Goal: Task Accomplishment & Management: Complete application form

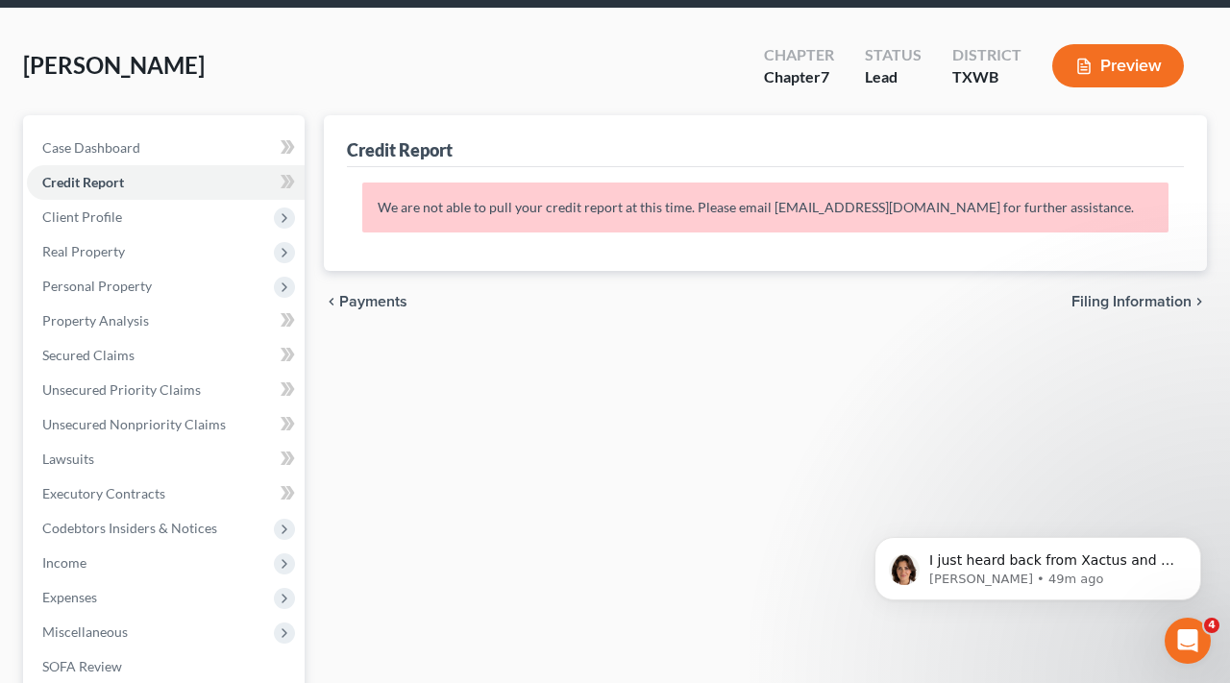
scroll to position [104, 0]
click at [83, 458] on span "Lawsuits" at bounding box center [68, 459] width 52 height 16
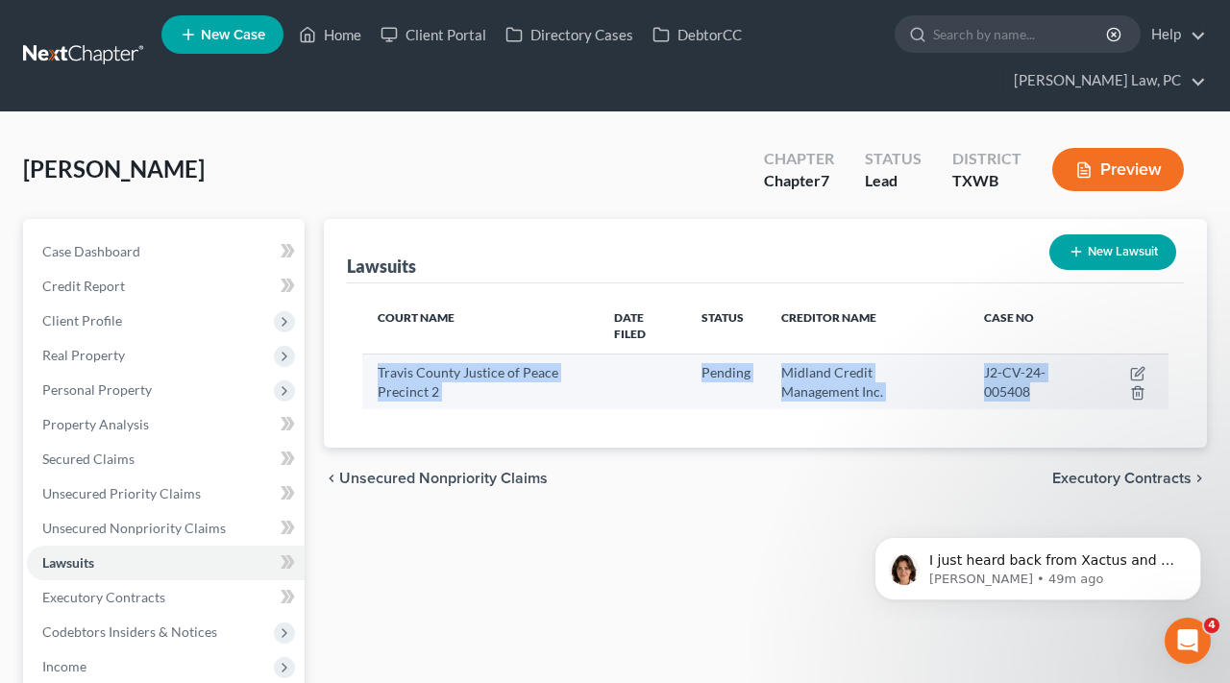
drag, startPoint x: 379, startPoint y: 375, endPoint x: 1087, endPoint y: 386, distance: 708.3
click at [1087, 386] on tr "Travis County Justice of Peace Precinct 2 Pending Midland Credit Management Inc…" at bounding box center [765, 382] width 806 height 56
copy tr "Travis County Justice of Peace Precinct 2 Pending Midland Credit Management Inc…"
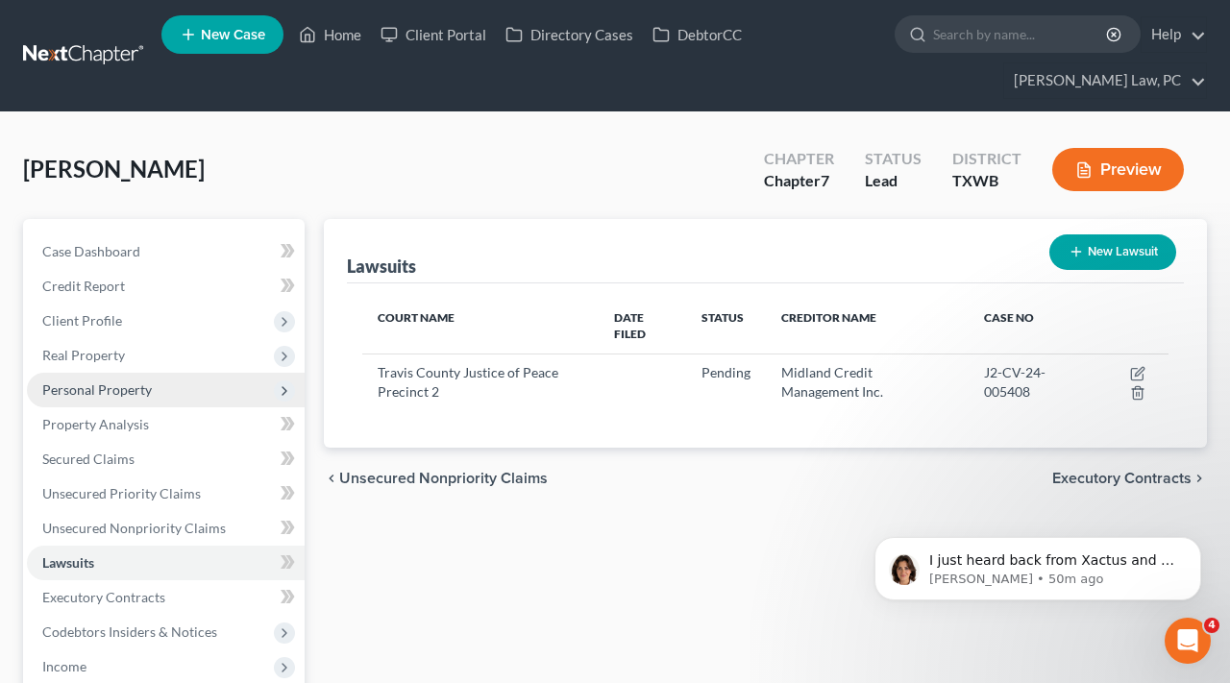
click at [66, 391] on span "Personal Property" at bounding box center [97, 390] width 110 height 16
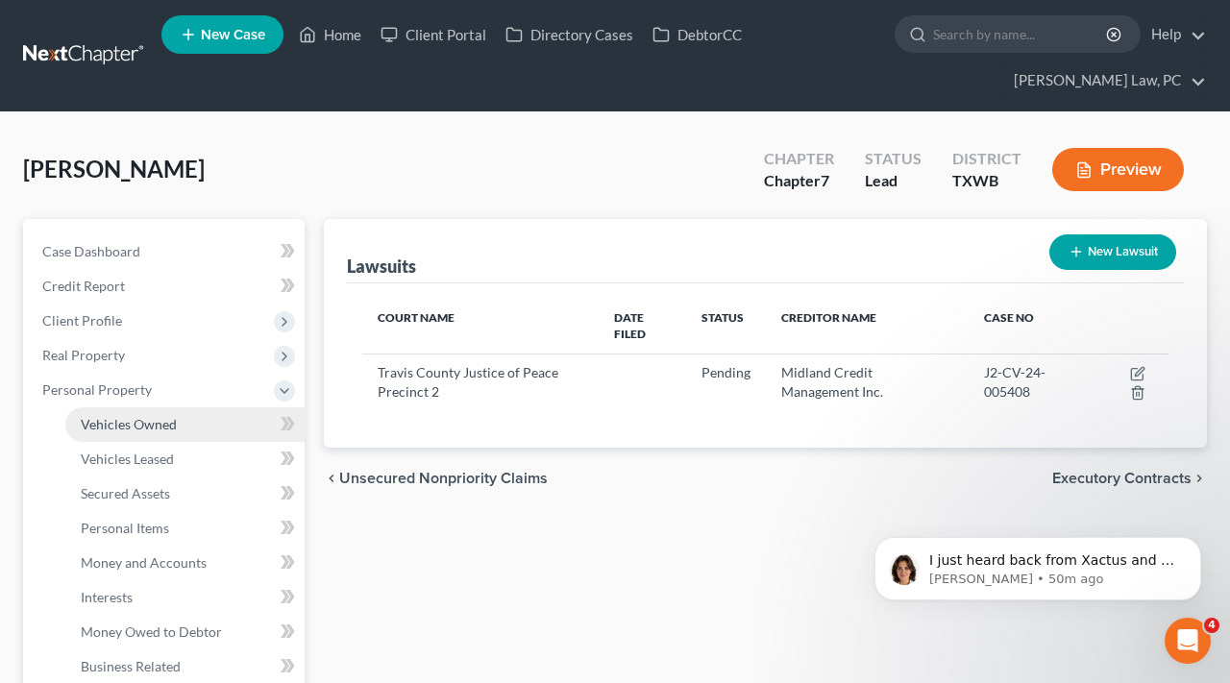
click at [101, 422] on span "Vehicles Owned" at bounding box center [129, 424] width 96 height 16
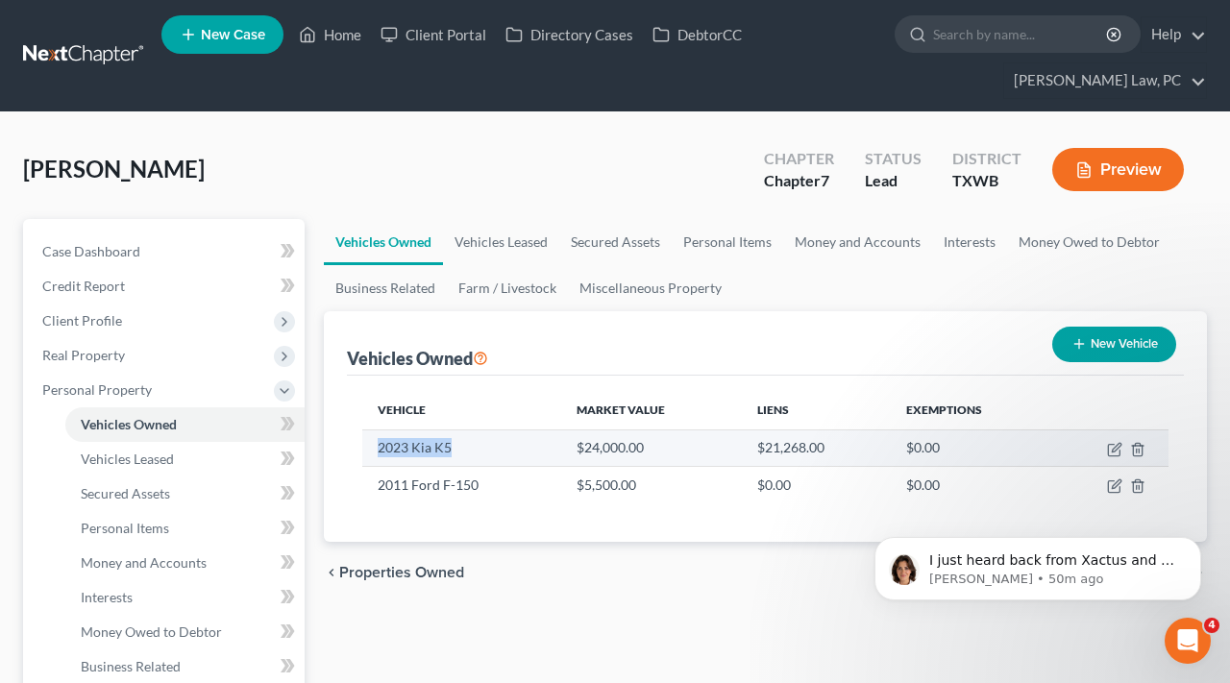
drag, startPoint x: 455, startPoint y: 449, endPoint x: 377, endPoint y: 449, distance: 77.8
click at [375, 449] on td "2023 Kia K5" at bounding box center [461, 448] width 199 height 37
copy td "2023 Kia K5"
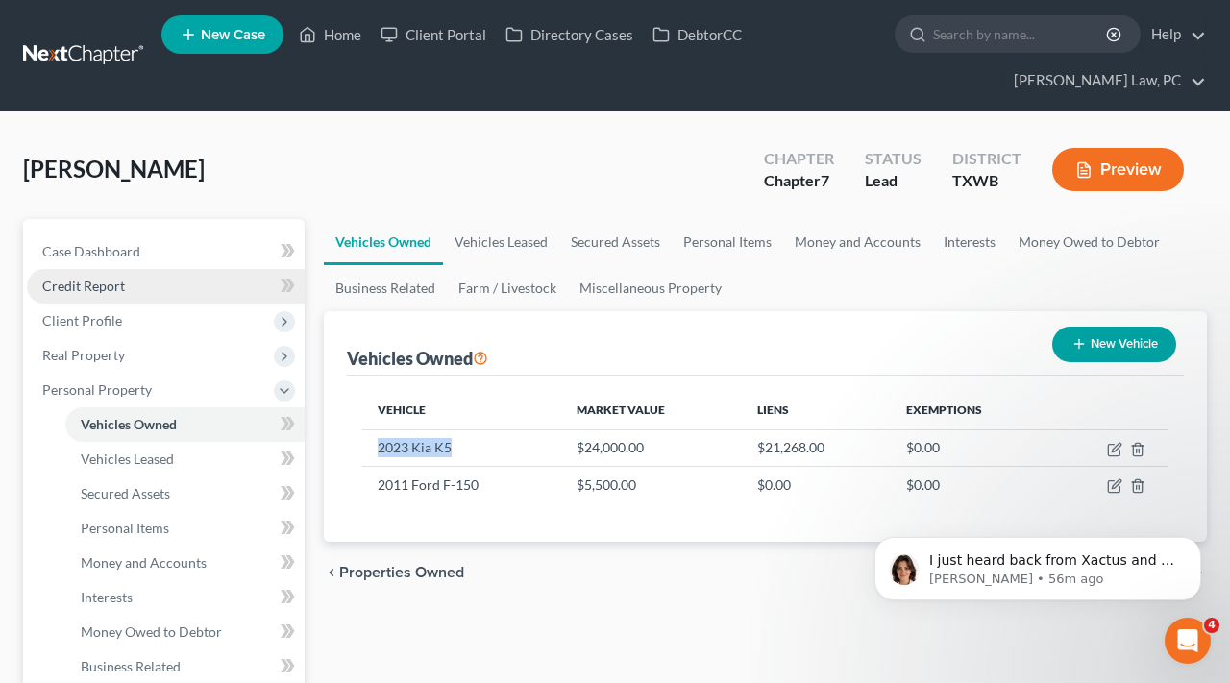
click at [67, 289] on span "Credit Report" at bounding box center [83, 286] width 83 height 16
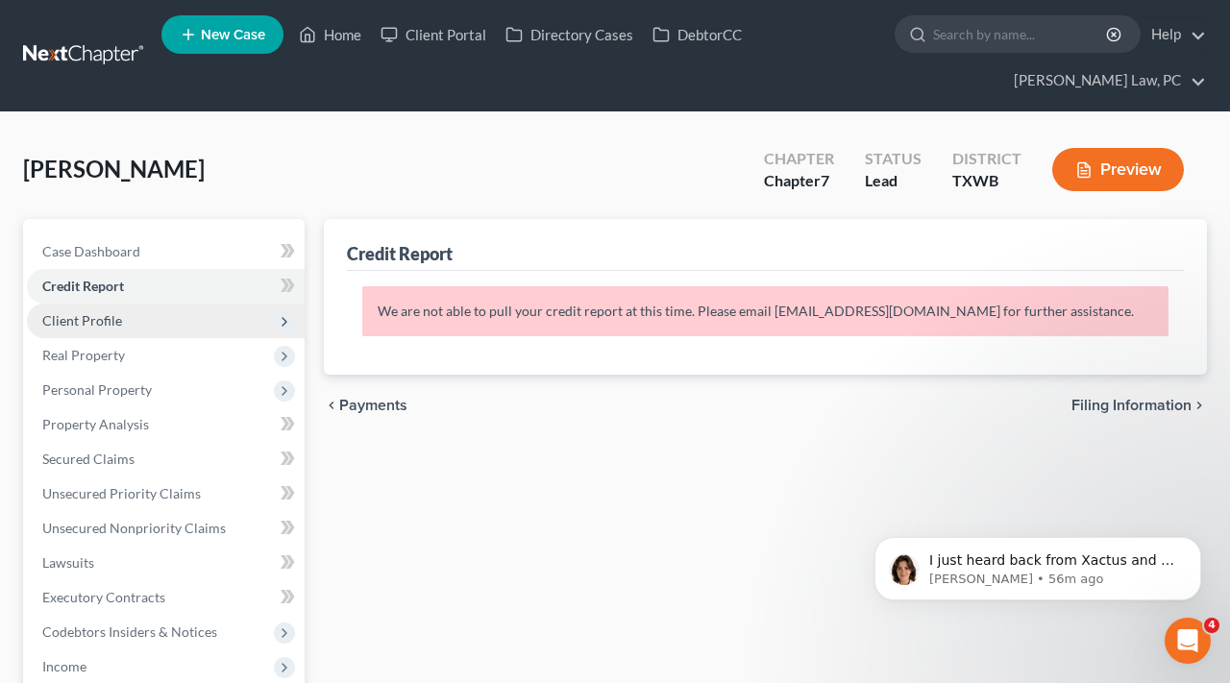
click at [92, 322] on span "Client Profile" at bounding box center [82, 320] width 80 height 16
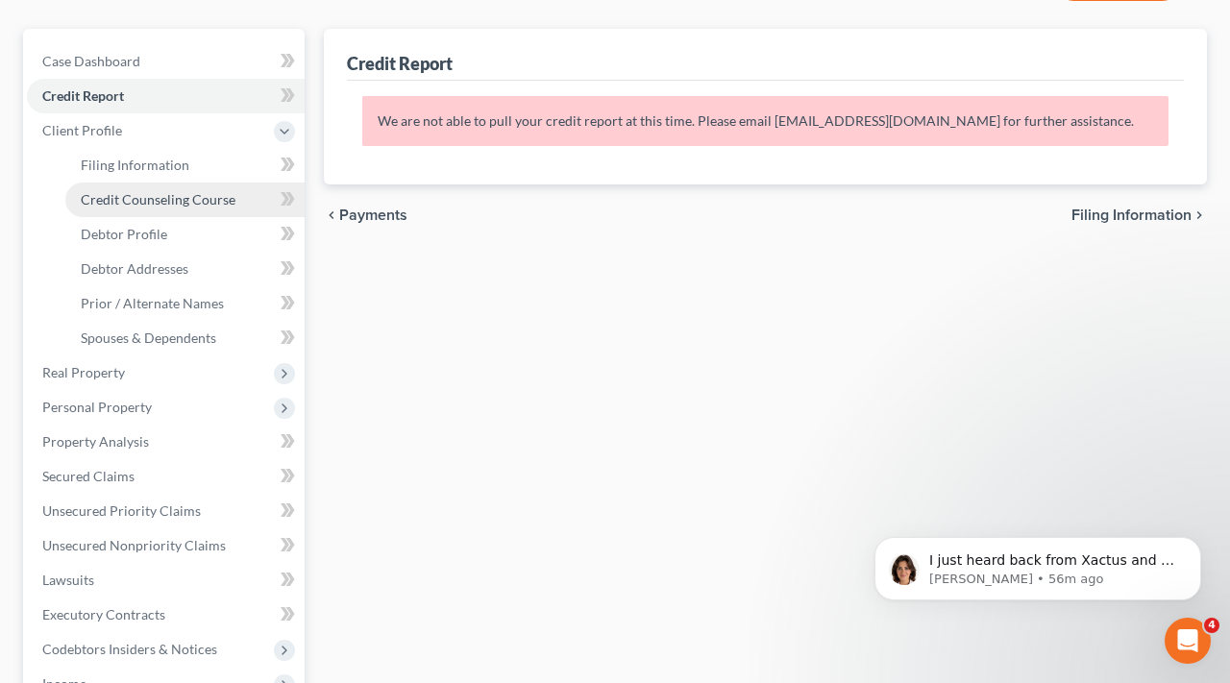
scroll to position [189, 0]
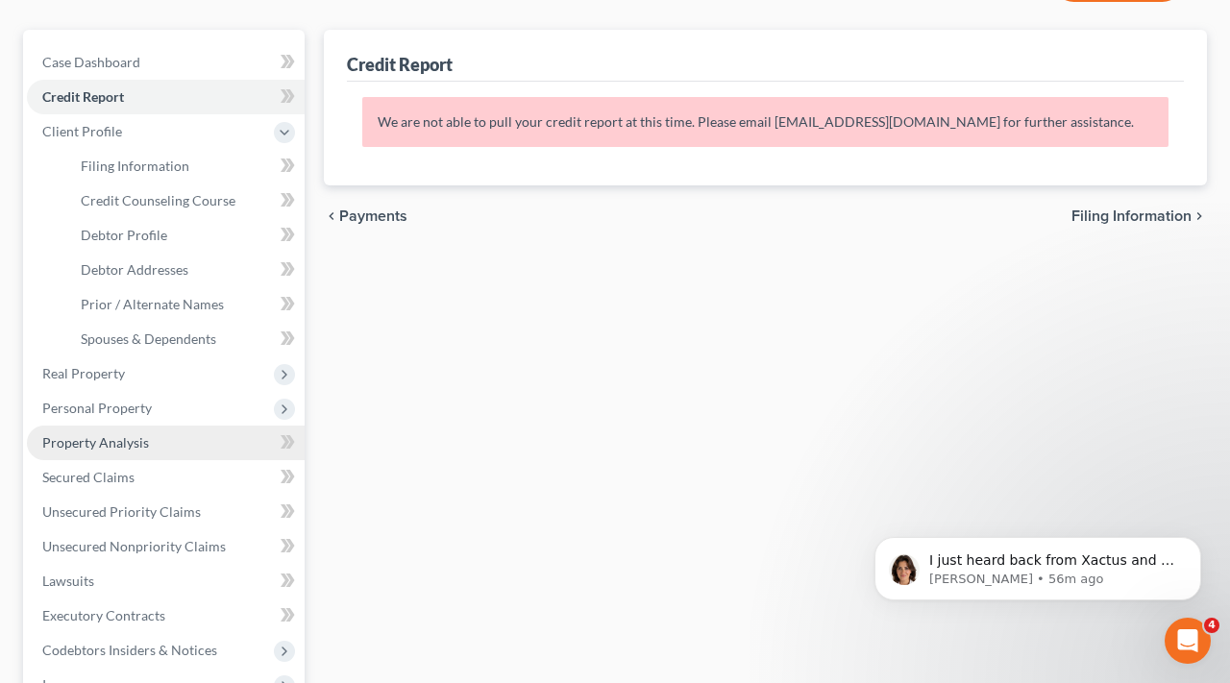
click at [160, 539] on span "Unsecured Nonpriority Claims" at bounding box center [134, 546] width 184 height 16
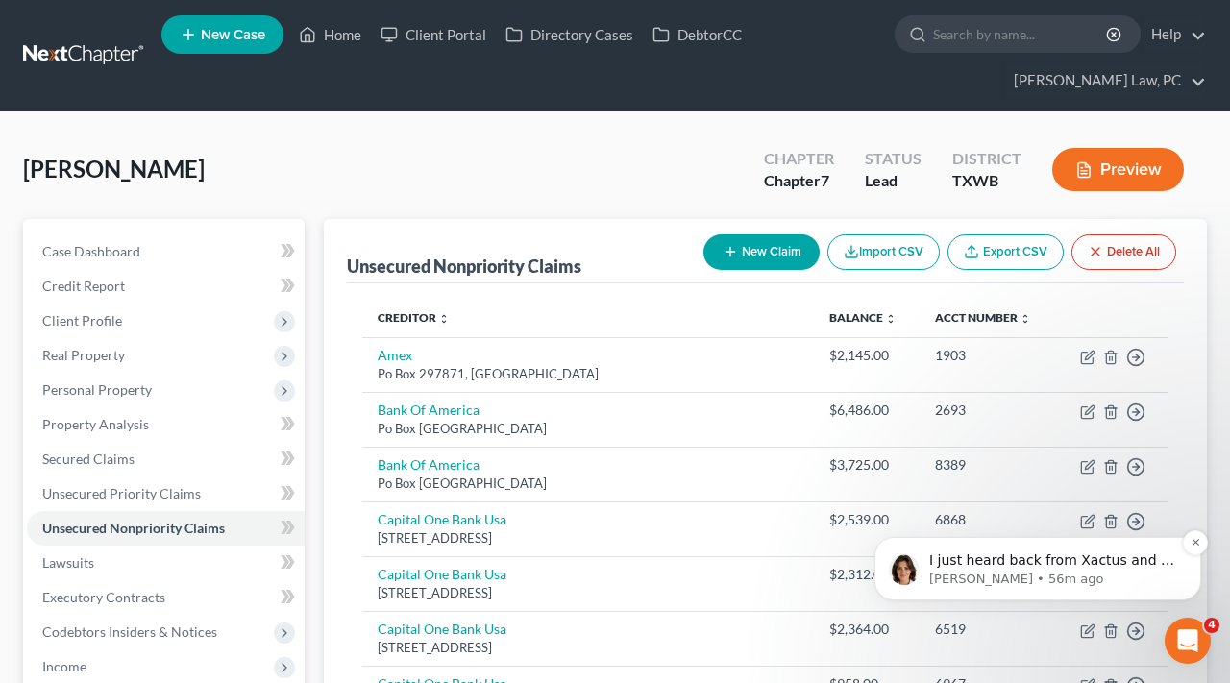
click at [1020, 566] on span "I just heard back from Xactus and I will have to pull this report manually for …" at bounding box center [1052, 618] width 247 height 130
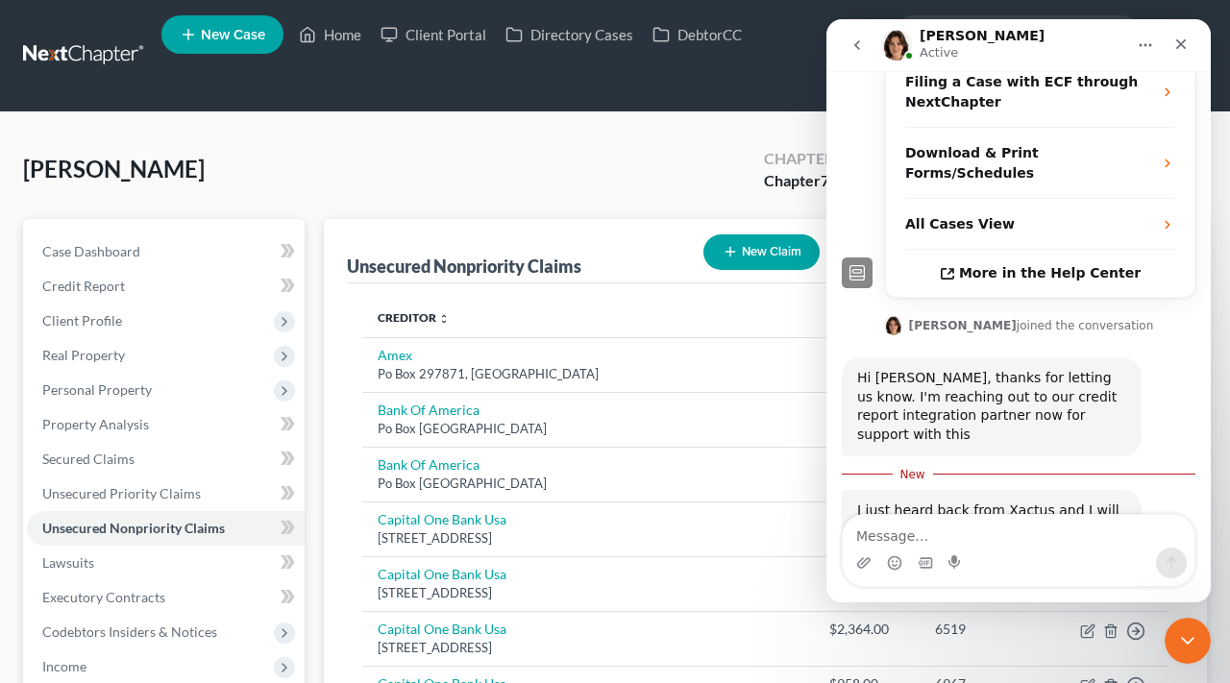
scroll to position [446, 0]
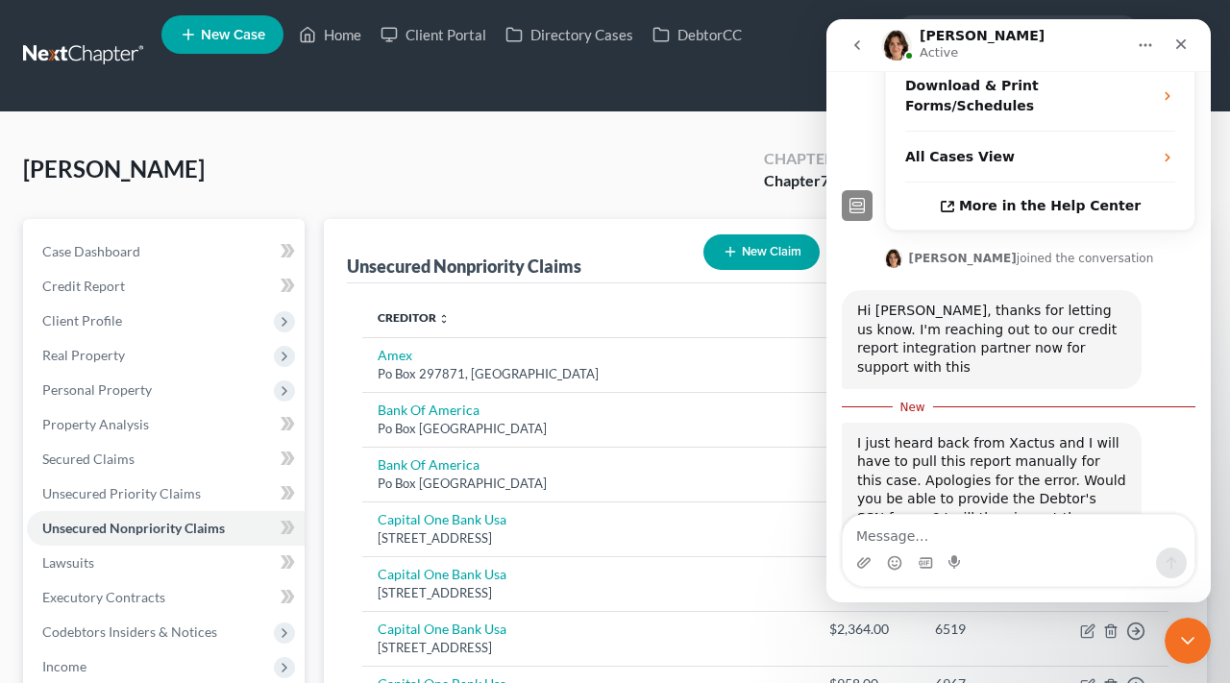
click at [947, 538] on textarea "Message…" at bounding box center [1019, 531] width 352 height 33
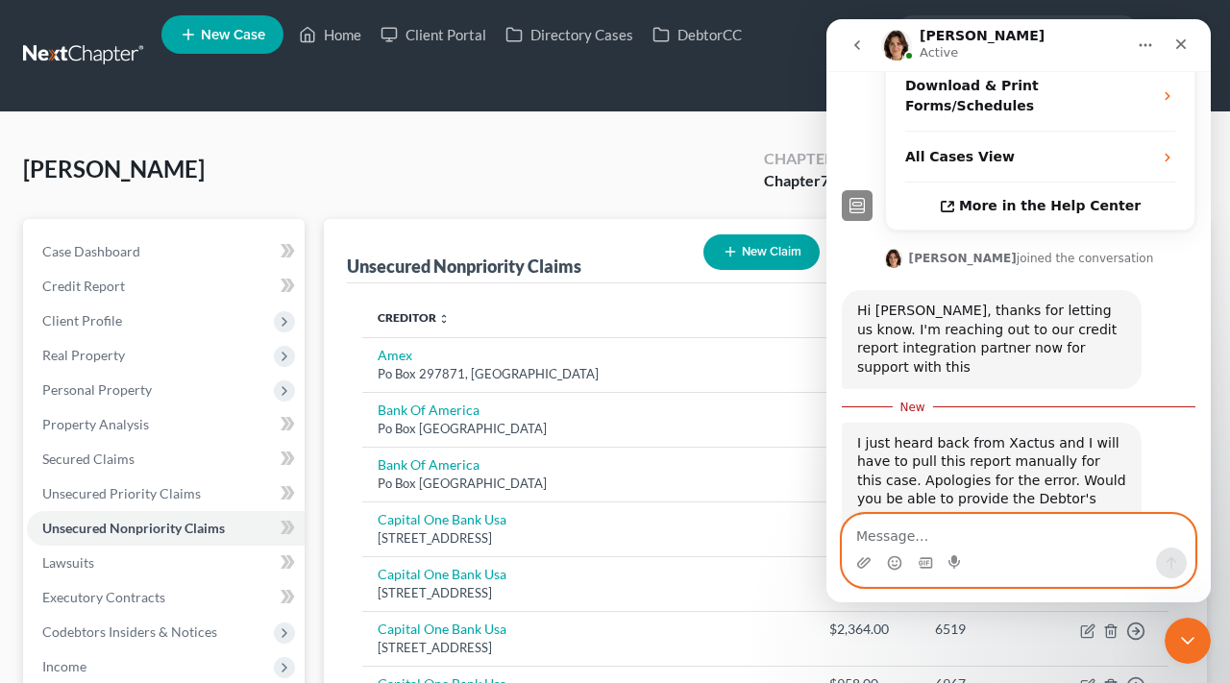
click at [886, 531] on textarea "Message…" at bounding box center [1019, 531] width 352 height 33
type textarea "460791770"
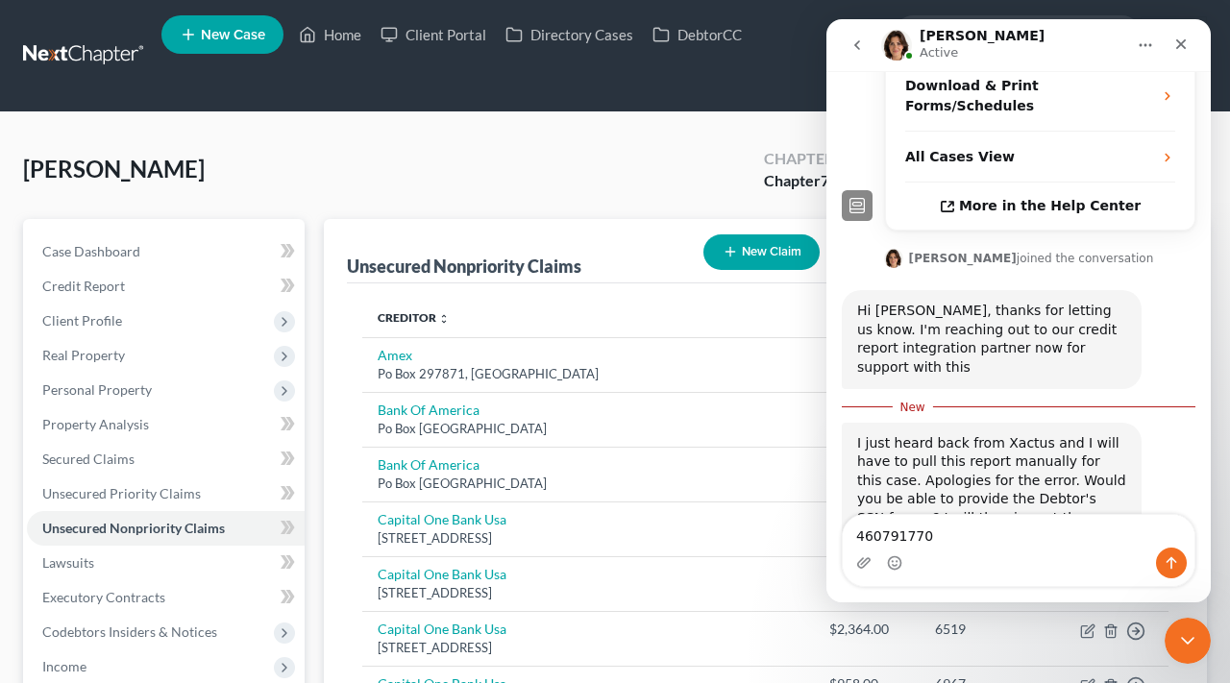
click at [1165, 565] on icon "Send a message…" at bounding box center [1171, 562] width 15 height 15
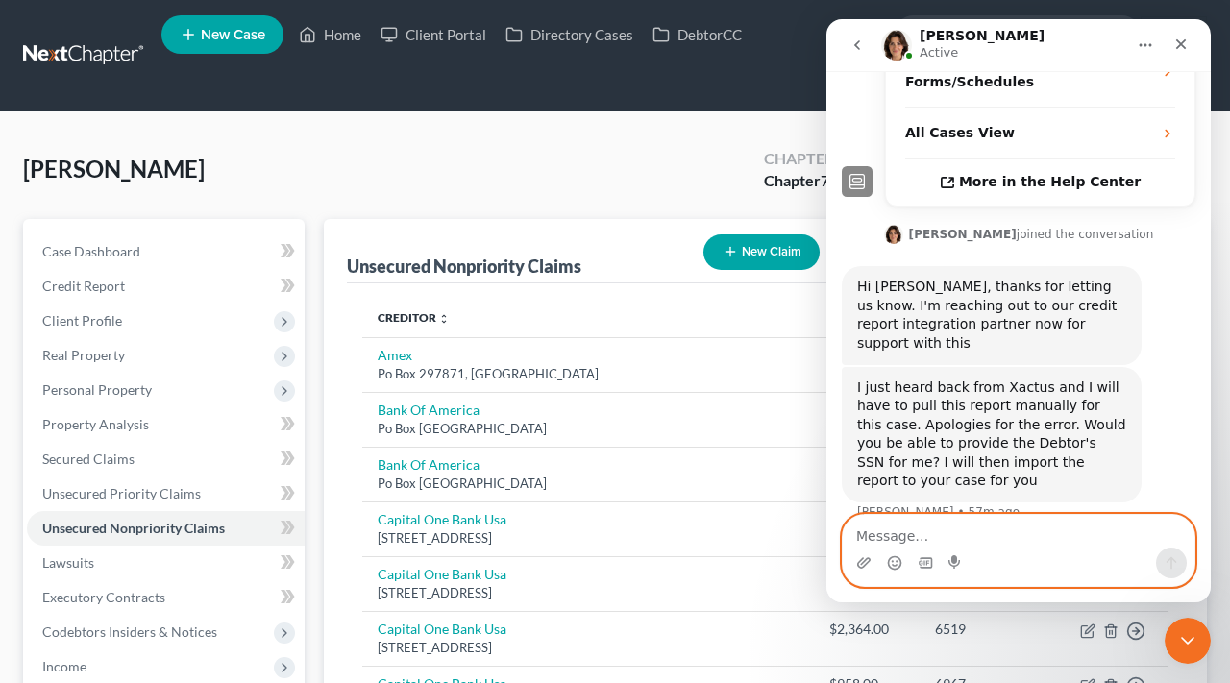
scroll to position [471, 0]
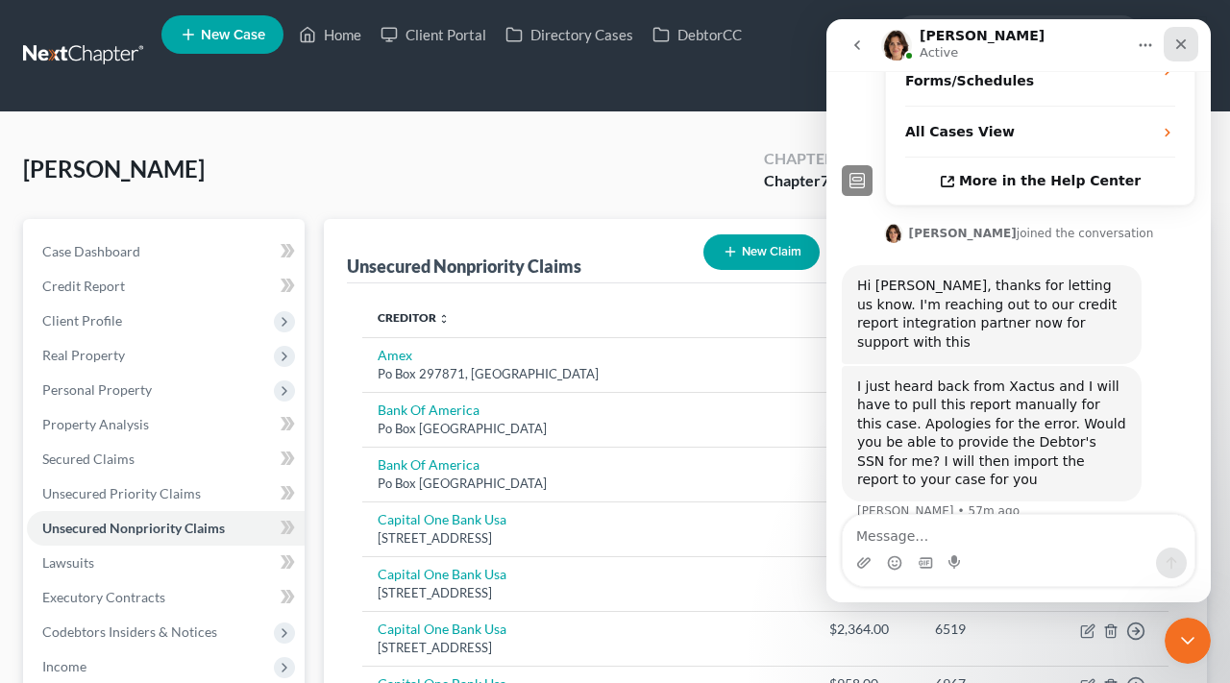
click at [1184, 44] on icon "Close" at bounding box center [1180, 44] width 15 height 15
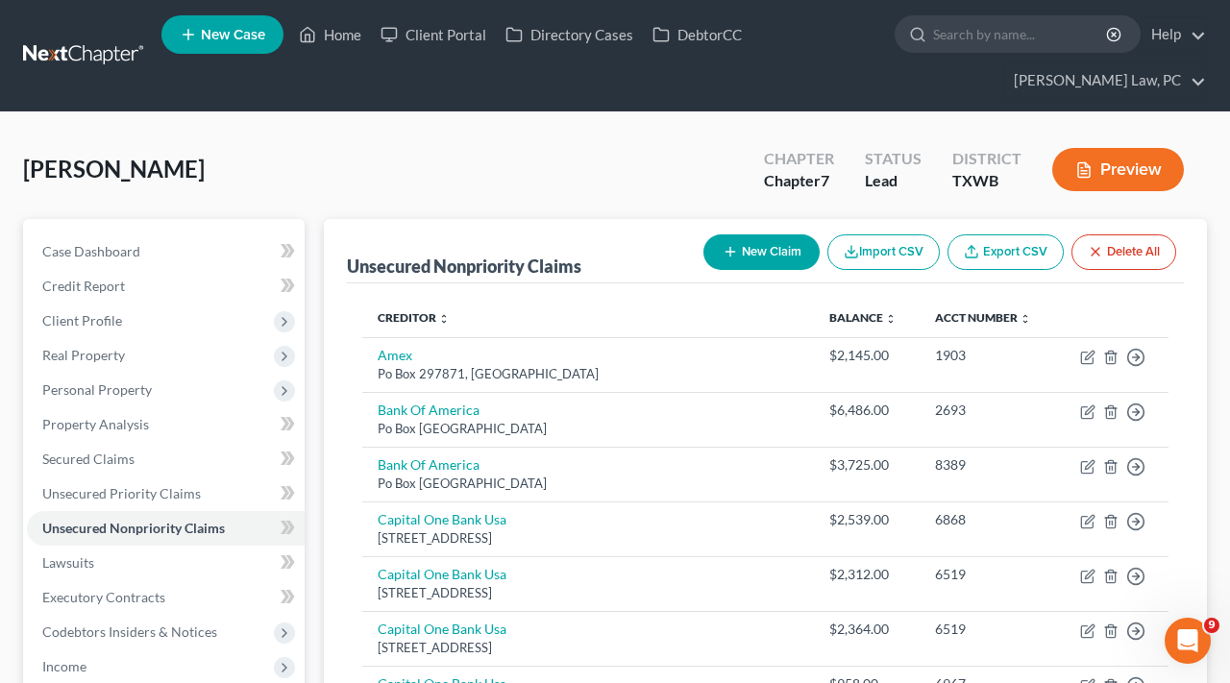
scroll to position [0, 0]
click at [105, 394] on span "Personal Property" at bounding box center [97, 390] width 110 height 16
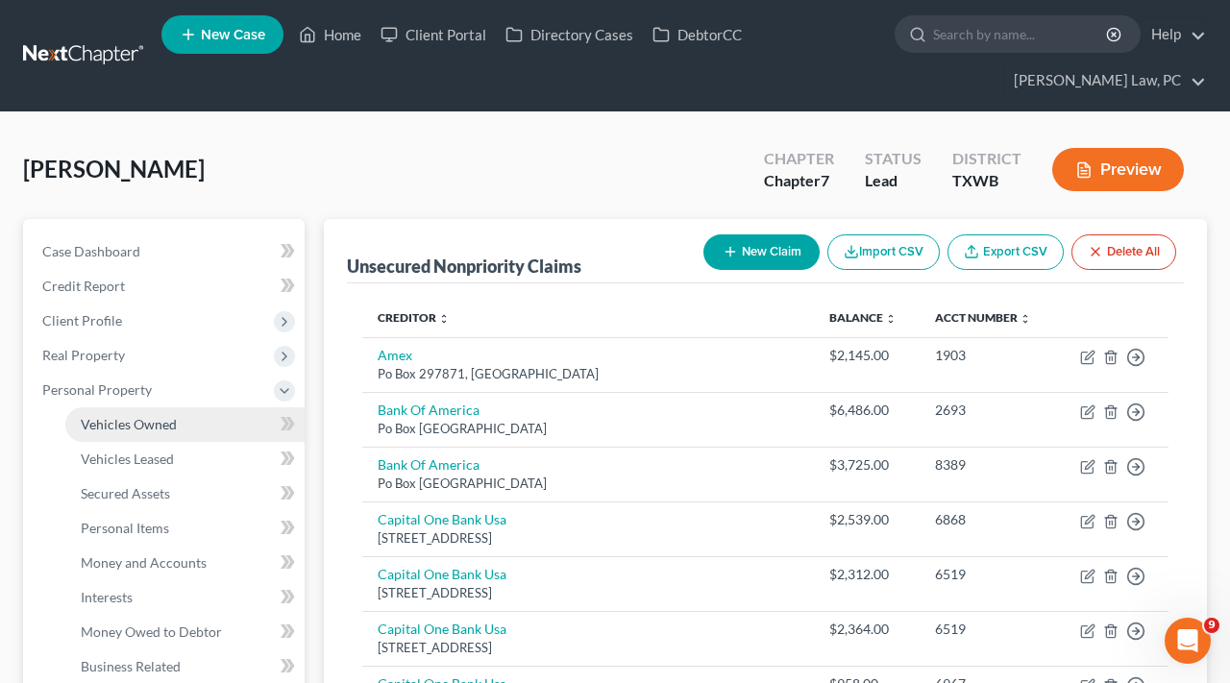
click at [126, 429] on span "Vehicles Owned" at bounding box center [129, 424] width 96 height 16
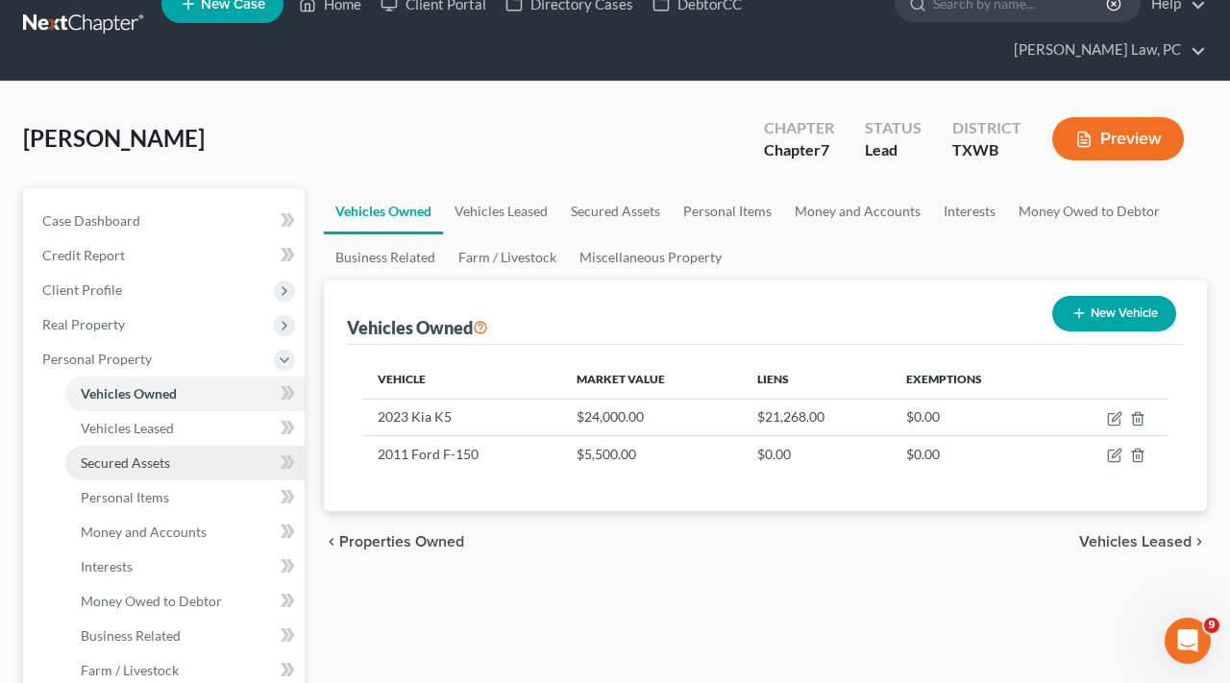
scroll to position [34, 0]
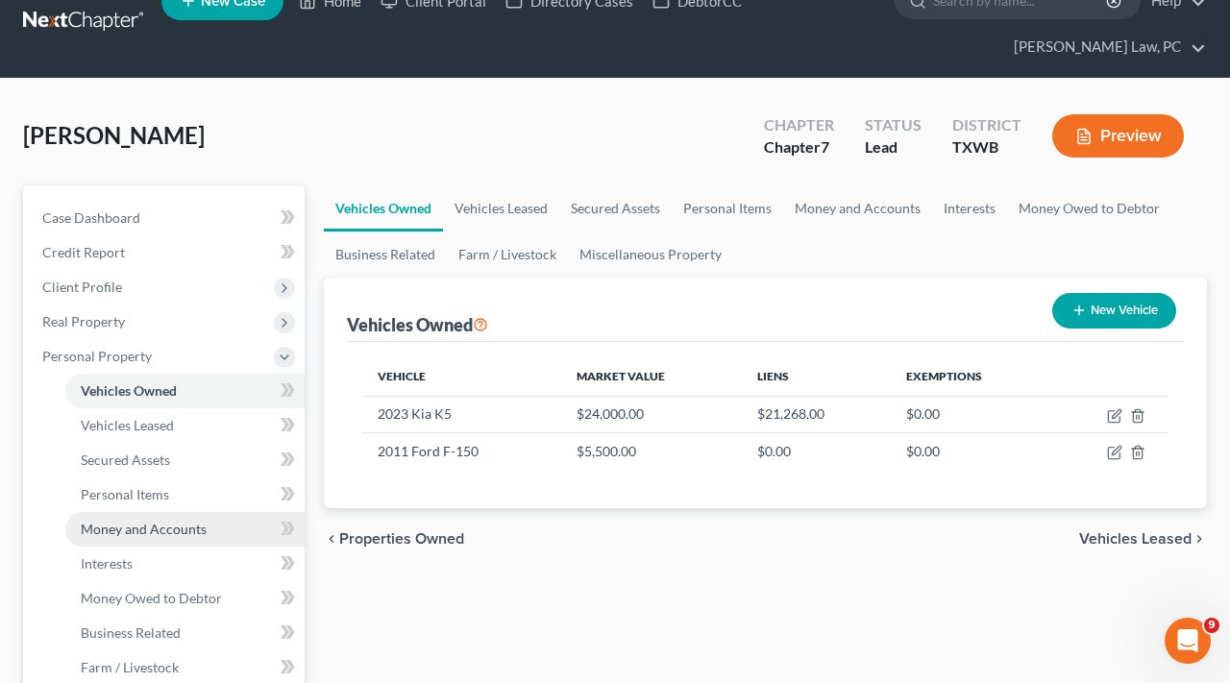
click at [178, 522] on span "Money and Accounts" at bounding box center [144, 529] width 126 height 16
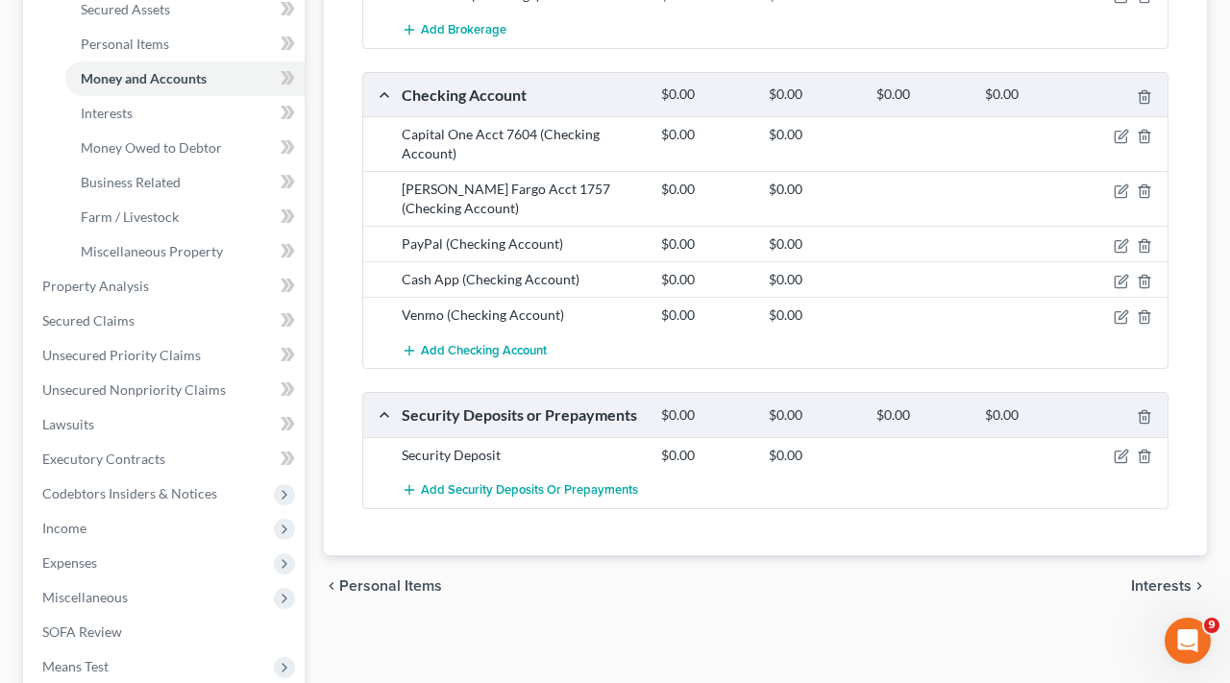
scroll to position [487, 0]
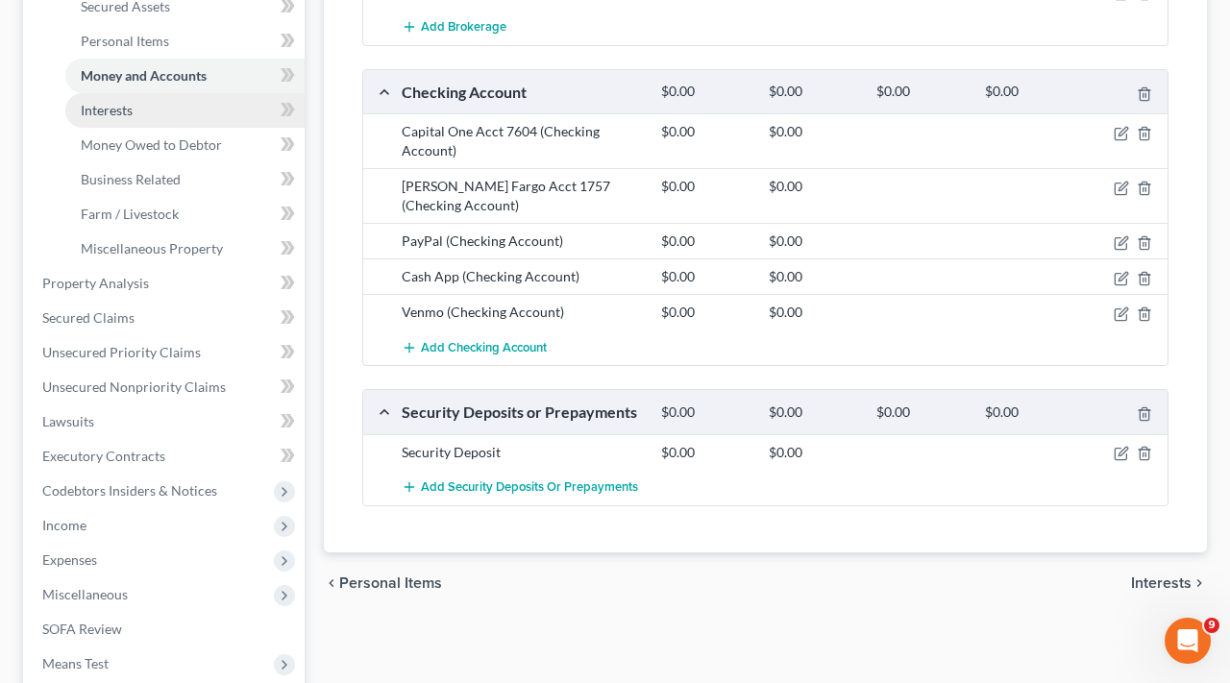
click at [110, 127] on link "Interests" at bounding box center [184, 110] width 239 height 35
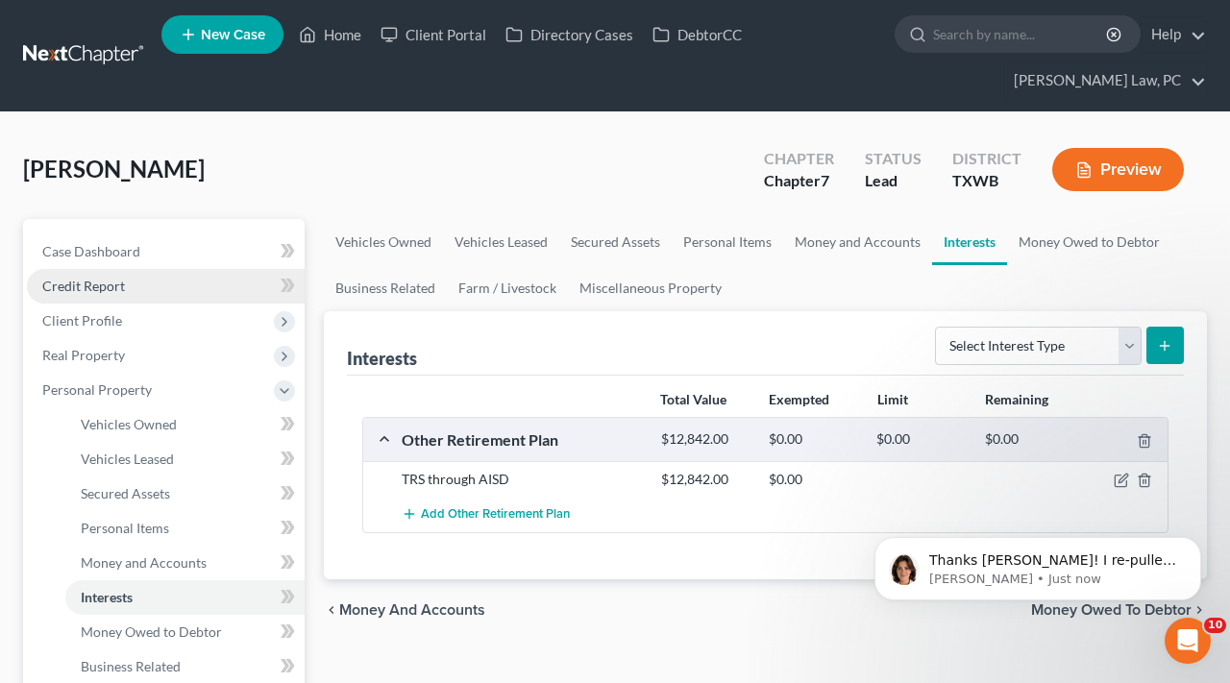
click at [86, 287] on span "Credit Report" at bounding box center [83, 286] width 83 height 16
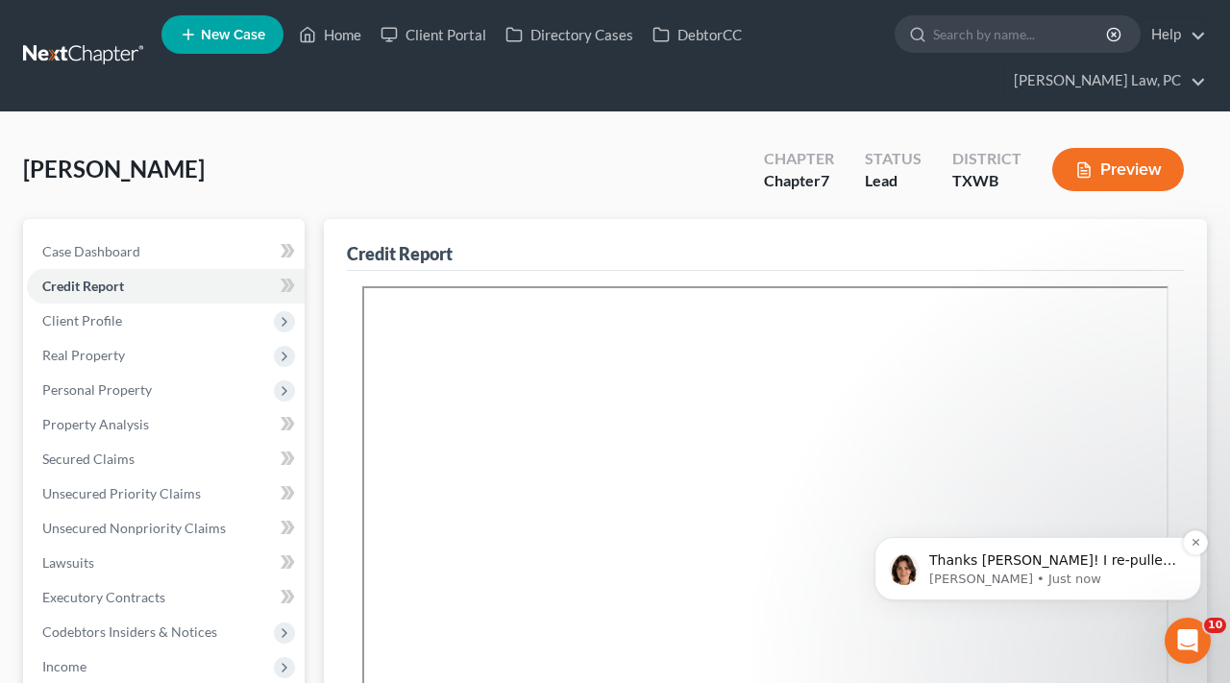
click at [1046, 568] on span "Thanks Patricia! I re-pulled that report for you. It's in Hiram's case now. Ple…" at bounding box center [1052, 599] width 247 height 92
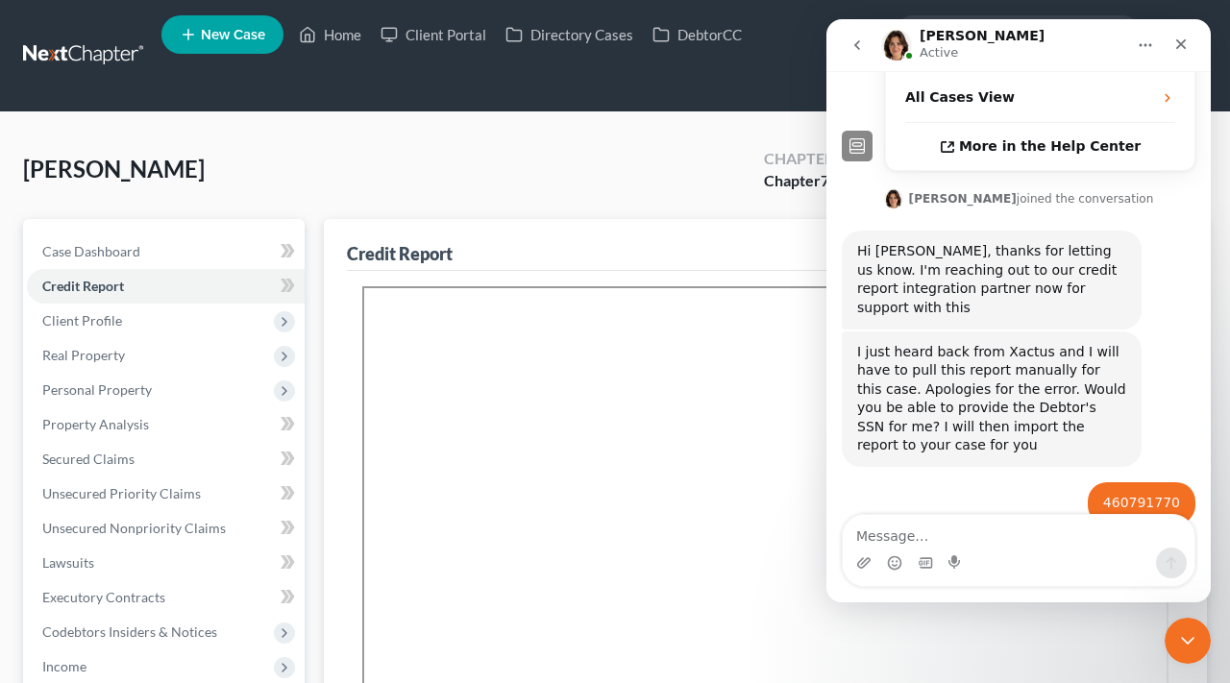
scroll to position [596, 0]
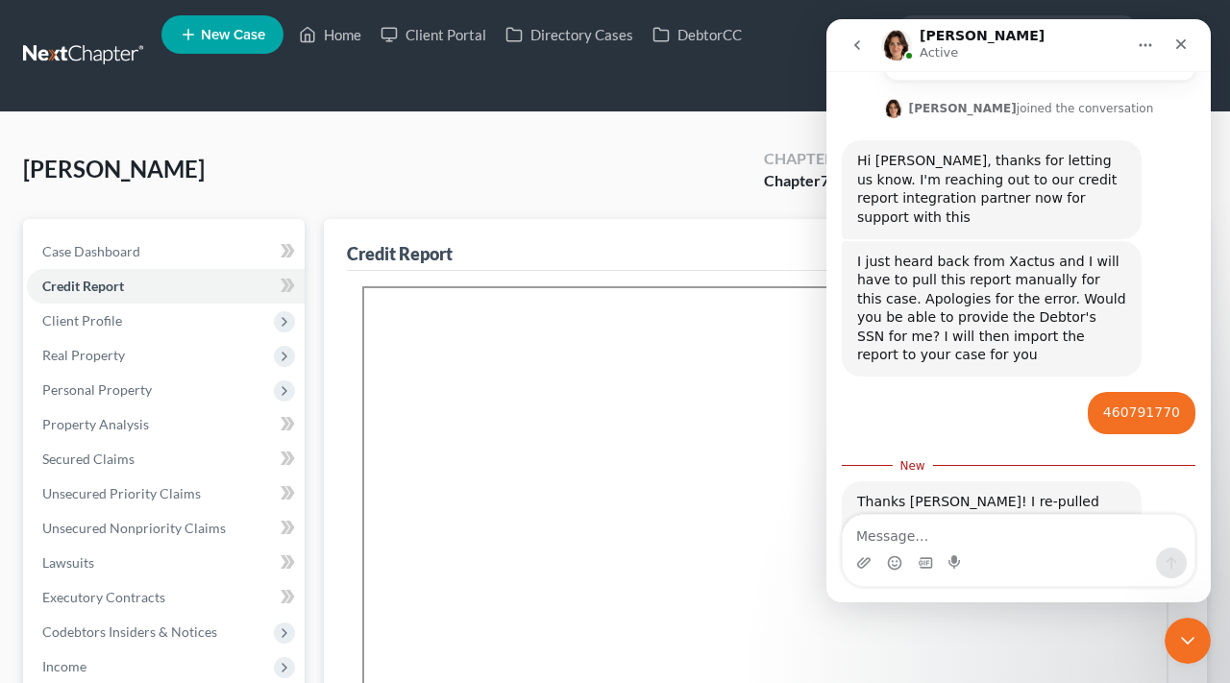
click at [913, 540] on textarea "Message…" at bounding box center [1019, 531] width 352 height 33
type textarea "Thank you Emma"
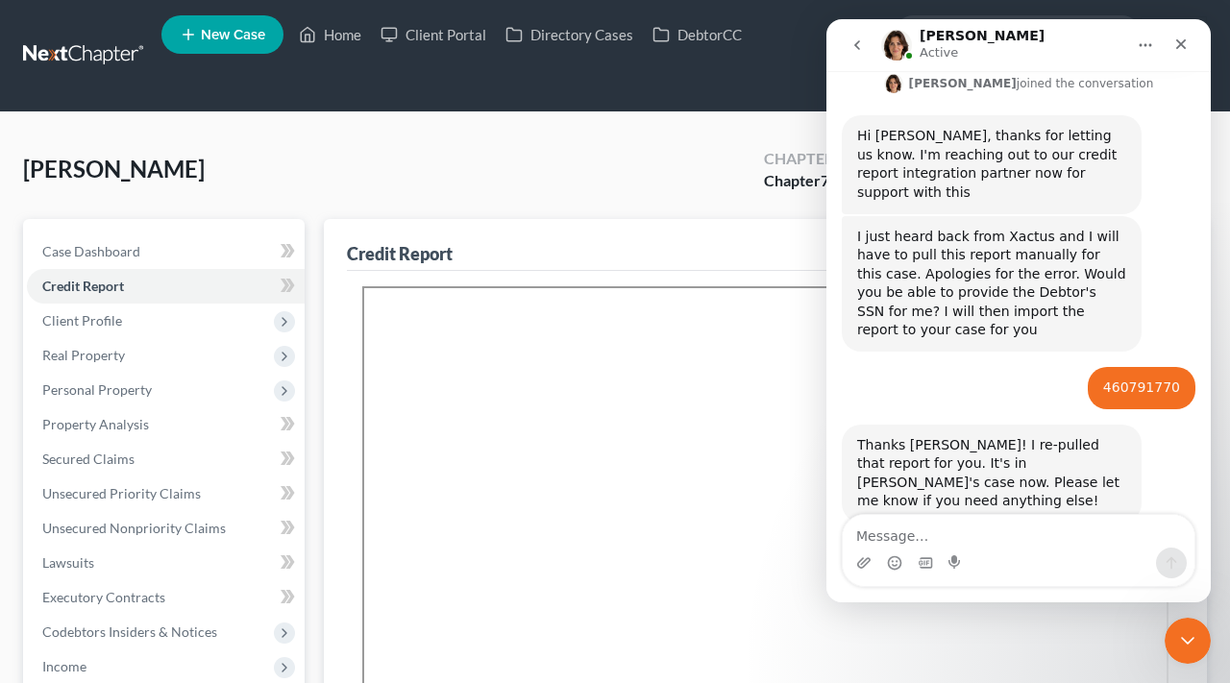
scroll to position [695, 0]
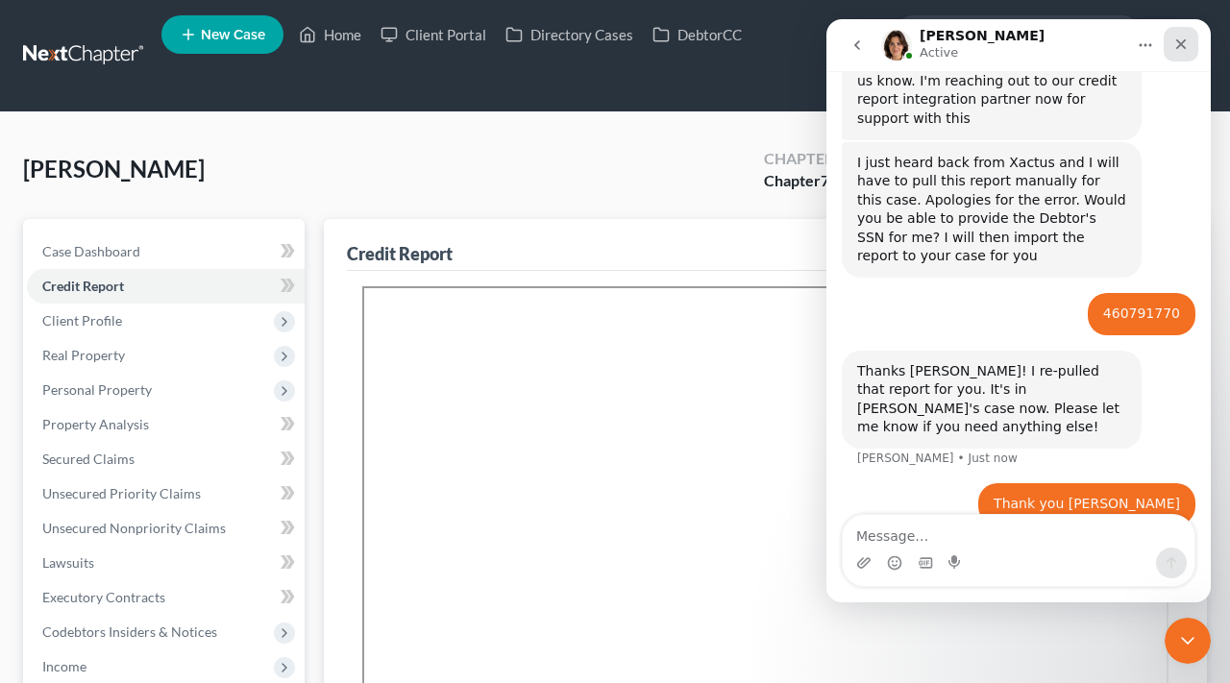
click at [1184, 41] on icon "Close" at bounding box center [1181, 44] width 11 height 11
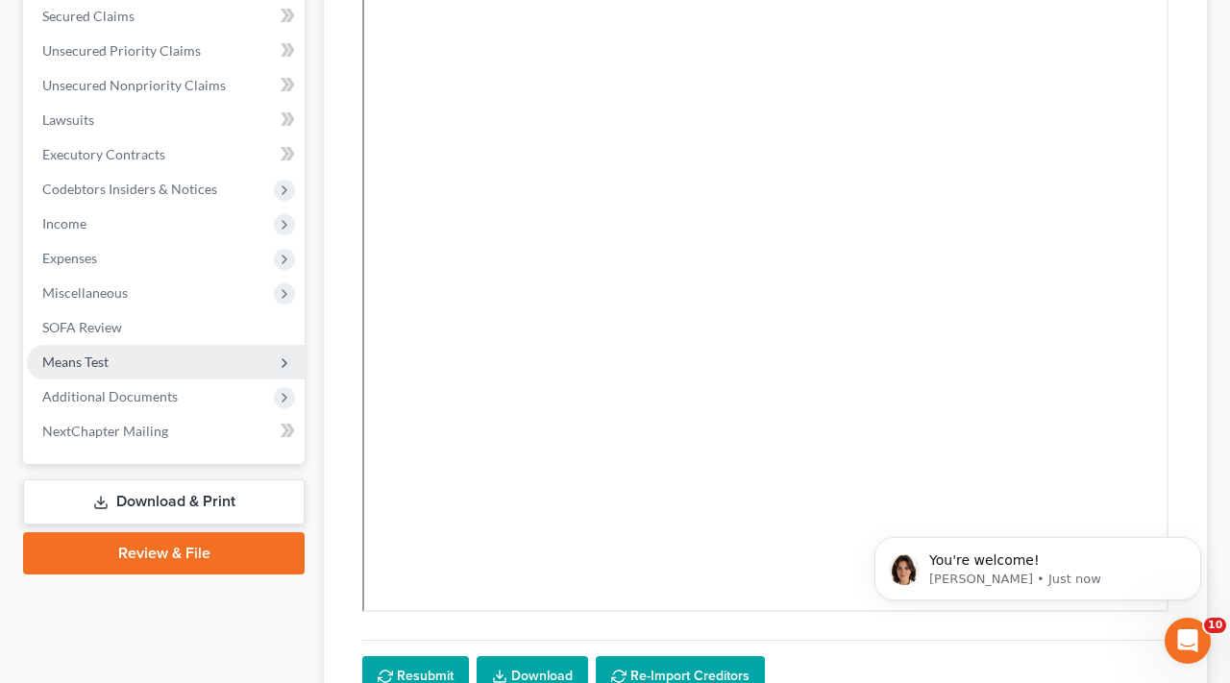
scroll to position [0, 0]
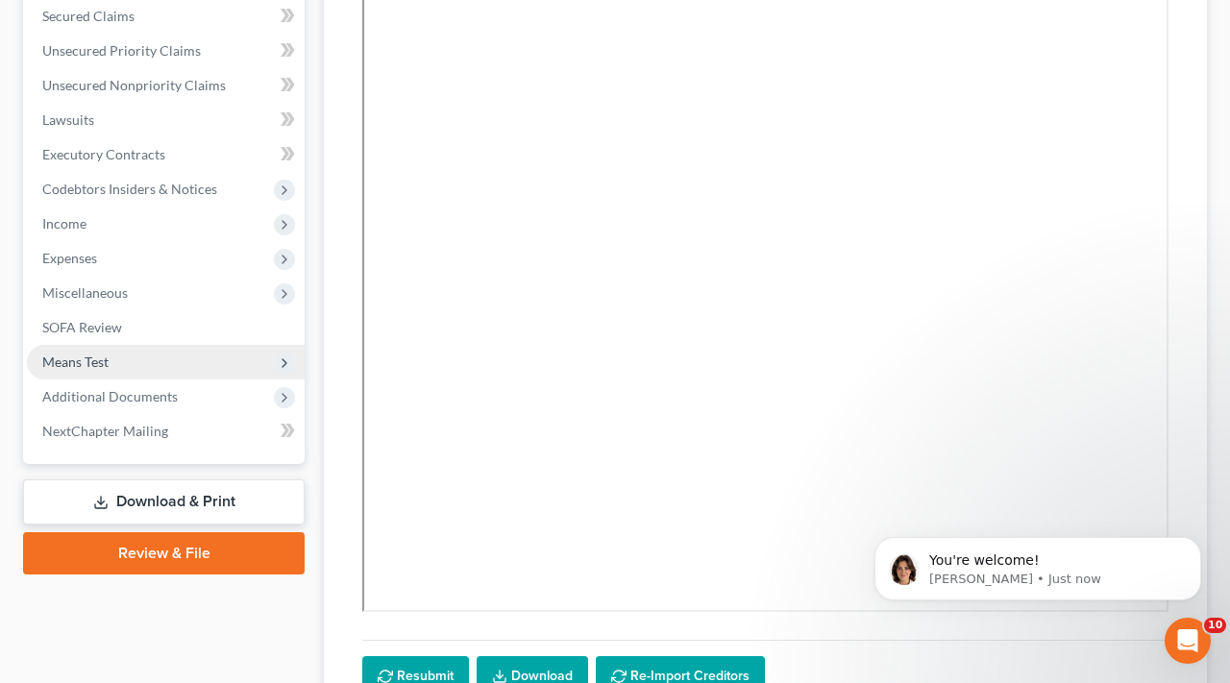
click at [86, 361] on span "Means Test" at bounding box center [75, 362] width 66 height 16
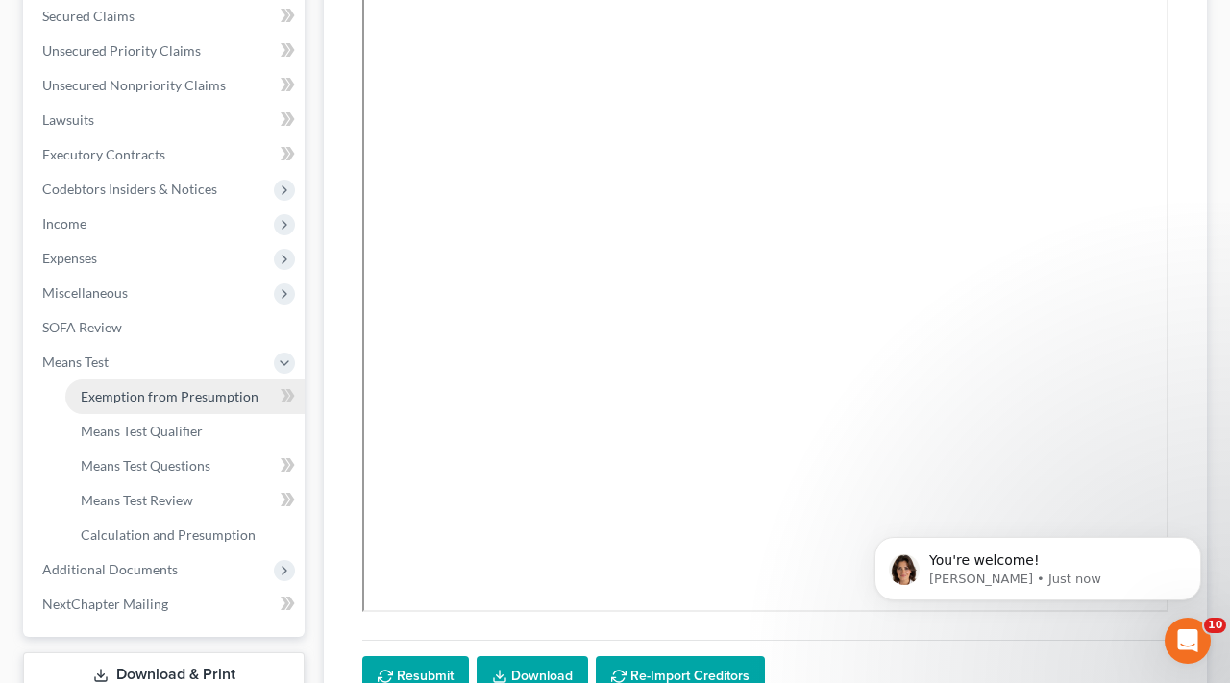
click at [152, 397] on span "Exemption from Presumption" at bounding box center [170, 396] width 178 height 16
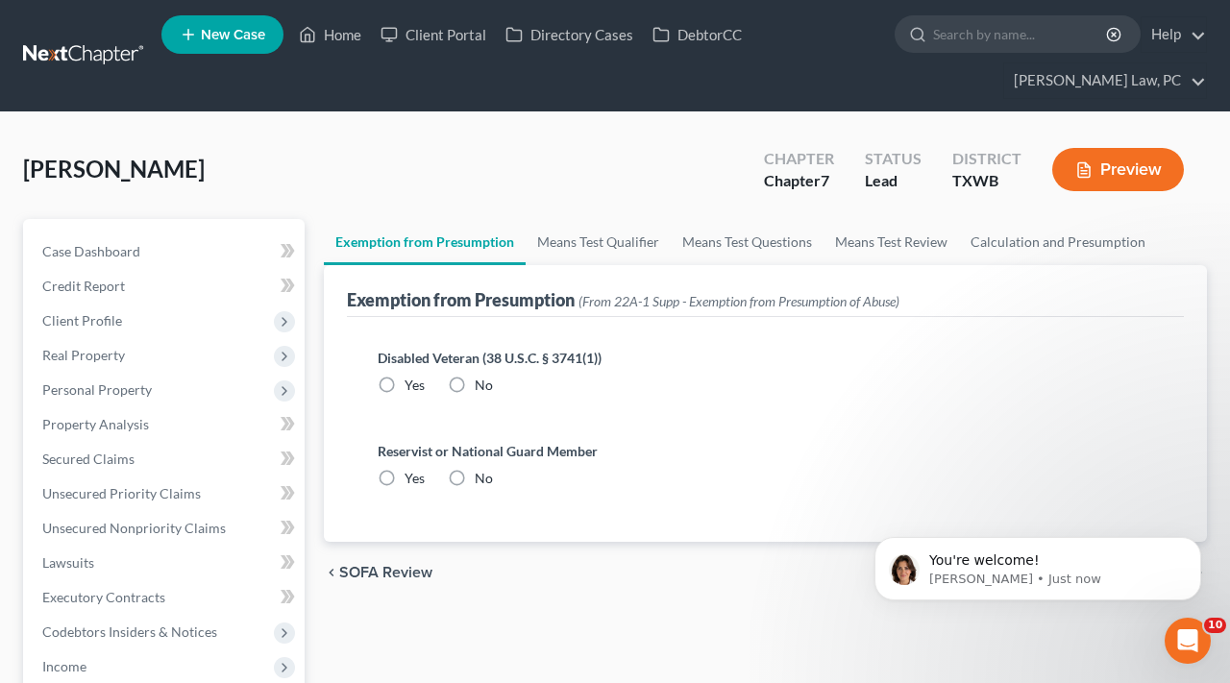
click at [475, 380] on label "No" at bounding box center [484, 385] width 18 height 19
click at [482, 380] on input "No" at bounding box center [488, 382] width 12 height 12
radio input "true"
click at [475, 482] on label "No" at bounding box center [484, 478] width 18 height 19
click at [482, 481] on input "No" at bounding box center [488, 475] width 12 height 12
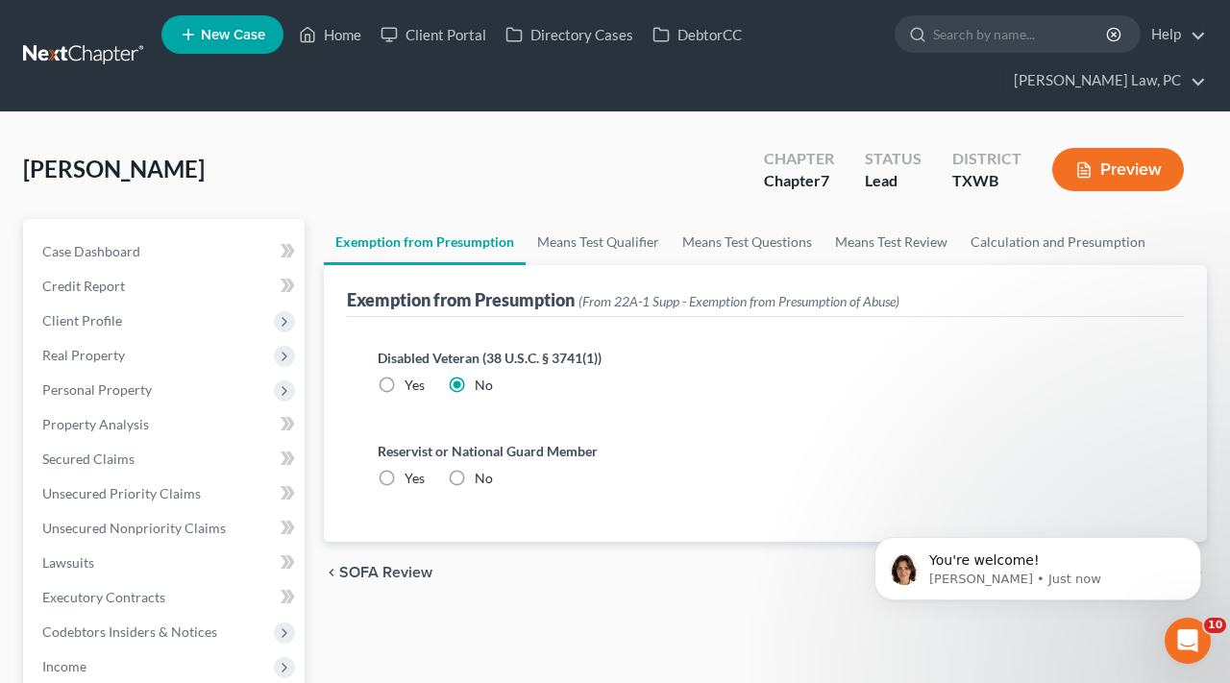
radio input "true"
click at [590, 258] on link "Means Test Qualifier" at bounding box center [598, 242] width 145 height 46
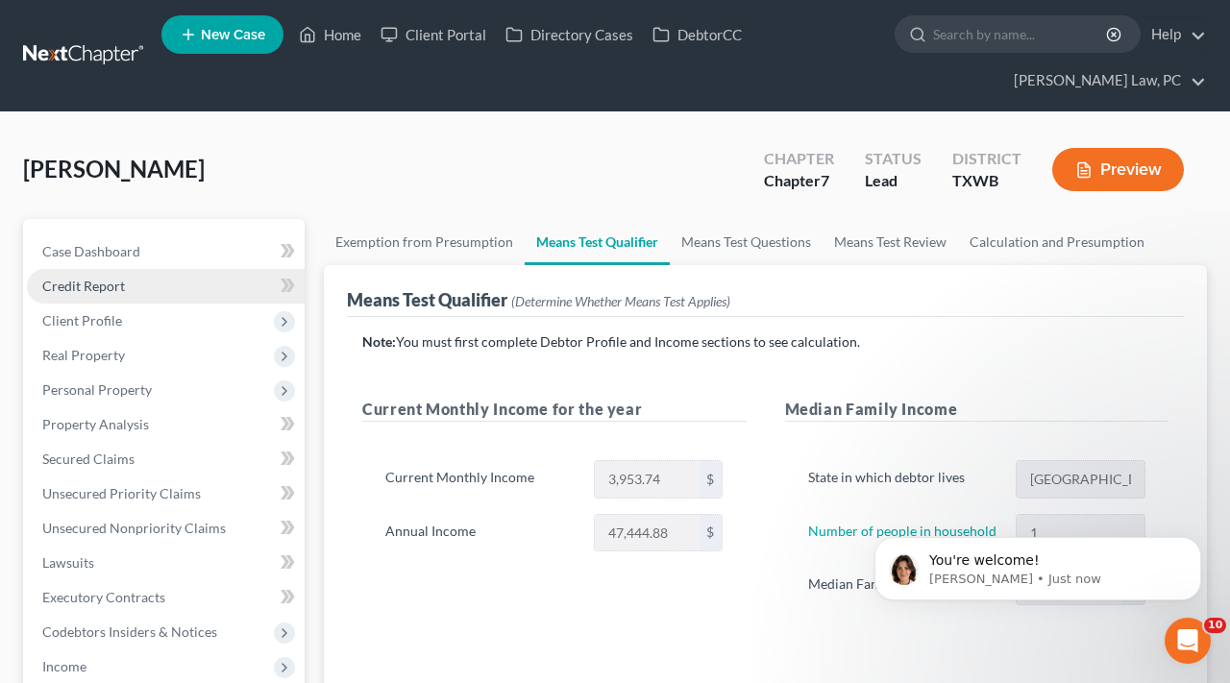
click at [93, 289] on span "Credit Report" at bounding box center [83, 286] width 83 height 16
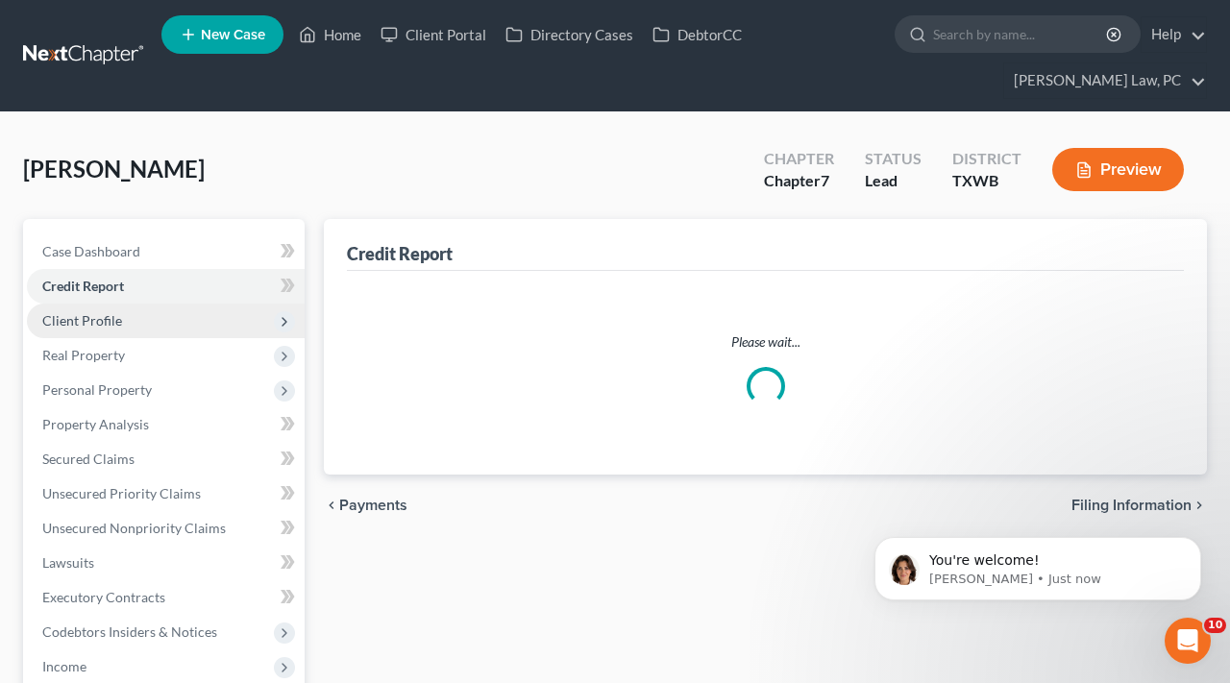
click at [91, 319] on span "Client Profile" at bounding box center [82, 320] width 80 height 16
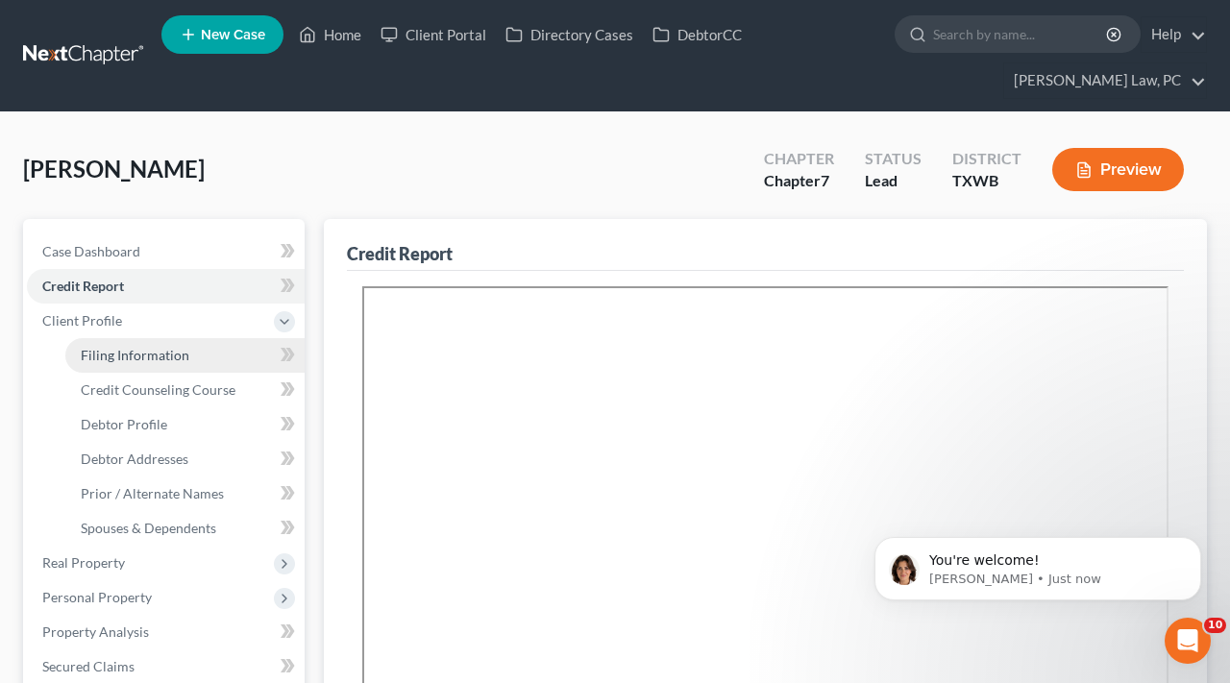
click at [120, 354] on span "Filing Information" at bounding box center [135, 355] width 109 height 16
select select "1"
select select "0"
select select "45"
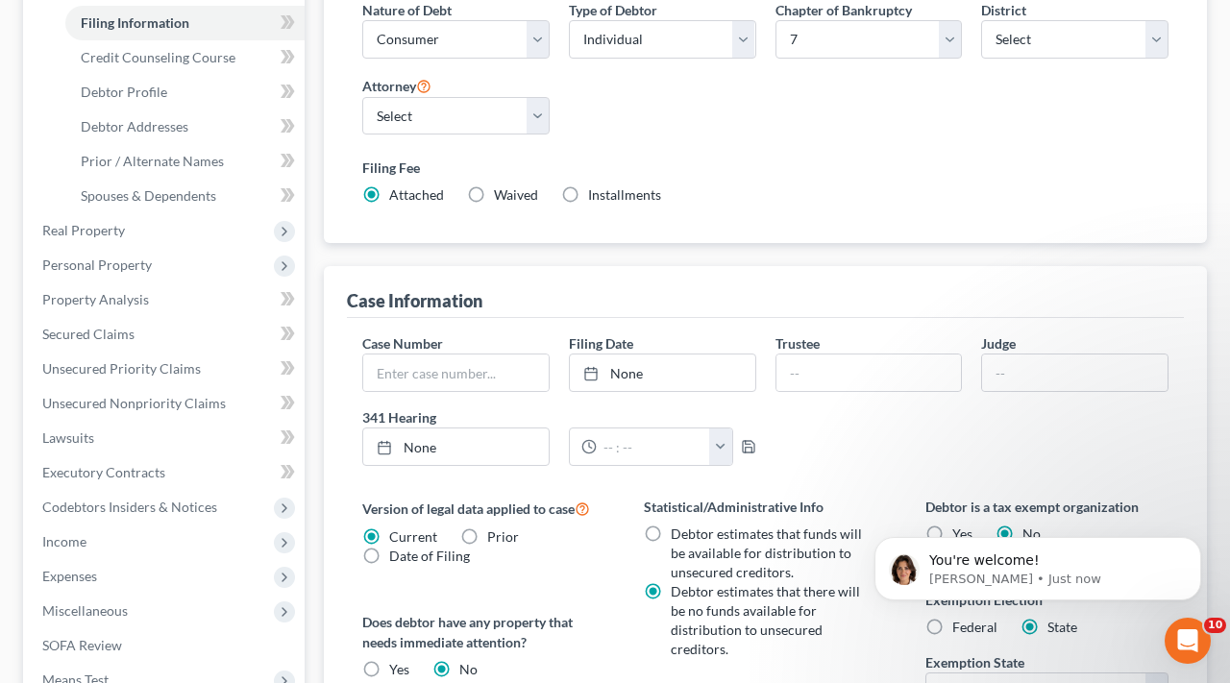
scroll to position [500, 0]
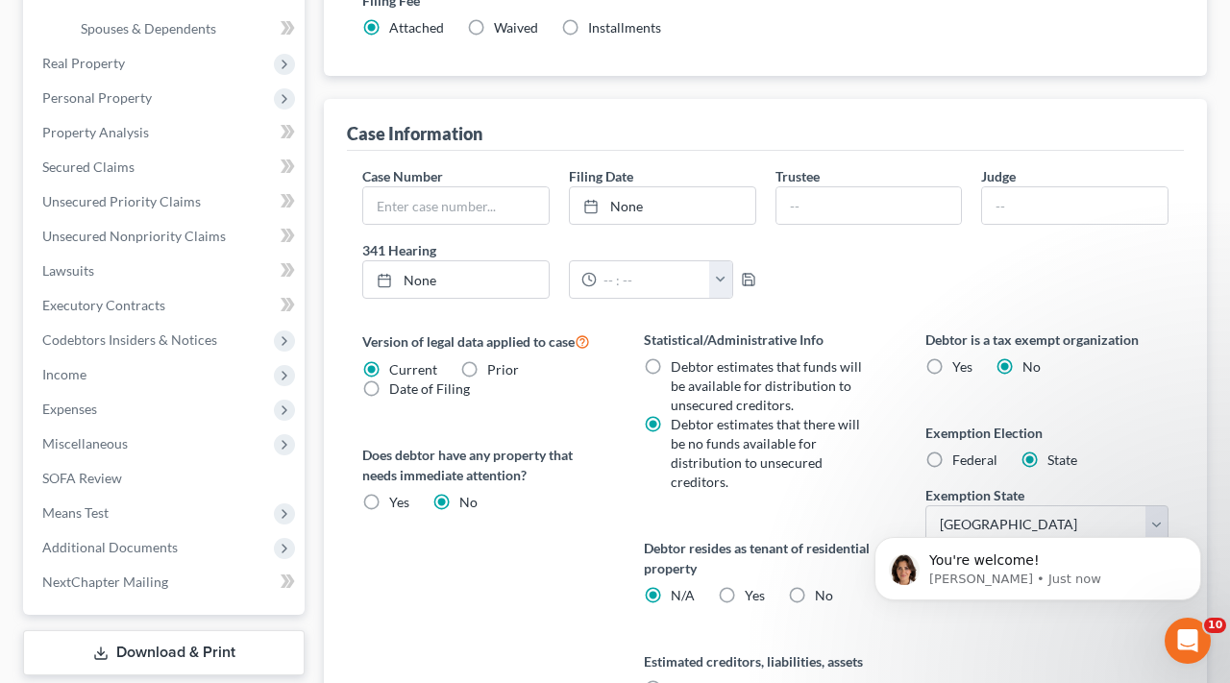
click at [975, 457] on span "Federal" at bounding box center [974, 460] width 45 height 16
click at [973, 457] on input "Federal" at bounding box center [966, 457] width 12 height 12
radio input "true"
radio input "false"
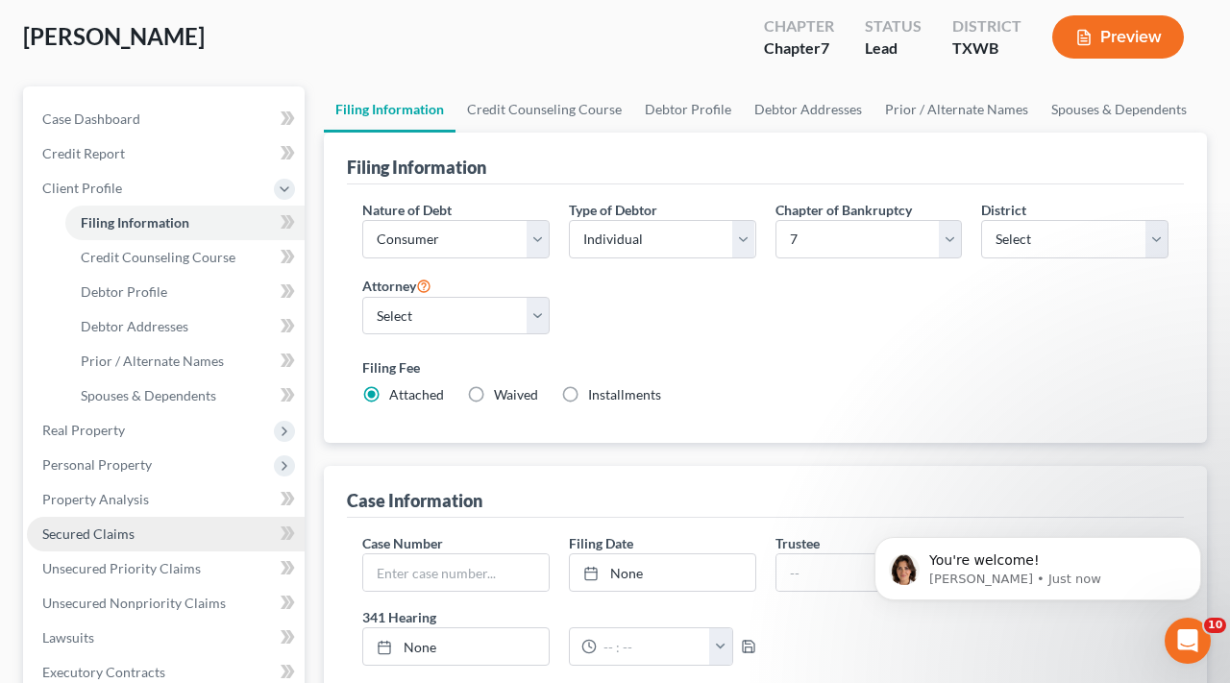
scroll to position [0, 0]
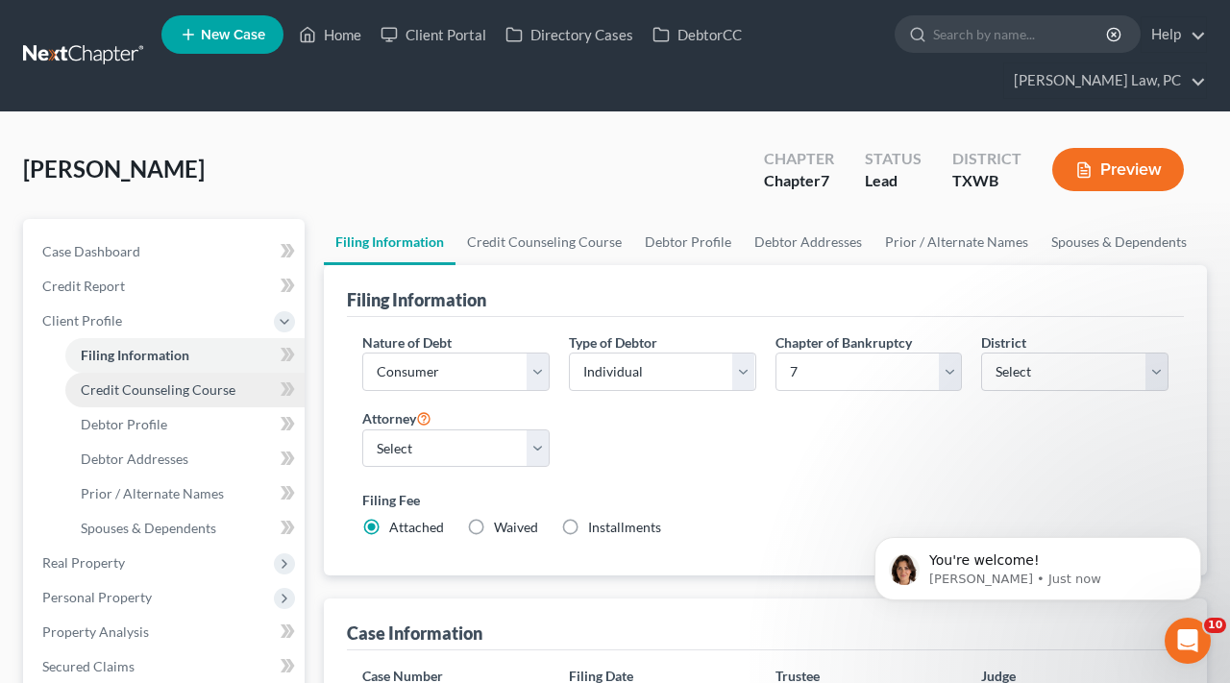
click at [135, 394] on span "Credit Counseling Course" at bounding box center [158, 390] width 155 height 16
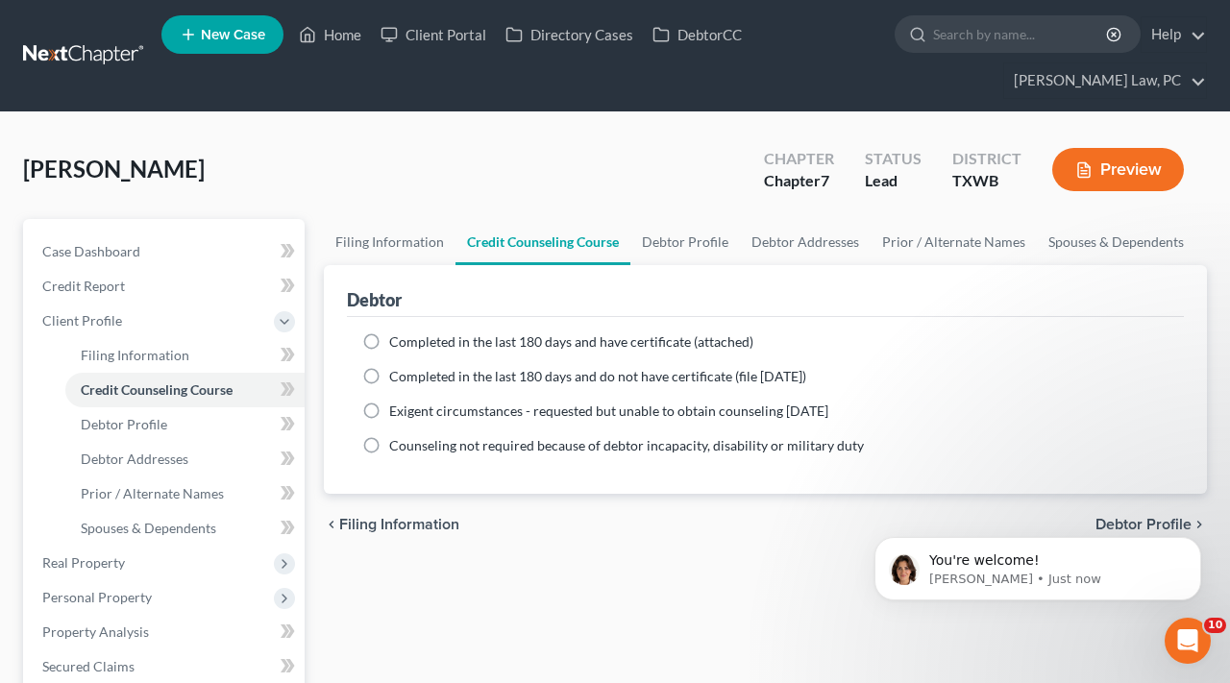
click at [389, 340] on label "Completed in the last 180 days and have certificate (attached)" at bounding box center [571, 341] width 364 height 19
click at [397, 340] on input "Completed in the last 180 days and have certificate (attached)" at bounding box center [403, 338] width 12 height 12
radio input "true"
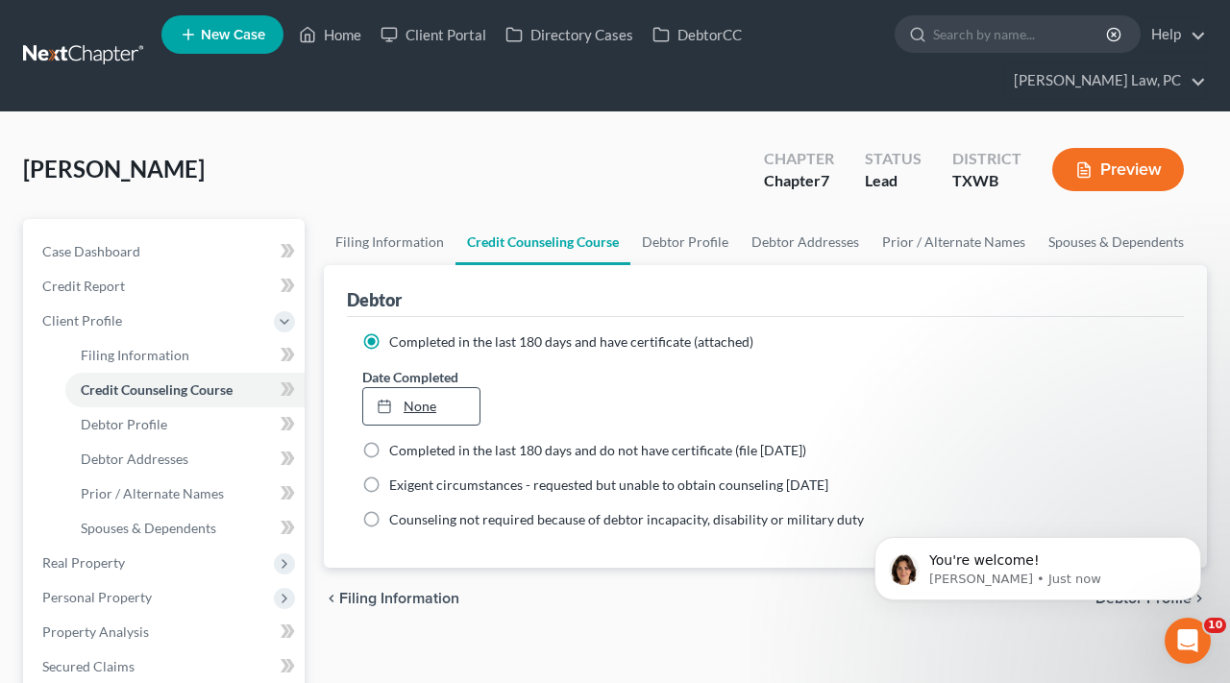
click at [416, 402] on link "None" at bounding box center [421, 406] width 116 height 37
click at [112, 430] on span "Debtor Profile" at bounding box center [124, 424] width 86 height 16
select select "0"
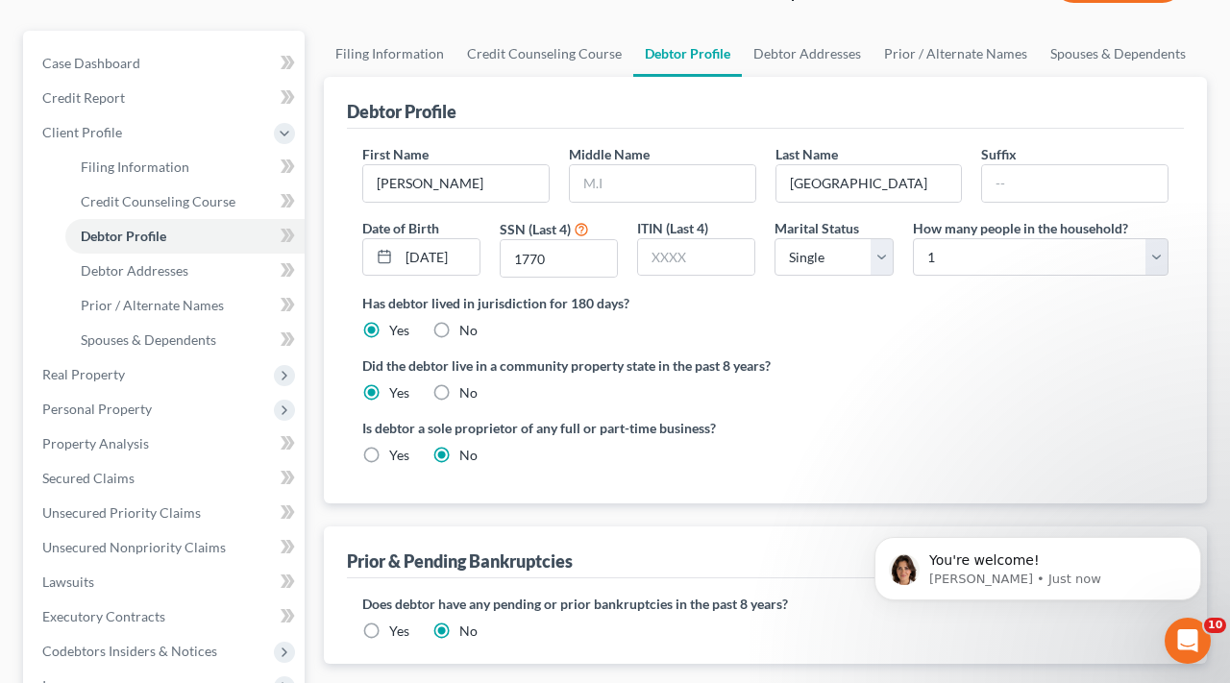
scroll to position [188, 0]
click at [158, 270] on span "Debtor Addresses" at bounding box center [135, 270] width 108 height 16
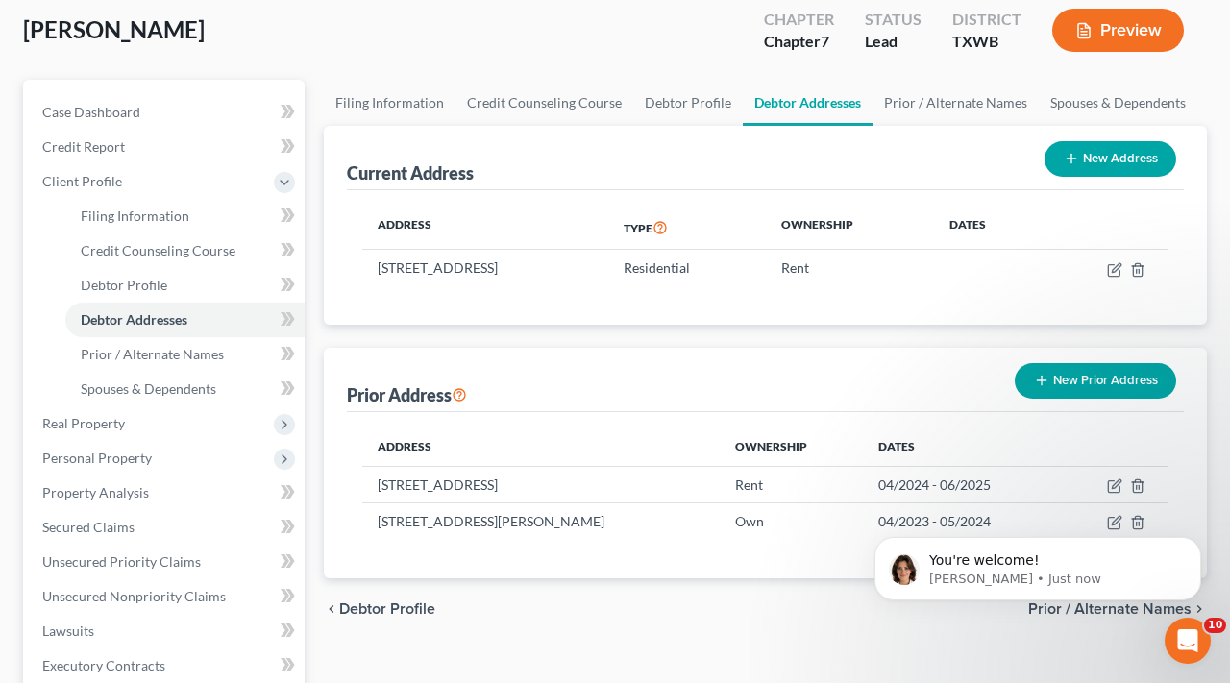
scroll to position [167, 0]
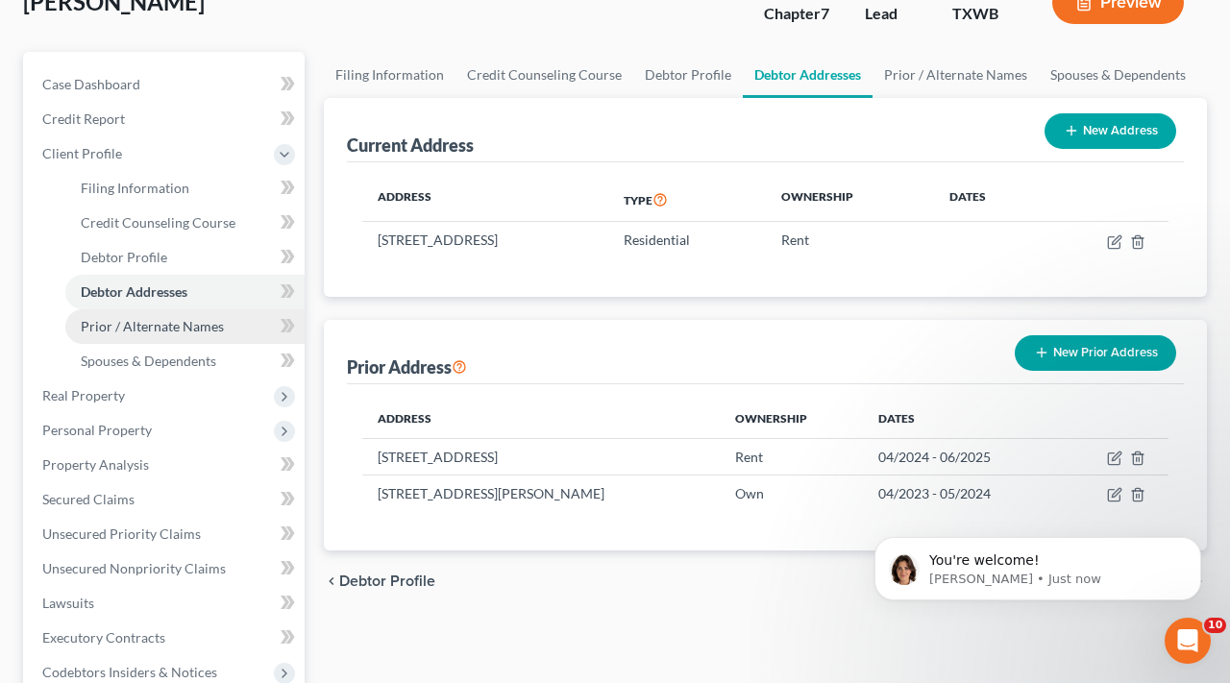
click at [151, 326] on span "Prior / Alternate Names" at bounding box center [152, 326] width 143 height 16
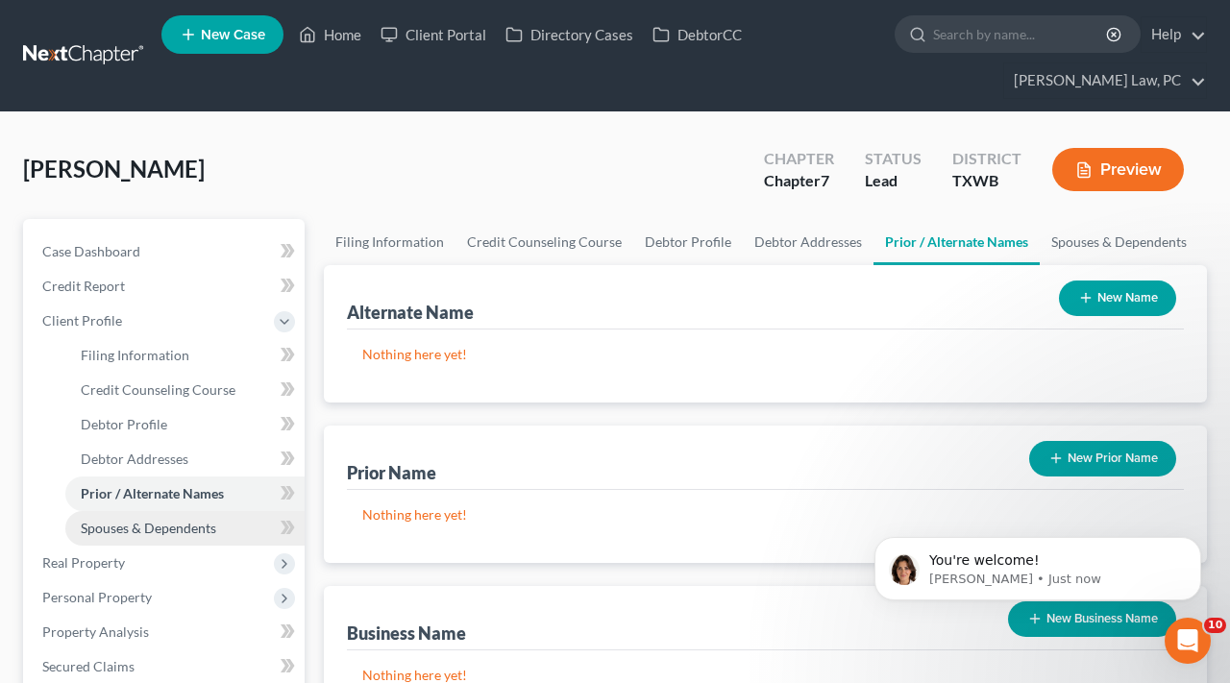
click at [159, 529] on span "Spouses & Dependents" at bounding box center [148, 528] width 135 height 16
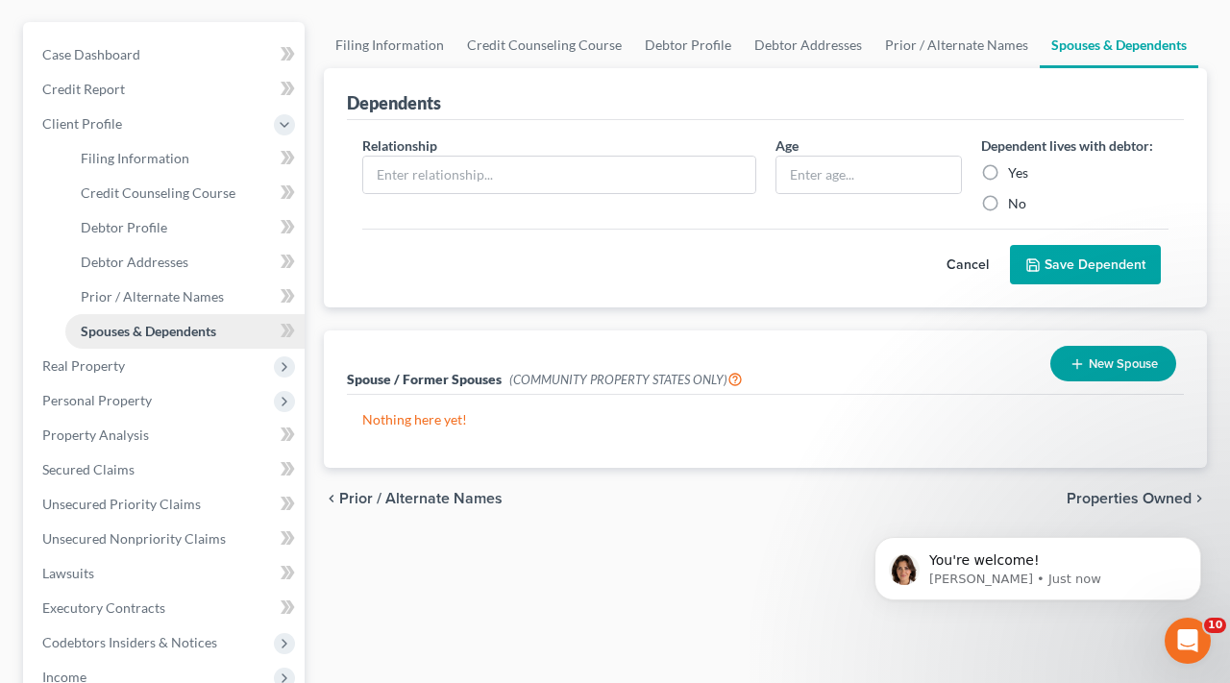
scroll to position [227, 0]
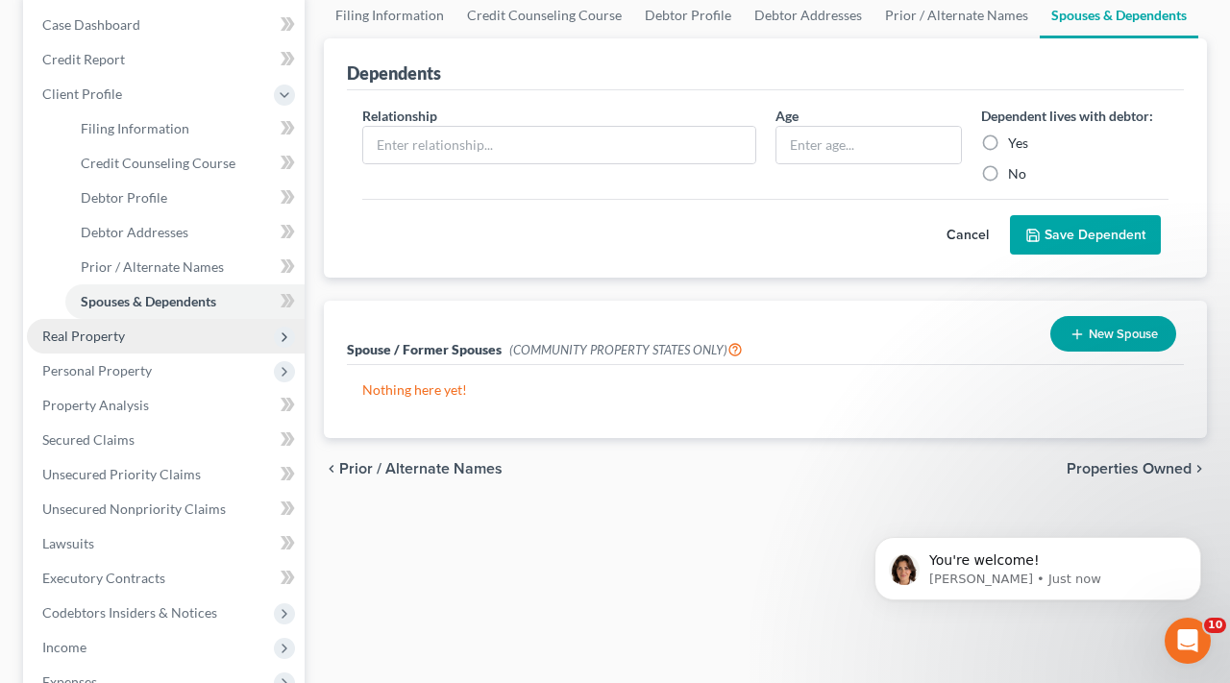
click at [86, 323] on span "Real Property" at bounding box center [166, 336] width 278 height 35
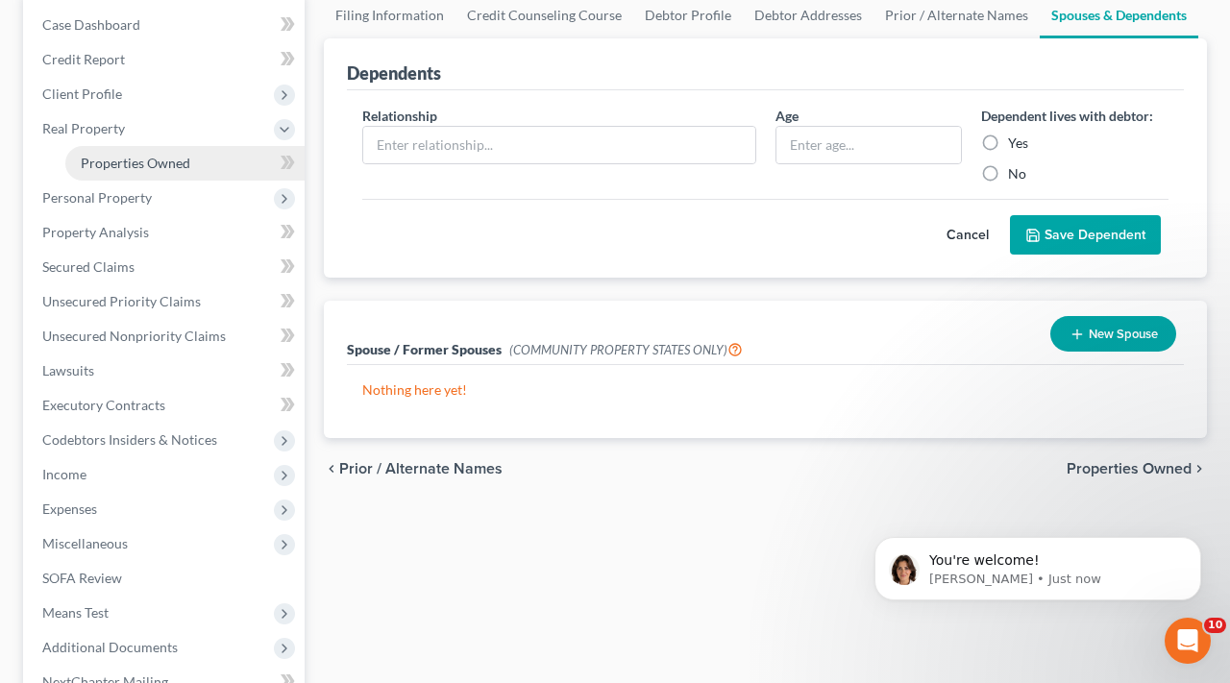
click at [143, 162] on span "Properties Owned" at bounding box center [136, 163] width 110 height 16
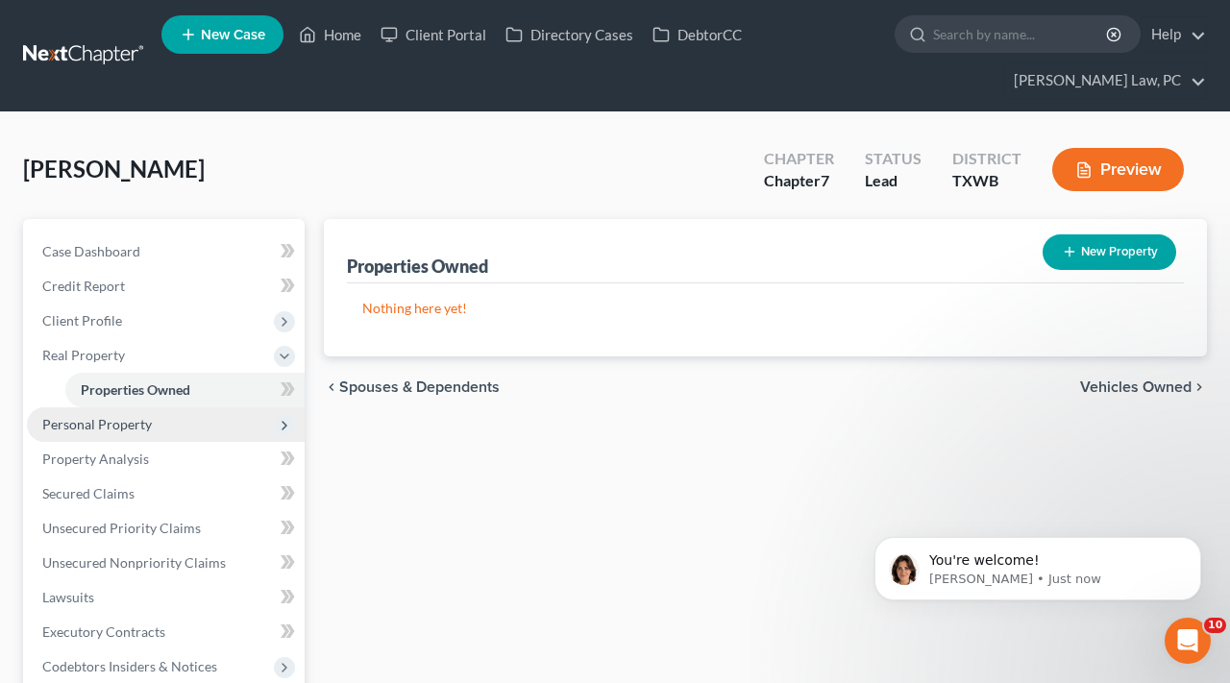
click at [120, 423] on span "Personal Property" at bounding box center [97, 424] width 110 height 16
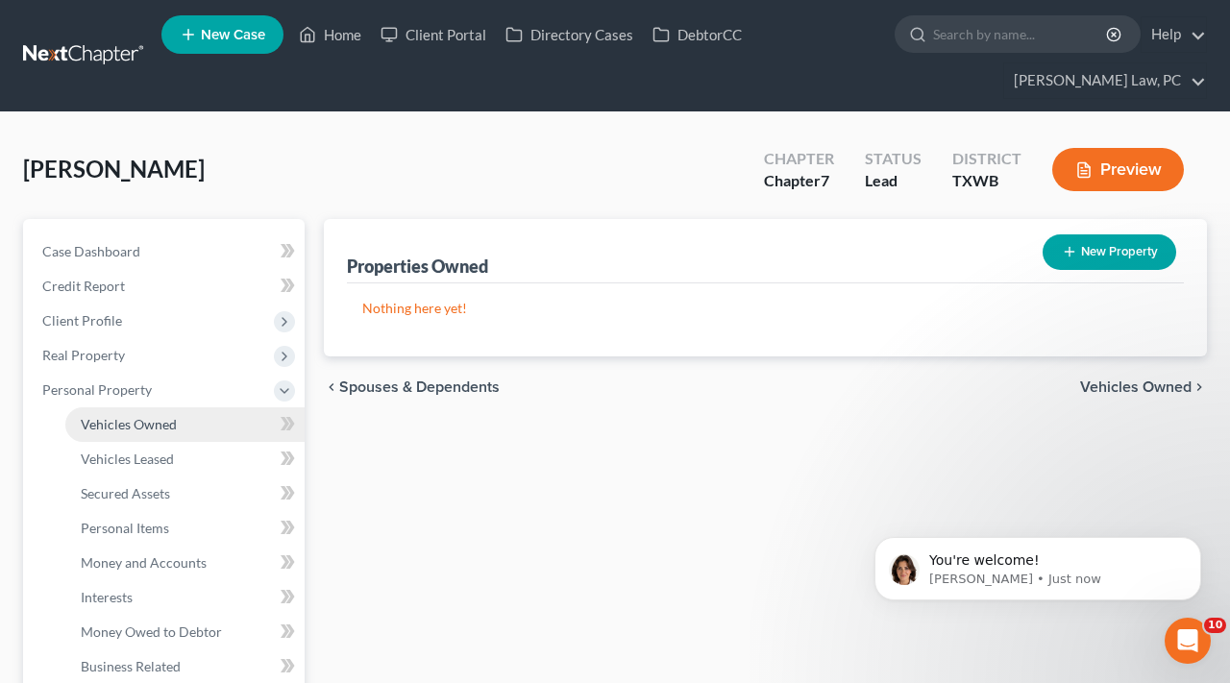
click at [155, 429] on span "Vehicles Owned" at bounding box center [129, 424] width 96 height 16
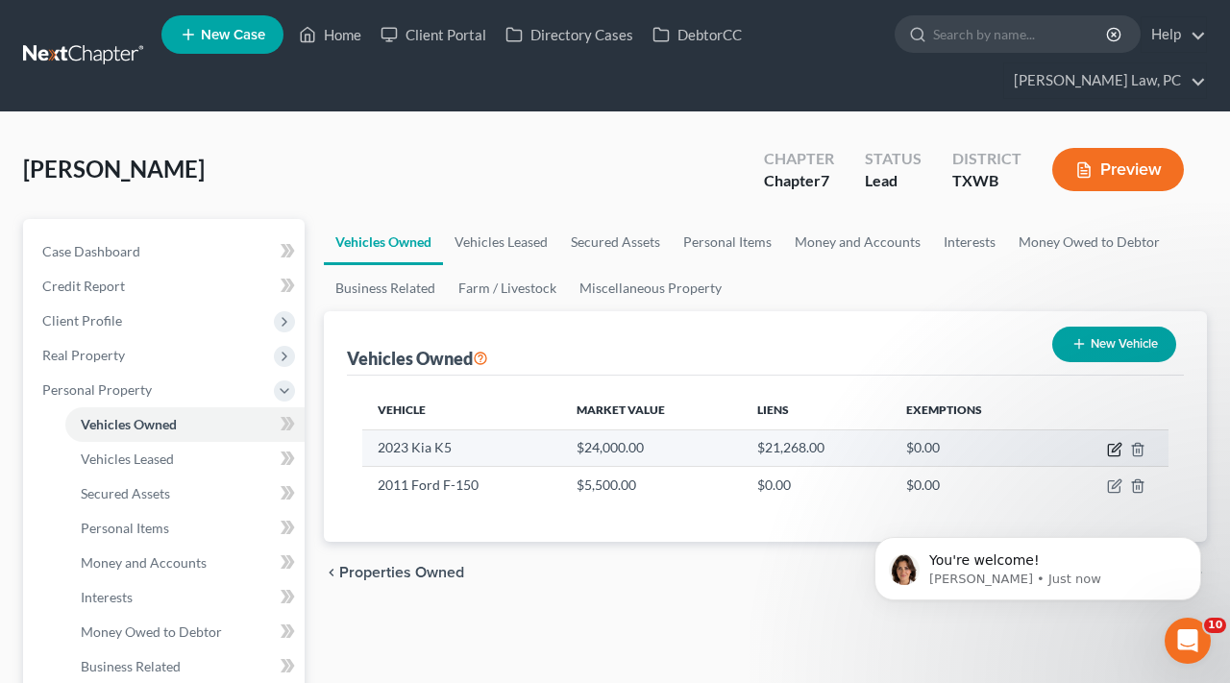
click at [1110, 454] on icon "button" at bounding box center [1114, 449] width 15 height 15
select select "0"
select select "3"
select select "0"
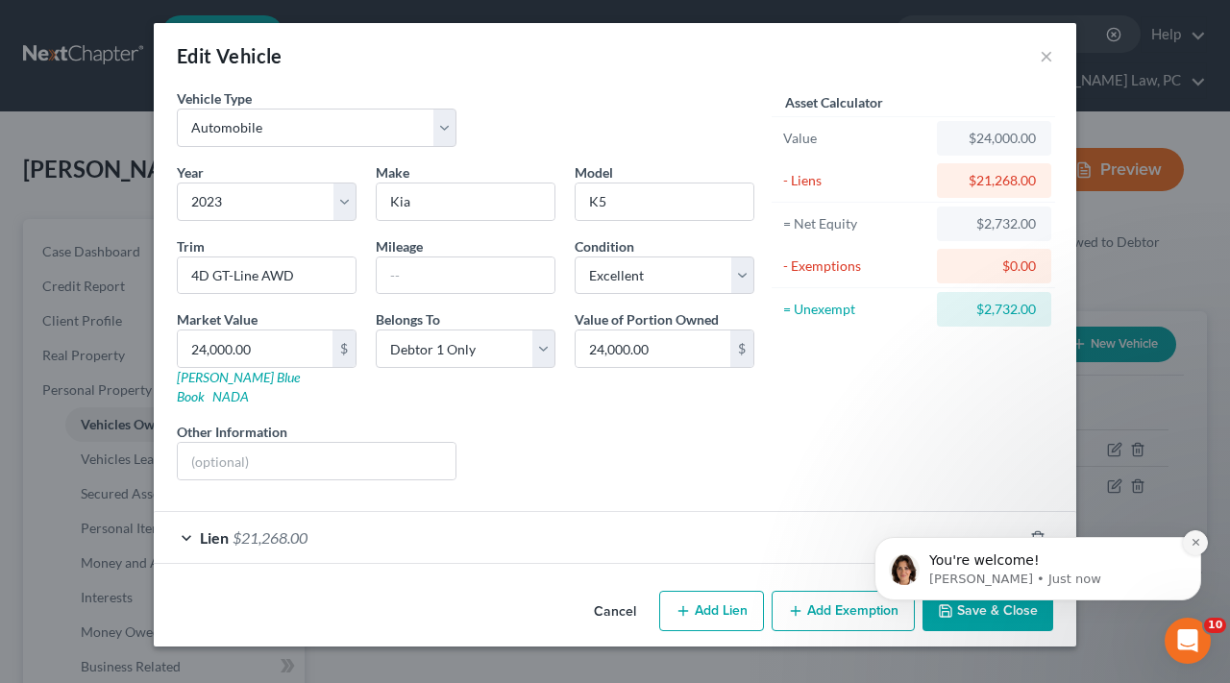
click at [1195, 544] on icon "Dismiss notification" at bounding box center [1196, 542] width 11 height 11
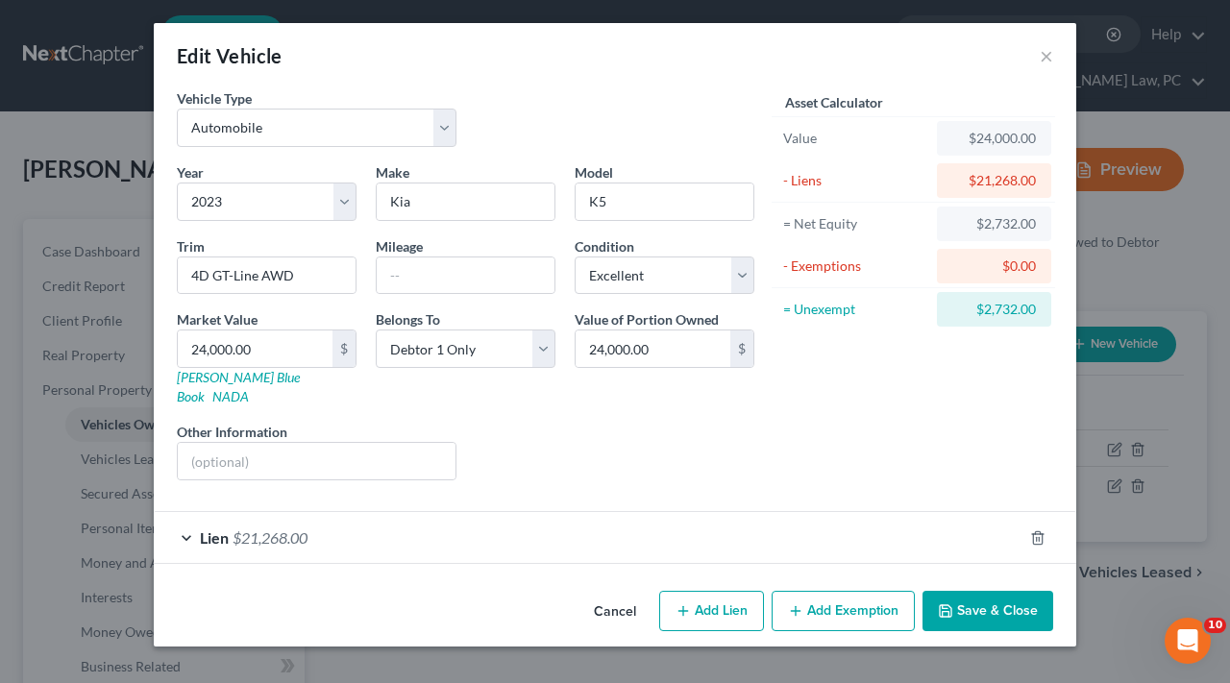
click at [852, 591] on button "Add Exemption" at bounding box center [843, 611] width 143 height 40
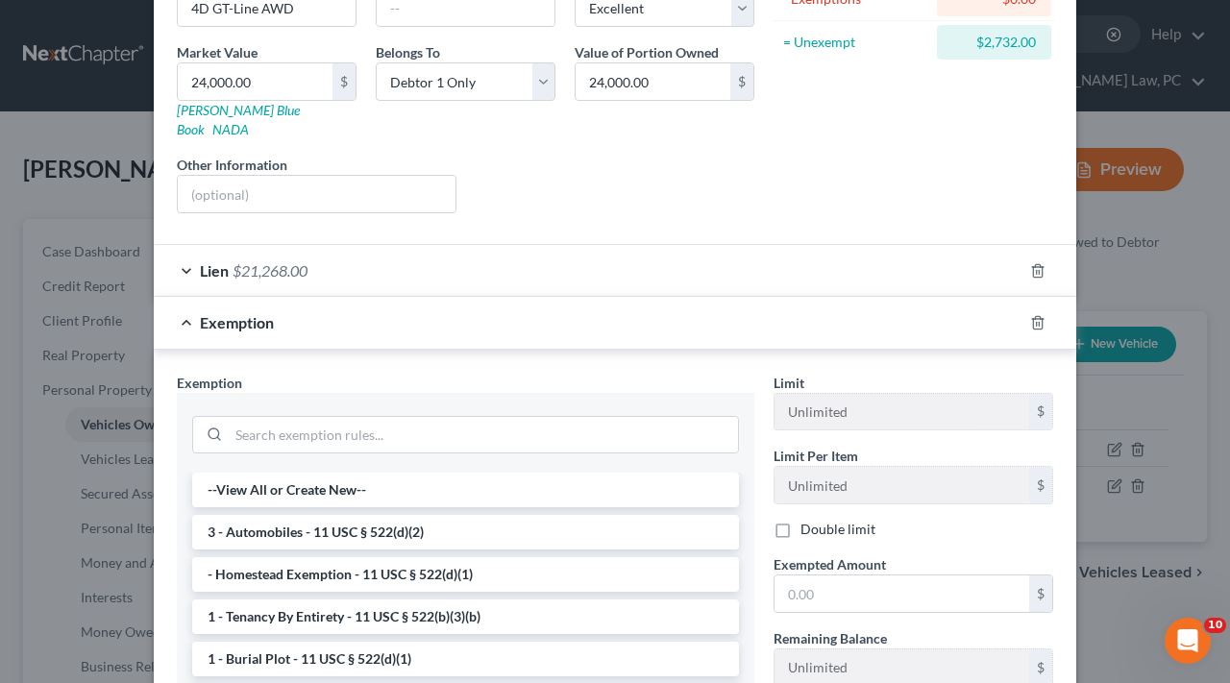
scroll to position [307, 0]
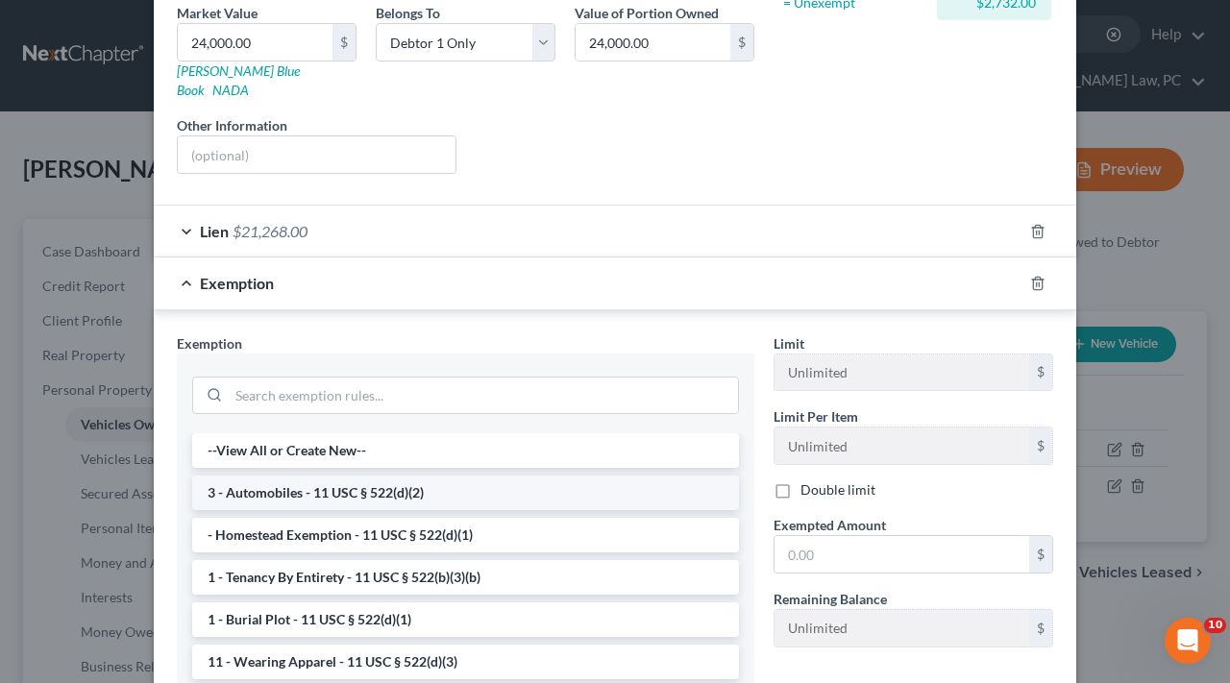
click at [357, 476] on li "3 - Automobiles - 11 USC § 522(d)(2)" at bounding box center [465, 493] width 547 height 35
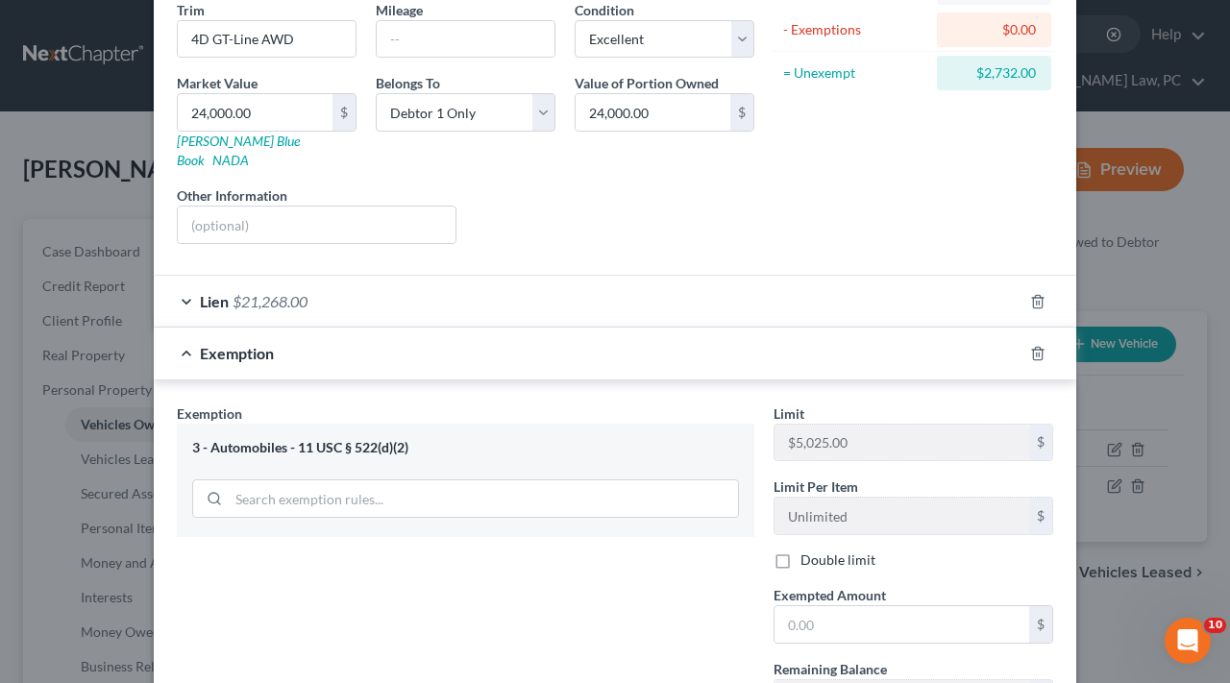
scroll to position [297, 0]
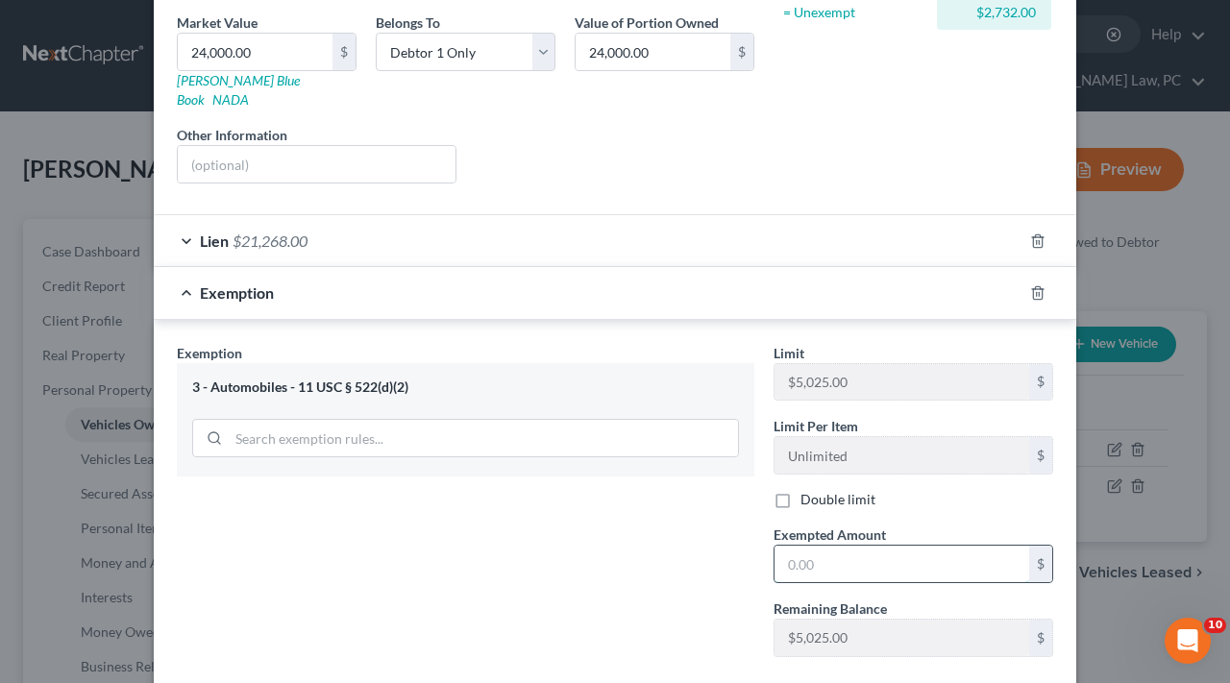
click at [855, 550] on input "text" at bounding box center [902, 564] width 255 height 37
type input "2,732"
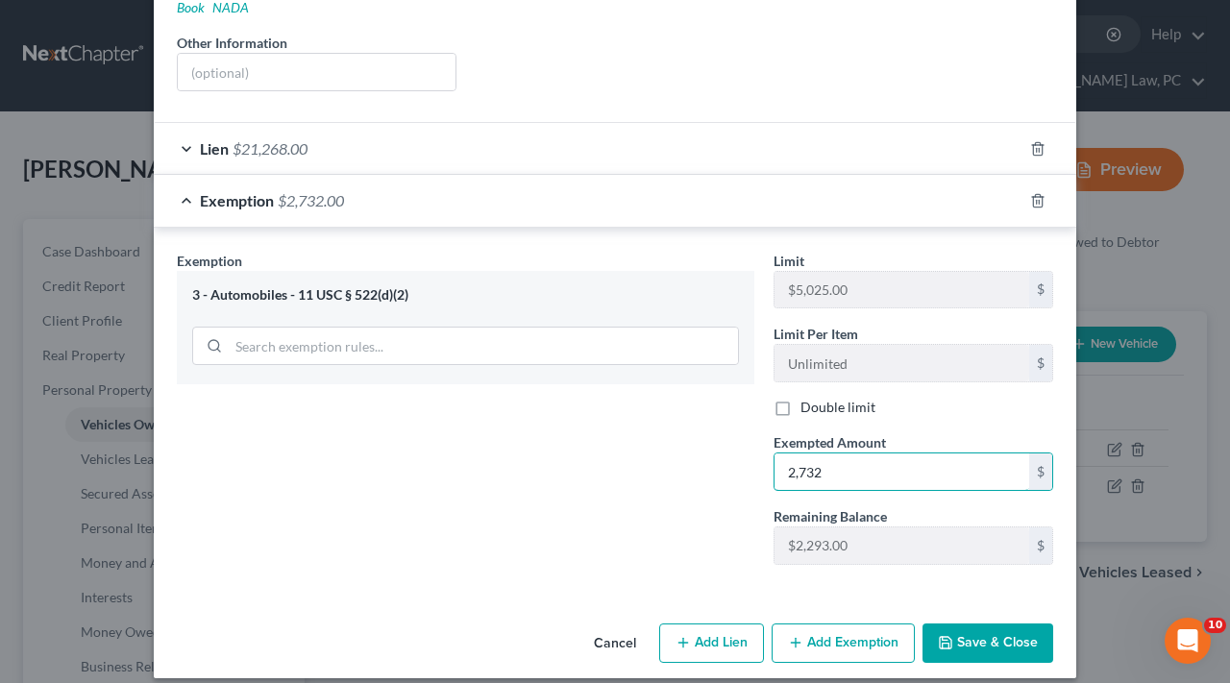
scroll to position [388, 0]
click at [1002, 625] on button "Save & Close" at bounding box center [988, 645] width 131 height 40
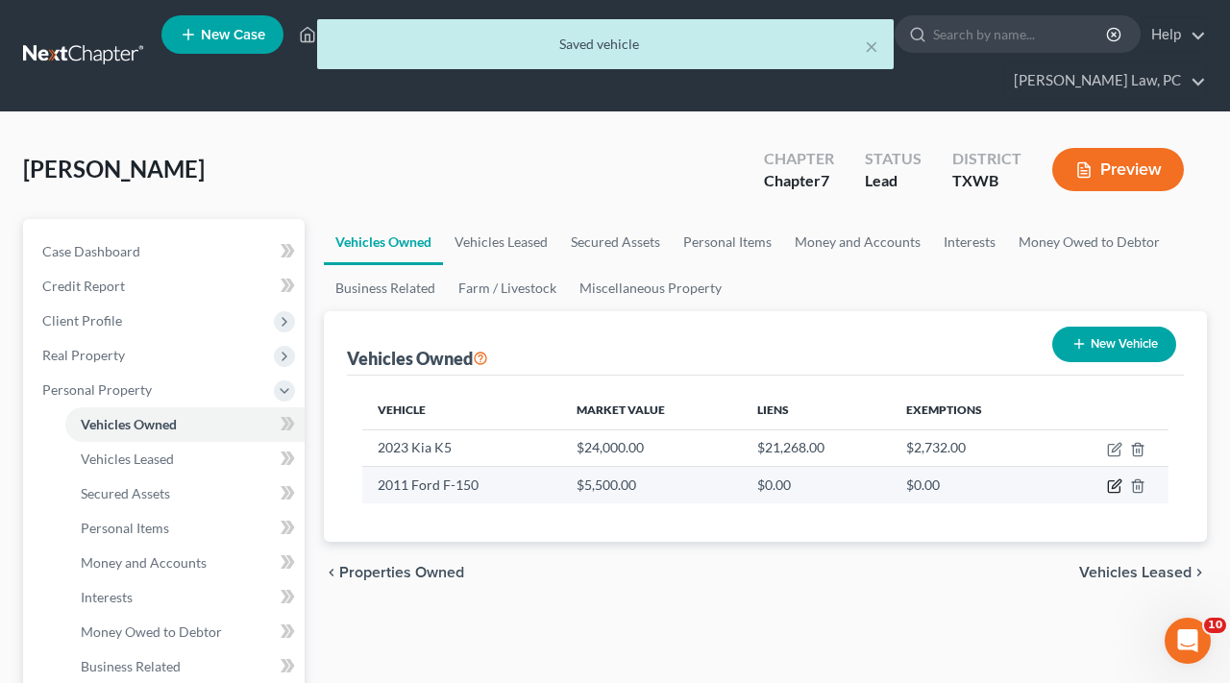
click at [1119, 480] on icon "button" at bounding box center [1116, 484] width 9 height 9
select select "0"
select select "15"
select select "4"
select select "0"
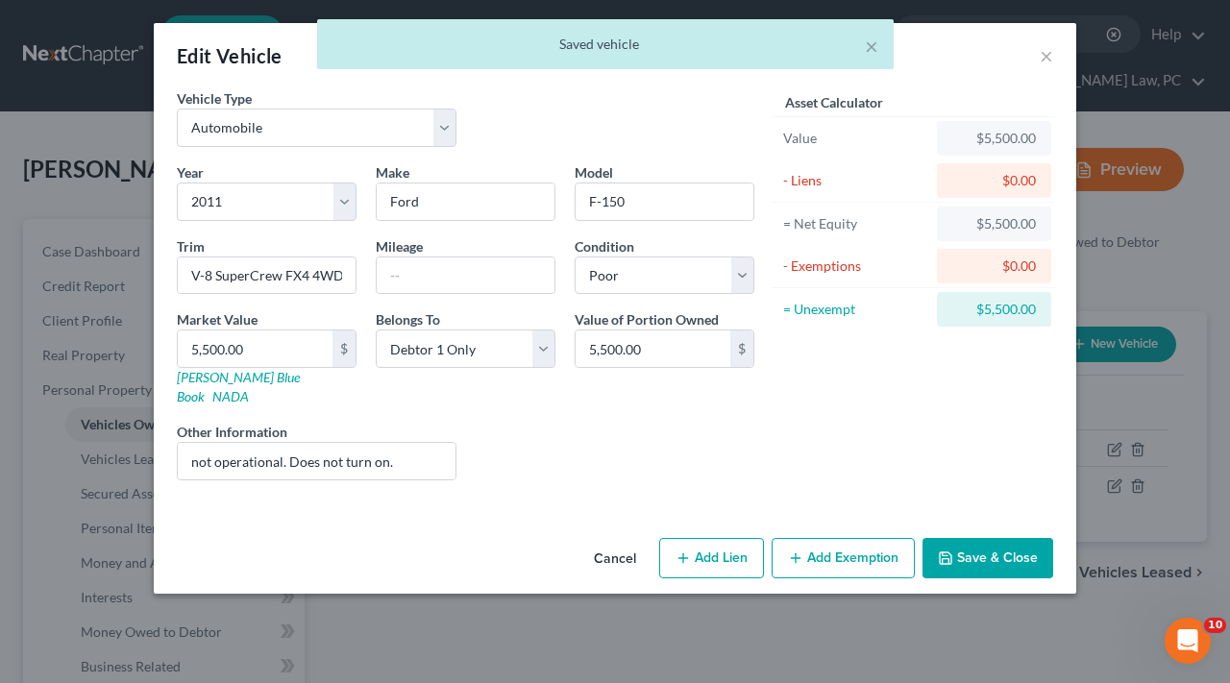
click at [849, 544] on button "Add Exemption" at bounding box center [843, 558] width 143 height 40
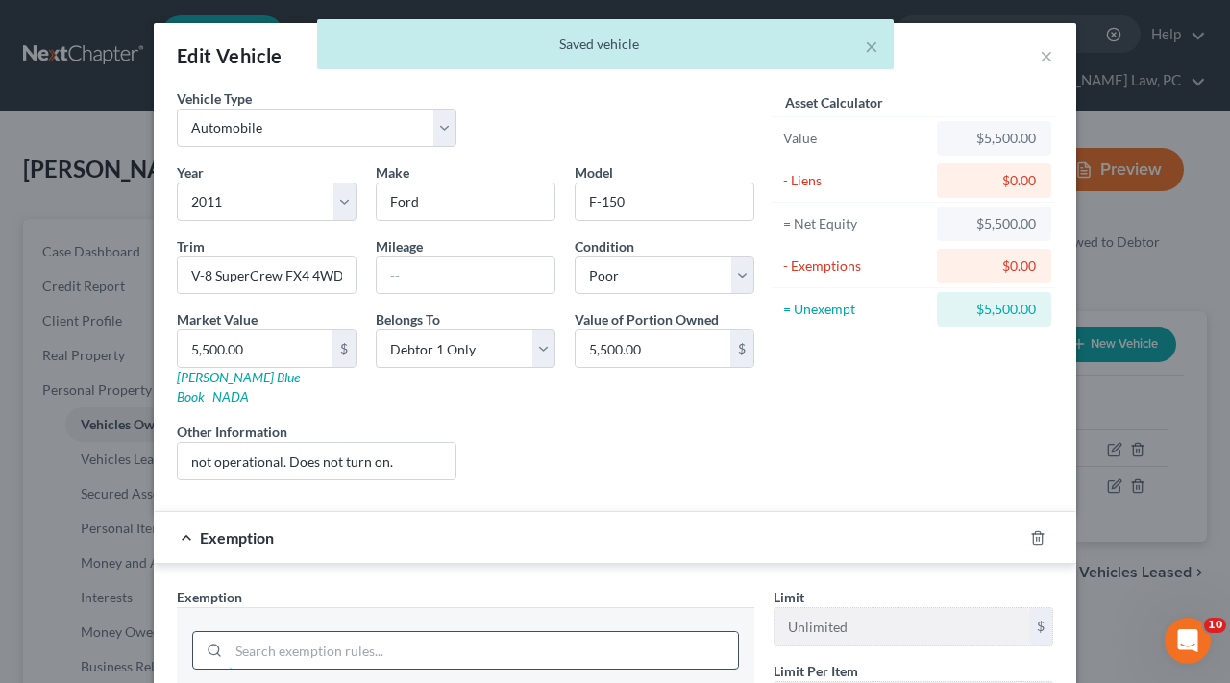
click at [468, 632] on input "search" at bounding box center [483, 650] width 509 height 37
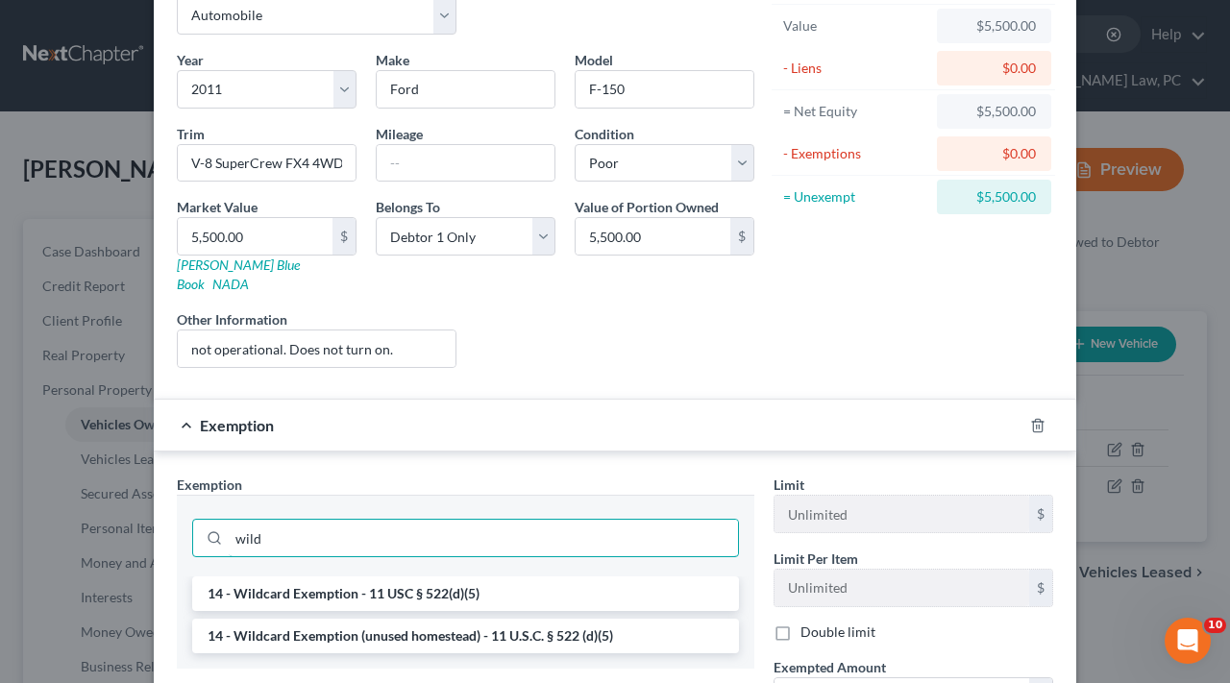
scroll to position [113, 0]
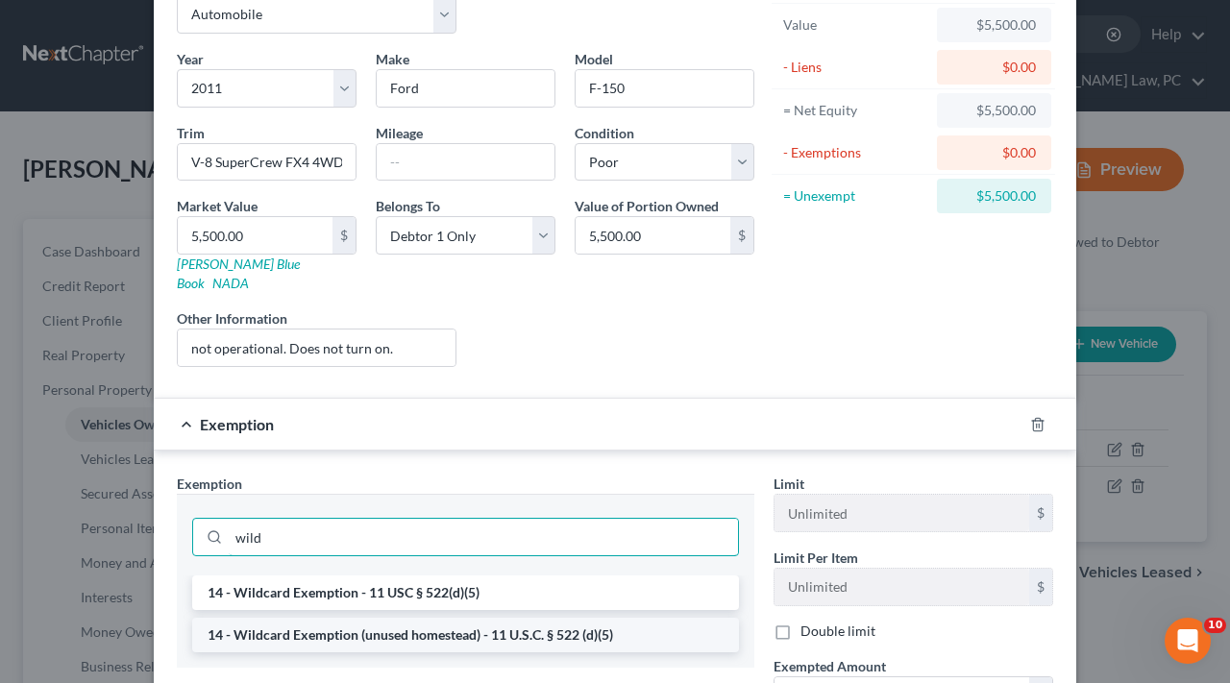
type input "wild"
click at [509, 618] on li "14 - Wildcard Exemption (unused homestead) - 11 U.S.C. § 522 (d)(5)" at bounding box center [465, 635] width 547 height 35
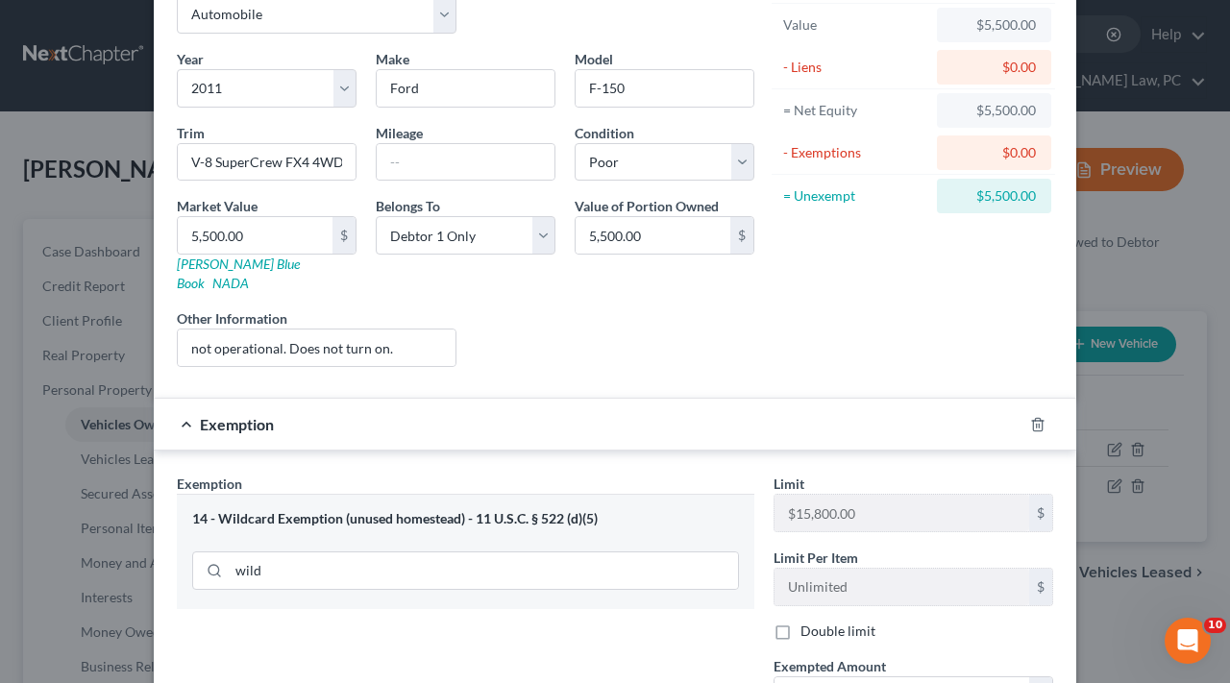
scroll to position [233, 0]
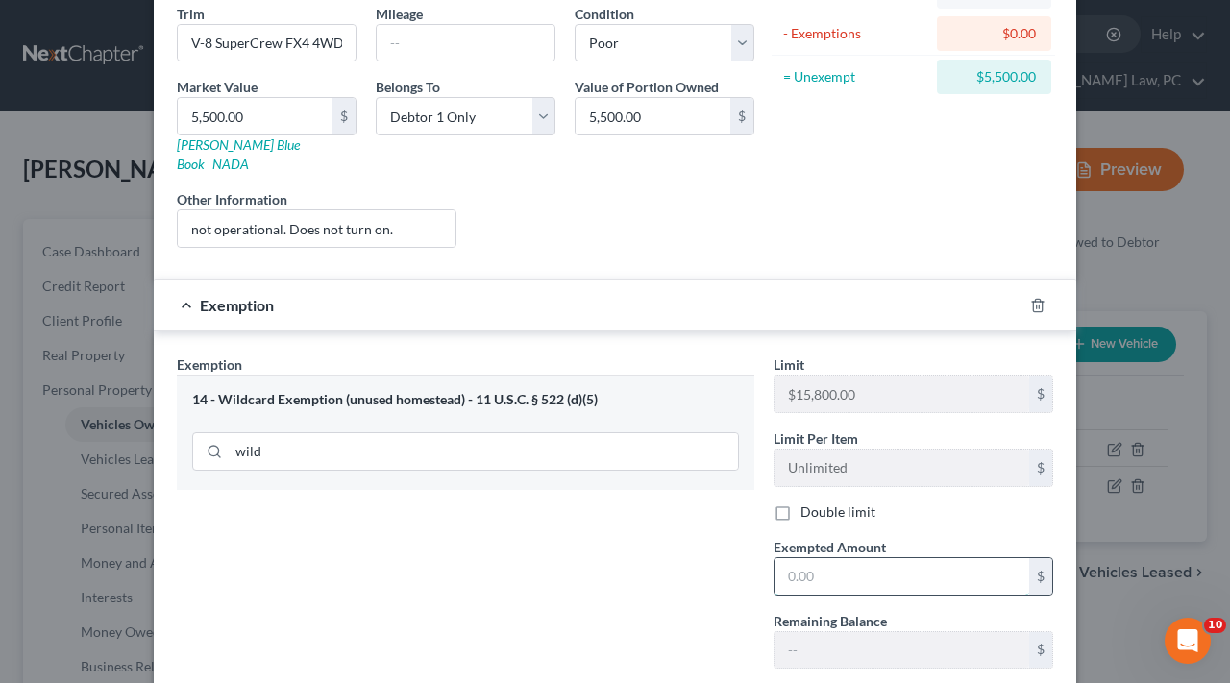
click at [820, 558] on input "text" at bounding box center [902, 576] width 255 height 37
type input "5,500"
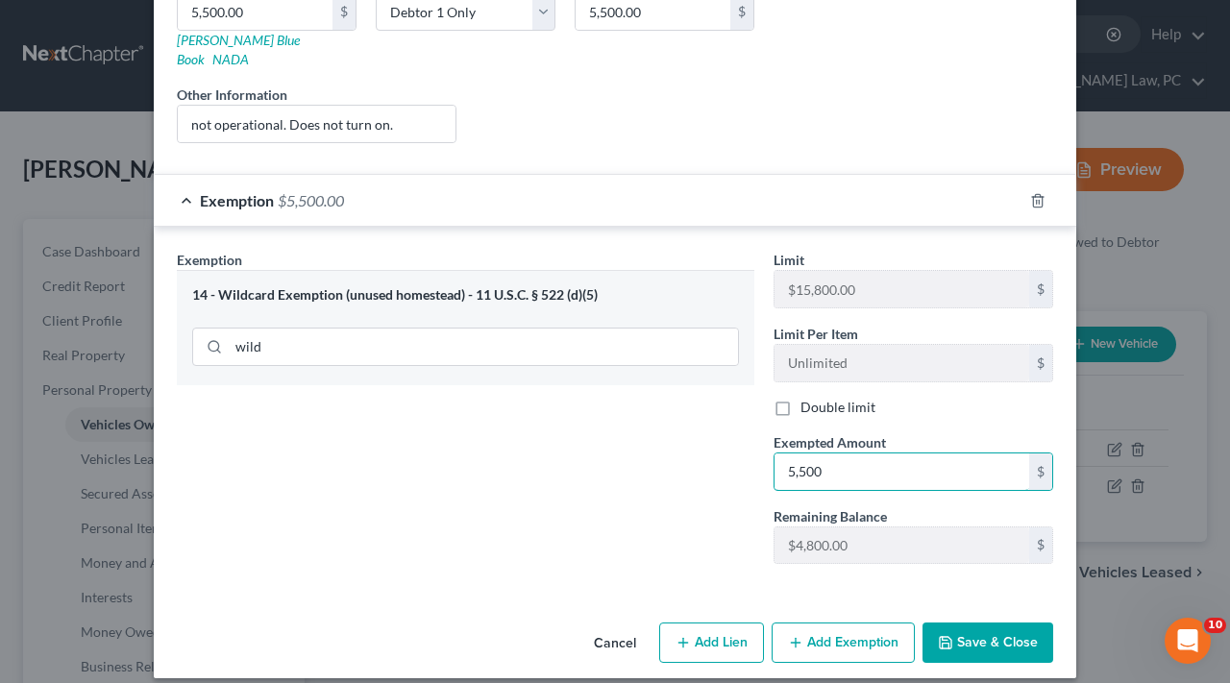
scroll to position [336, 0]
click at [982, 633] on button "Save & Close" at bounding box center [988, 644] width 131 height 40
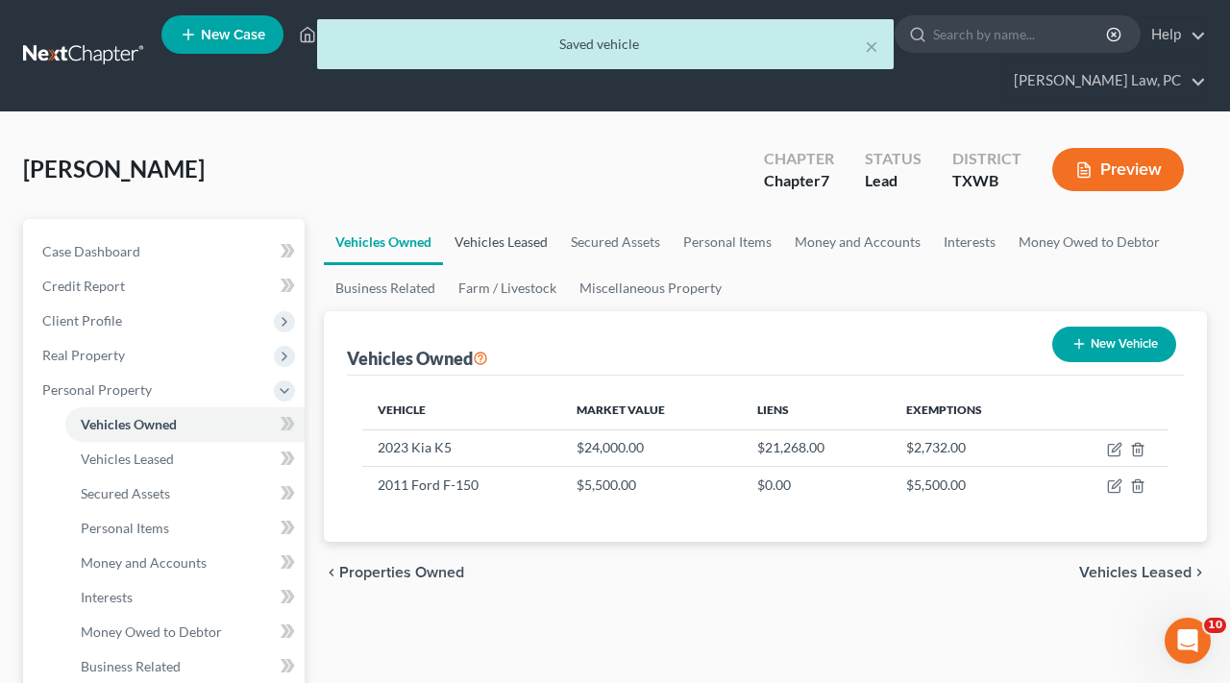
click at [506, 243] on link "Vehicles Leased" at bounding box center [501, 242] width 116 height 46
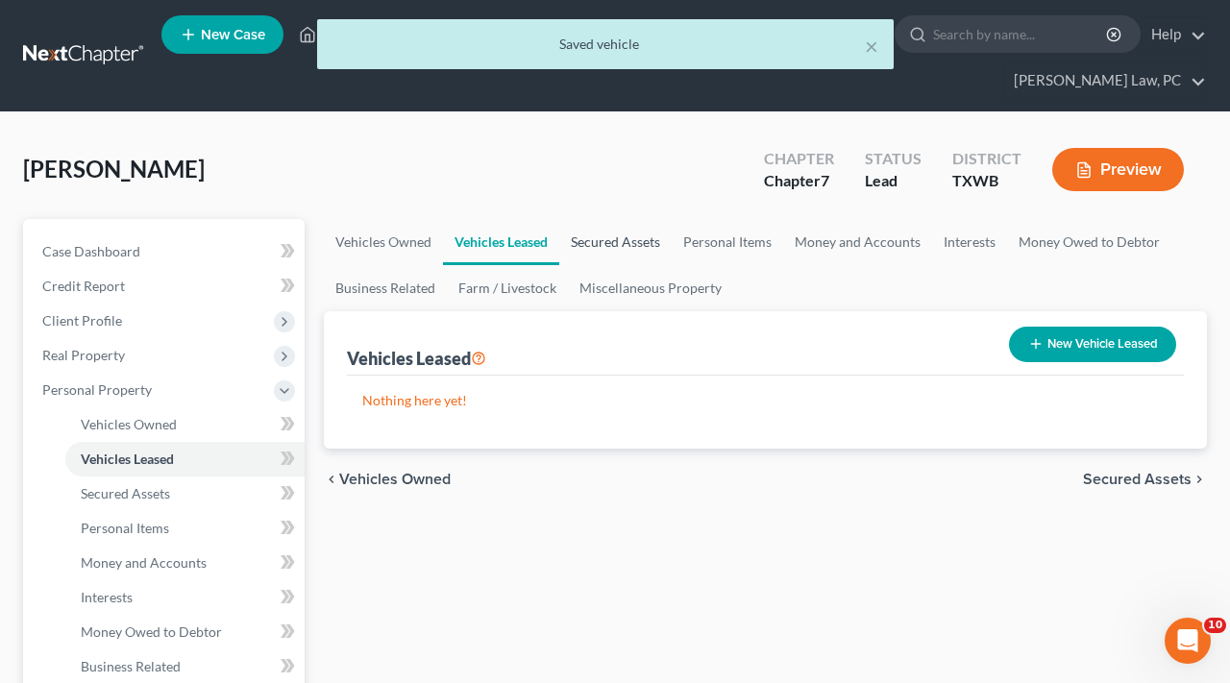
click at [606, 244] on link "Secured Assets" at bounding box center [615, 242] width 112 height 46
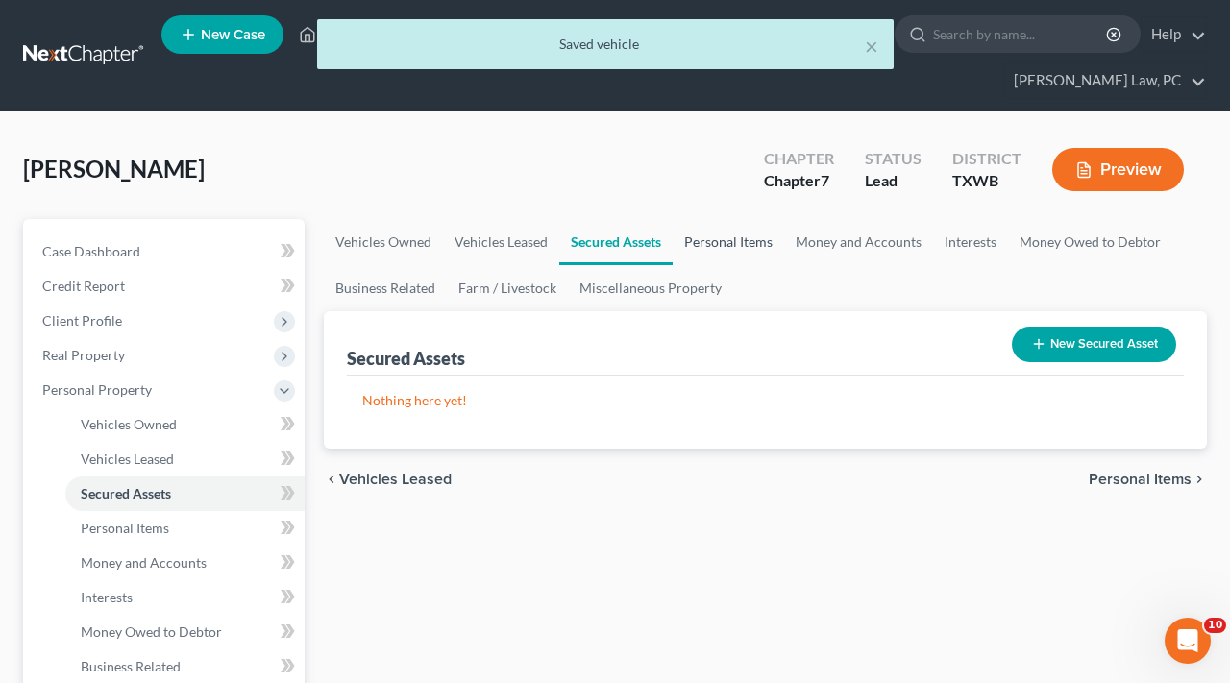
click at [684, 247] on link "Personal Items" at bounding box center [728, 242] width 111 height 46
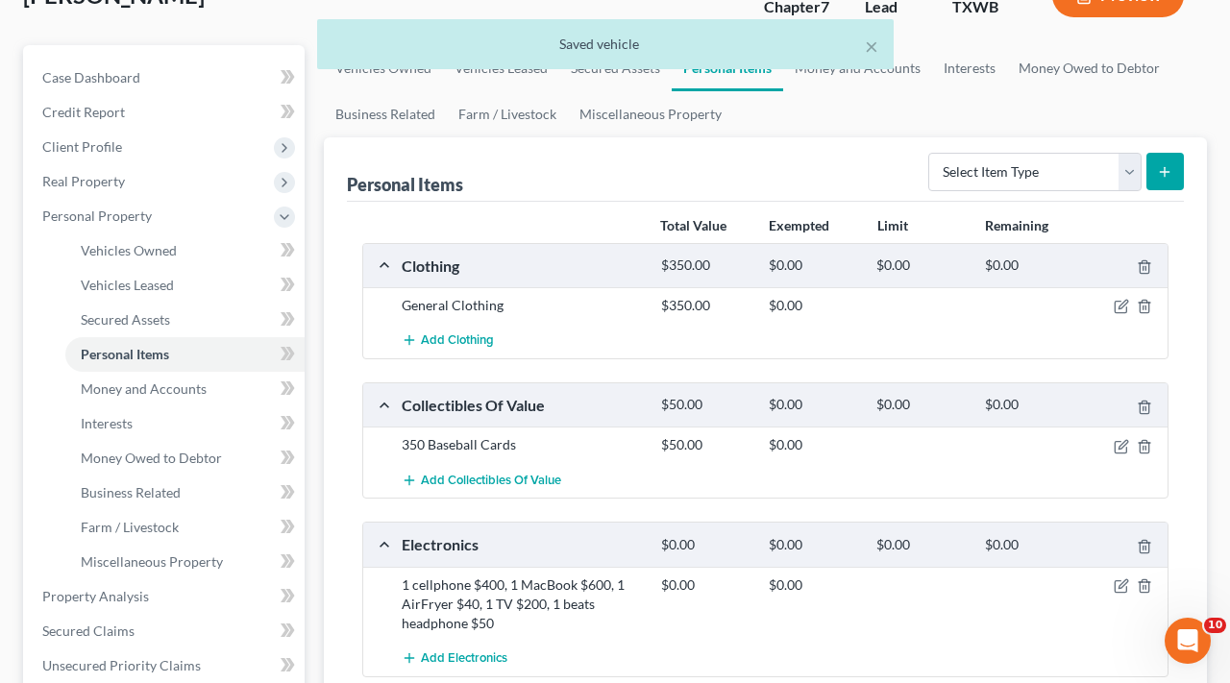
scroll to position [188, 0]
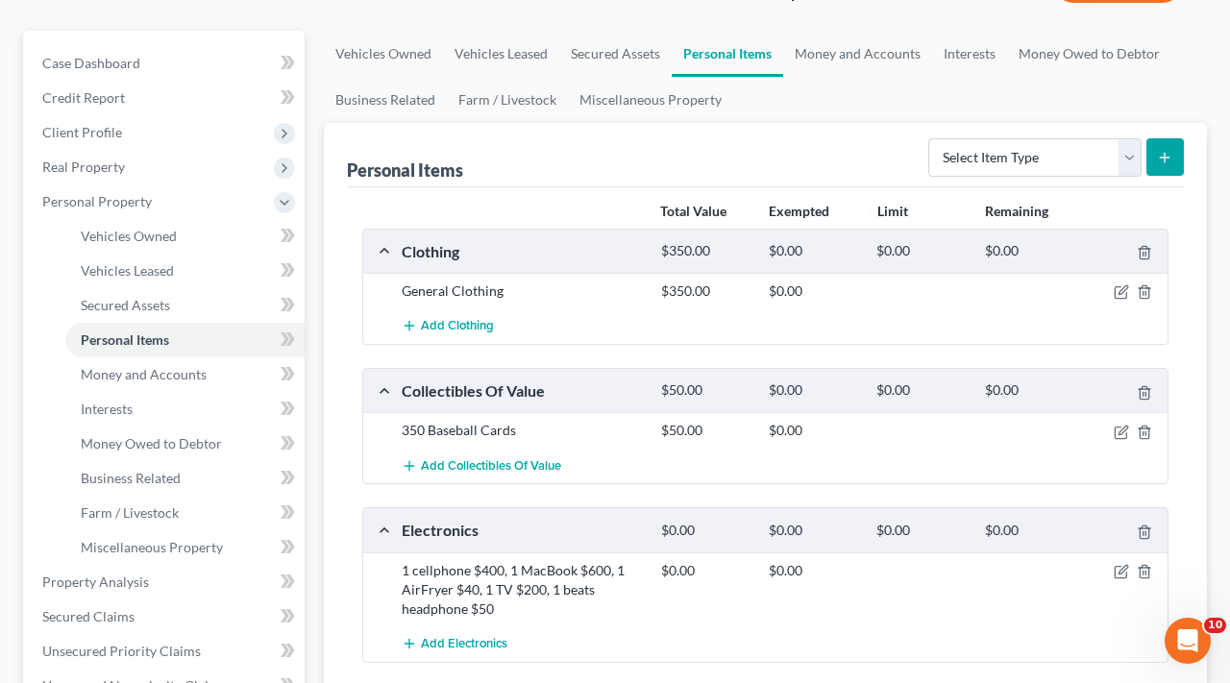
click at [1111, 294] on div at bounding box center [1126, 291] width 86 height 19
click at [1123, 291] on icon "button" at bounding box center [1123, 290] width 9 height 9
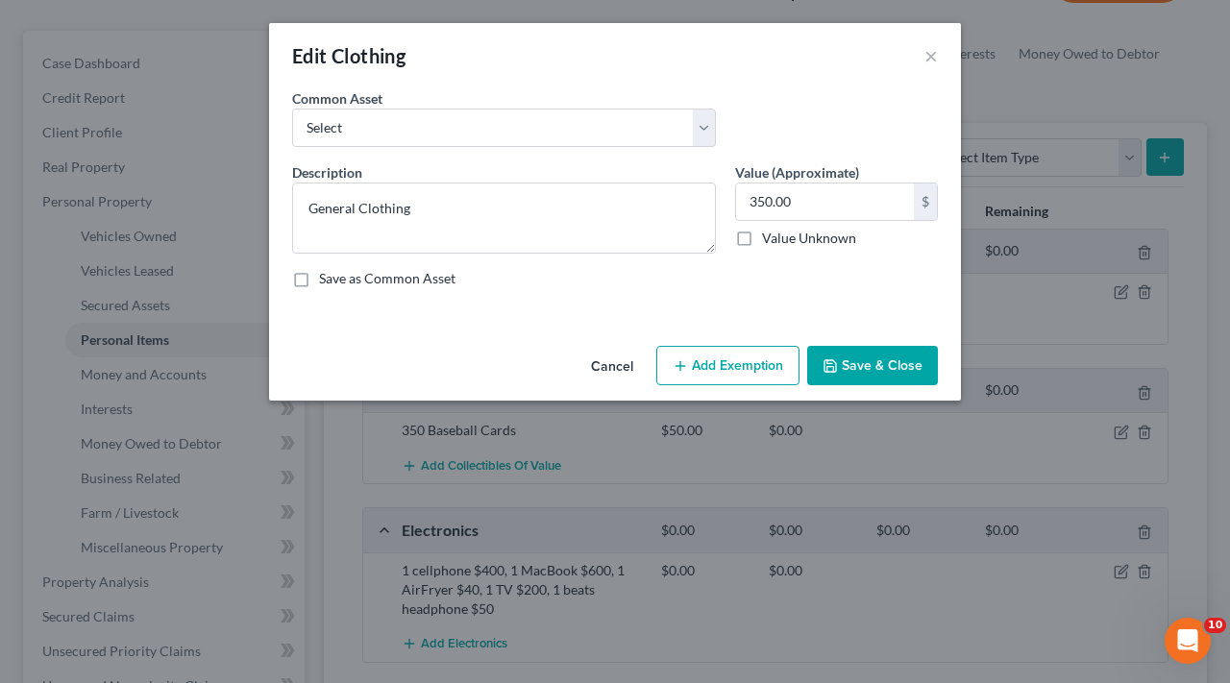
click at [738, 364] on button "Add Exemption" at bounding box center [727, 366] width 143 height 40
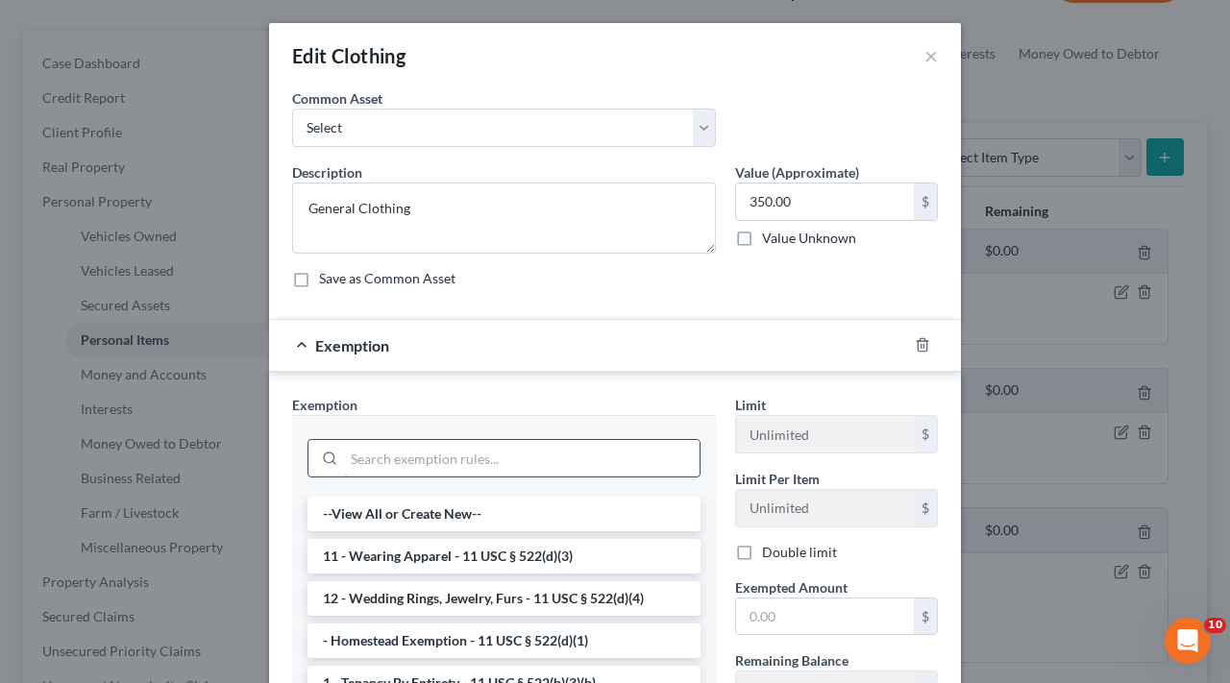
click at [489, 454] on input "search" at bounding box center [522, 458] width 356 height 37
click at [478, 557] on li "11 - Wearing Apparel - 11 USC § 522(d)(3)" at bounding box center [504, 556] width 393 height 35
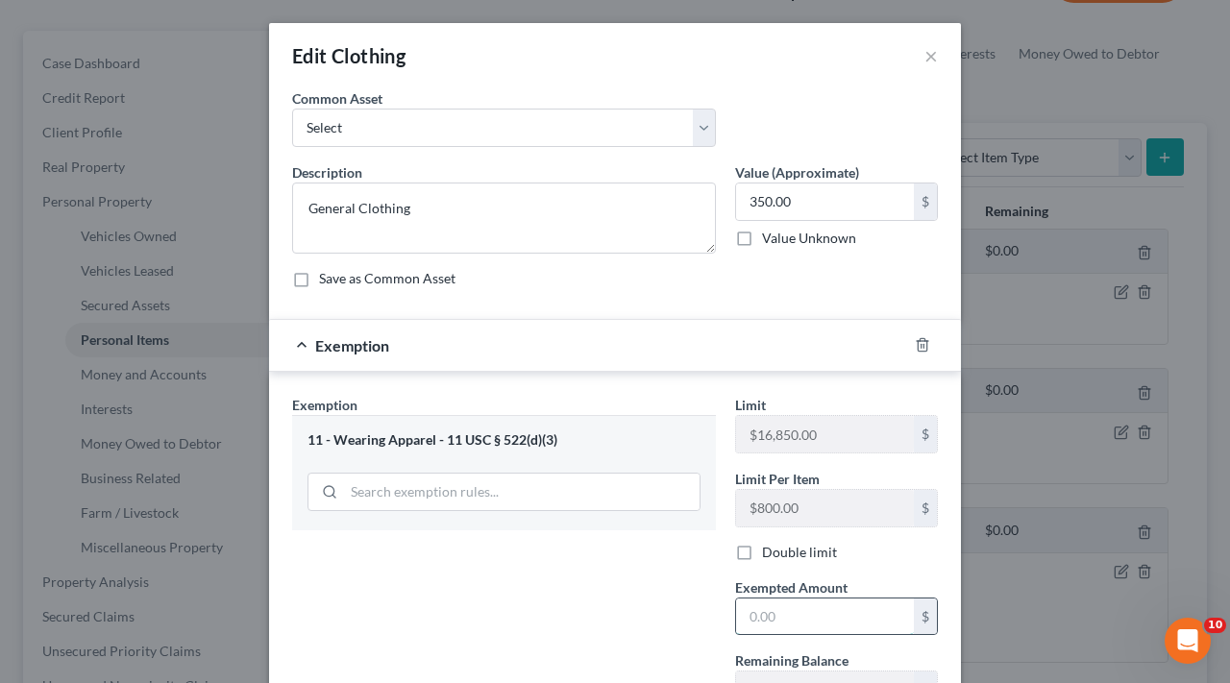
click at [810, 619] on input "text" at bounding box center [825, 617] width 178 height 37
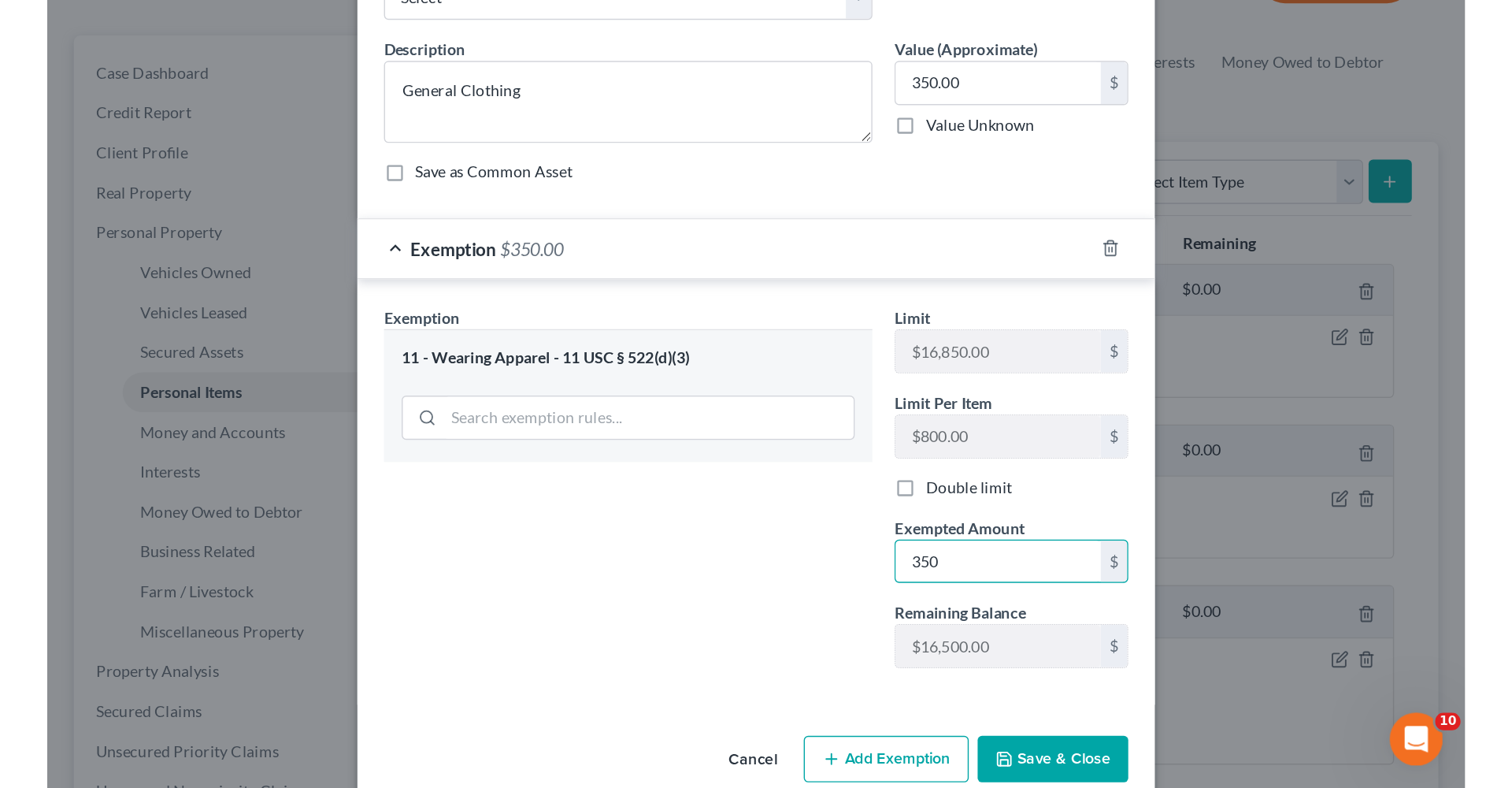
scroll to position [117, 0]
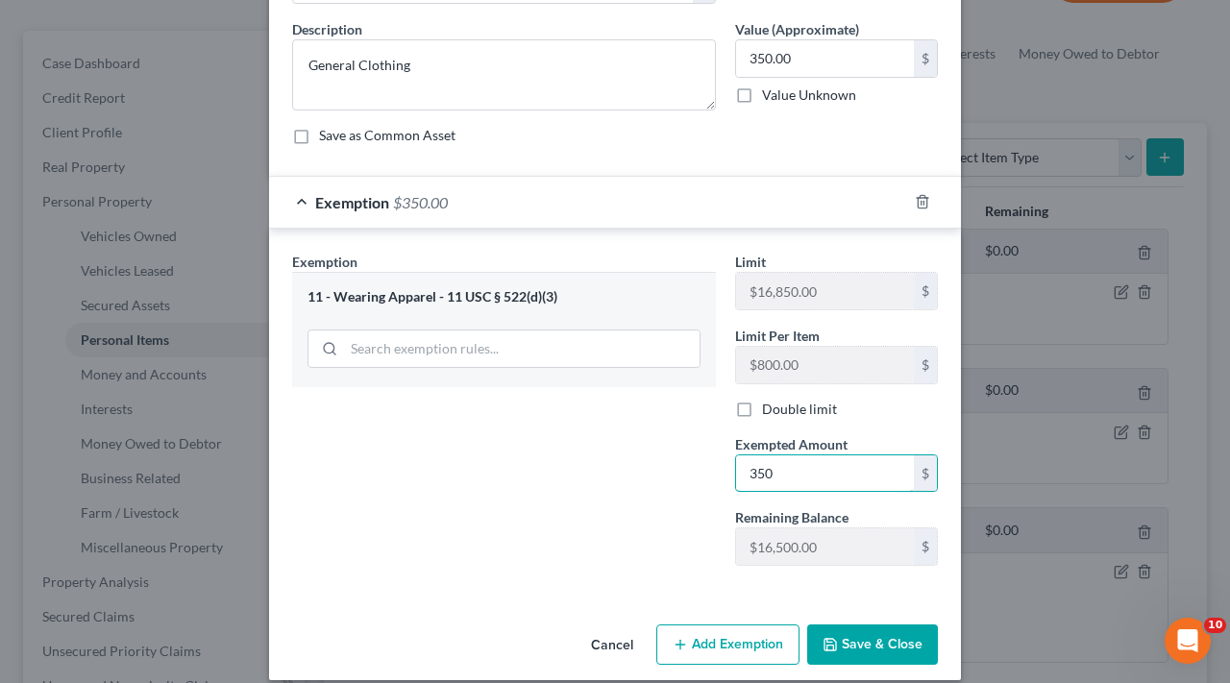
type input "350"
click at [901, 644] on button "Save & Close" at bounding box center [872, 645] width 131 height 40
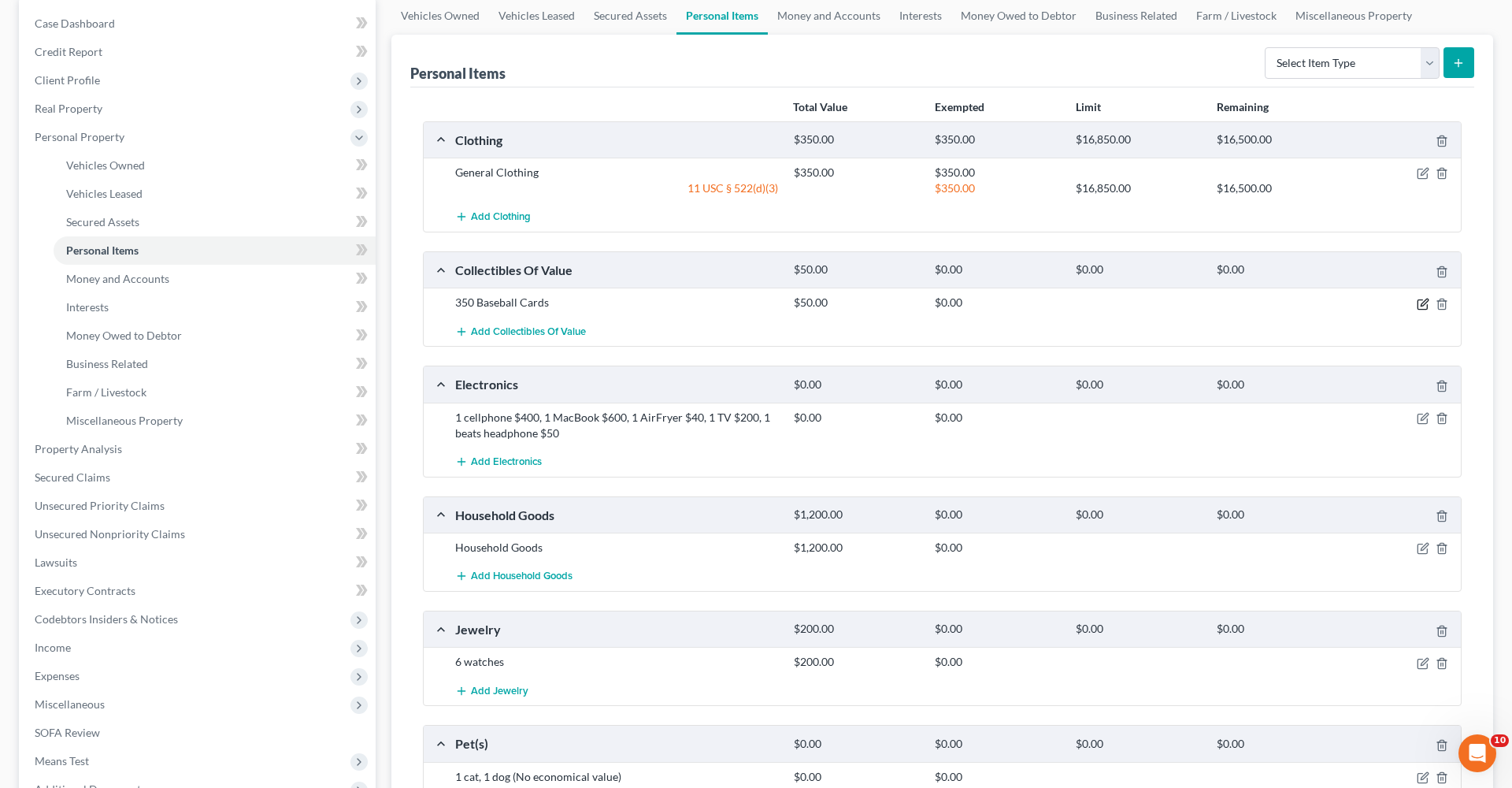
click at [1007, 301] on icon "button" at bounding box center [1424, 302] width 7 height 7
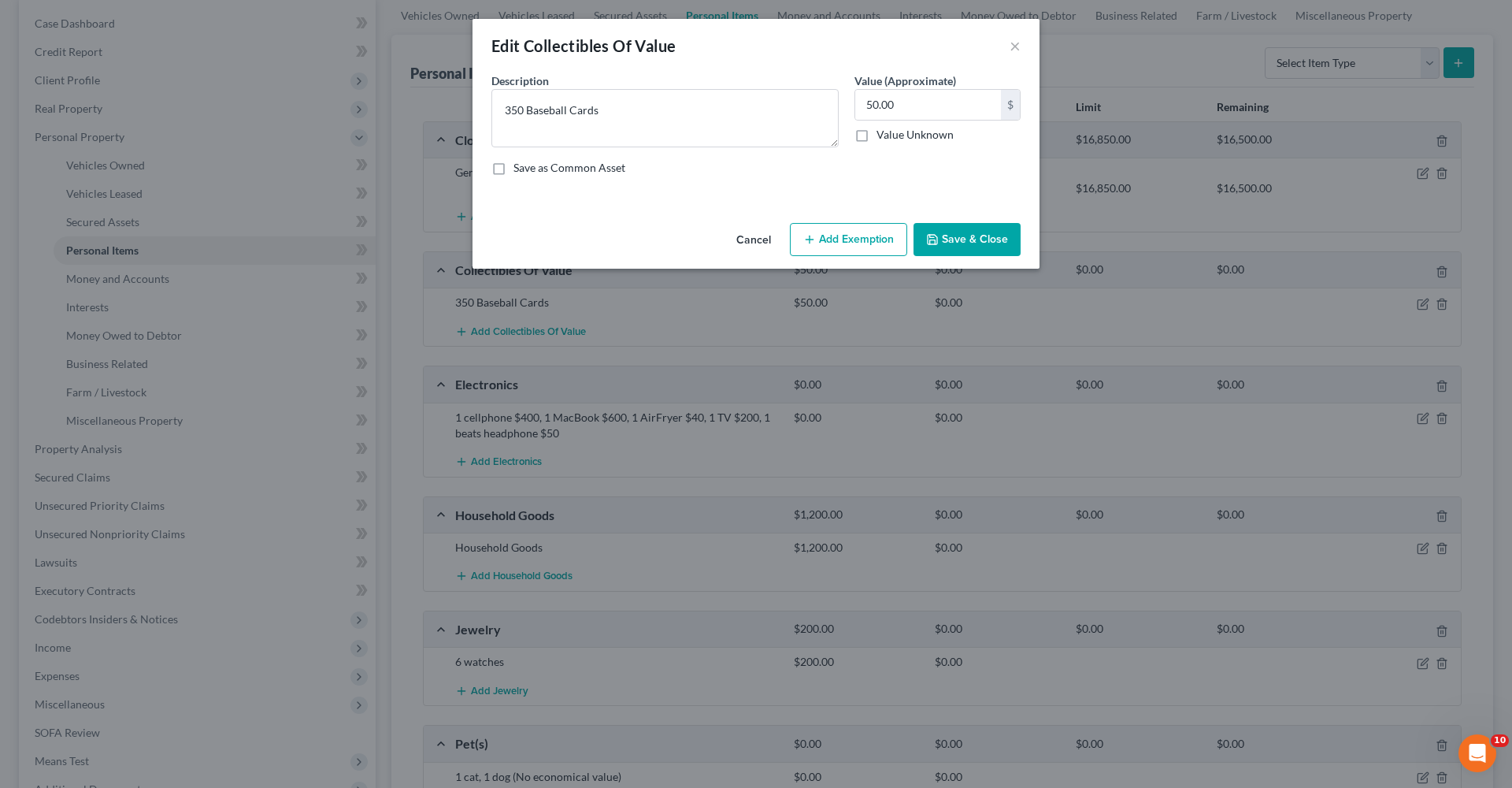
click at [840, 260] on div "Cancel Add Exemption Save & Close" at bounding box center [756, 242] width 567 height 52
click at [829, 247] on button "Add Exemption" at bounding box center [848, 239] width 117 height 33
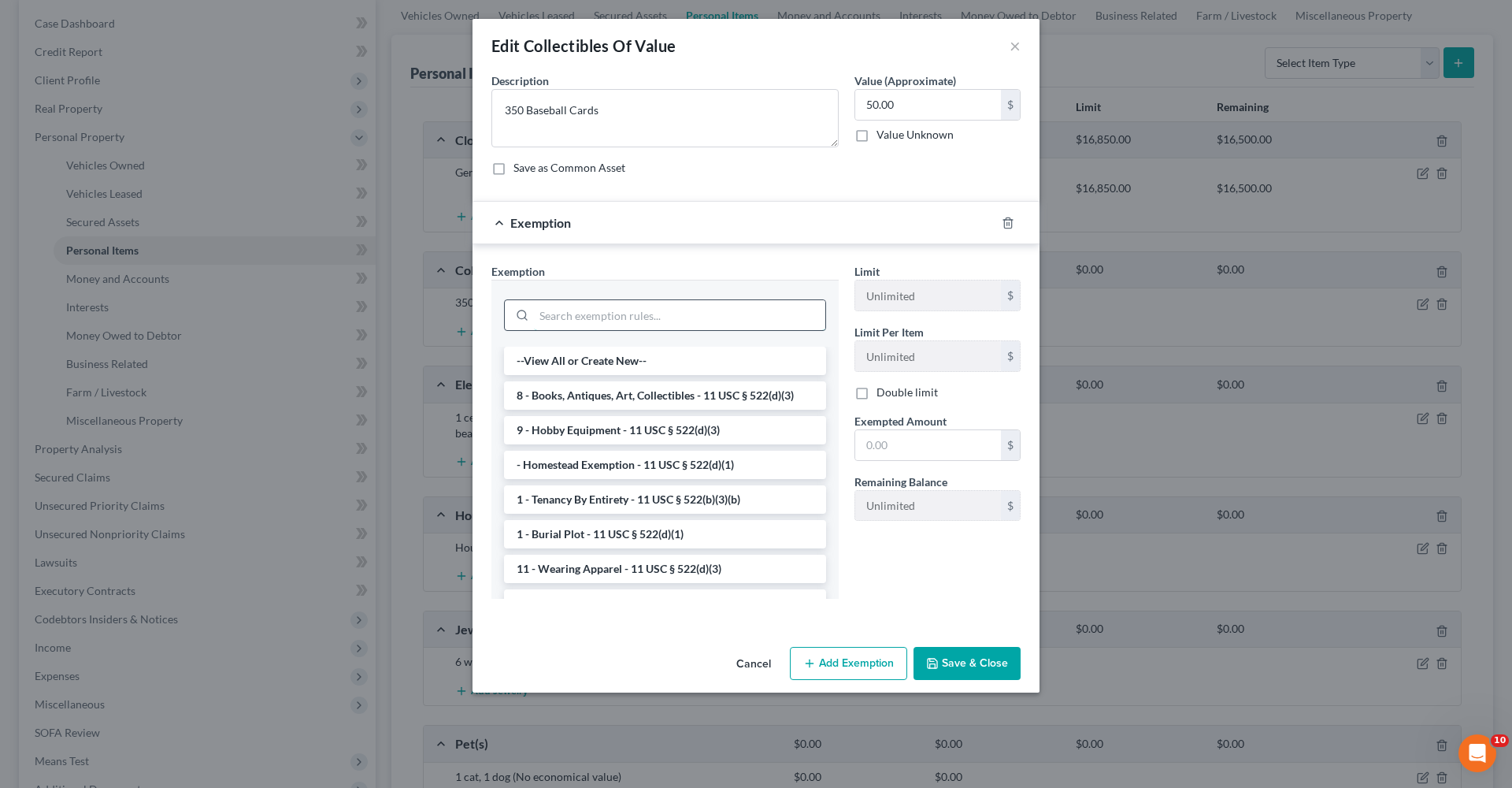
click at [683, 304] on input "search" at bounding box center [680, 315] width 292 height 30
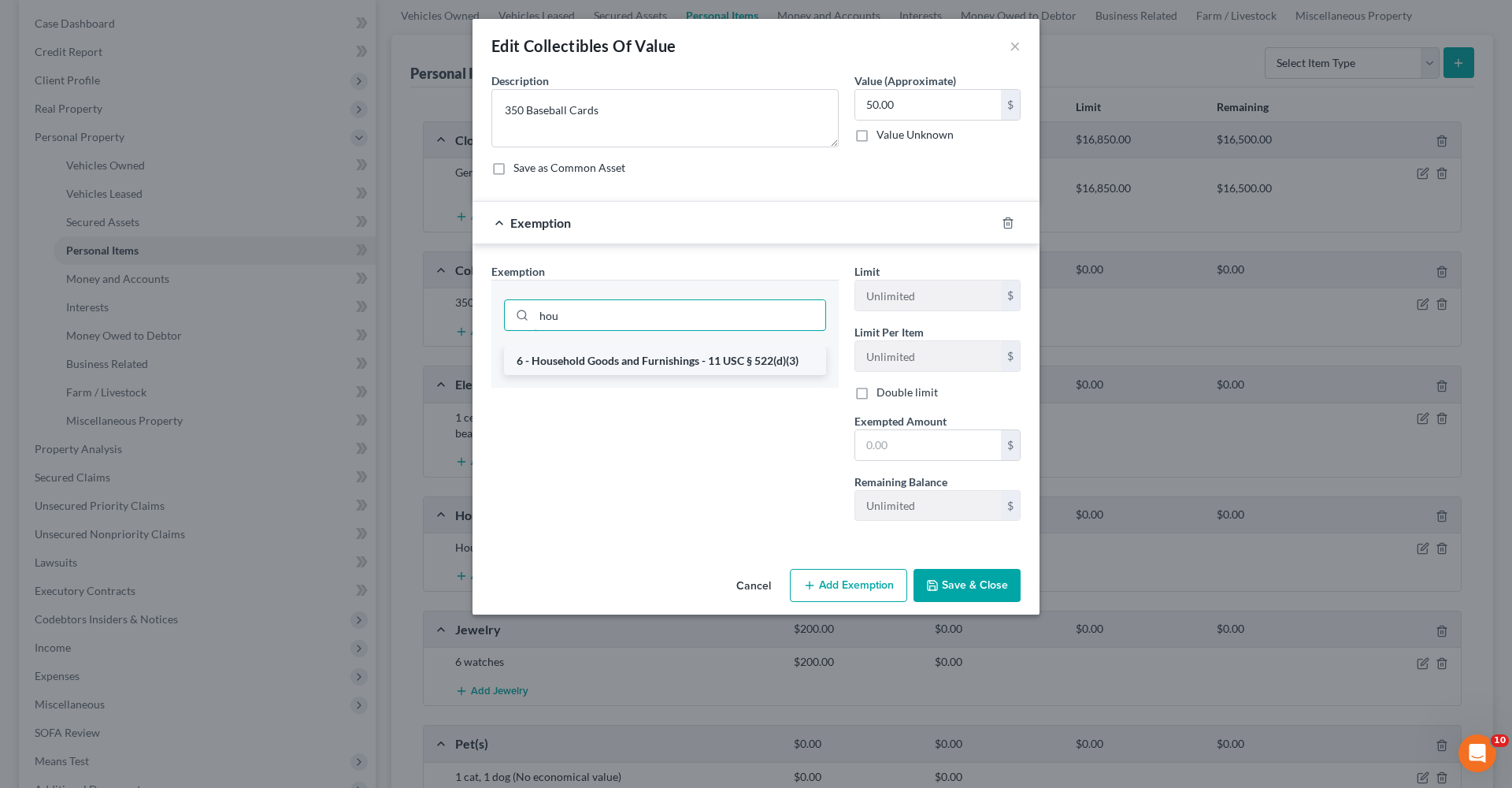
type input "hou"
click at [735, 351] on li "6 - Household Goods and Furnishings - 11 USC § 522(d)(3)" at bounding box center [665, 361] width 322 height 29
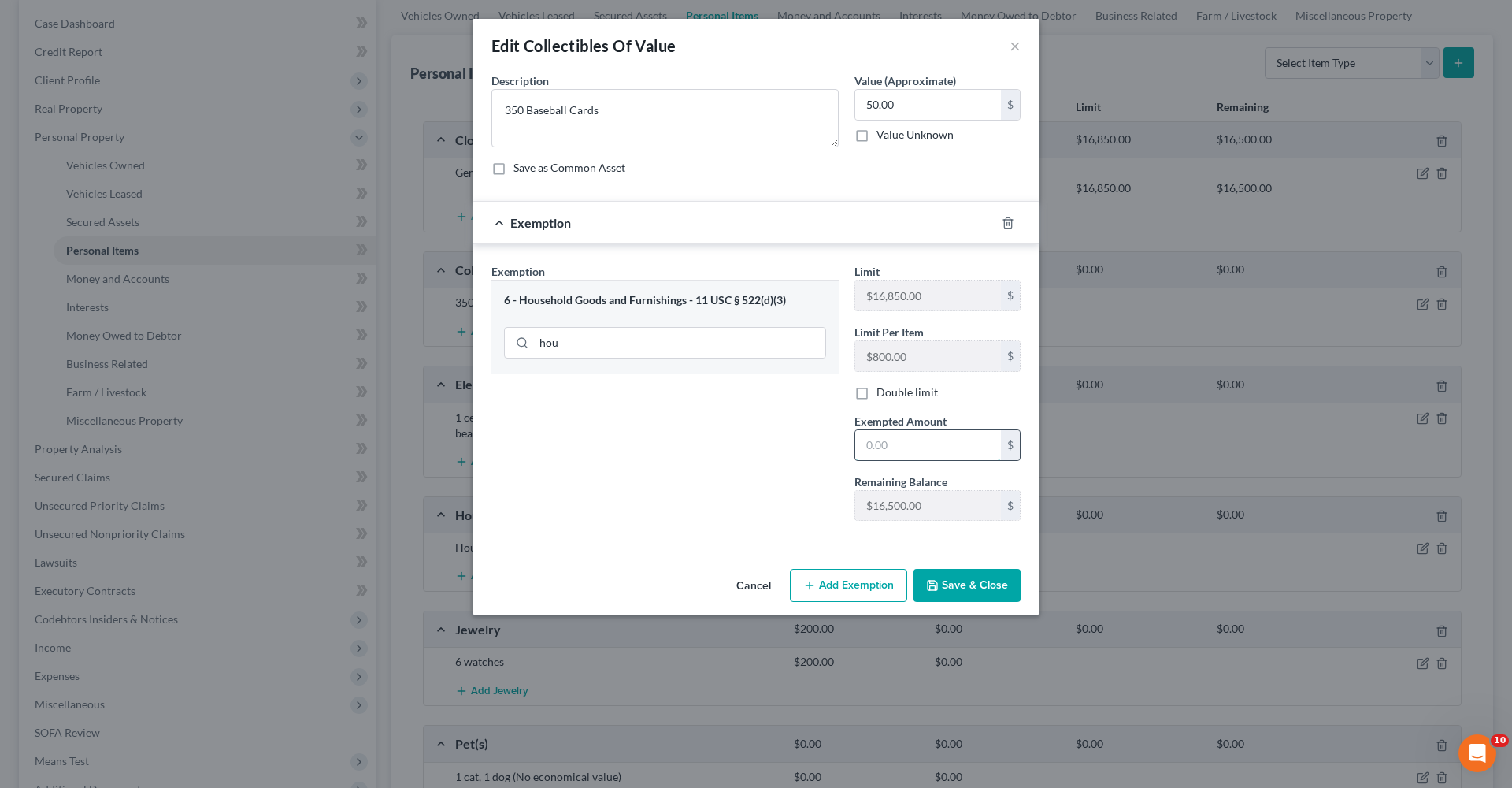
click at [907, 436] on input "text" at bounding box center [929, 445] width 146 height 30
type input "50"
click at [995, 559] on button "Save & Close" at bounding box center [967, 585] width 107 height 33
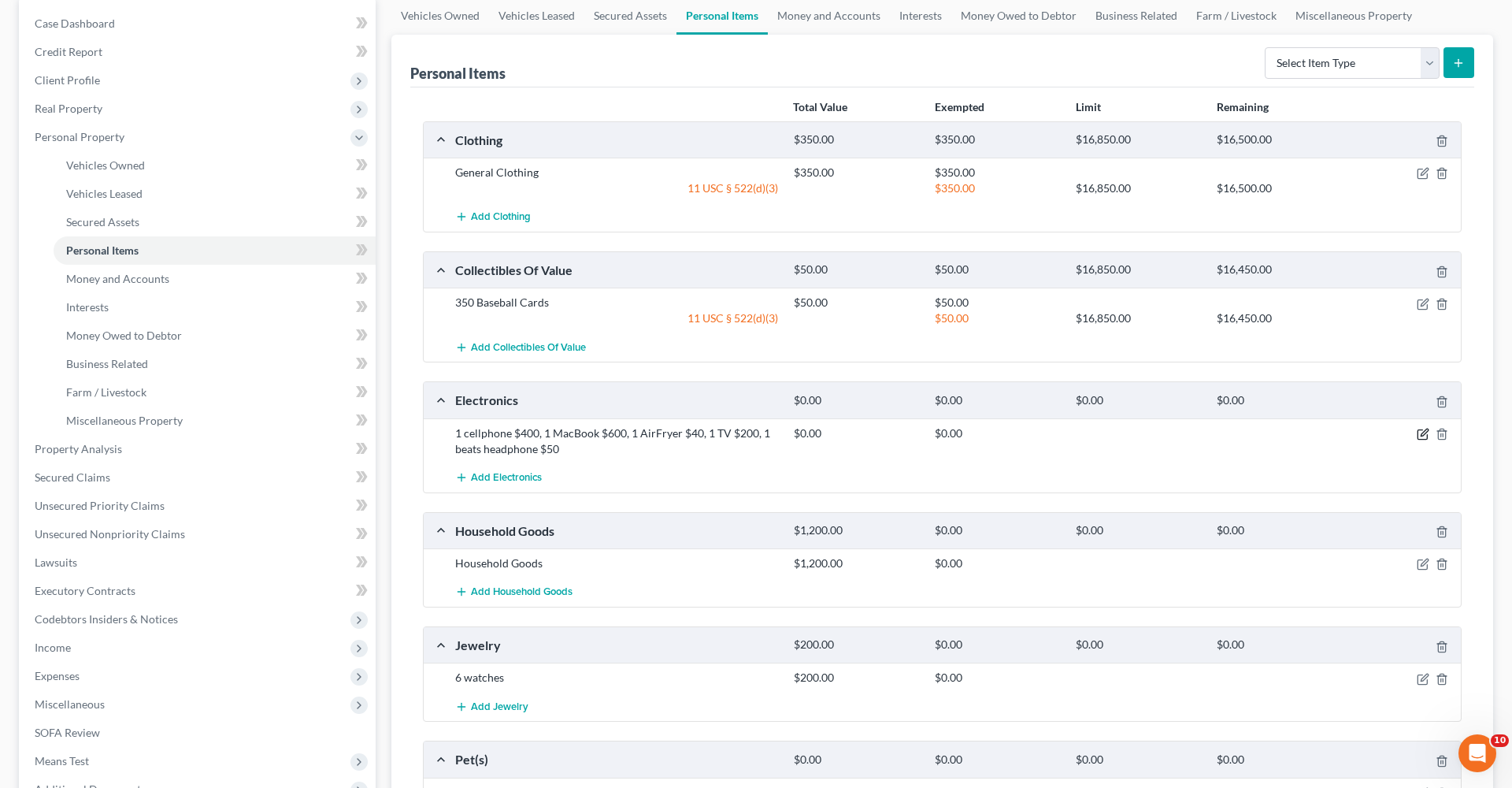
click at [1007, 431] on icon "button" at bounding box center [1424, 432] width 7 height 7
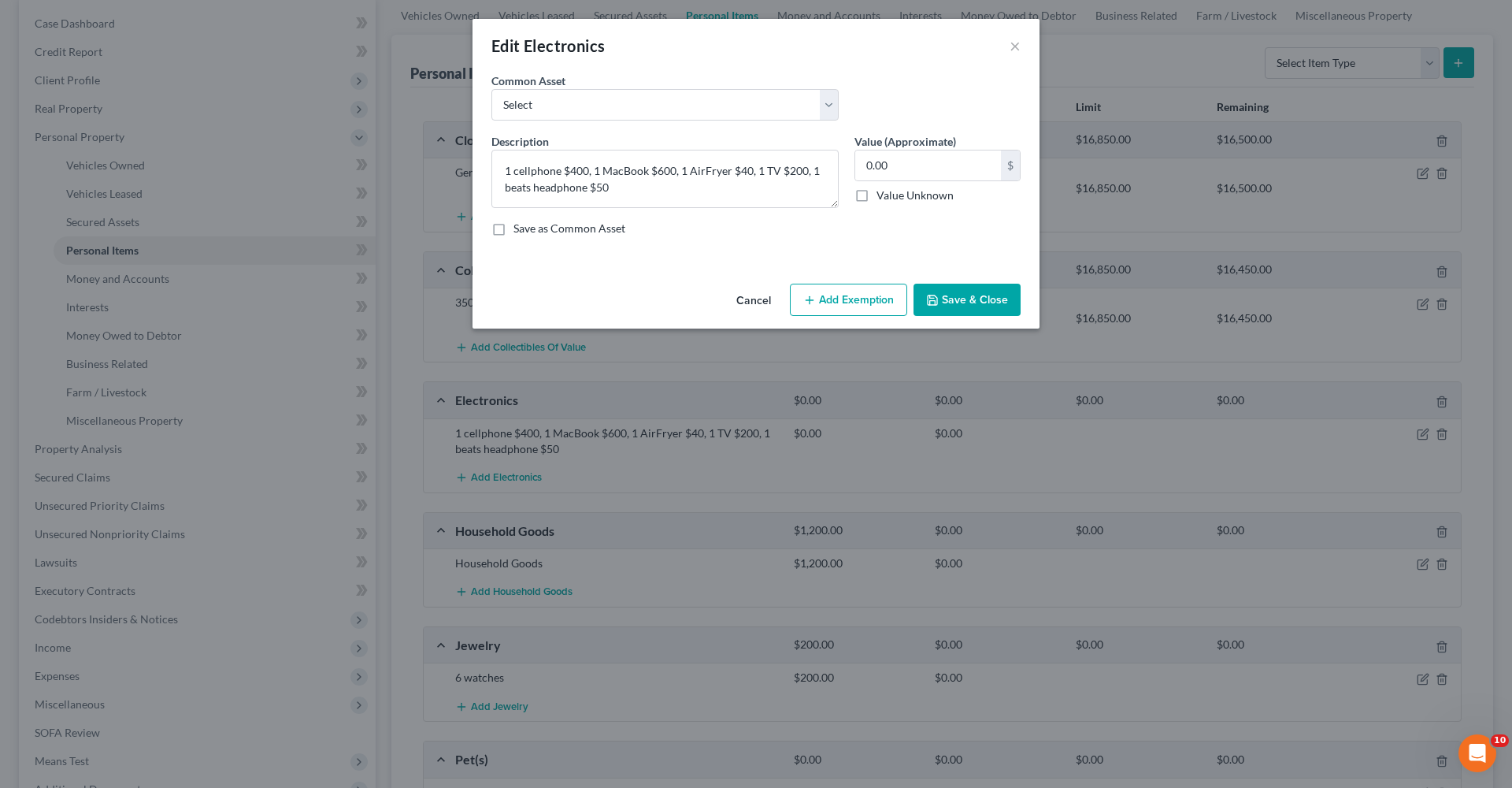
click at [844, 301] on button "Add Exemption" at bounding box center [848, 300] width 117 height 33
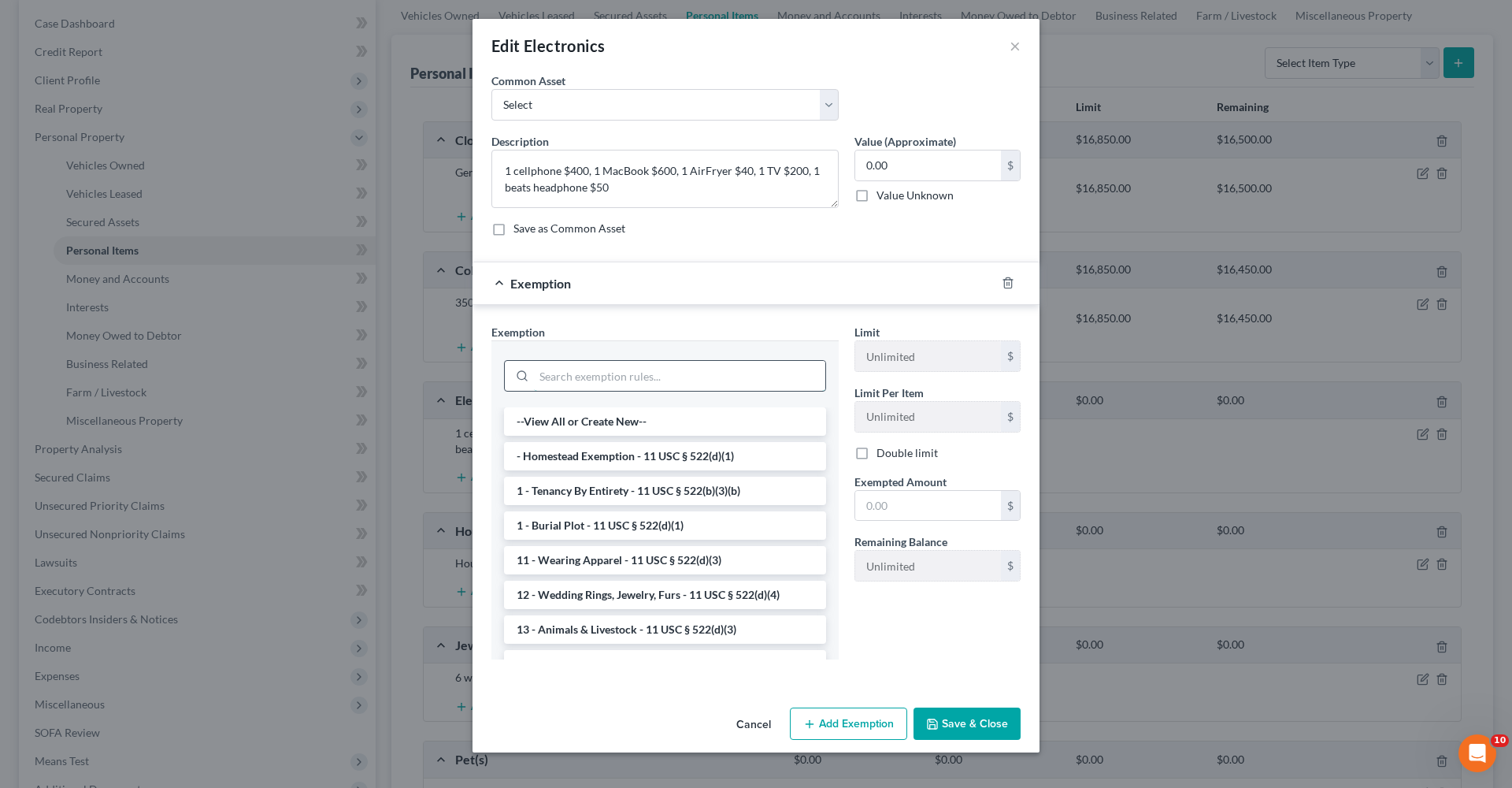
click at [667, 372] on input "search" at bounding box center [680, 376] width 292 height 30
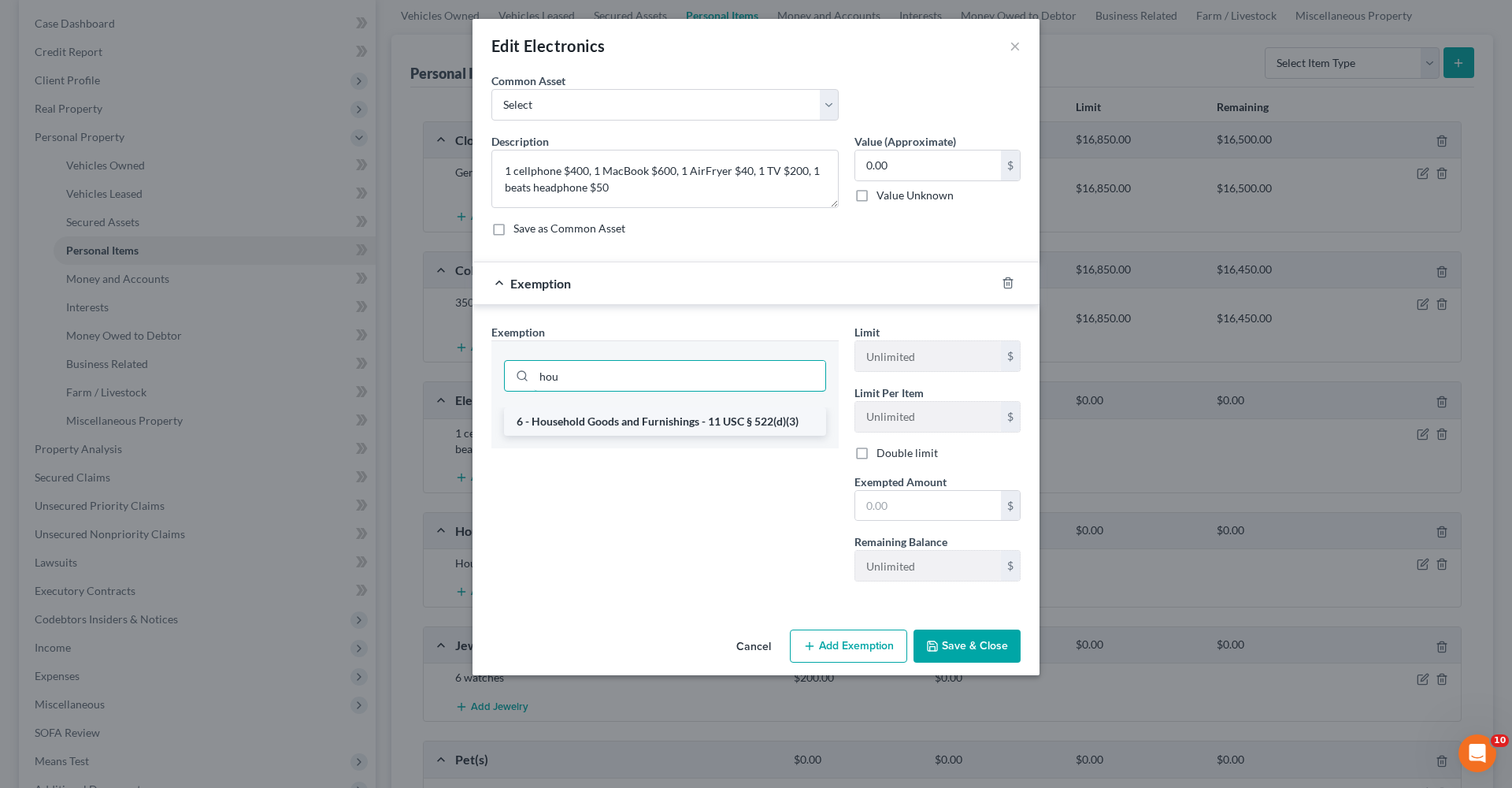
type input "hou"
click at [683, 425] on li "6 - Household Goods and Furnishings - 11 USC § 522(d)(3)" at bounding box center [665, 421] width 322 height 29
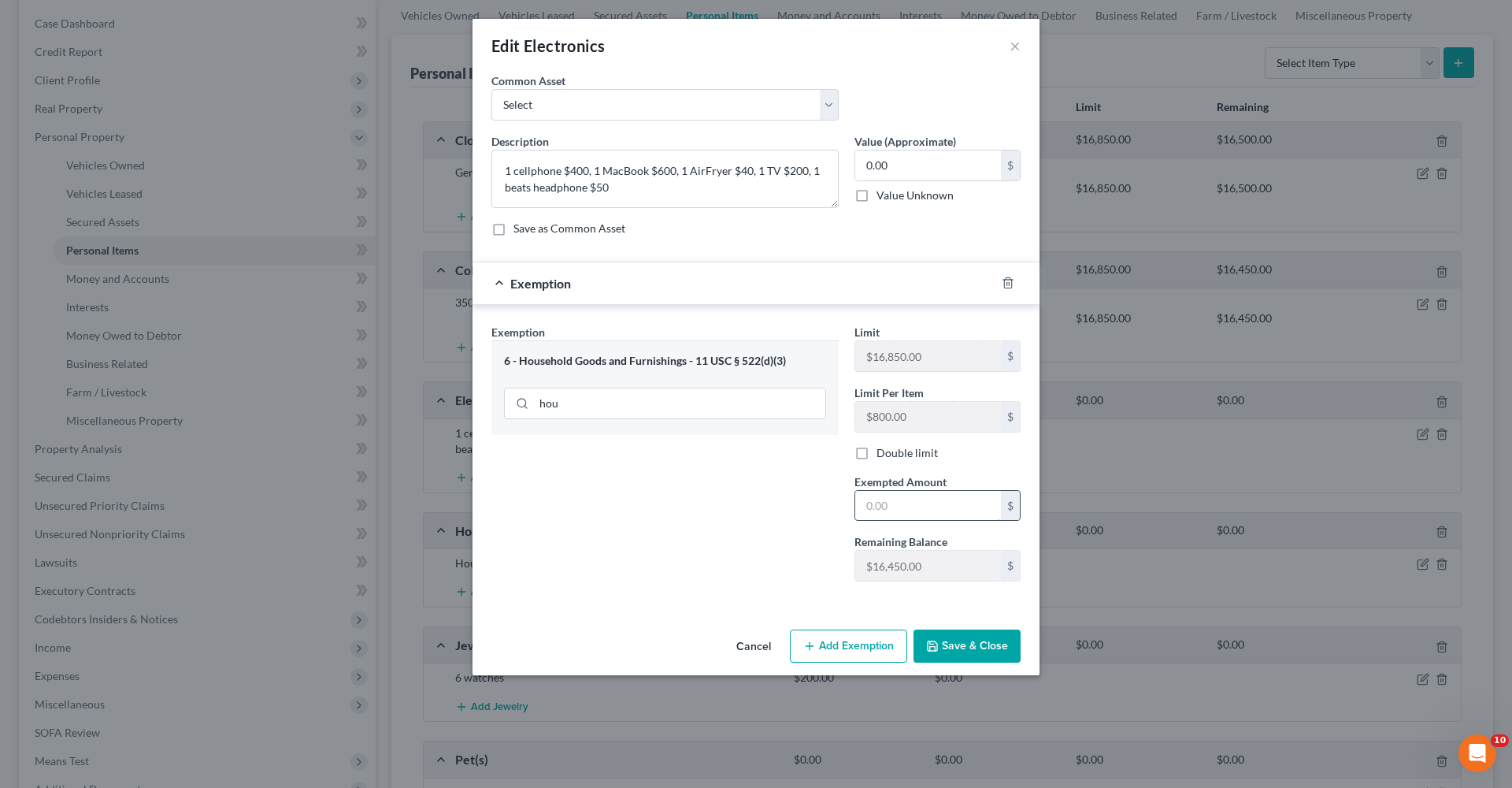
click at [930, 515] on input "text" at bounding box center [929, 506] width 146 height 30
drag, startPoint x: 909, startPoint y: 162, endPoint x: 841, endPoint y: 161, distance: 68.0
click at [840, 161] on div "Description * 1 cellphone $400, 1 MacBook $600, 1 AirFryer $40, 1 TV $200, 1 be…" at bounding box center [756, 190] width 545 height 116
type input "1,290"
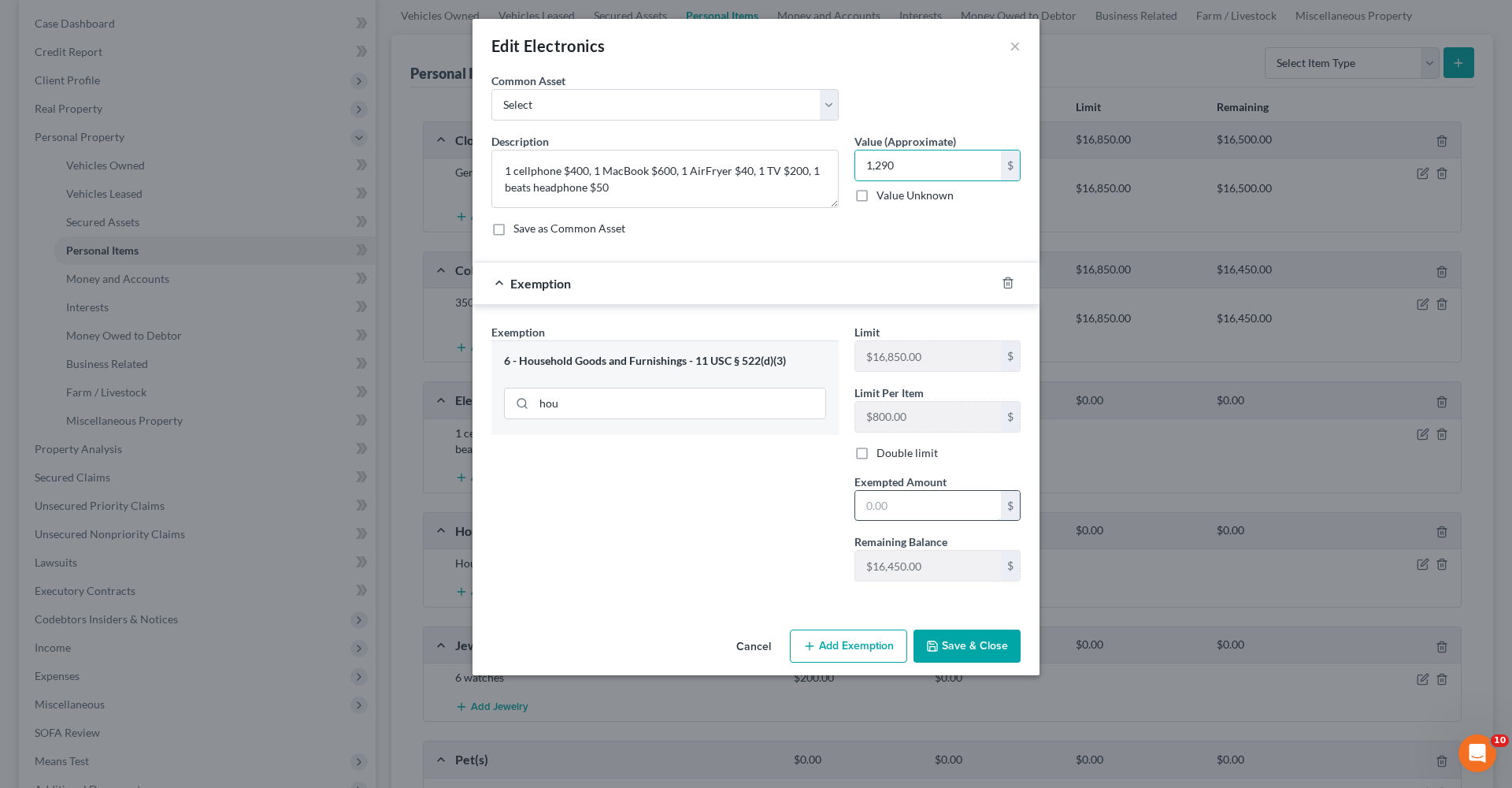
click at [907, 504] on input "text" at bounding box center [929, 506] width 146 height 30
type input "1,290"
click at [978, 559] on button "Save & Close" at bounding box center [967, 646] width 107 height 33
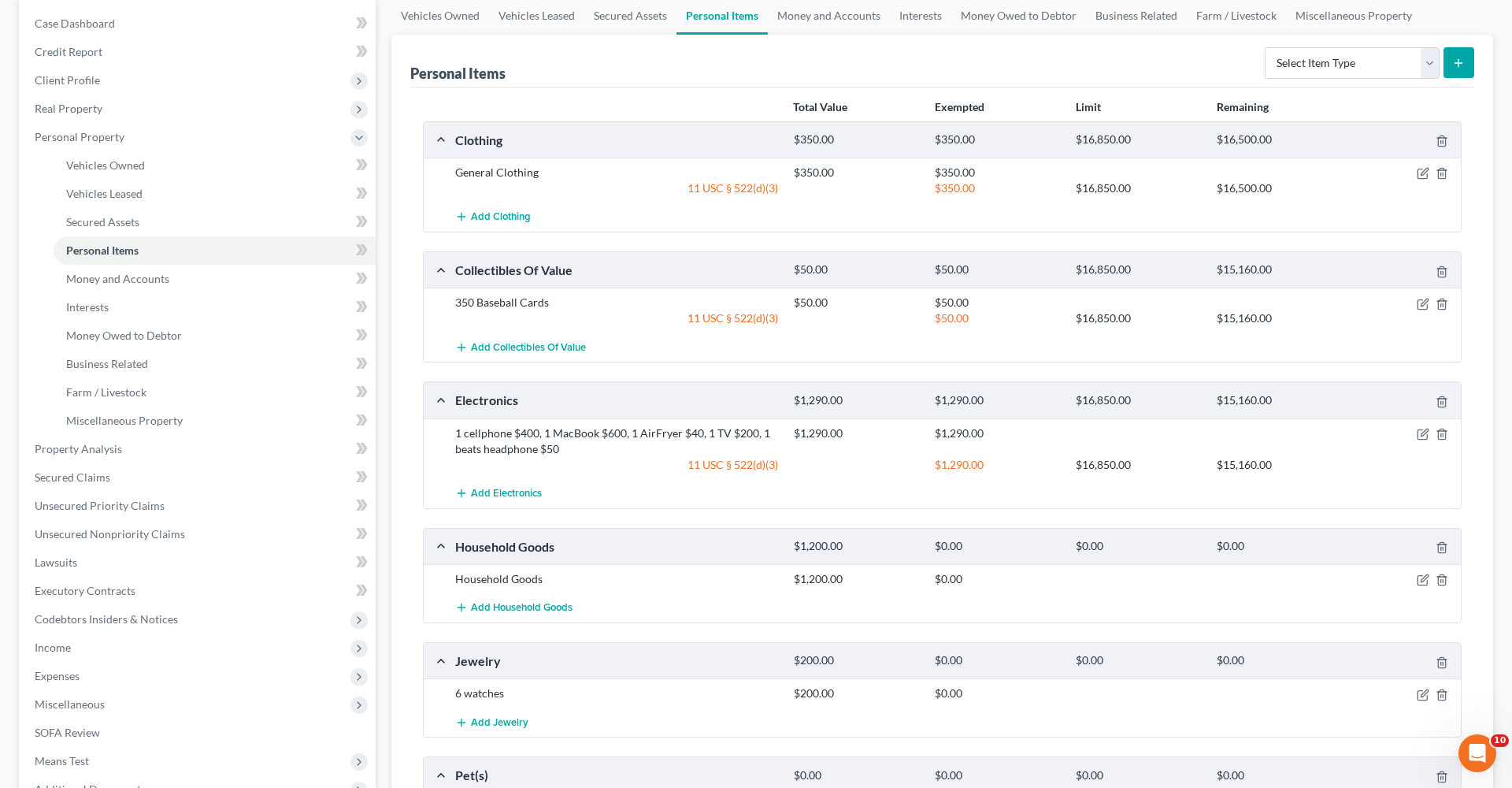
click at [1007, 298] on div at bounding box center [1405, 302] width 112 height 16
click at [1007, 300] on icon "button" at bounding box center [1423, 303] width 12 height 12
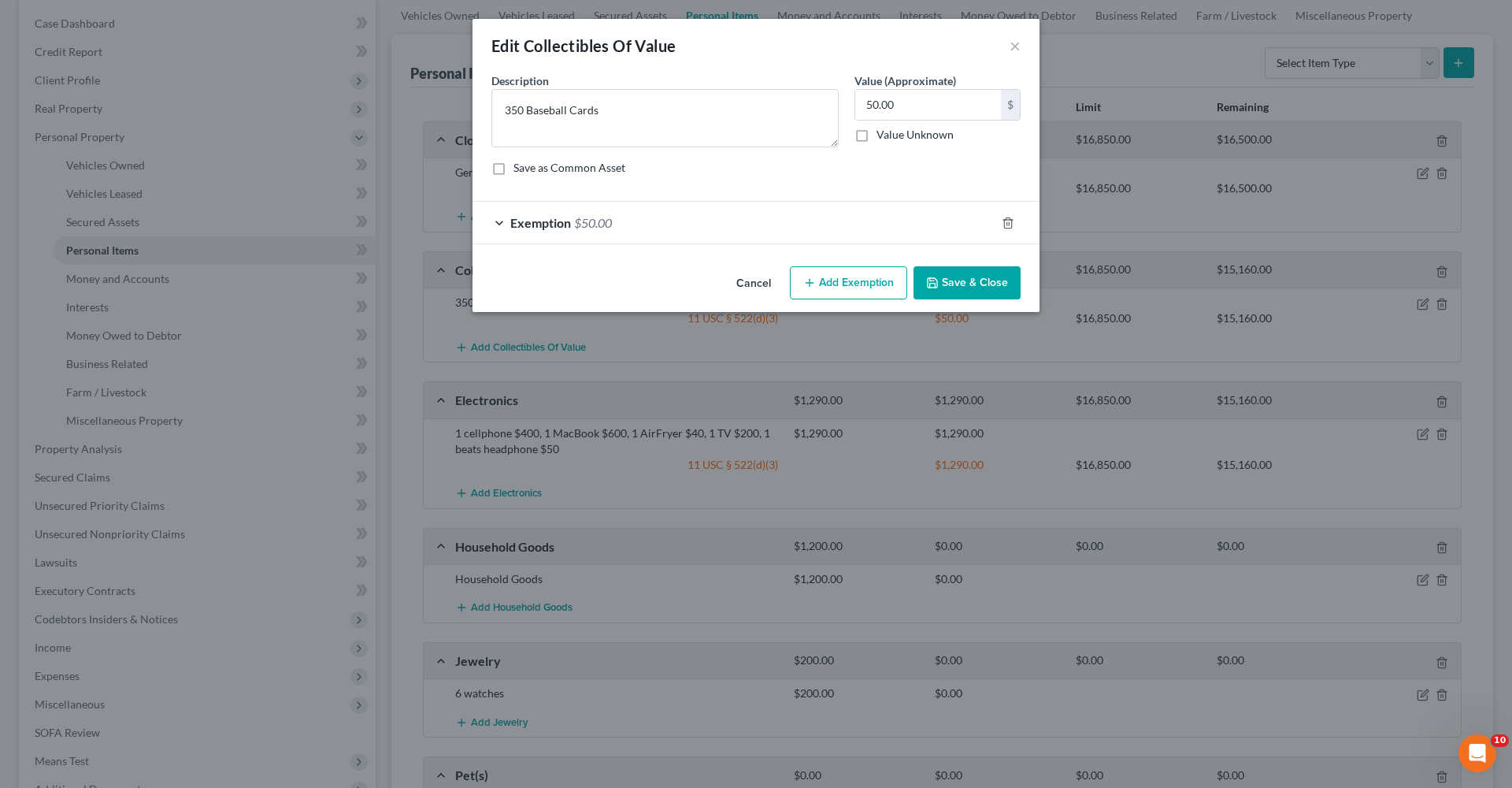
click at [739, 214] on div "Exemption $50.00" at bounding box center [734, 222] width 523 height 42
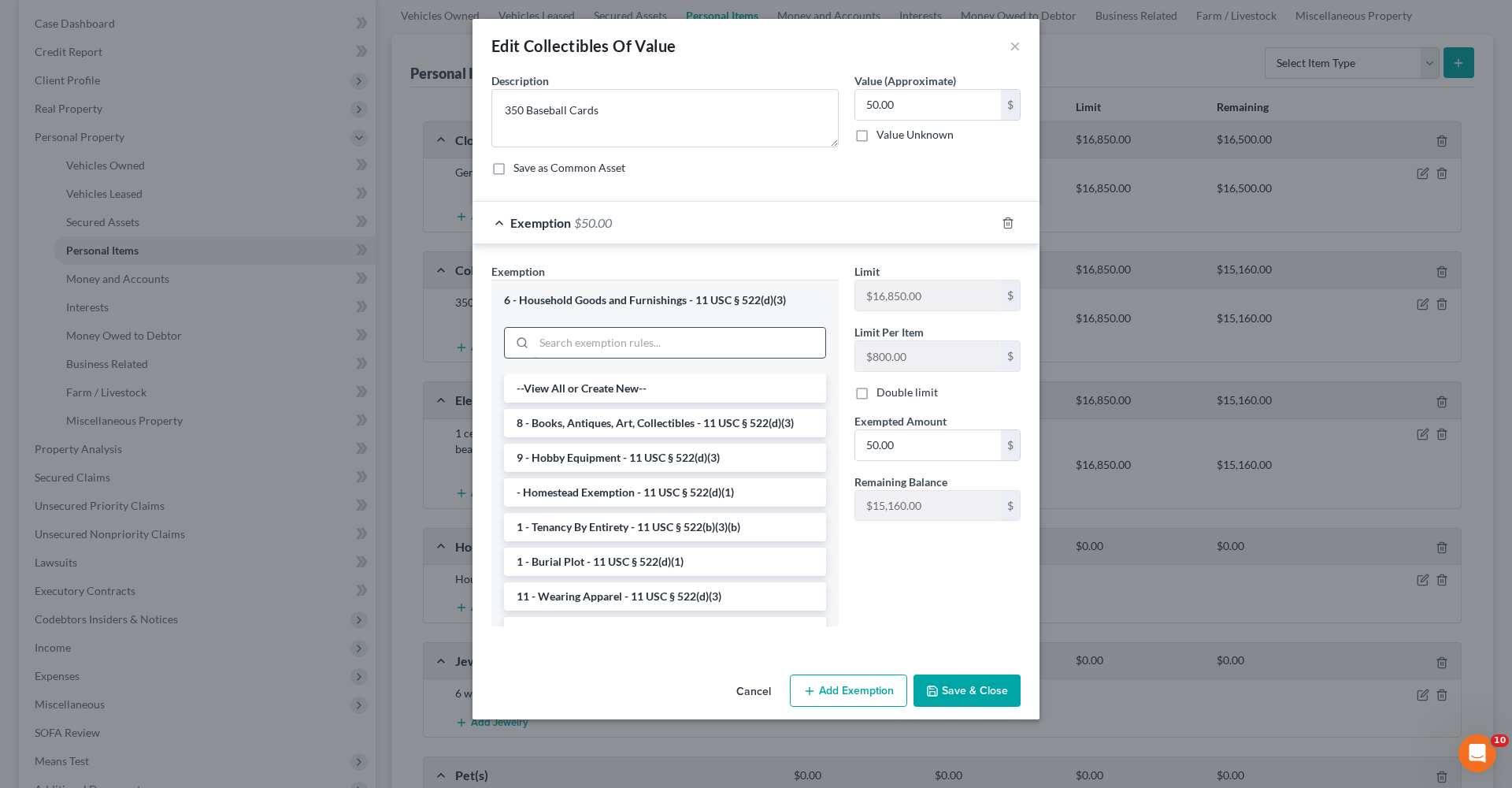
click at [635, 334] on input "search" at bounding box center [680, 343] width 292 height 30
click at [688, 417] on li "8 - Books, Antiques, Art, Collectibles - 11 USC § 522(d)(3)" at bounding box center [665, 423] width 322 height 29
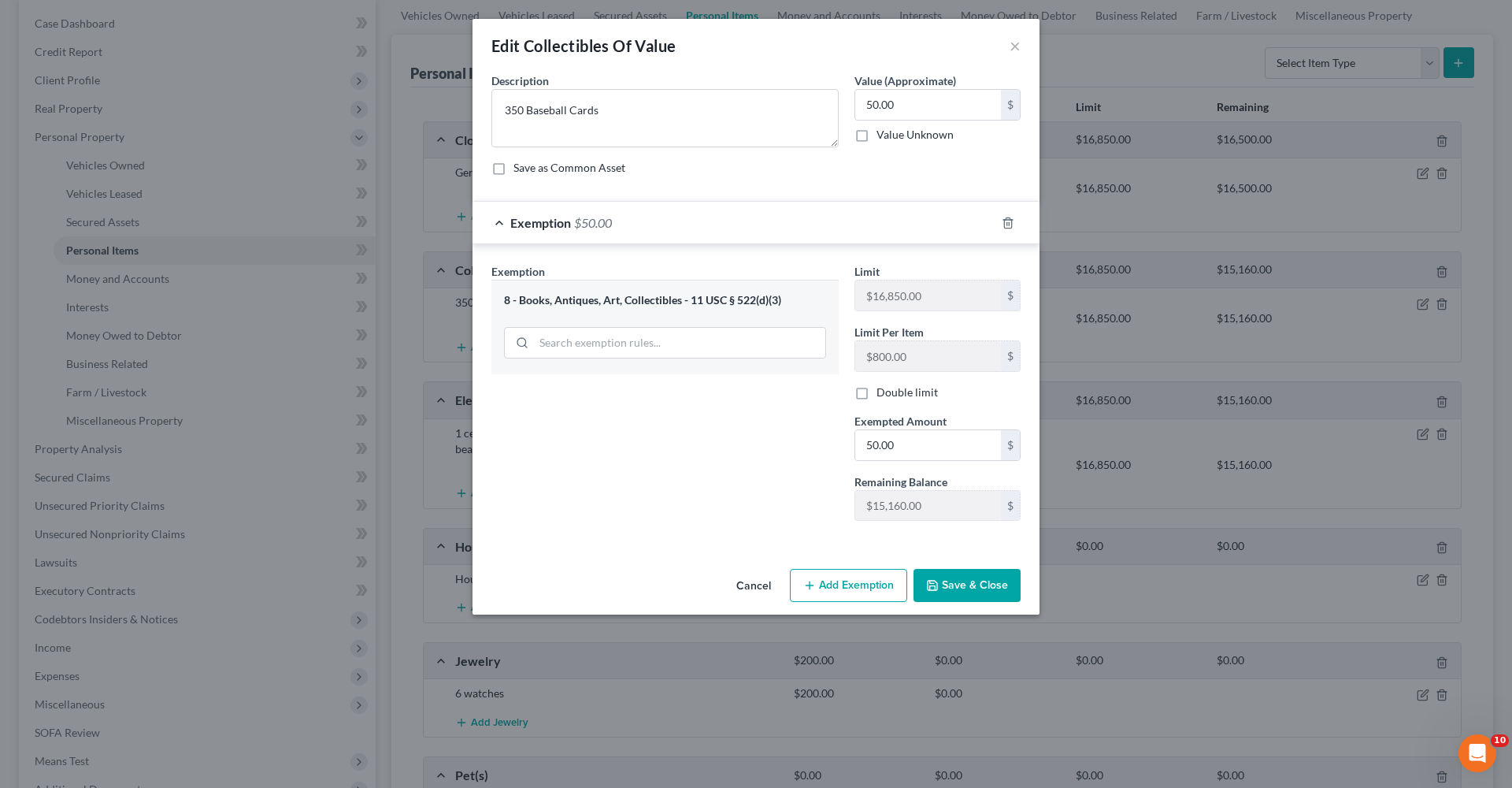
click at [950, 559] on button "Save & Close" at bounding box center [967, 585] width 107 height 33
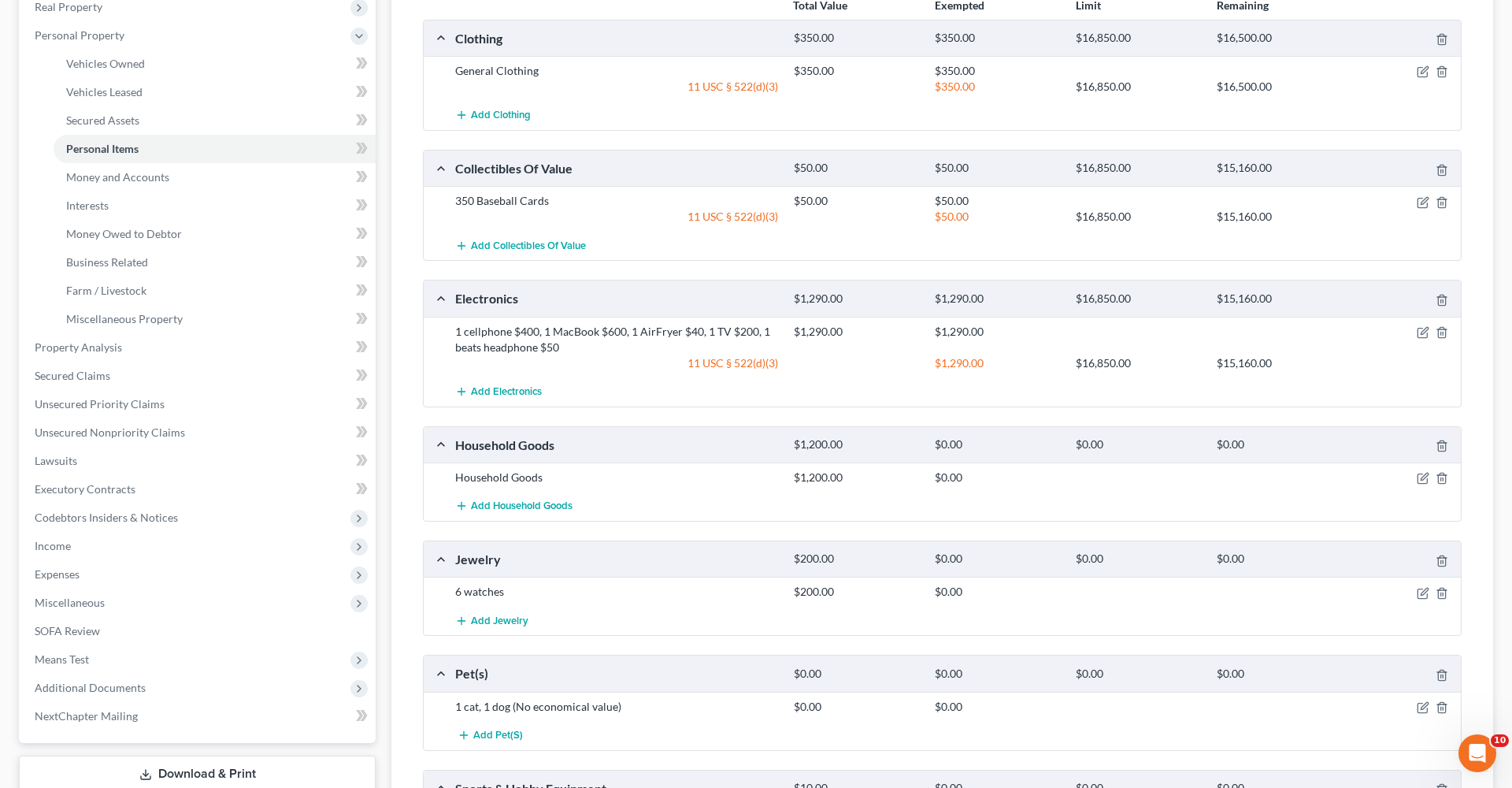
scroll to position [274, 0]
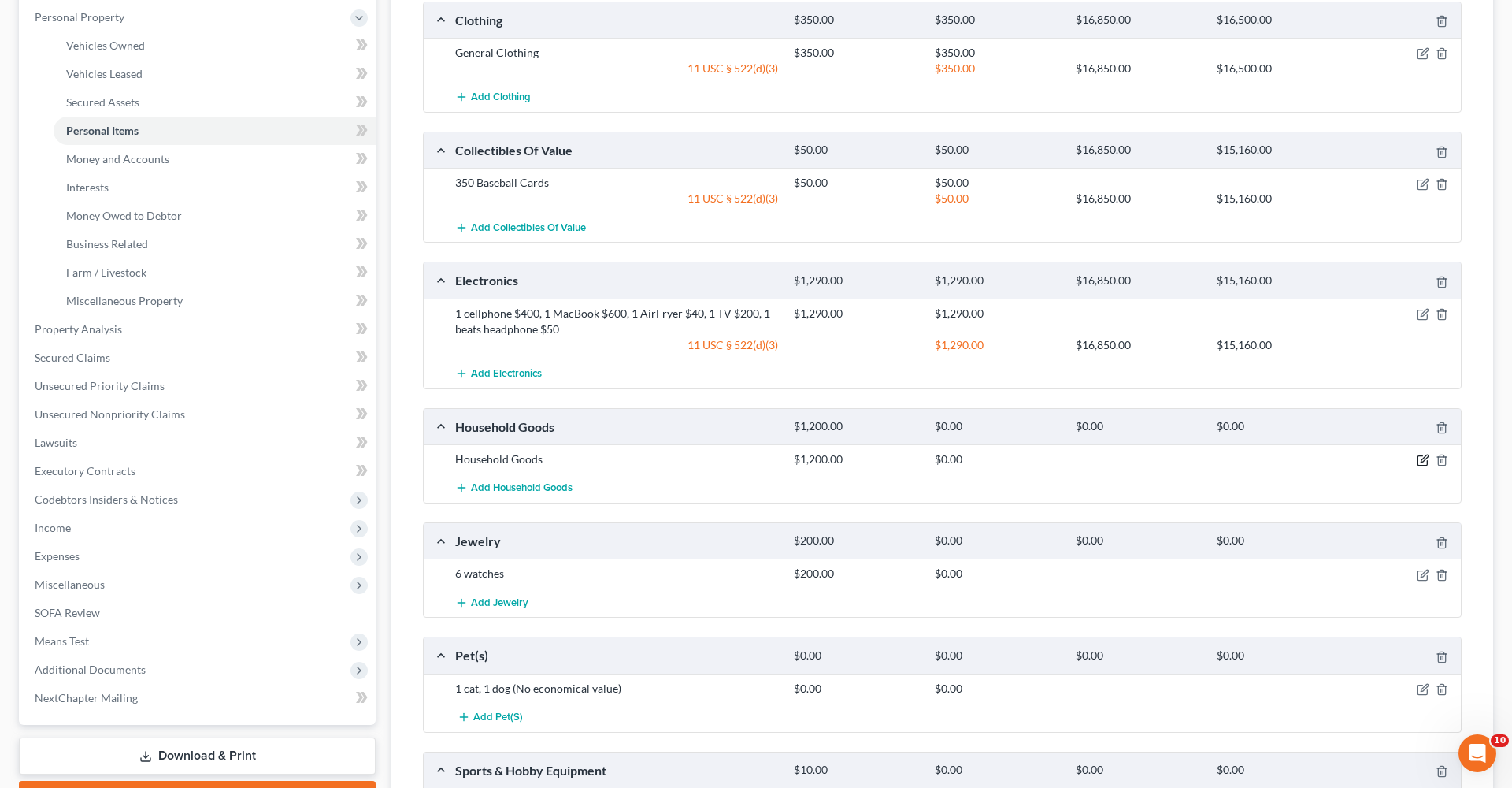
click at [1007, 458] on icon "button" at bounding box center [1424, 458] width 7 height 7
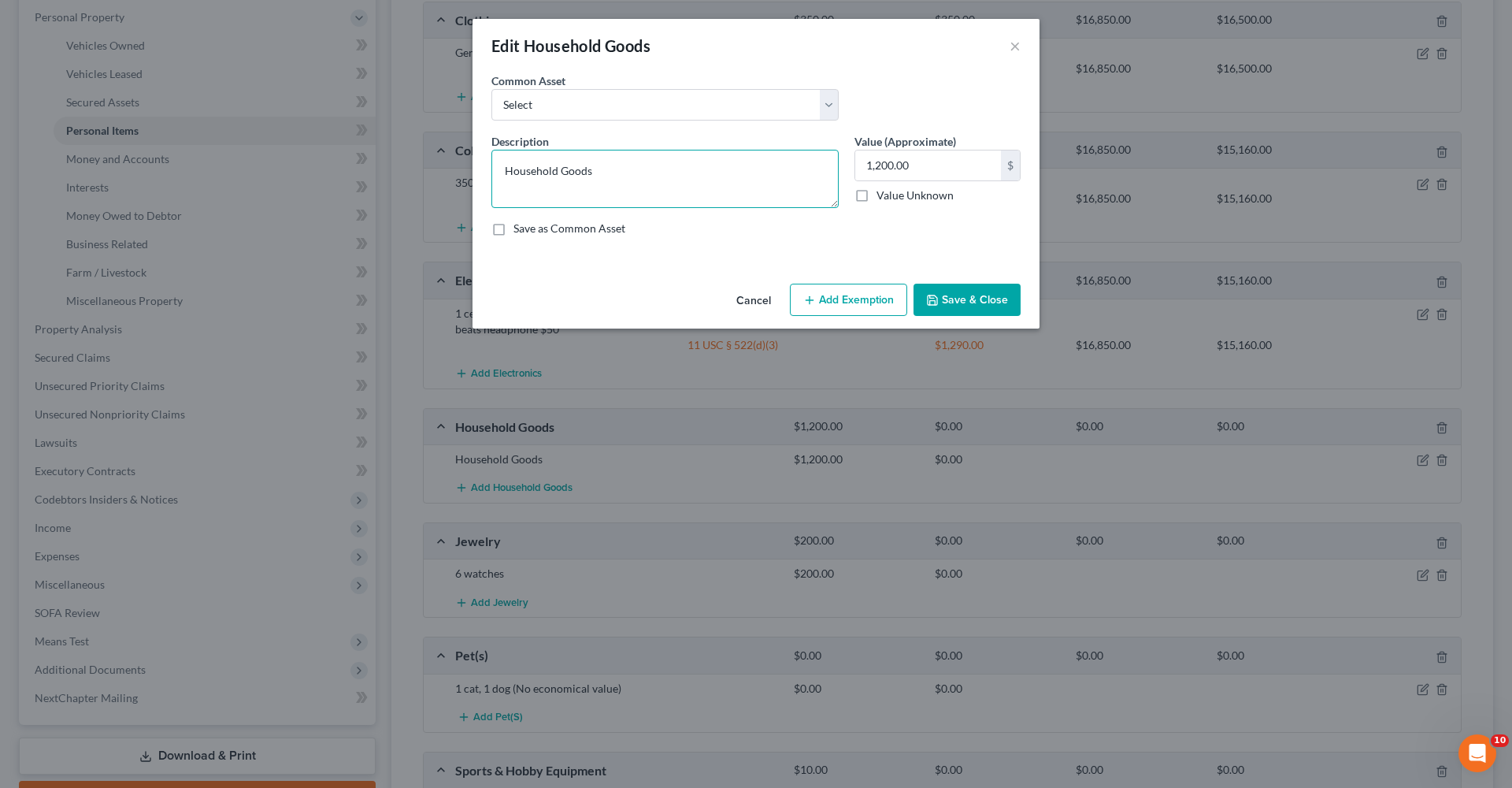
click at [503, 174] on textarea "Household Goods" at bounding box center [665, 179] width 347 height 58
type textarea "General Household Goods"
click at [854, 293] on button "Add Exemption" at bounding box center [848, 300] width 117 height 33
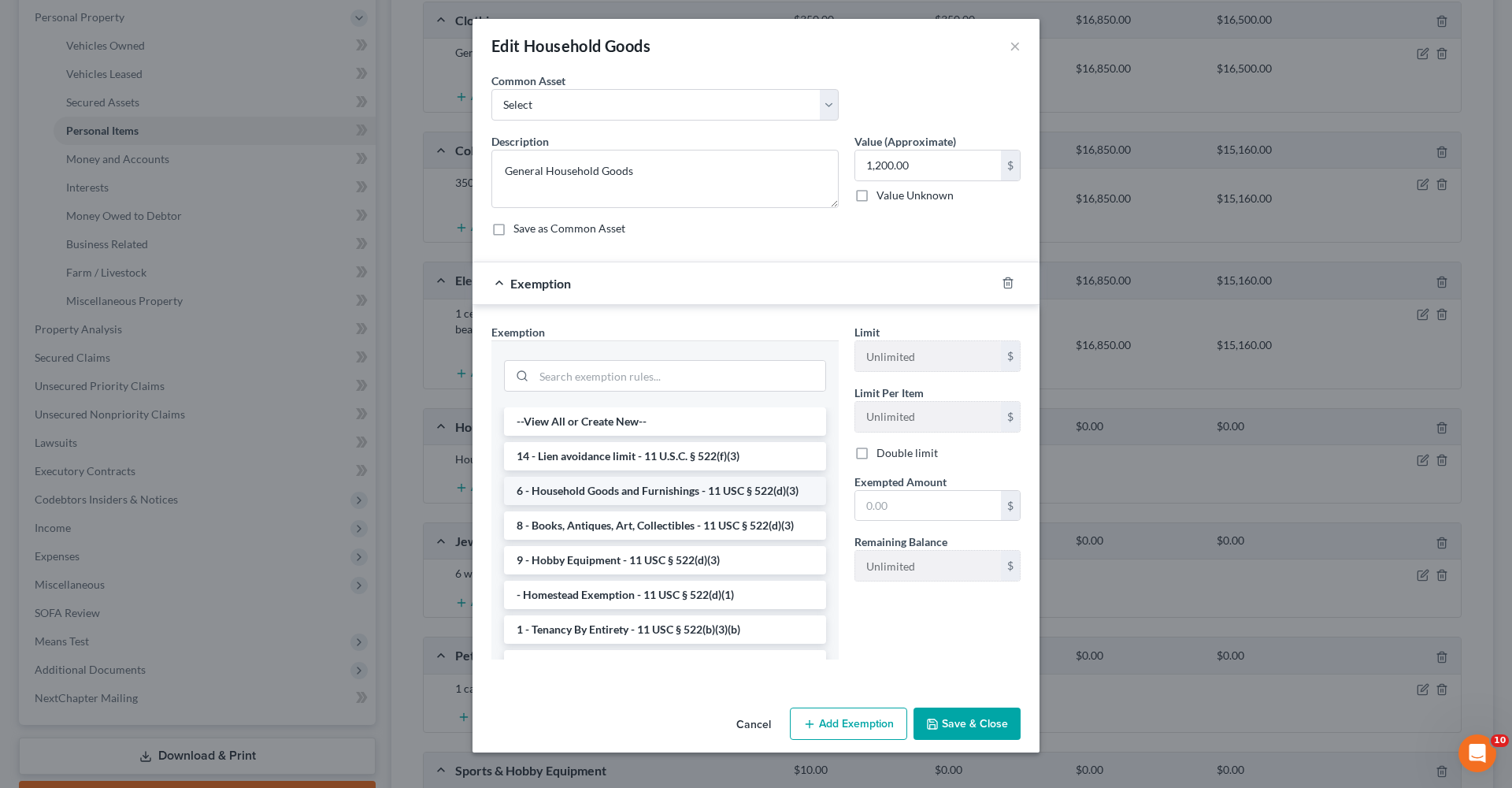
click at [670, 498] on li "6 - Household Goods and Furnishings - 11 USC § 522(d)(3)" at bounding box center [665, 490] width 322 height 29
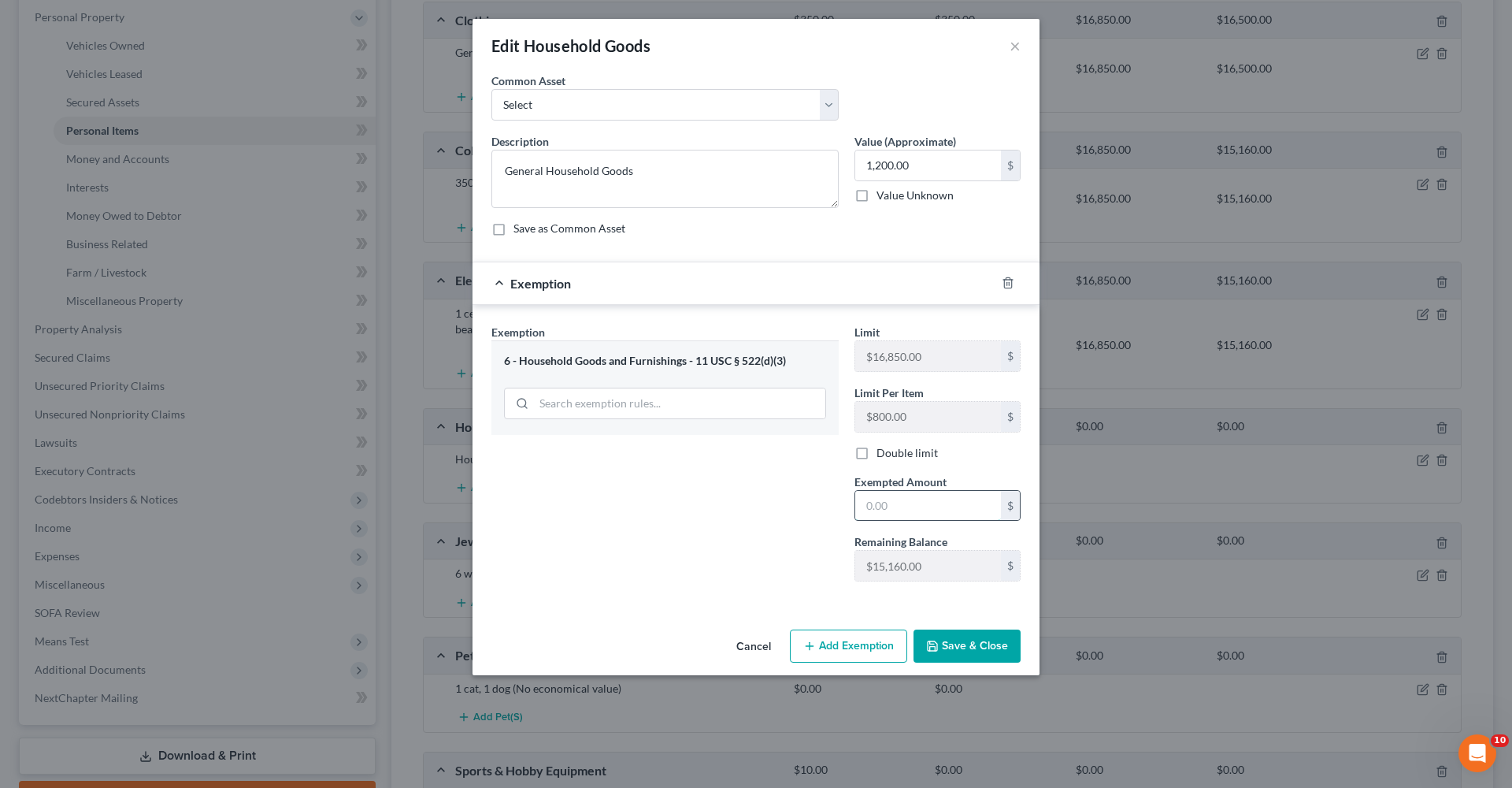
click at [906, 515] on input "text" at bounding box center [929, 506] width 146 height 30
type input "1,200"
click at [974, 559] on button "Save & Close" at bounding box center [967, 646] width 107 height 33
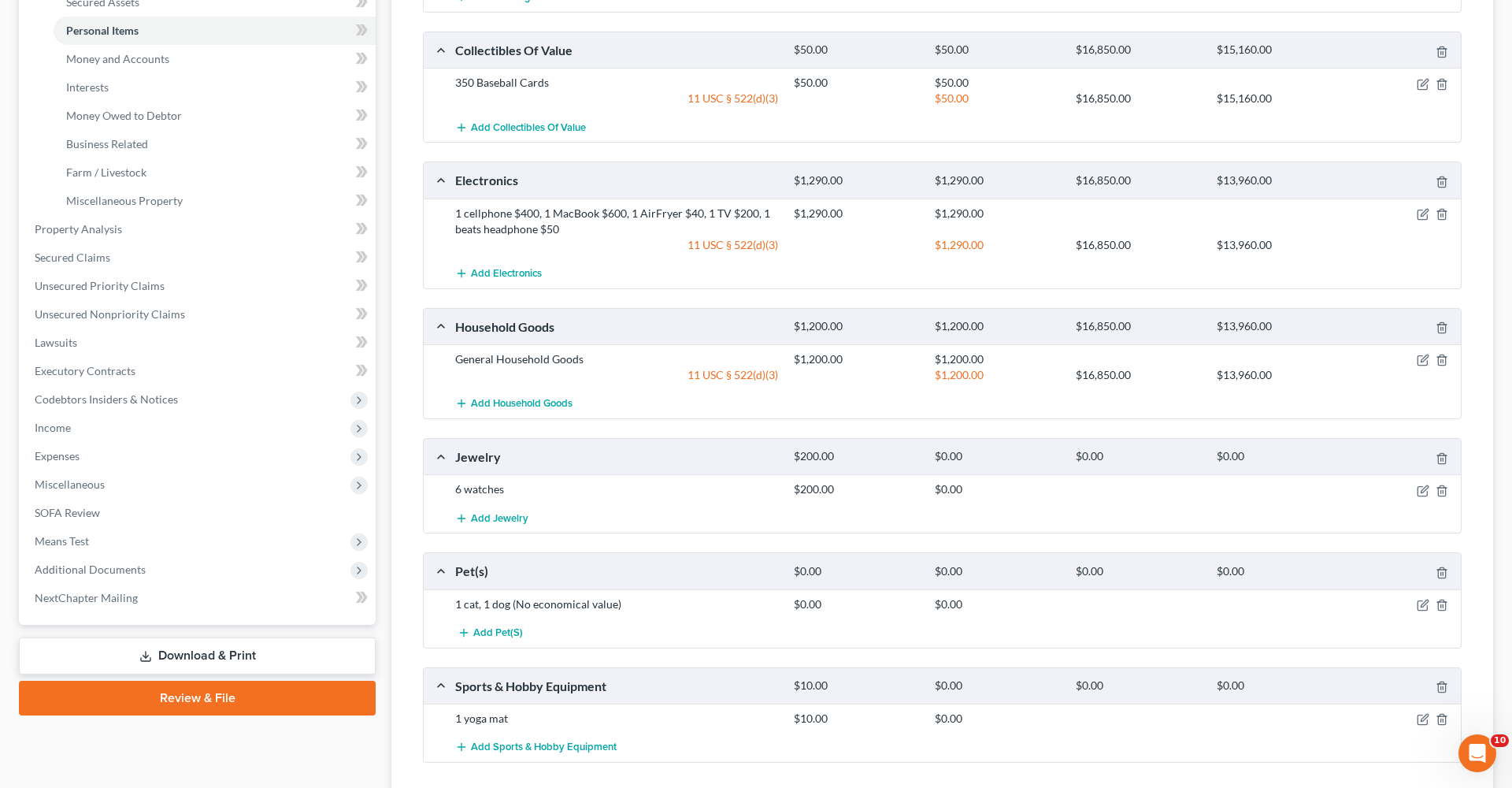
scroll to position [425, 0]
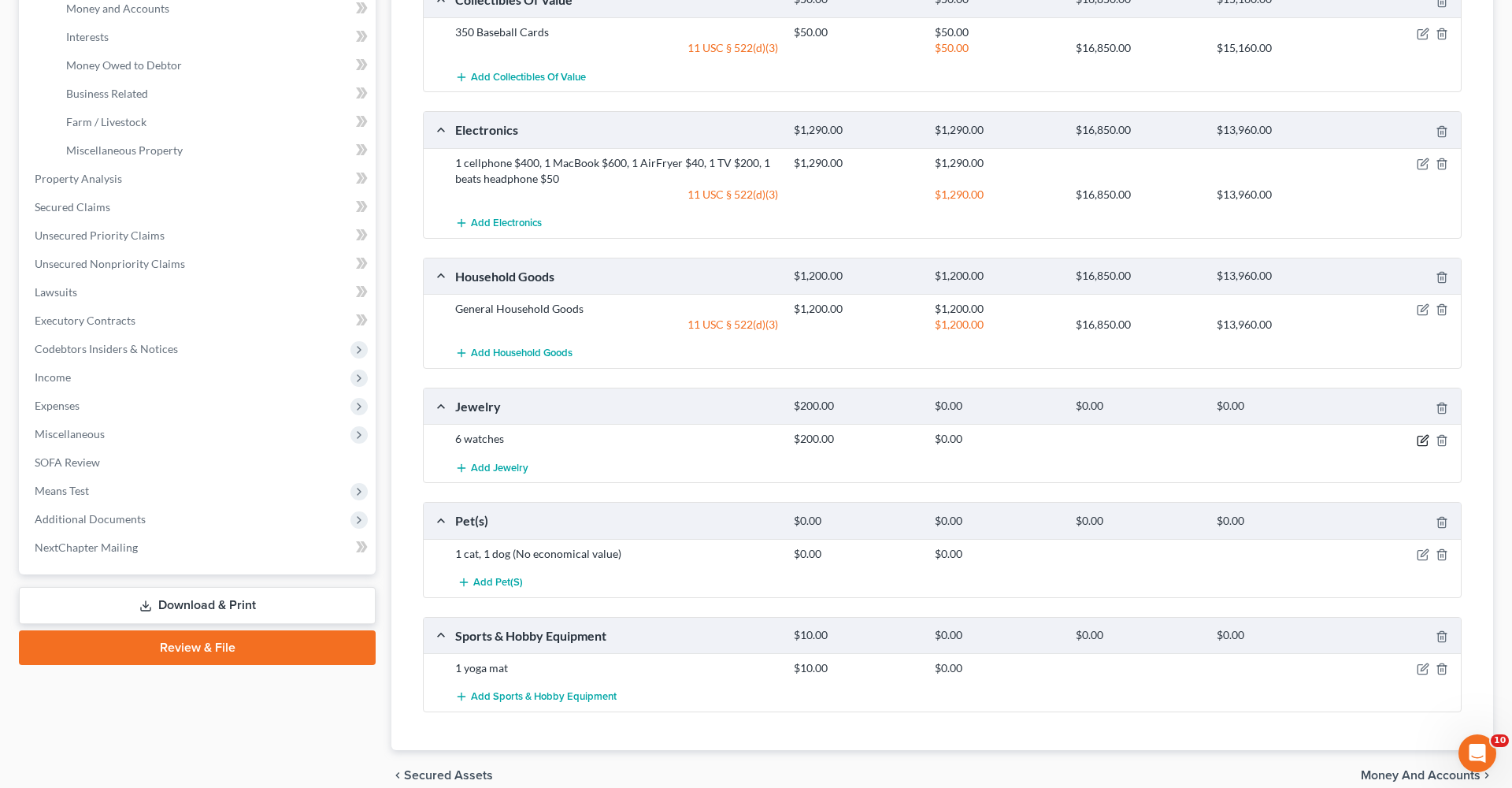
click at [1007, 439] on icon "button" at bounding box center [1423, 440] width 12 height 12
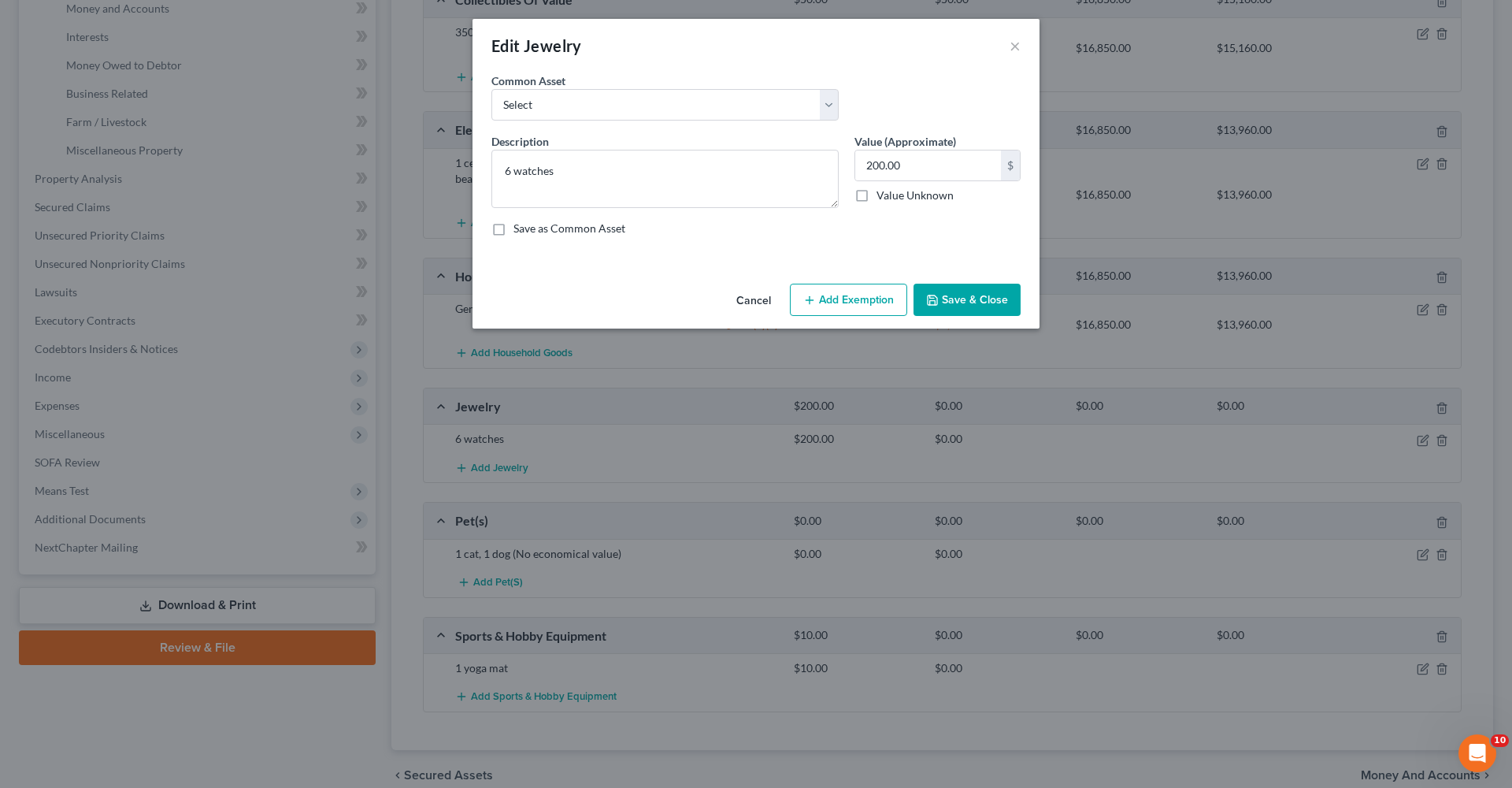
click at [870, 306] on button "Add Exemption" at bounding box center [848, 300] width 117 height 33
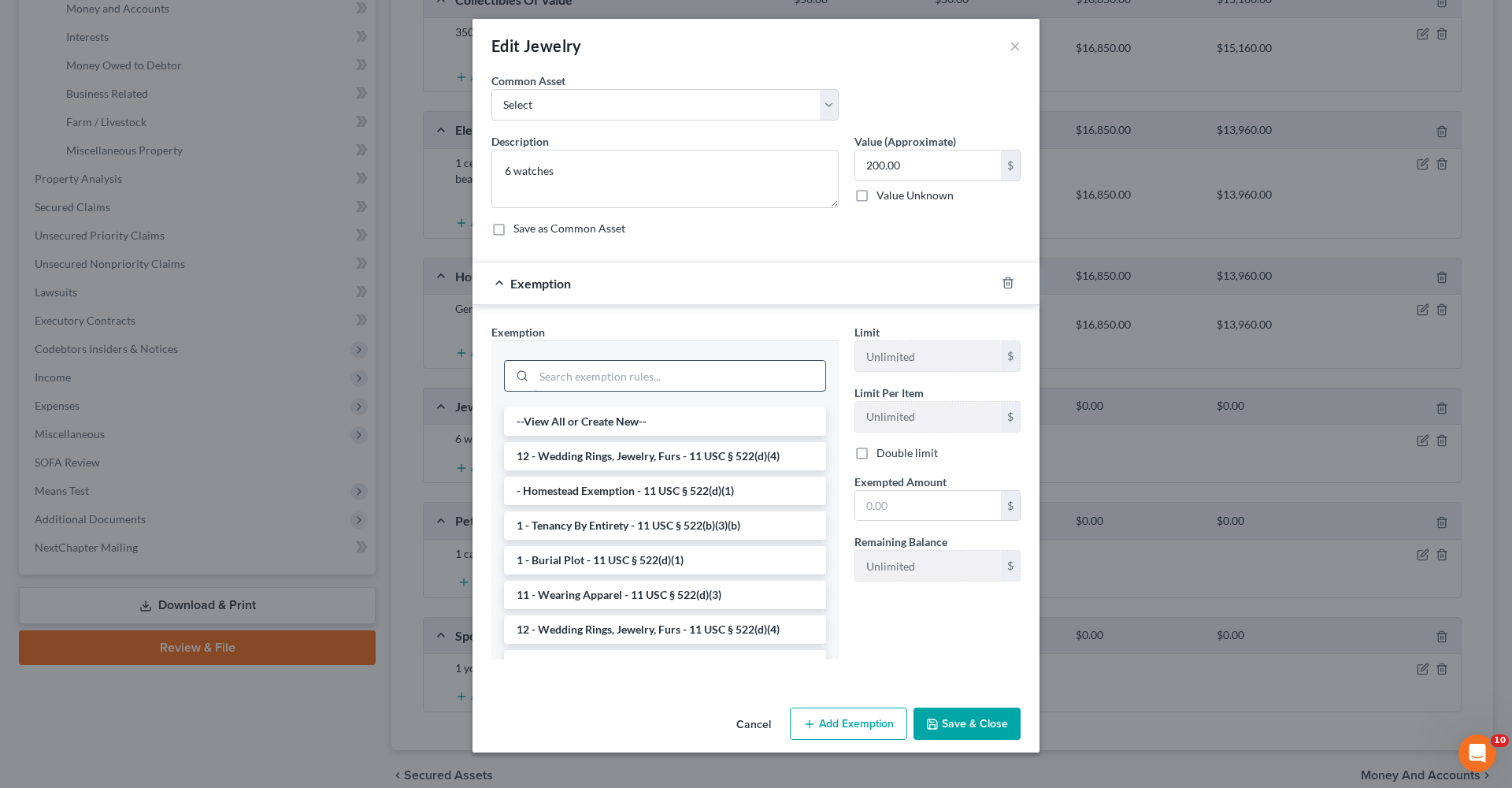
click at [577, 380] on input "search" at bounding box center [680, 376] width 292 height 30
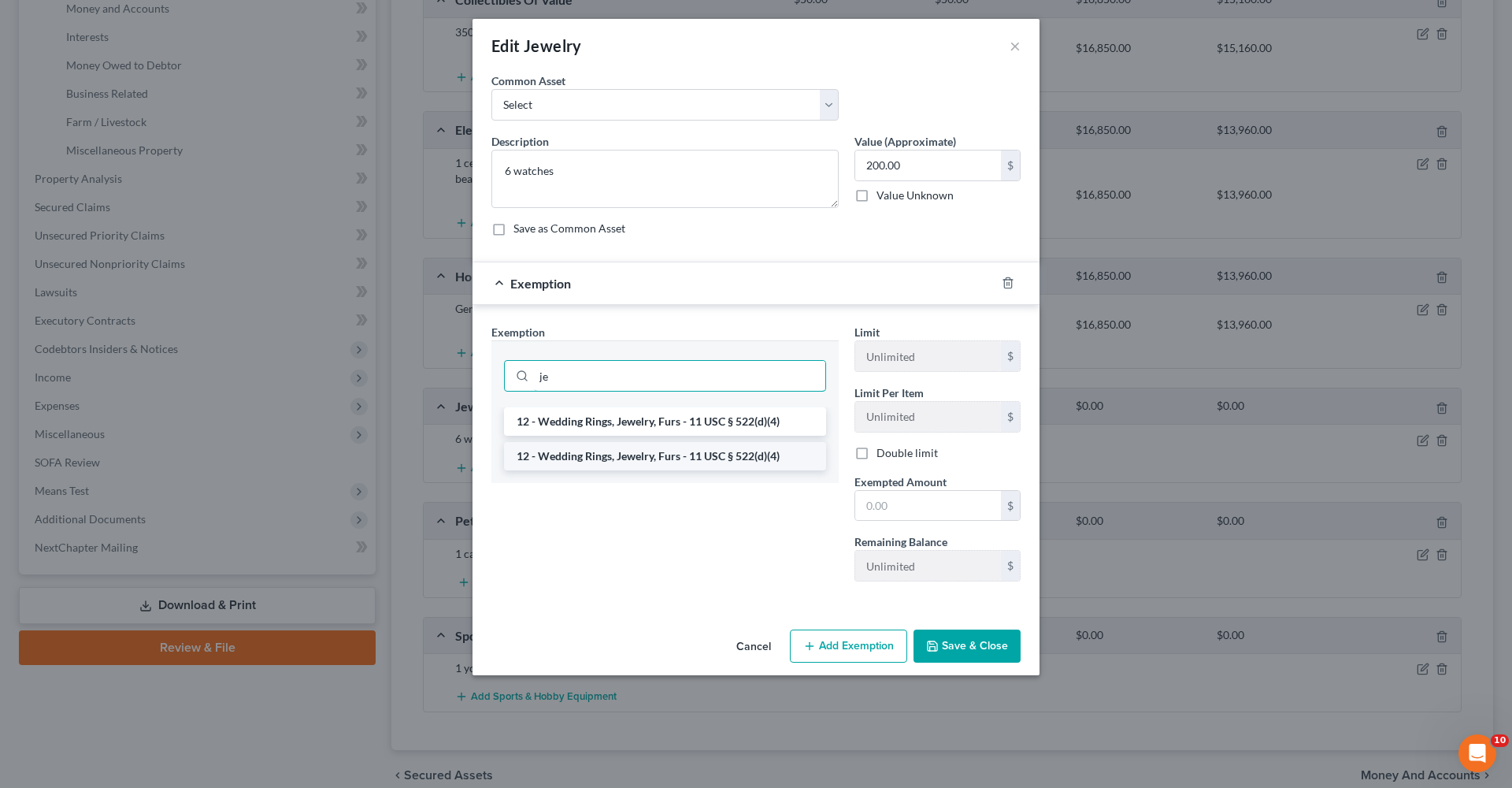
type input "je"
click at [656, 457] on li "12 - Wedding Rings, Jewelry, Furs - 11 USC § 522(d)(4)" at bounding box center [665, 456] width 322 height 29
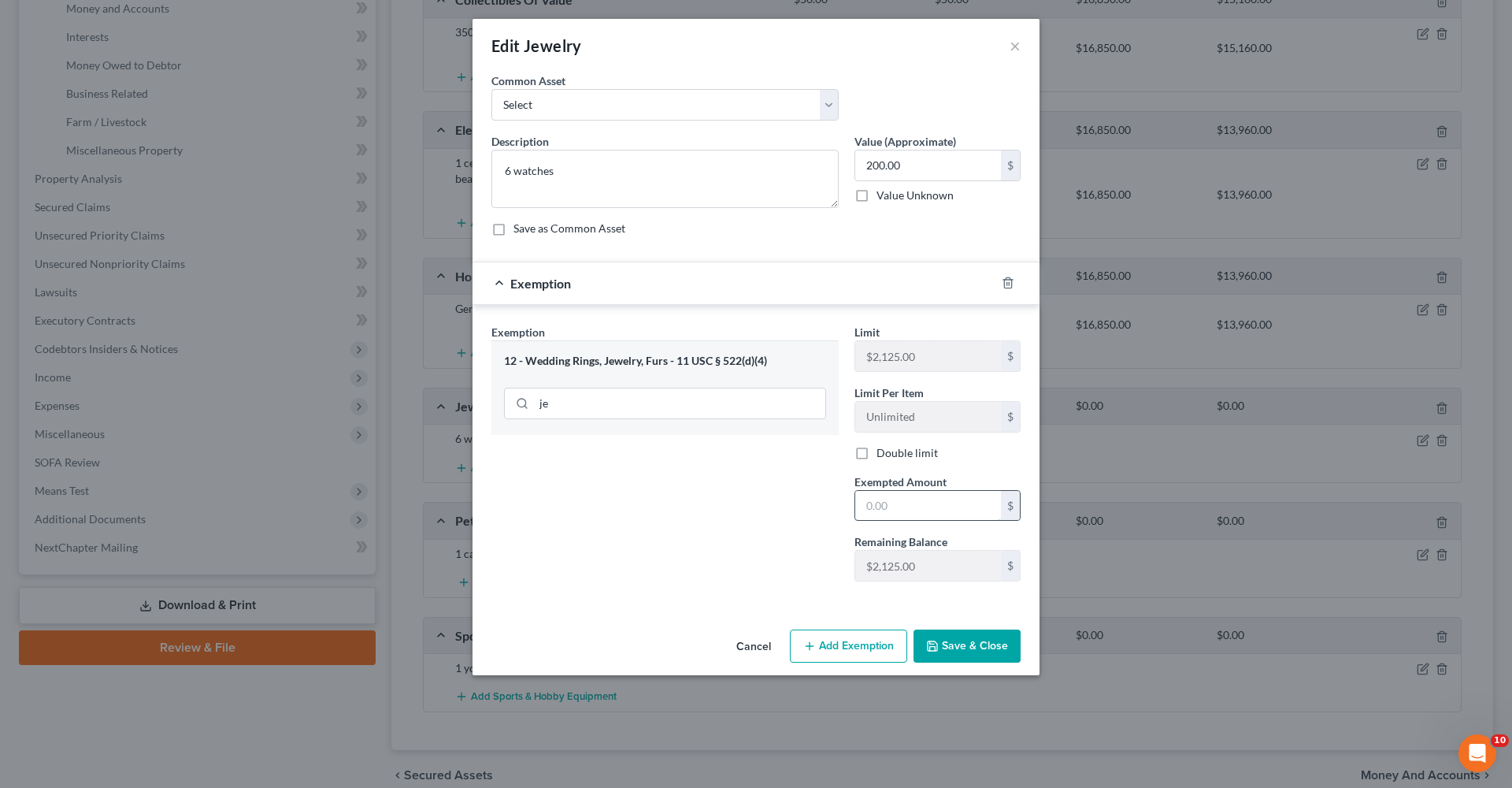
click at [900, 507] on input "text" at bounding box center [929, 506] width 146 height 30
type input "200"
click at [997, 559] on button "Save & Close" at bounding box center [967, 646] width 107 height 33
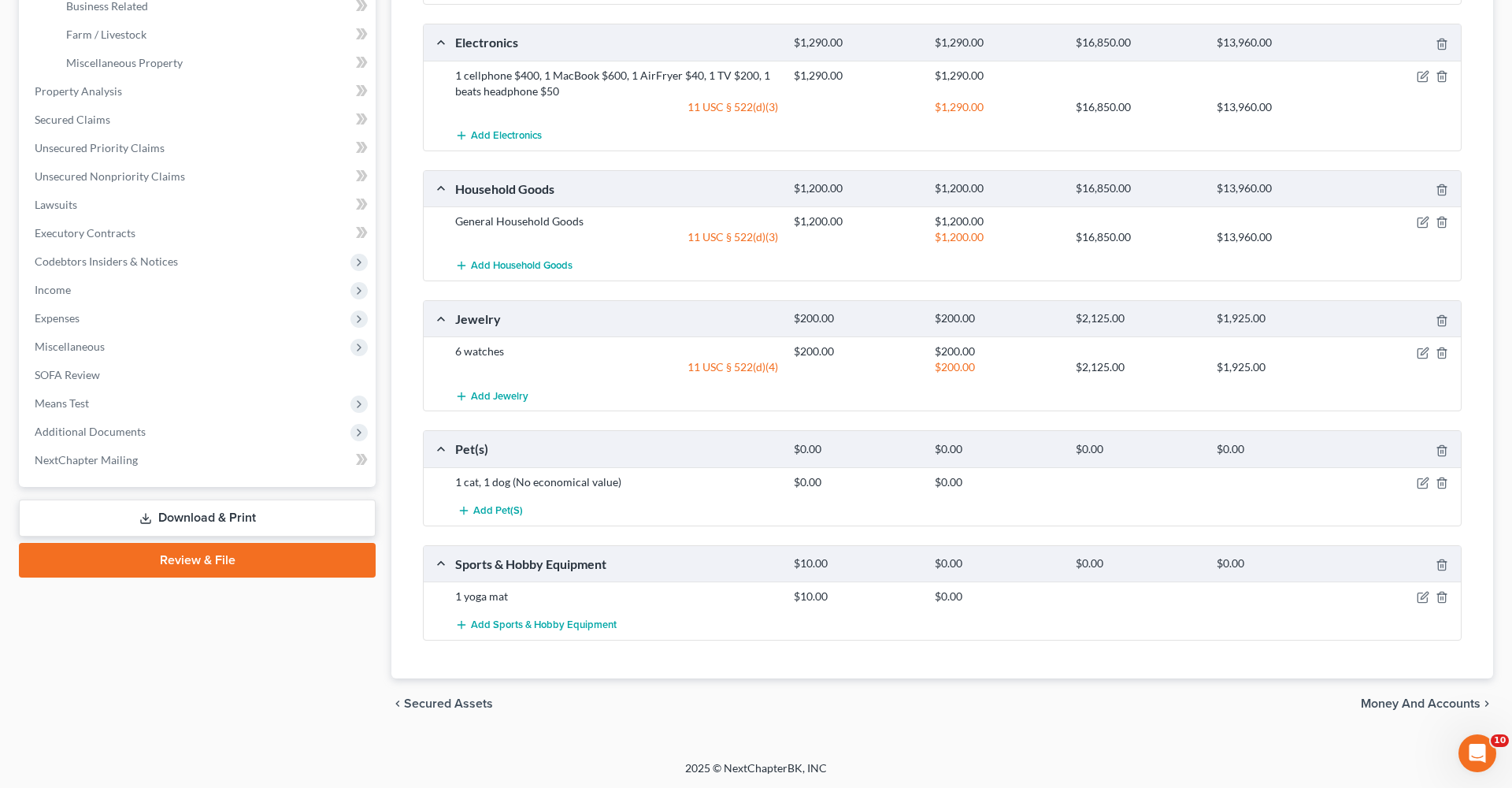
scroll to position [512, 0]
click at [1007, 559] on div at bounding box center [1405, 597] width 112 height 16
click at [1007, 559] on icon "button" at bounding box center [1423, 598] width 12 height 12
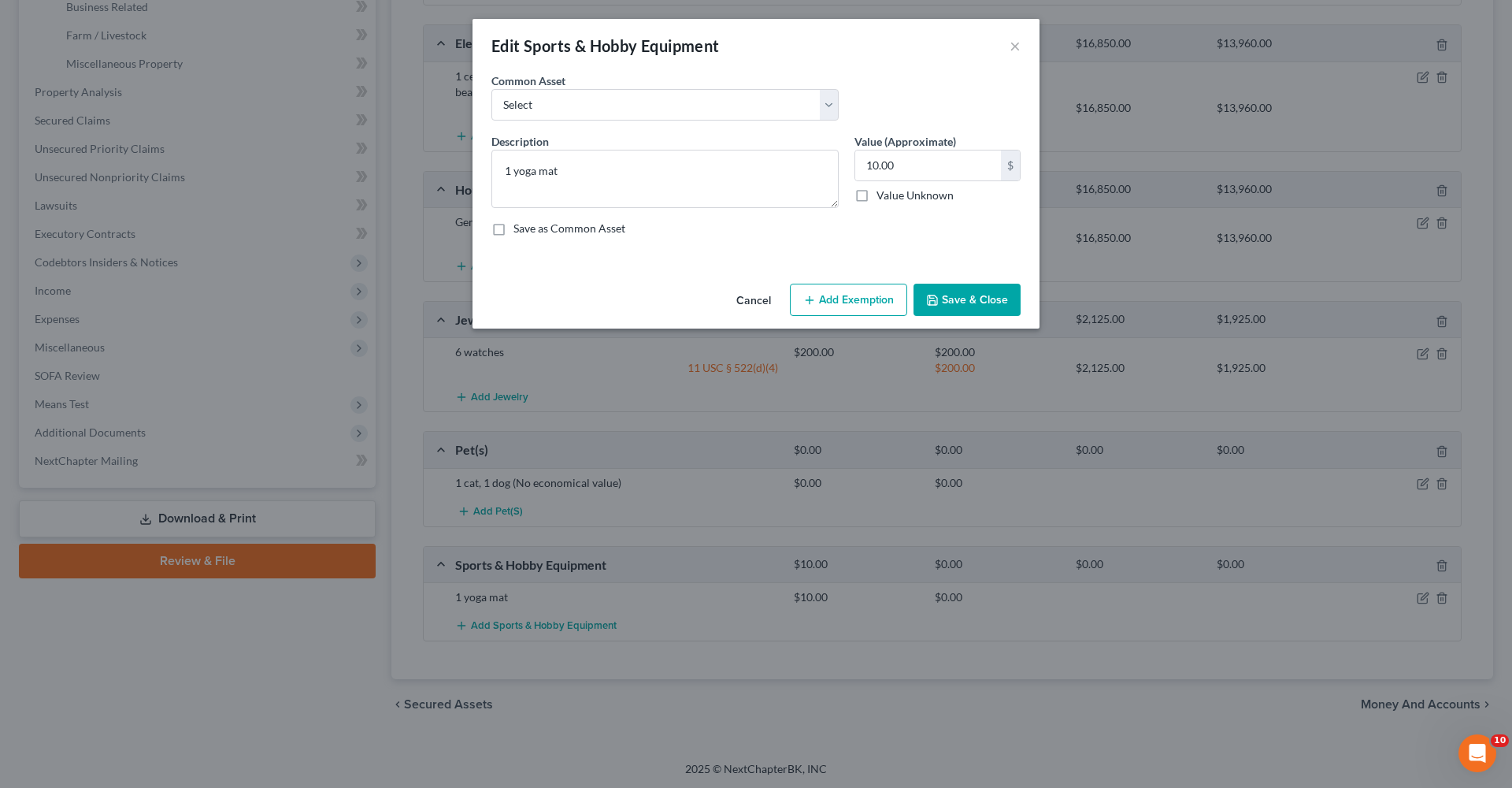
click at [806, 293] on button "Add Exemption" at bounding box center [848, 300] width 117 height 33
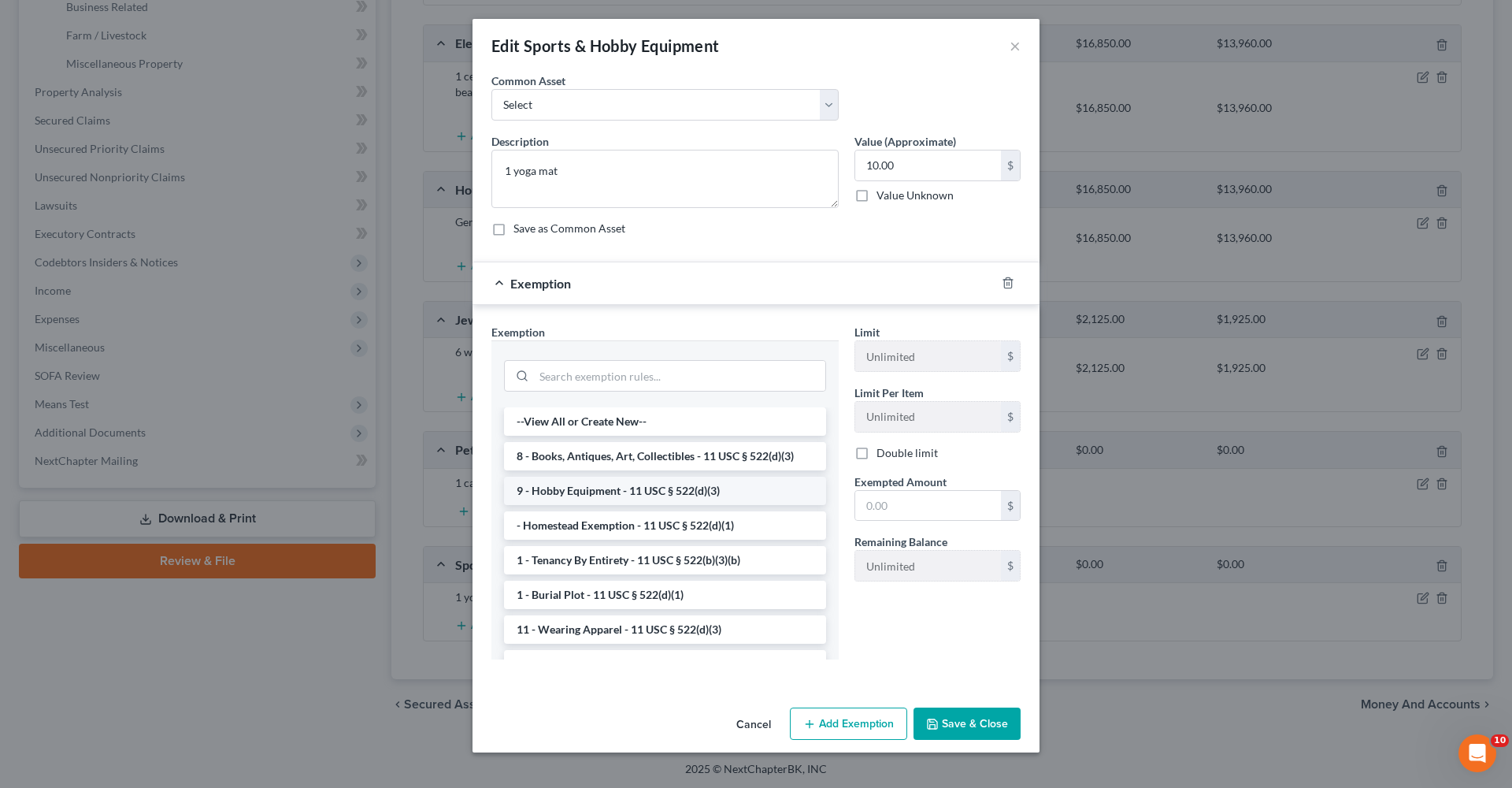
click at [642, 478] on li "9 - Hobby Equipment - 11 USC § 522(d)(3)" at bounding box center [665, 490] width 322 height 29
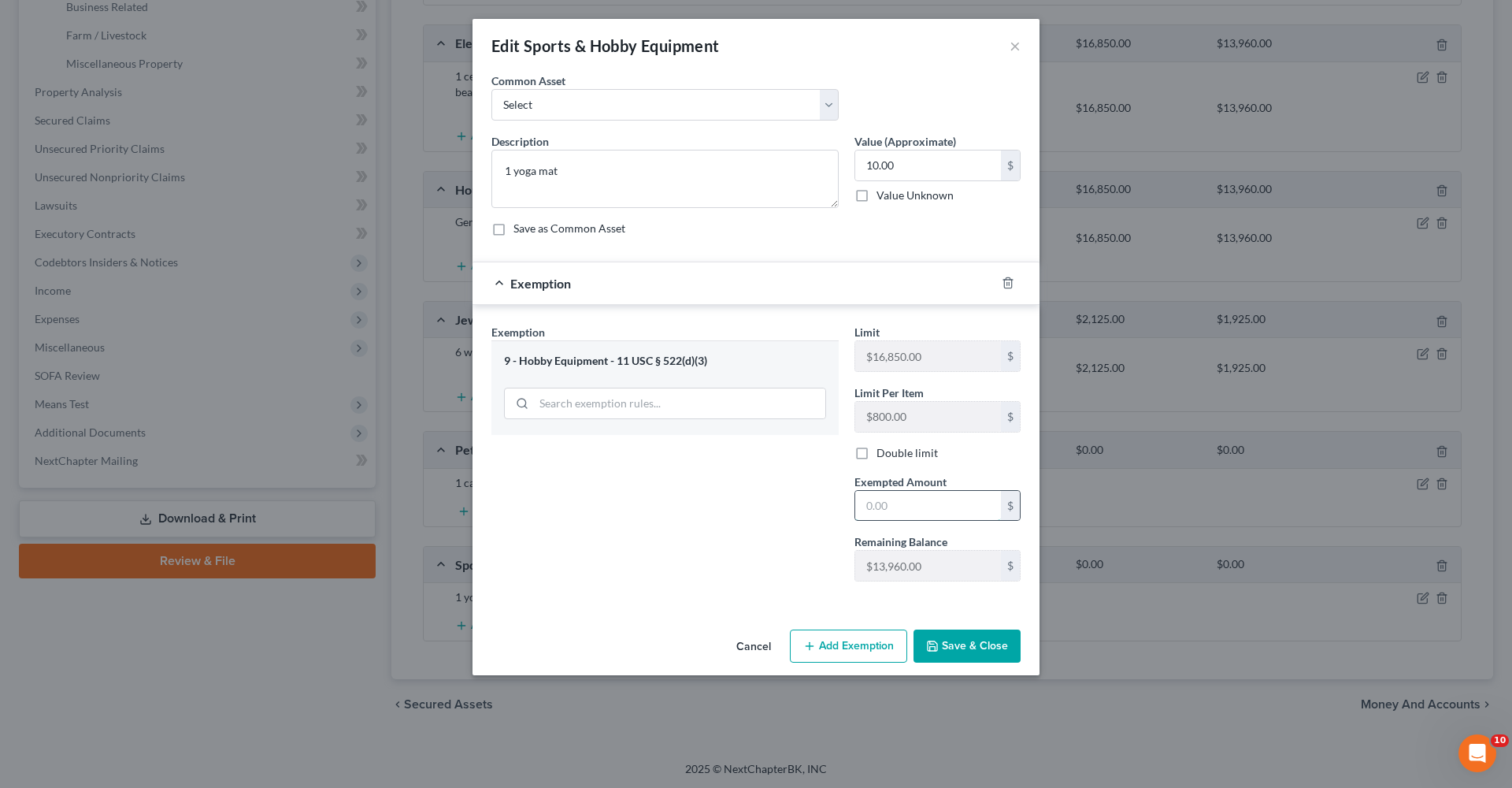
click at [898, 500] on input "text" at bounding box center [929, 506] width 146 height 30
type input "10"
click at [974, 559] on button "Save & Close" at bounding box center [967, 646] width 107 height 33
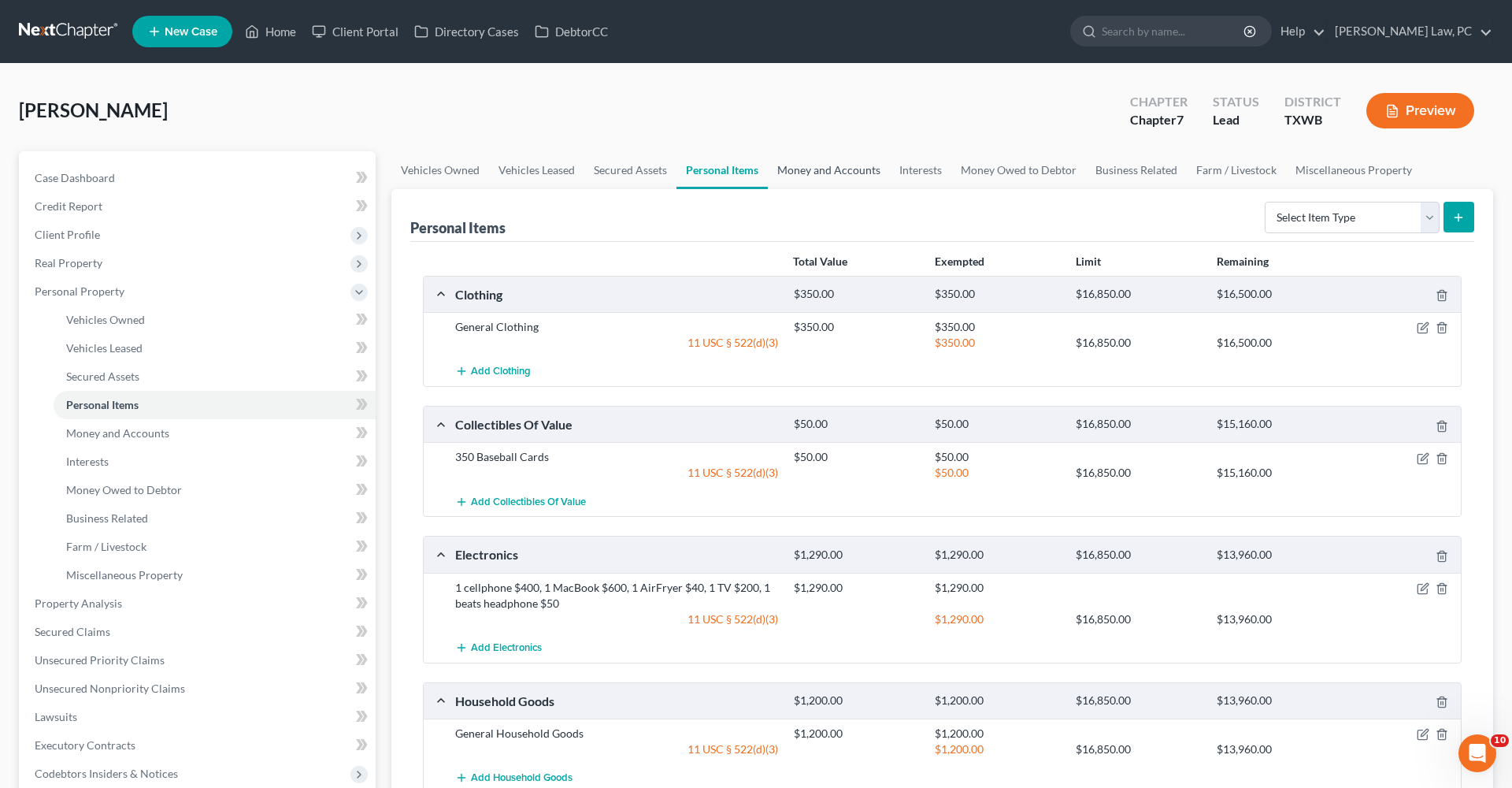
scroll to position [0, 0]
click at [802, 178] on link "Money and Accounts" at bounding box center [829, 171] width 122 height 38
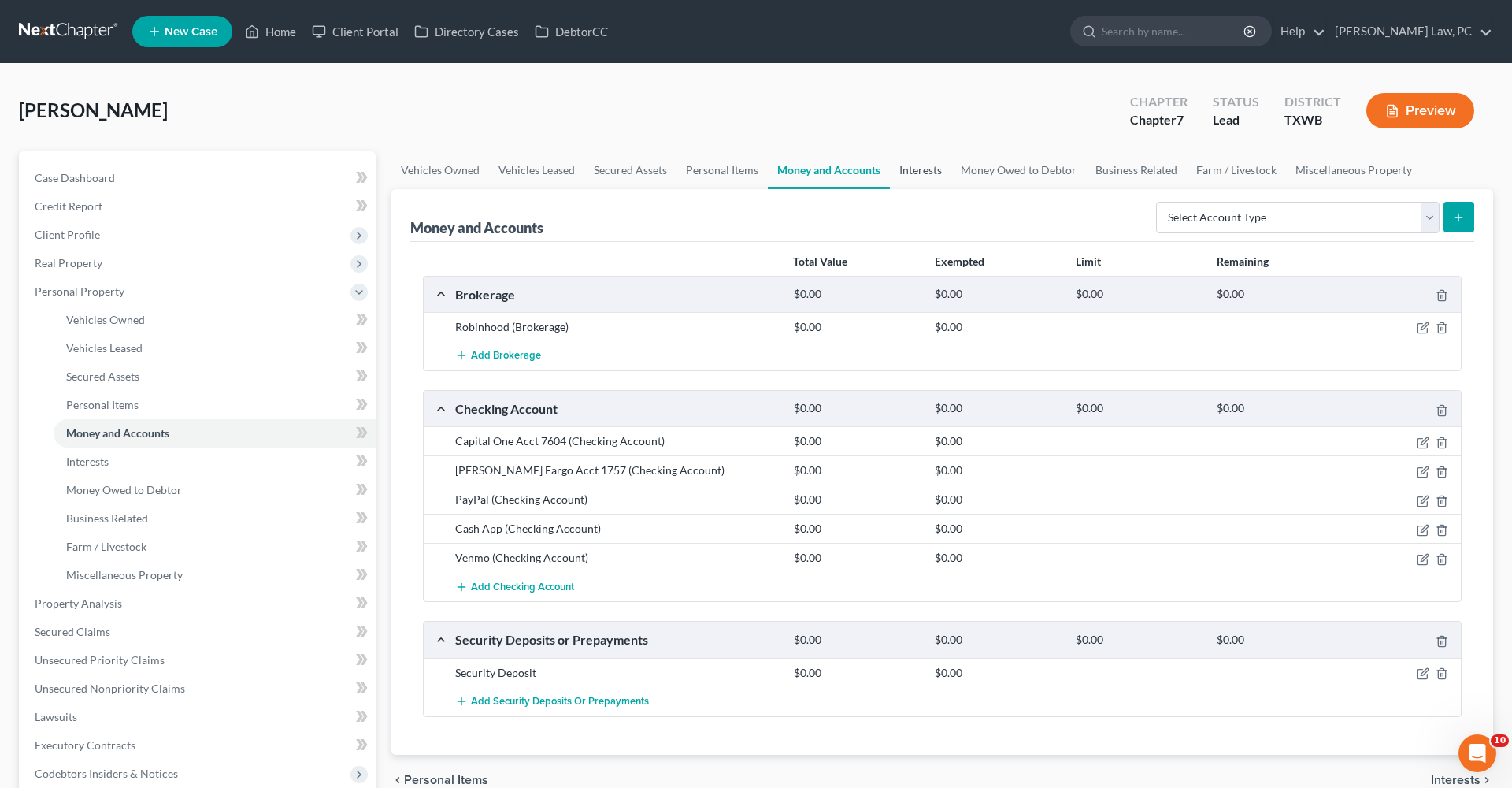
click at [916, 181] on link "Interests" at bounding box center [920, 171] width 61 height 38
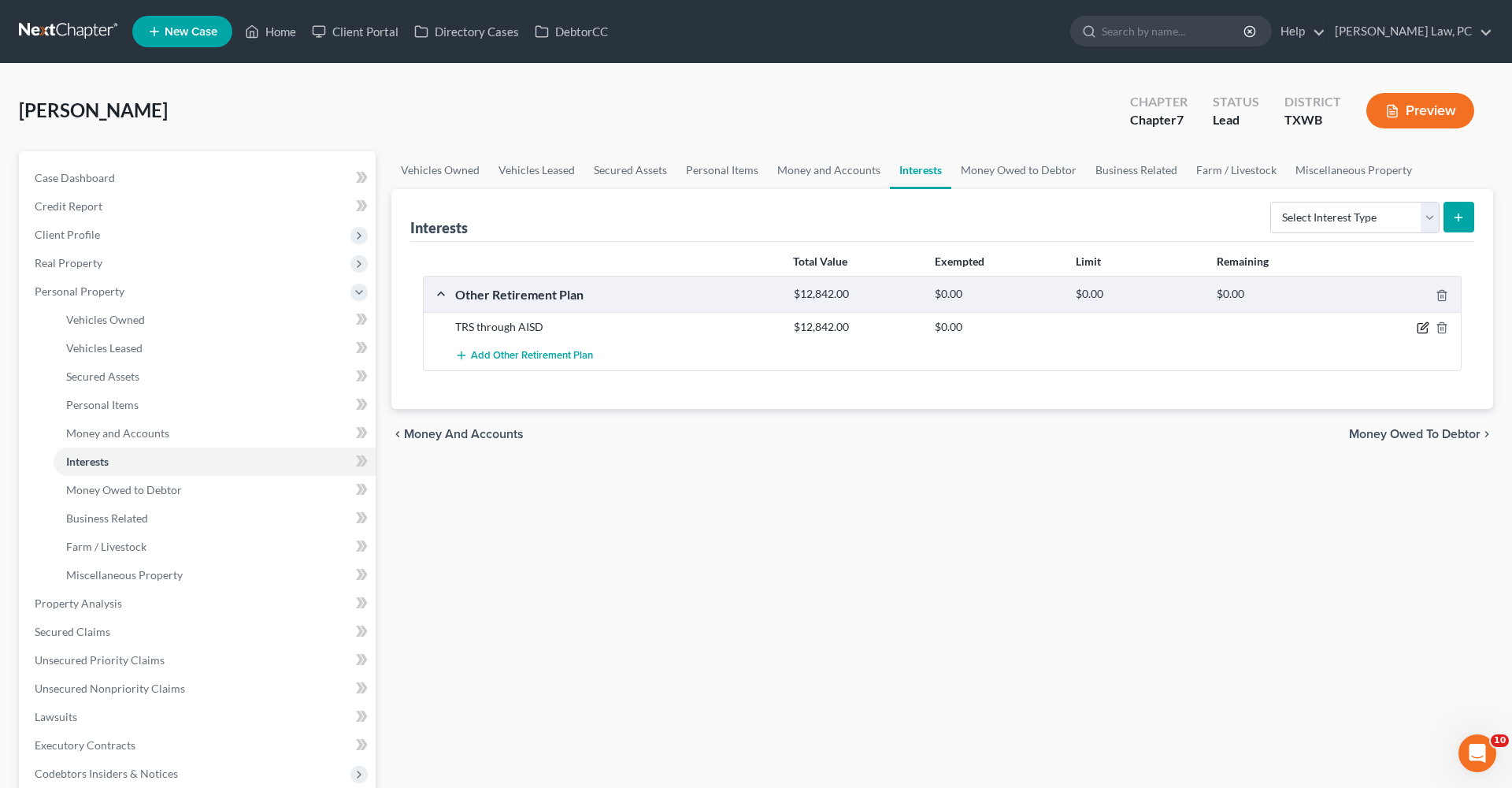
click at [1007, 324] on icon "button" at bounding box center [1423, 329] width 10 height 10
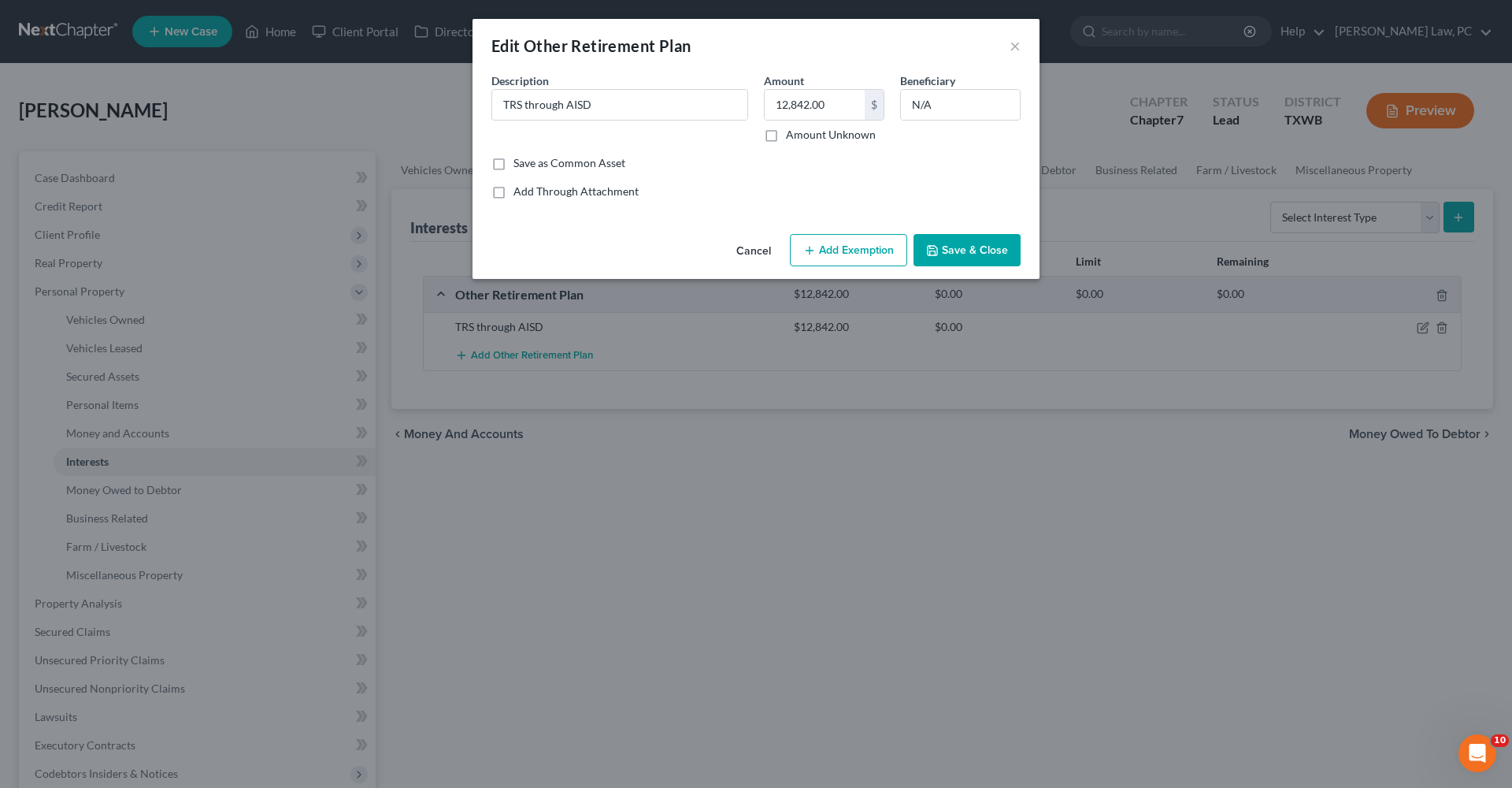
click at [838, 247] on button "Add Exemption" at bounding box center [848, 250] width 117 height 33
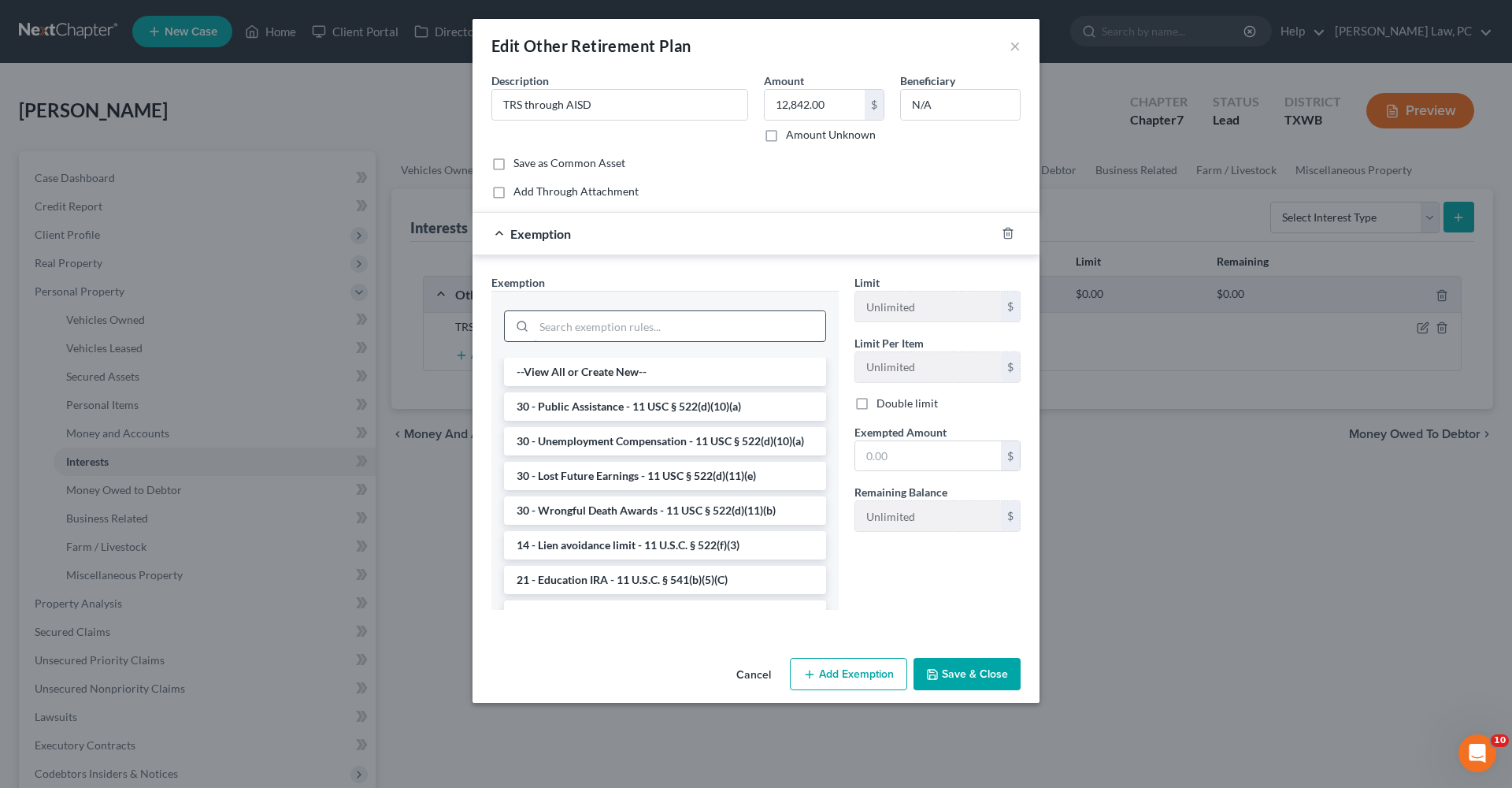
click at [602, 328] on input "search" at bounding box center [680, 326] width 292 height 30
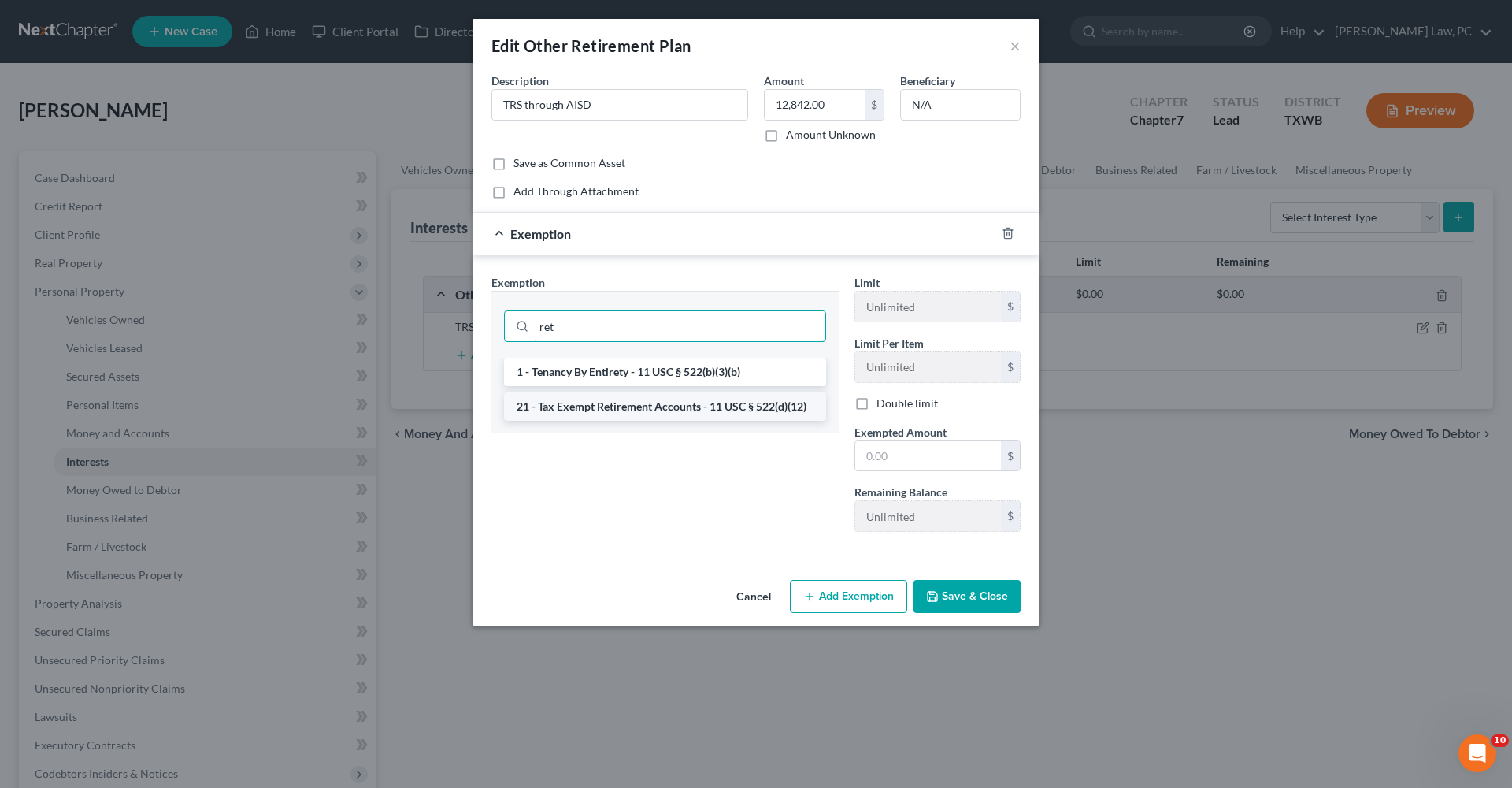
type input "ret"
click at [675, 408] on li "21 - Tax Exempt Retirement Accounts - 11 USC § 522(d)(12)" at bounding box center [665, 407] width 322 height 29
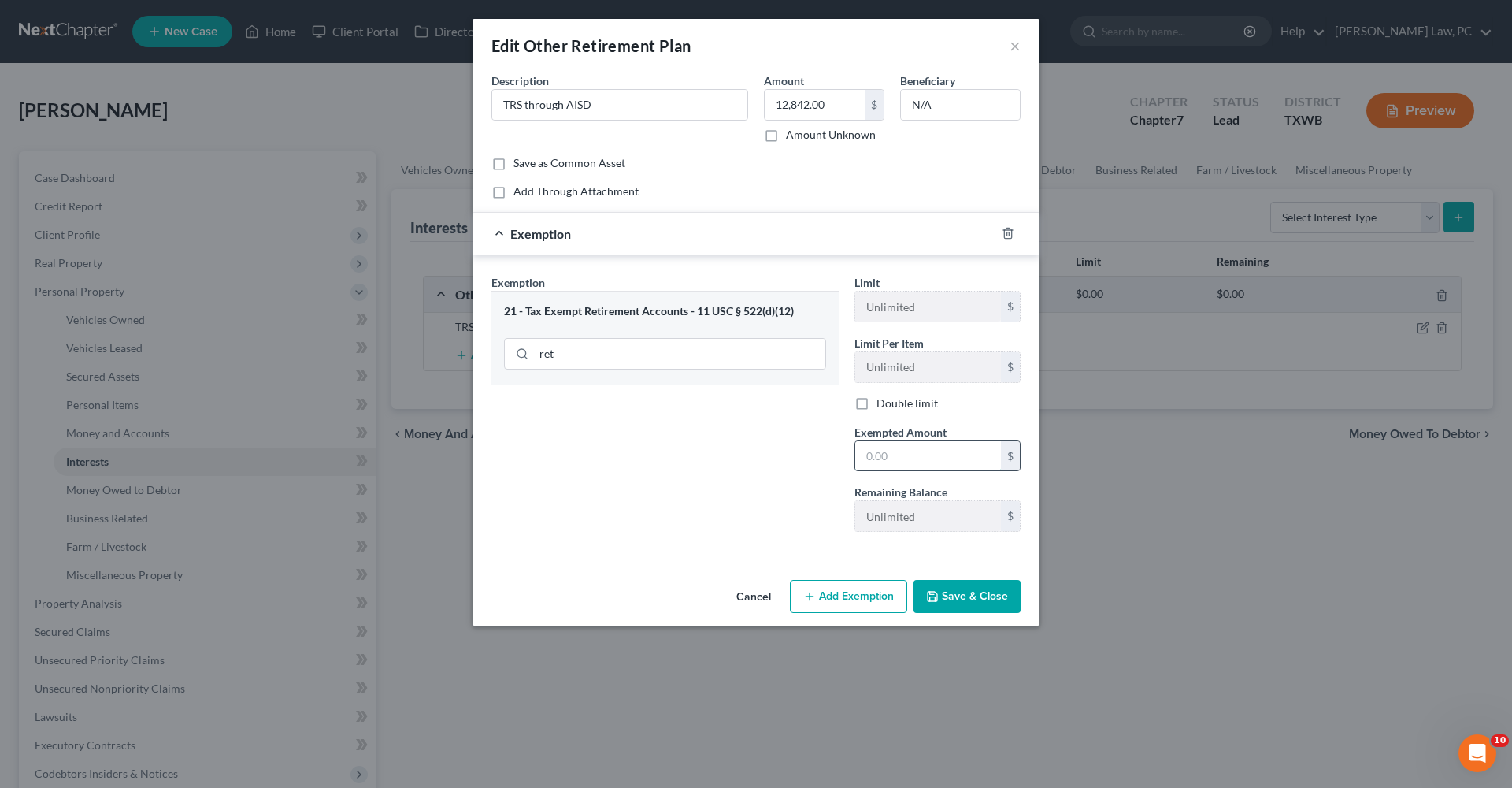
click at [909, 458] on input "text" at bounding box center [929, 456] width 146 height 30
type input "12,842"
click at [986, 559] on button "Save & Close" at bounding box center [967, 596] width 107 height 33
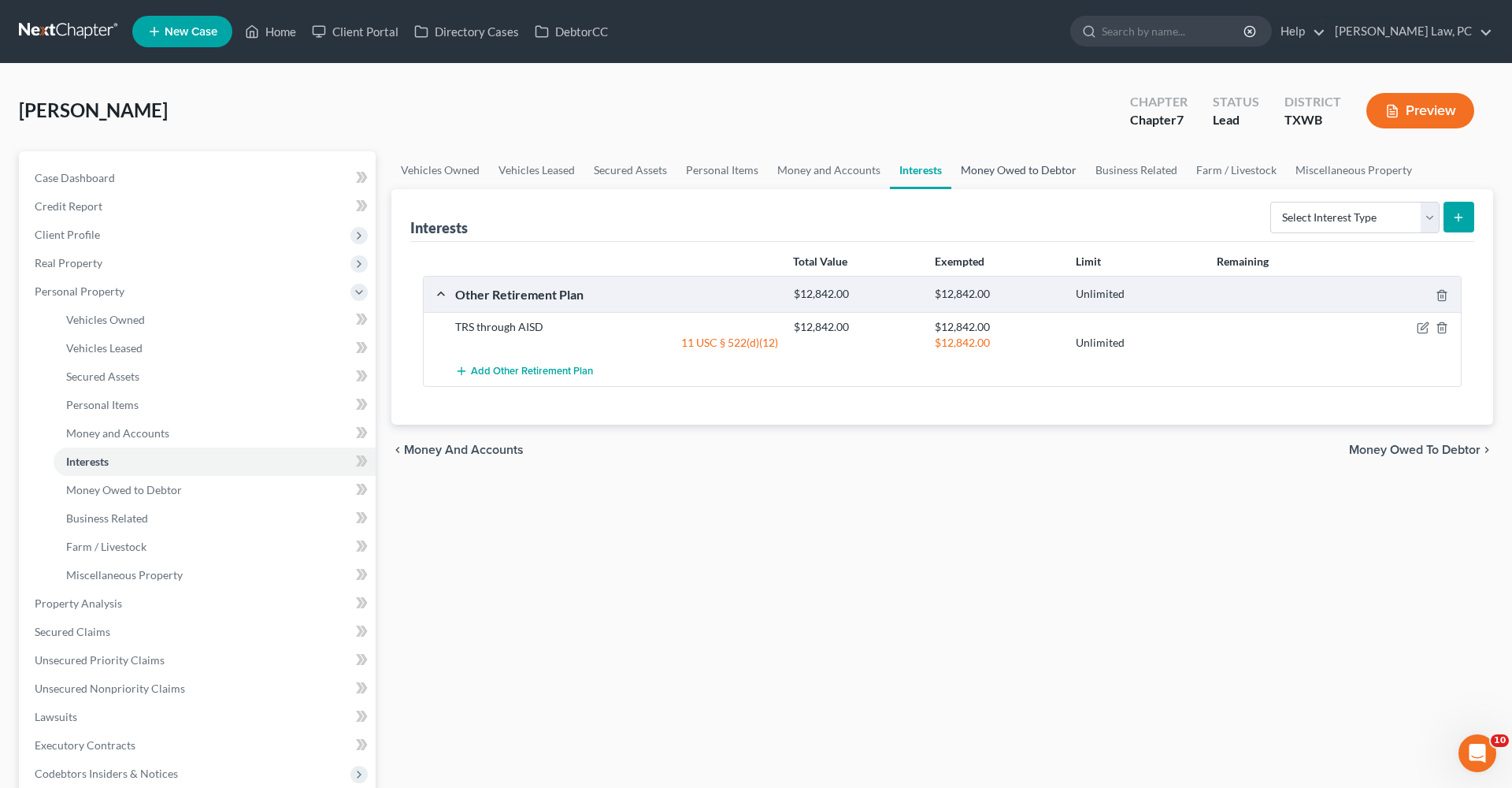
click at [1007, 168] on link "Money Owed to Debtor" at bounding box center [1019, 171] width 134 height 38
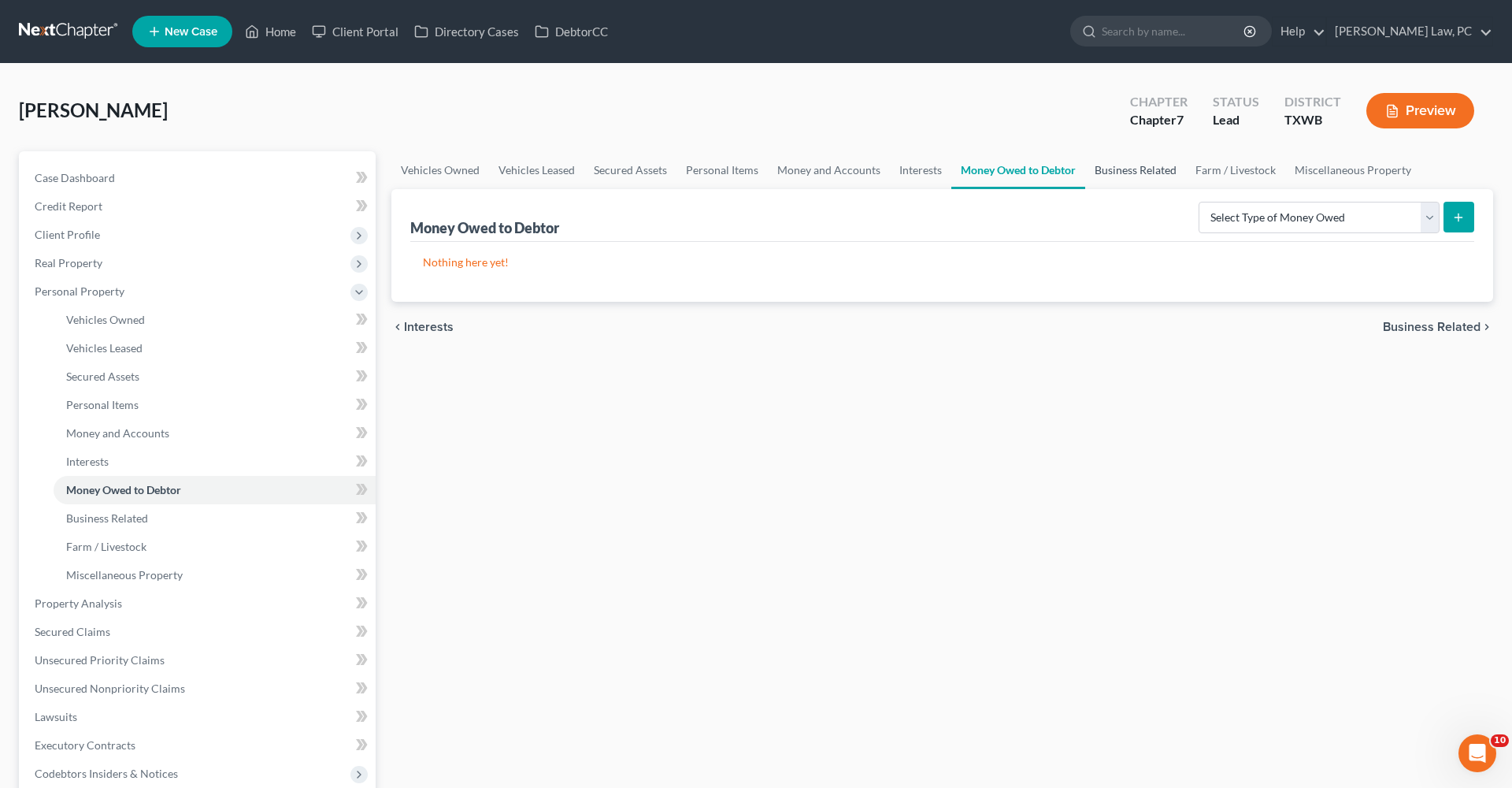
click at [1007, 171] on link "Business Related" at bounding box center [1135, 171] width 101 height 38
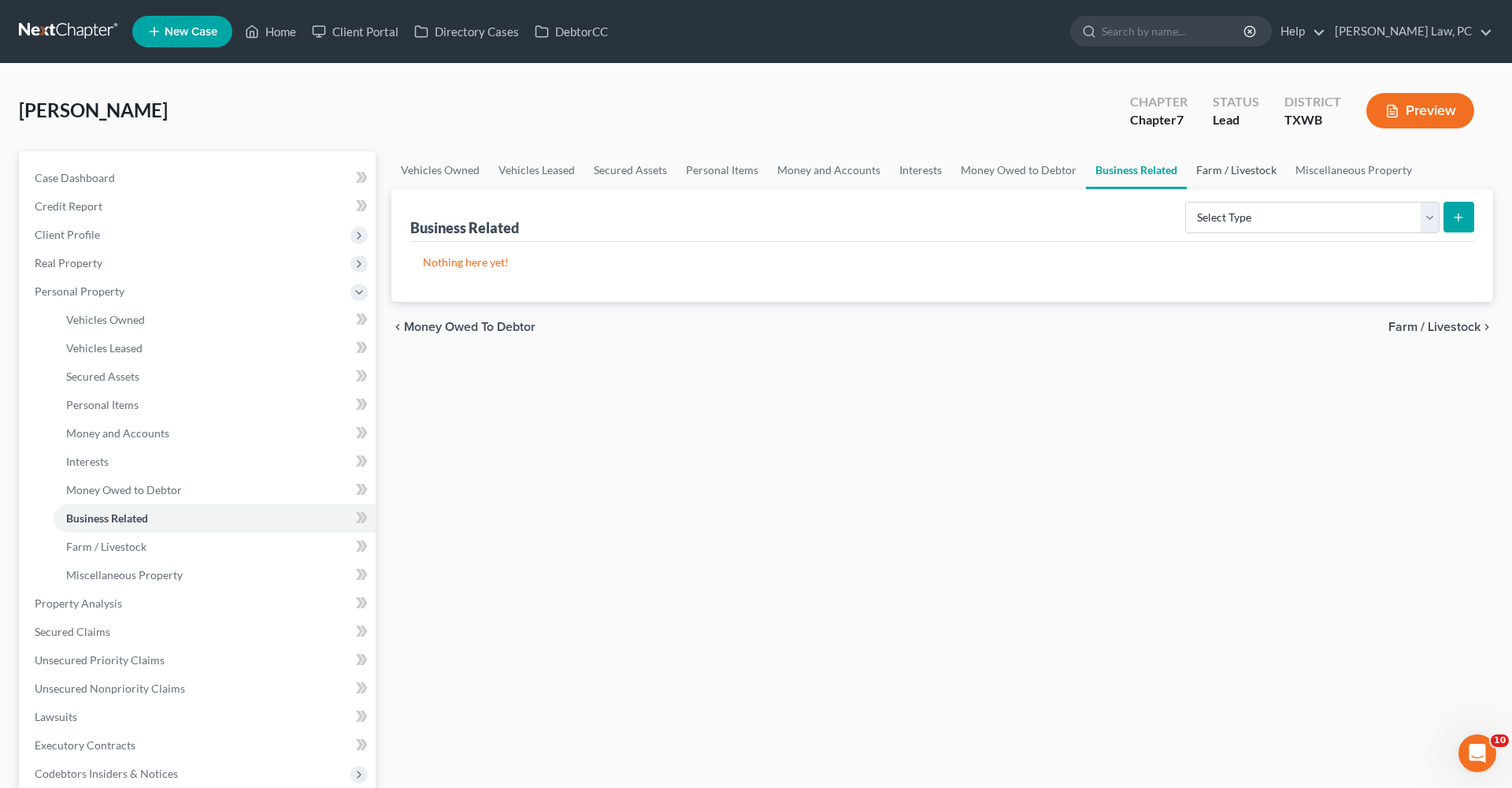
click at [1007, 175] on link "Farm / Livestock" at bounding box center [1236, 171] width 99 height 38
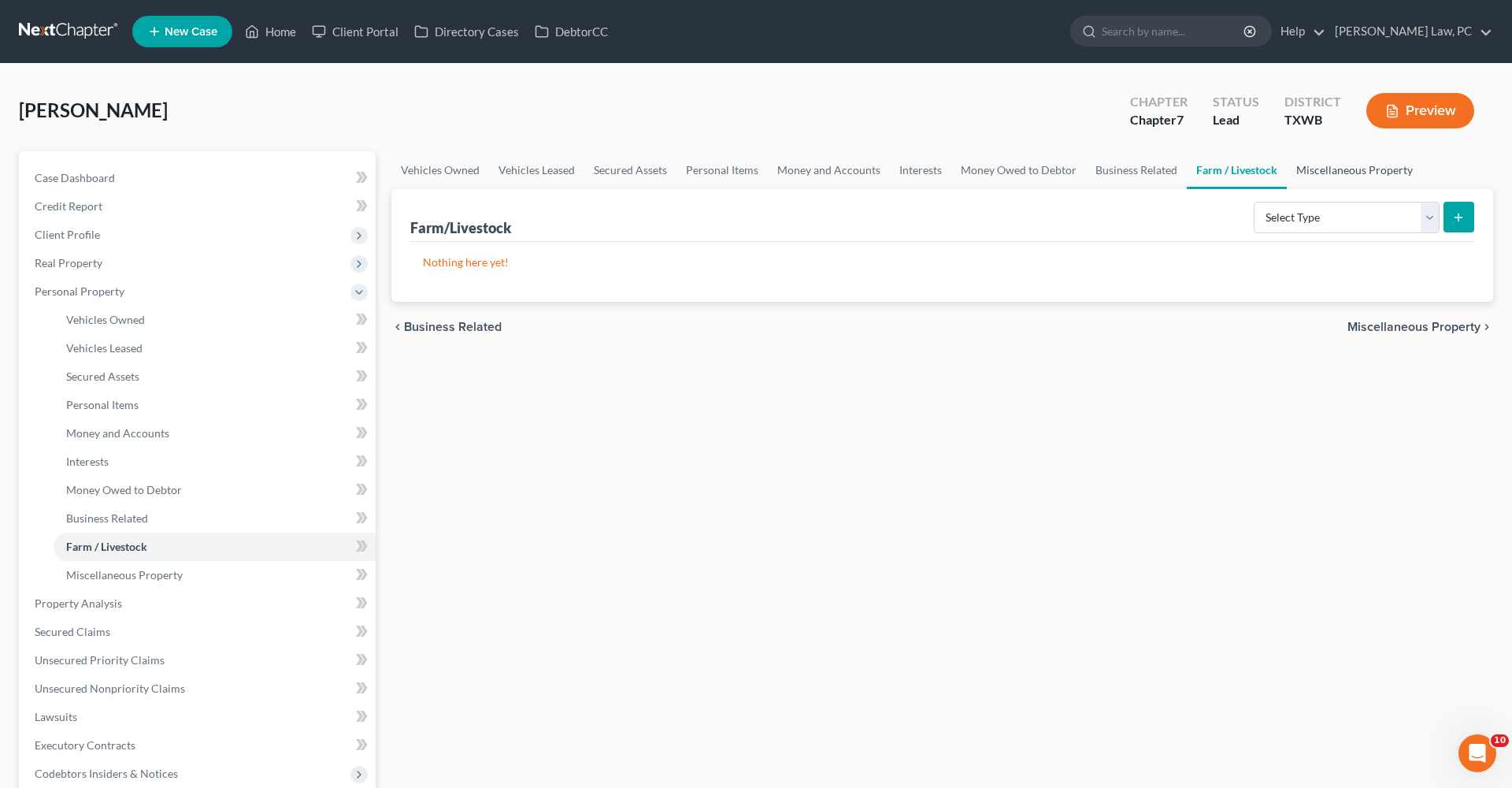
click at [1007, 171] on link "Miscellaneous Property" at bounding box center [1354, 171] width 135 height 38
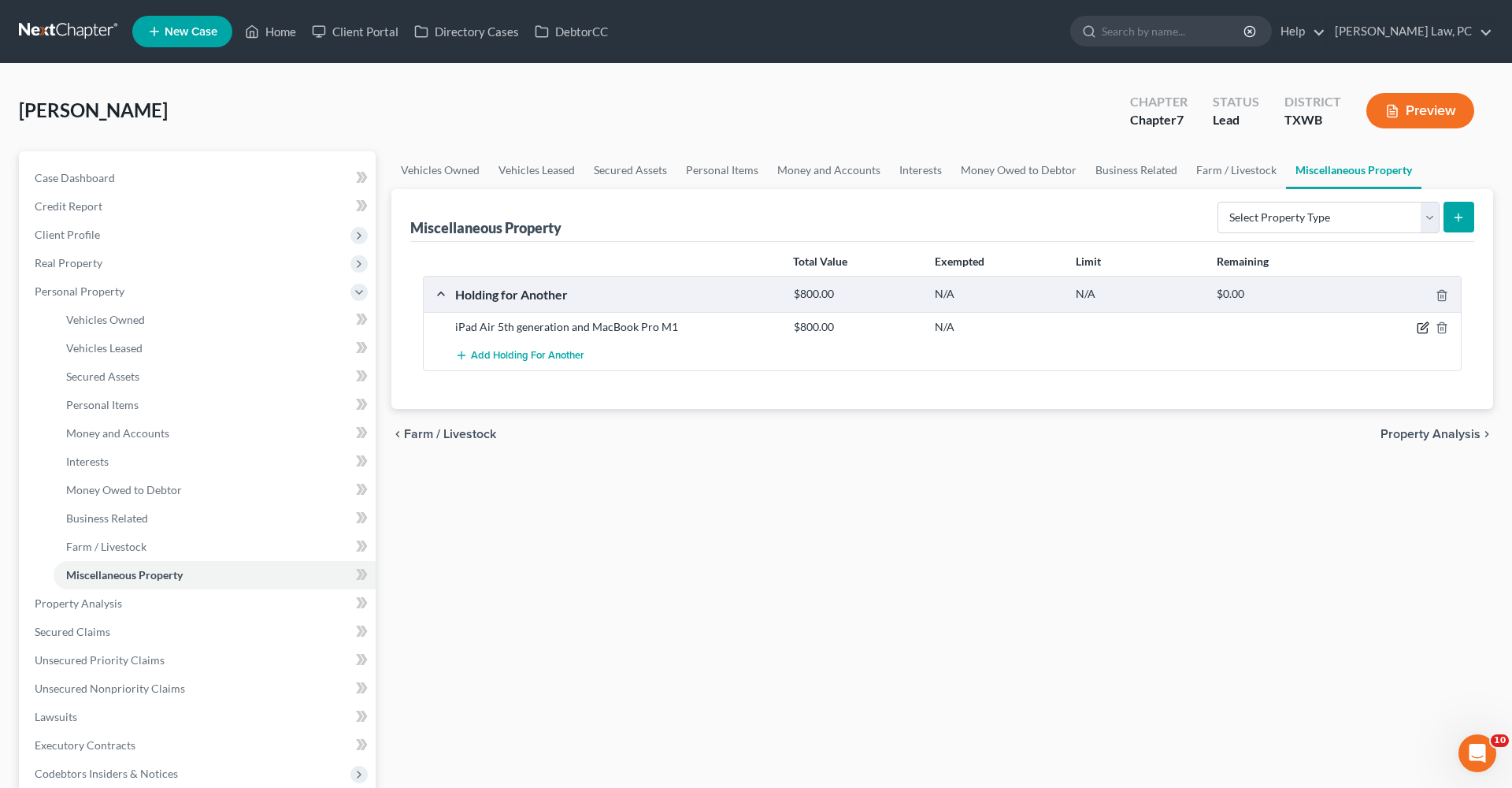
click at [1007, 326] on icon "button" at bounding box center [1424, 326] width 7 height 7
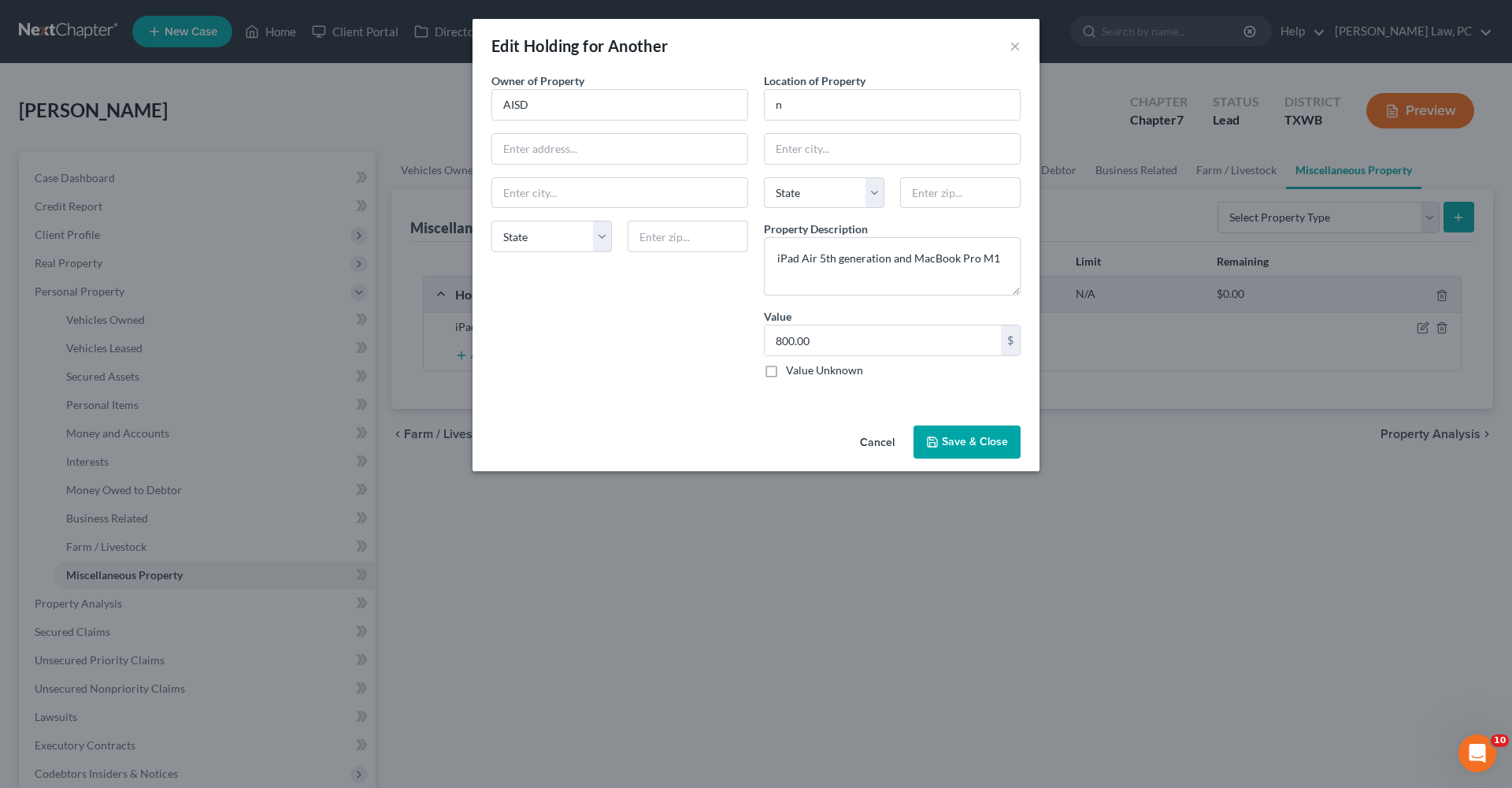
click at [977, 442] on button "Save & Close" at bounding box center [967, 442] width 107 height 33
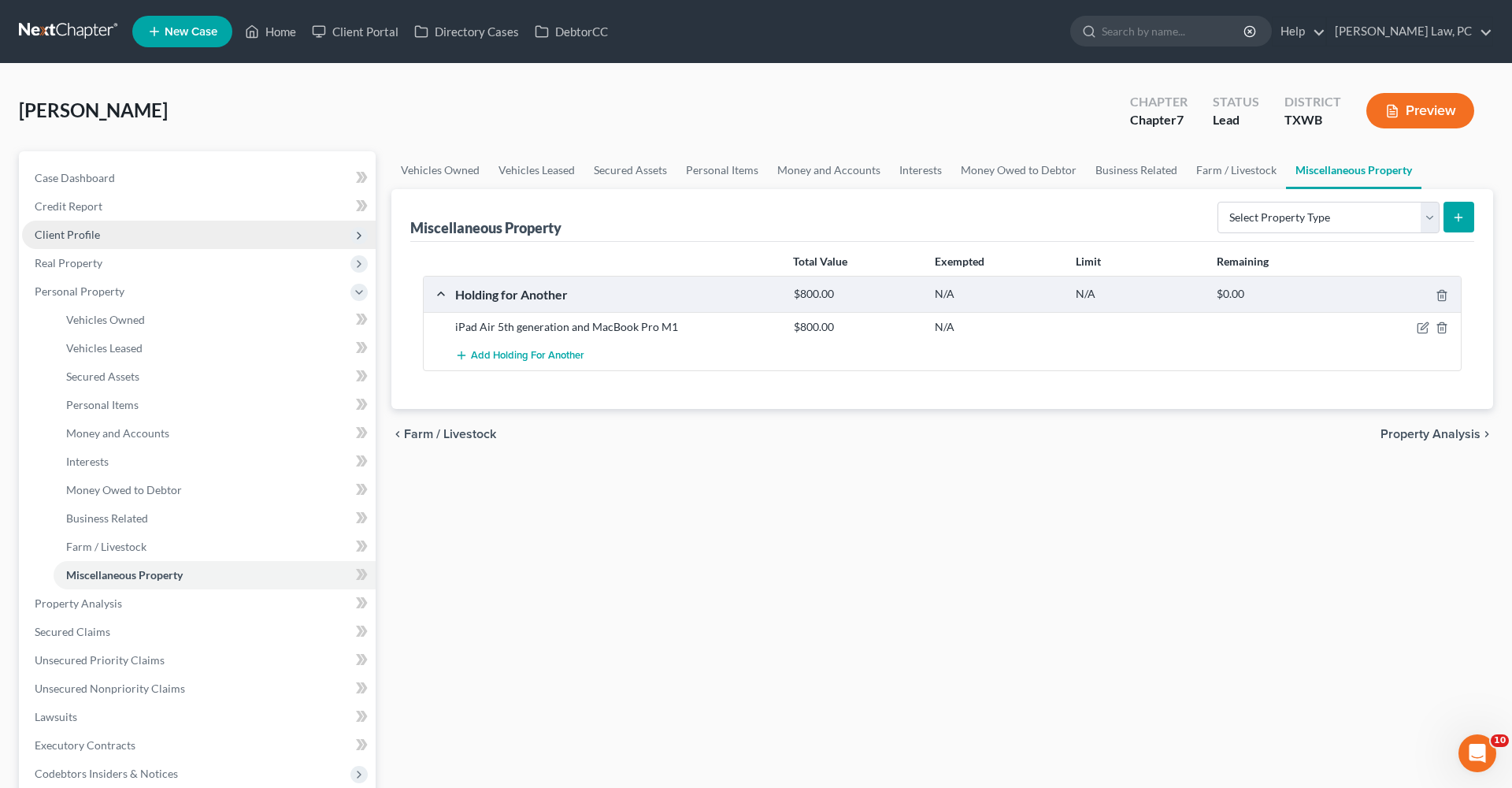
click at [69, 228] on span "Client Profile" at bounding box center [67, 235] width 66 height 13
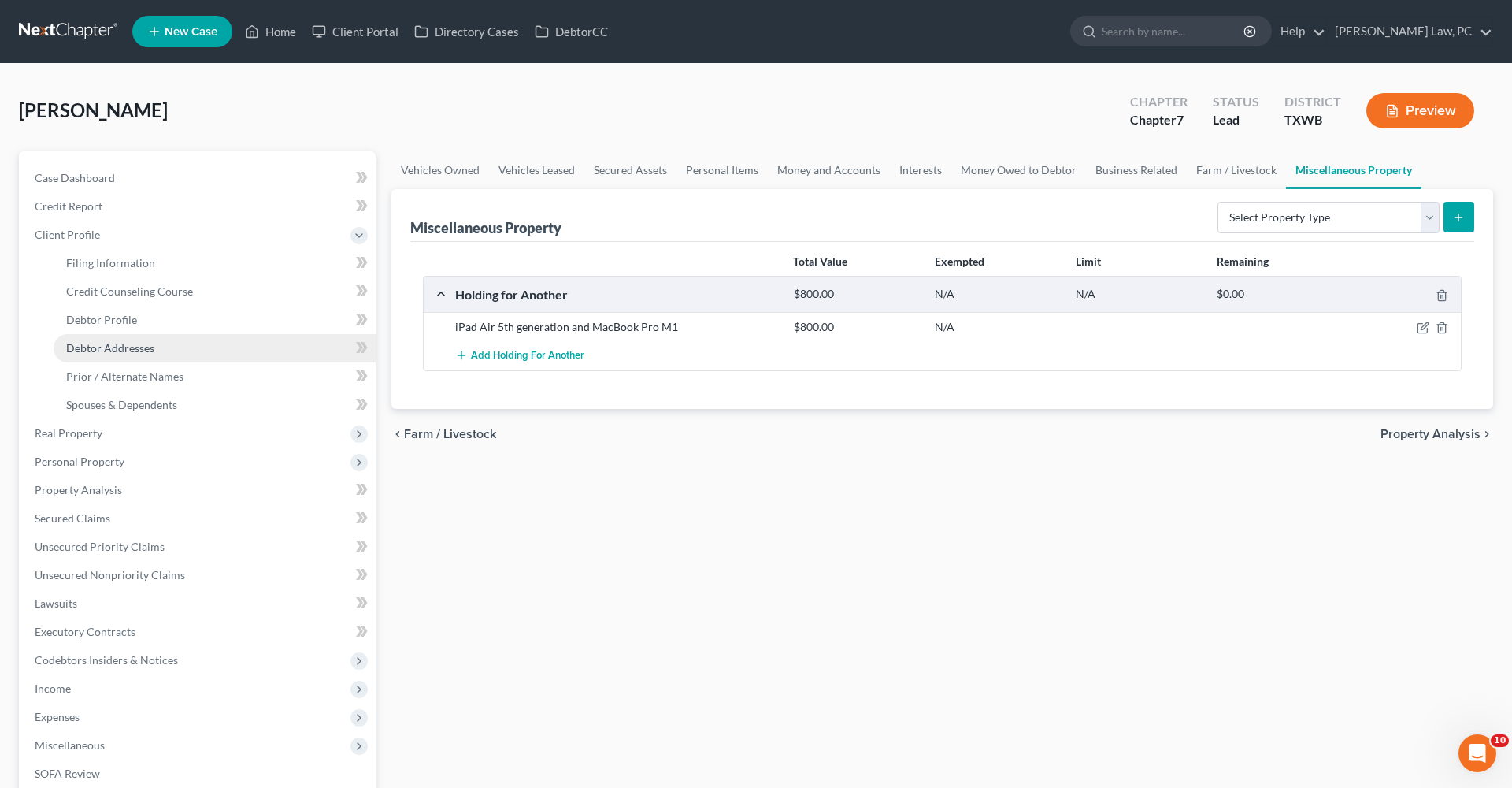
click at [131, 347] on span "Debtor Addresses" at bounding box center [111, 348] width 89 height 13
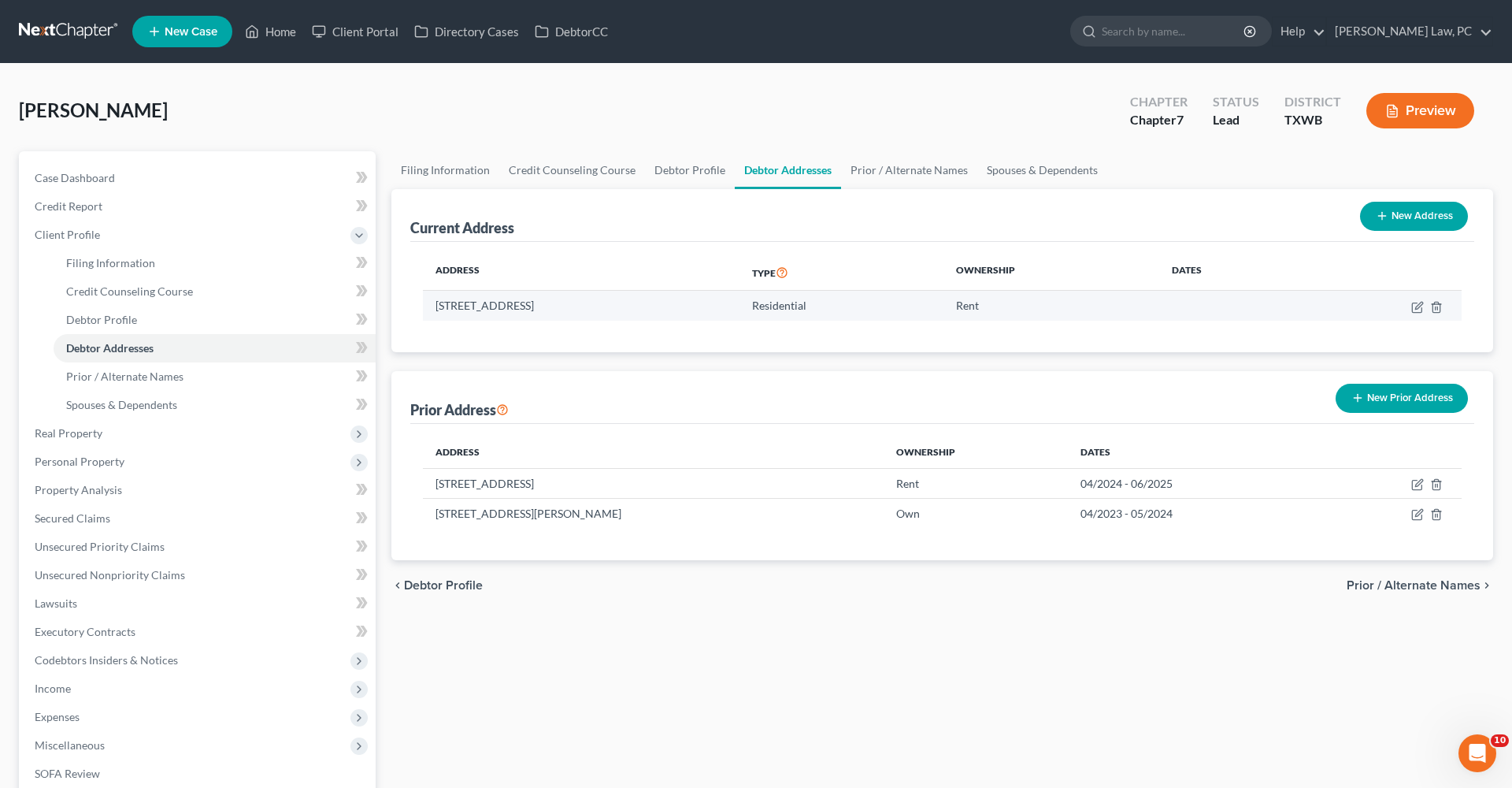
drag, startPoint x: 688, startPoint y: 306, endPoint x: 429, endPoint y: 308, distance: 259.0
click at [429, 308] on td "11205 N Fm 620 Rd, UNIT 10316, Austin, TX 78726" at bounding box center [581, 306] width 316 height 30
copy td "11205 N Fm 620 Rd, UNIT 10316, Austin, TX 78726"
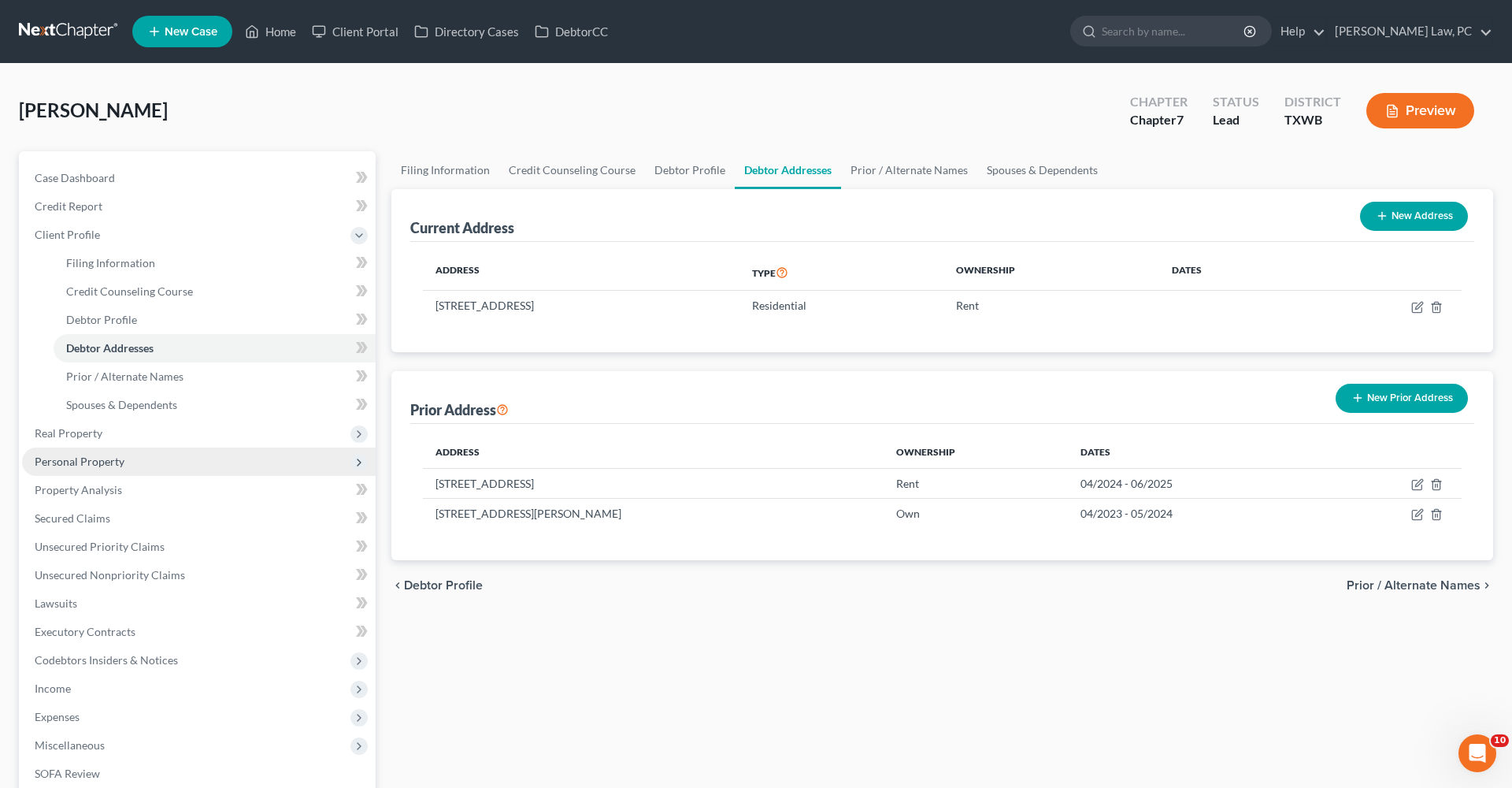
click at [101, 461] on span "Personal Property" at bounding box center [79, 461] width 90 height 13
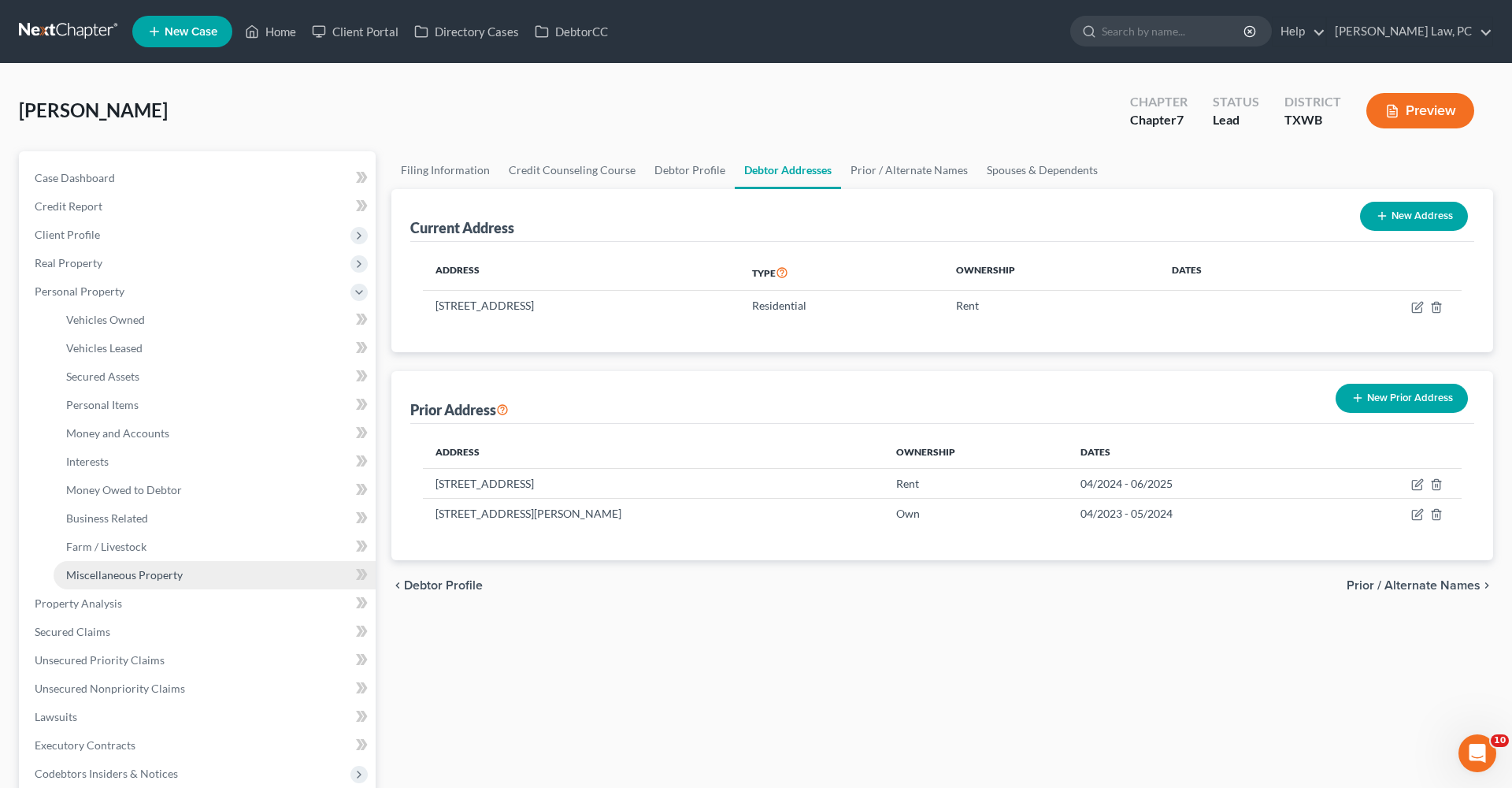
click at [131, 559] on span "Miscellaneous Property" at bounding box center [125, 575] width 116 height 13
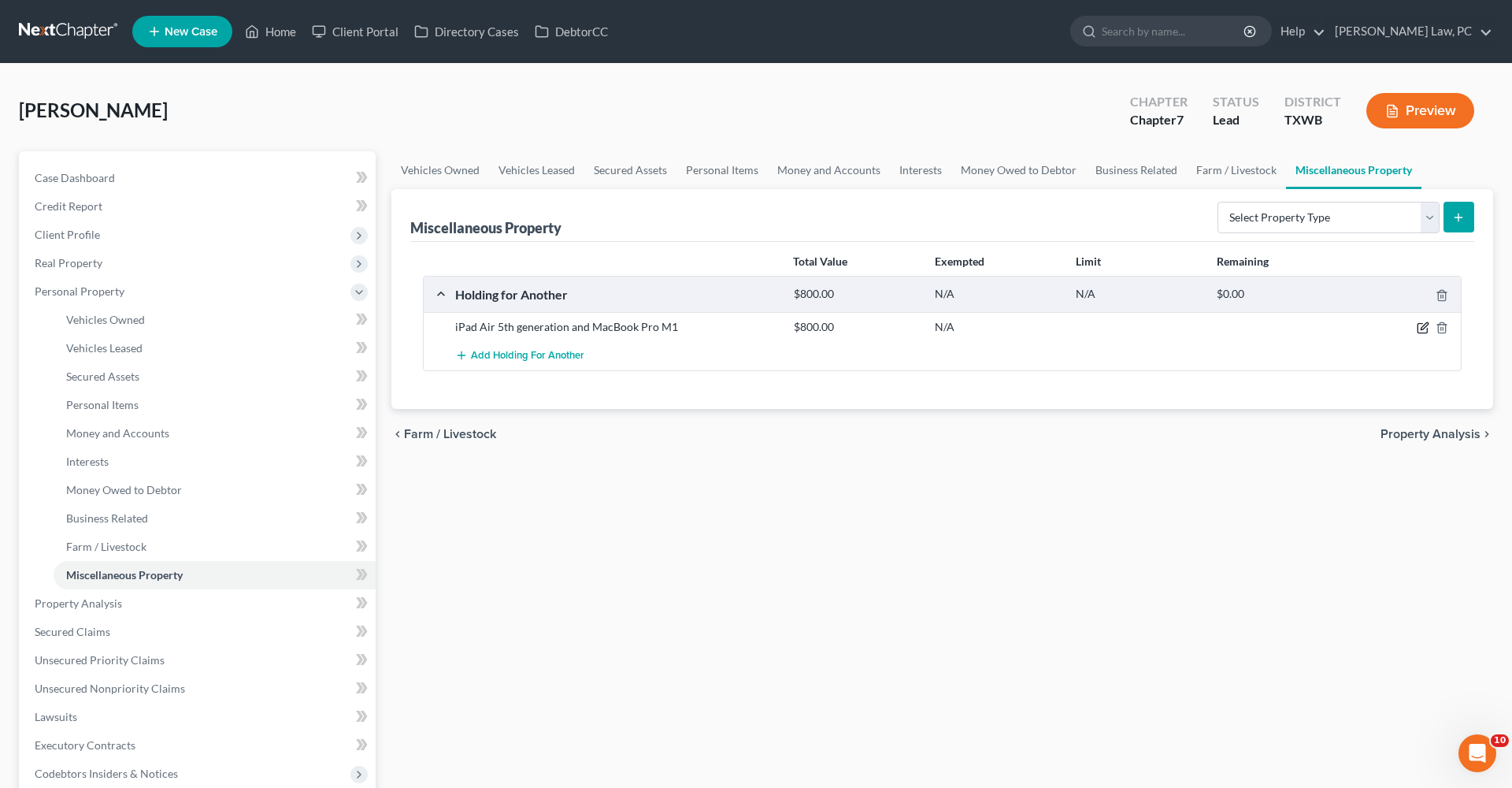
click at [1007, 330] on icon "button" at bounding box center [1424, 326] width 7 height 7
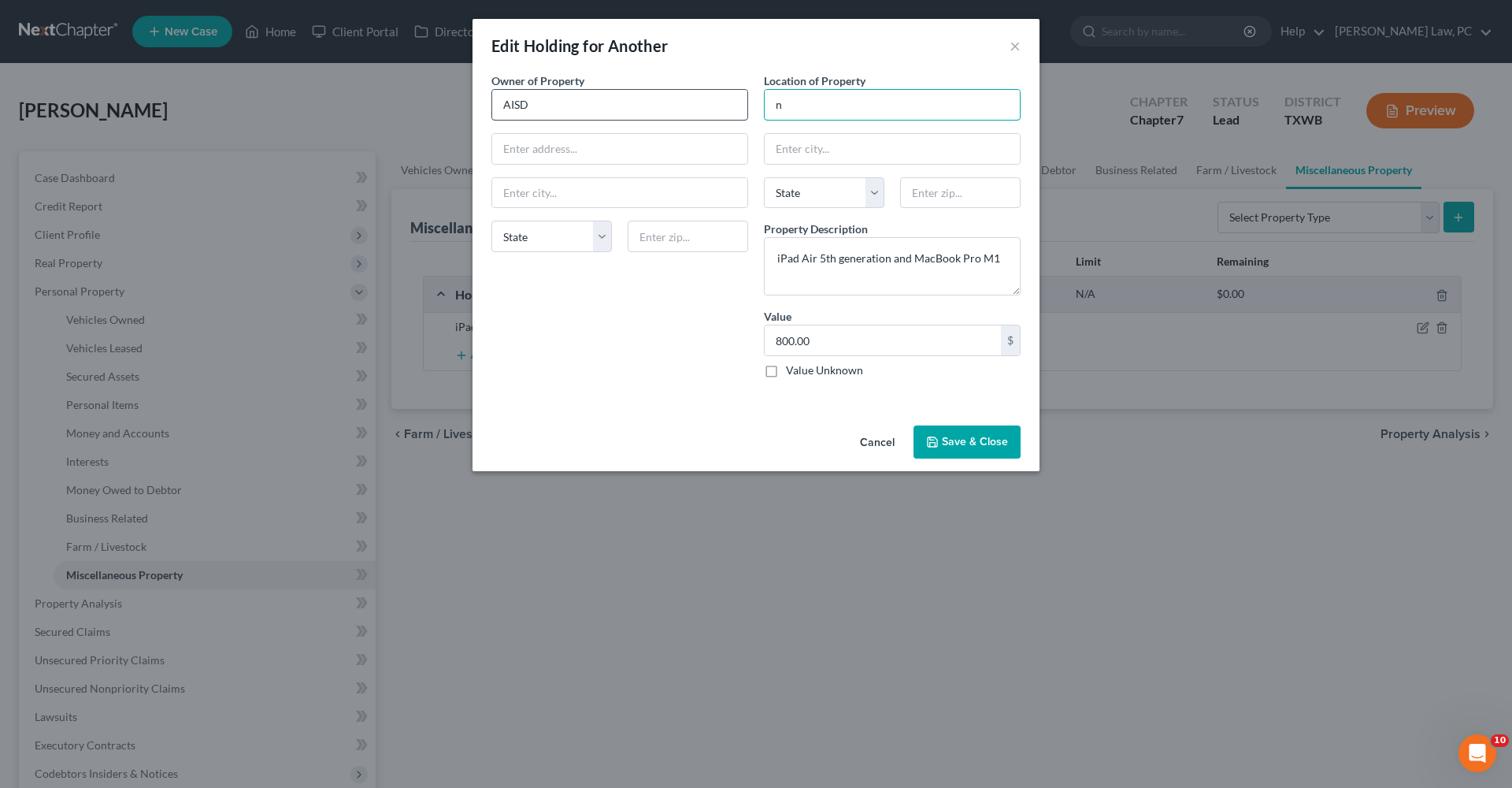
drag, startPoint x: 787, startPoint y: 111, endPoint x: 736, endPoint y: 107, distance: 51.2
paste input "11205 N Fm 620 Rd, UNIT 10316, Austin, TX 78726"
drag, startPoint x: 956, startPoint y: 107, endPoint x: 1022, endPoint y: 106, distance: 66.0
click at [1007, 106] on div "Location of Property 11205 N Fm 620 Rd, UNIT 10316, Austin, TX 78726 State AL A…" at bounding box center [892, 231] width 272 height 318
type input "11205 N Fm 620 Rd, UNIT 10316, Austin, TX"
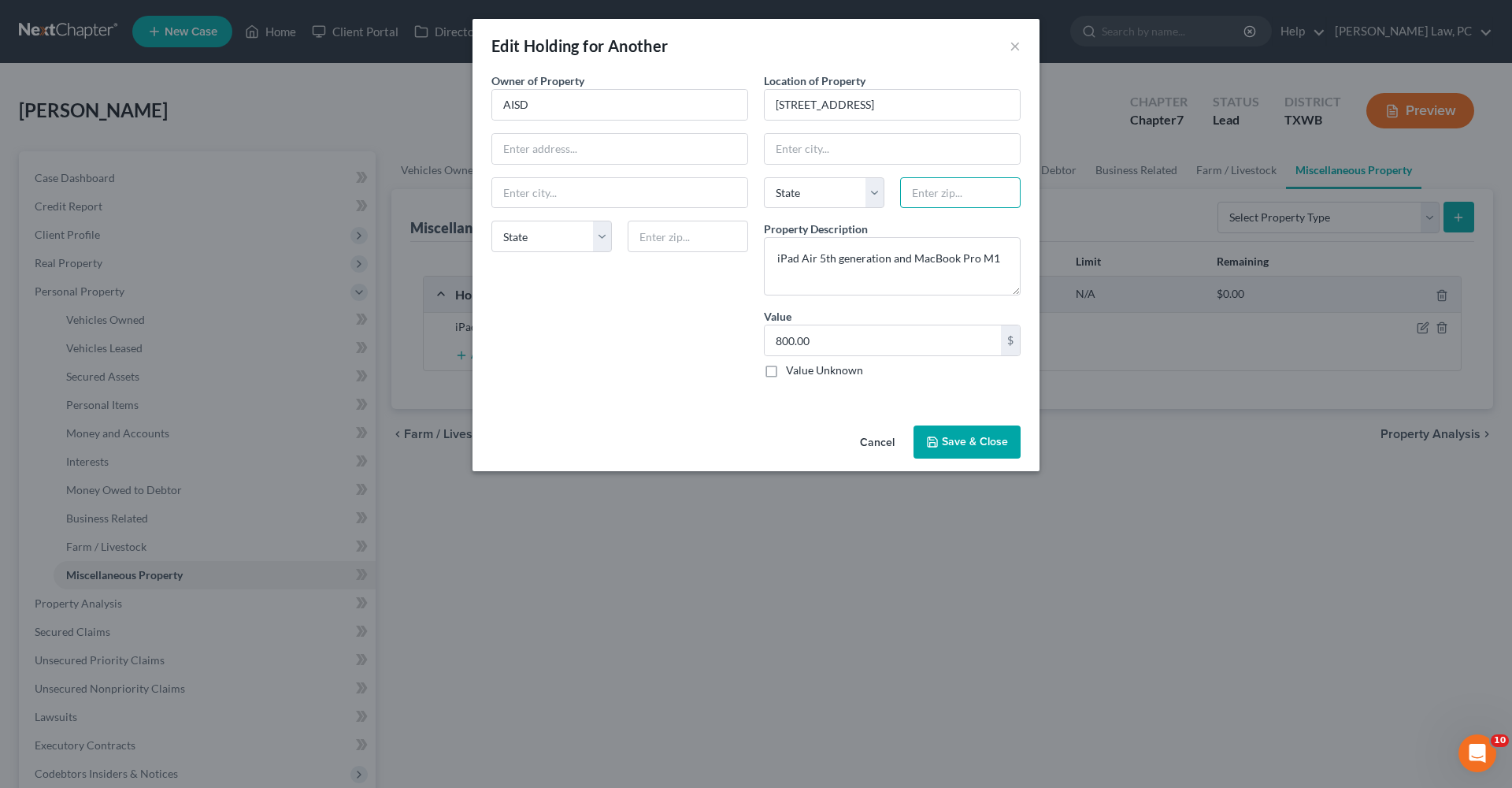
paste input "78726"
type input "78726"
click at [992, 105] on input "11205 N Fm 620 Rd, UNIT 10316, Austin, TX" at bounding box center [892, 105] width 255 height 30
type input "11205 N Fm 620 Rd, UNIT 10316, Austin, TX"
type input "Austin"
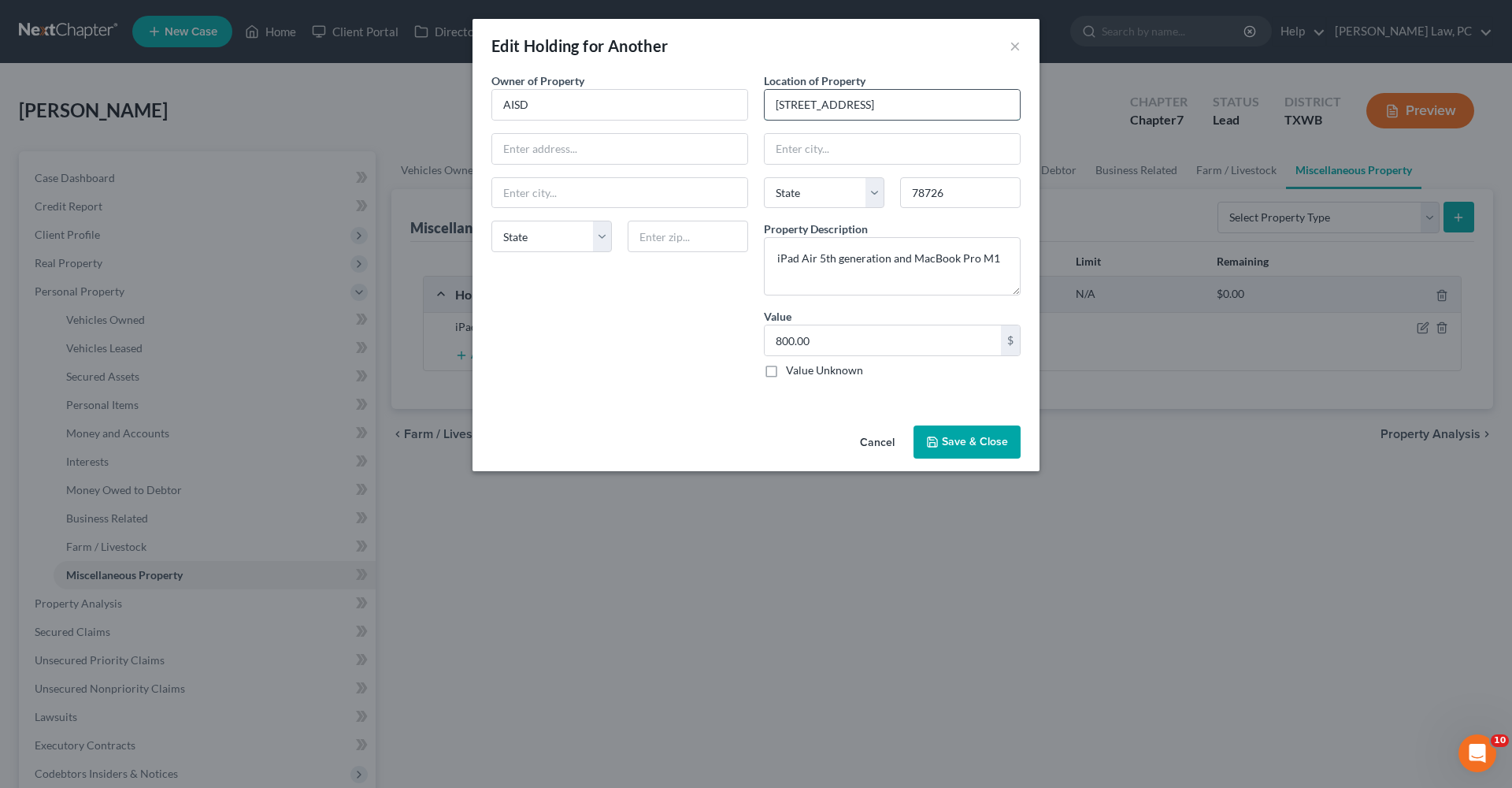
select select "45"
type input "11205 N Fm 620 Rd, UNIT 10316"
click at [969, 451] on button "Save & Close" at bounding box center [967, 442] width 107 height 33
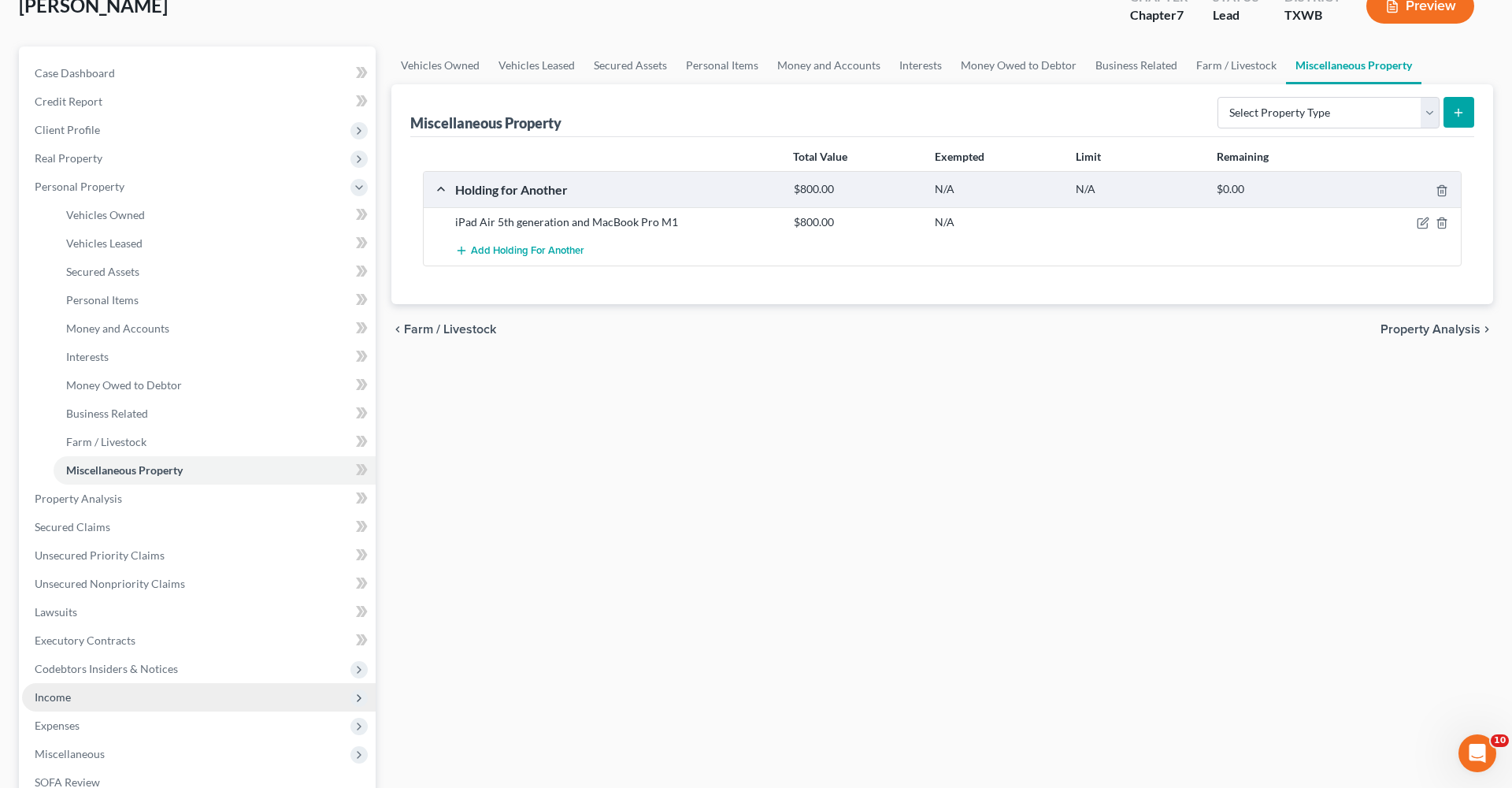
scroll to position [112, 0]
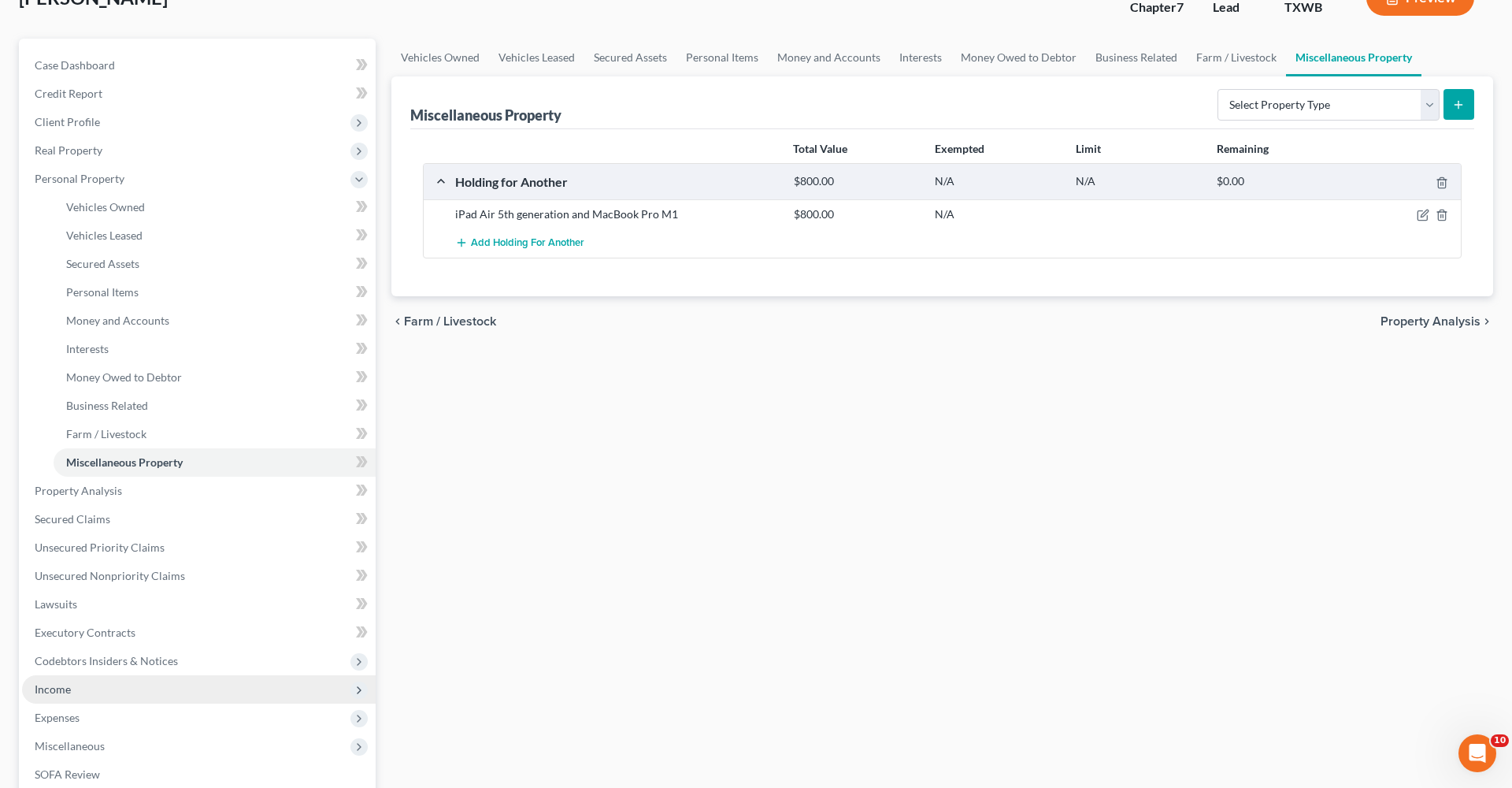
click at [56, 559] on span "Income" at bounding box center [52, 689] width 36 height 13
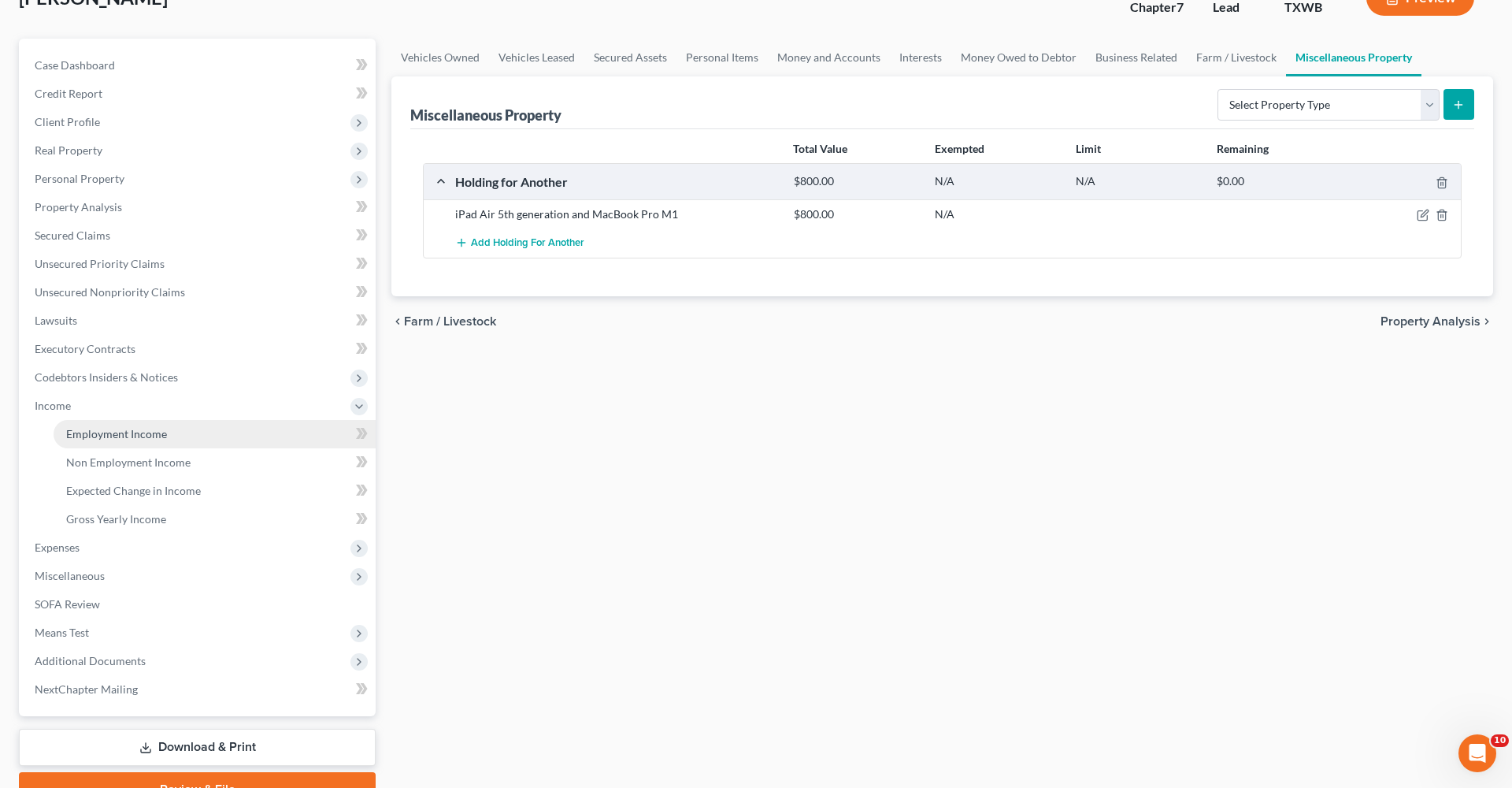
click at [125, 434] on span "Employment Income" at bounding box center [116, 434] width 101 height 13
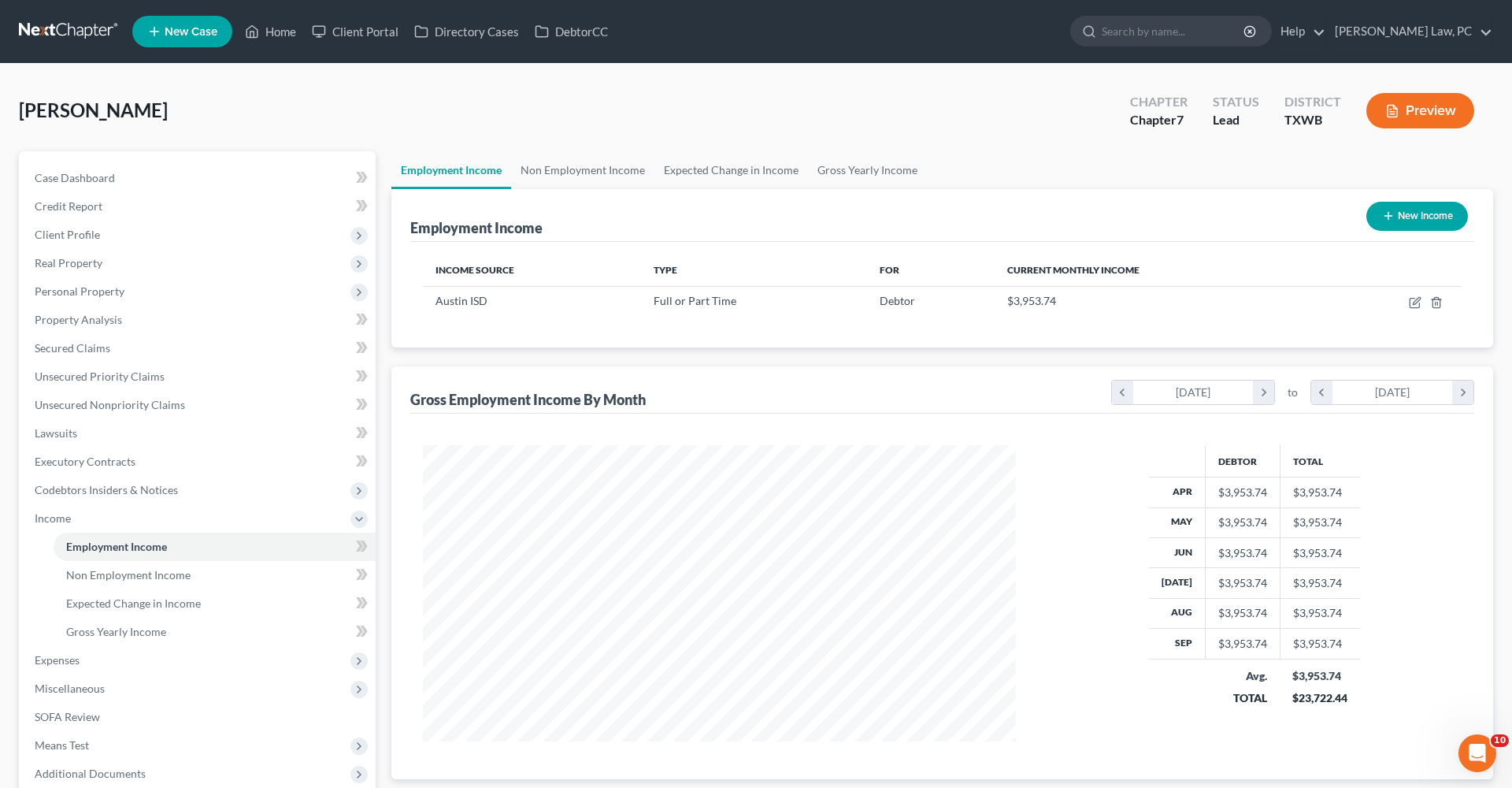
scroll to position [296, 624]
click at [1007, 304] on icon "button" at bounding box center [1414, 302] width 12 height 12
select select "0"
select select "45"
select select "1"
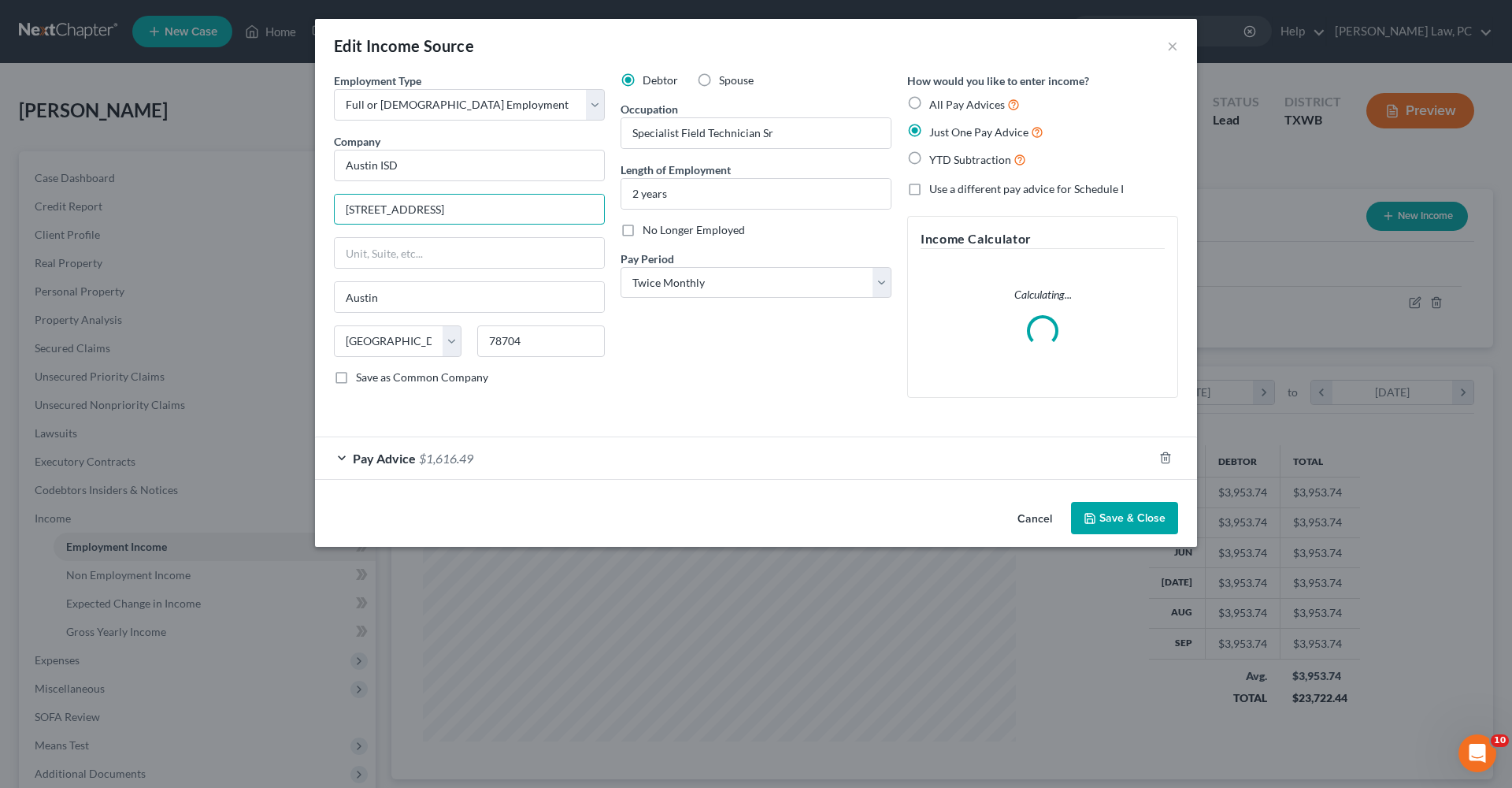
drag, startPoint x: 490, startPoint y: 212, endPoint x: 311, endPoint y: 212, distance: 179.0
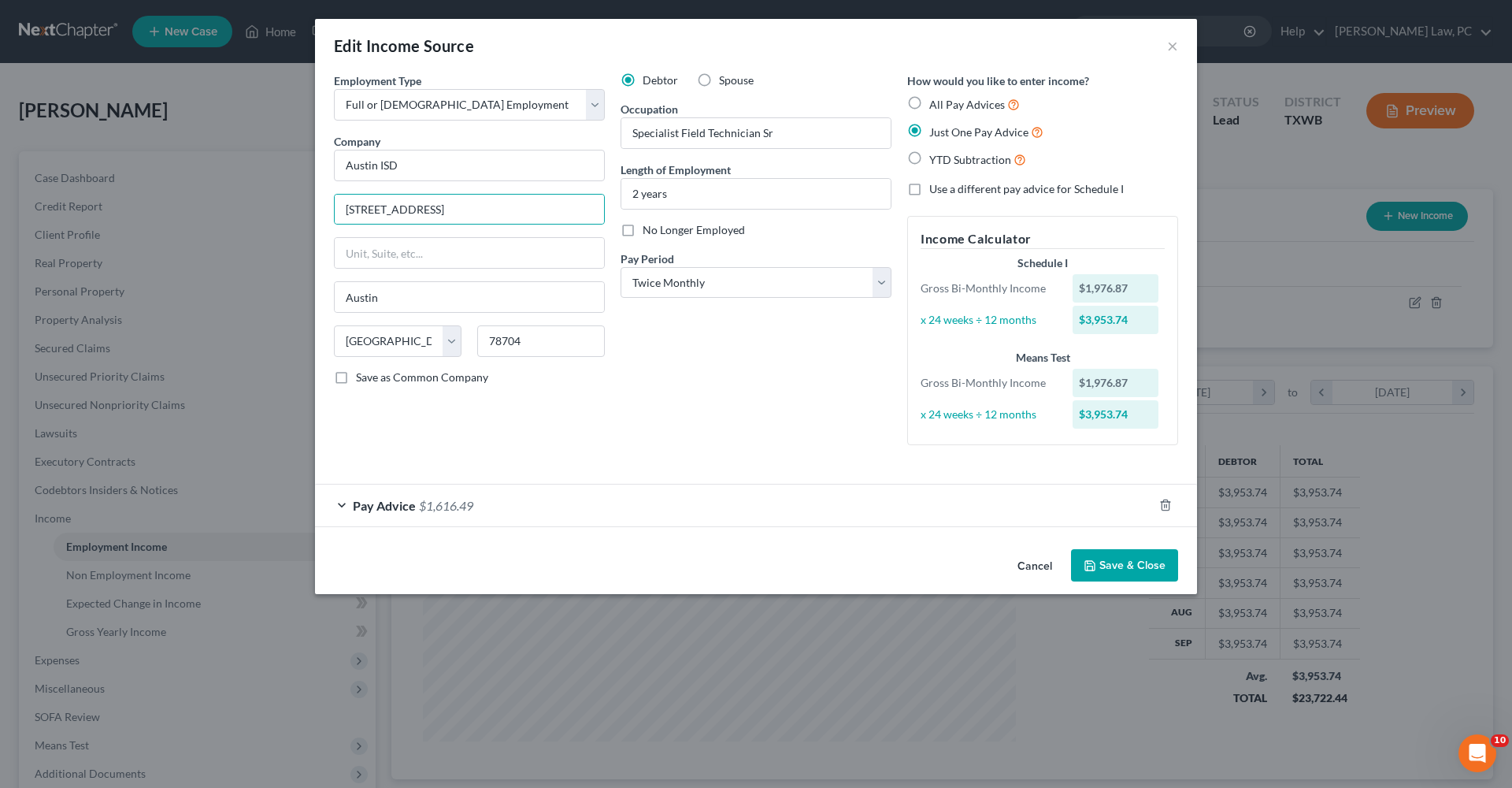
click at [1007, 556] on button "Save & Close" at bounding box center [1124, 566] width 107 height 33
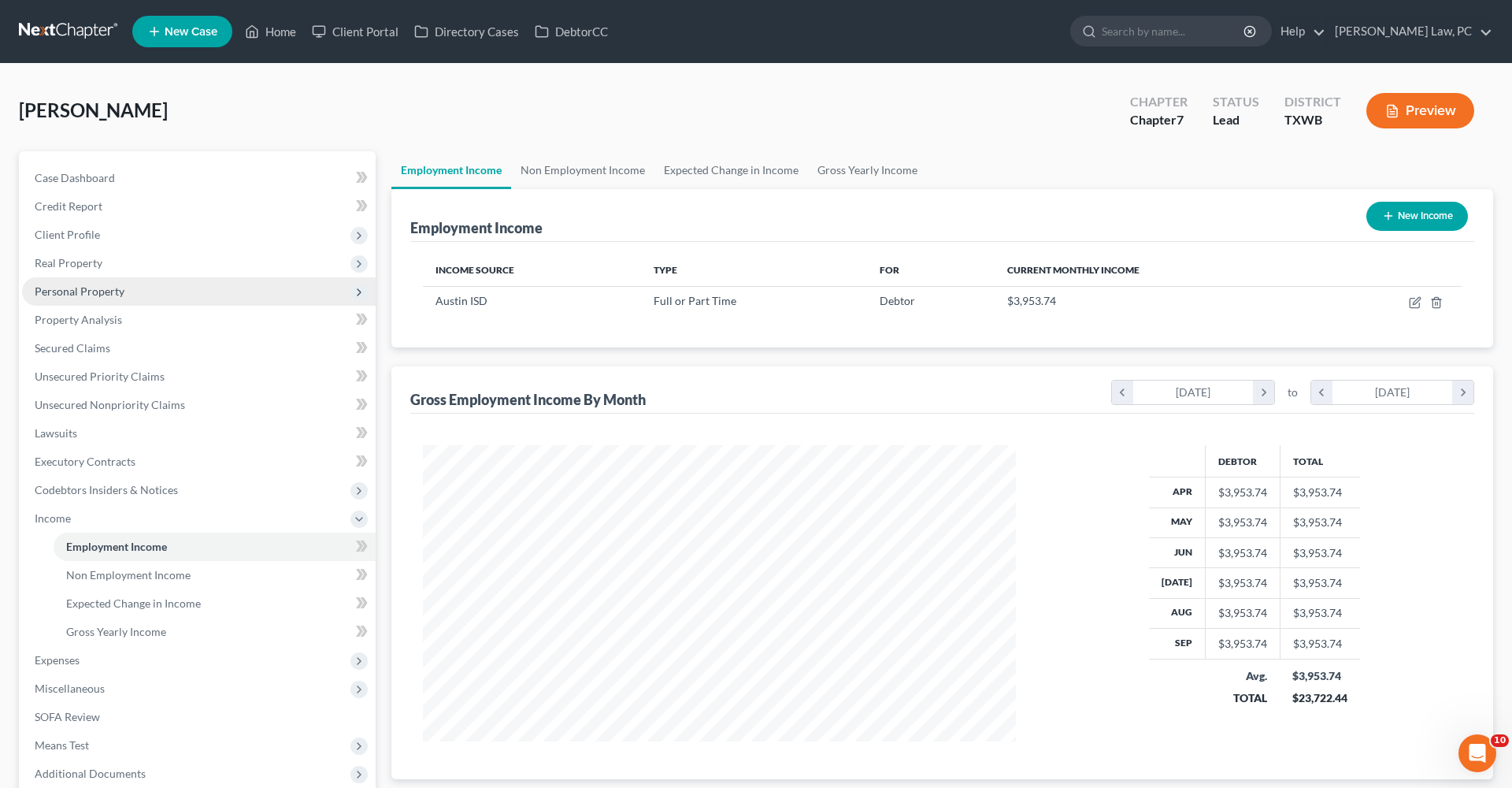
click at [75, 290] on span "Personal Property" at bounding box center [79, 291] width 90 height 13
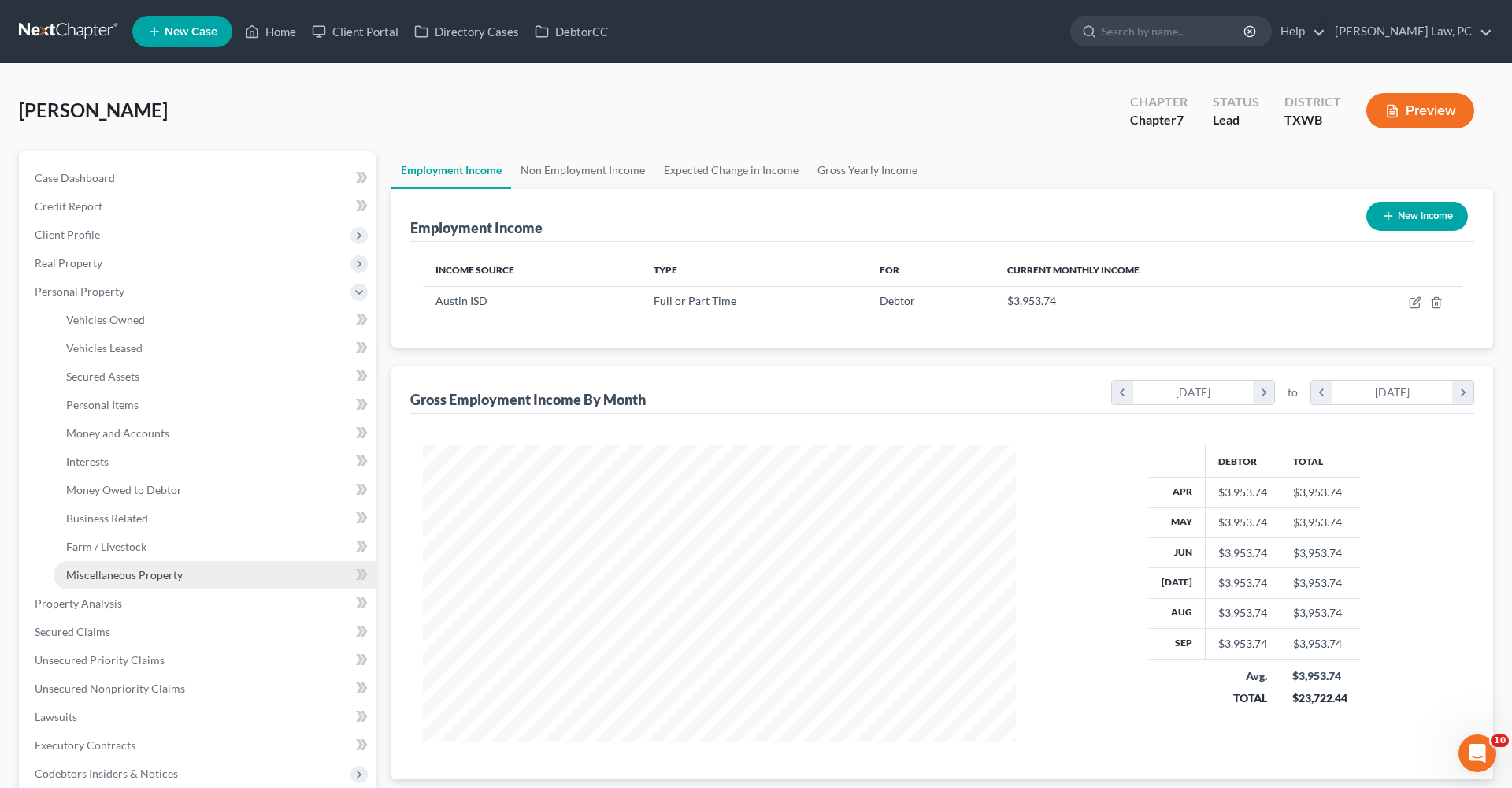
click at [134, 559] on link "Miscellaneous Property" at bounding box center [214, 575] width 322 height 29
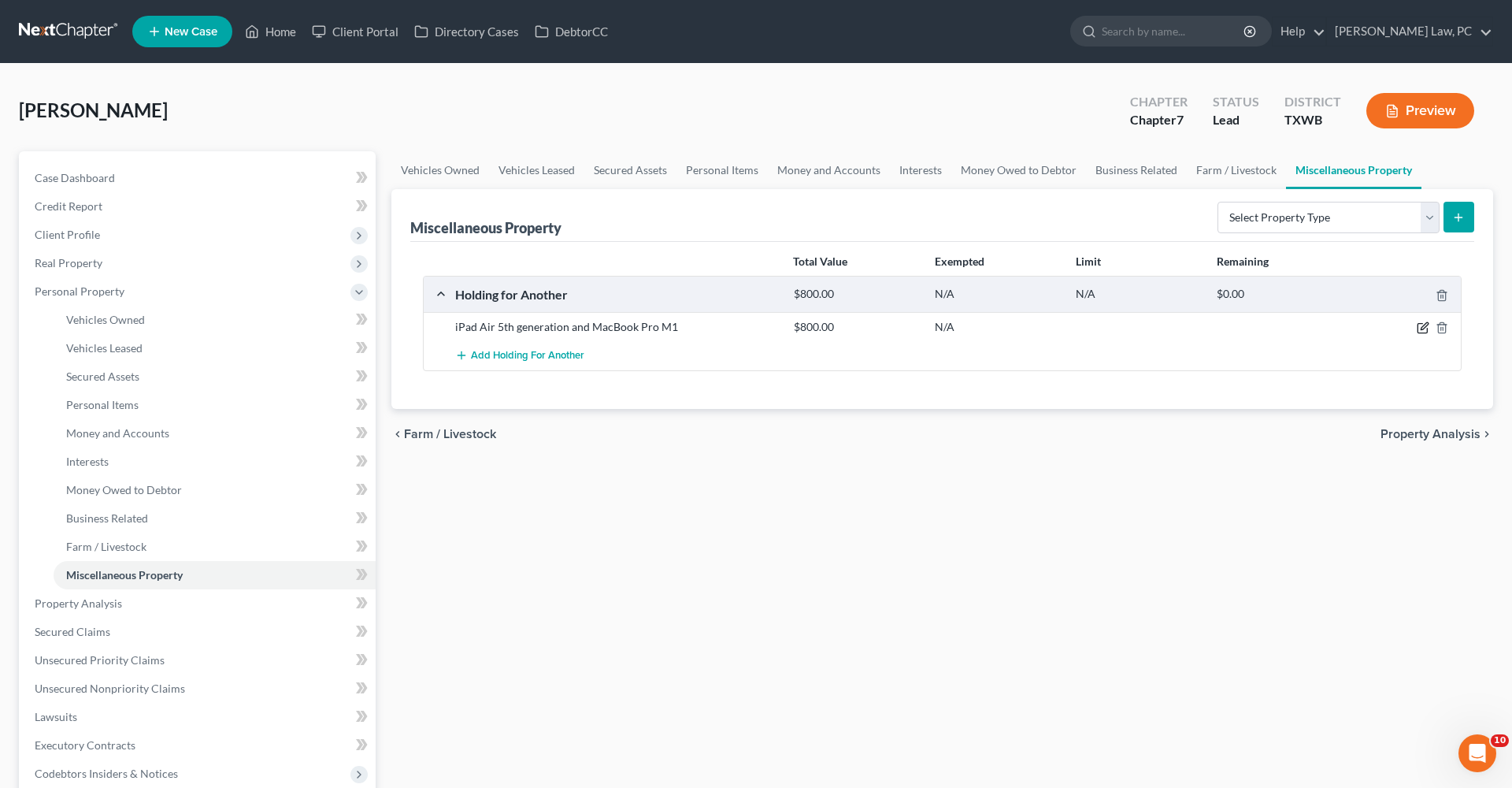
click at [1007, 331] on icon "button" at bounding box center [1423, 327] width 12 height 12
select select "45"
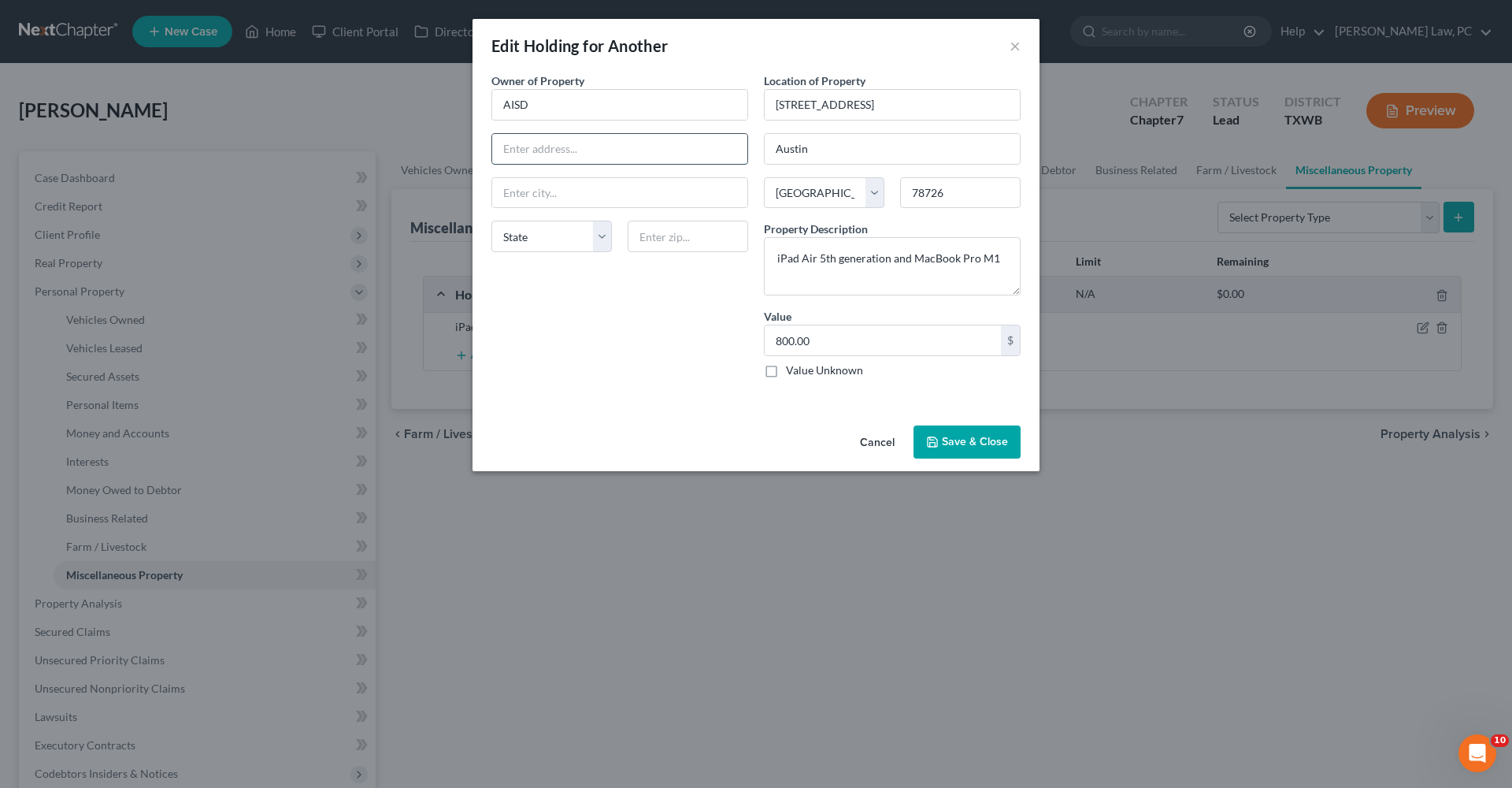
paste input "4000 S IH 35 SERVICE RD"
type input "4000 S IH 35 SERVICE RD"
type input "78704"
click at [632, 330] on div "Owner of Property * AISD 4000 S IH 35 SERVICE RD State AL AK AR AZ CA CO CT DE …" at bounding box center [620, 231] width 272 height 318
type input "Austin"
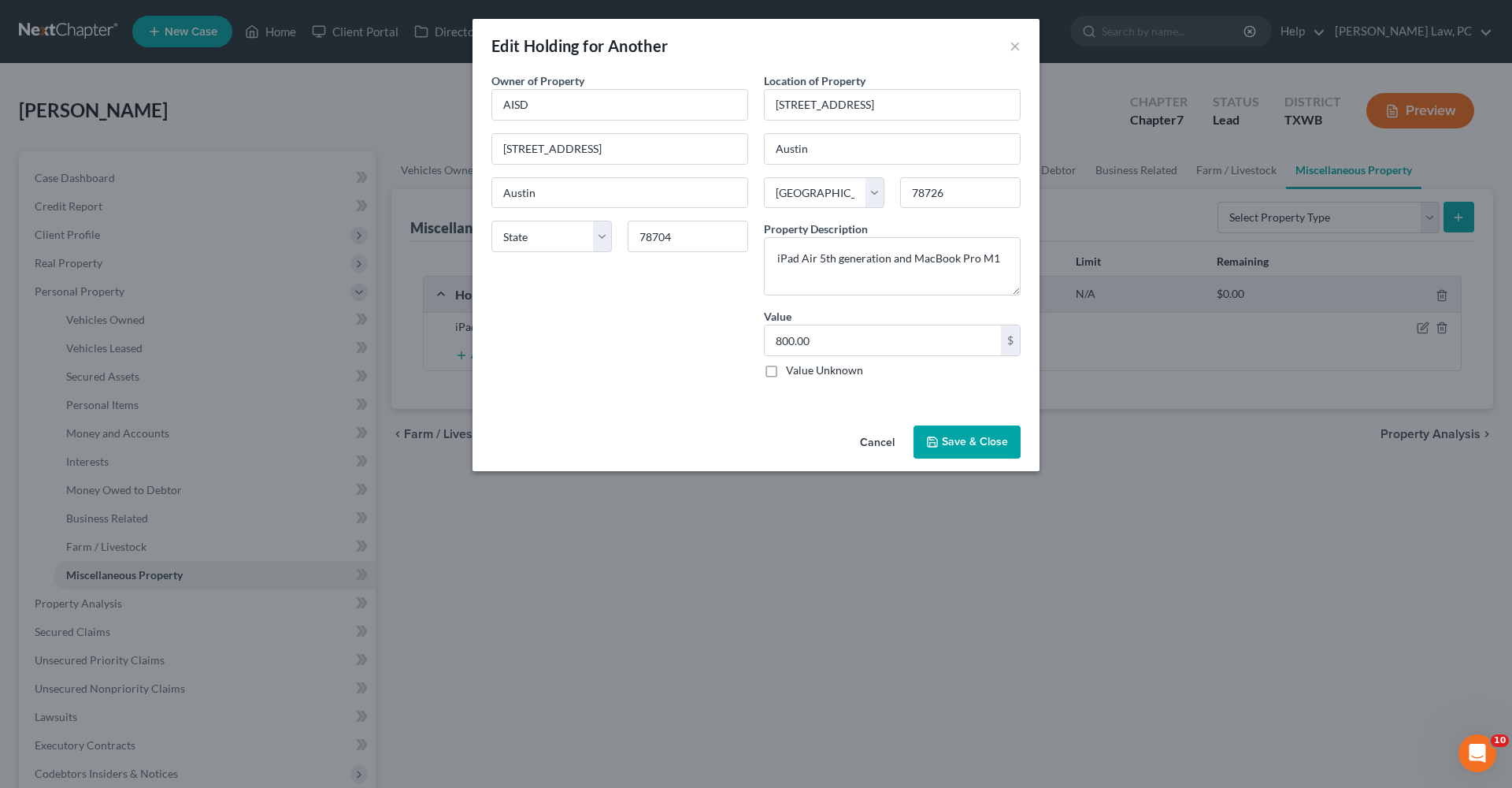
select select "45"
click at [989, 441] on button "Save & Close" at bounding box center [967, 442] width 107 height 33
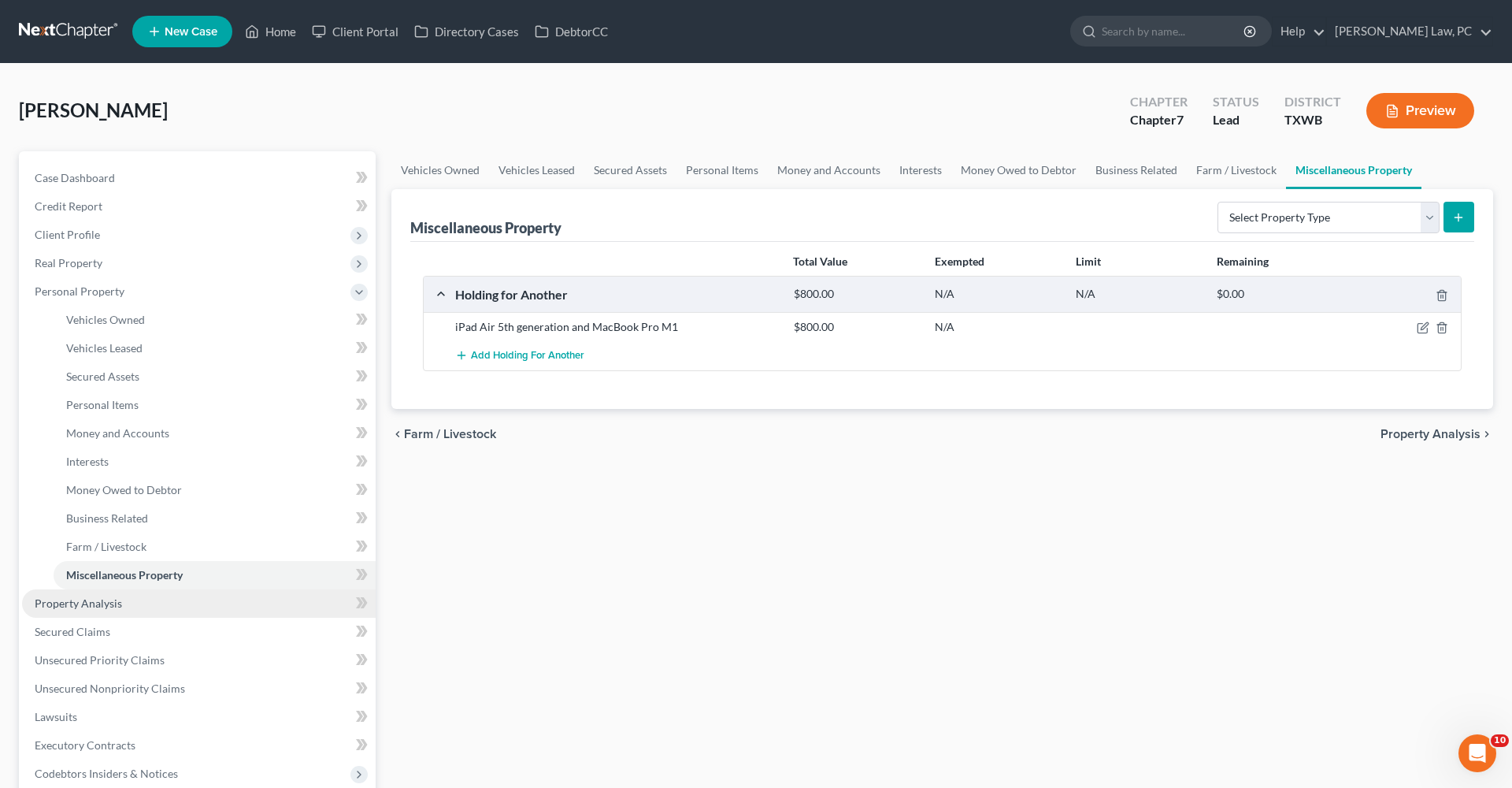
click at [79, 559] on span "Property Analysis" at bounding box center [78, 603] width 88 height 13
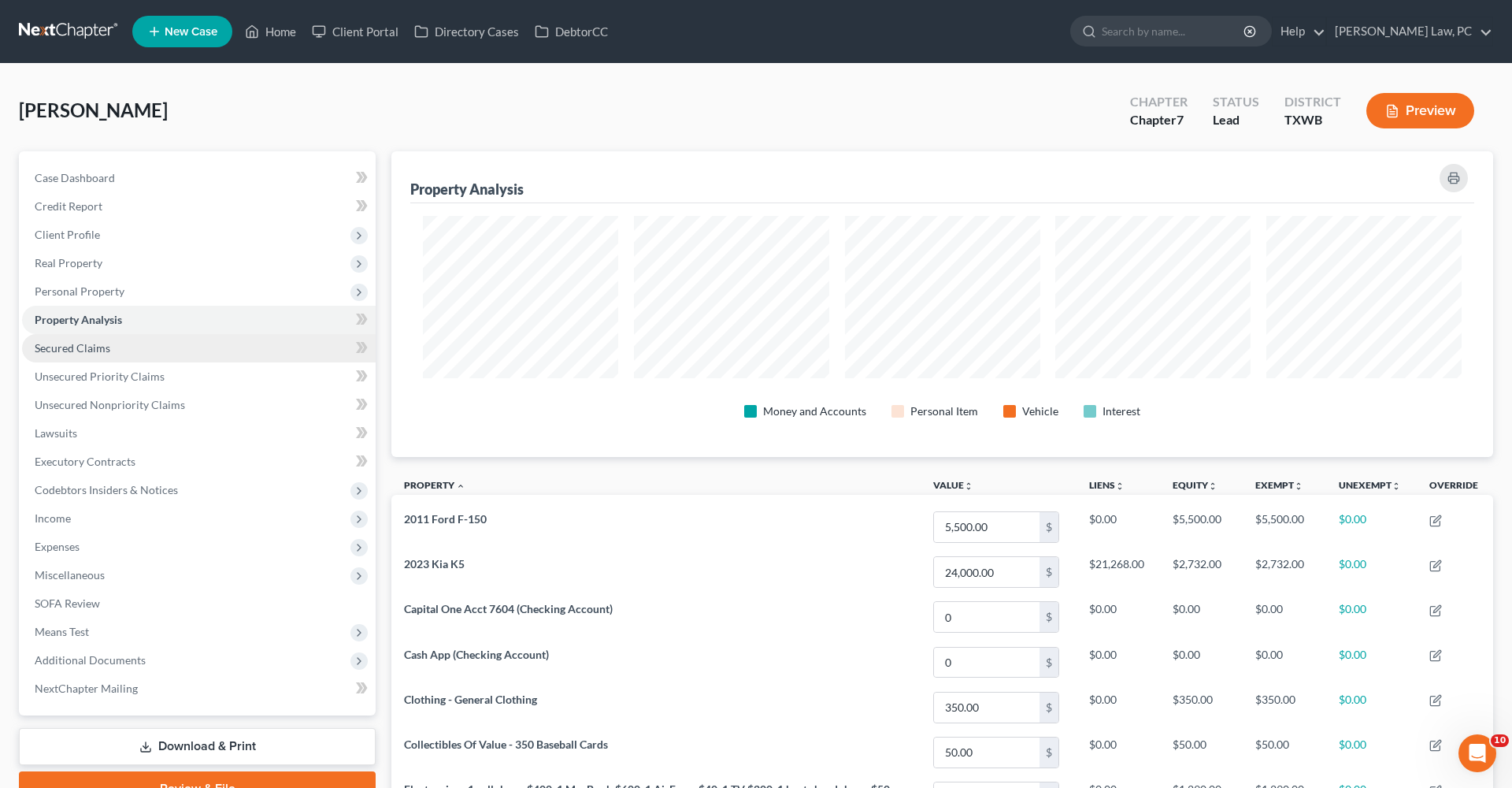
scroll to position [306, 1101]
click at [98, 348] on span "Secured Claims" at bounding box center [72, 348] width 75 height 13
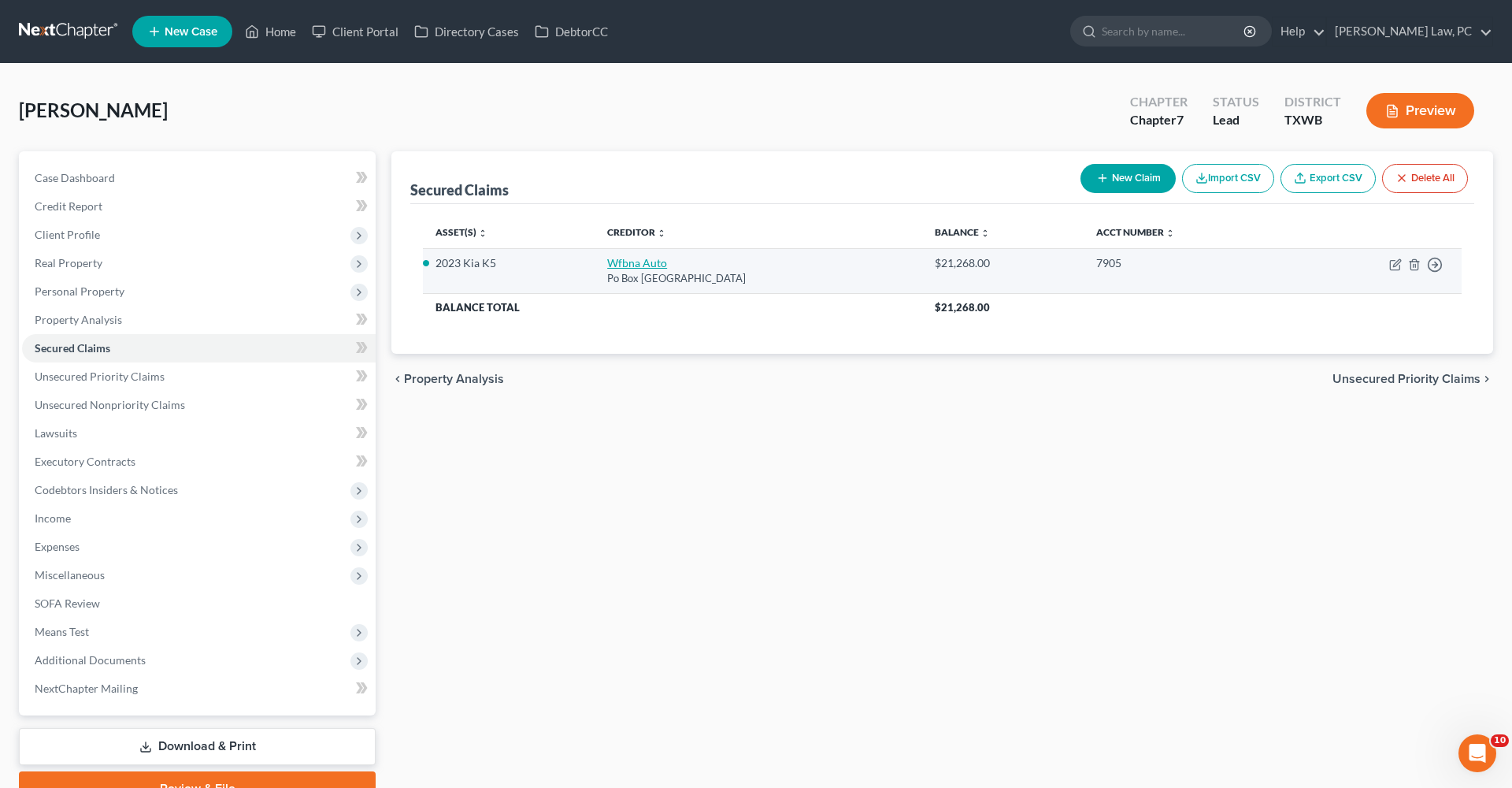
click at [608, 267] on link "Wfbna Auto" at bounding box center [637, 262] width 60 height 13
select select "28"
select select "2"
select select "0"
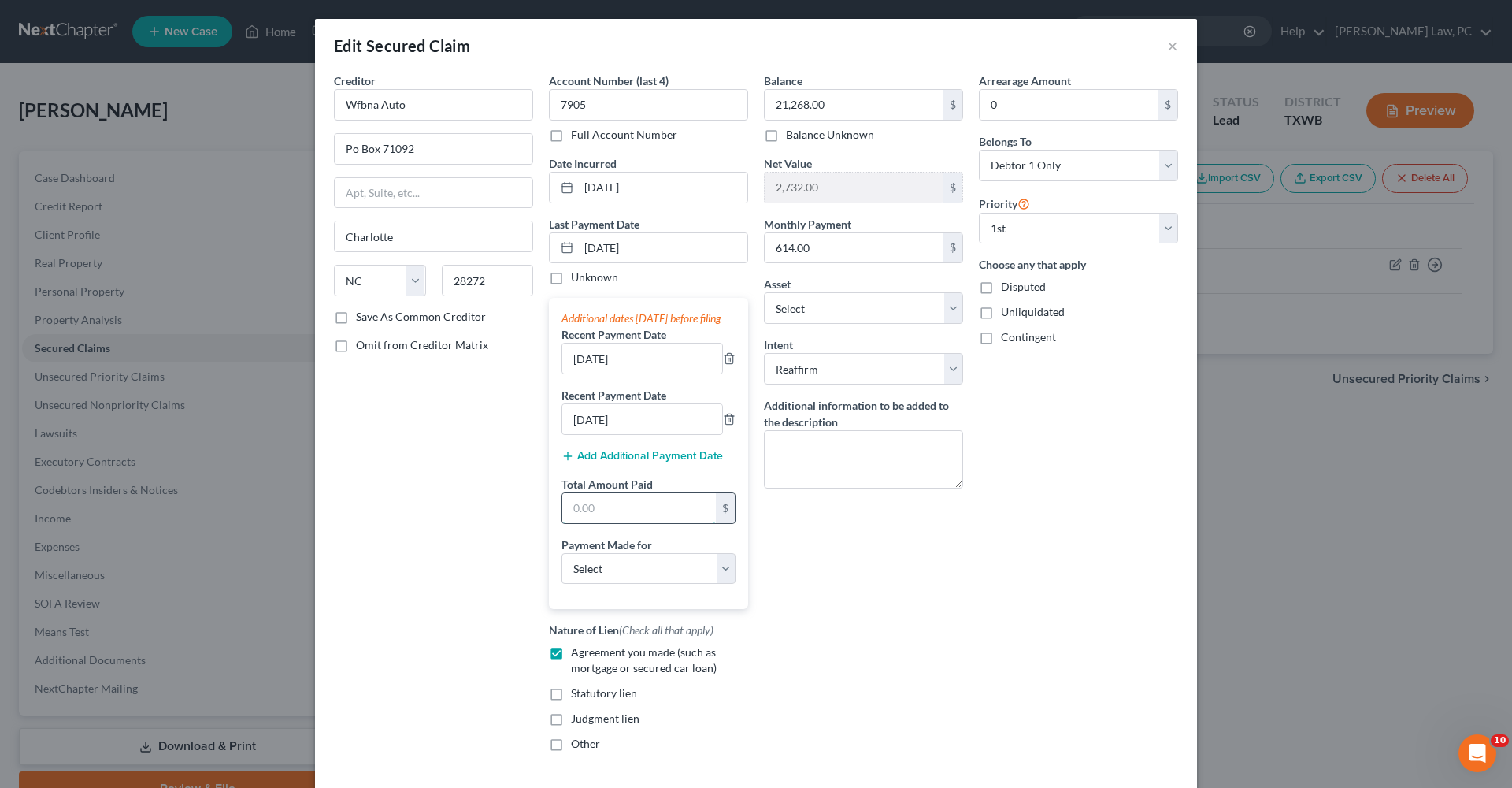
click at [609, 517] on input "text" at bounding box center [638, 508] width 153 height 30
click at [609, 518] on input "text" at bounding box center [638, 508] width 153 height 30
type input "1,842"
select select "0"
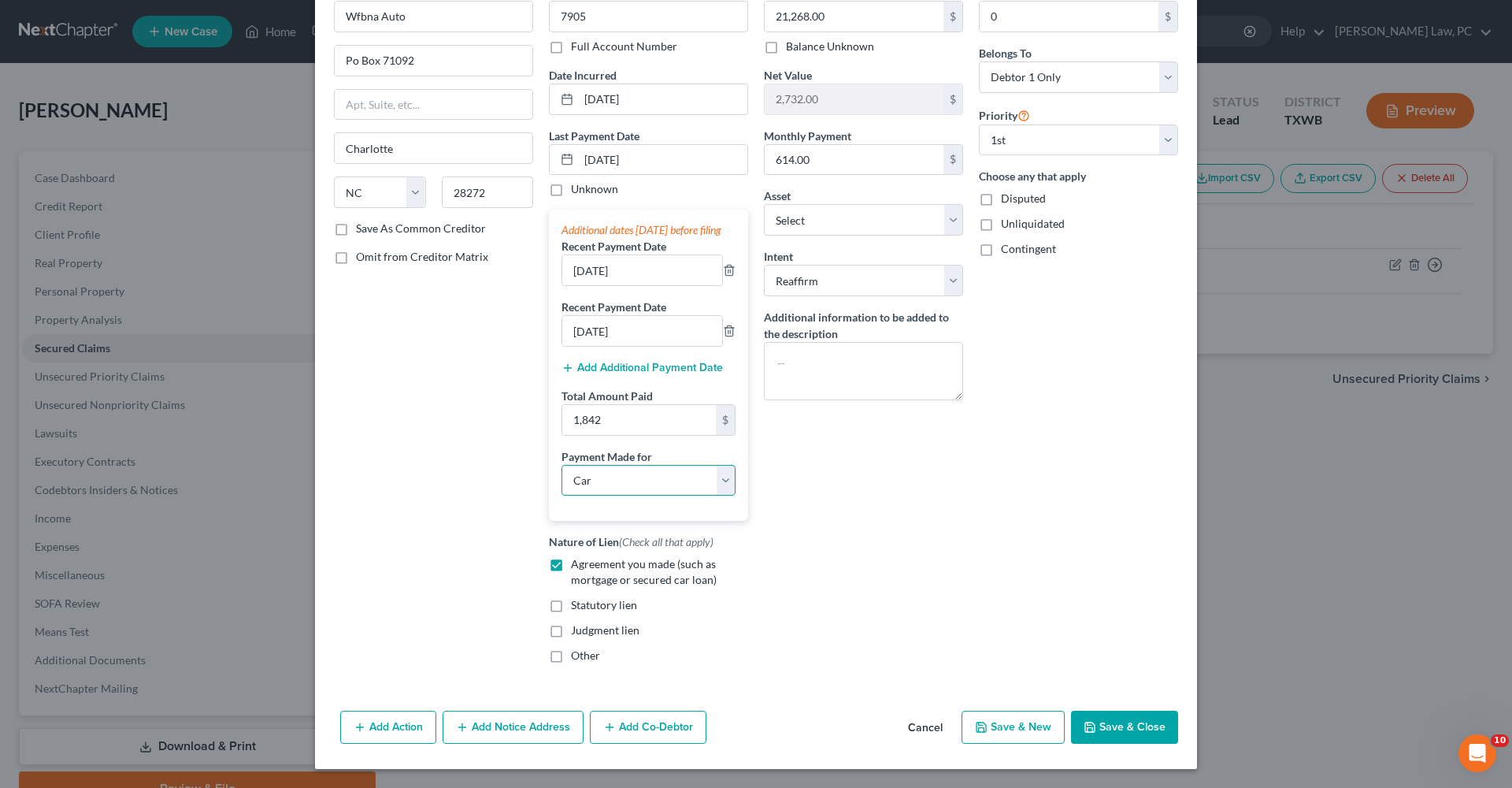
scroll to position [104, 0]
click at [1007, 559] on button "Save & Close" at bounding box center [1124, 727] width 107 height 33
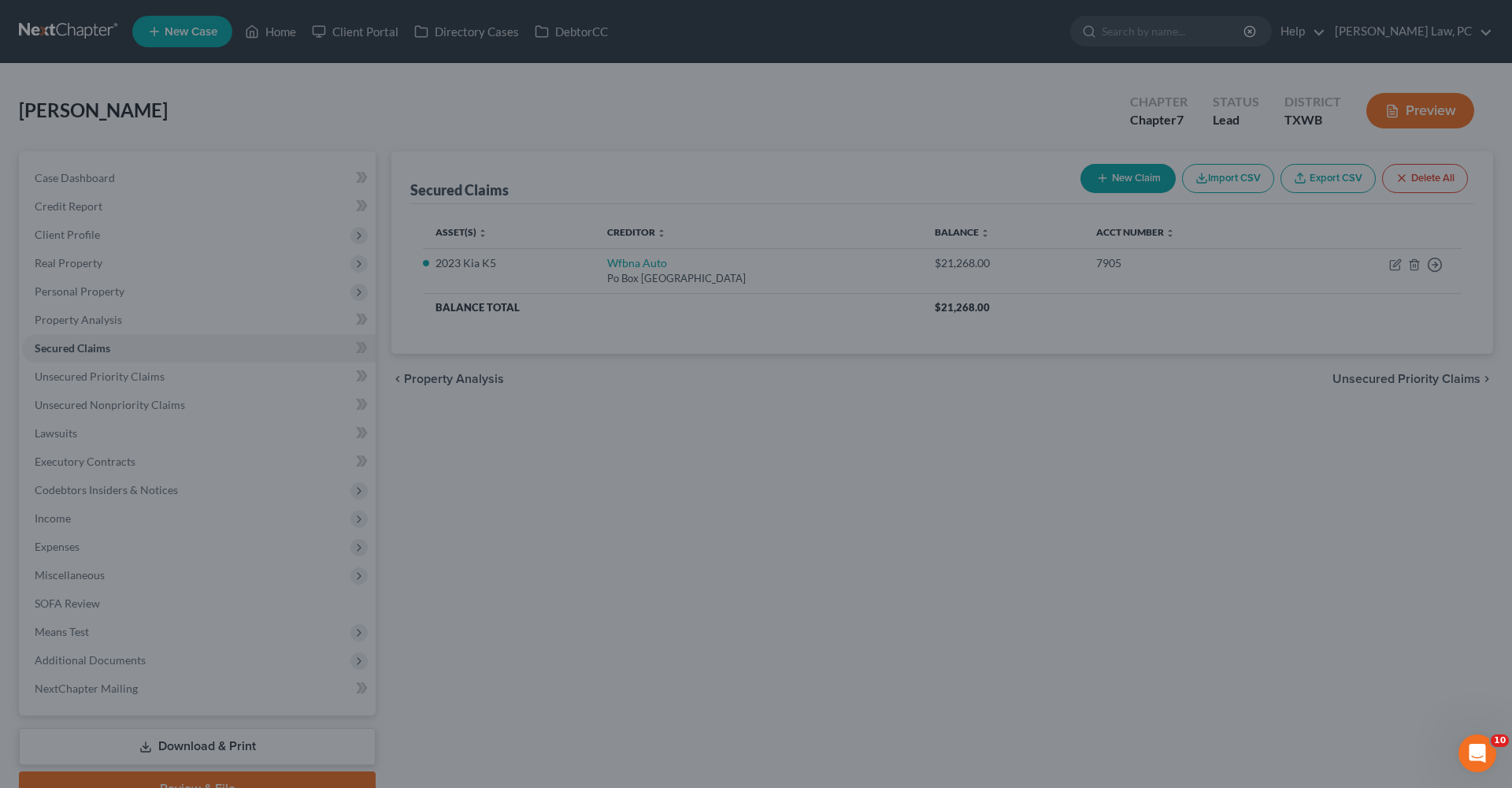
type input "1,842.00"
select select "6"
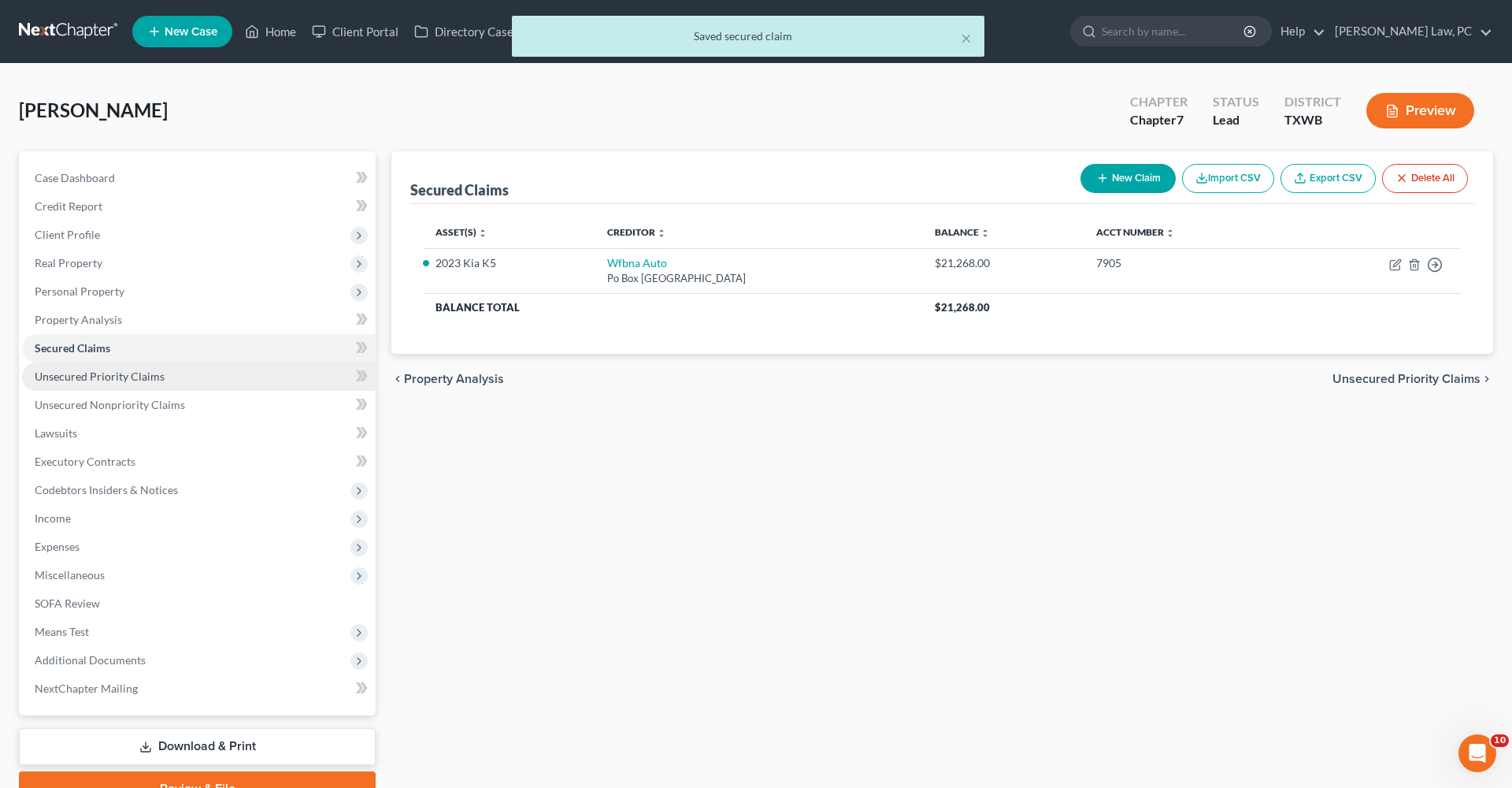
click at [99, 374] on span "Unsecured Priority Claims" at bounding box center [99, 376] width 130 height 13
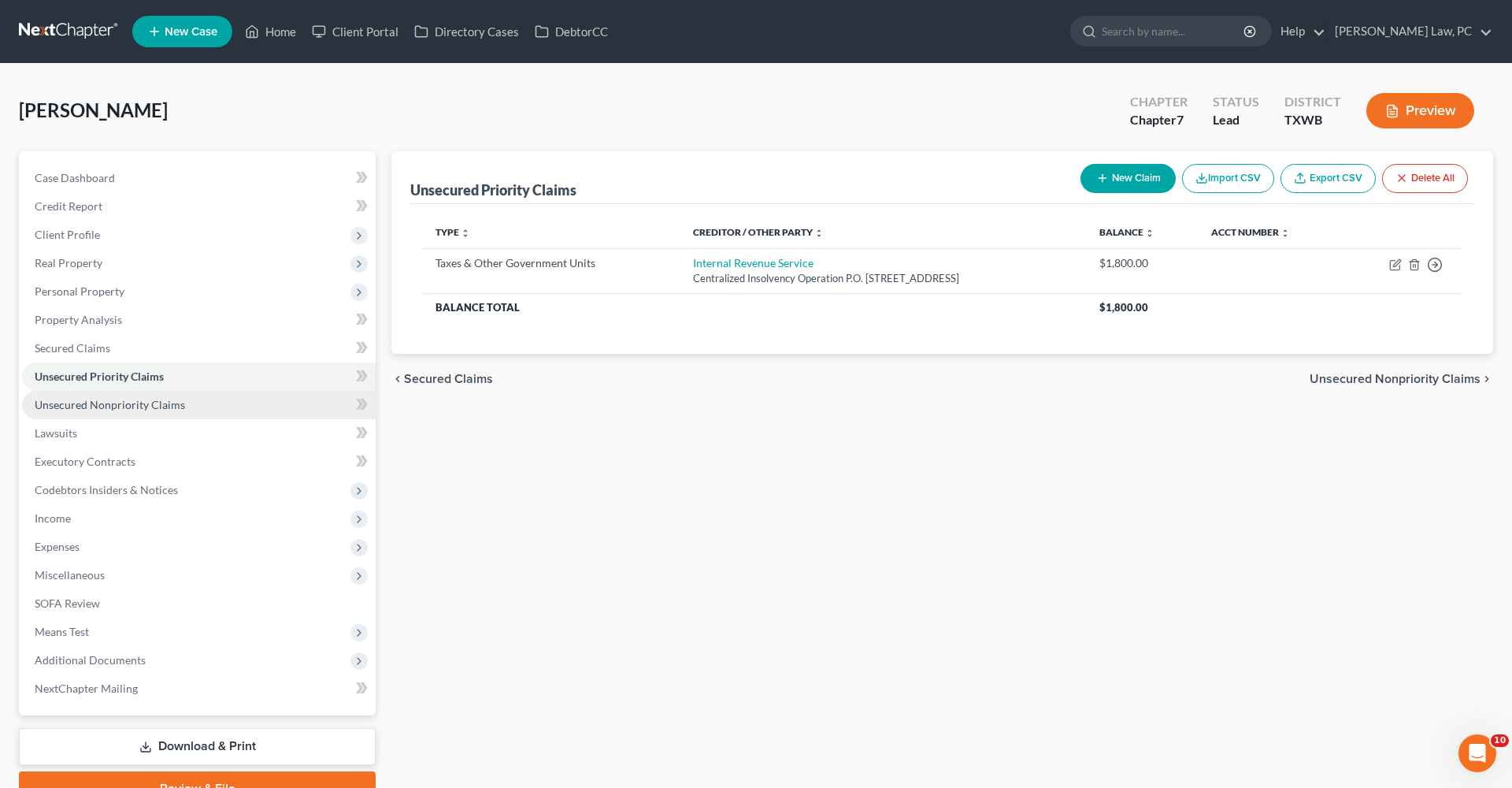
click at [131, 403] on span "Unsecured Nonpriority Claims" at bounding box center [110, 404] width 151 height 13
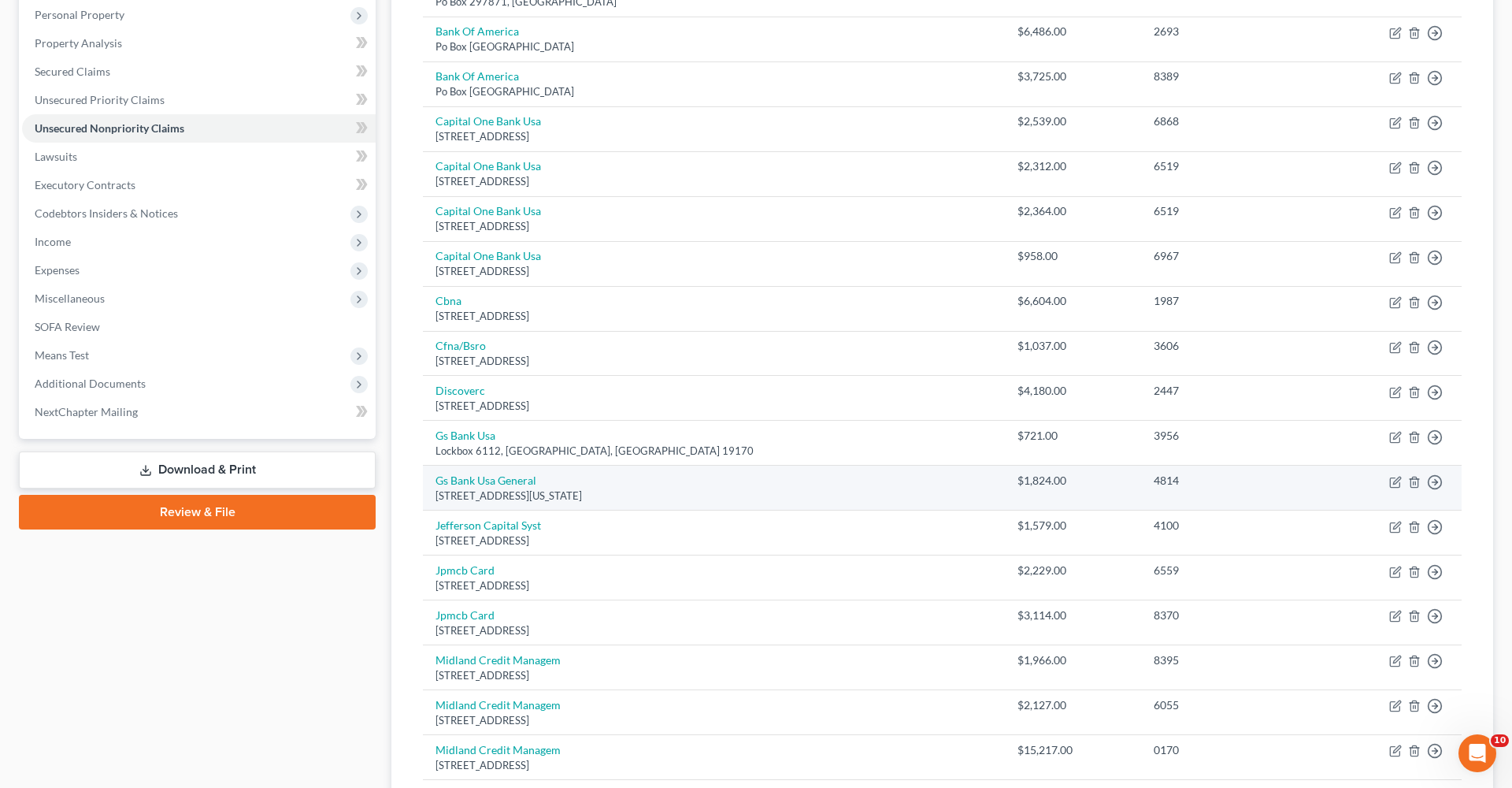
scroll to position [75, 0]
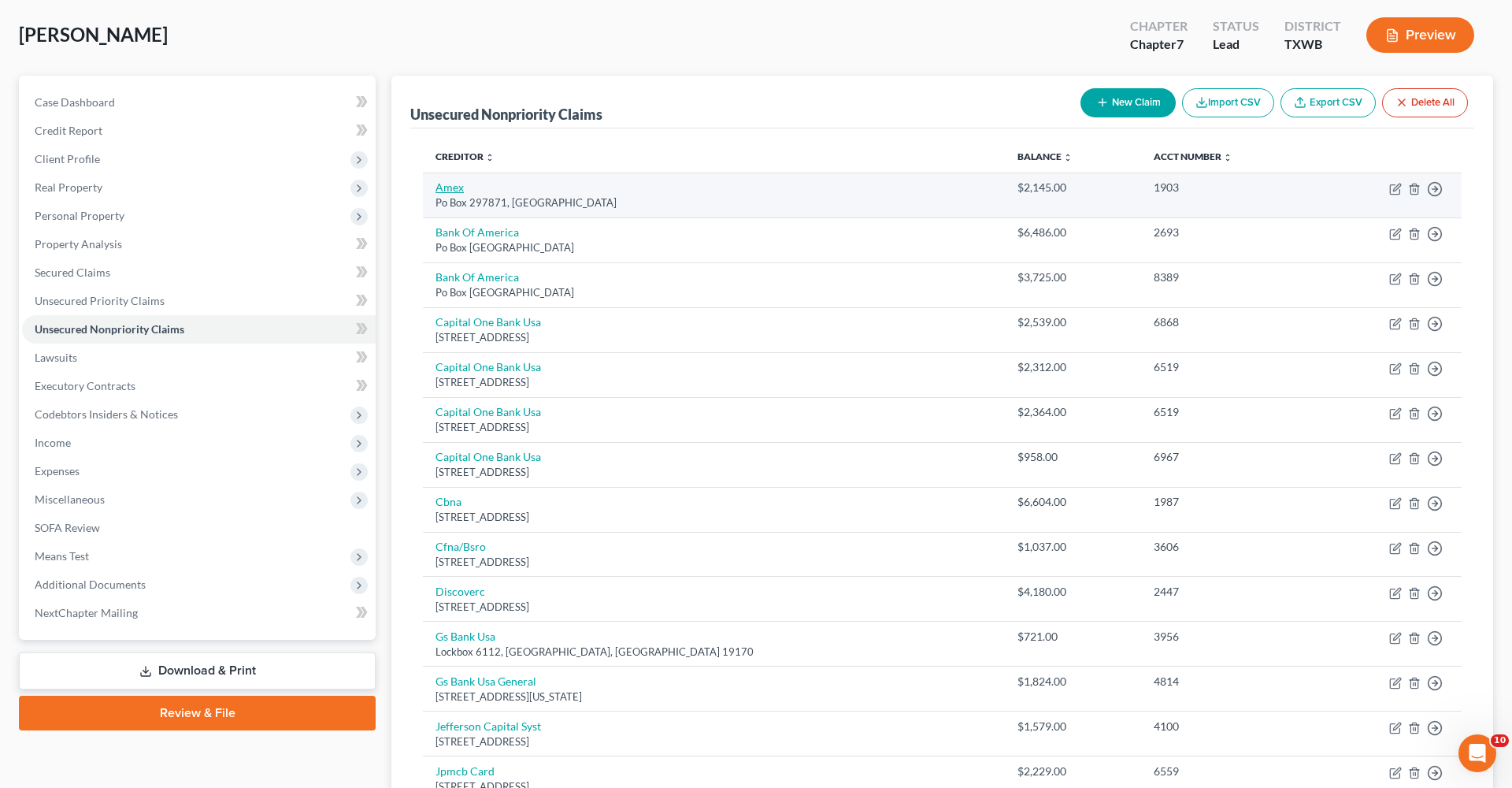
click at [454, 191] on link "Amex" at bounding box center [449, 187] width 29 height 13
select select "9"
select select "2"
select select "0"
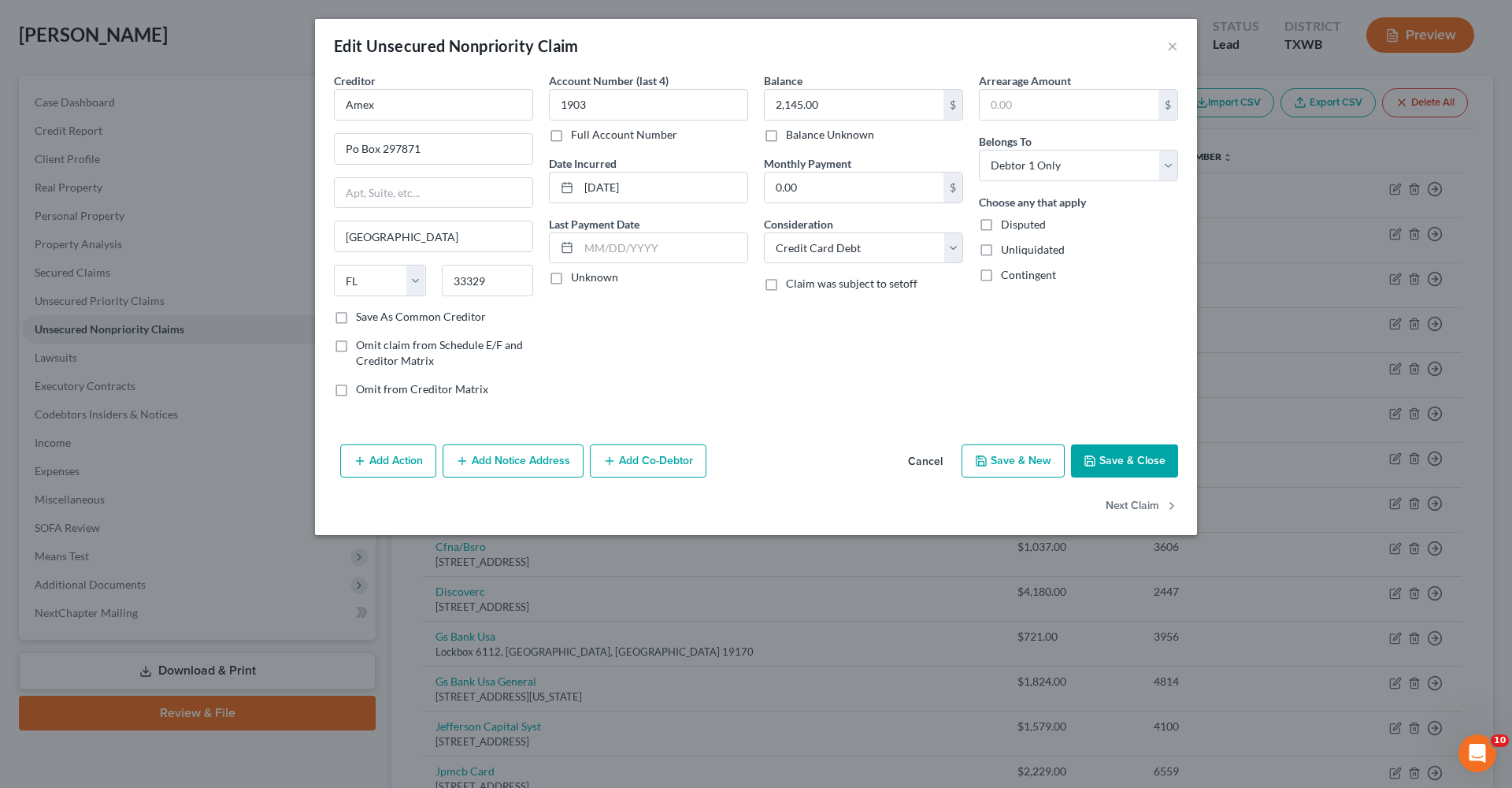
click at [1007, 464] on button "Save & Close" at bounding box center [1124, 461] width 107 height 33
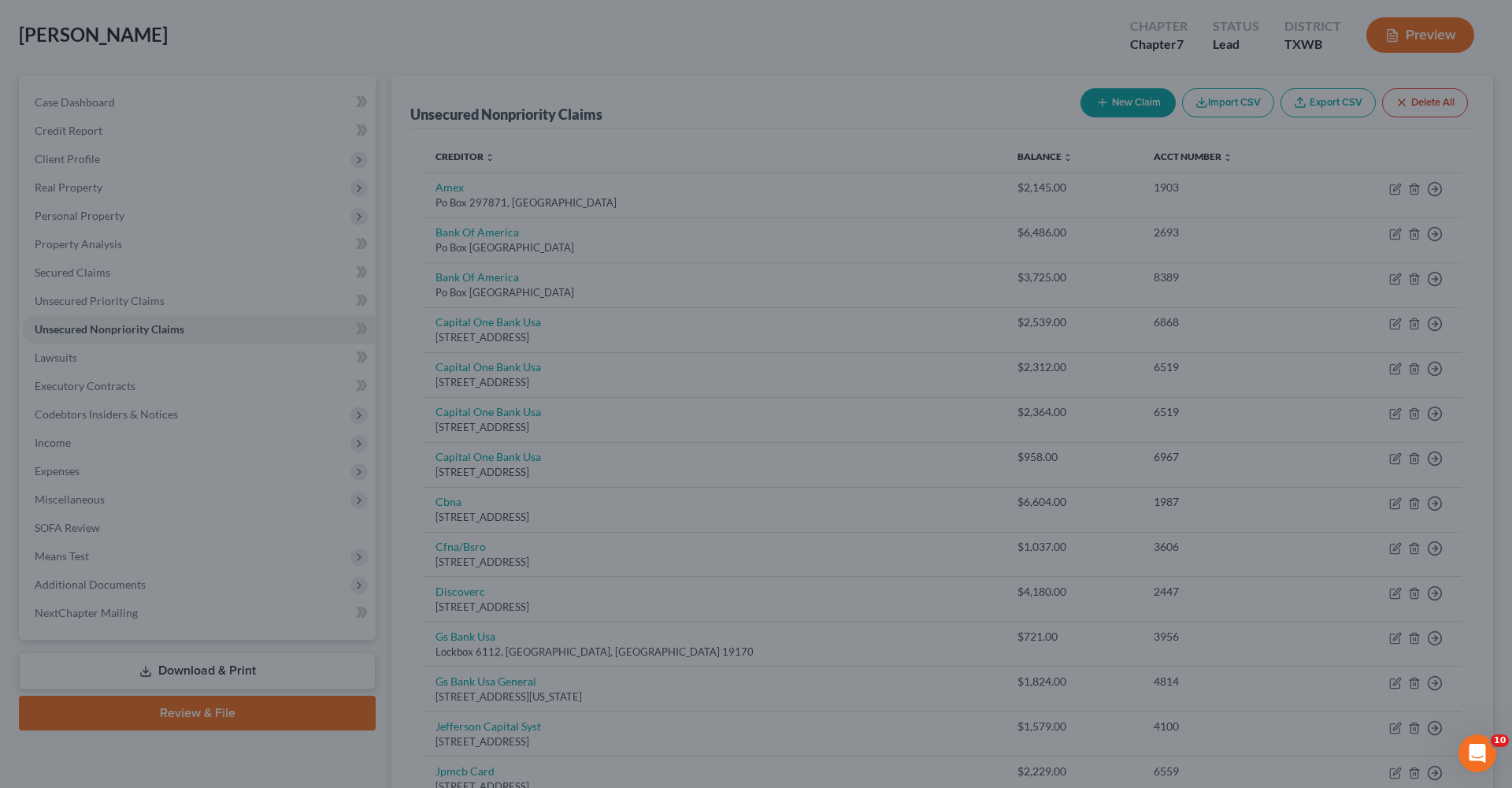
type input "0"
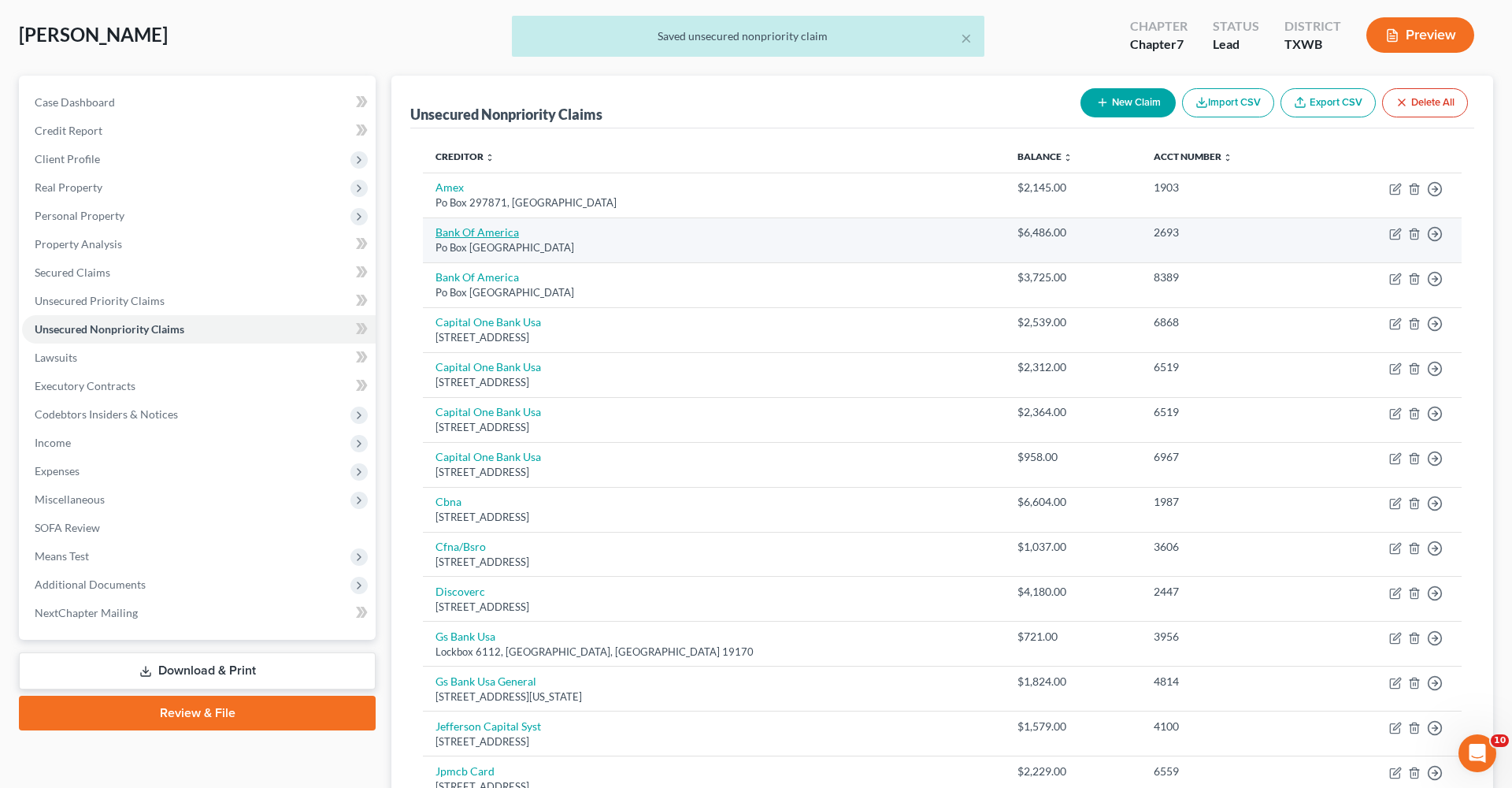
click at [482, 234] on link "Bank Of America" at bounding box center [477, 232] width 84 height 13
select select "45"
select select "2"
select select "0"
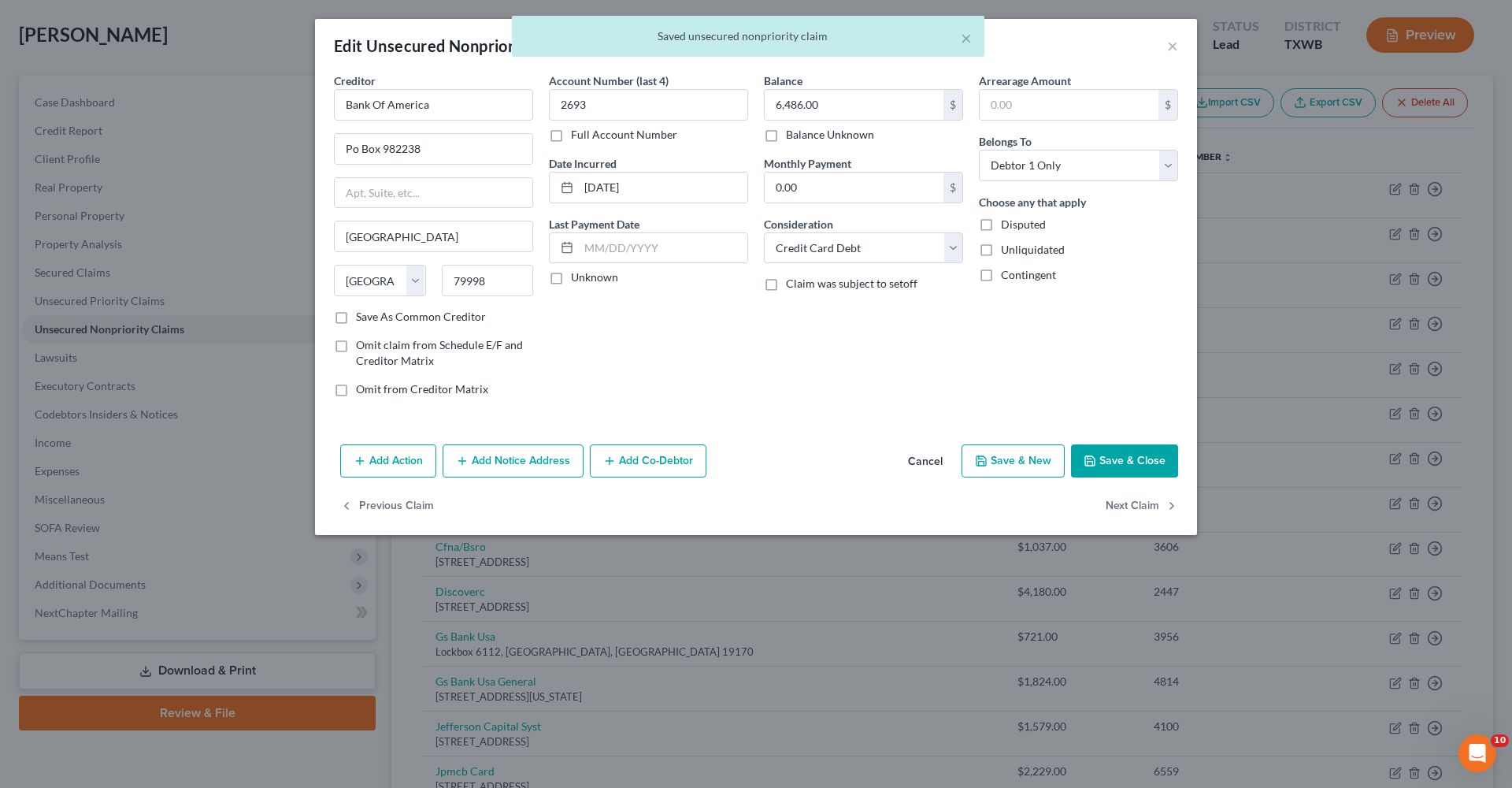
click at [1007, 467] on button "Save & Close" at bounding box center [1124, 461] width 107 height 33
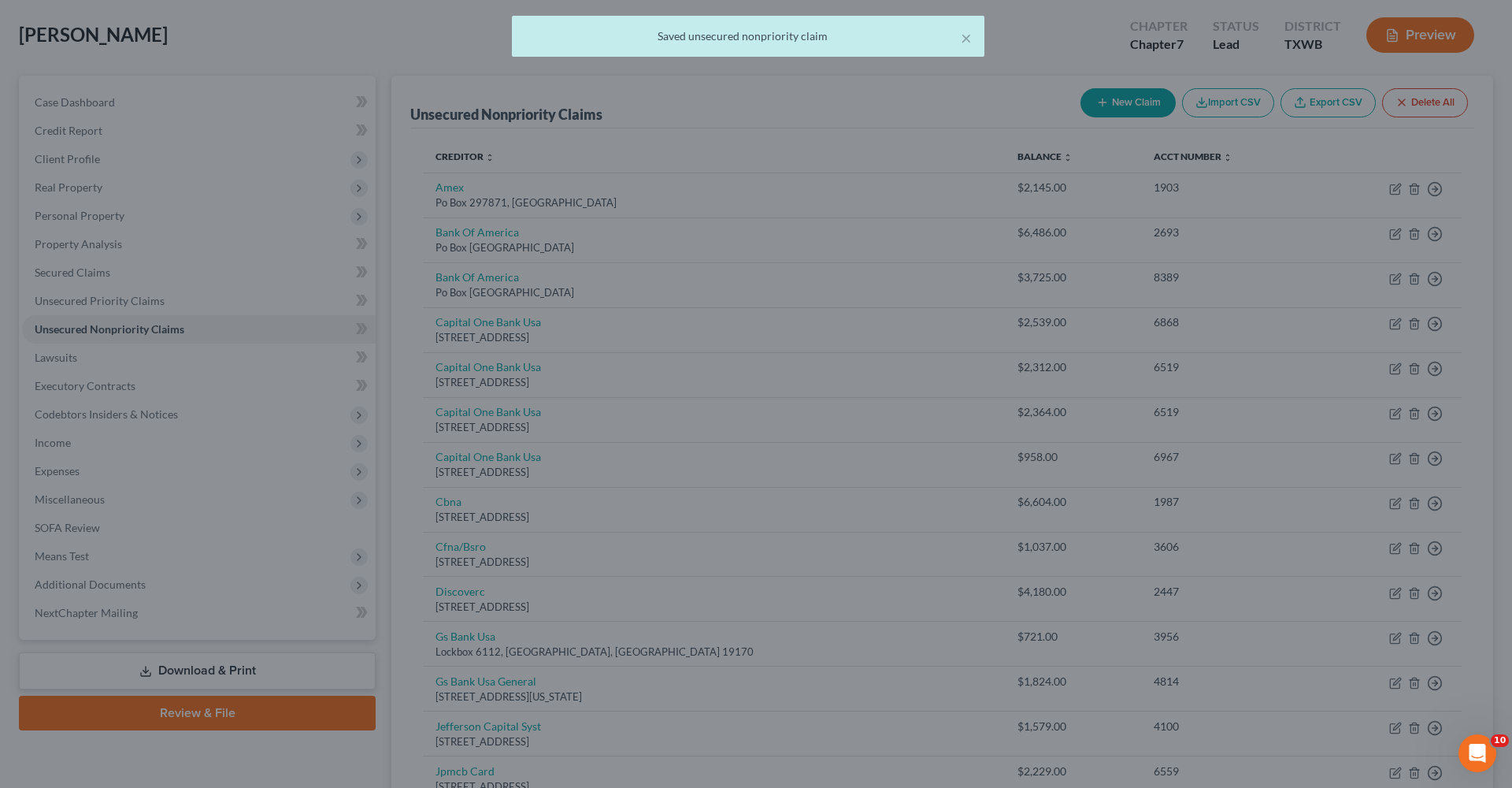
type input "0"
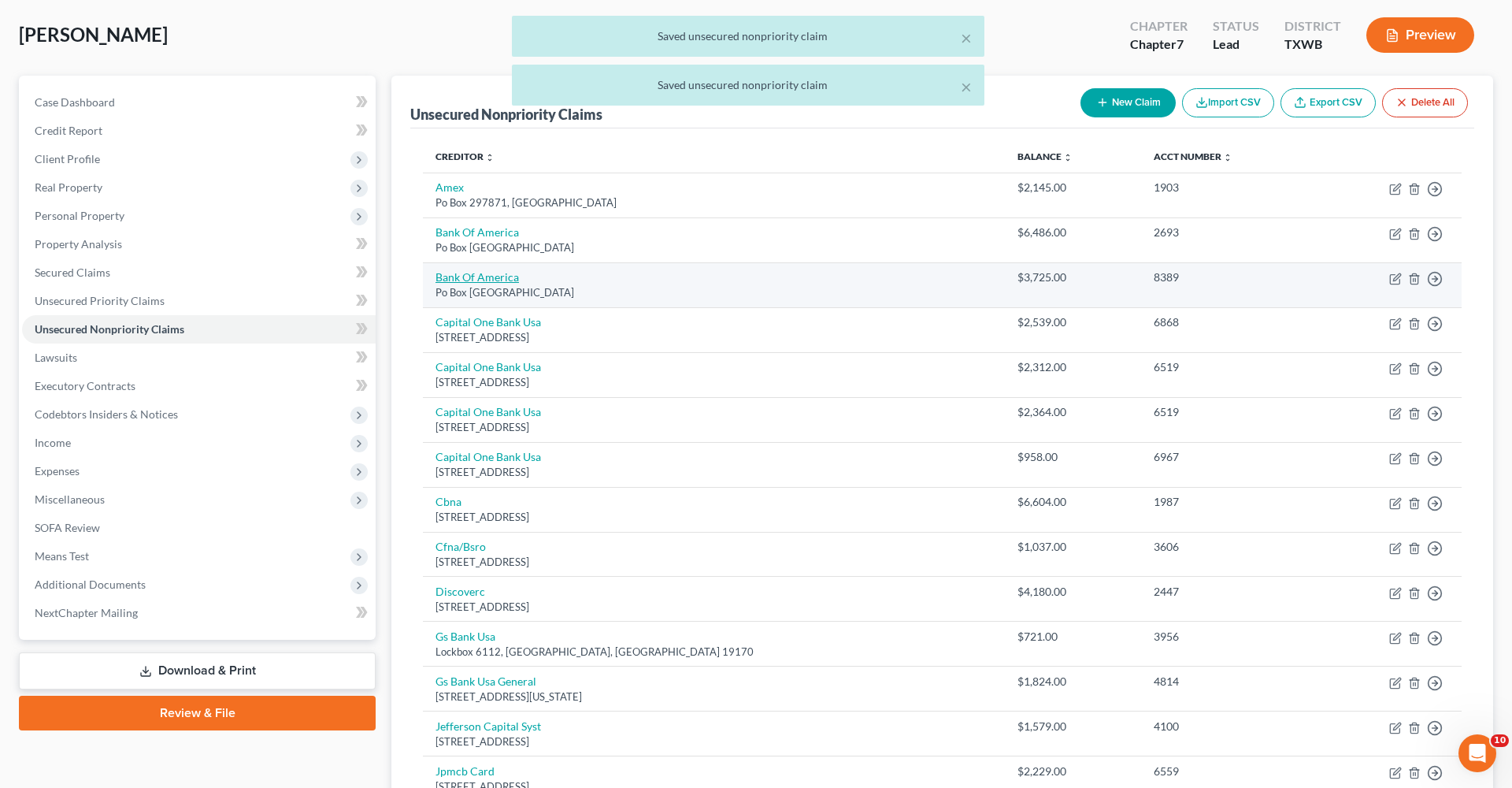
click at [465, 278] on link "Bank Of America" at bounding box center [477, 277] width 84 height 13
select select "45"
select select "2"
select select "0"
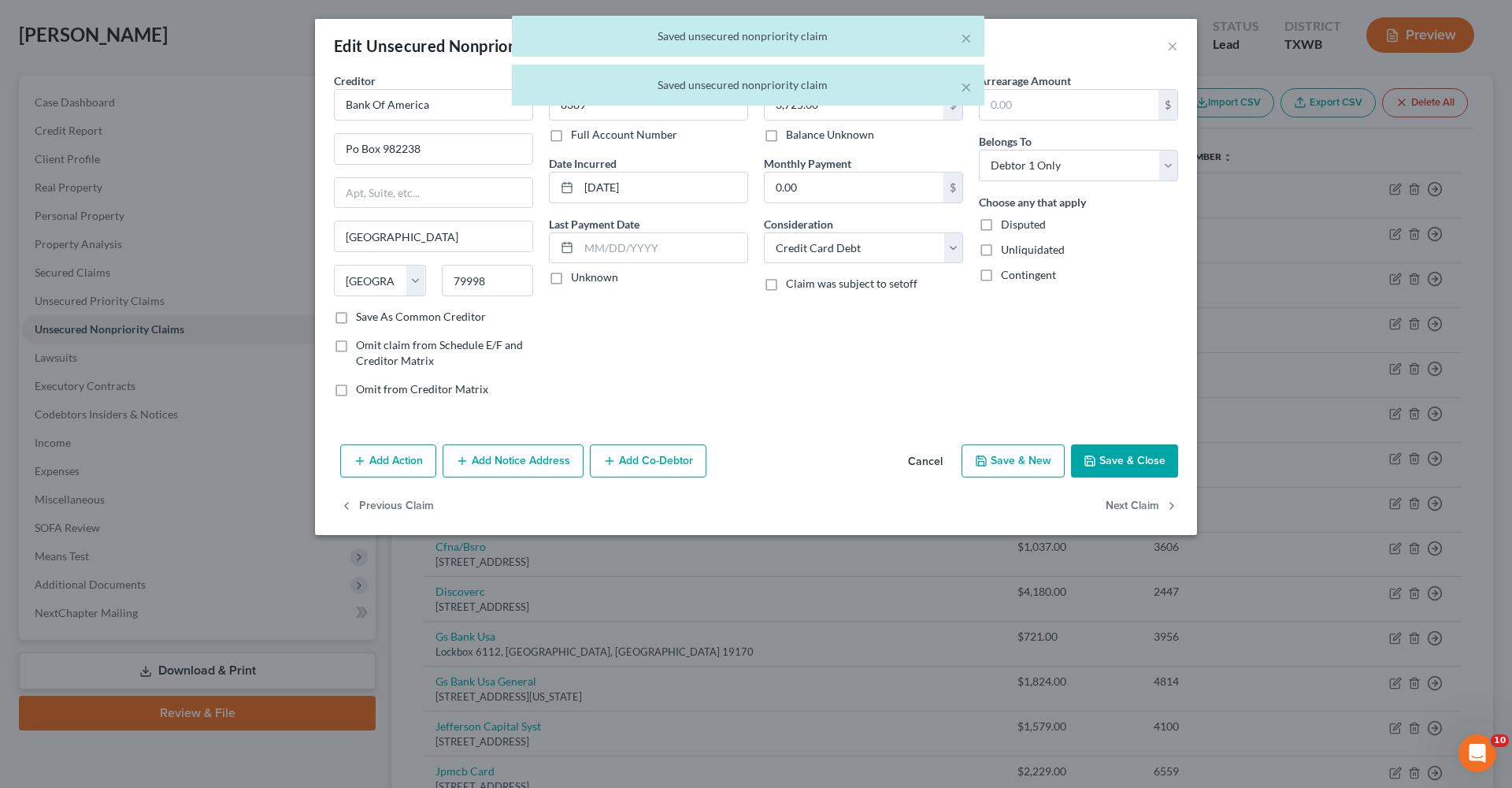
click at [1007, 459] on button "Save & Close" at bounding box center [1124, 461] width 107 height 33
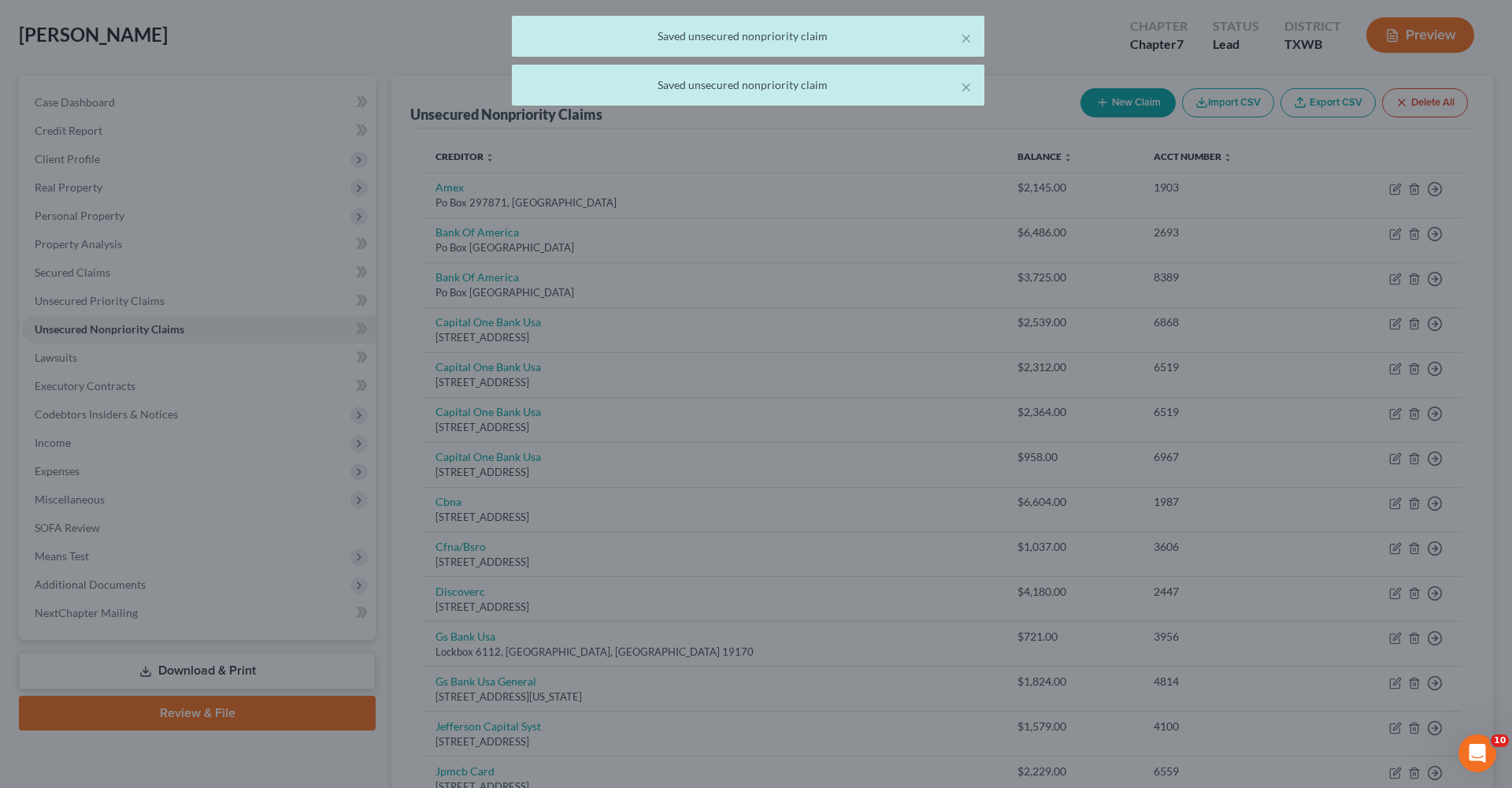
type input "0"
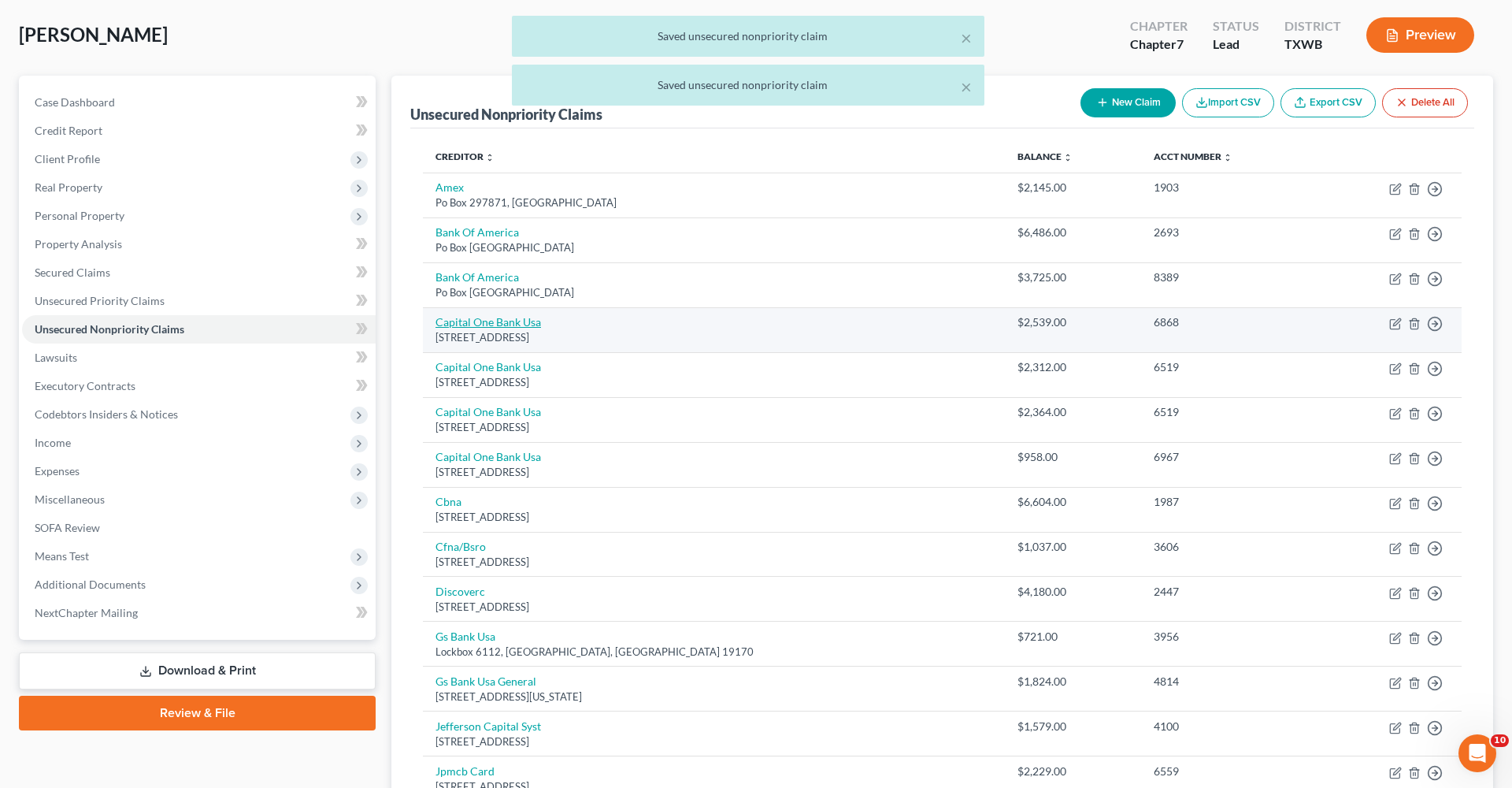
click at [465, 324] on link "Capital One Bank Usa" at bounding box center [488, 321] width 106 height 13
select select "46"
select select "1"
select select "0"
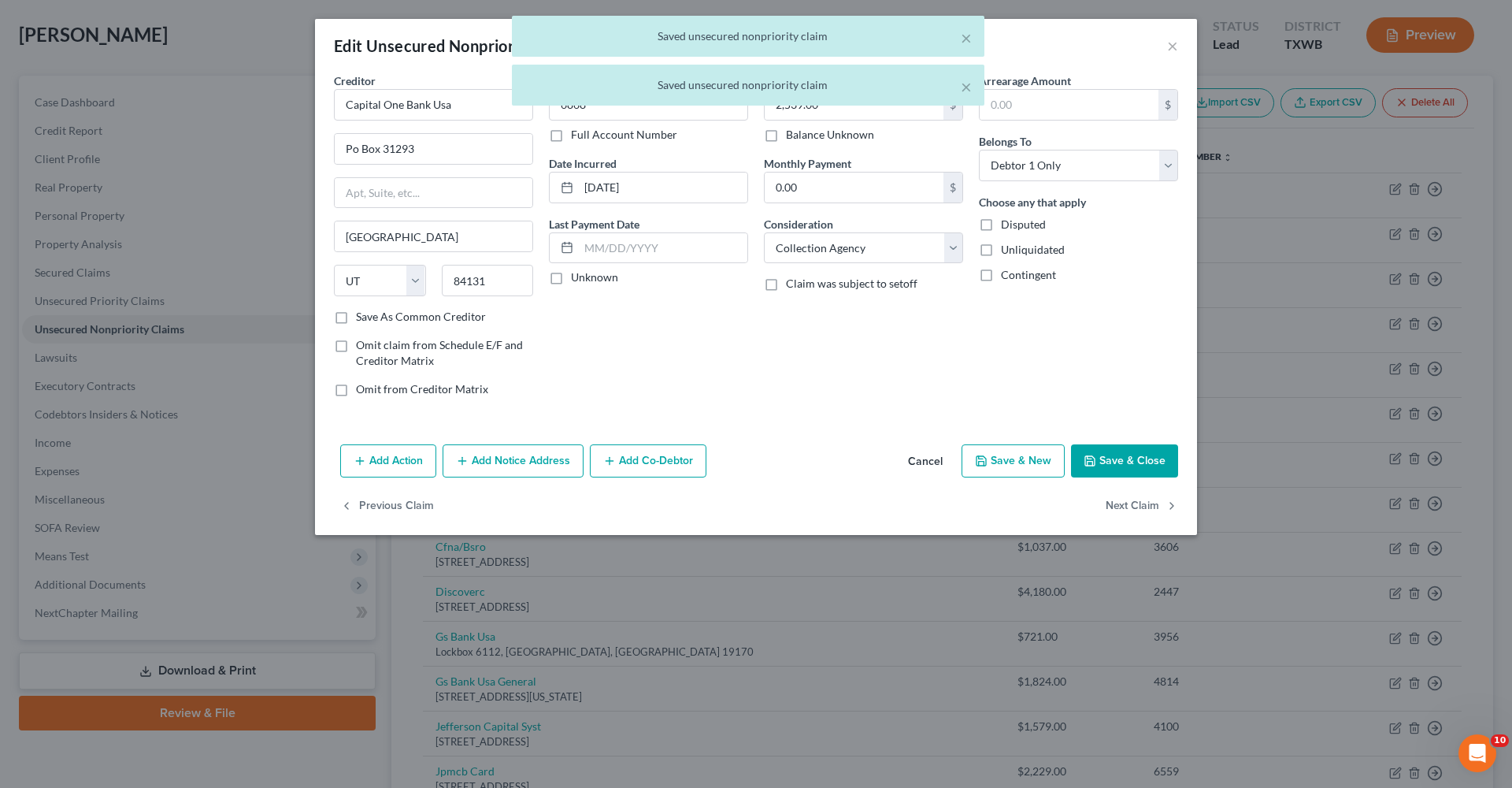
click at [1007, 474] on button "Save & Close" at bounding box center [1124, 461] width 107 height 33
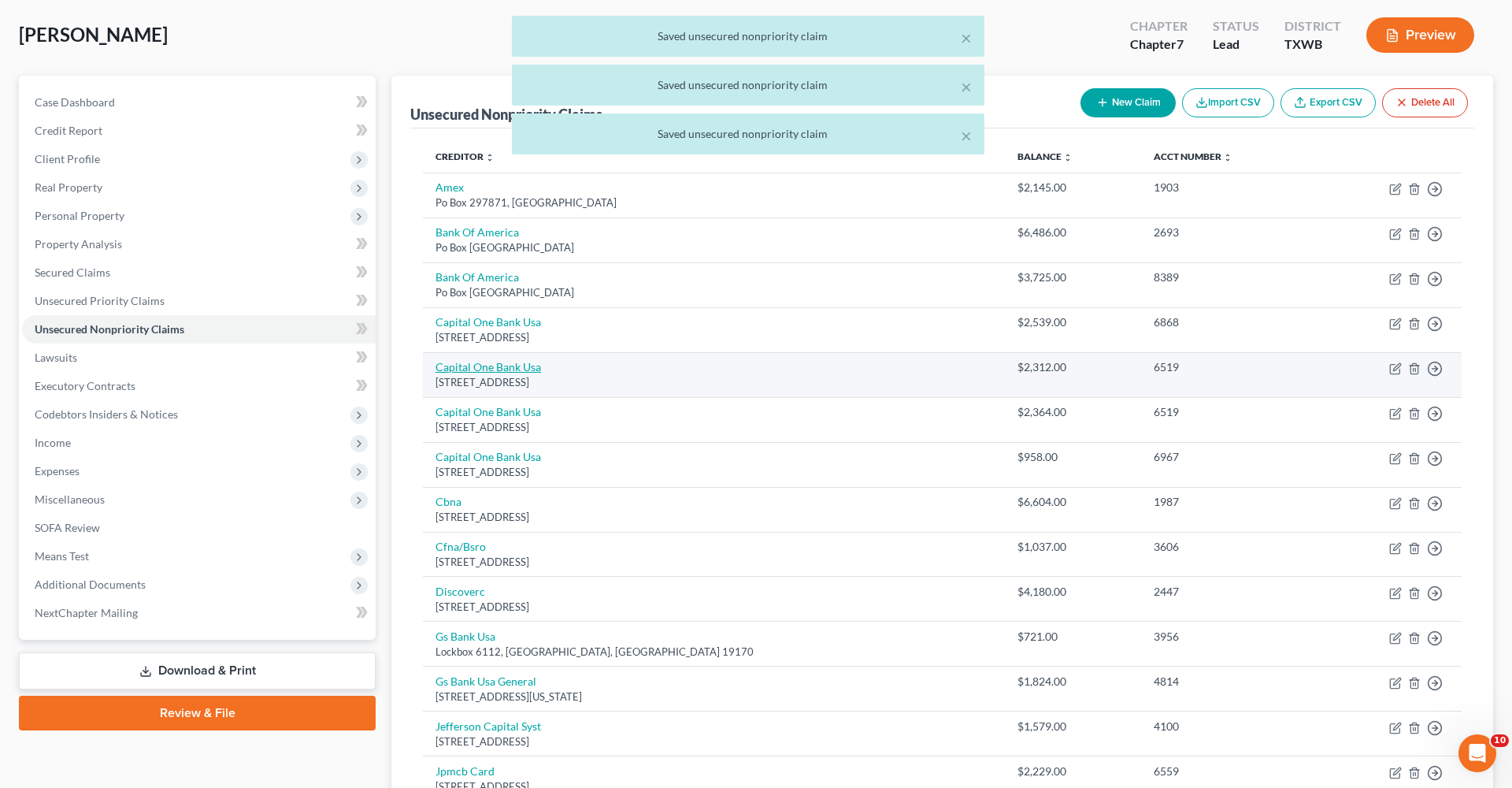
click at [496, 363] on link "Capital One Bank Usa" at bounding box center [488, 367] width 106 height 13
select select "46"
select select "2"
select select "0"
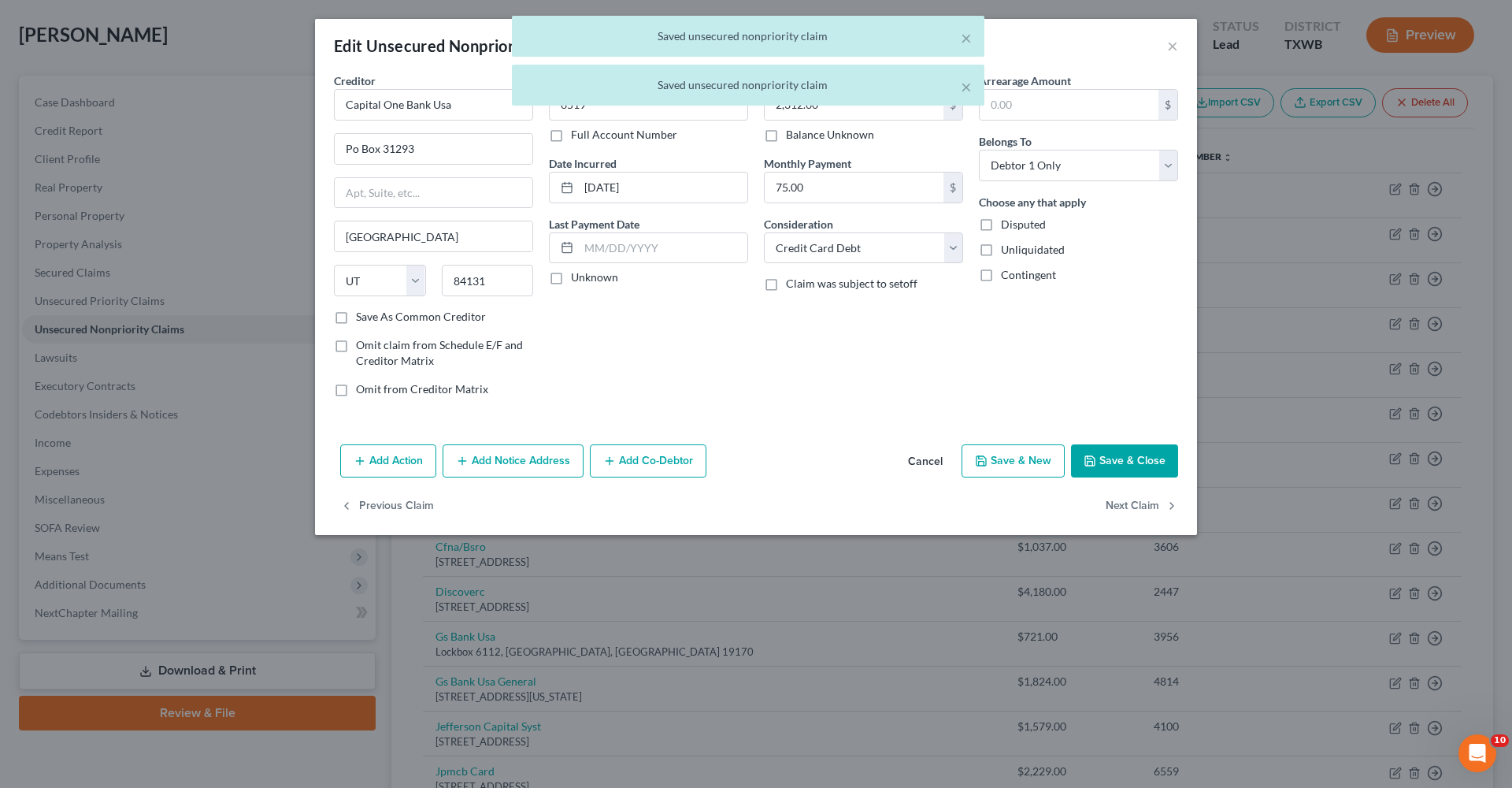
click at [1007, 454] on button "Save & Close" at bounding box center [1124, 461] width 107 height 33
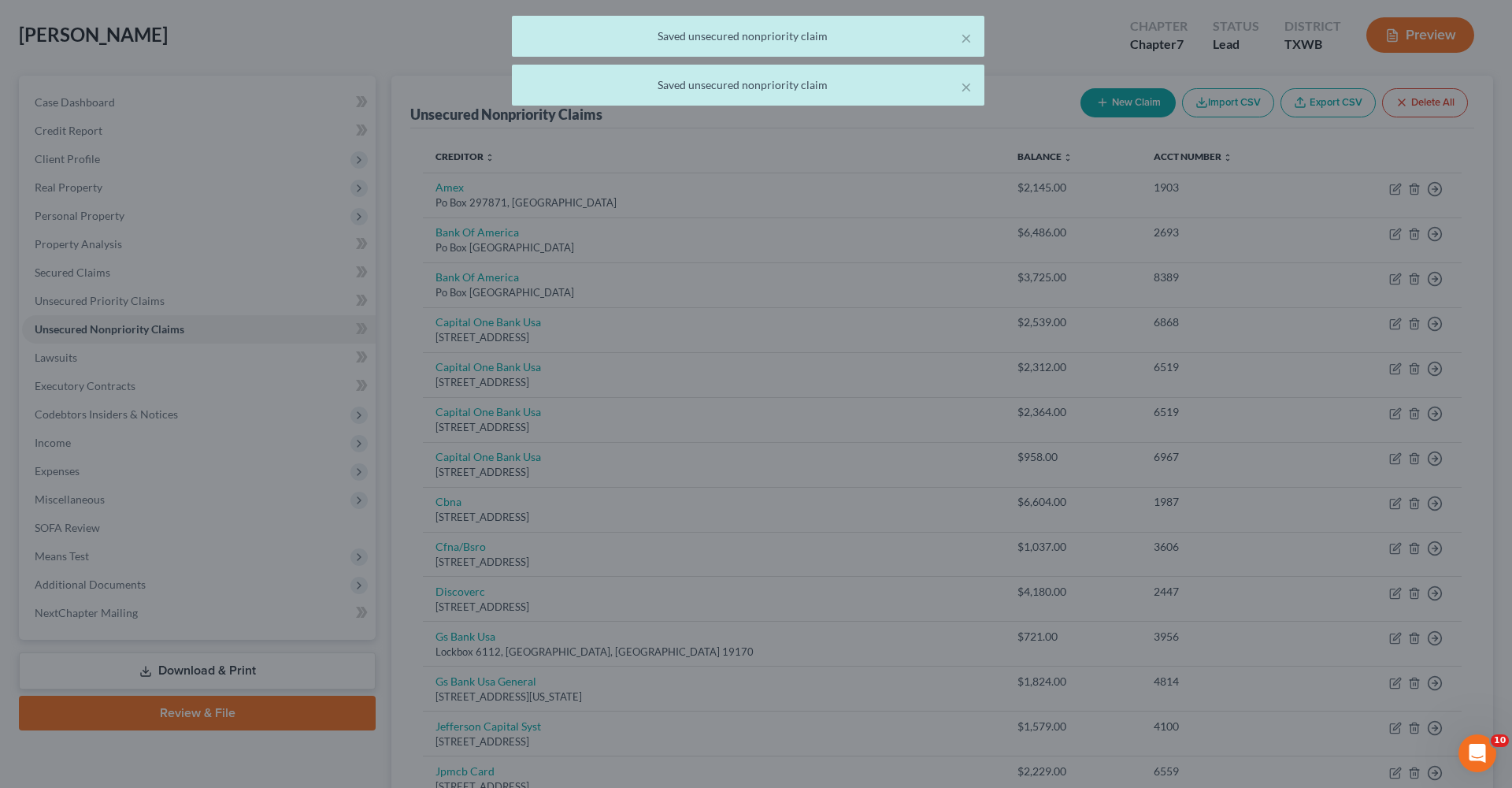
type input "0"
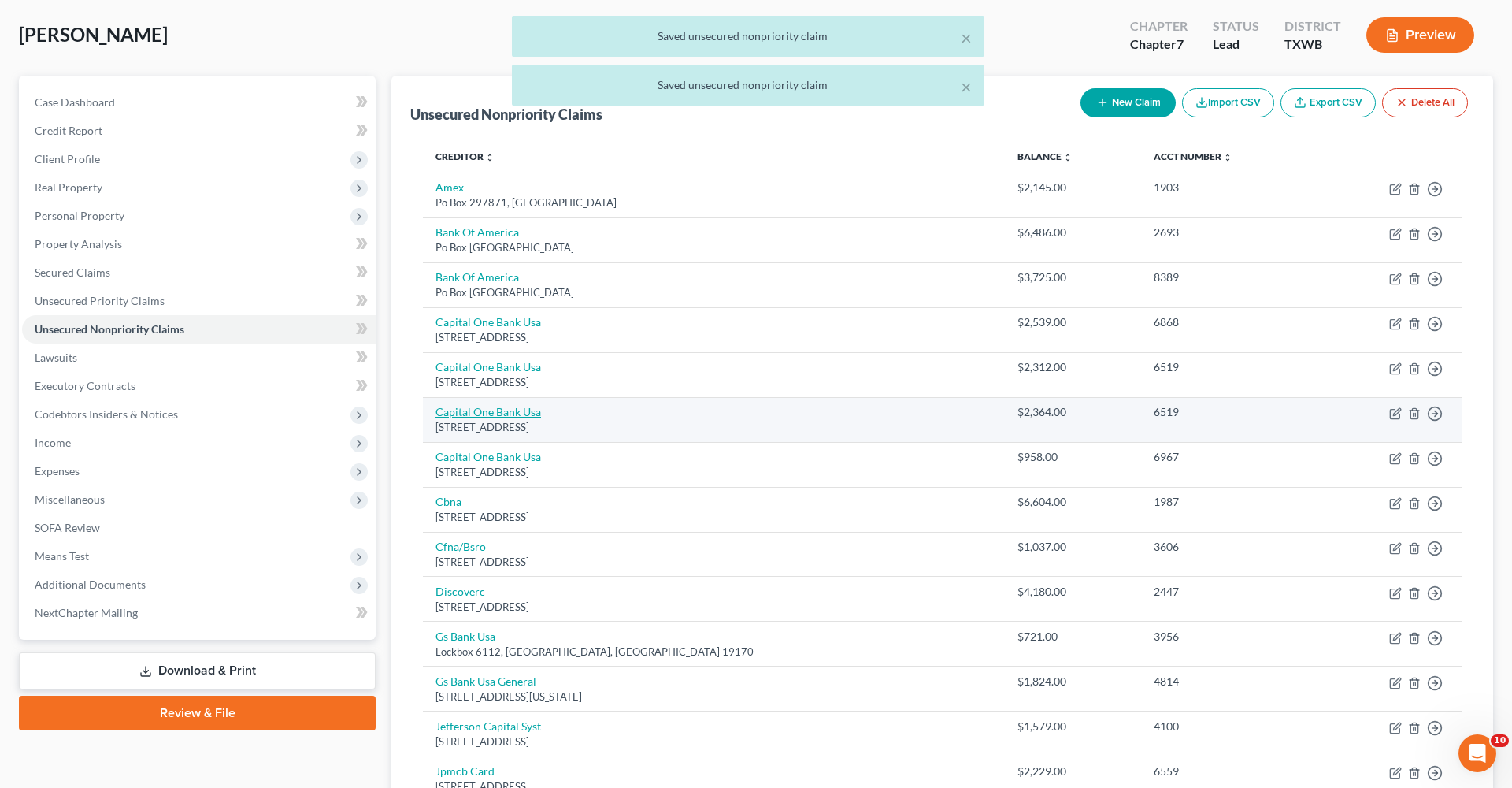
click at [474, 408] on link "Capital One Bank Usa" at bounding box center [488, 412] width 106 height 13
select select "46"
select select "1"
select select "0"
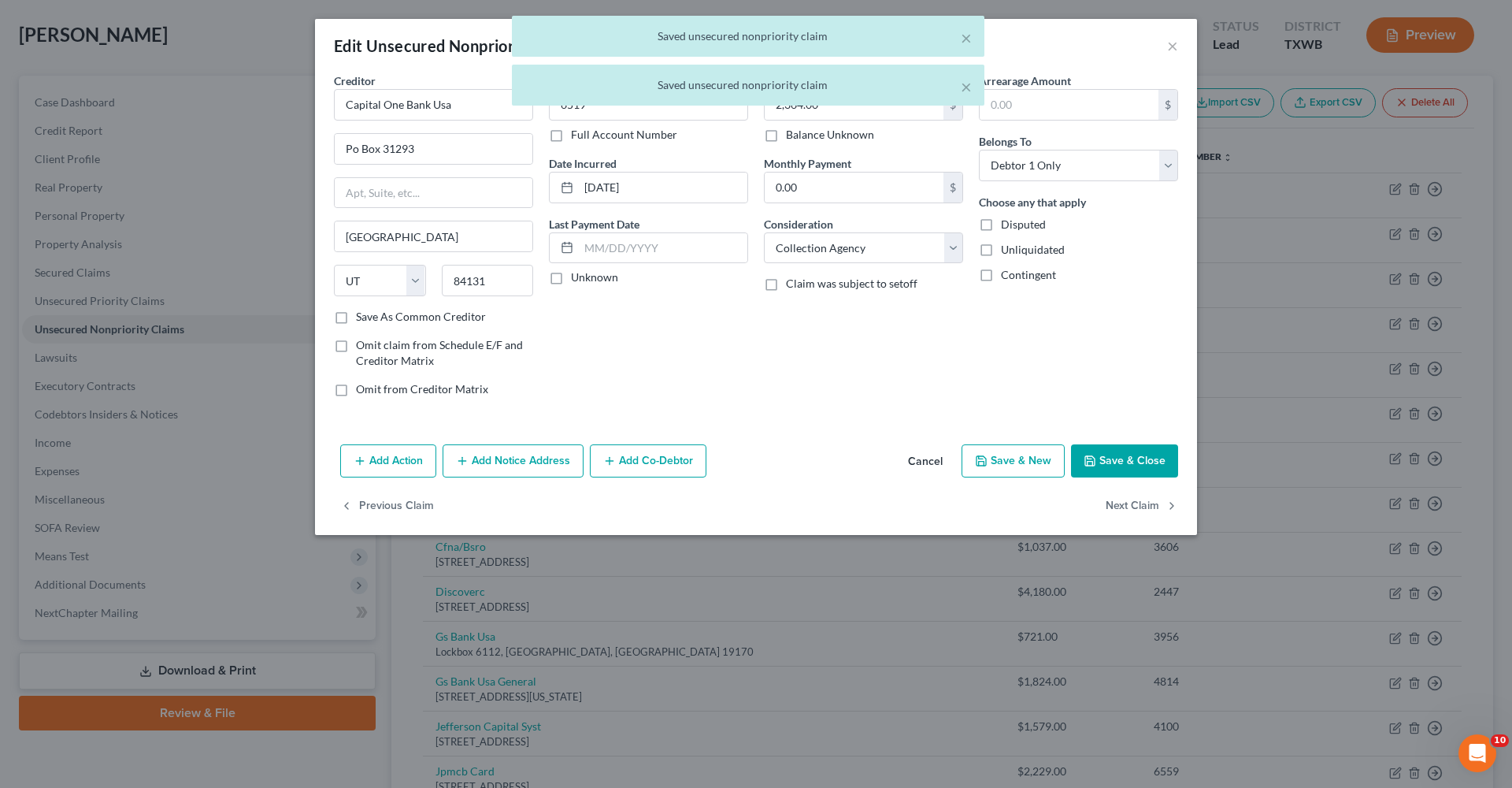
click at [1007, 457] on button "Save & Close" at bounding box center [1124, 461] width 107 height 33
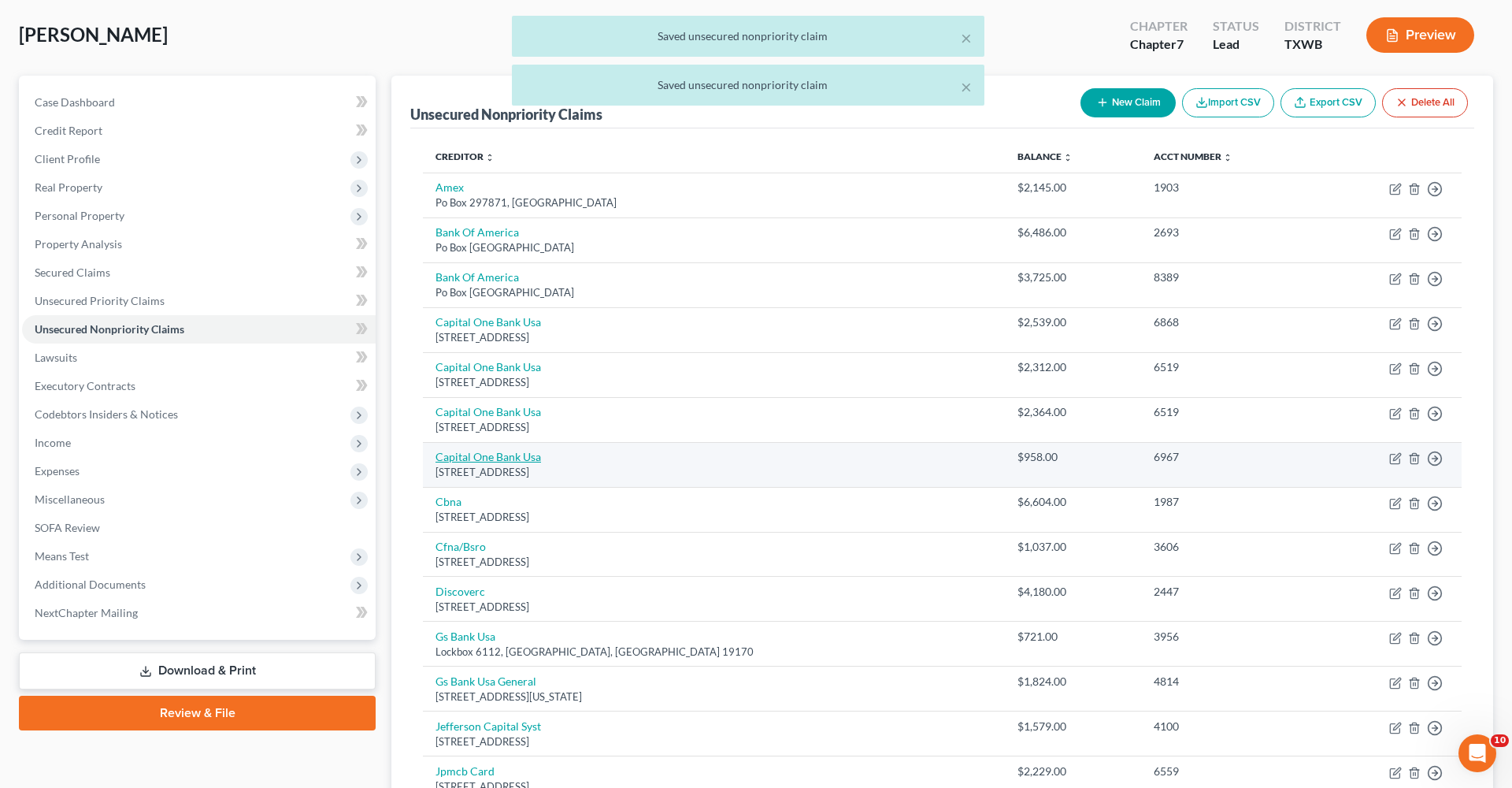
click at [491, 452] on link "Capital One Bank Usa" at bounding box center [488, 457] width 106 height 13
select select "46"
select select "1"
select select "0"
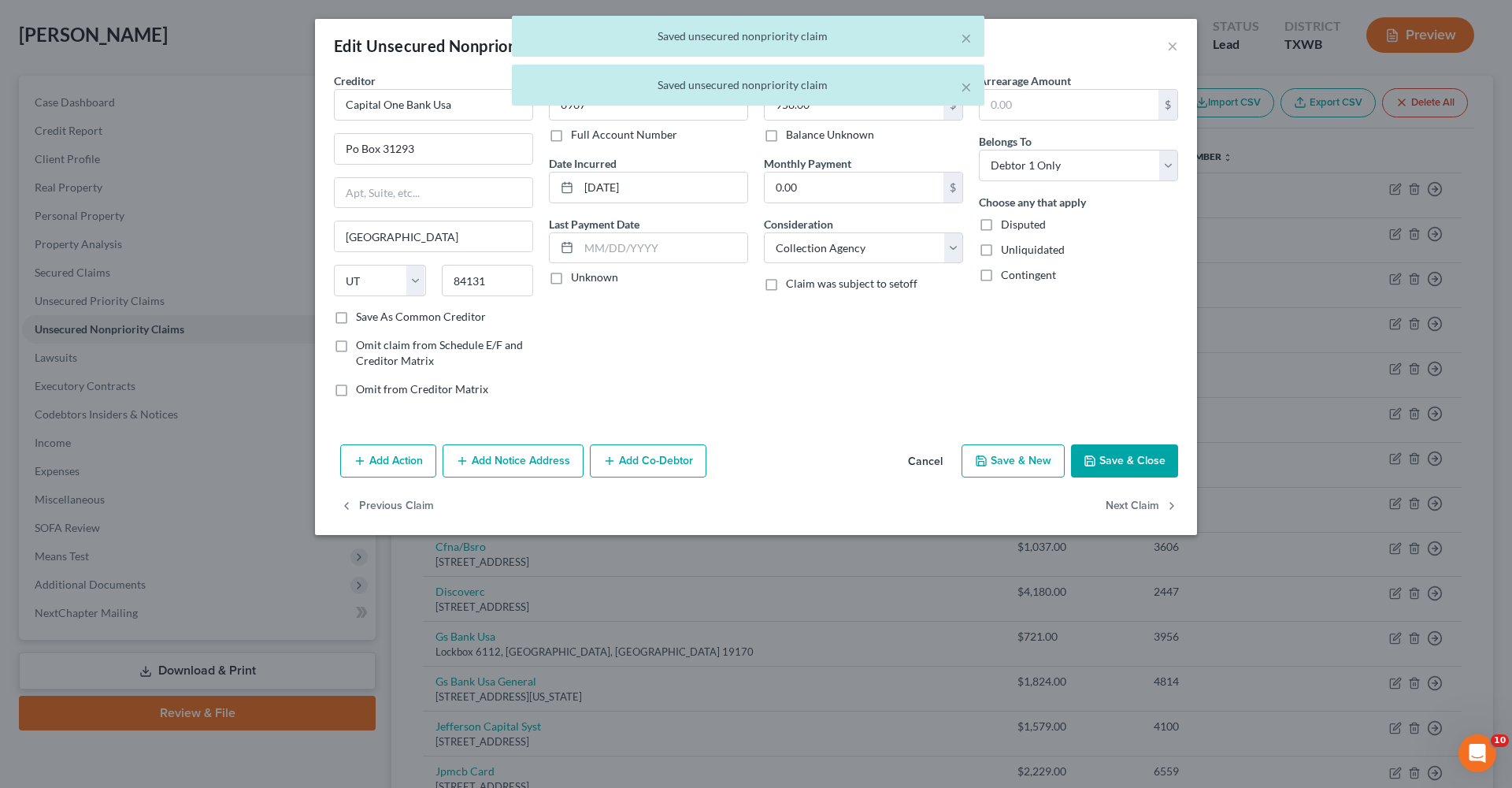
click at [1007, 462] on button "Save & Close" at bounding box center [1124, 461] width 107 height 33
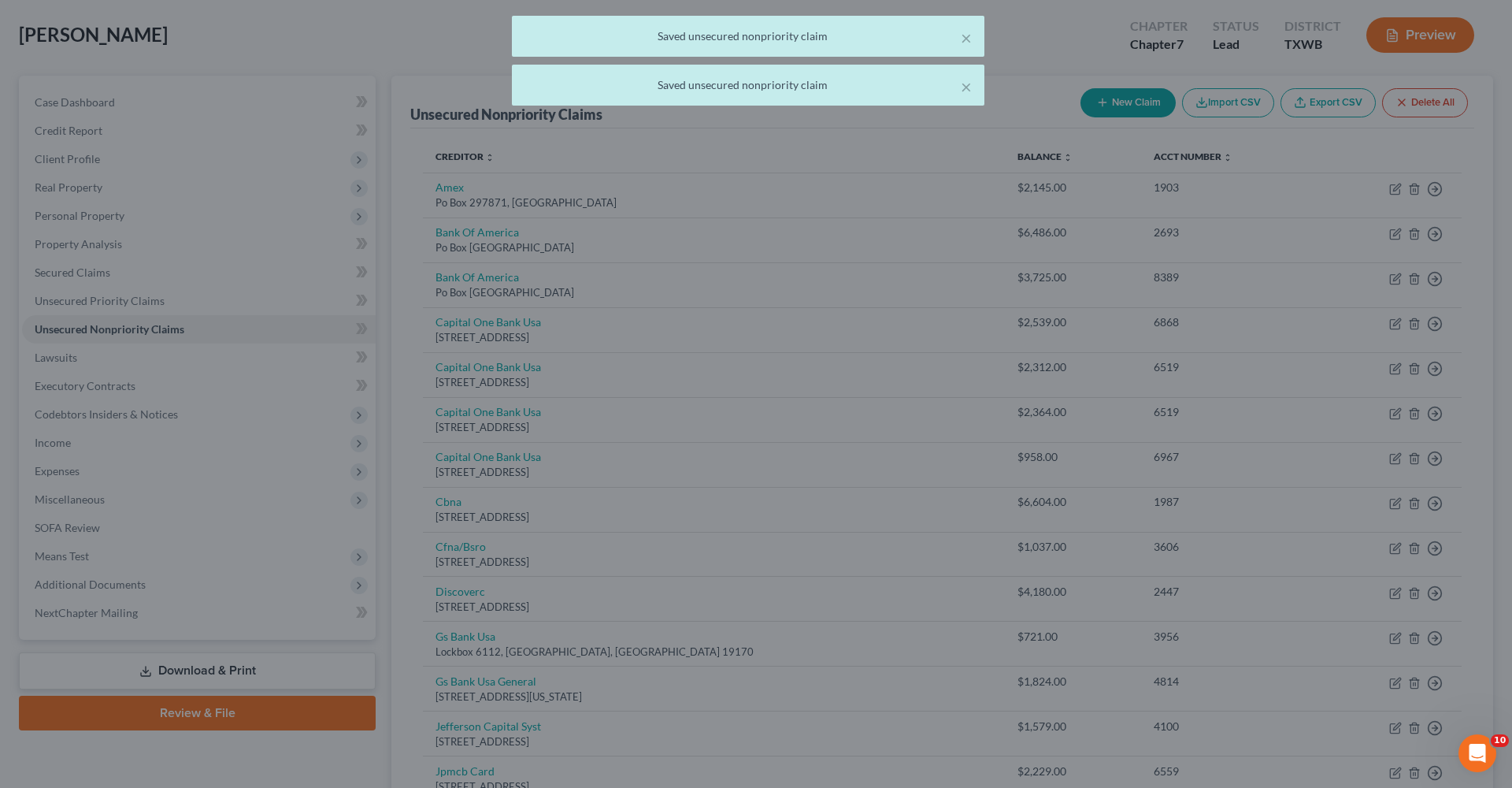
type input "0"
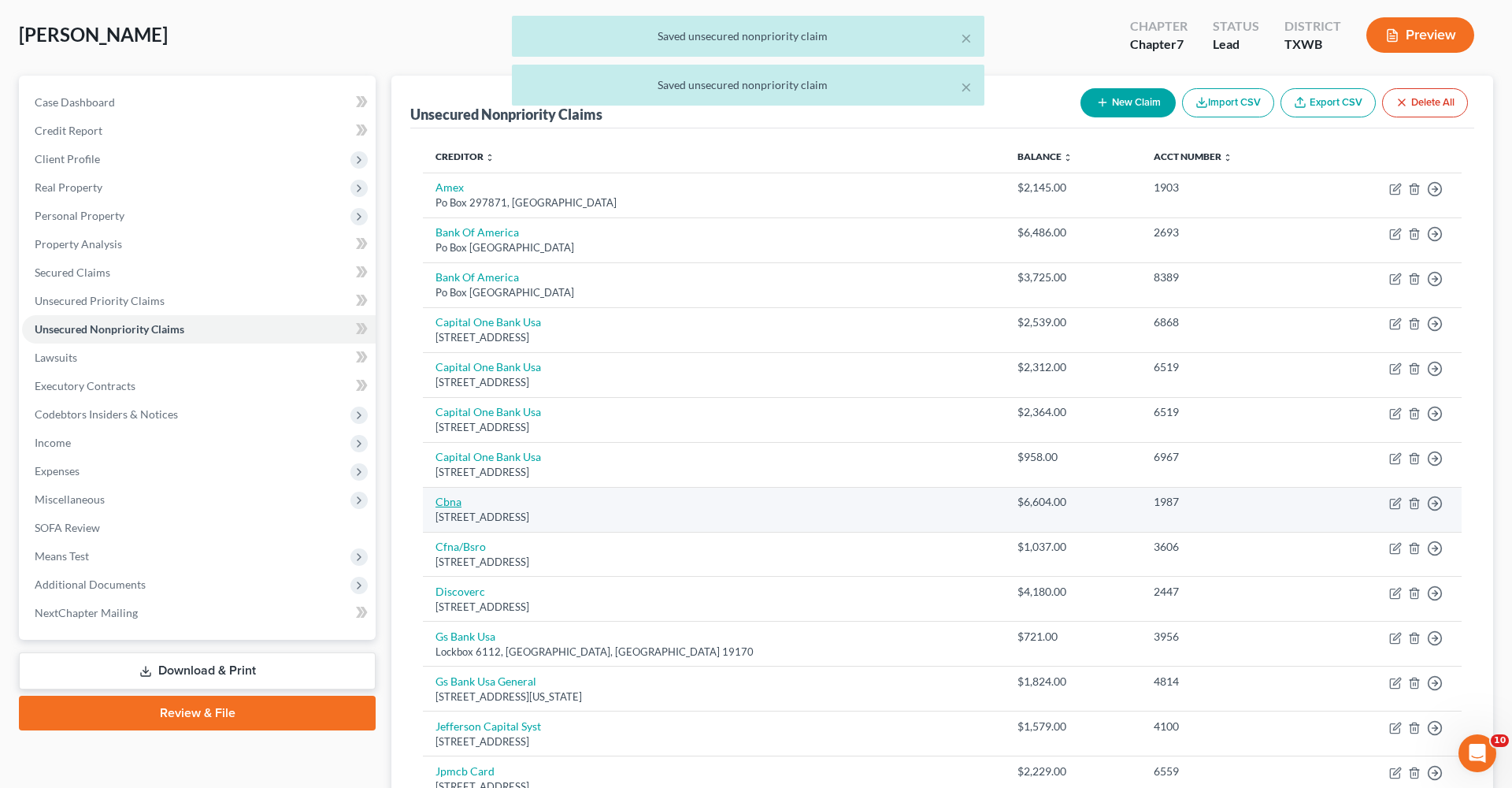
click at [444, 498] on link "Cbna" at bounding box center [448, 501] width 26 height 13
select select "14"
select select "2"
select select "0"
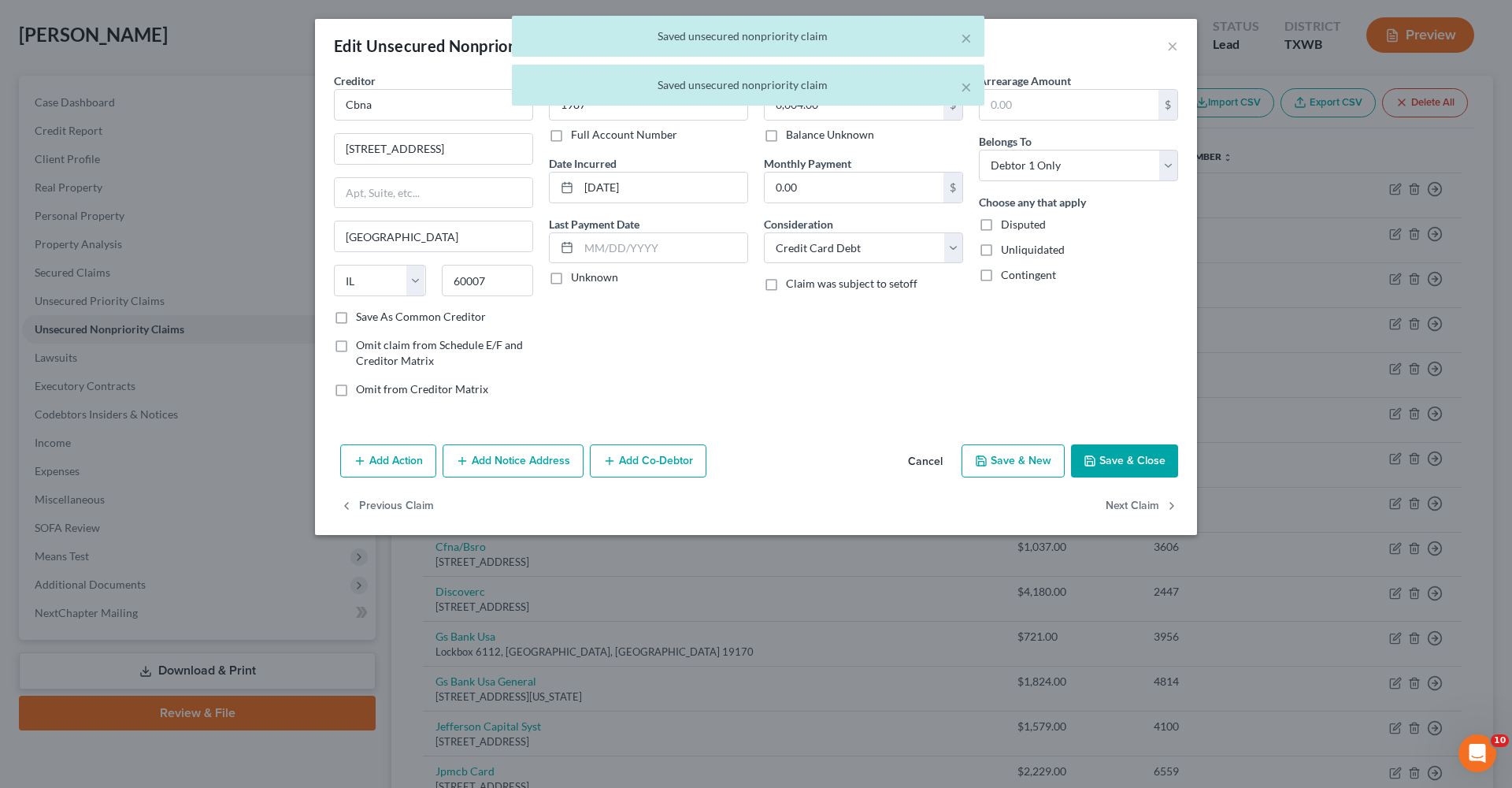
click at [1007, 464] on button "Save & Close" at bounding box center [1124, 461] width 107 height 33
type input "0"
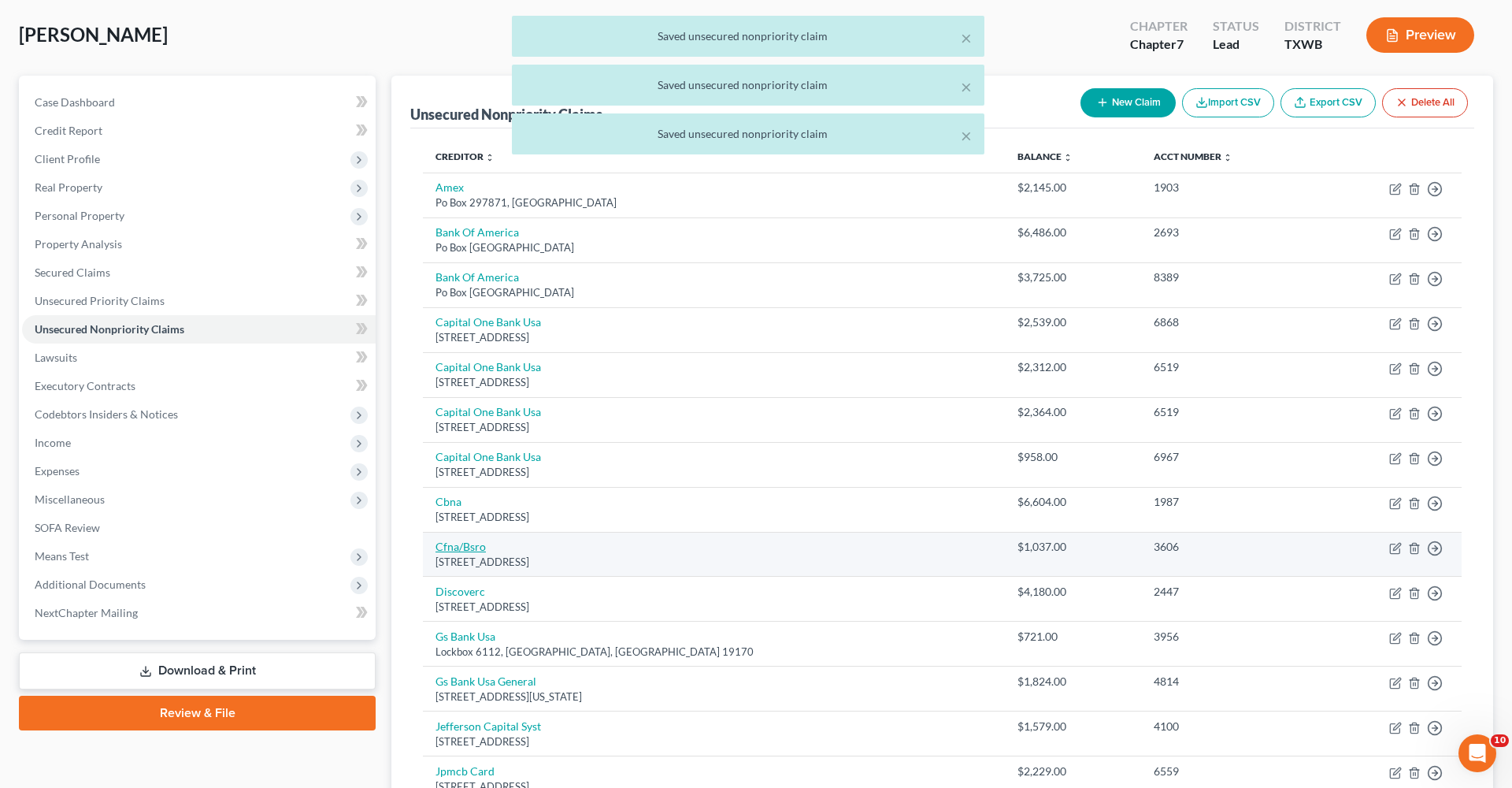
click at [455, 543] on link "Cfna/Bsro" at bounding box center [461, 546] width 51 height 13
select select "36"
select select "2"
select select "0"
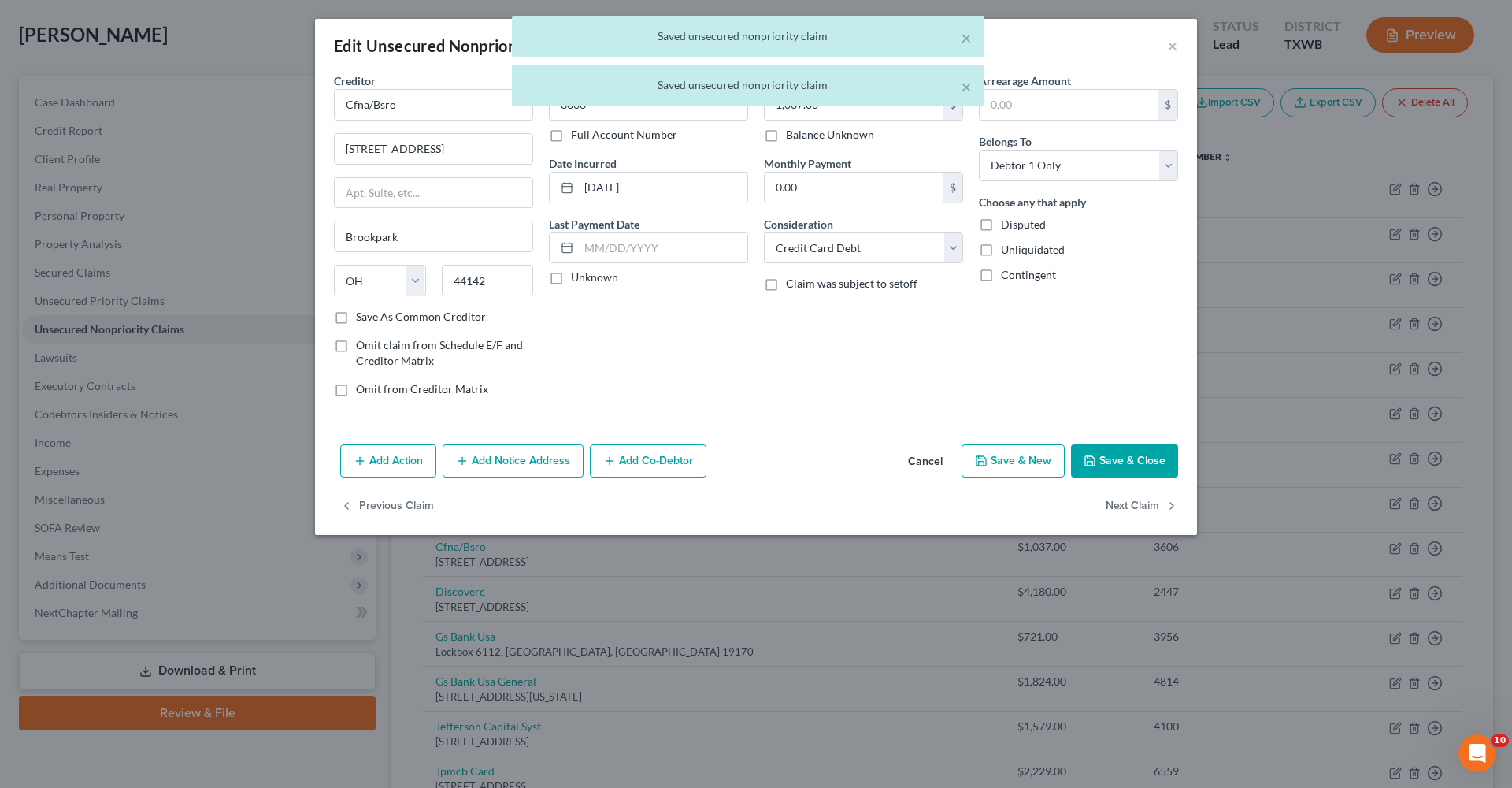
click at [1007, 449] on button "Save & Close" at bounding box center [1124, 461] width 107 height 33
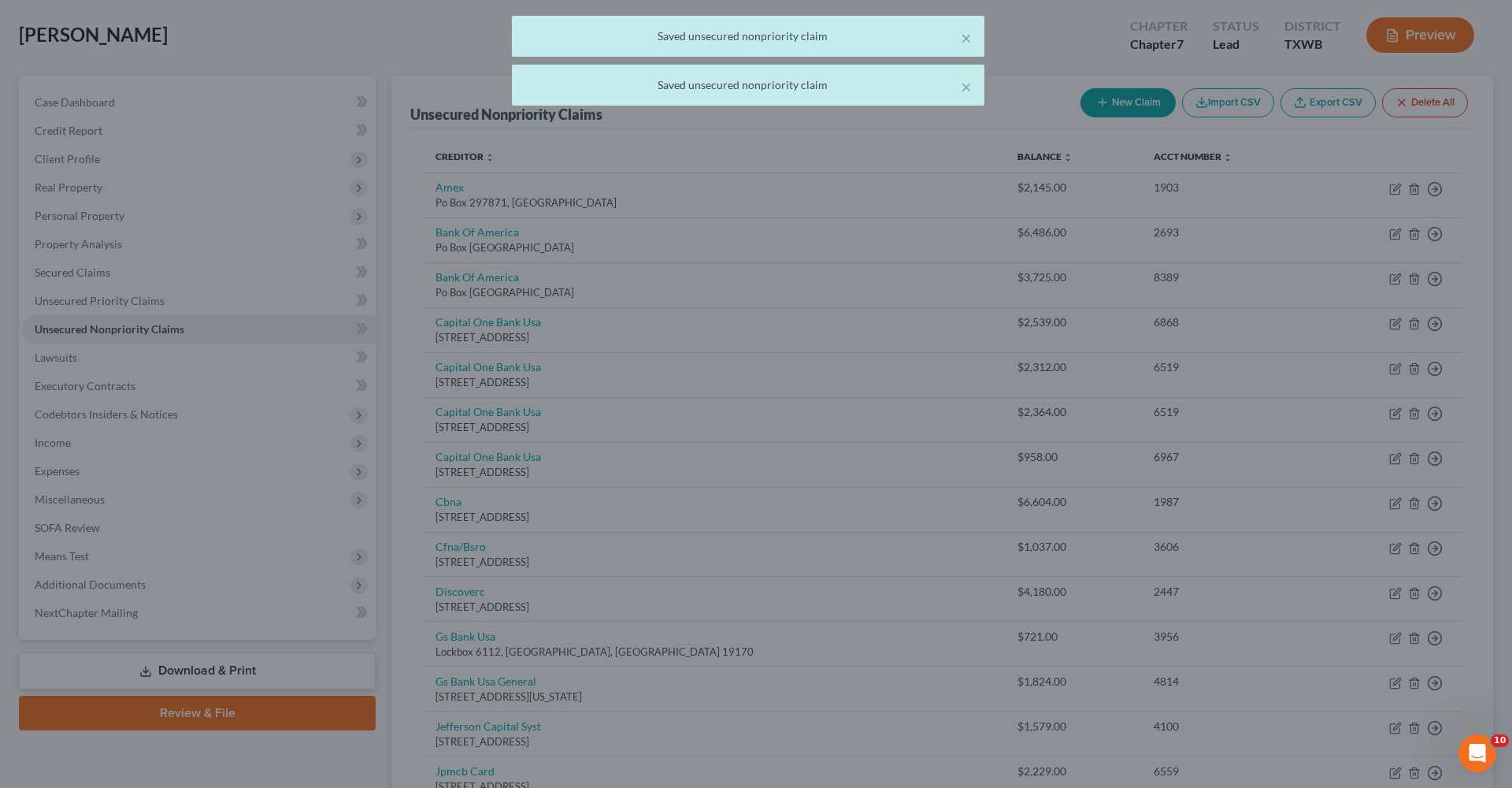
type input "0"
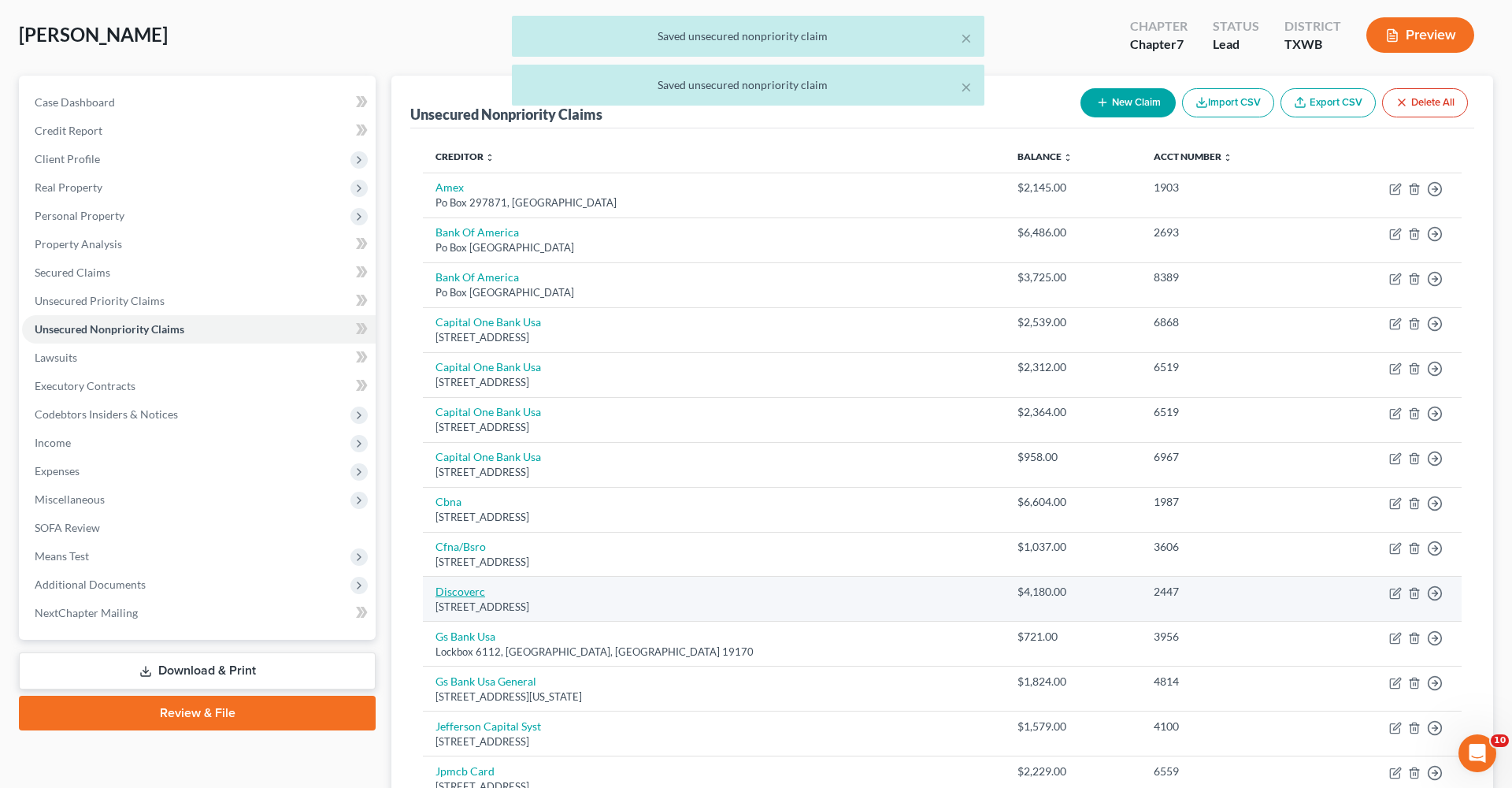
click at [459, 559] on link "Discoverc" at bounding box center [460, 591] width 50 height 13
select select "46"
select select "2"
select select "0"
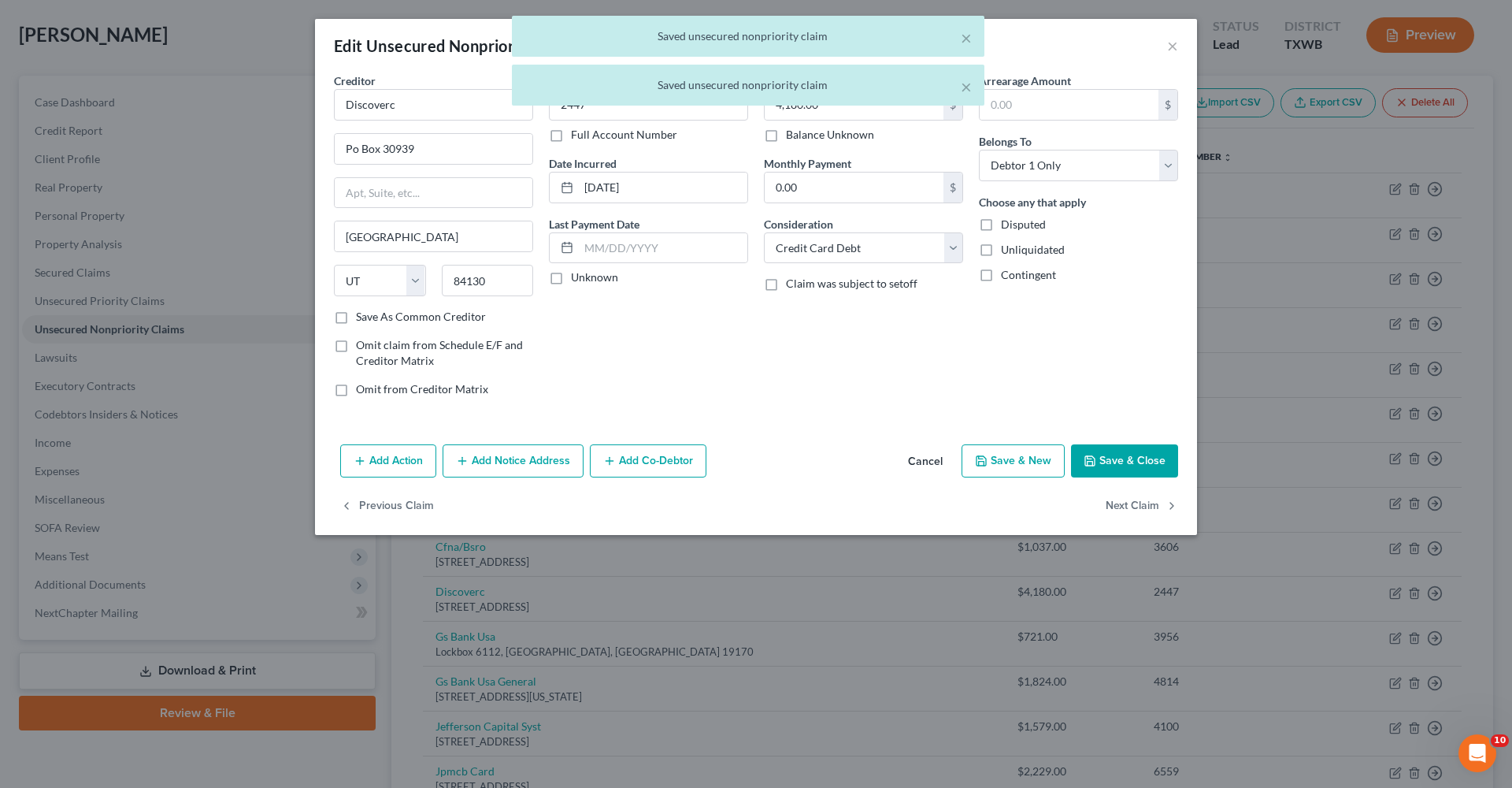
click at [1007, 461] on button "Save & Close" at bounding box center [1124, 461] width 107 height 33
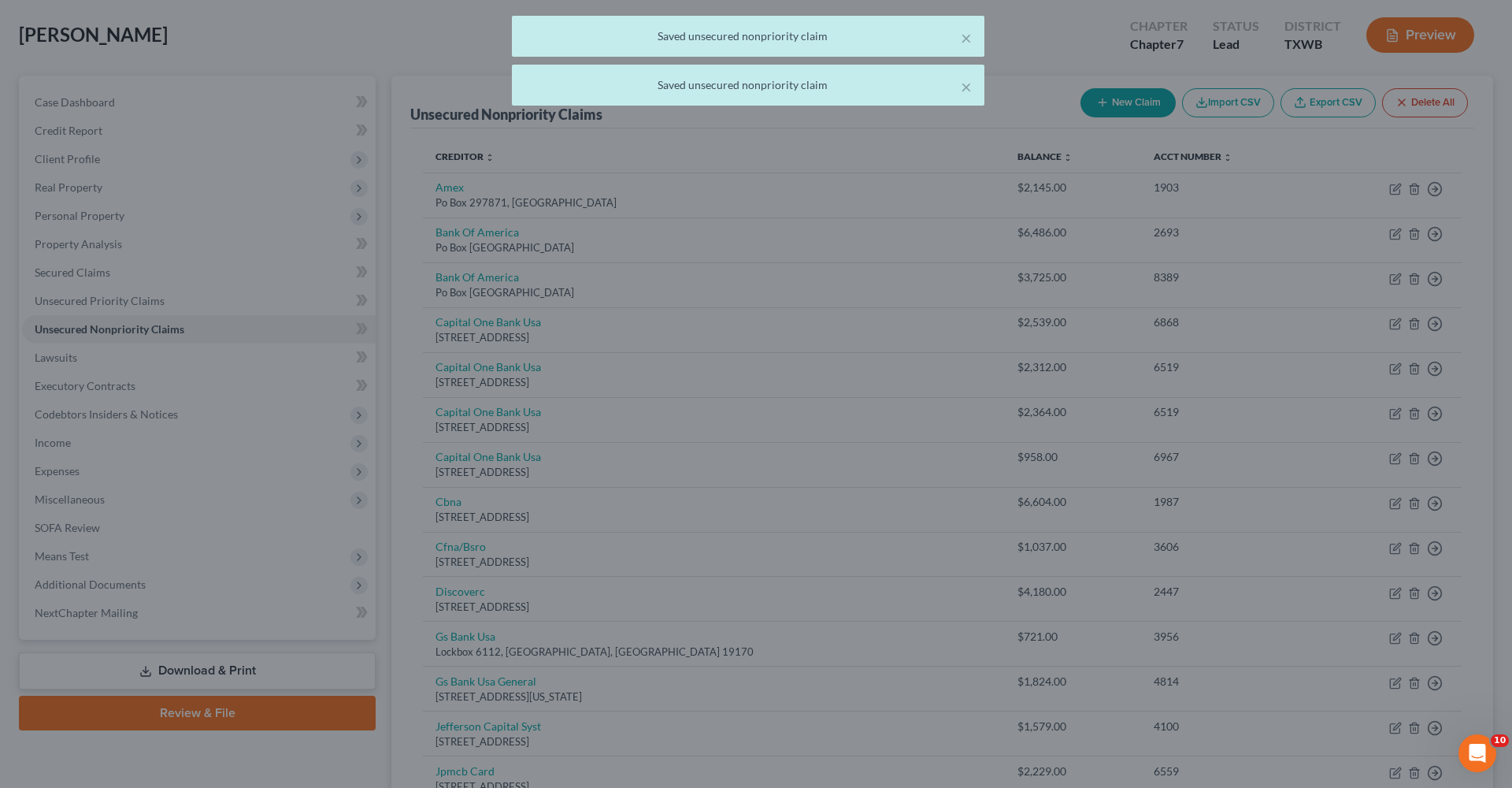
type input "0"
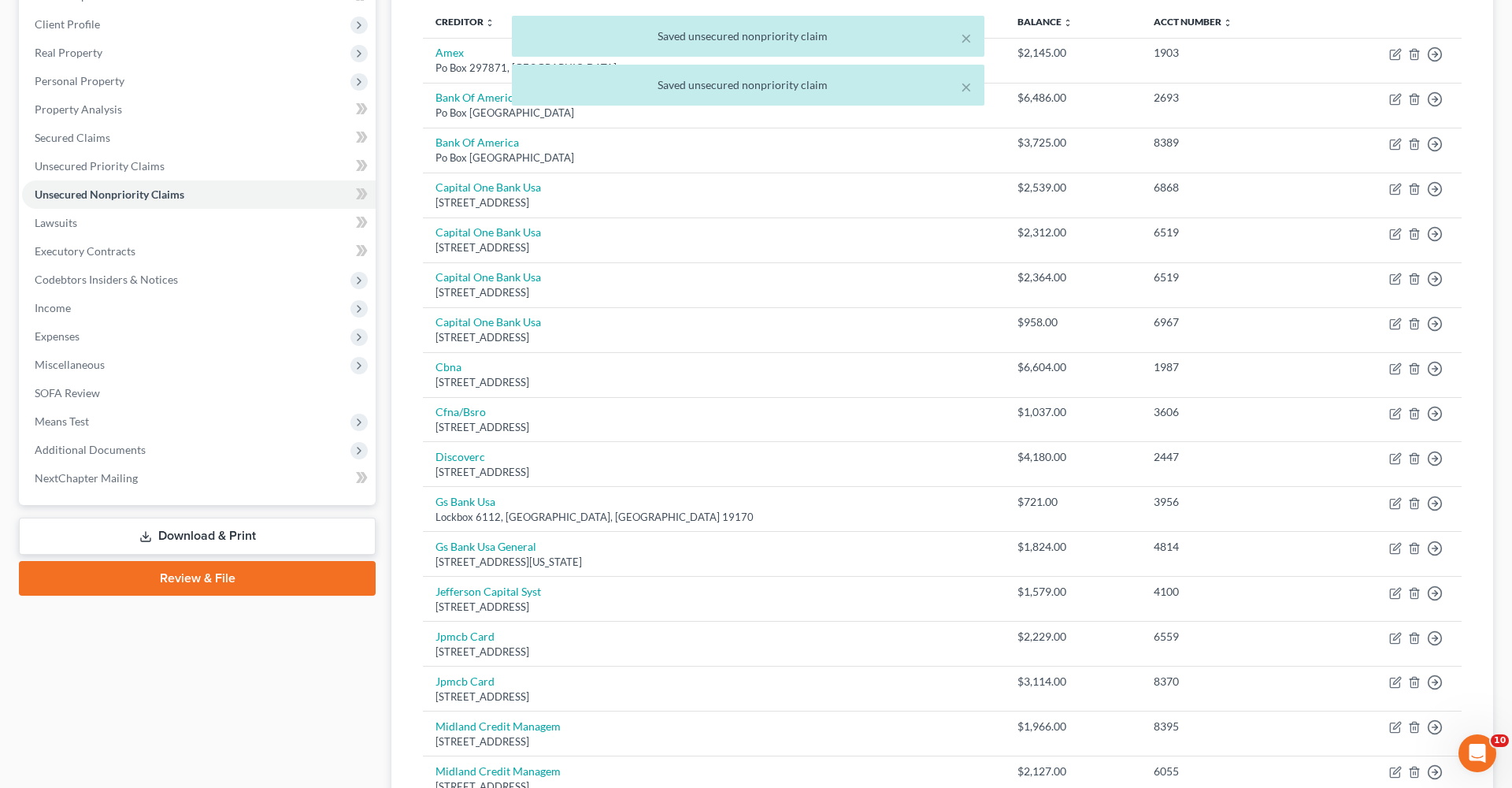
scroll to position [238, 0]
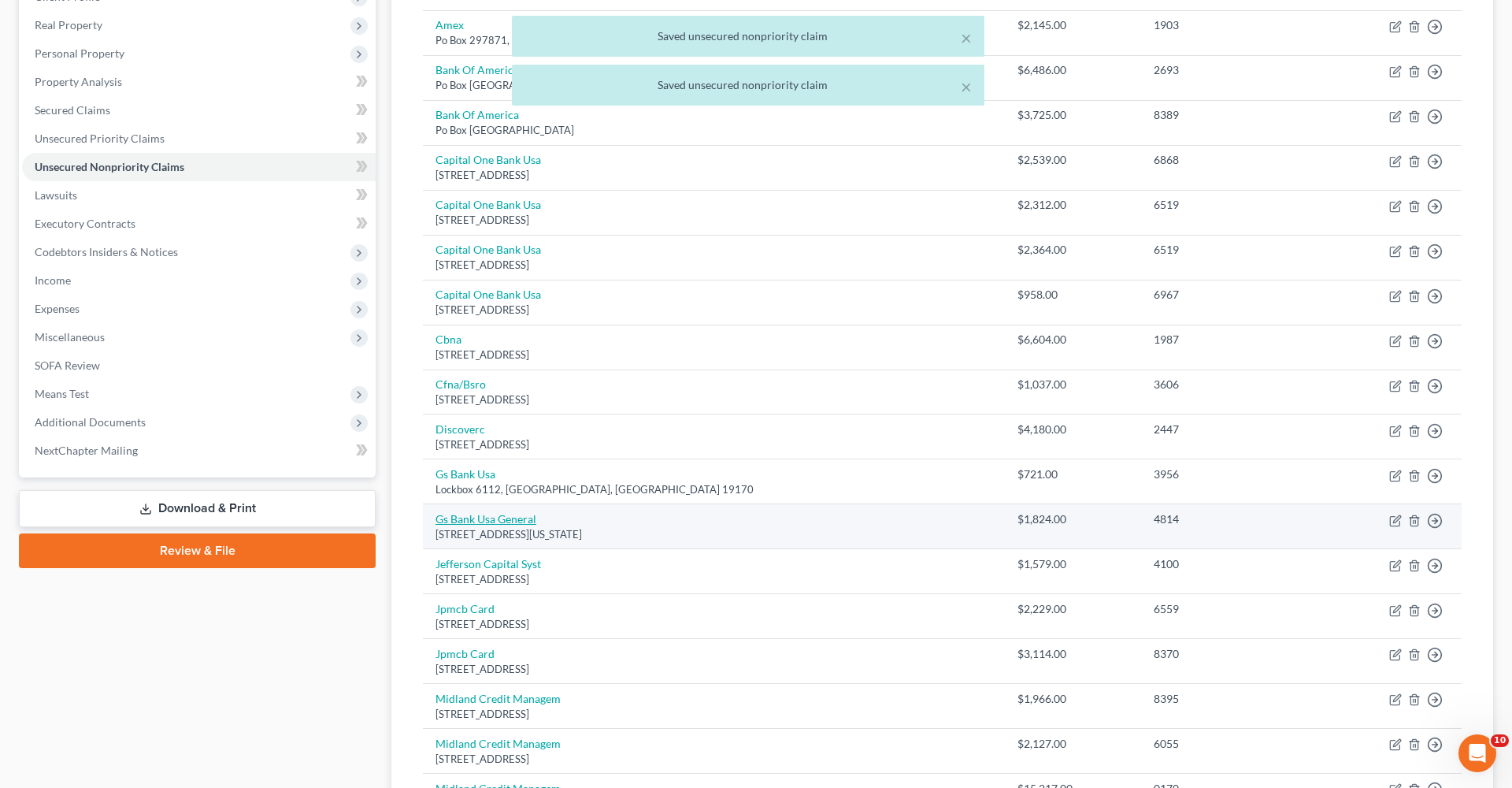
click at [476, 513] on link "Gs Bank Usa General" at bounding box center [485, 519] width 101 height 13
select select "35"
select select "1"
select select "0"
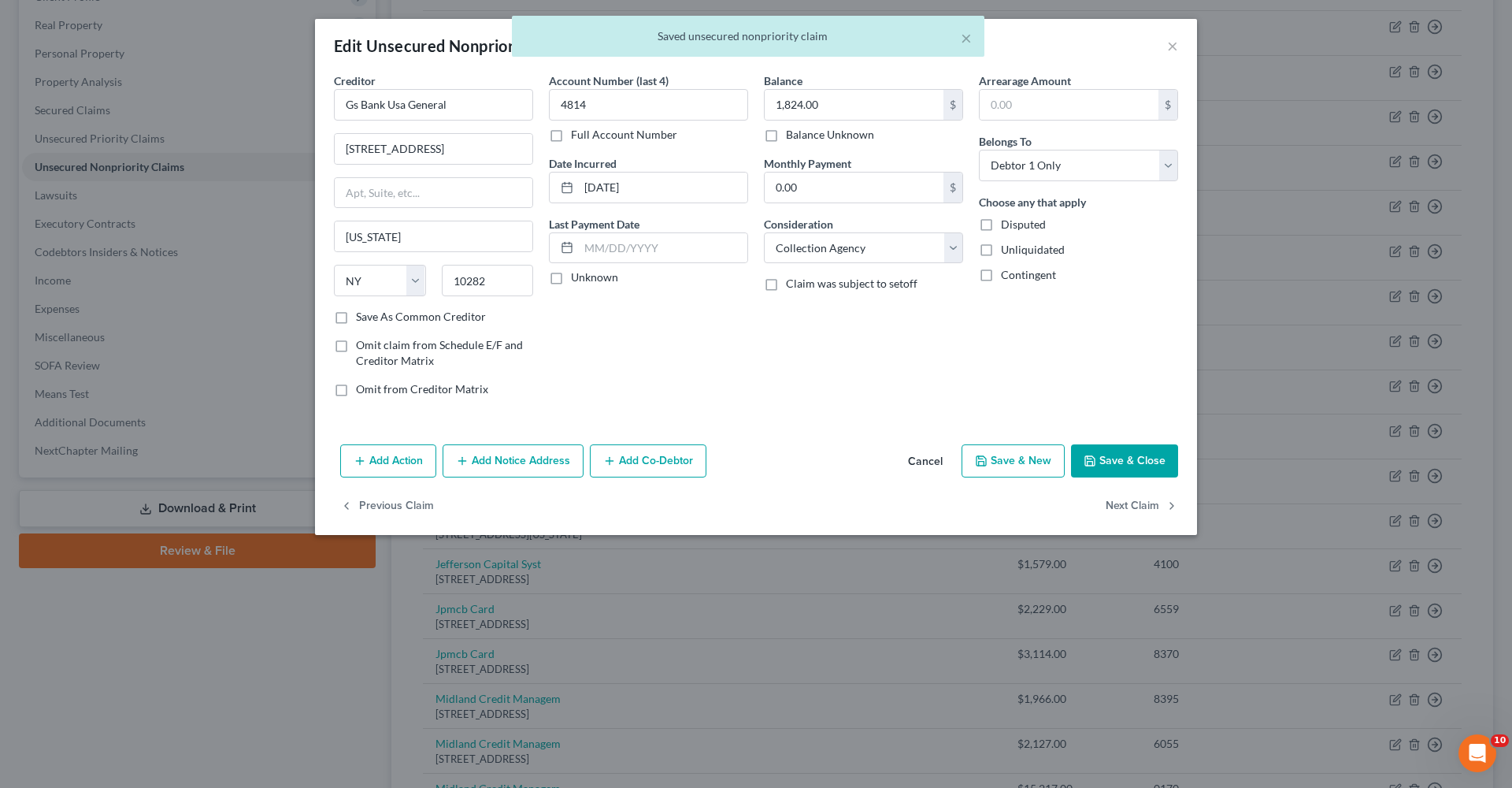
click at [1007, 458] on button "Save & Close" at bounding box center [1124, 461] width 107 height 33
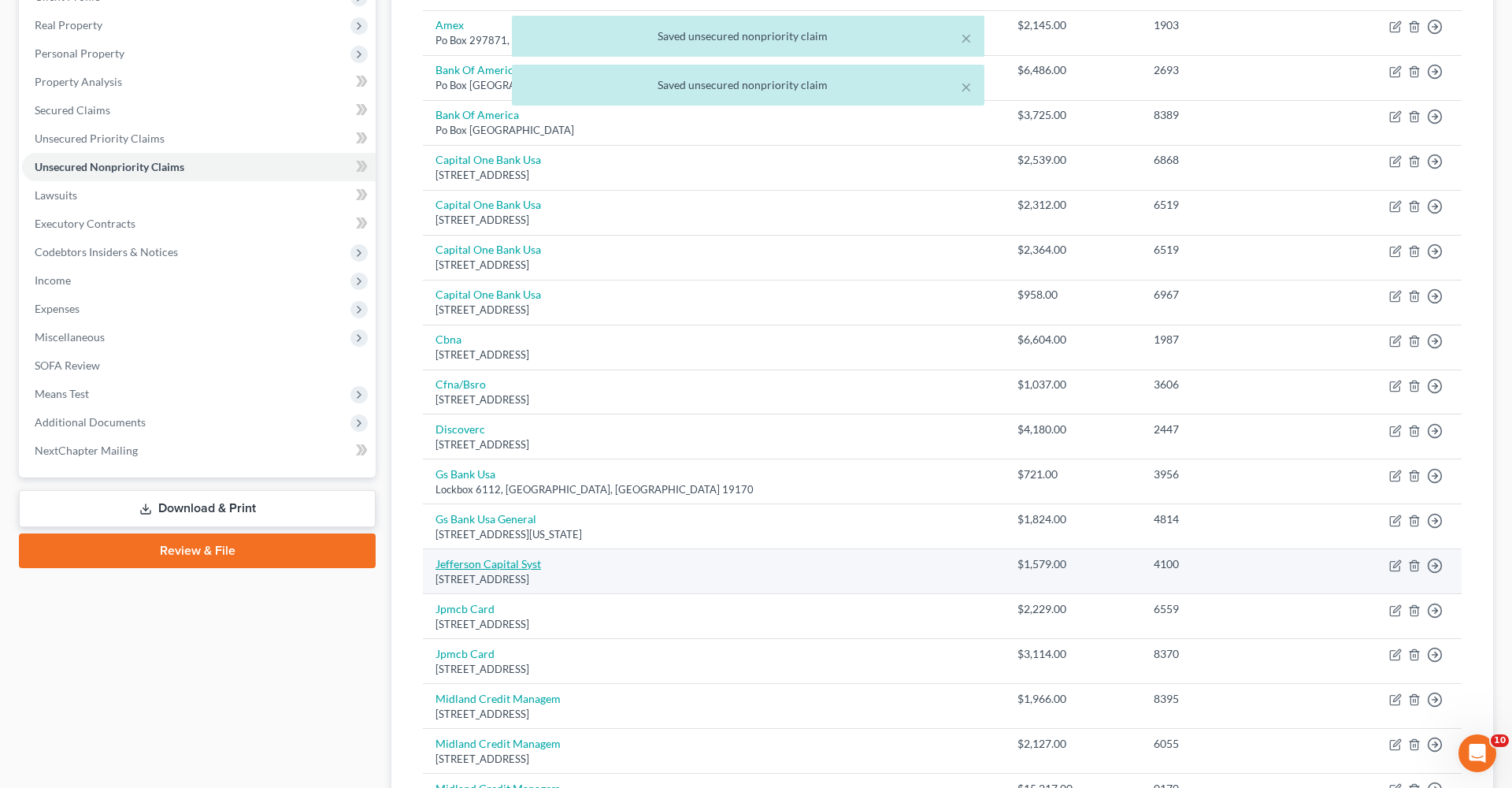
click at [493, 557] on link "Jefferson Capital Syst" at bounding box center [488, 563] width 106 height 13
select select "24"
select select "0"
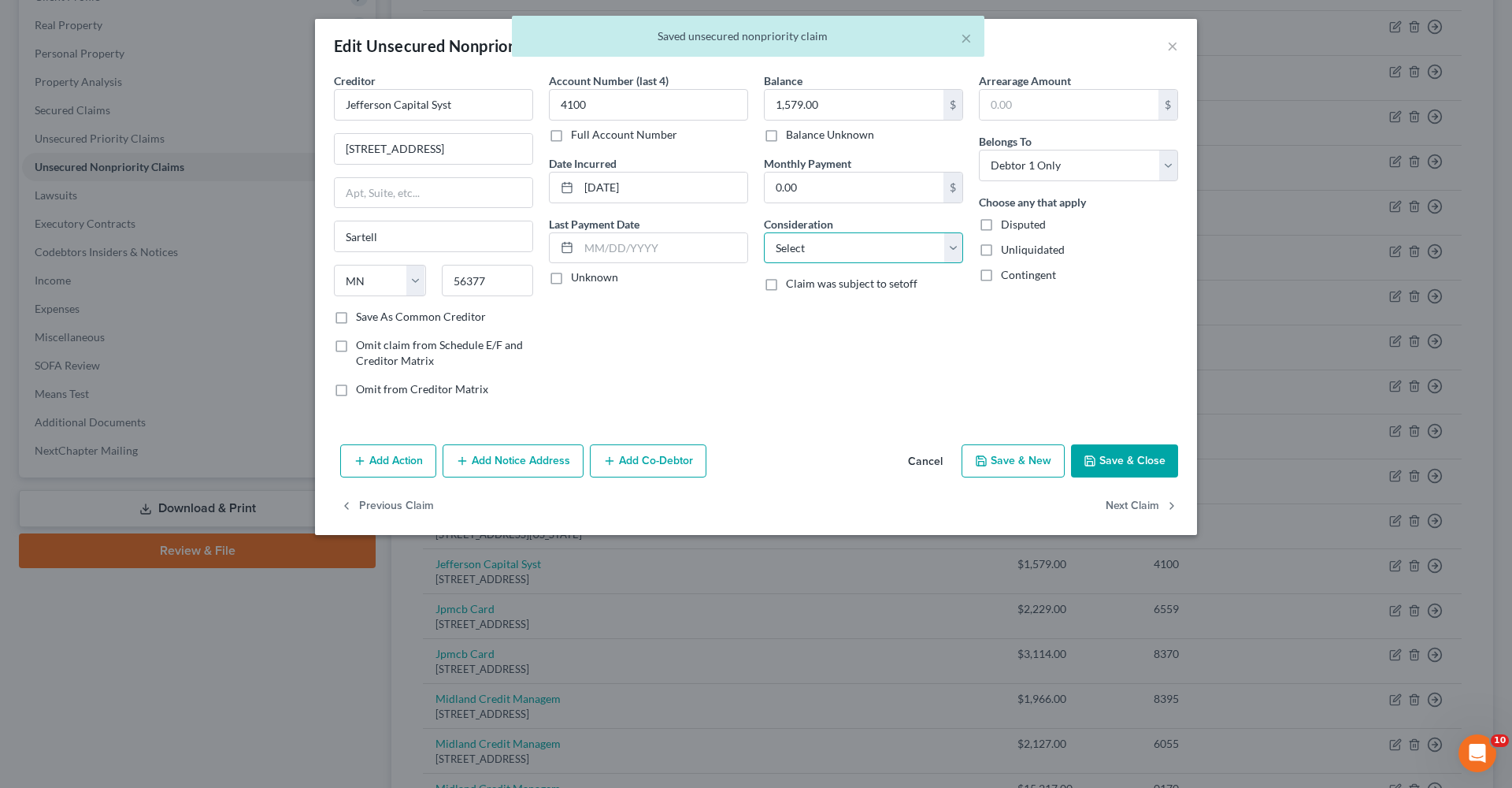
select select "1"
click at [1007, 461] on button "Save & Close" at bounding box center [1124, 461] width 107 height 33
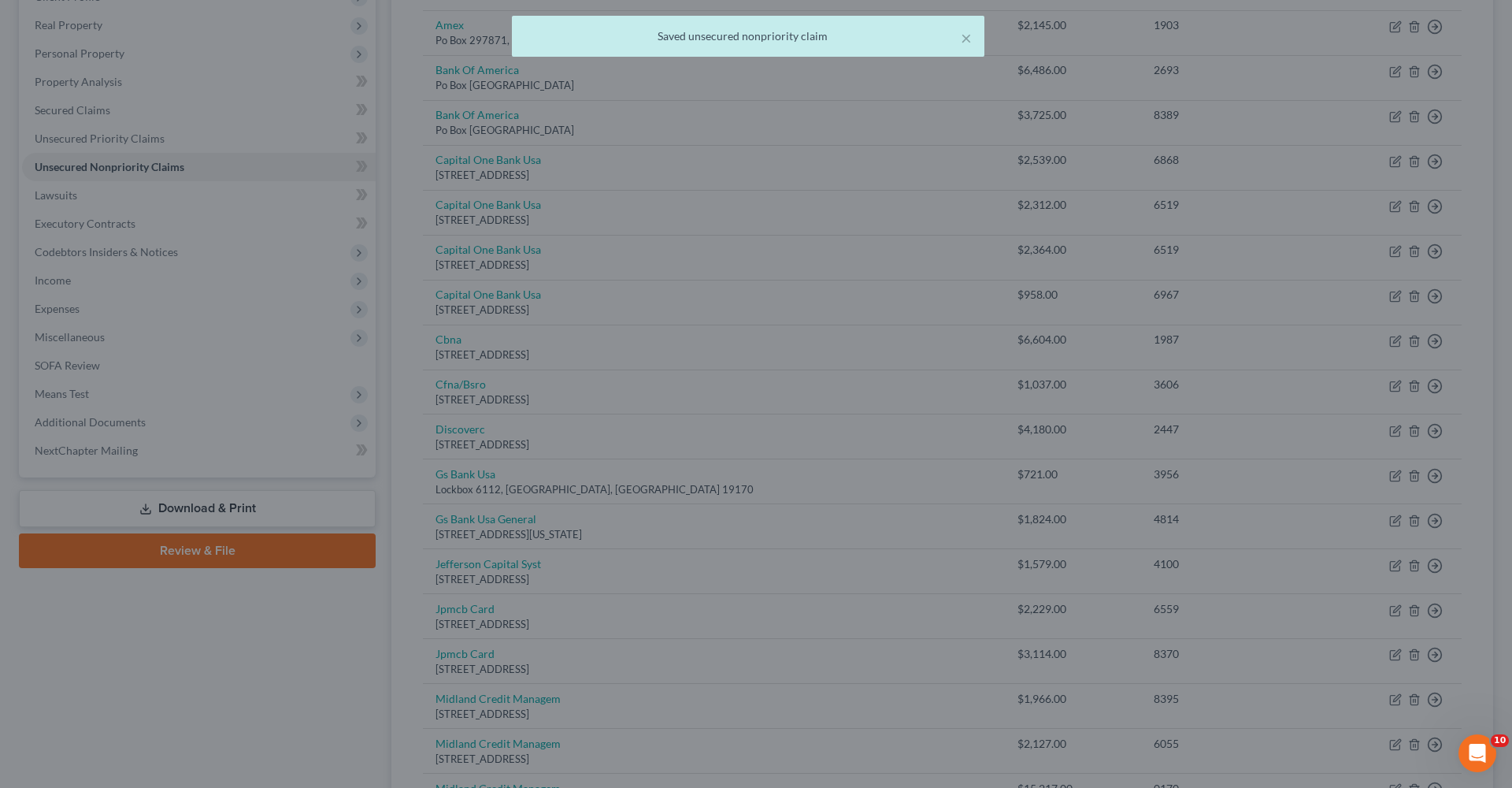
type input "0"
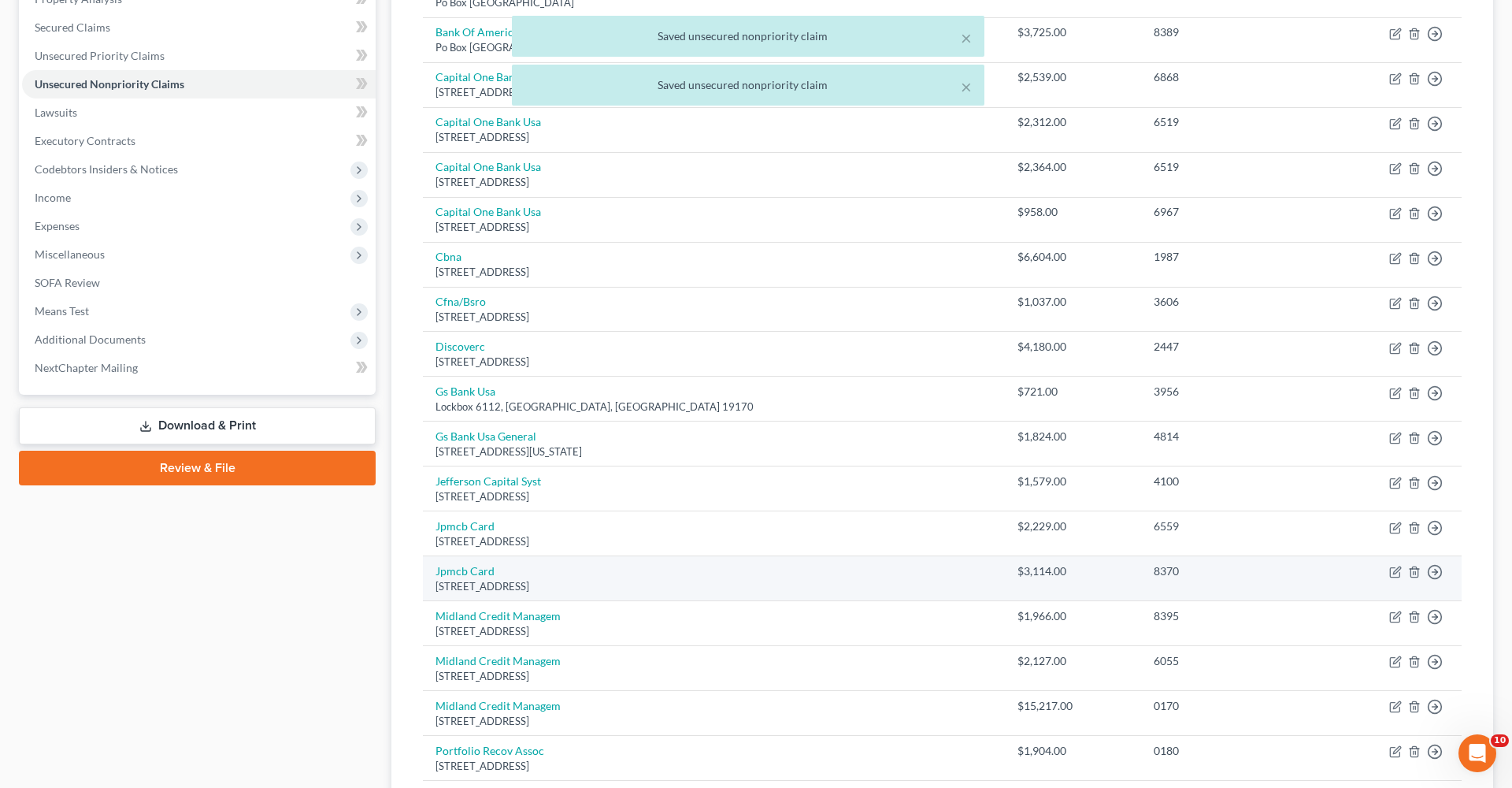
scroll to position [344, 0]
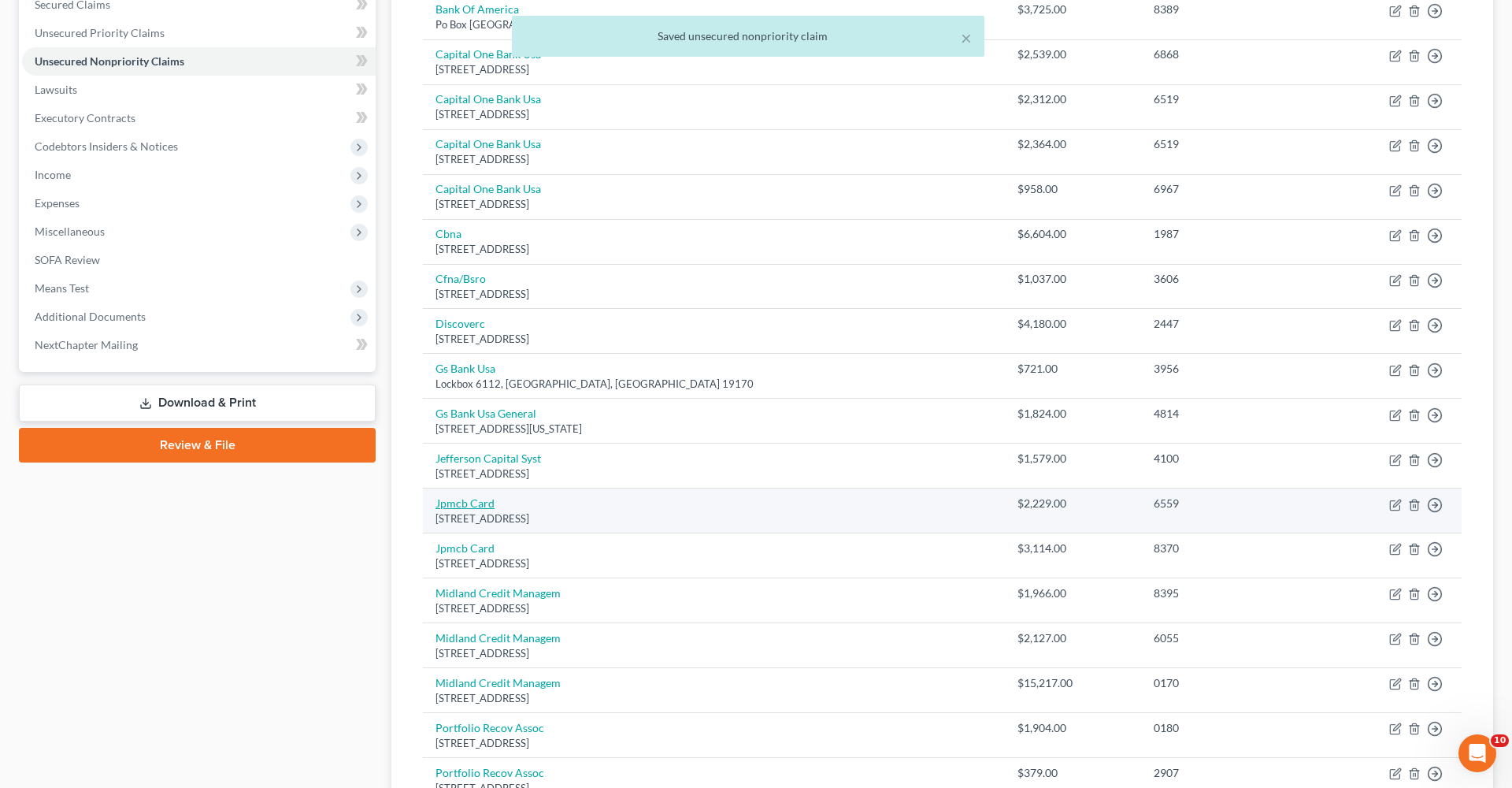
click at [462, 496] on link "Jpmcb Card" at bounding box center [465, 503] width 59 height 13
select select "7"
select select "0"
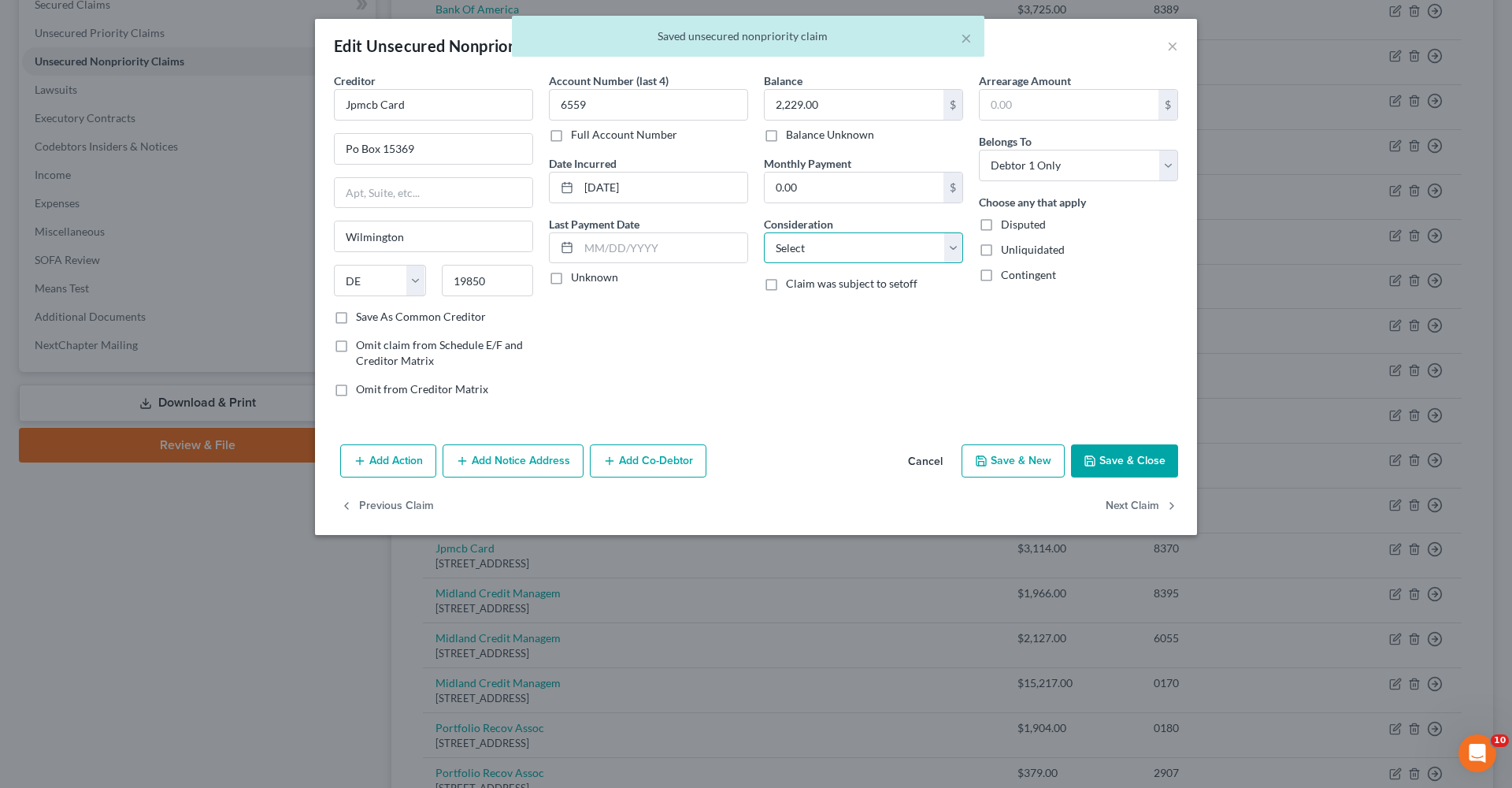
select select "2"
click at [429, 316] on label "Save As Common Creditor" at bounding box center [420, 317] width 130 height 16
click at [373, 316] on input "Save As Common Creditor" at bounding box center [367, 314] width 10 height 10
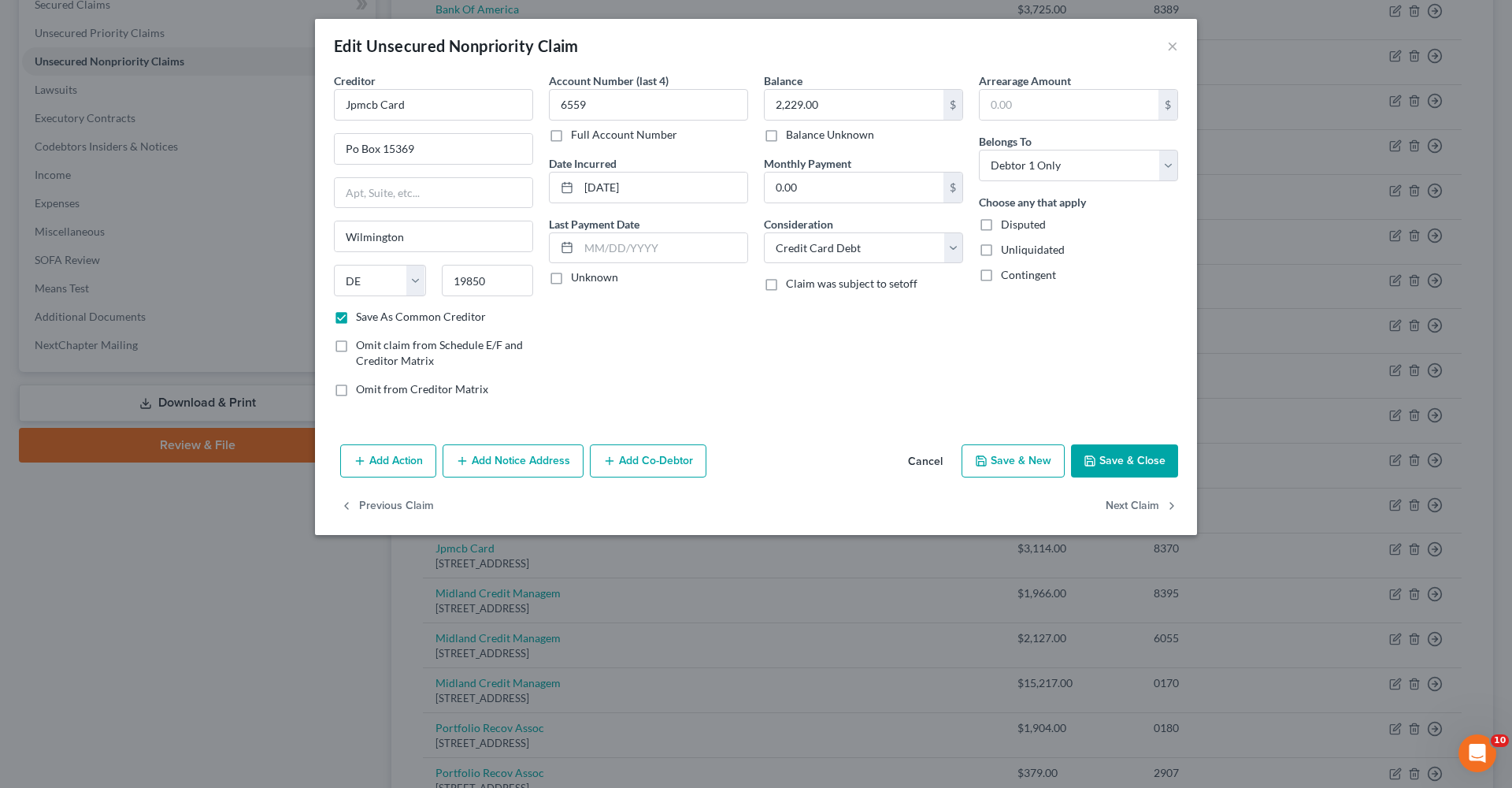
click at [1007, 471] on button "Save & Close" at bounding box center [1124, 461] width 107 height 33
checkbox input "false"
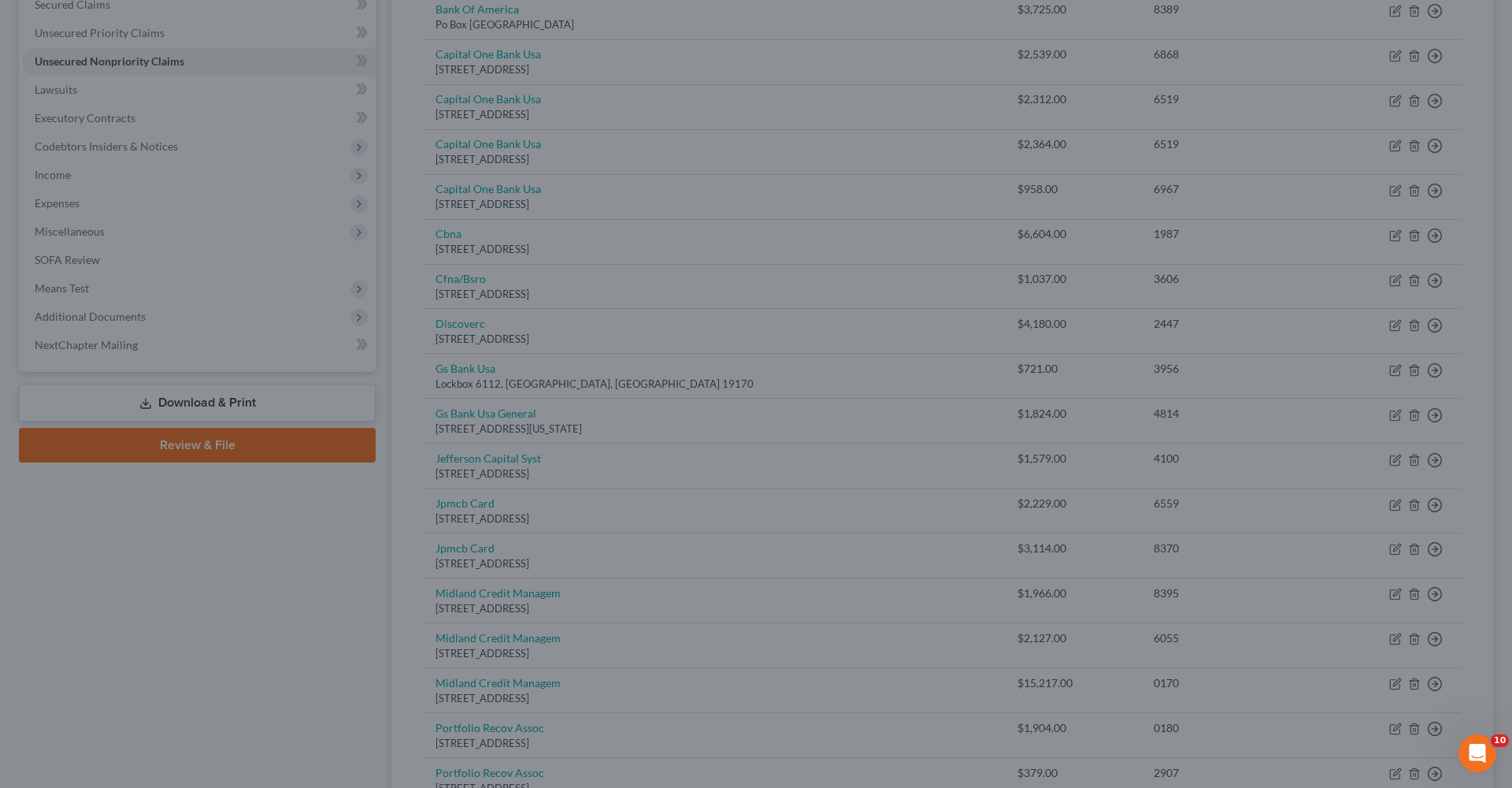
type input "0"
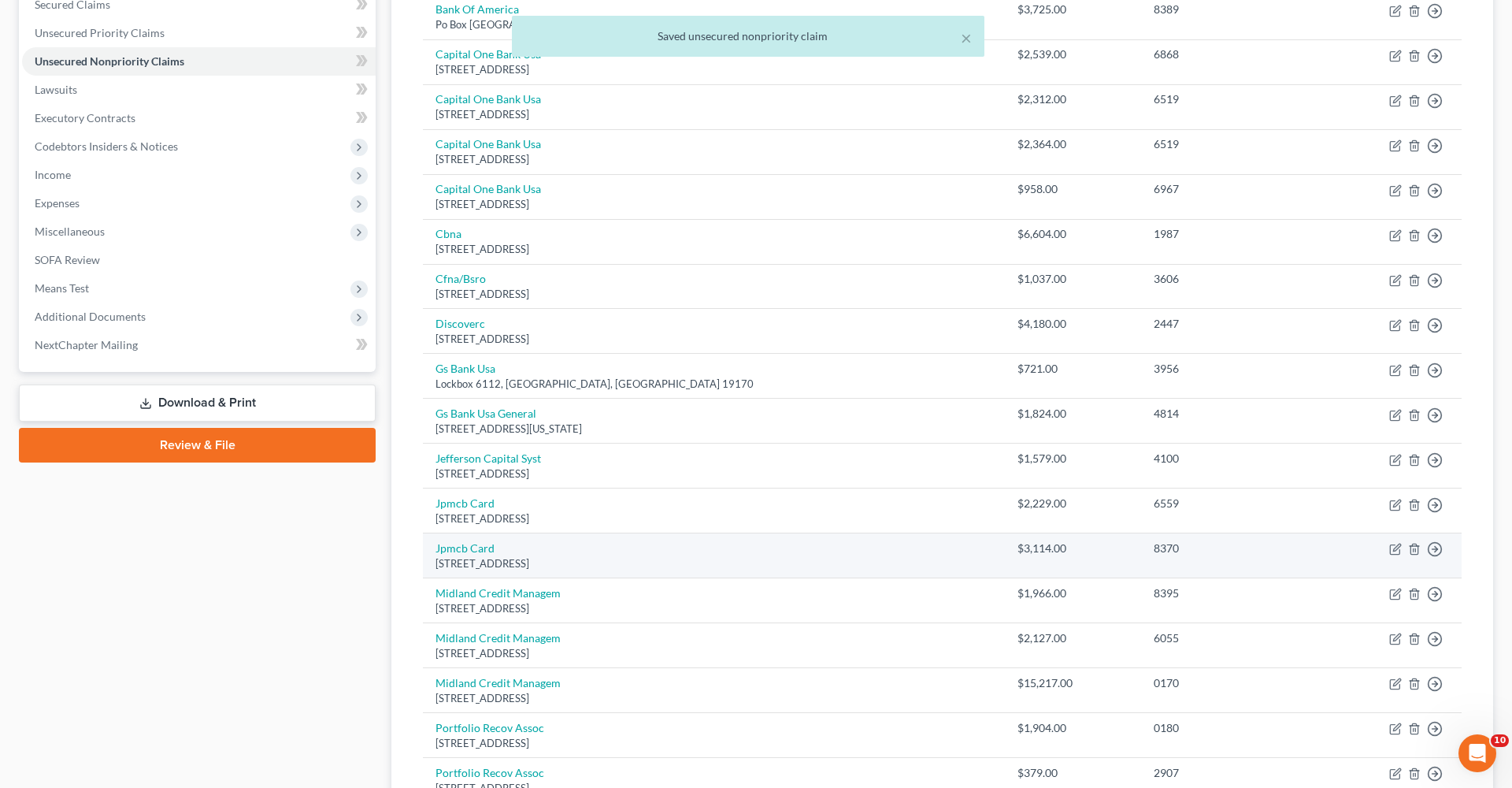
click at [472, 534] on td "Jpmcb Card Po Box 15369, Wilmington, DE 19850" at bounding box center [714, 556] width 582 height 45
click at [475, 541] on link "Jpmcb Card" at bounding box center [465, 548] width 59 height 13
select select "7"
select select "0"
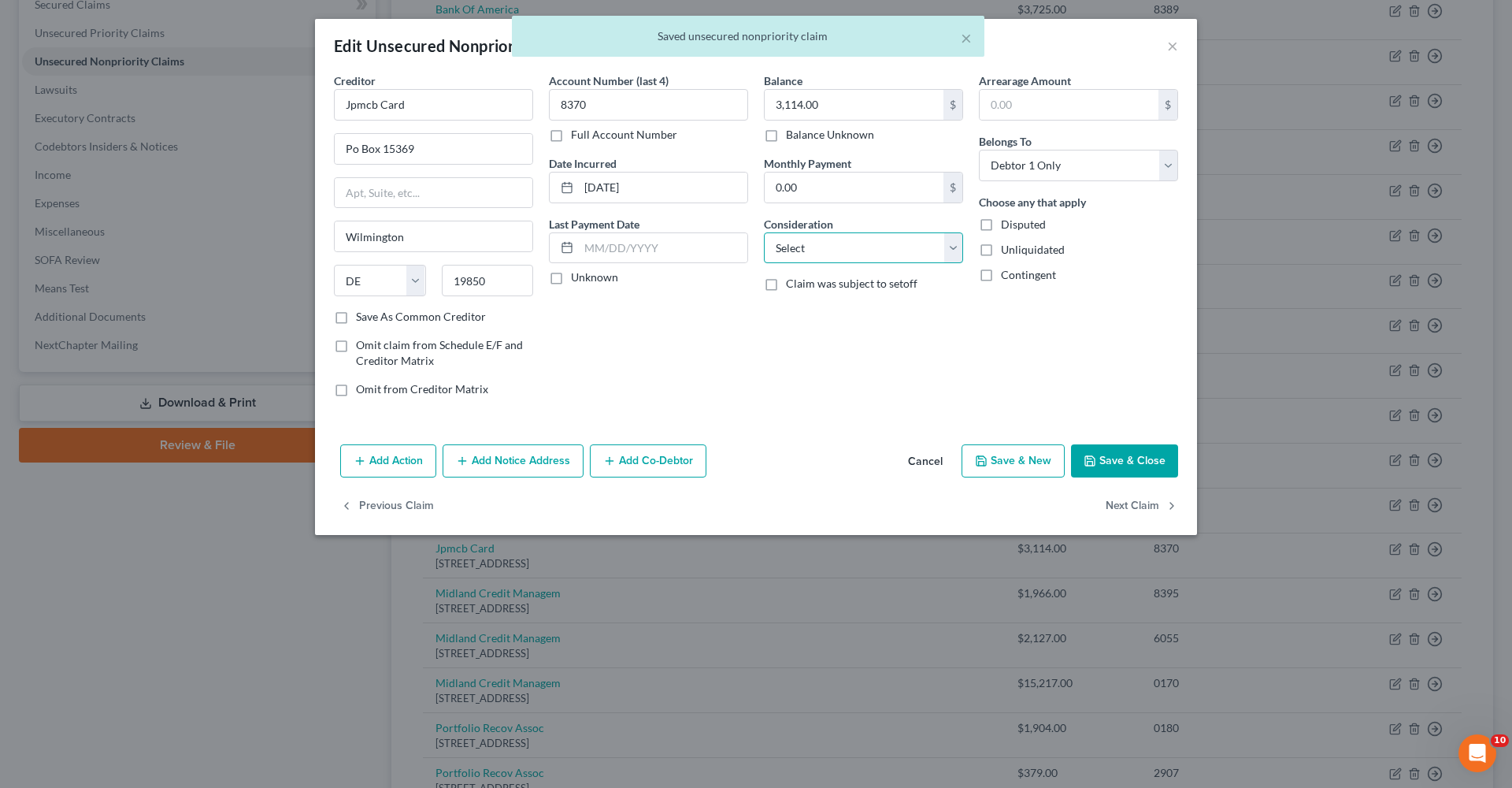
select select "2"
click at [436, 319] on label "Save As Common Creditor" at bounding box center [420, 317] width 130 height 16
click at [373, 319] on input "Save As Common Creditor" at bounding box center [367, 314] width 10 height 10
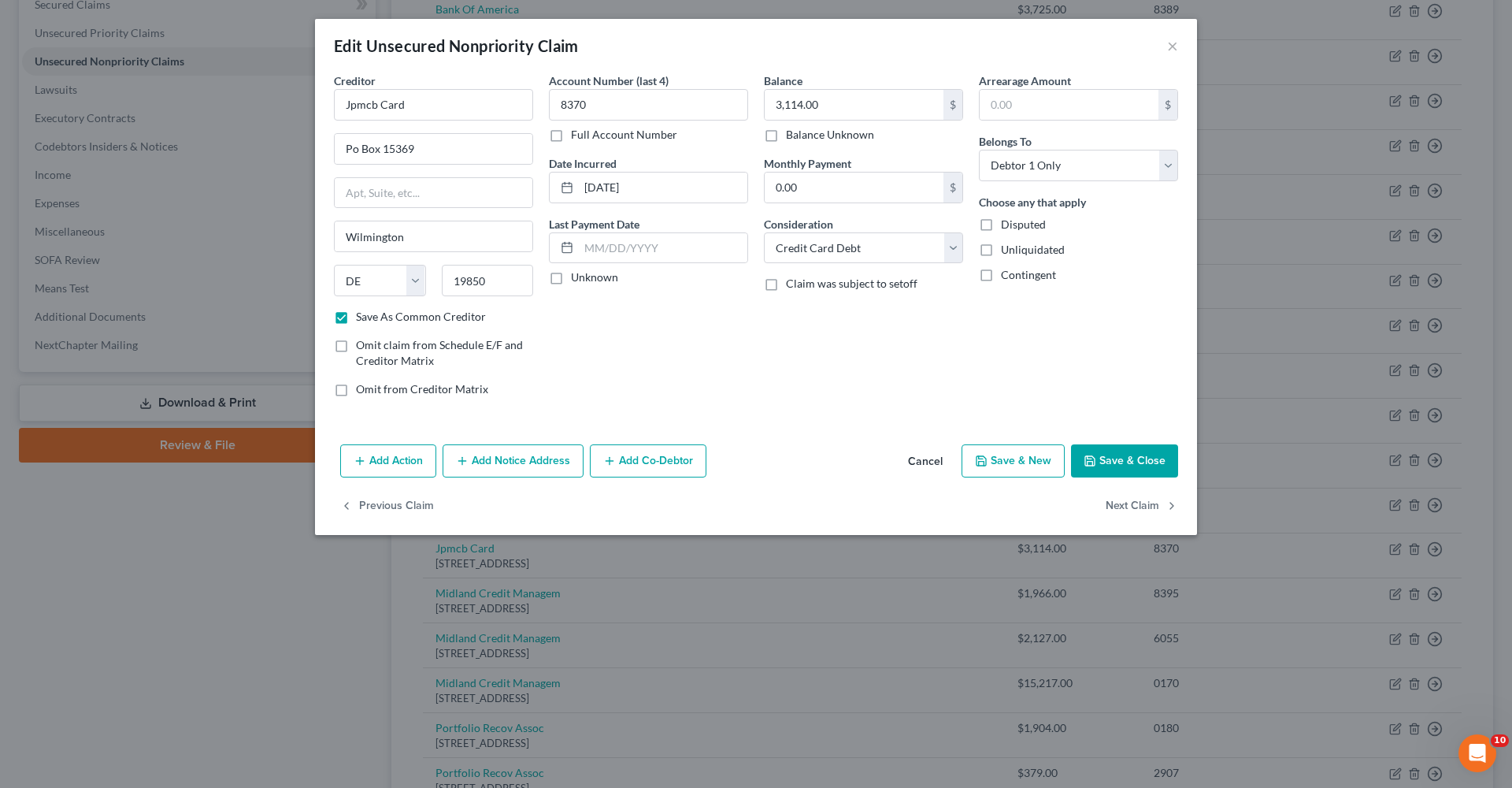
click at [1007, 465] on button "Save & Close" at bounding box center [1124, 461] width 107 height 33
checkbox input "false"
type input "0"
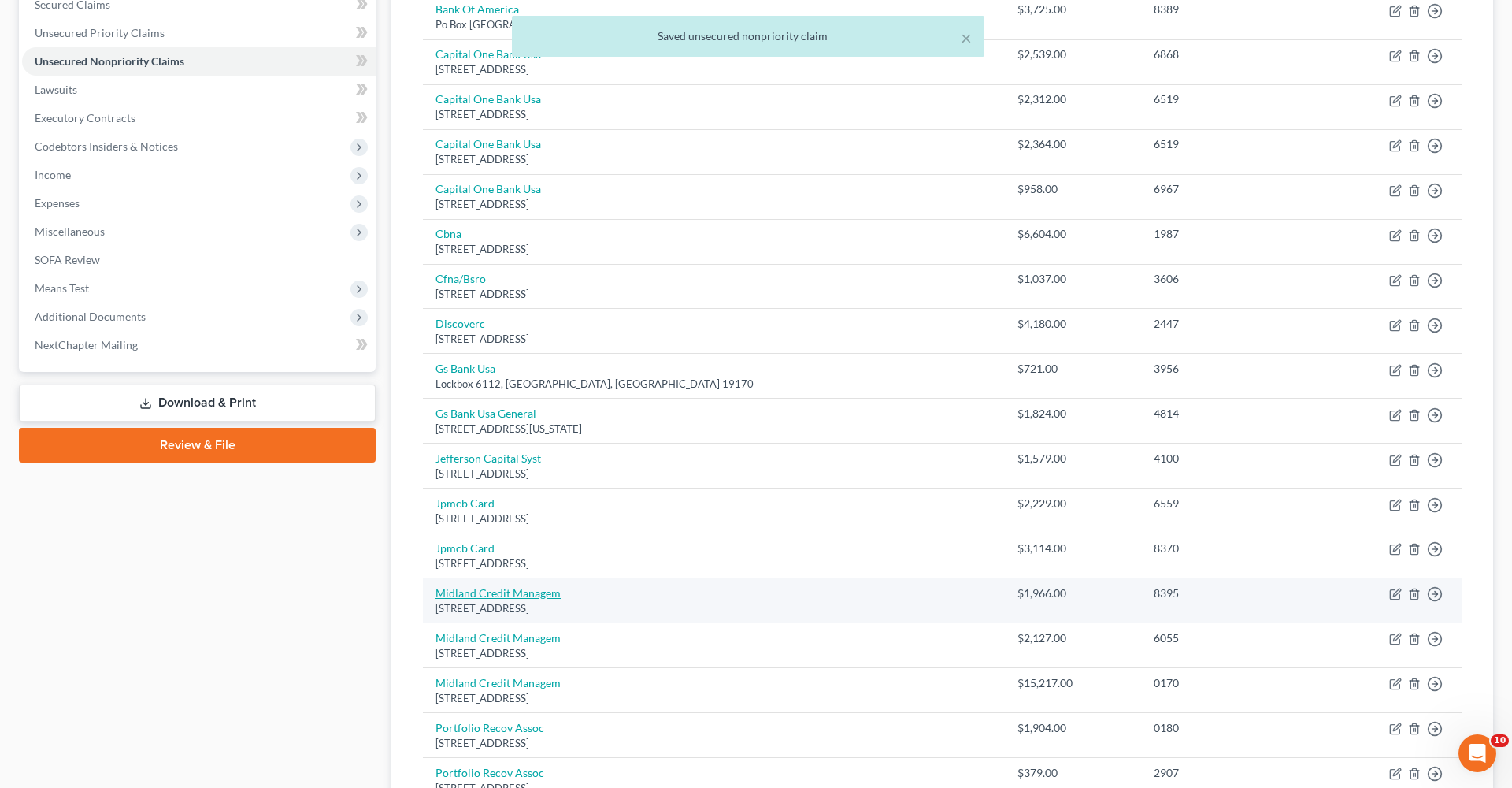
click at [495, 559] on link "Midland Credit Managem" at bounding box center [497, 593] width 125 height 13
select select "23"
select select "0"
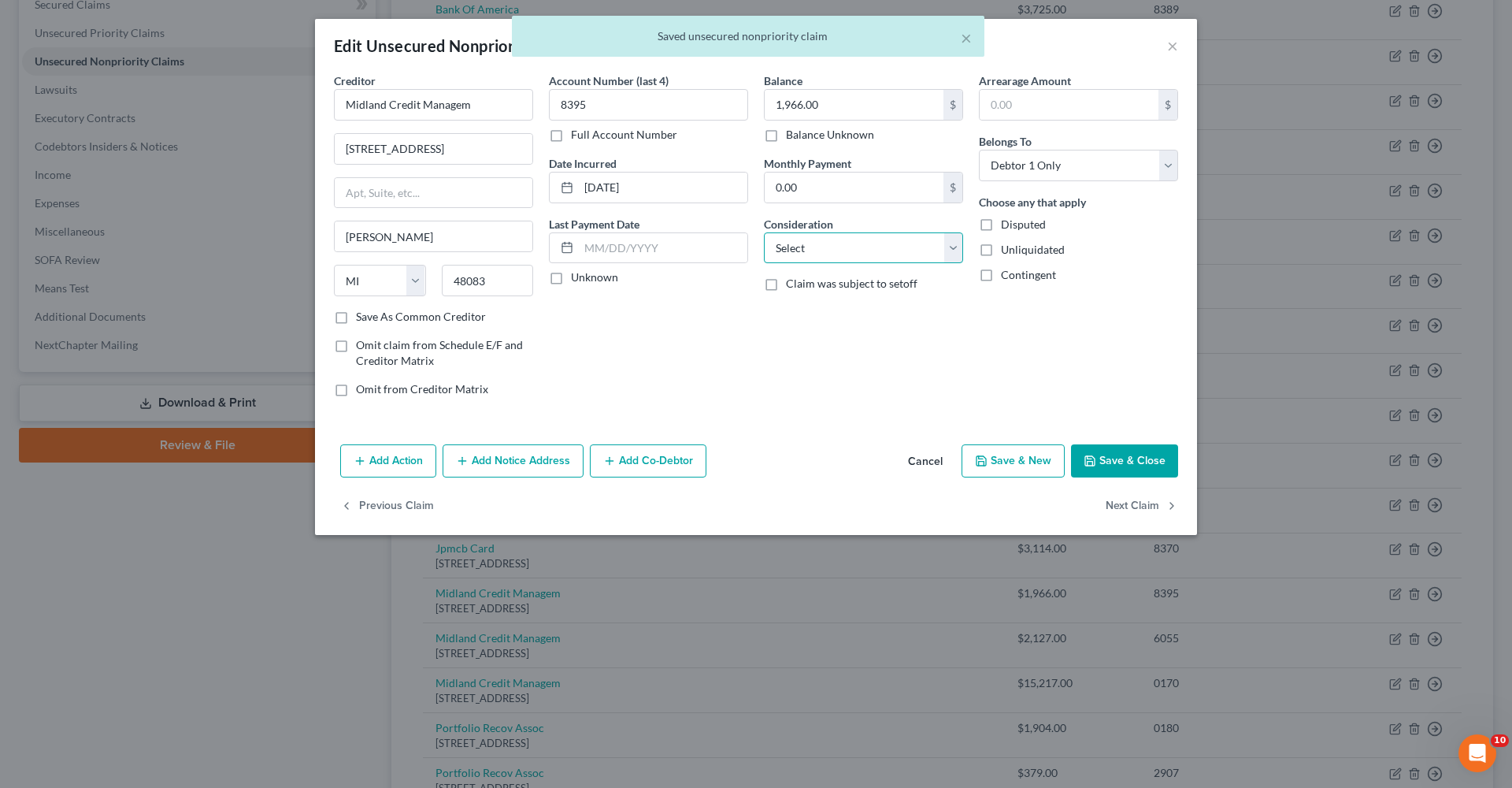
select select "1"
click at [425, 316] on label "Save As Common Creditor" at bounding box center [420, 317] width 130 height 16
click at [373, 316] on input "Save As Common Creditor" at bounding box center [367, 314] width 10 height 10
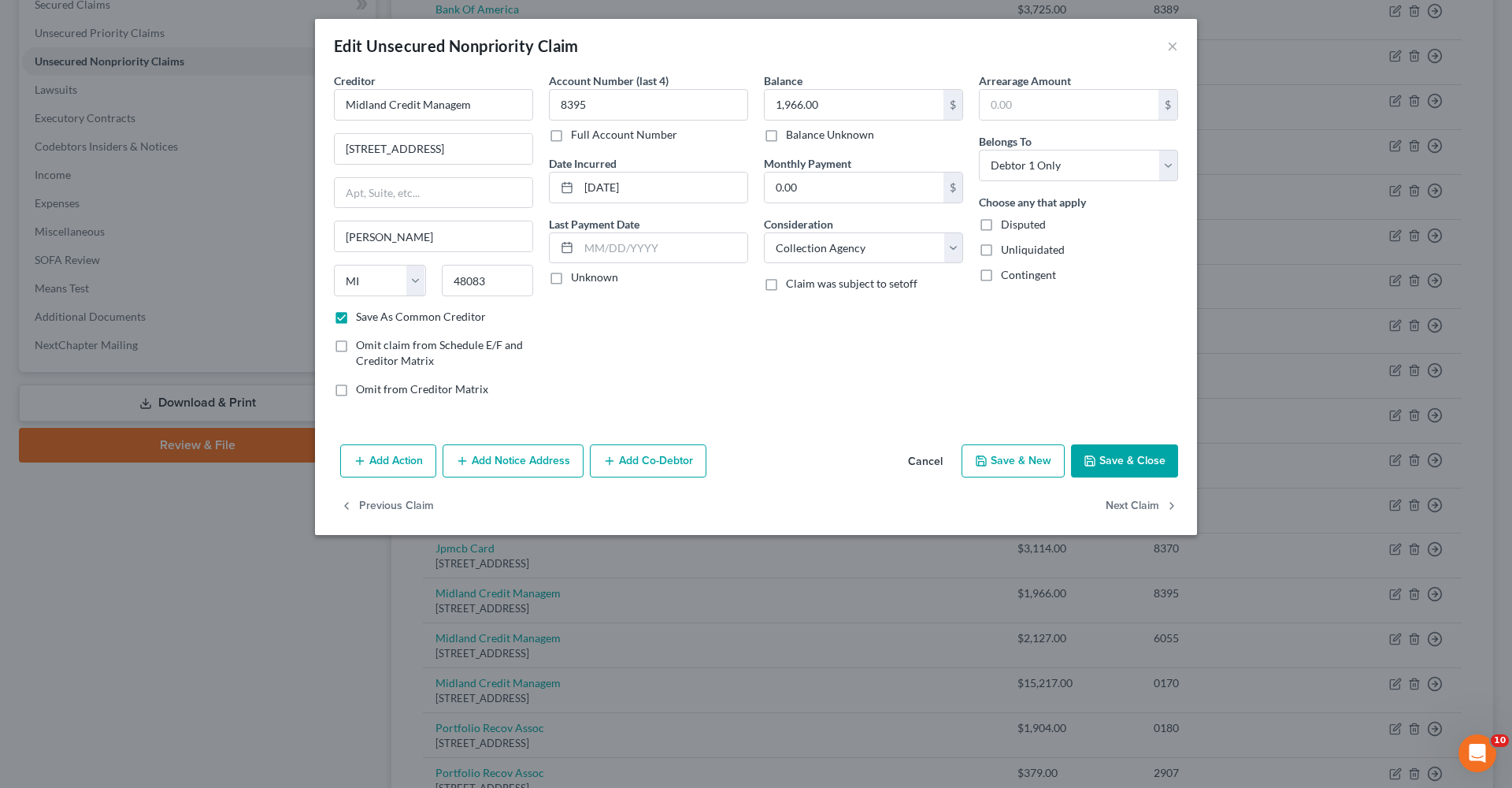
click at [1007, 467] on button "Save & Close" at bounding box center [1124, 461] width 107 height 33
checkbox input "false"
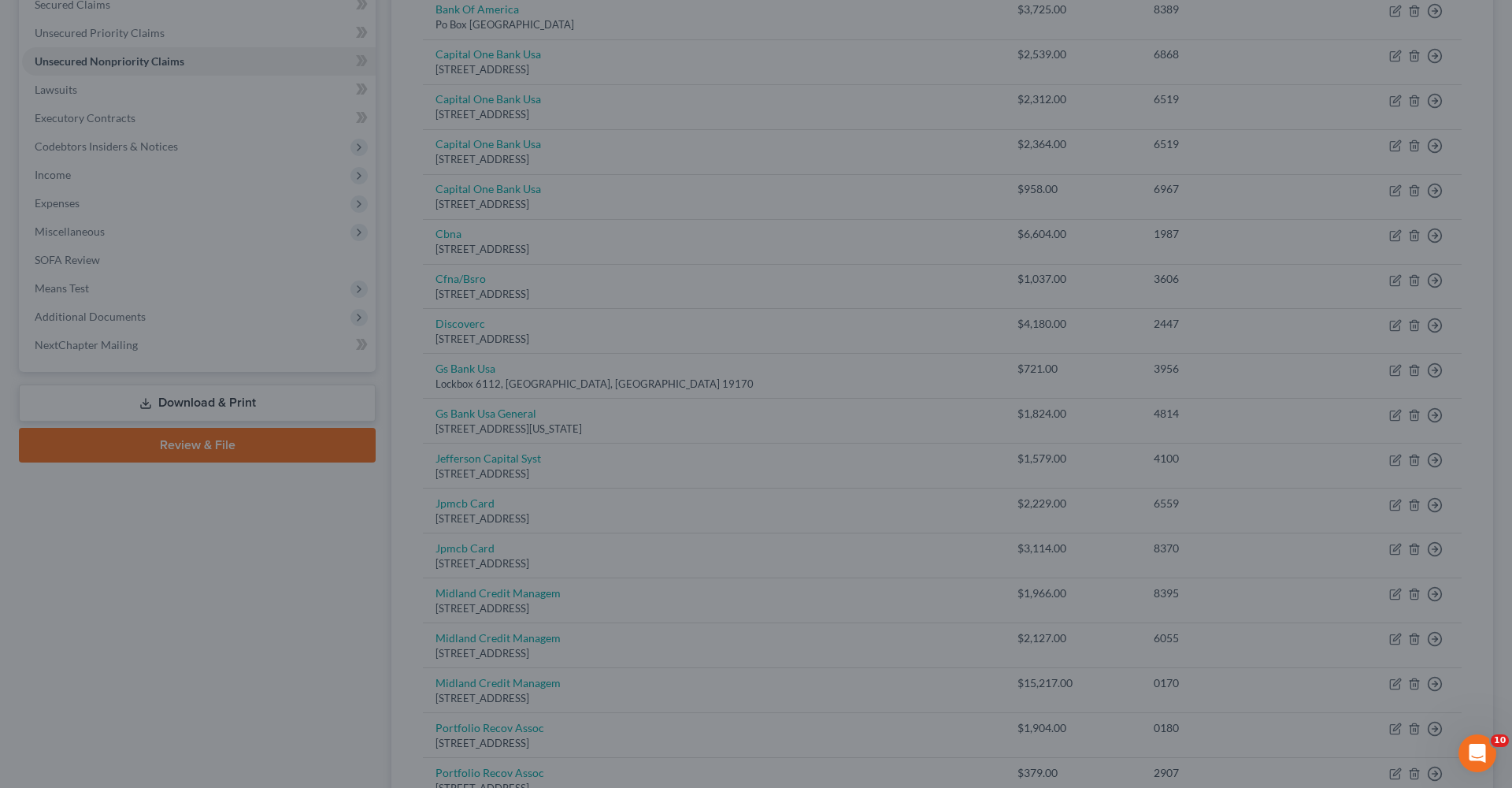
type input "0"
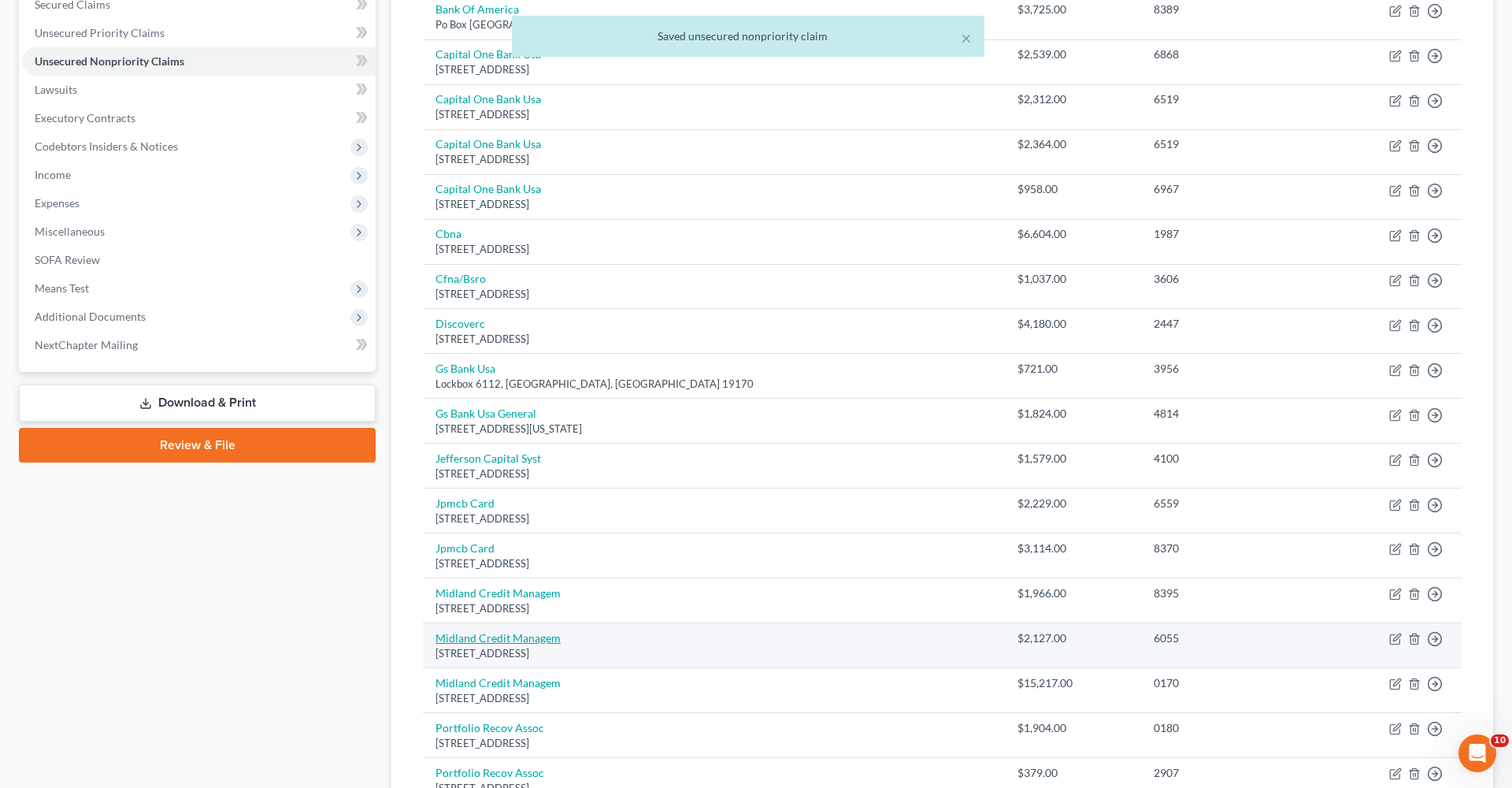
click at [497, 559] on link "Midland Credit Managem" at bounding box center [497, 638] width 125 height 13
select select "23"
select select "0"
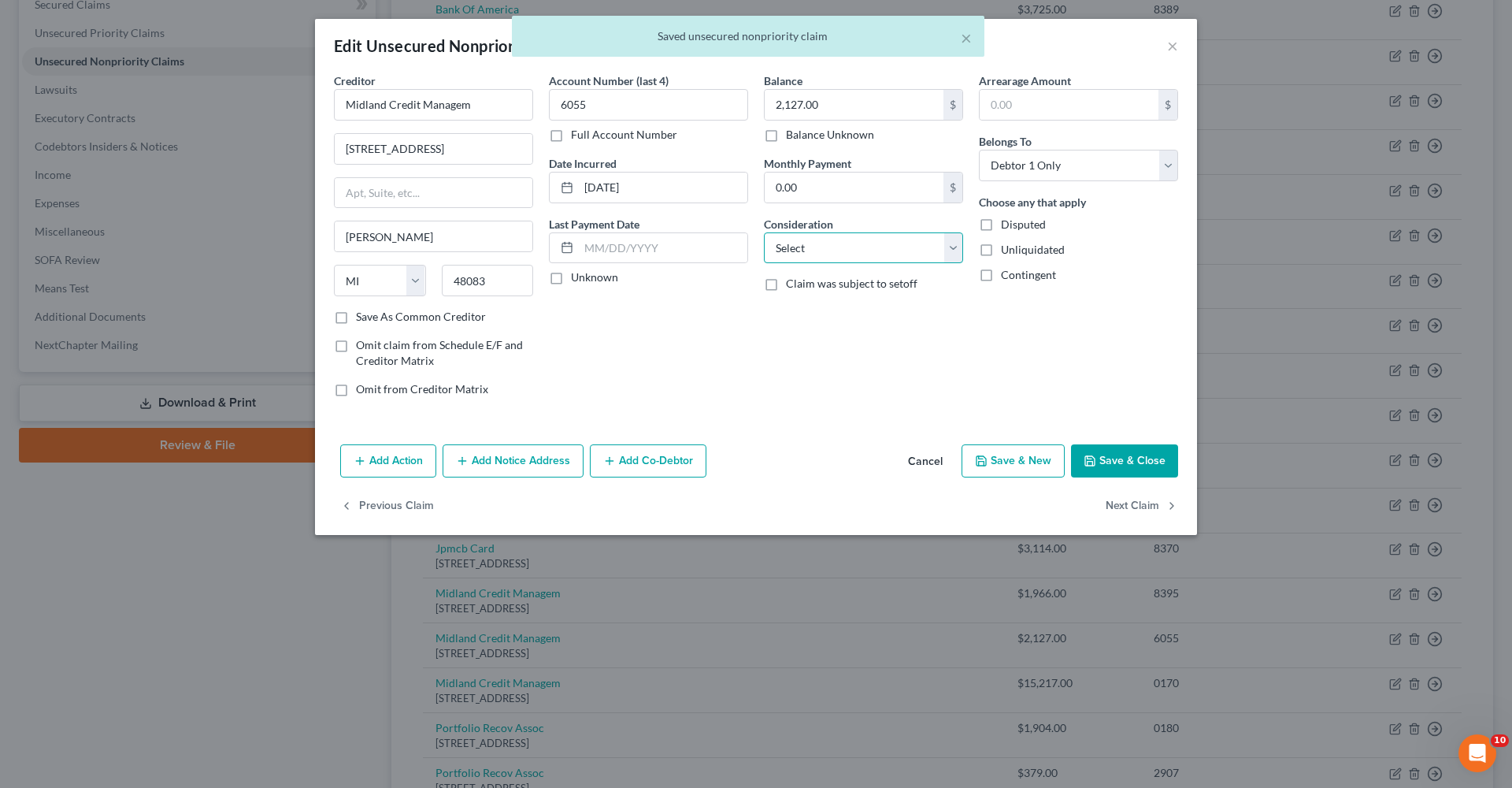
select select "1"
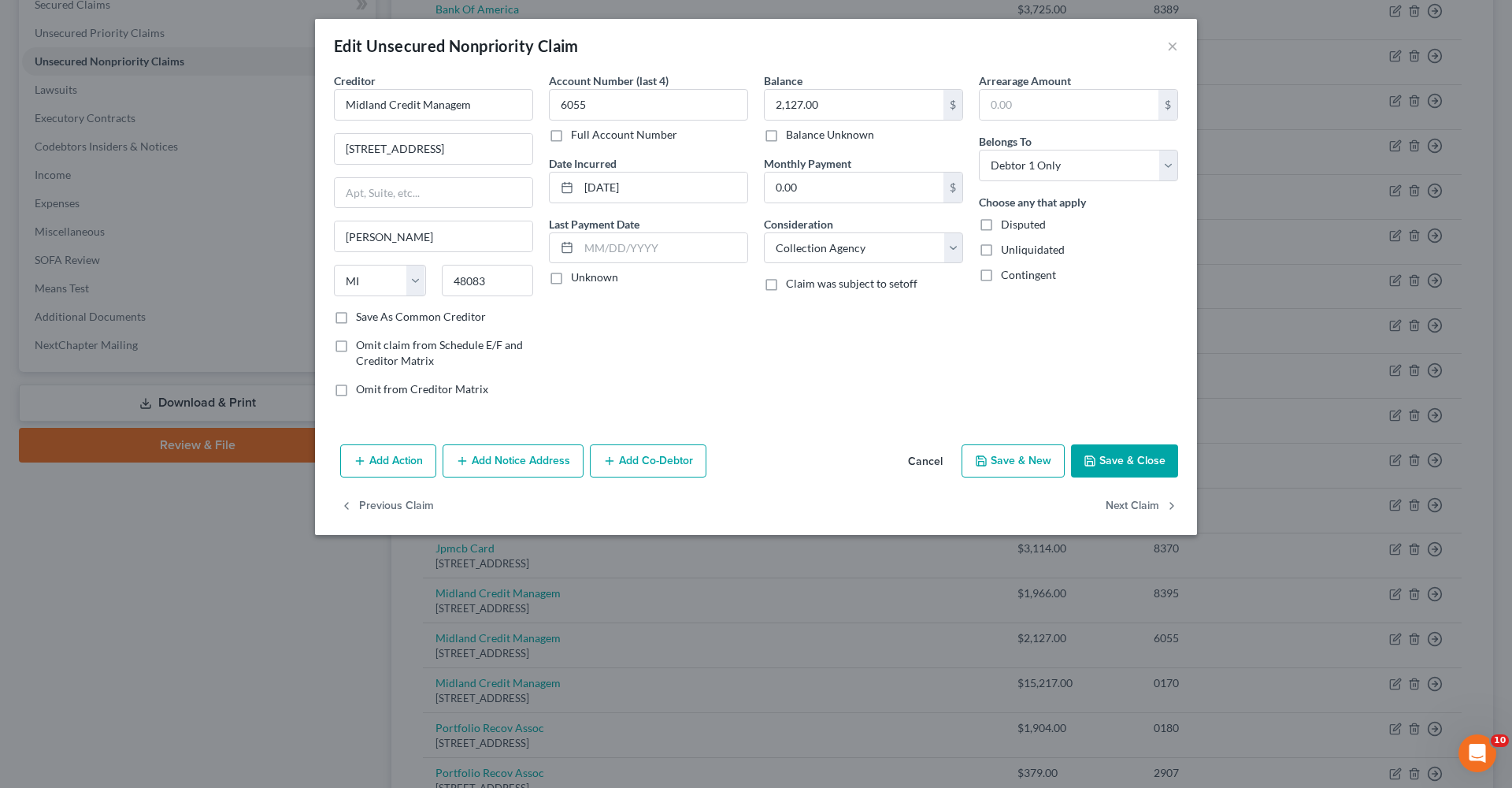
click at [397, 318] on label "Save As Common Creditor" at bounding box center [420, 317] width 130 height 16
click at [373, 318] on input "Save As Common Creditor" at bounding box center [367, 314] width 10 height 10
click at [1007, 460] on button "Save & Close" at bounding box center [1124, 461] width 107 height 33
checkbox input "false"
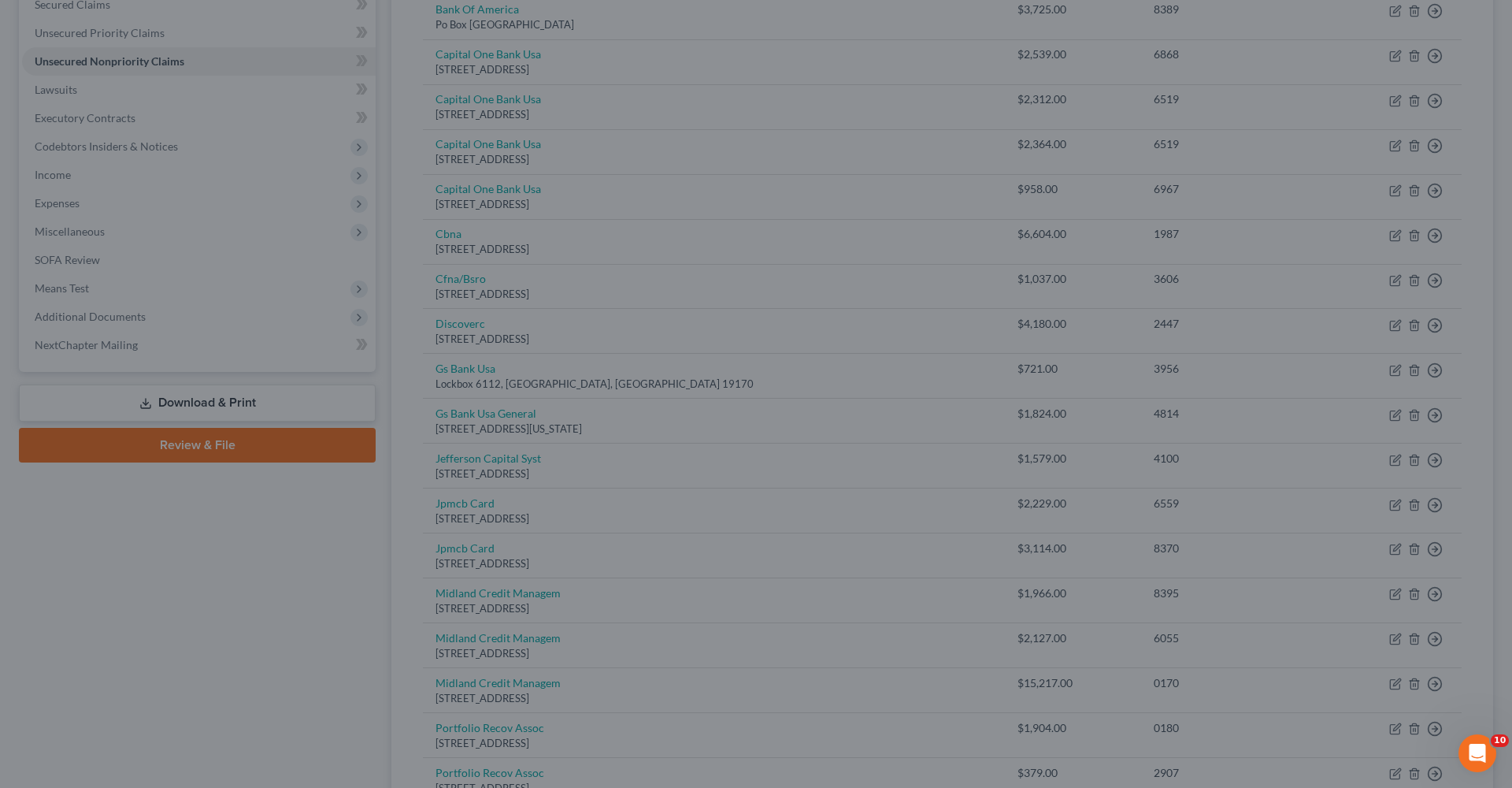
type input "0"
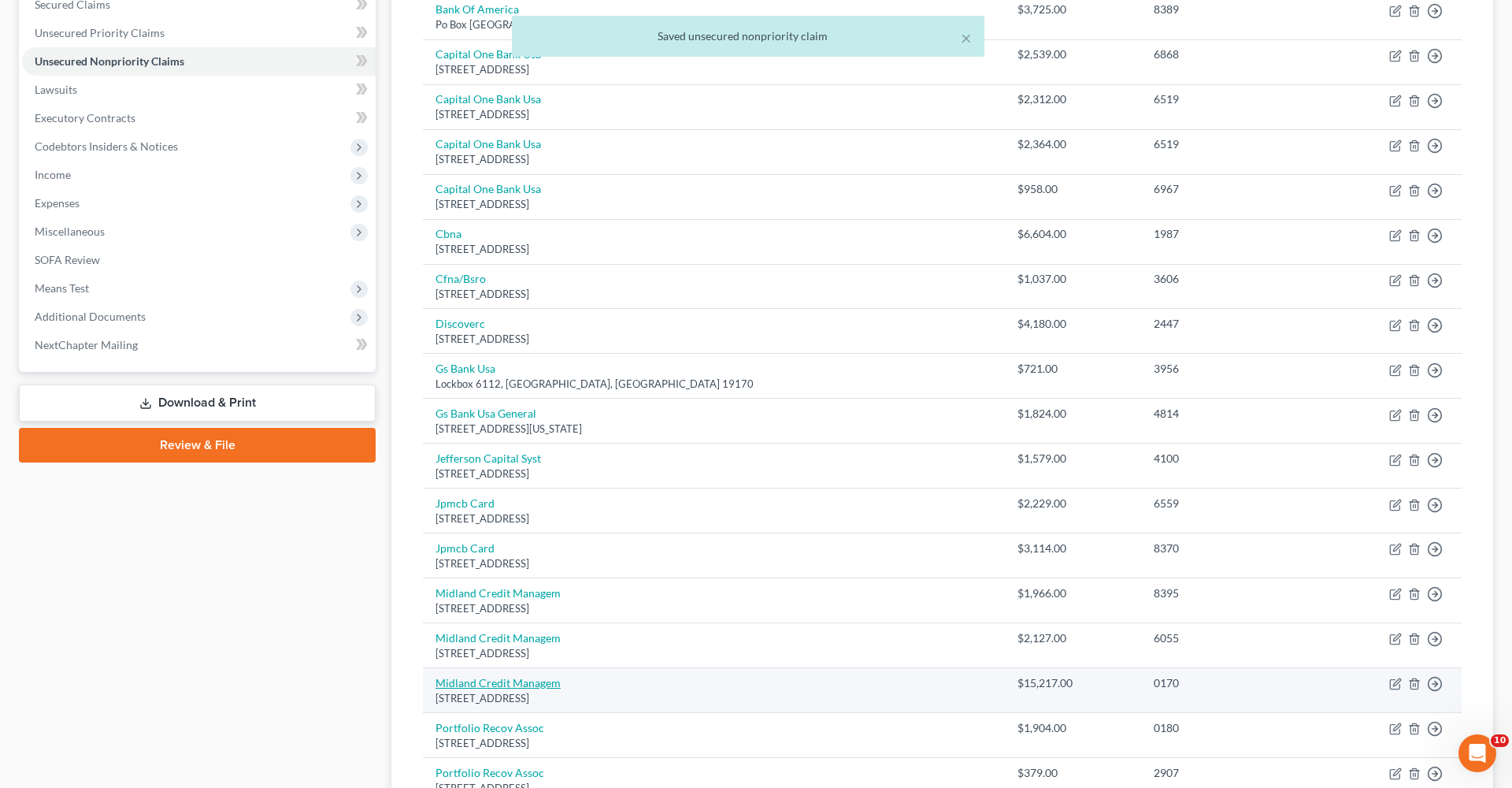
click at [511, 559] on link "Midland Credit Managem" at bounding box center [497, 683] width 125 height 13
select select "23"
select select "0"
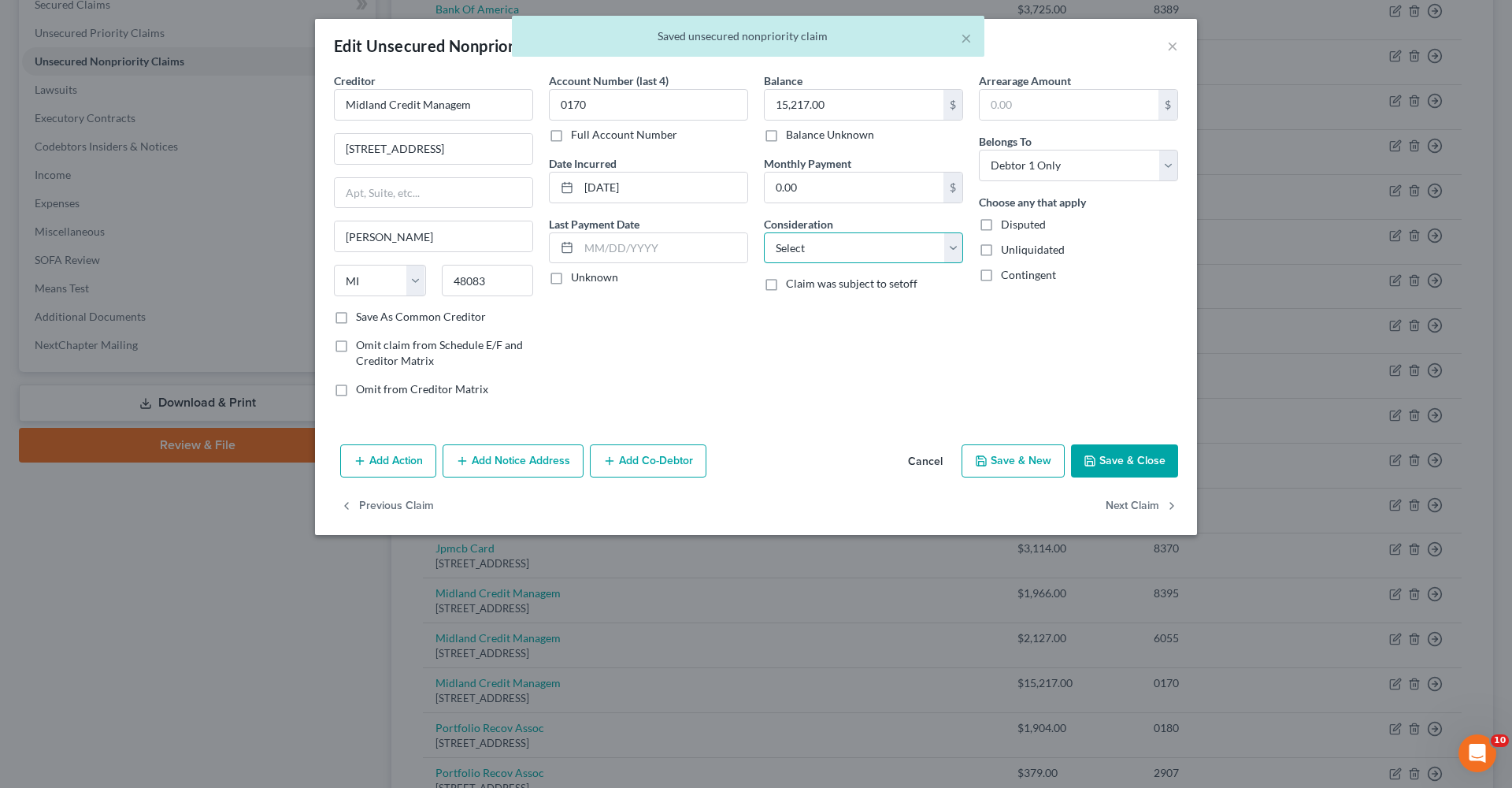
select select "1"
click at [443, 316] on label "Save As Common Creditor" at bounding box center [420, 317] width 130 height 16
click at [373, 316] on input "Save As Common Creditor" at bounding box center [367, 314] width 10 height 10
click at [1007, 458] on button "Save & Close" at bounding box center [1124, 461] width 107 height 33
checkbox input "false"
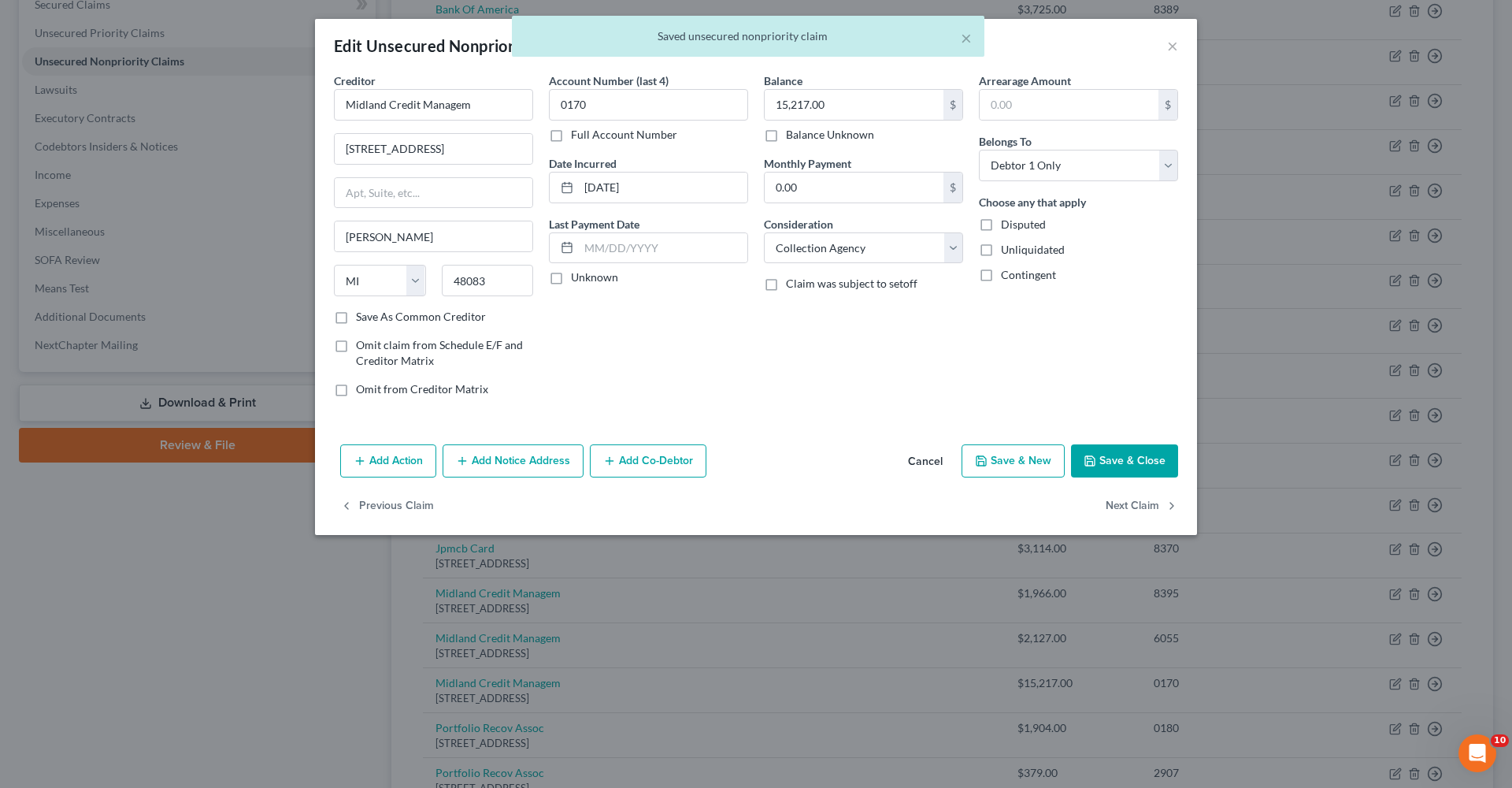
type input "0"
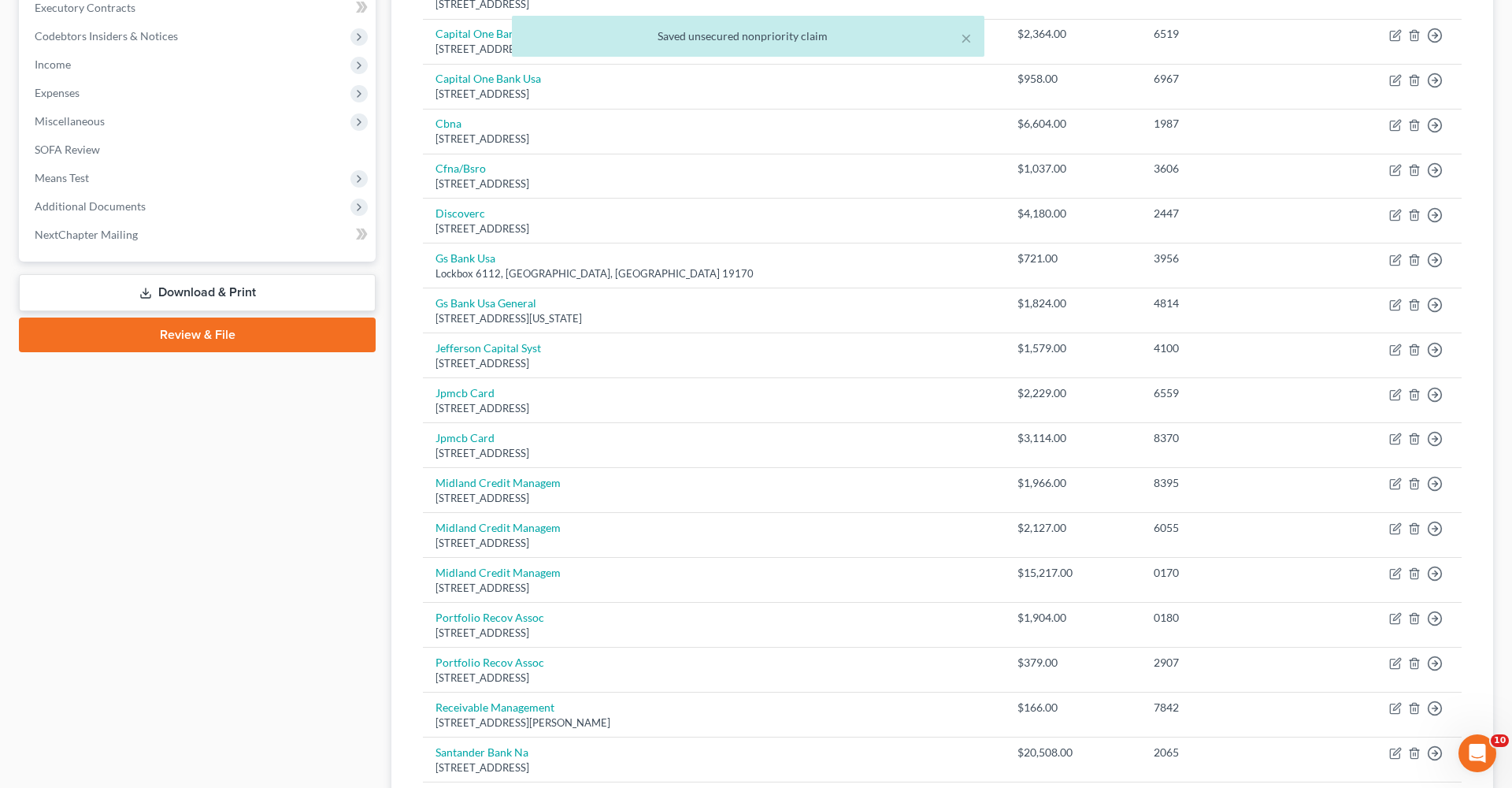
scroll to position [481, 0]
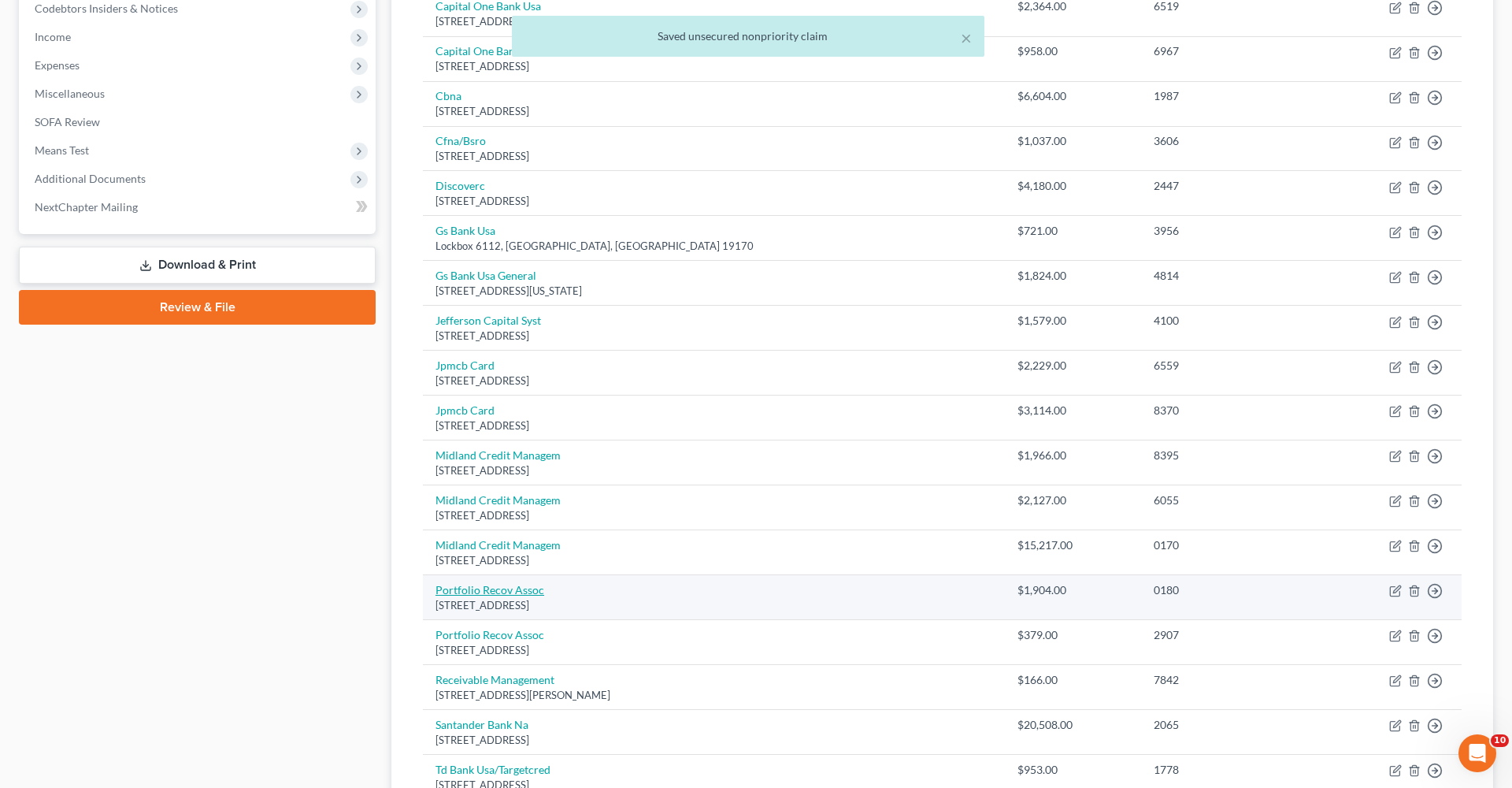
click at [469, 559] on link "Portfolio Recov Assoc" at bounding box center [489, 590] width 109 height 13
select select "48"
select select "0"
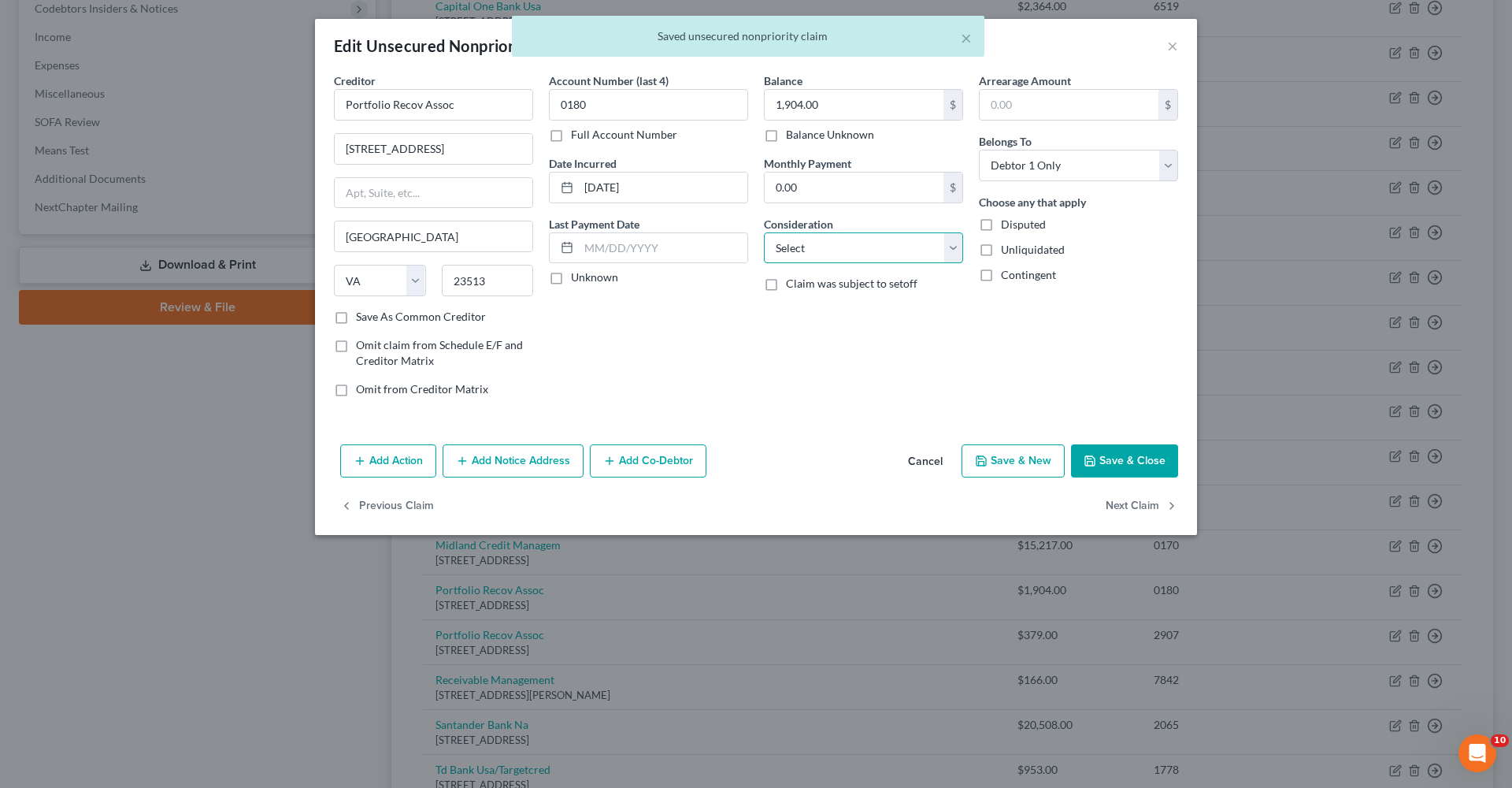
select select "1"
click at [446, 315] on label "Save As Common Creditor" at bounding box center [420, 317] width 130 height 16
click at [373, 315] on input "Save As Common Creditor" at bounding box center [367, 314] width 10 height 10
click at [1007, 461] on button "Save & Close" at bounding box center [1124, 461] width 107 height 33
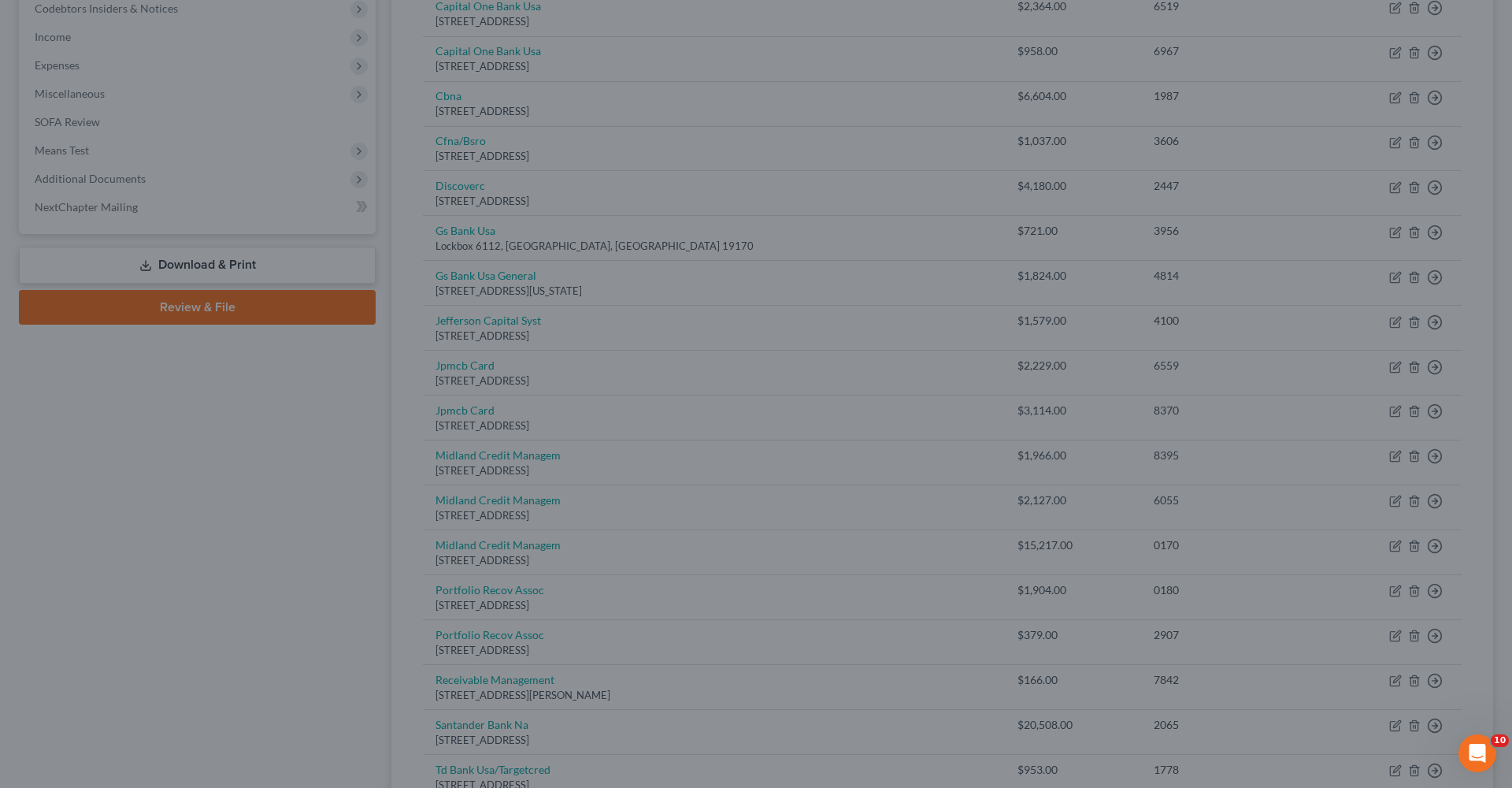
checkbox input "false"
type input "0"
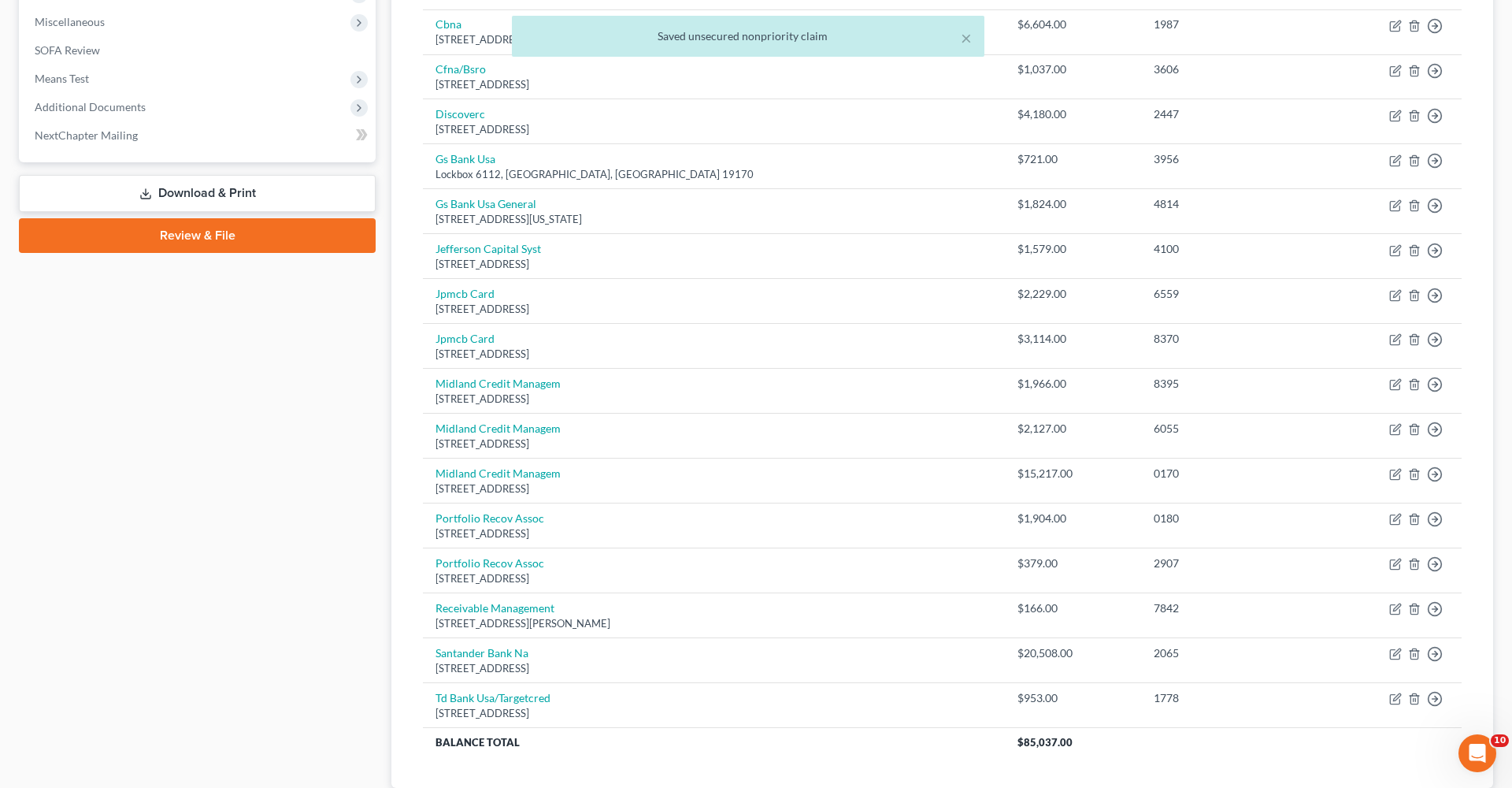
scroll to position [569, 0]
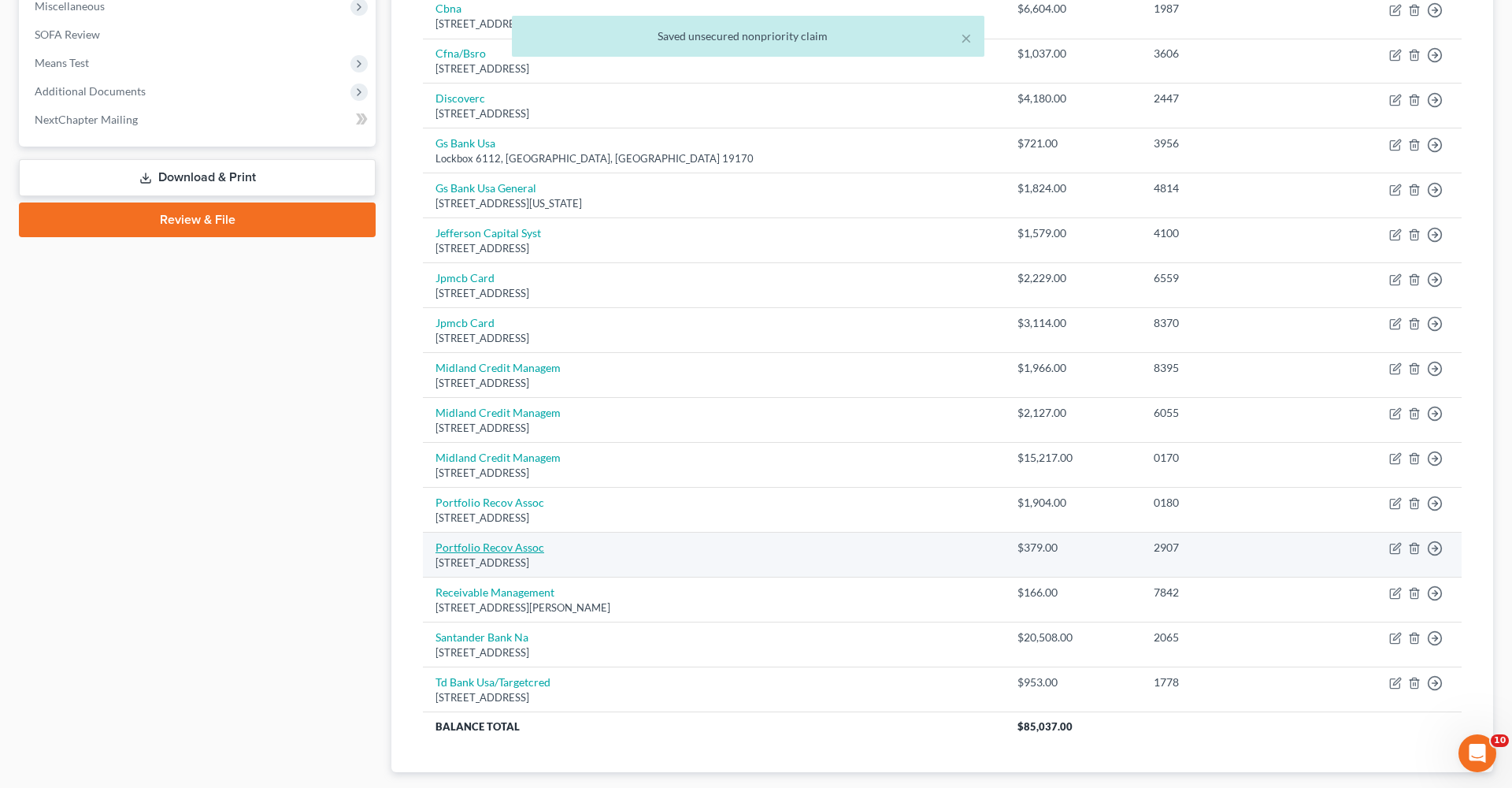
click at [495, 540] on link "Portfolio Recov Assoc" at bounding box center [489, 547] width 109 height 13
select select "48"
select select "0"
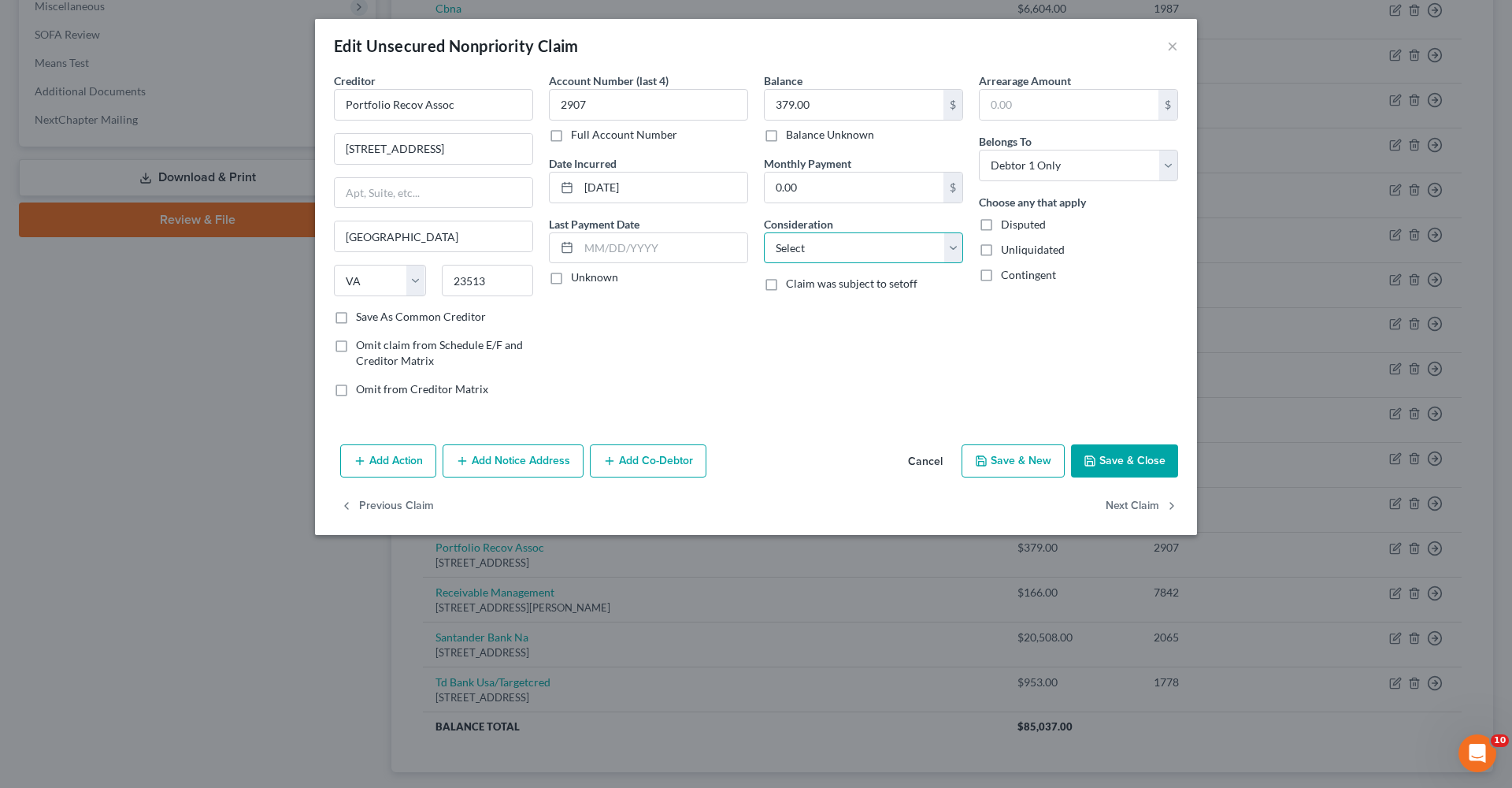
select select "1"
click at [450, 312] on label "Save As Common Creditor" at bounding box center [420, 317] width 130 height 16
click at [373, 312] on input "Save As Common Creditor" at bounding box center [367, 314] width 10 height 10
click at [1007, 471] on button "Save & Close" at bounding box center [1124, 461] width 107 height 33
checkbox input "false"
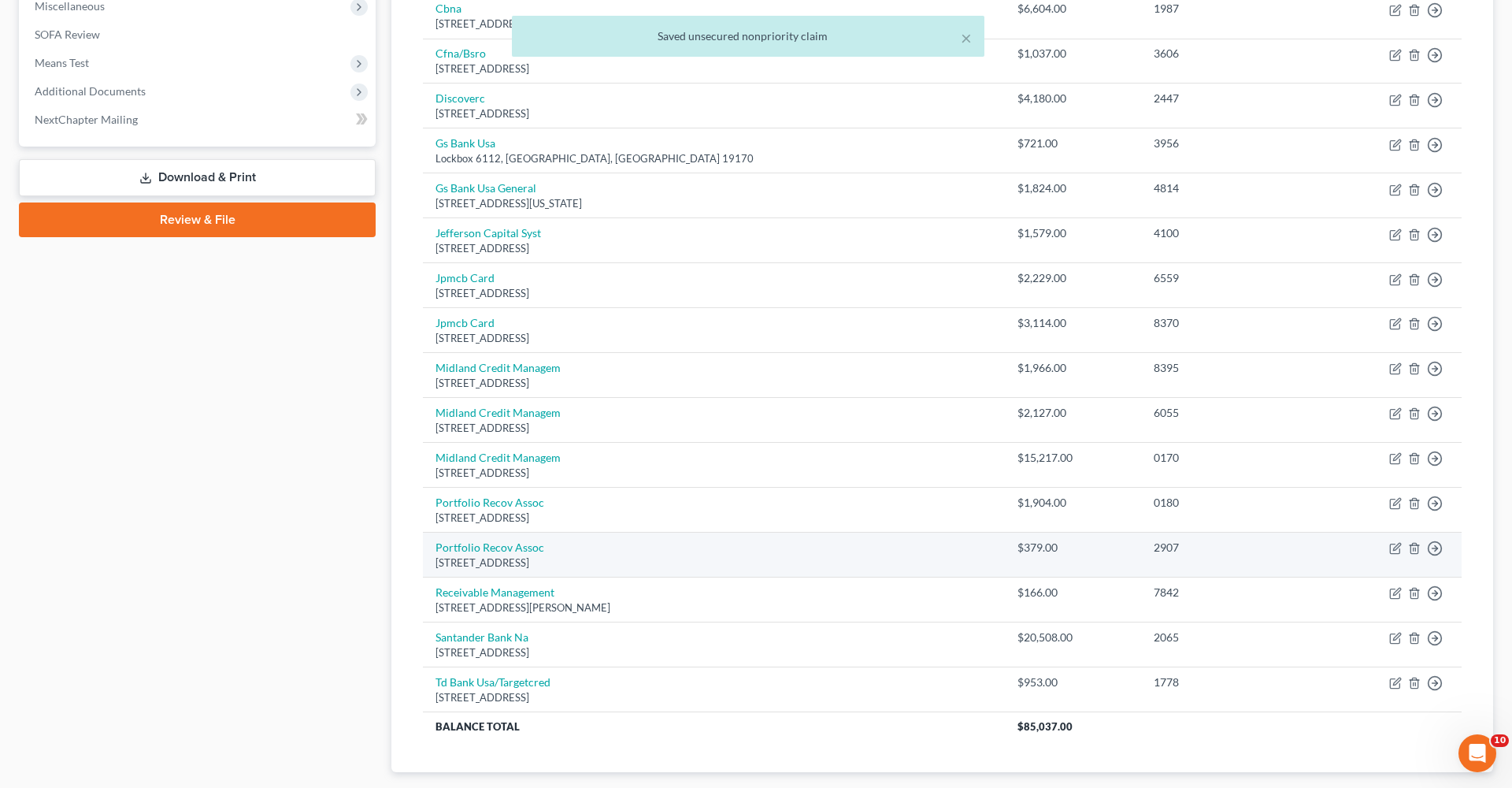
click at [482, 555] on div "120 Corporate Drive, Norfolk, VA 23513" at bounding box center [713, 563] width 556 height 15
click at [465, 543] on link "Portfolio Recov Assoc" at bounding box center [489, 547] width 109 height 13
select select "48"
select select "1"
select select "0"
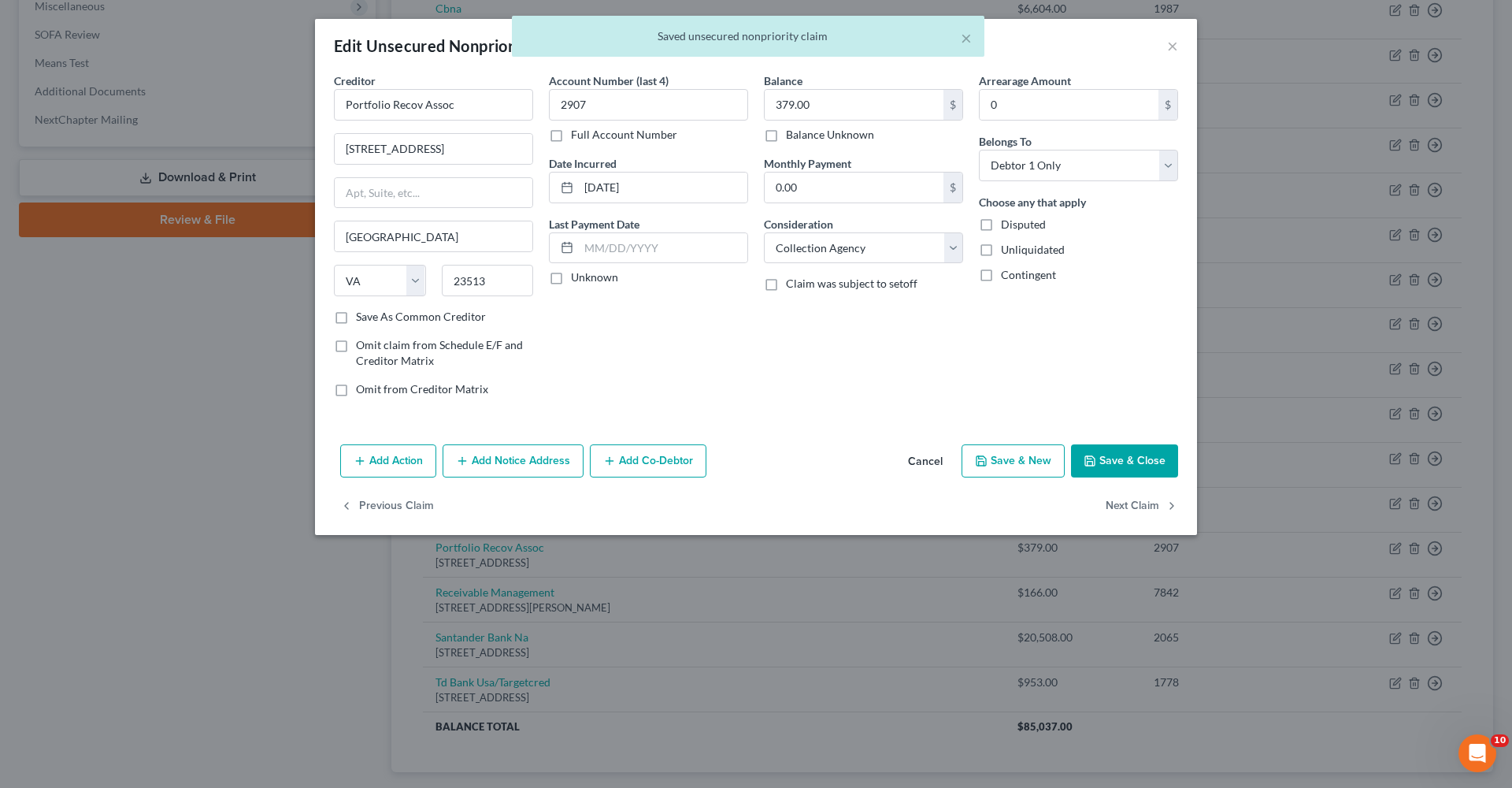
click at [1007, 458] on button "Save & Close" at bounding box center [1124, 461] width 107 height 33
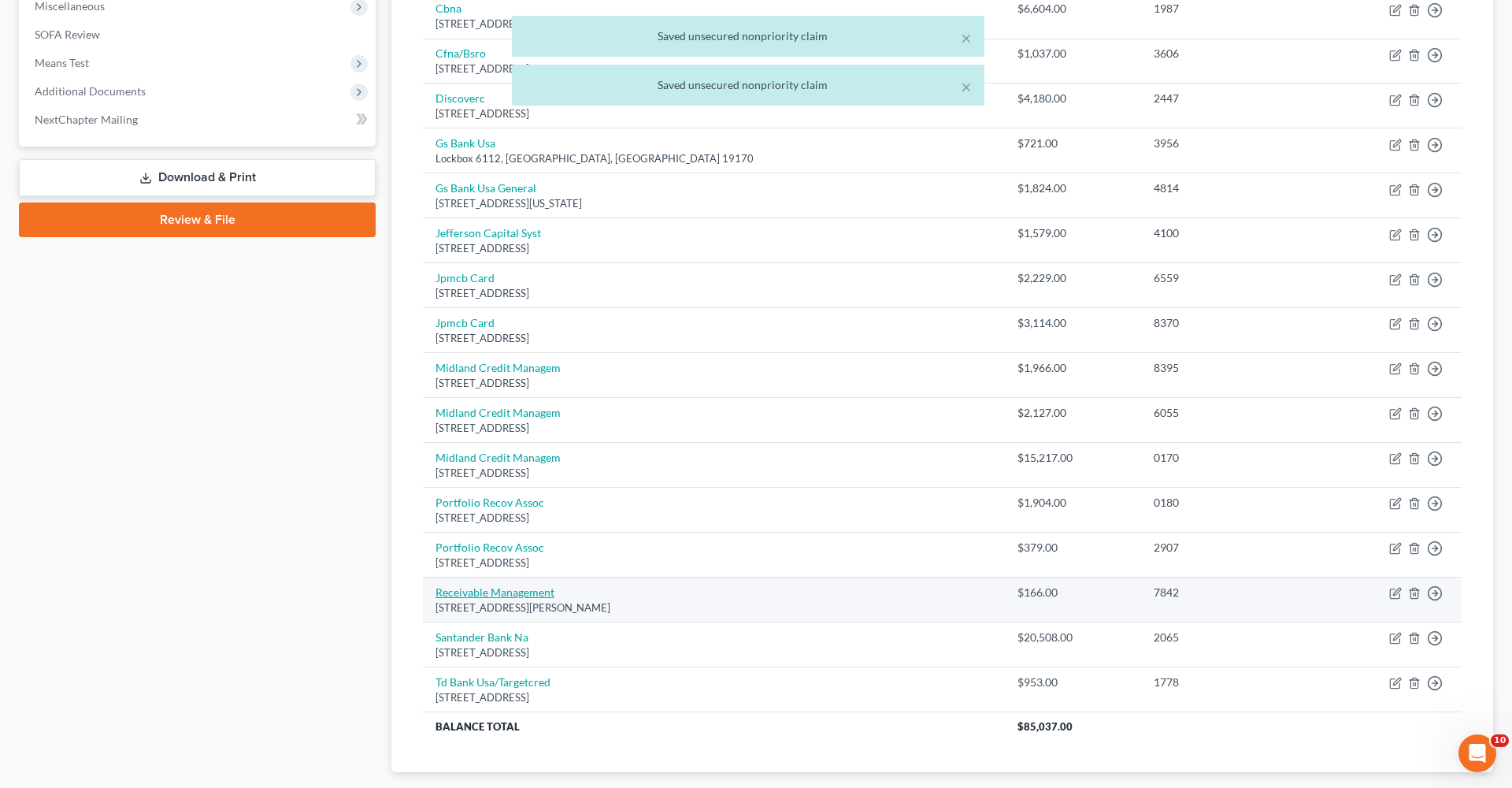
click at [526, 559] on link "Receivable Management" at bounding box center [494, 592] width 119 height 13
select select "39"
select select "1"
select select "0"
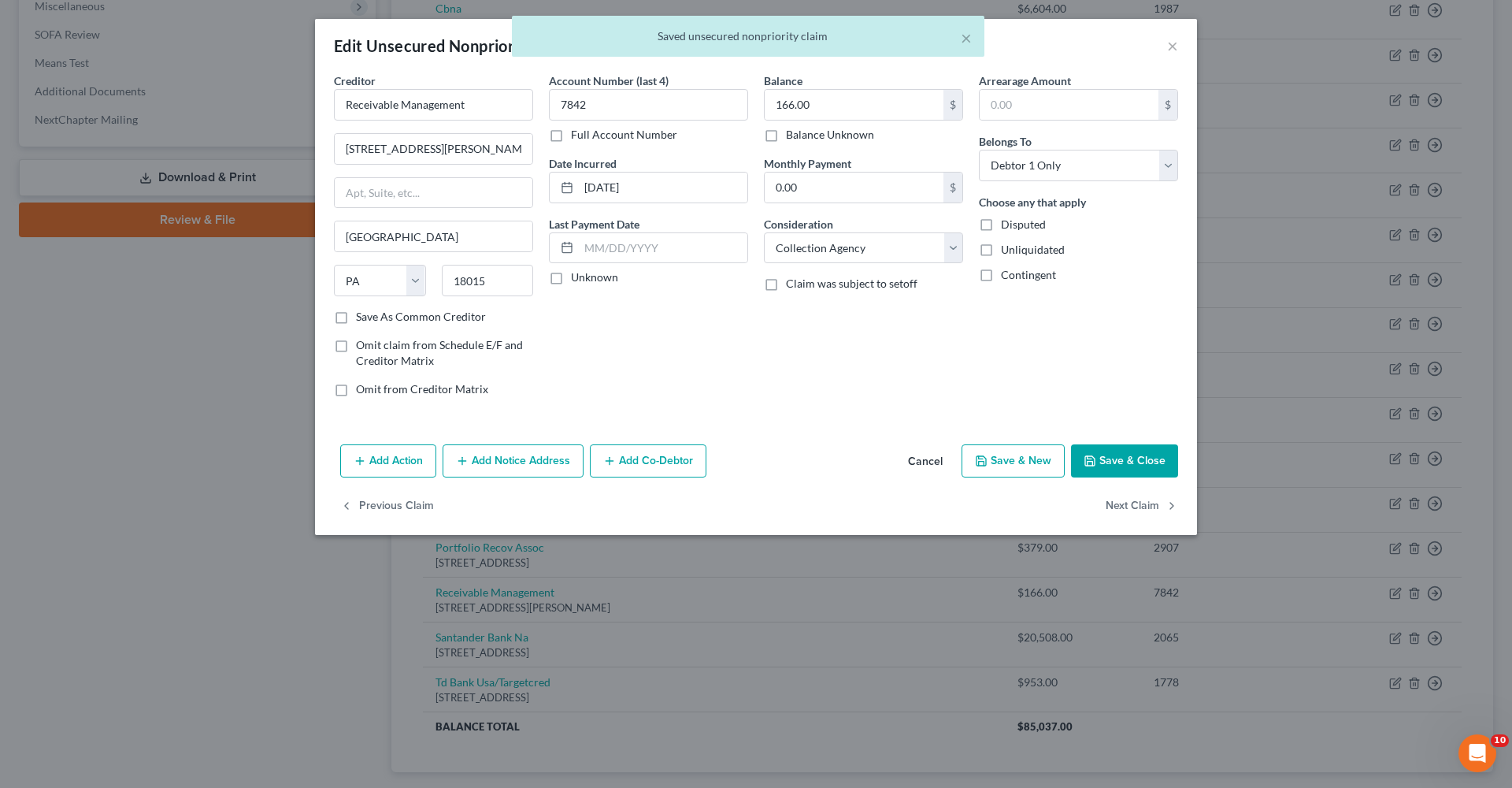
click at [1007, 475] on button "Save & Close" at bounding box center [1124, 461] width 107 height 33
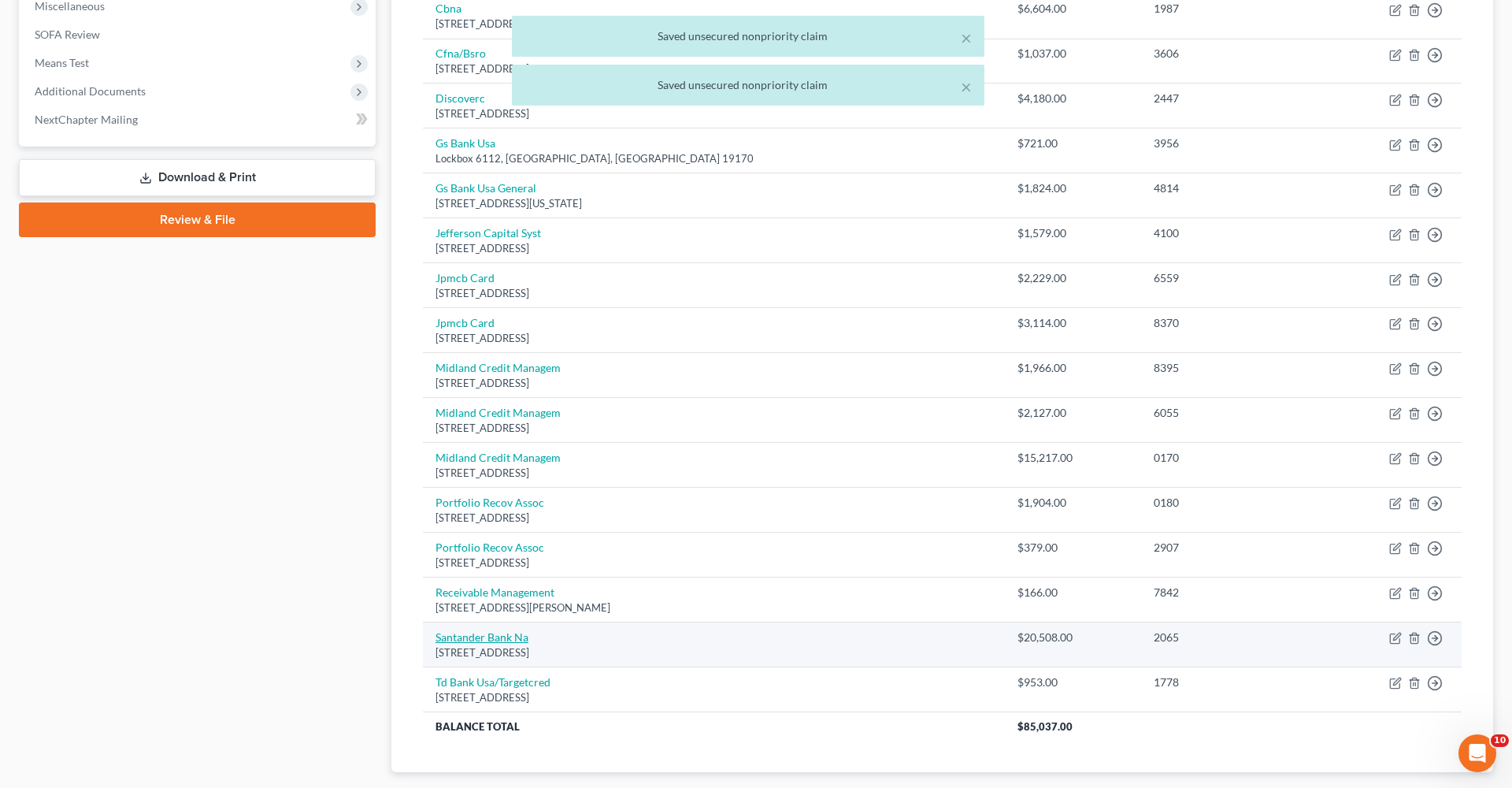
click at [478, 559] on link "Santander Bank Na" at bounding box center [481, 637] width 93 height 13
select select "39"
select select "0"
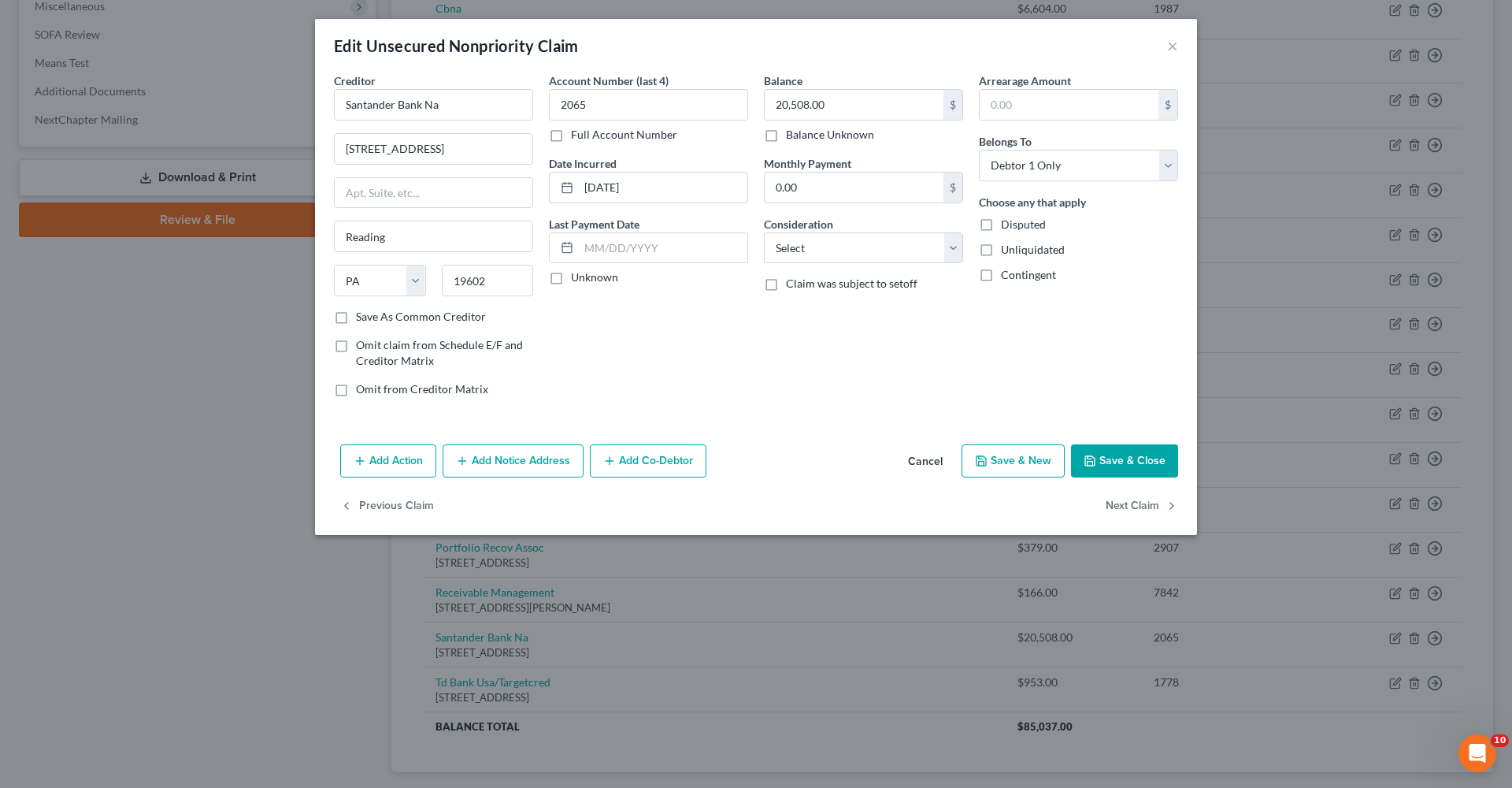
click at [1007, 469] on button "Save & Close" at bounding box center [1124, 461] width 107 height 33
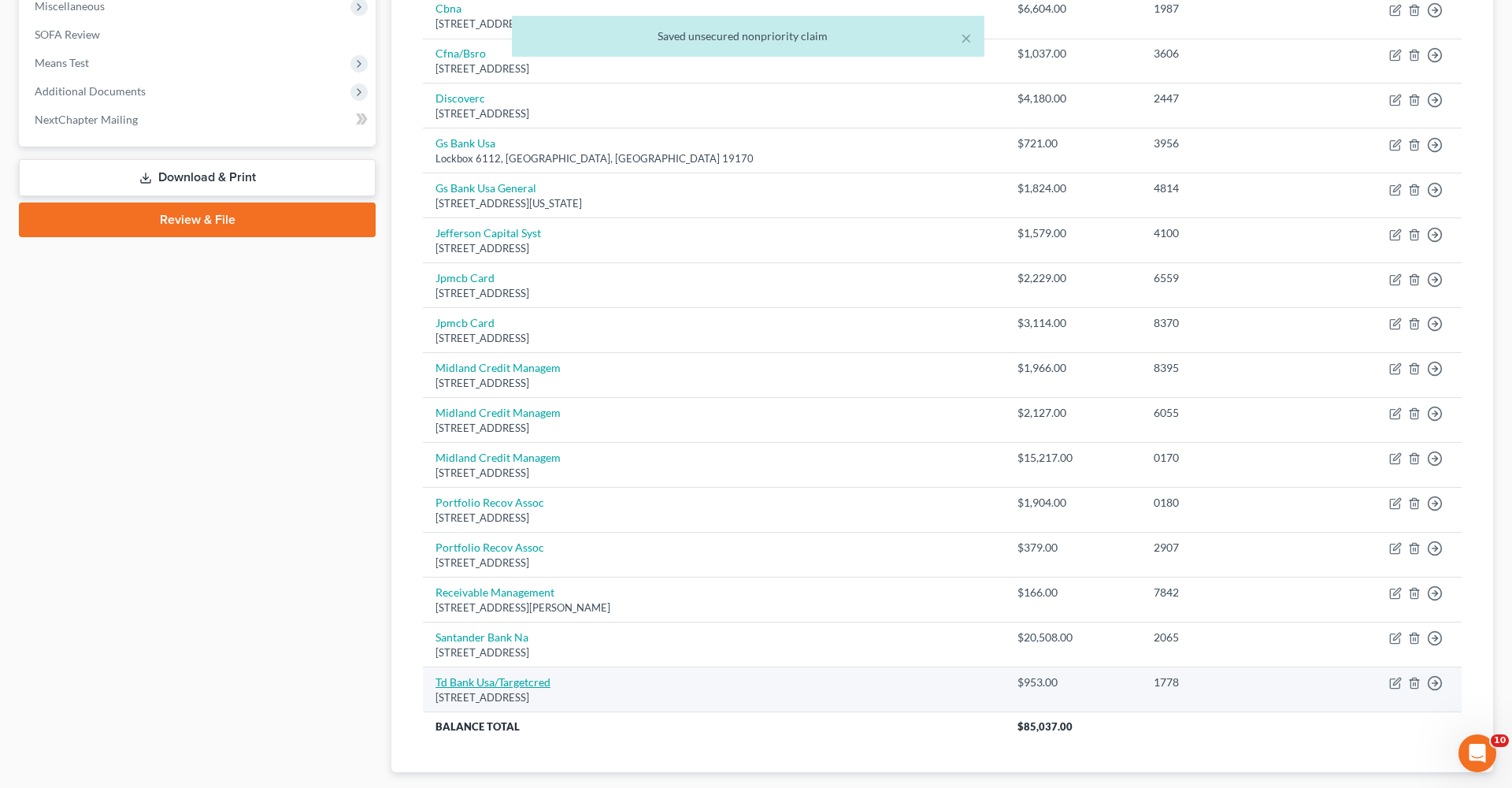
click at [491, 559] on link "Td Bank Usa/Targetcred" at bounding box center [493, 682] width 115 height 13
select select "24"
select select "2"
select select "0"
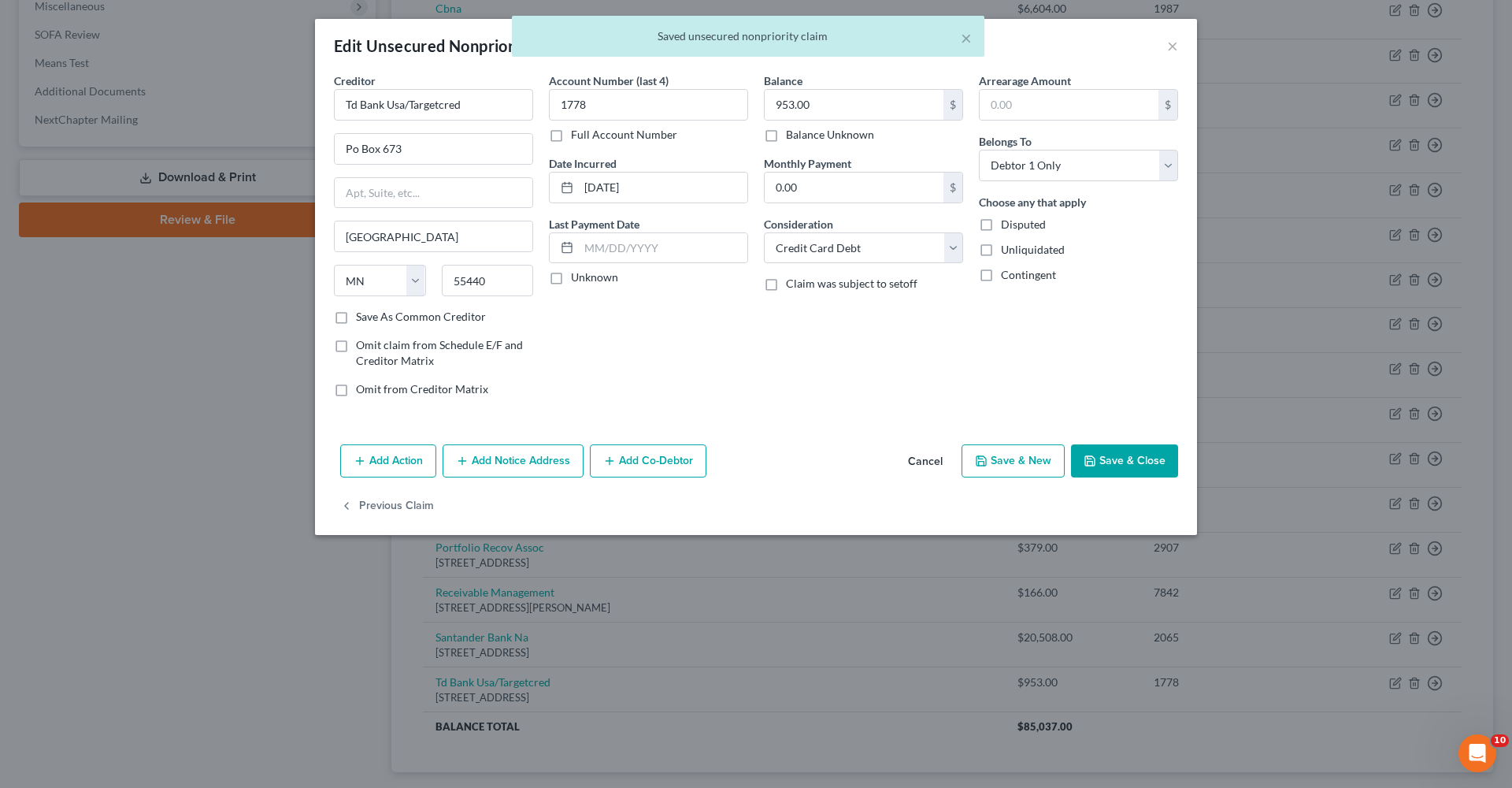
click at [1007, 458] on button "Save & Close" at bounding box center [1124, 461] width 107 height 33
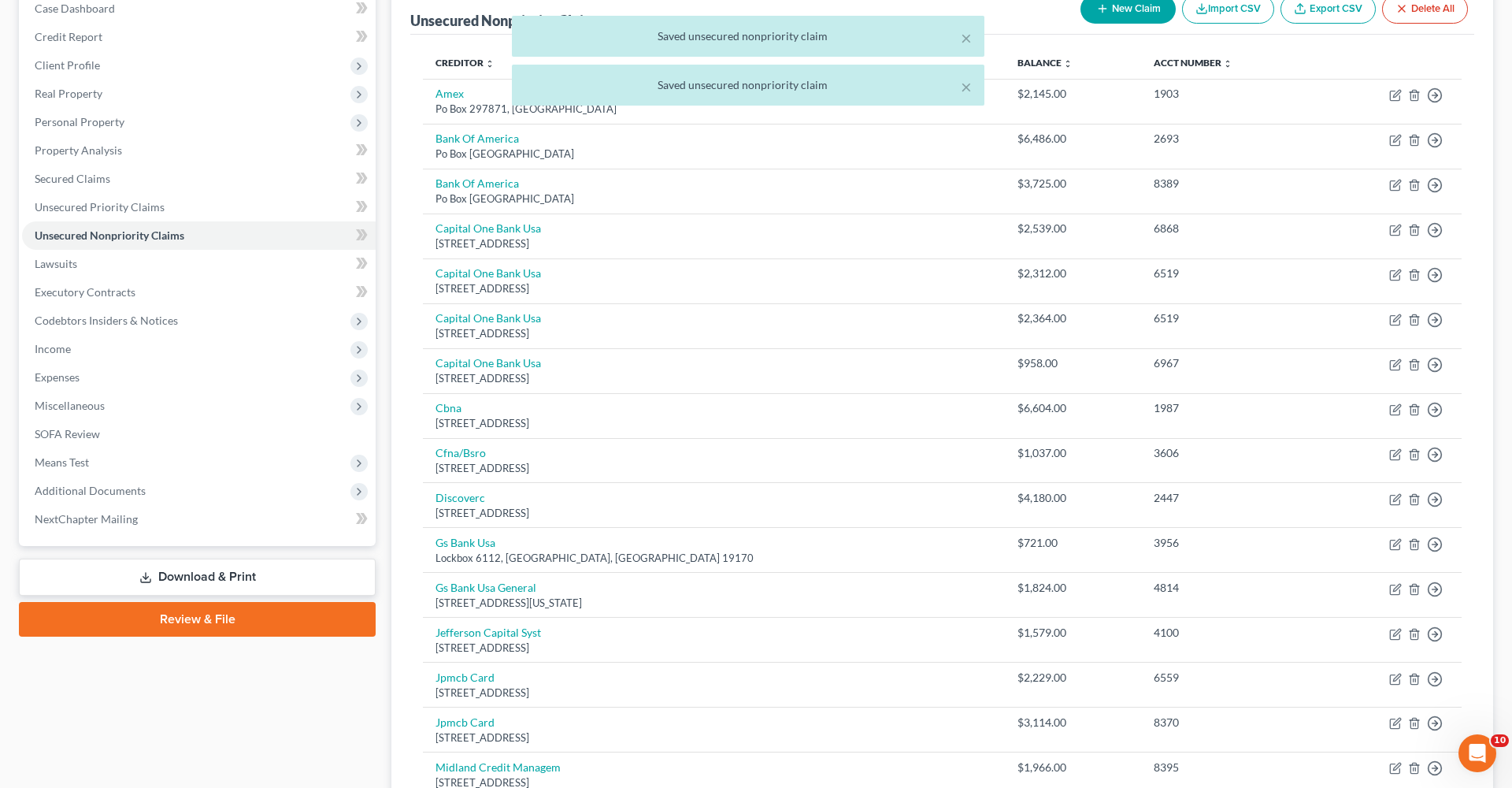
scroll to position [55, 0]
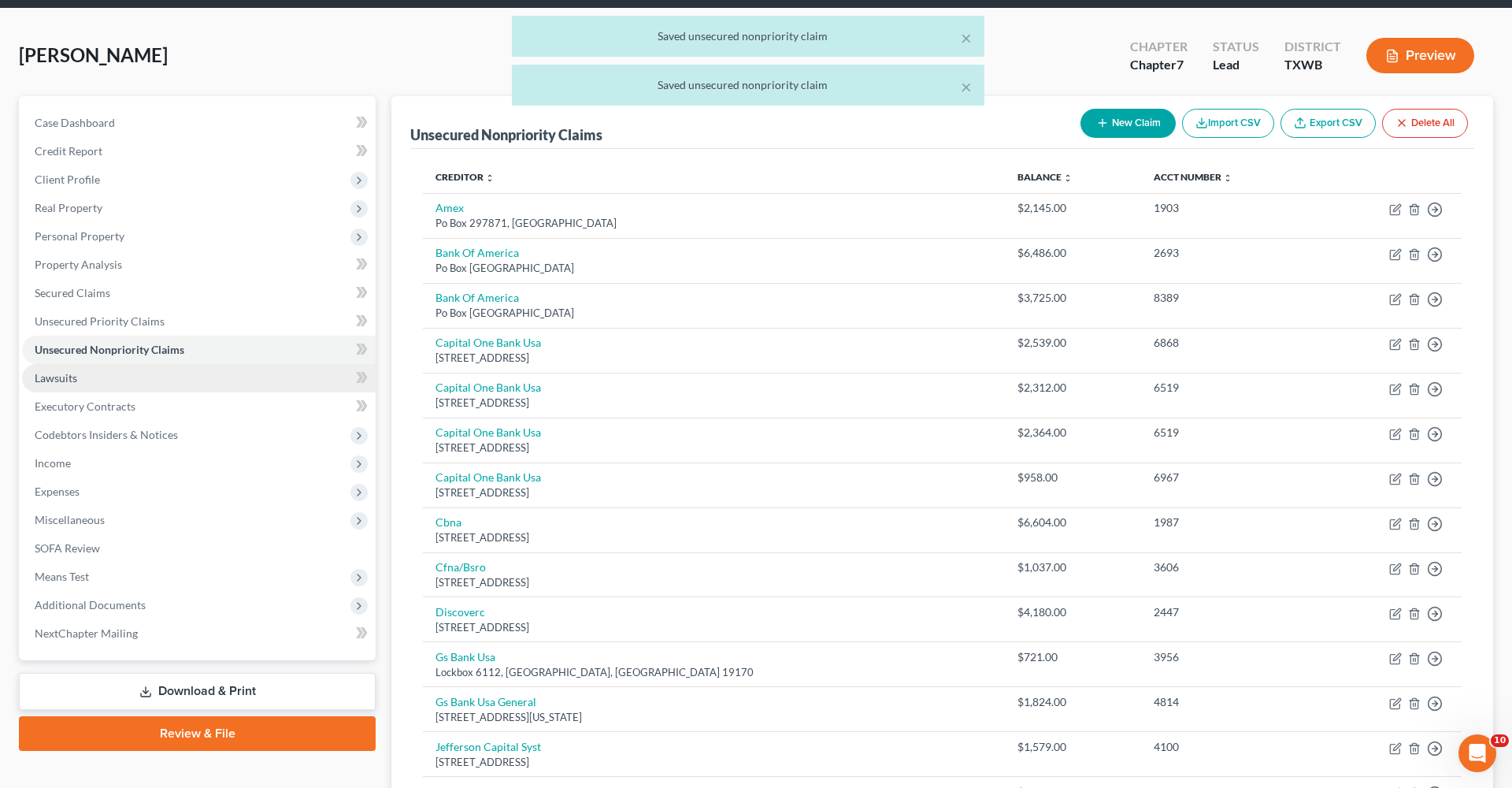
click at [62, 375] on span "Lawsuits" at bounding box center [56, 378] width 43 height 13
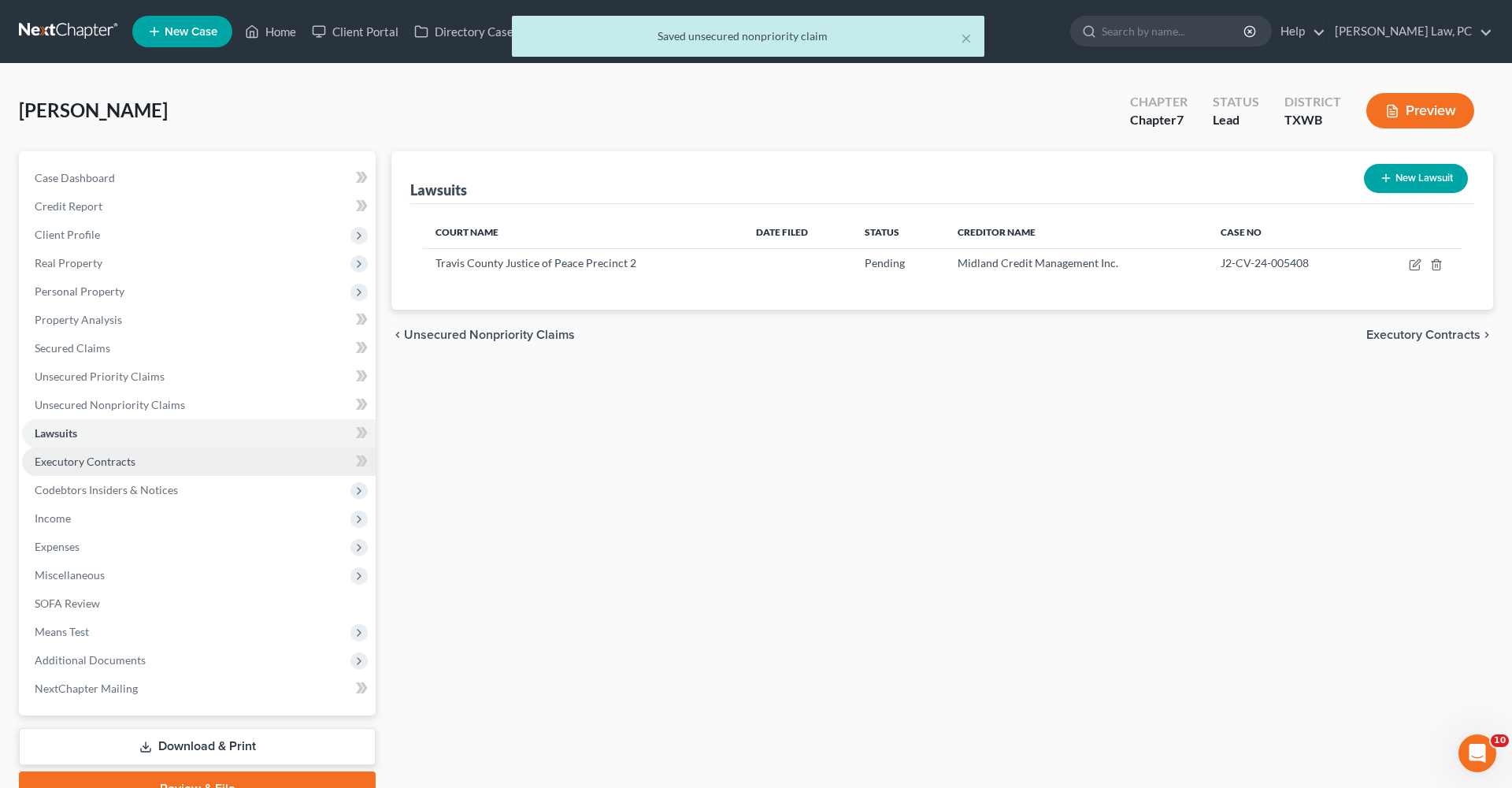
click at [94, 457] on span "Executory Contracts" at bounding box center [84, 461] width 101 height 13
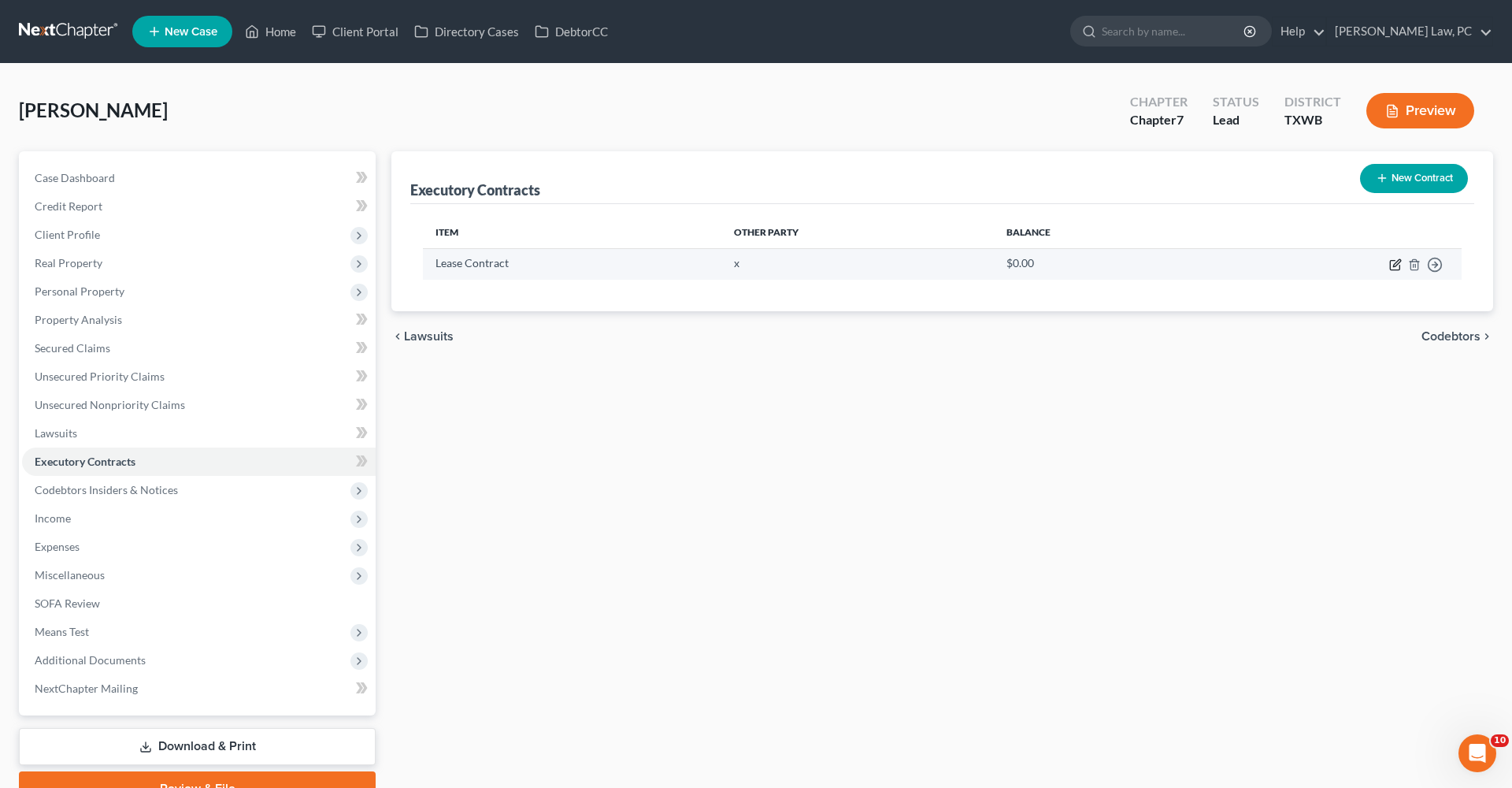
click at [1007, 267] on icon "button" at bounding box center [1395, 264] width 12 height 12
select select "3"
select select "0"
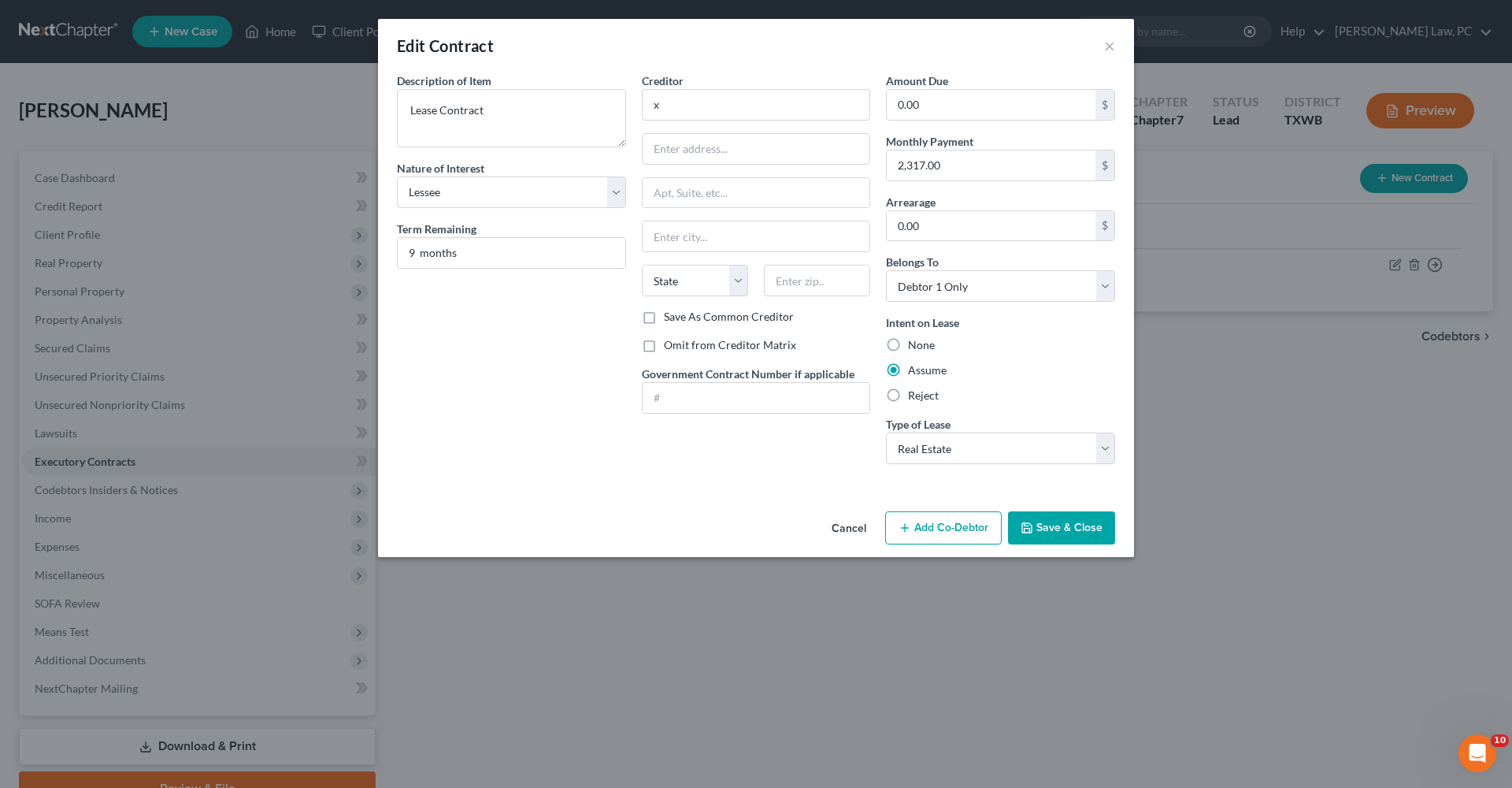
click at [1007, 541] on button "Save & Close" at bounding box center [1061, 528] width 107 height 33
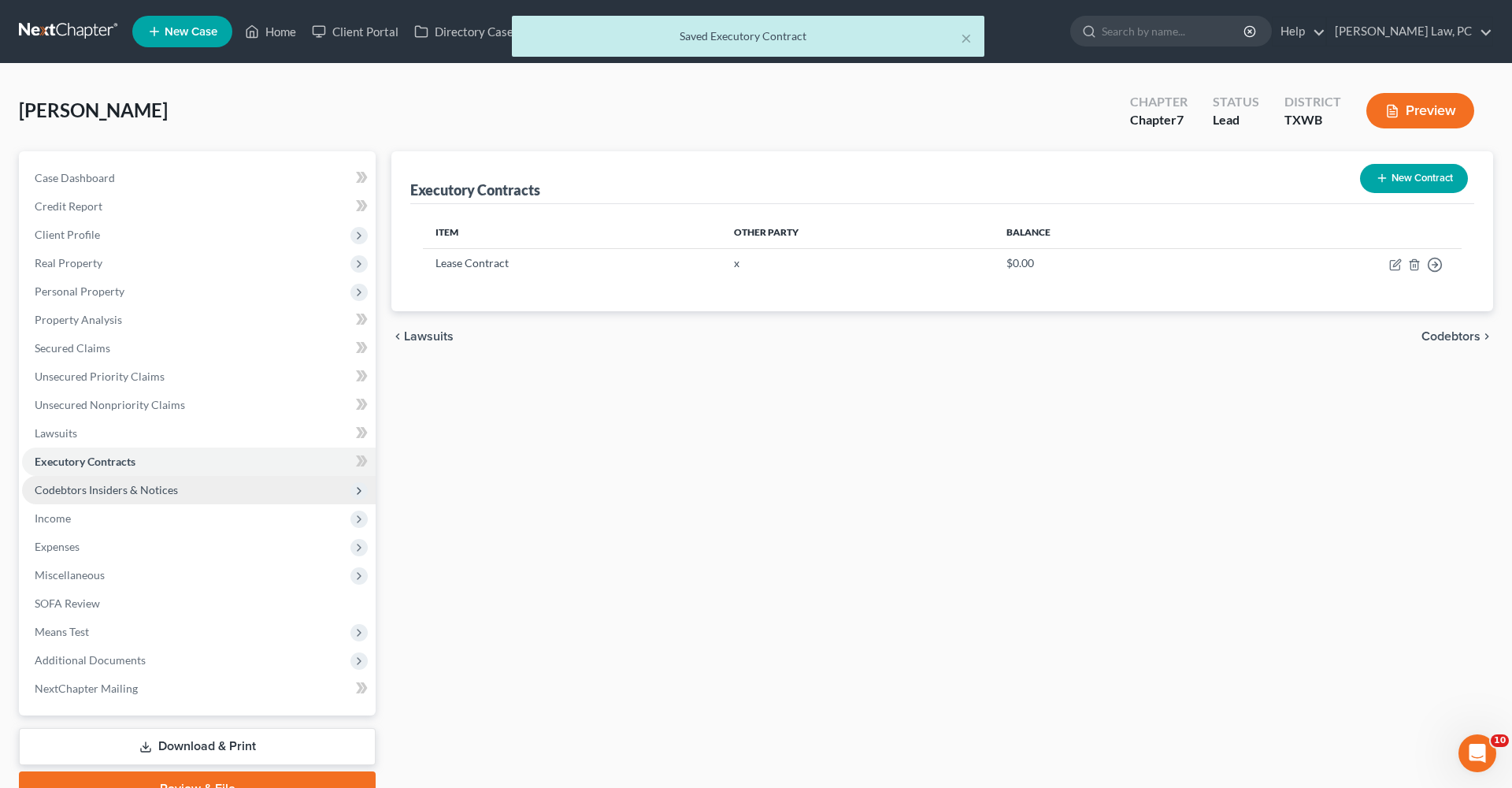
click at [79, 485] on span "Codebtors Insiders & Notices" at bounding box center [106, 490] width 143 height 13
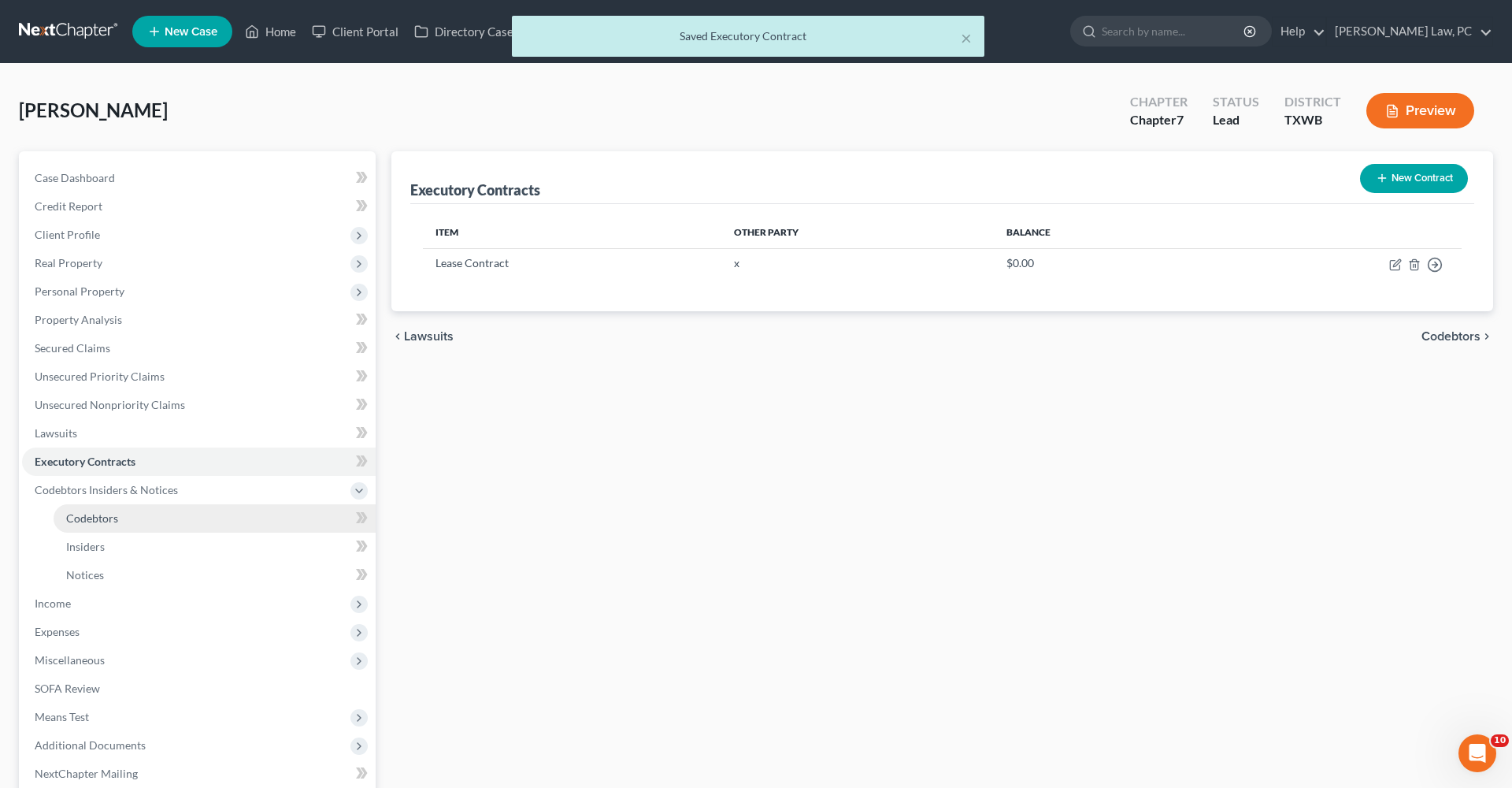
click at [73, 513] on span "Codebtors" at bounding box center [92, 518] width 52 height 13
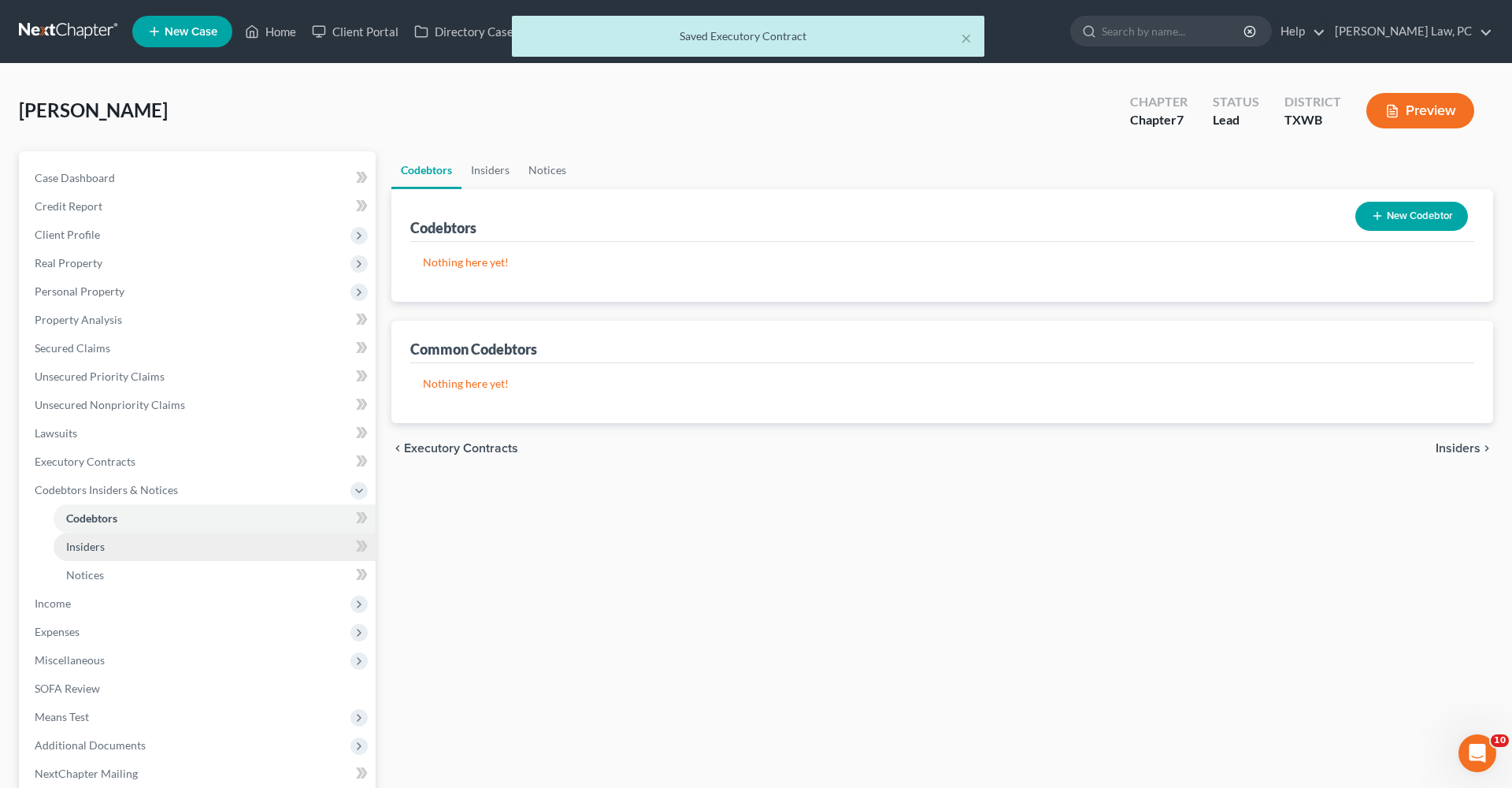
click at [82, 540] on span "Insiders" at bounding box center [85, 546] width 39 height 13
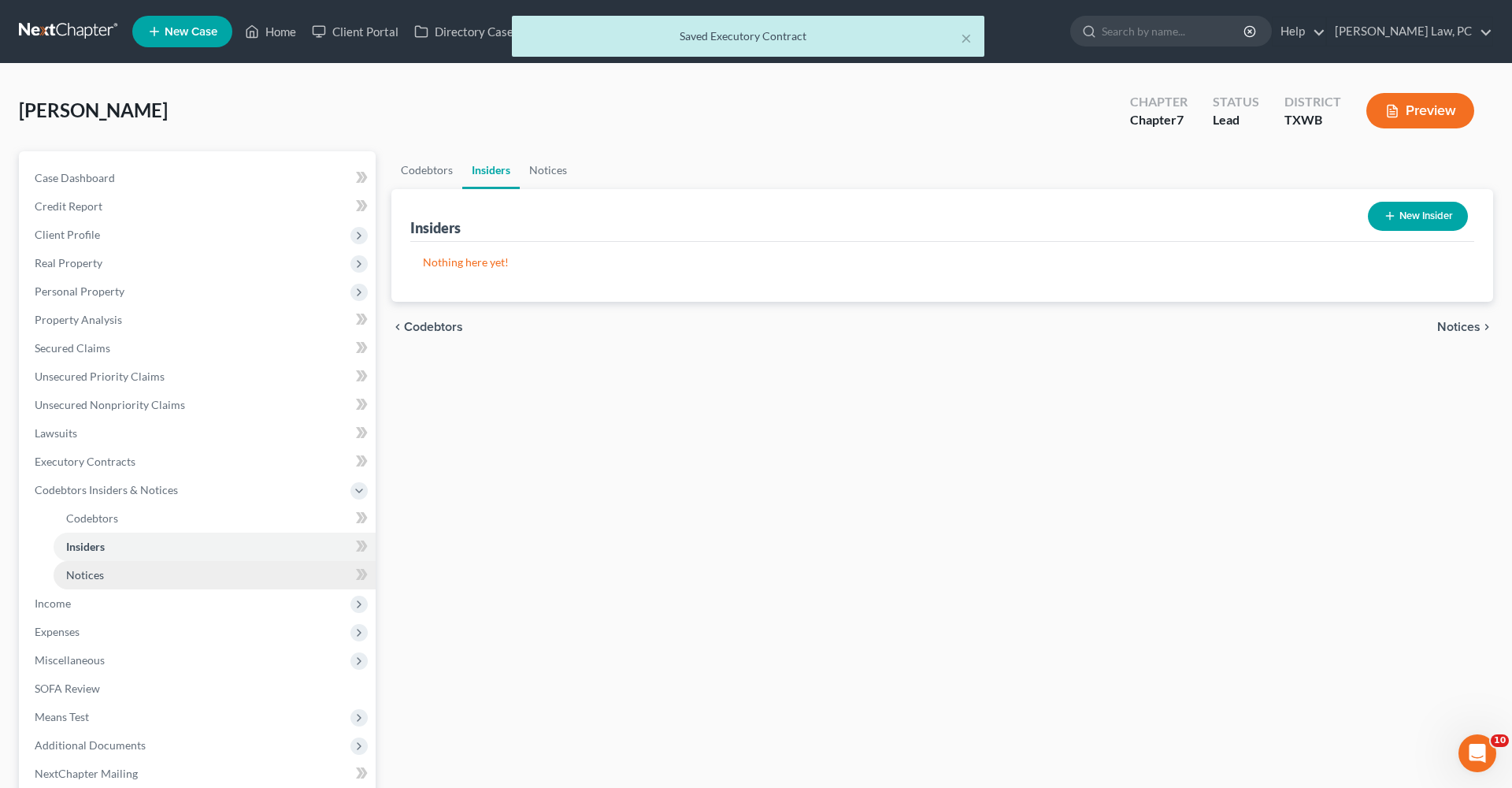
click at [91, 559] on span "Notices" at bounding box center [85, 575] width 38 height 13
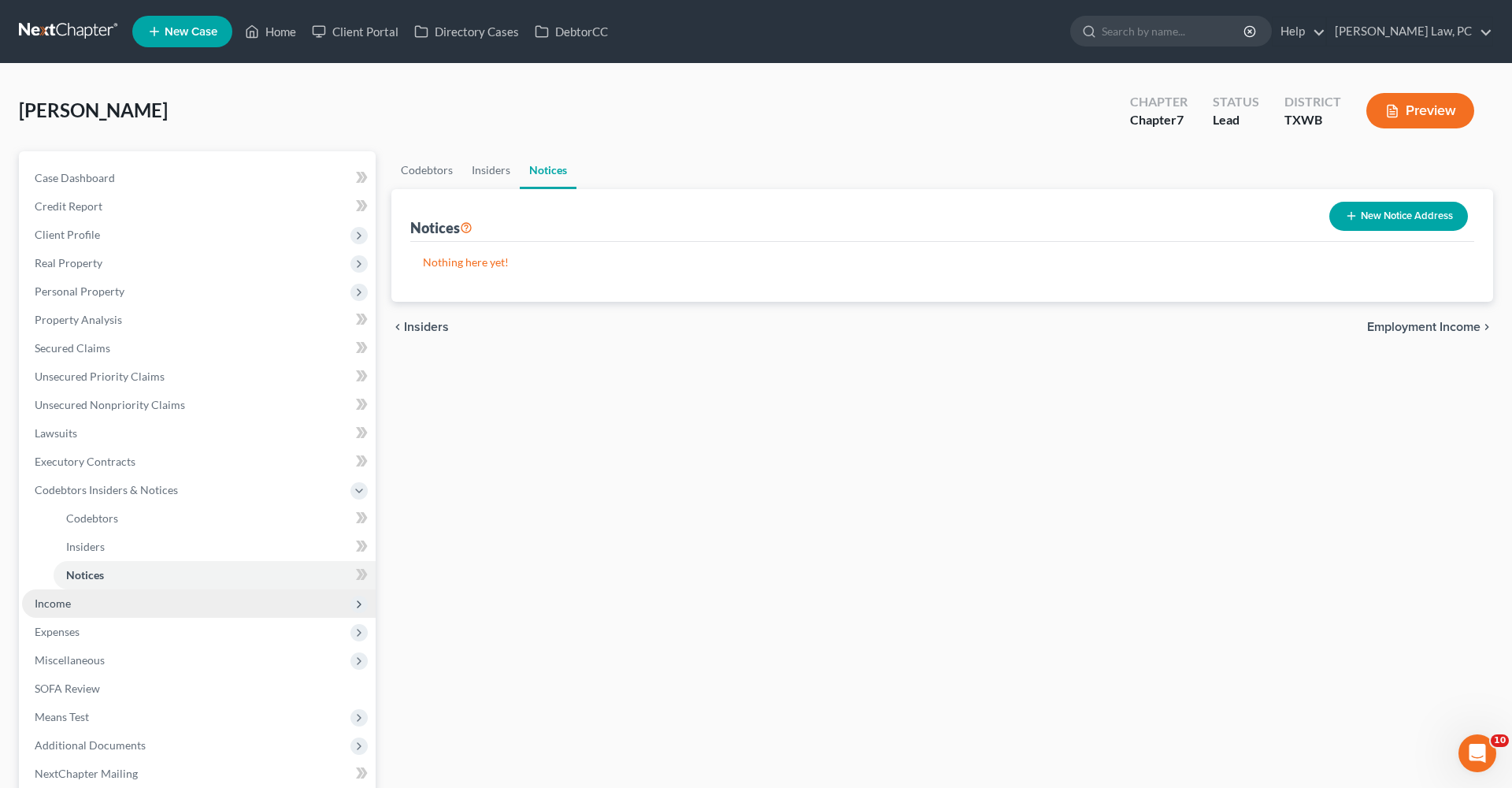
click at [48, 559] on span "Income" at bounding box center [52, 603] width 36 height 13
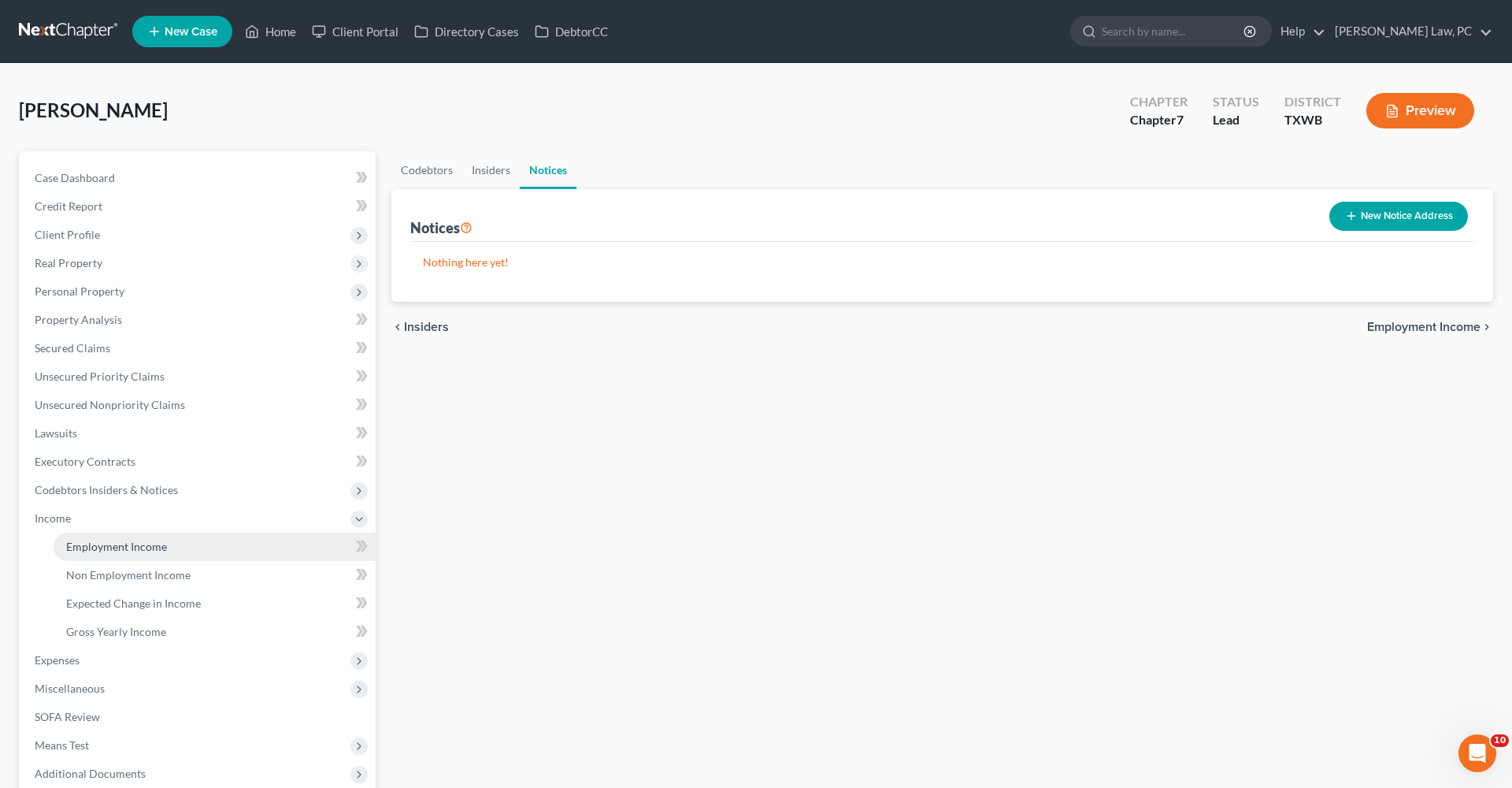
click at [126, 551] on span "Employment Income" at bounding box center [116, 546] width 101 height 13
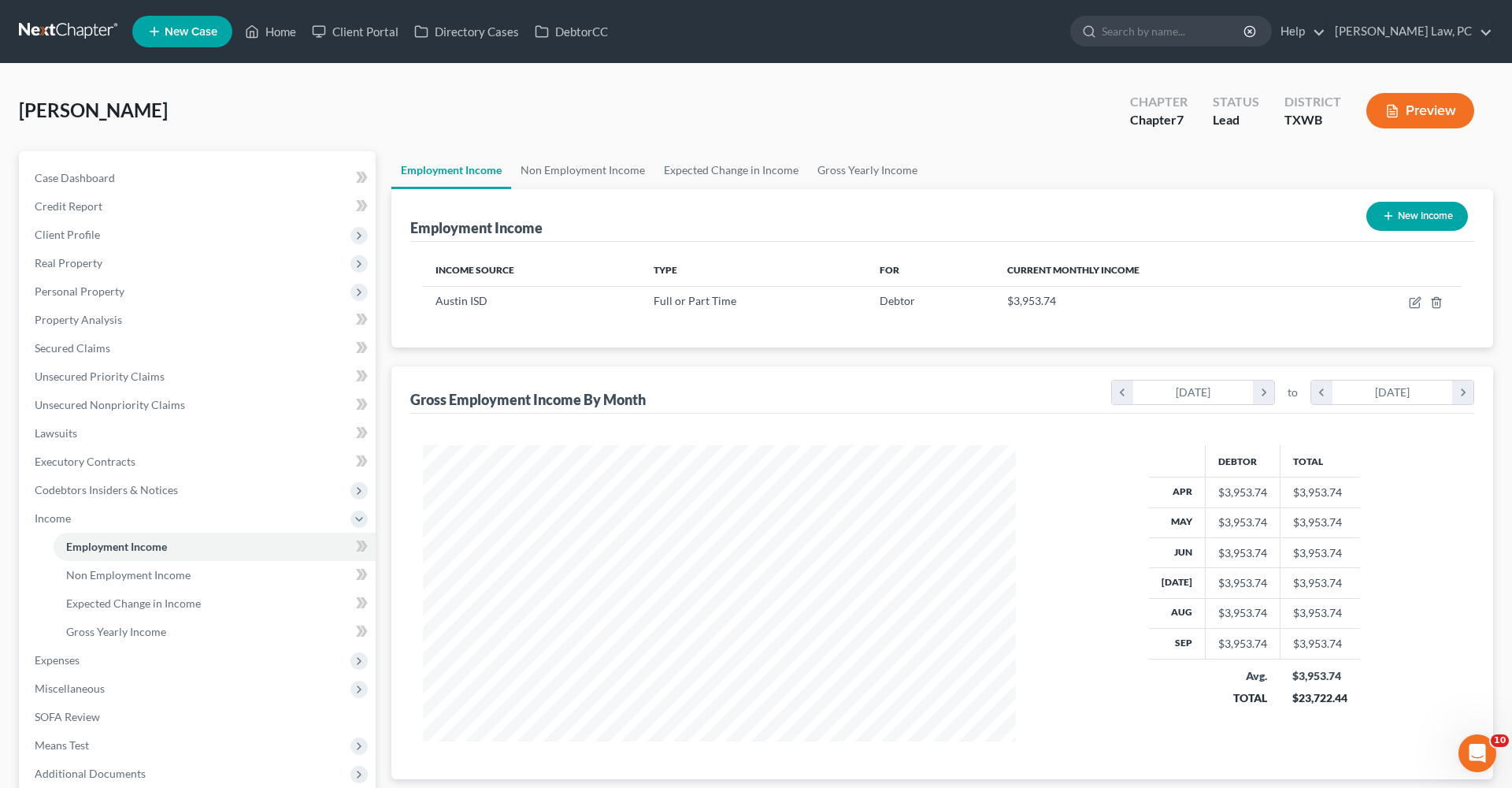
scroll to position [296, 624]
click at [1007, 303] on icon "button" at bounding box center [1414, 303] width 10 height 10
select select "0"
select select "45"
select select "1"
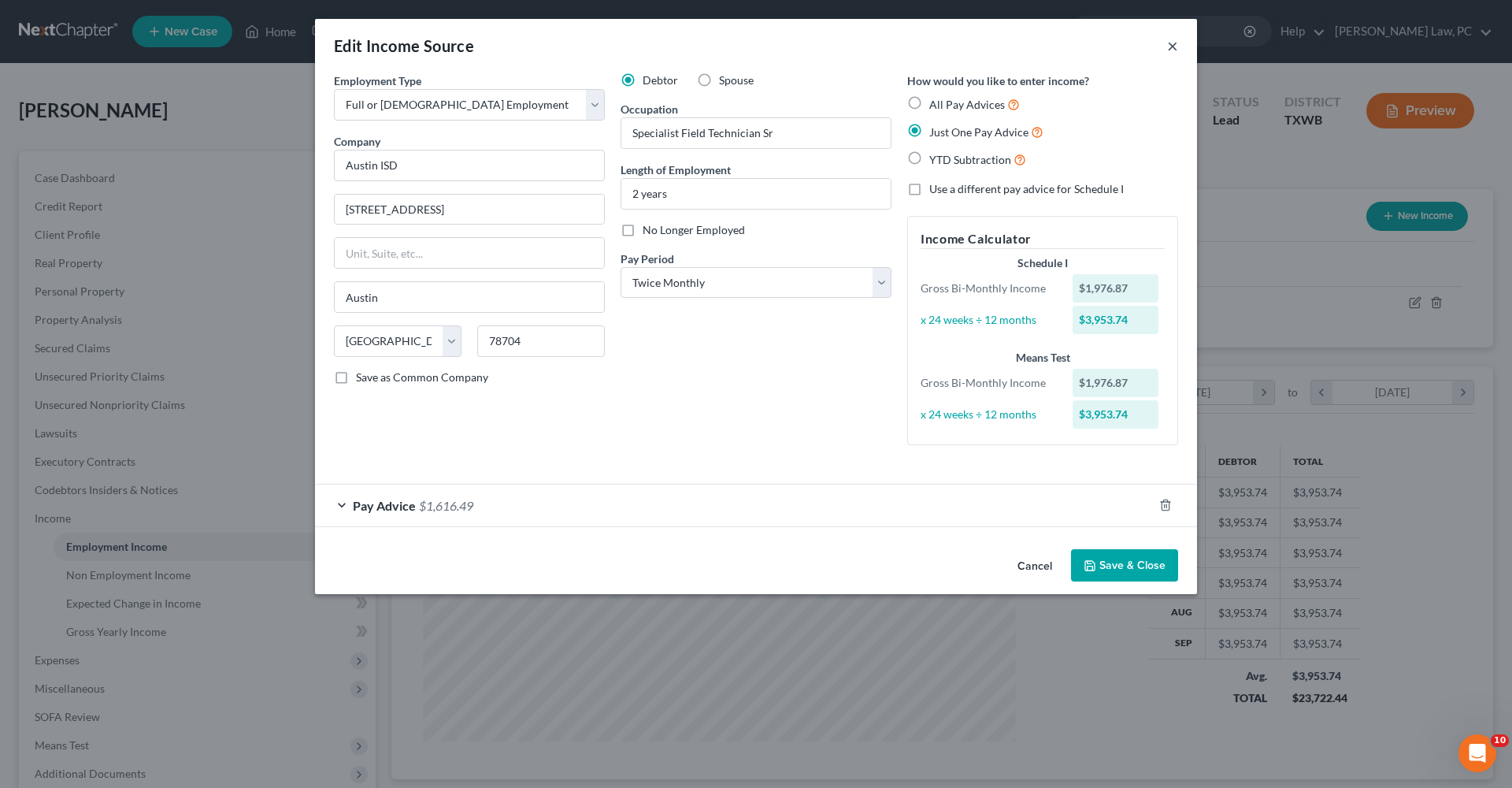
click at [1007, 49] on button "×" at bounding box center [1172, 45] width 11 height 19
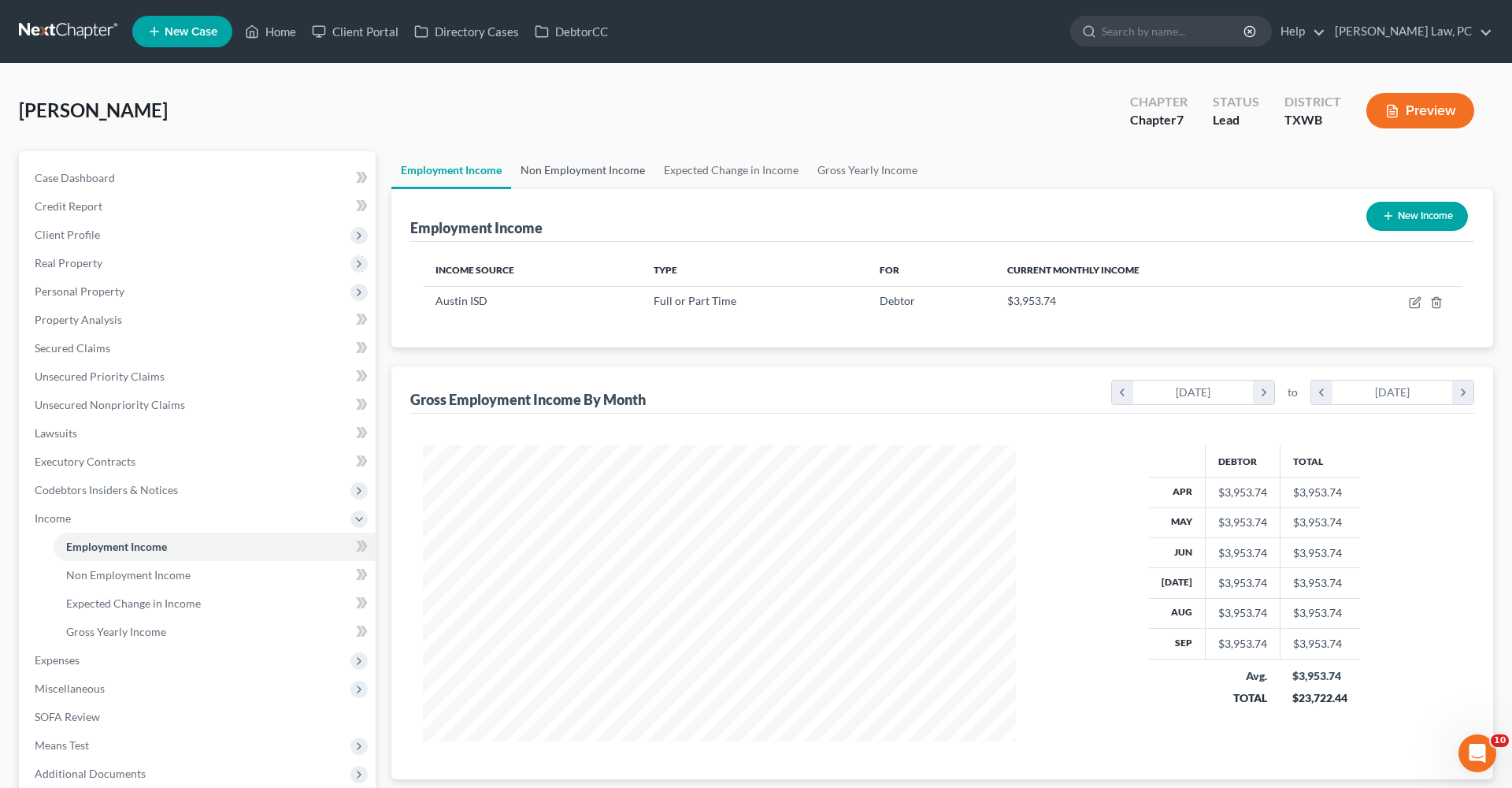
click at [585, 169] on link "Non Employment Income" at bounding box center [583, 171] width 143 height 38
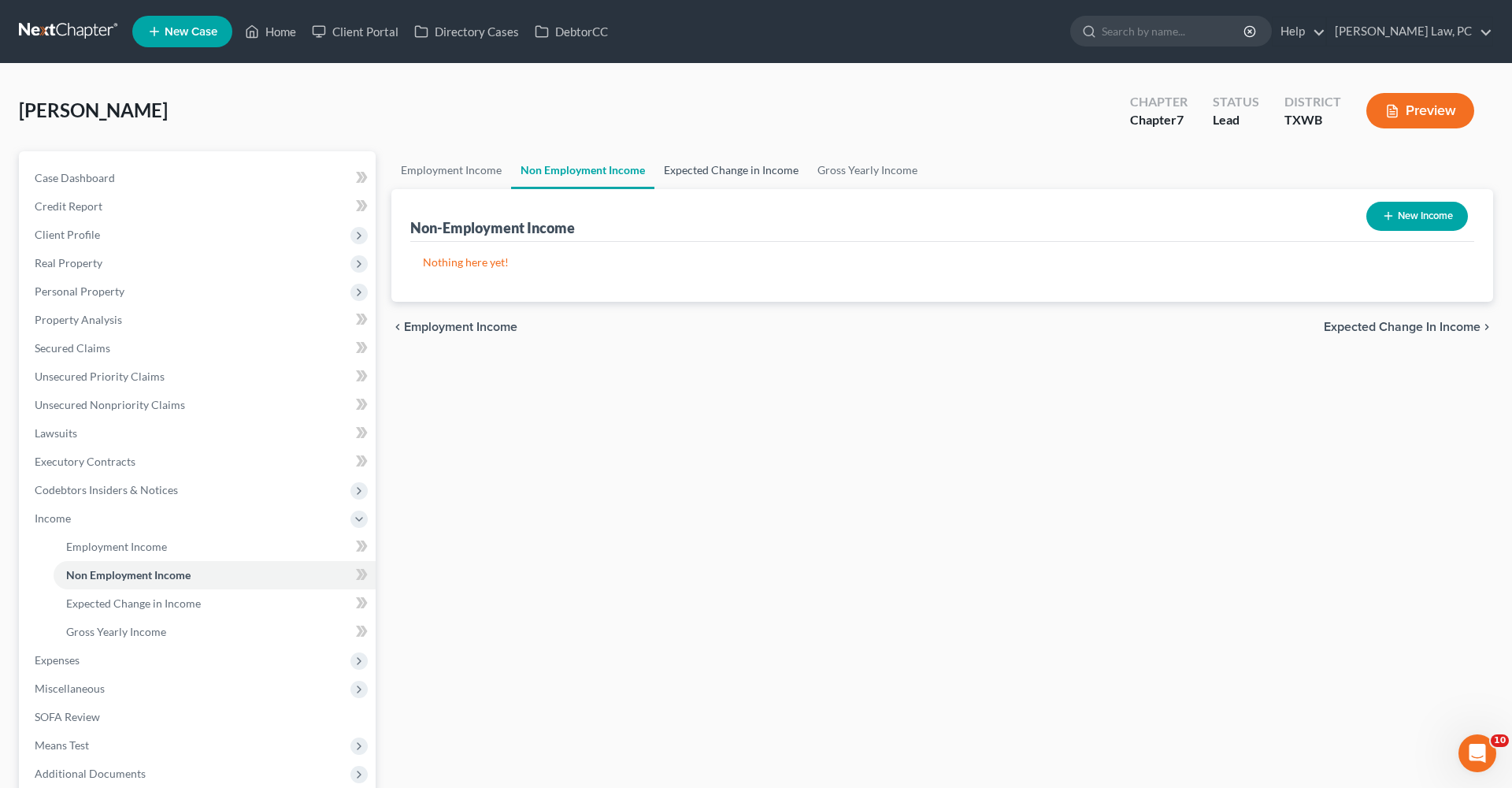
click at [716, 167] on link "Expected Change in Income" at bounding box center [731, 171] width 153 height 38
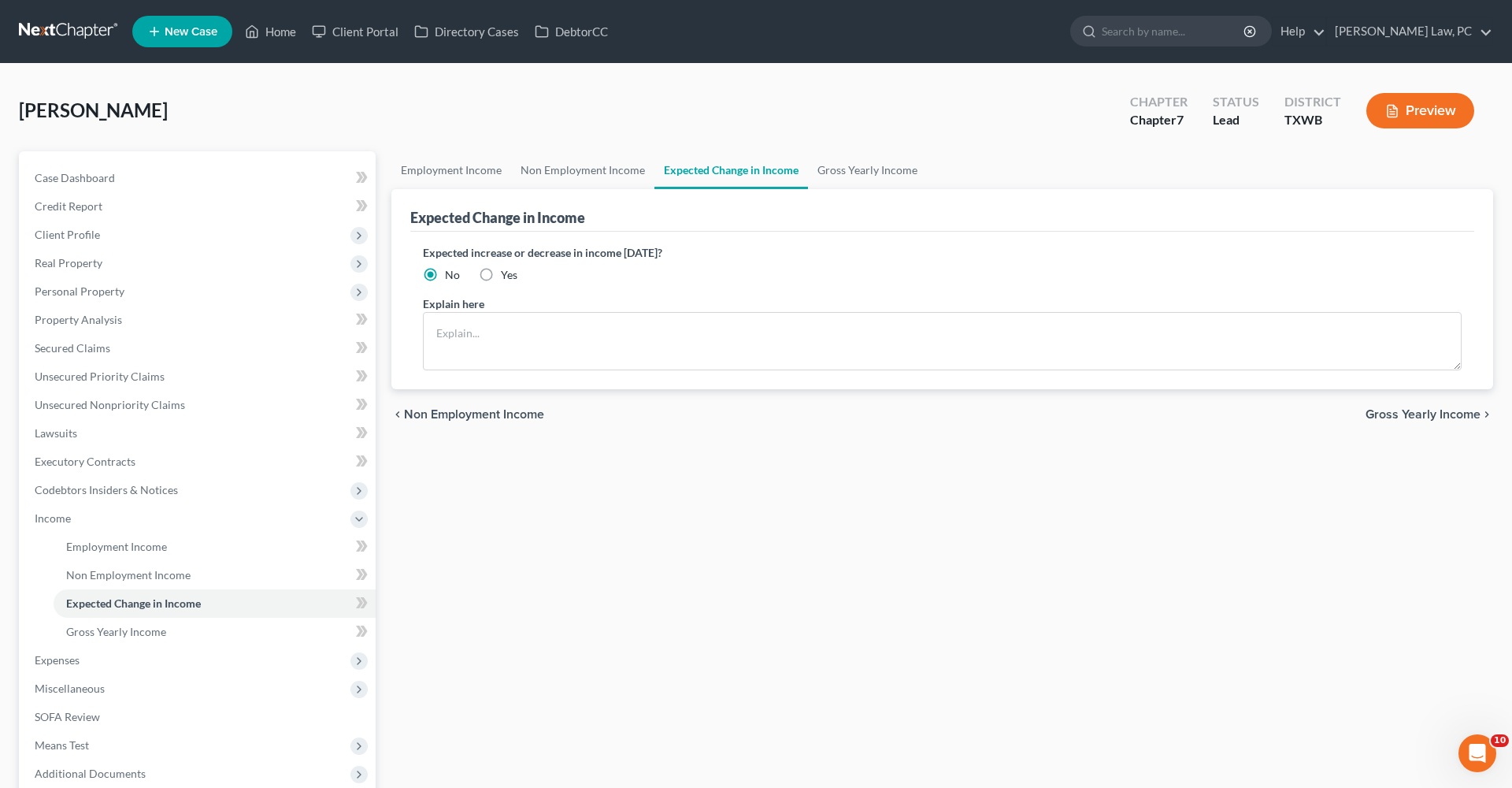
click at [798, 173] on link "Expected Change in Income" at bounding box center [731, 171] width 153 height 38
click at [887, 164] on link "Gross Yearly Income" at bounding box center [867, 171] width 119 height 38
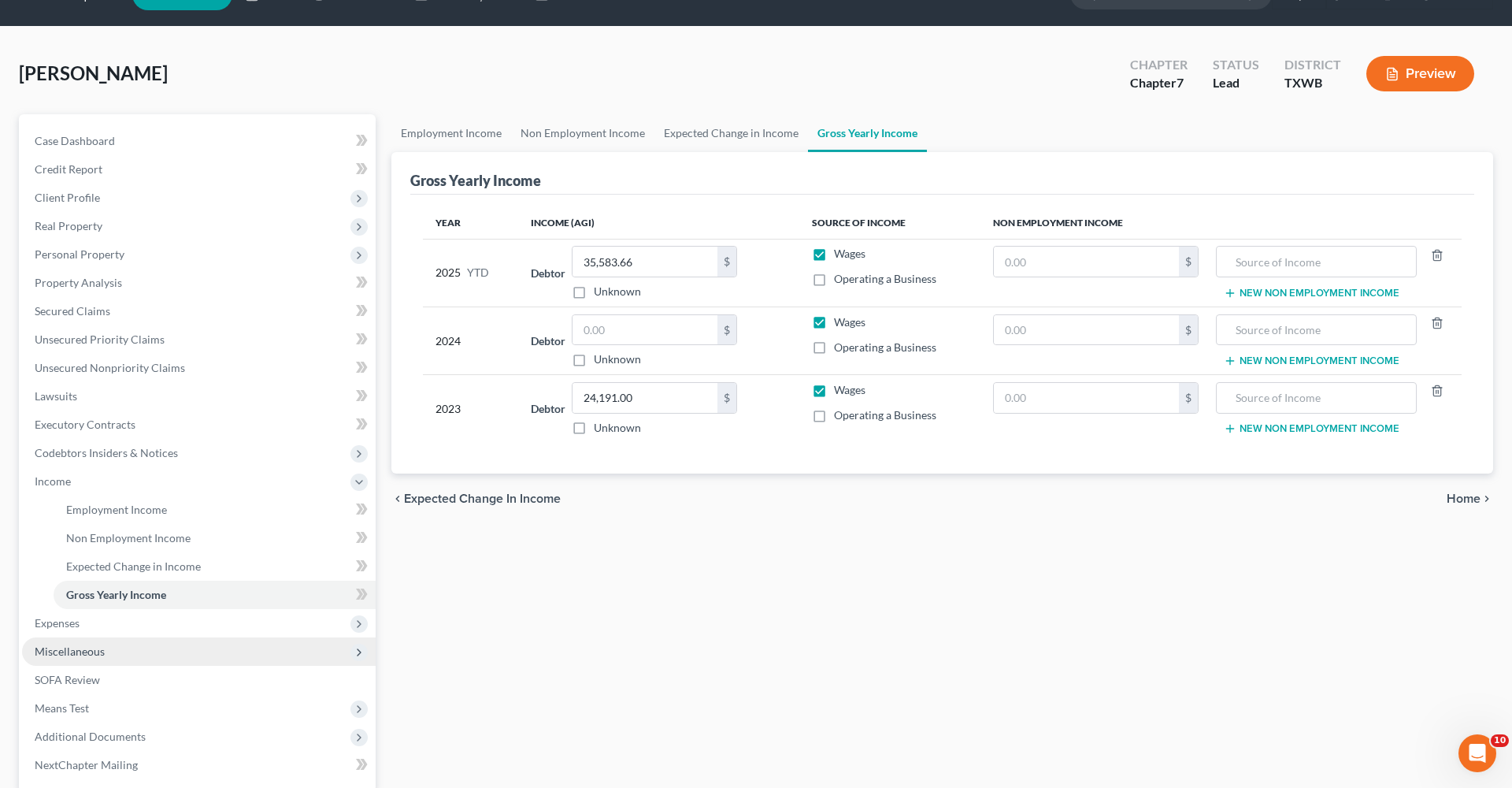
scroll to position [69, 0]
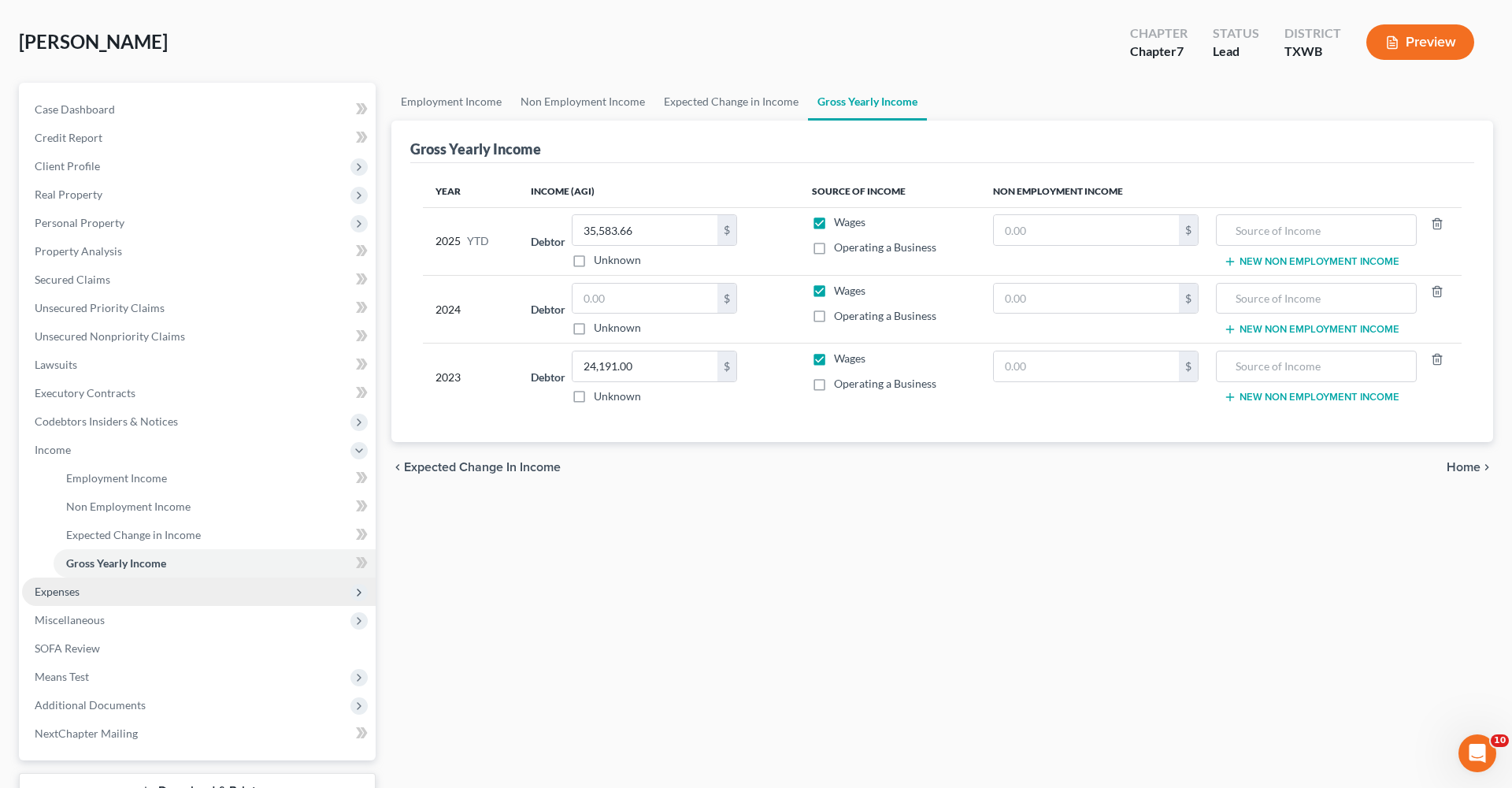
click at [89, 559] on span "Expenses" at bounding box center [198, 591] width 353 height 29
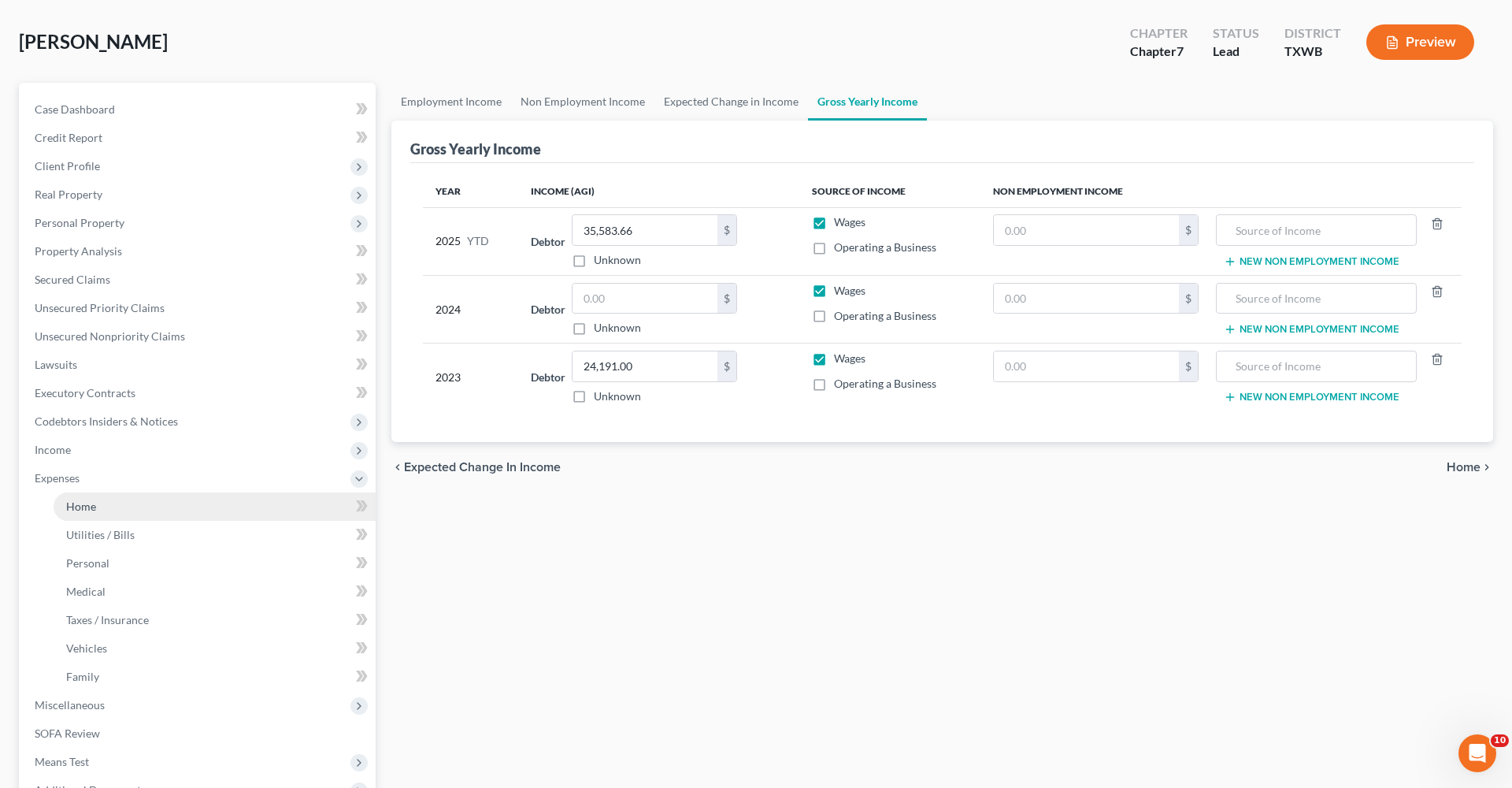
click at [89, 509] on span "Home" at bounding box center [81, 506] width 30 height 13
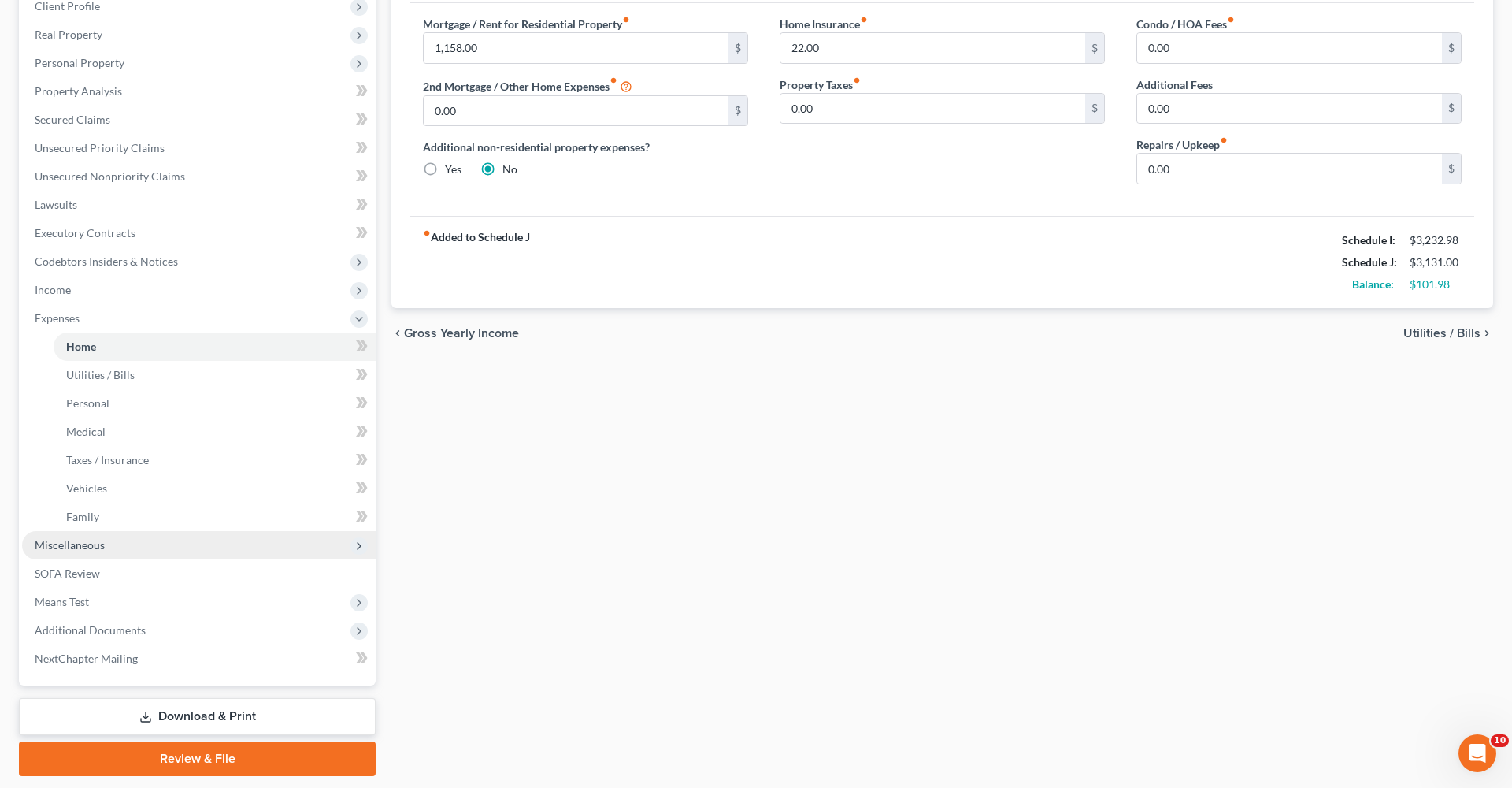
click at [89, 553] on span "Miscellaneous" at bounding box center [198, 545] width 353 height 29
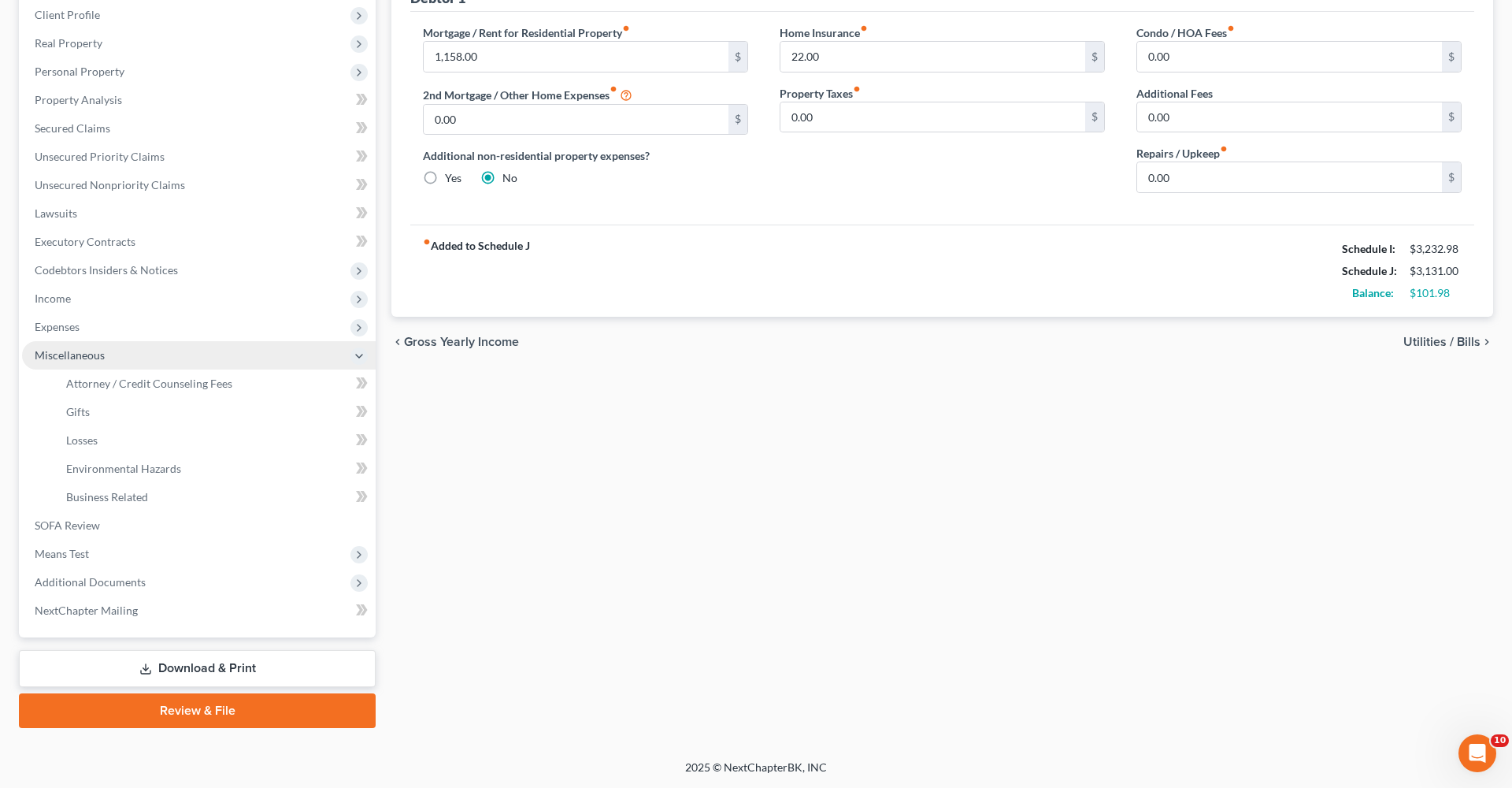
scroll to position [220, 0]
click at [101, 384] on span "Attorney / Credit Counseling Fees" at bounding box center [149, 383] width 166 height 13
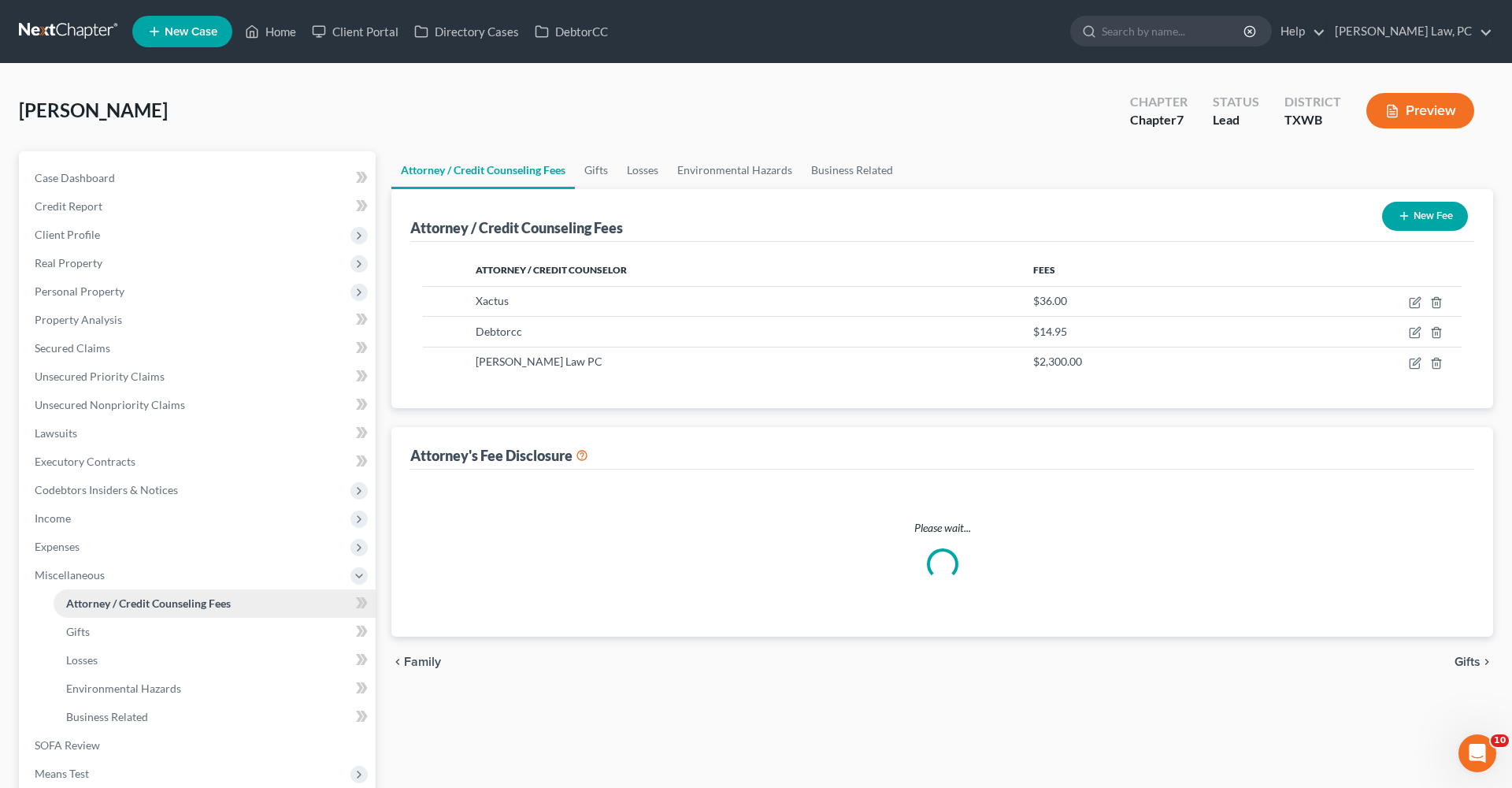
select select "4"
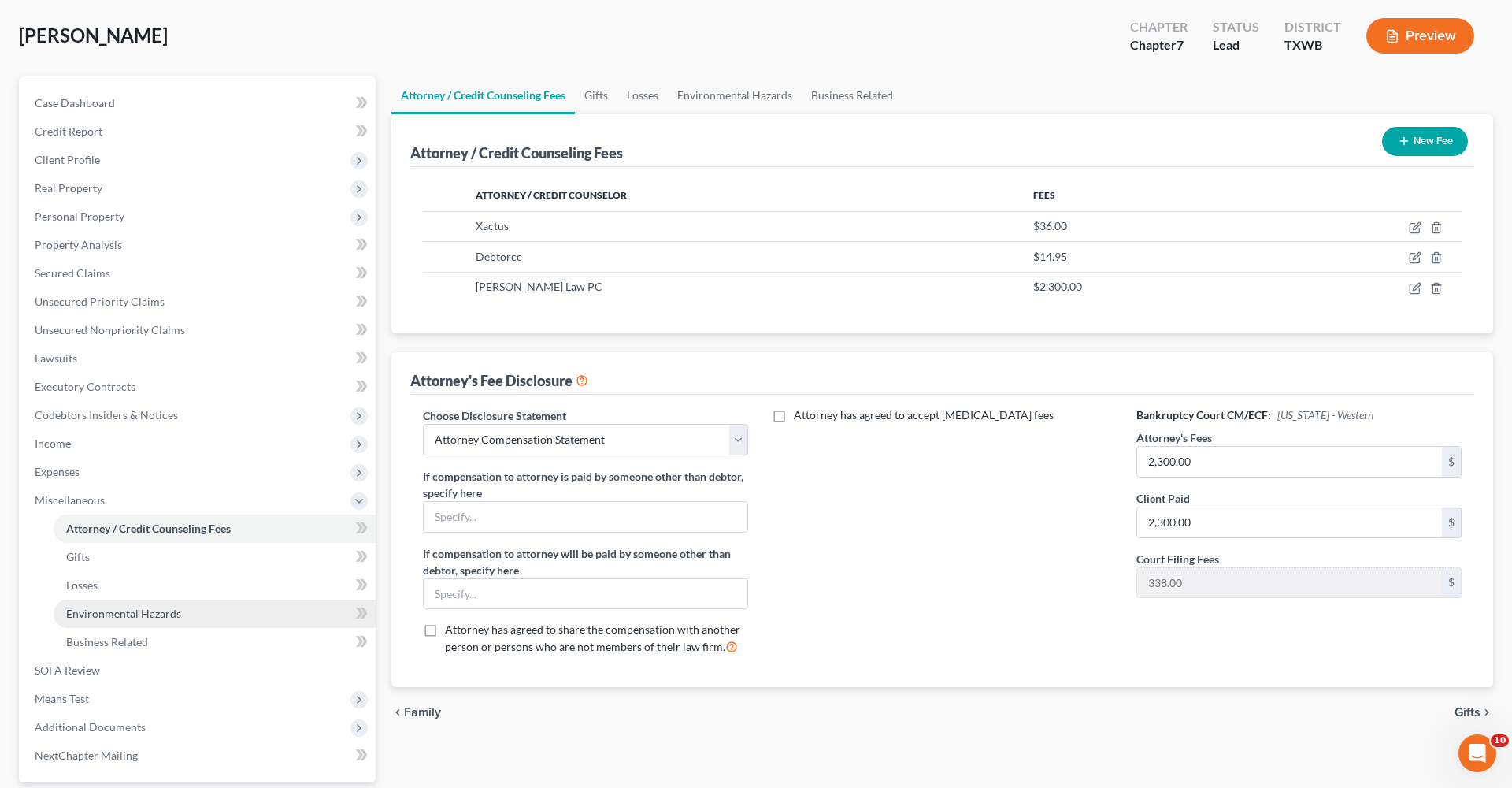
scroll to position [75, 0]
click at [96, 559] on span "Business Related" at bounding box center [107, 641] width 82 height 13
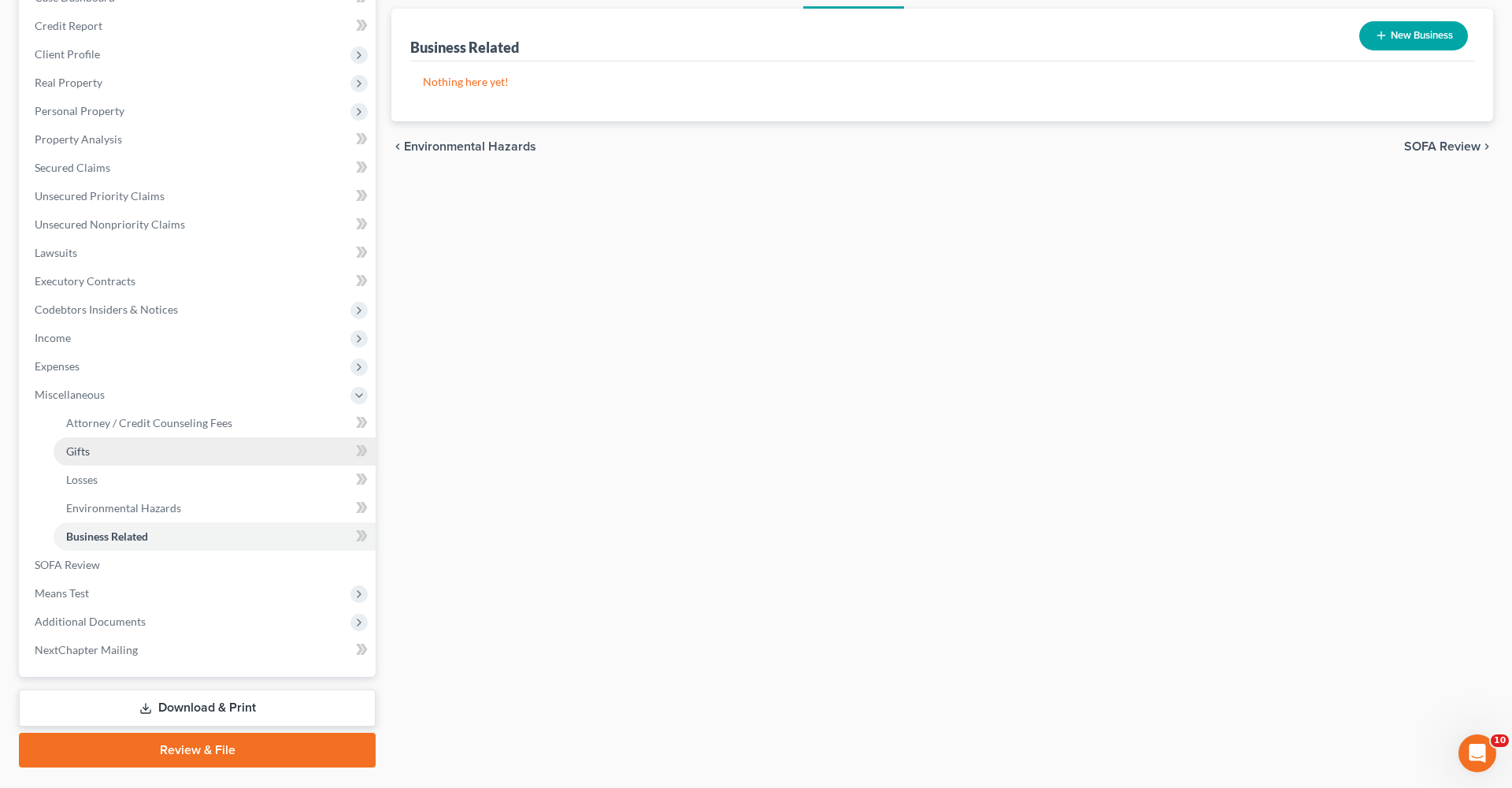
scroll to position [181, 0]
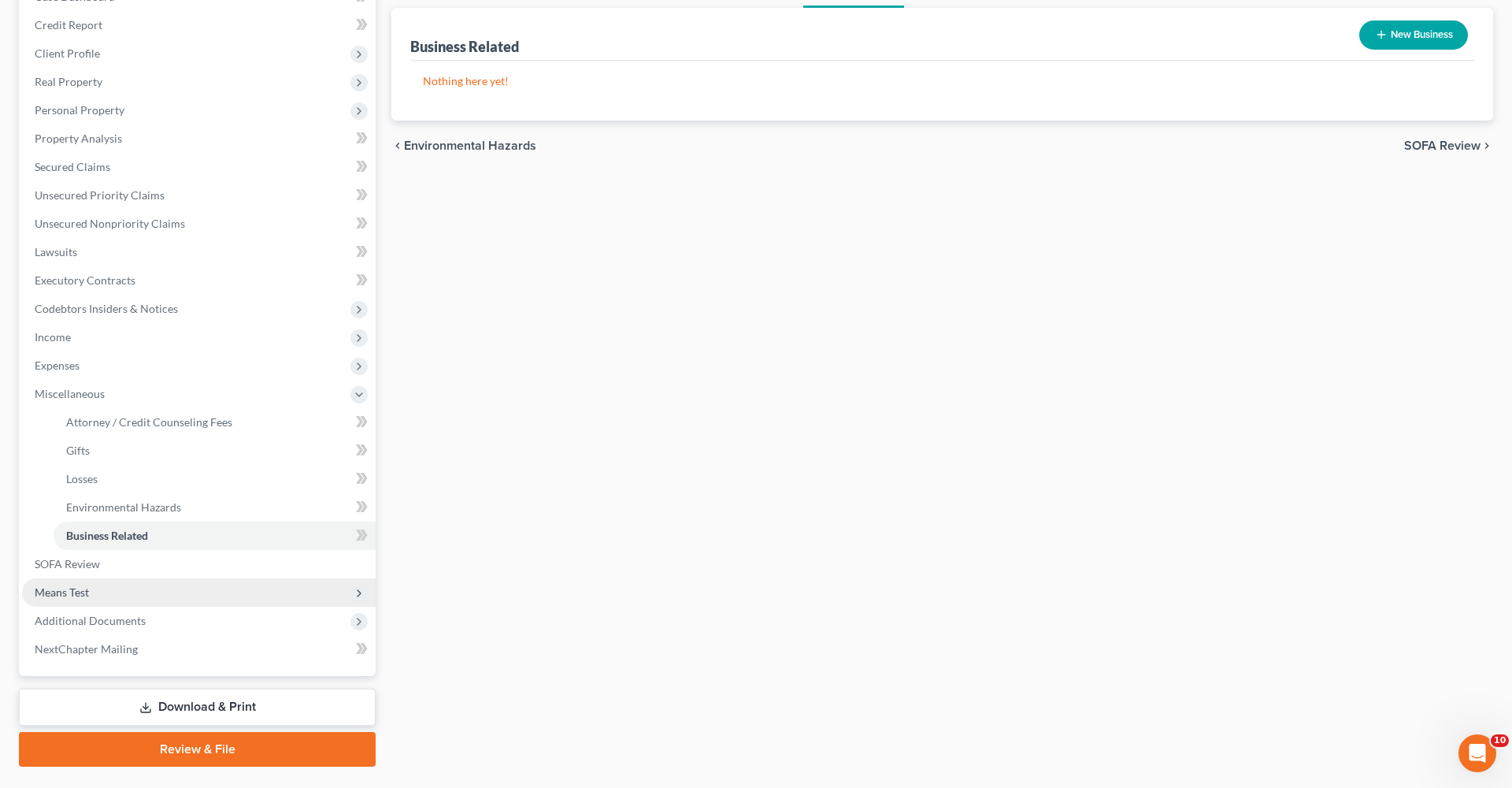
click at [66, 559] on span "Means Test" at bounding box center [61, 592] width 54 height 13
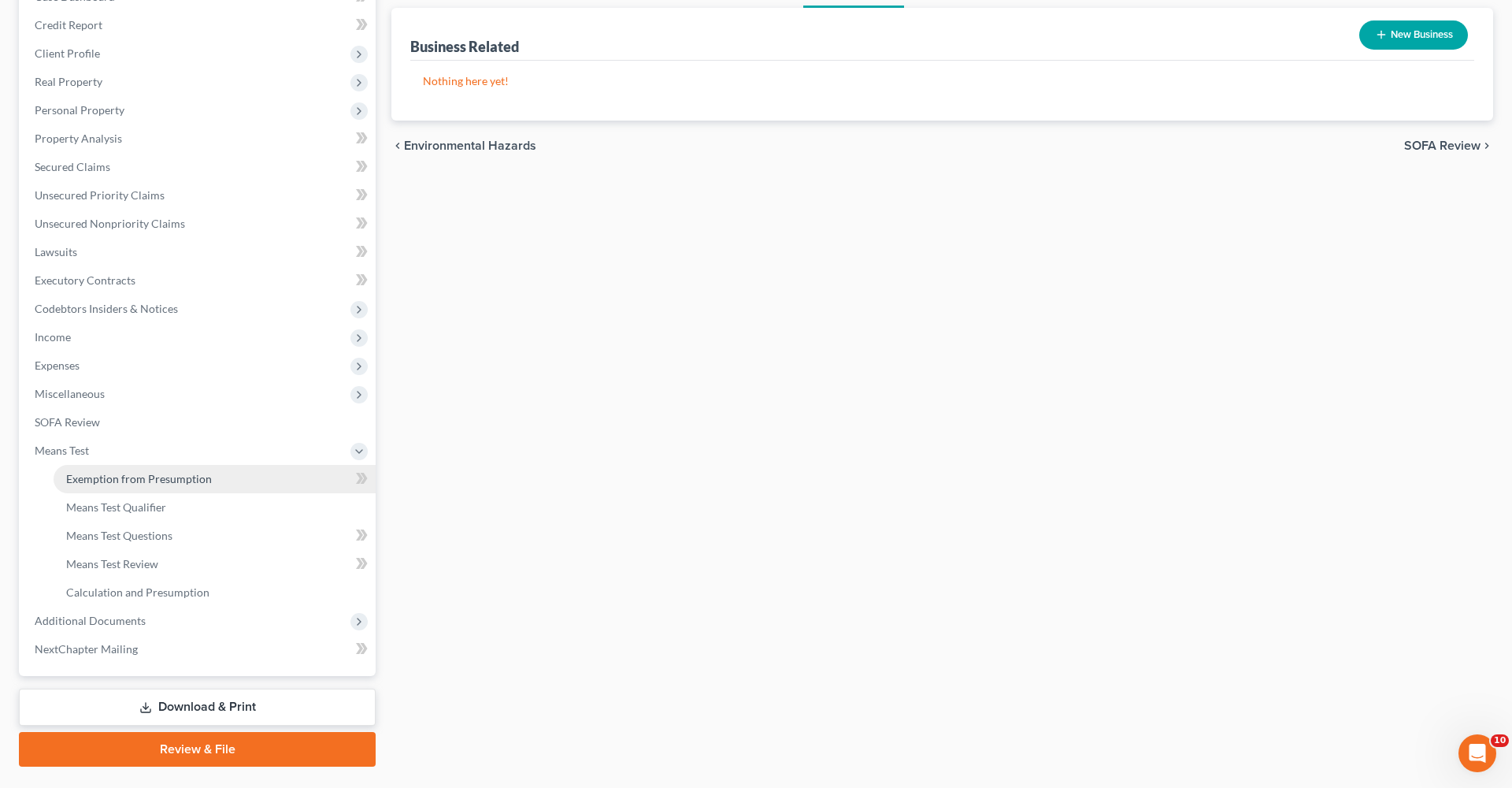
click at [129, 488] on link "Exemption from Presumption" at bounding box center [214, 479] width 322 height 29
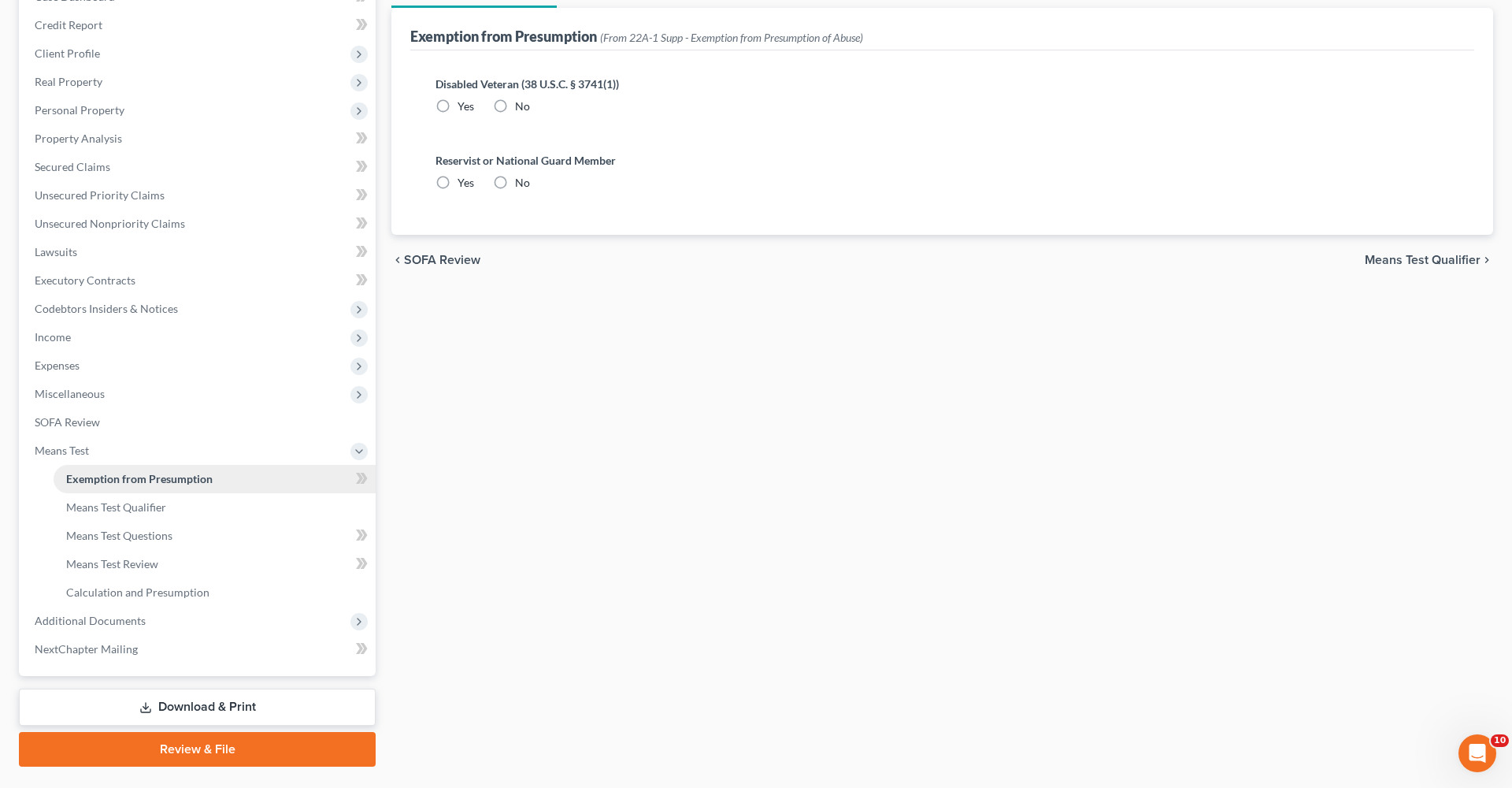
scroll to position [19, 0]
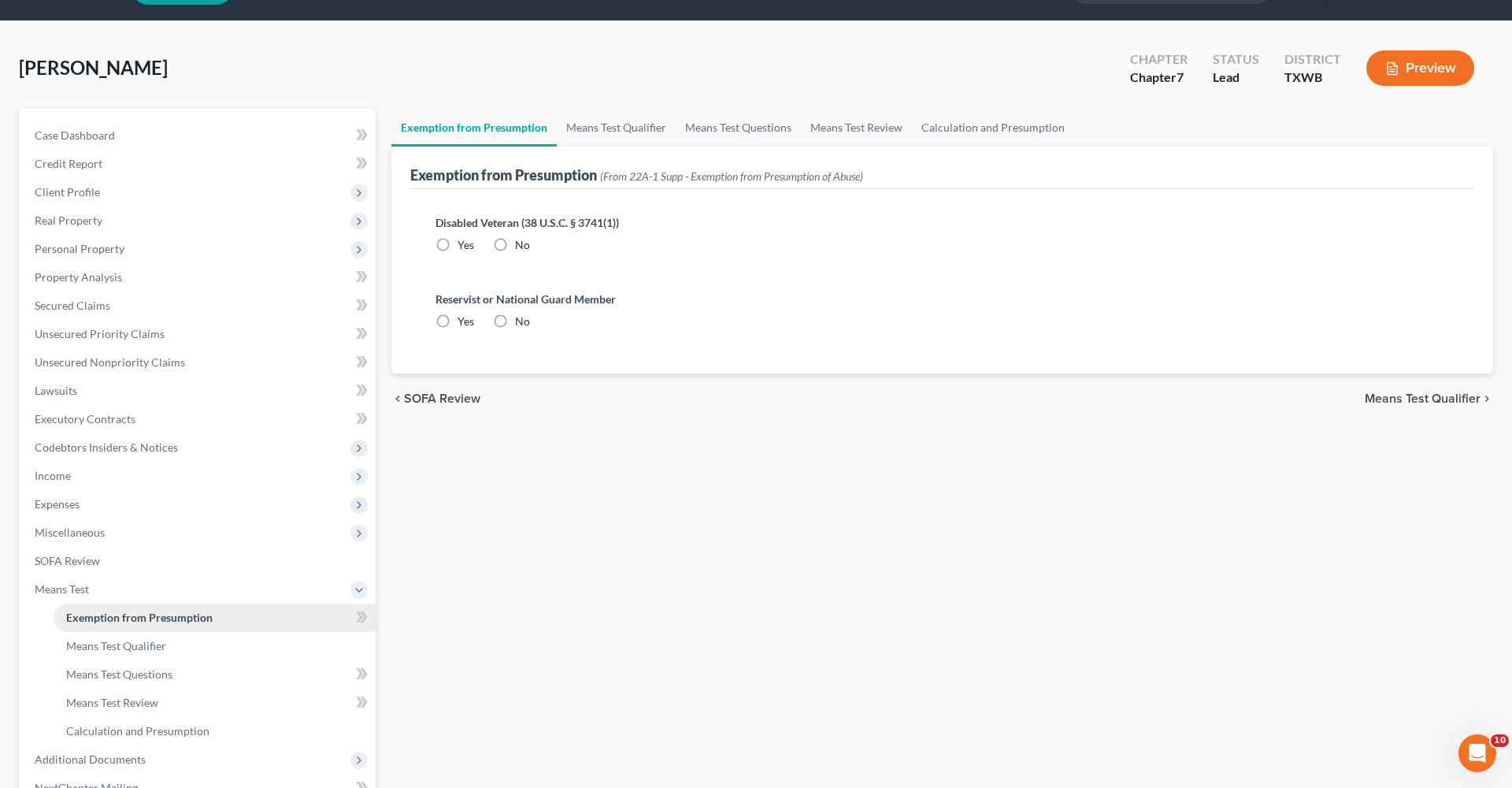
radio input "true"
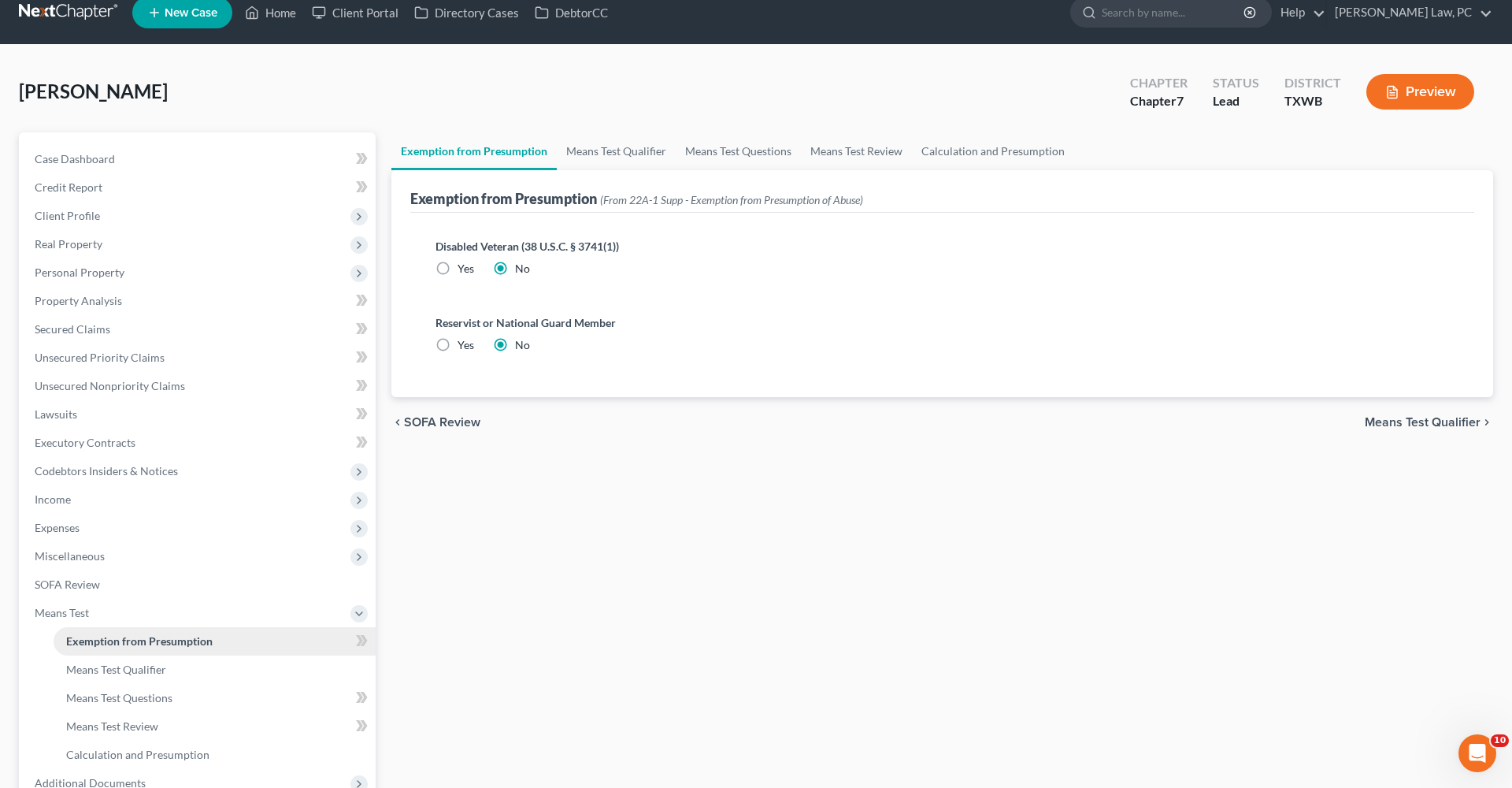
scroll to position [0, 0]
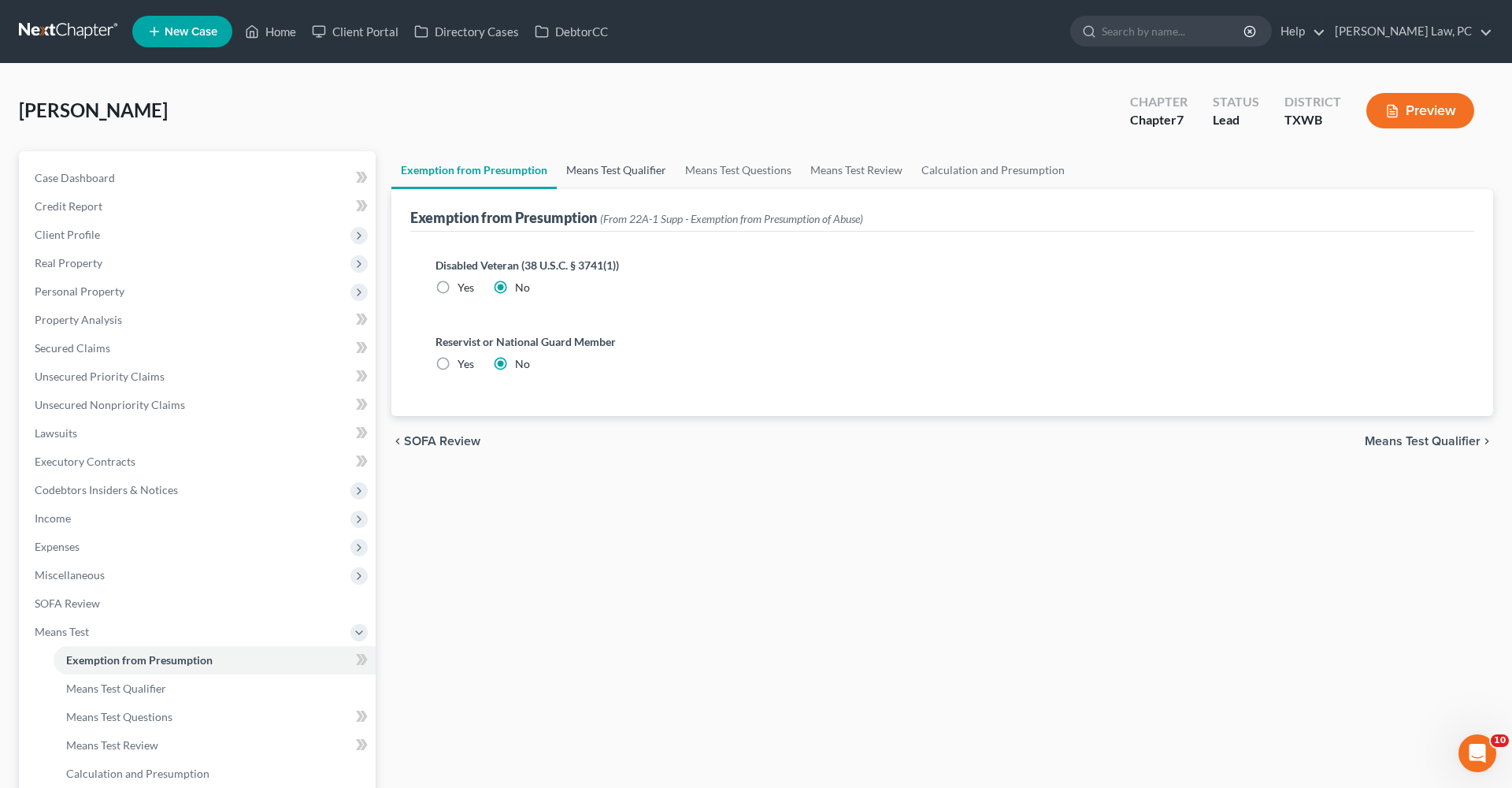
click at [622, 167] on link "Means Test Qualifier" at bounding box center [615, 171] width 119 height 38
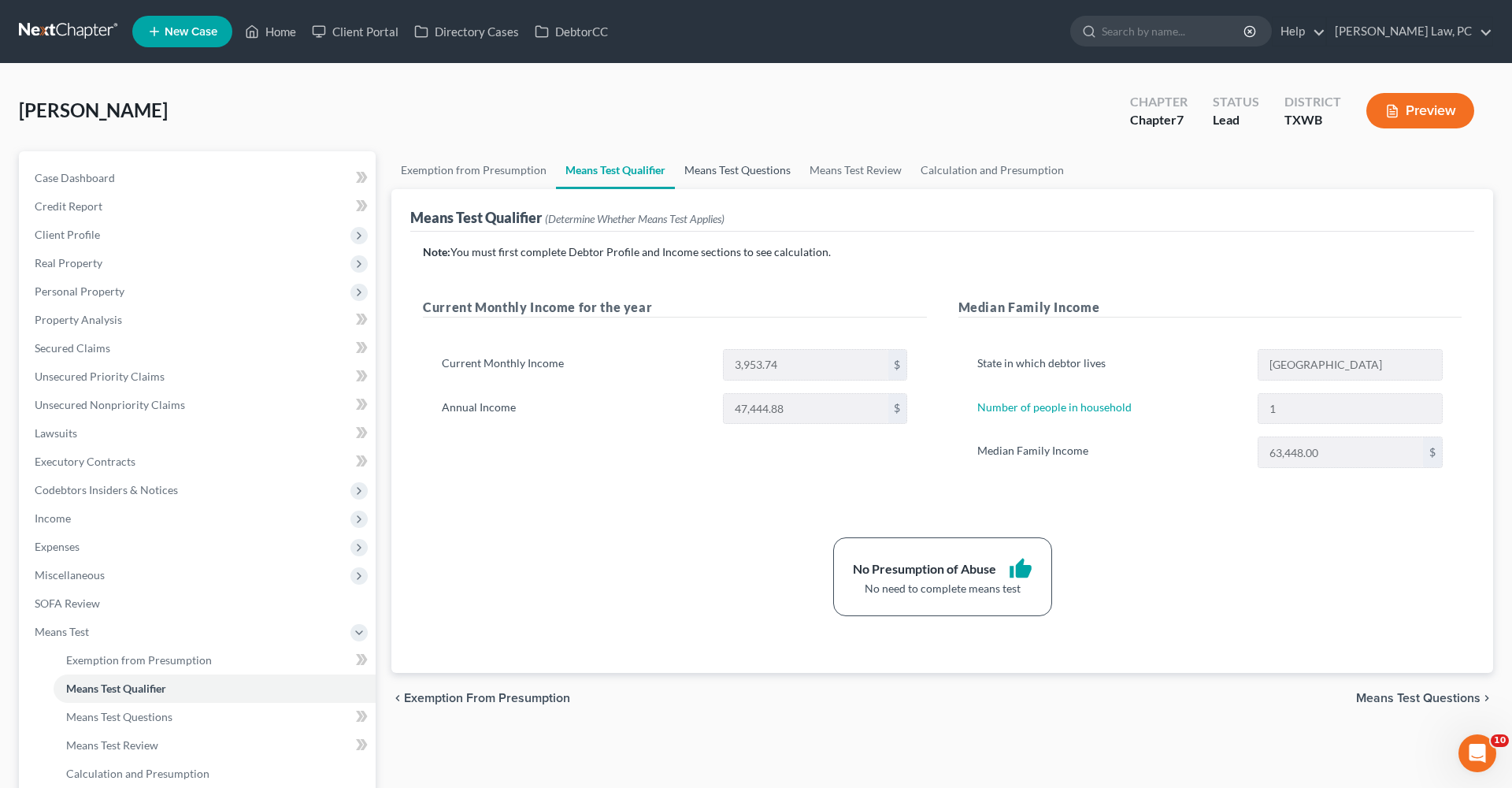
click at [744, 172] on link "Means Test Questions" at bounding box center [738, 171] width 125 height 38
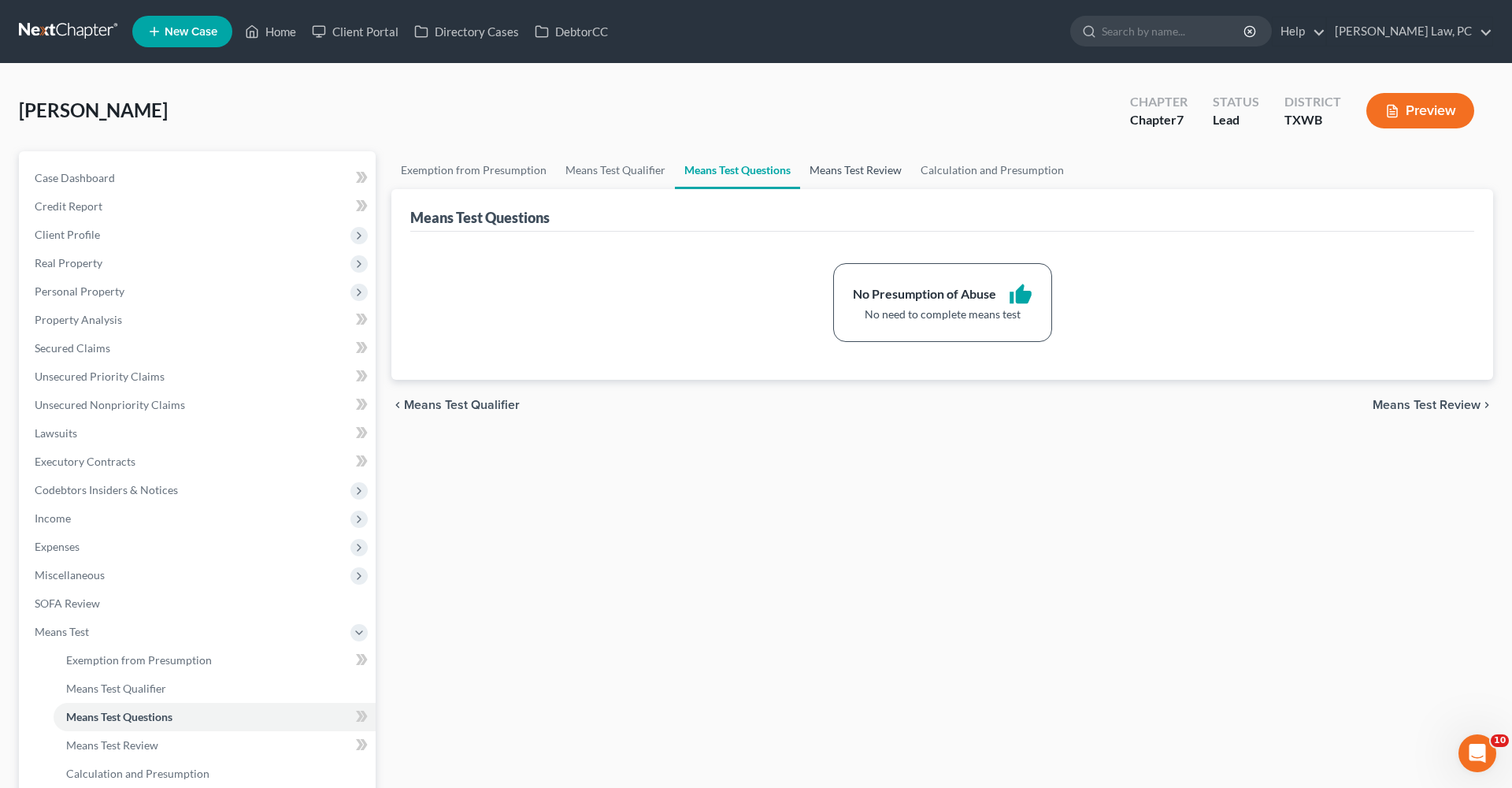
click at [860, 172] on link "Means Test Review" at bounding box center [855, 171] width 111 height 38
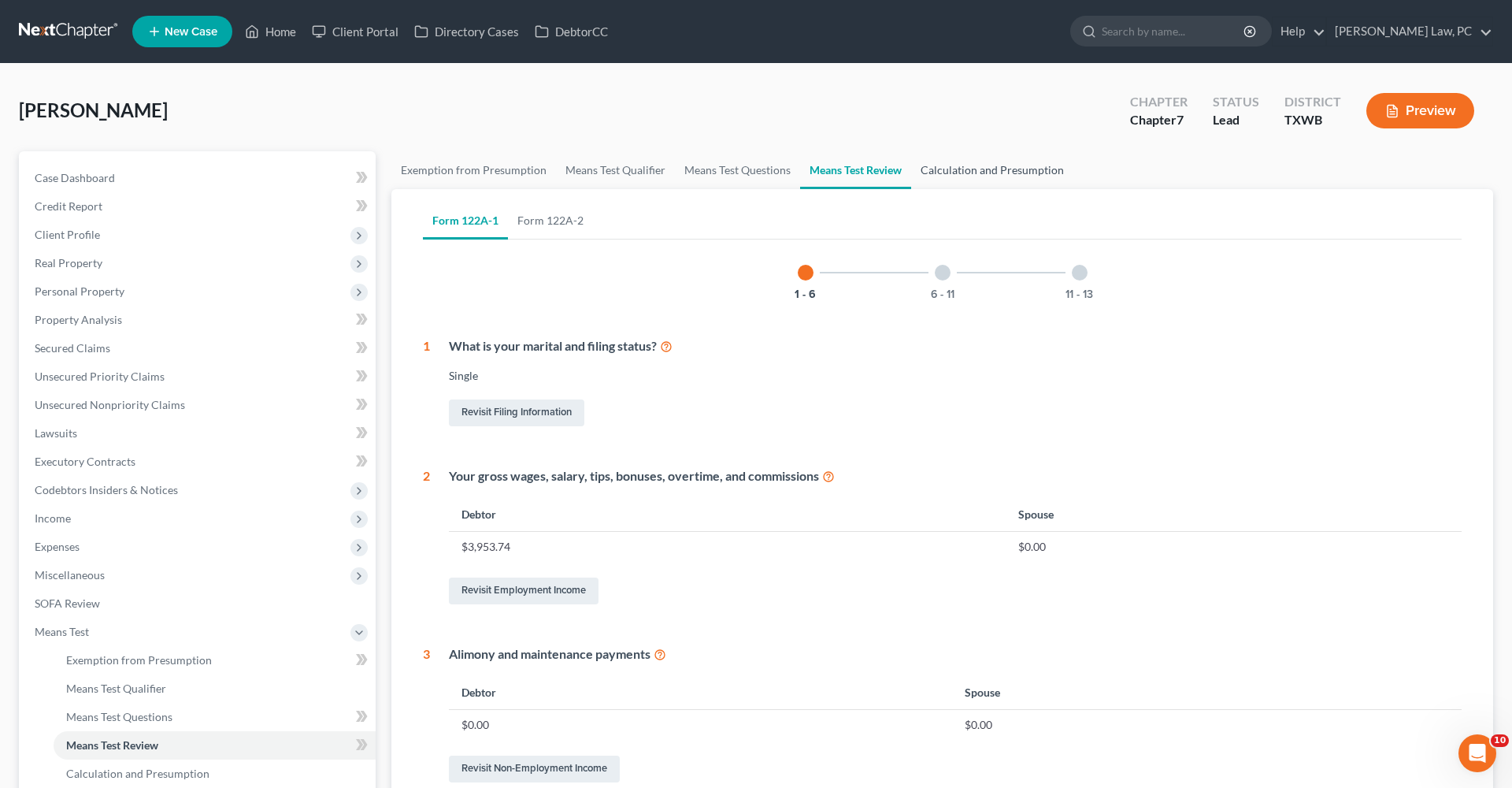
click at [964, 175] on link "Calculation and Presumption" at bounding box center [992, 171] width 162 height 38
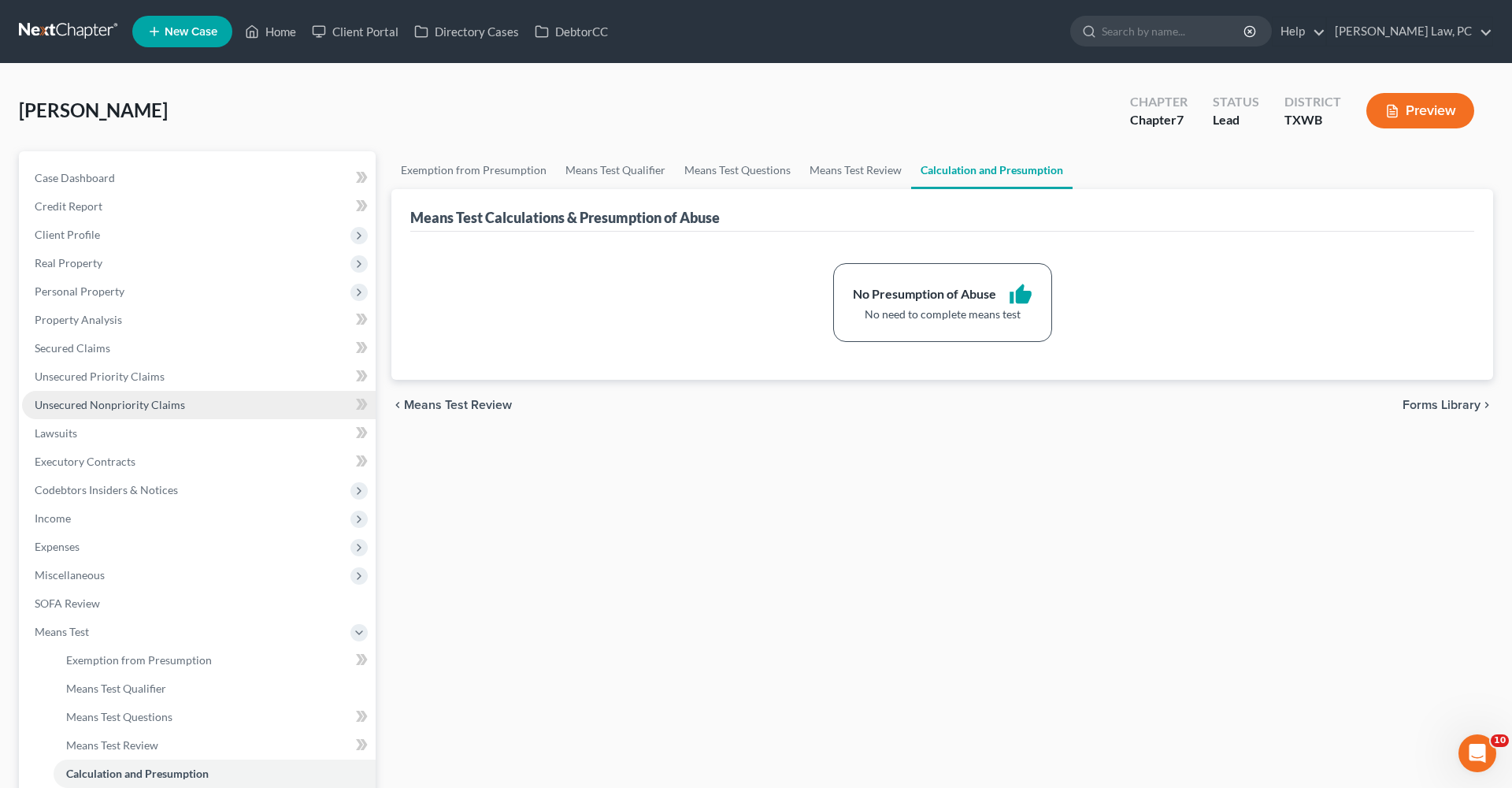
click at [68, 408] on span "Unsecured Nonpriority Claims" at bounding box center [110, 404] width 151 height 13
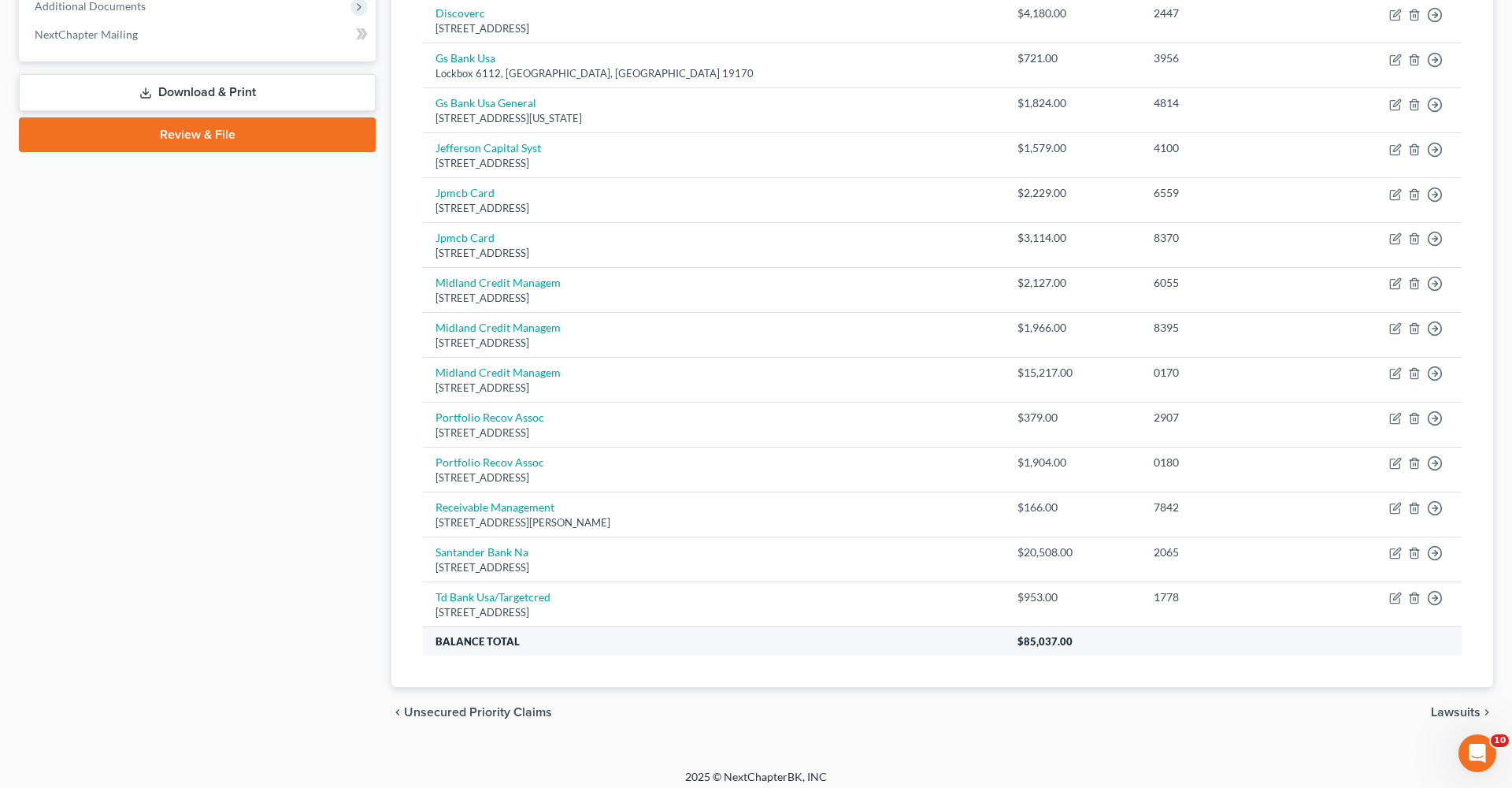
scroll to position [654, 0]
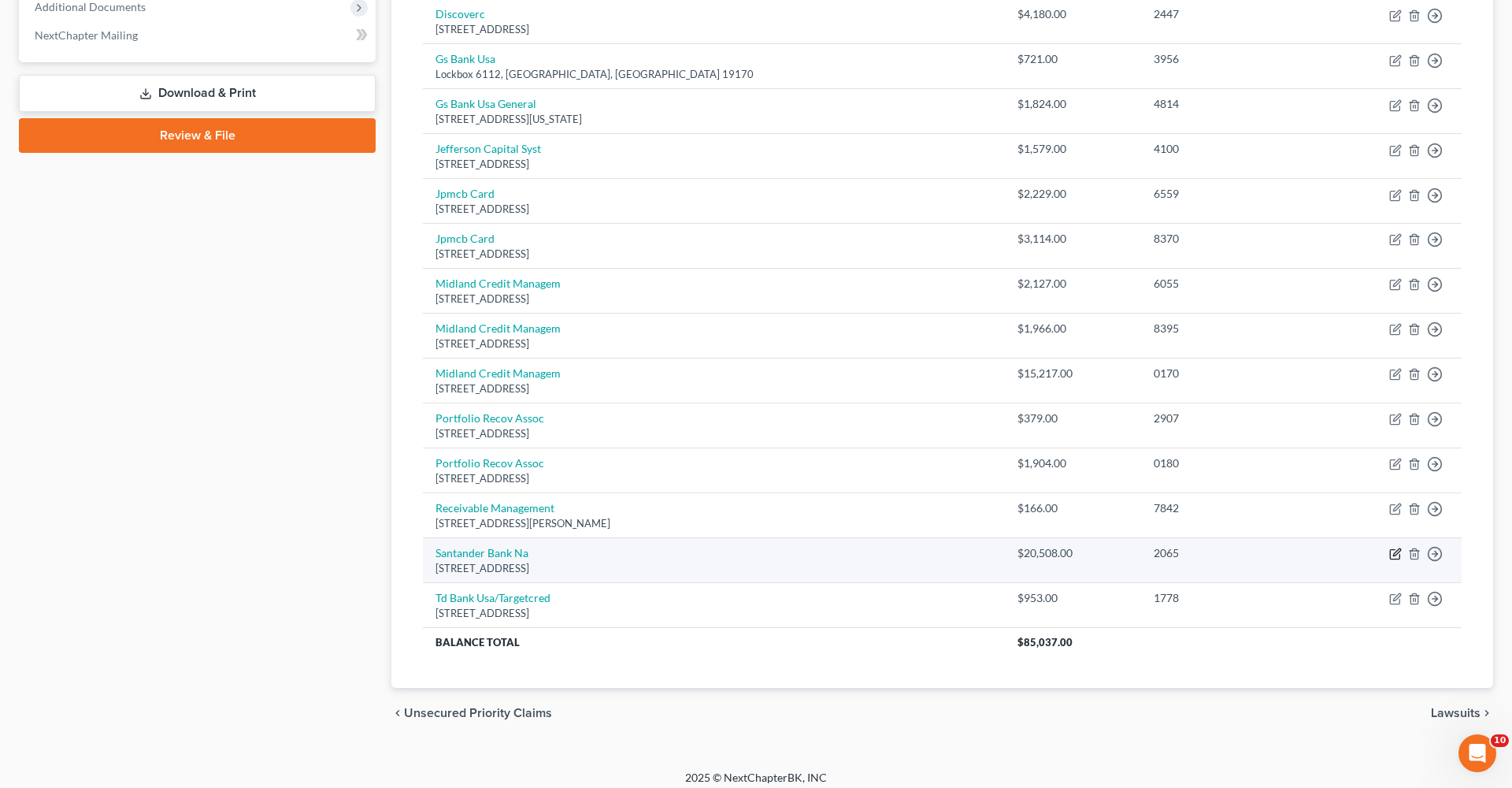
click at [1007, 548] on icon "button" at bounding box center [1395, 553] width 12 height 12
select select "39"
select select "0"
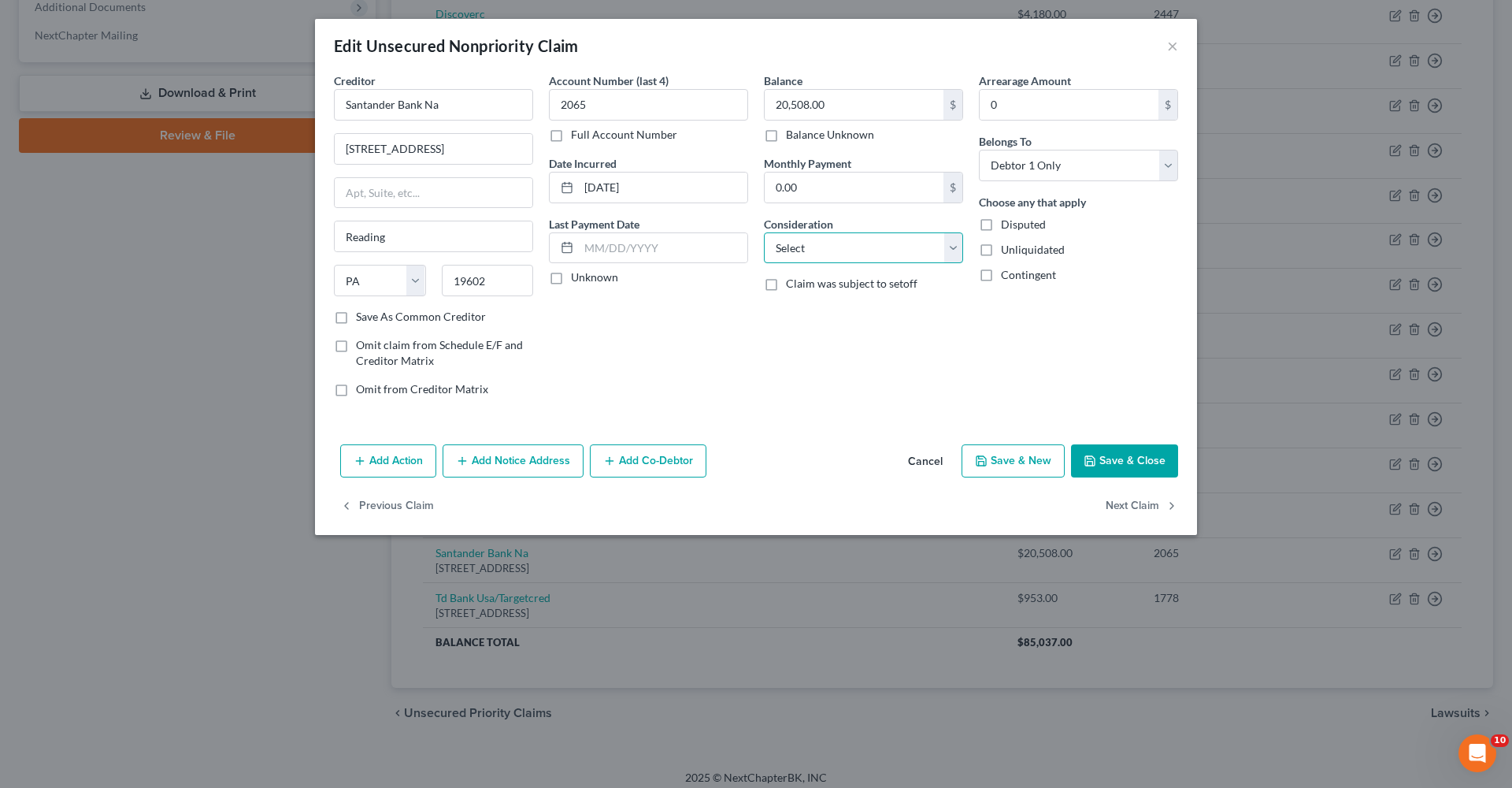
select select "10"
click at [1007, 463] on button "Save & Close" at bounding box center [1124, 461] width 107 height 33
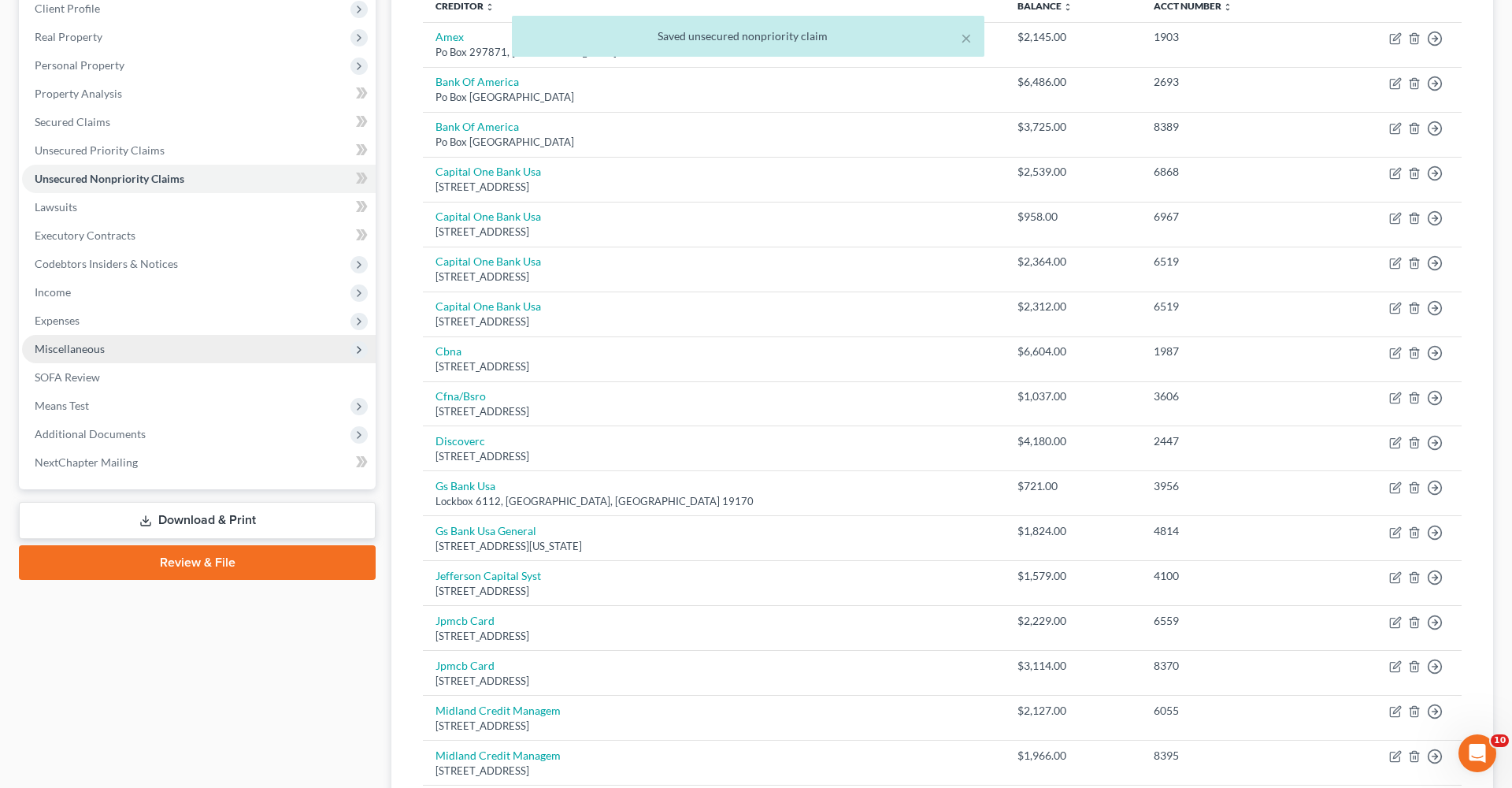
scroll to position [221, 0]
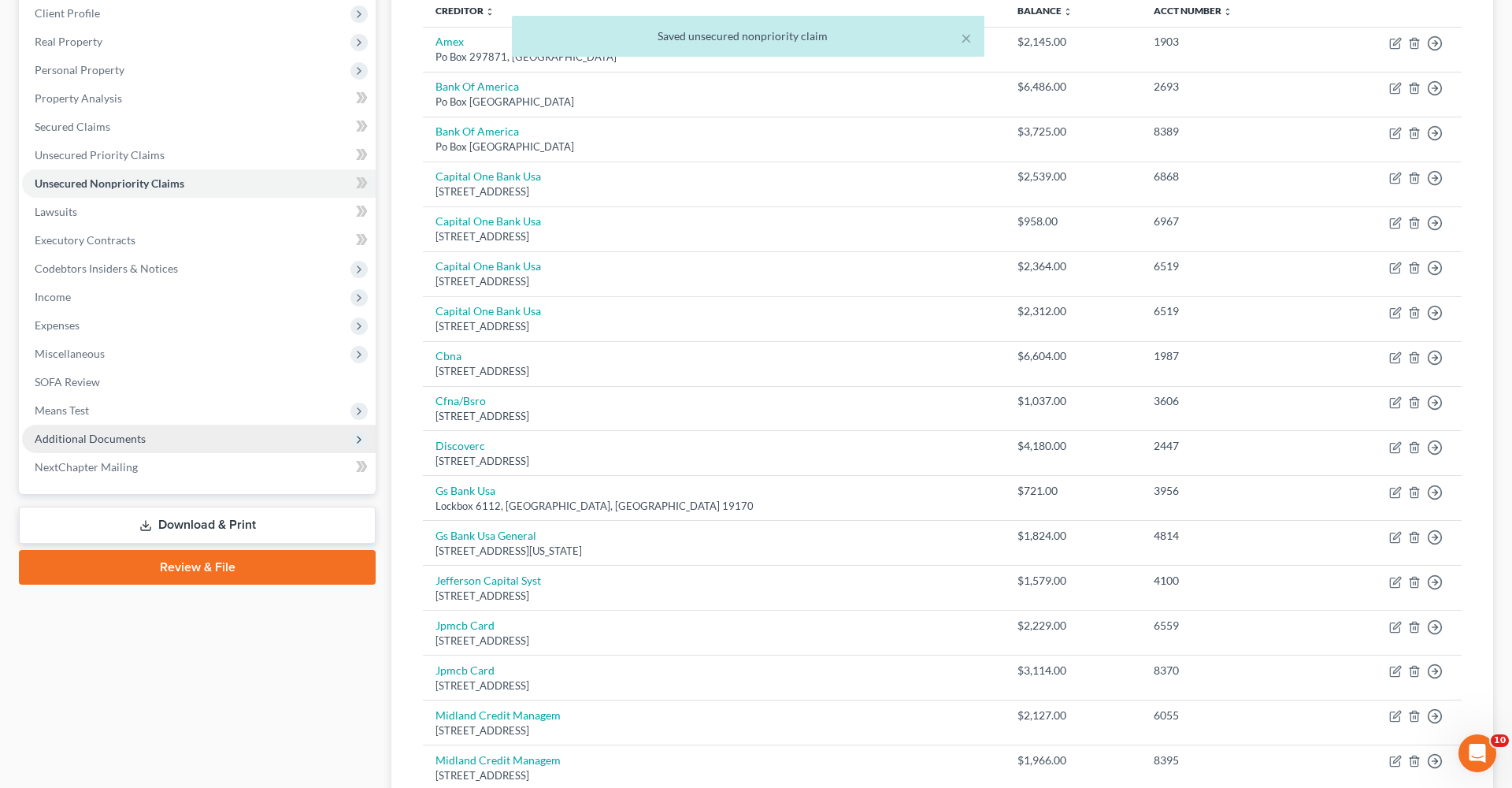
click at [87, 445] on span "Additional Documents" at bounding box center [198, 439] width 353 height 29
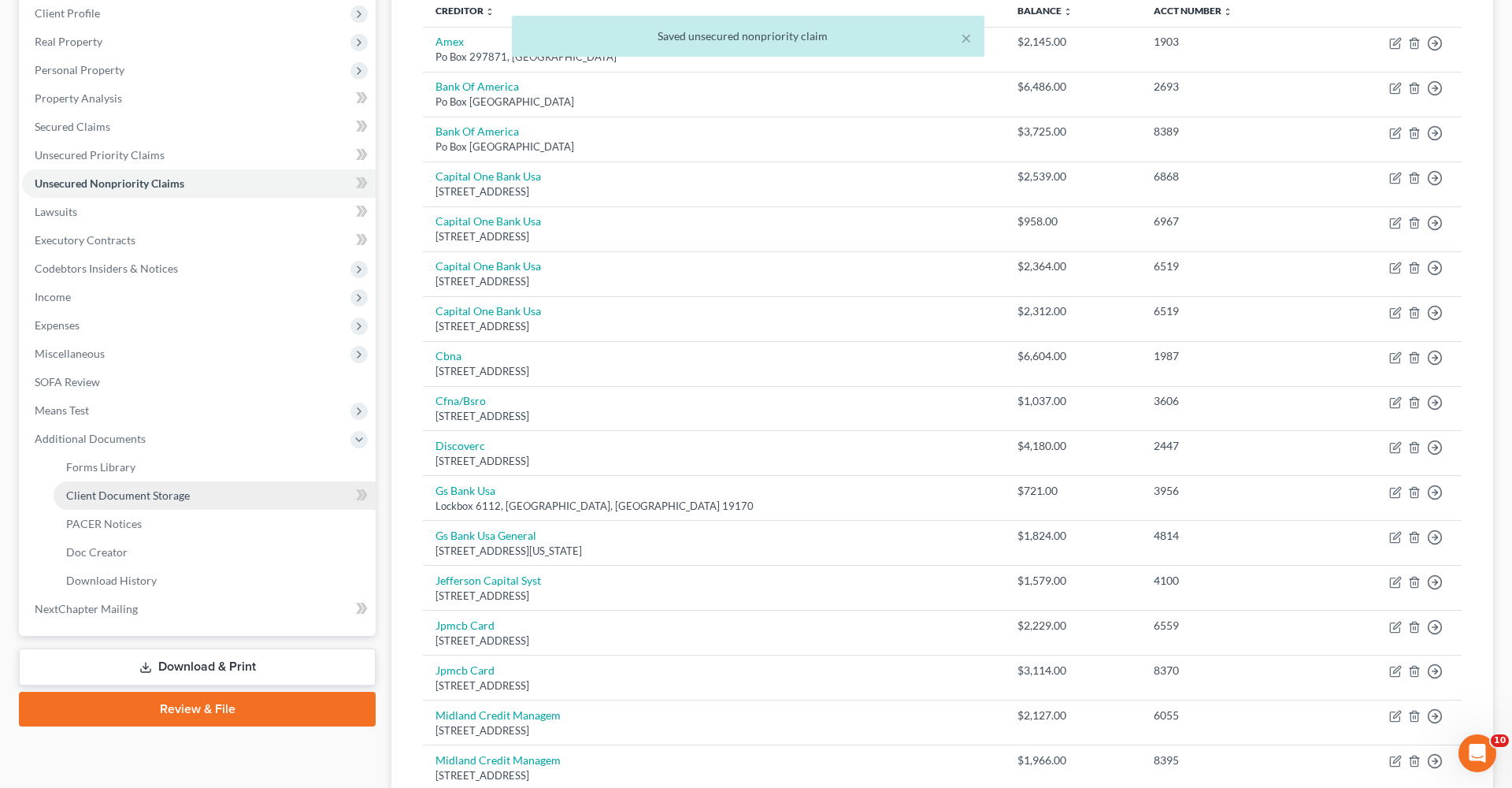
click at [138, 494] on span "Client Document Storage" at bounding box center [128, 495] width 124 height 13
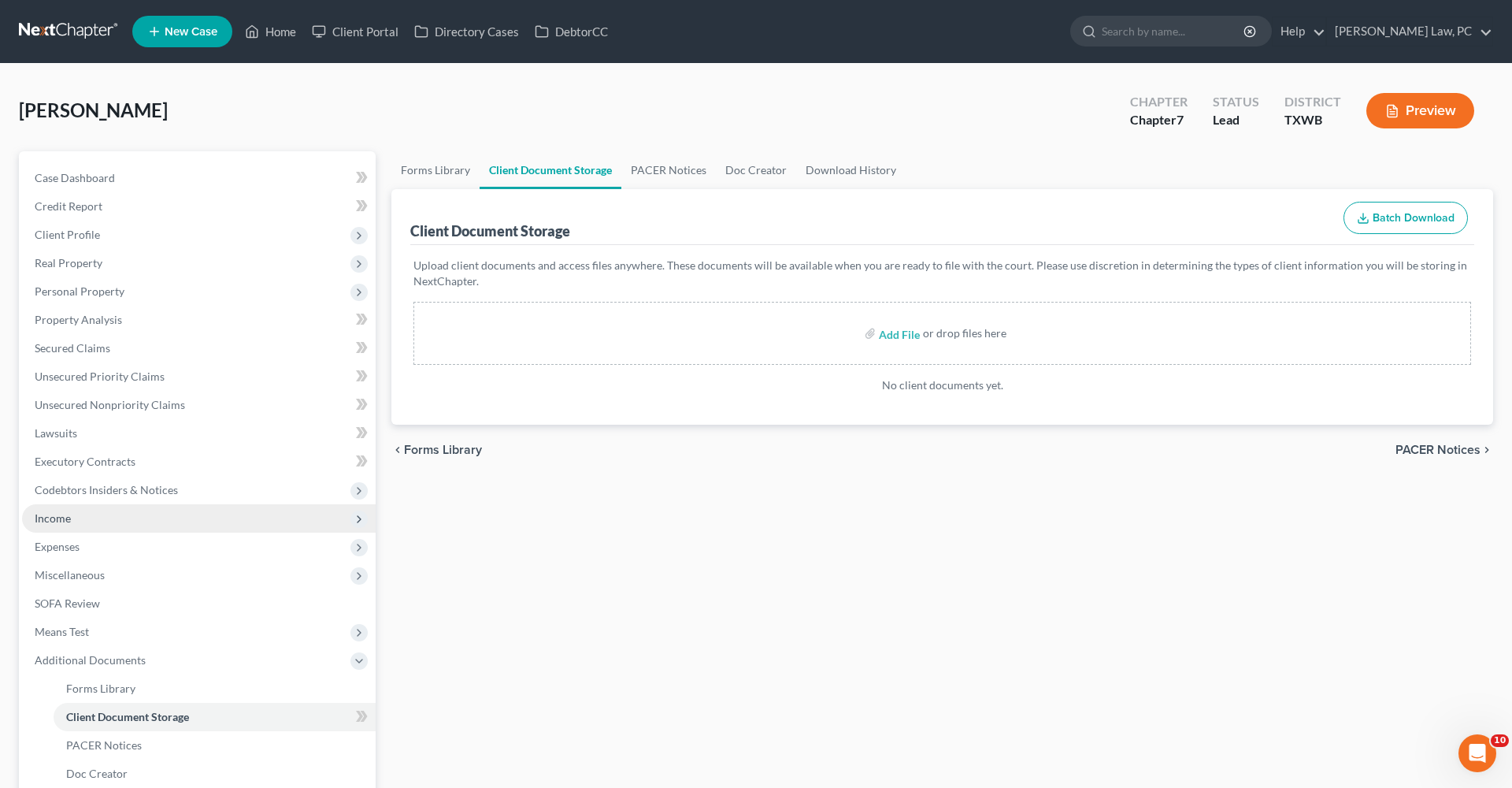
click at [44, 519] on span "Income" at bounding box center [52, 518] width 36 height 13
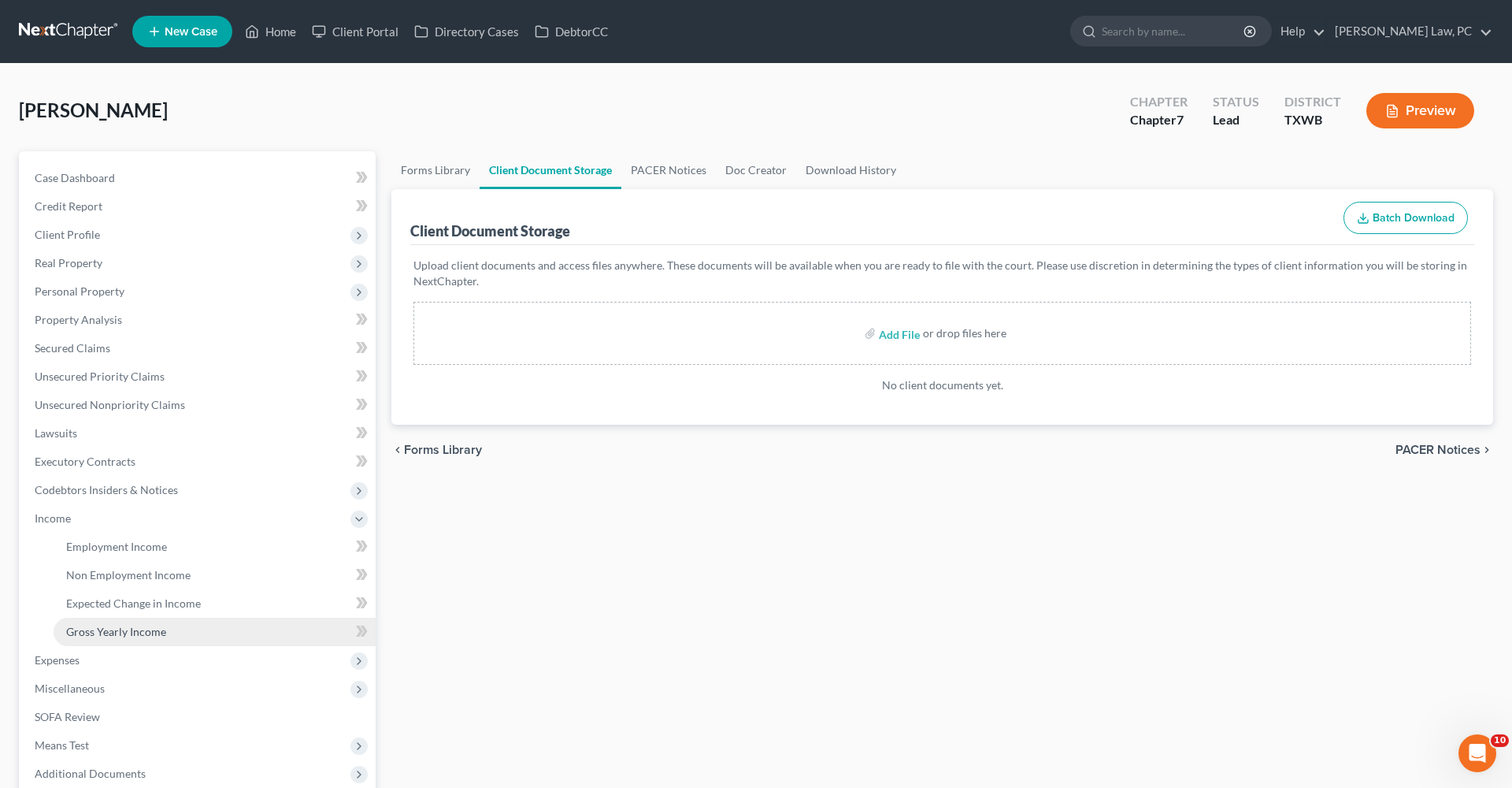
click at [143, 559] on link "Gross Yearly Income" at bounding box center [214, 631] width 322 height 29
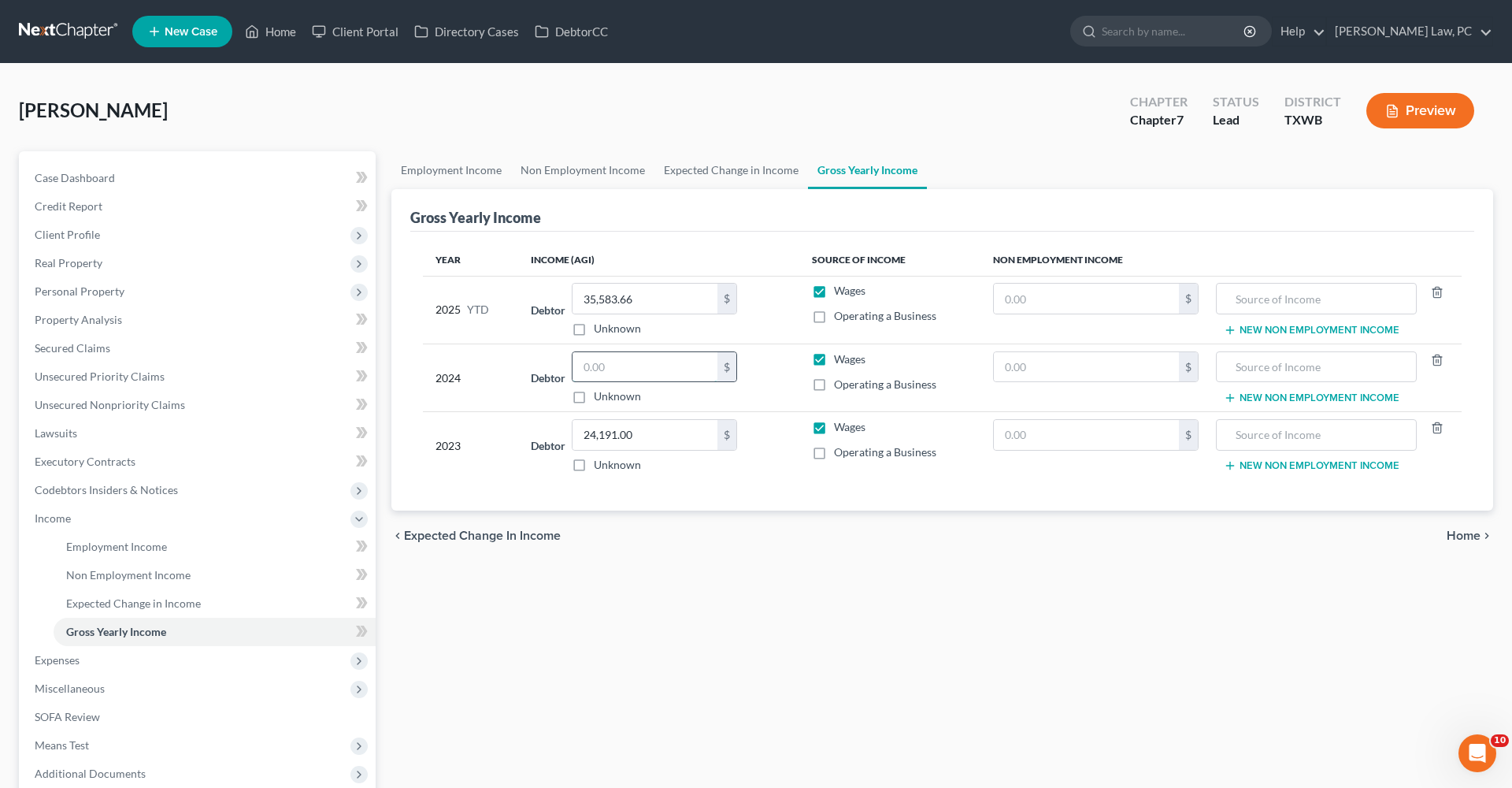
click at [598, 365] on input "text" at bounding box center [645, 367] width 145 height 30
type input "41,991.84"
click at [809, 559] on div "Employment Income Non Employment Income Expected Change in Income Gross Yearly …" at bounding box center [942, 535] width 1118 height 768
click at [59, 559] on span "Expenses" at bounding box center [57, 660] width 45 height 13
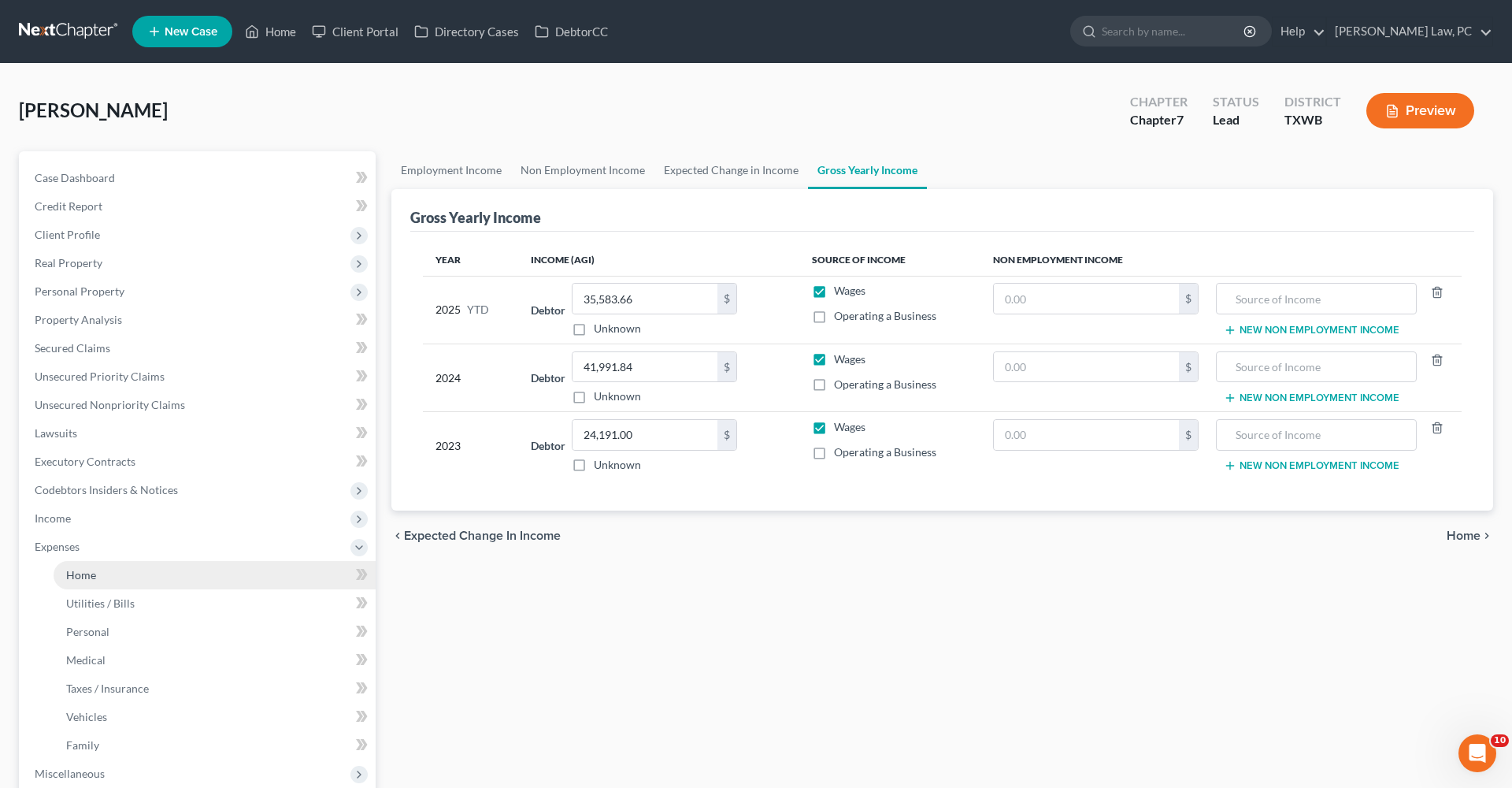
click at [99, 559] on link "Home" at bounding box center [214, 575] width 322 height 29
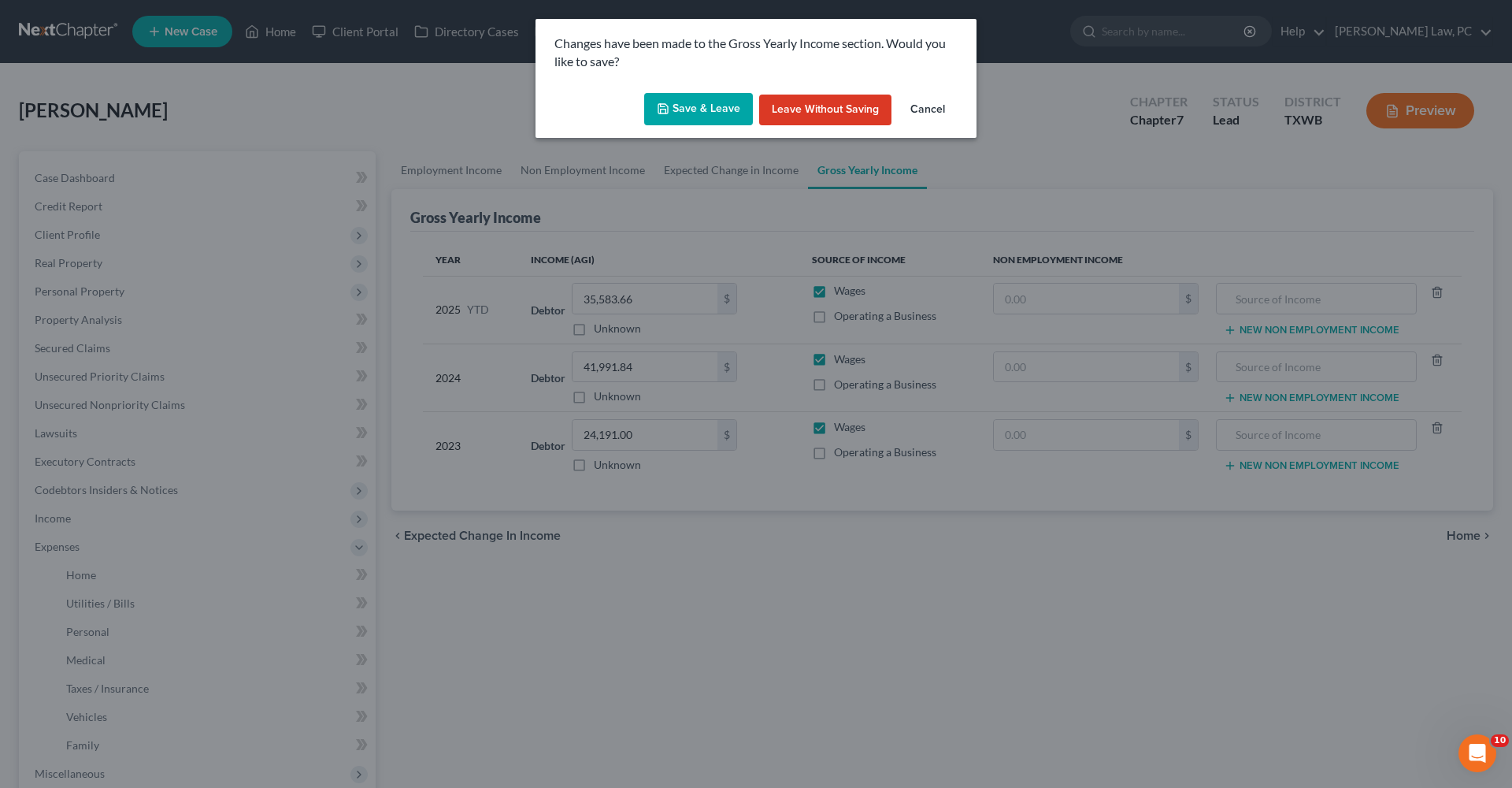
click at [700, 111] on button "Save & Leave" at bounding box center [698, 109] width 109 height 33
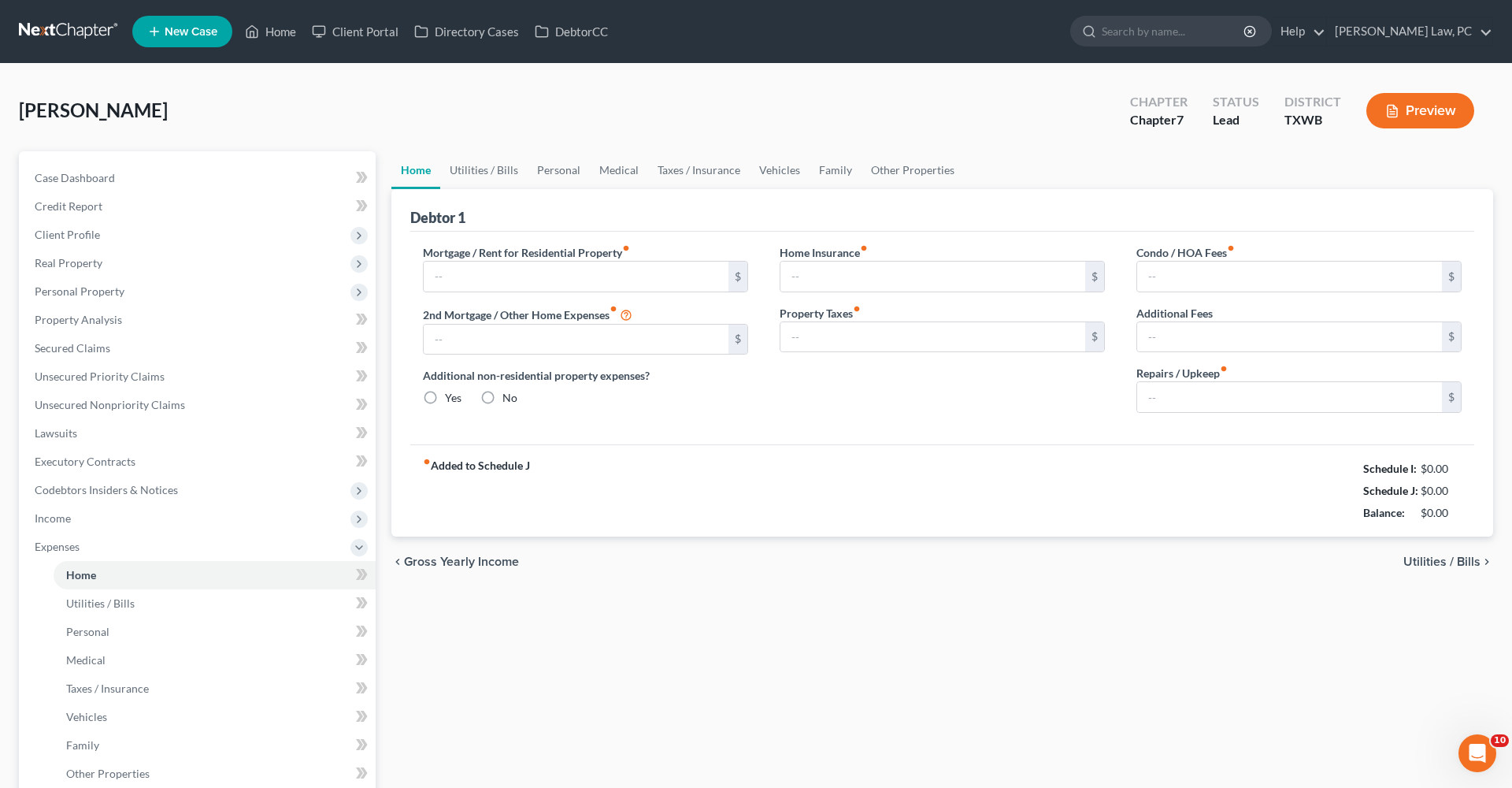
type input "1,158.00"
type input "0.00"
radio input "true"
type input "22.00"
type input "0.00"
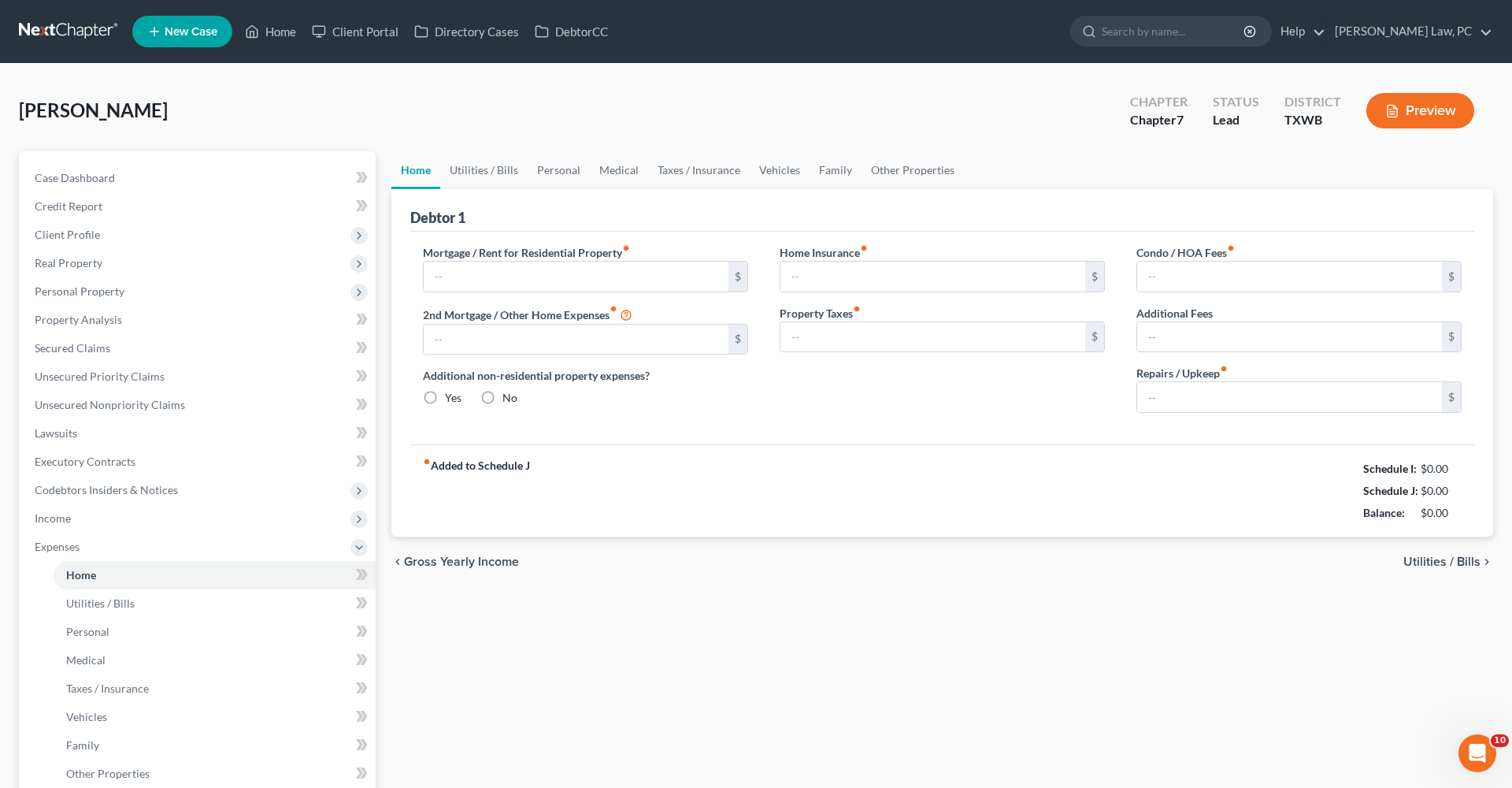
type input "0.00"
click at [68, 303] on span "Personal Property" at bounding box center [198, 291] width 353 height 29
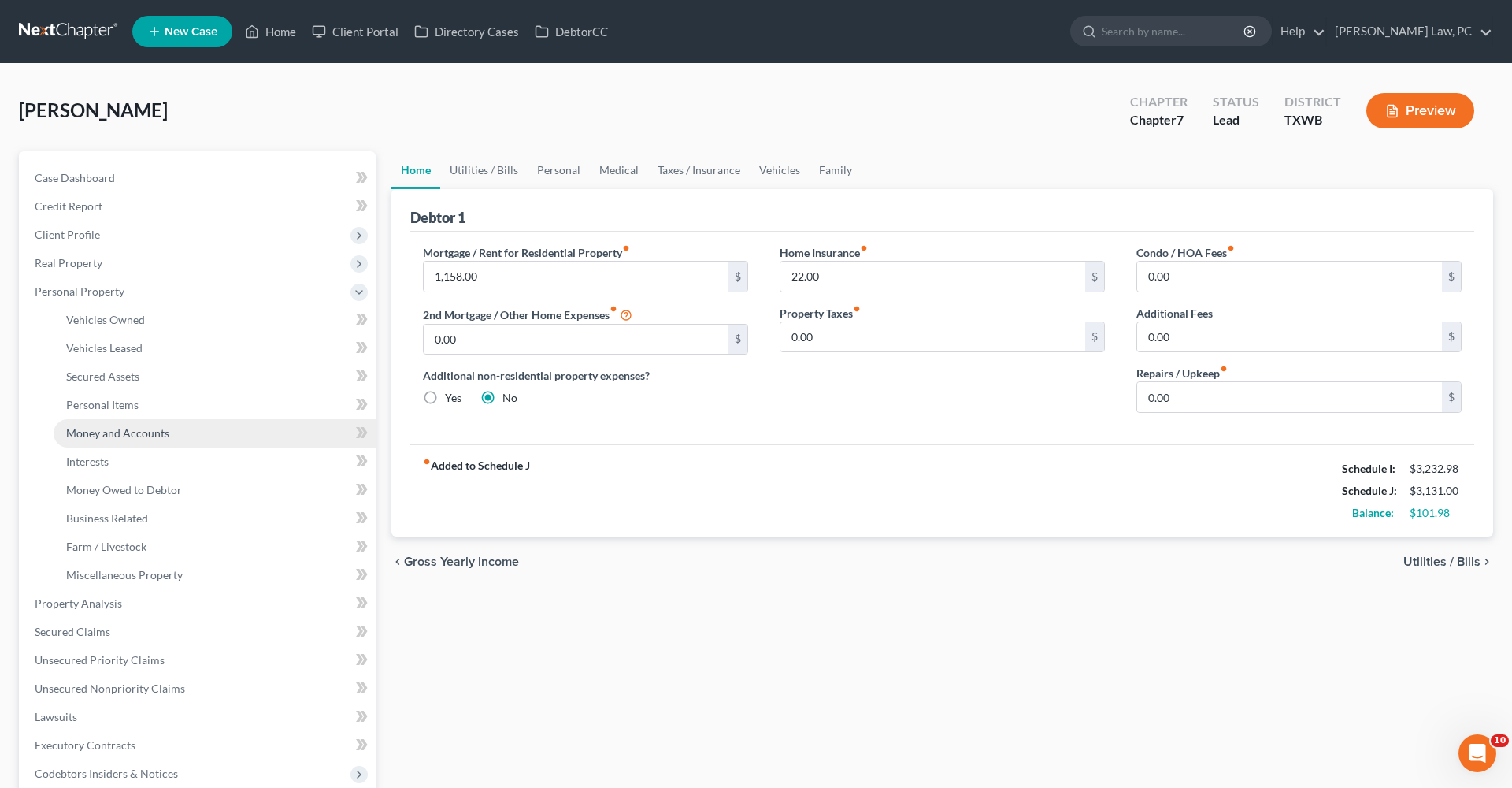
click at [111, 426] on link "Money and Accounts" at bounding box center [214, 433] width 322 height 29
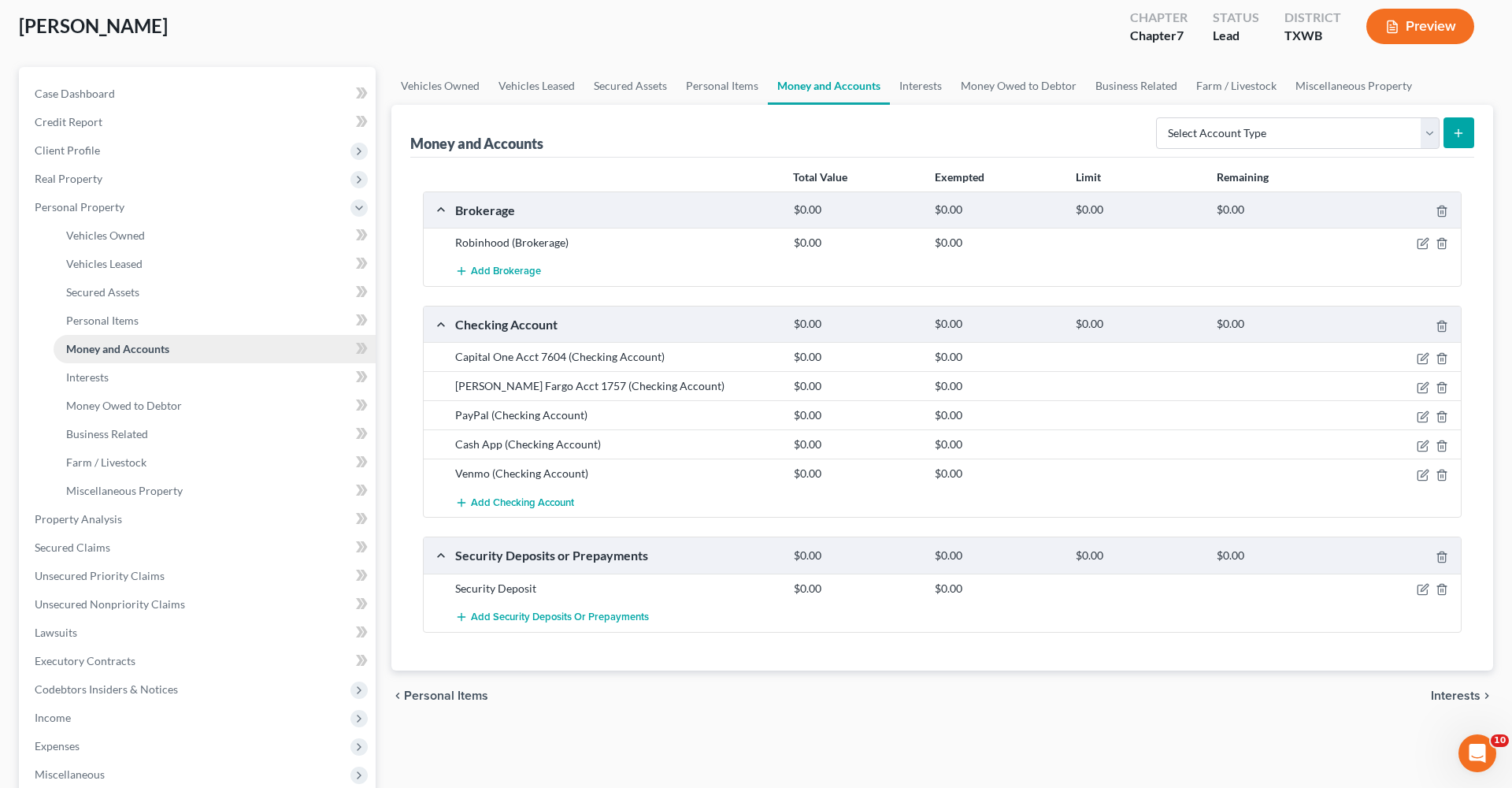
scroll to position [84, 0]
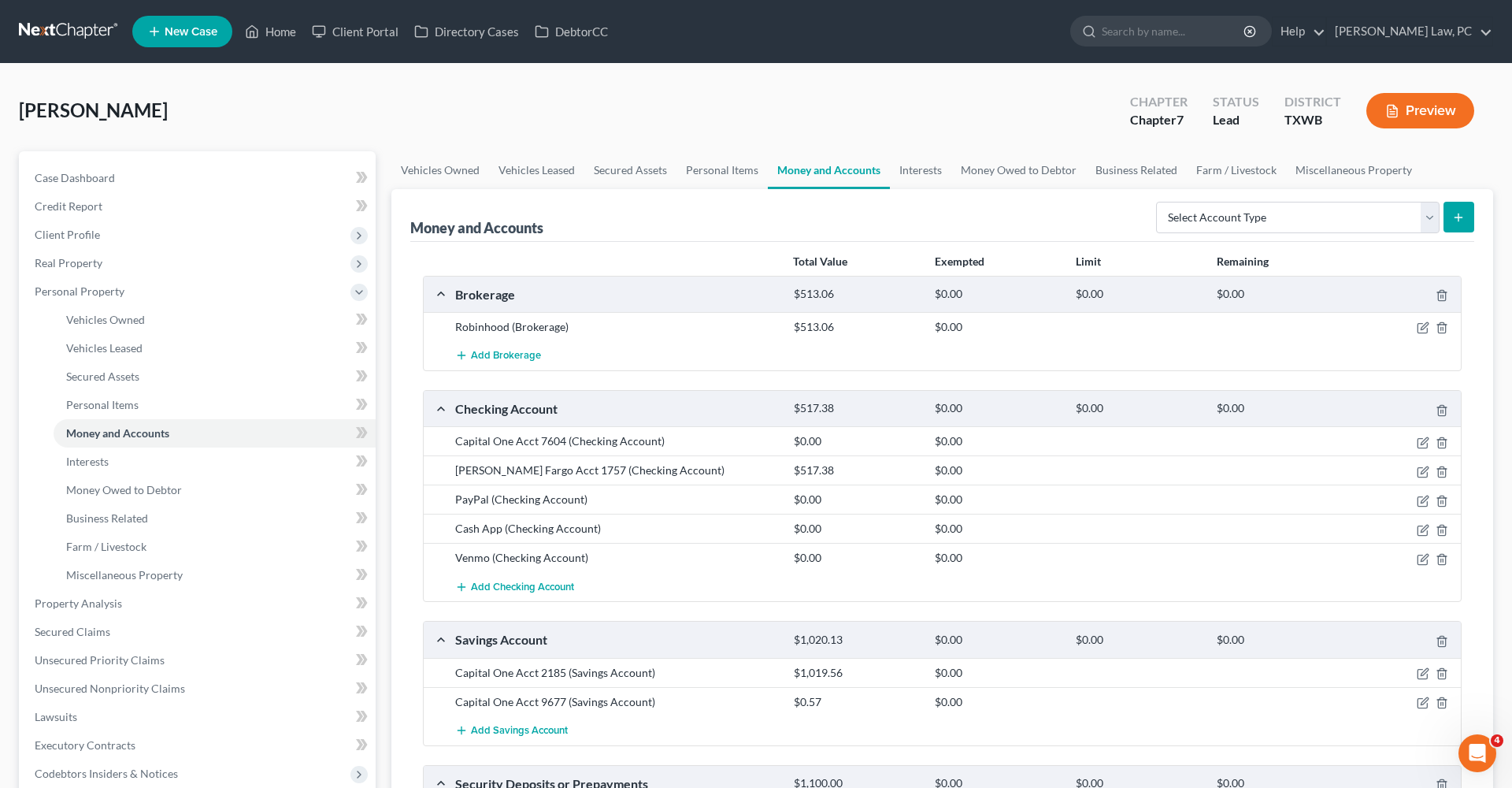
click at [55, 30] on link at bounding box center [69, 31] width 101 height 29
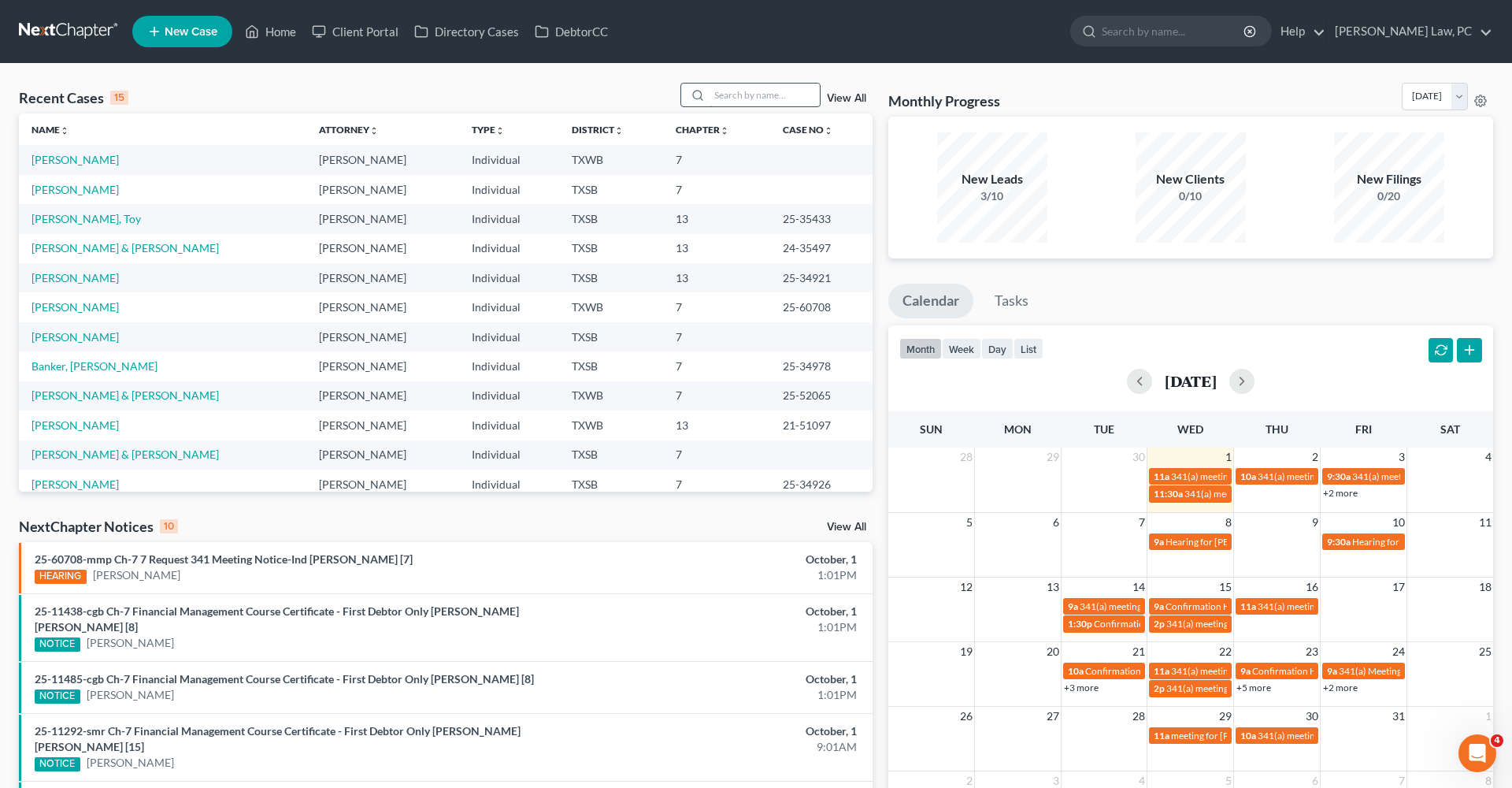
click at [764, 96] on input "search" at bounding box center [765, 95] width 111 height 23
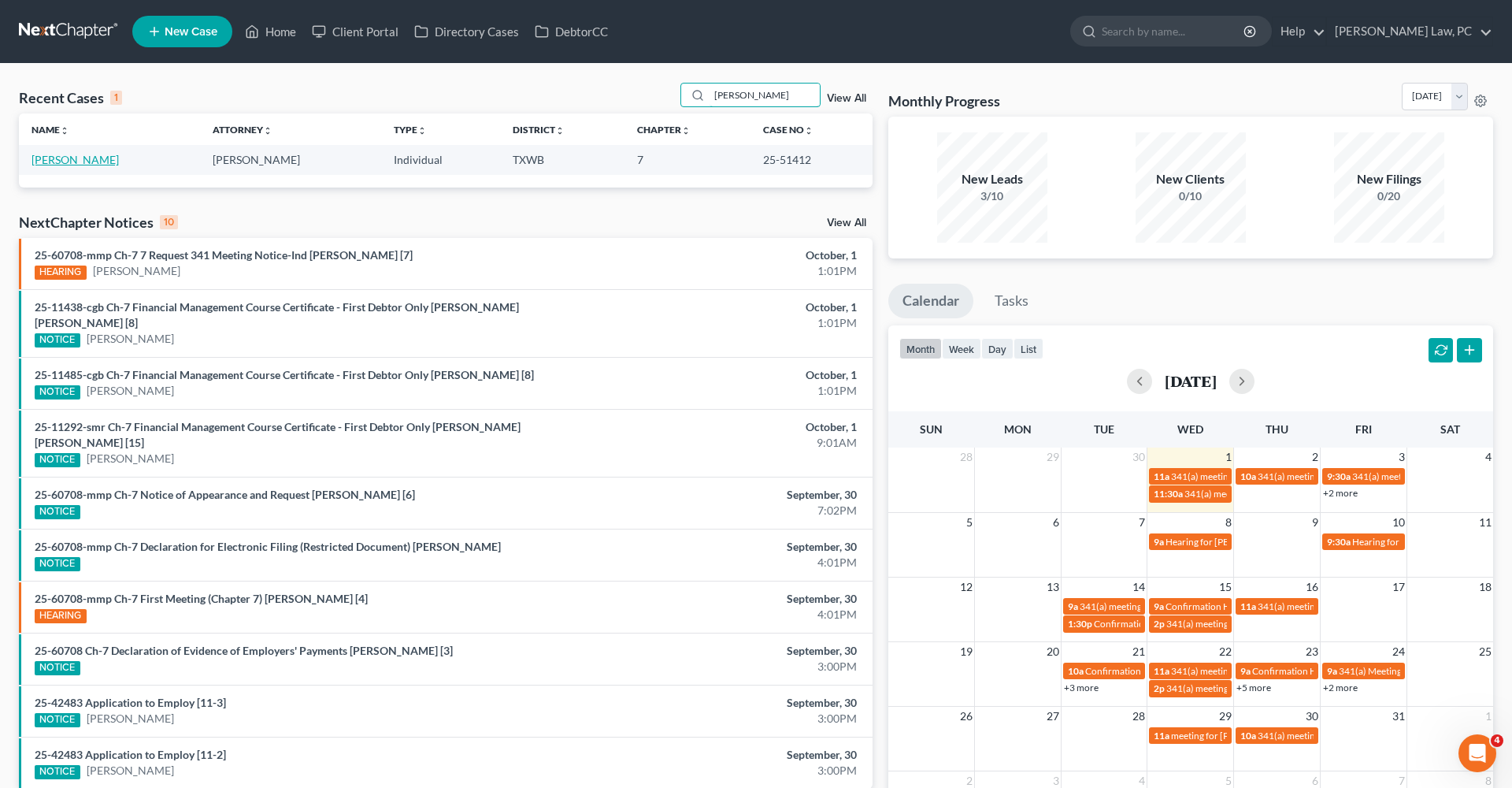
type input "estrada"
click at [89, 157] on link "Estrada, Amanda" at bounding box center [75, 159] width 88 height 13
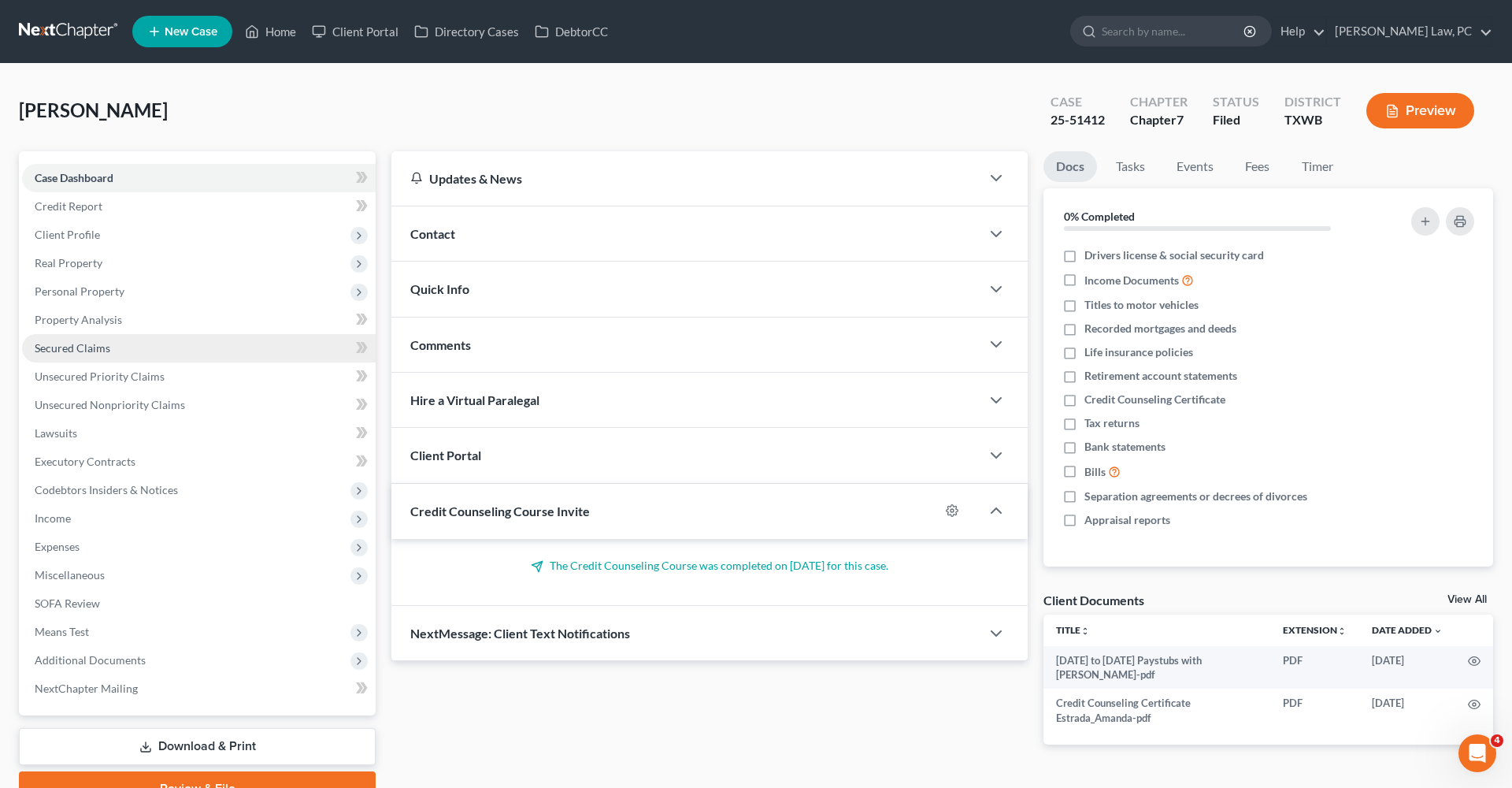
click at [85, 348] on span "Secured Claims" at bounding box center [72, 348] width 75 height 13
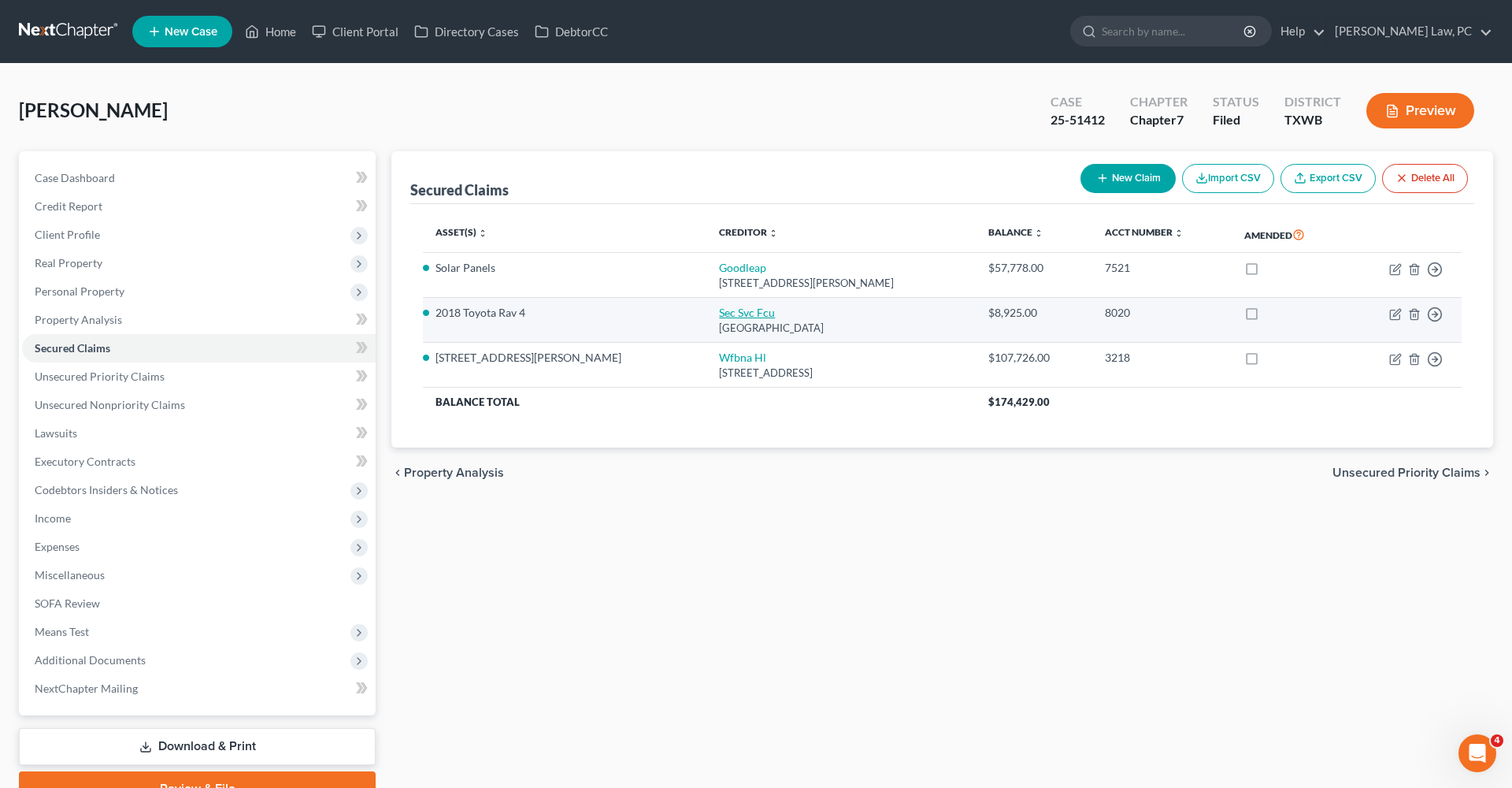
click at [719, 310] on link "Sec Svc Fcu" at bounding box center [747, 312] width 56 height 13
select select "45"
select select "0"
select select "2"
select select "0"
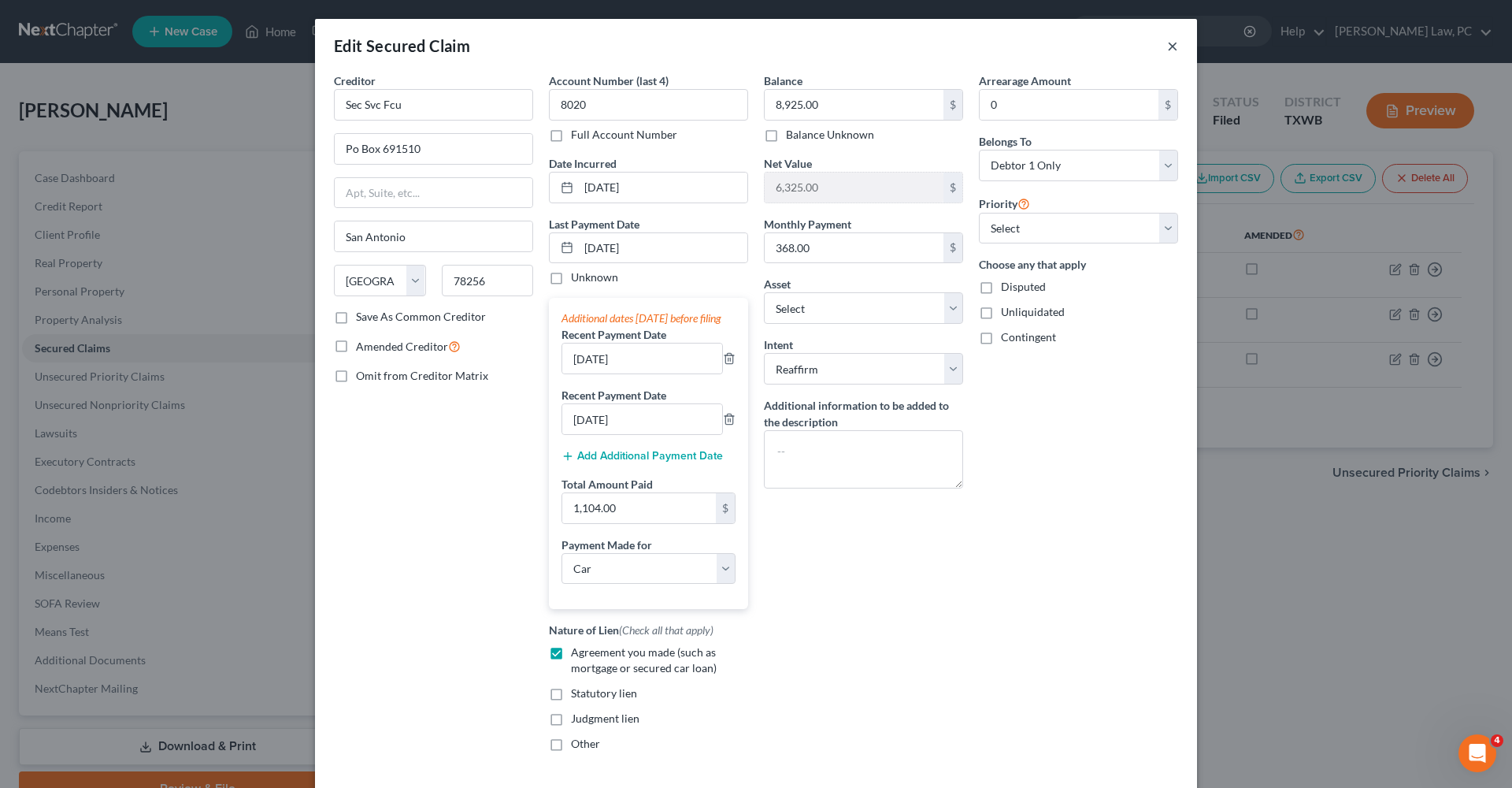
click at [1171, 48] on button "×" at bounding box center [1172, 45] width 11 height 19
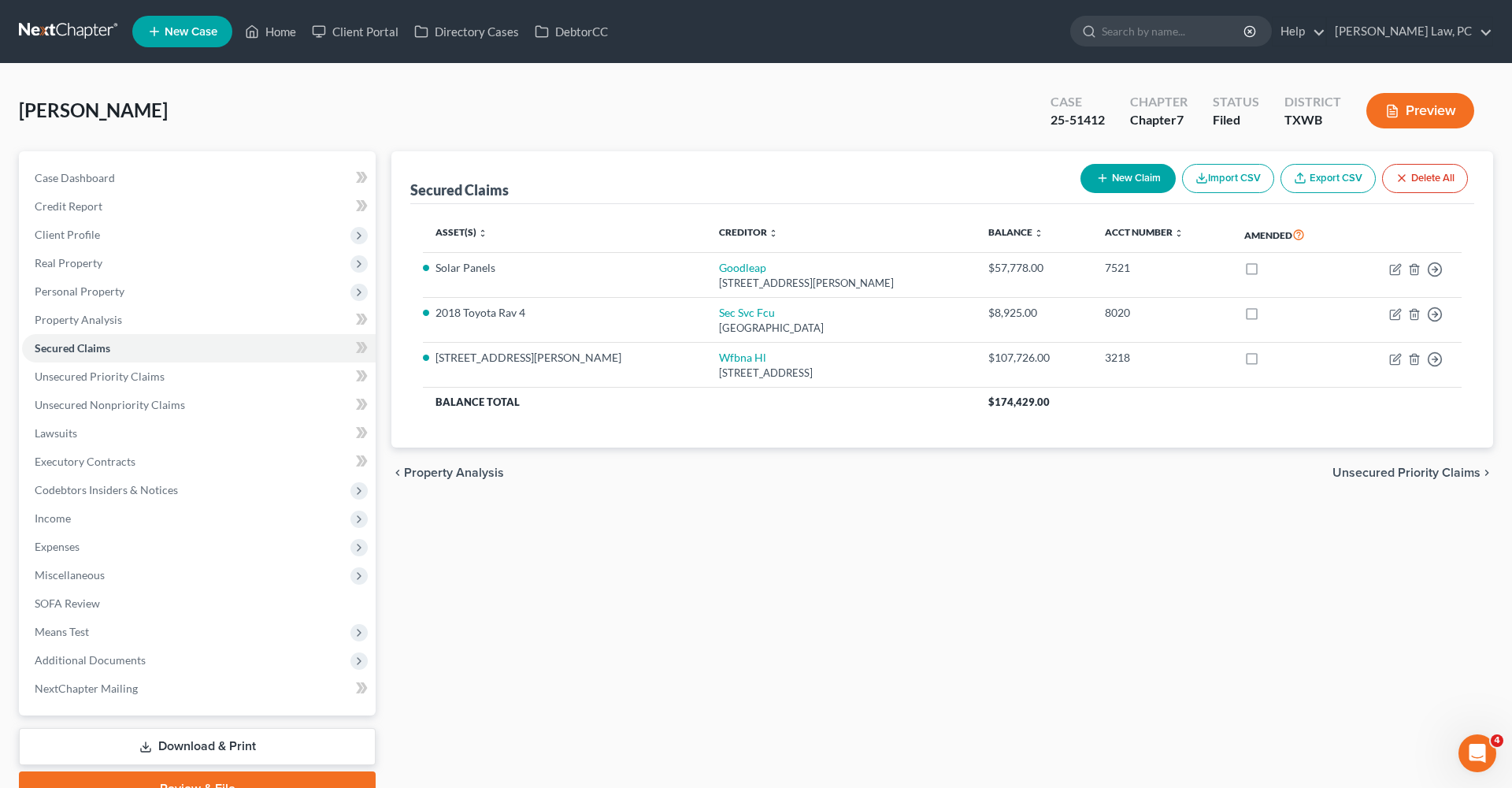
click at [96, 28] on link at bounding box center [69, 31] width 101 height 29
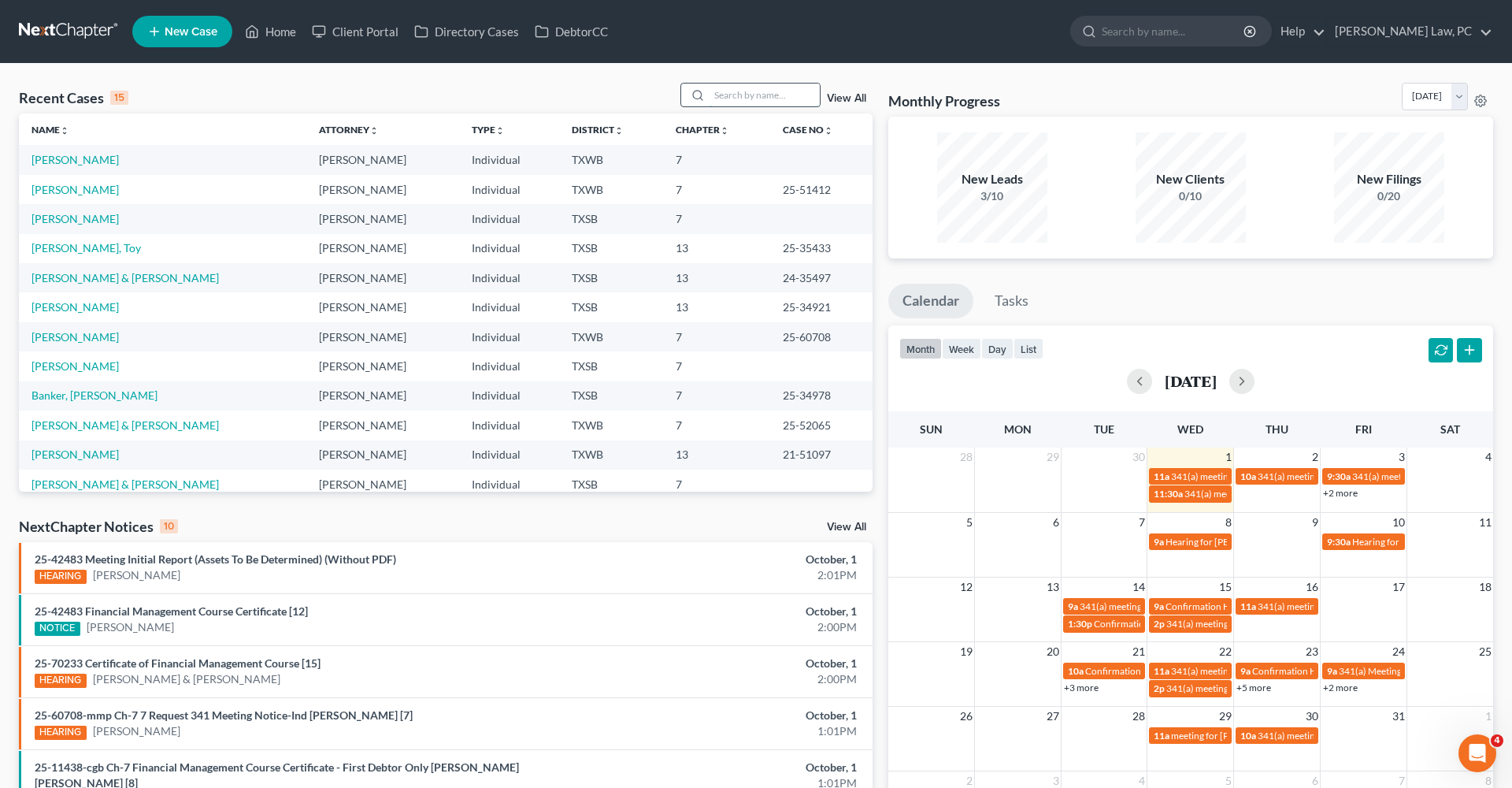
click at [734, 101] on input "search" at bounding box center [765, 95] width 111 height 23
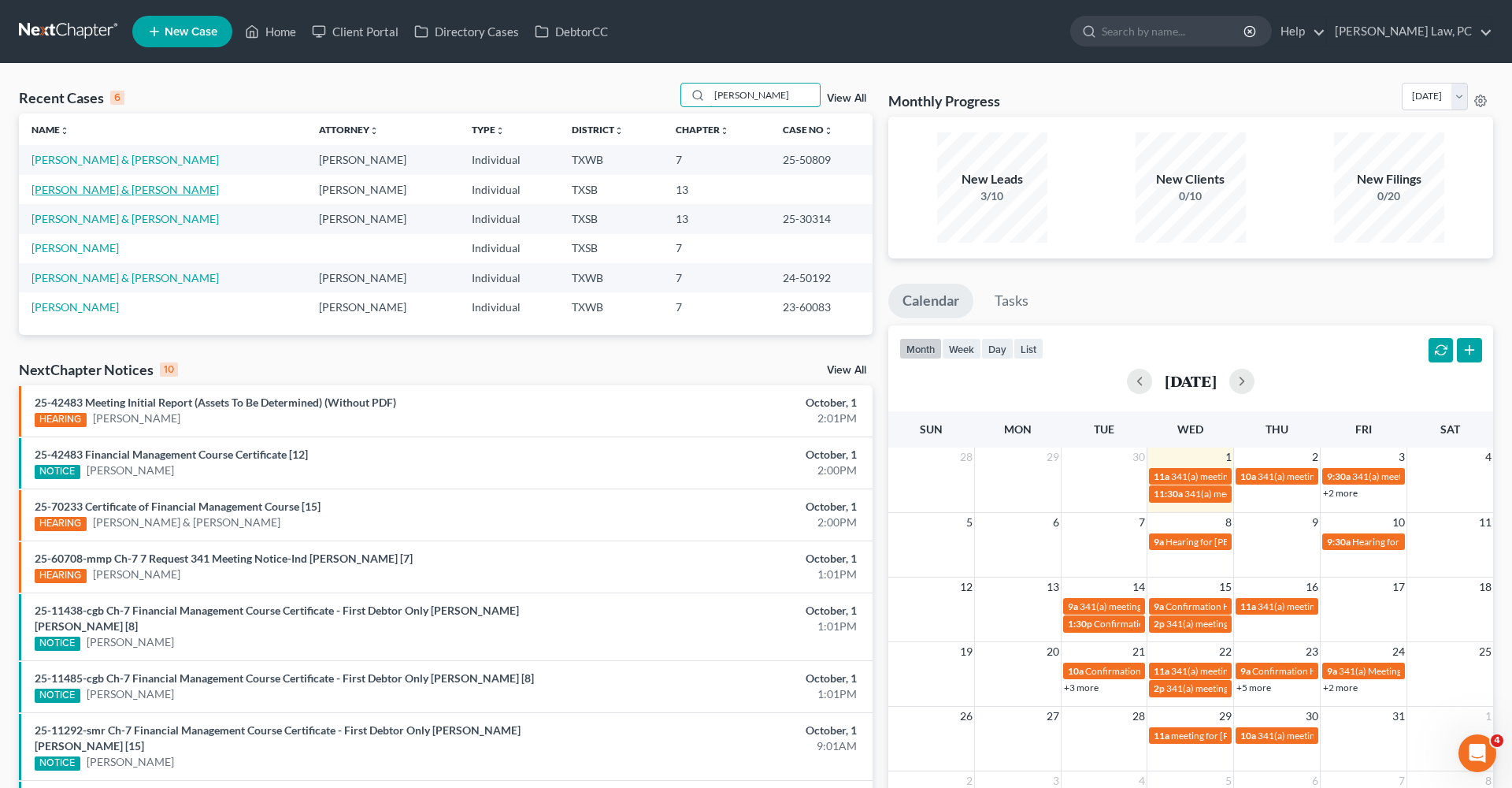
type input "adams"
click at [96, 194] on link "Adams, Tina & Allen" at bounding box center [125, 189] width 188 height 13
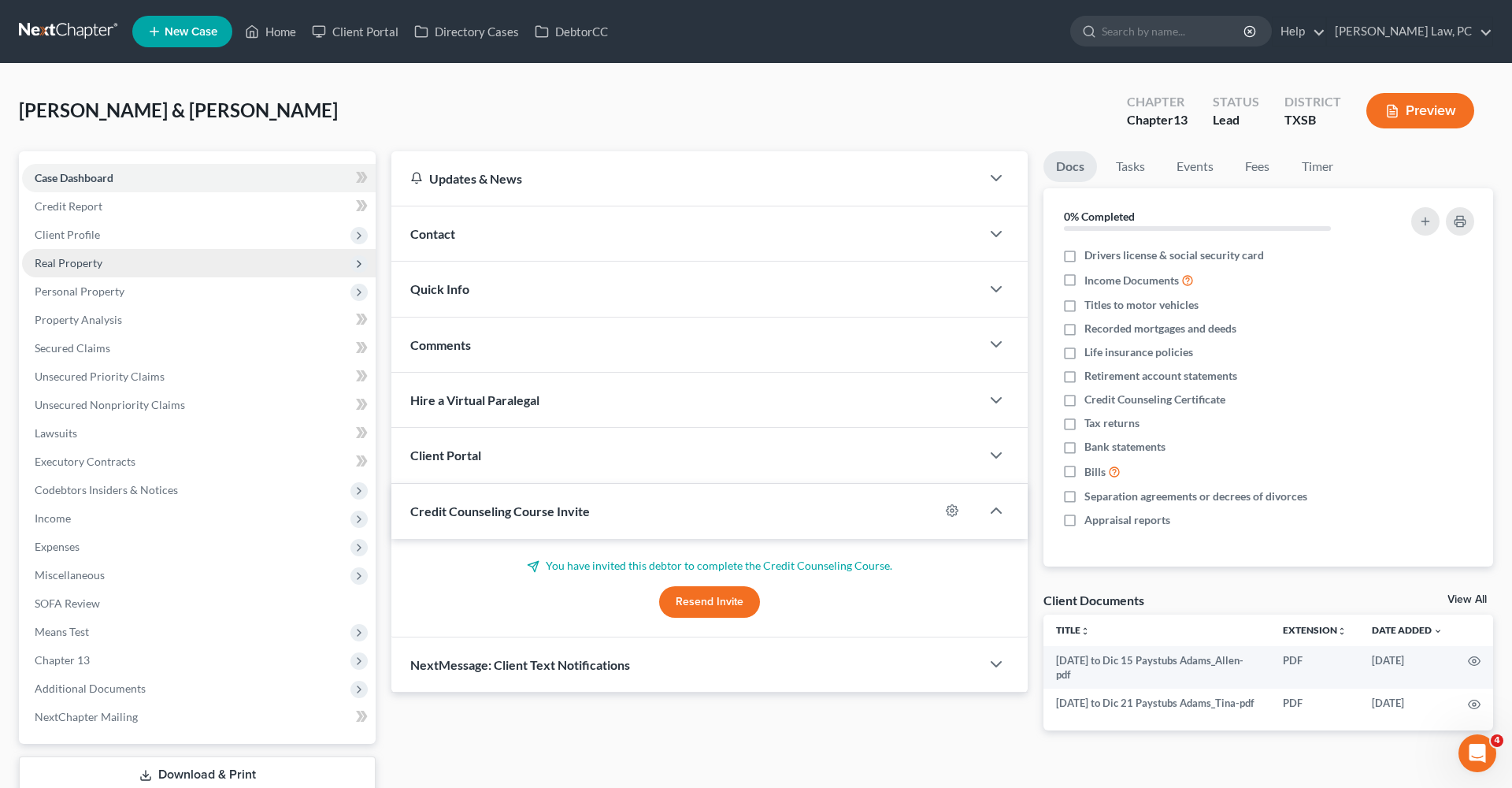
click at [77, 262] on span "Real Property" at bounding box center [68, 262] width 68 height 13
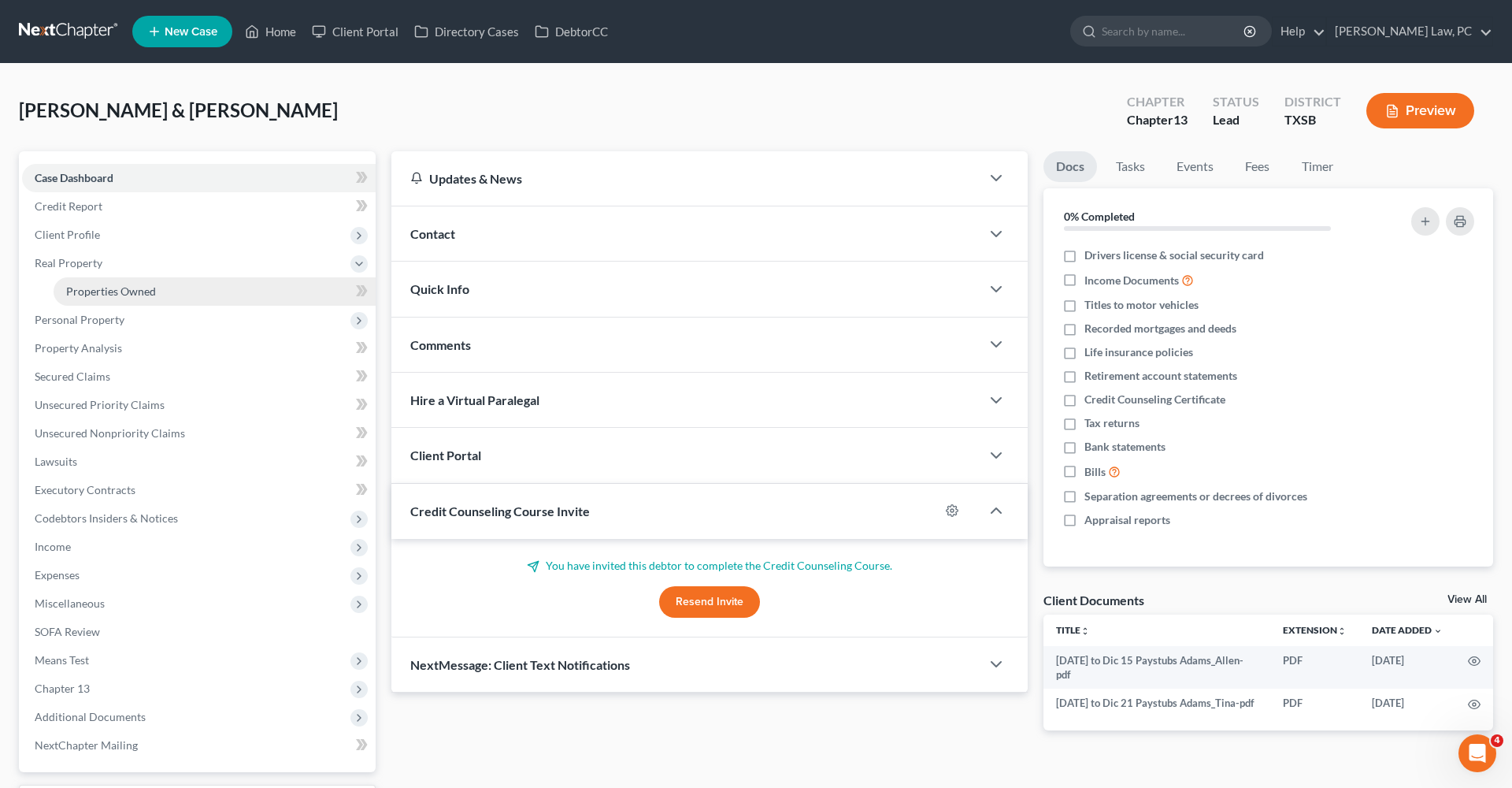
click at [119, 301] on link "Properties Owned" at bounding box center [214, 291] width 322 height 29
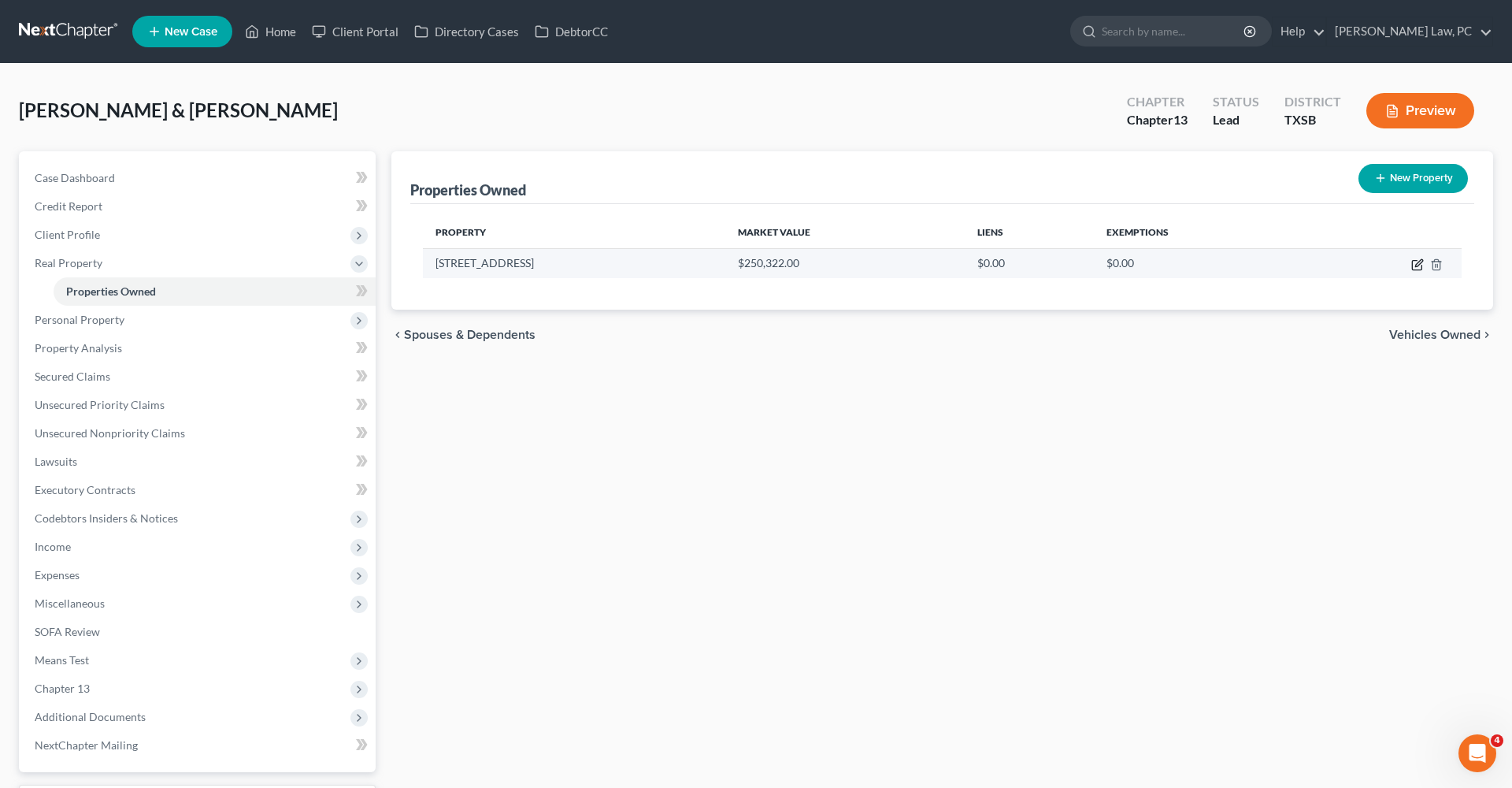
click at [1422, 262] on icon "button" at bounding box center [1419, 262] width 7 height 7
select select "45"
select select "2"
select select "0"
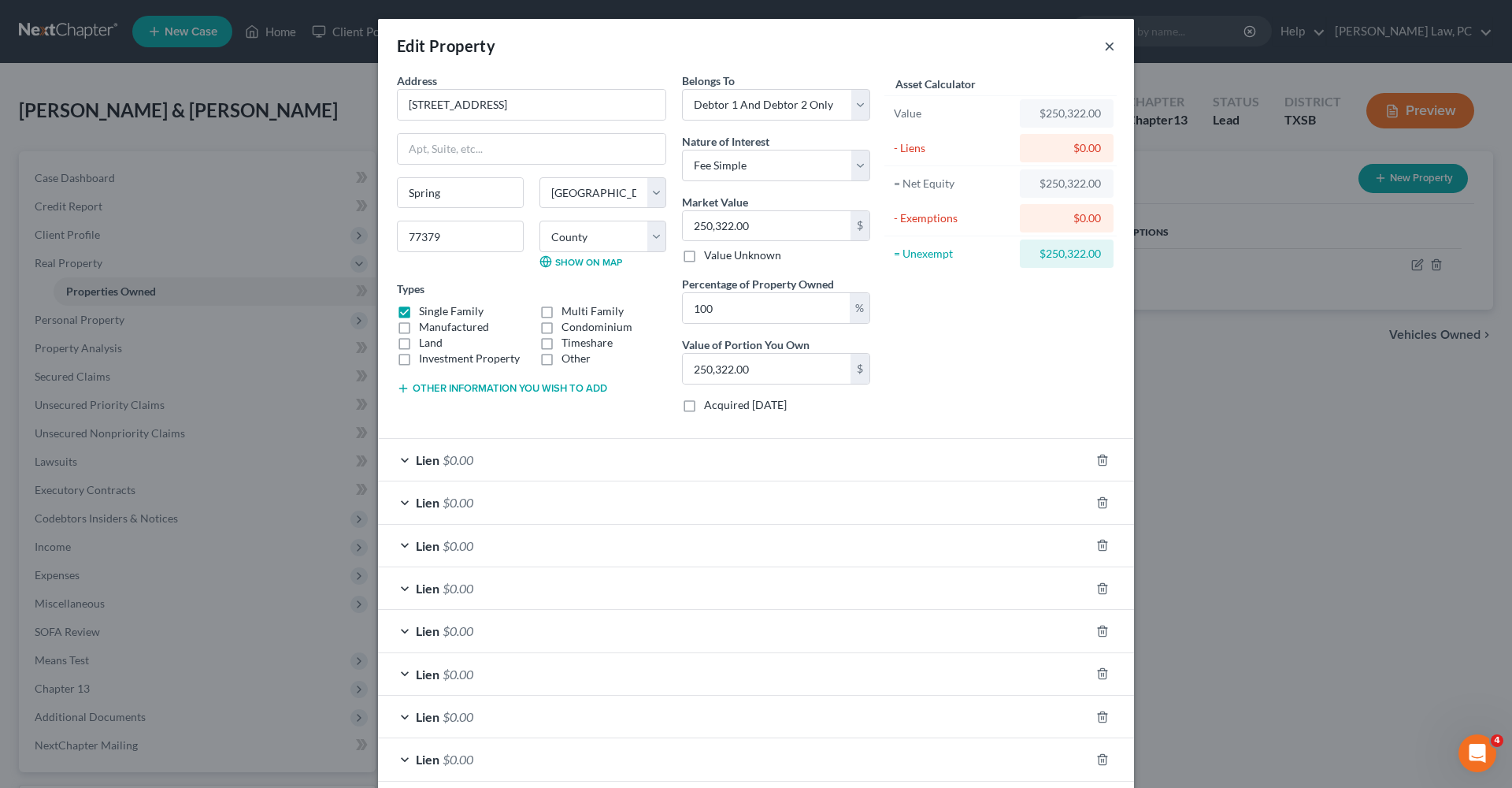
click at [1110, 47] on button "×" at bounding box center [1109, 45] width 11 height 19
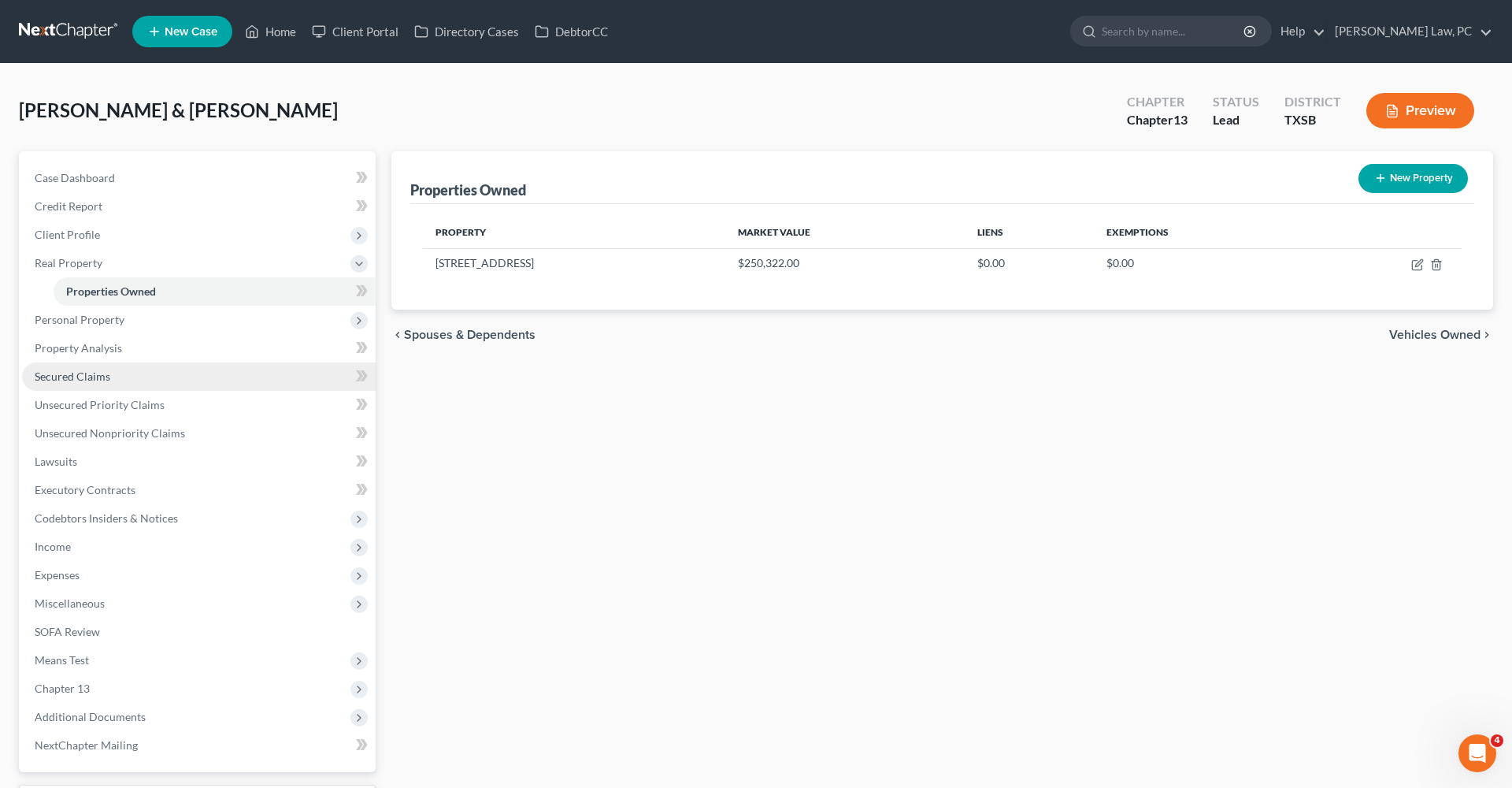
click at [86, 371] on span "Secured Claims" at bounding box center [72, 376] width 75 height 13
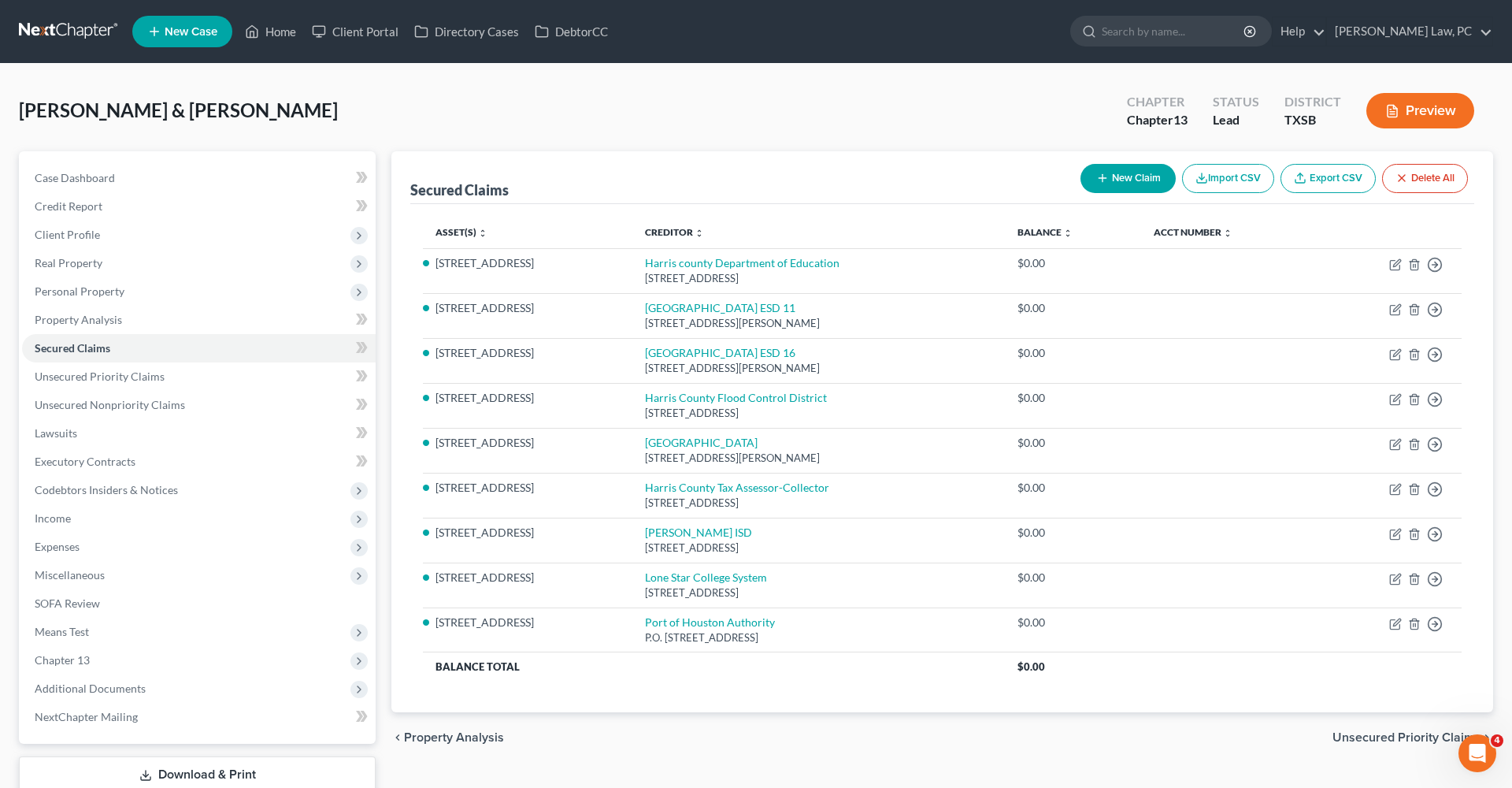
click at [62, 30] on link at bounding box center [69, 31] width 101 height 29
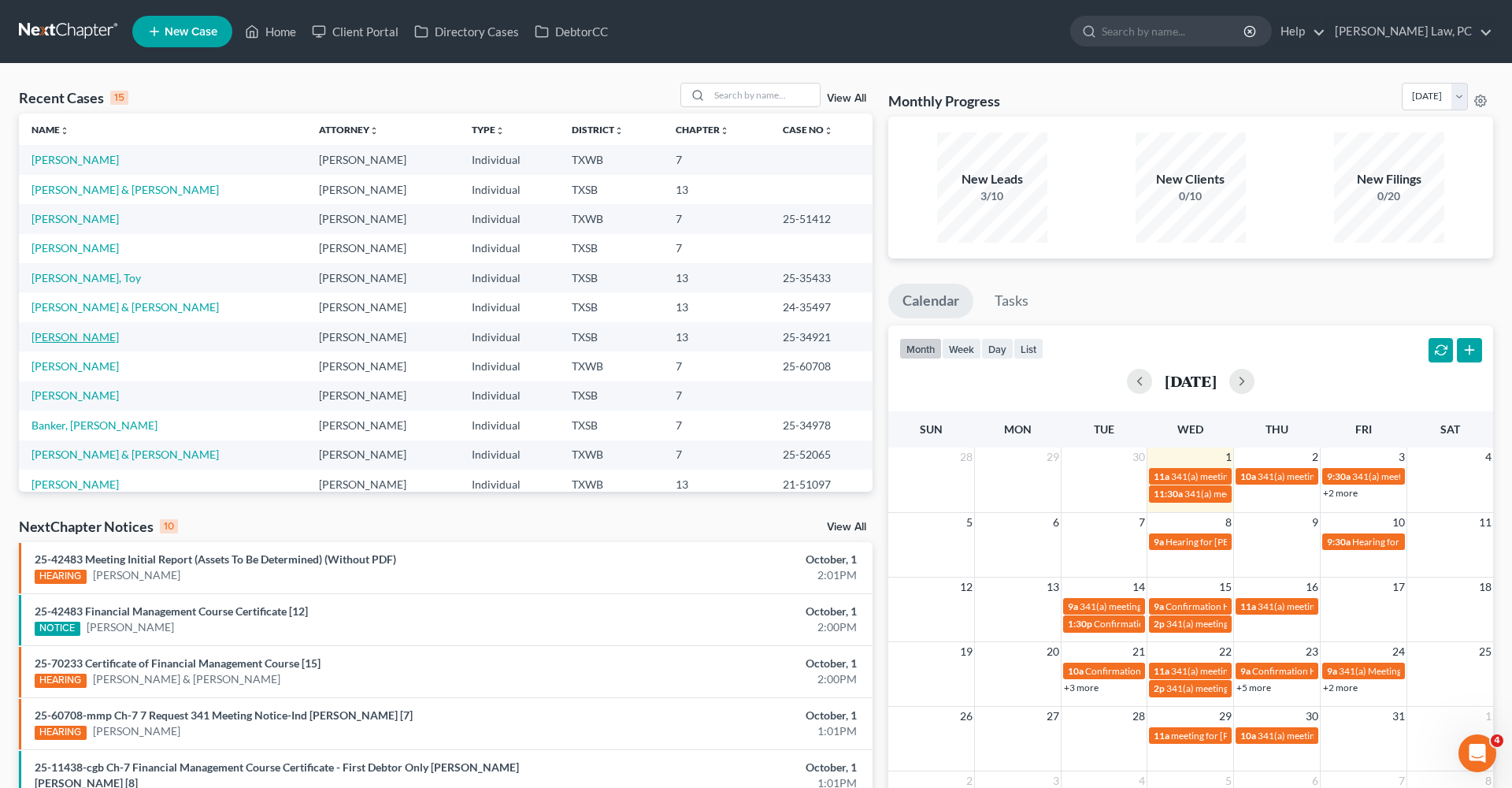
click at [72, 339] on link "[PERSON_NAME]" at bounding box center [75, 337] width 88 height 13
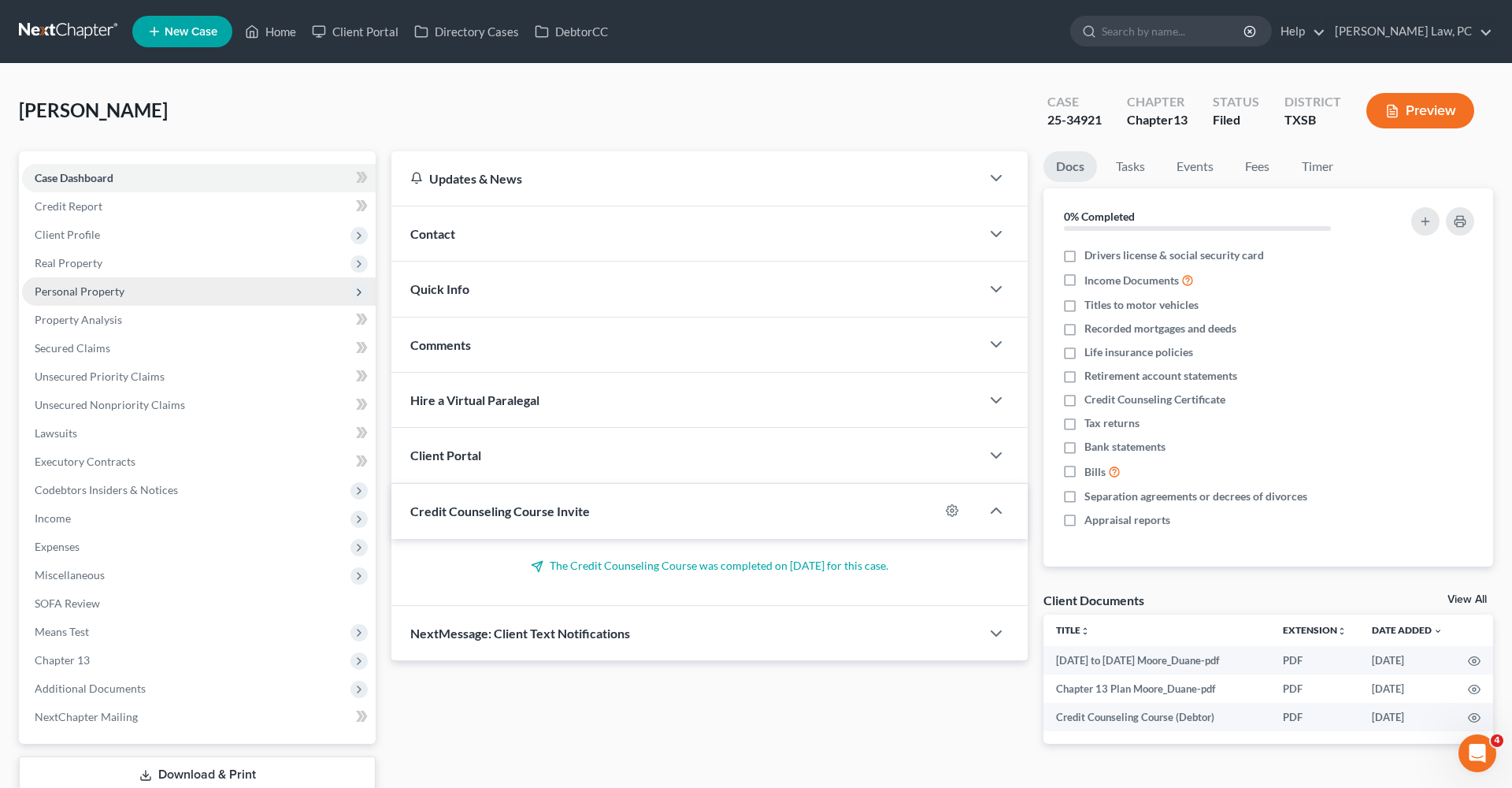
click at [93, 293] on span "Personal Property" at bounding box center [79, 291] width 90 height 13
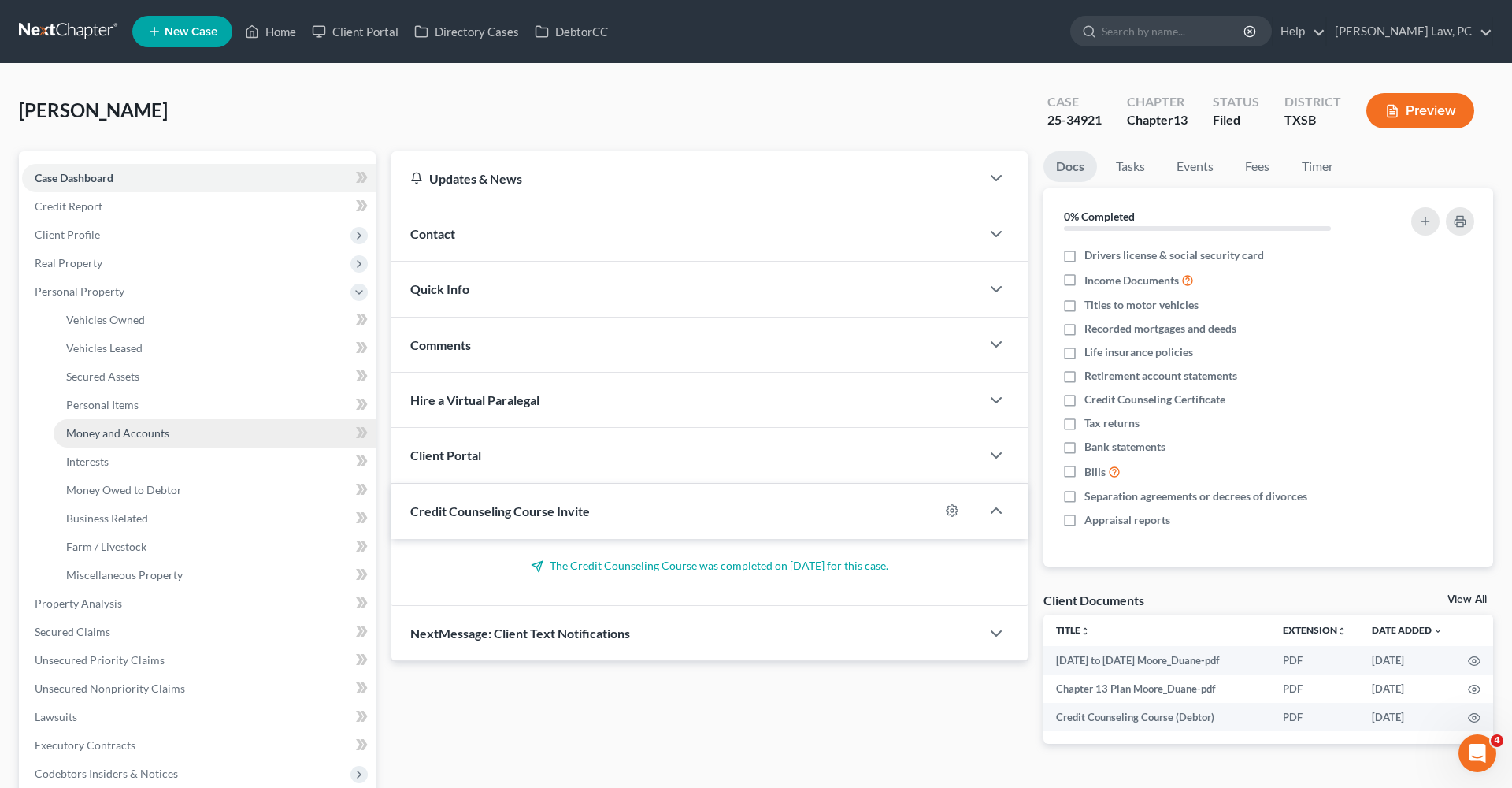
click at [113, 434] on span "Money and Accounts" at bounding box center [118, 433] width 103 height 13
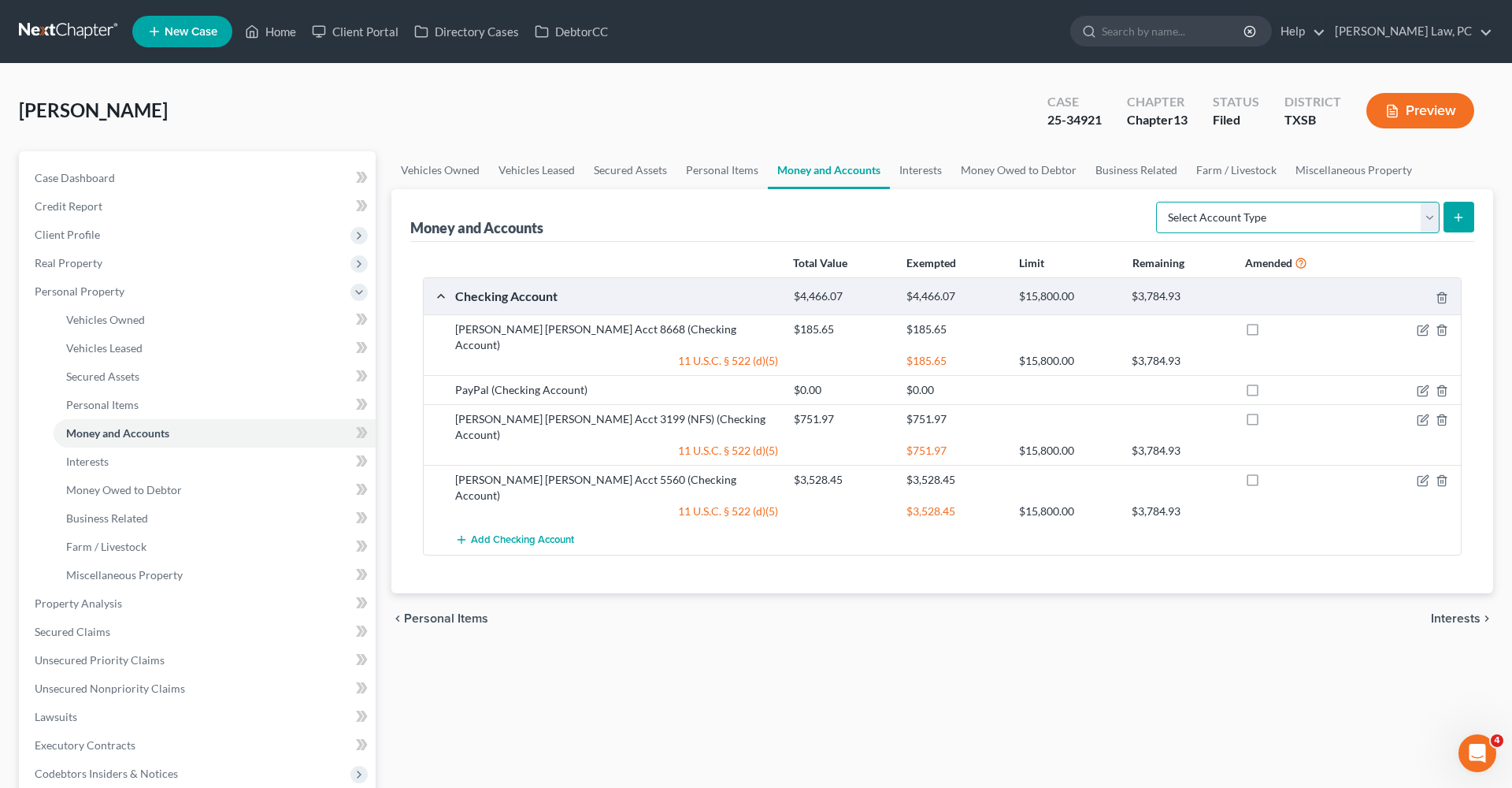
select select "security_deposits"
click at [1459, 216] on line "submit" at bounding box center [1459, 216] width 0 height 7
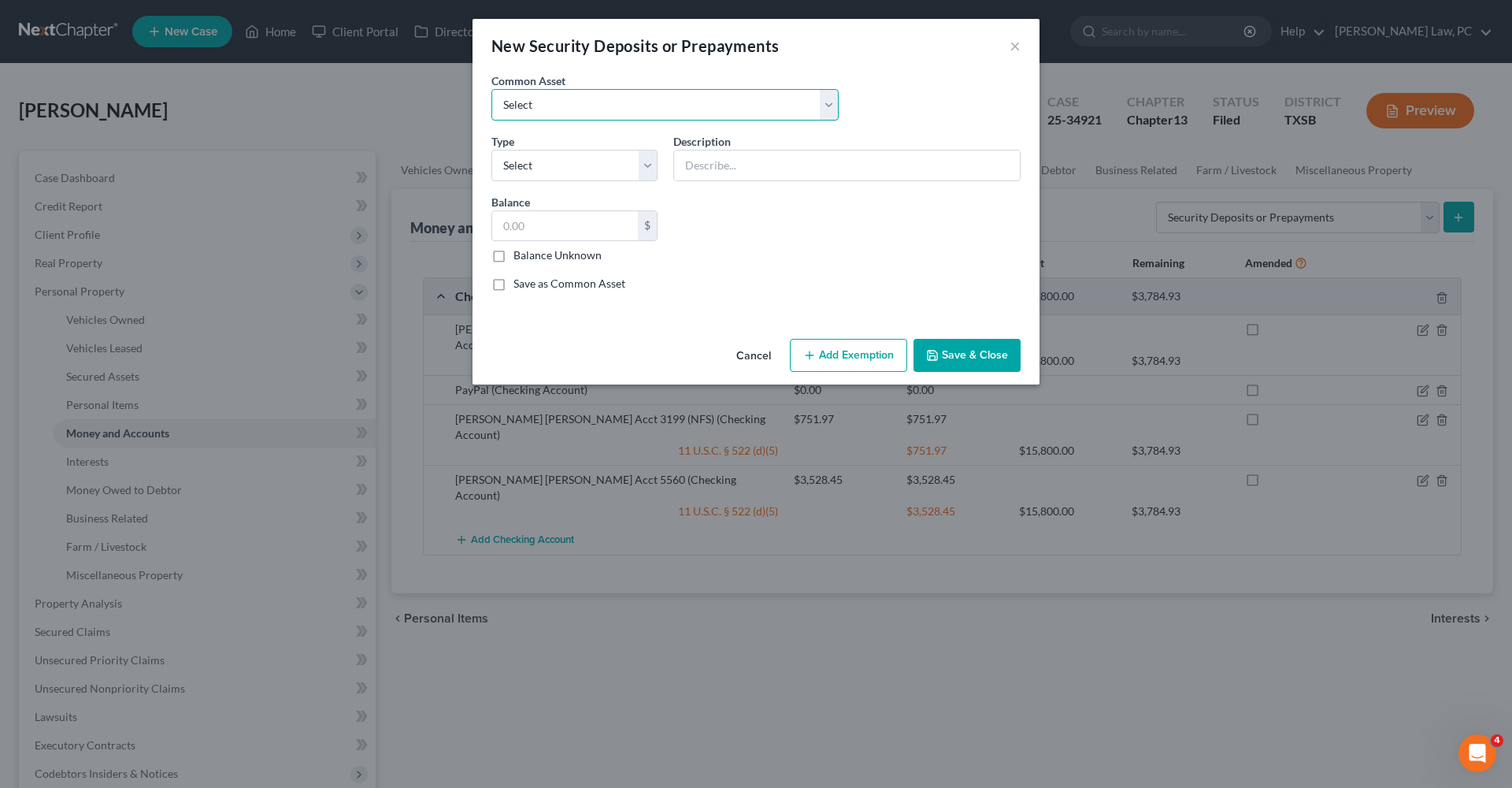
select select "0"
type input "Security Deposit"
type input "1,700.00"
select select "3"
drag, startPoint x: 577, startPoint y: 230, endPoint x: 427, endPoint y: 229, distance: 150.0
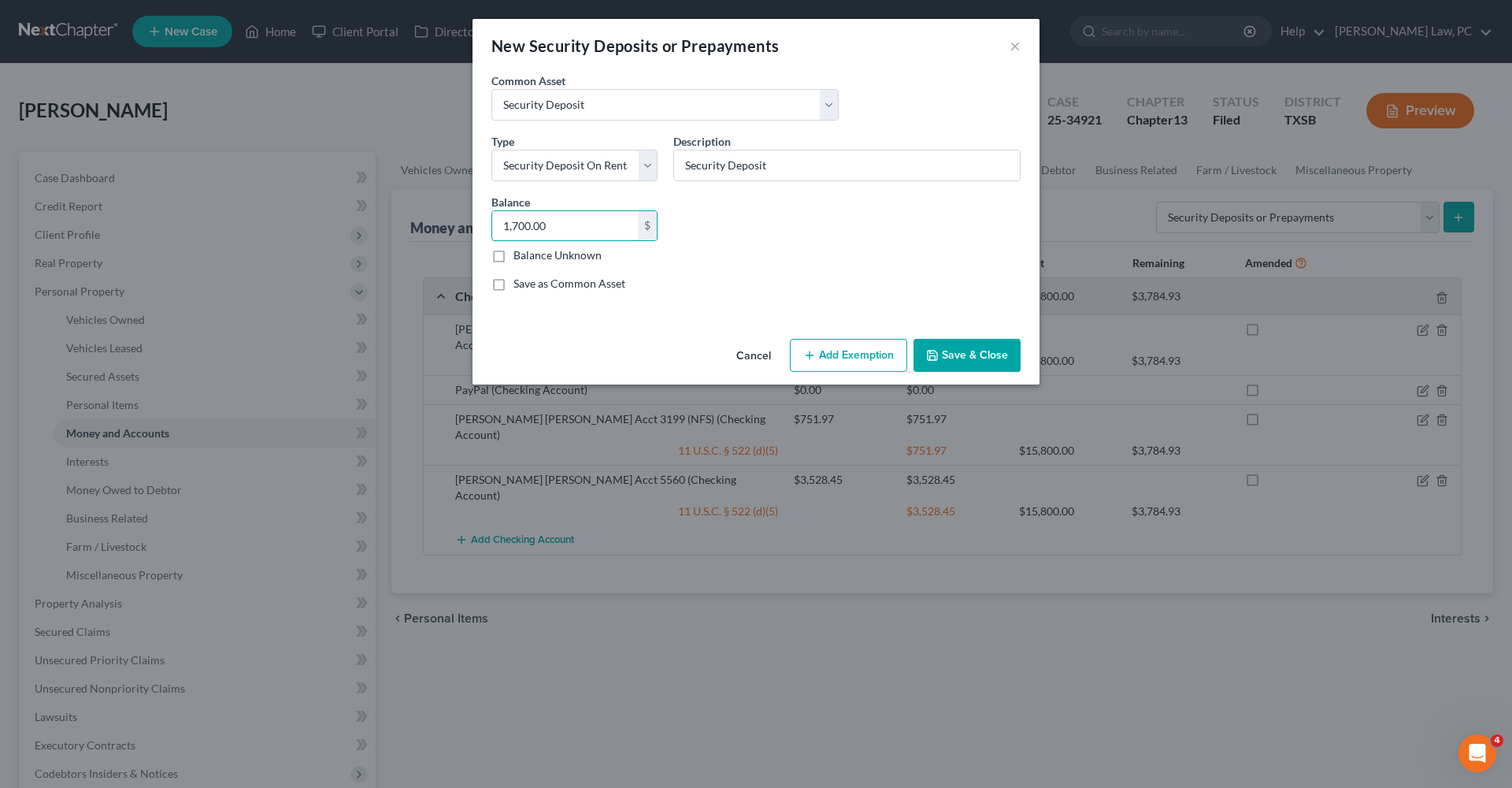
click at [427, 229] on div "New Security Deposits or Prepayments × An exemption set must first be selected …" at bounding box center [756, 394] width 1512 height 788
type input "1,625"
click at [859, 351] on button "Add Exemption" at bounding box center [848, 355] width 117 height 33
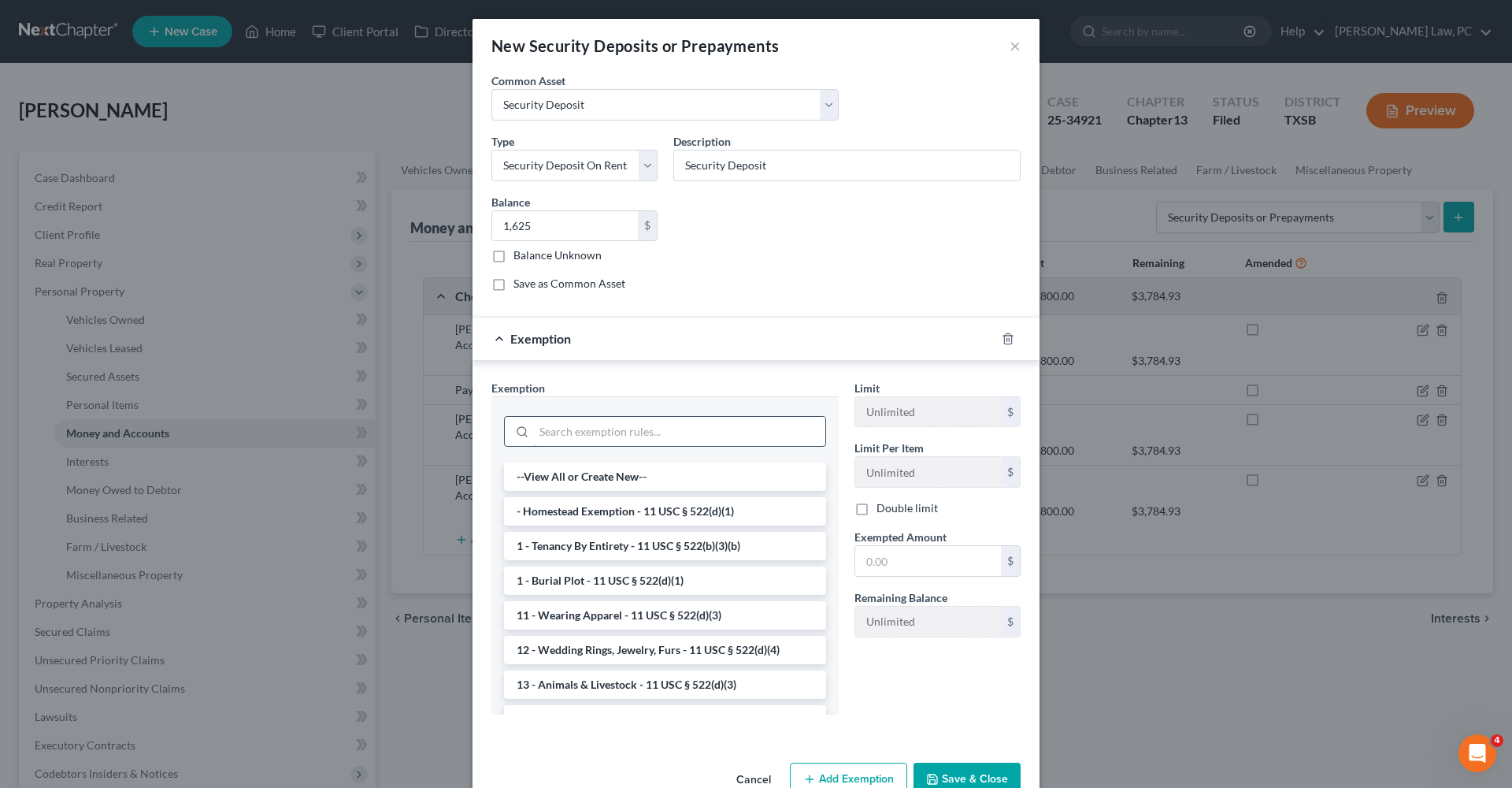
click at [570, 439] on input "search" at bounding box center [680, 431] width 292 height 30
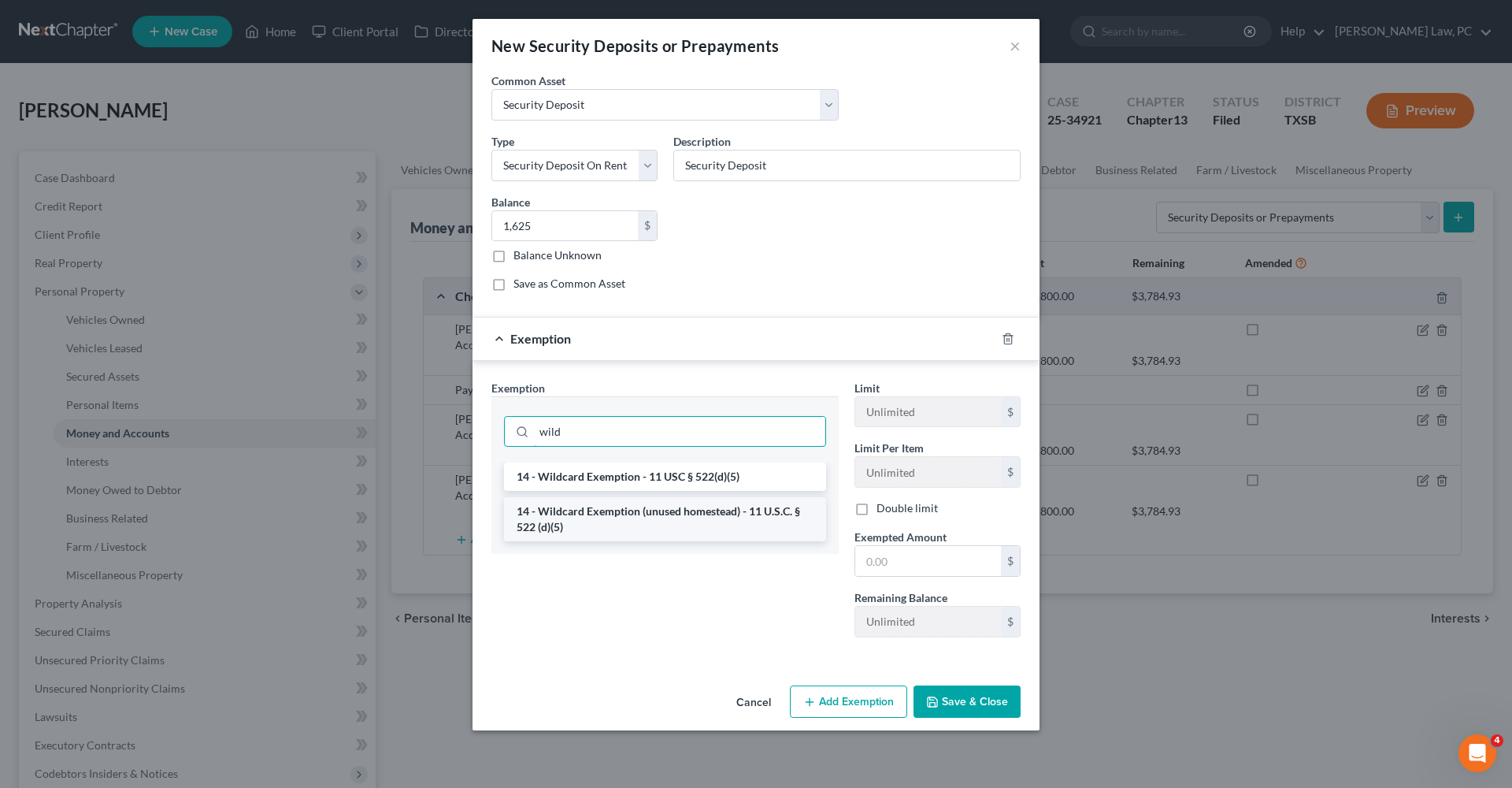
type input "wild"
click at [647, 533] on li "14 - Wildcard Exemption (unused homestead) - 11 U.S.C. § 522 (d)(5)" at bounding box center [665, 519] width 322 height 44
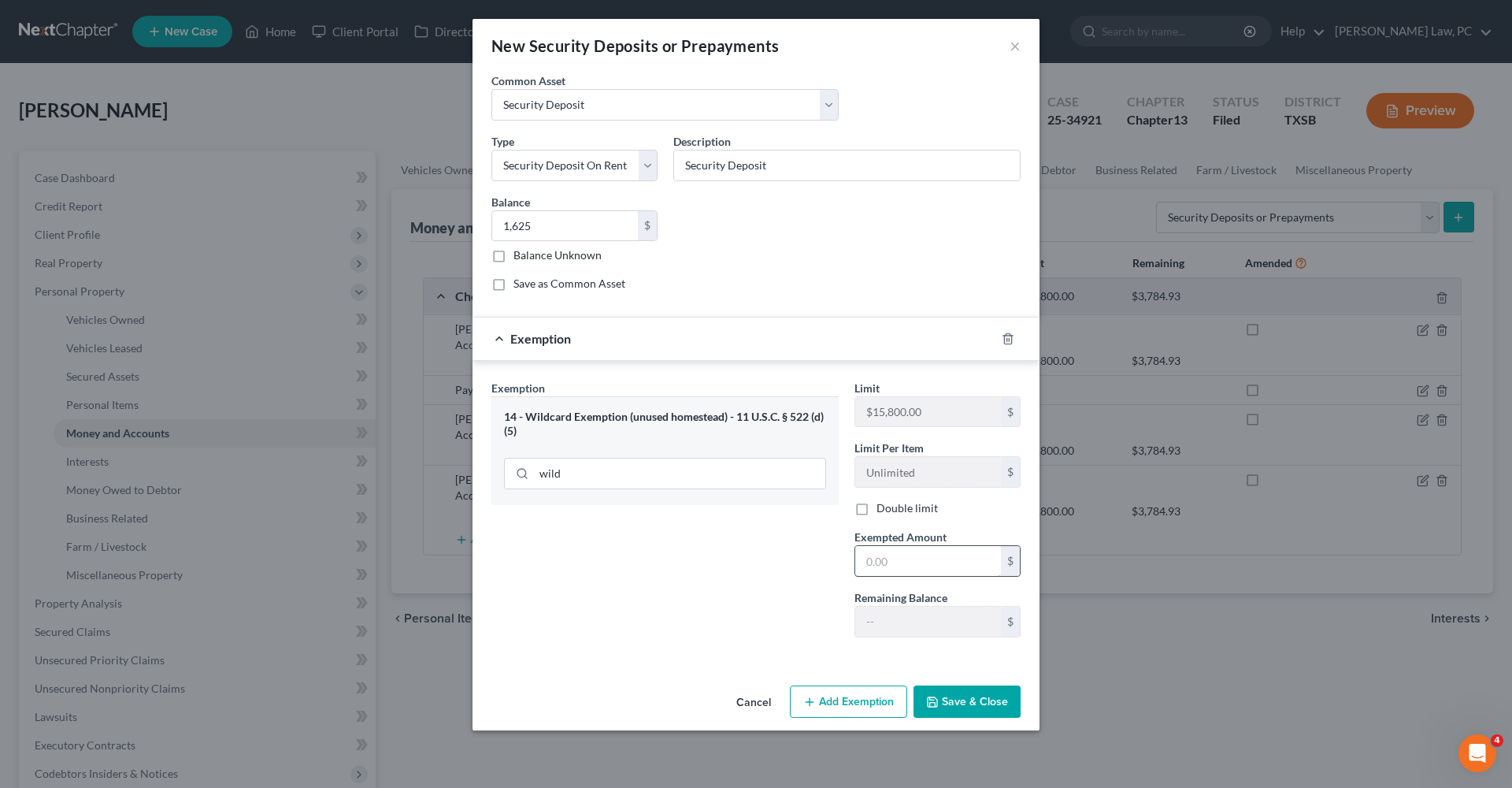
click at [901, 567] on input "text" at bounding box center [929, 561] width 146 height 30
type input "1,625"
click at [960, 698] on button "Save & Close" at bounding box center [967, 702] width 107 height 33
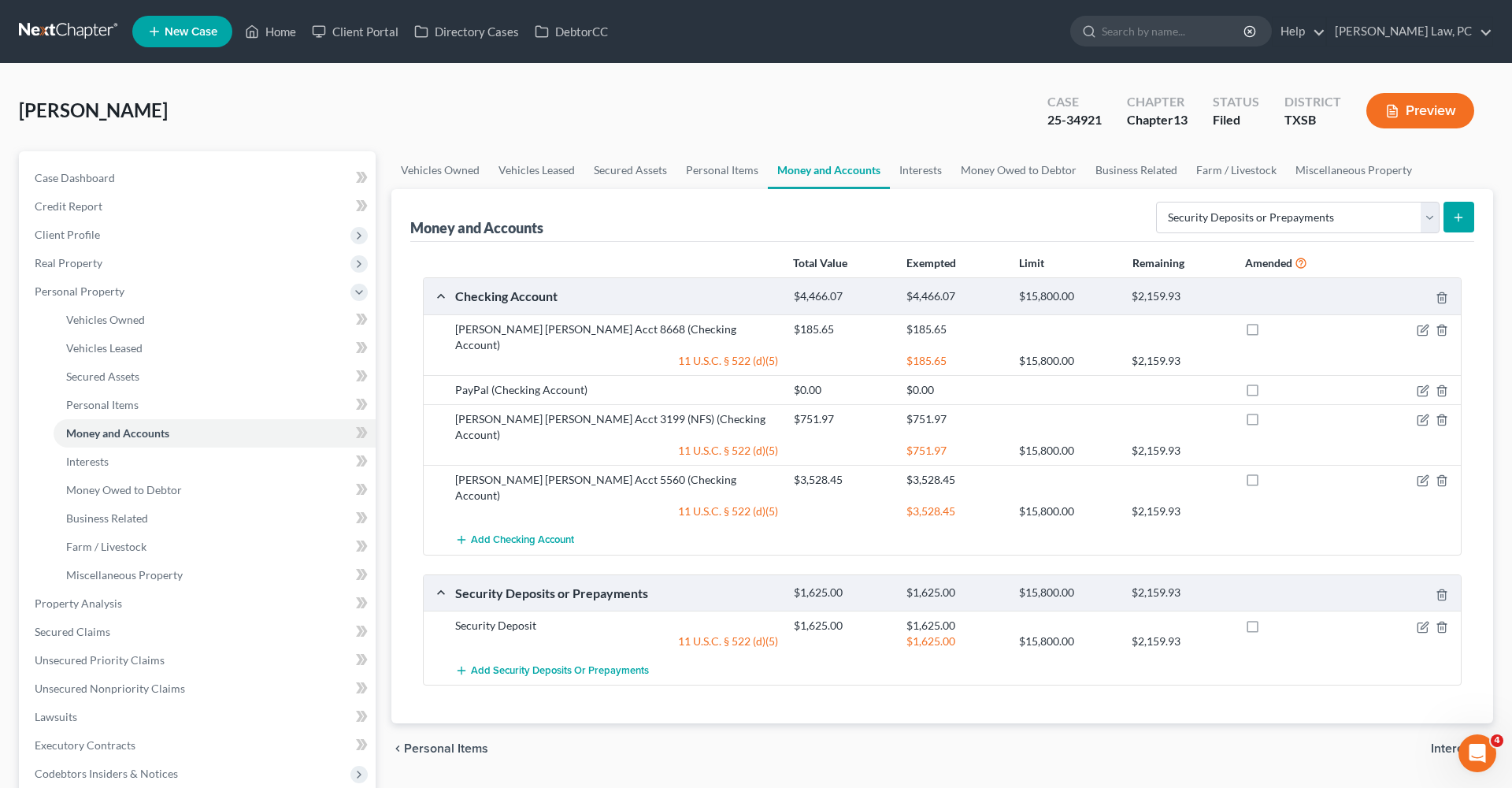
click at [69, 31] on link at bounding box center [69, 31] width 101 height 29
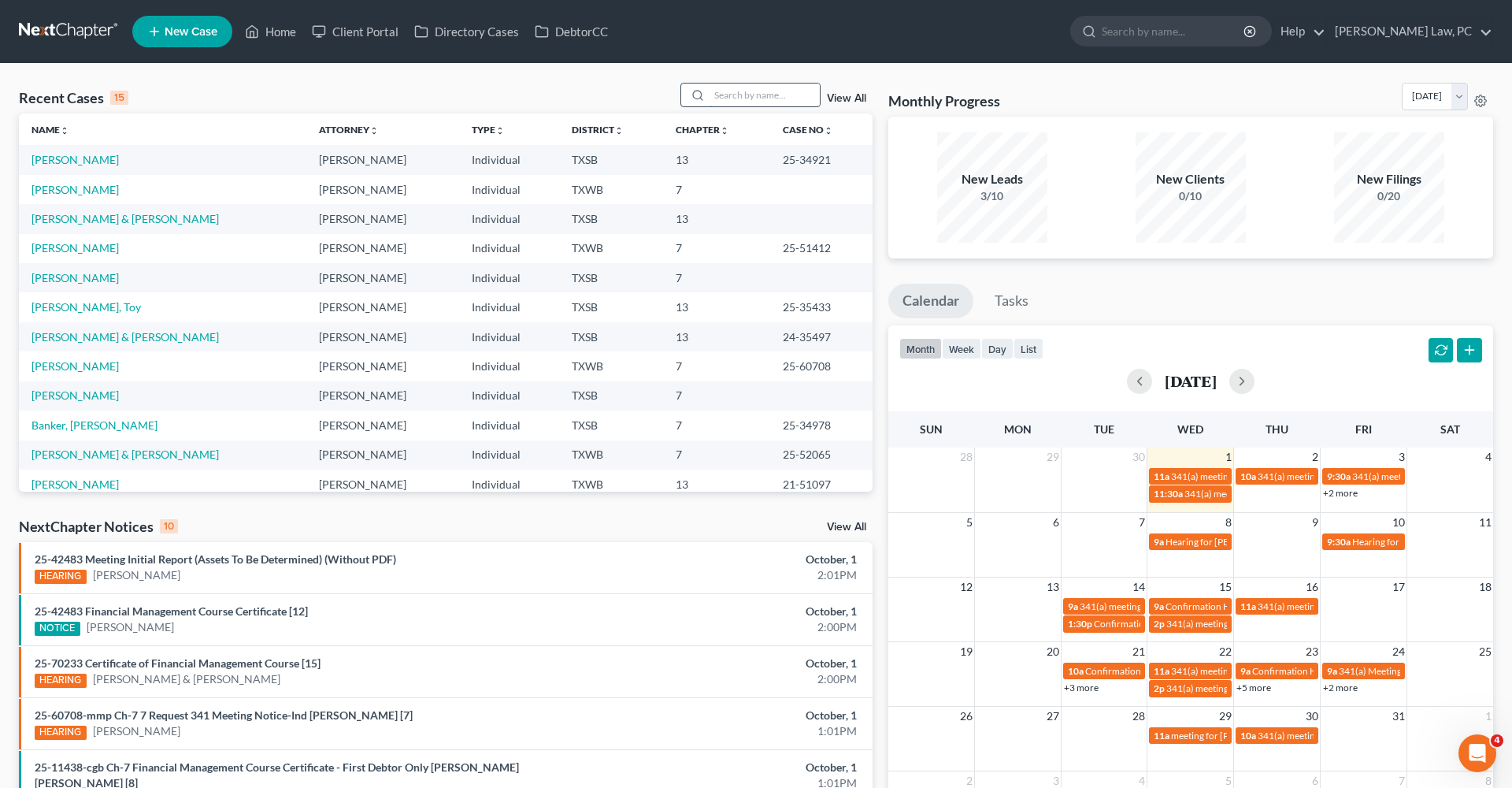
click at [759, 96] on input "search" at bounding box center [765, 95] width 111 height 23
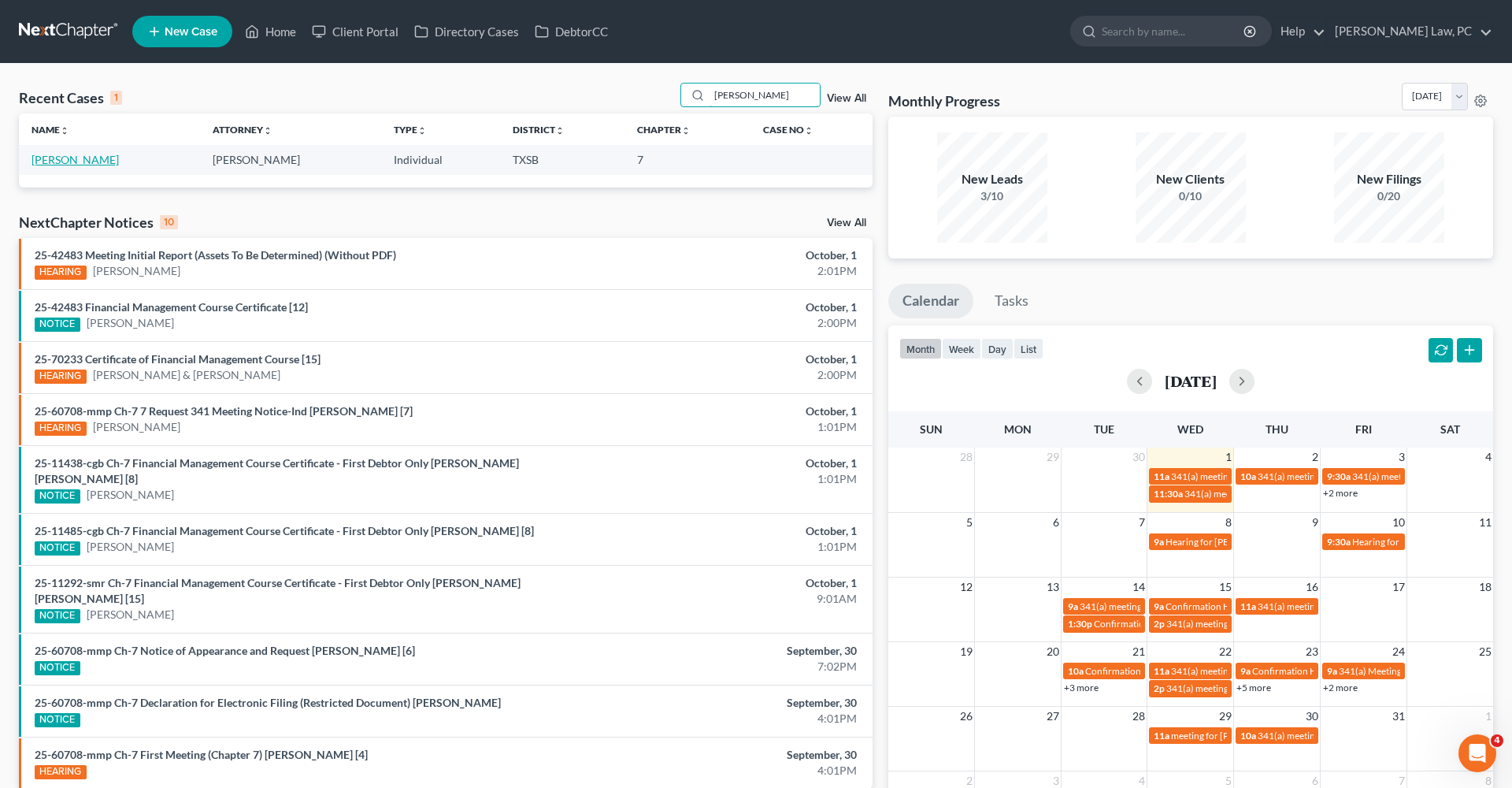
type input "[PERSON_NAME]"
click at [72, 162] on link "[PERSON_NAME]" at bounding box center [75, 159] width 88 height 13
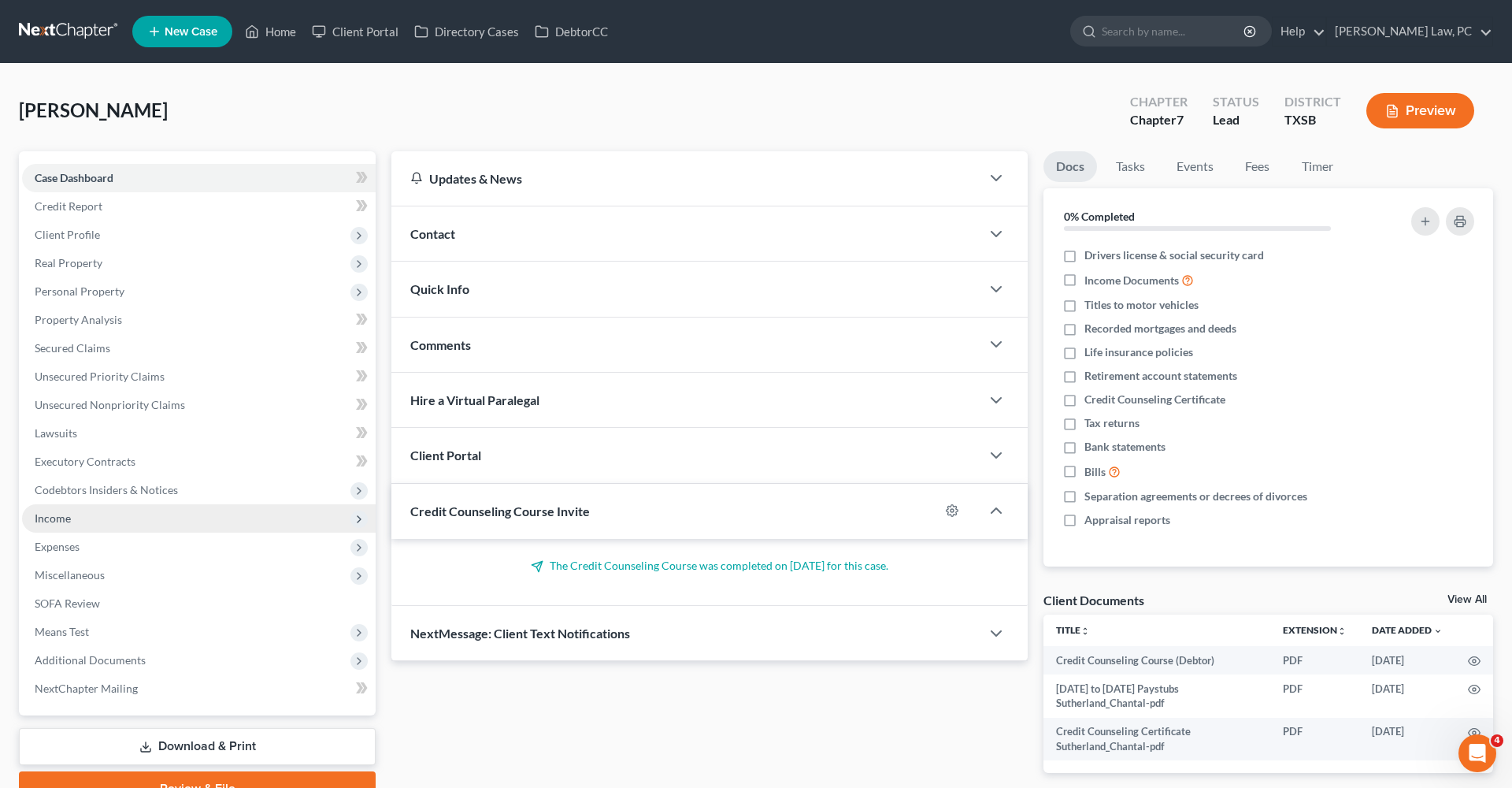
click at [42, 515] on span "Income" at bounding box center [52, 518] width 36 height 13
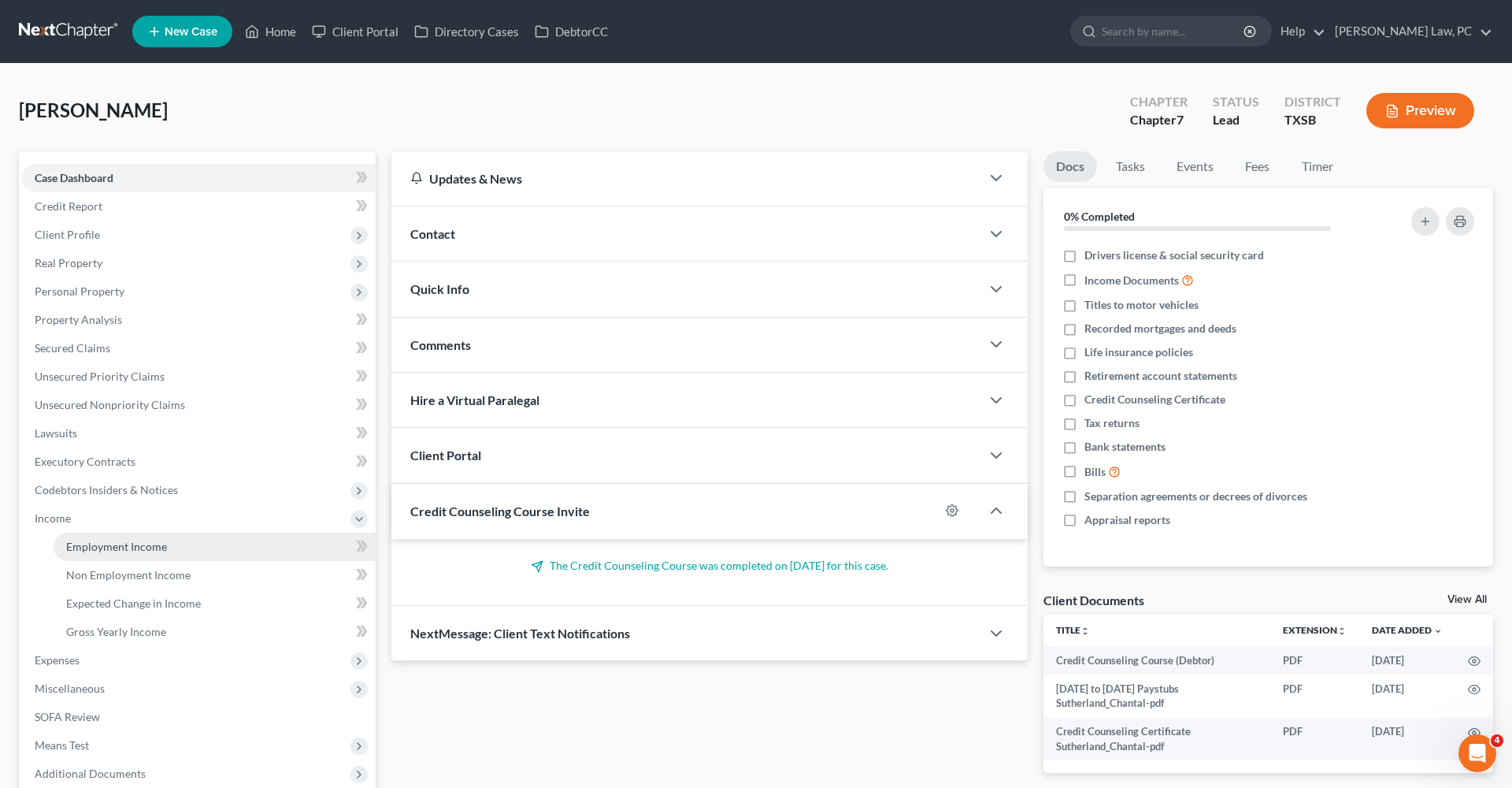
click at [124, 543] on span "Employment Income" at bounding box center [116, 546] width 101 height 13
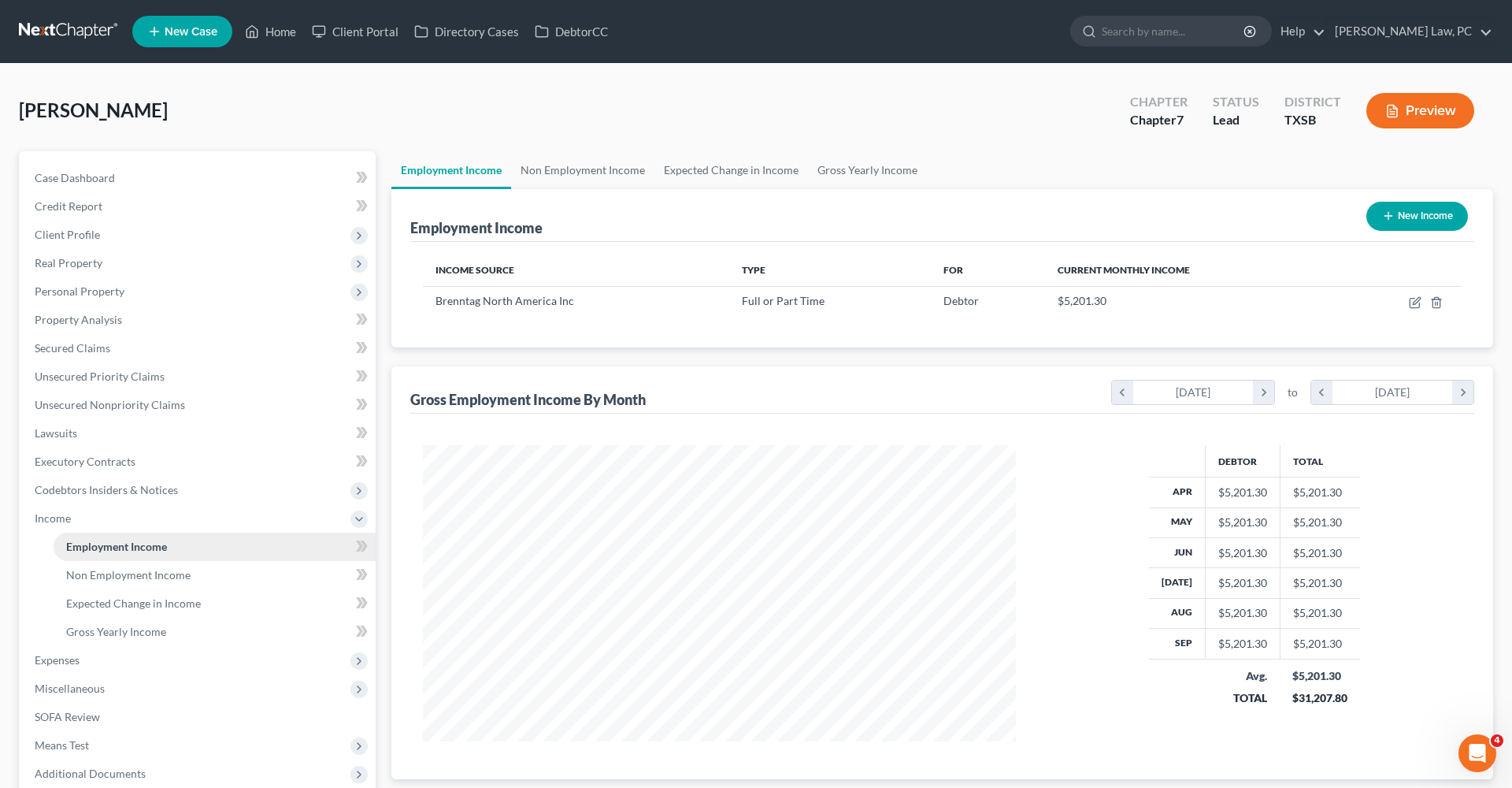
scroll to position [296, 624]
click at [1416, 303] on icon "button" at bounding box center [1414, 302] width 12 height 12
select select "0"
select select "39"
select select "2"
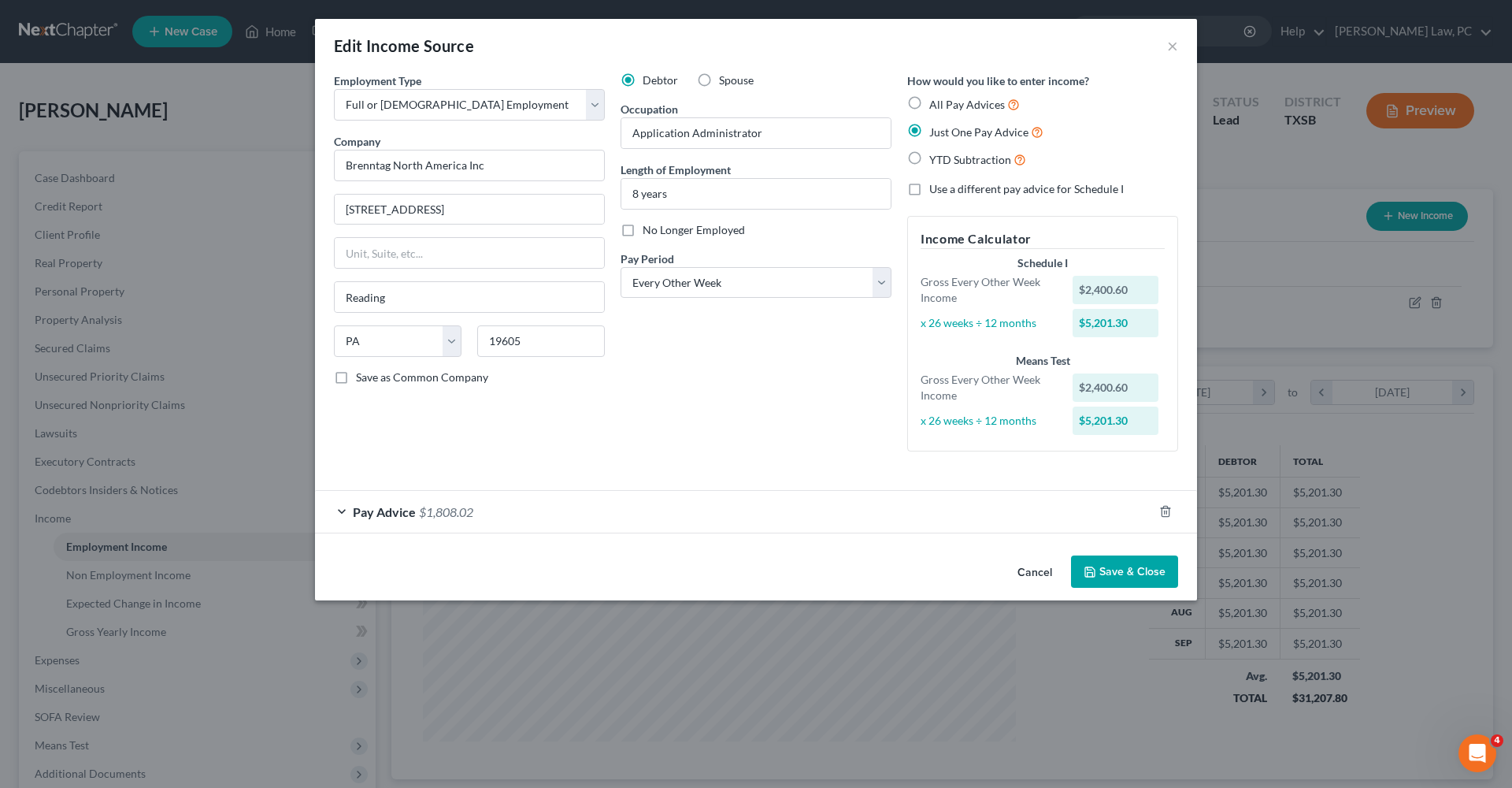
click at [368, 509] on span "Pay Advice" at bounding box center [384, 512] width 63 height 15
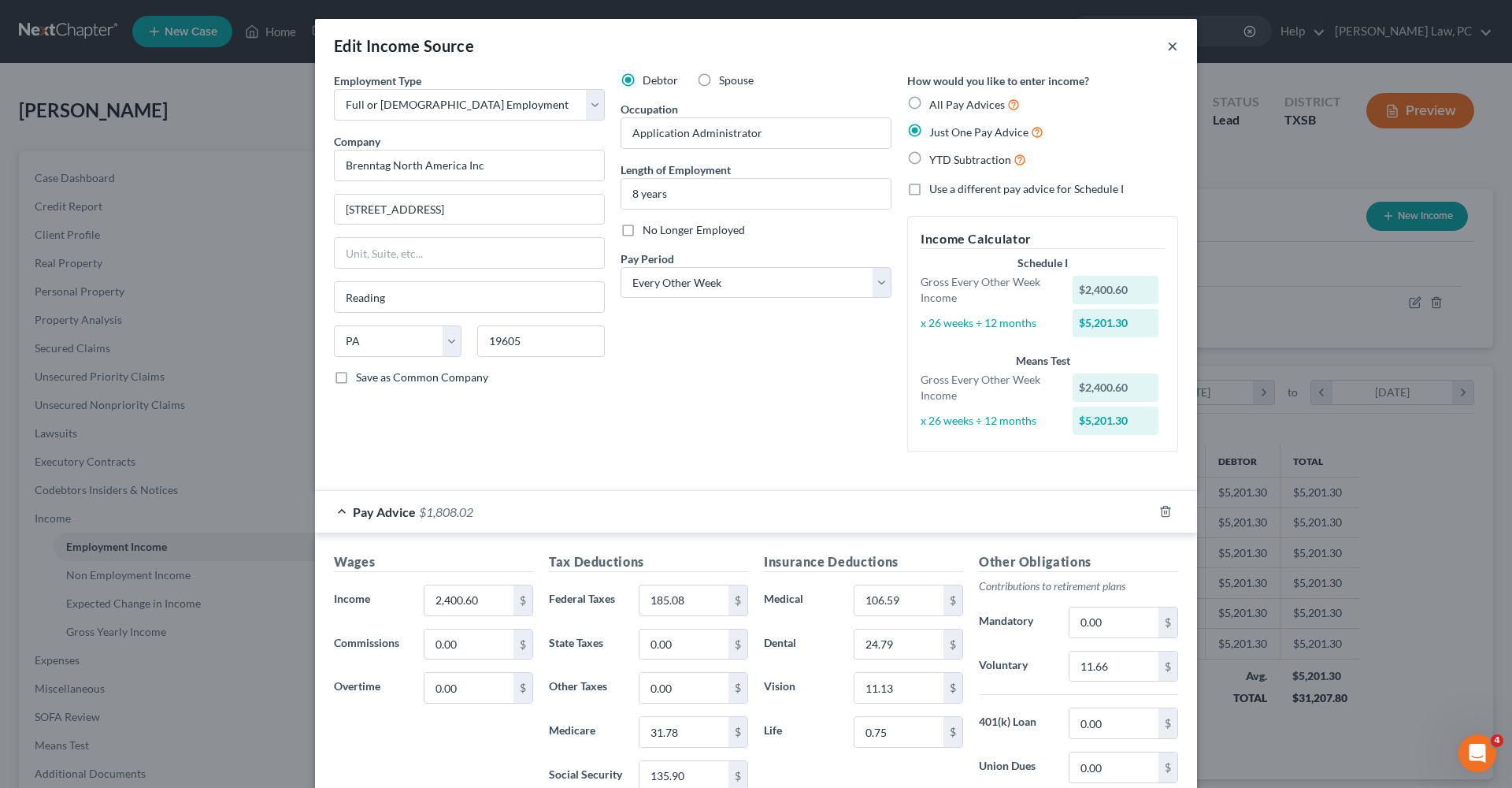
click at [1169, 48] on button "×" at bounding box center [1172, 45] width 11 height 19
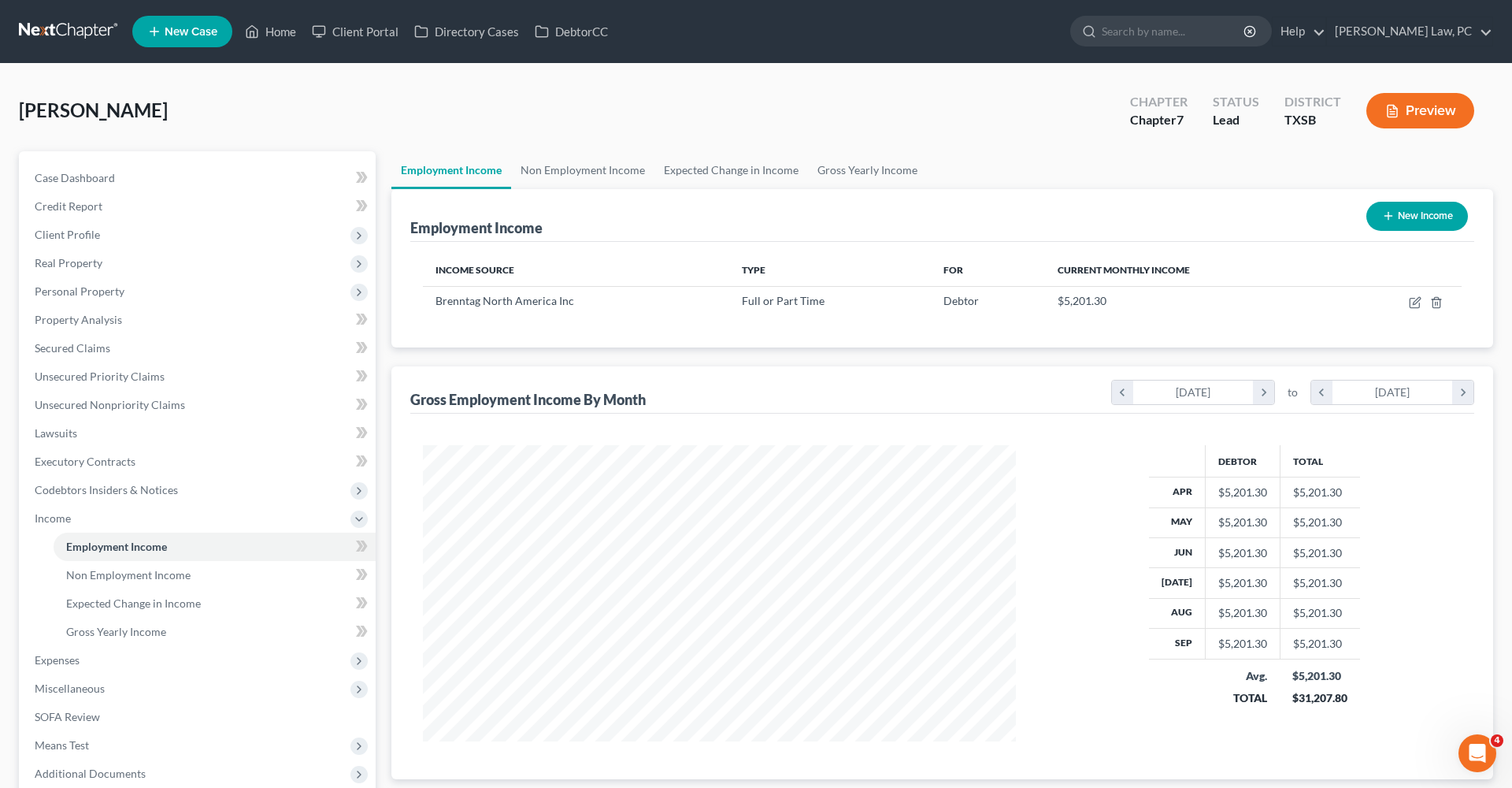
scroll to position [296, 624]
click at [78, 203] on span "Credit Report" at bounding box center [68, 206] width 68 height 13
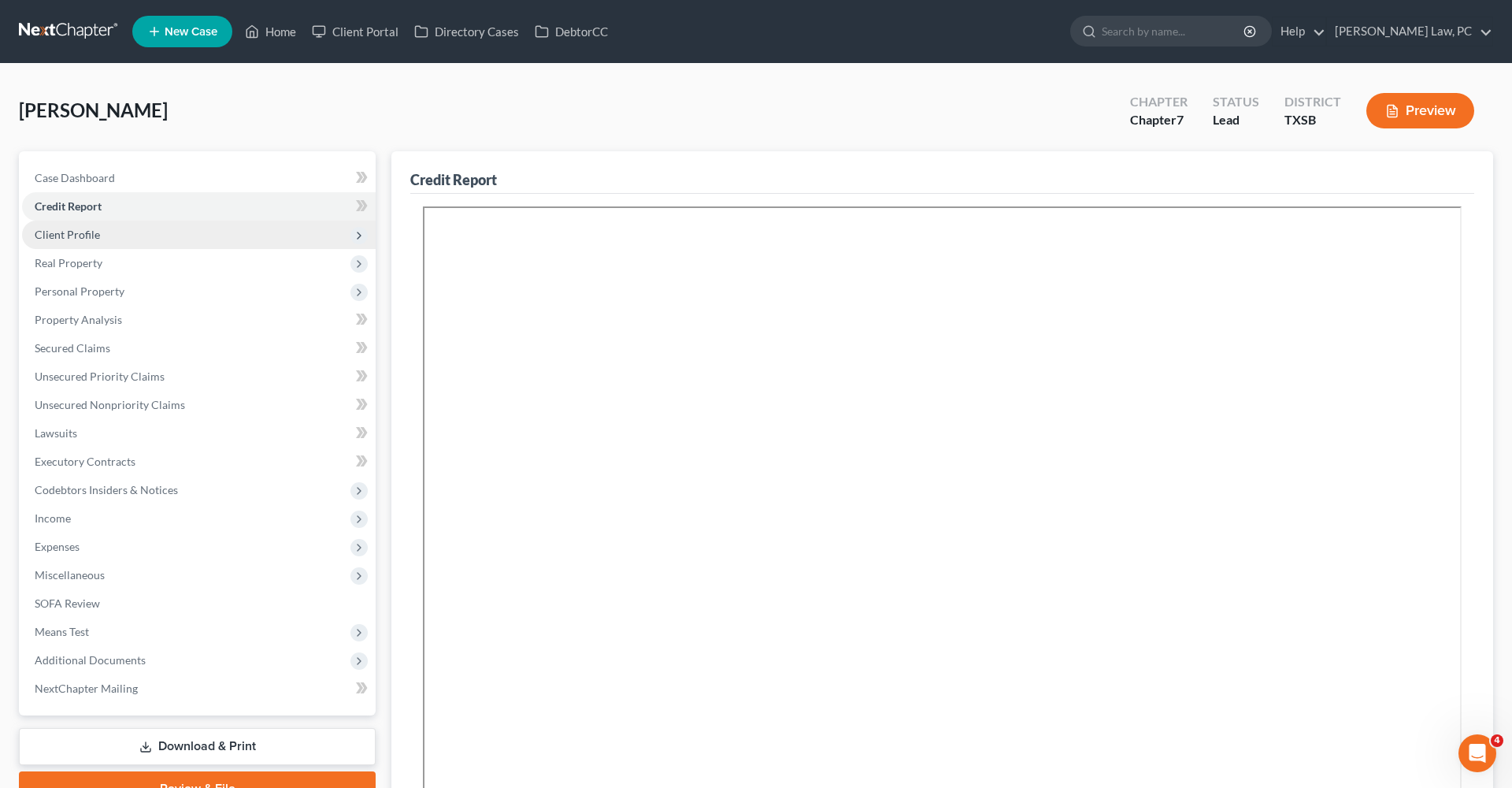
click at [80, 231] on span "Client Profile" at bounding box center [67, 235] width 66 height 13
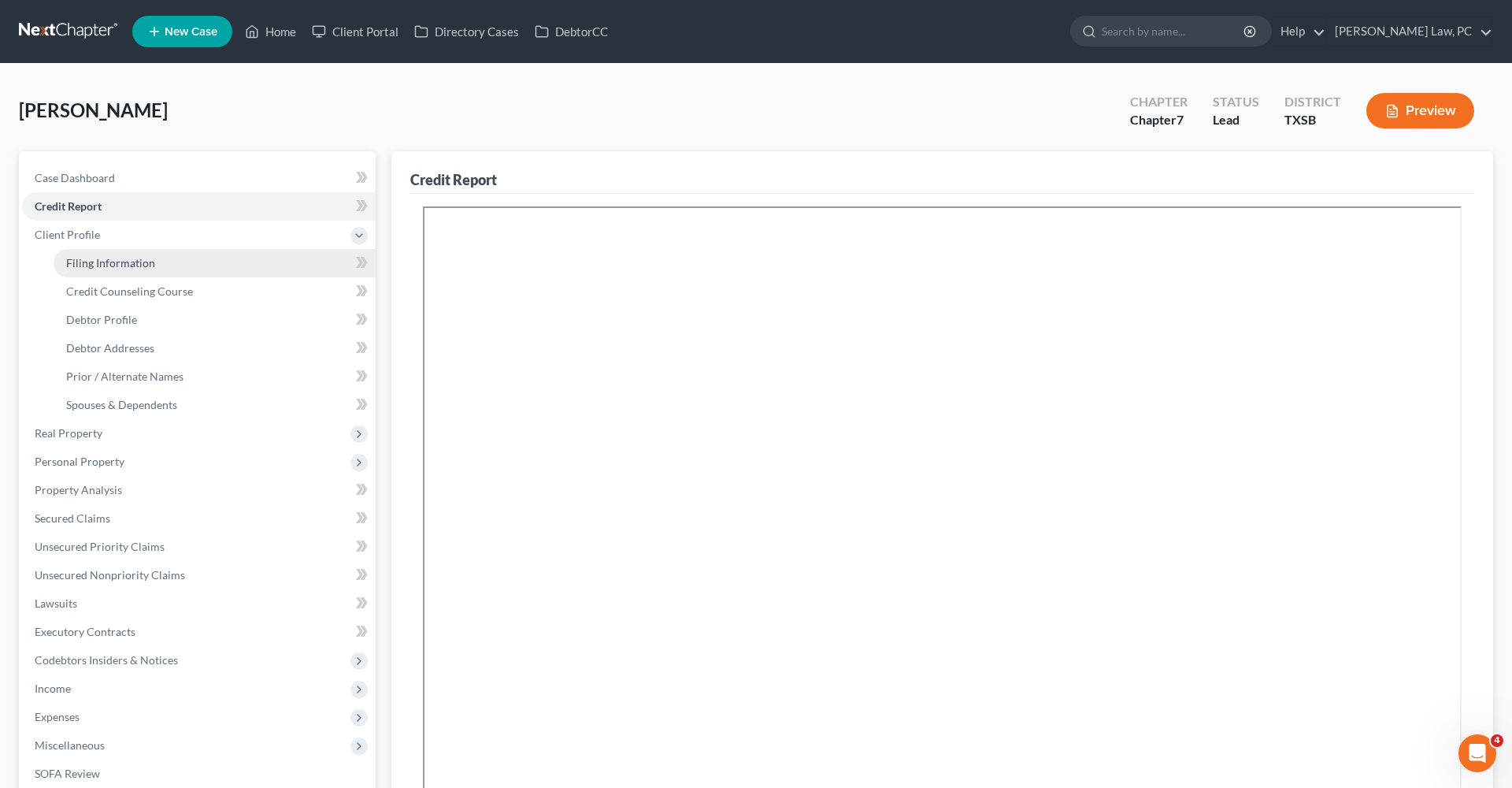
click at [103, 264] on span "Filing Information" at bounding box center [111, 262] width 89 height 13
select select "1"
select select "0"
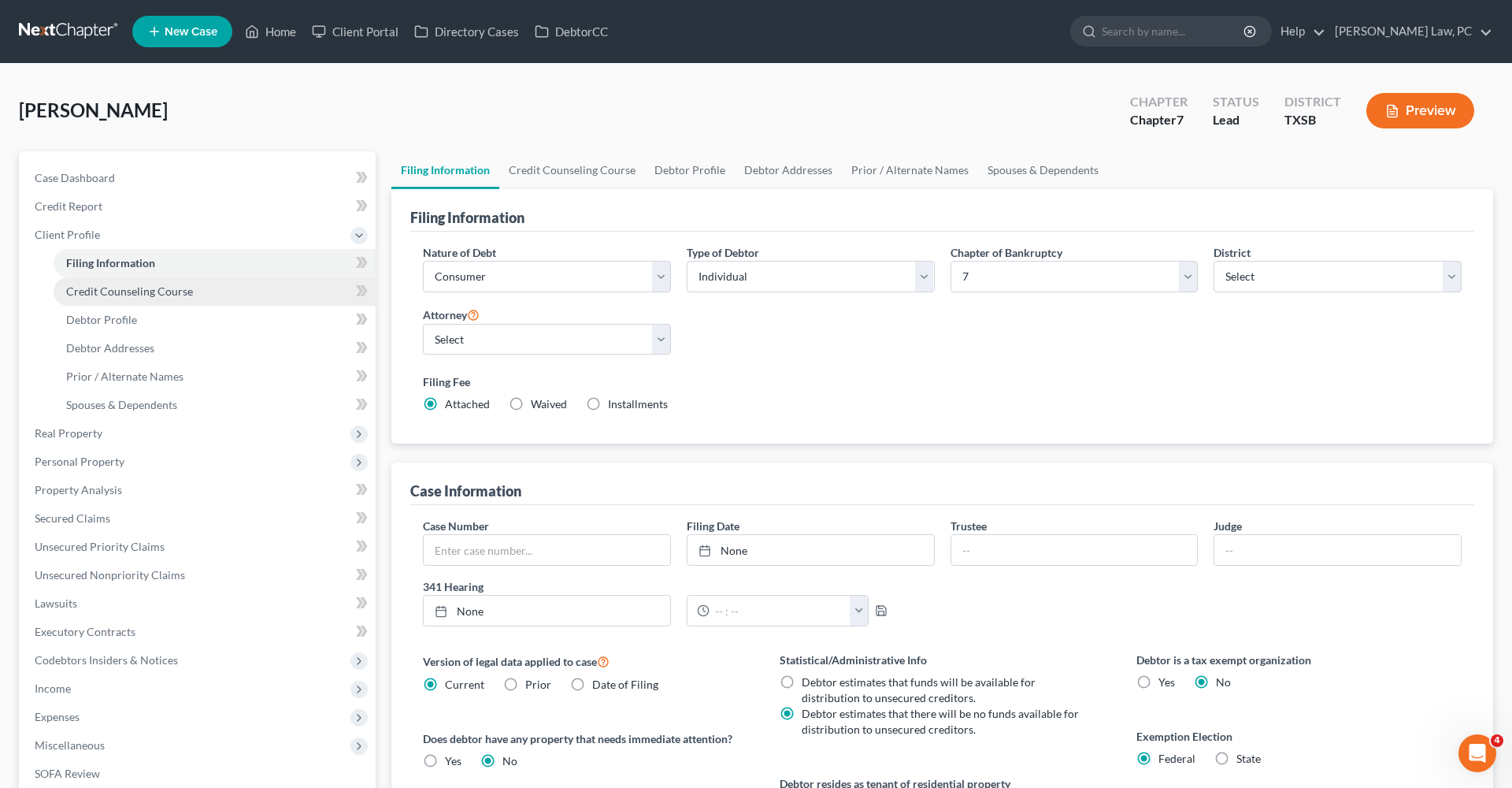
click at [150, 290] on span "Credit Counseling Course" at bounding box center [129, 291] width 127 height 13
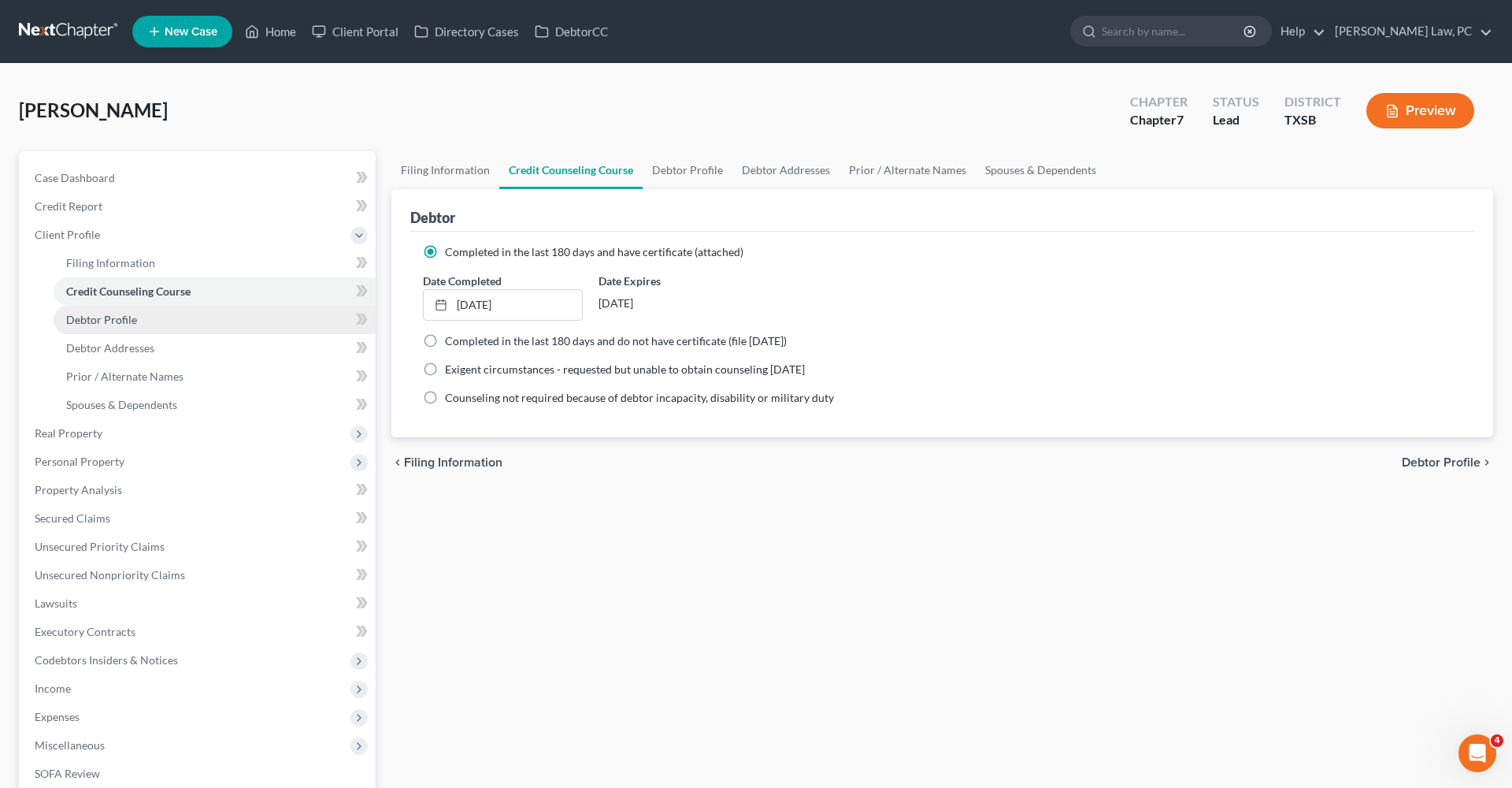
click at [90, 328] on link "Debtor Profile" at bounding box center [214, 320] width 322 height 29
select select "3"
select select "2"
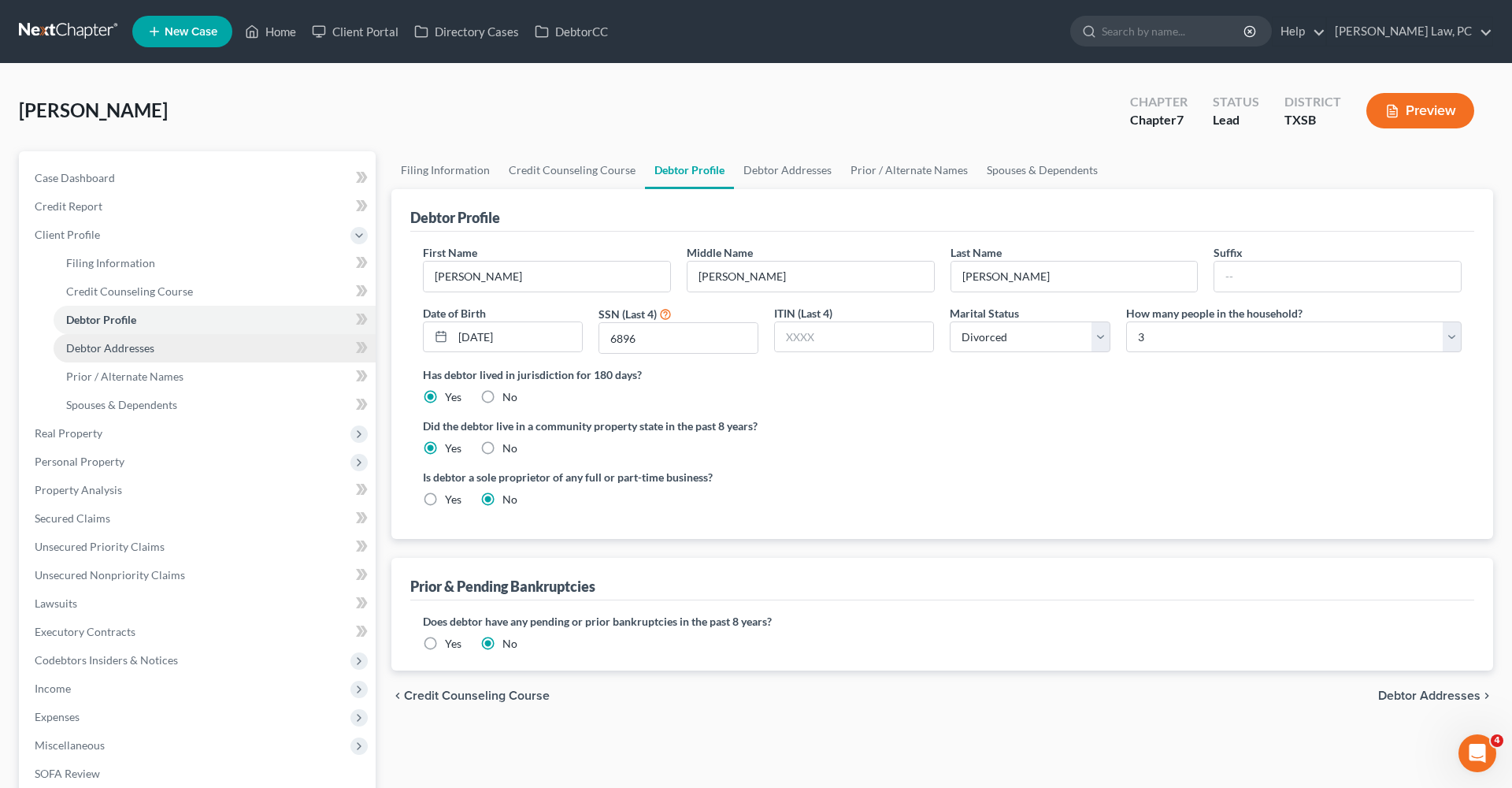
click at [103, 347] on span "Debtor Addresses" at bounding box center [111, 348] width 89 height 13
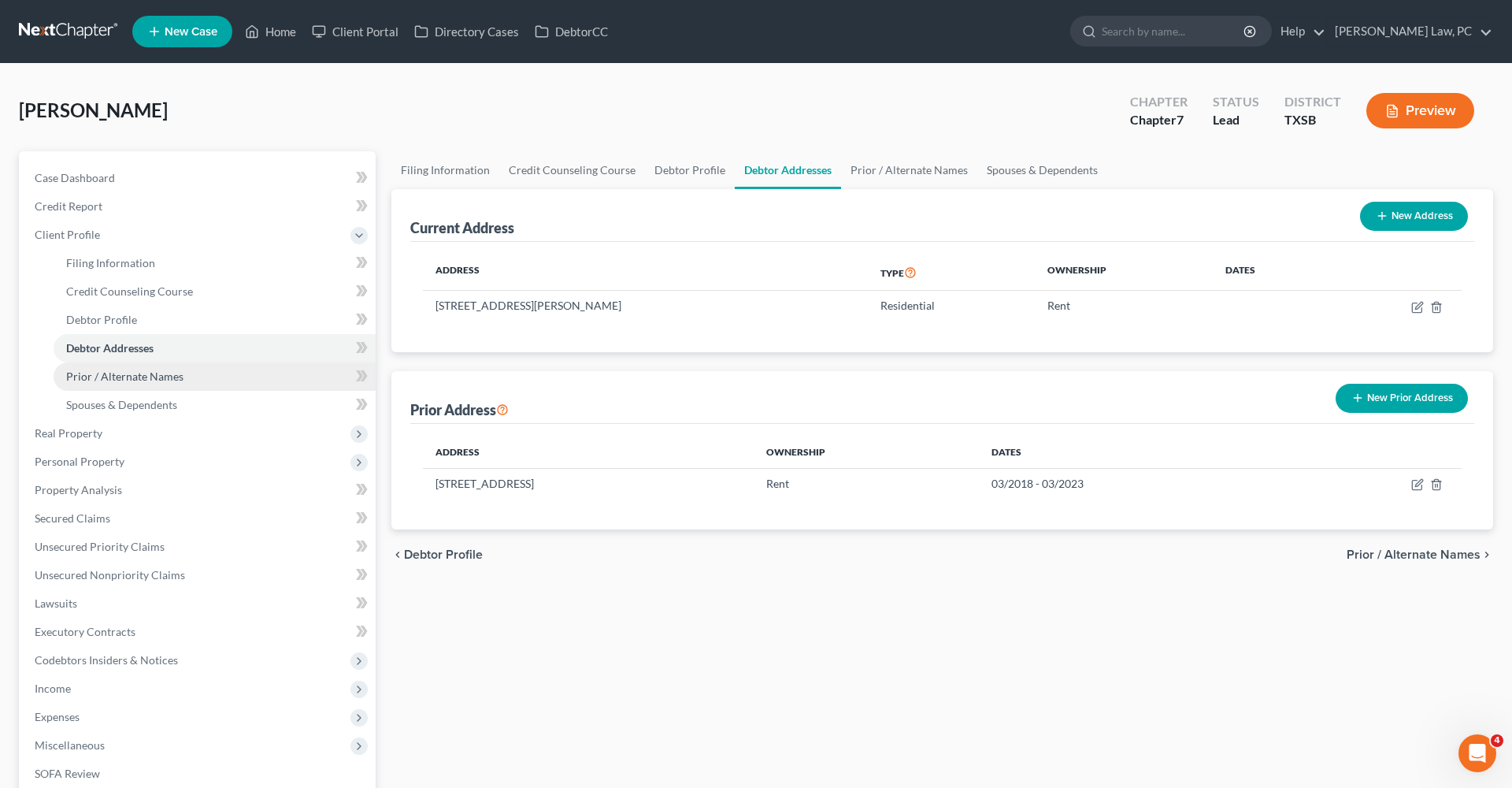
click at [119, 372] on span "Prior / Alternate Names" at bounding box center [125, 376] width 117 height 13
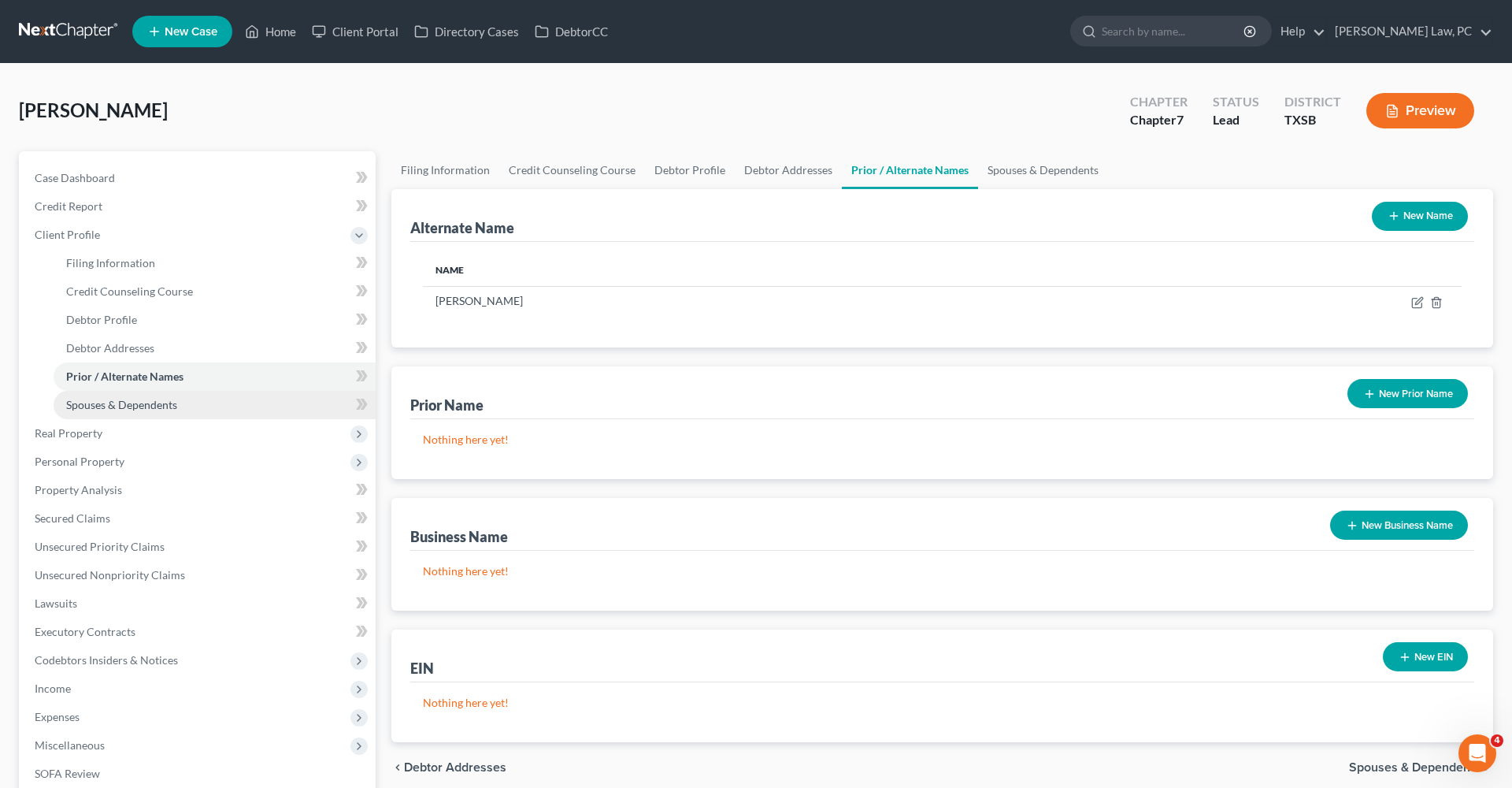
click at [125, 412] on link "Spouses & Dependents" at bounding box center [214, 405] width 322 height 29
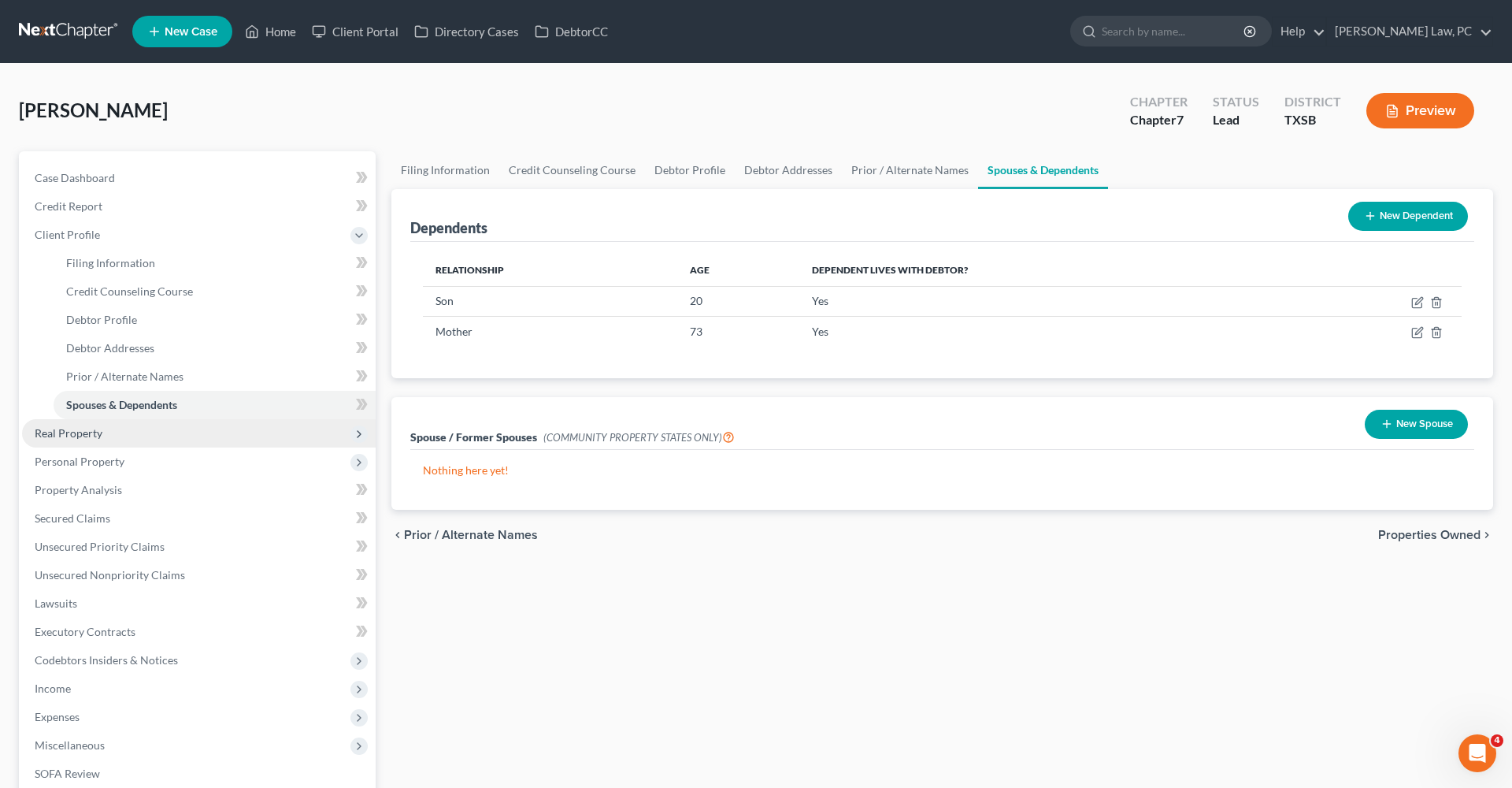
click at [70, 436] on span "Real Property" at bounding box center [68, 433] width 68 height 13
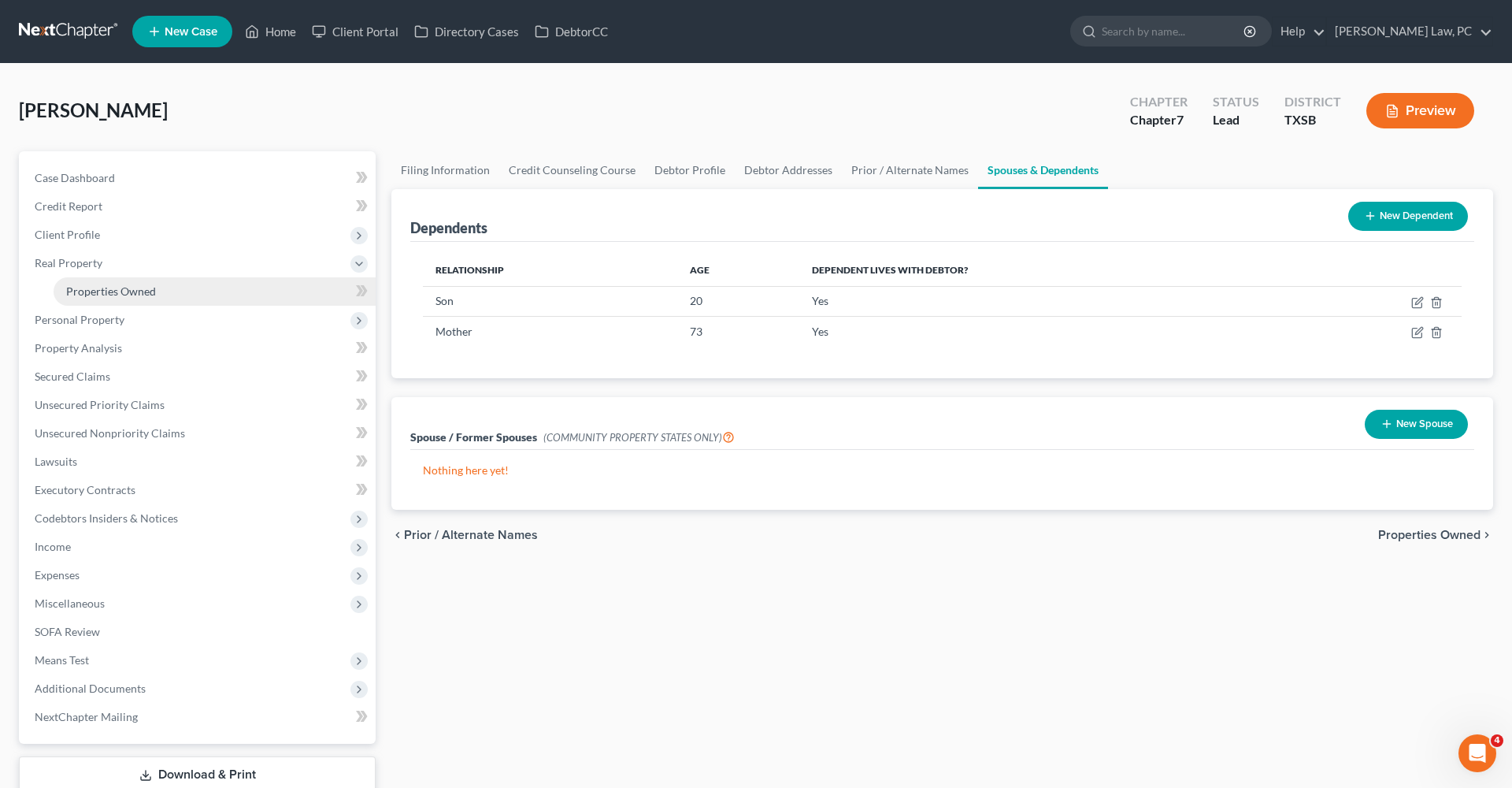
click at [113, 291] on span "Properties Owned" at bounding box center [111, 291] width 90 height 13
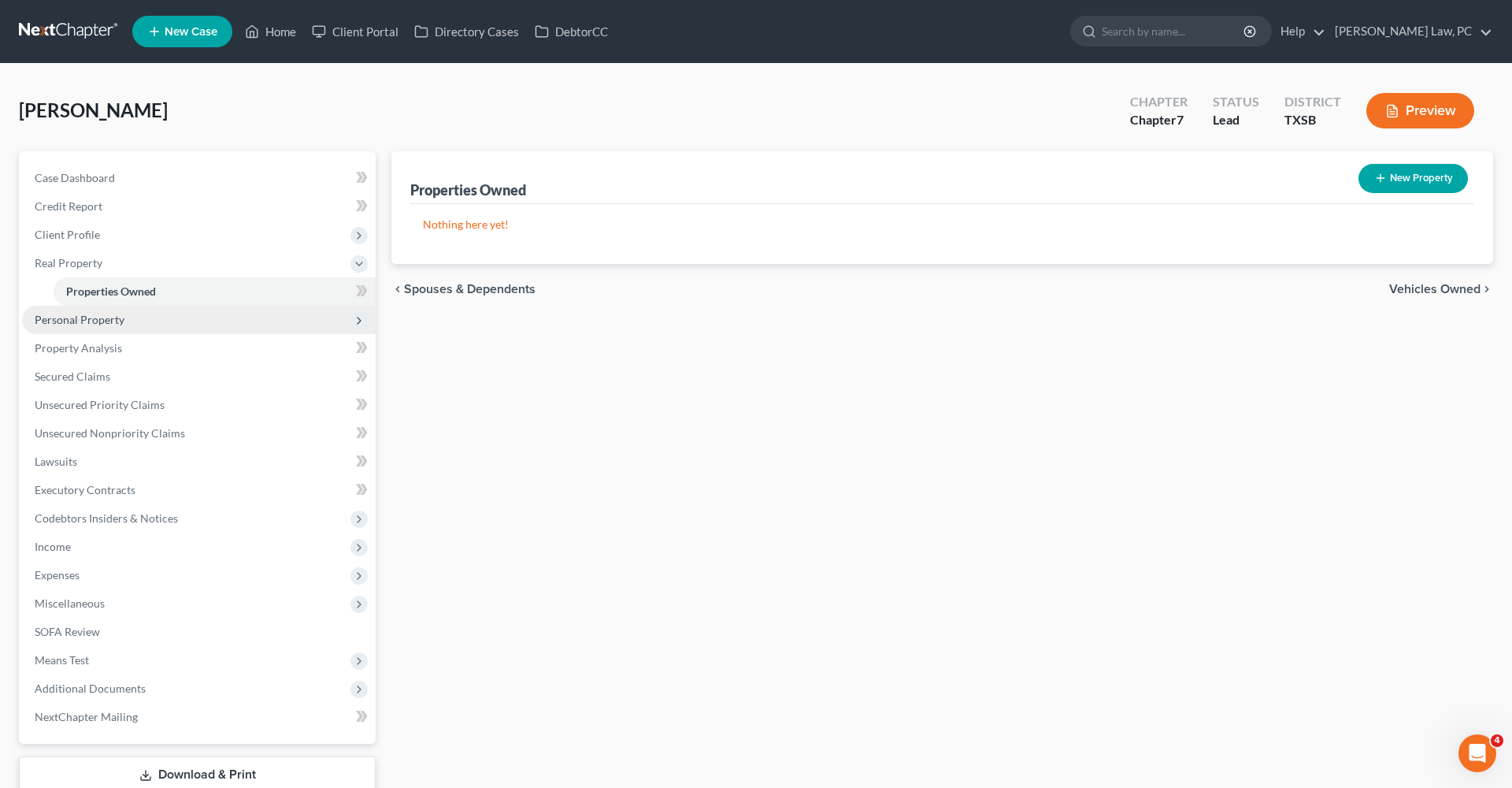
click at [106, 317] on span "Personal Property" at bounding box center [79, 320] width 90 height 13
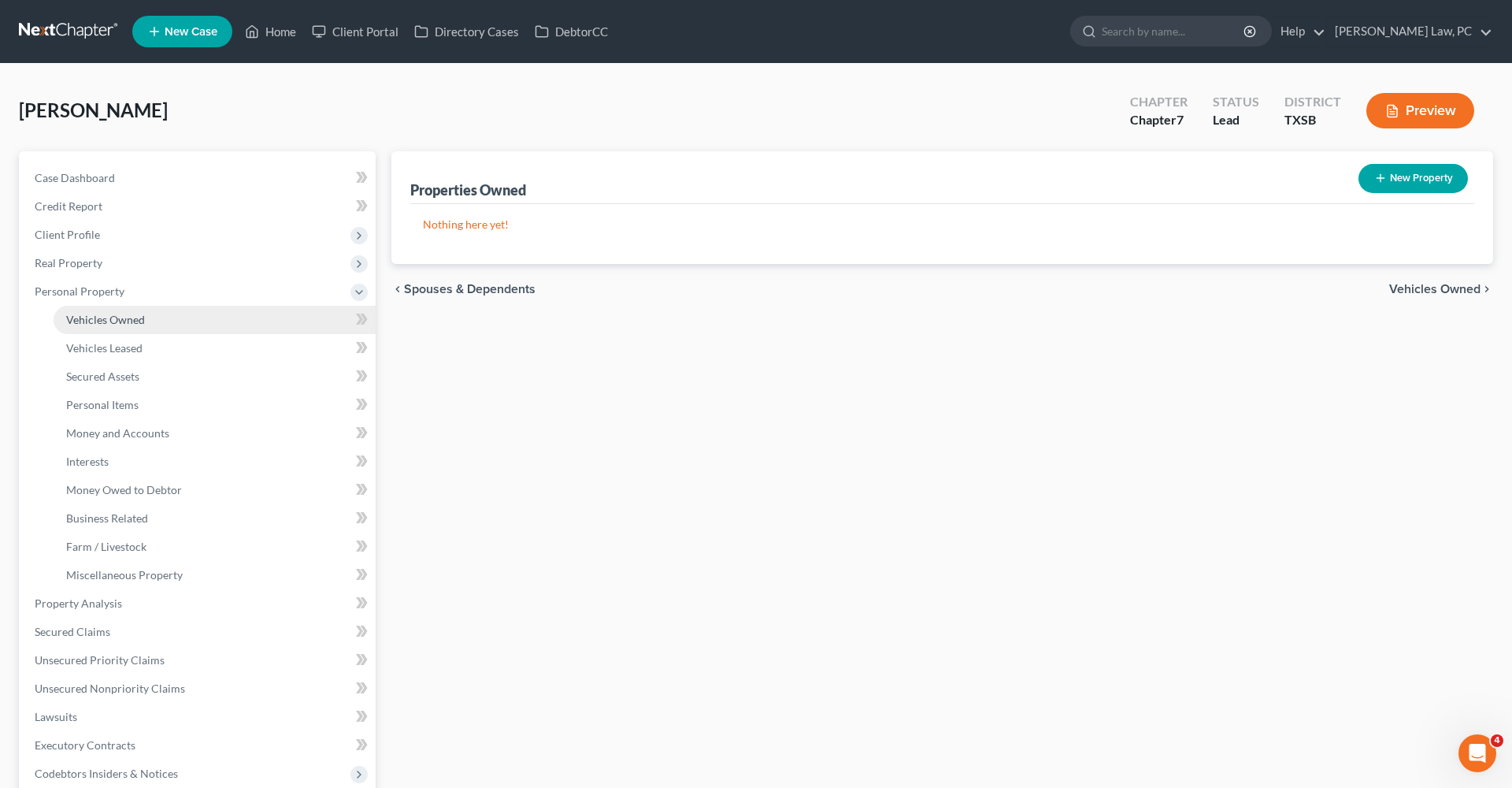
click at [107, 312] on link "Vehicles Owned" at bounding box center [214, 320] width 322 height 29
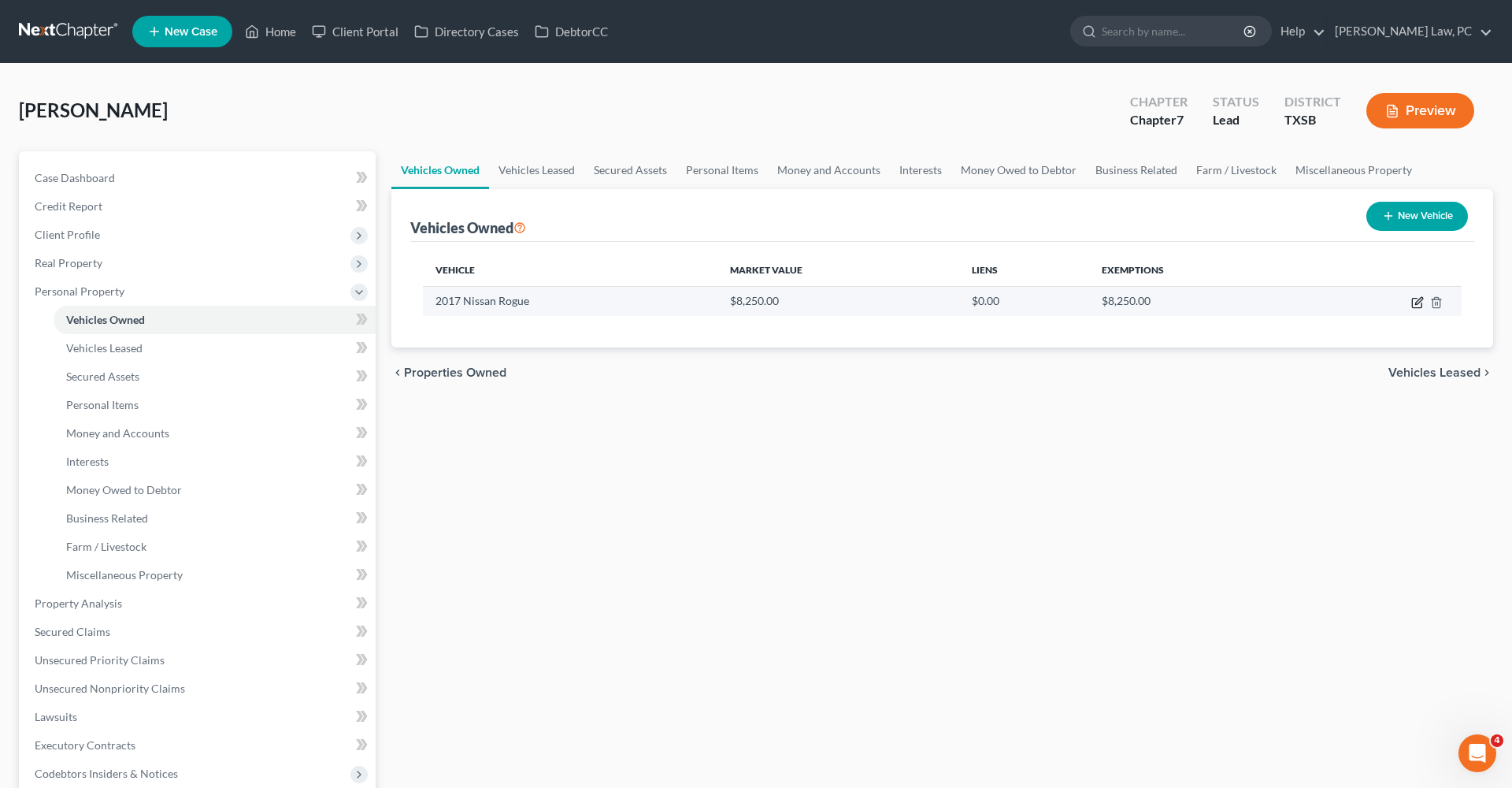
click at [1415, 303] on icon "button" at bounding box center [1417, 302] width 12 height 12
select select "0"
select select "9"
select select "2"
select select "0"
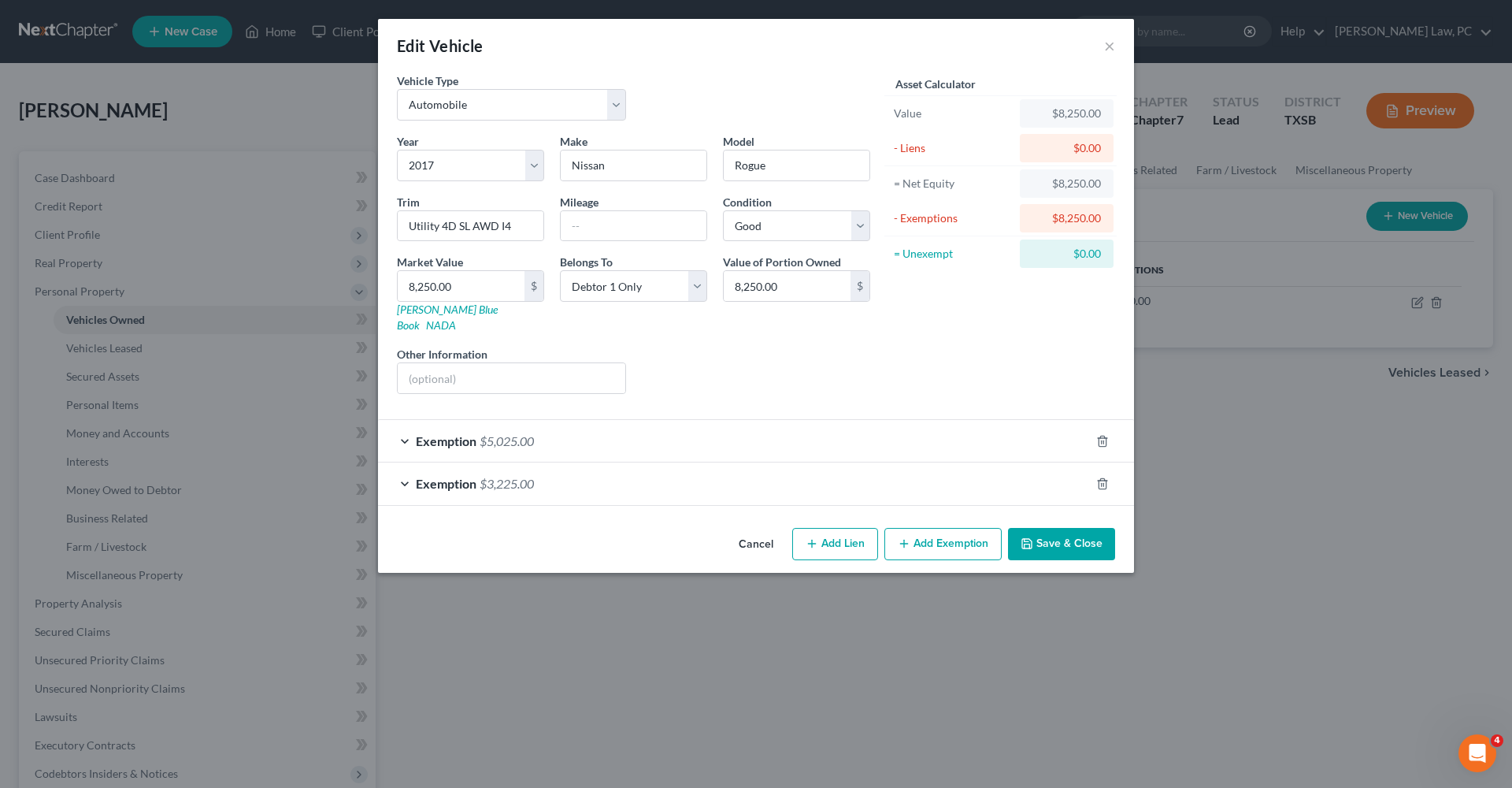
click at [1076, 529] on button "Save & Close" at bounding box center [1061, 544] width 107 height 33
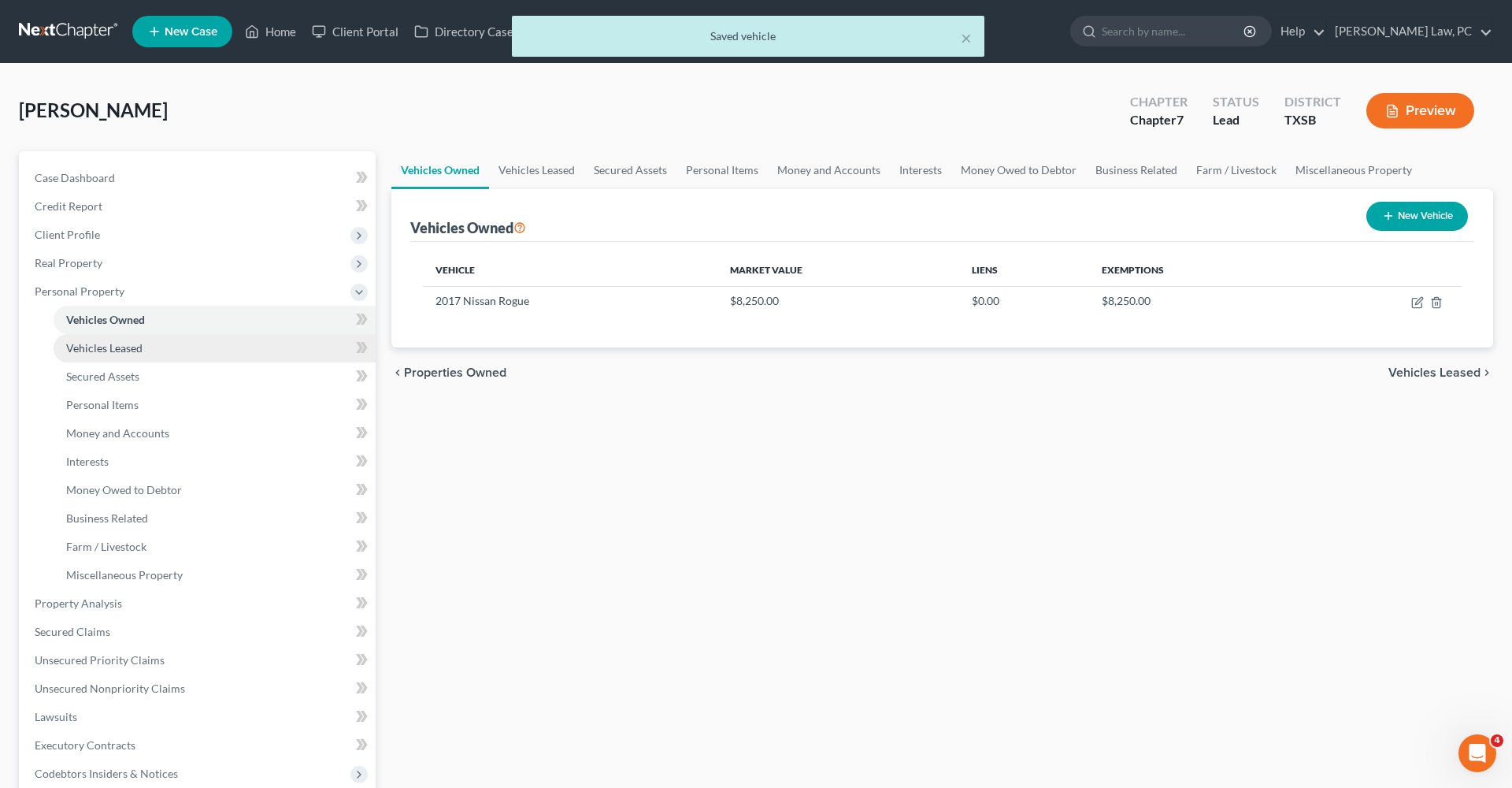
click at [96, 344] on span "Vehicles Leased" at bounding box center [104, 348] width 76 height 13
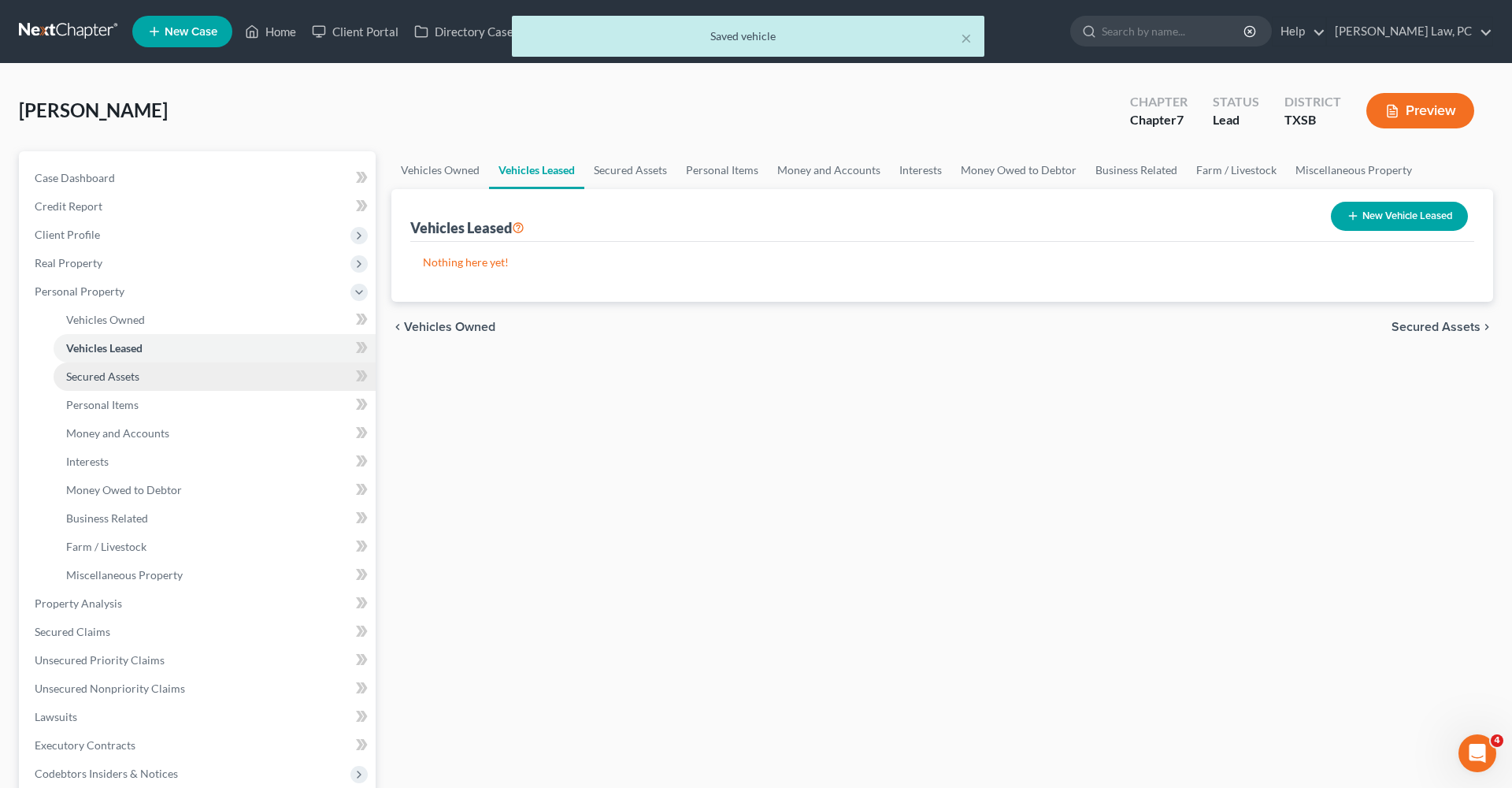
click at [117, 373] on span "Secured Assets" at bounding box center [102, 376] width 73 height 13
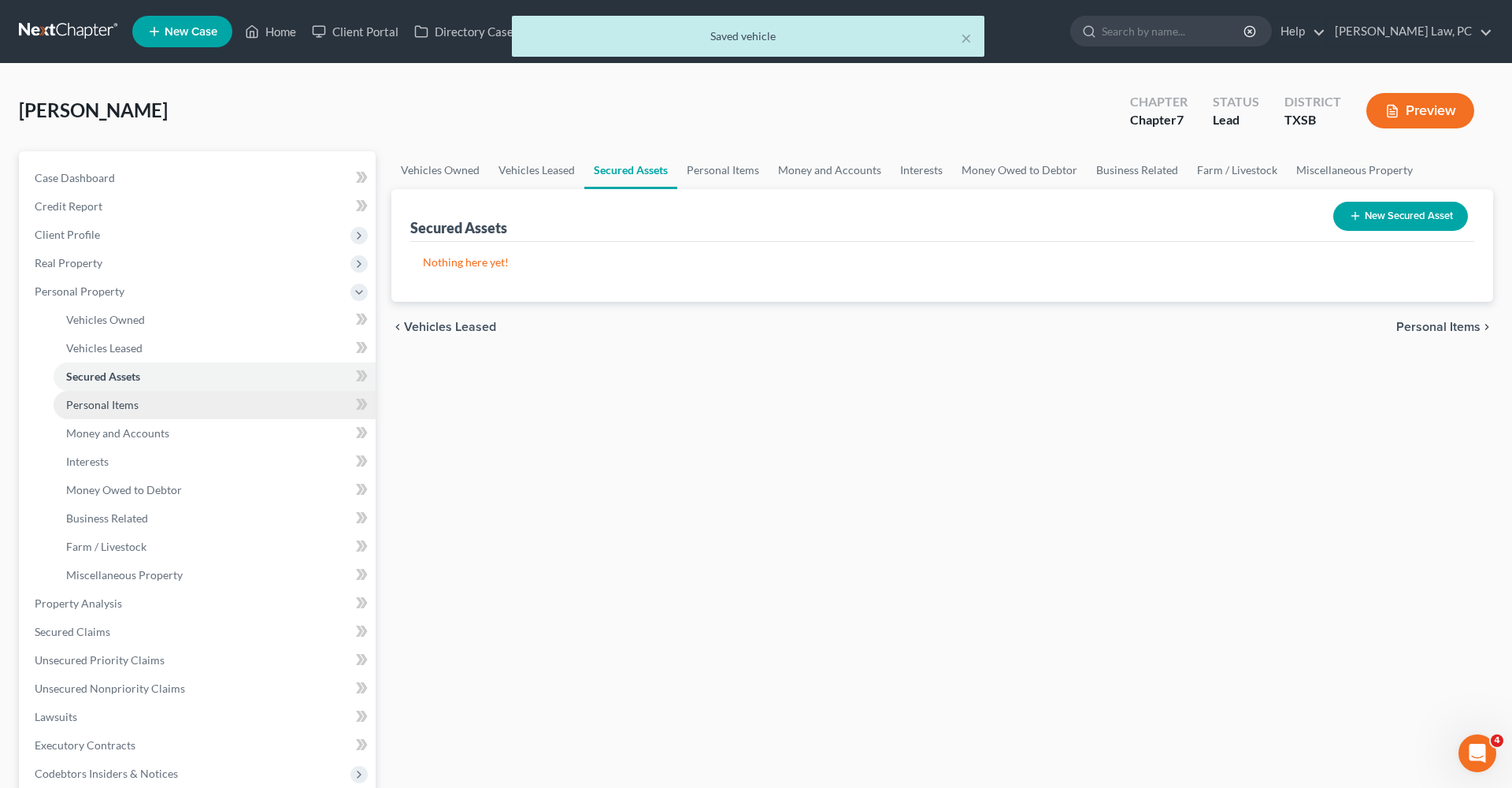
click at [123, 398] on span "Personal Items" at bounding box center [102, 404] width 72 height 13
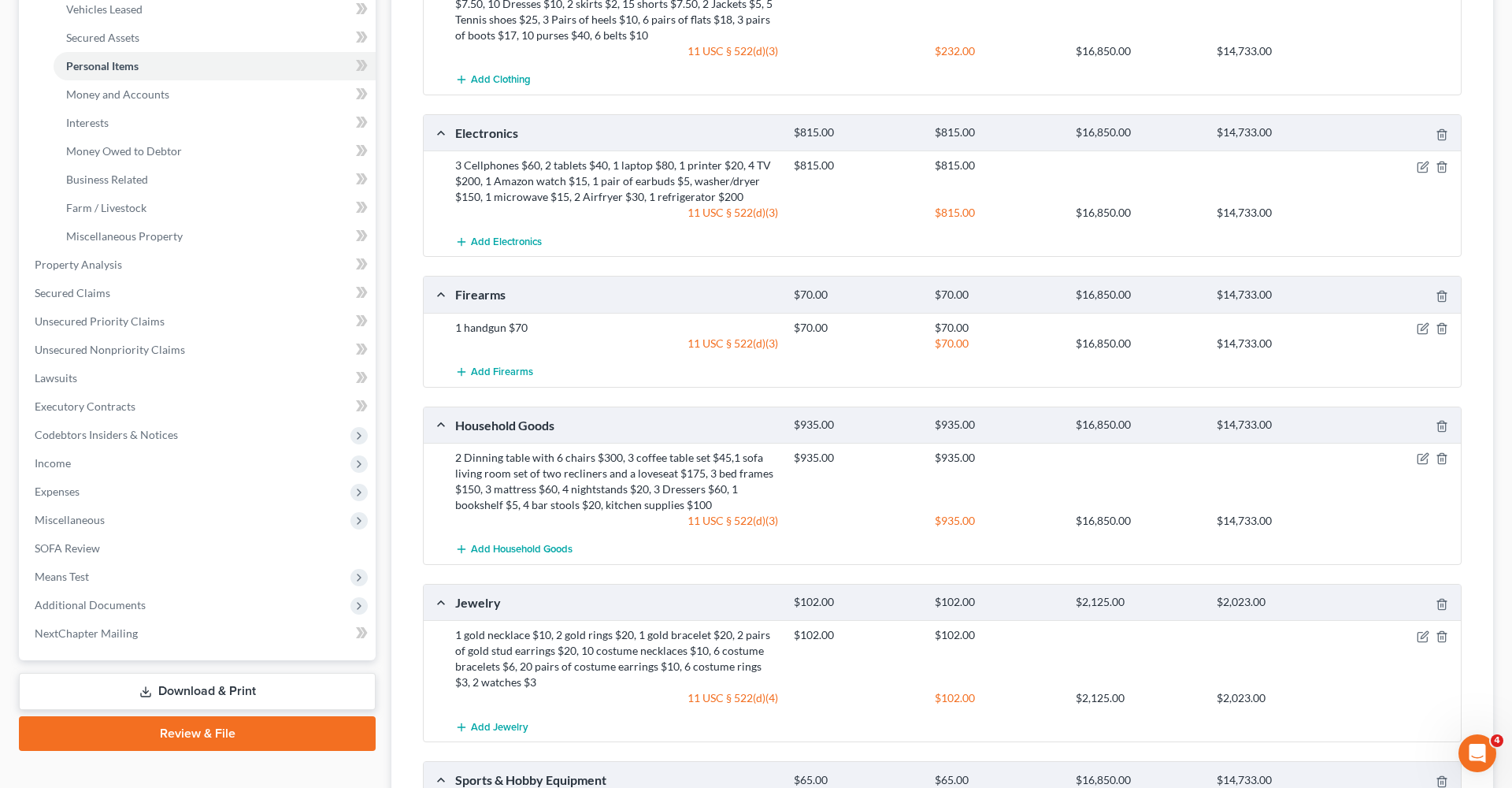
scroll to position [337, 0]
click at [1421, 463] on icon "button" at bounding box center [1423, 460] width 12 height 12
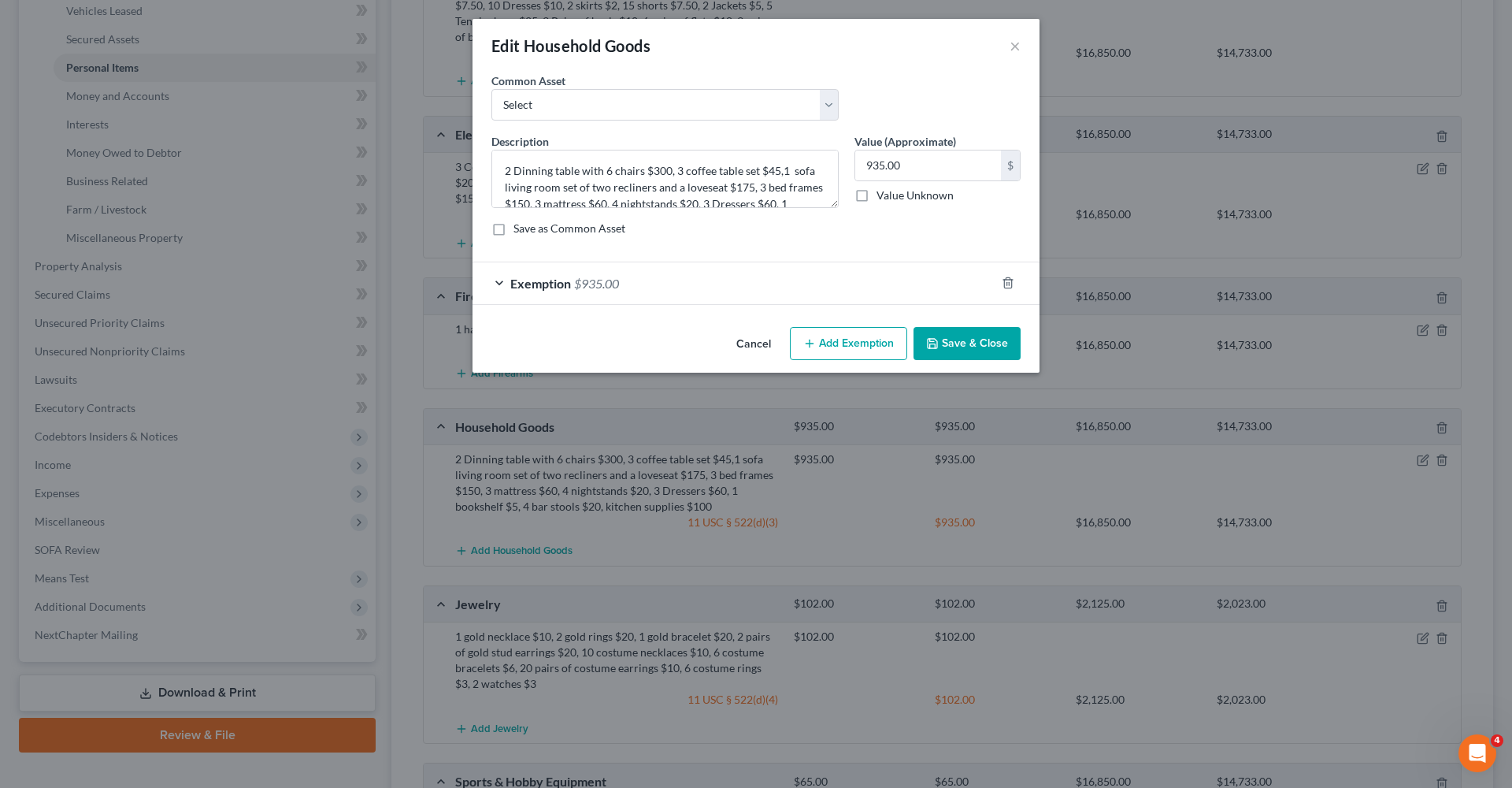
click at [619, 282] on span "$935.00" at bounding box center [597, 283] width 45 height 15
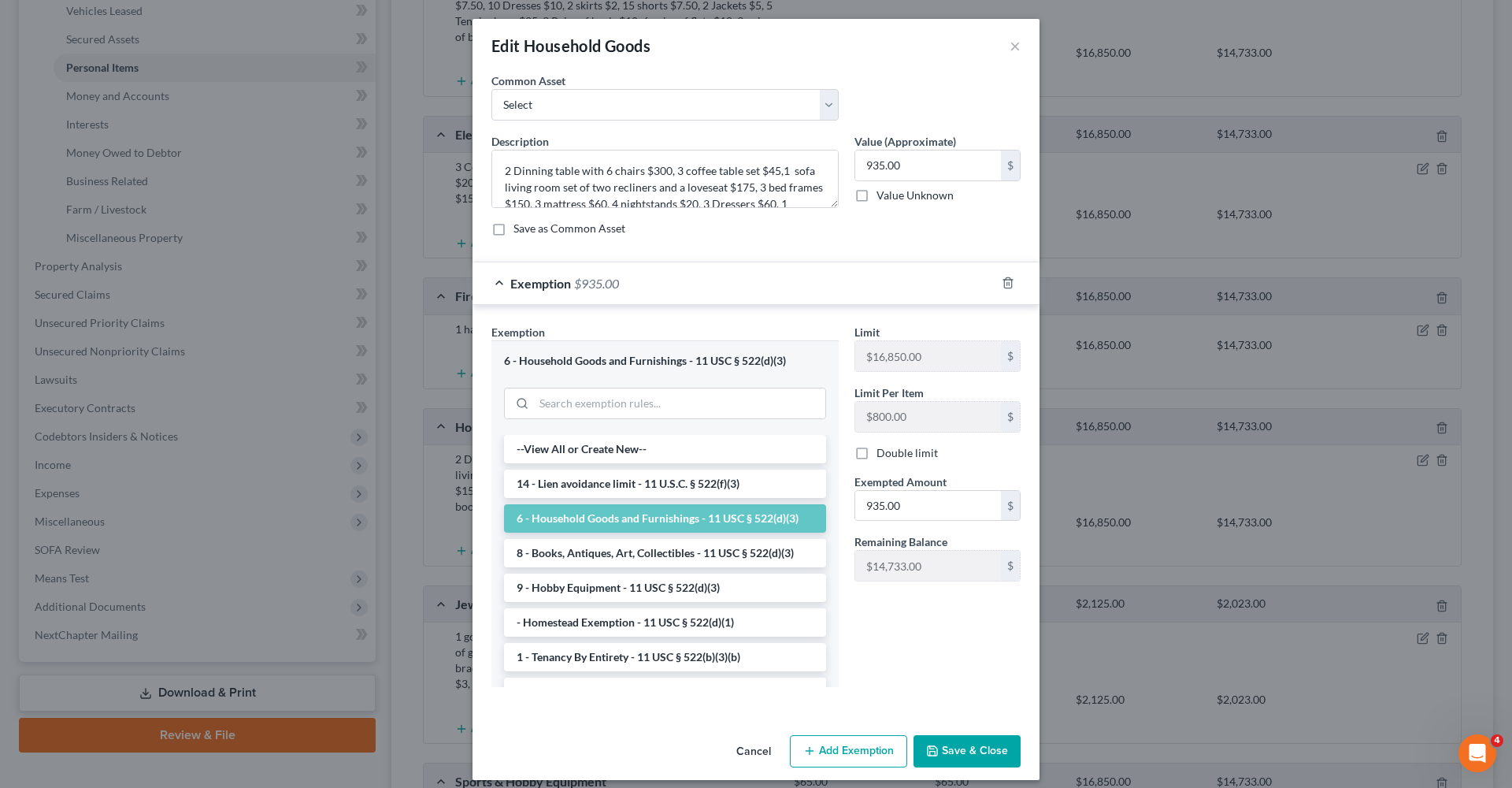
click at [968, 754] on button "Save & Close" at bounding box center [967, 752] width 107 height 33
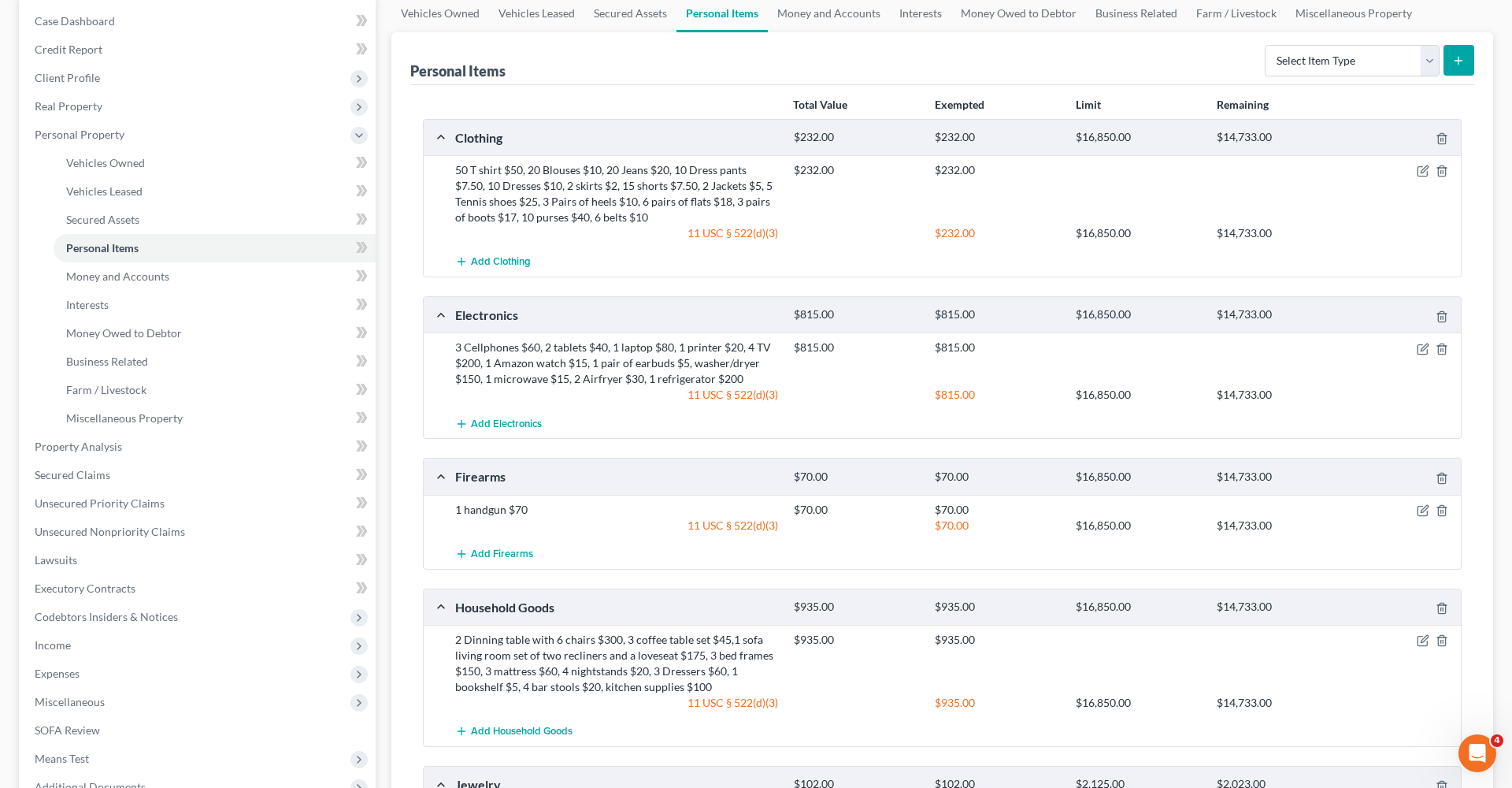
scroll to position [146, 0]
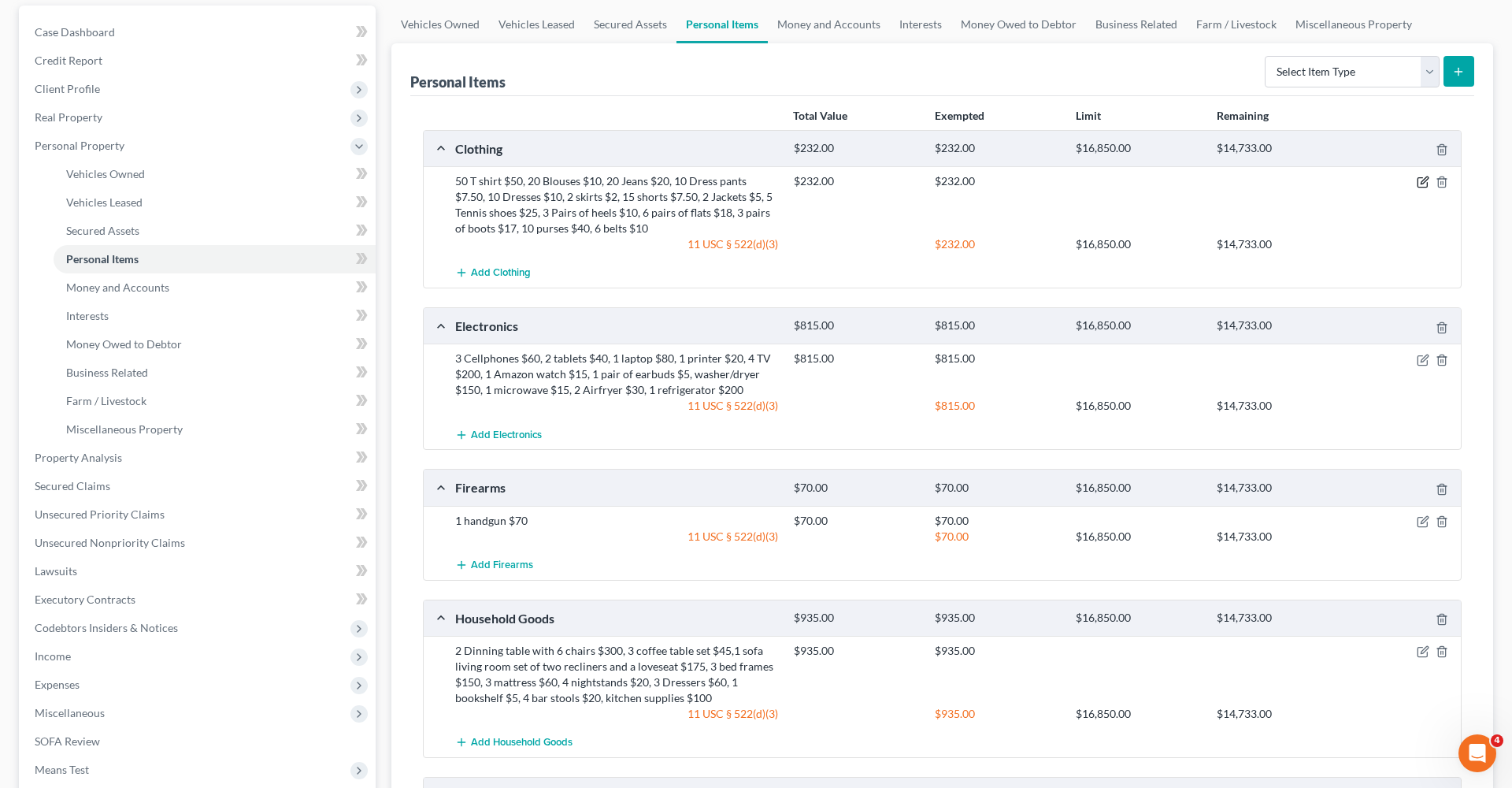
click at [1423, 182] on icon "button" at bounding box center [1423, 181] width 12 height 12
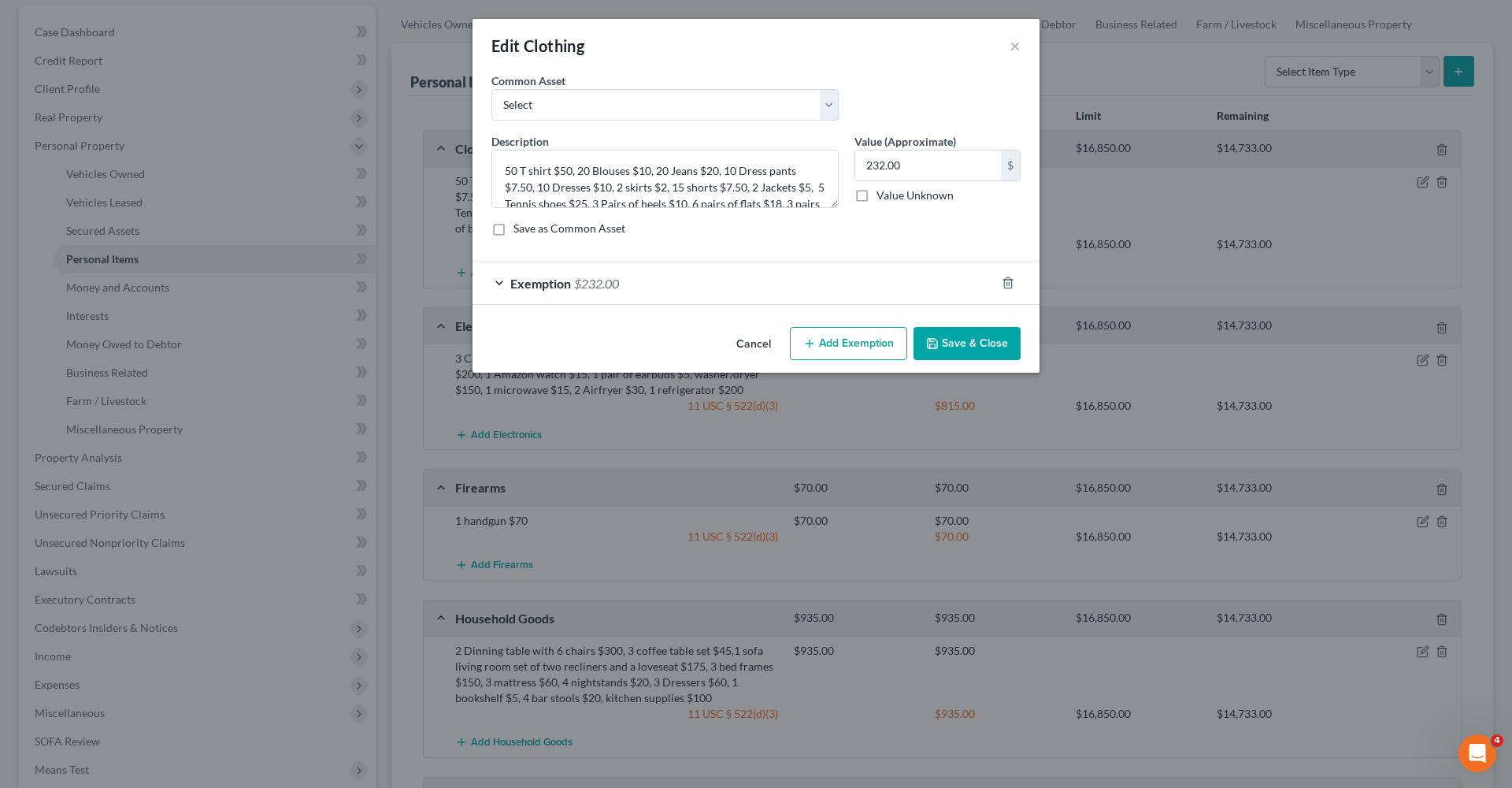
click at [727, 290] on div "Exemption $232.00" at bounding box center [734, 283] width 523 height 42
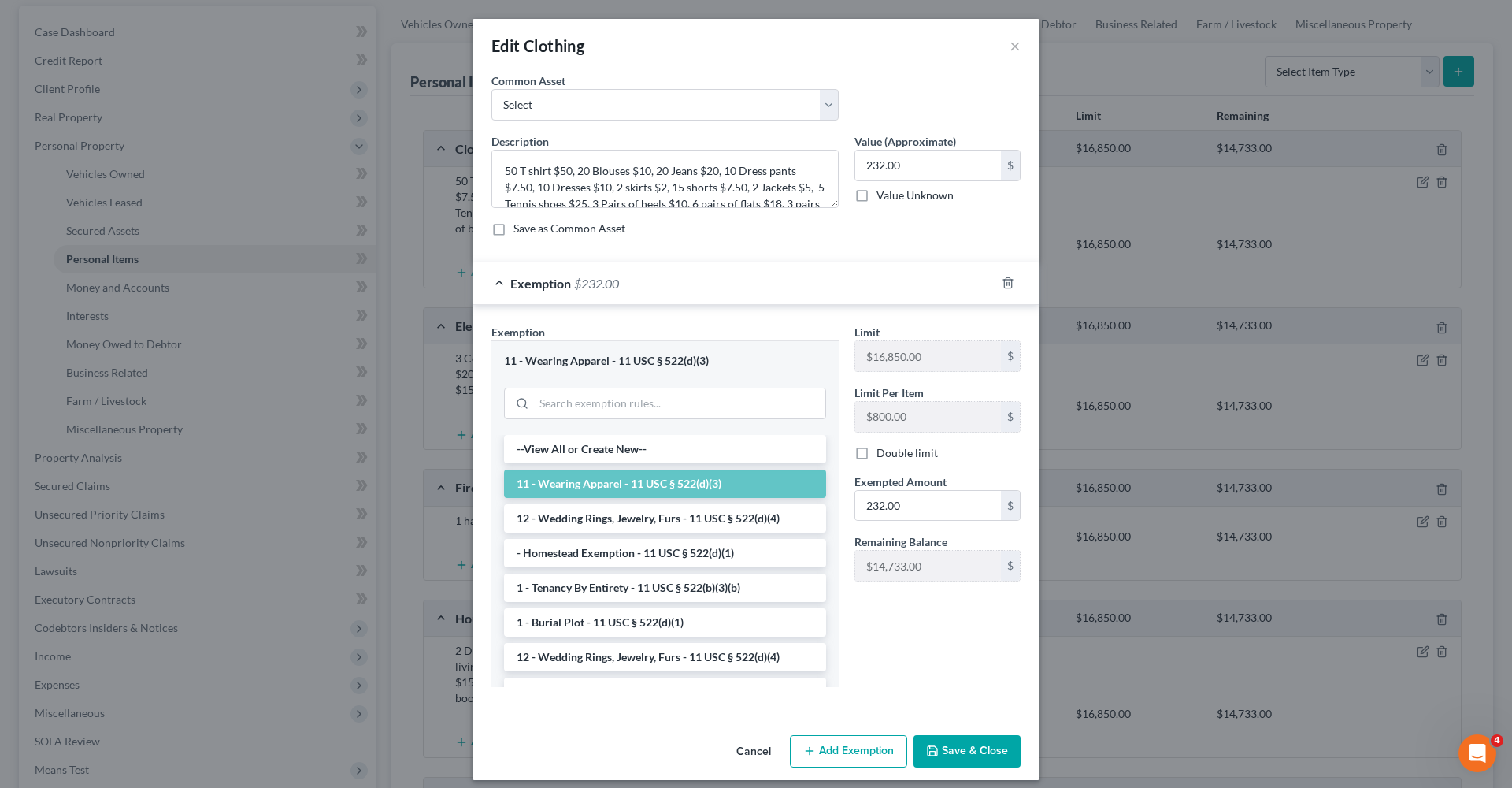
click at [959, 757] on button "Save & Close" at bounding box center [967, 752] width 107 height 33
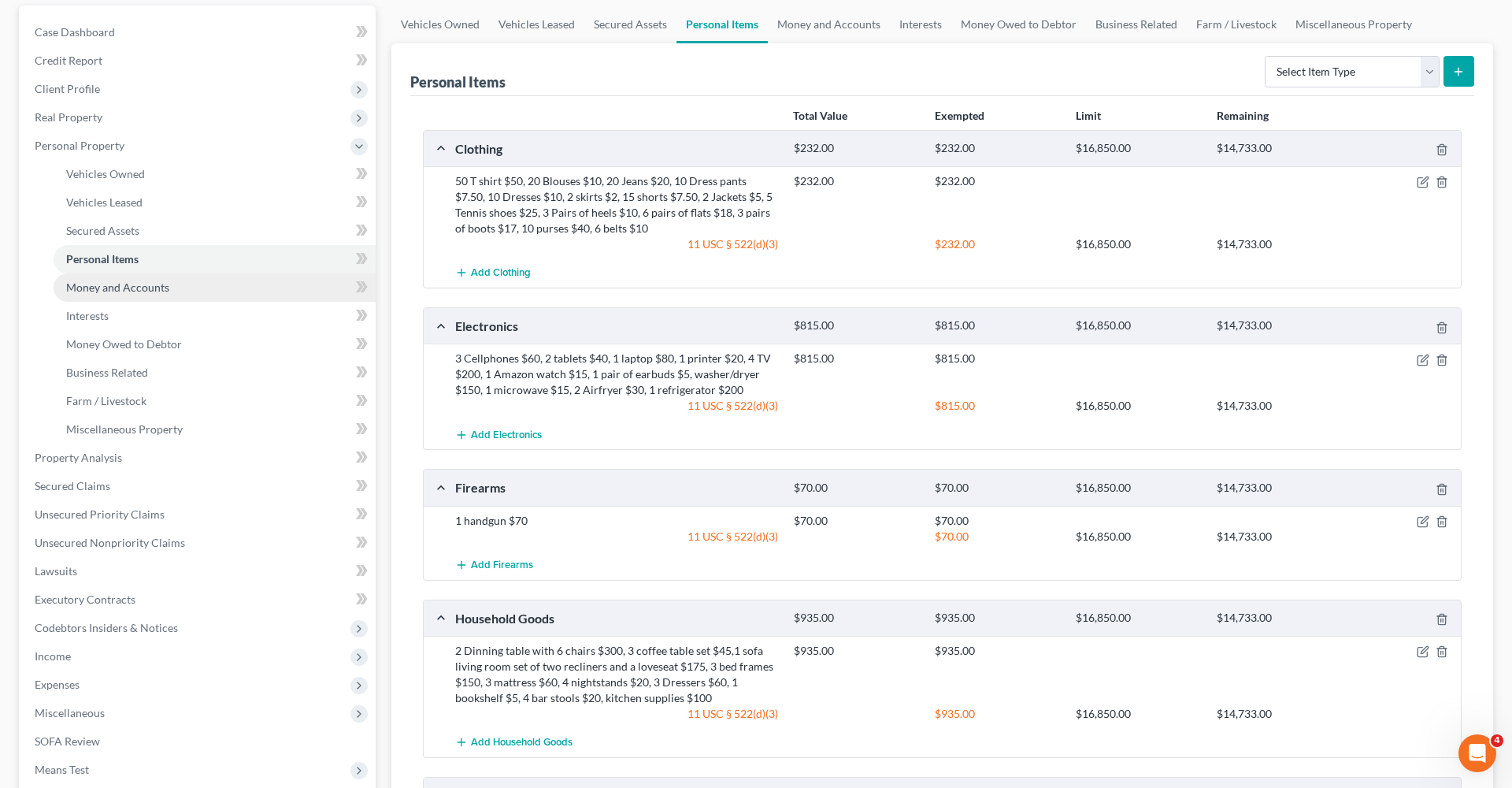
click at [101, 300] on link "Money and Accounts" at bounding box center [214, 287] width 322 height 29
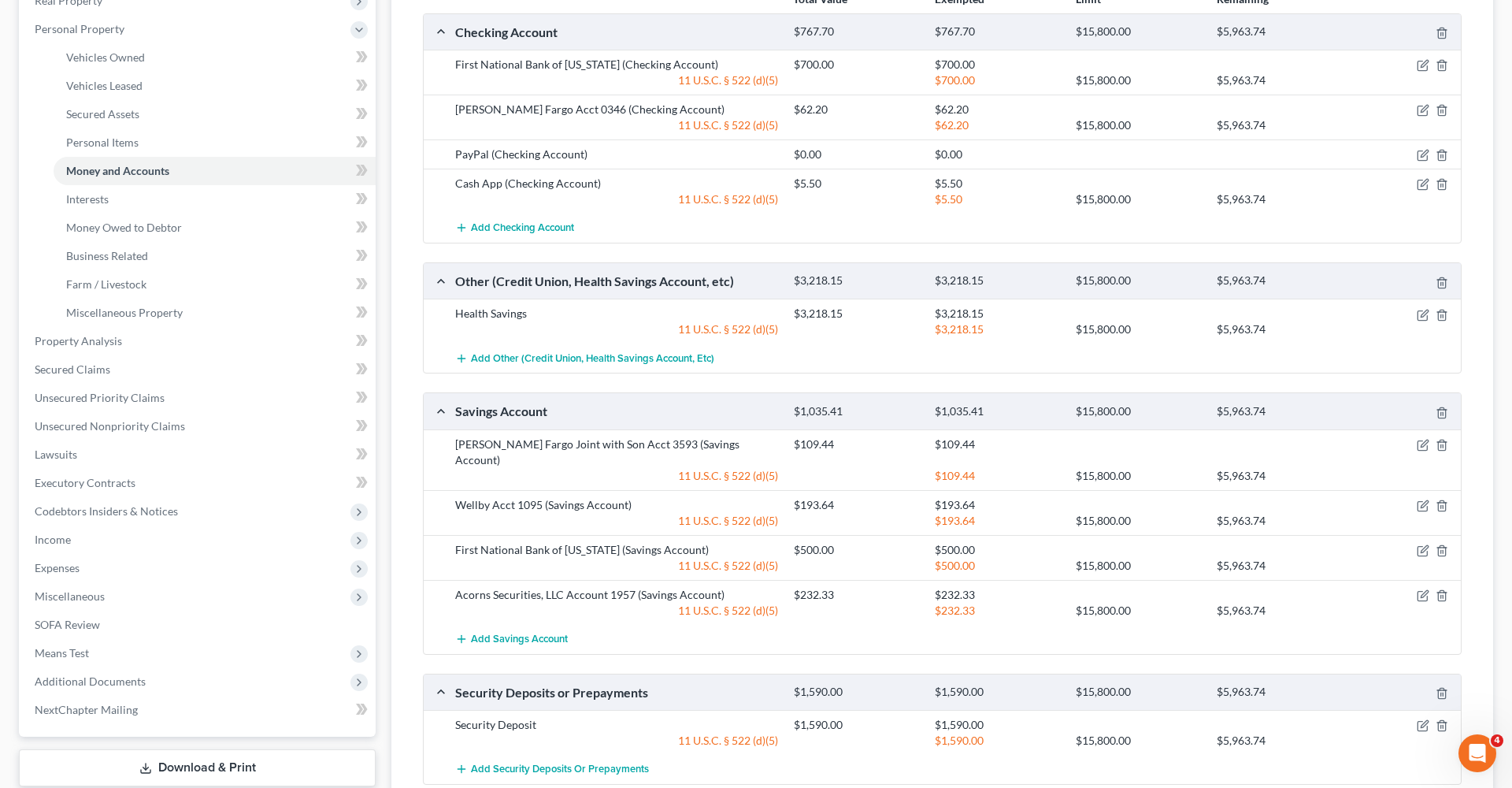
scroll to position [198, 0]
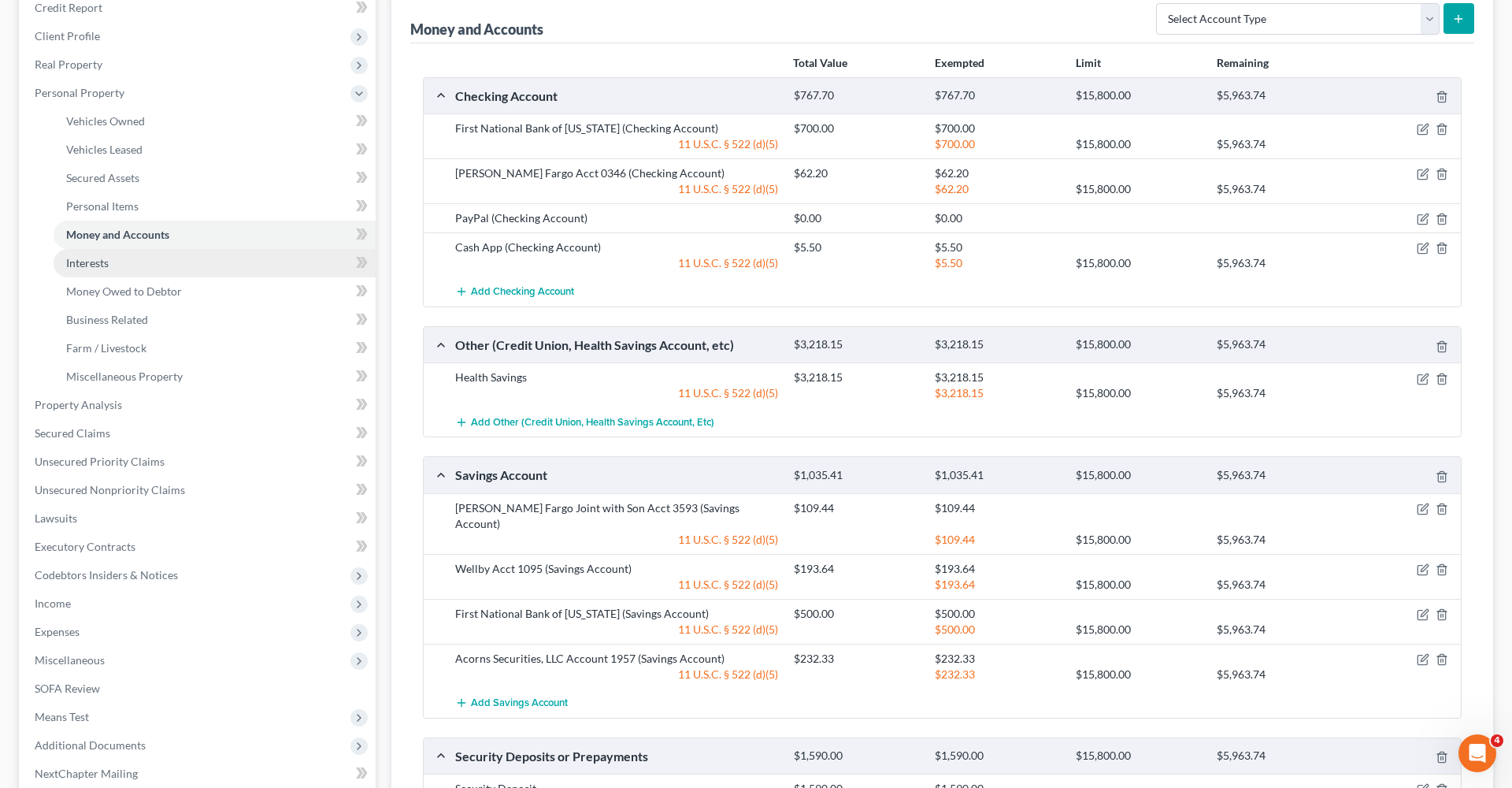
click at [87, 262] on span "Interests" at bounding box center [88, 262] width 43 height 13
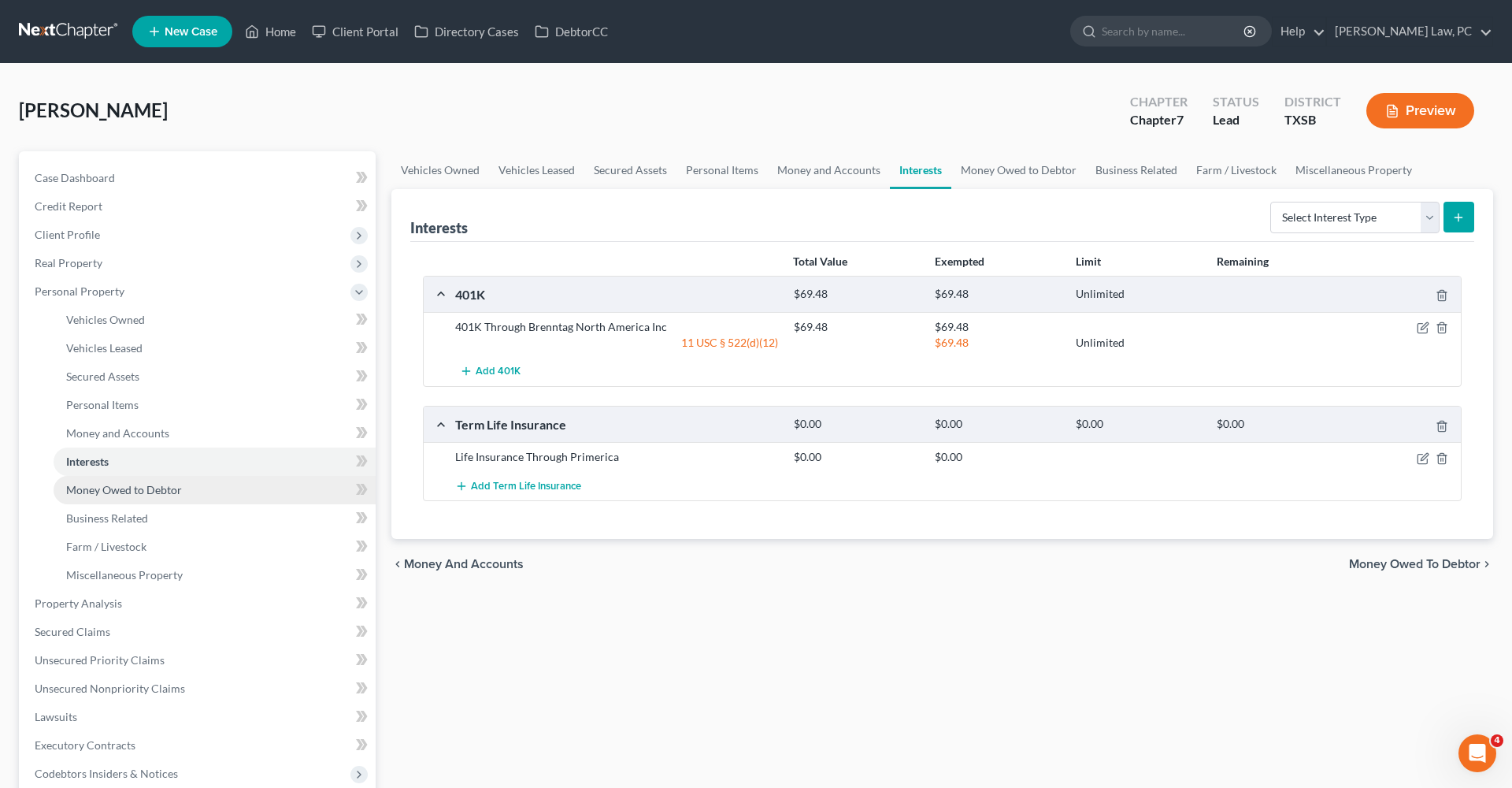
click at [129, 484] on span "Money Owed to Debtor" at bounding box center [124, 490] width 116 height 13
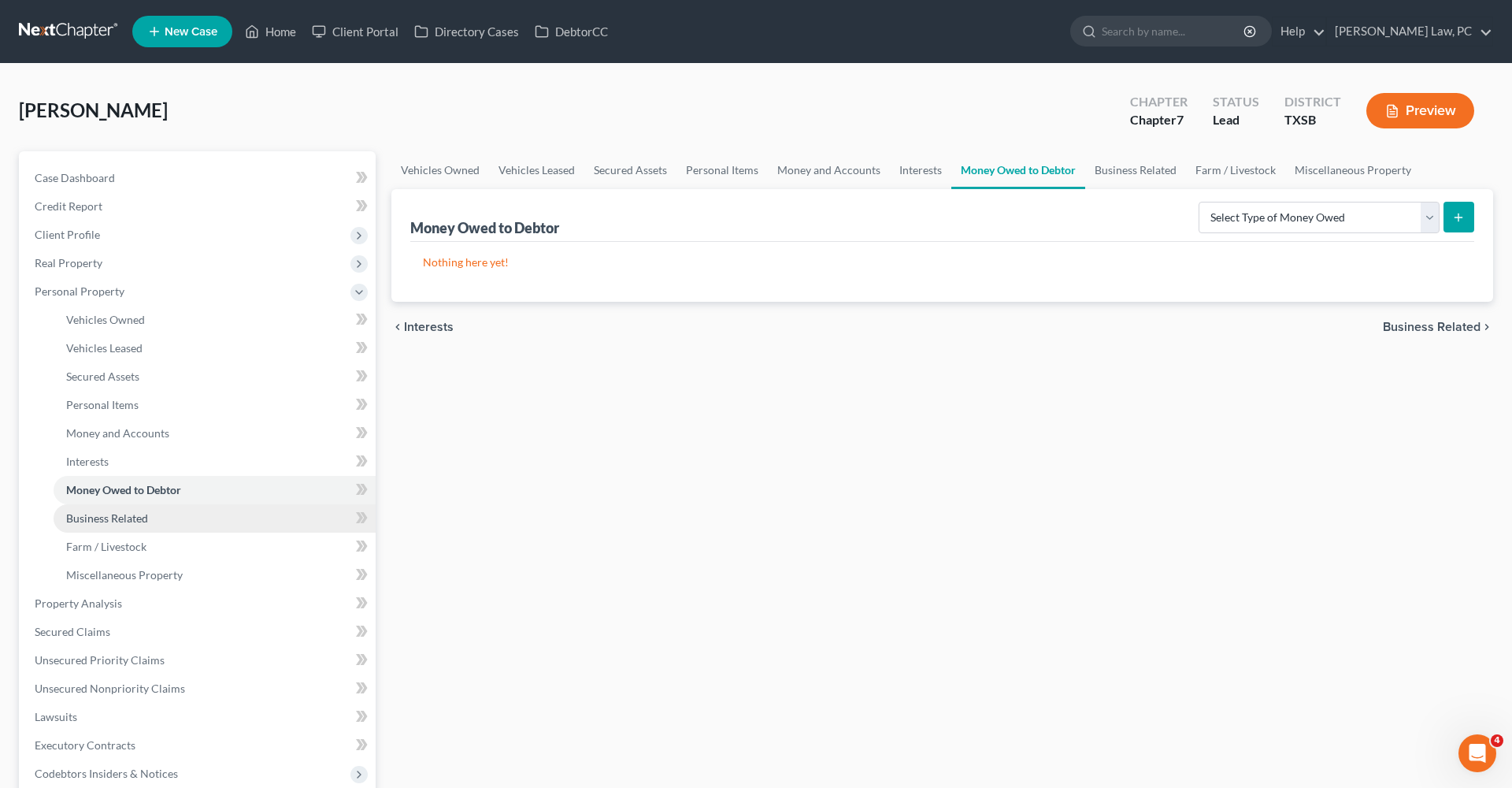
click at [120, 524] on span "Business Related" at bounding box center [107, 518] width 82 height 13
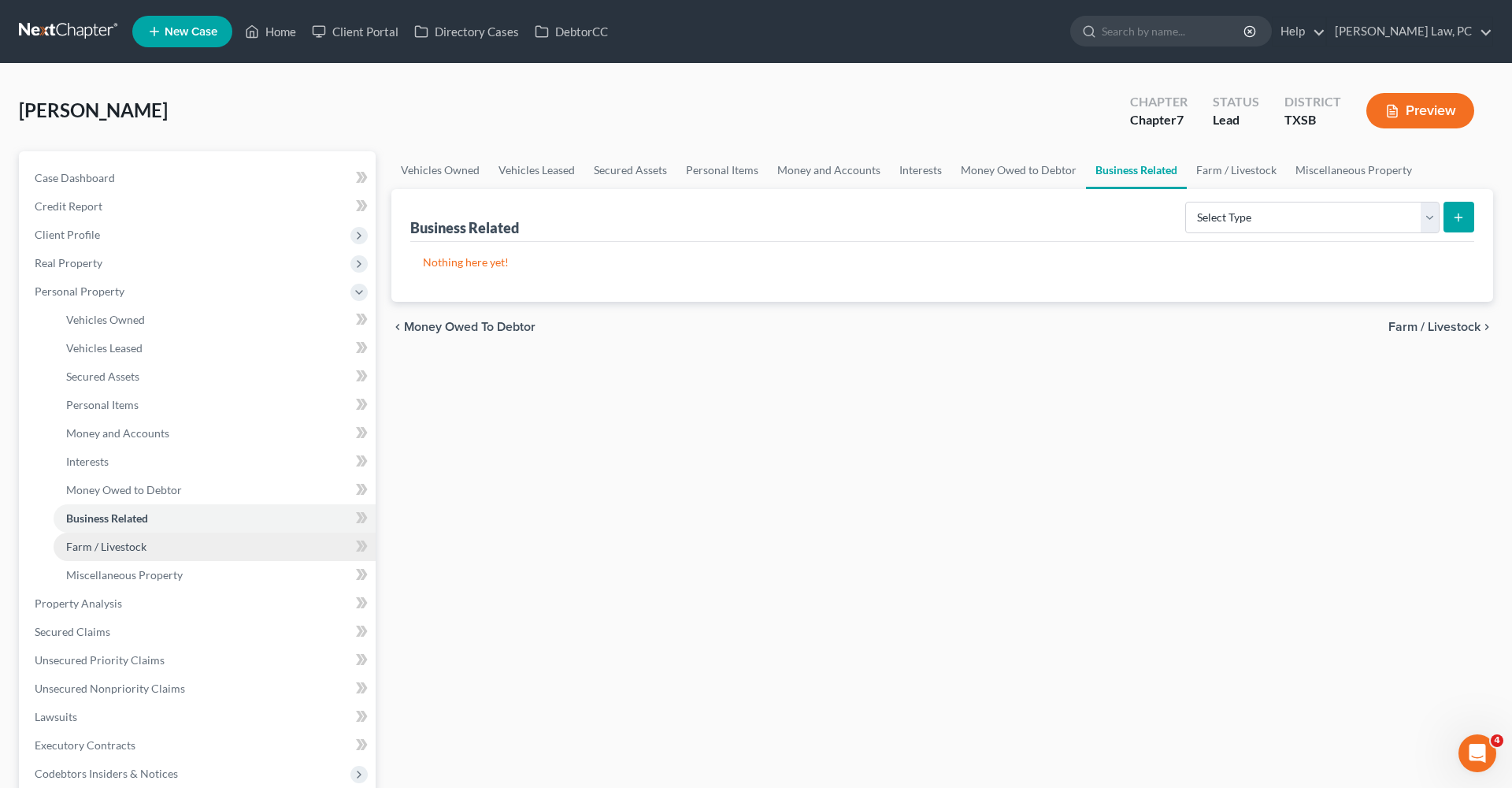
click at [123, 541] on span "Farm / Livestock" at bounding box center [107, 546] width 80 height 13
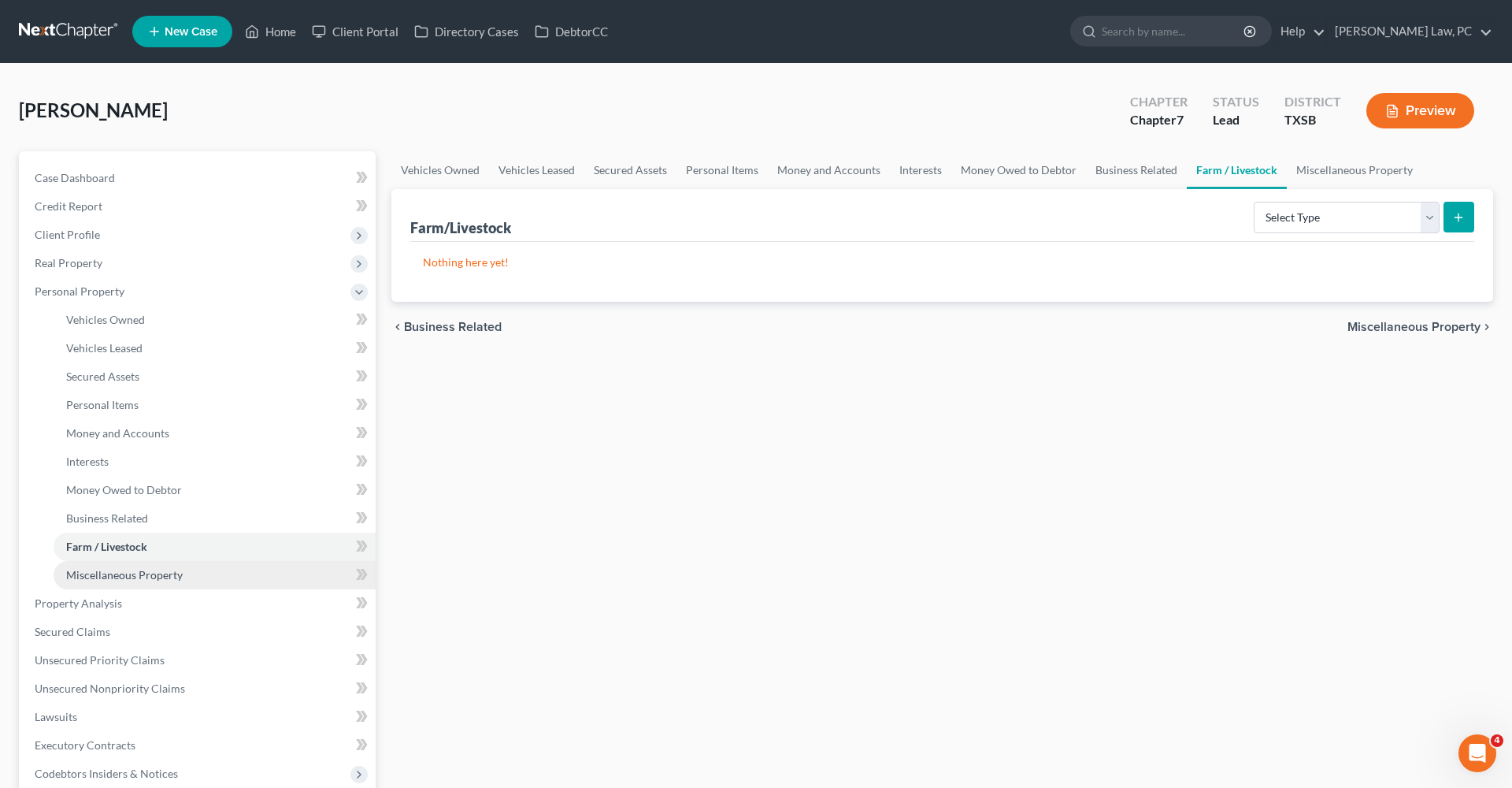
click at [152, 577] on span "Miscellaneous Property" at bounding box center [125, 575] width 116 height 13
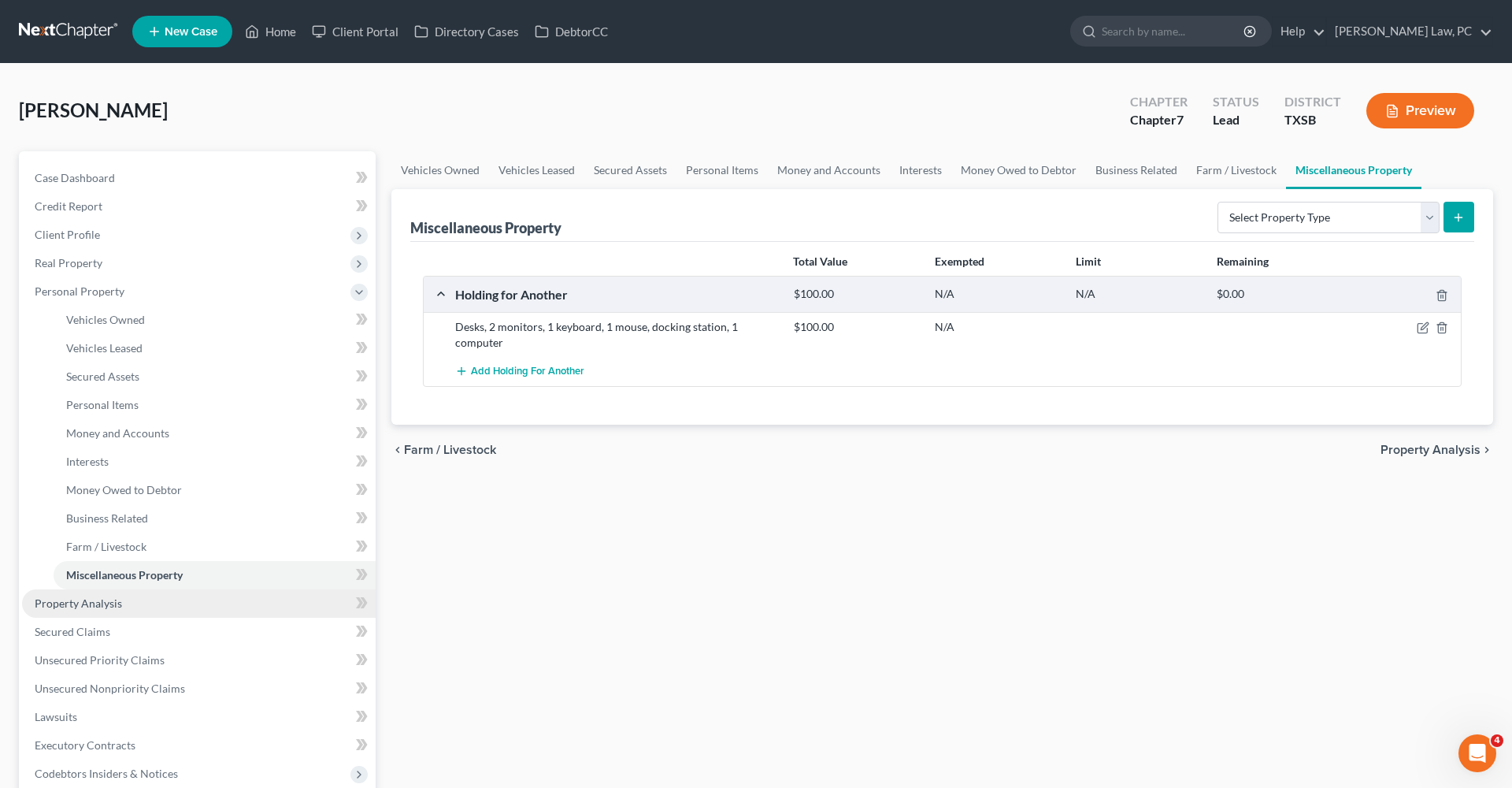
click at [93, 606] on span "Property Analysis" at bounding box center [78, 603] width 88 height 13
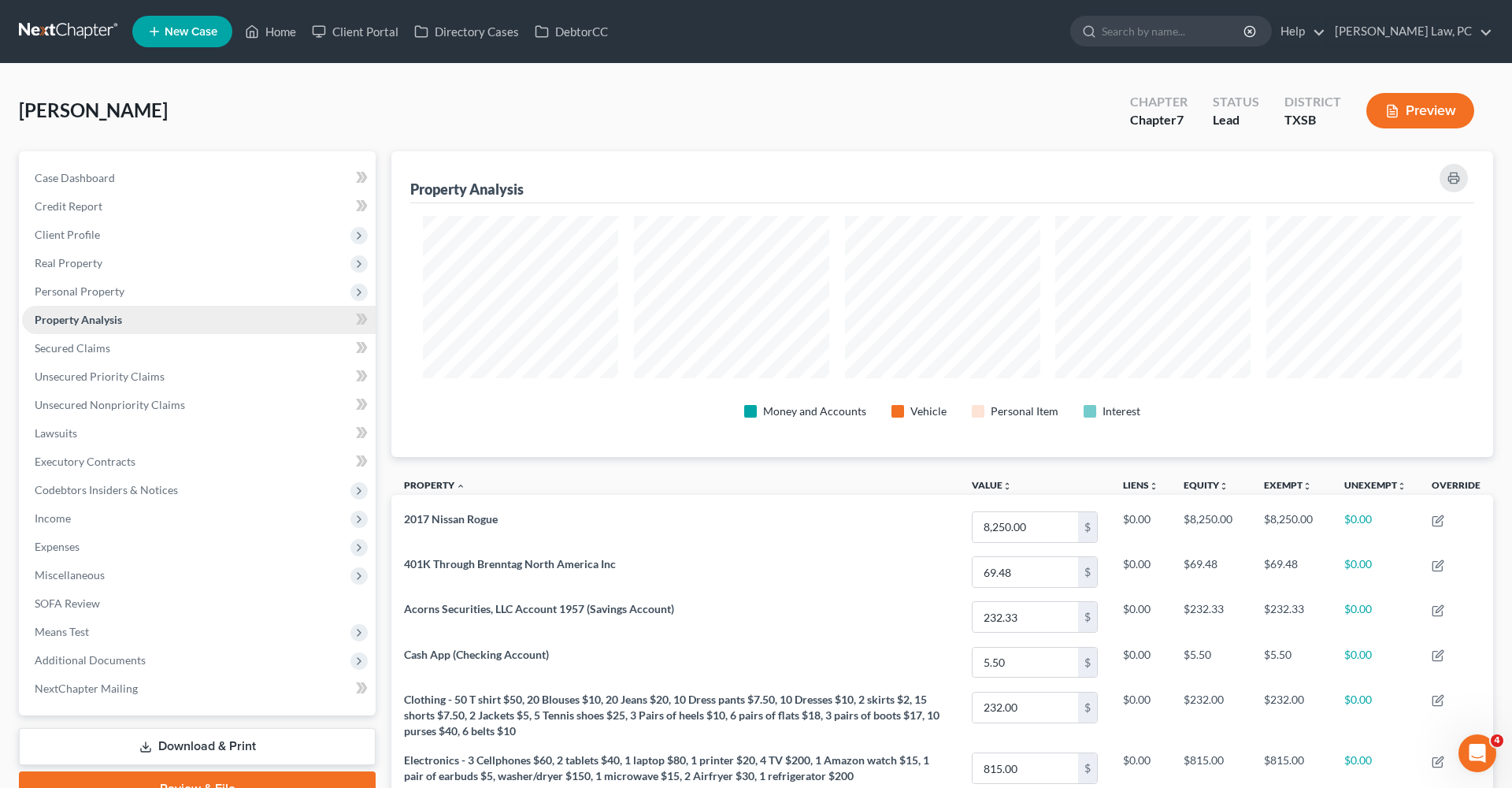
scroll to position [306, 1101]
click at [70, 351] on span "Secured Claims" at bounding box center [72, 348] width 75 height 13
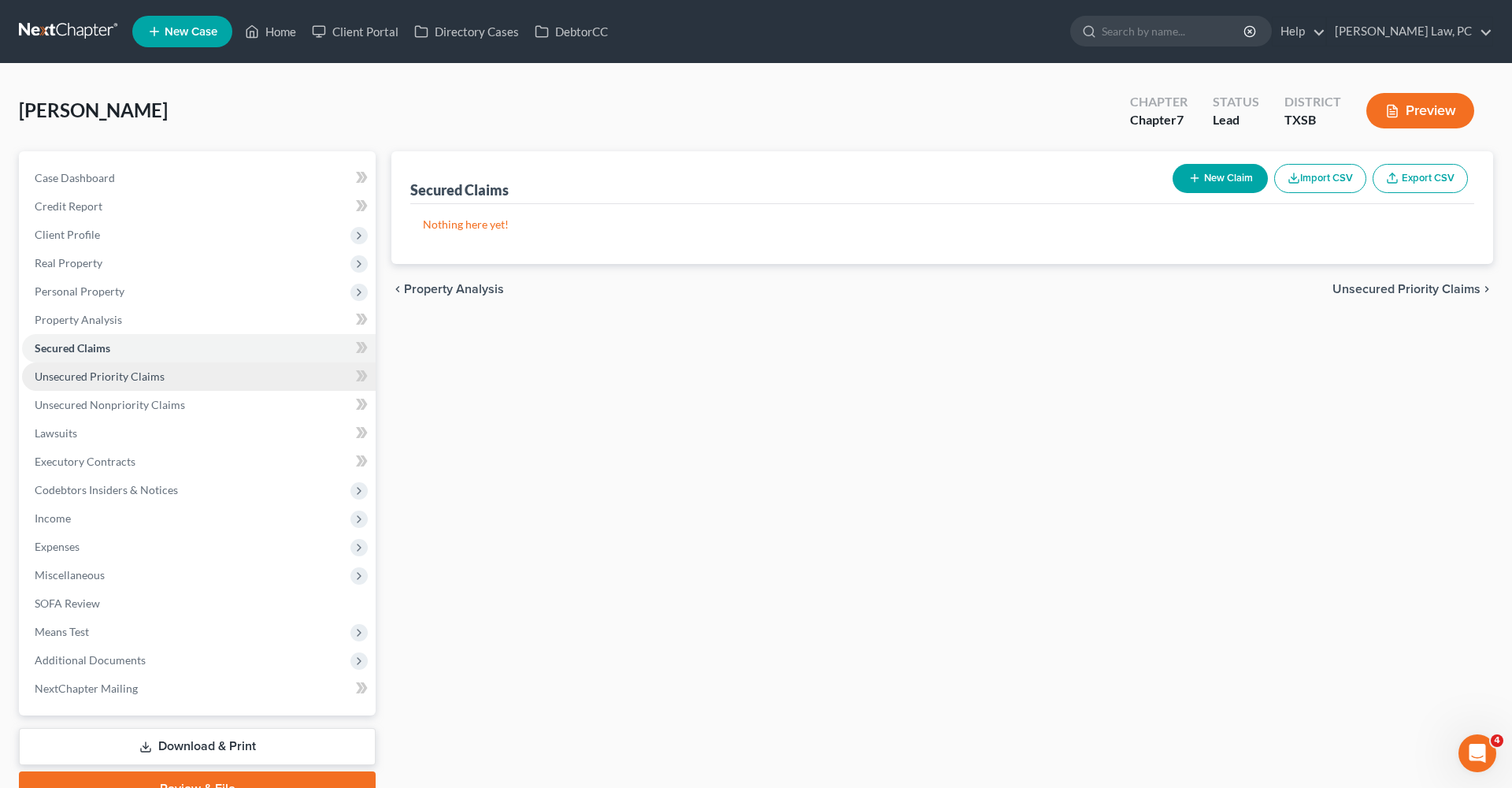
click at [102, 376] on span "Unsecured Priority Claims" at bounding box center [99, 376] width 130 height 13
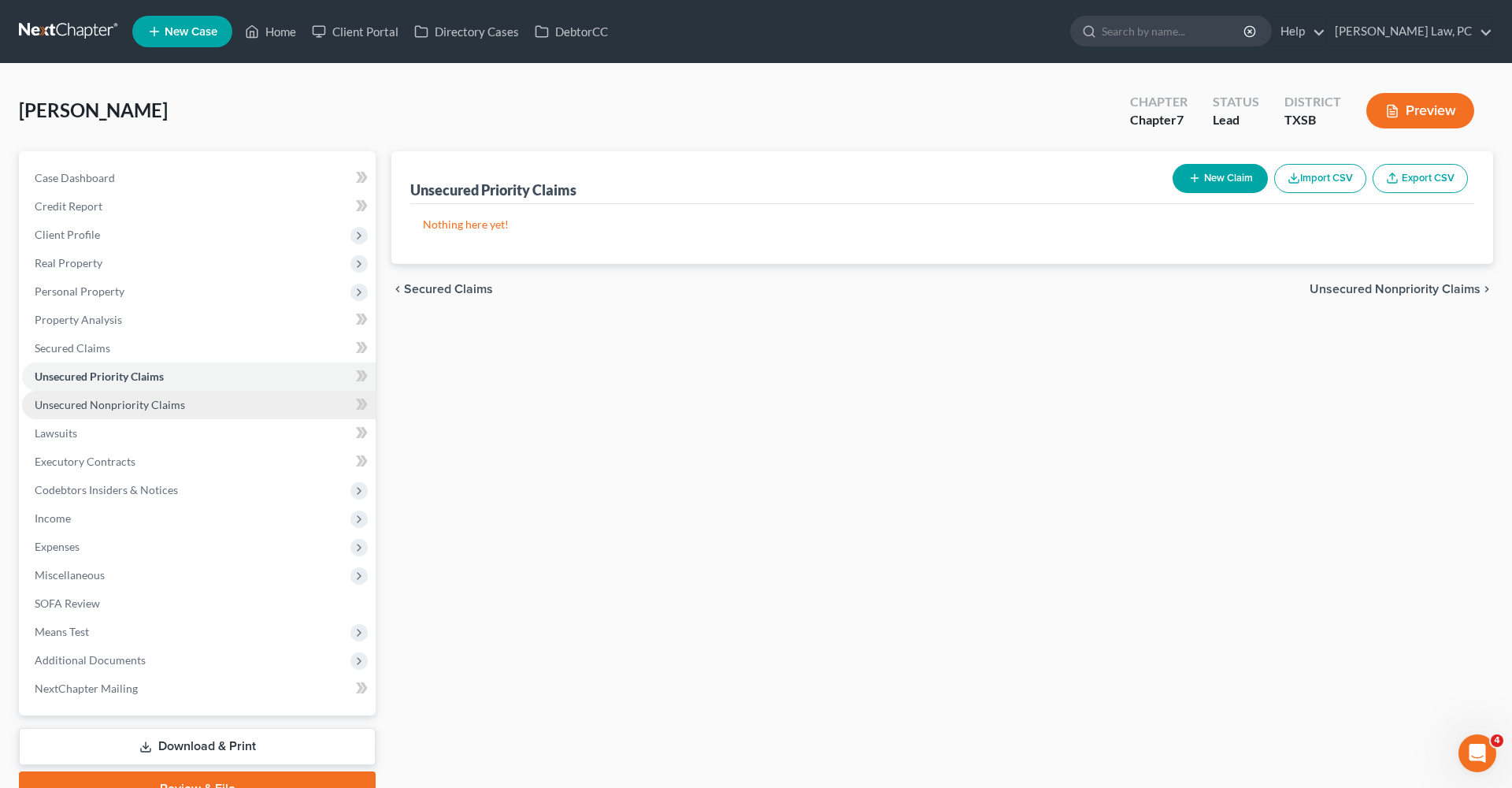
click at [131, 409] on span "Unsecured Nonpriority Claims" at bounding box center [110, 404] width 151 height 13
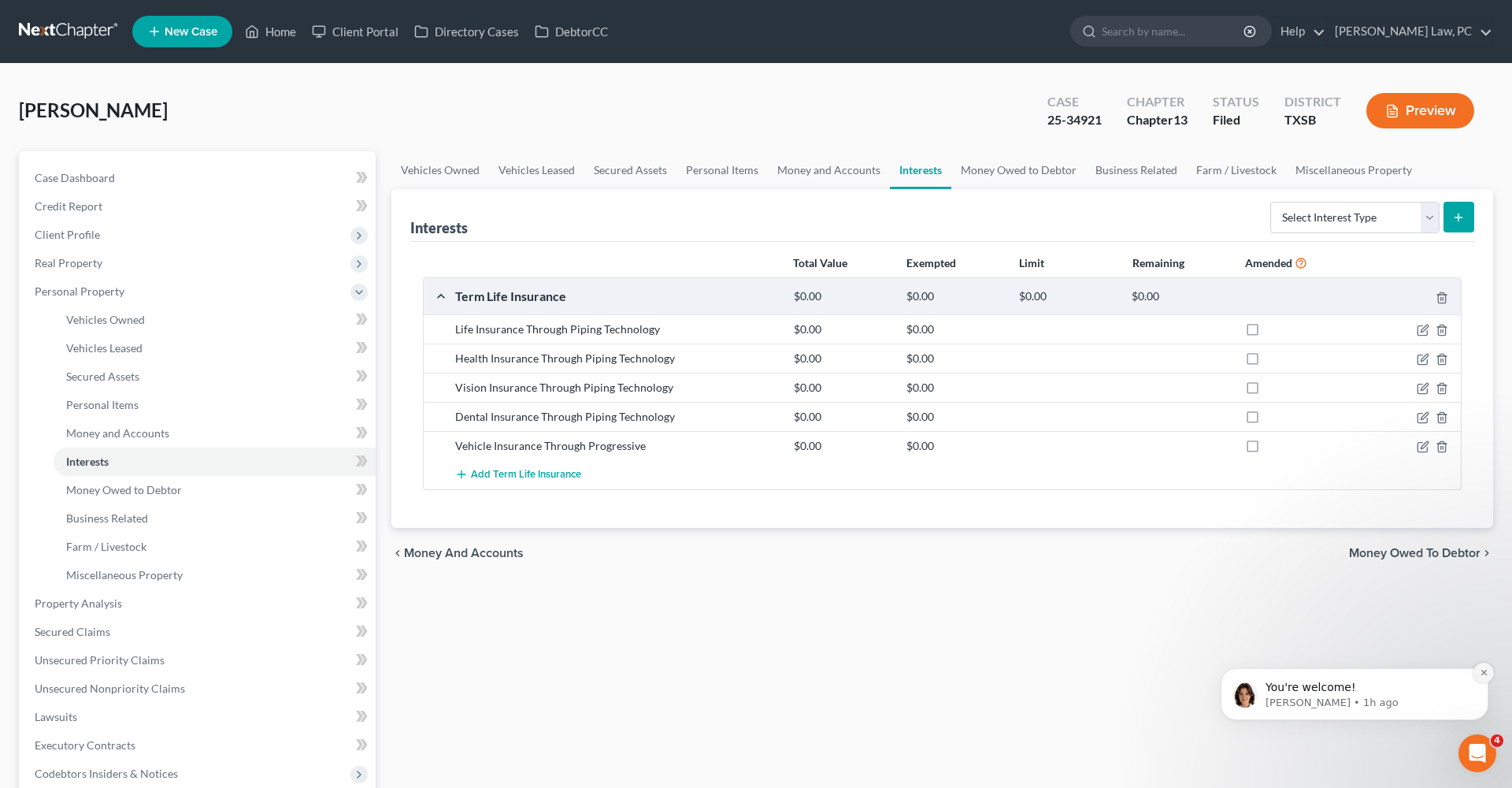
click at [1487, 676] on icon "Dismiss notification" at bounding box center [1484, 672] width 9 height 9
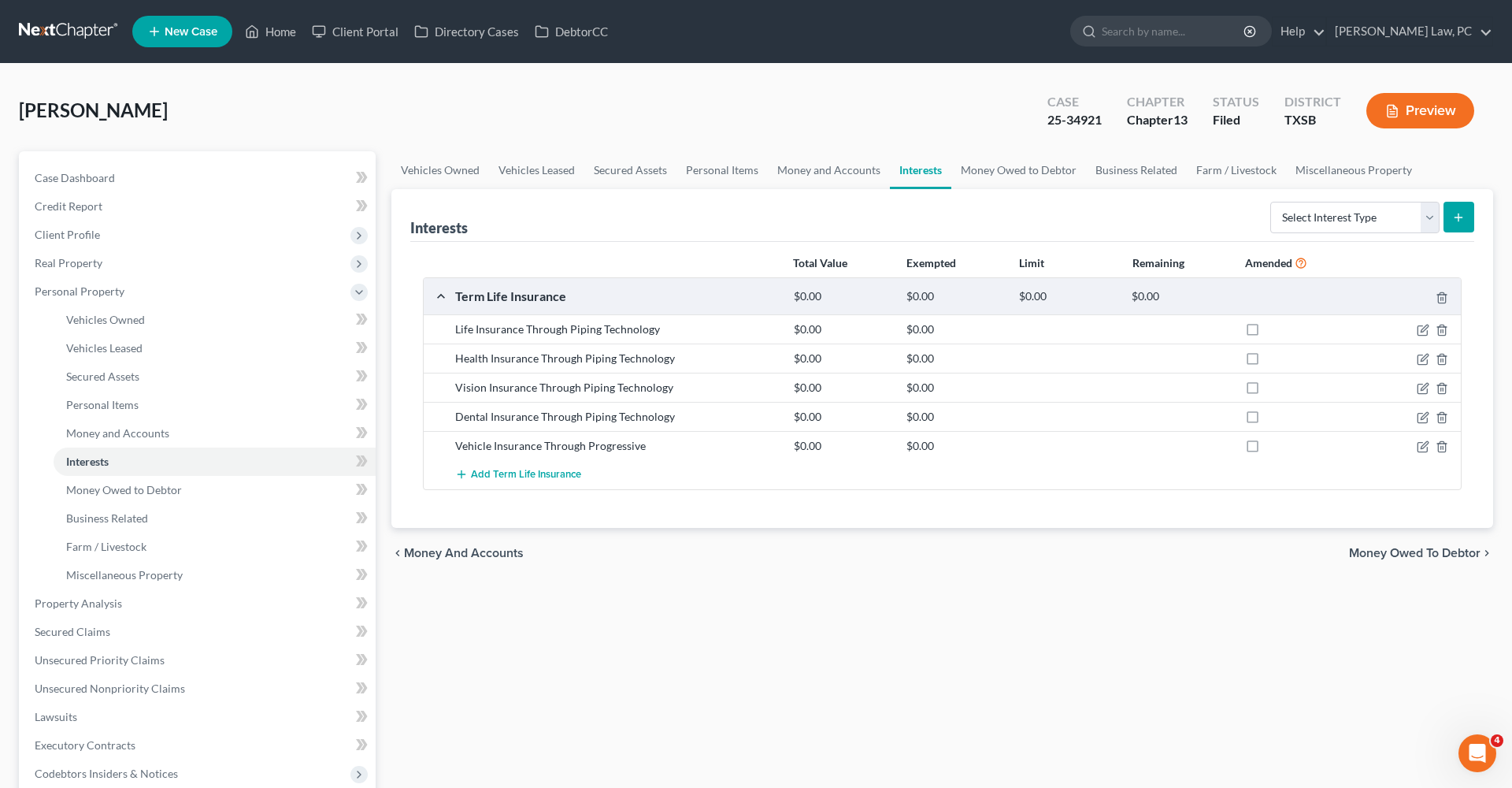
click at [42, 30] on link at bounding box center [69, 31] width 101 height 29
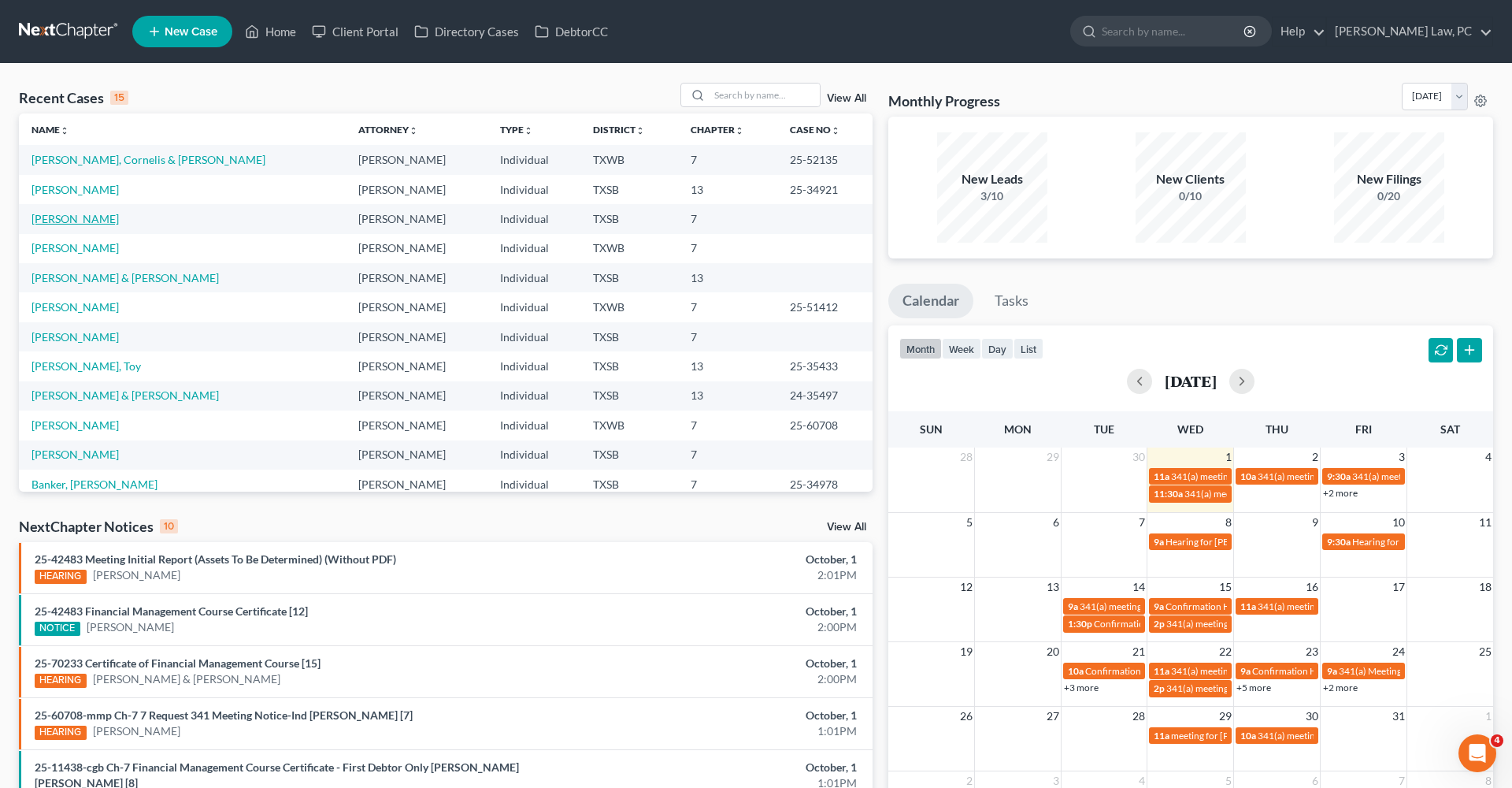
click at [114, 218] on link "[PERSON_NAME]" at bounding box center [75, 219] width 88 height 13
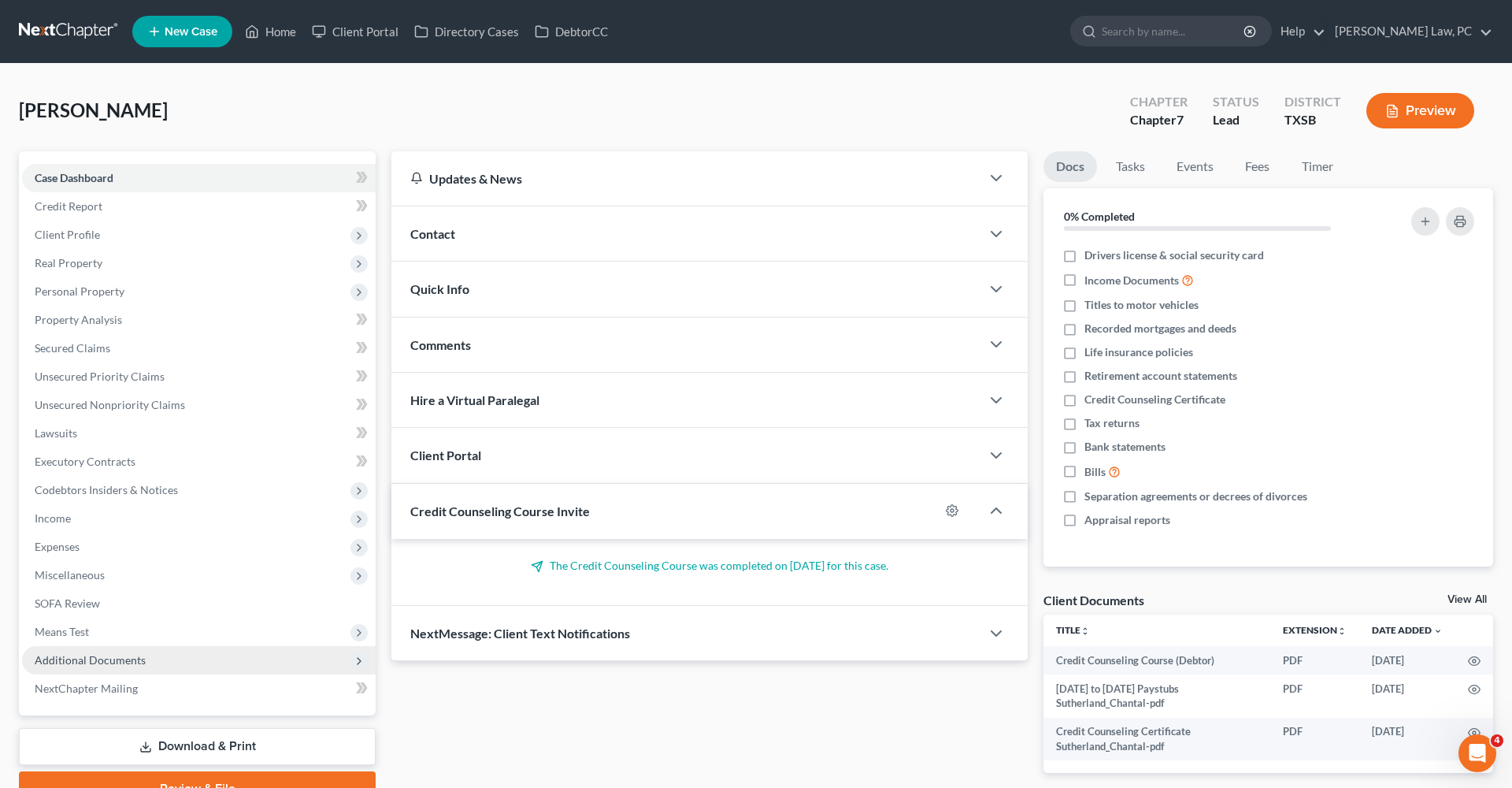
click at [115, 650] on span "Additional Documents" at bounding box center [198, 660] width 353 height 29
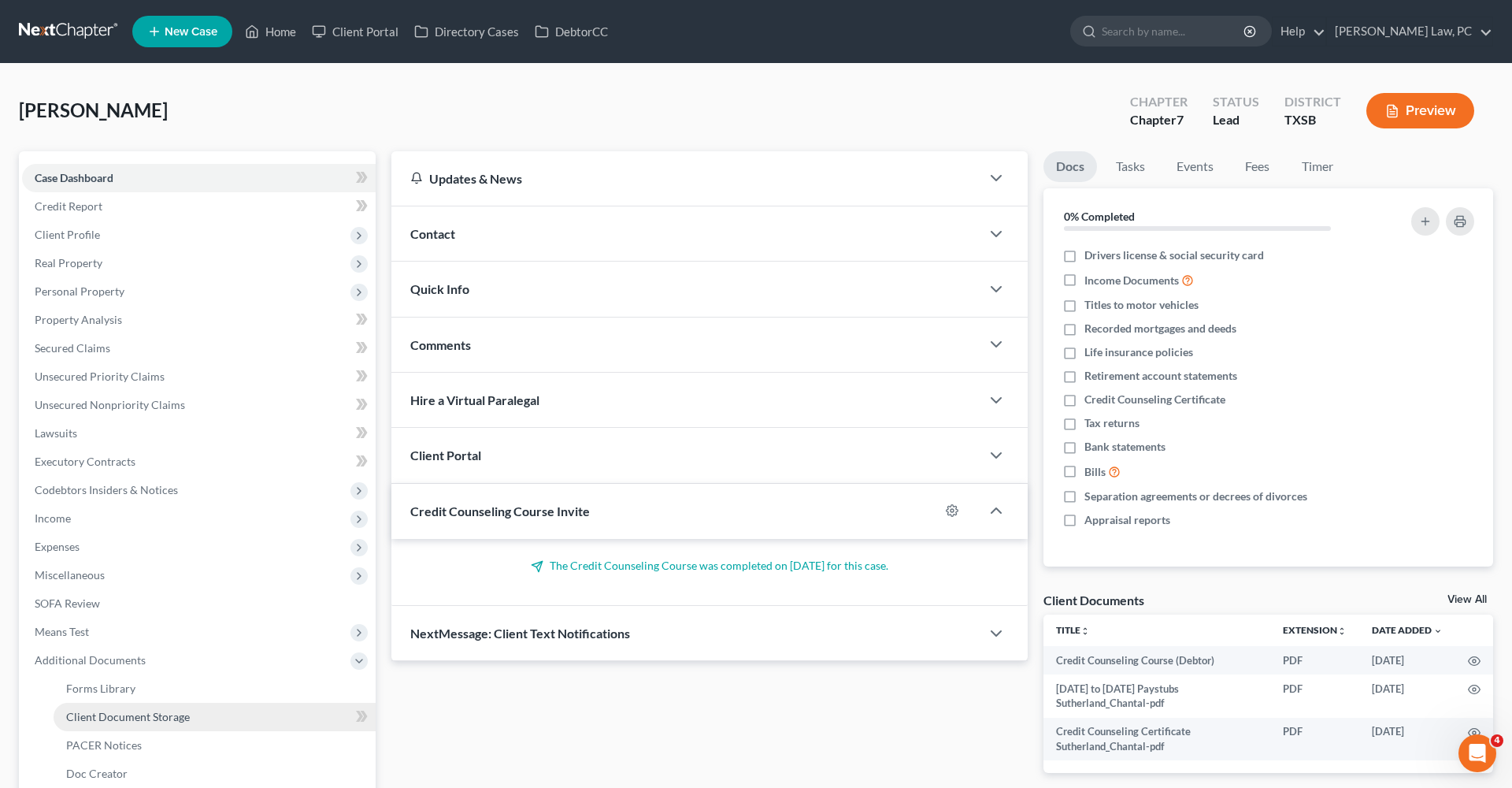
click at [144, 720] on span "Client Document Storage" at bounding box center [128, 717] width 124 height 13
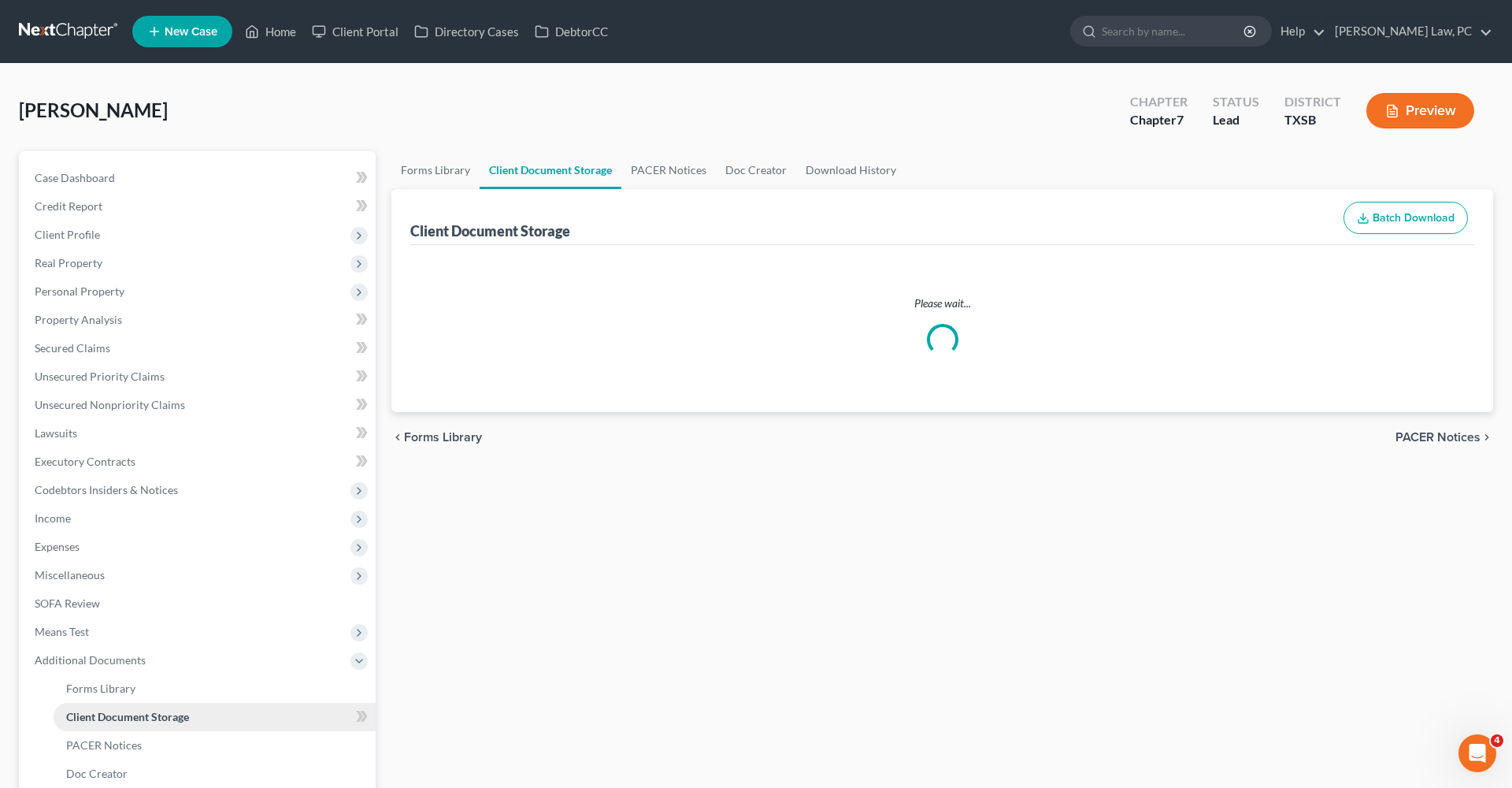
select select "8"
select select "39"
select select "8"
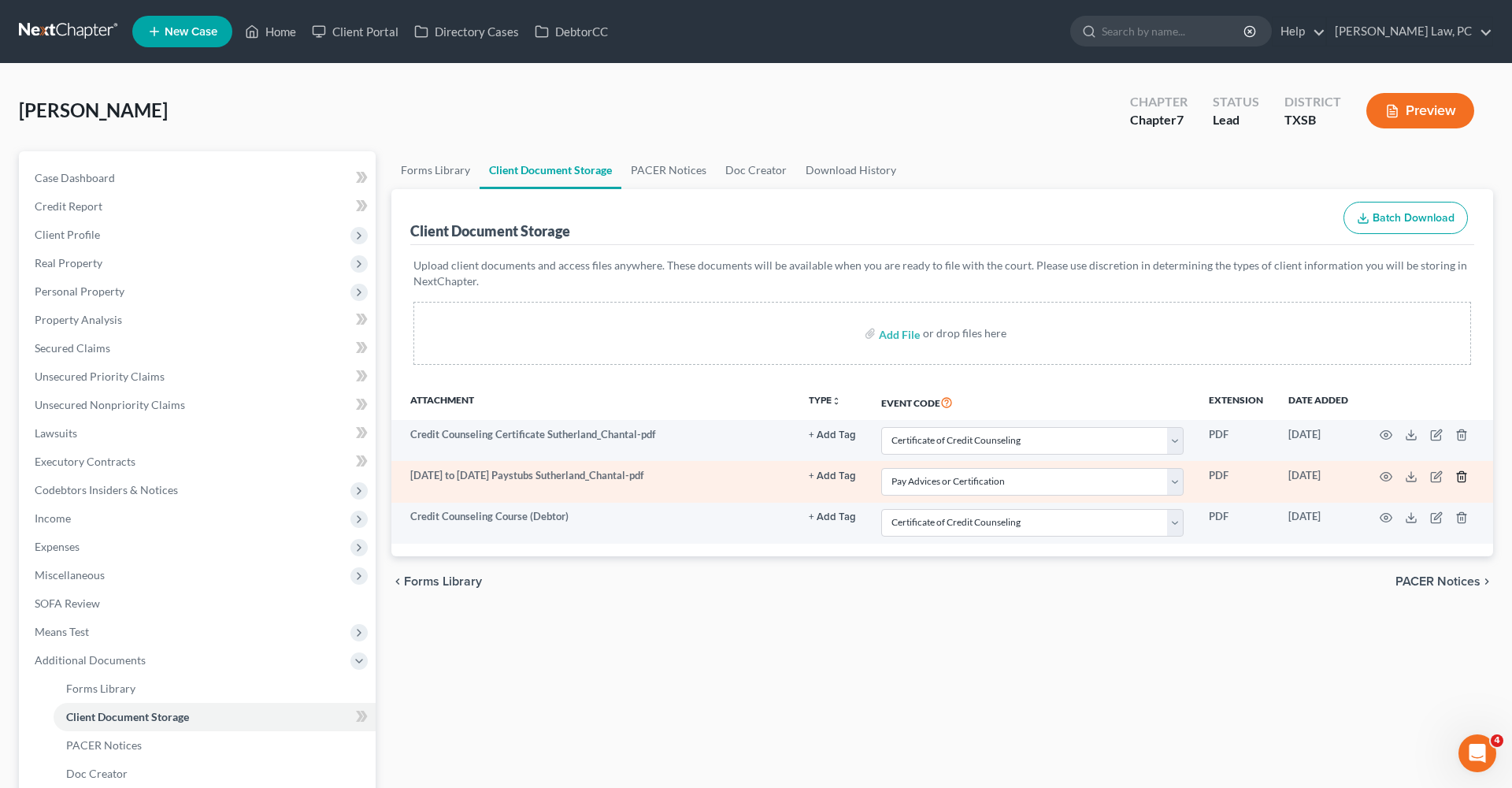
click at [1463, 476] on line "button" at bounding box center [1463, 477] width 0 height 3
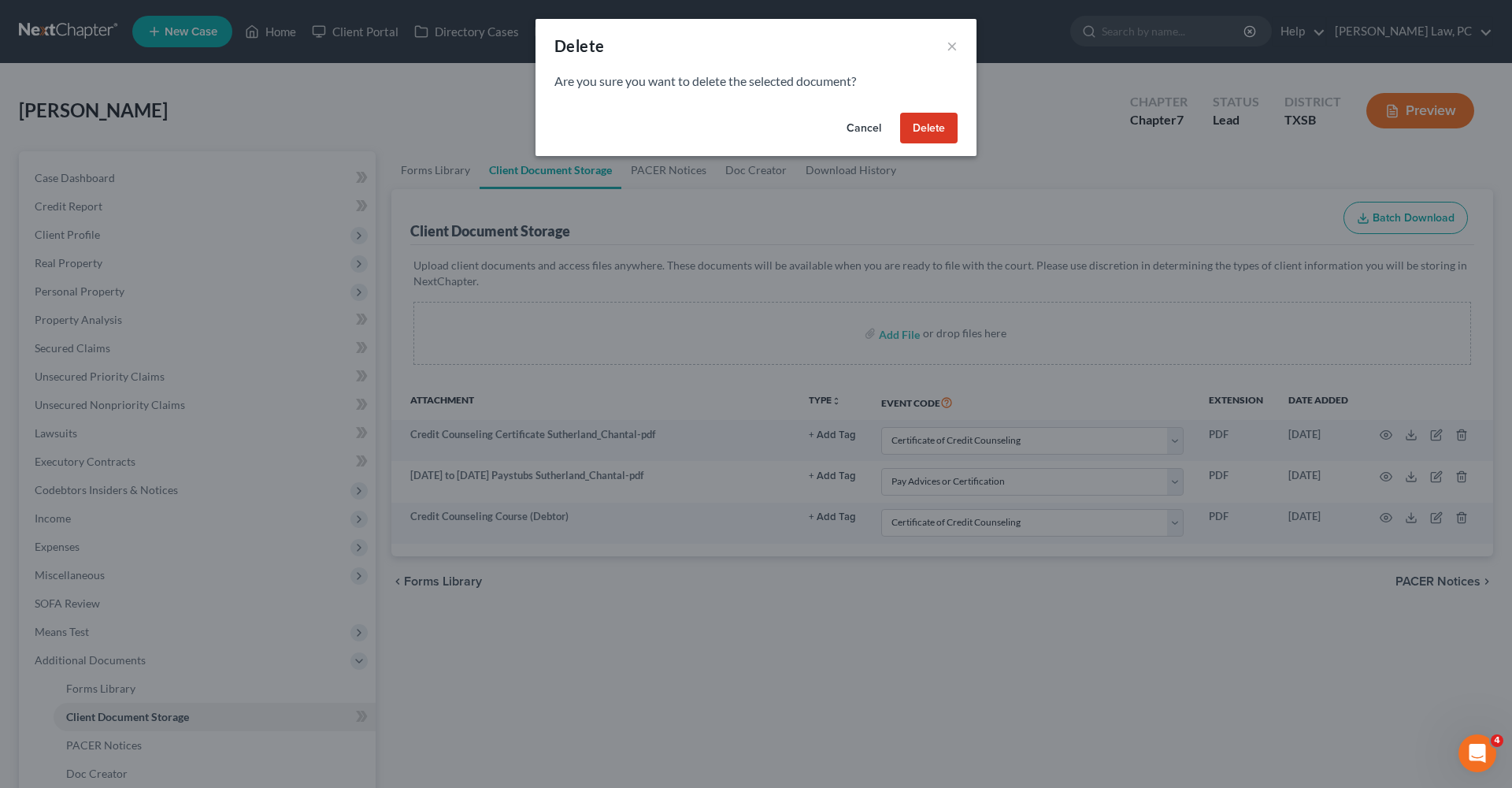
click at [927, 127] on button "Delete" at bounding box center [929, 128] width 57 height 31
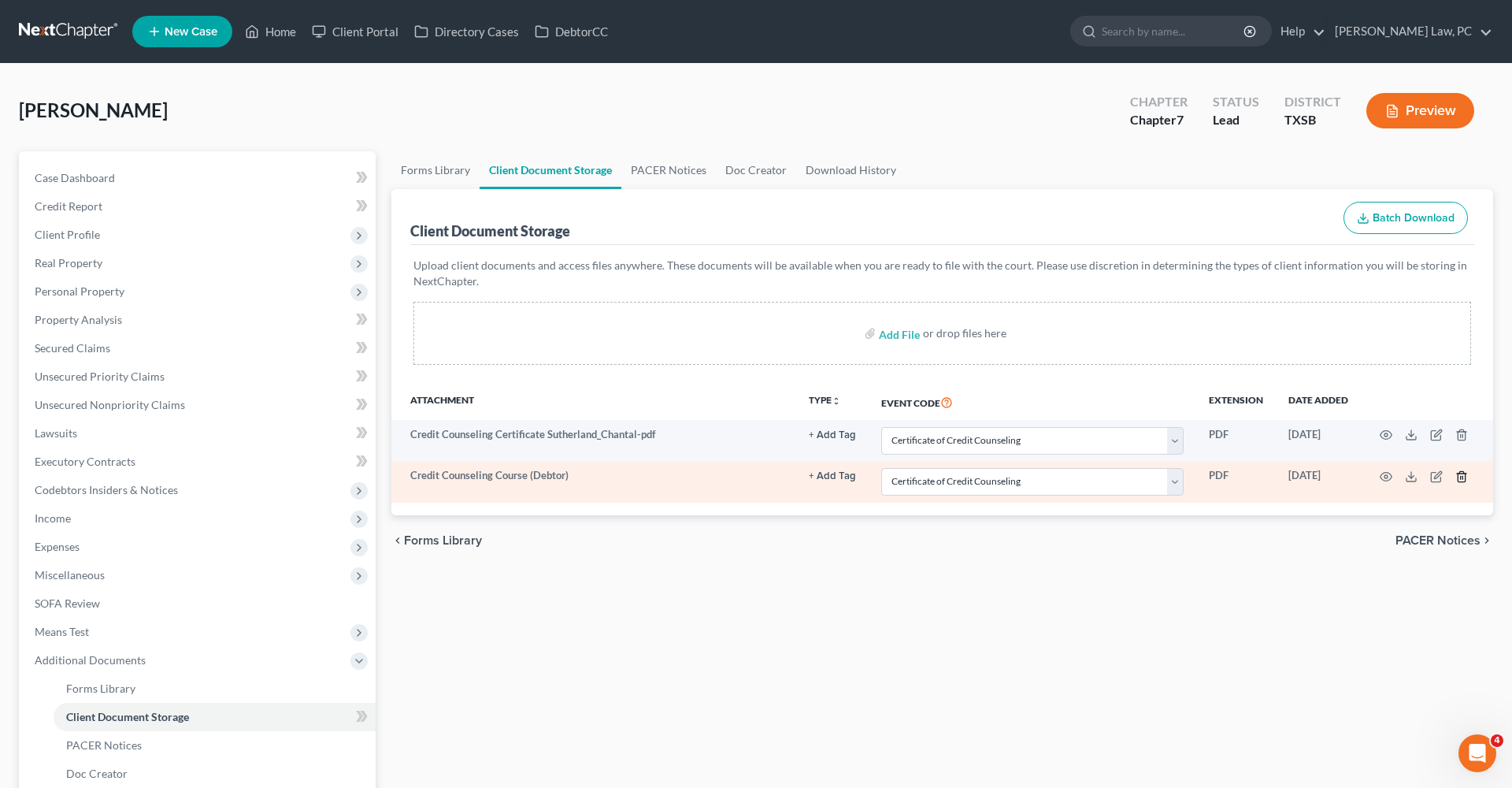
click at [1462, 471] on icon "button" at bounding box center [1461, 476] width 7 height 10
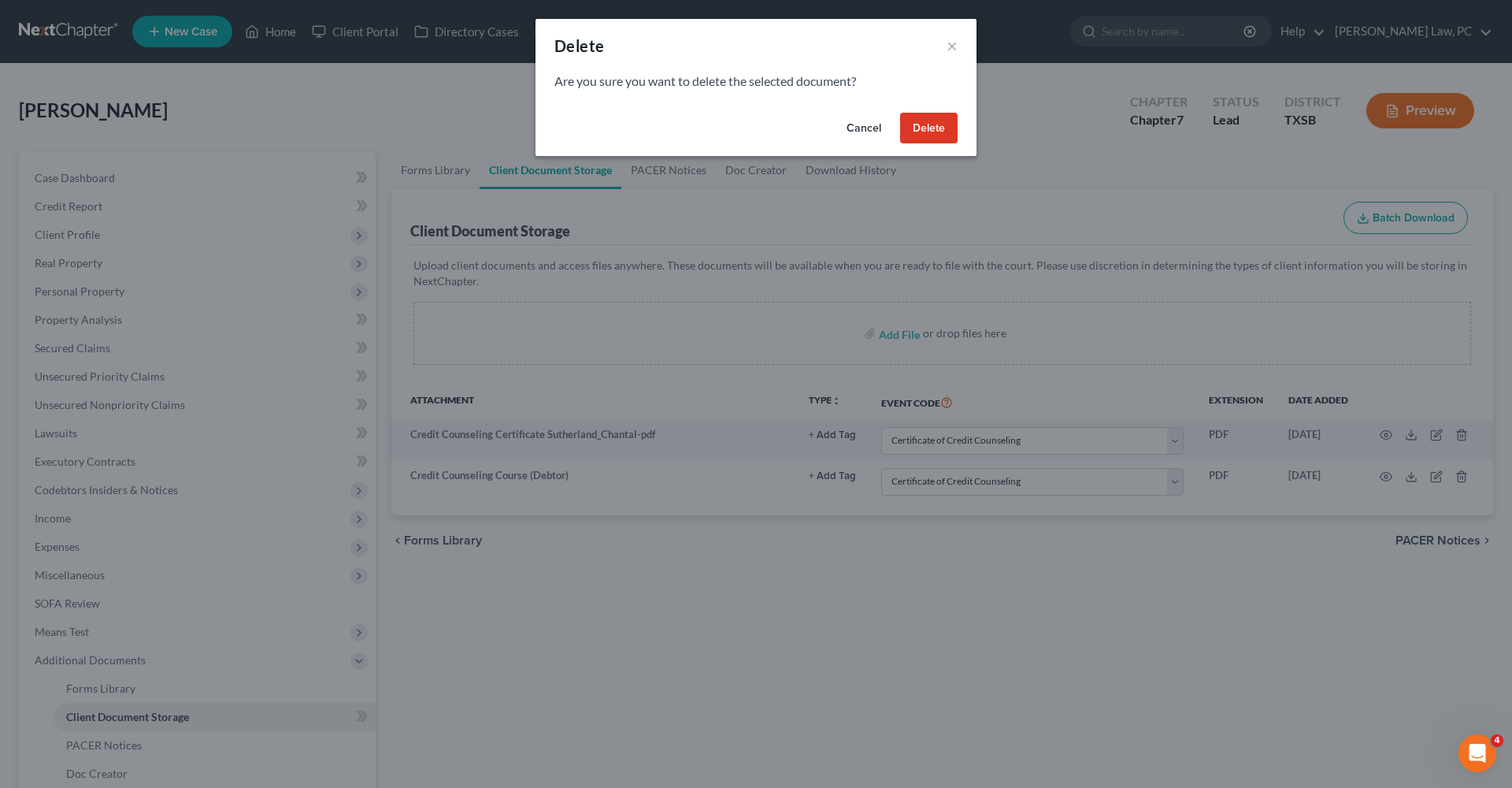
click at [919, 125] on button "Delete" at bounding box center [929, 128] width 57 height 31
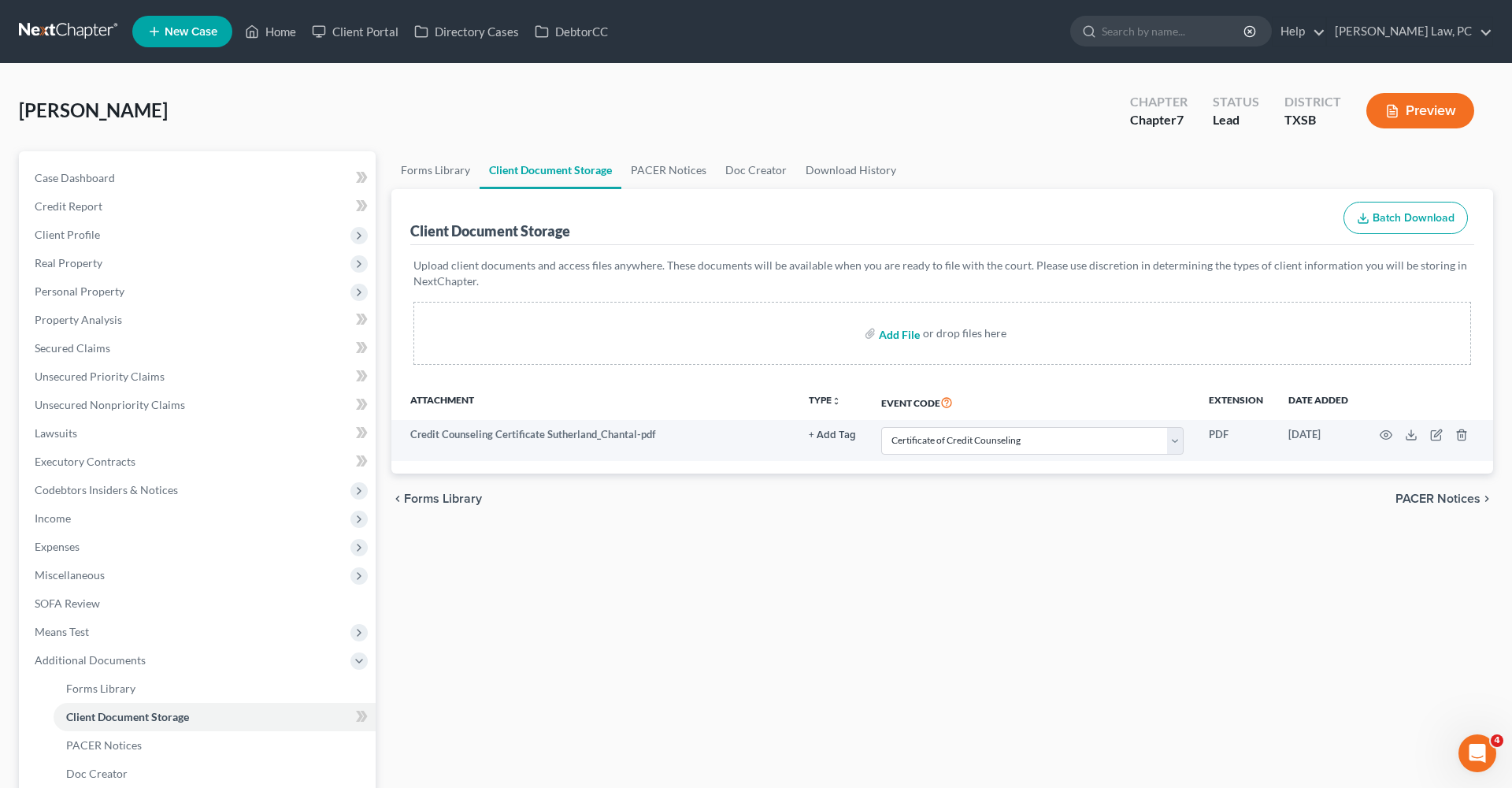
click at [909, 335] on input "file" at bounding box center [897, 333] width 38 height 29
type input "C:\fakepath\Feb 23 to Sep 26 Paystubs Sutherland_Chantal.pdf"
select select "8"
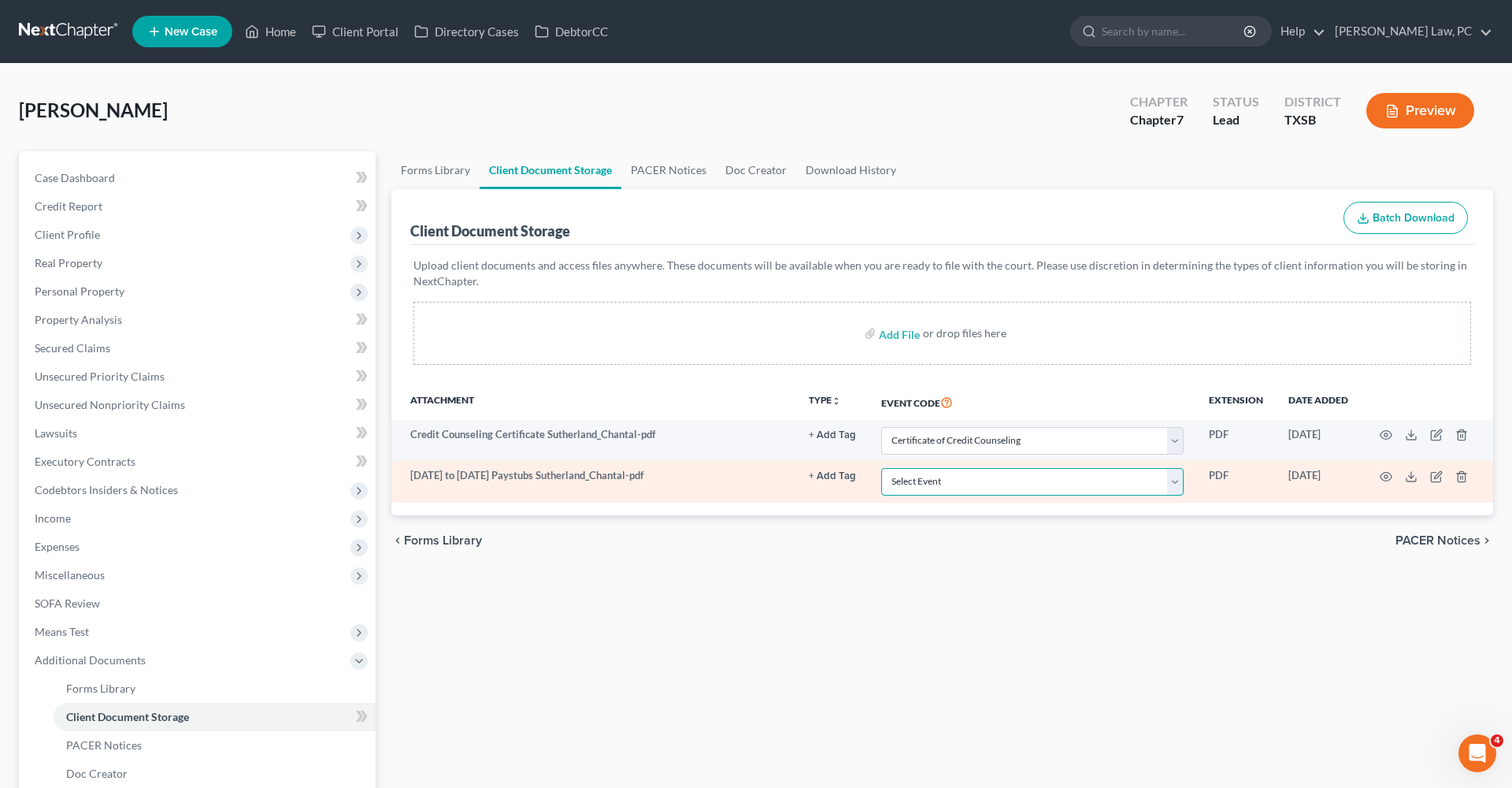
select select "39"
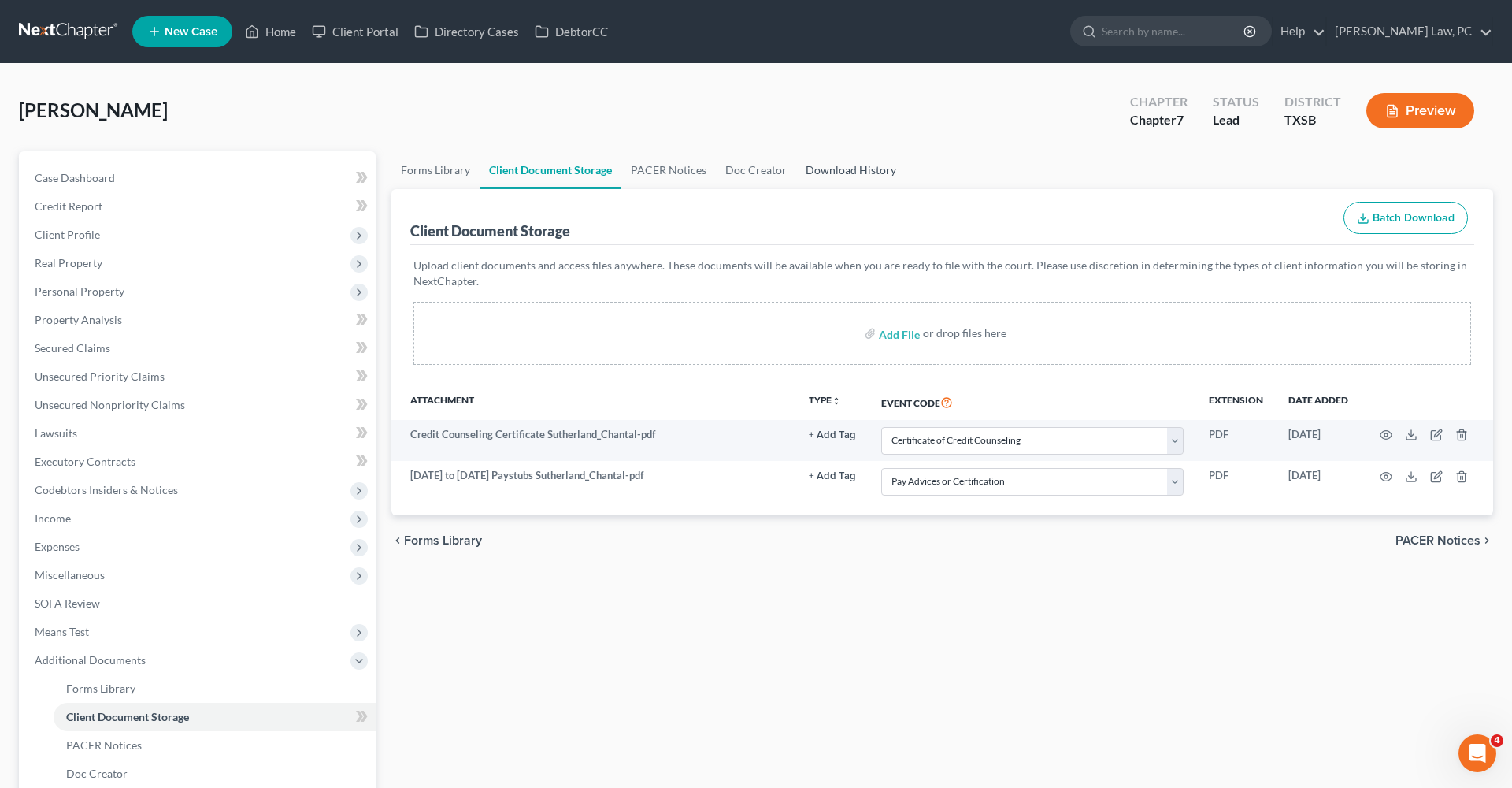
click at [838, 166] on link "Download History" at bounding box center [851, 171] width 110 height 38
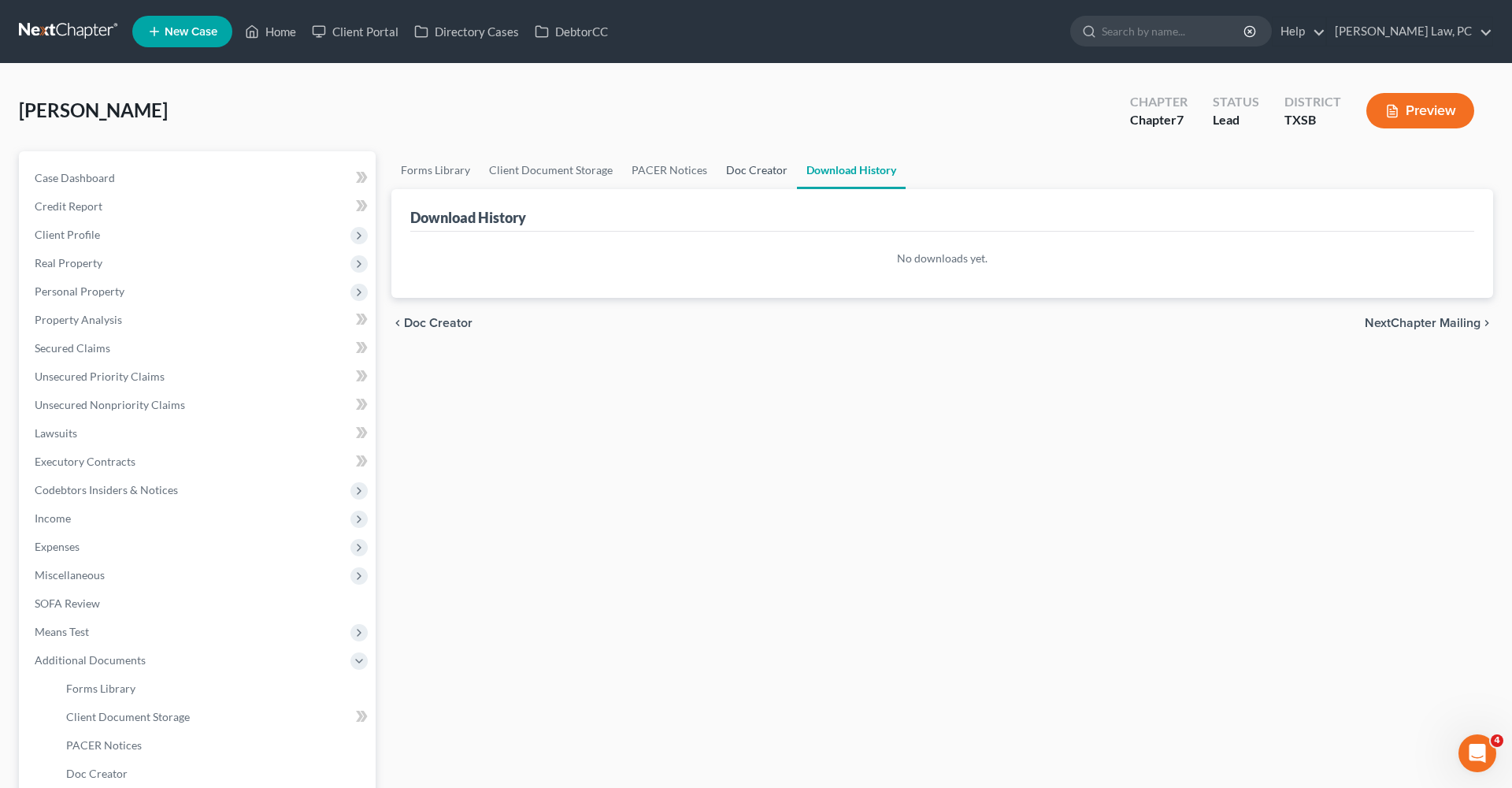
click at [761, 170] on link "Doc Creator" at bounding box center [756, 171] width 80 height 38
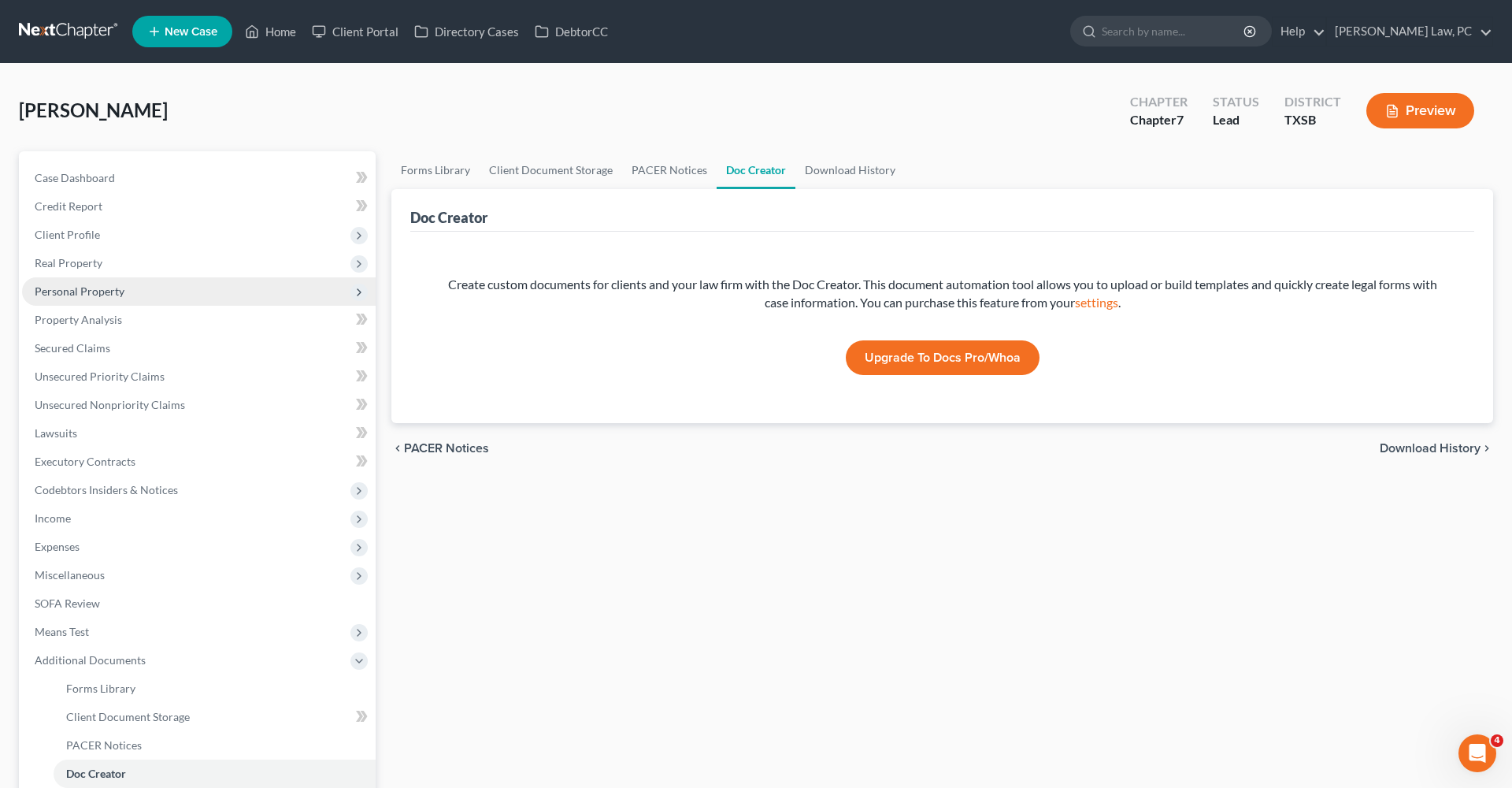
click at [90, 294] on span "Personal Property" at bounding box center [79, 291] width 90 height 13
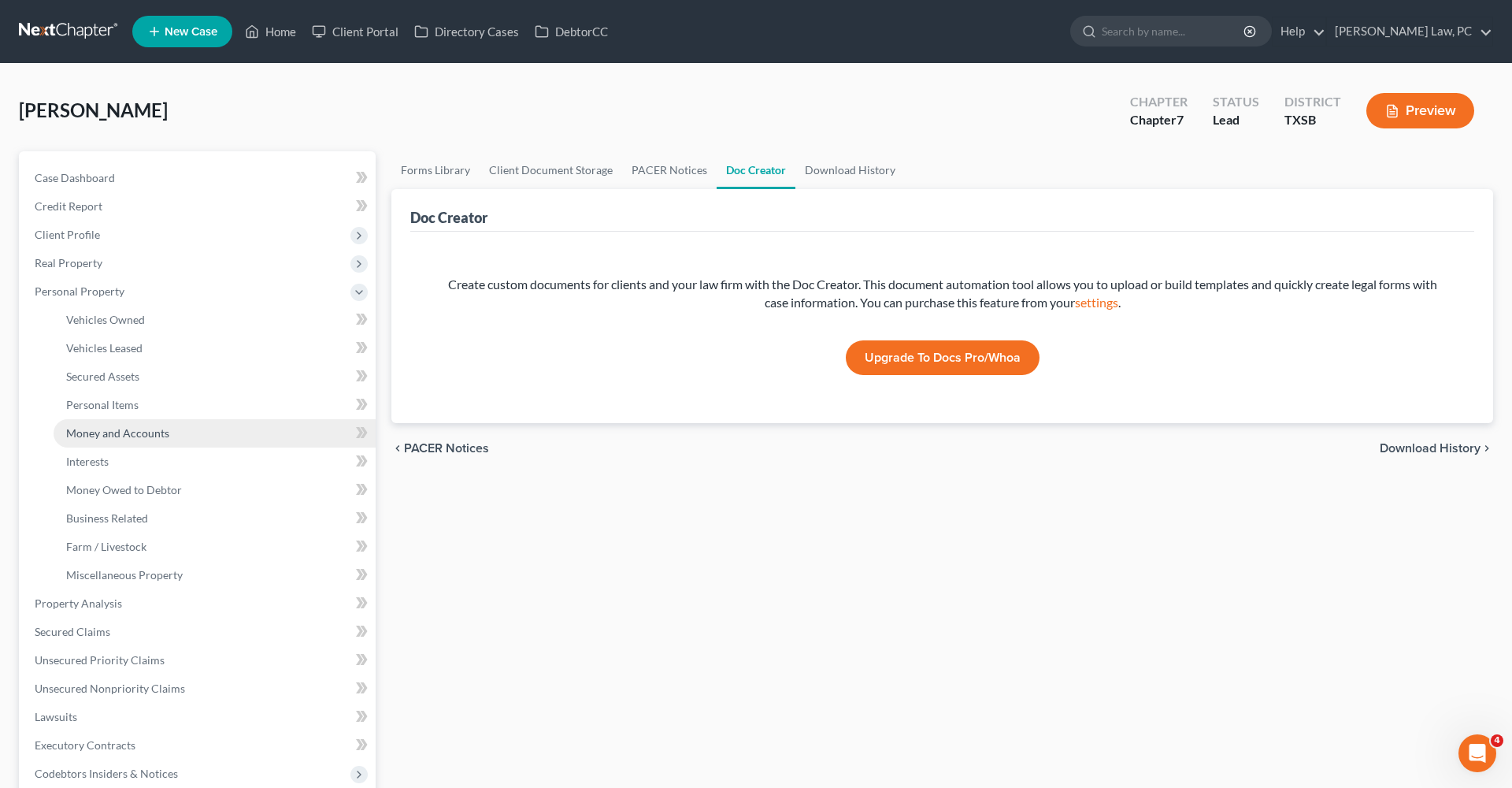
click at [107, 434] on span "Money and Accounts" at bounding box center [118, 433] width 103 height 13
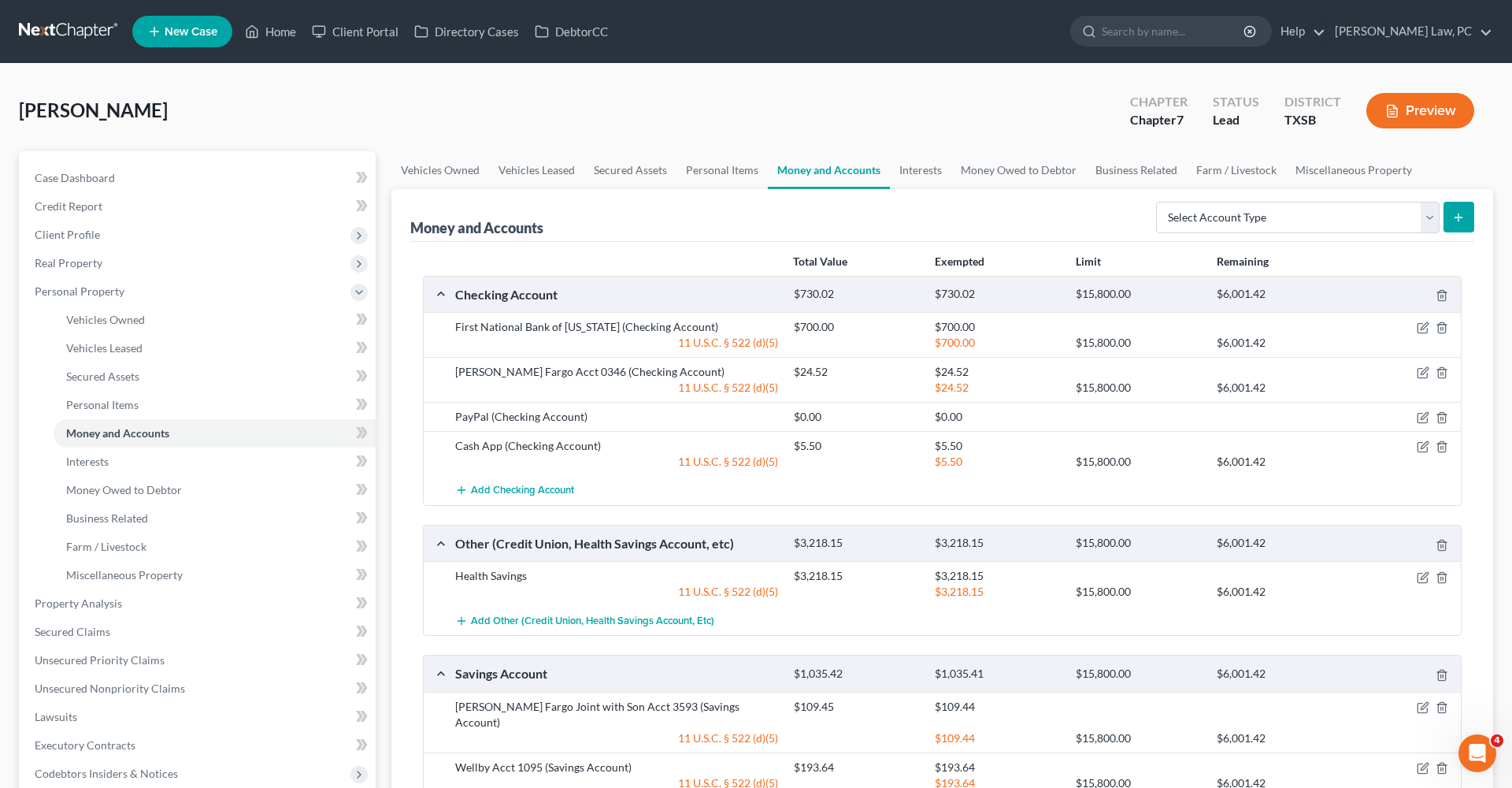
click at [77, 28] on link at bounding box center [69, 31] width 101 height 29
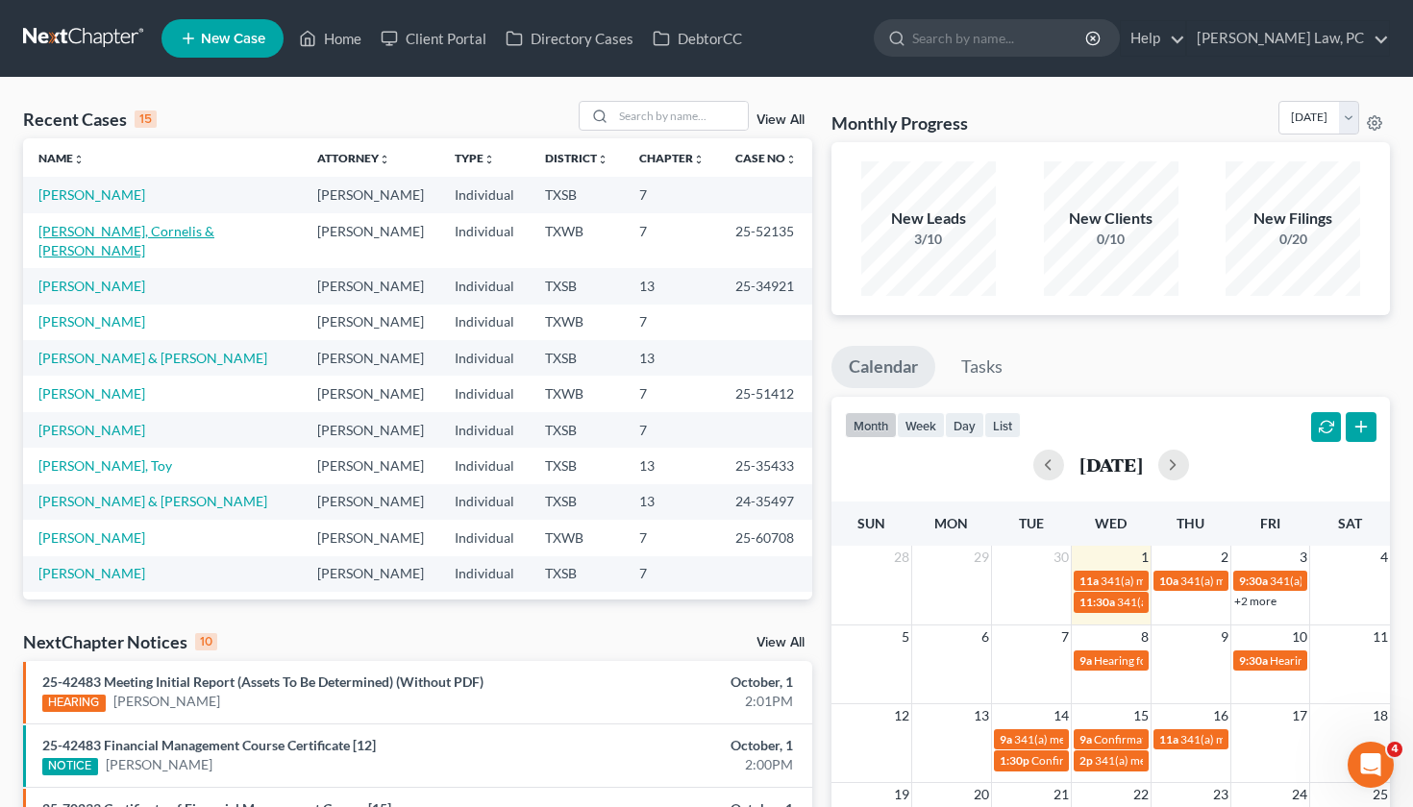
click at [117, 233] on link "[PERSON_NAME], Cornelis & [PERSON_NAME]" at bounding box center [126, 241] width 176 height 36
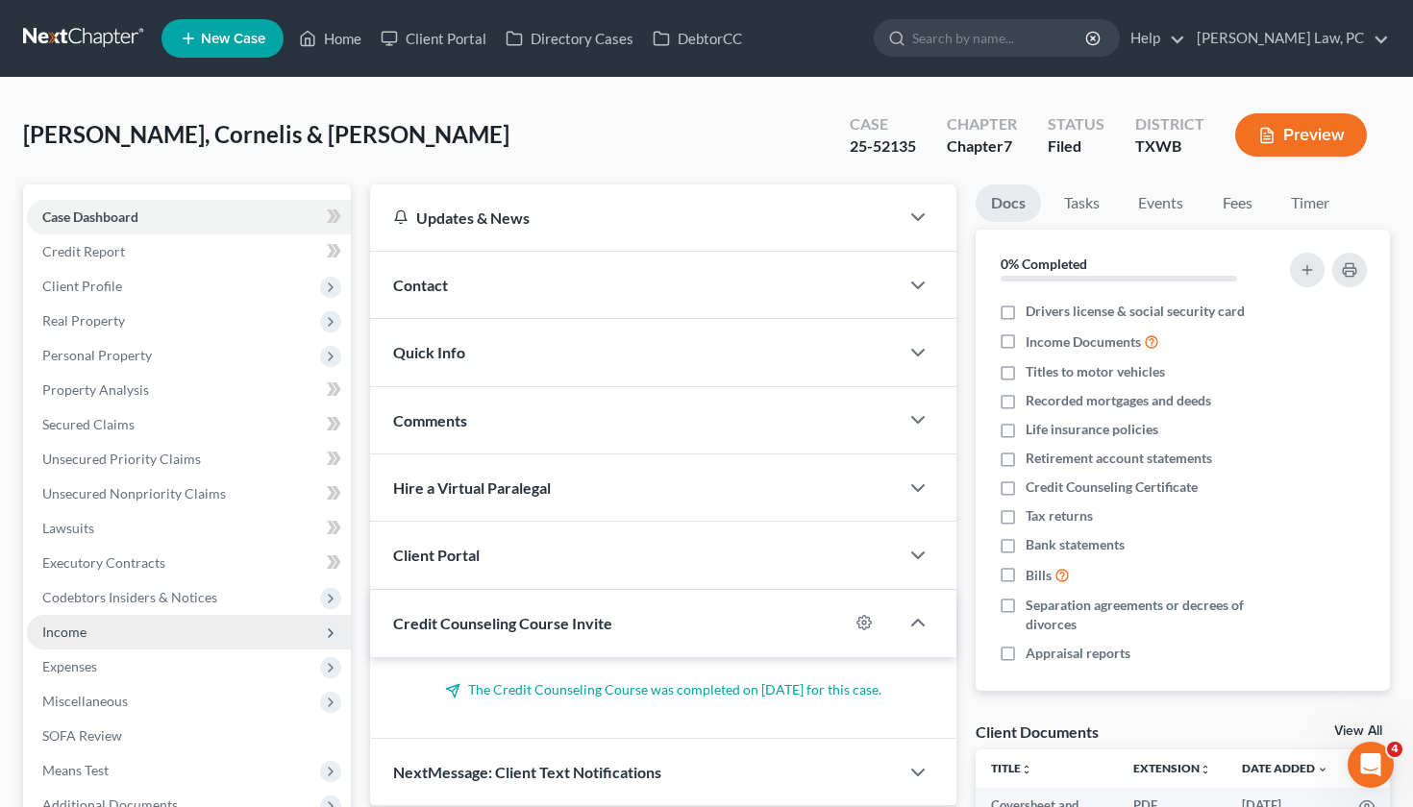
click at [88, 623] on span "Income" at bounding box center [189, 632] width 324 height 35
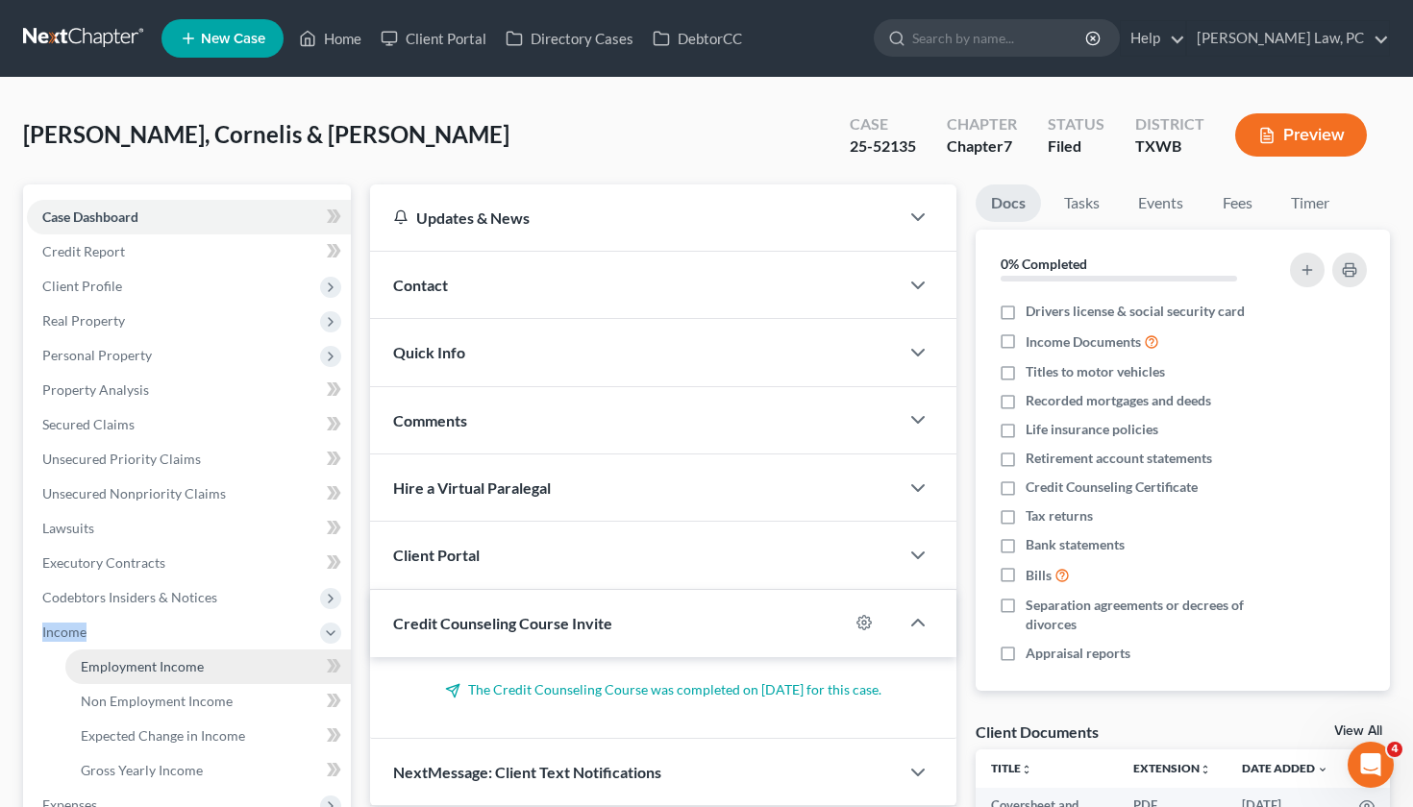
click at [171, 659] on span "Employment Income" at bounding box center [142, 666] width 123 height 16
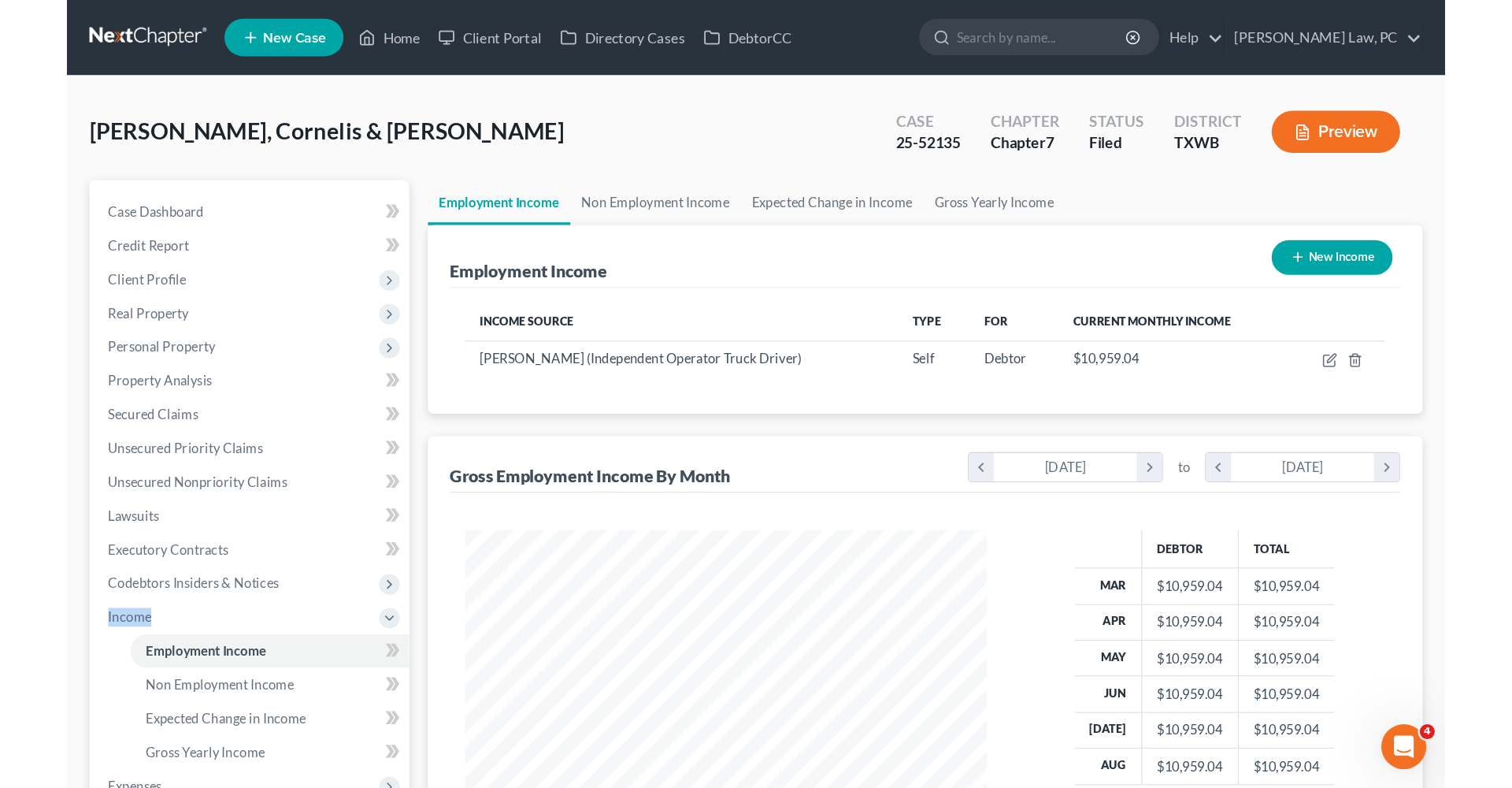
scroll to position [282, 470]
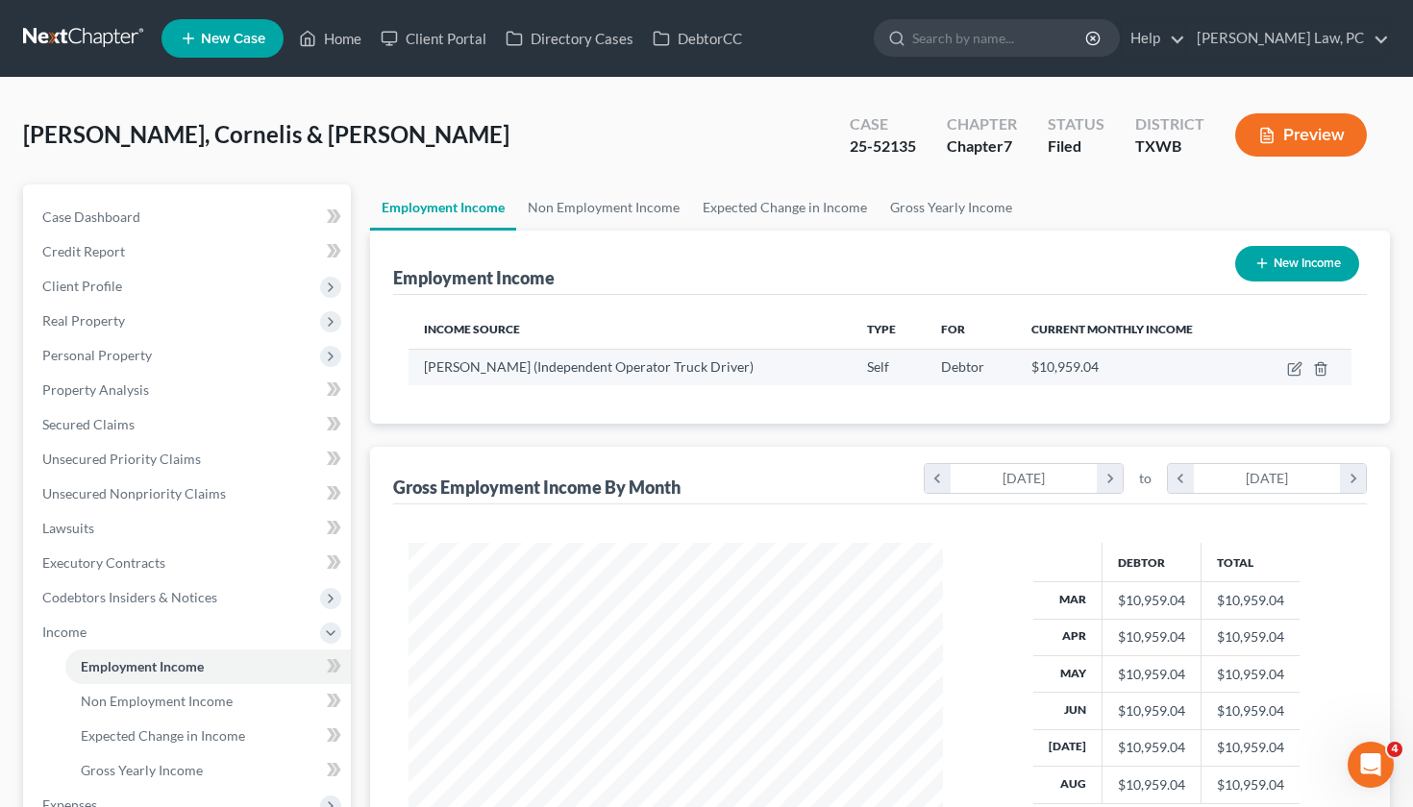
click at [1285, 368] on td at bounding box center [1302, 367] width 98 height 37
click at [1293, 370] on icon "button" at bounding box center [1294, 368] width 15 height 15
select select "1"
select select "45"
select select "0"
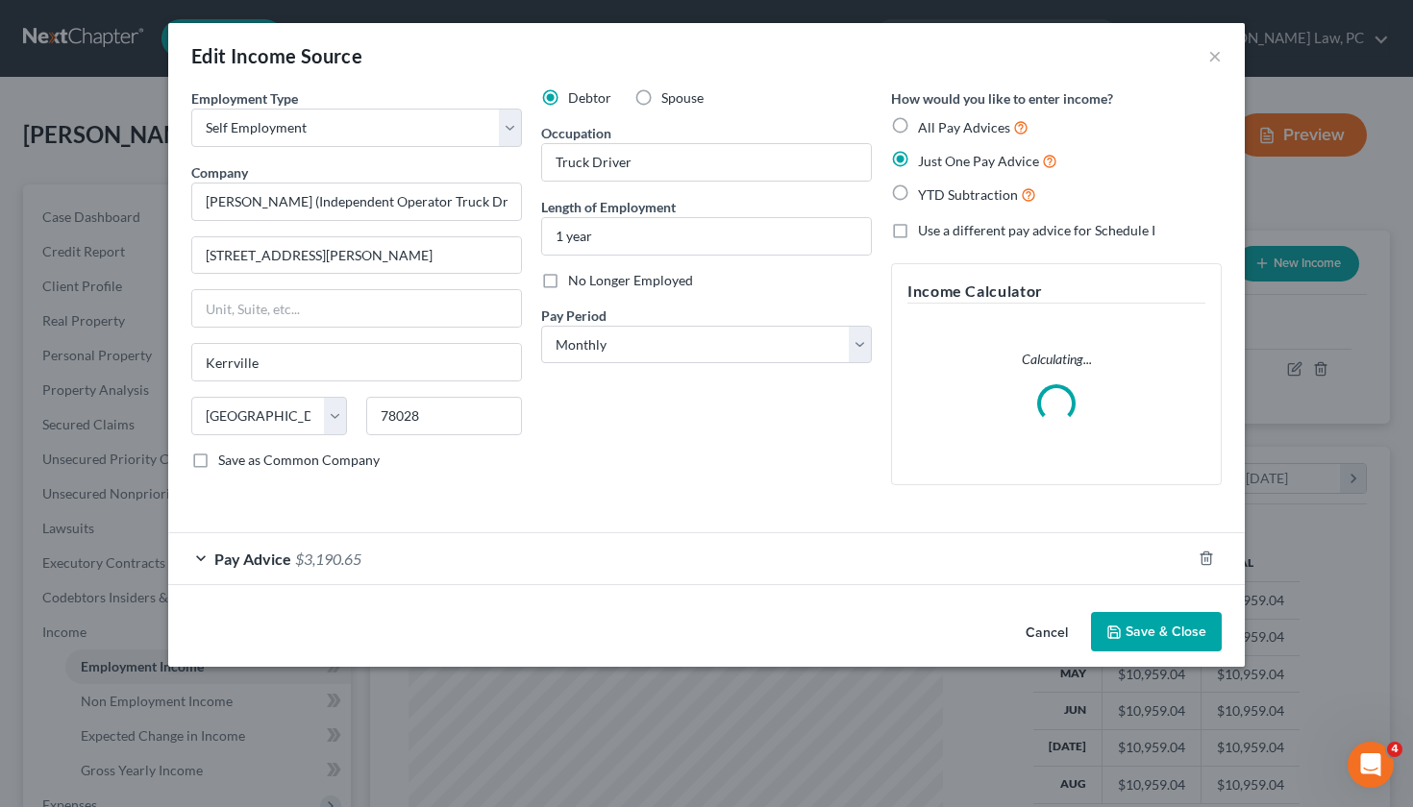
click at [378, 556] on div "Pay Advice $3,190.65" at bounding box center [679, 558] width 1022 height 51
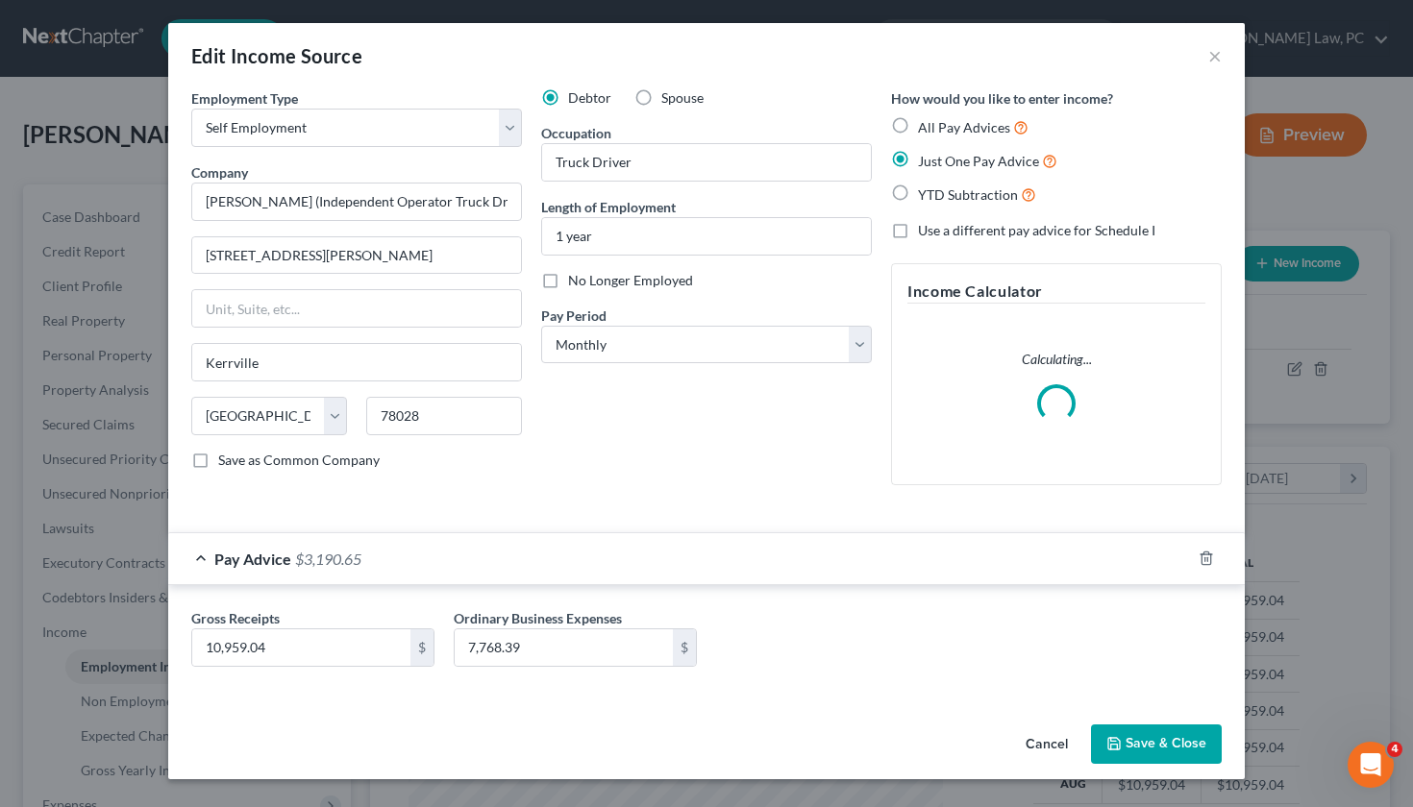
click at [1167, 735] on button "Save & Close" at bounding box center [1156, 745] width 131 height 40
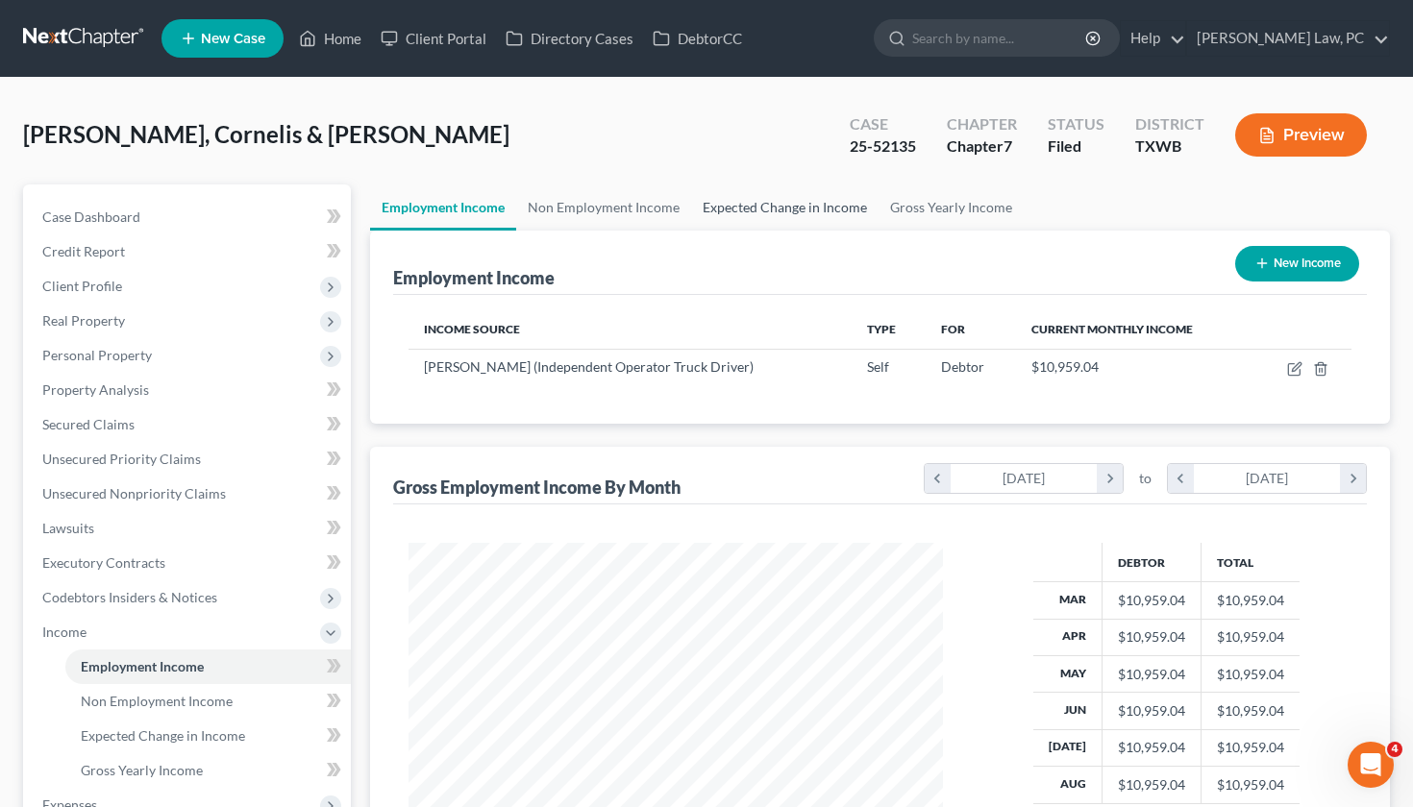
click at [784, 208] on link "Expected Change in Income" at bounding box center [784, 208] width 187 height 46
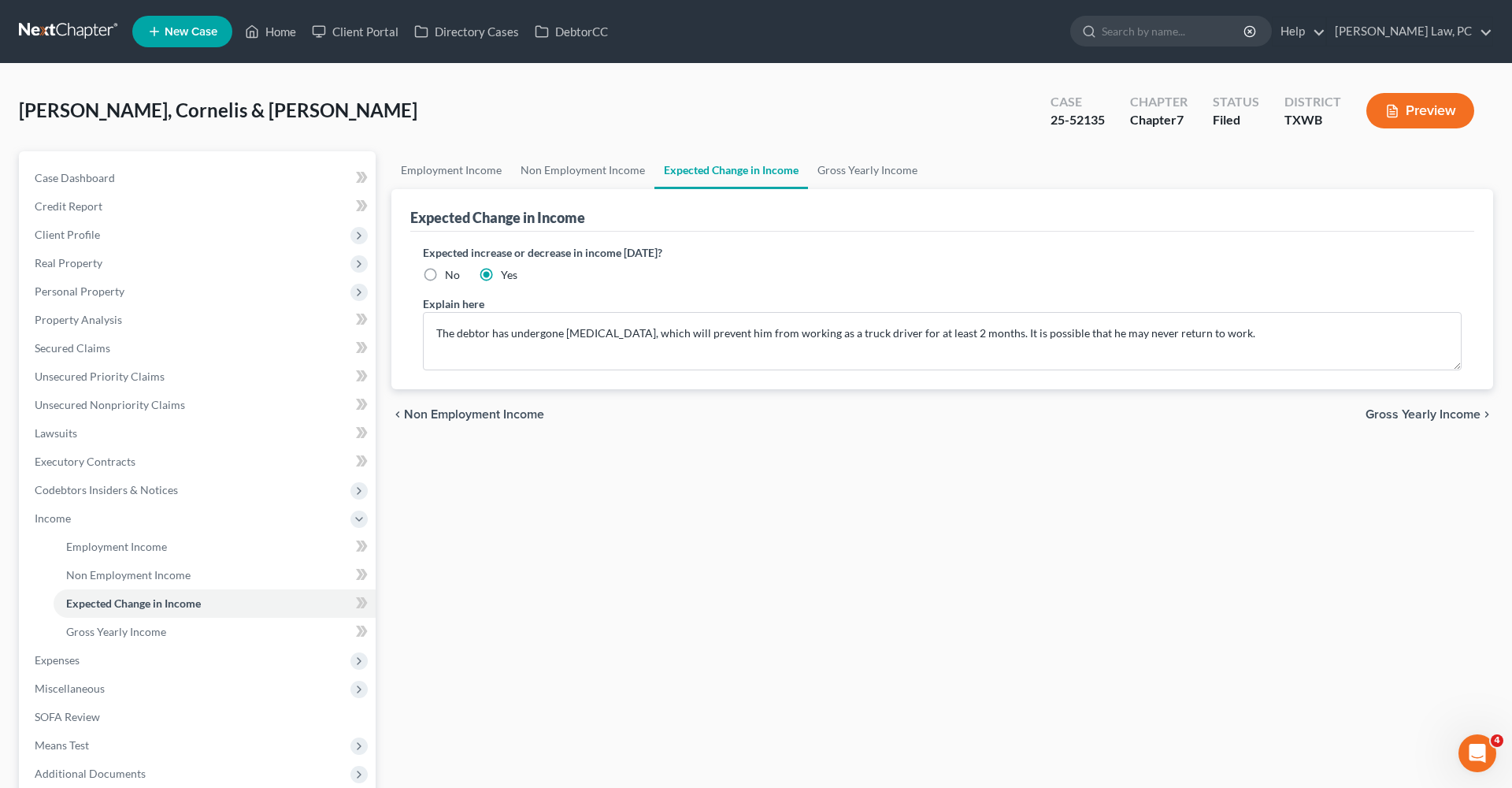
click at [88, 34] on link at bounding box center [69, 31] width 101 height 29
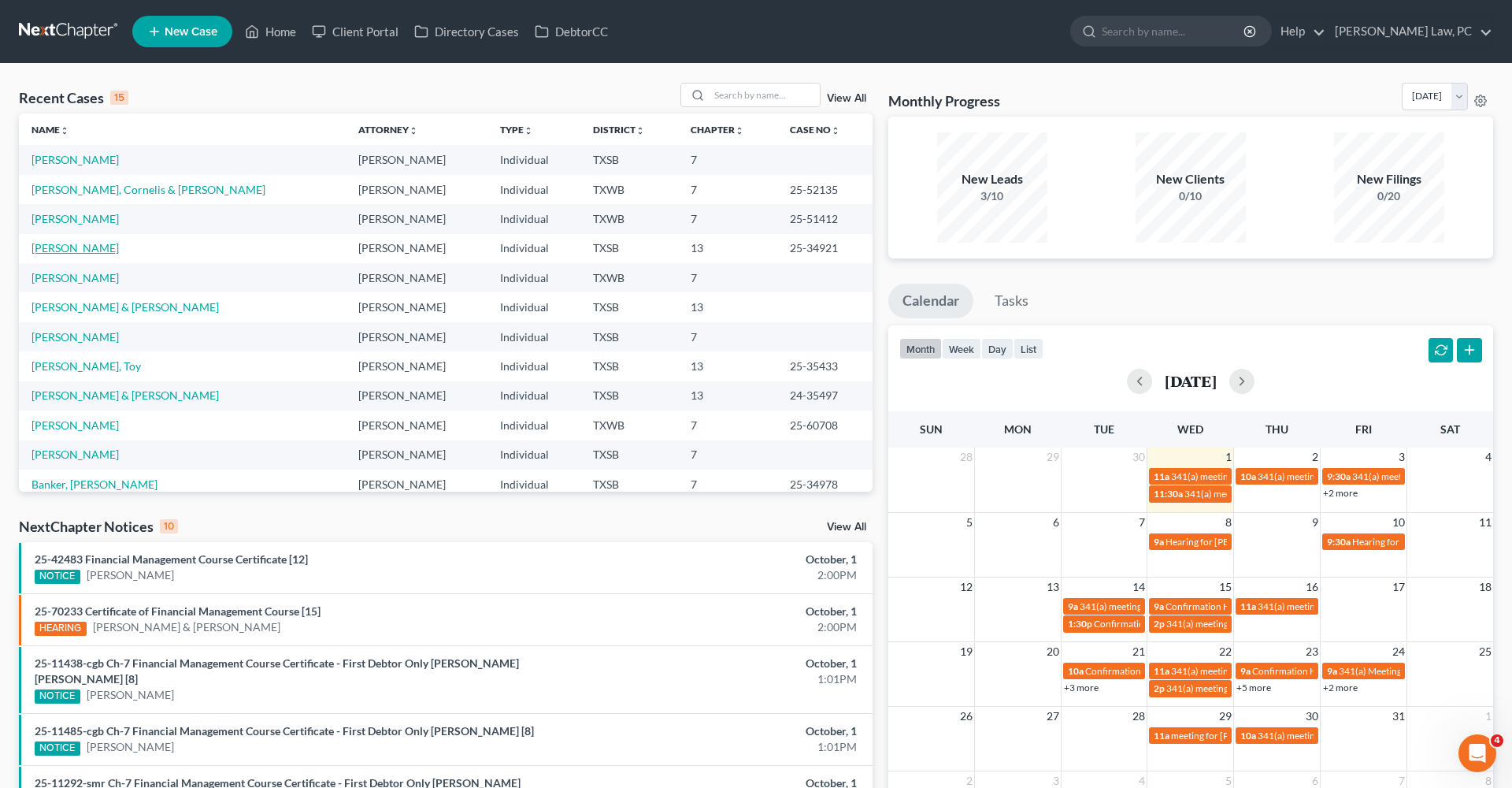
click at [58, 246] on link "[PERSON_NAME]" at bounding box center [75, 248] width 88 height 13
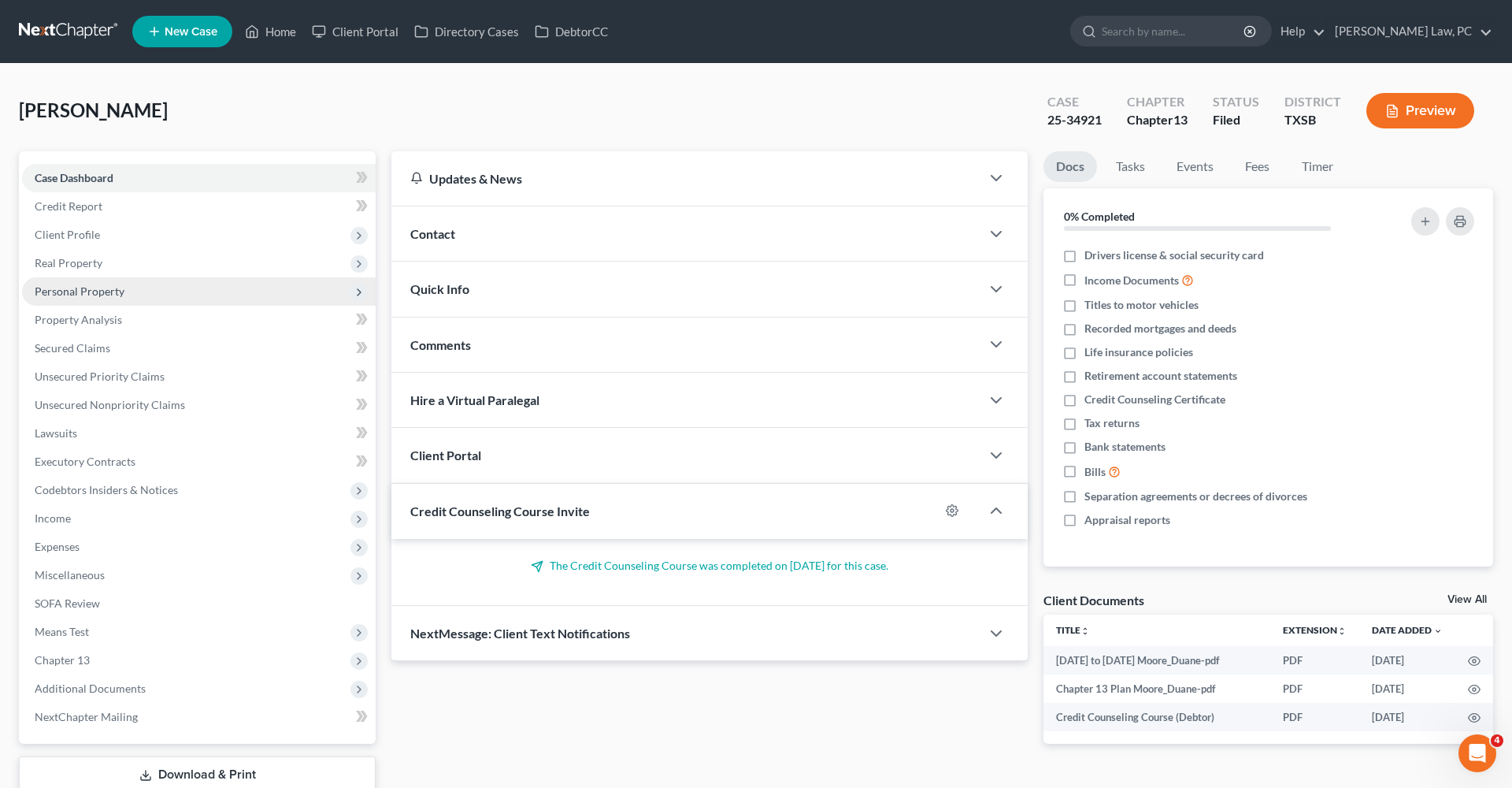
click at [82, 289] on span "Personal Property" at bounding box center [79, 291] width 90 height 13
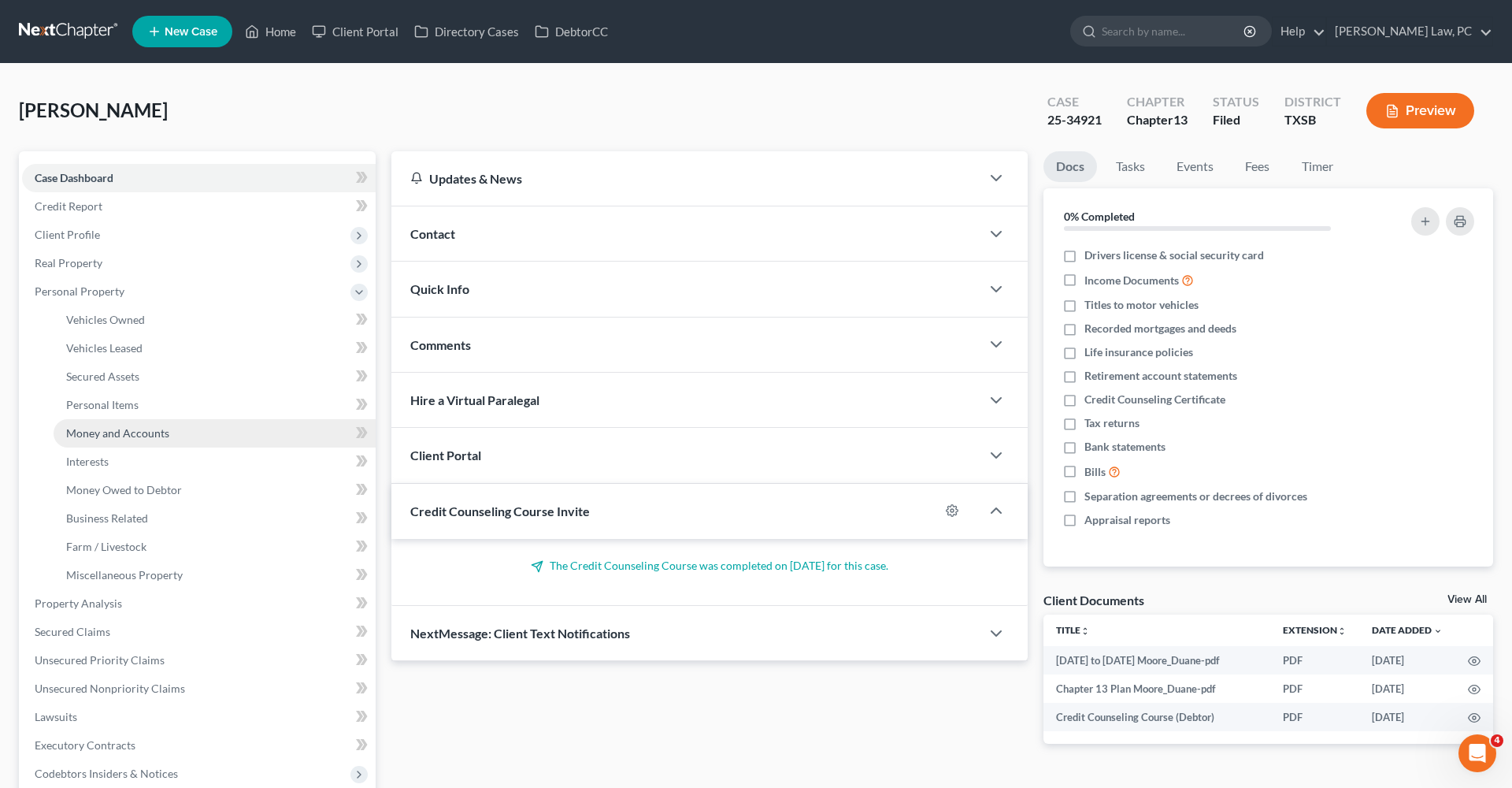
click at [135, 435] on span "Money and Accounts" at bounding box center [118, 433] width 103 height 13
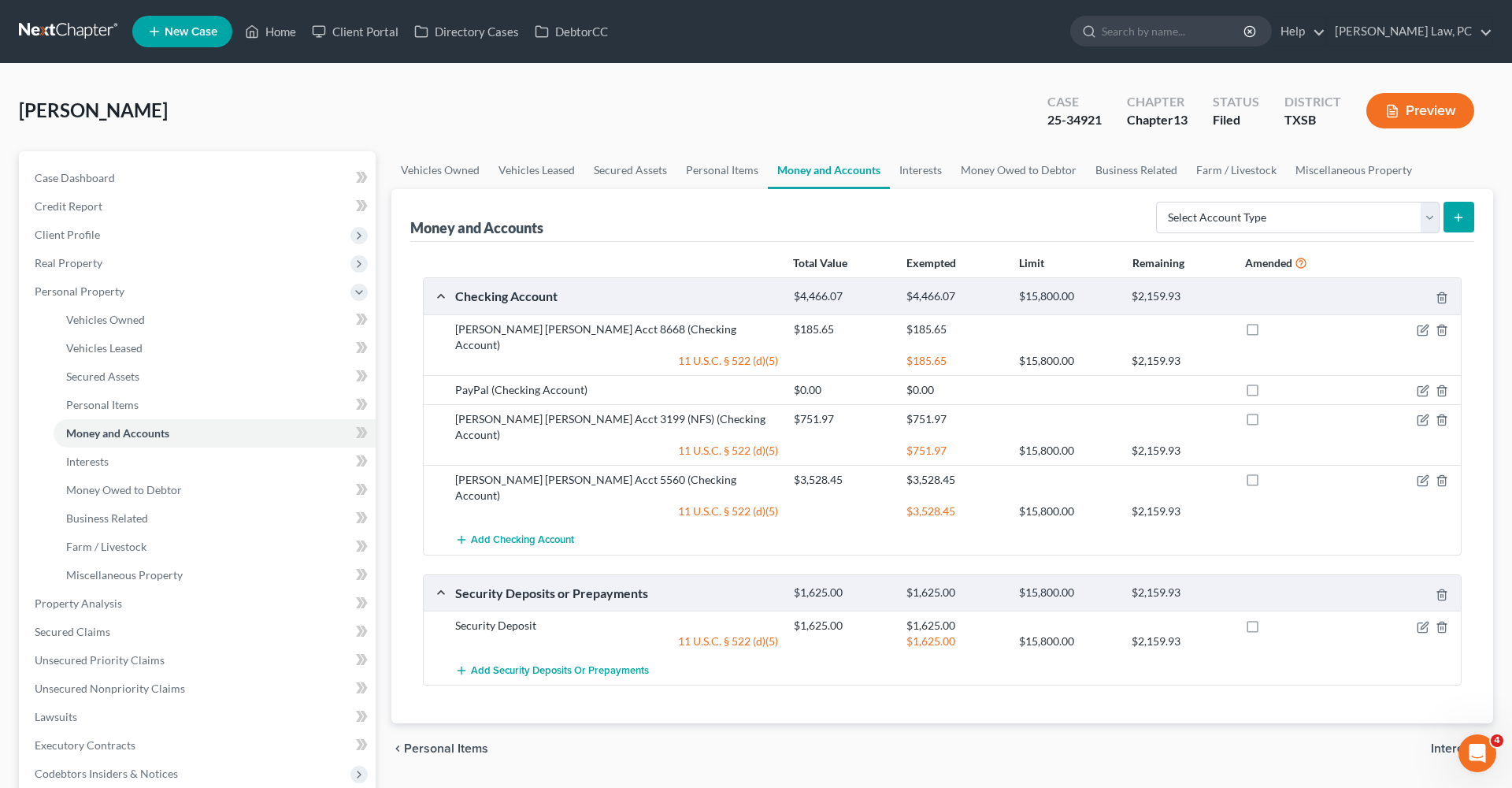
click at [131, 319] on span "Vehicles Owned" at bounding box center [106, 320] width 79 height 13
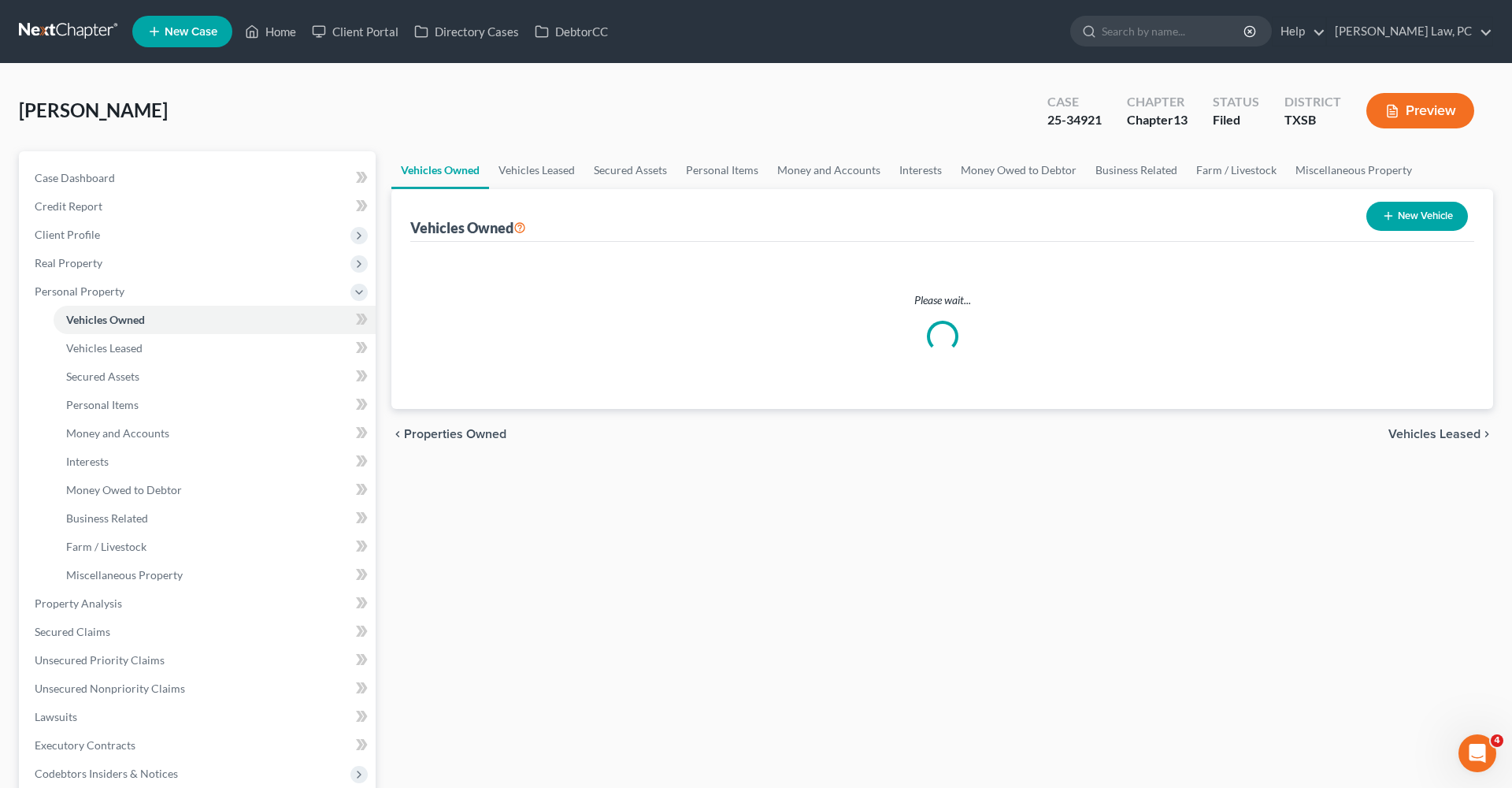
click at [131, 319] on span "Vehicles Owned" at bounding box center [106, 320] width 79 height 13
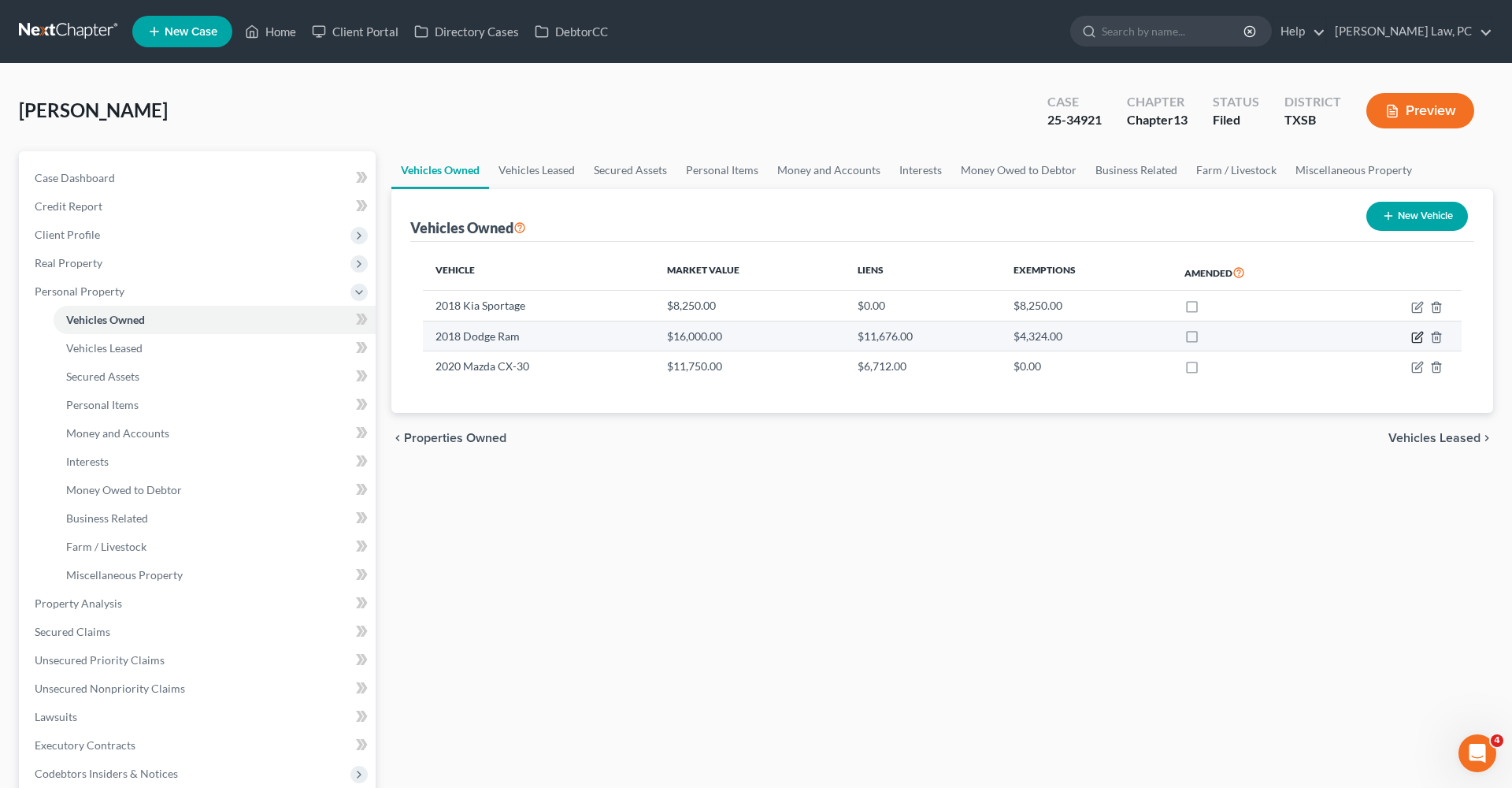
click at [1423, 335] on icon "button" at bounding box center [1417, 337] width 12 height 12
select select "0"
select select "8"
select select "2"
select select "0"
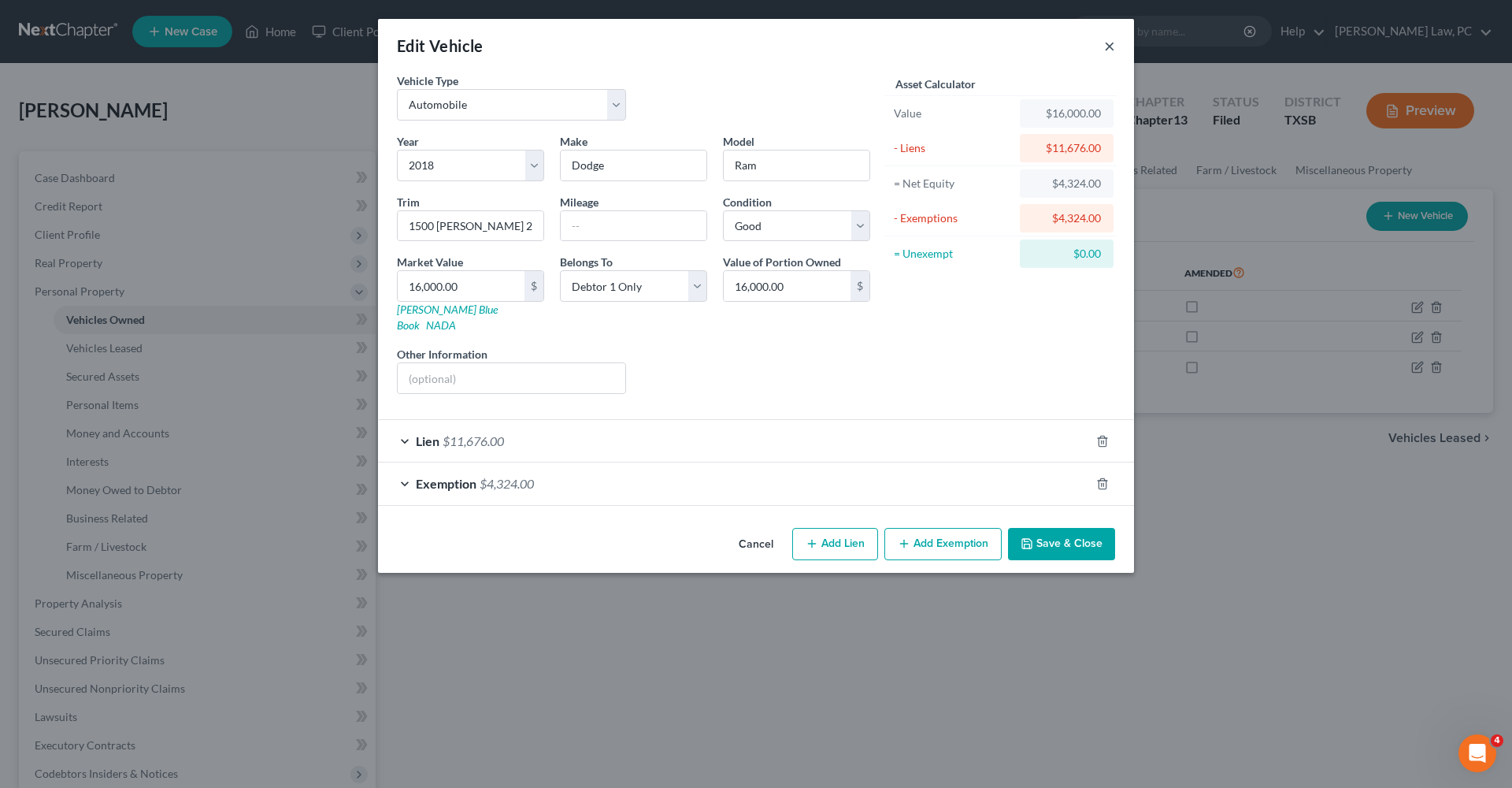
click at [1109, 48] on button "×" at bounding box center [1109, 45] width 11 height 19
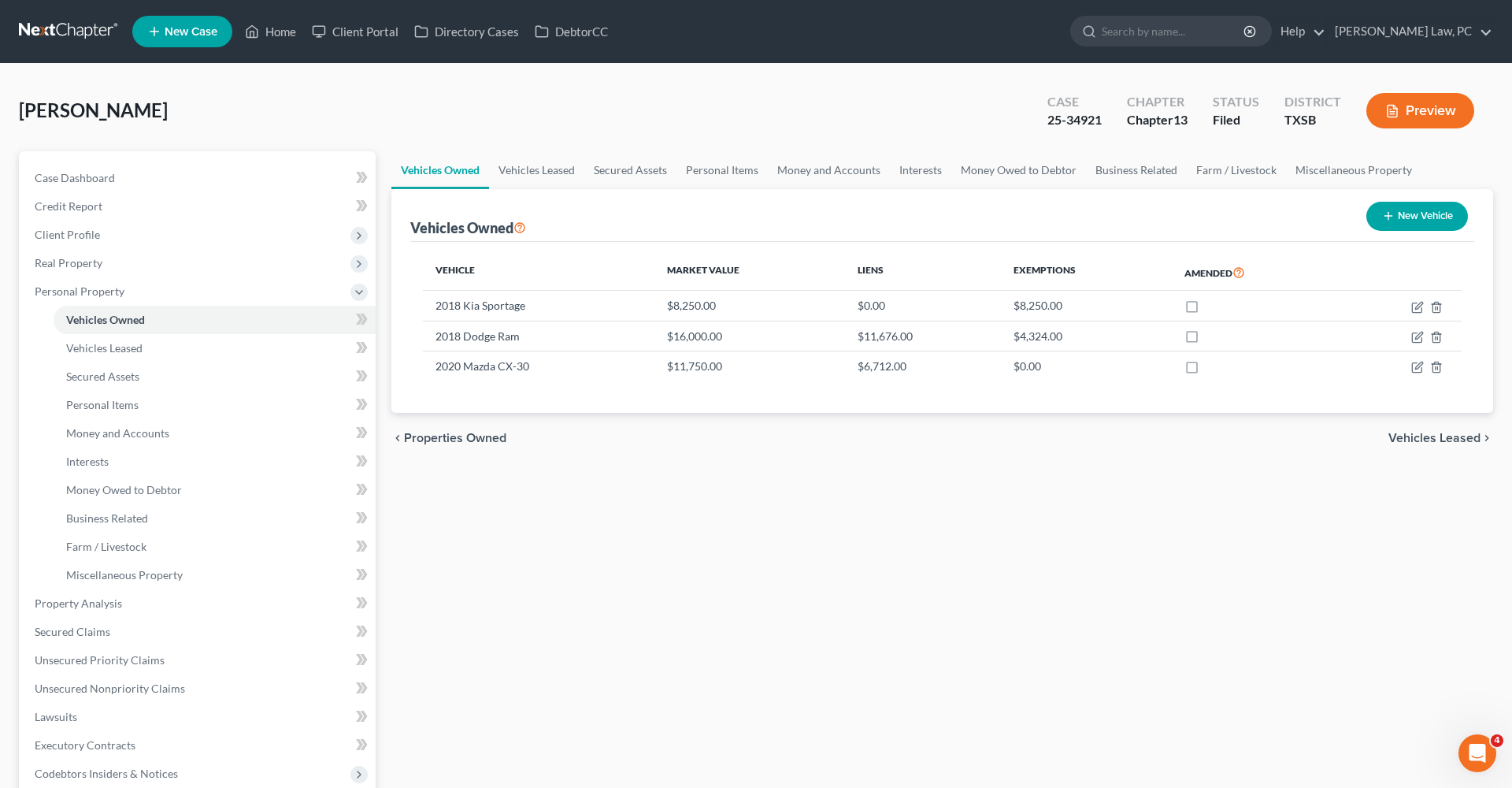
click at [57, 34] on link at bounding box center [69, 31] width 101 height 29
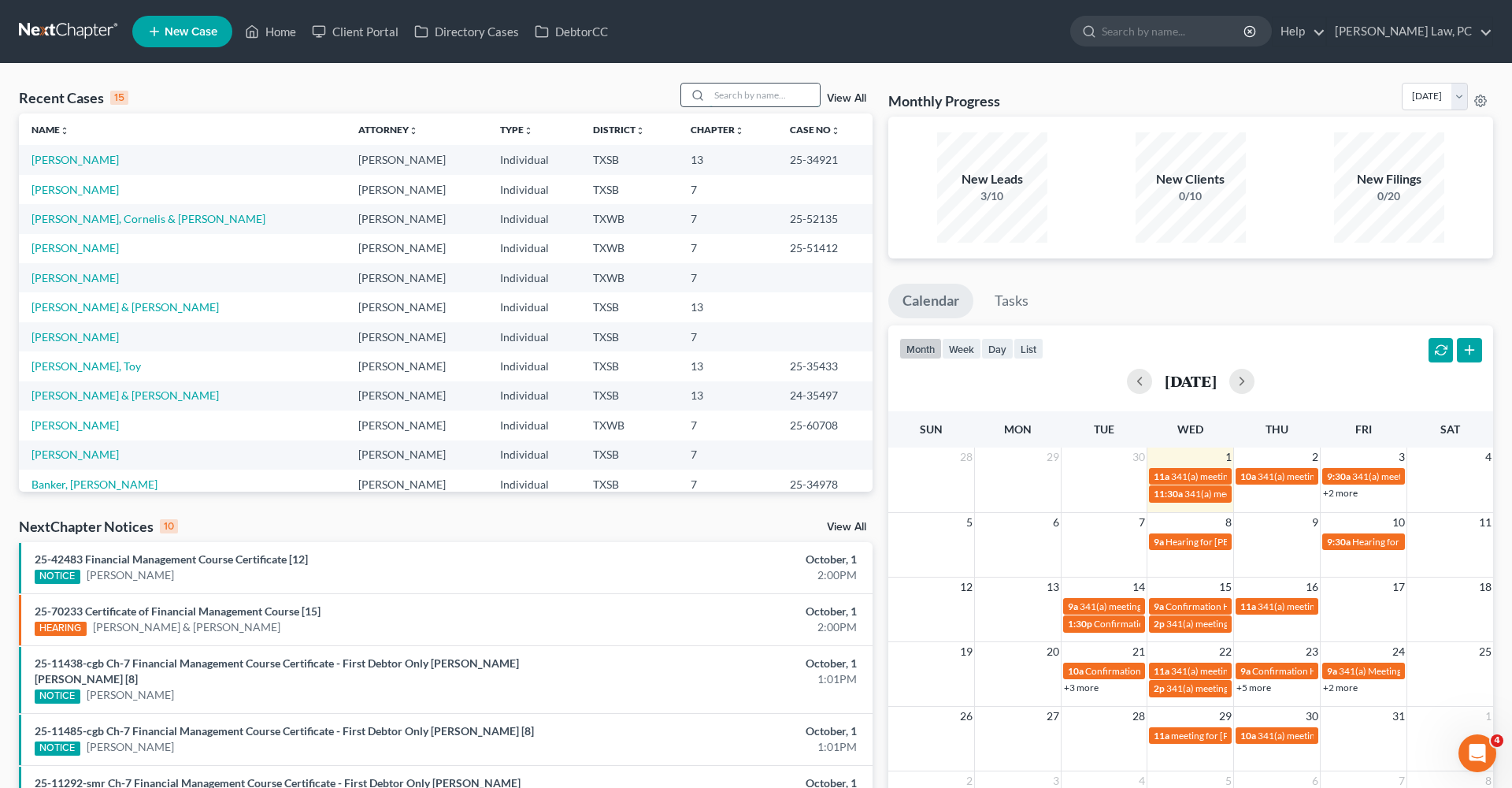
click at [758, 96] on input "search" at bounding box center [765, 95] width 111 height 23
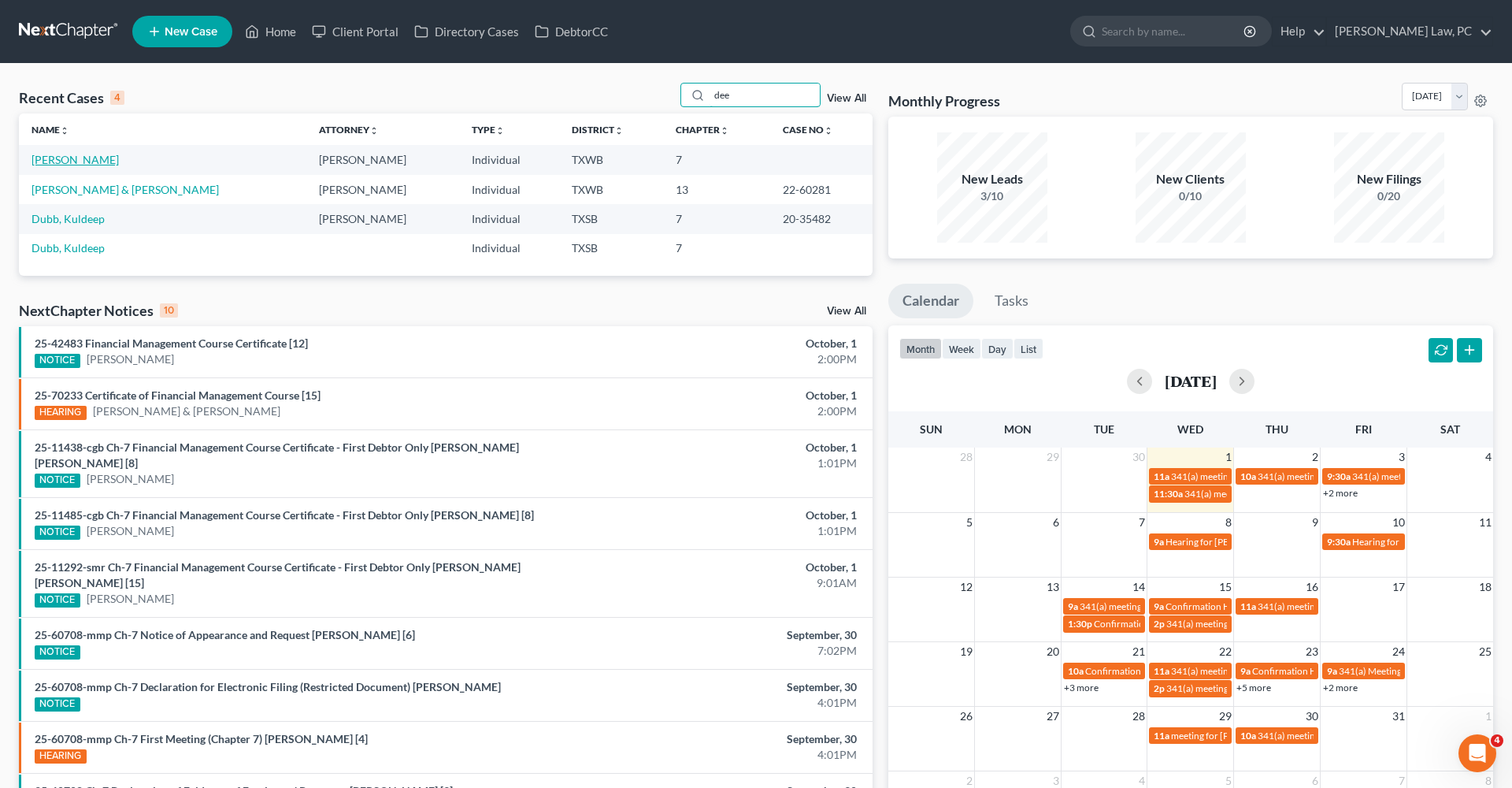
type input "dee"
click at [74, 162] on link "[PERSON_NAME]" at bounding box center [75, 159] width 88 height 13
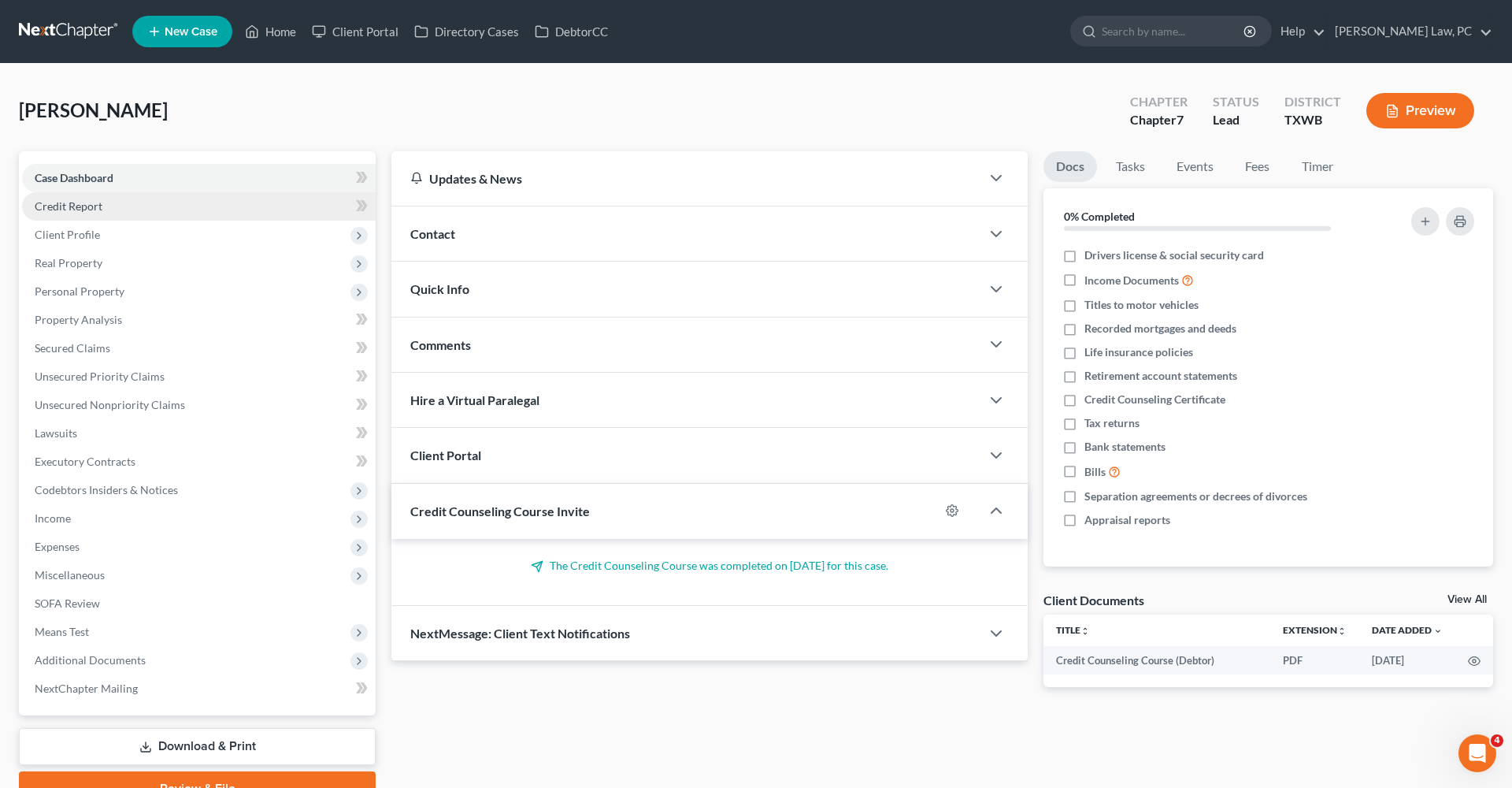
click at [75, 209] on span "Credit Report" at bounding box center [68, 206] width 68 height 13
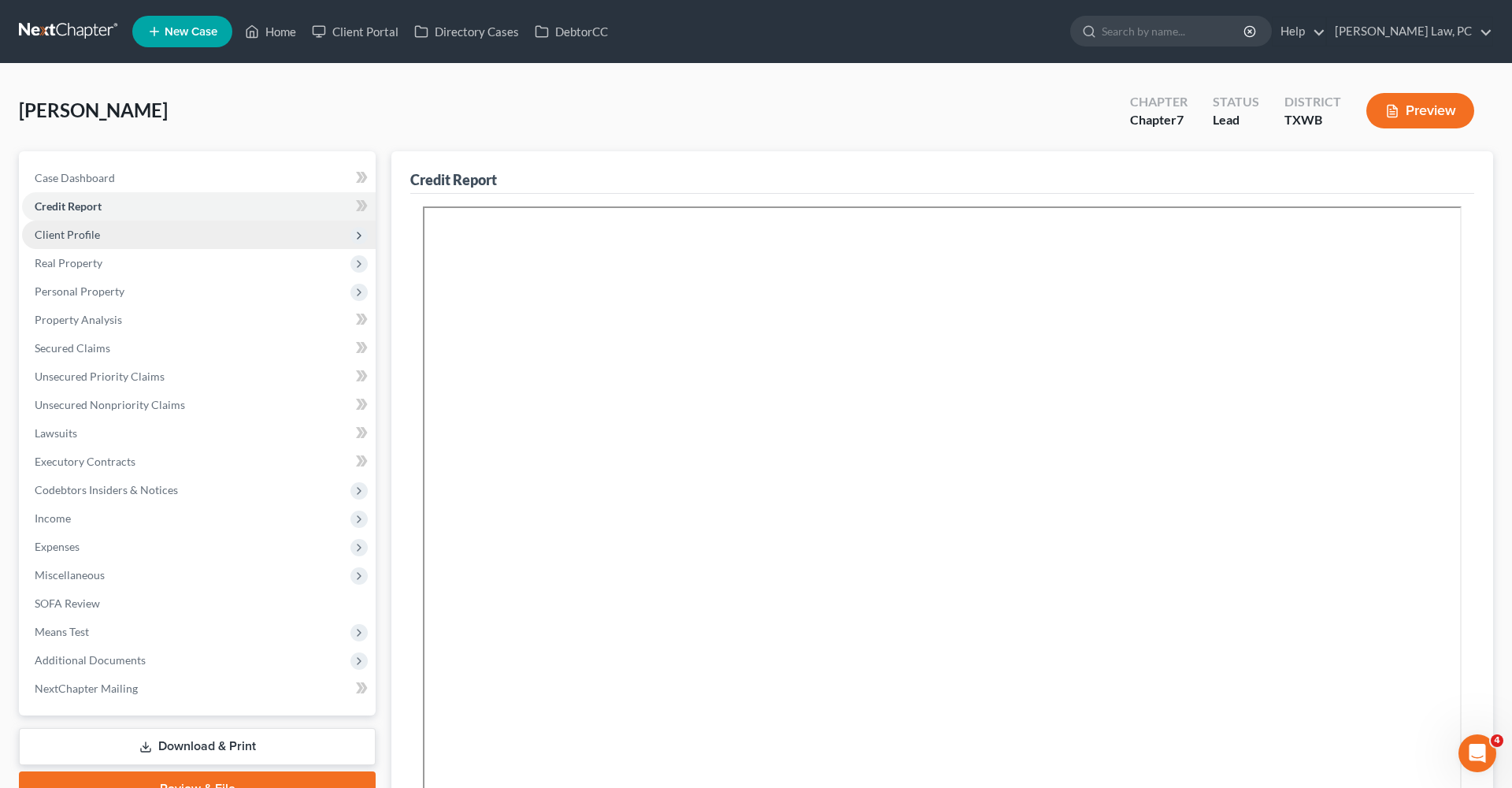
click at [79, 235] on span "Client Profile" at bounding box center [67, 235] width 66 height 13
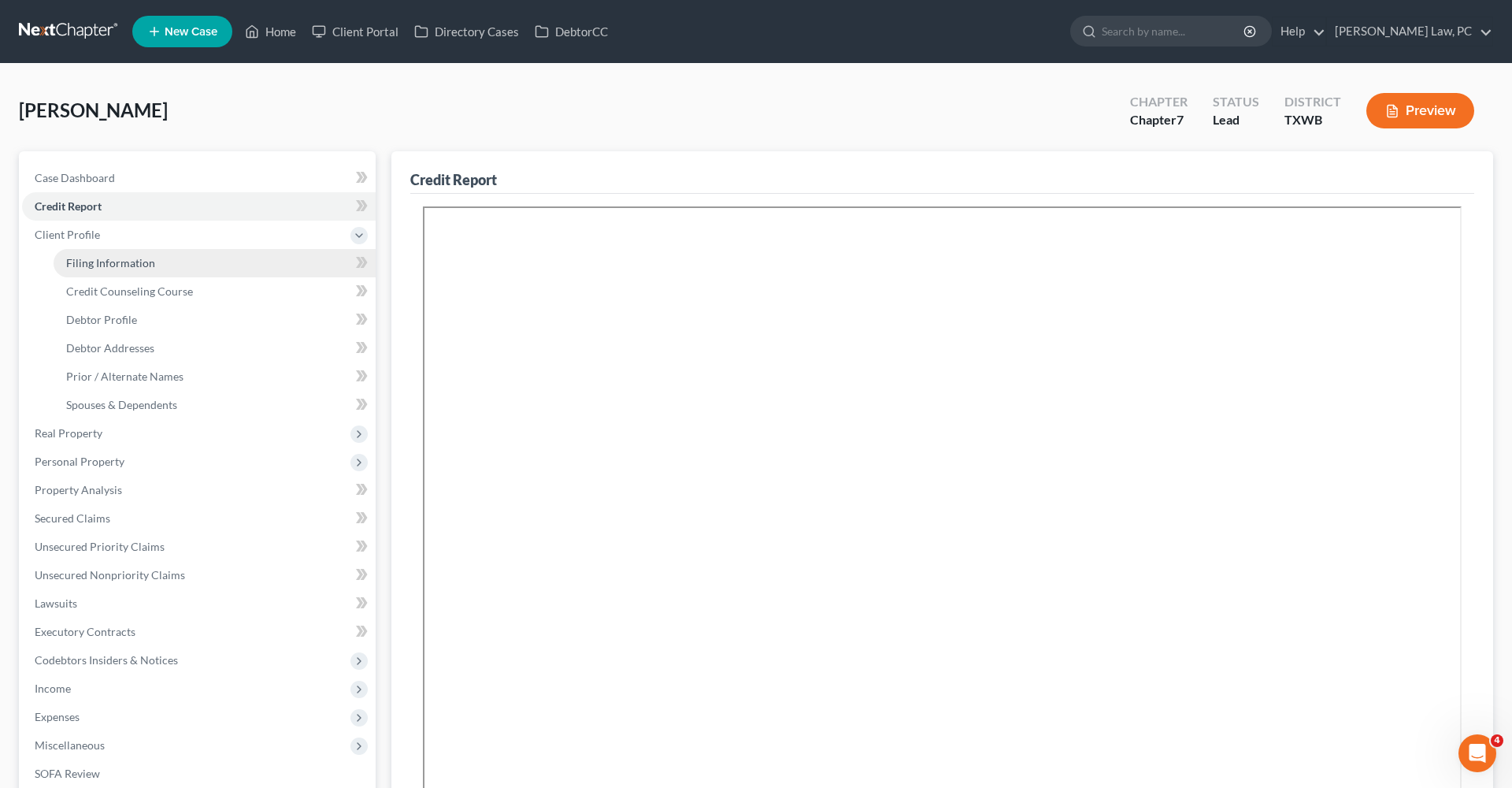
click at [104, 264] on span "Filing Information" at bounding box center [111, 262] width 89 height 13
select select "1"
select select "0"
select select "45"
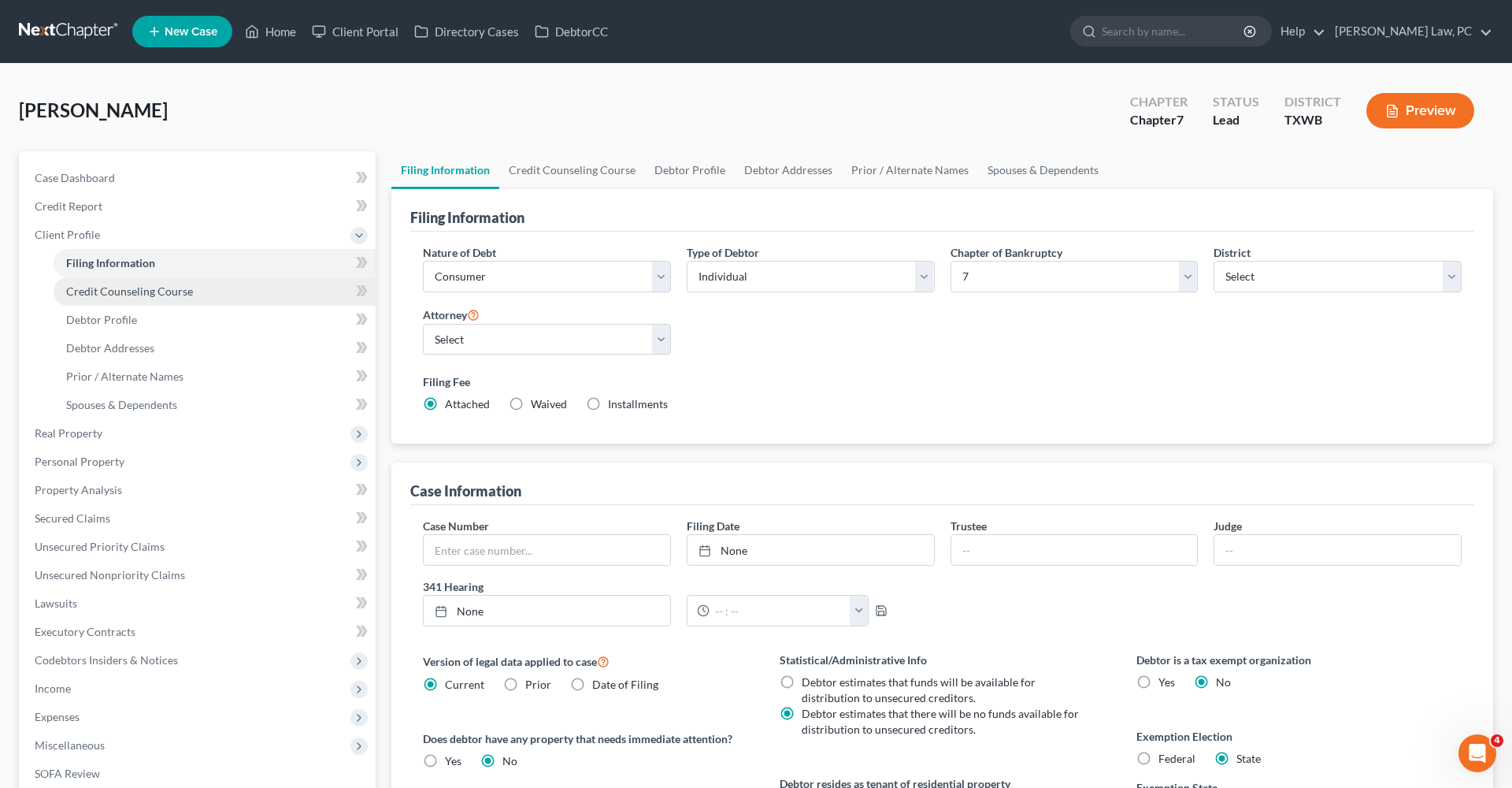
click at [158, 288] on span "Credit Counseling Course" at bounding box center [129, 291] width 127 height 13
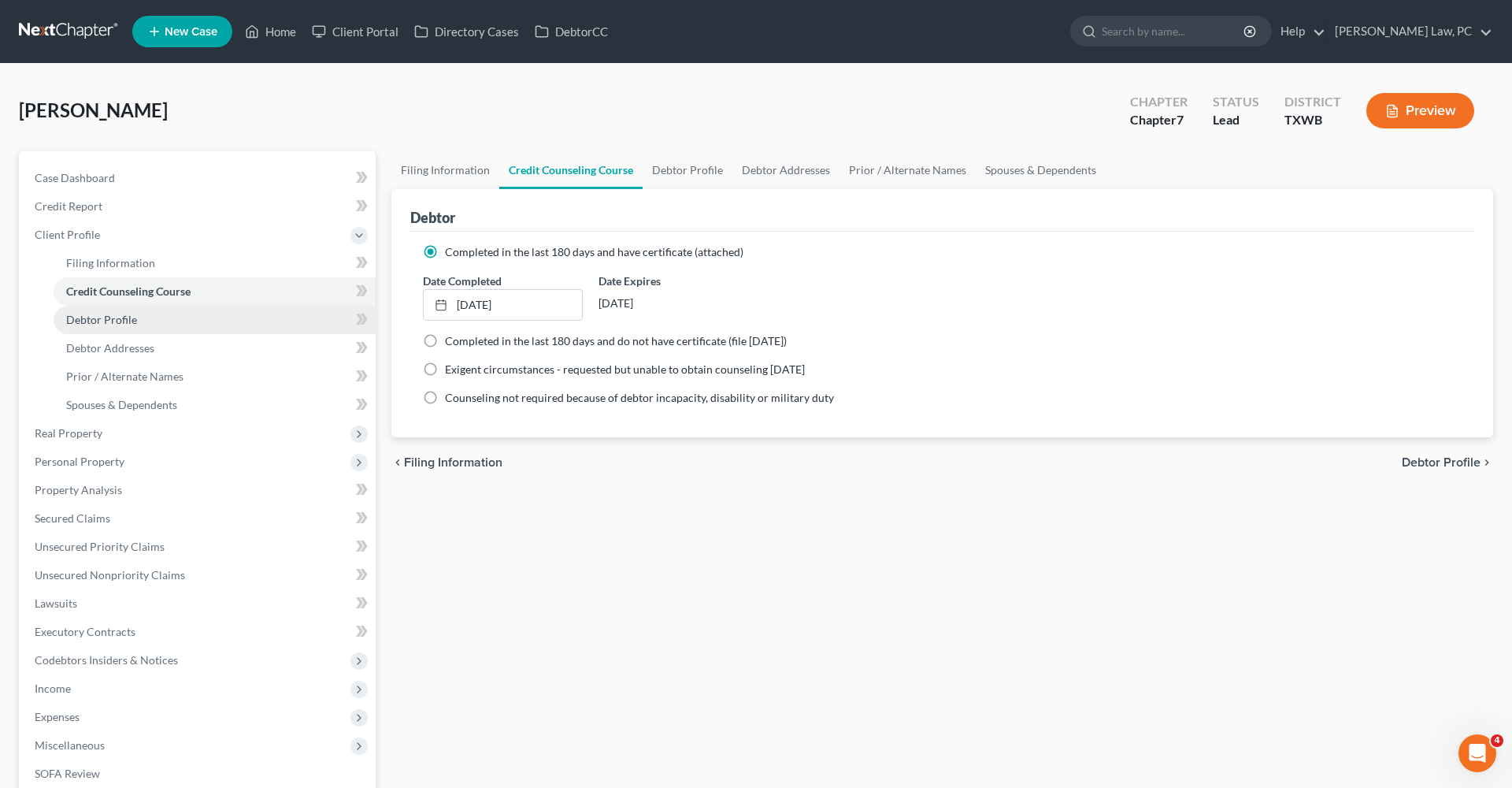
click at [124, 316] on span "Debtor Profile" at bounding box center [102, 320] width 70 height 13
select select "3"
select select "0"
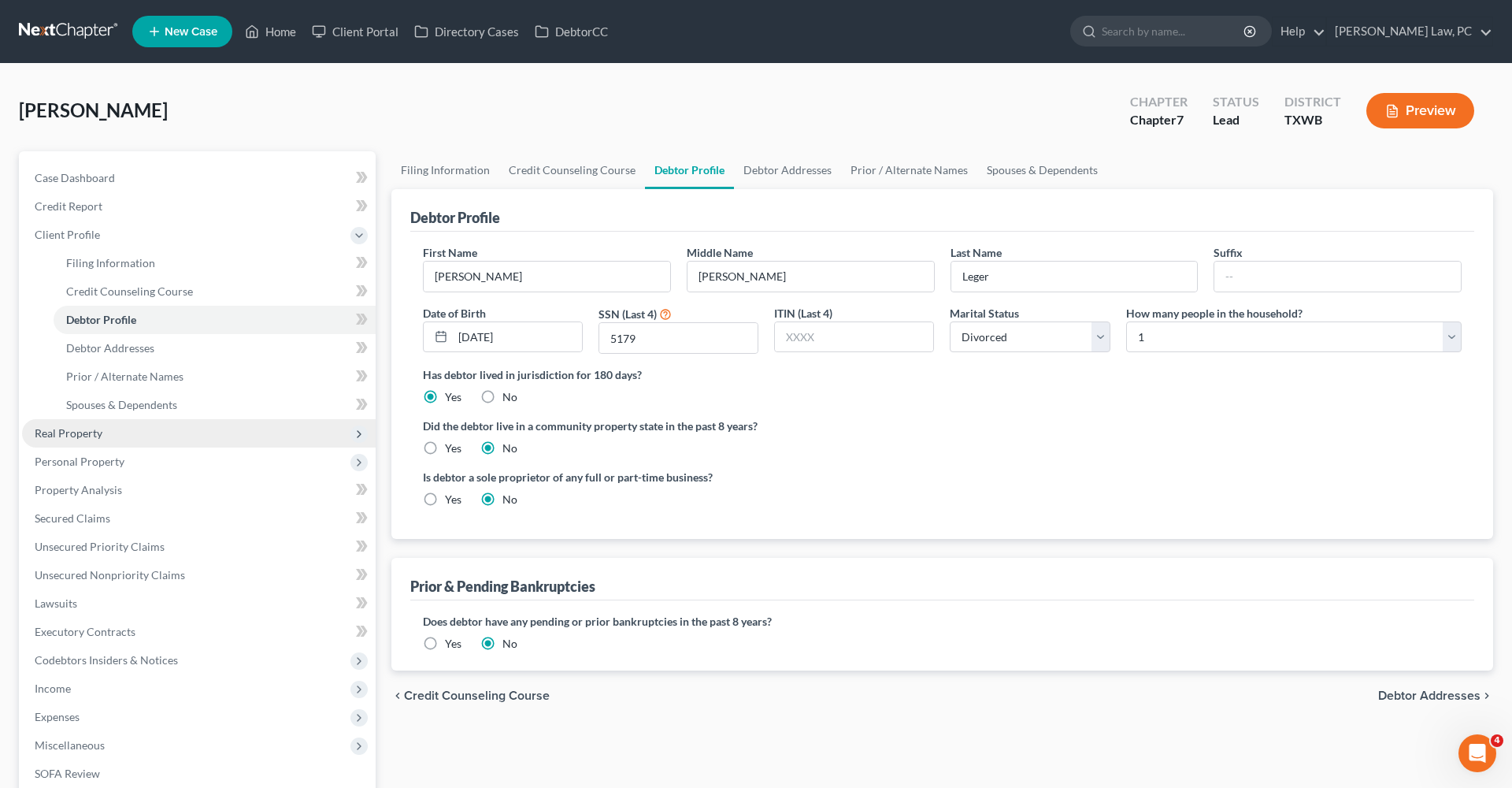
click at [66, 435] on span "Real Property" at bounding box center [68, 433] width 68 height 13
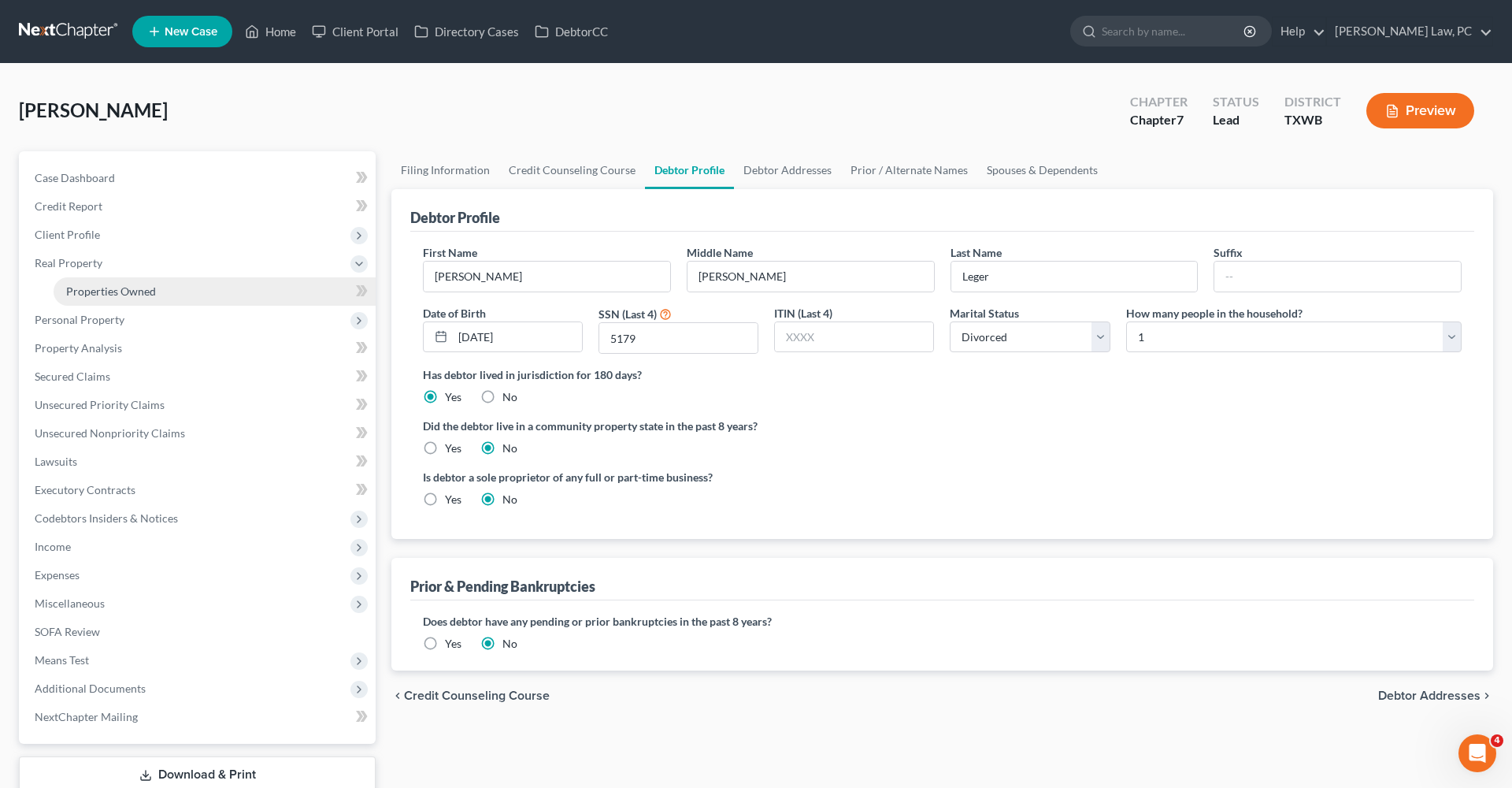
click at [129, 290] on span "Properties Owned" at bounding box center [111, 291] width 90 height 13
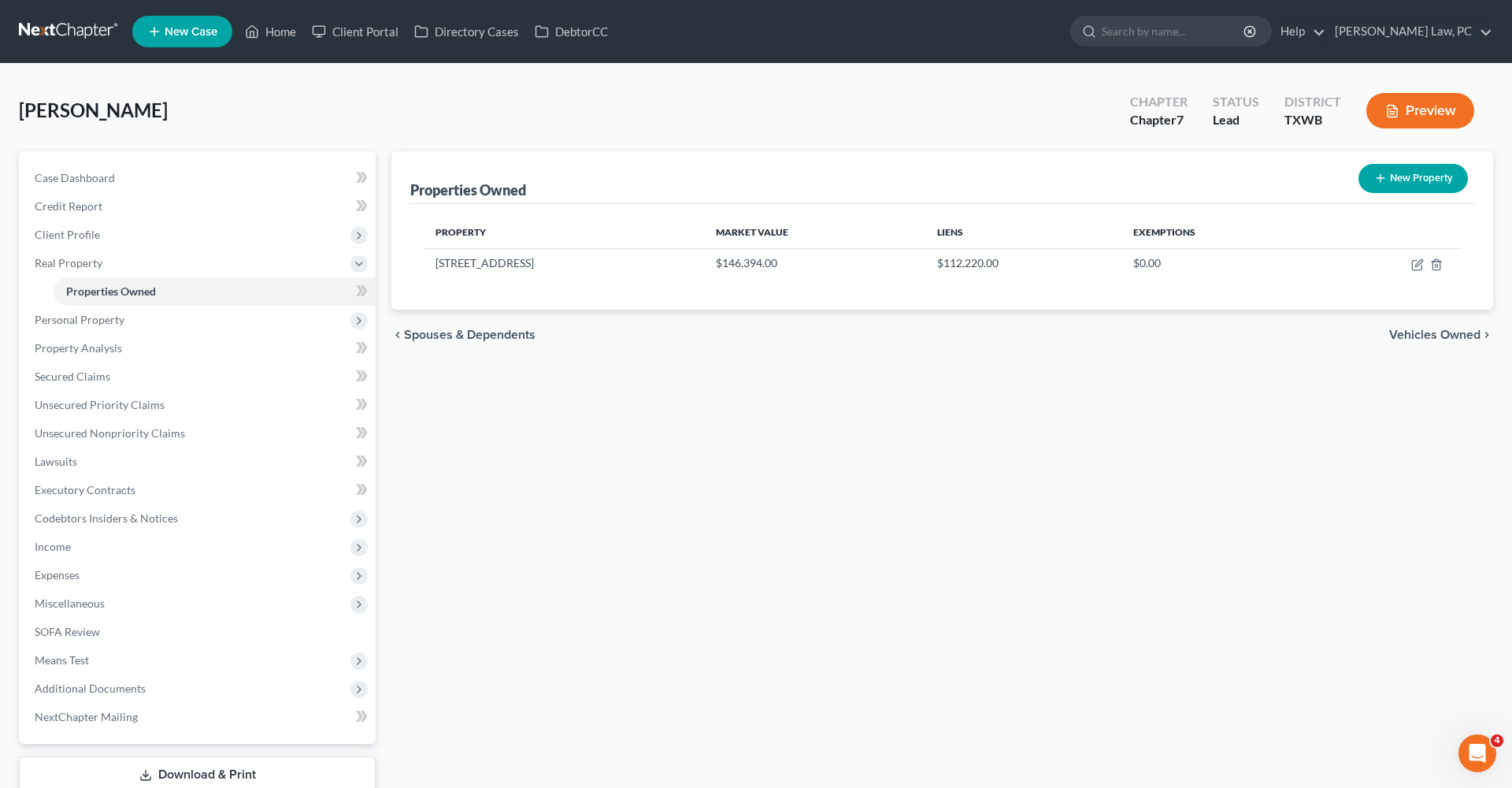
click at [445, 280] on div "Property Market Value Liens Exemptions 286 Country Road 1524 $146,394.00 $112,2…" at bounding box center [942, 257] width 1064 height 106
drag, startPoint x: 435, startPoint y: 265, endPoint x: 557, endPoint y: 272, distance: 122.2
click at [557, 272] on td "286 Country Road 1524" at bounding box center [563, 263] width 280 height 30
copy td "286 Country Road 1524"
click at [1416, 266] on icon "button" at bounding box center [1419, 262] width 7 height 7
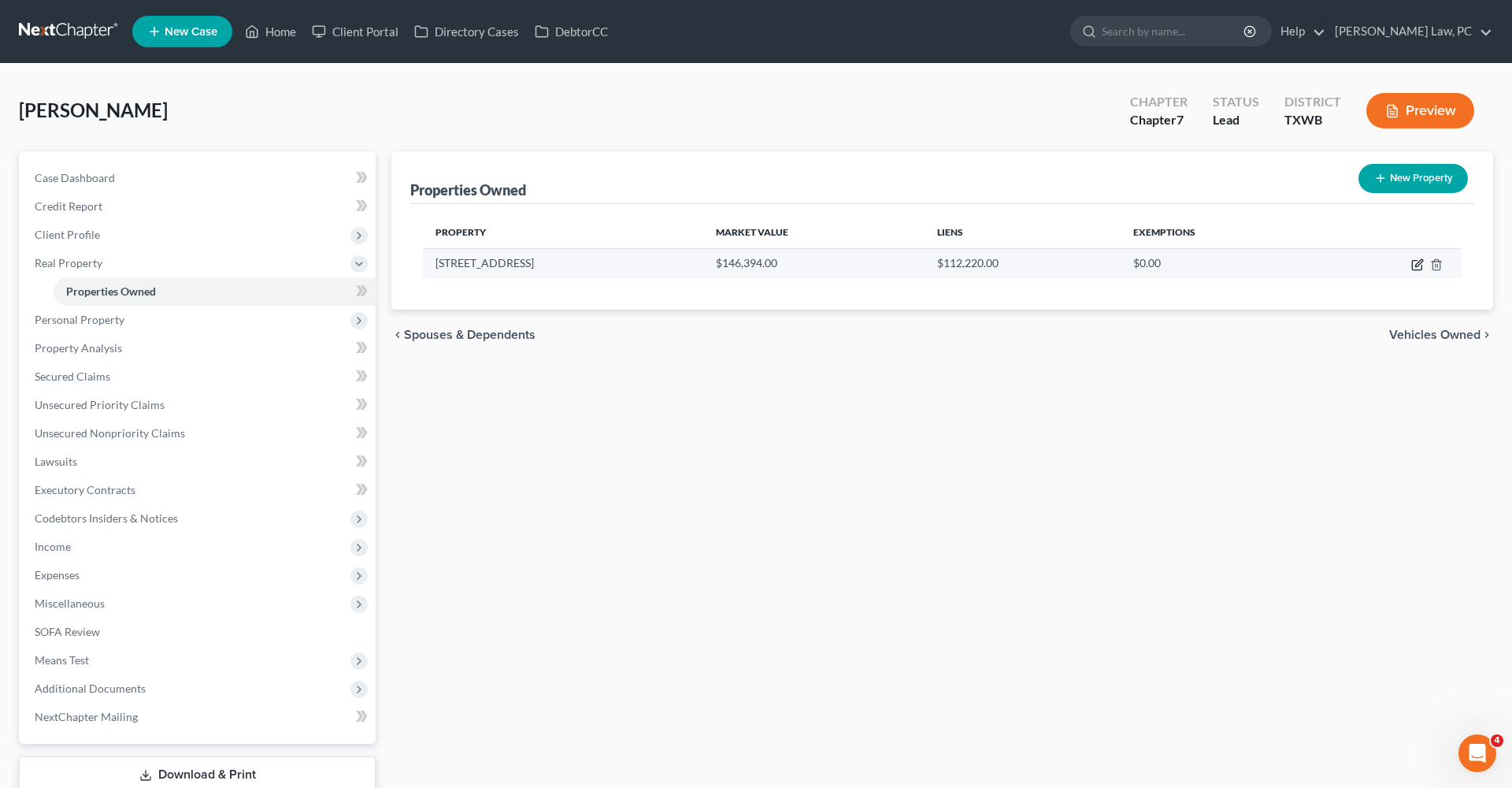
select select "45"
select select "0"
select select "23"
select select "0"
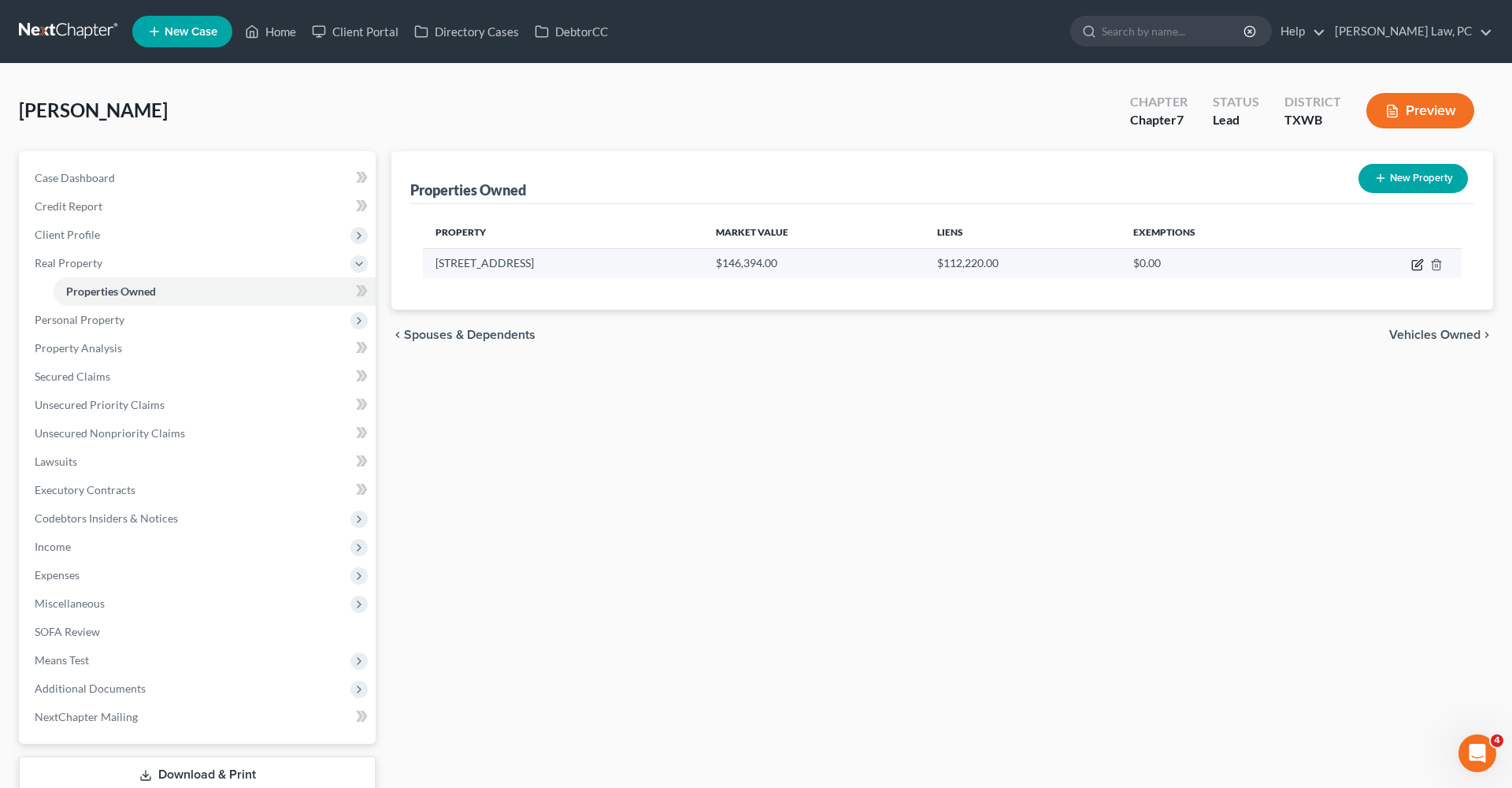
select select "2"
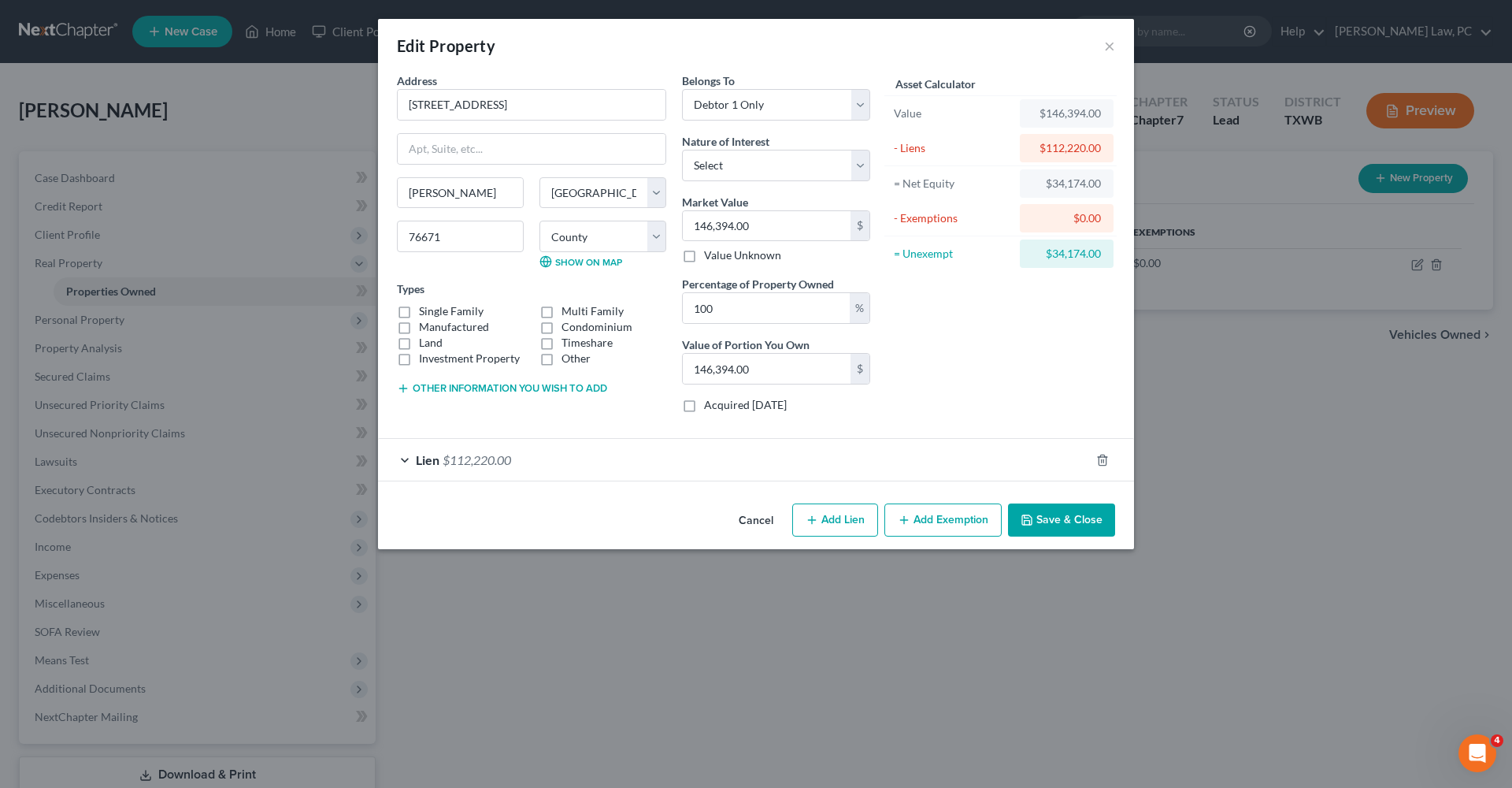
click at [591, 430] on form "Address * 286 Country Road 1524 Morgan State AL AK AR AZ CA CO CT DE DC FL GA G…" at bounding box center [756, 276] width 718 height 409
click at [582, 450] on div "Lien $112,220.00" at bounding box center [733, 459] width 712 height 42
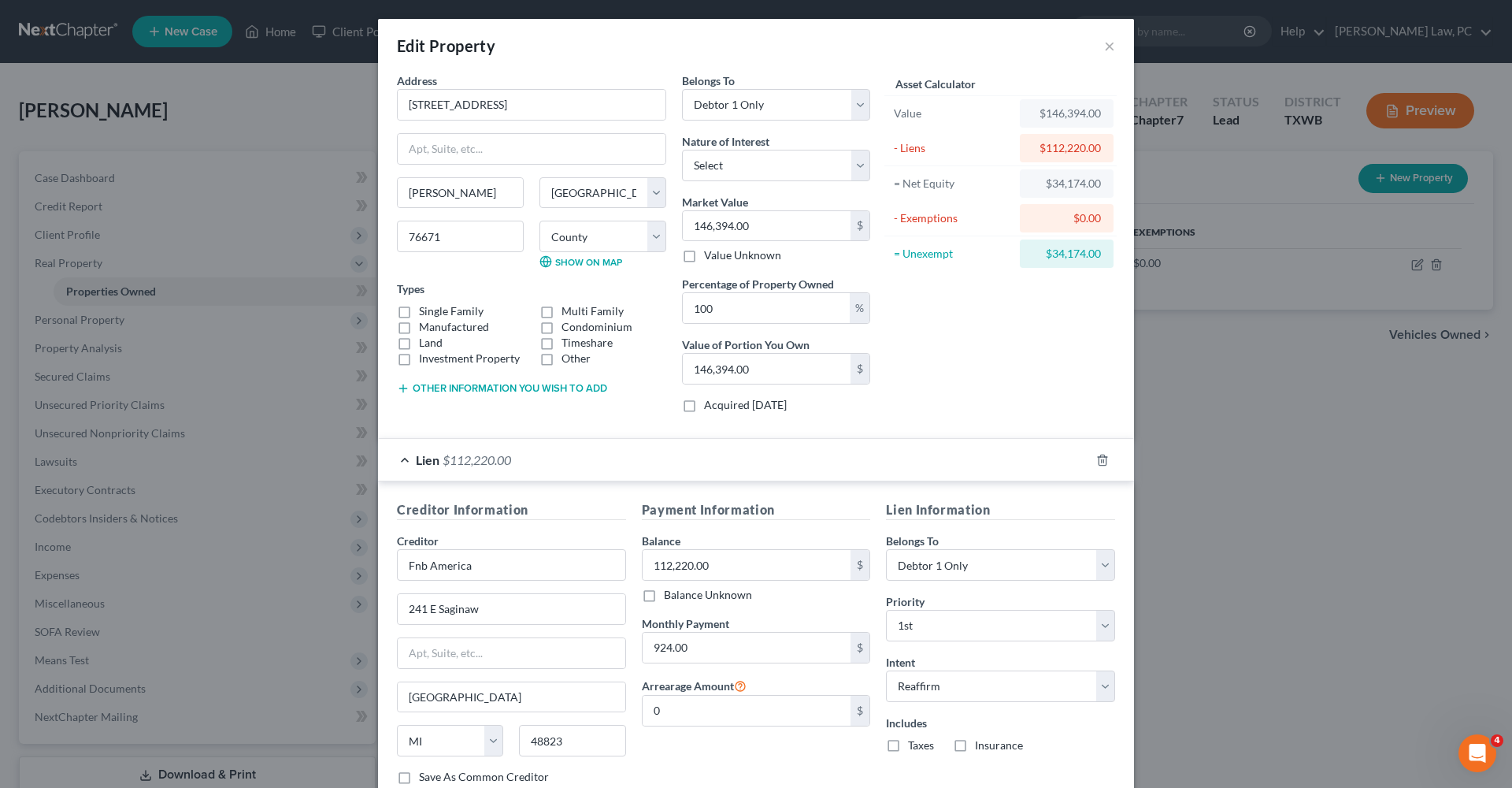
click at [457, 309] on label "Single Family" at bounding box center [451, 311] width 65 height 16
click at [435, 309] on input "Single Family" at bounding box center [430, 308] width 10 height 10
checkbox input "true"
select select "0"
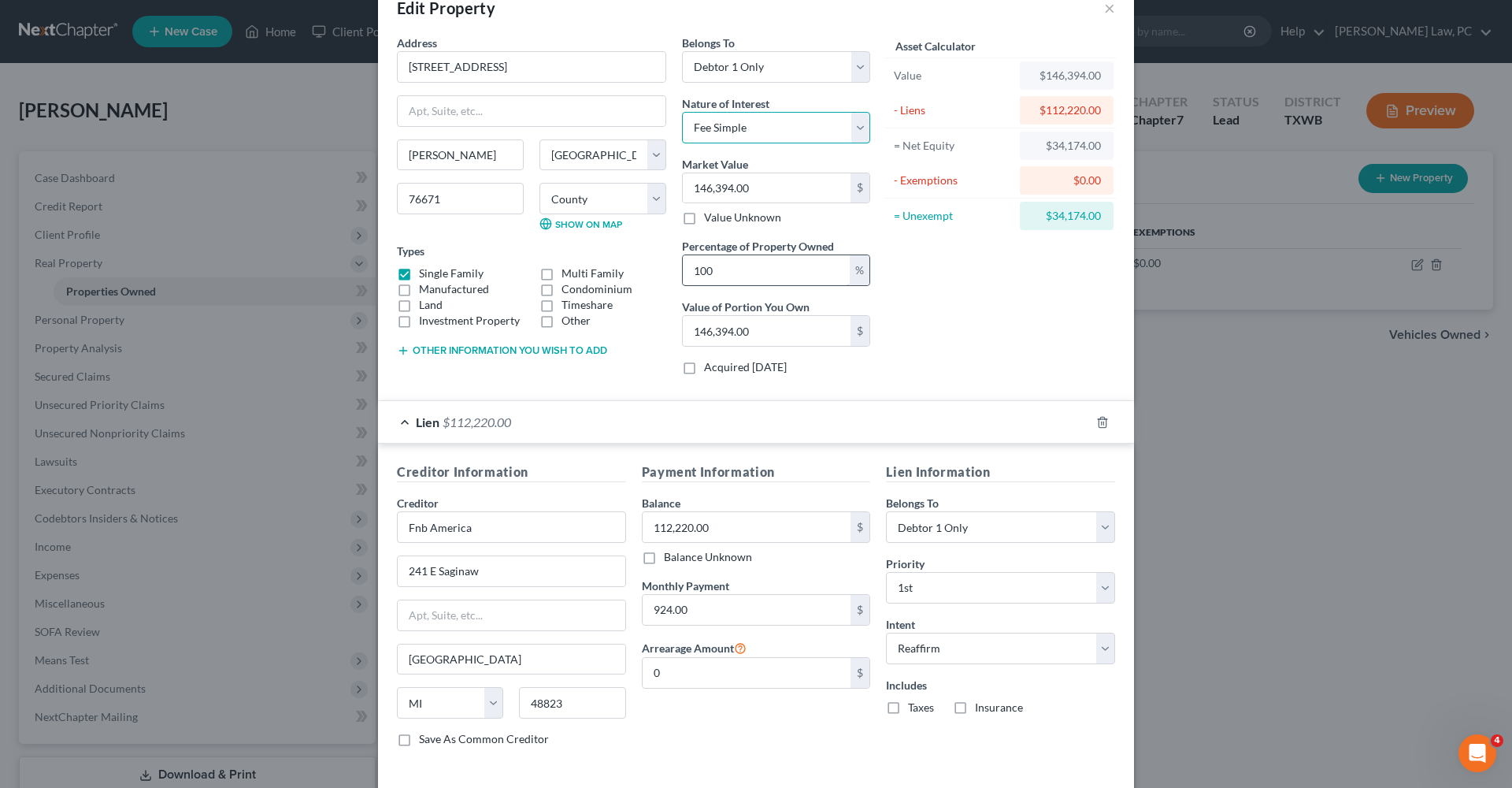
scroll to position [39, 0]
click at [924, 702] on label "Taxes" at bounding box center [921, 705] width 26 height 16
click at [924, 702] on input "Taxes" at bounding box center [919, 703] width 10 height 10
checkbox input "true"
click at [983, 706] on label "Insurance" at bounding box center [999, 705] width 48 height 16
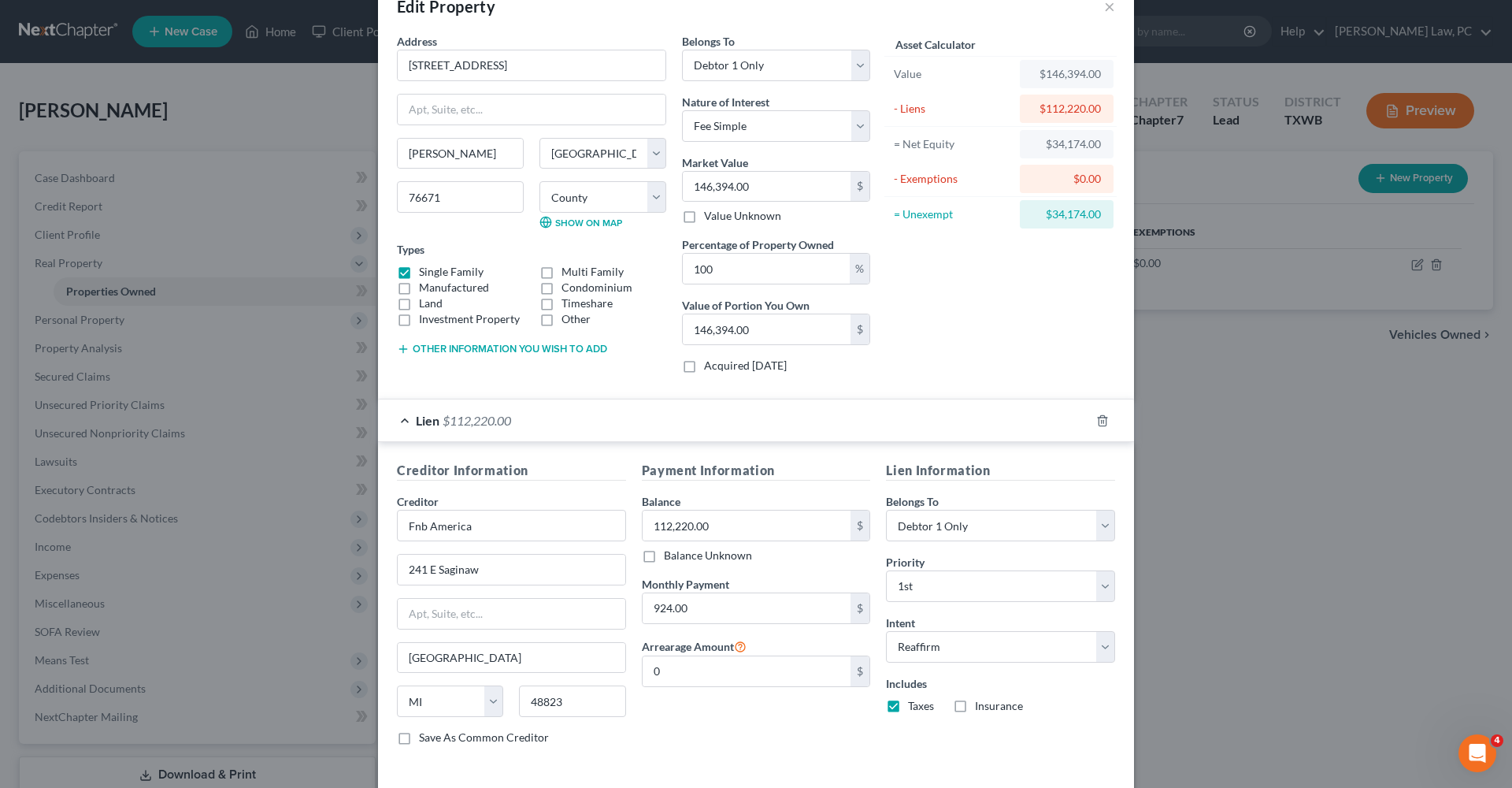
click at [983, 706] on input "Insurance" at bounding box center [986, 703] width 10 height 10
checkbox input "true"
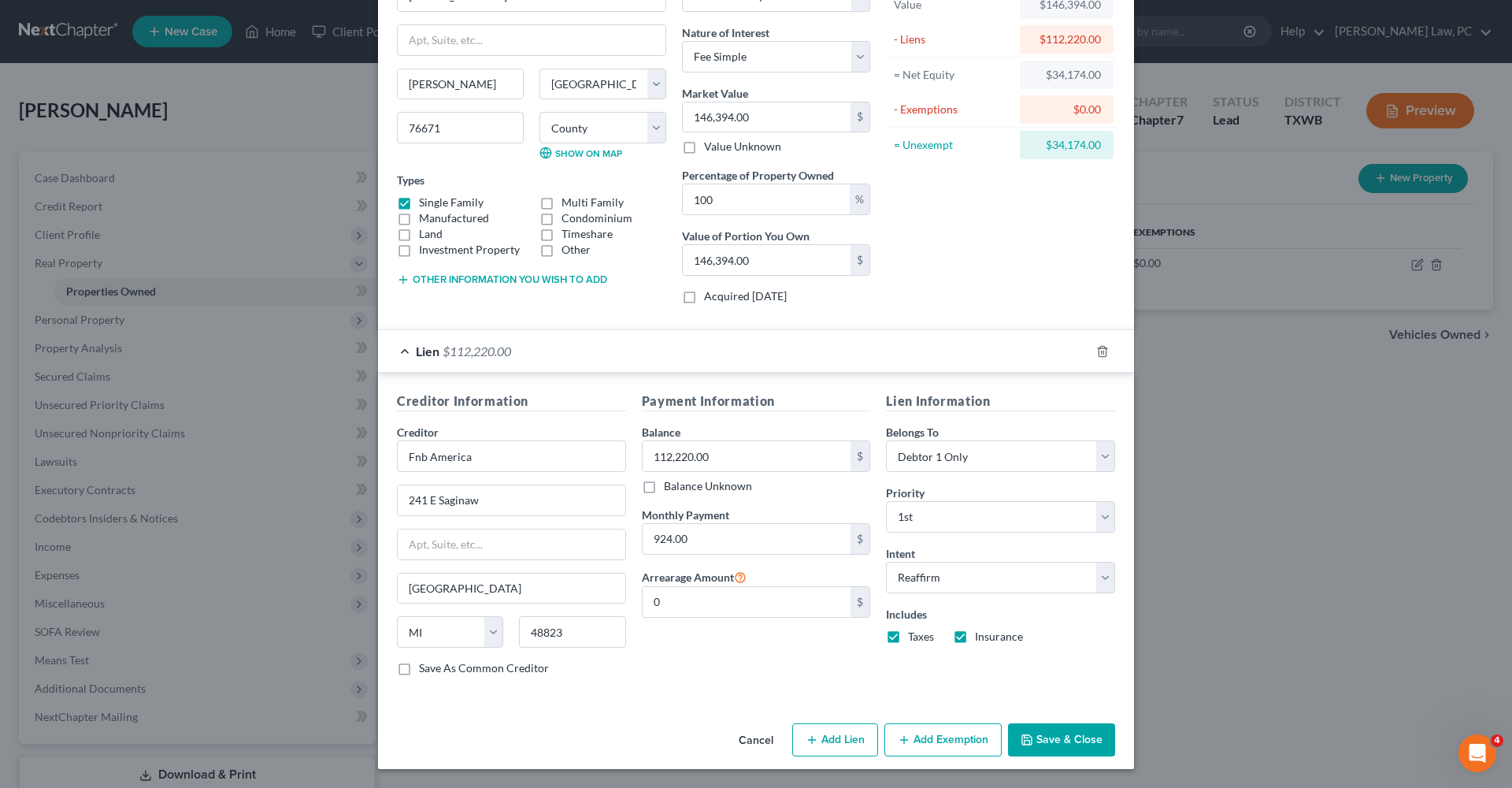
scroll to position [108, 0]
click at [1058, 747] on button "Save & Close" at bounding box center [1061, 740] width 107 height 33
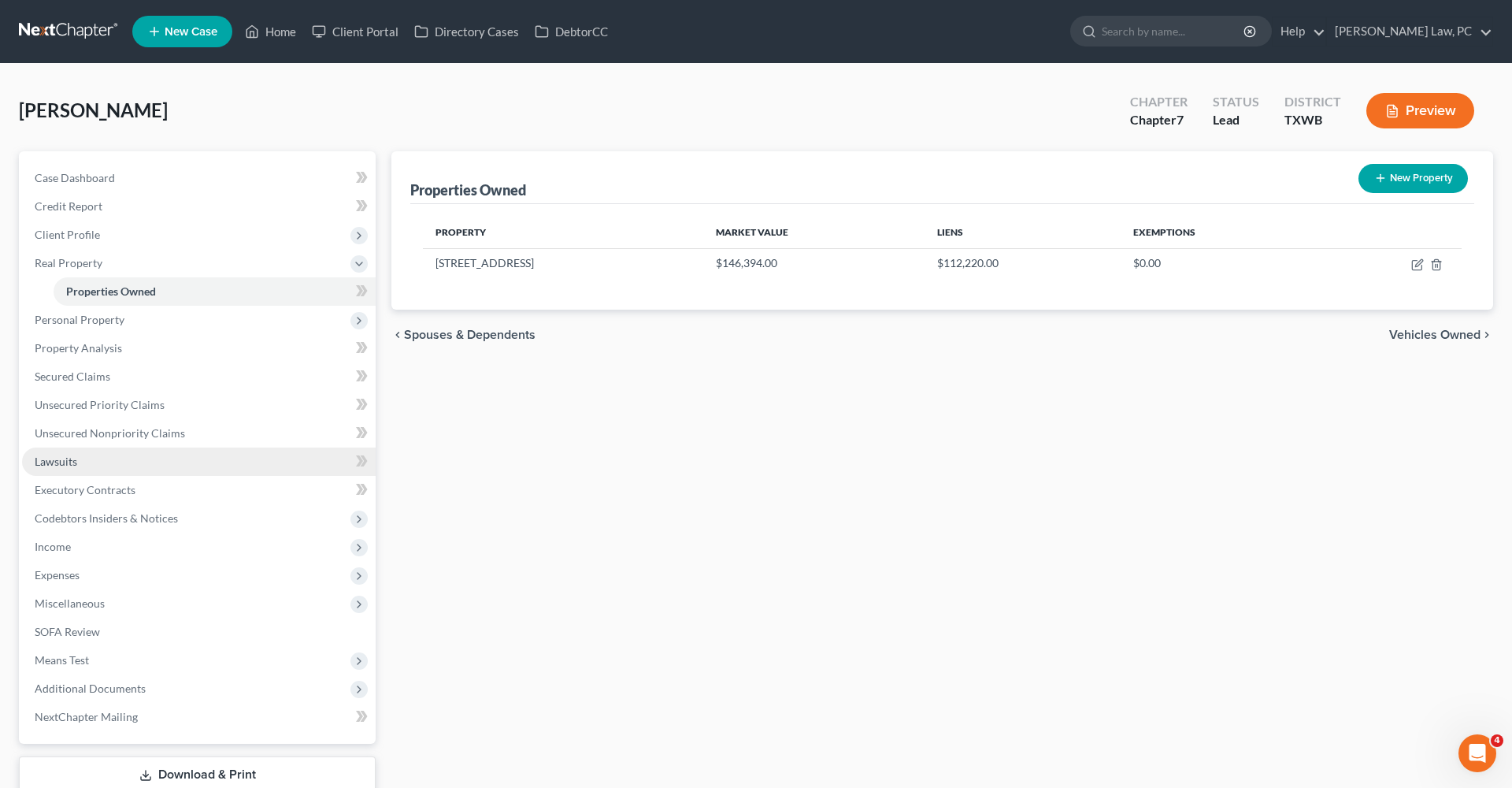
click at [44, 466] on span "Lawsuits" at bounding box center [56, 461] width 43 height 13
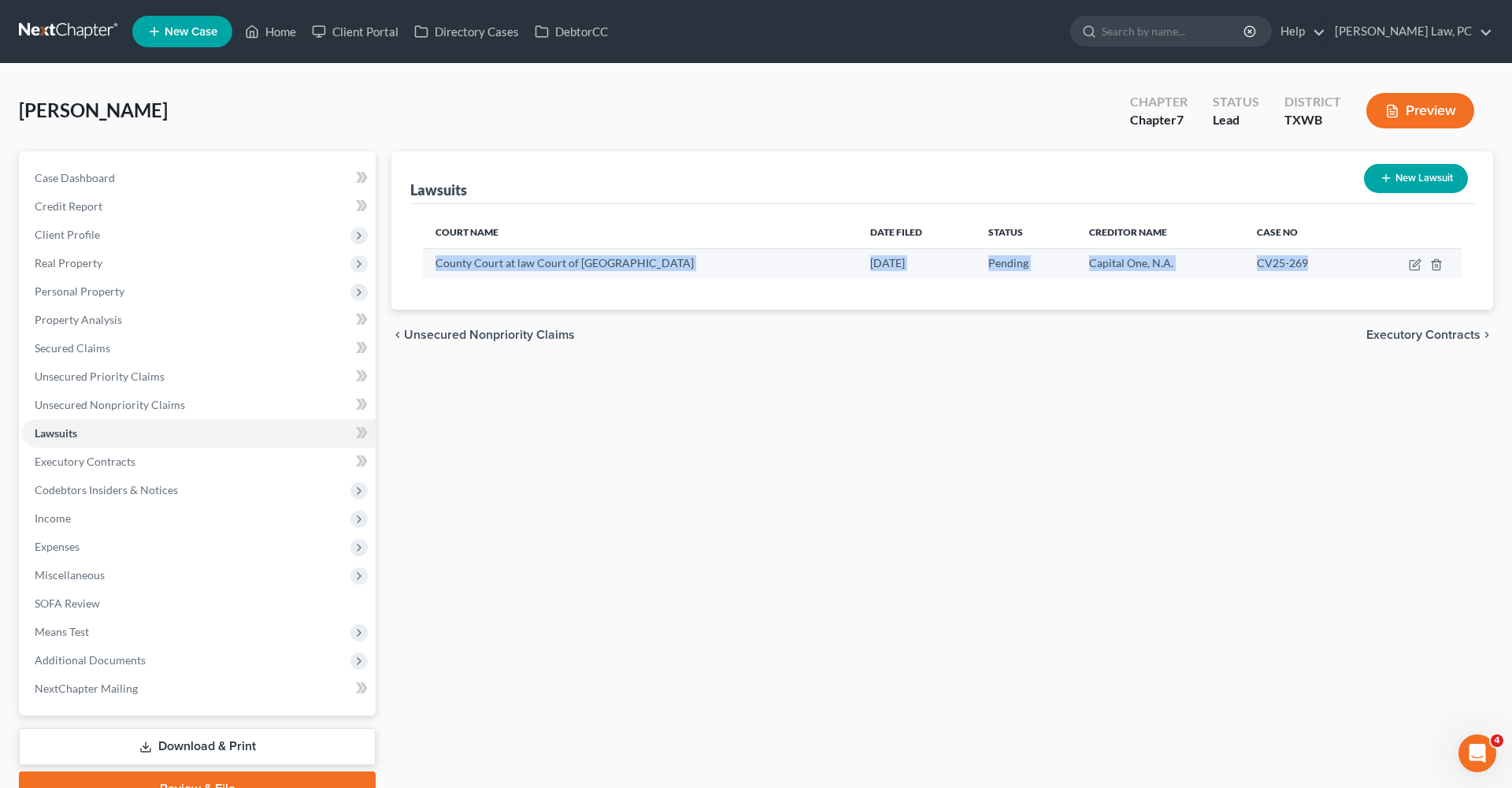
drag, startPoint x: 435, startPoint y: 263, endPoint x: 1302, endPoint y: 266, distance: 867.0
click at [1302, 266] on tr "County Court at law Court of Bosque County 09/12/2025 Pending Capital One, N.A.…" at bounding box center [942, 263] width 1039 height 30
copy tr "County Court at law Court of Bosque County 09/12/2025 Pending Capital One, N.A.…"
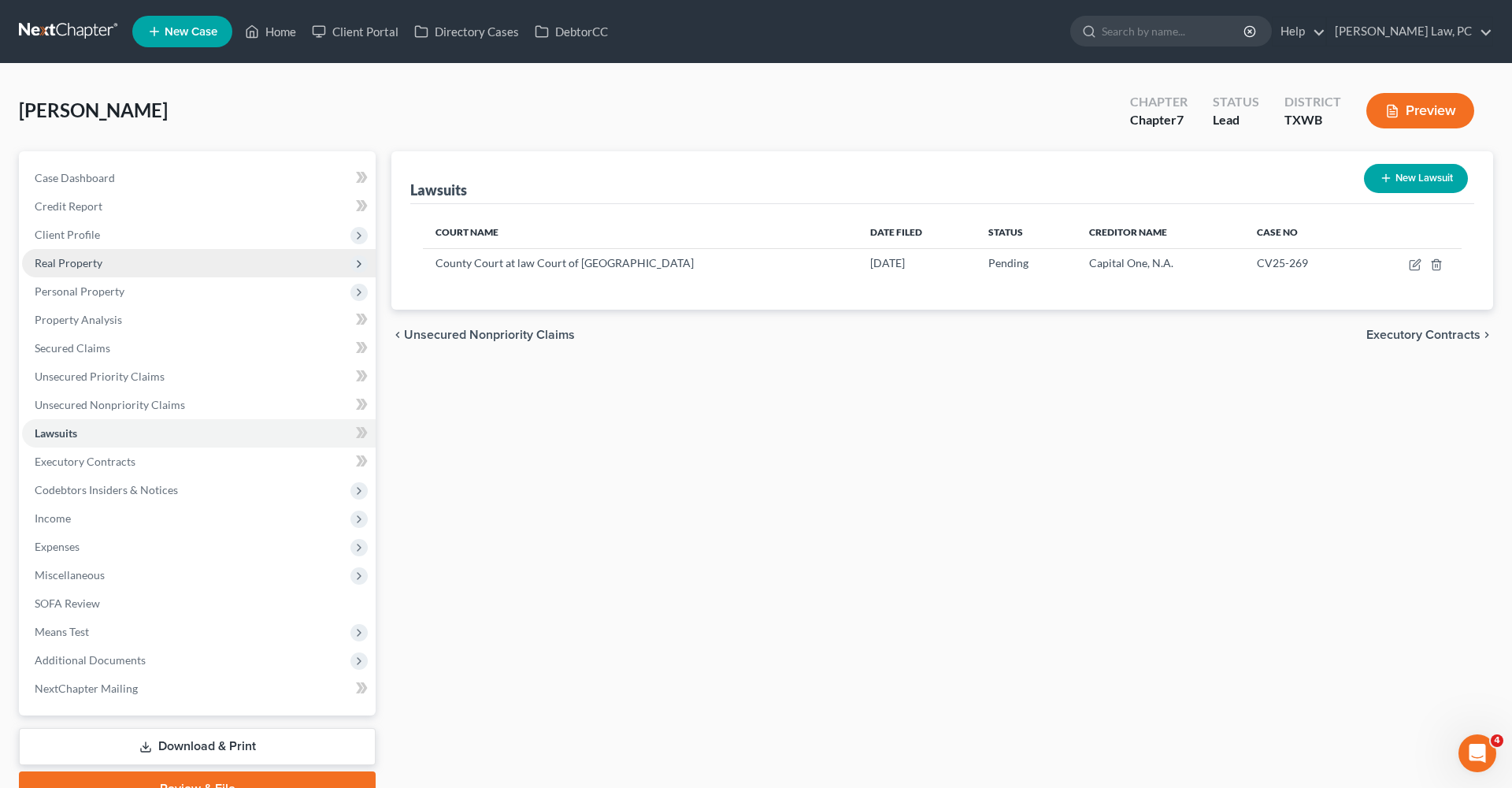
click at [76, 259] on span "Real Property" at bounding box center [68, 262] width 68 height 13
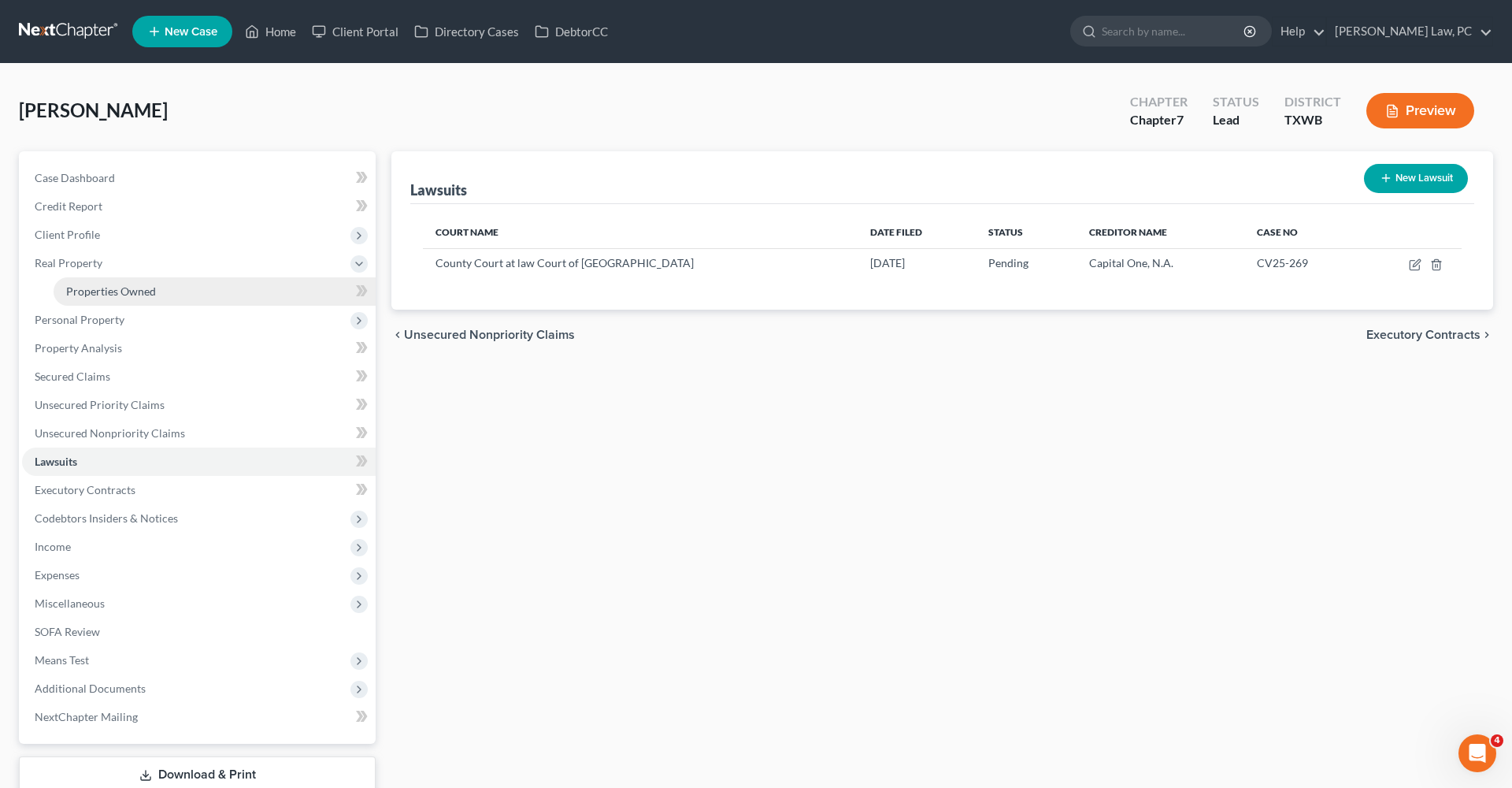
click at [129, 286] on span "Properties Owned" at bounding box center [111, 291] width 90 height 13
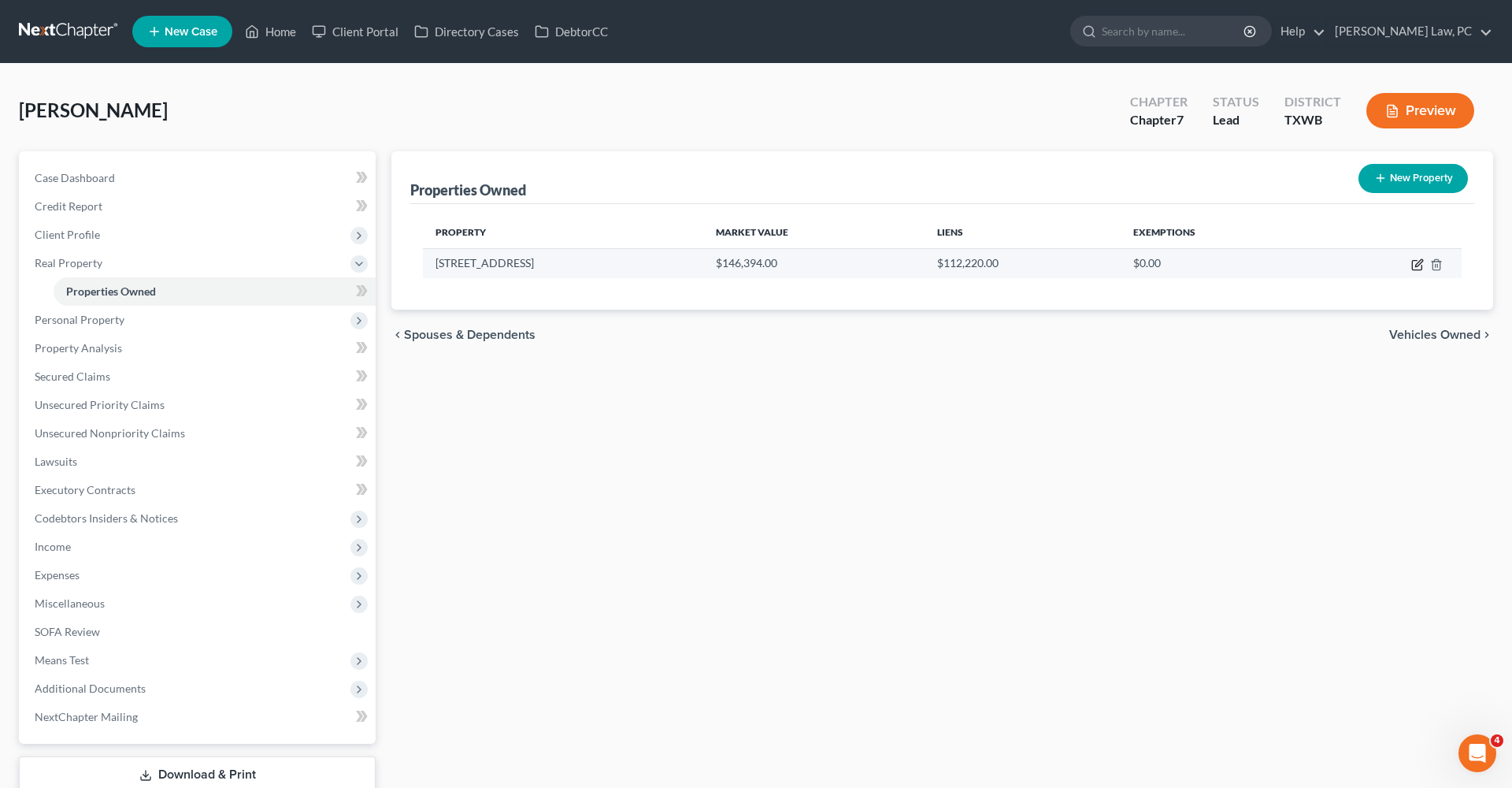
click at [1416, 264] on icon "button" at bounding box center [1419, 262] width 7 height 7
select select "45"
select select "17"
select select "0"
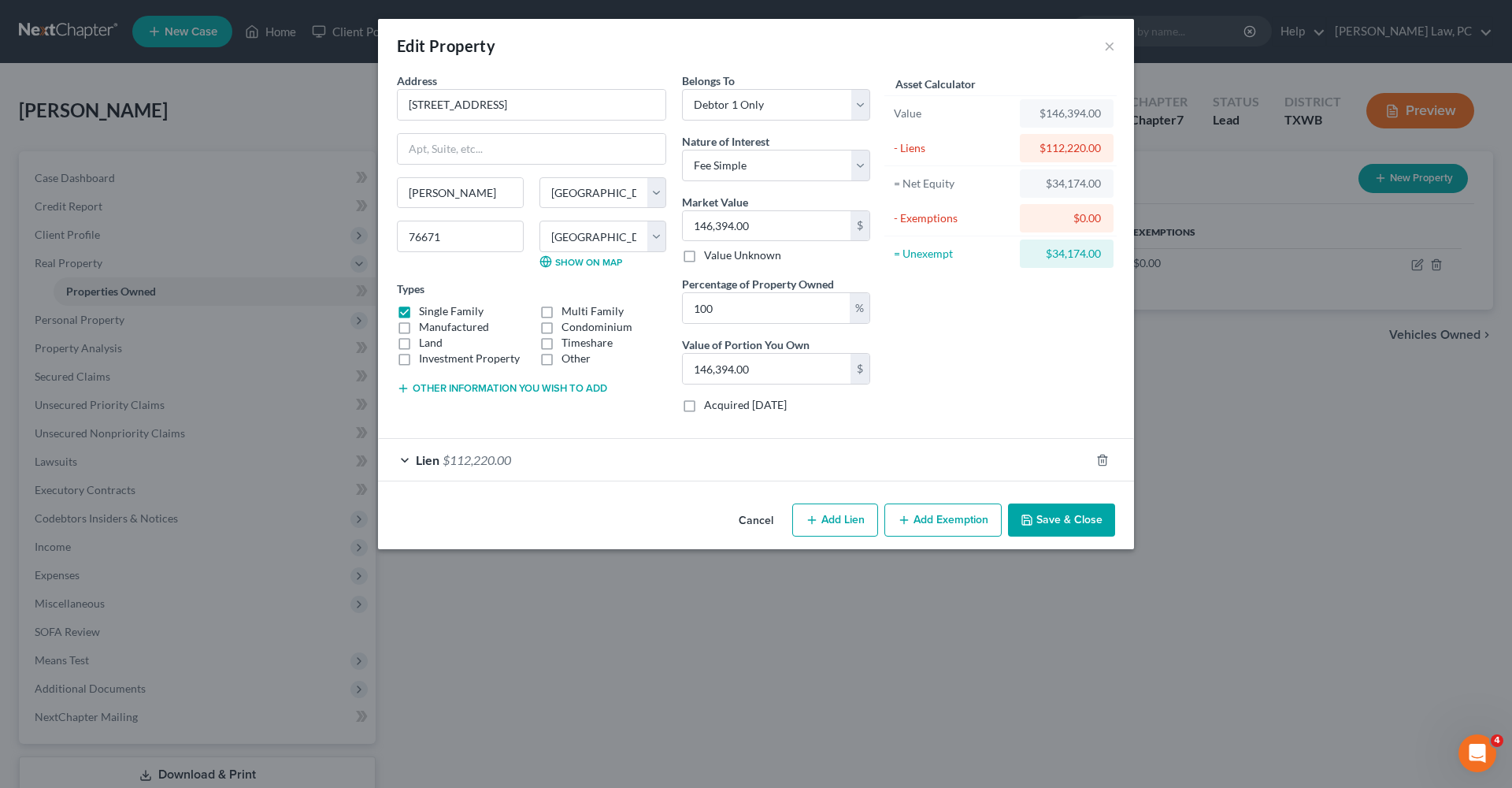
click at [669, 464] on div "Lien $112,220.00" at bounding box center [733, 459] width 712 height 42
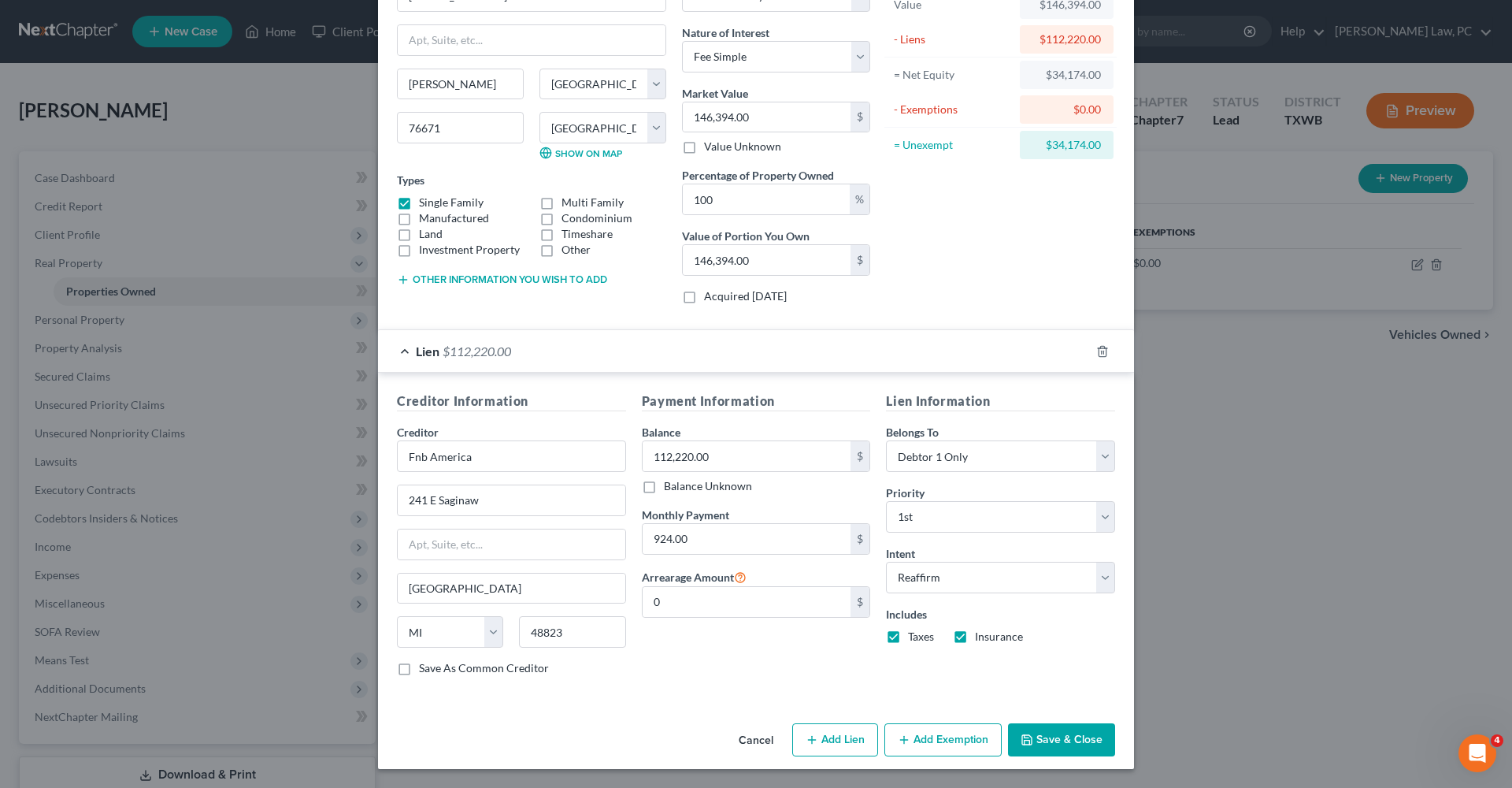
scroll to position [108, 0]
click at [567, 358] on div "Lien $112,220.00" at bounding box center [733, 352] width 712 height 42
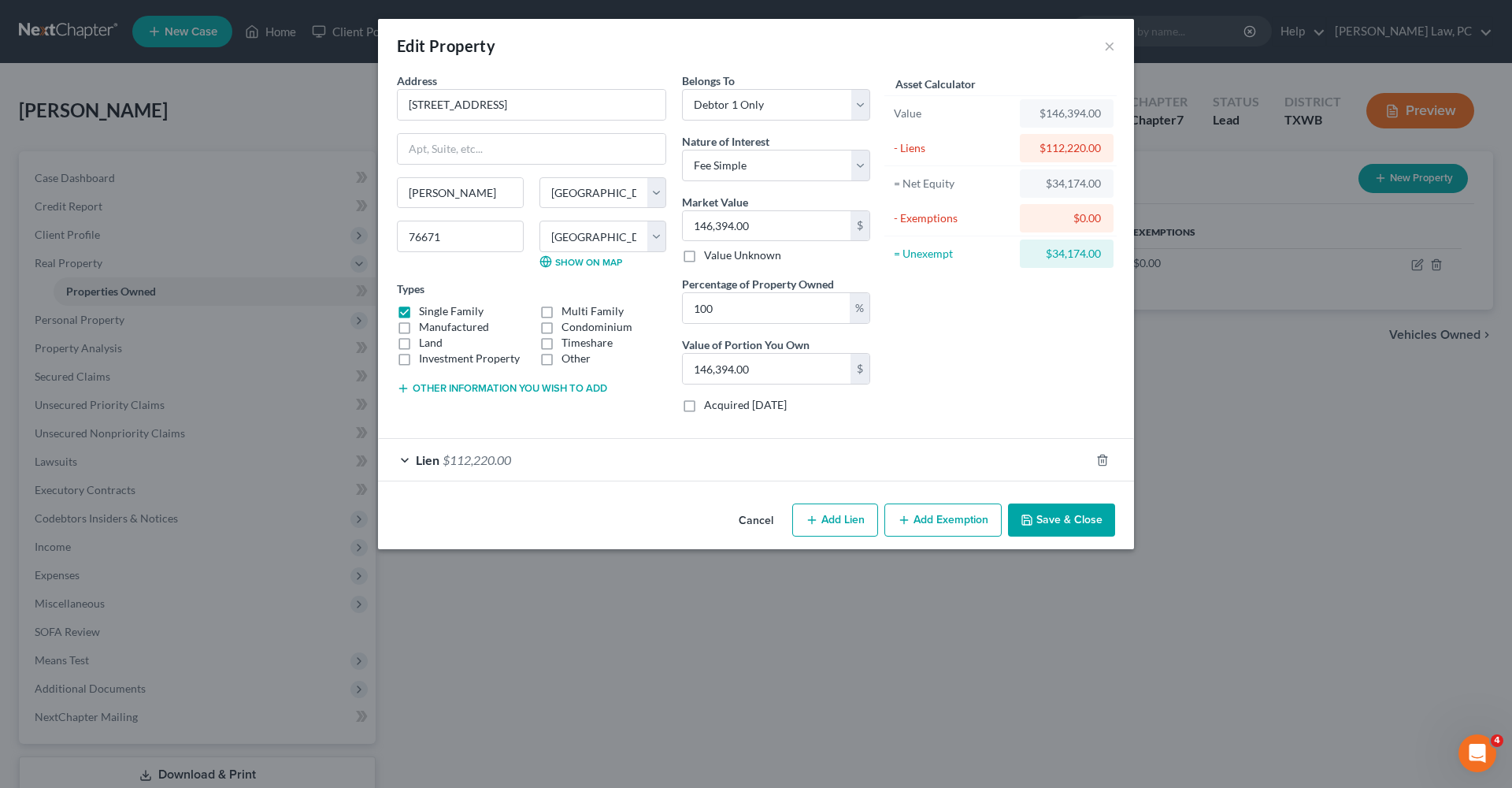
scroll to position [0, 0]
click at [919, 522] on button "Add Exemption" at bounding box center [942, 520] width 117 height 33
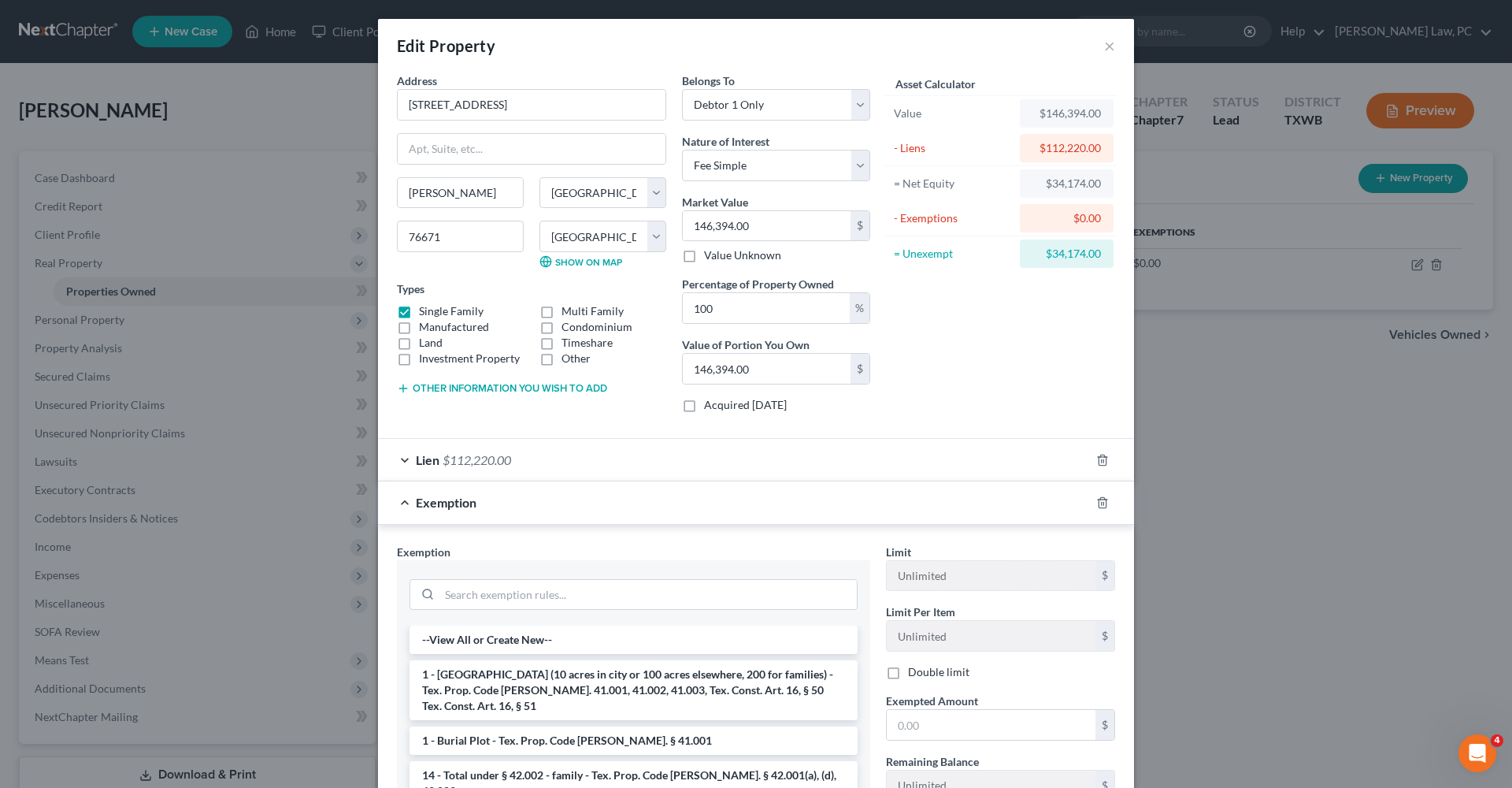
click at [596, 509] on div "Exemption" at bounding box center [733, 502] width 712 height 42
click at [415, 512] on div "Exemption" at bounding box center [733, 502] width 712 height 42
click at [1102, 502] on icon "button" at bounding box center [1102, 502] width 12 height 12
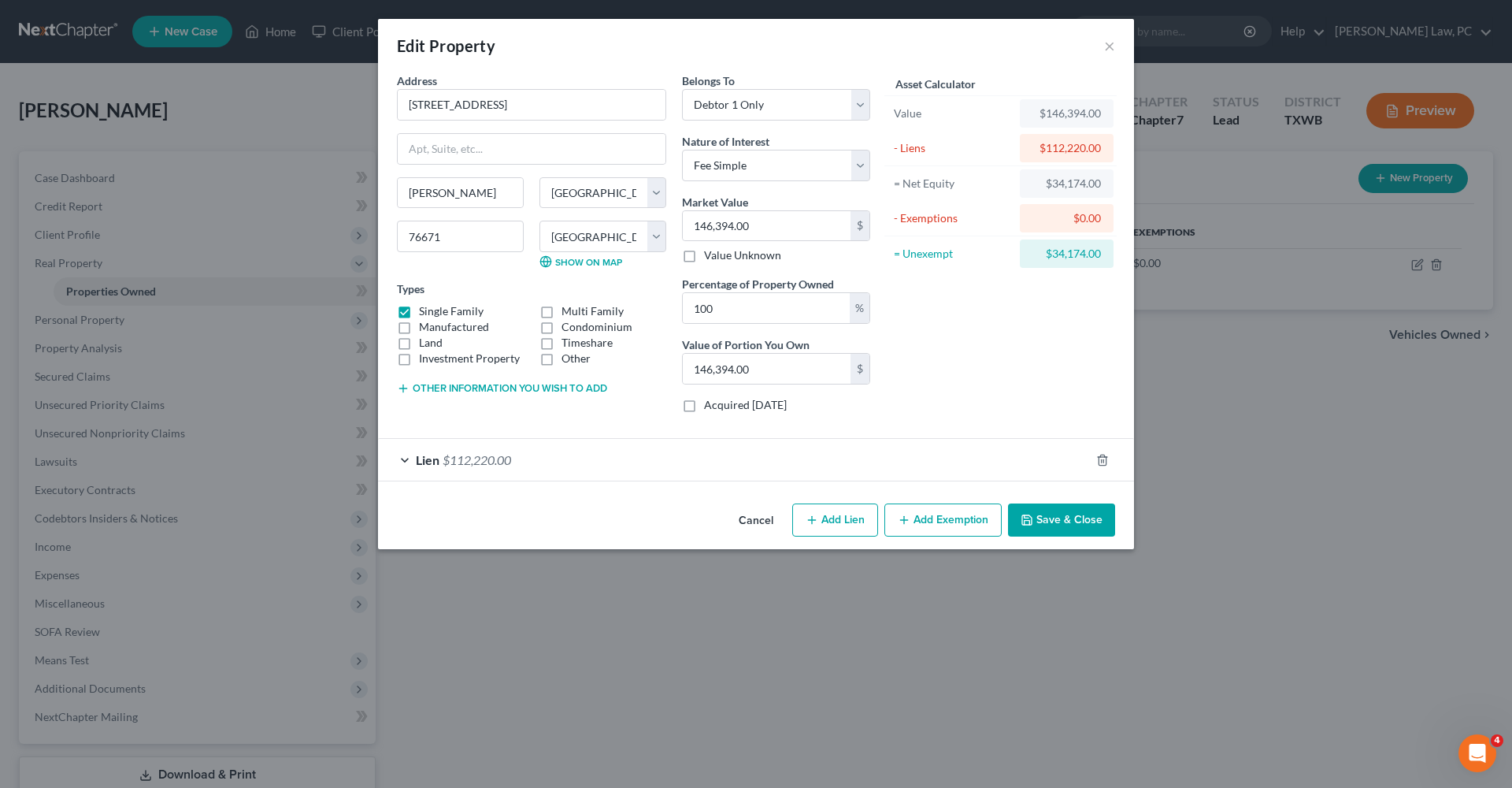
click at [1091, 528] on button "Save & Close" at bounding box center [1061, 520] width 107 height 33
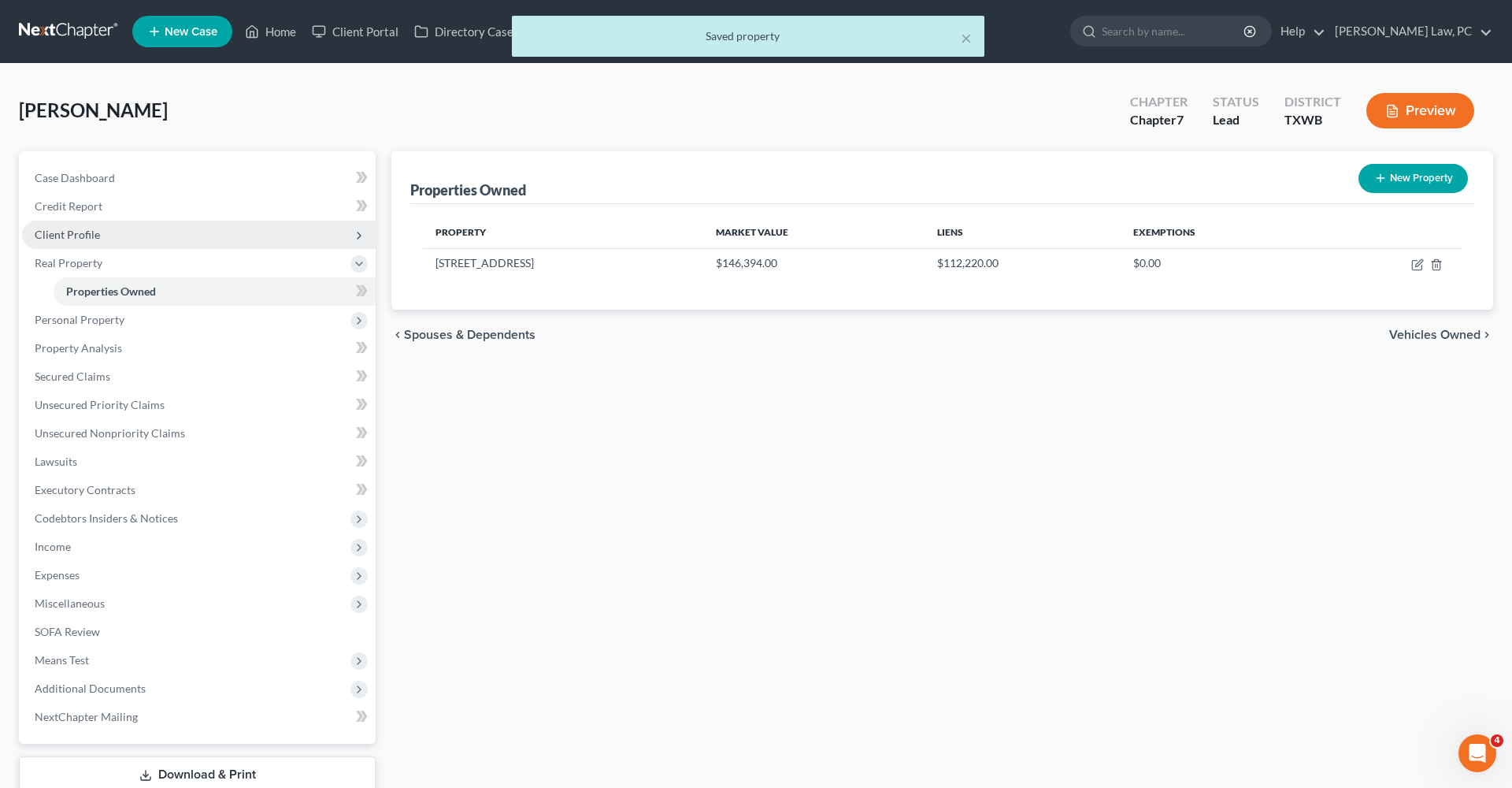
click at [80, 239] on span "Client Profile" at bounding box center [67, 235] width 66 height 13
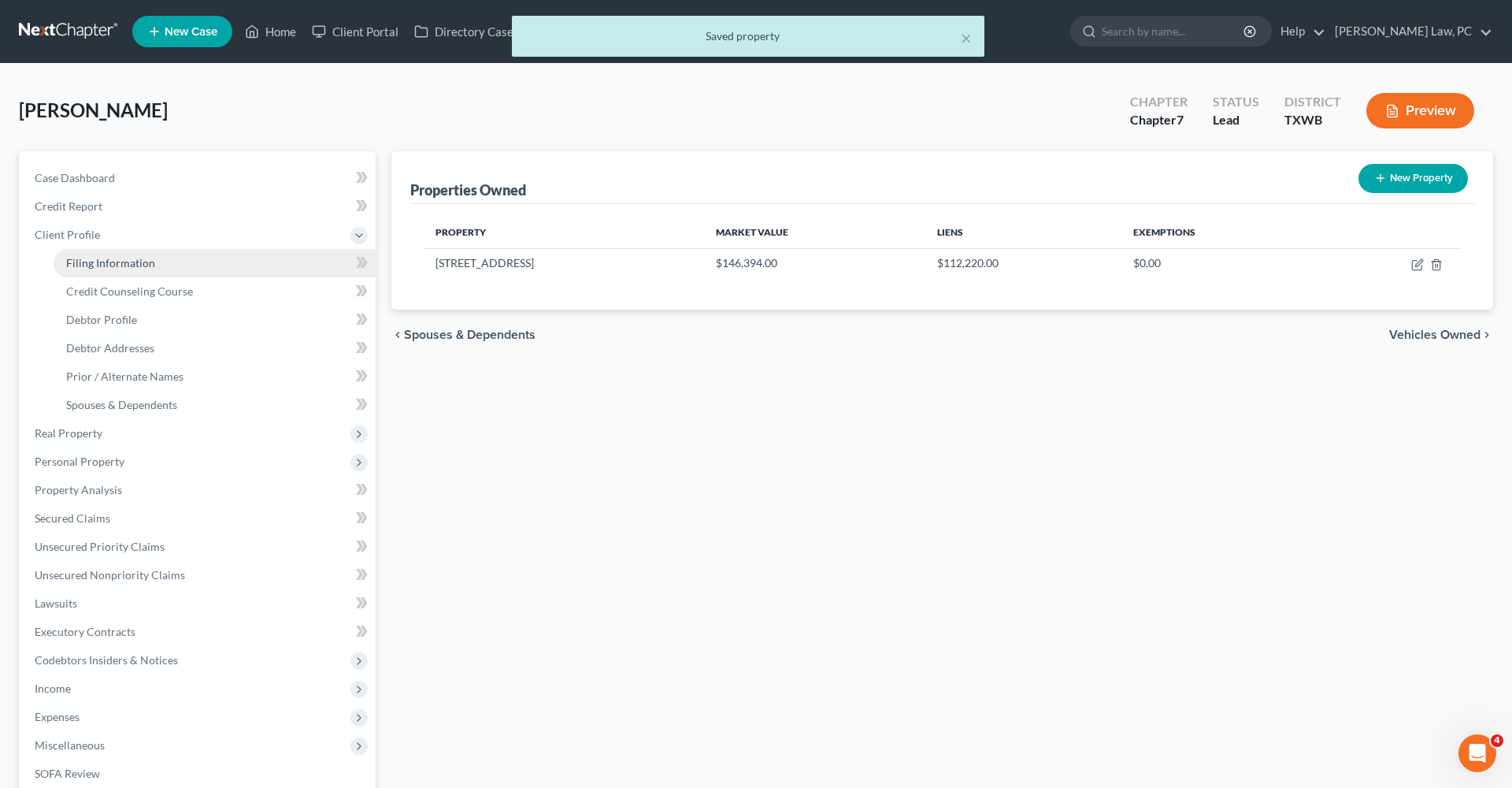
click at [119, 260] on span "Filing Information" at bounding box center [111, 262] width 89 height 13
select select "1"
select select "0"
select select "80"
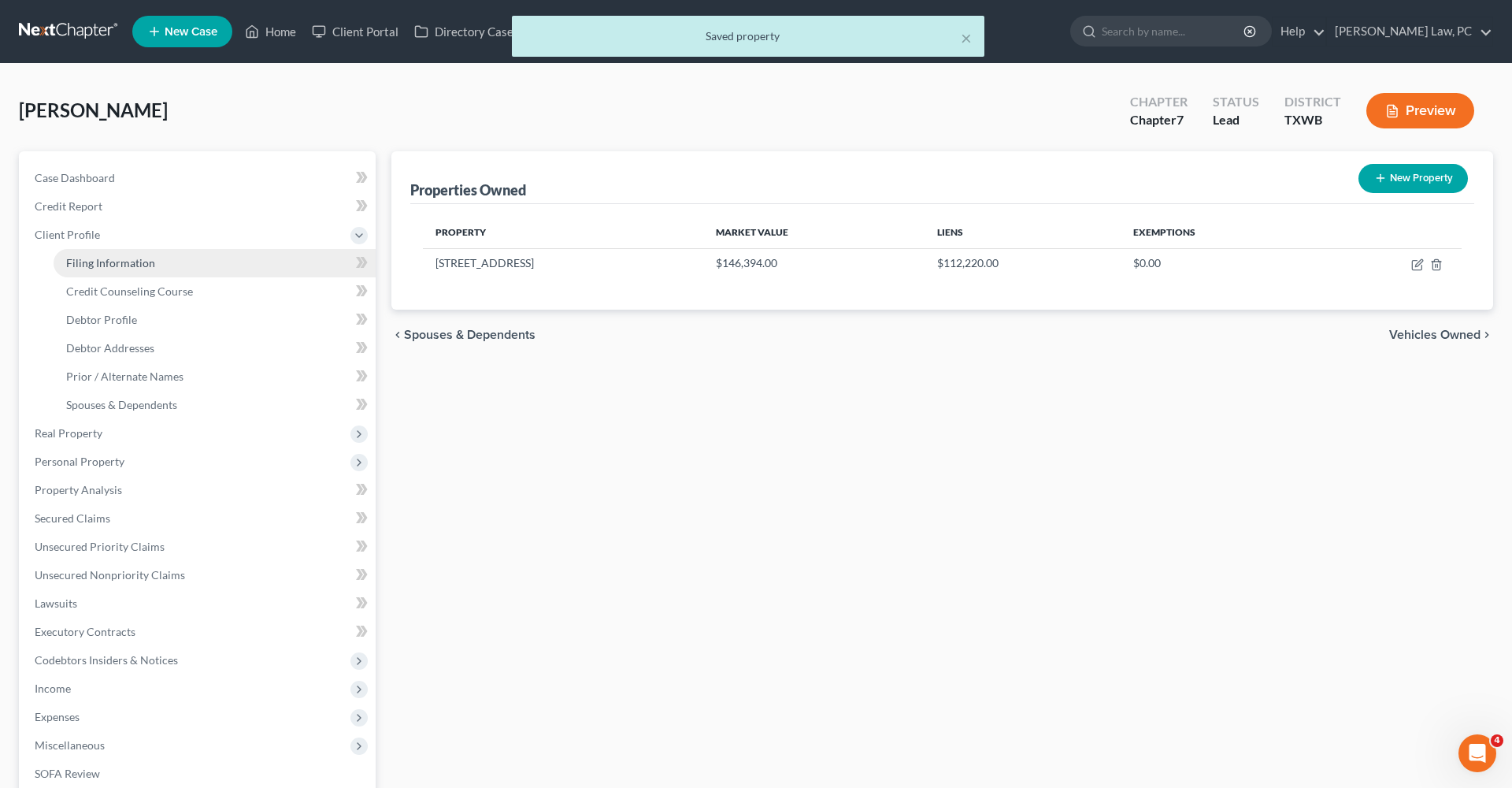
select select "0"
select select "45"
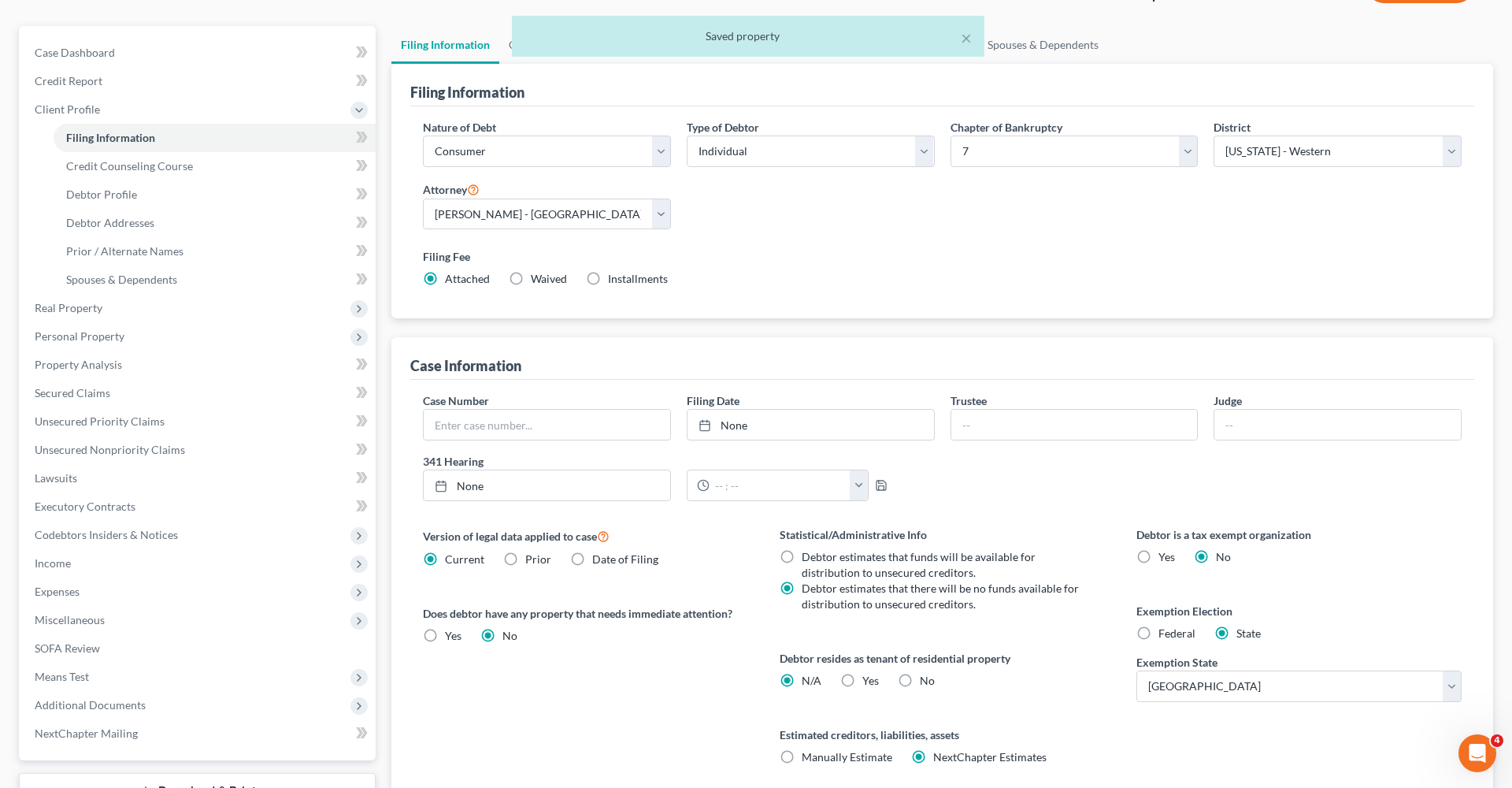
scroll to position [153, 0]
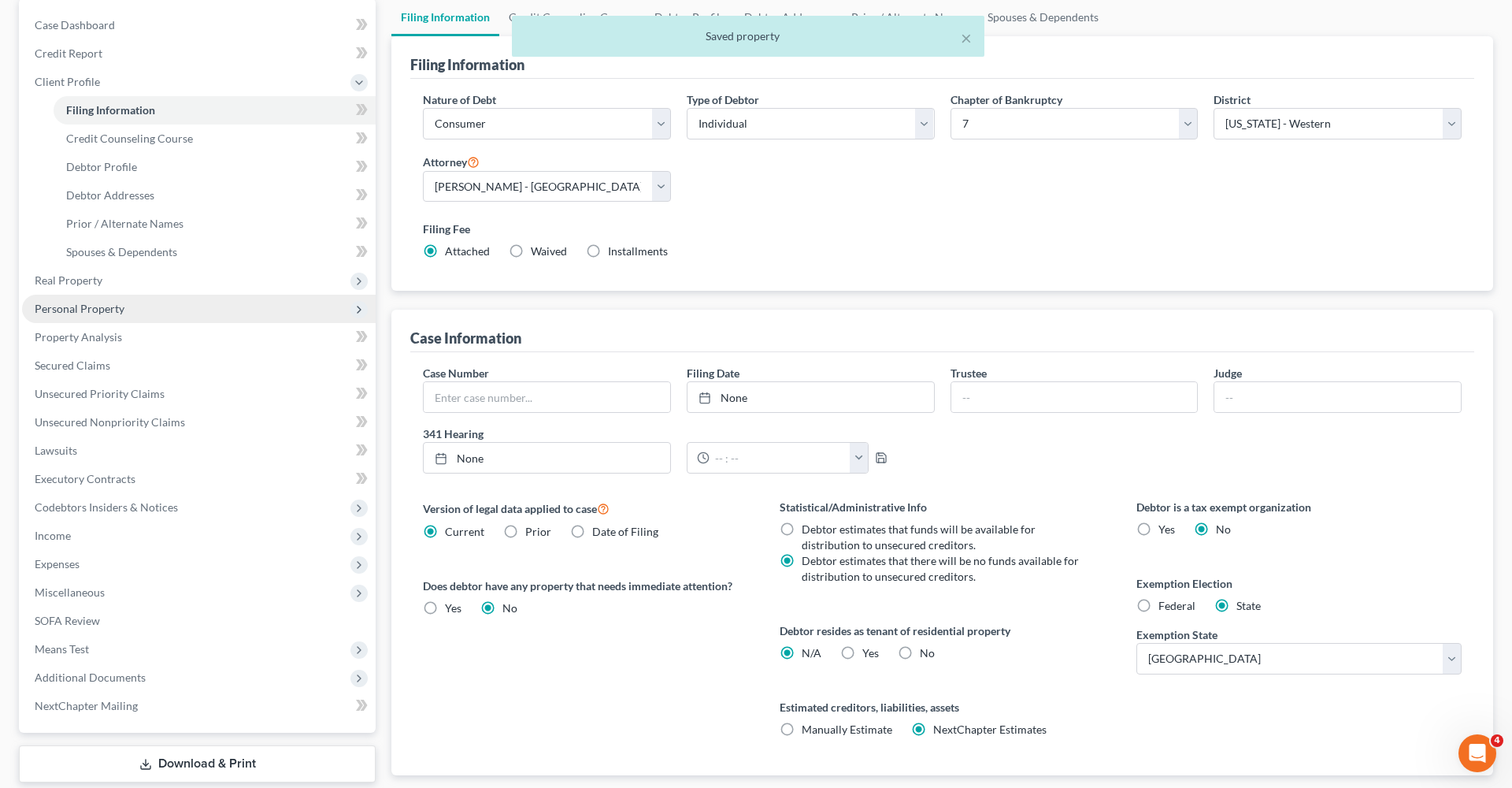
click at [98, 314] on span "Personal Property" at bounding box center [79, 308] width 90 height 13
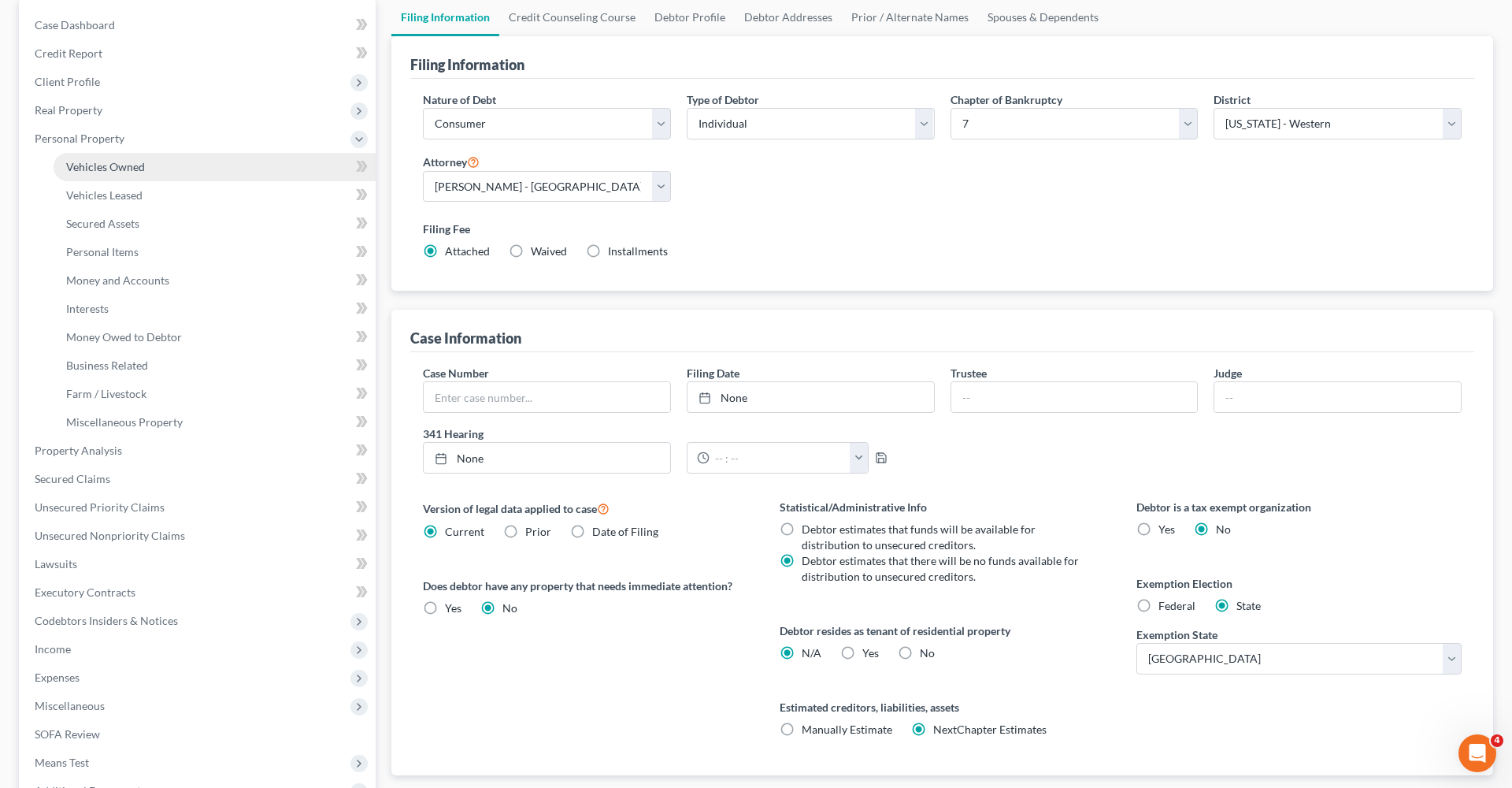
click at [99, 172] on span "Vehicles Owned" at bounding box center [106, 166] width 79 height 13
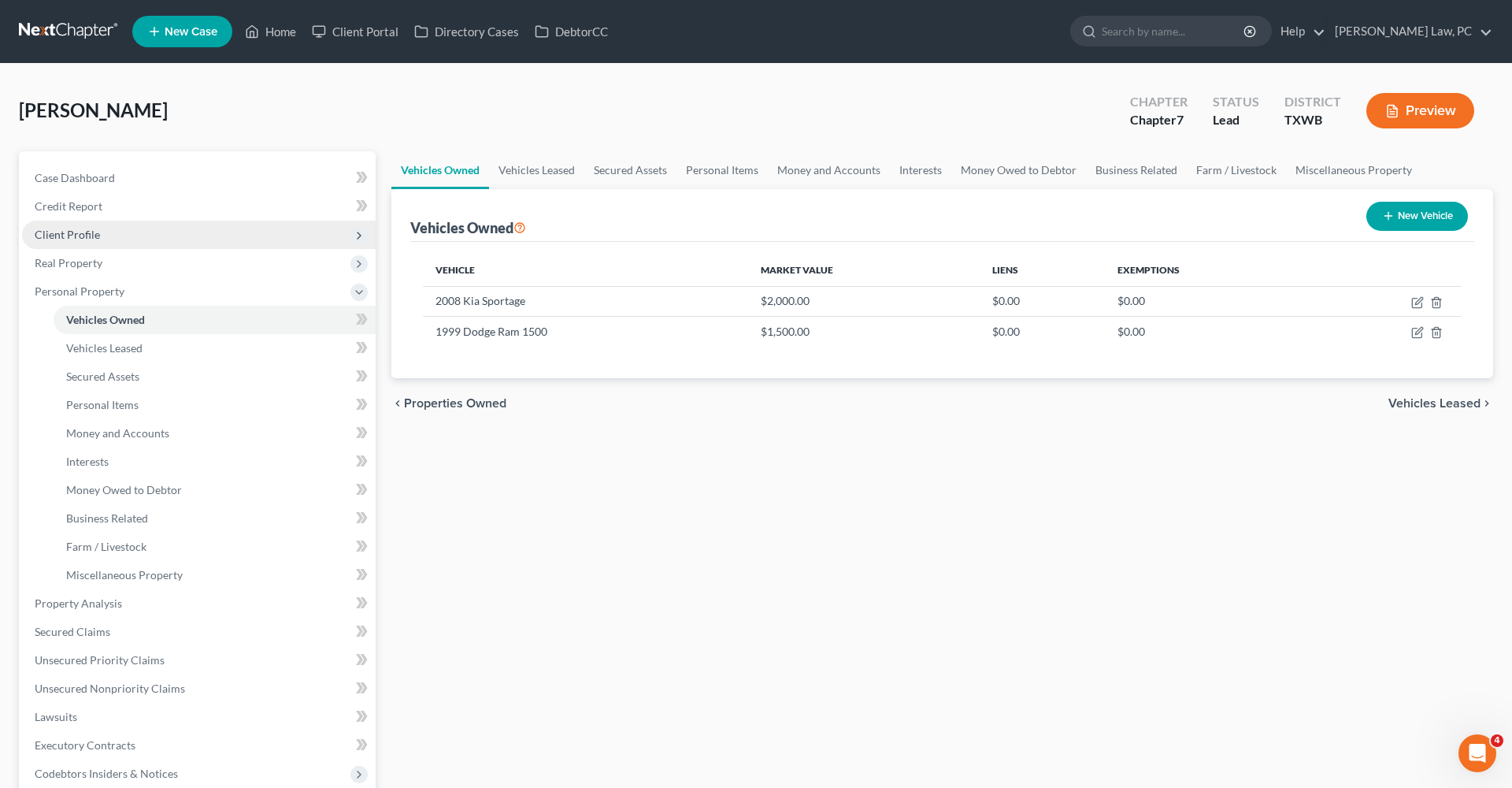
click at [69, 232] on span "Client Profile" at bounding box center [67, 235] width 66 height 13
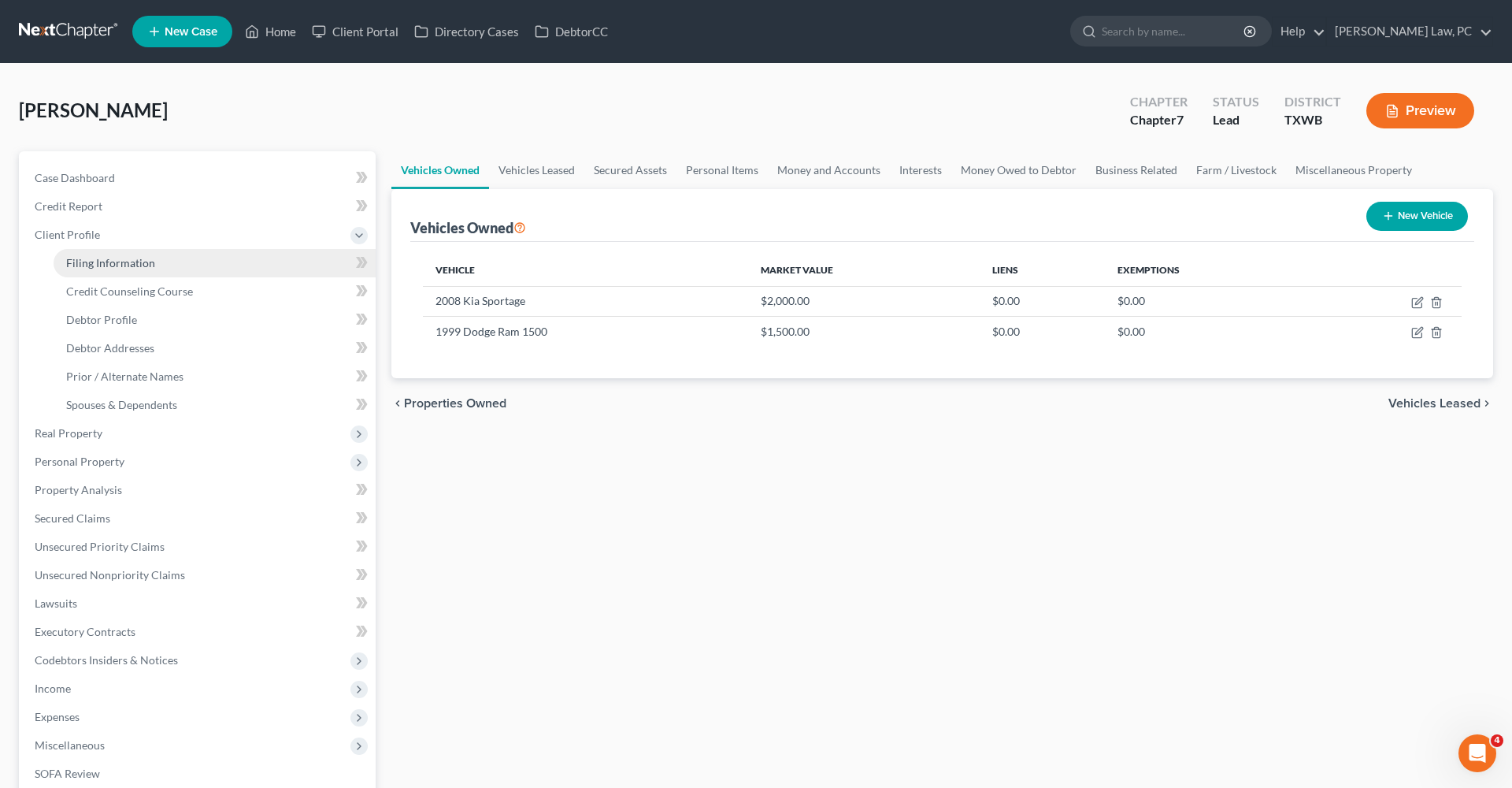
click at [111, 262] on span "Filing Information" at bounding box center [111, 262] width 89 height 13
select select "1"
select select "0"
select select "80"
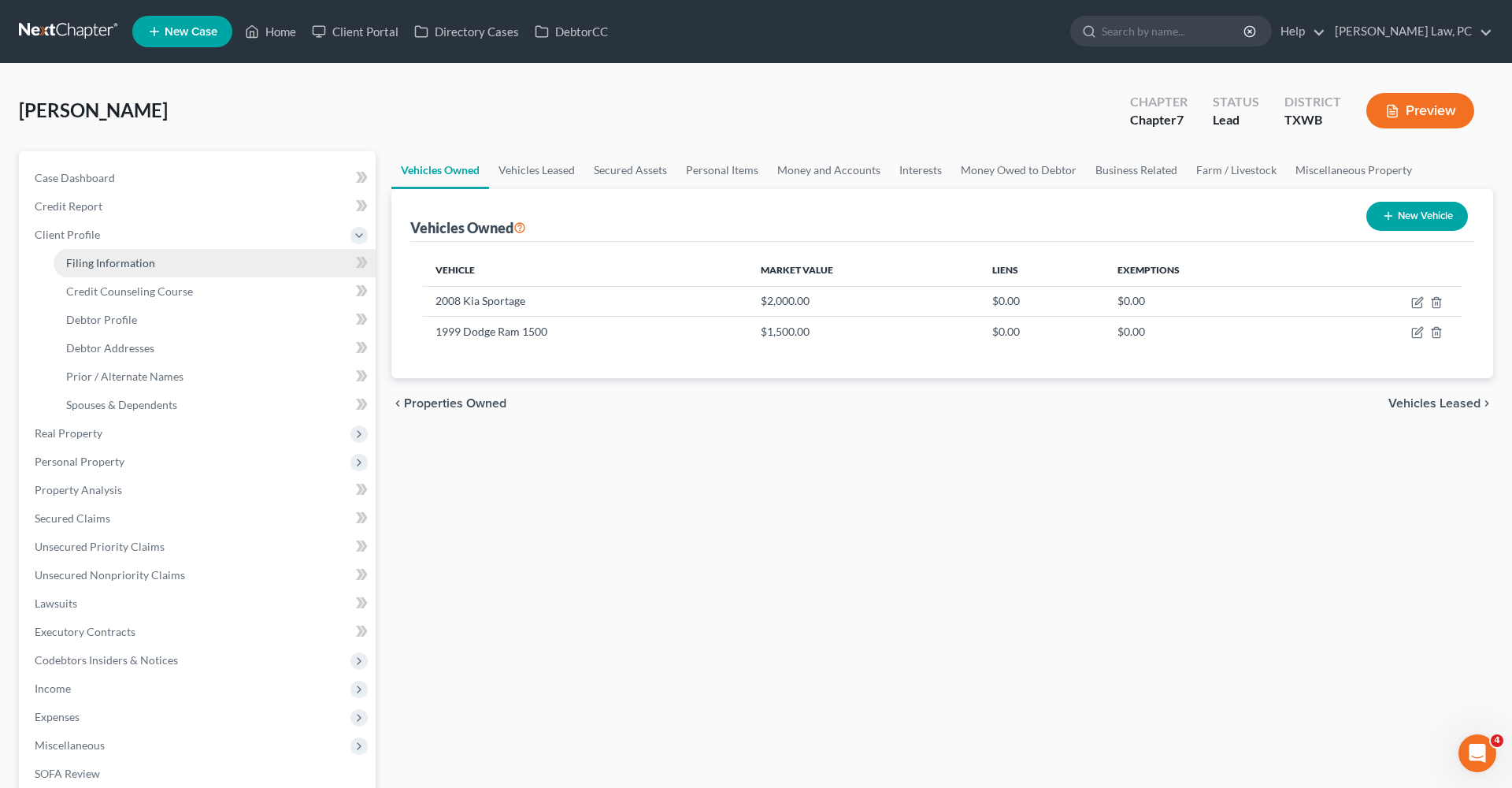
select select "0"
select select "45"
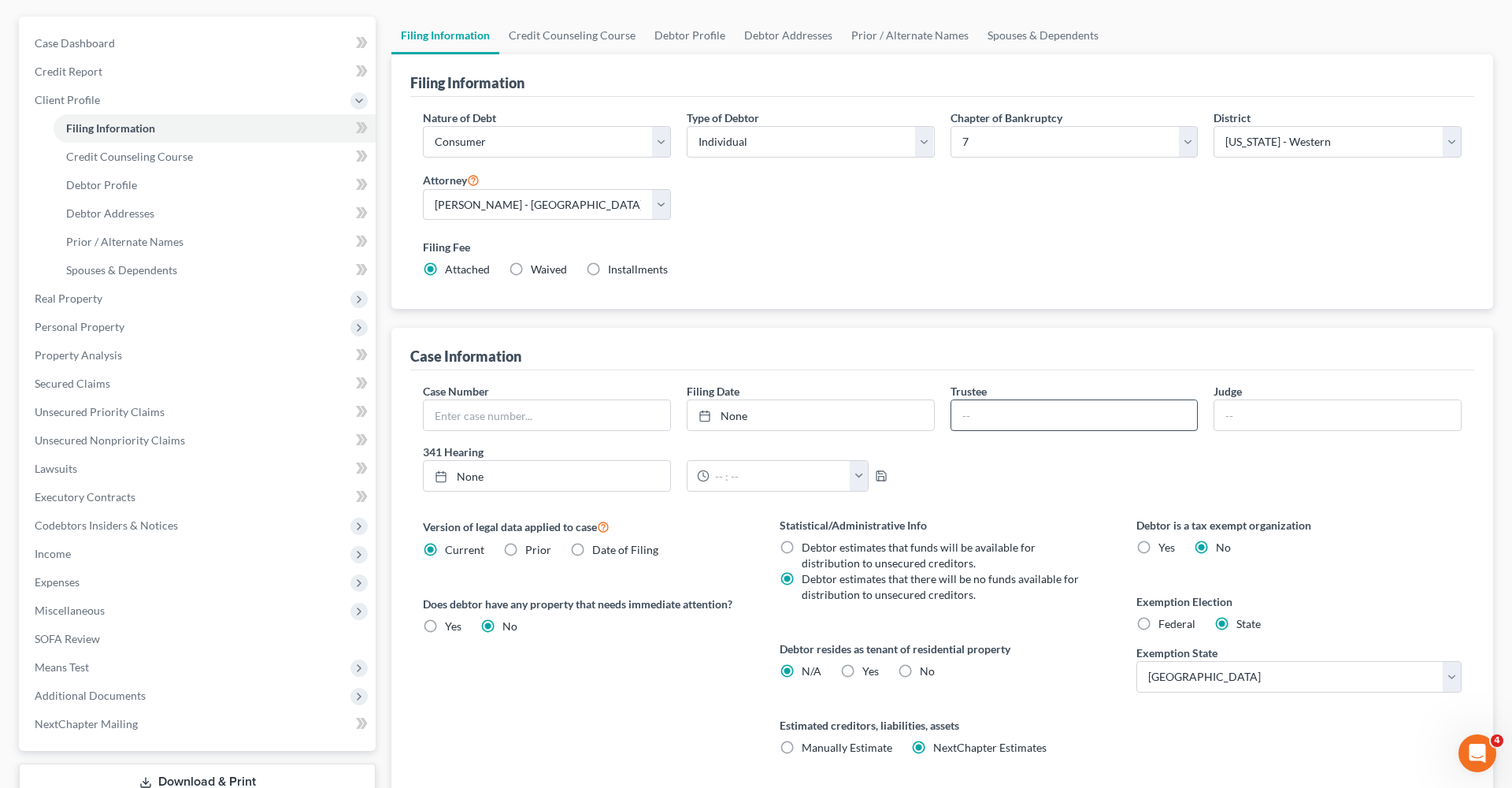
scroll to position [134, 0]
click at [1182, 622] on span "Federal" at bounding box center [1177, 623] width 37 height 13
click at [1175, 622] on input "Federal" at bounding box center [1169, 621] width 10 height 10
radio input "true"
radio input "false"
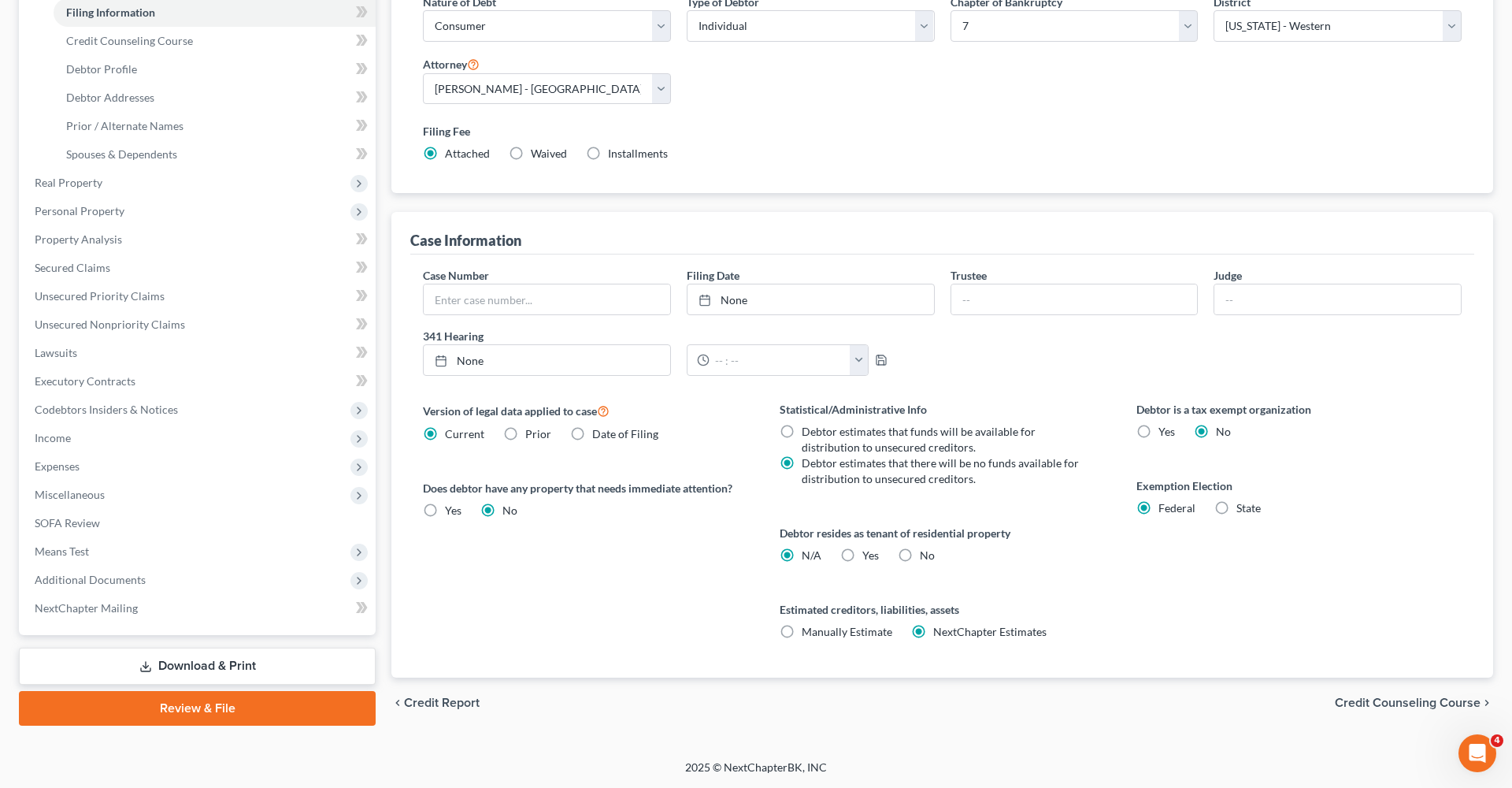
scroll to position [252, 0]
click at [65, 187] on span "Real Property" at bounding box center [68, 182] width 68 height 13
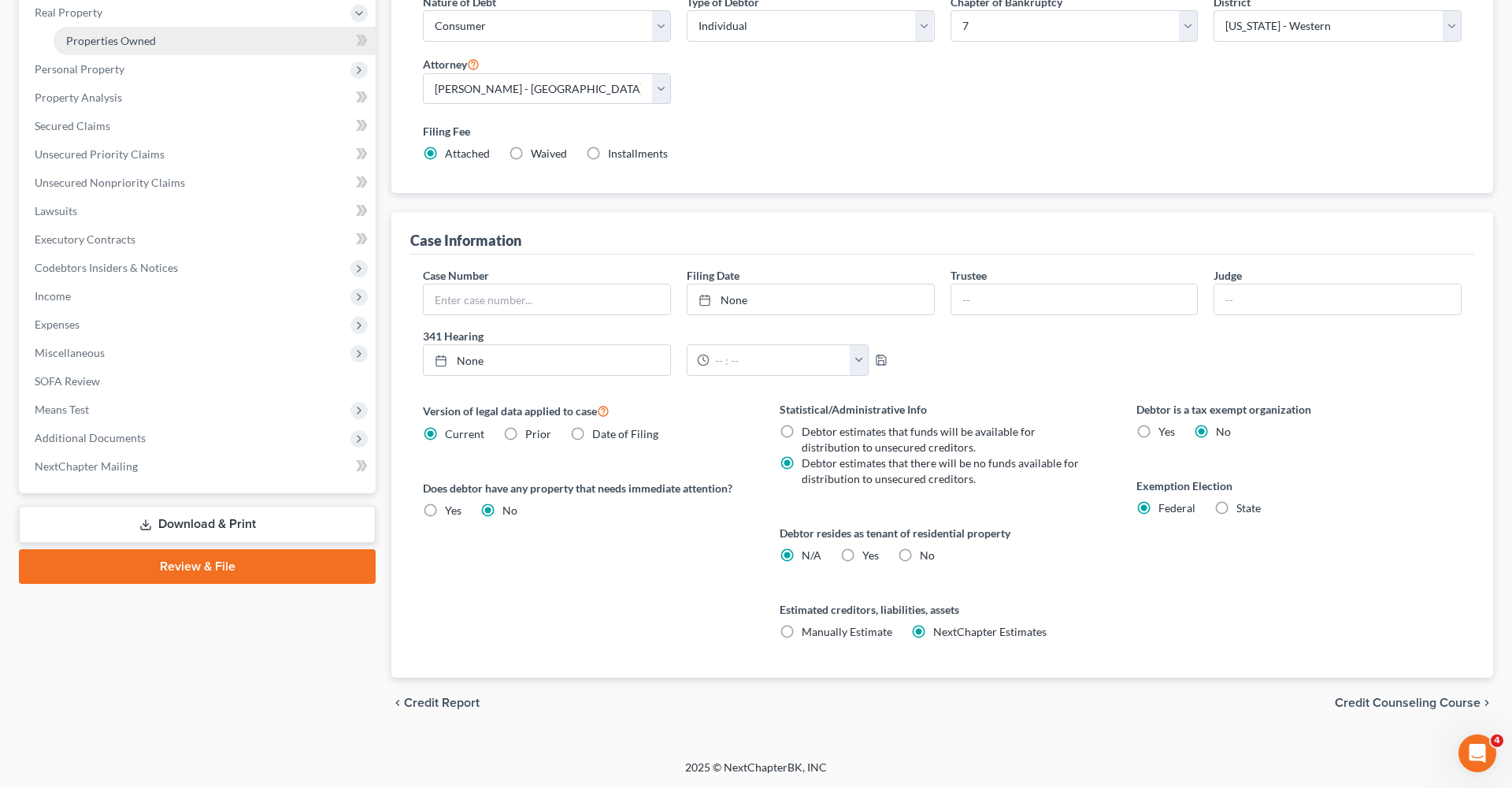
click at [114, 47] on link "Properties Owned" at bounding box center [214, 41] width 322 height 29
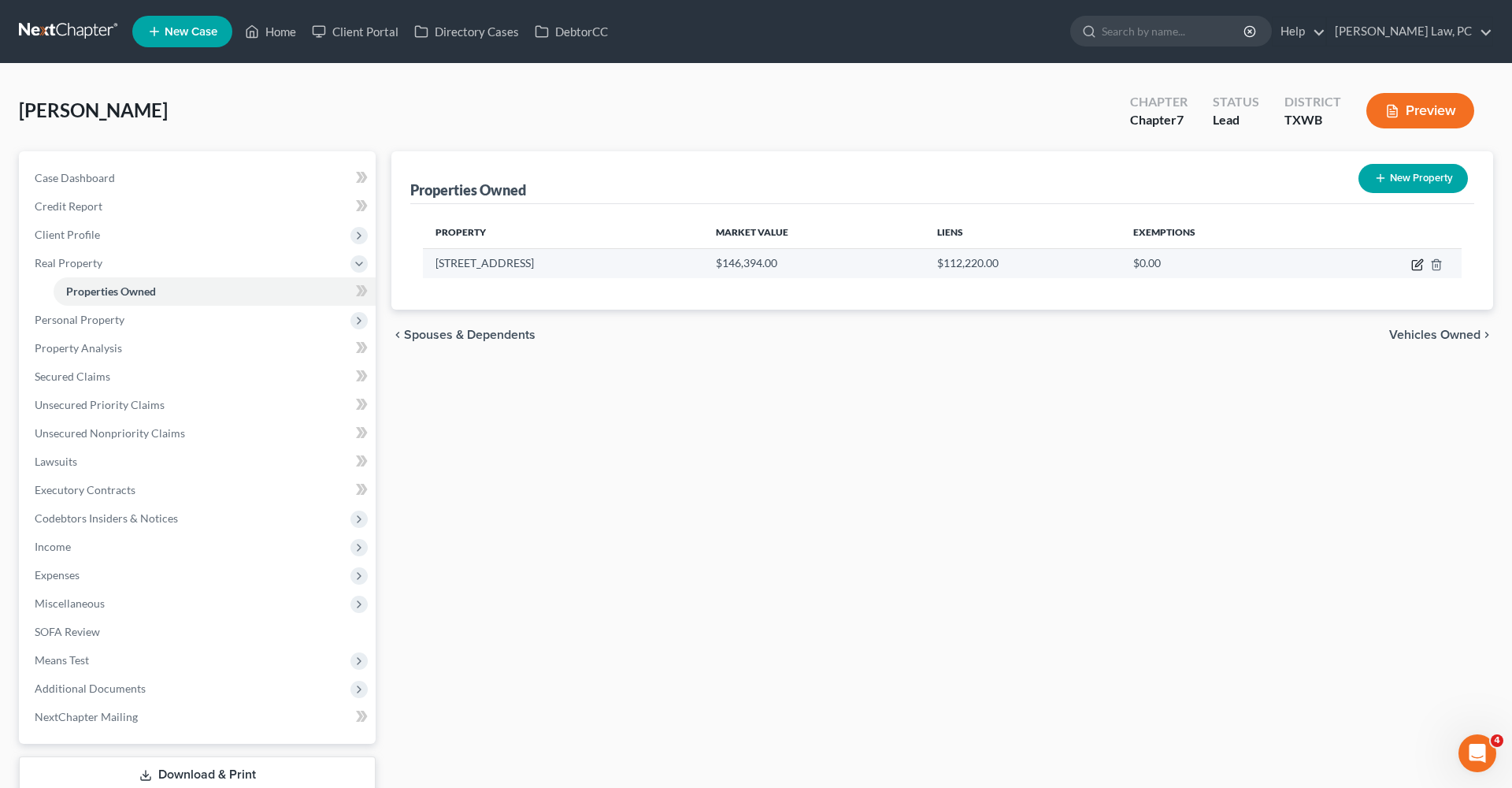
click at [1413, 264] on icon "button" at bounding box center [1417, 266] width 10 height 10
select select "45"
select select "17"
select select "0"
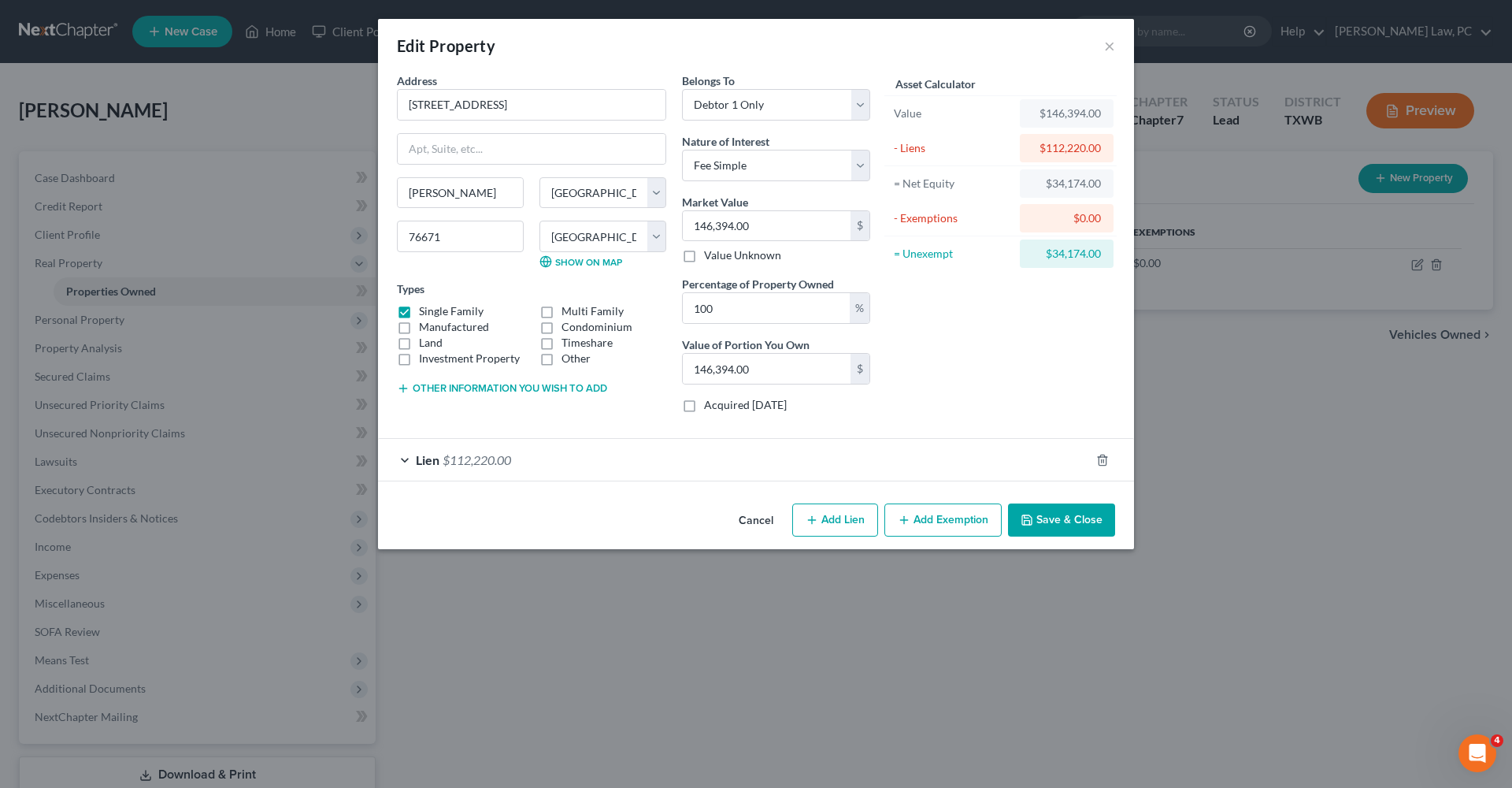
click at [937, 519] on button "Add Exemption" at bounding box center [942, 520] width 117 height 33
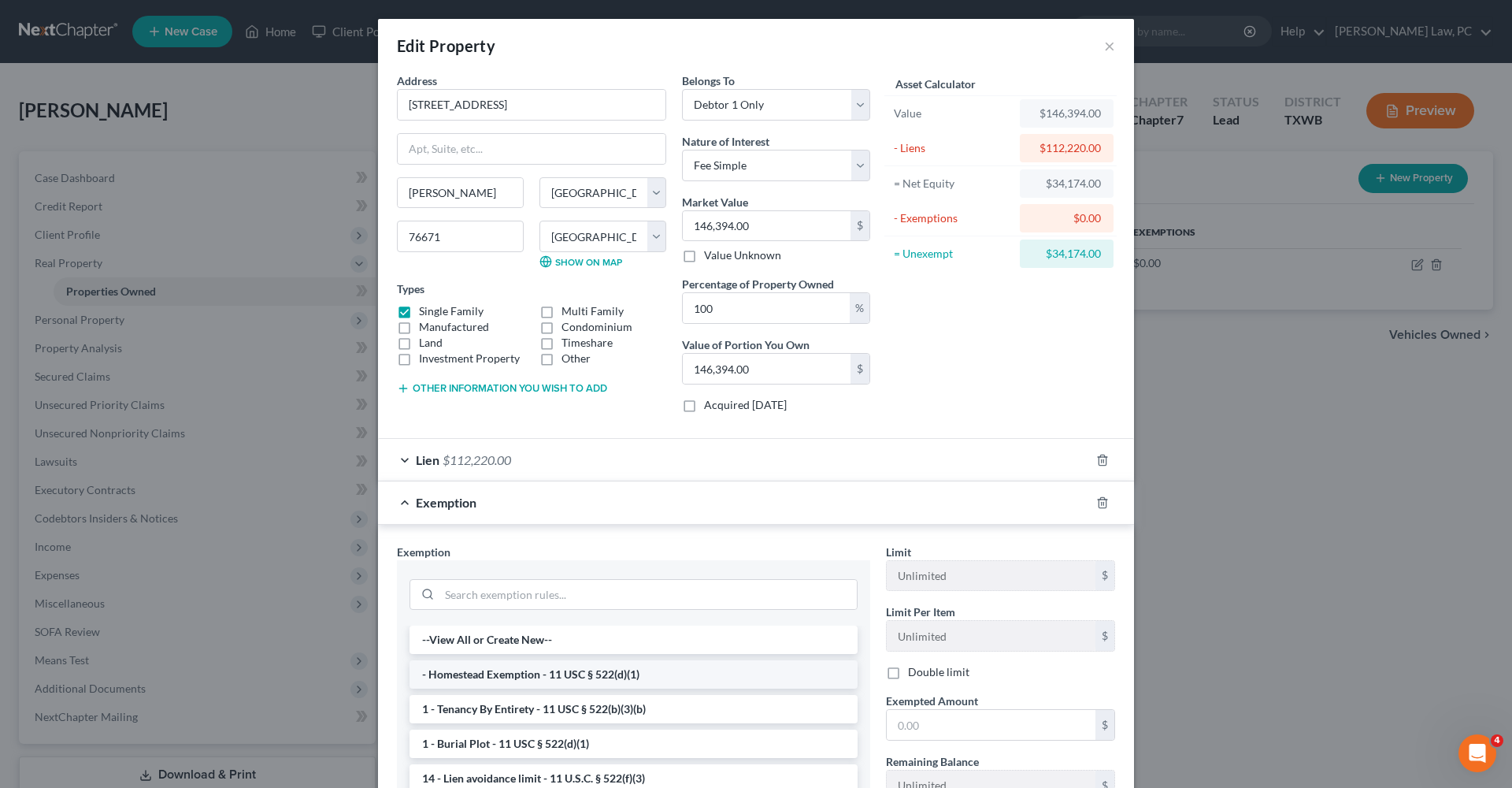
click at [630, 671] on li "- Homestead Exemption - 11 USC § 522(d)(1)" at bounding box center [633, 674] width 448 height 29
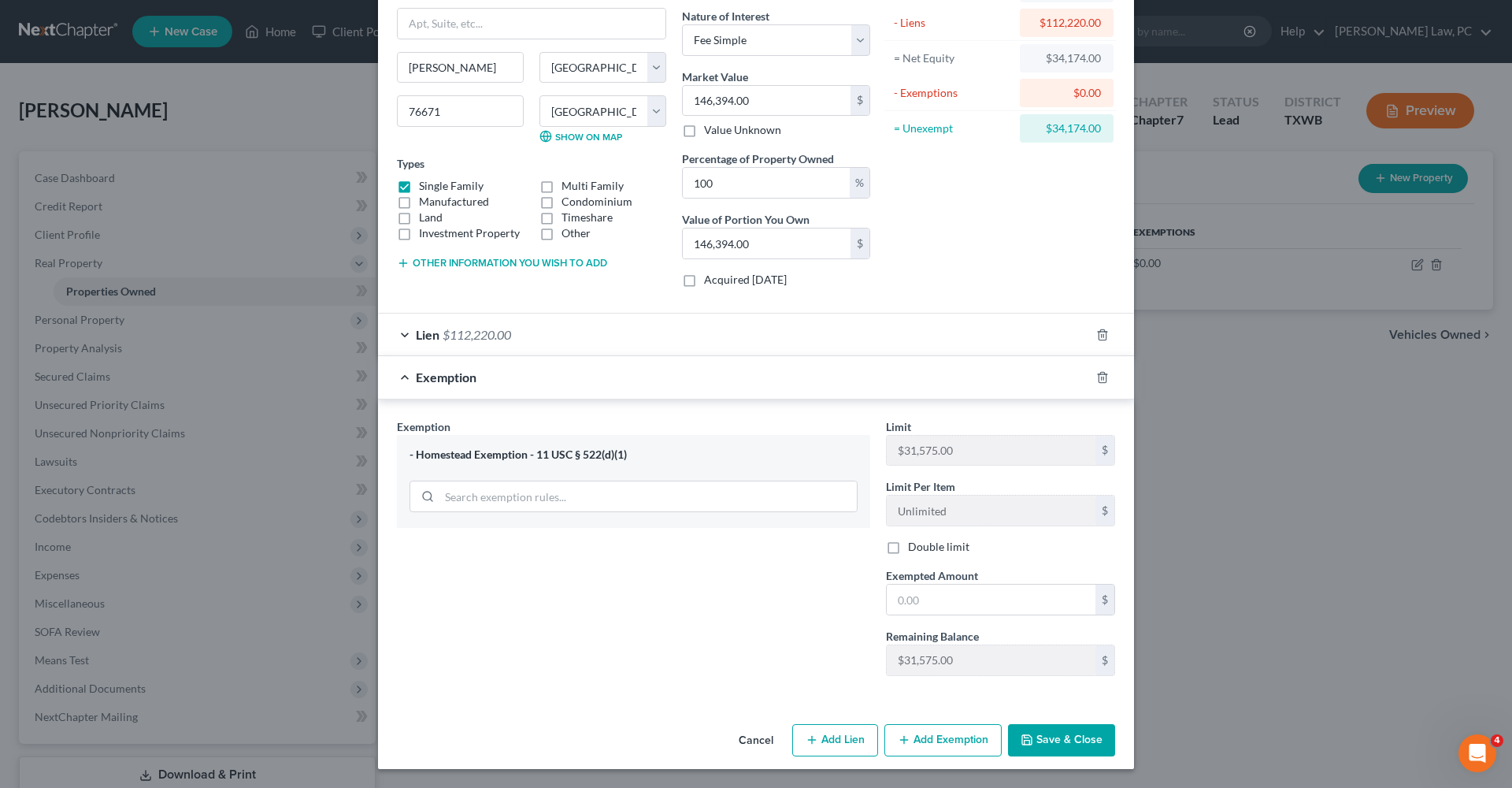
scroll to position [125, 0]
click at [1101, 377] on line "button" at bounding box center [1101, 378] width 0 height 3
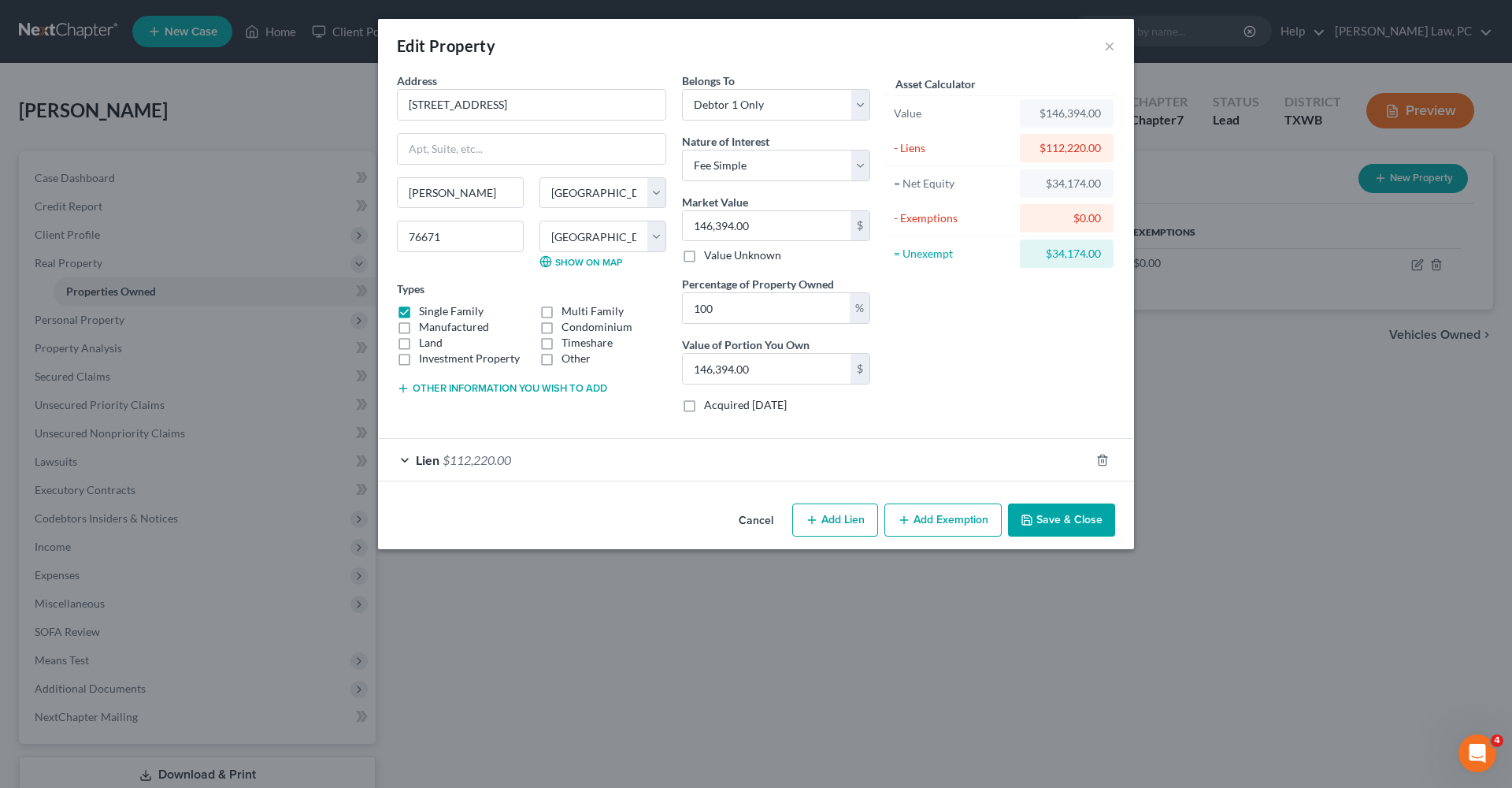
scroll to position [0, 0]
click at [1037, 520] on button "Save & Close" at bounding box center [1061, 520] width 107 height 33
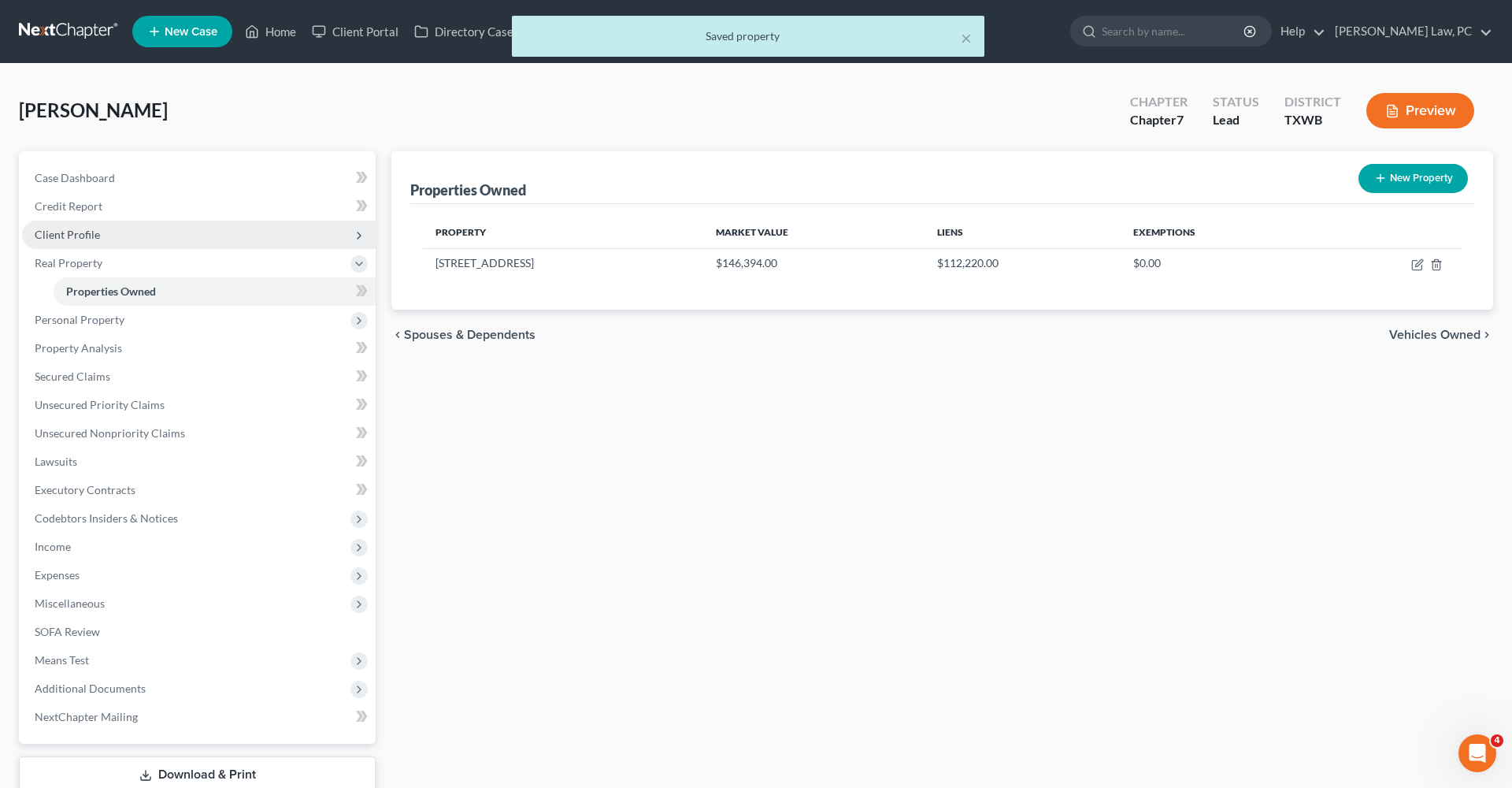
click at [81, 238] on span "Client Profile" at bounding box center [67, 235] width 66 height 13
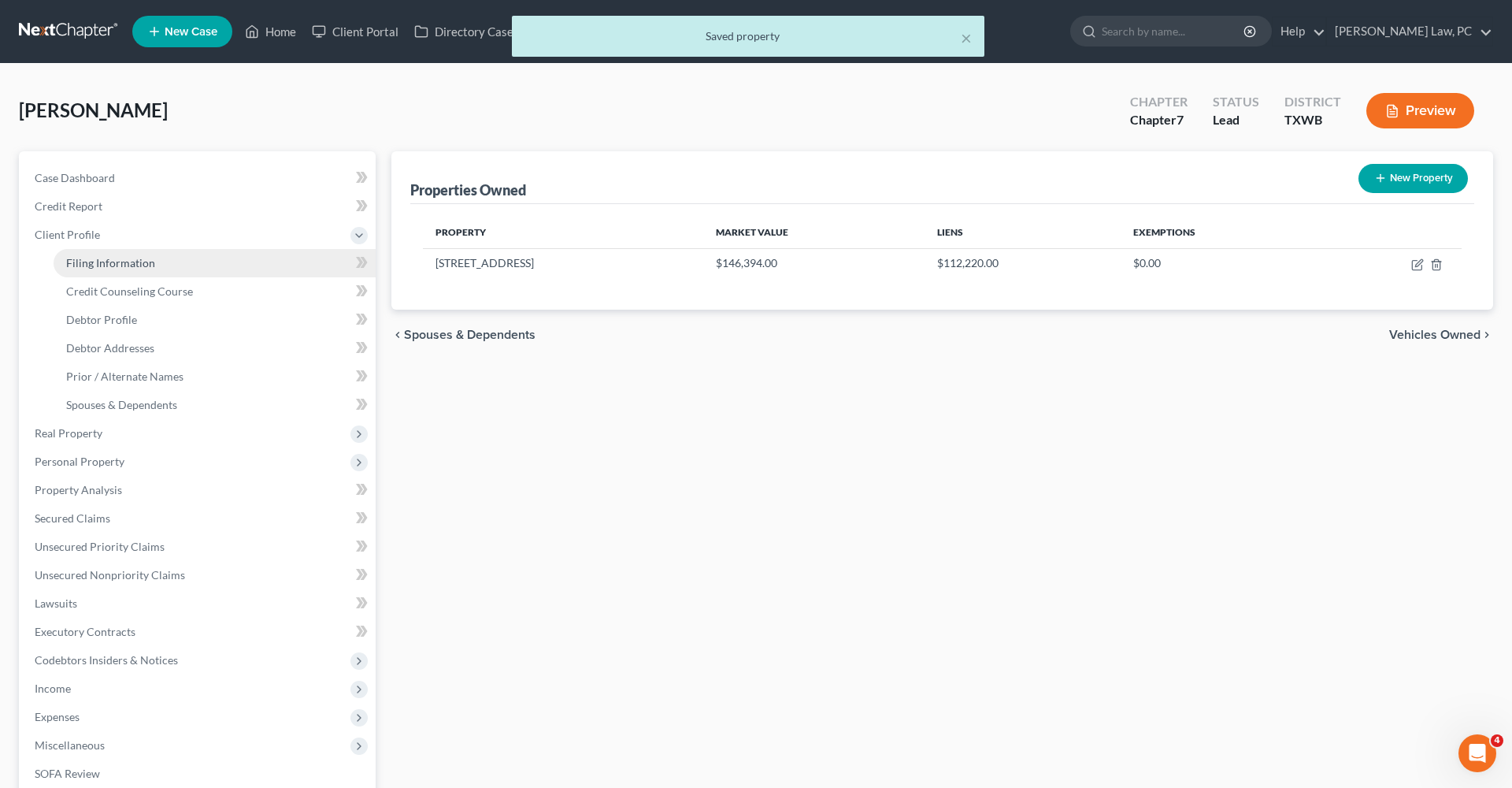
click at [97, 262] on span "Filing Information" at bounding box center [111, 262] width 89 height 13
select select "1"
select select "0"
select select "80"
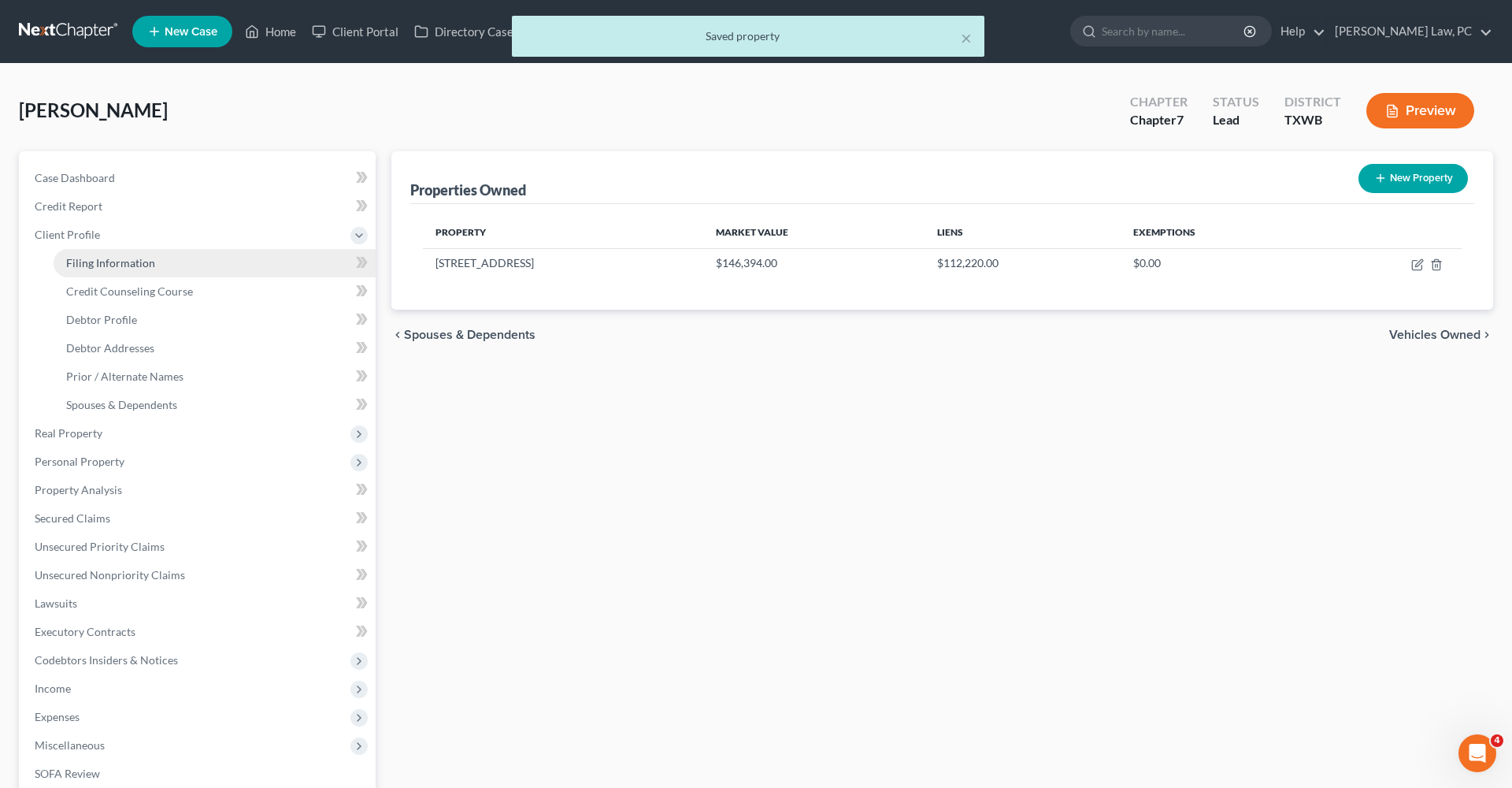
select select "0"
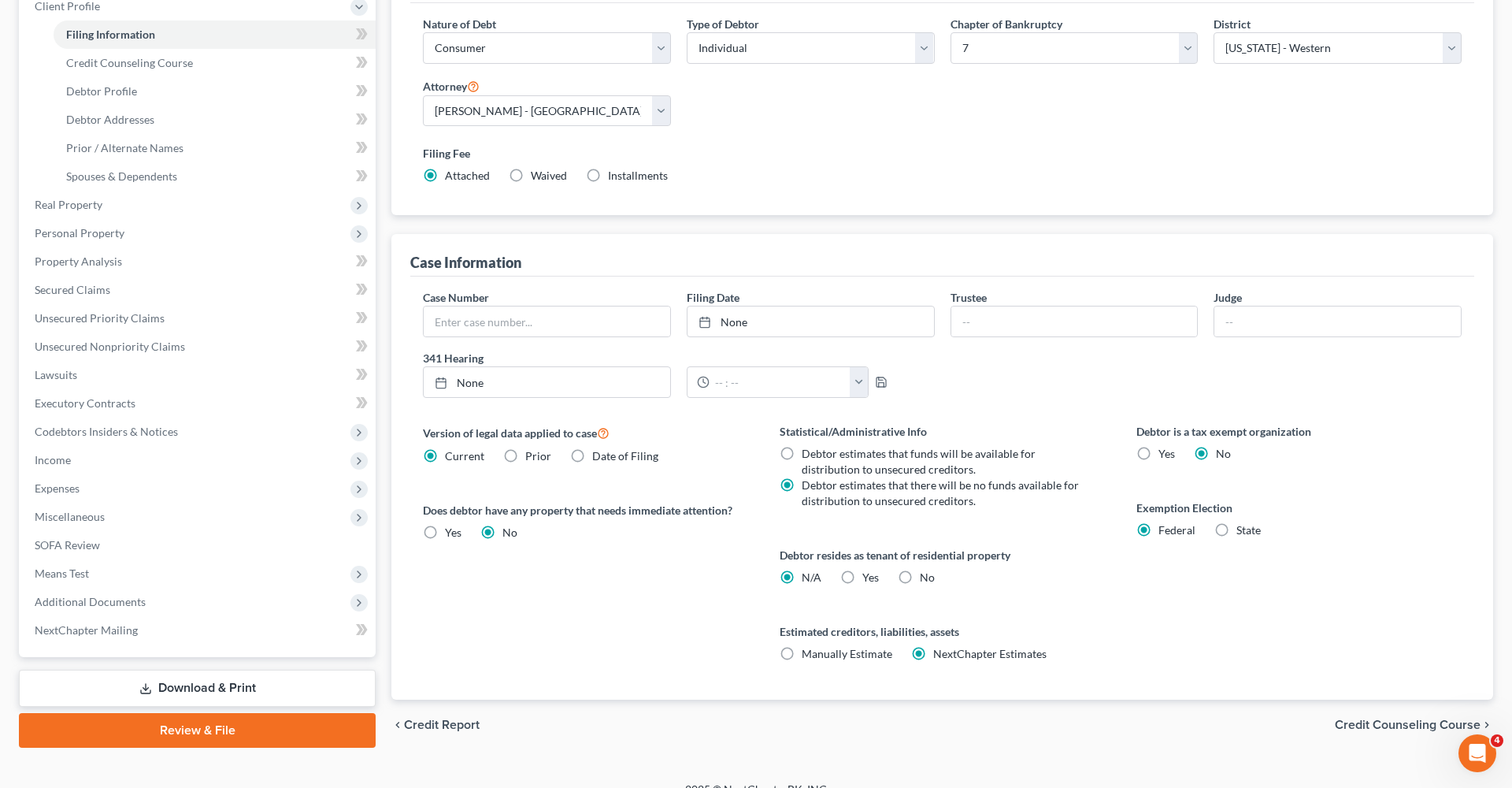
scroll to position [231, 0]
click at [1237, 529] on label "State" at bounding box center [1249, 527] width 25 height 16
click at [1242, 529] on input "State" at bounding box center [1247, 525] width 10 height 10
radio input "true"
radio input "false"
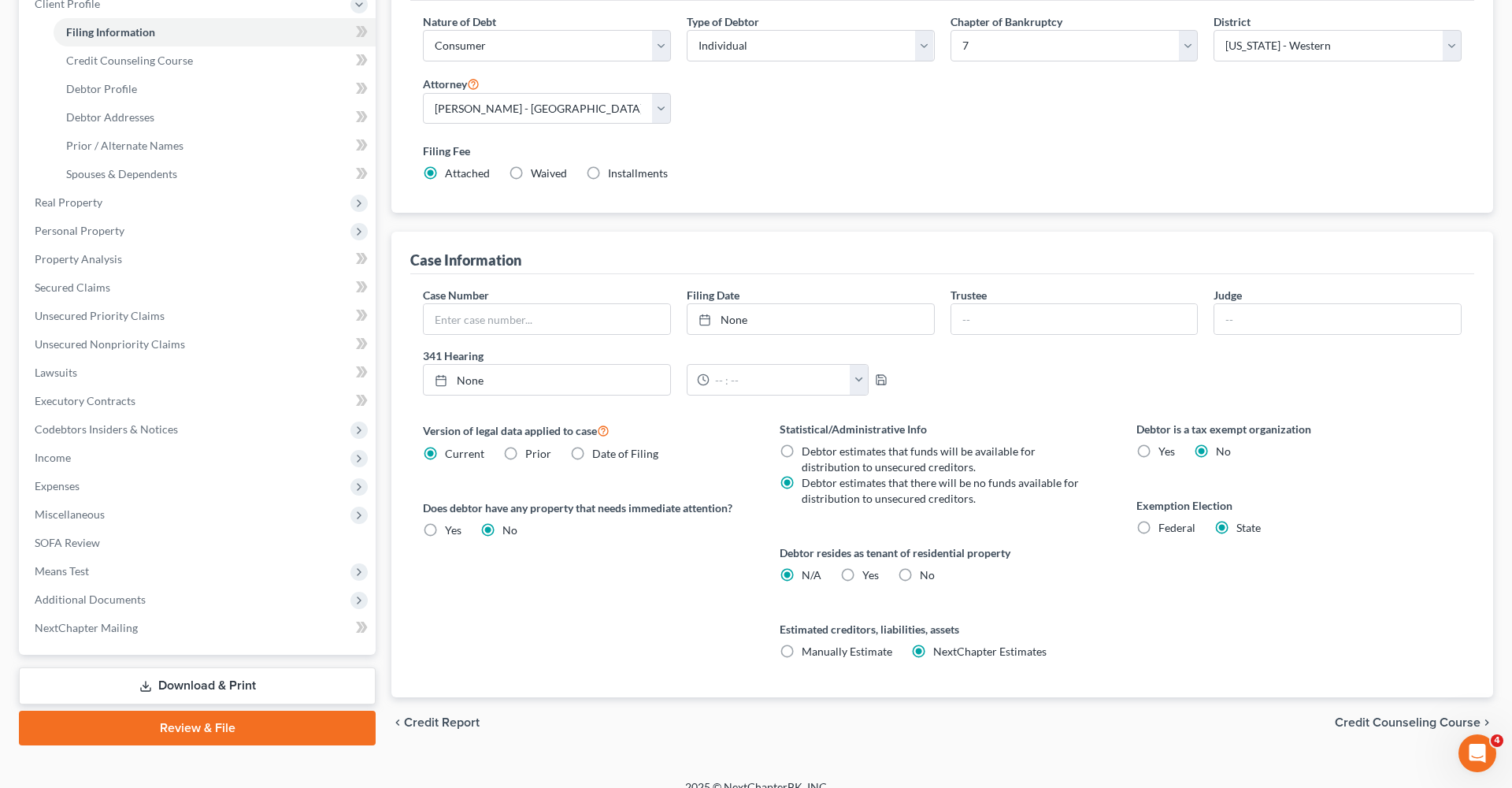
select select "45"
click at [70, 205] on span "Real Property" at bounding box center [68, 202] width 68 height 13
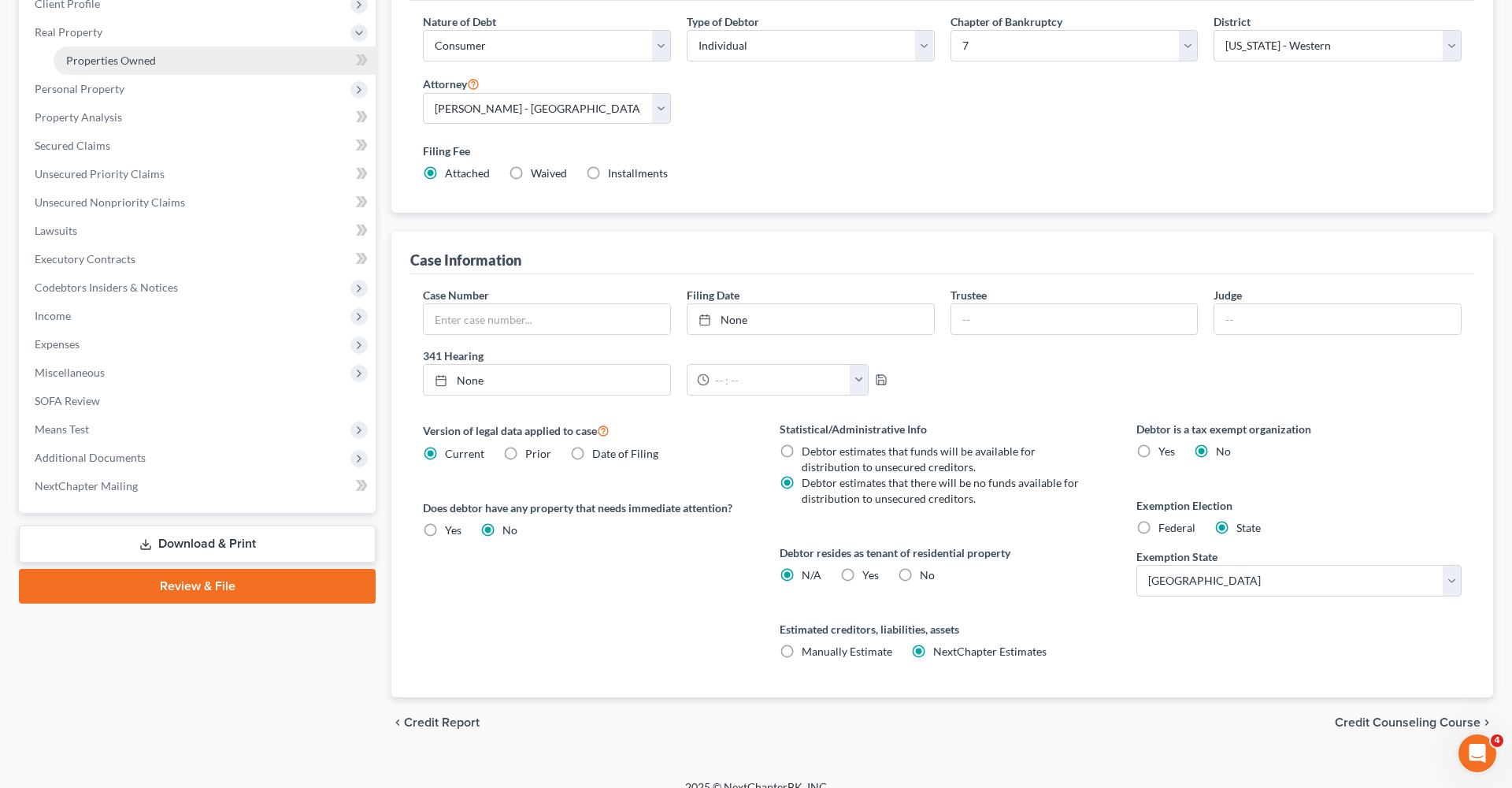
click at [137, 64] on span "Properties Owned" at bounding box center [111, 60] width 90 height 13
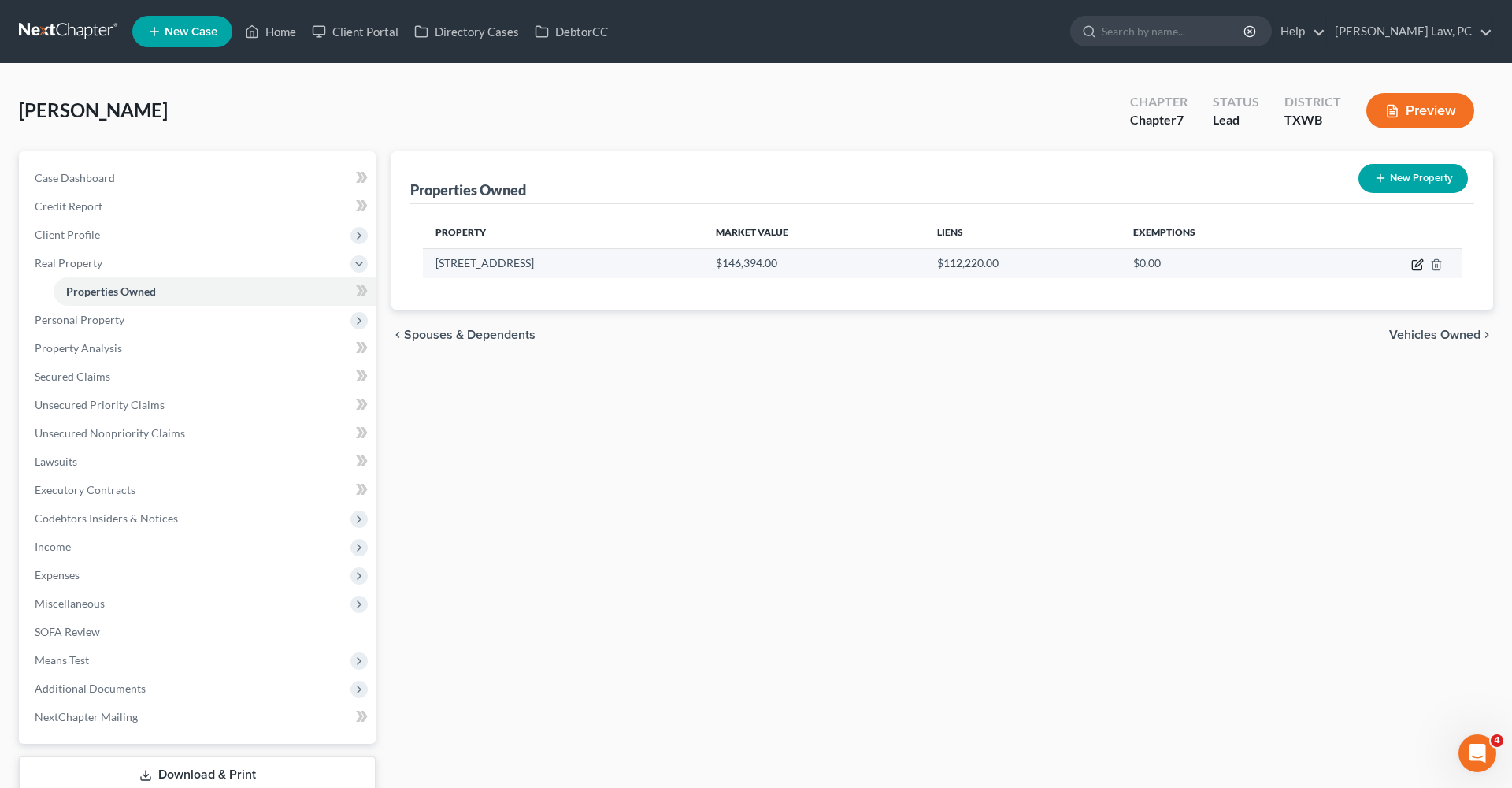
click at [1414, 268] on icon "button" at bounding box center [1417, 264] width 12 height 12
select select "45"
select select "17"
select select "0"
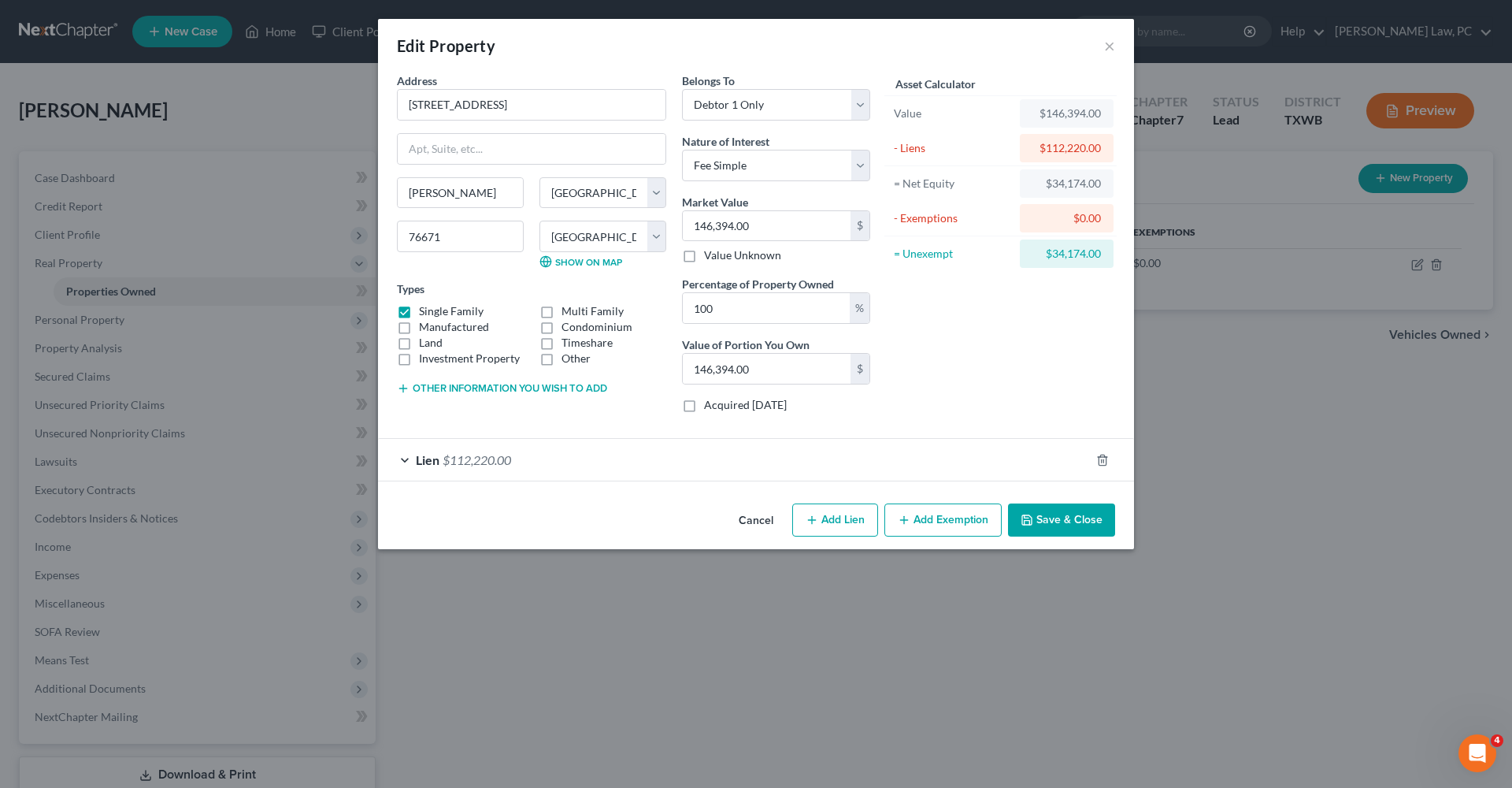
click at [938, 519] on button "Add Exemption" at bounding box center [942, 520] width 117 height 33
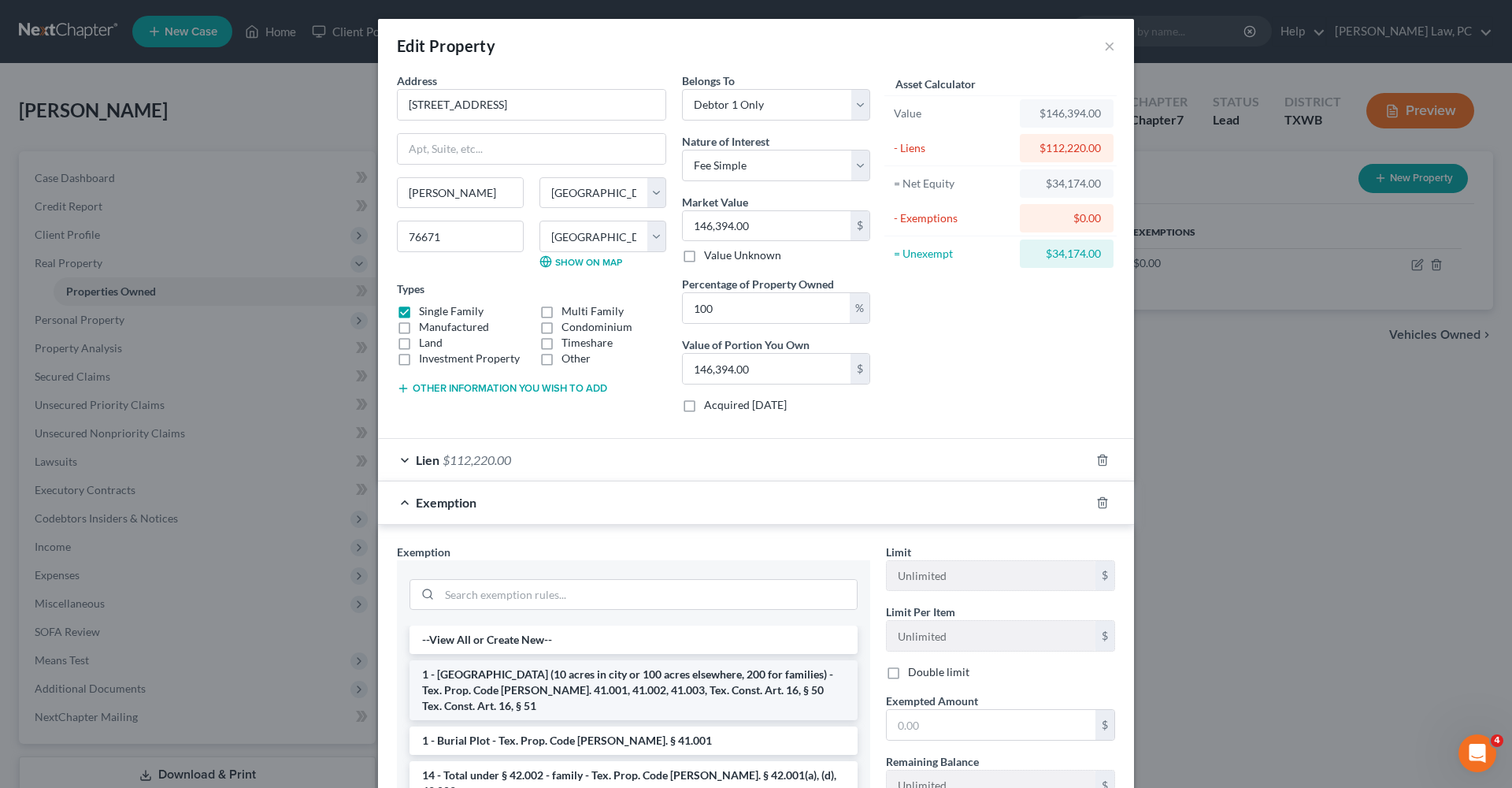
click at [669, 682] on li "1 - Homestead (10 acres in city or 100 acres elsewhere, 200 for families) - Tex…" at bounding box center [633, 690] width 448 height 60
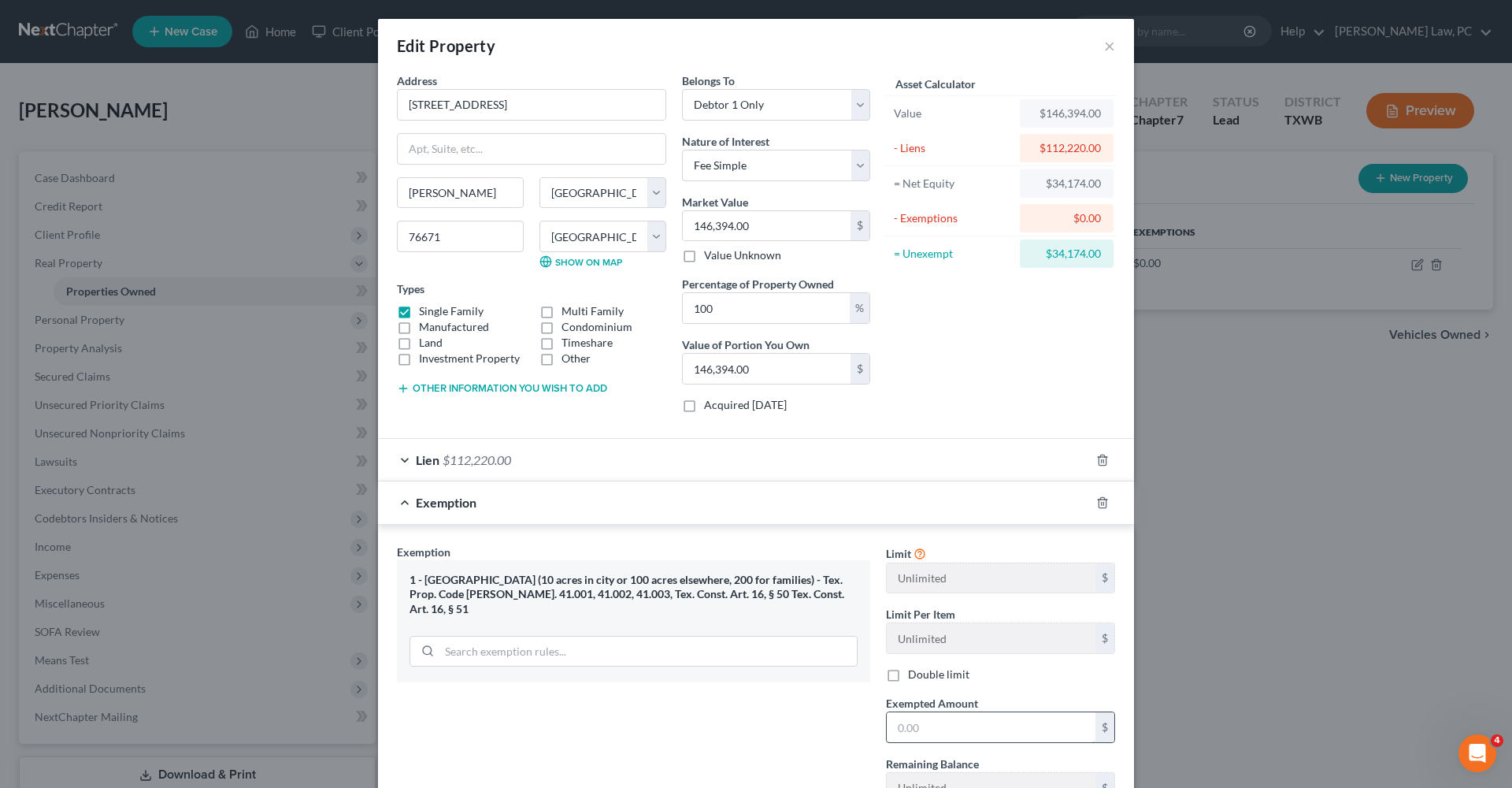
click at [924, 726] on input "text" at bounding box center [991, 727] width 209 height 30
type input "34,174"
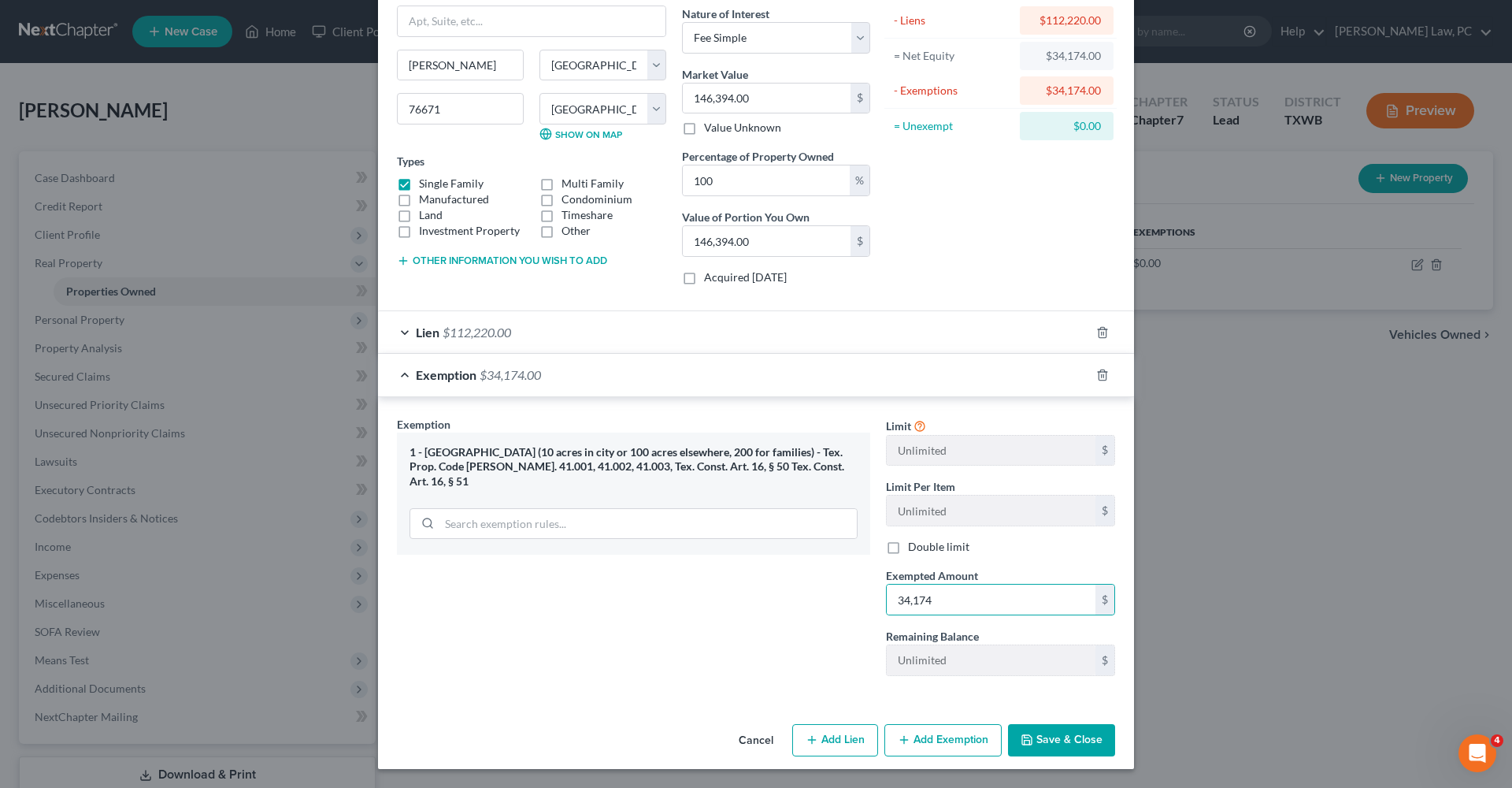
scroll to position [128, 0]
click at [1044, 730] on button "Save & Close" at bounding box center [1061, 740] width 107 height 33
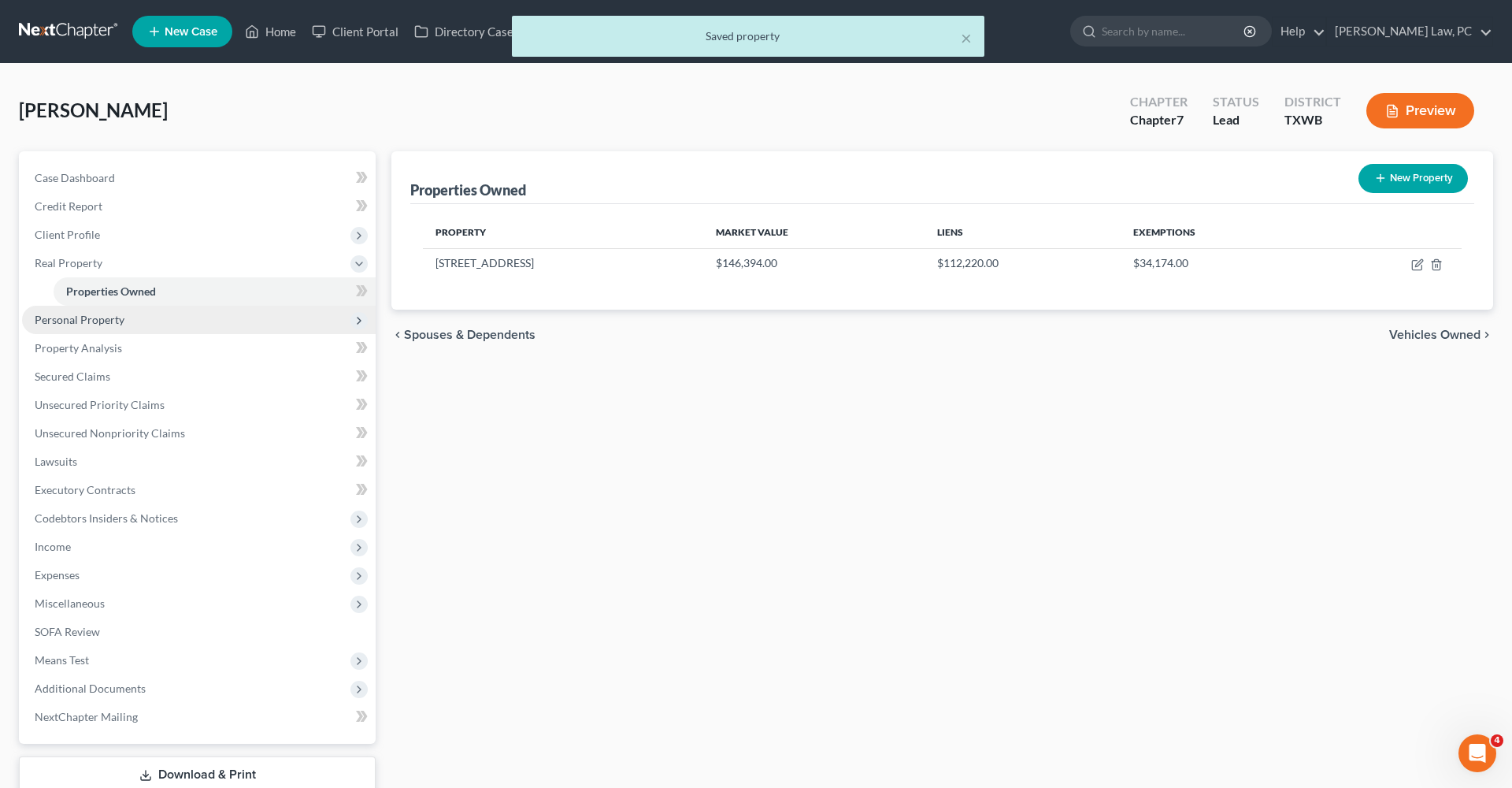
click at [111, 321] on span "Personal Property" at bounding box center [79, 320] width 90 height 13
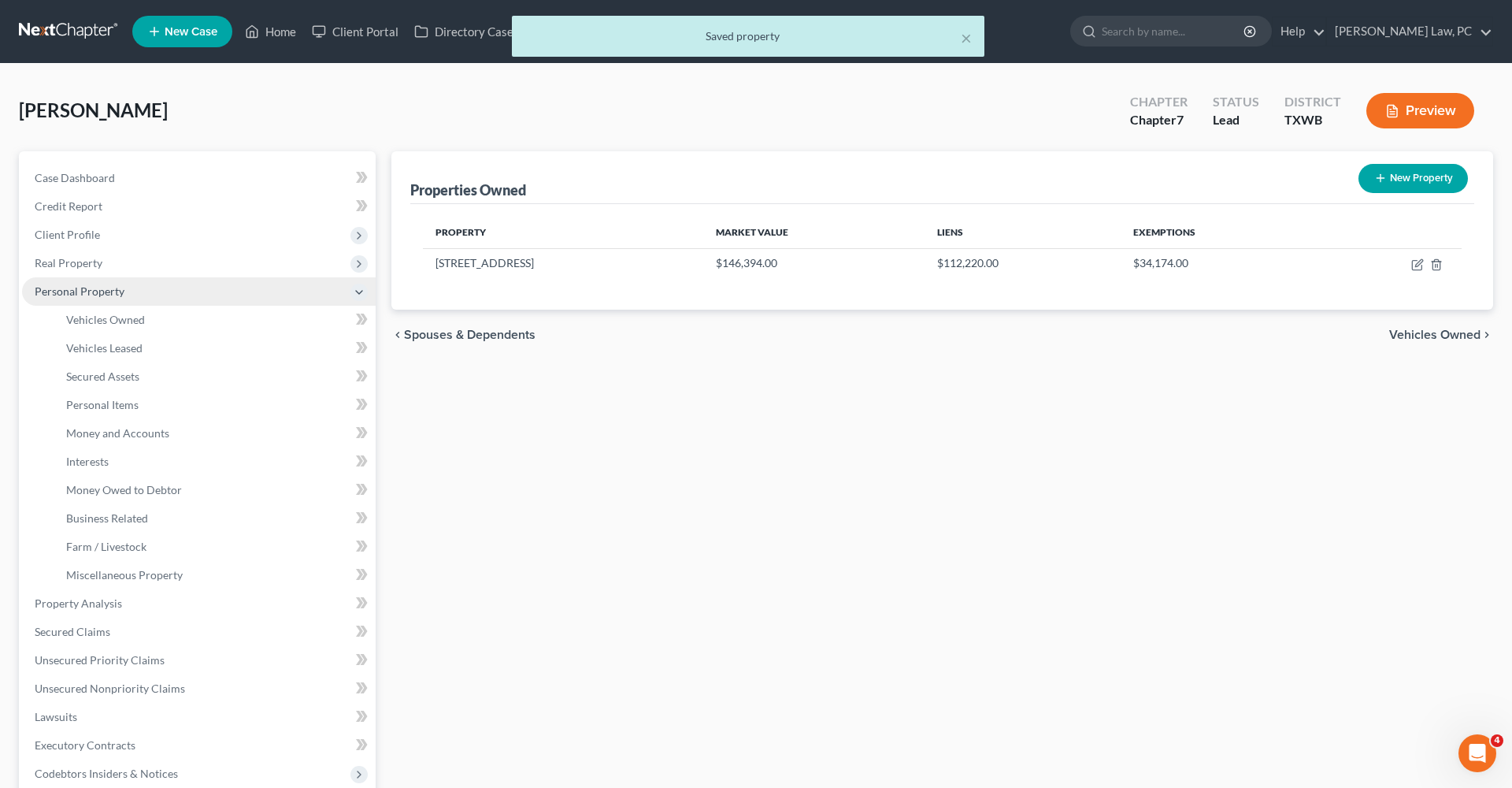
click at [111, 321] on span "Vehicles Owned" at bounding box center [106, 320] width 79 height 13
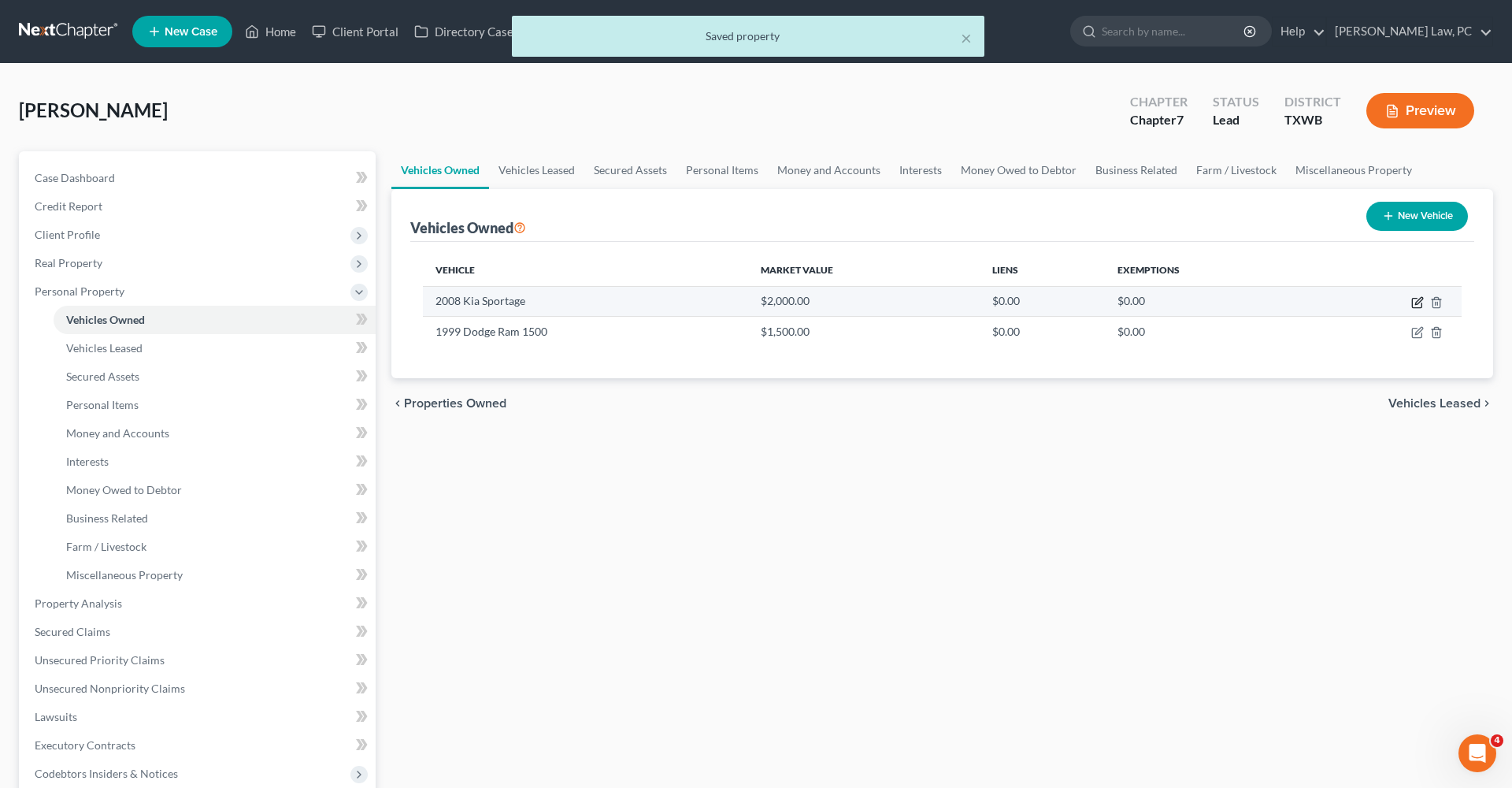
click at [1419, 300] on icon "button" at bounding box center [1417, 302] width 12 height 12
select select "0"
select select "18"
select select "3"
select select "0"
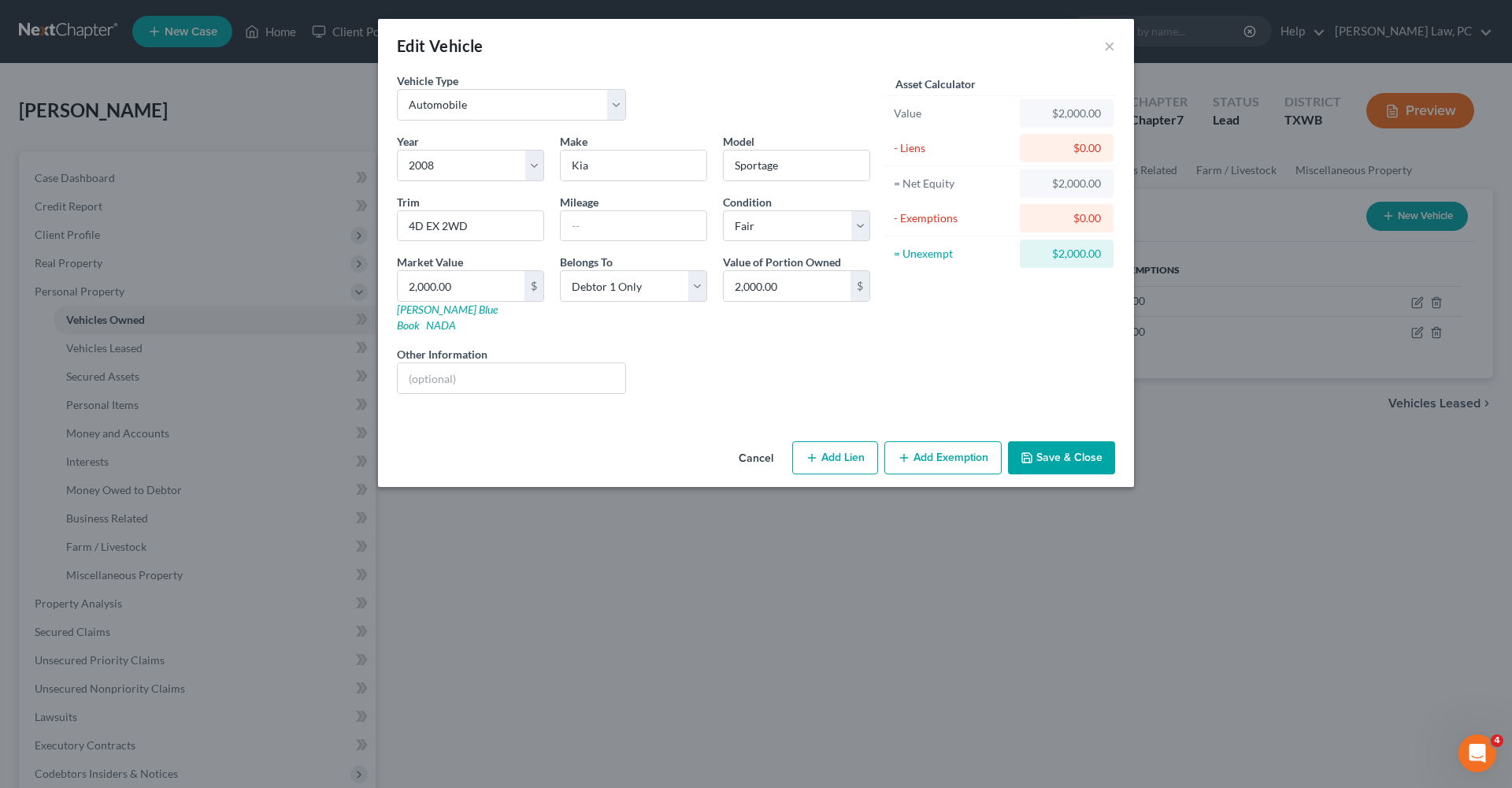
click at [966, 441] on button "Add Exemption" at bounding box center [942, 458] width 117 height 33
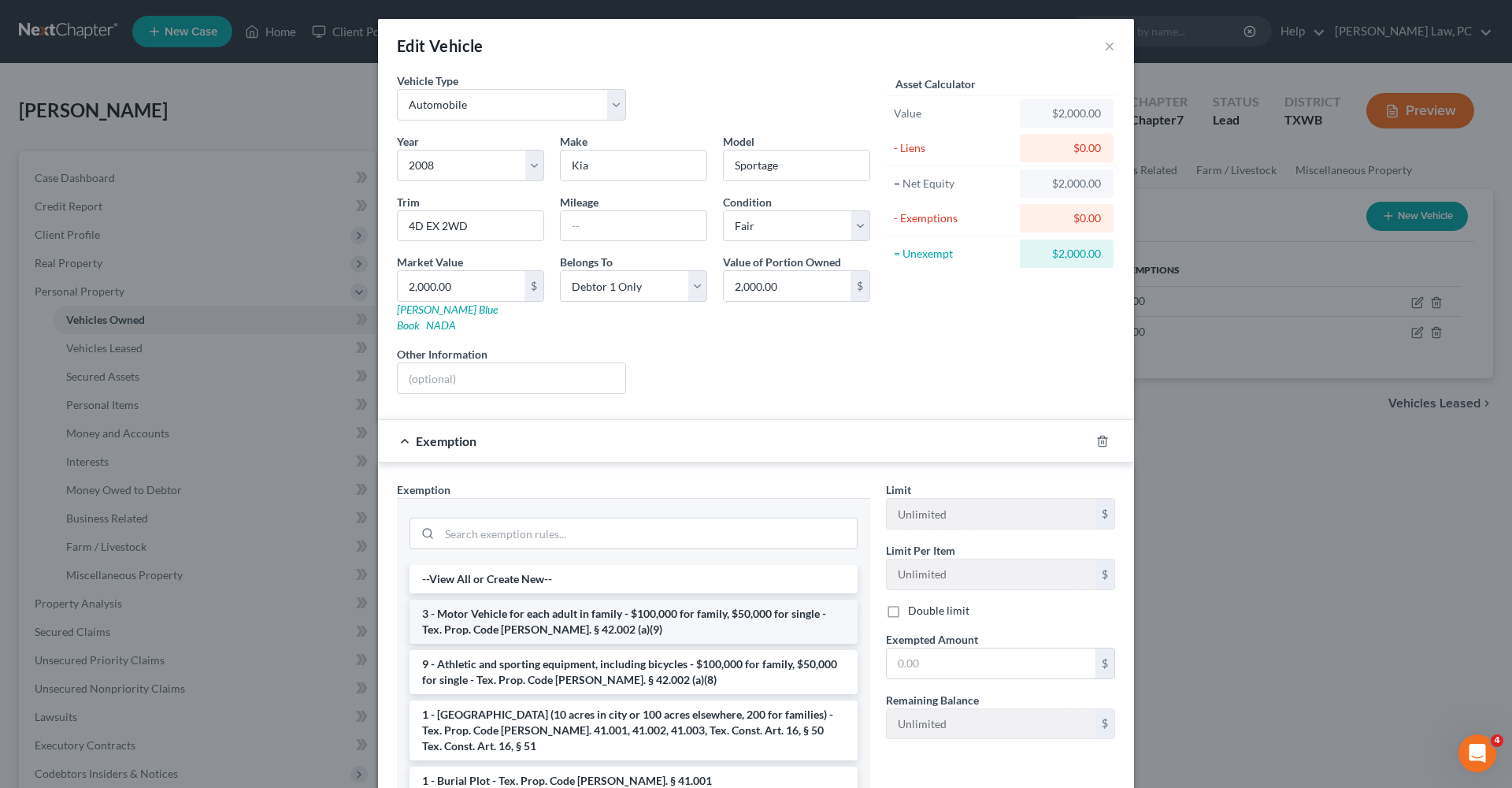
click at [692, 612] on li "3 - Motor Vehicle for each adult in family - $100,000 for family, $50,000 for s…" at bounding box center [633, 622] width 448 height 44
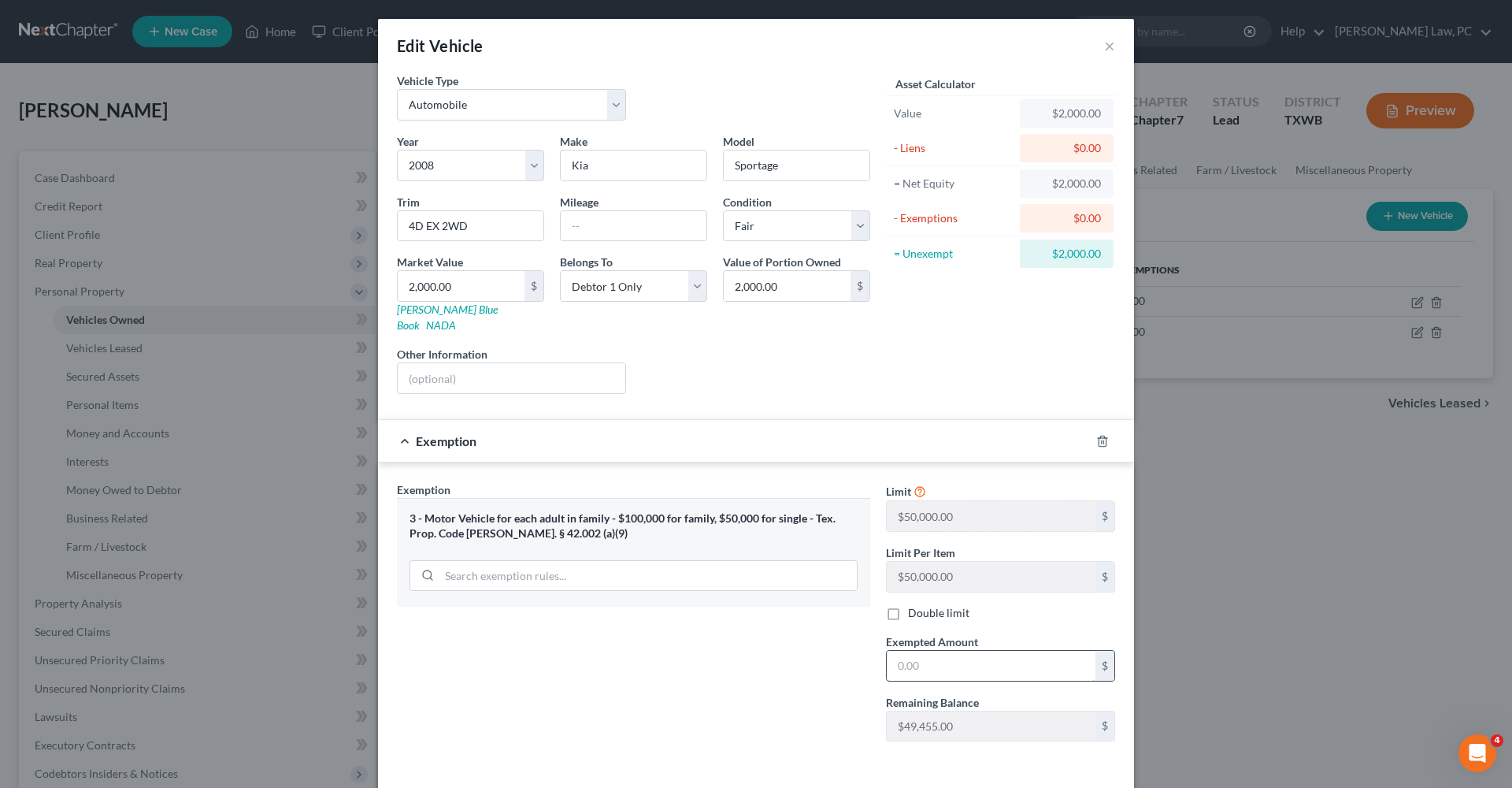
click at [933, 654] on input "text" at bounding box center [991, 666] width 209 height 30
type input "2,000"
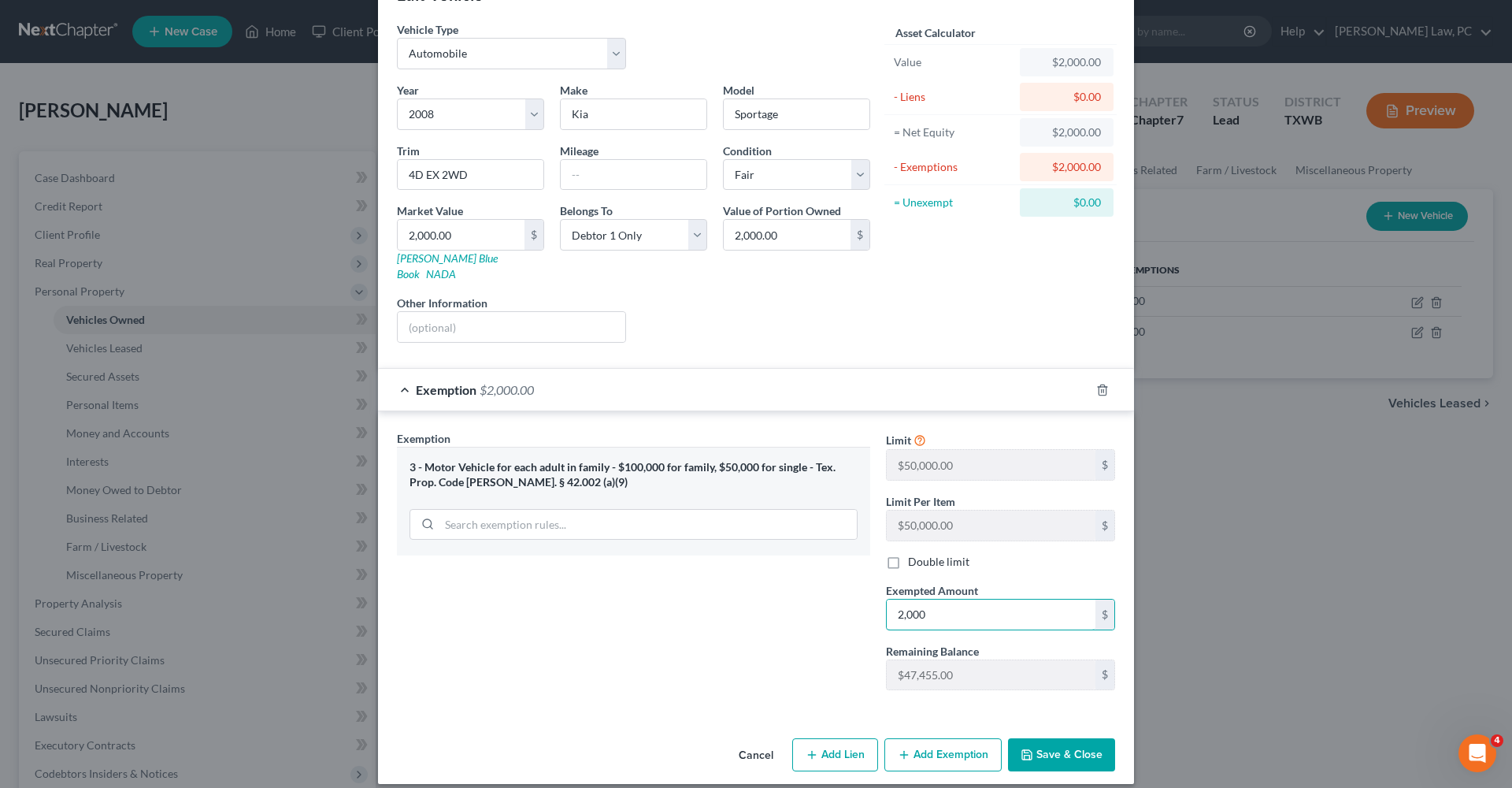
scroll to position [51, 0]
click at [1050, 746] on button "Save & Close" at bounding box center [1061, 755] width 107 height 33
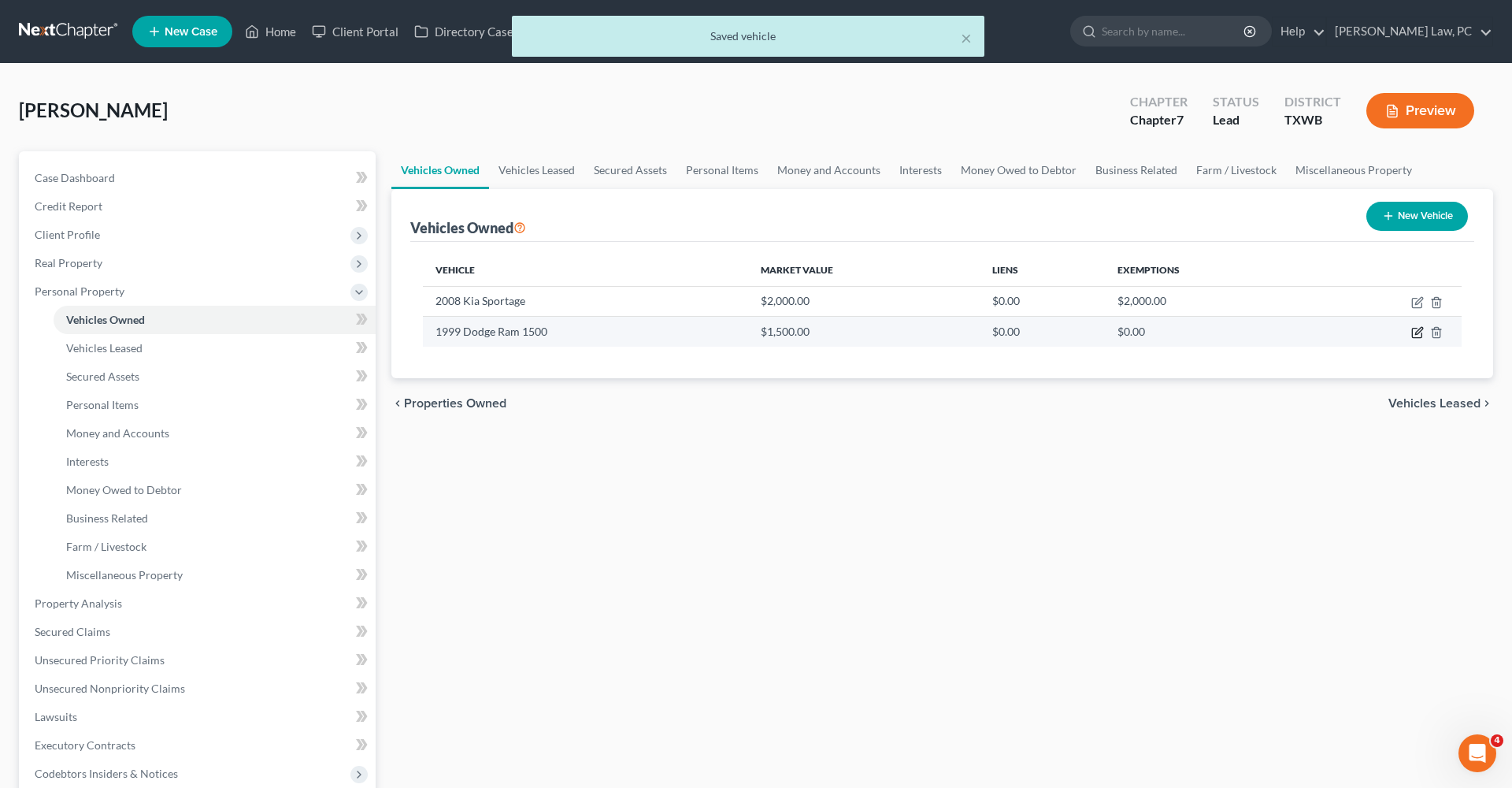
click at [1419, 334] on icon "button" at bounding box center [1419, 331] width 7 height 7
select select "0"
select select "27"
select select "3"
select select "0"
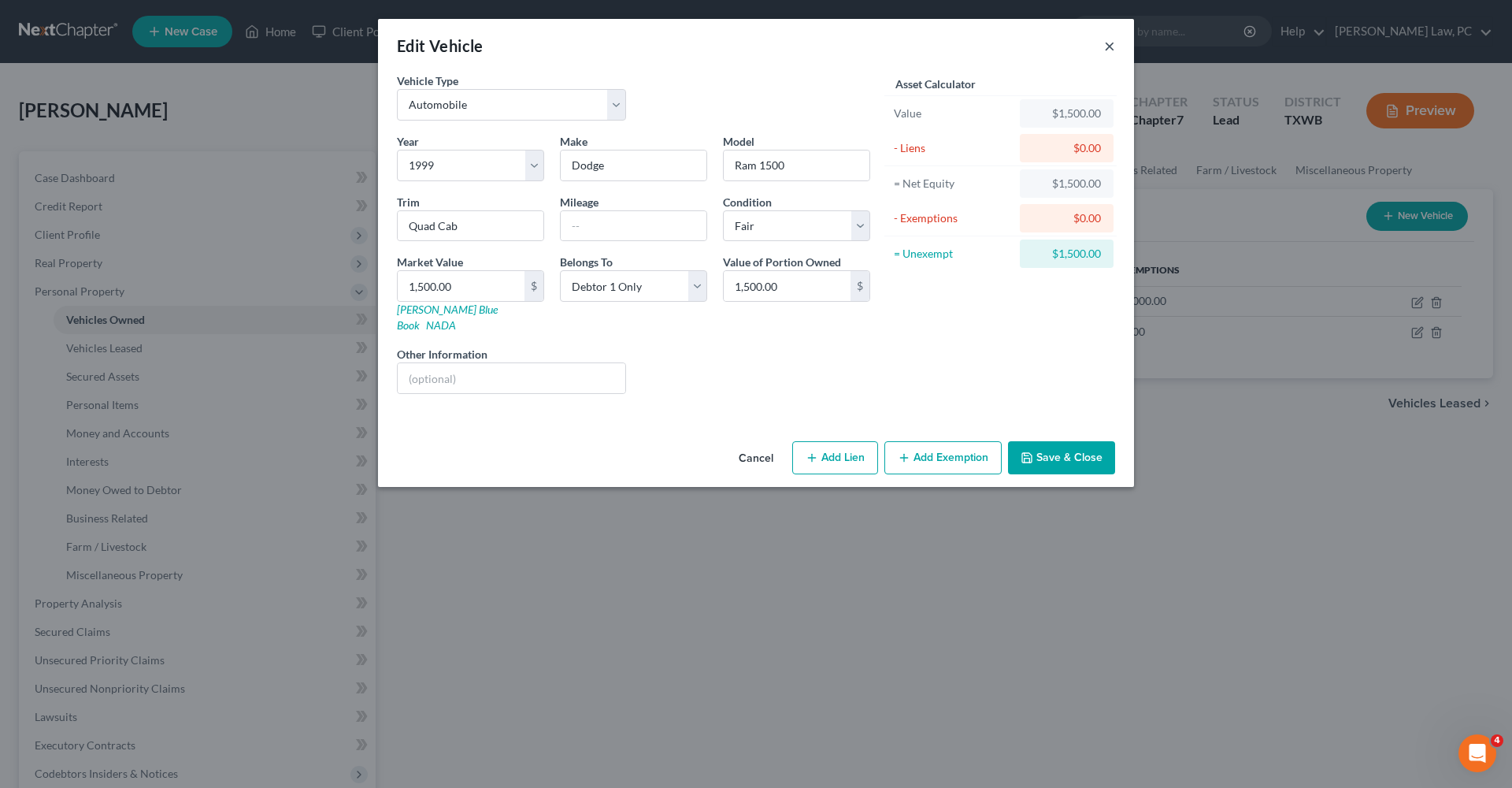
click at [1112, 51] on button "×" at bounding box center [1109, 45] width 11 height 19
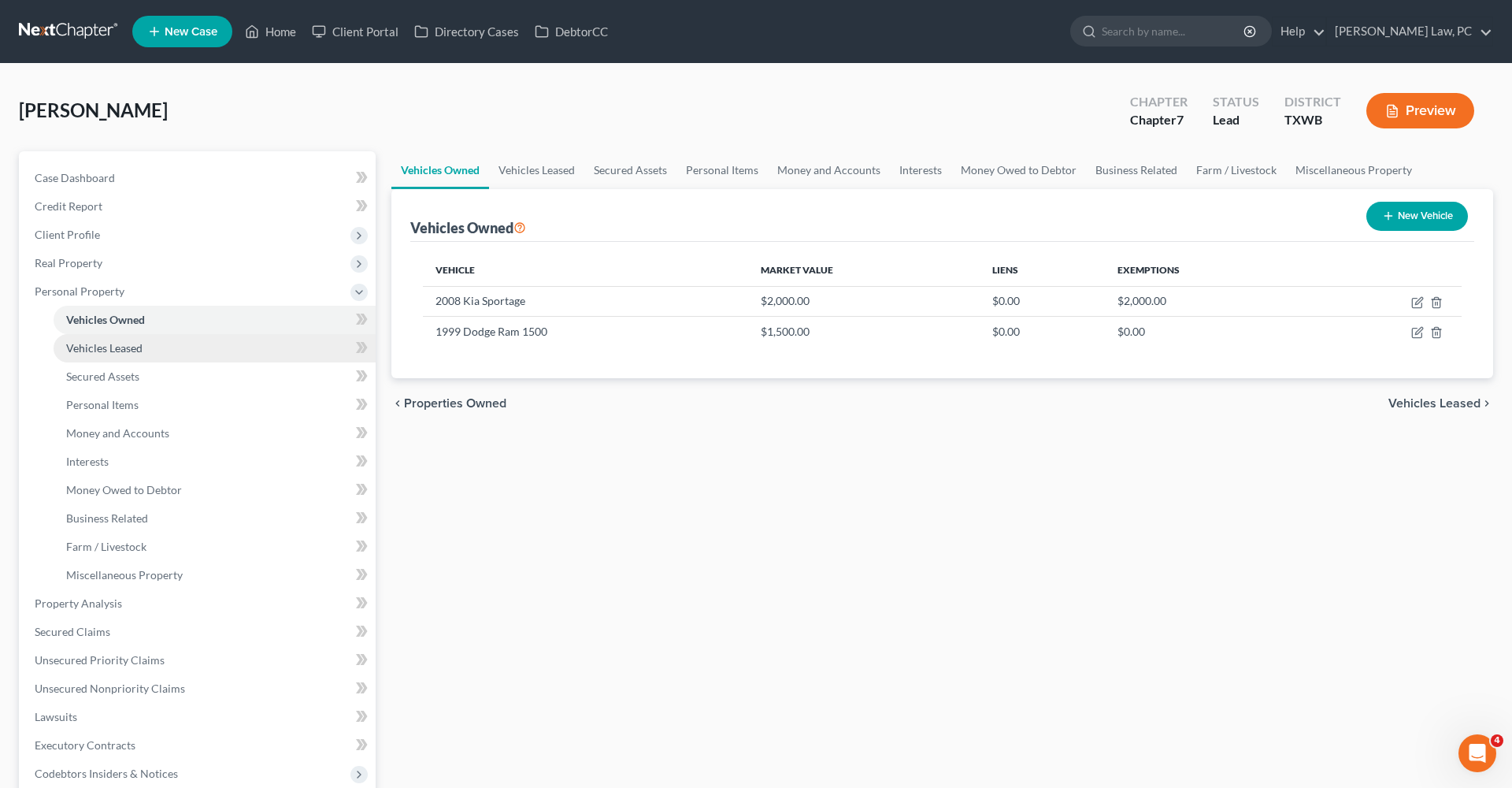
click at [124, 348] on span "Vehicles Leased" at bounding box center [104, 348] width 76 height 13
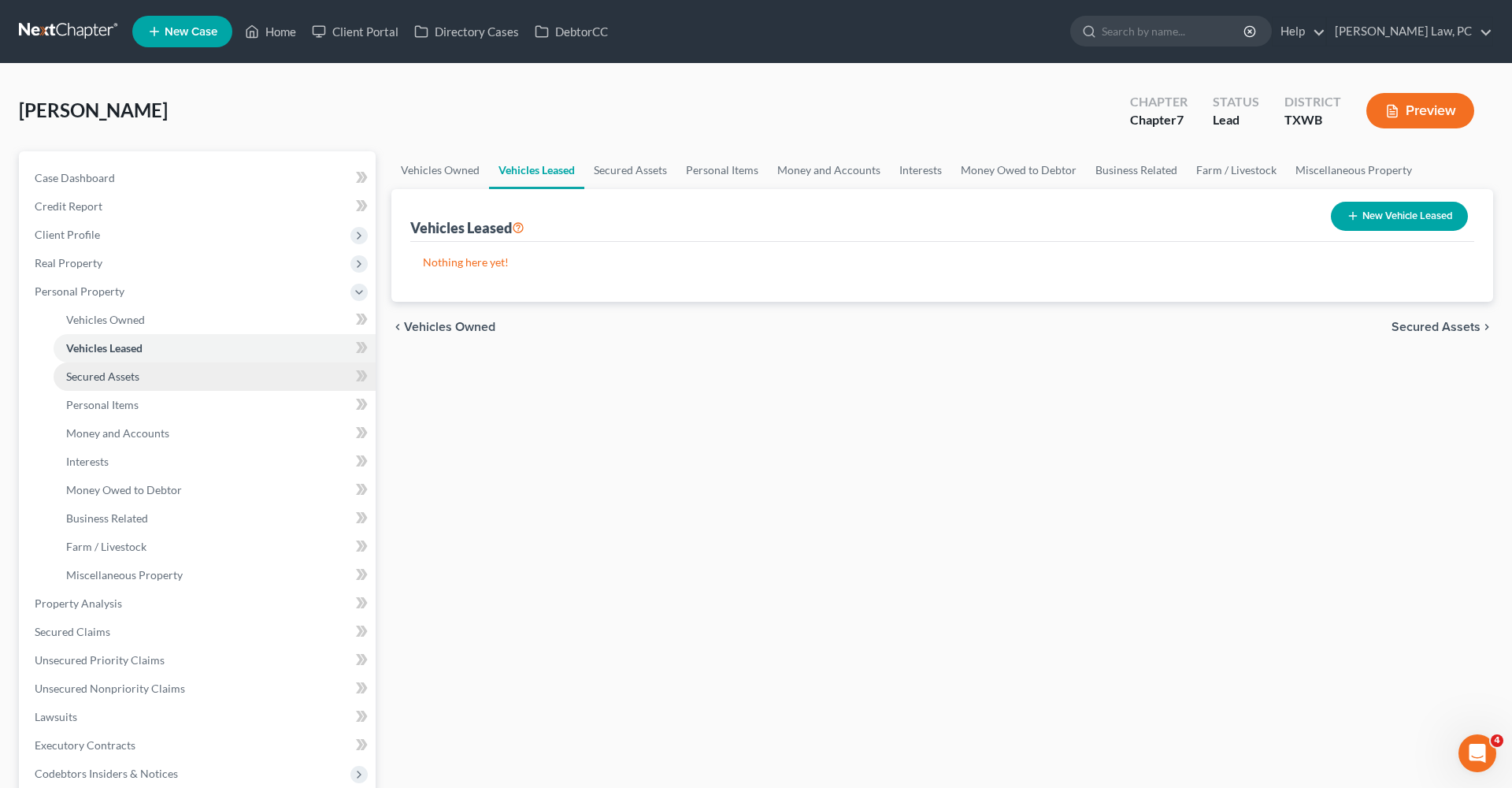
click at [124, 373] on span "Secured Assets" at bounding box center [102, 376] width 73 height 13
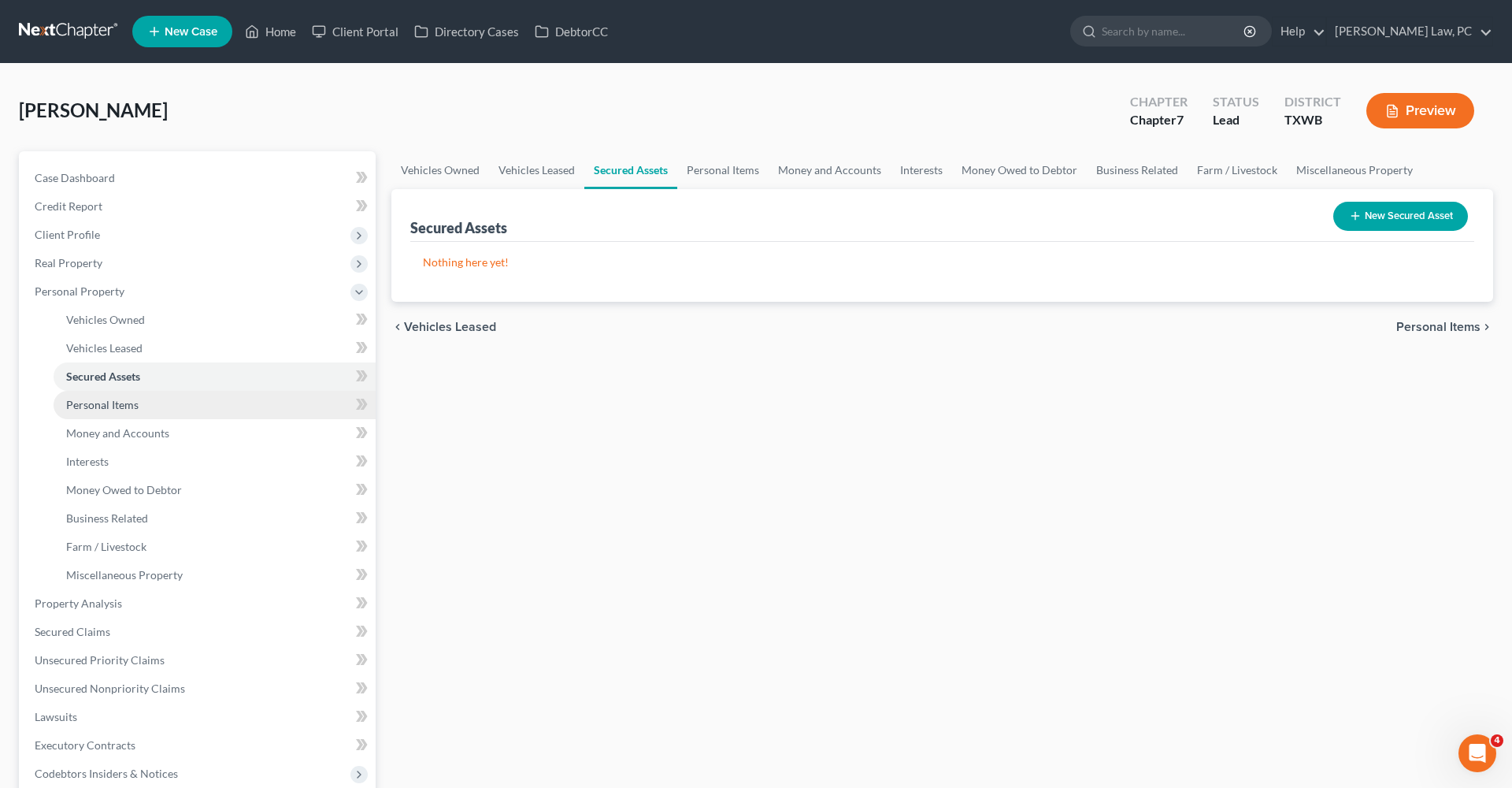
click at [134, 406] on span "Personal Items" at bounding box center [102, 404] width 72 height 13
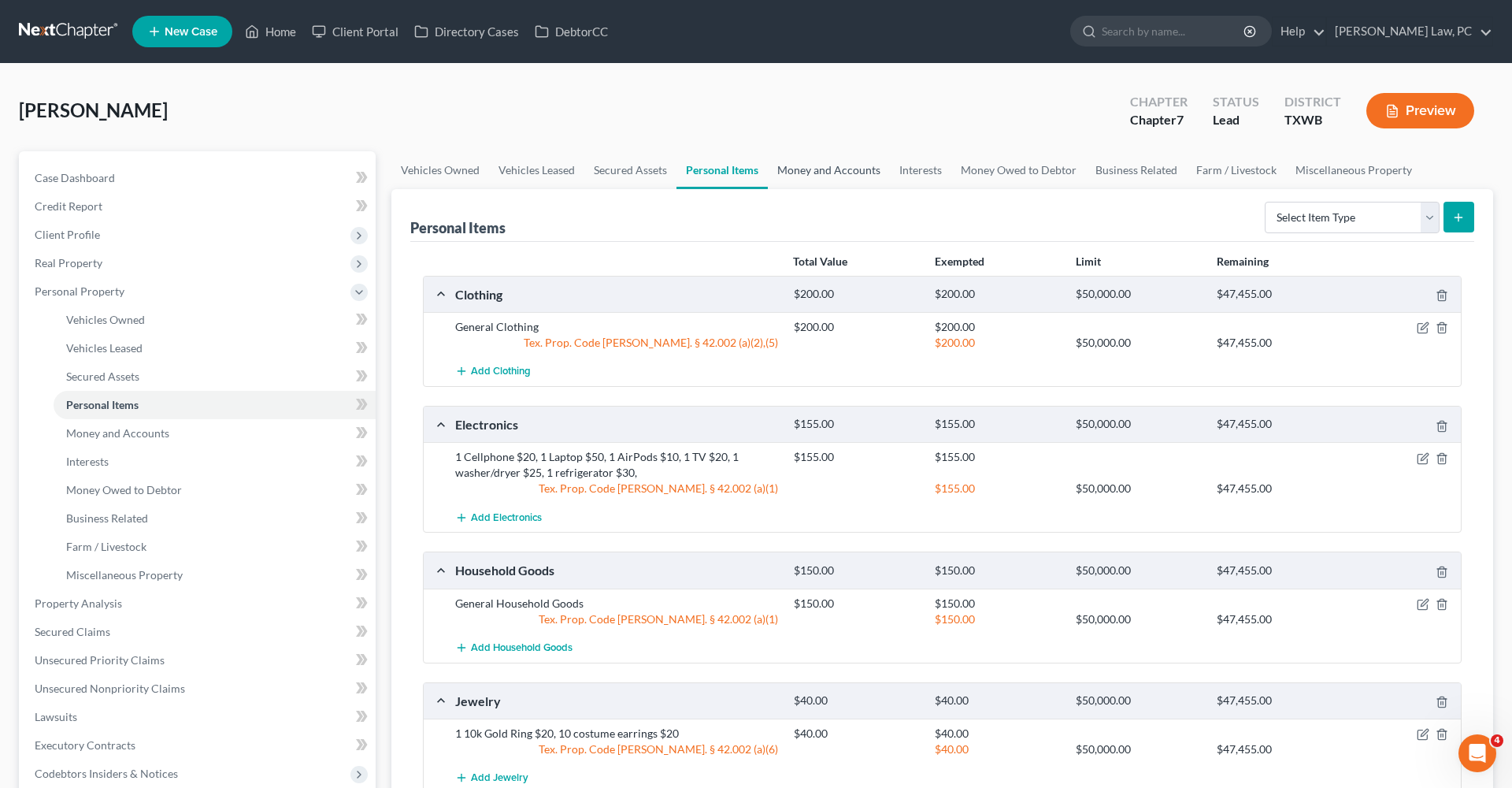
click at [817, 168] on link "Money and Accounts" at bounding box center [829, 171] width 122 height 38
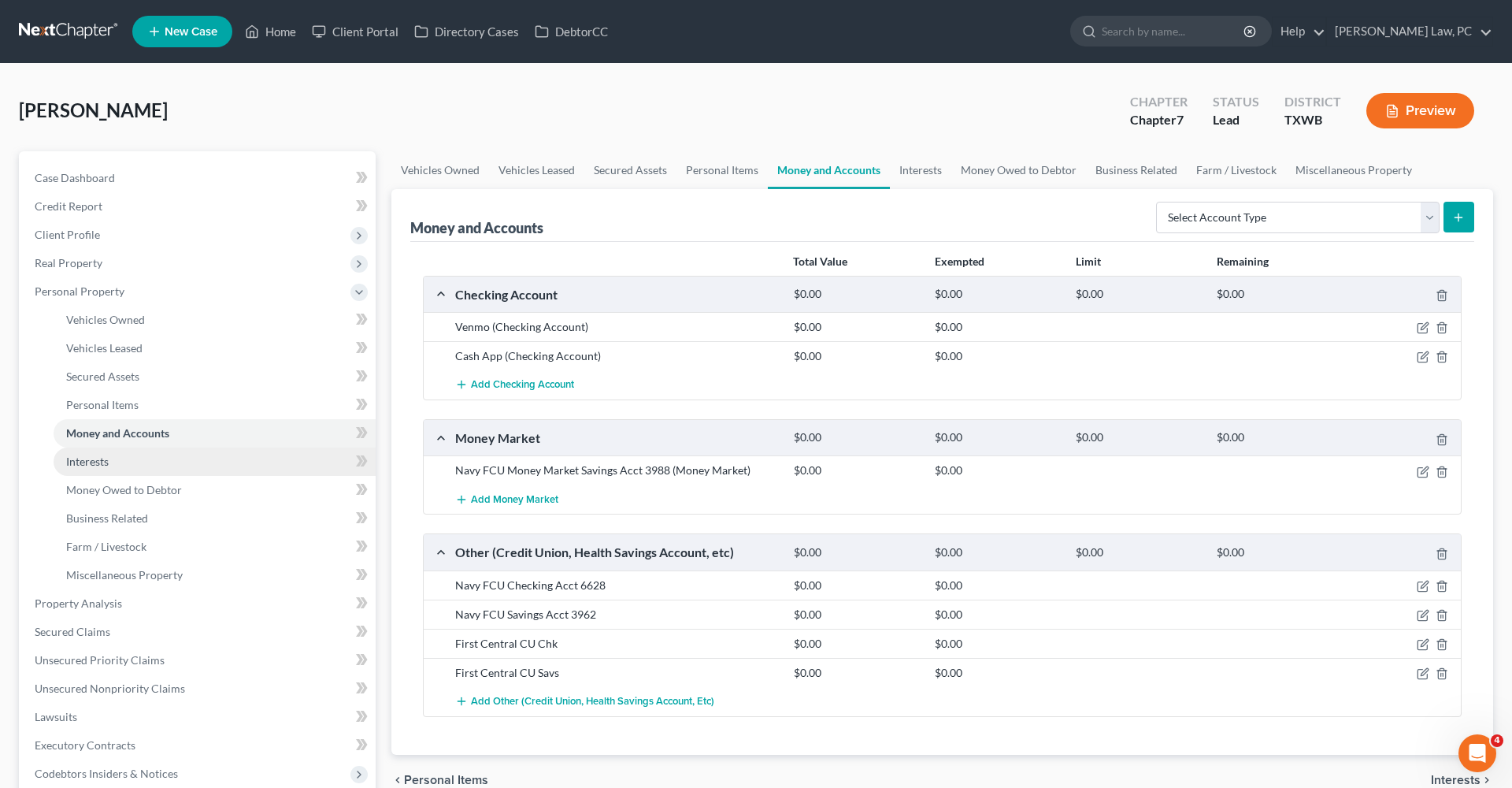
click at [79, 463] on span "Interests" at bounding box center [88, 461] width 43 height 13
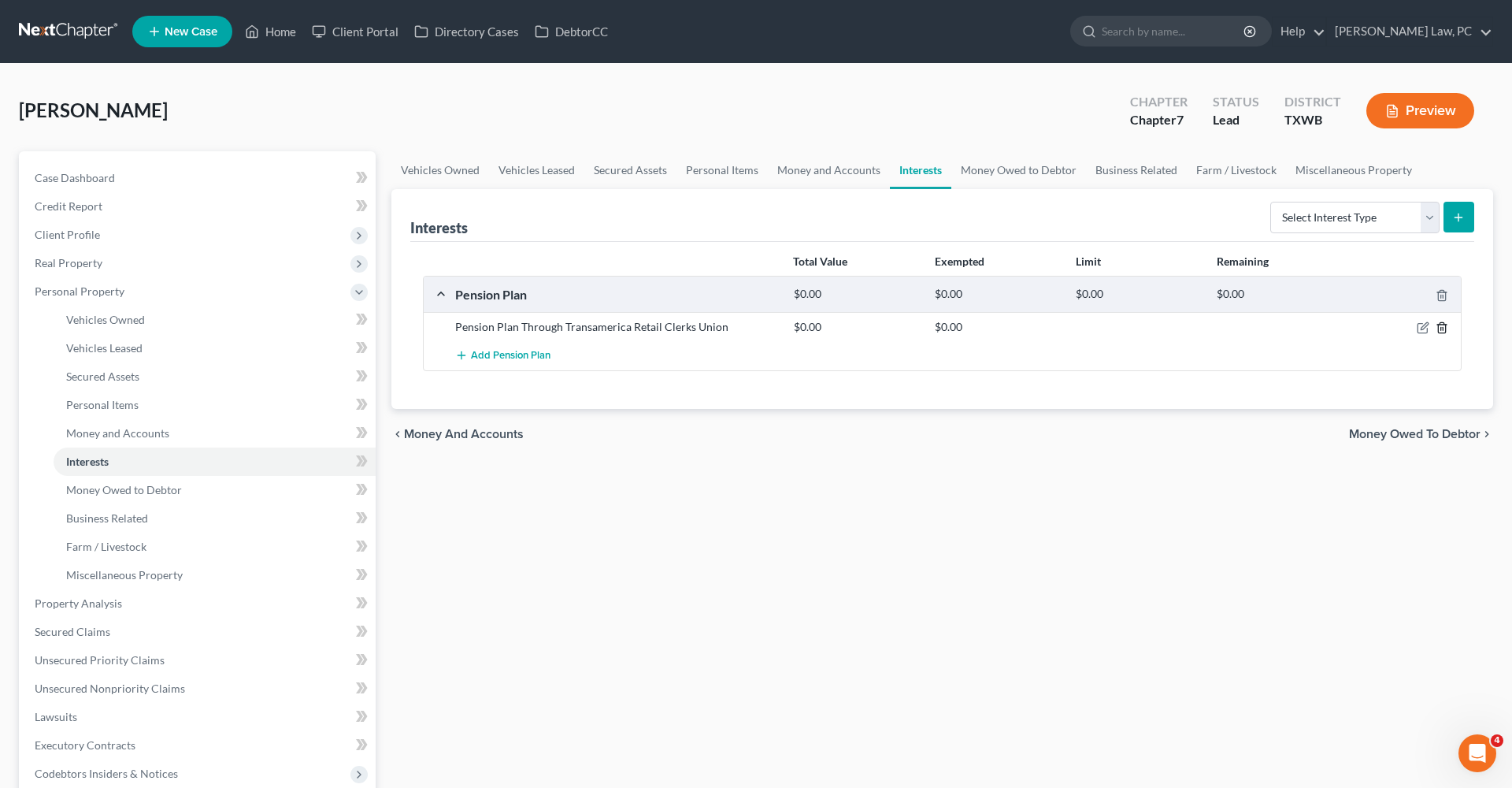
click at [1436, 326] on icon "button" at bounding box center [1442, 327] width 12 height 12
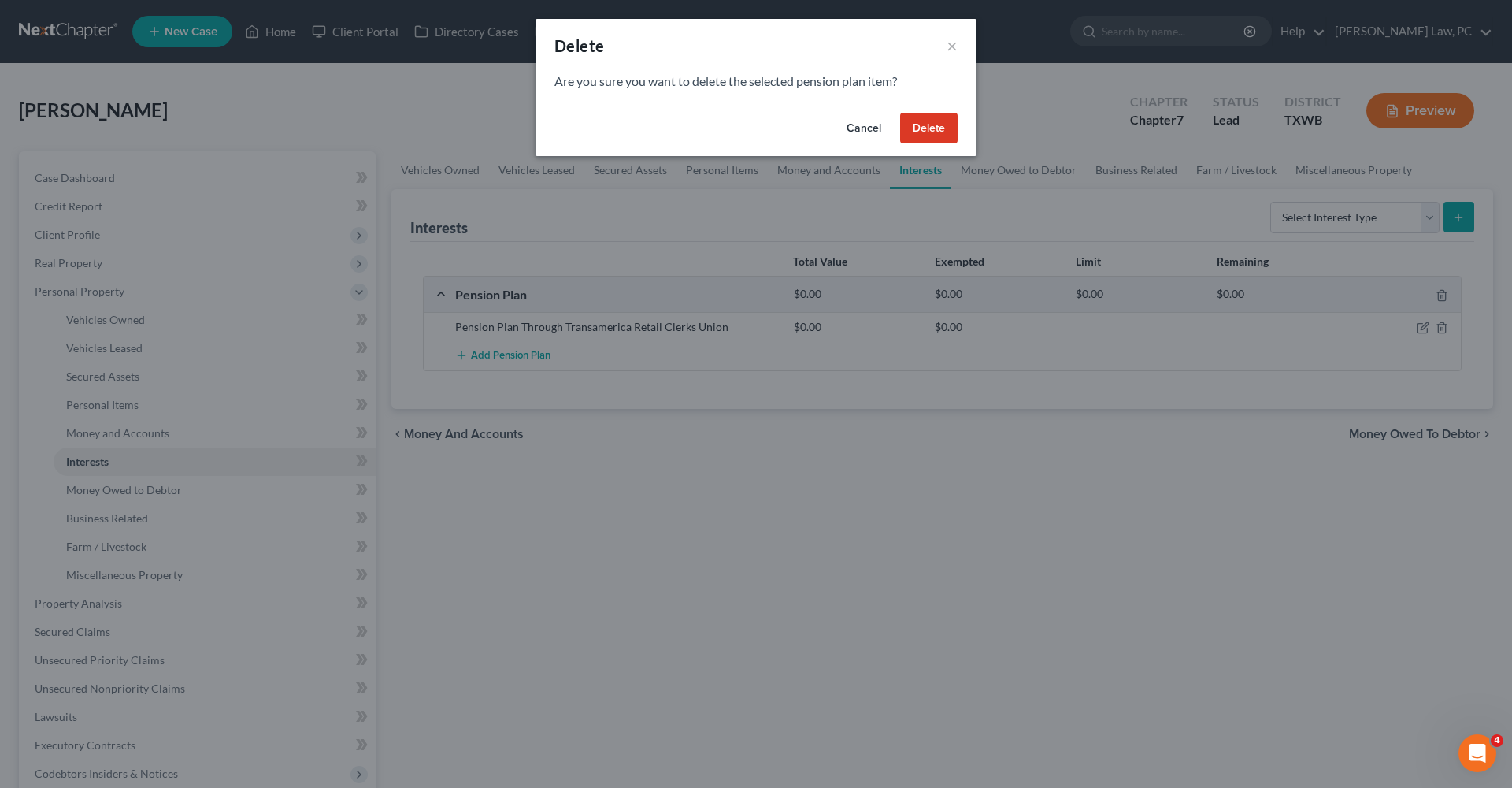
click at [925, 127] on button "Delete" at bounding box center [929, 128] width 57 height 31
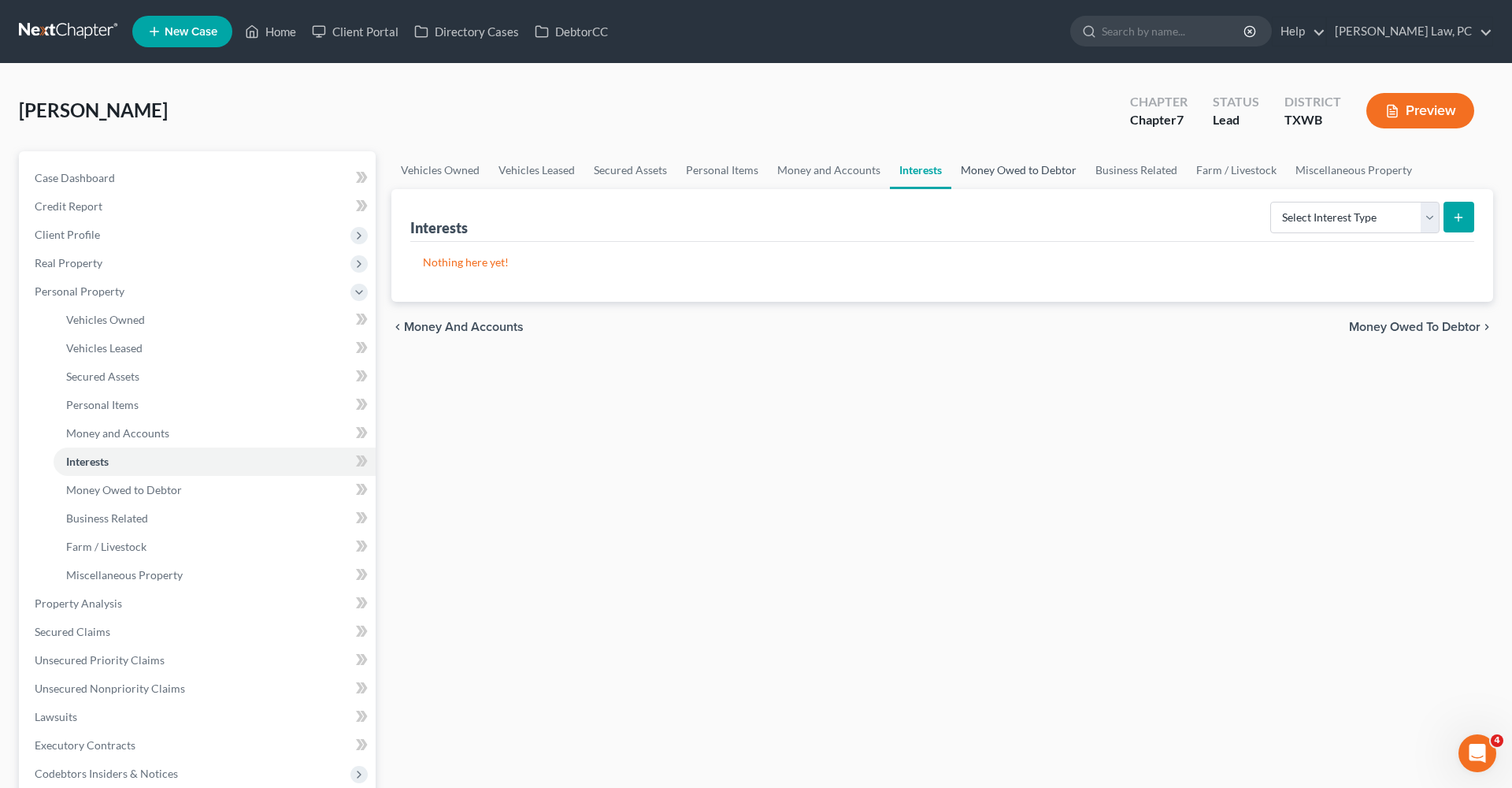
click at [1019, 180] on link "Money Owed to Debtor" at bounding box center [1019, 171] width 134 height 38
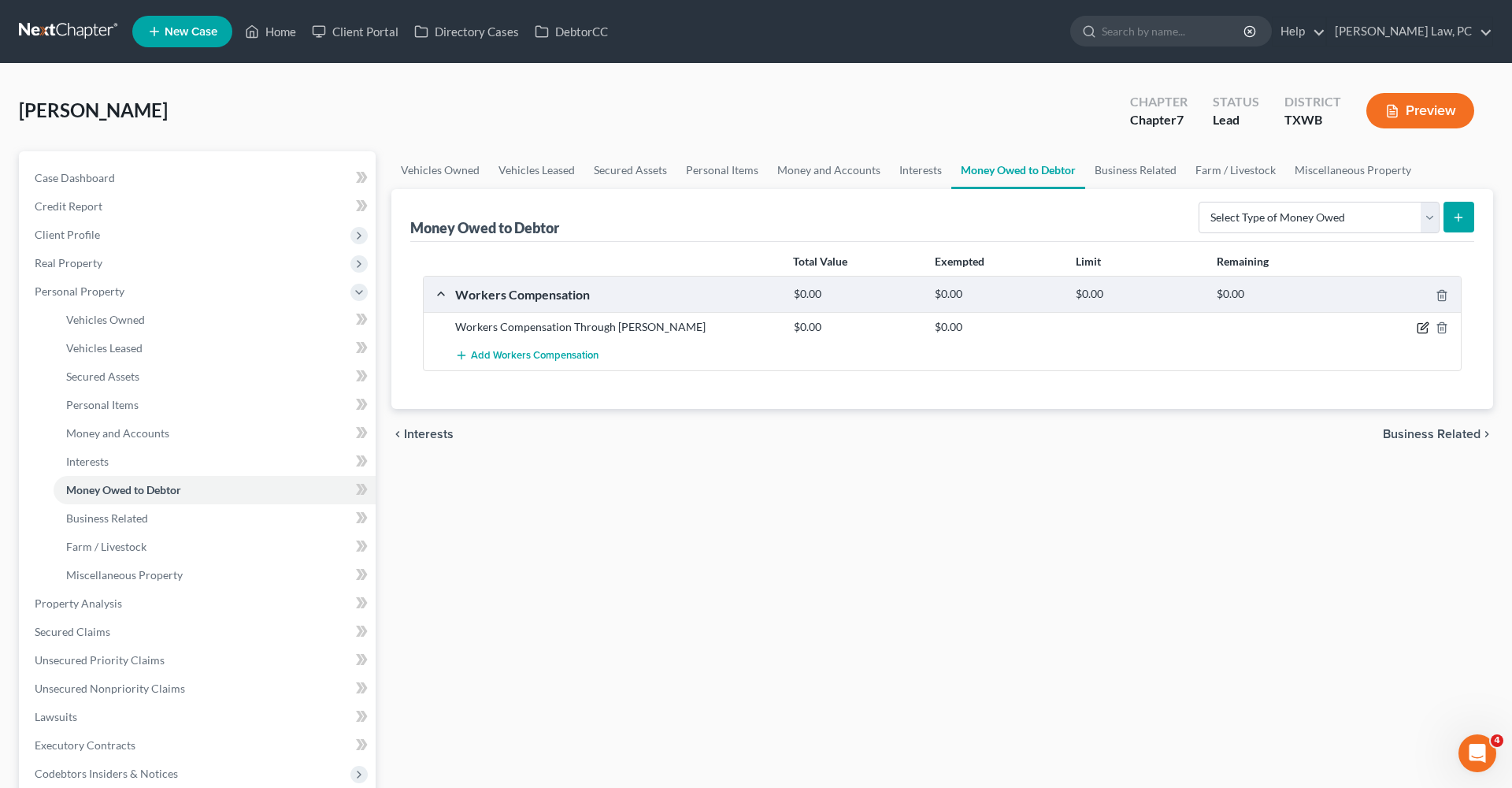
click at [1420, 326] on icon "button" at bounding box center [1423, 327] width 12 height 12
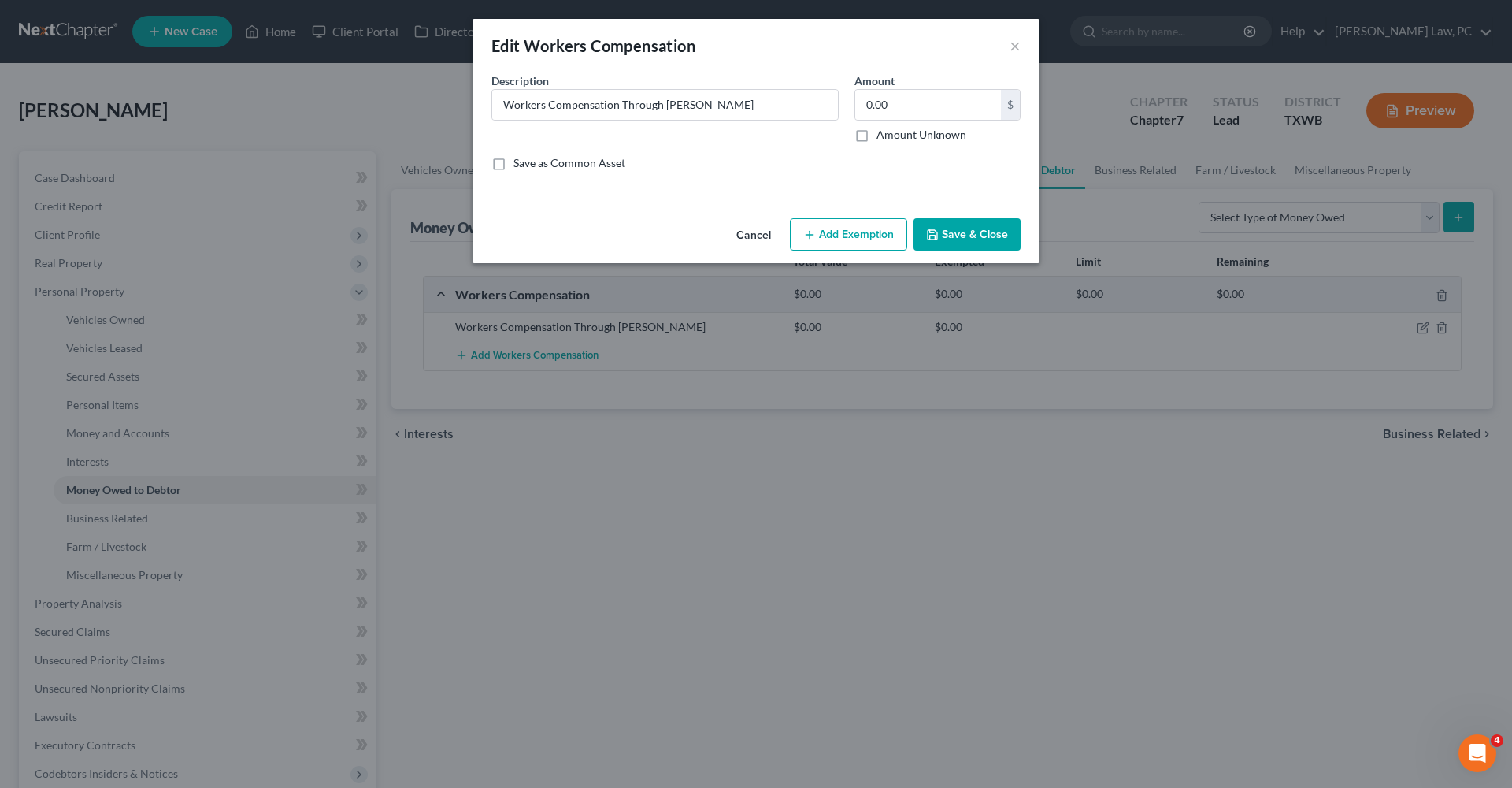
click at [835, 238] on button "Add Exemption" at bounding box center [848, 235] width 117 height 33
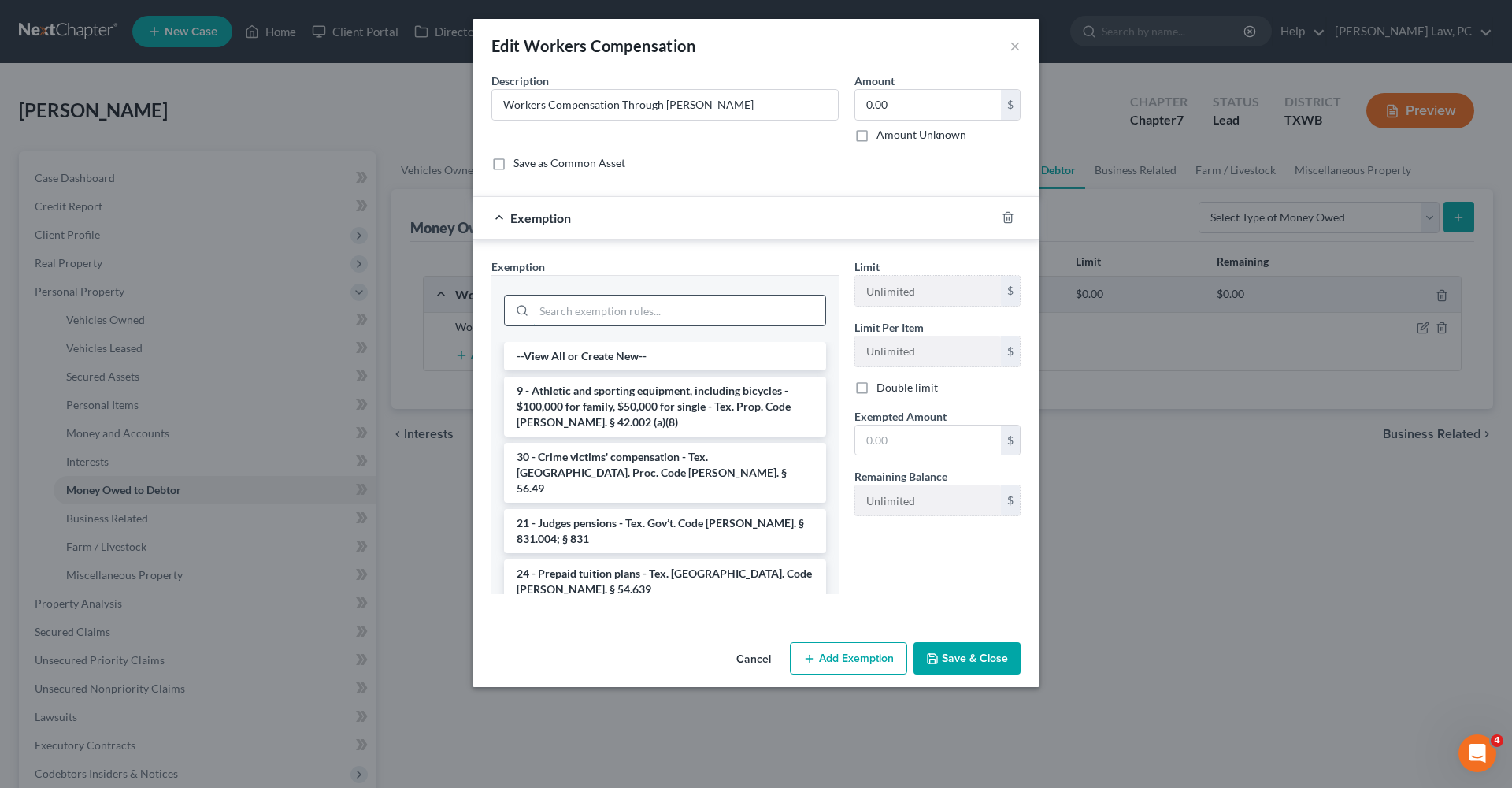
click at [614, 310] on input "search" at bounding box center [680, 310] width 292 height 30
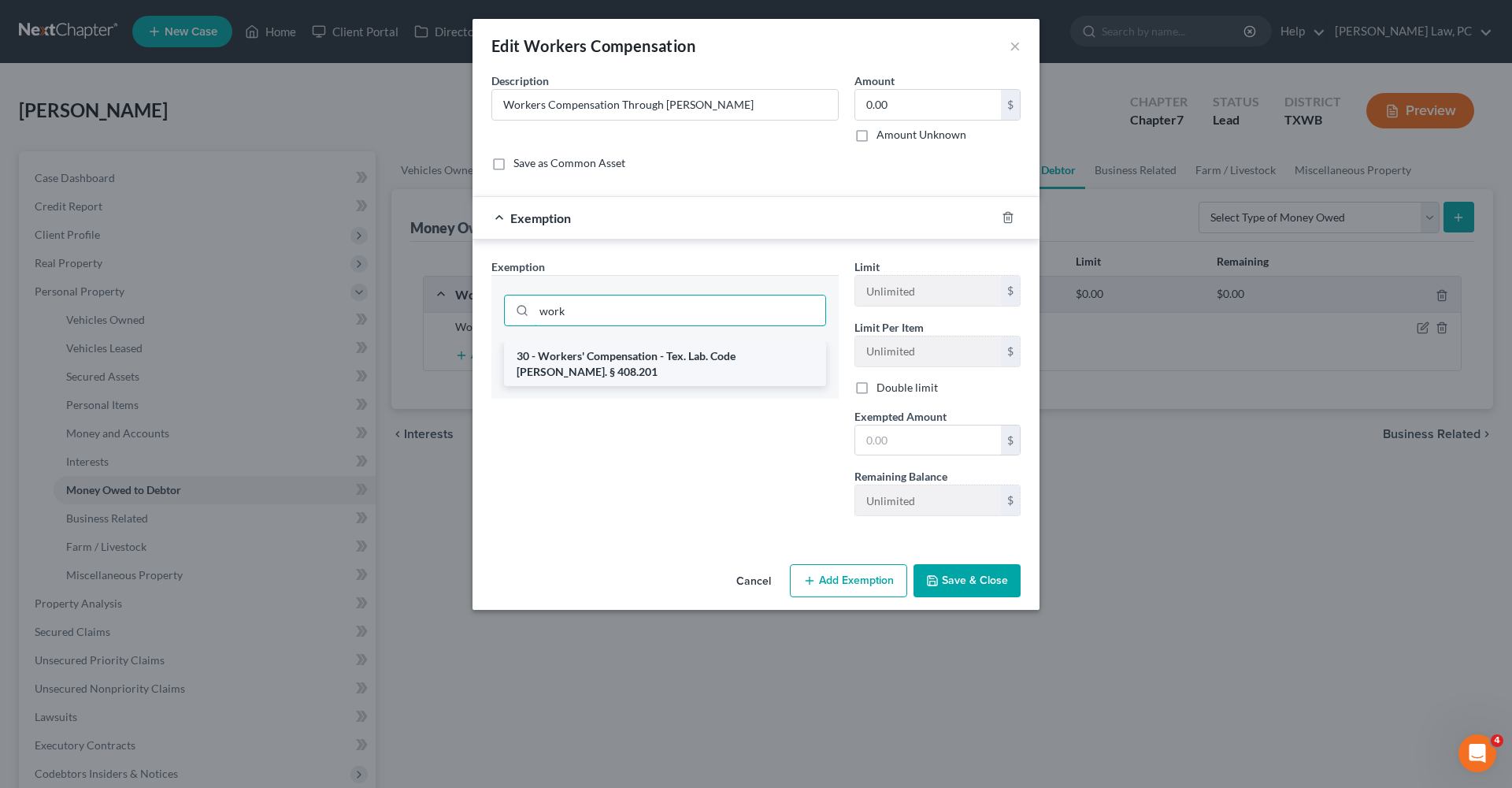
type input "work"
click at [627, 356] on li "30 - Workers' Compensation - Tex. Lab. Code Ann. § 408.201" at bounding box center [665, 364] width 322 height 44
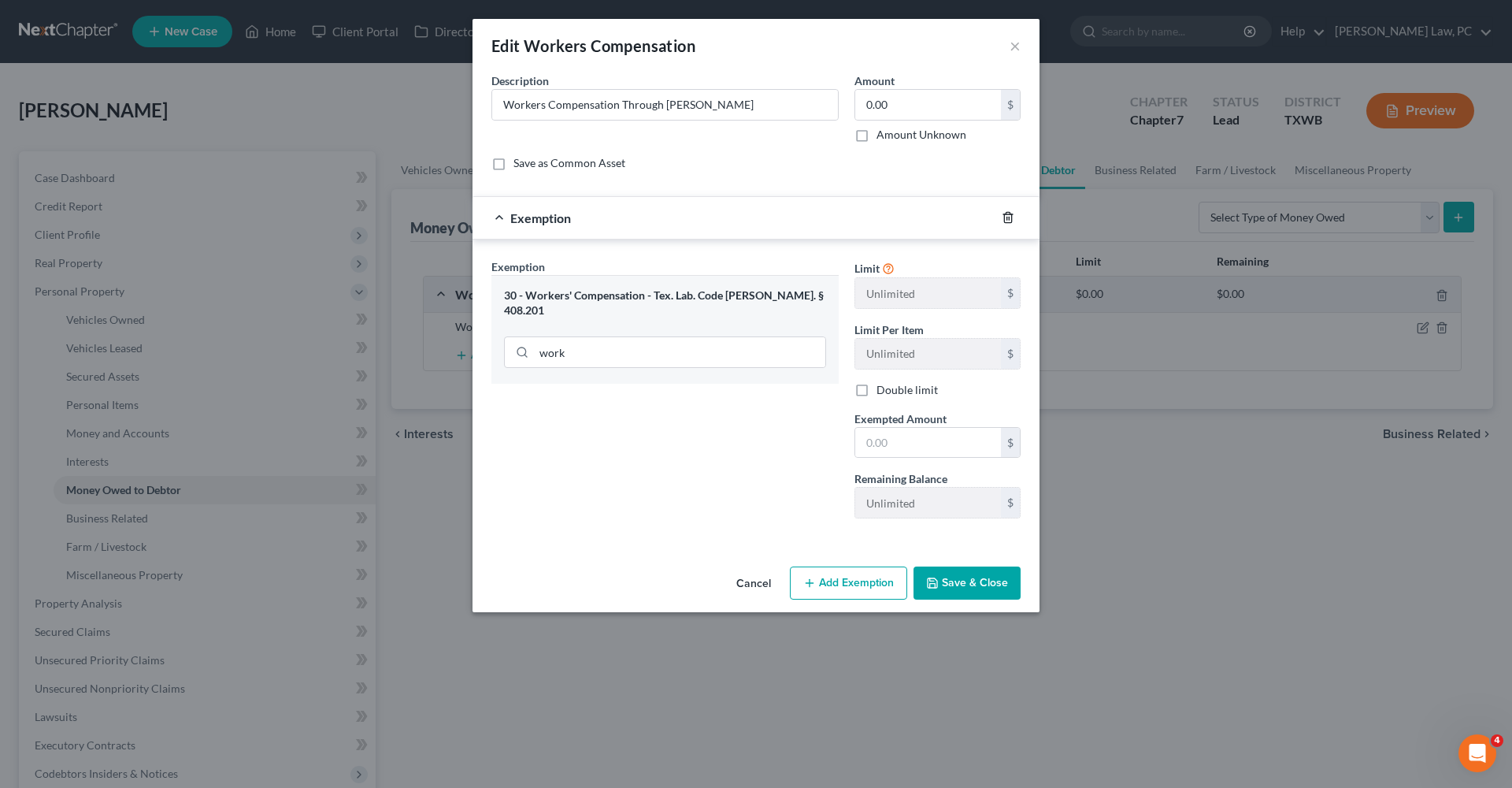
click at [1006, 215] on icon "button" at bounding box center [1007, 217] width 12 height 12
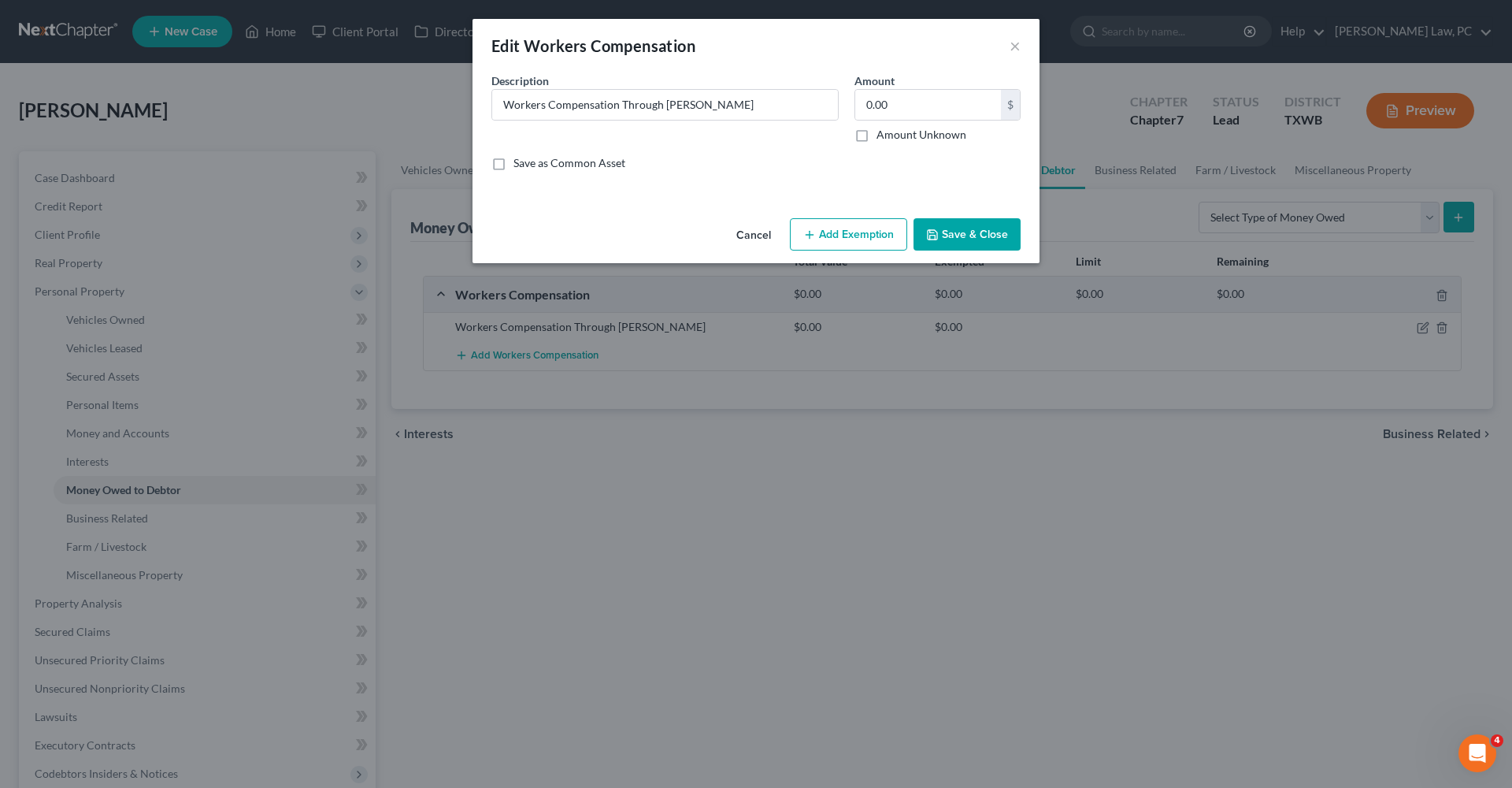
click at [976, 240] on button "Save & Close" at bounding box center [967, 235] width 107 height 33
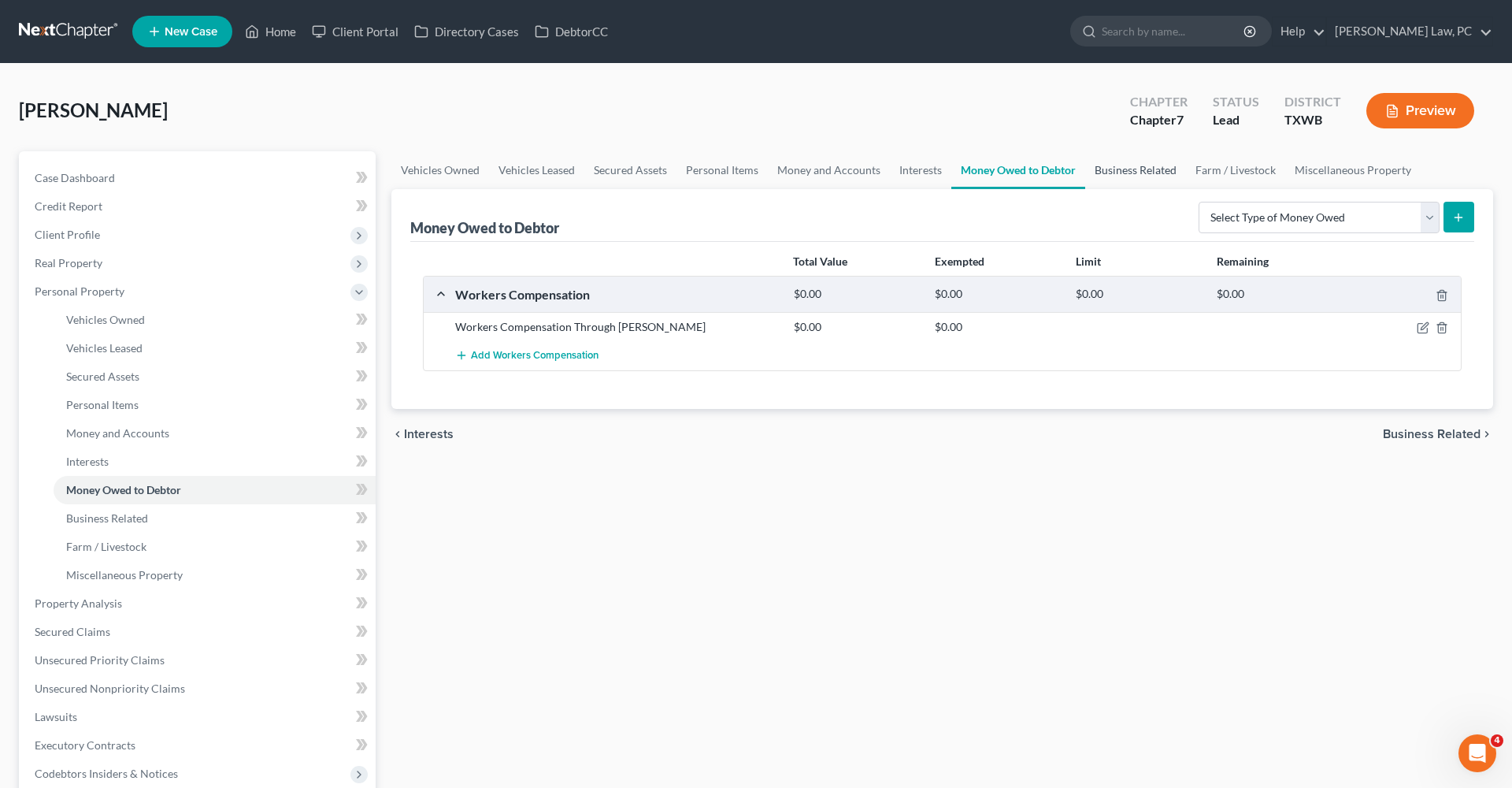
click at [1144, 174] on link "Business Related" at bounding box center [1135, 171] width 101 height 38
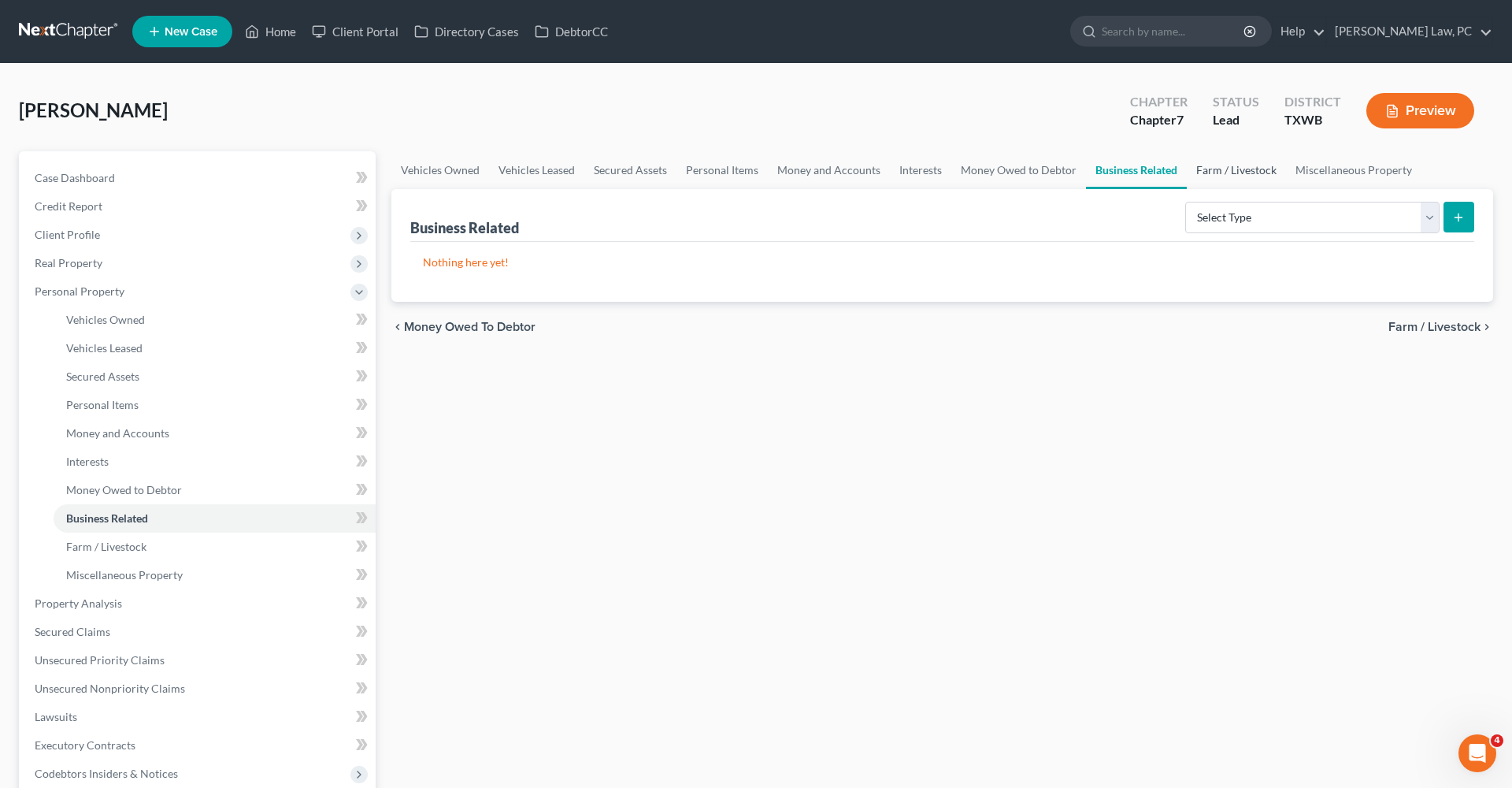
click at [1222, 171] on link "Farm / Livestock" at bounding box center [1236, 171] width 99 height 38
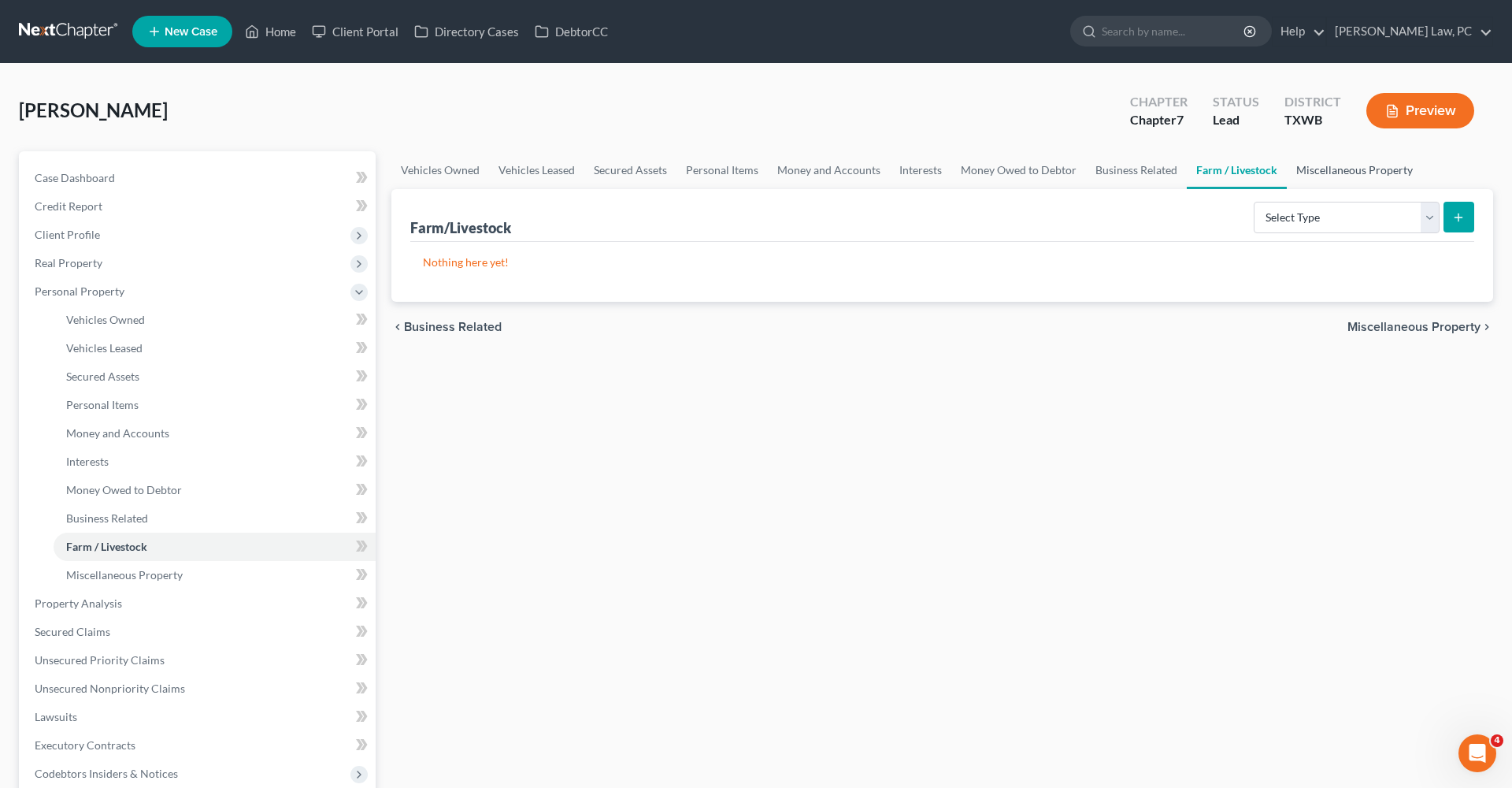
click at [1343, 174] on link "Miscellaneous Property" at bounding box center [1354, 171] width 135 height 38
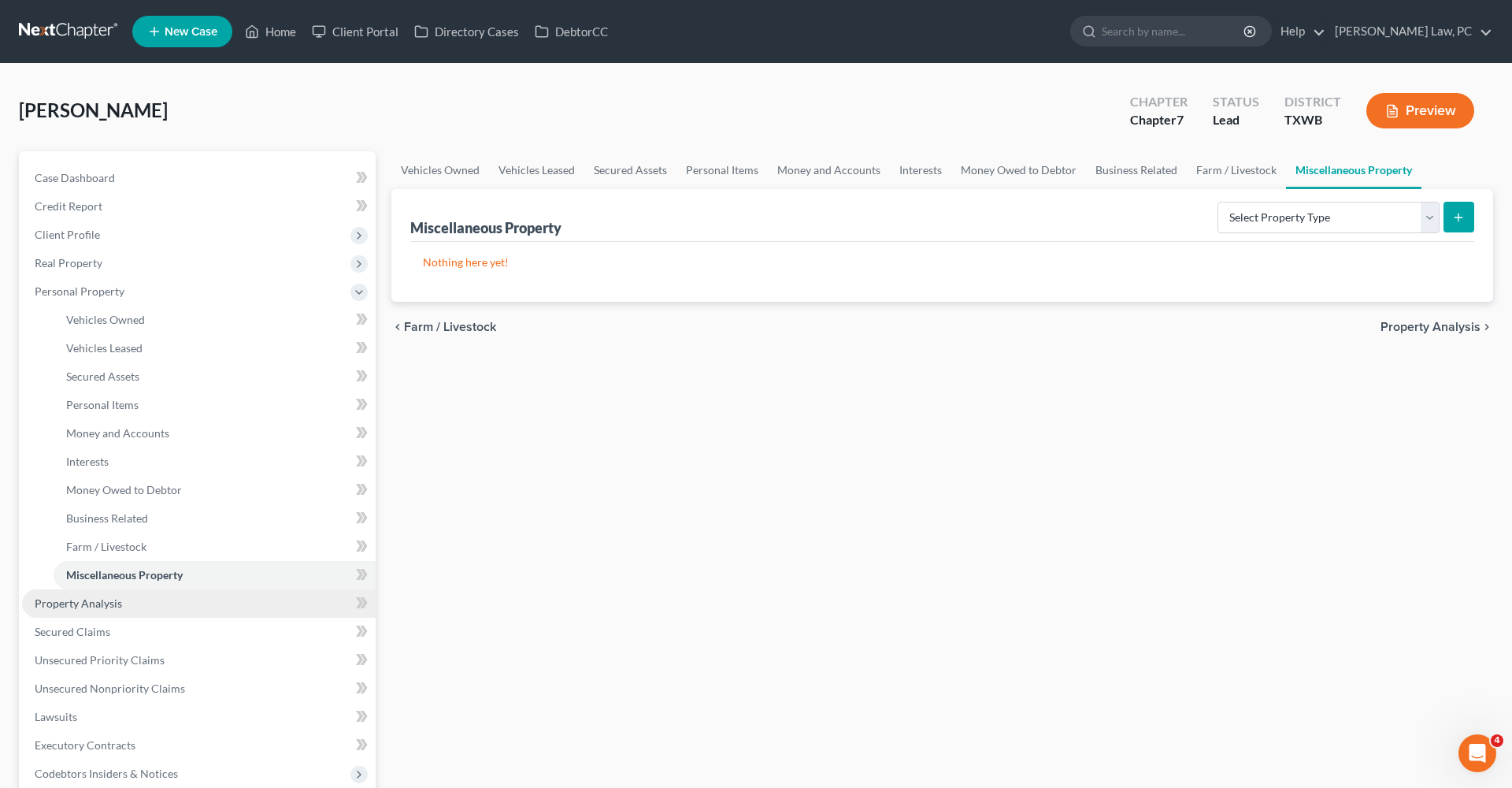
click at [68, 606] on span "Property Analysis" at bounding box center [78, 603] width 88 height 13
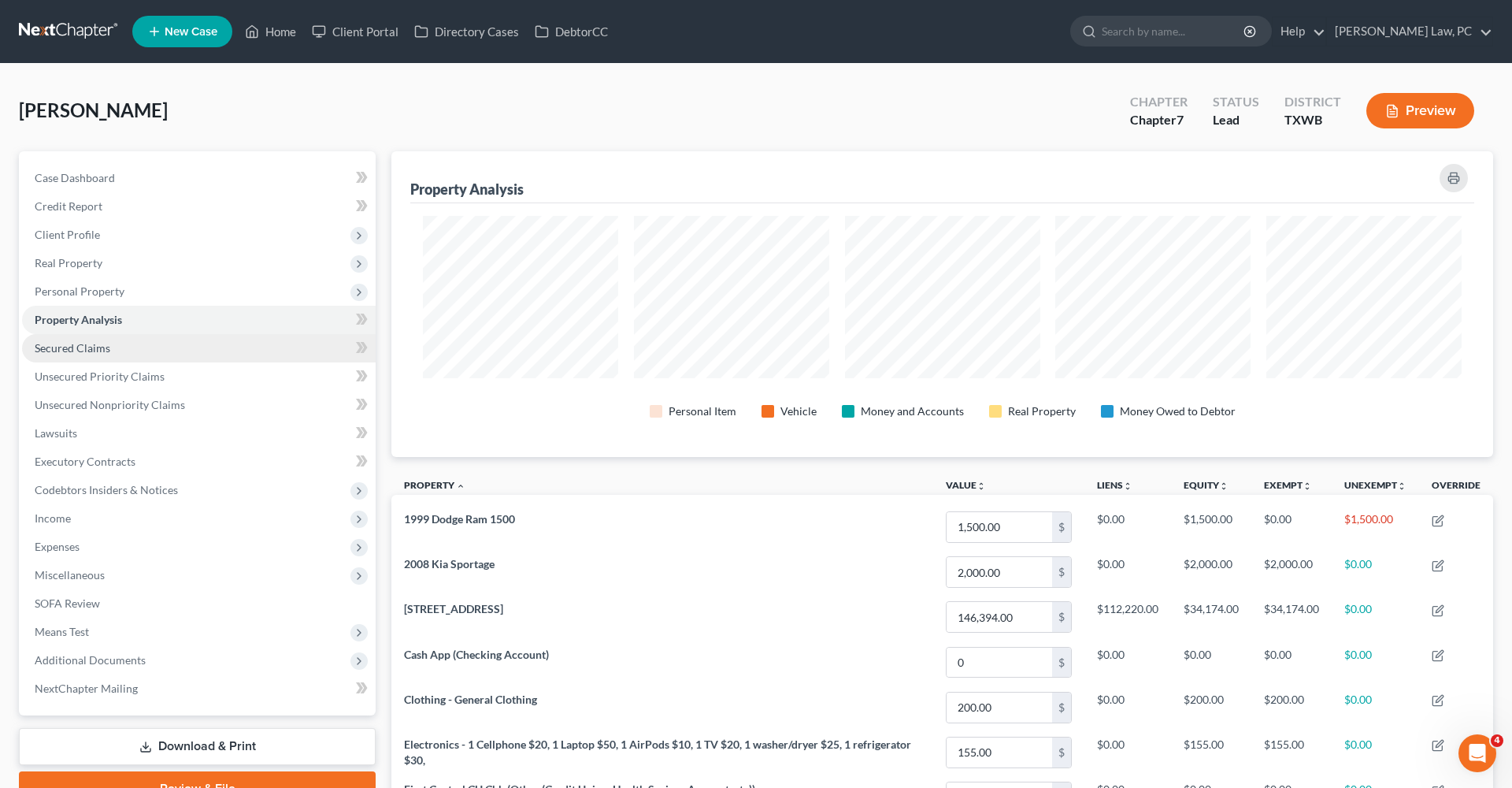
click at [79, 344] on span "Secured Claims" at bounding box center [72, 348] width 75 height 13
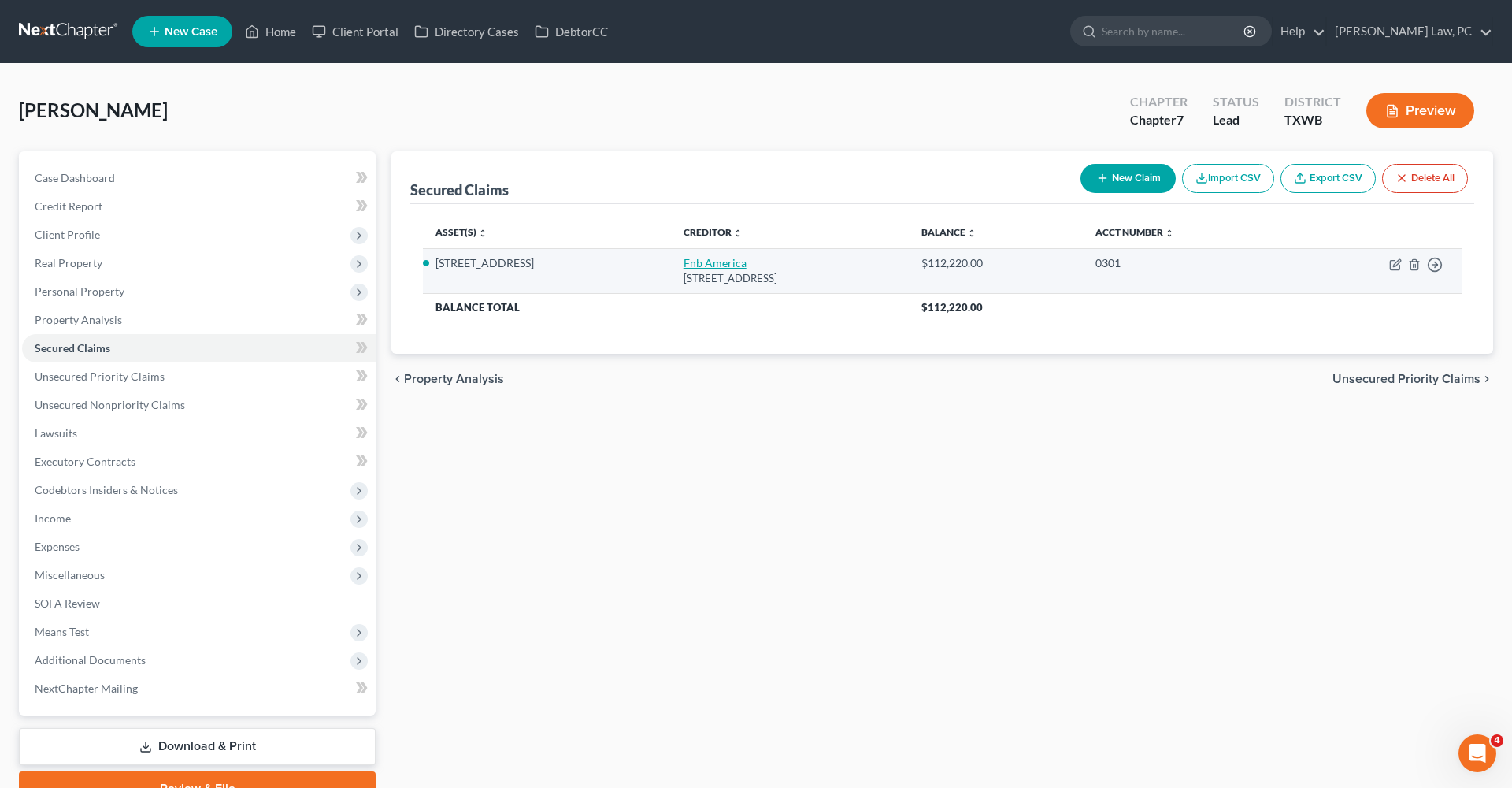
click at [696, 258] on link "Fnb America" at bounding box center [715, 262] width 63 height 13
select select "23"
select select "2"
select select "0"
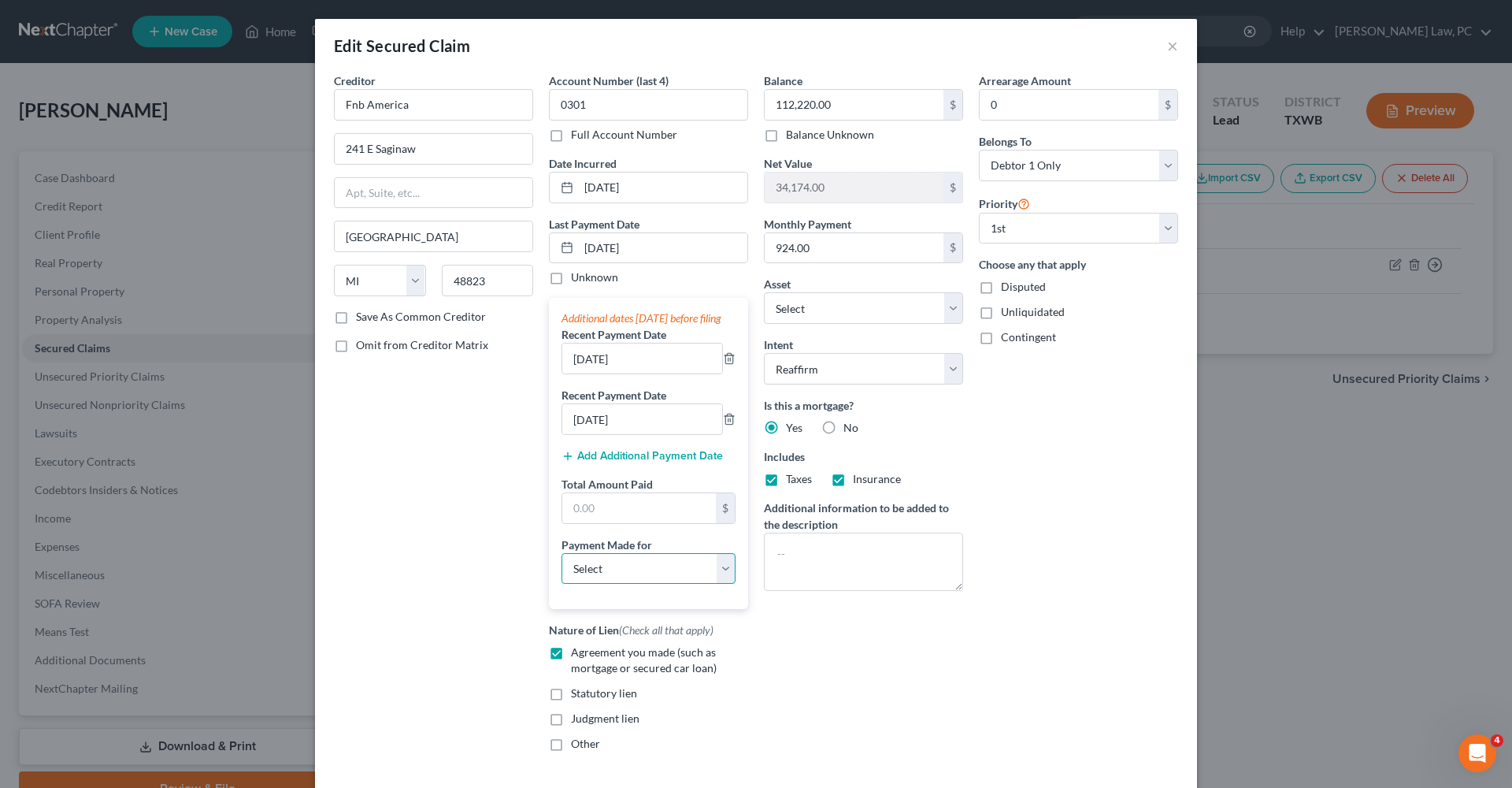
select select "3"
click at [599, 517] on input "text" at bounding box center [638, 508] width 153 height 30
click at [599, 519] on input "text" at bounding box center [638, 508] width 153 height 30
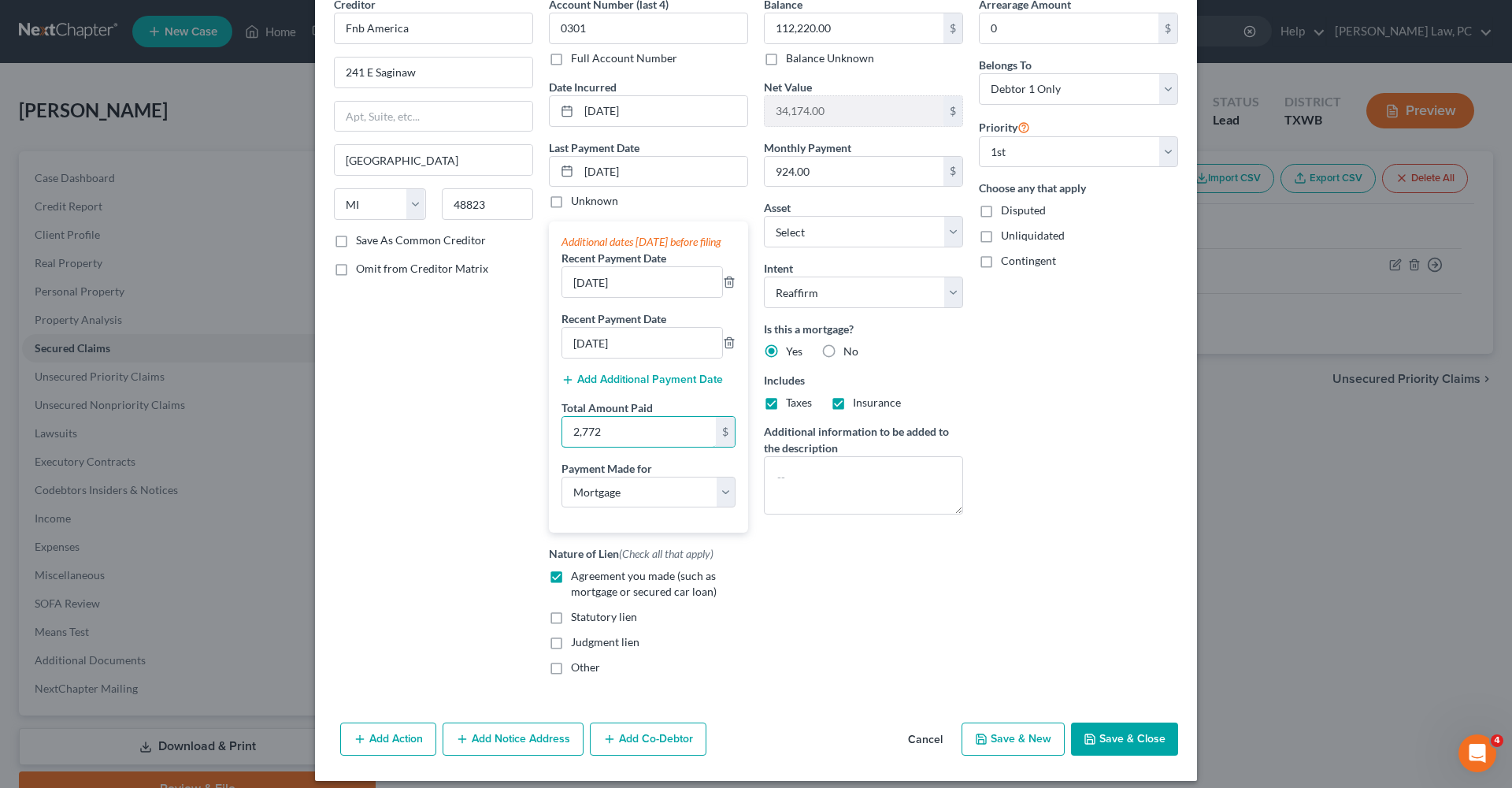
scroll to position [77, 0]
click at [1119, 755] on button "Save & Close" at bounding box center [1124, 738] width 107 height 33
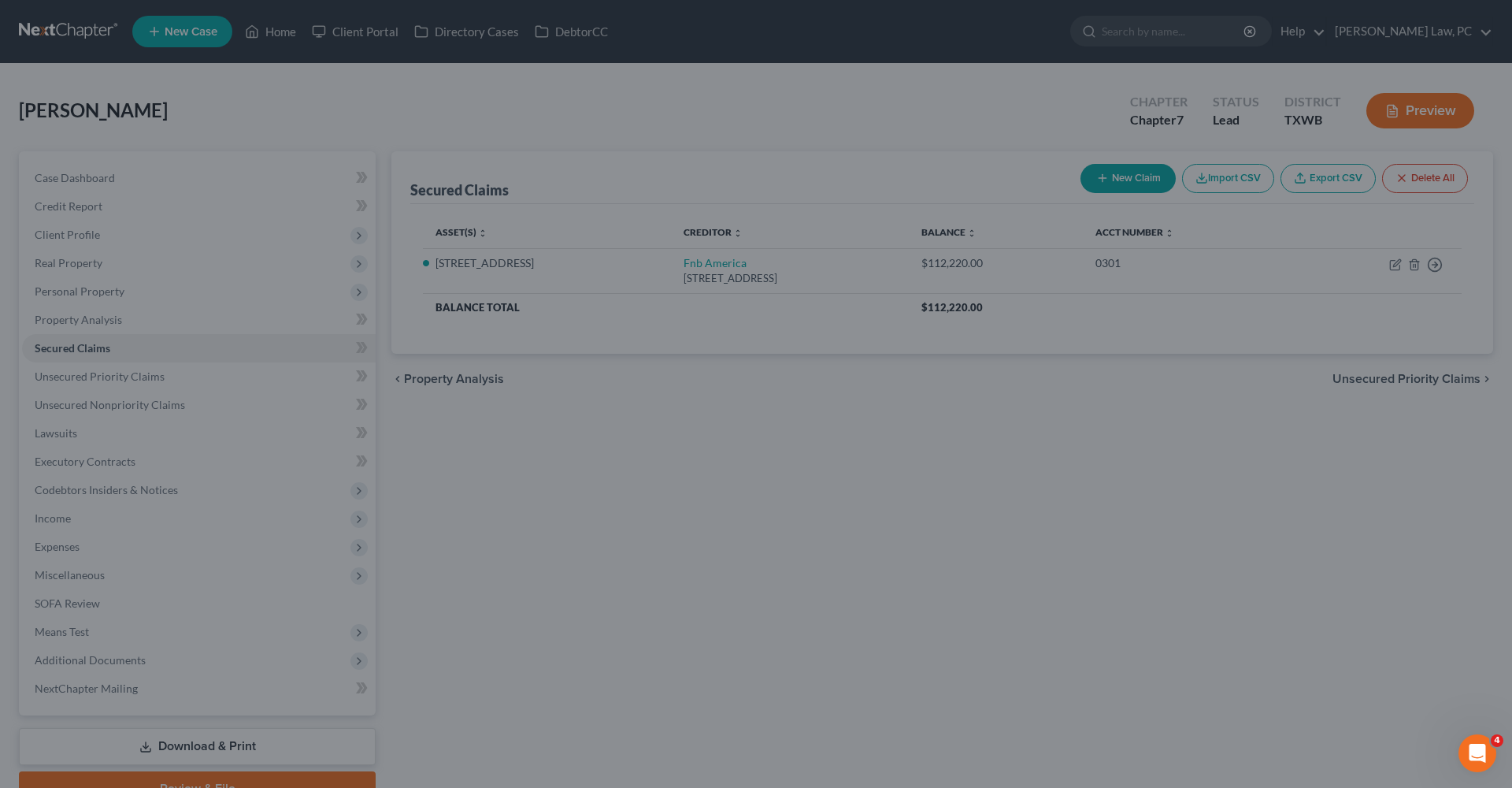
type input "2,772.00"
select select "10"
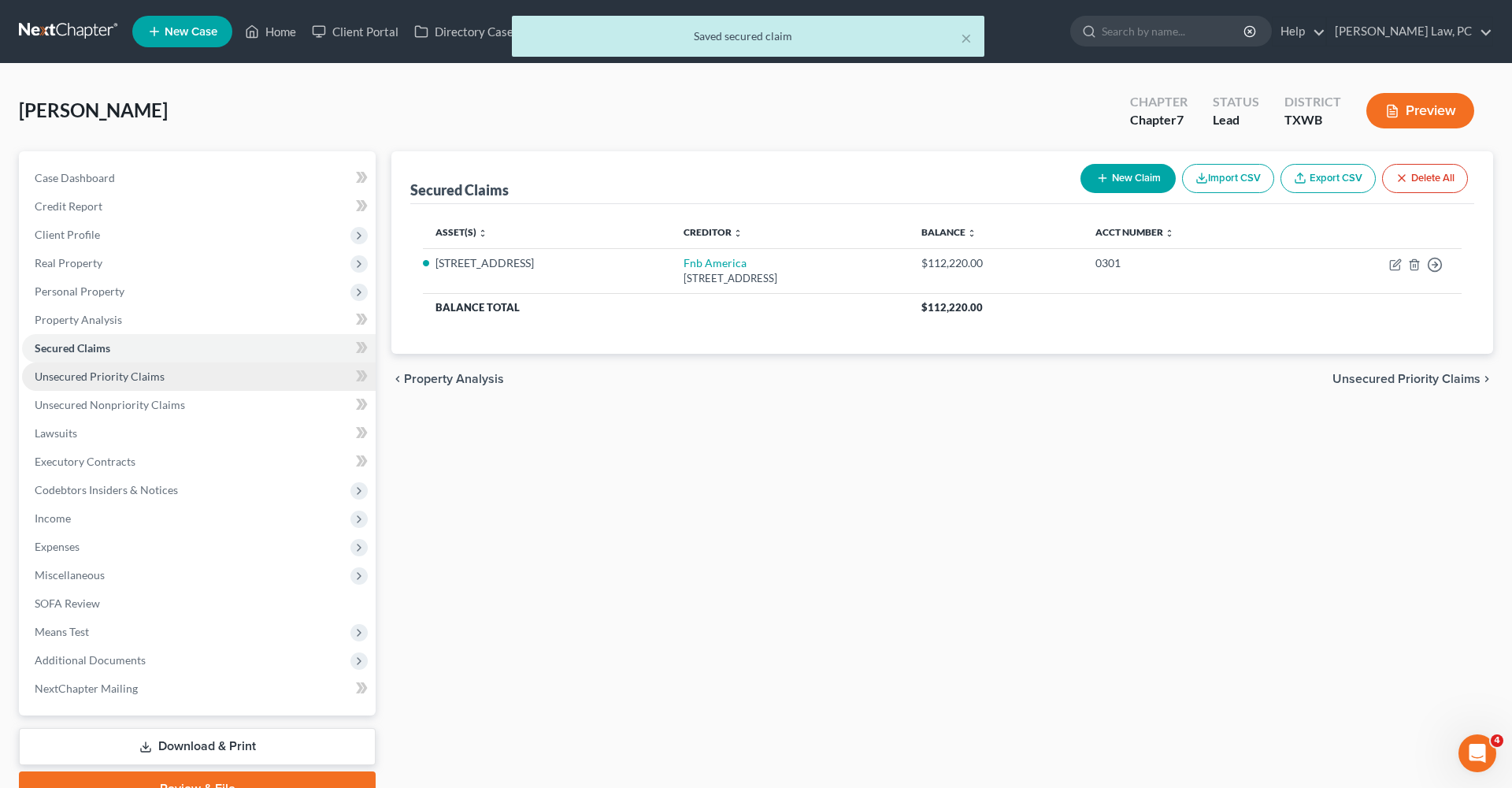
click at [82, 370] on span "Unsecured Priority Claims" at bounding box center [99, 376] width 130 height 13
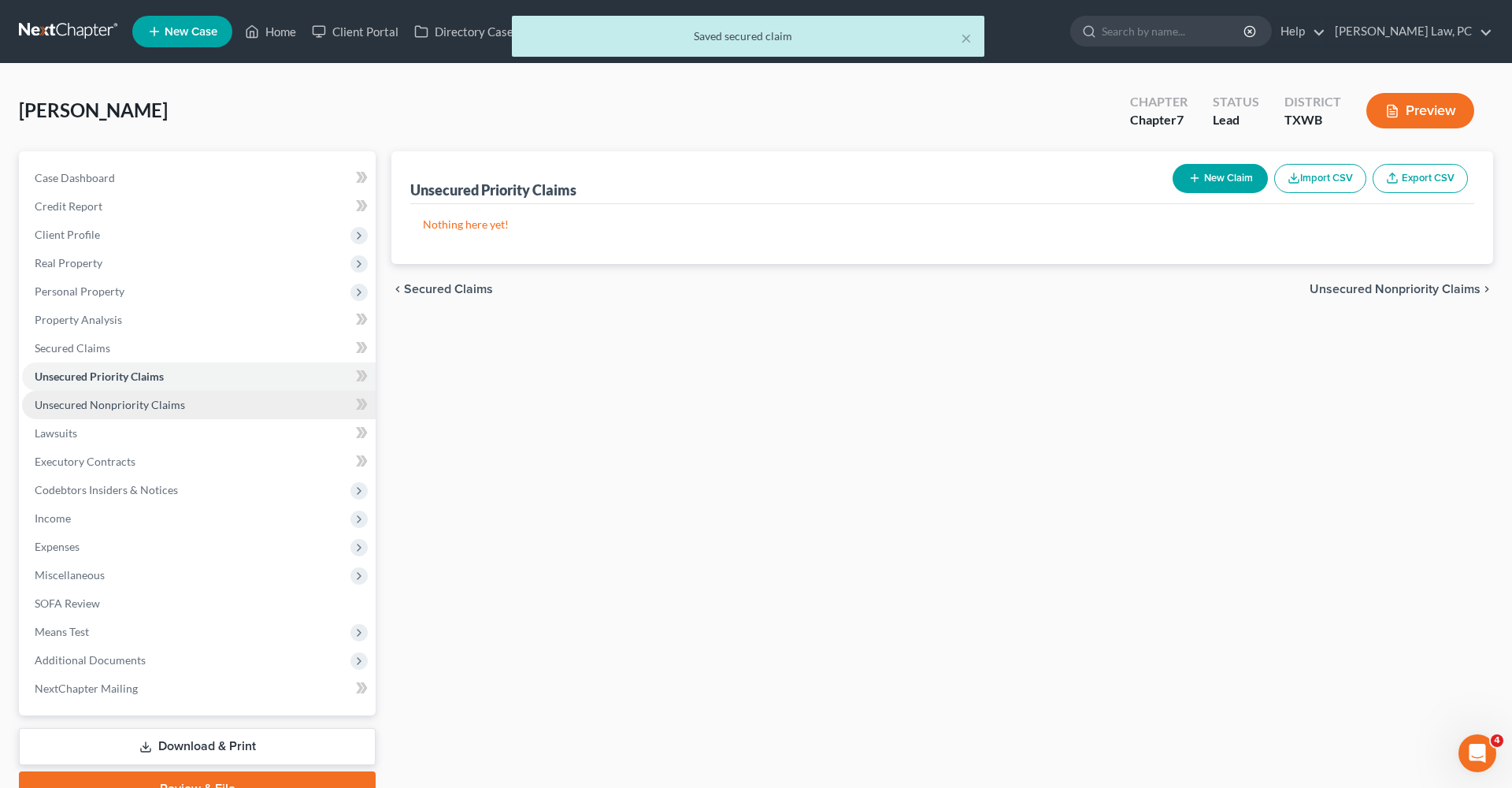
click at [99, 395] on link "Unsecured Nonpriority Claims" at bounding box center [198, 405] width 353 height 29
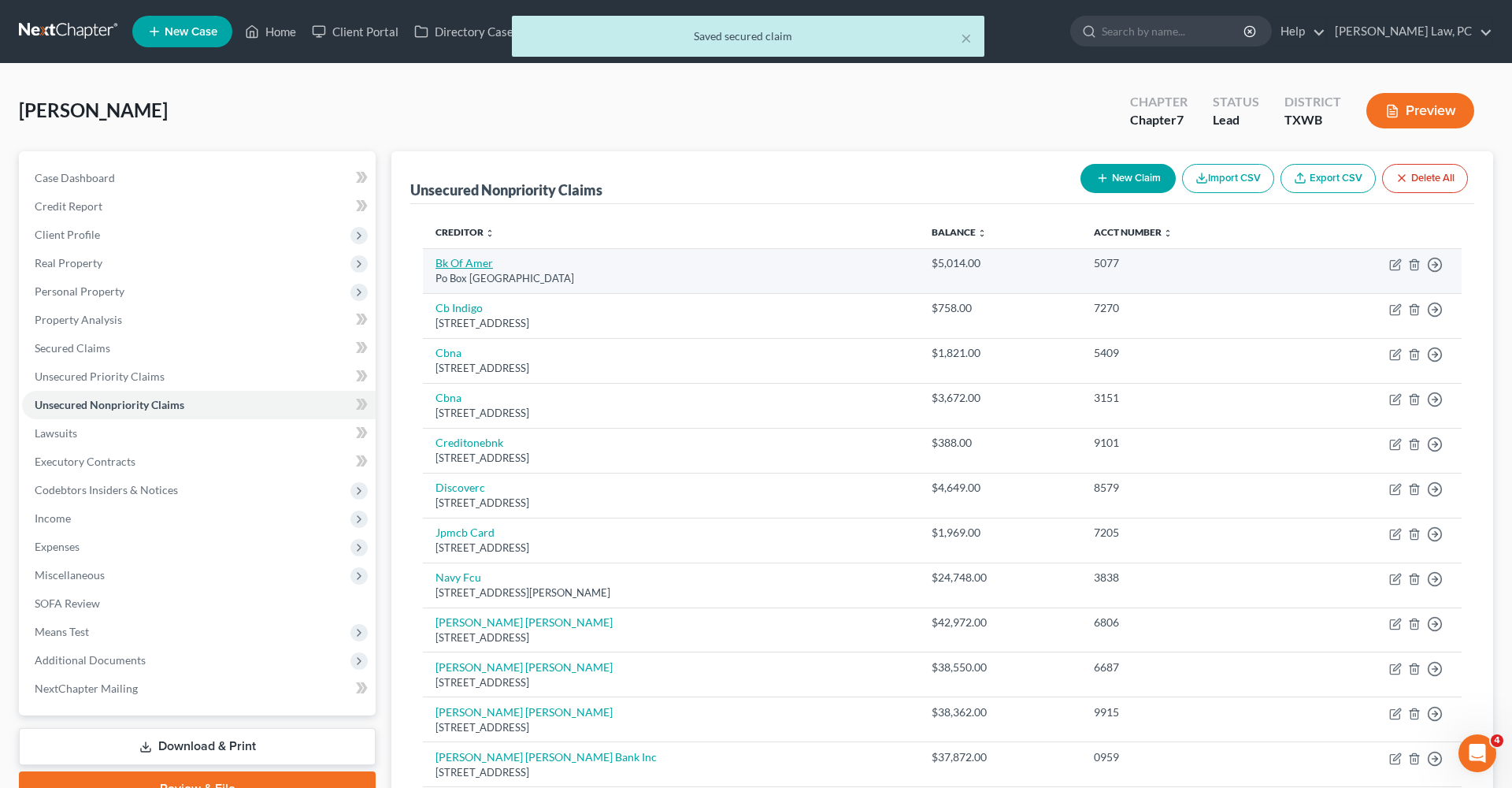
click at [456, 265] on link "Bk Of Amer" at bounding box center [464, 262] width 57 height 13
select select "45"
select select "2"
select select "0"
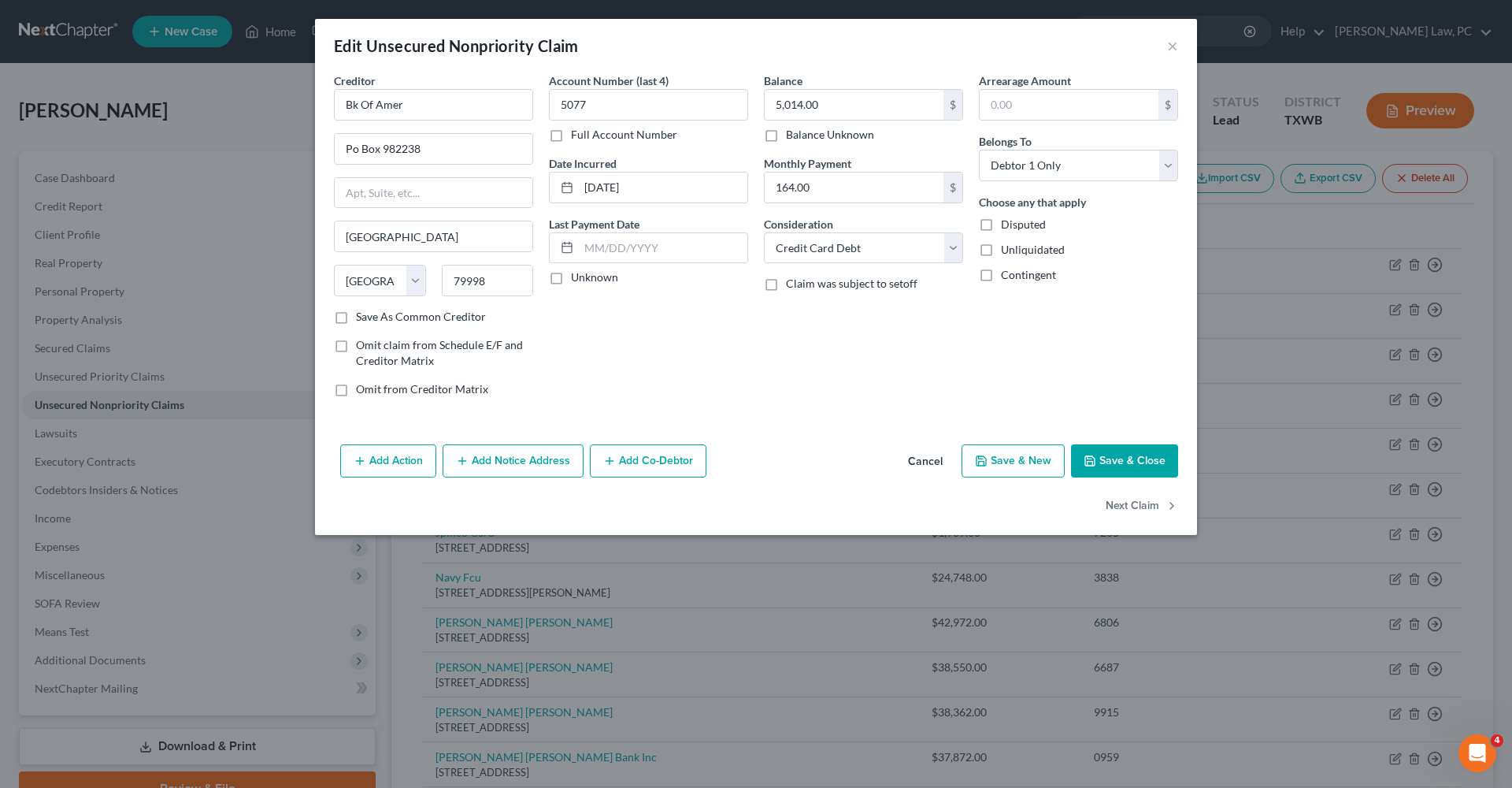
click at [1101, 470] on button "Save & Close" at bounding box center [1124, 461] width 107 height 33
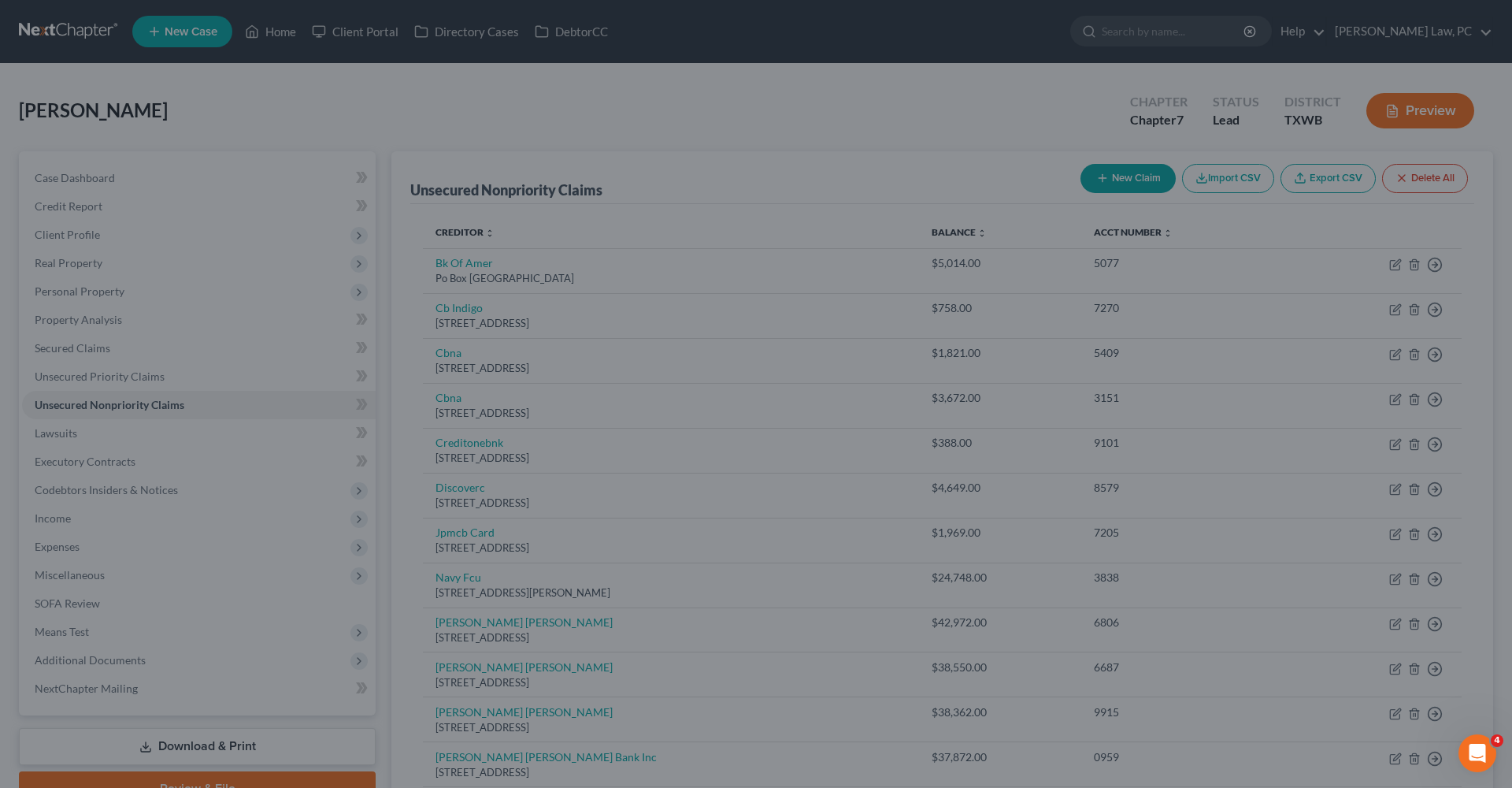
type input "0"
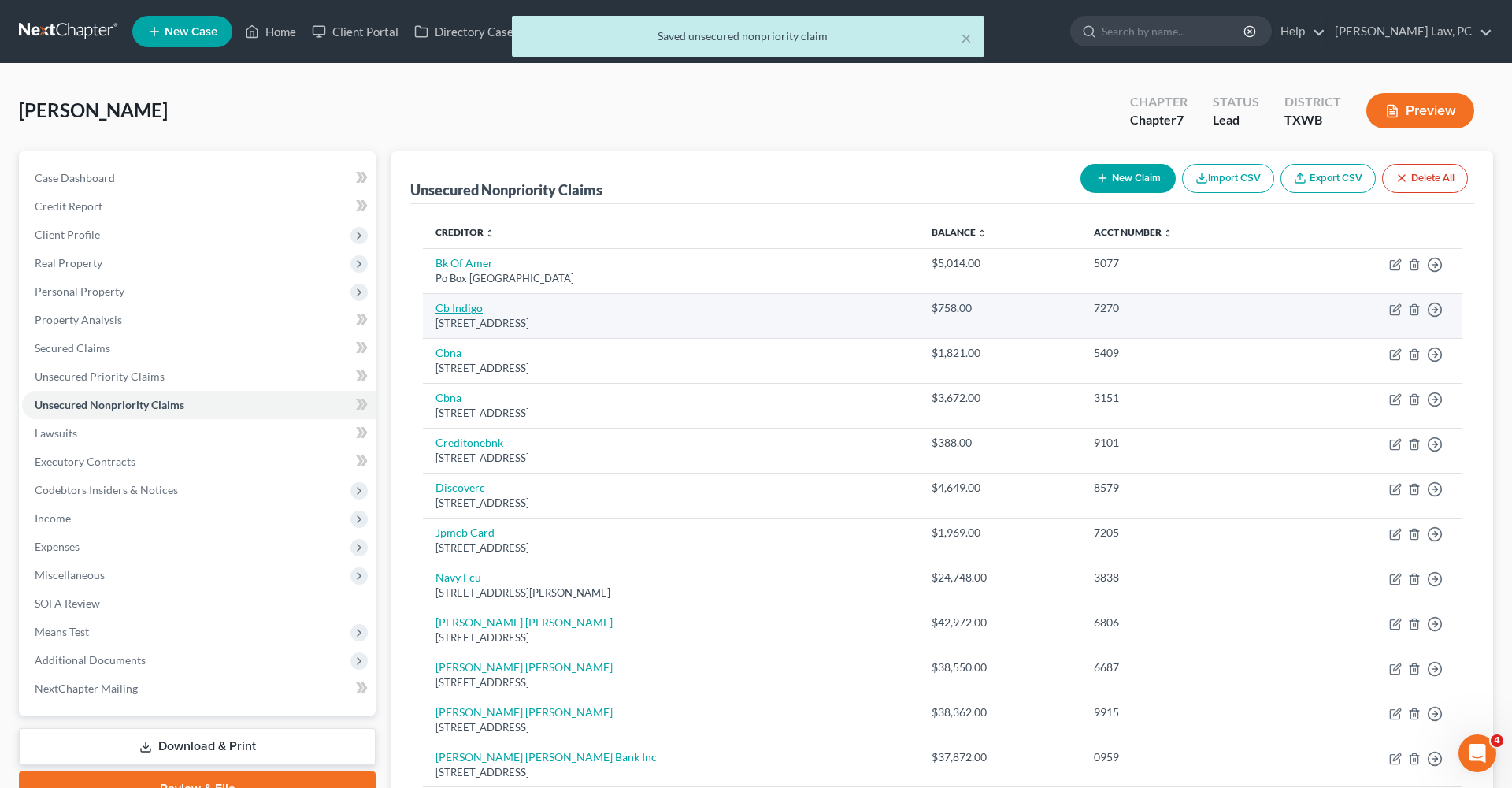
click at [460, 313] on link "Cb Indigo" at bounding box center [459, 307] width 48 height 13
select select "38"
select select "2"
select select "0"
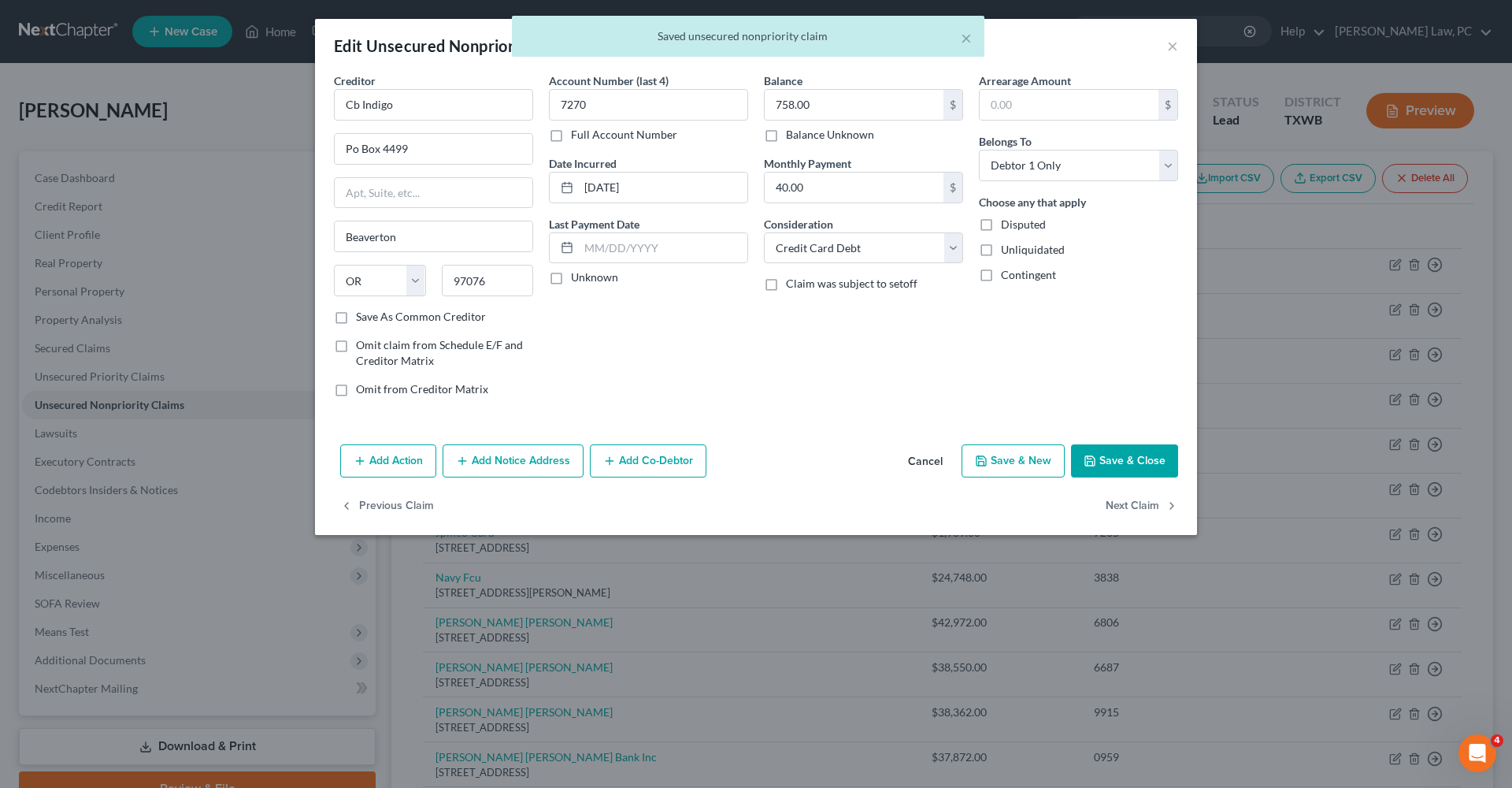
click at [1119, 459] on button "Save & Close" at bounding box center [1124, 461] width 107 height 33
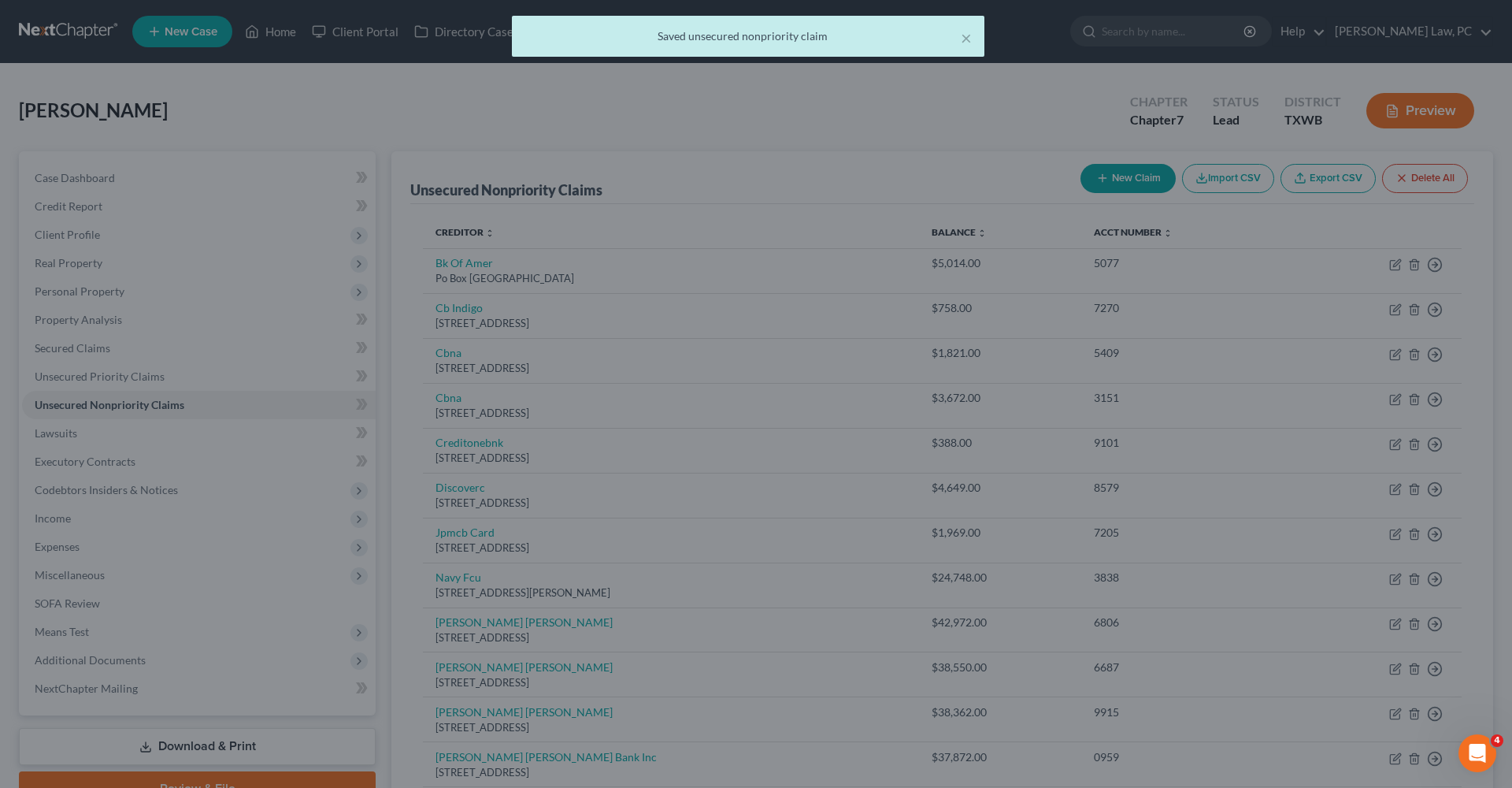
type input "0"
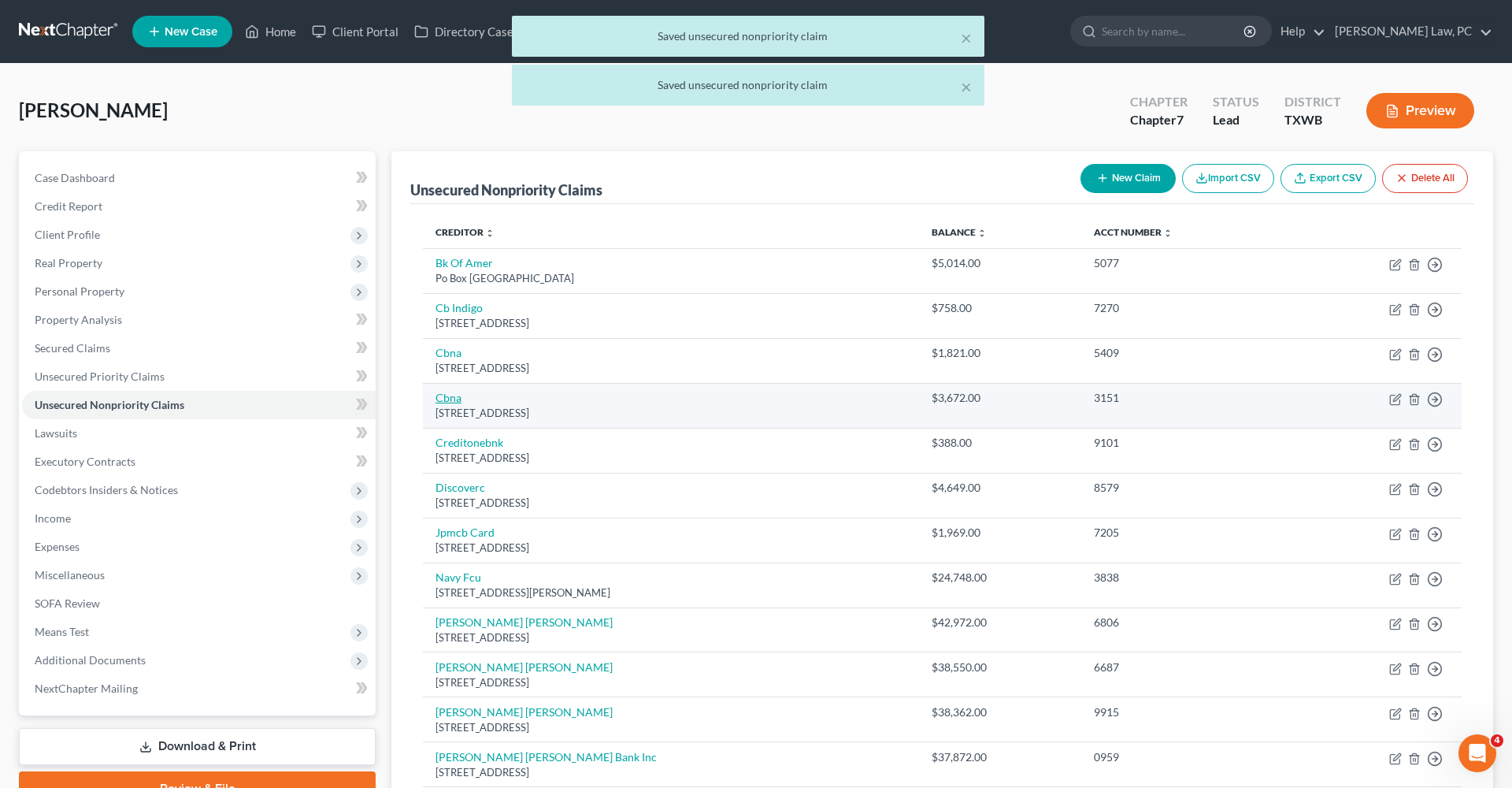
click at [448, 391] on link "Cbna" at bounding box center [448, 398] width 26 height 13
select select "14"
select select "2"
select select "0"
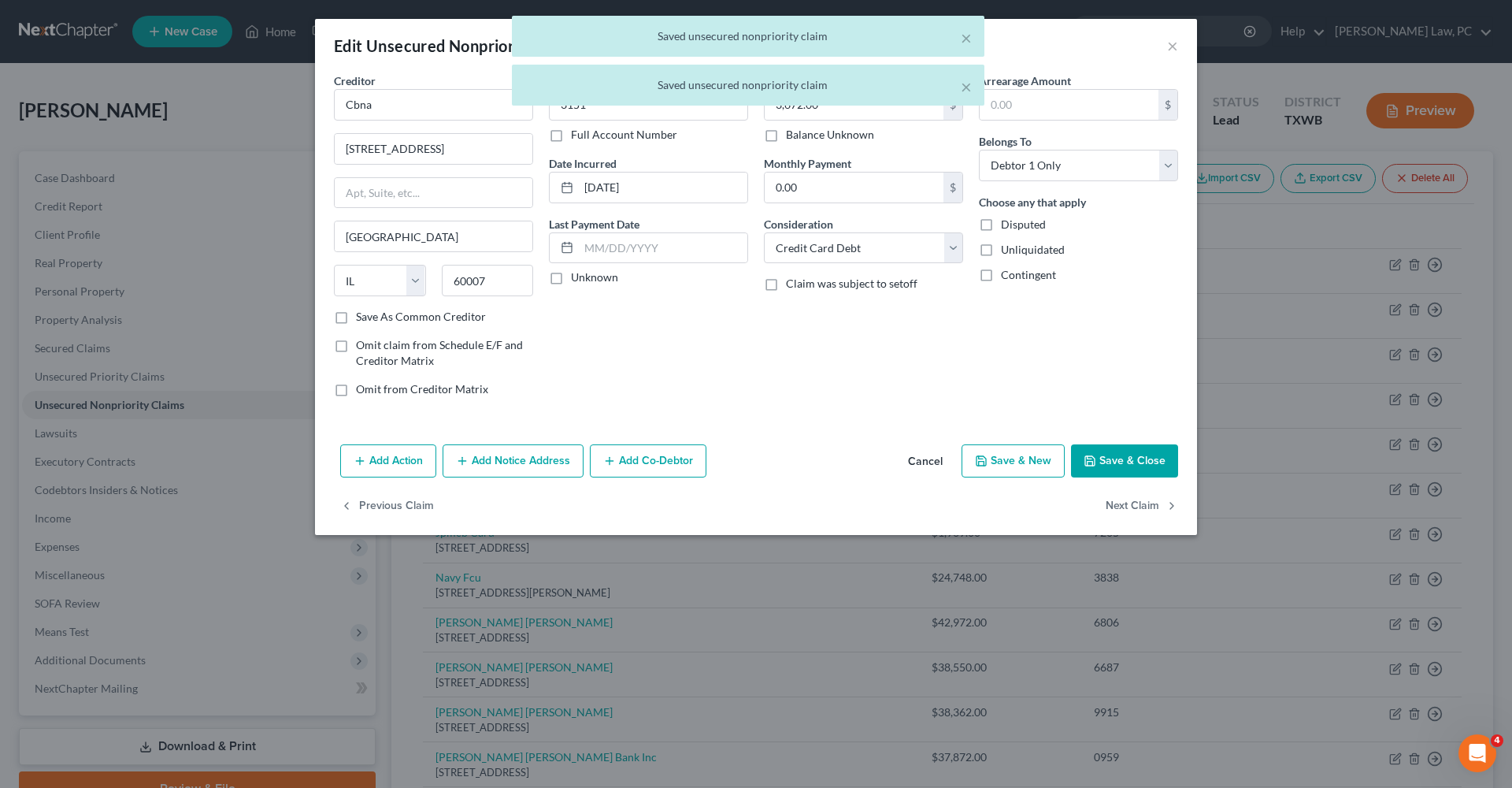
click at [1114, 475] on button "Save & Close" at bounding box center [1124, 461] width 107 height 33
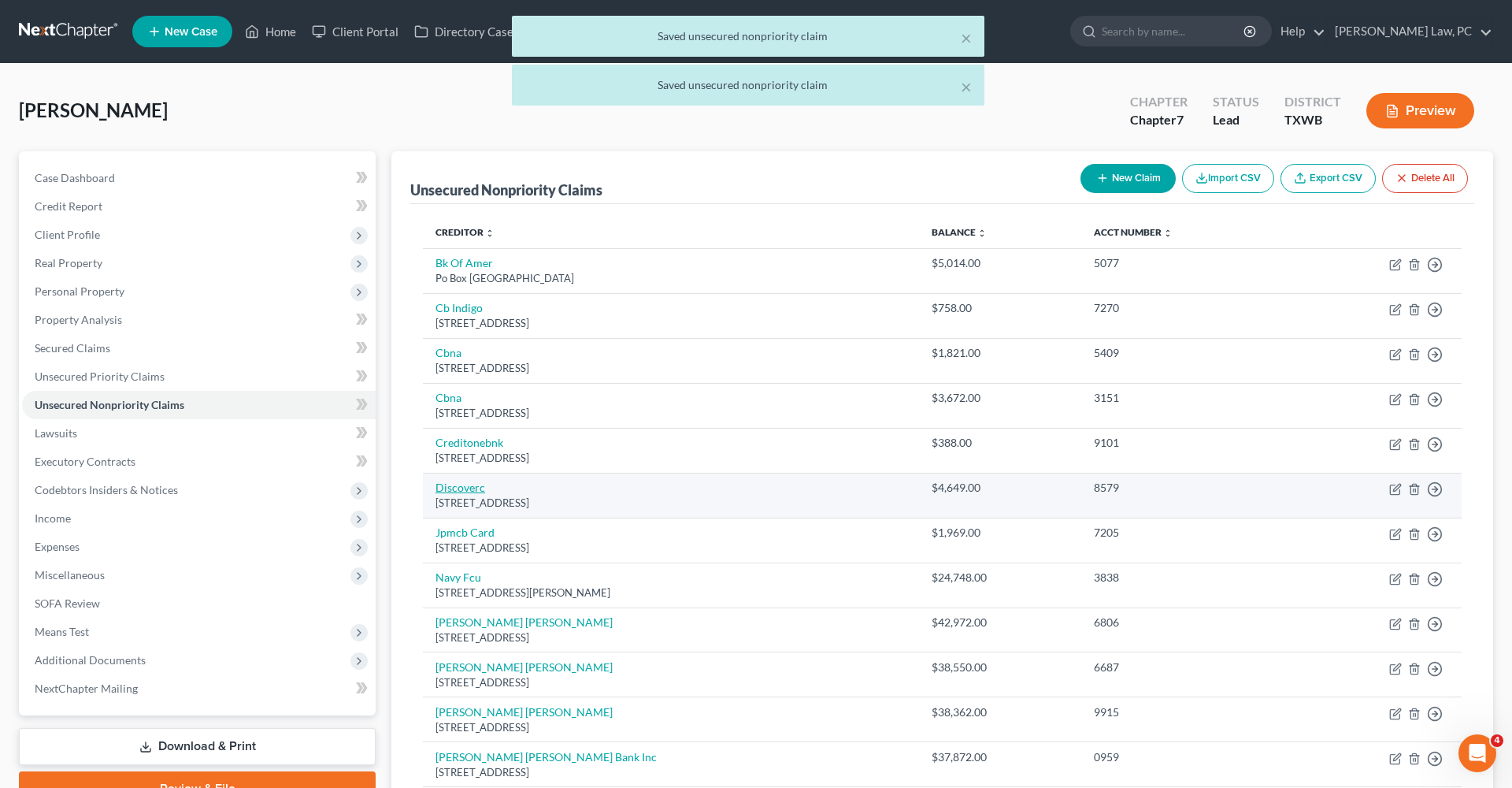
click at [441, 486] on link "Discoverc" at bounding box center [460, 487] width 50 height 13
select select "46"
select select "2"
select select "0"
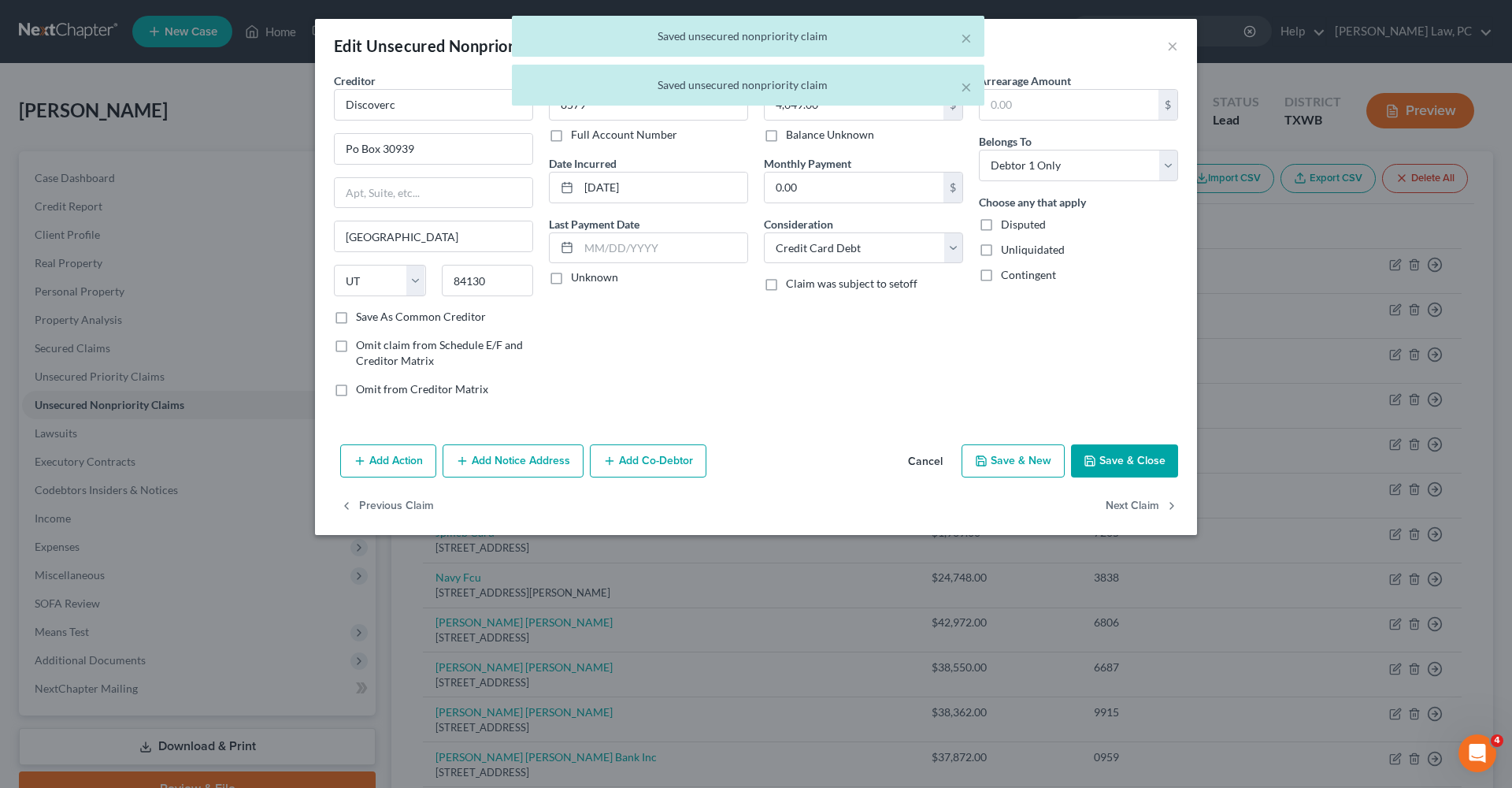
click at [1106, 471] on button "Save & Close" at bounding box center [1124, 461] width 107 height 33
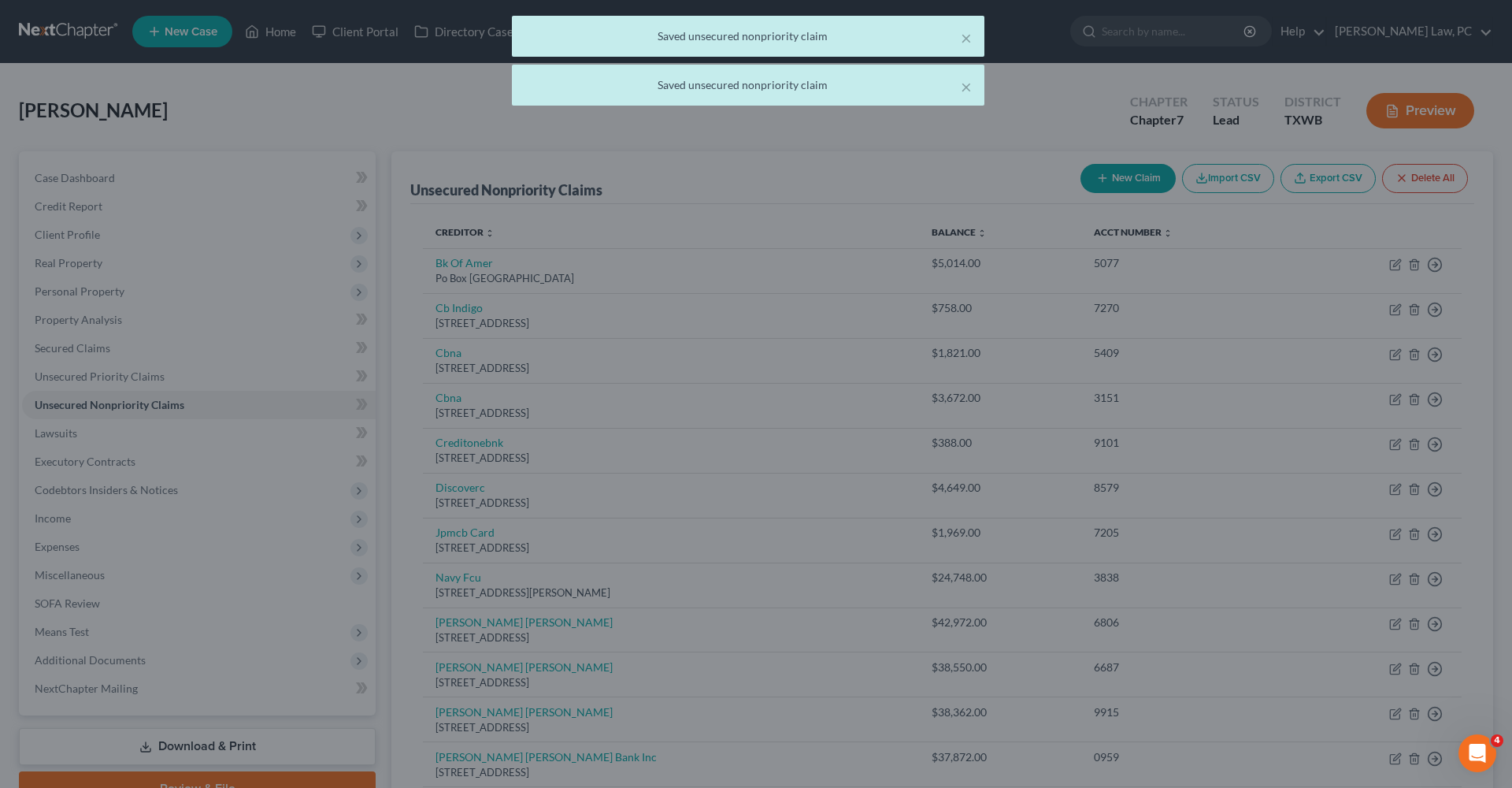
type input "0"
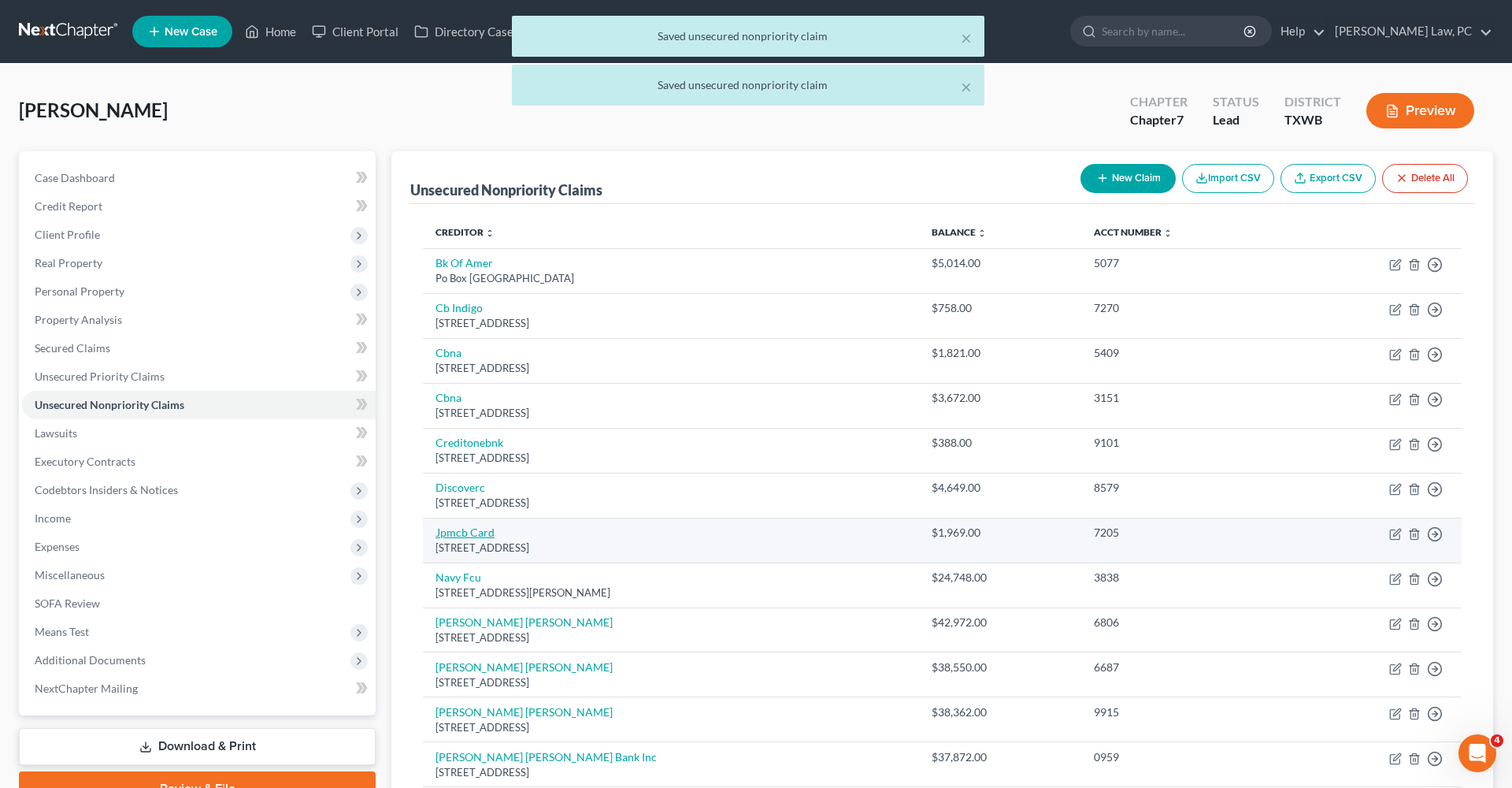
click at [460, 527] on link "Jpmcb Card" at bounding box center [465, 532] width 59 height 13
select select "7"
select select "2"
select select "0"
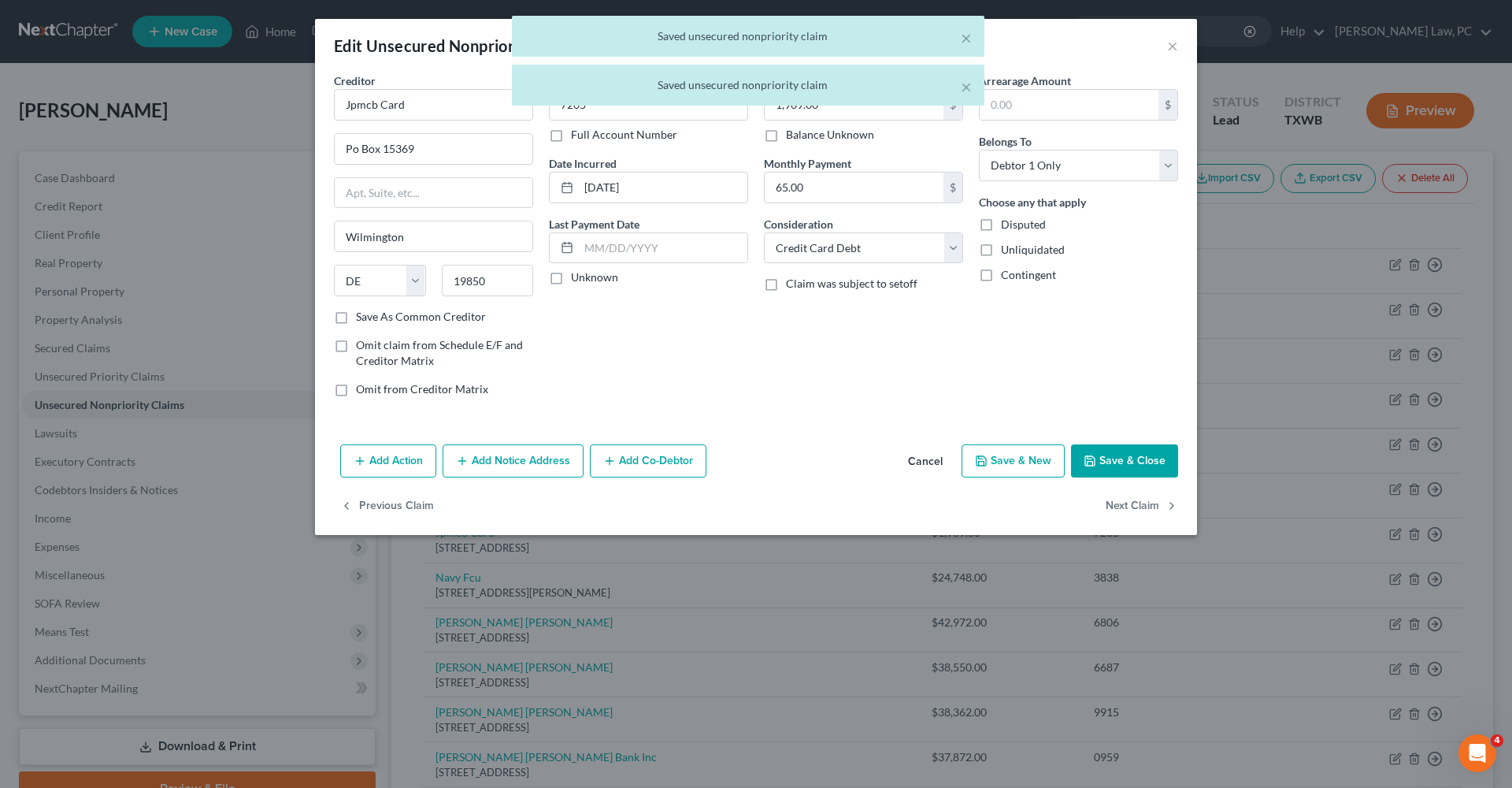
click at [1099, 458] on button "Save & Close" at bounding box center [1124, 461] width 107 height 33
type input "0"
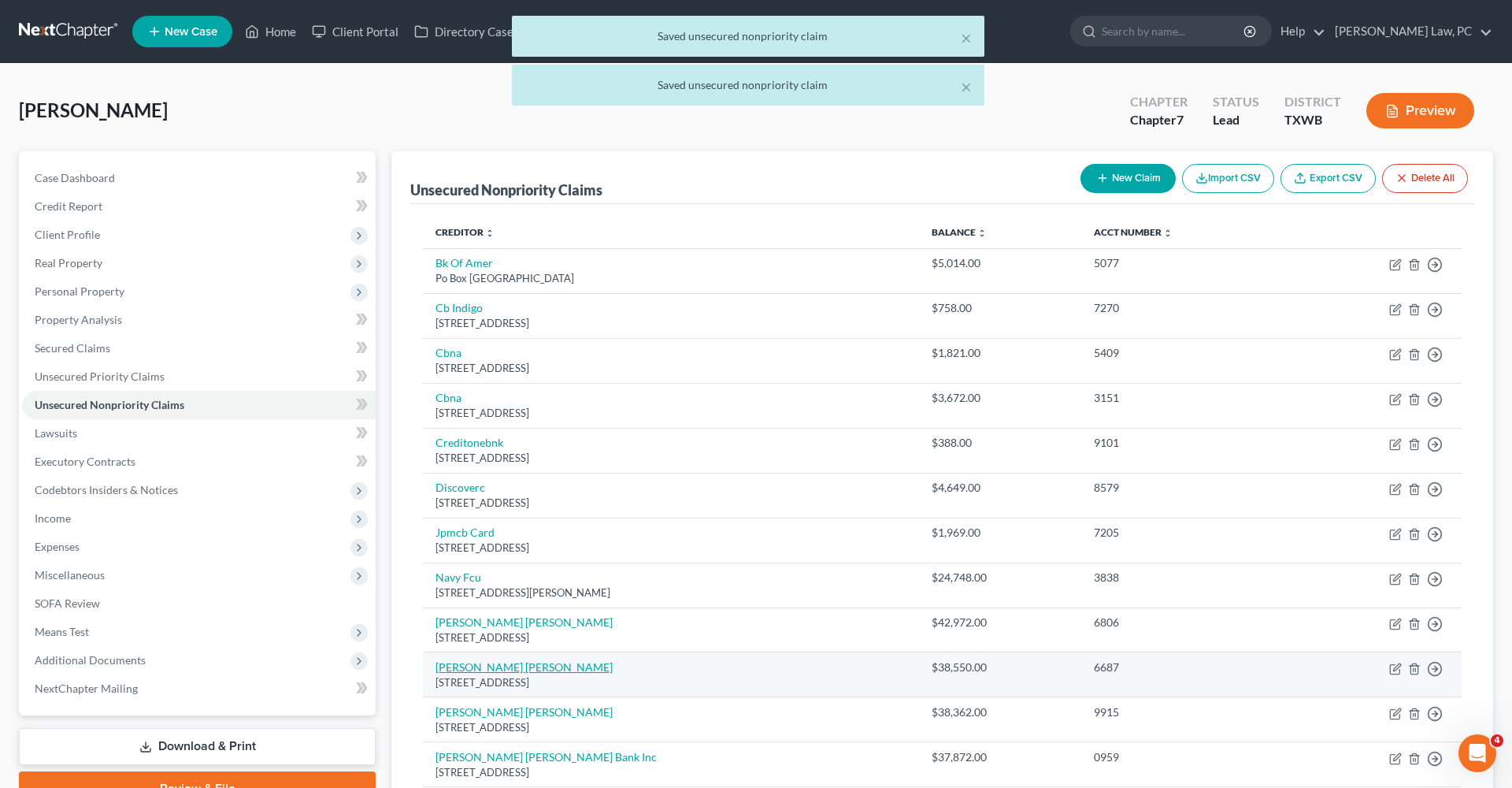
click at [447, 660] on link "Sallie Mae" at bounding box center [524, 667] width 177 height 13
select select "7"
select select "17"
select select "0"
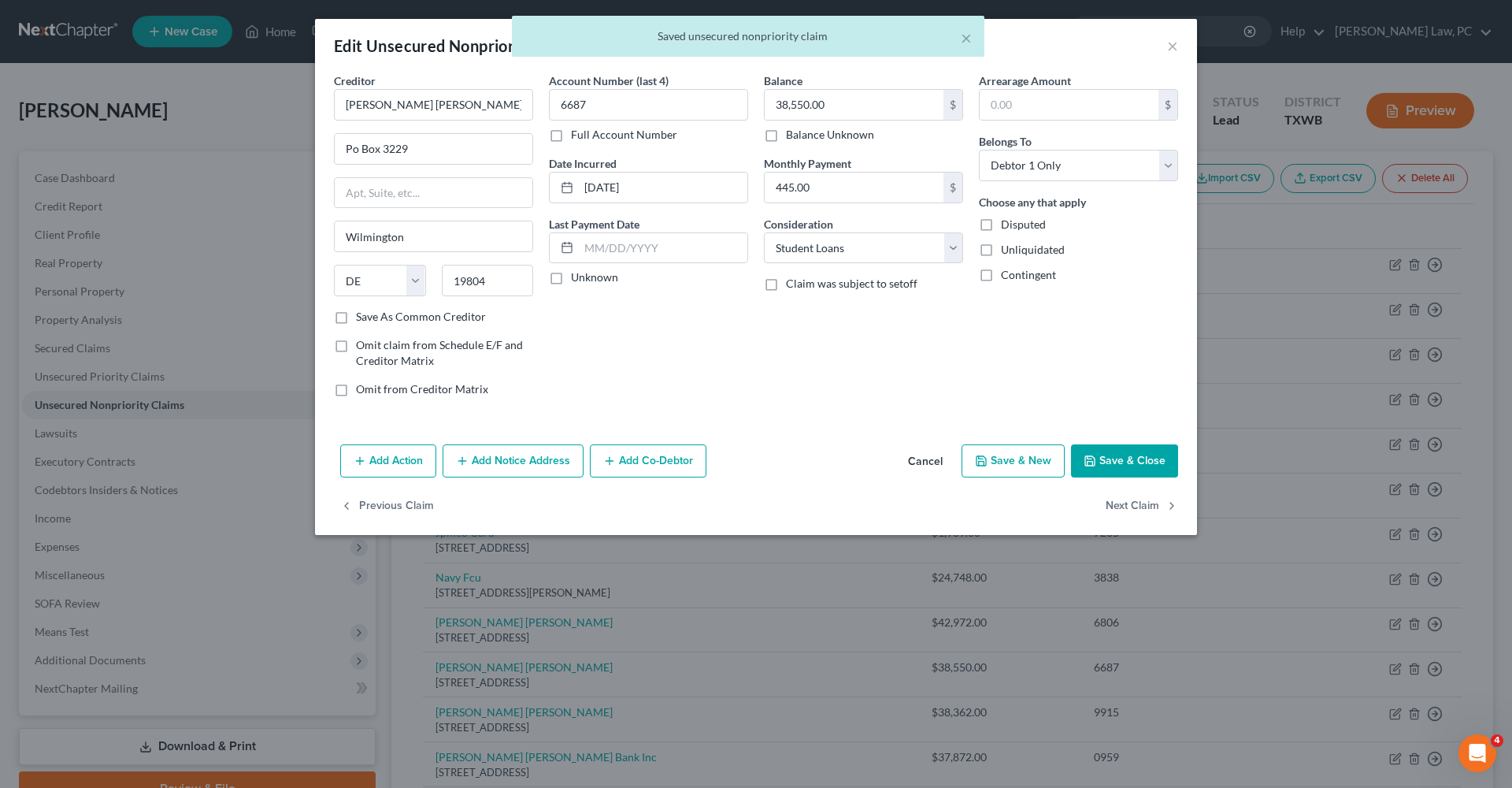
click at [1109, 467] on button "Save & Close" at bounding box center [1124, 461] width 107 height 33
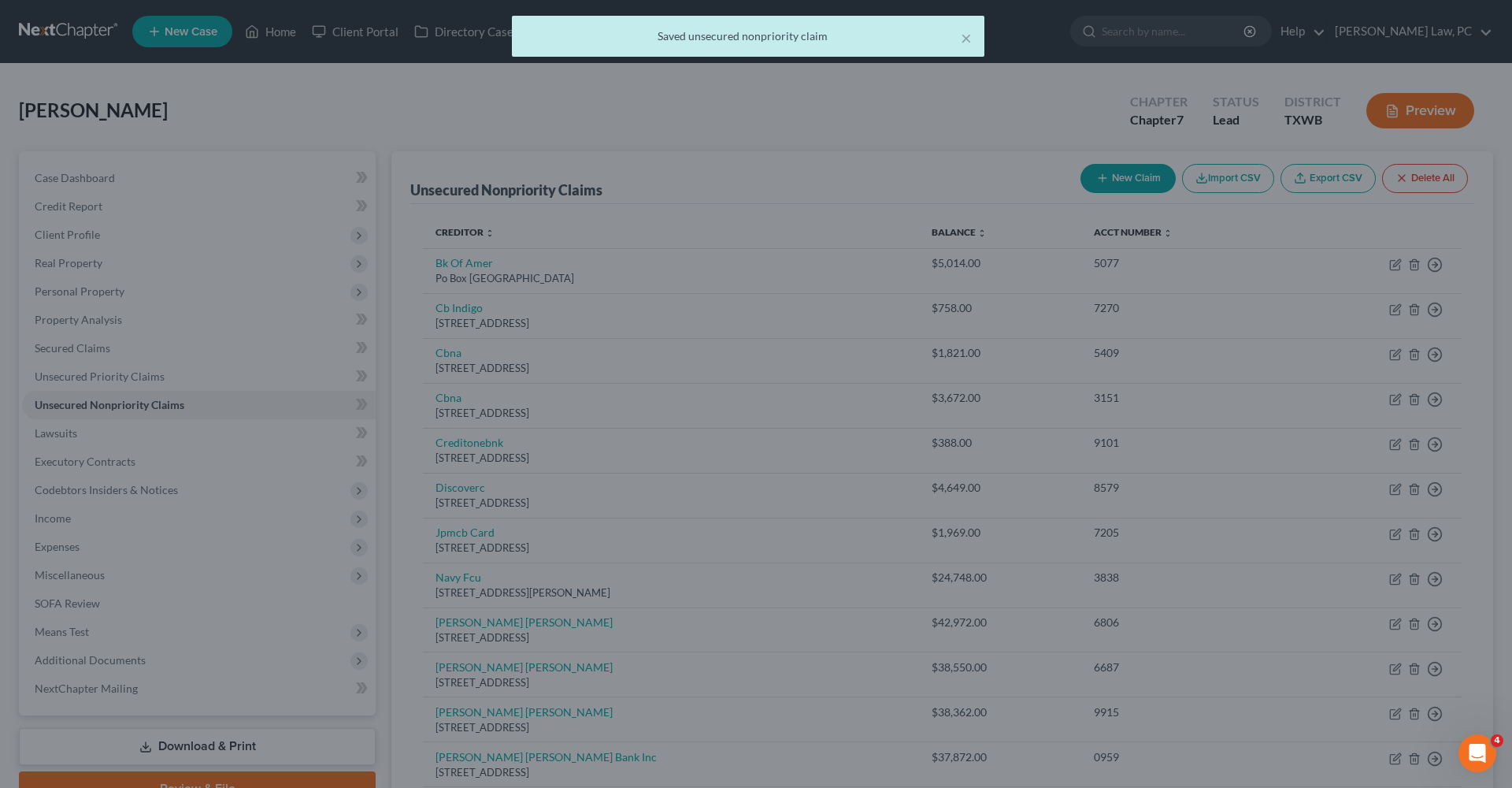
type input "0"
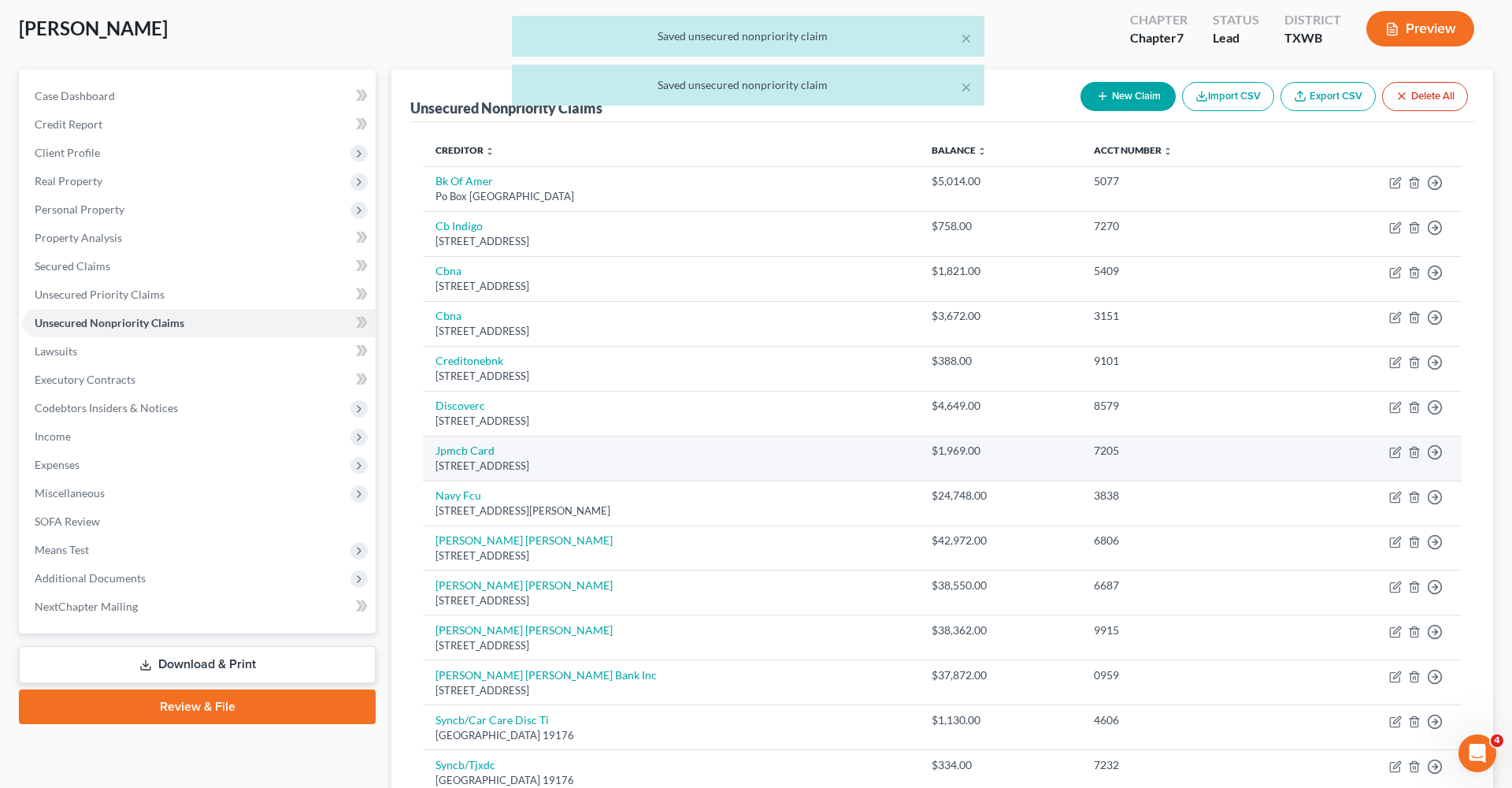
scroll to position [83, 0]
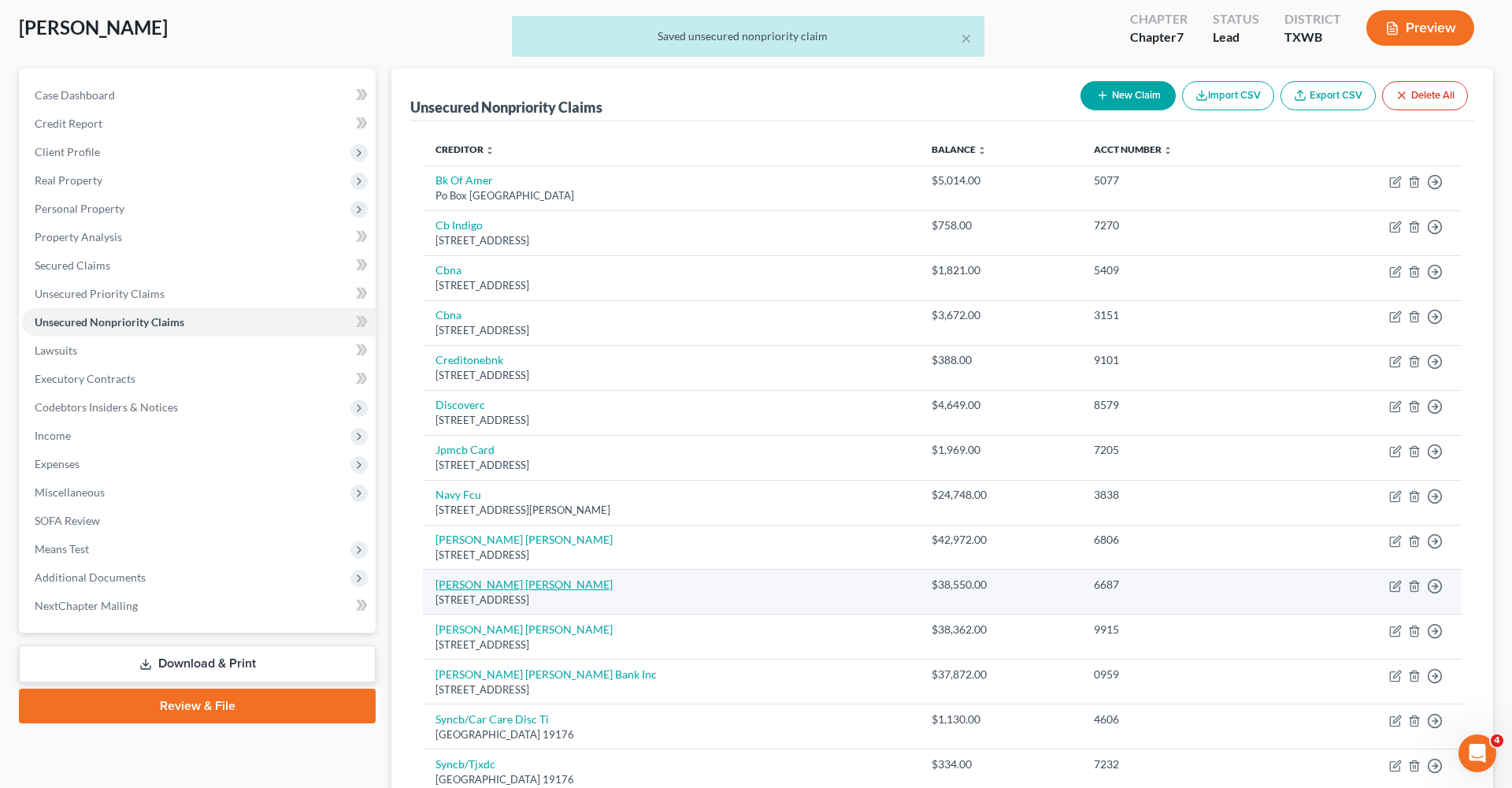
click at [461, 580] on link "Sallie Mae" at bounding box center [524, 584] width 177 height 13
select select "7"
select select "17"
select select "0"
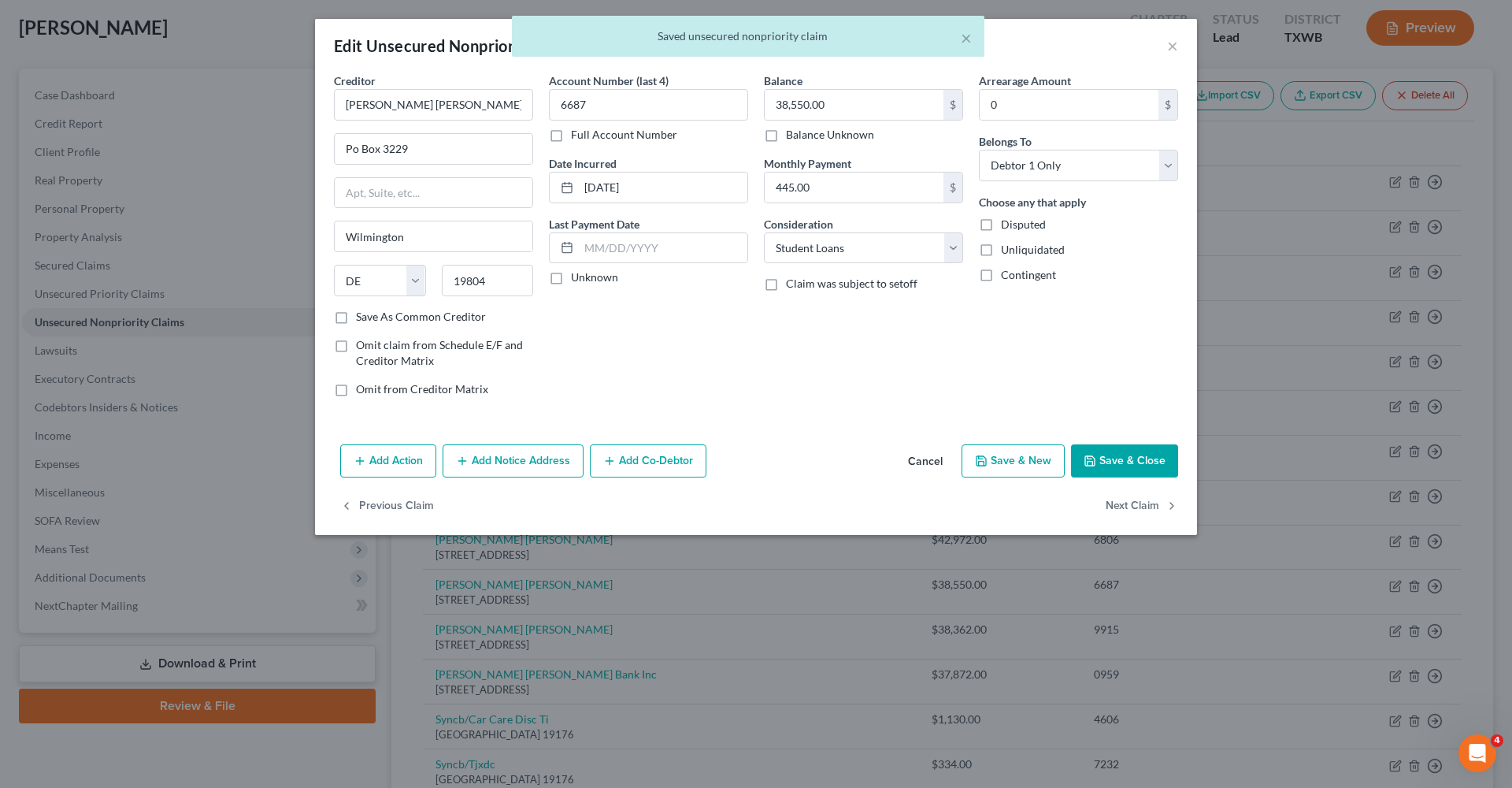
click at [1128, 465] on button "Save & Close" at bounding box center [1124, 461] width 107 height 33
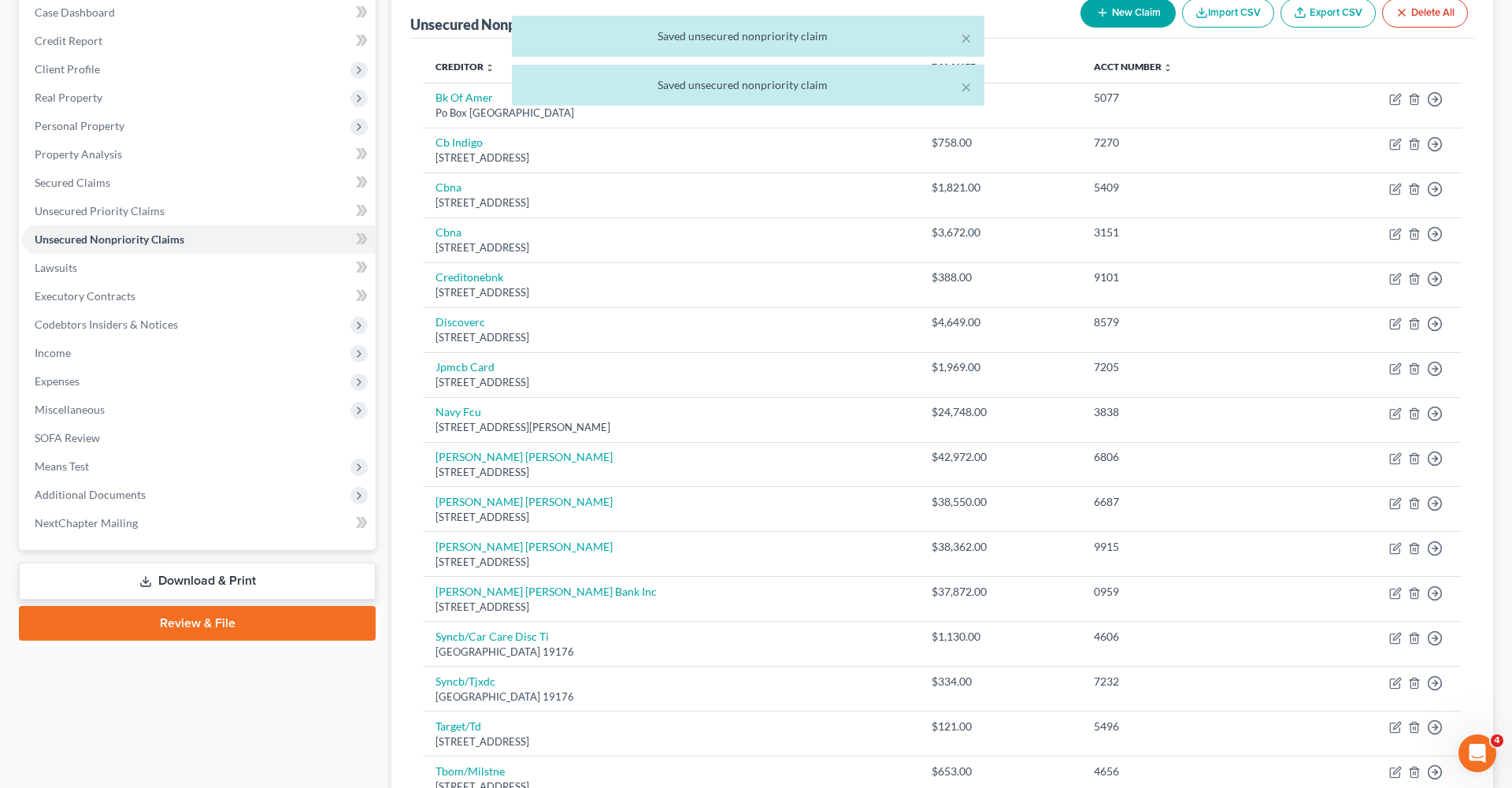
scroll to position [196, 0]
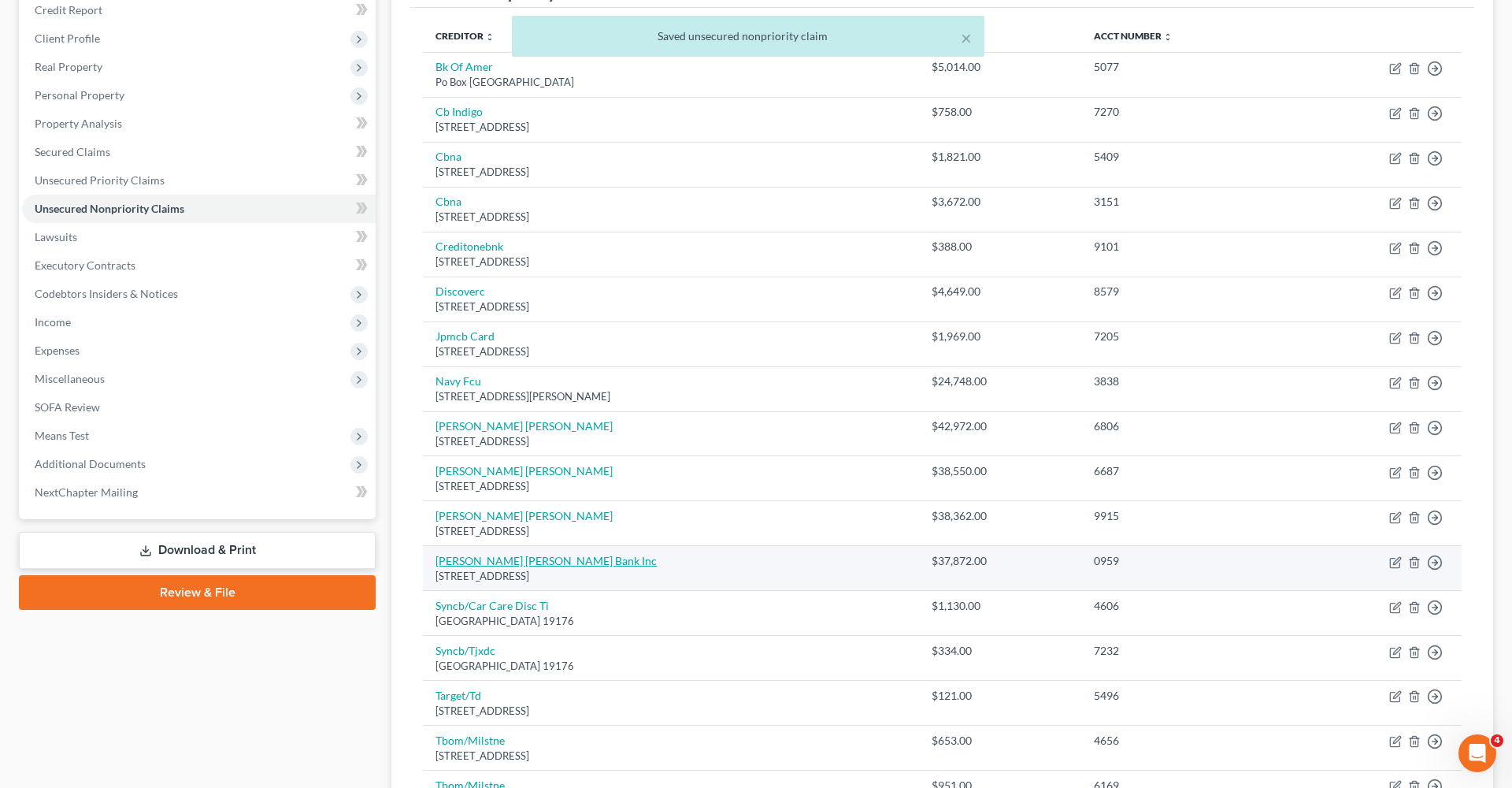
click at [510, 555] on link "Sallie Mae Bank Inc" at bounding box center [546, 561] width 221 height 13
select select "7"
select select "17"
select select "0"
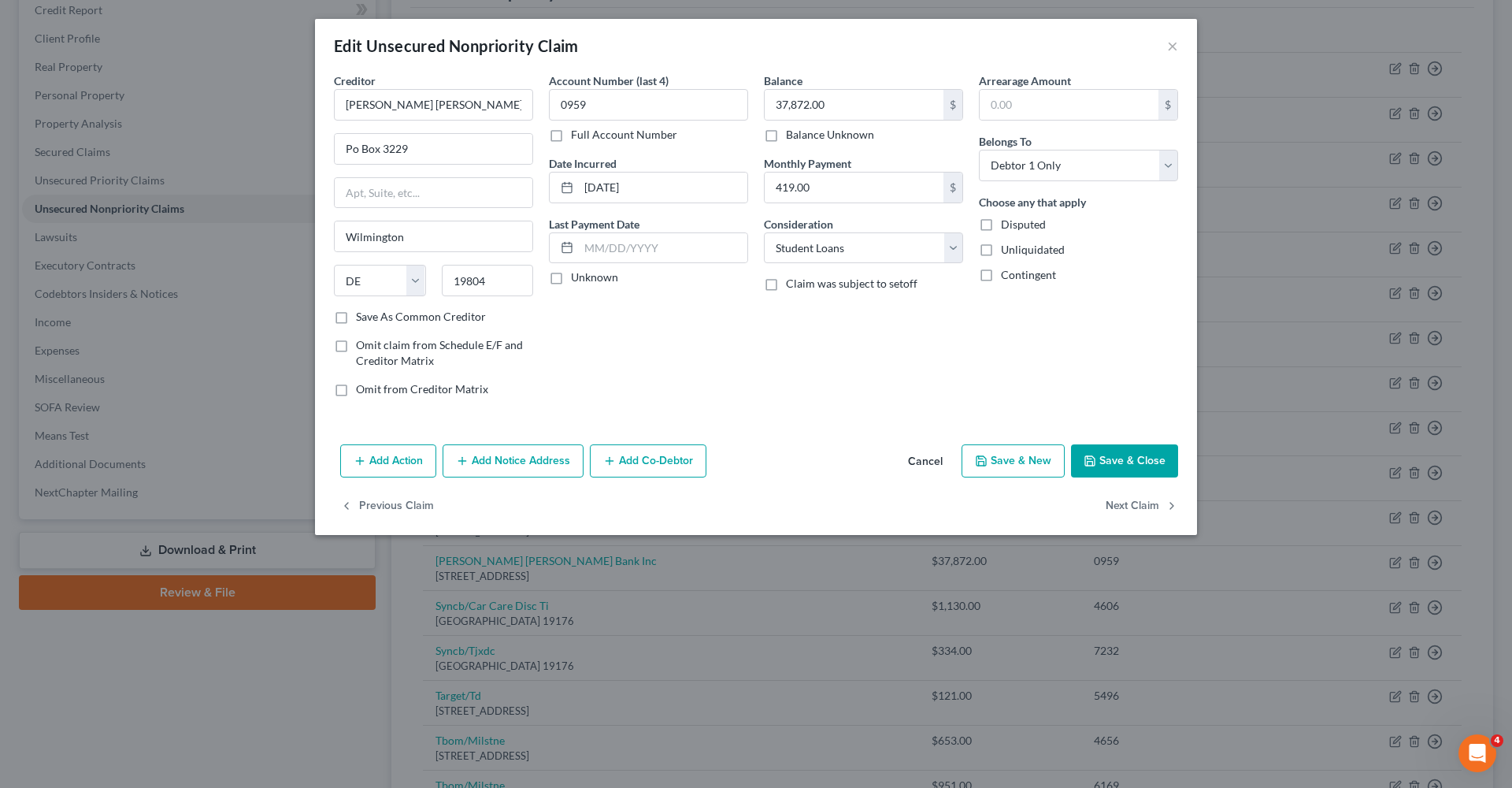
click at [1108, 465] on button "Save & Close" at bounding box center [1124, 461] width 107 height 33
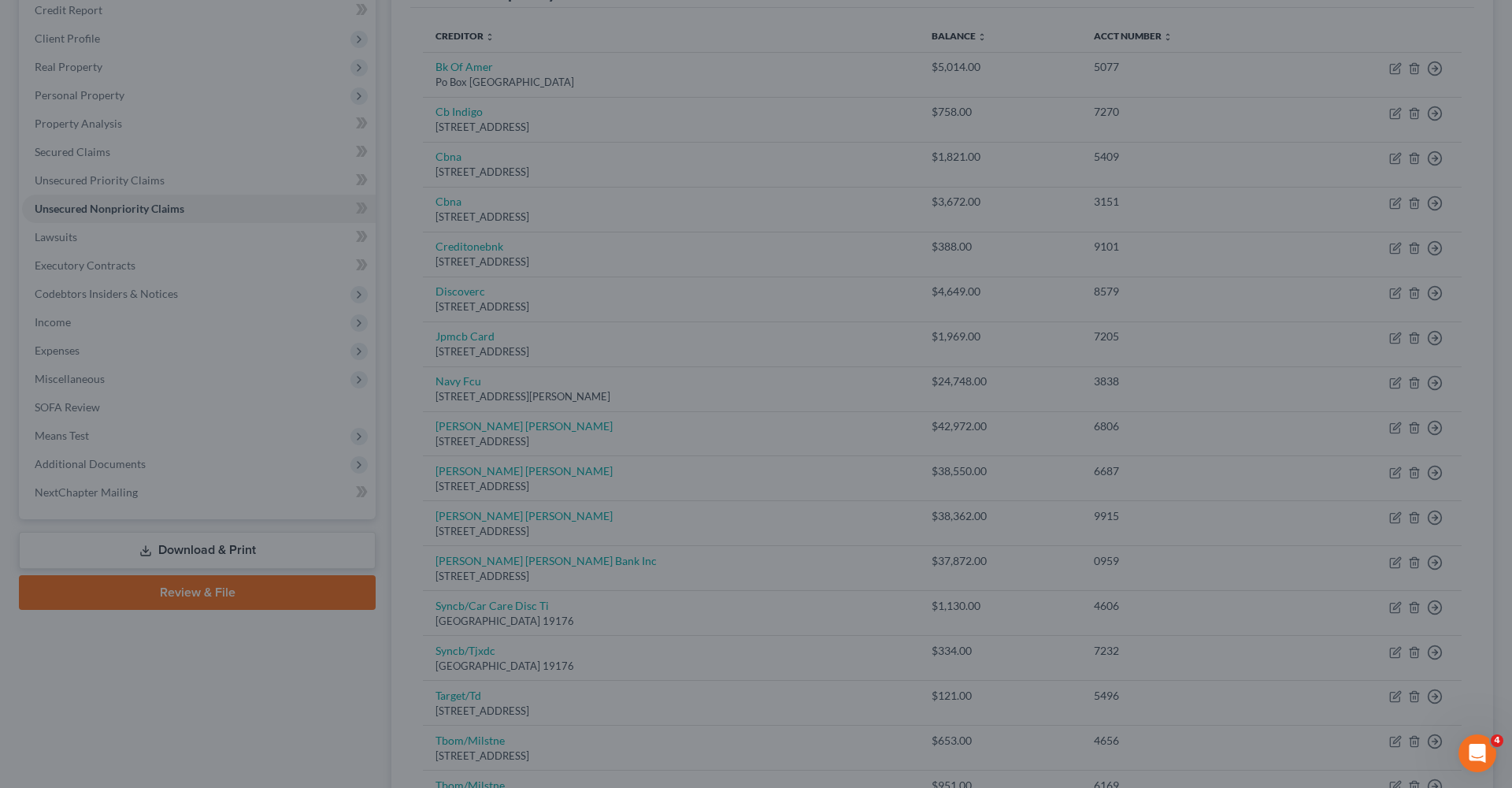
type input "0"
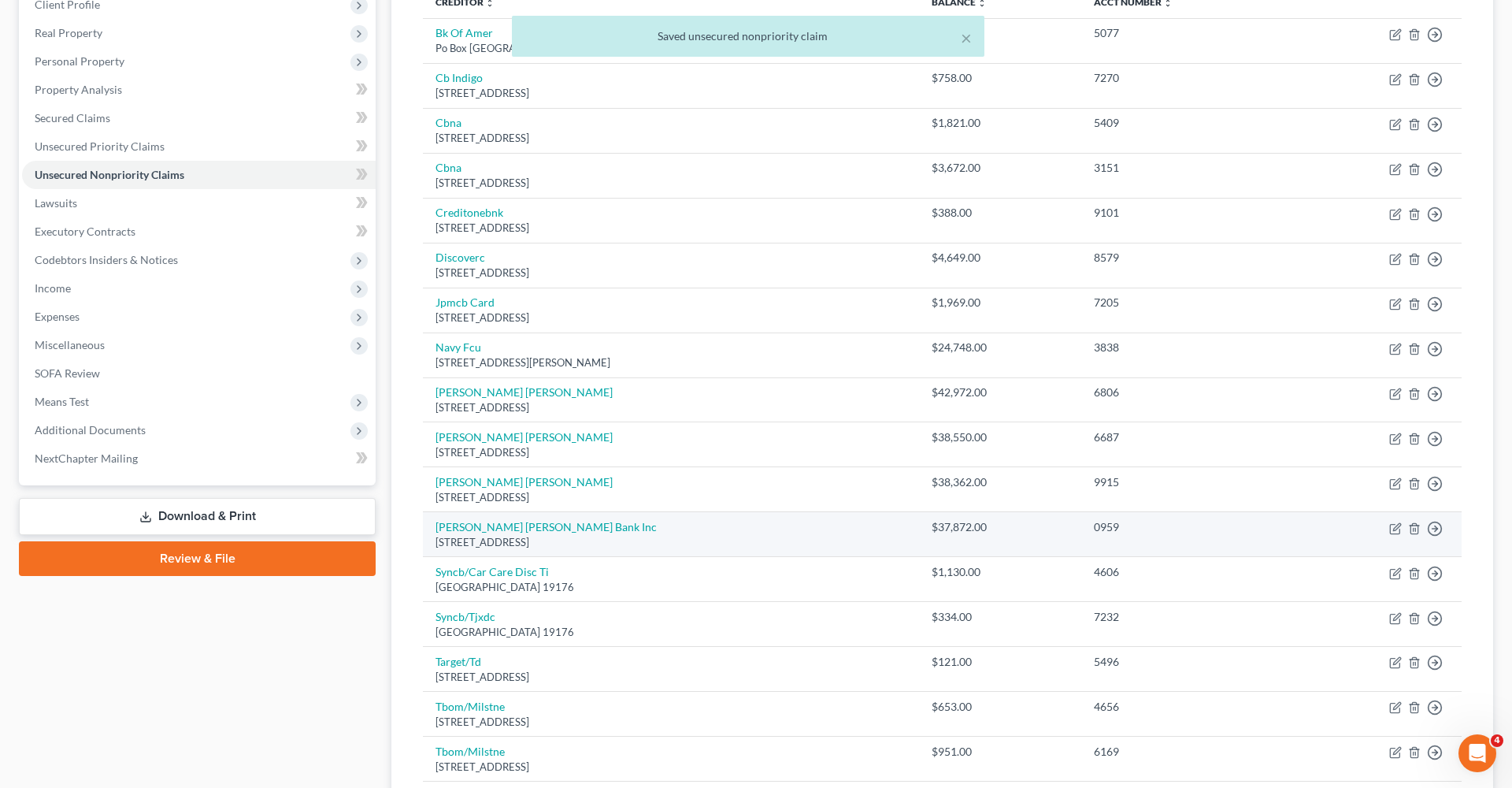
scroll to position [244, 0]
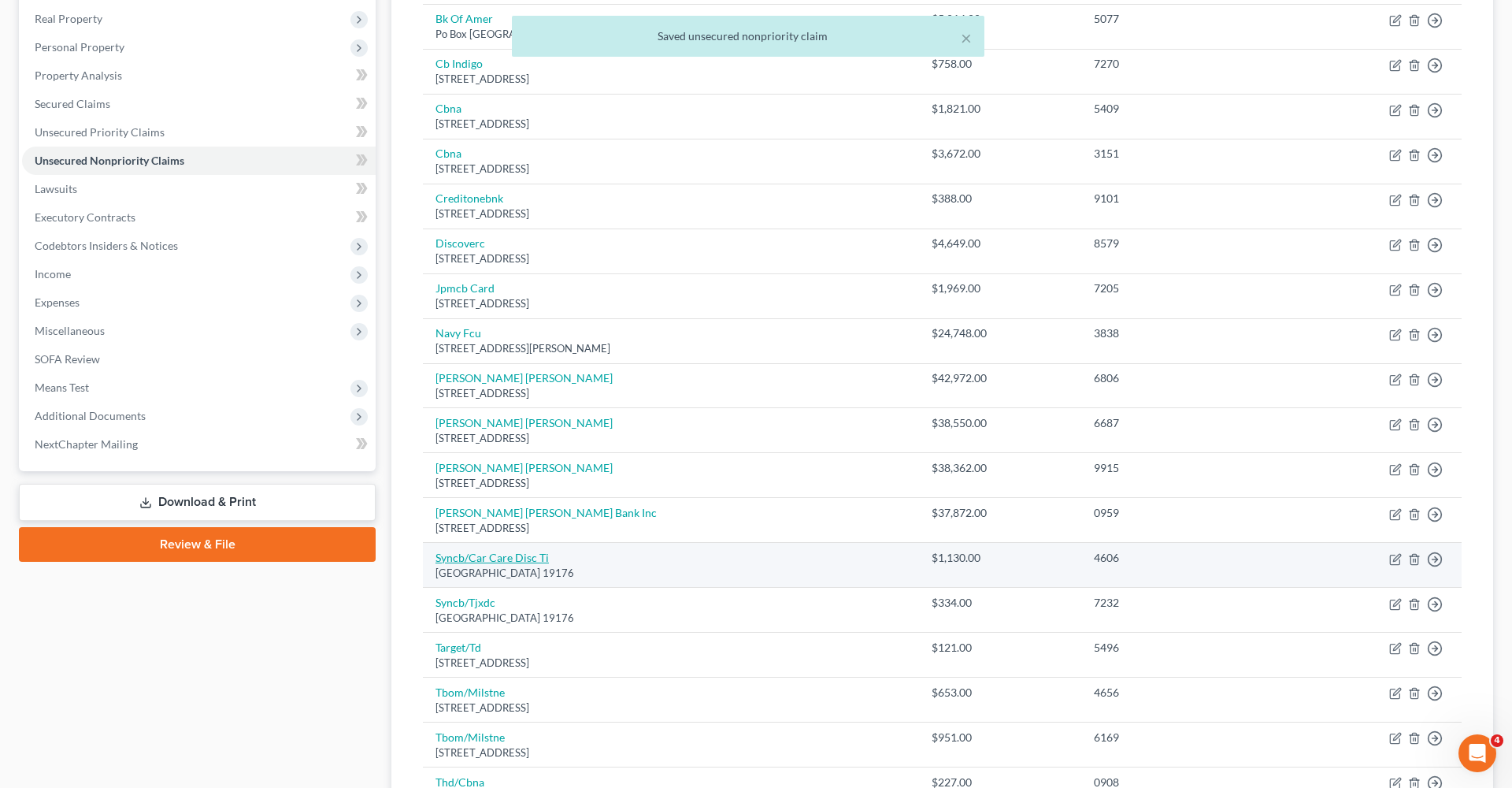
click at [494, 556] on link "Syncb/Car Care Disc Ti" at bounding box center [492, 558] width 113 height 13
select select "39"
select select "2"
select select "0"
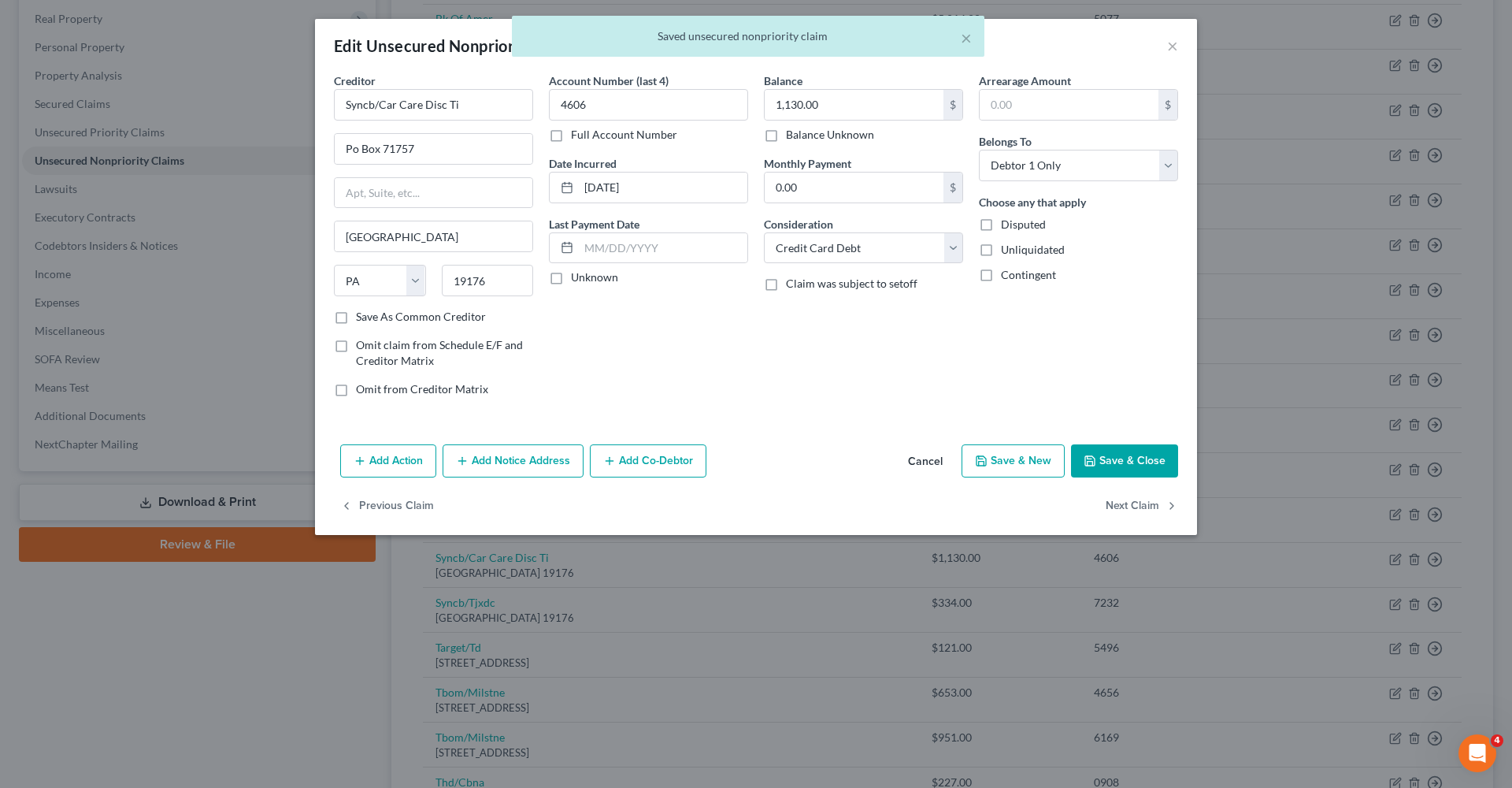
click at [1133, 466] on button "Save & Close" at bounding box center [1124, 461] width 107 height 33
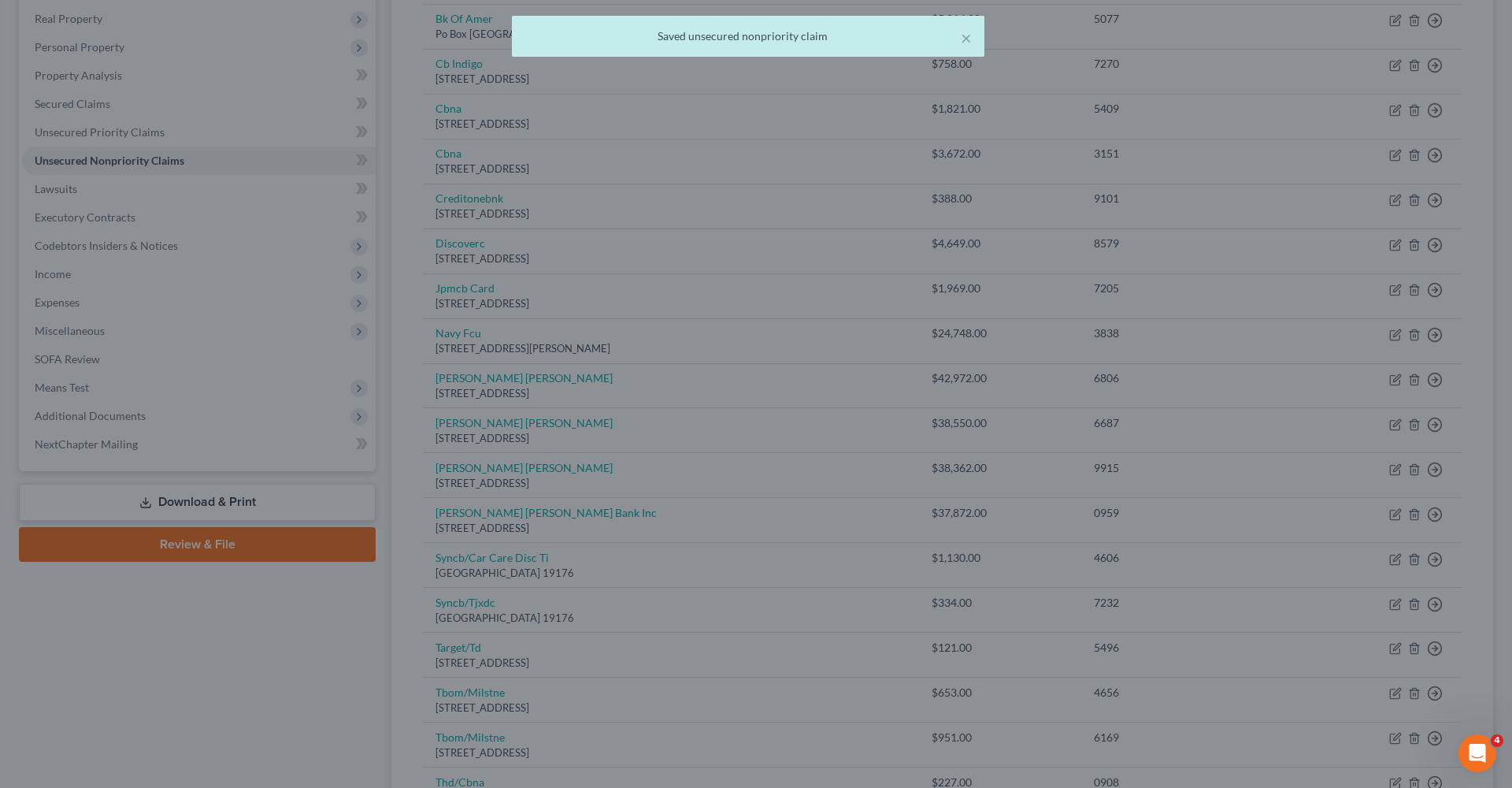
type input "0"
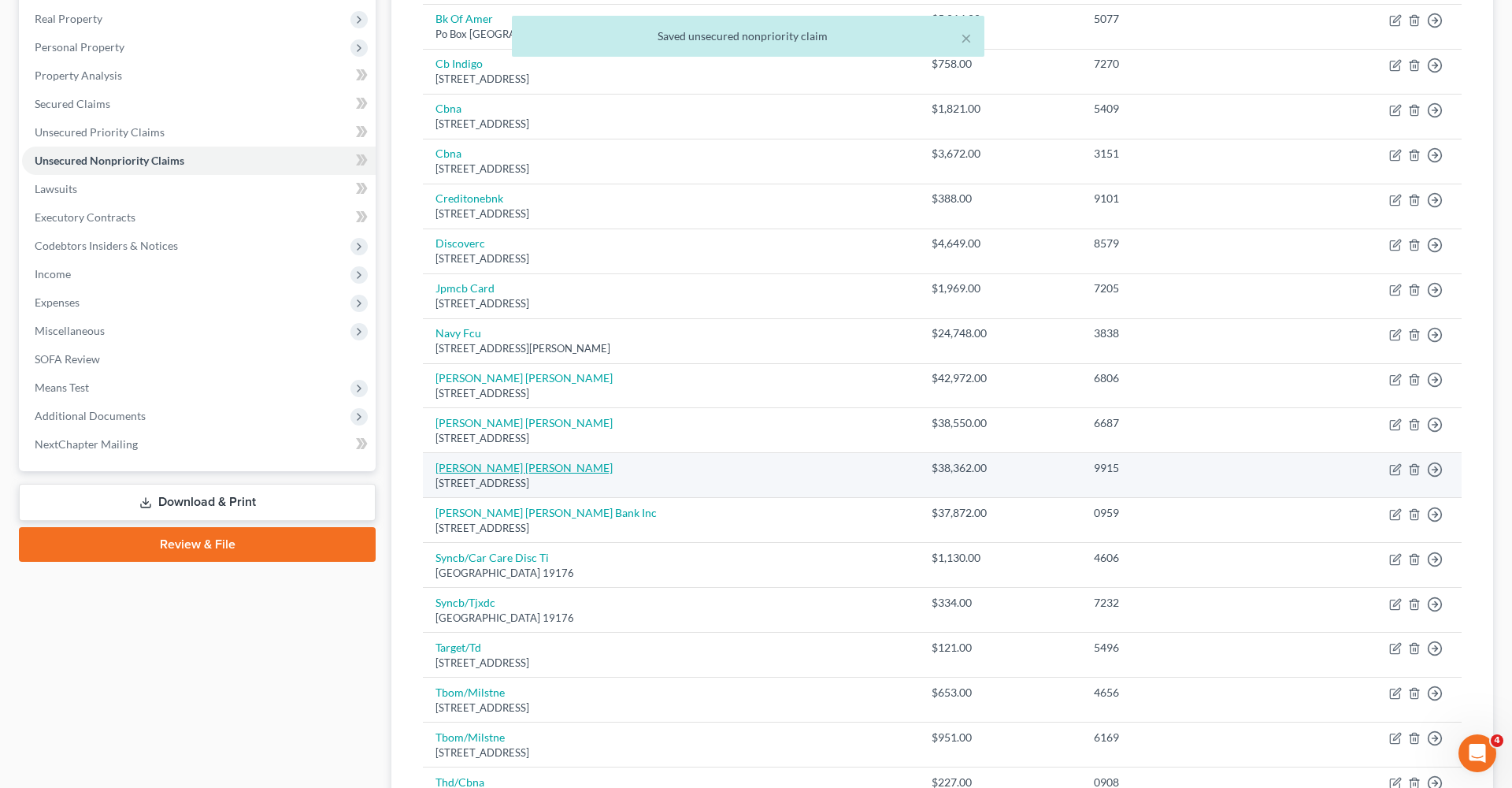
click at [450, 461] on link "Sallie Mae" at bounding box center [524, 467] width 177 height 13
select select "7"
select select "17"
select select "0"
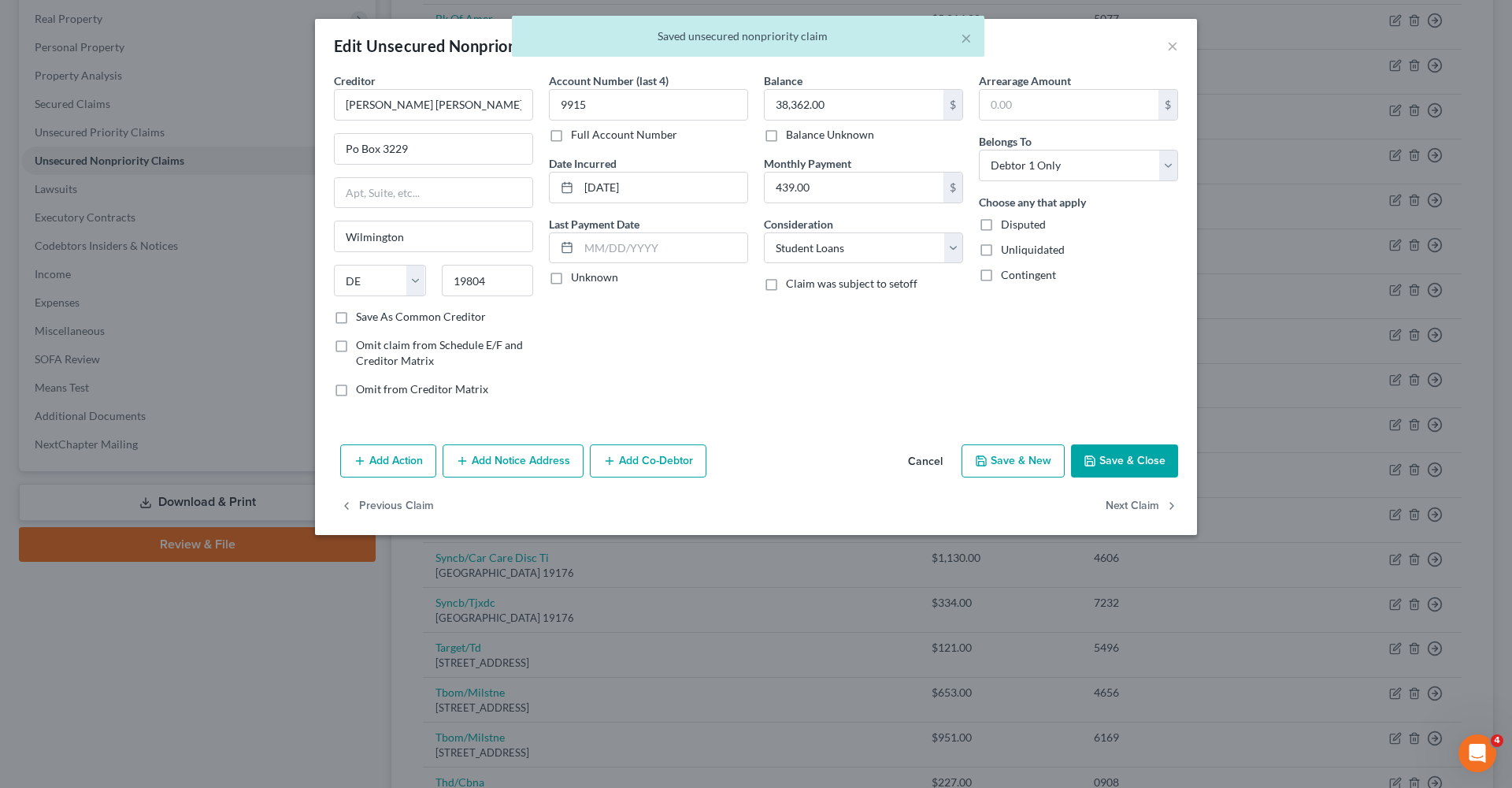
click at [1123, 456] on button "Save & Close" at bounding box center [1124, 461] width 107 height 33
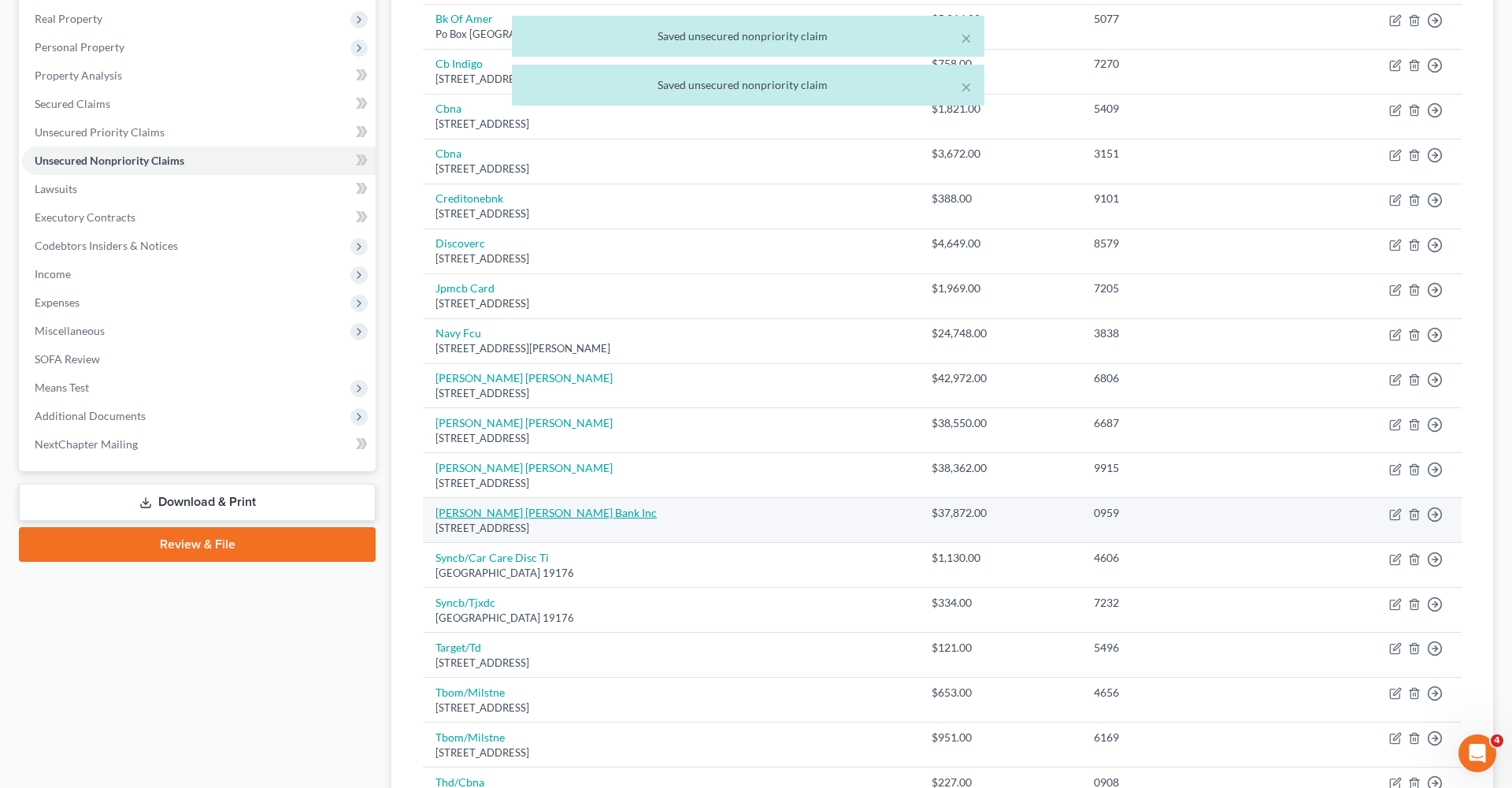
click at [496, 506] on link "Sallie Mae Bank Inc" at bounding box center [546, 512] width 221 height 13
select select "7"
select select "17"
select select "0"
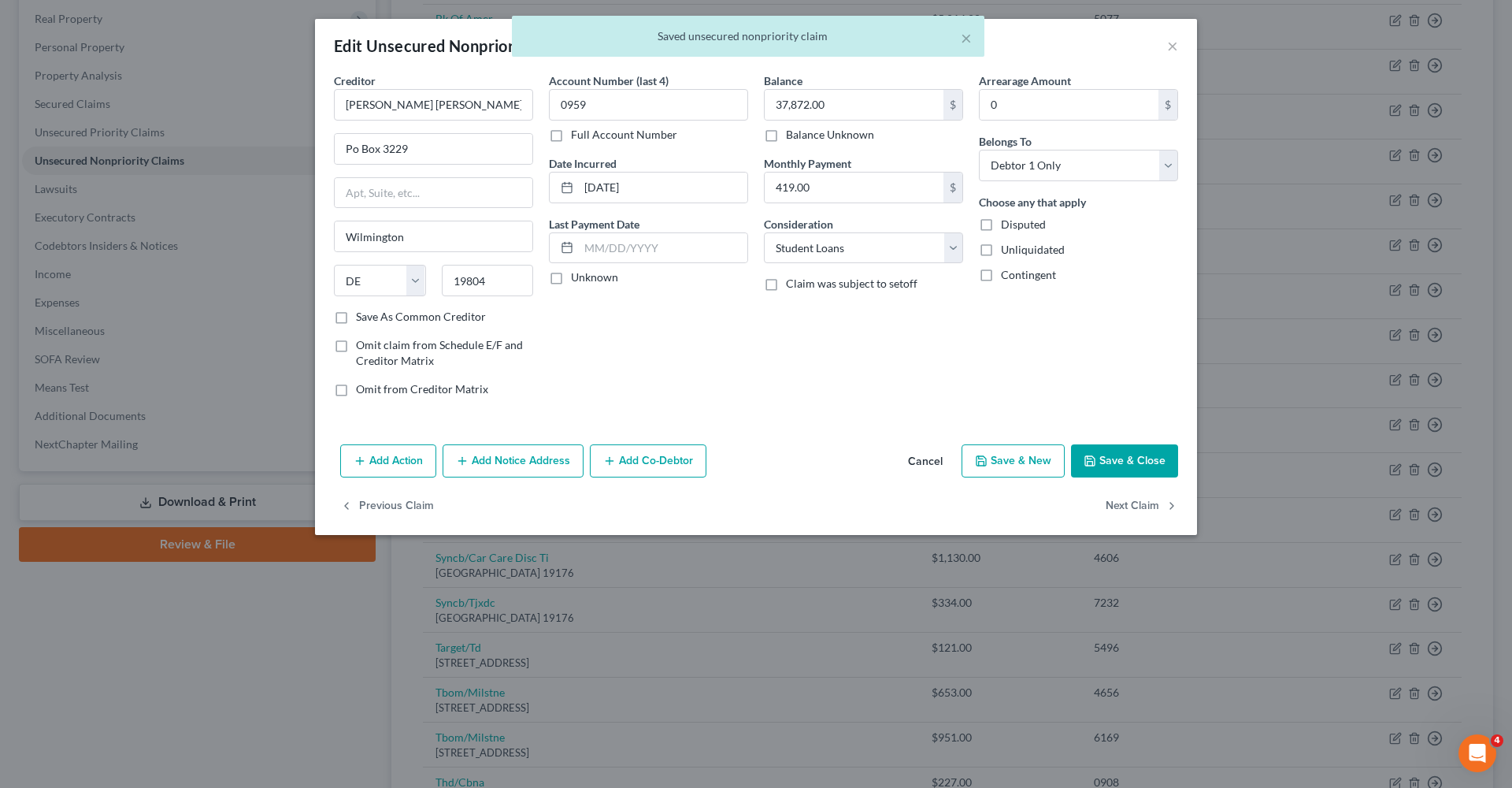
click at [1127, 468] on button "Save & Close" at bounding box center [1124, 461] width 107 height 33
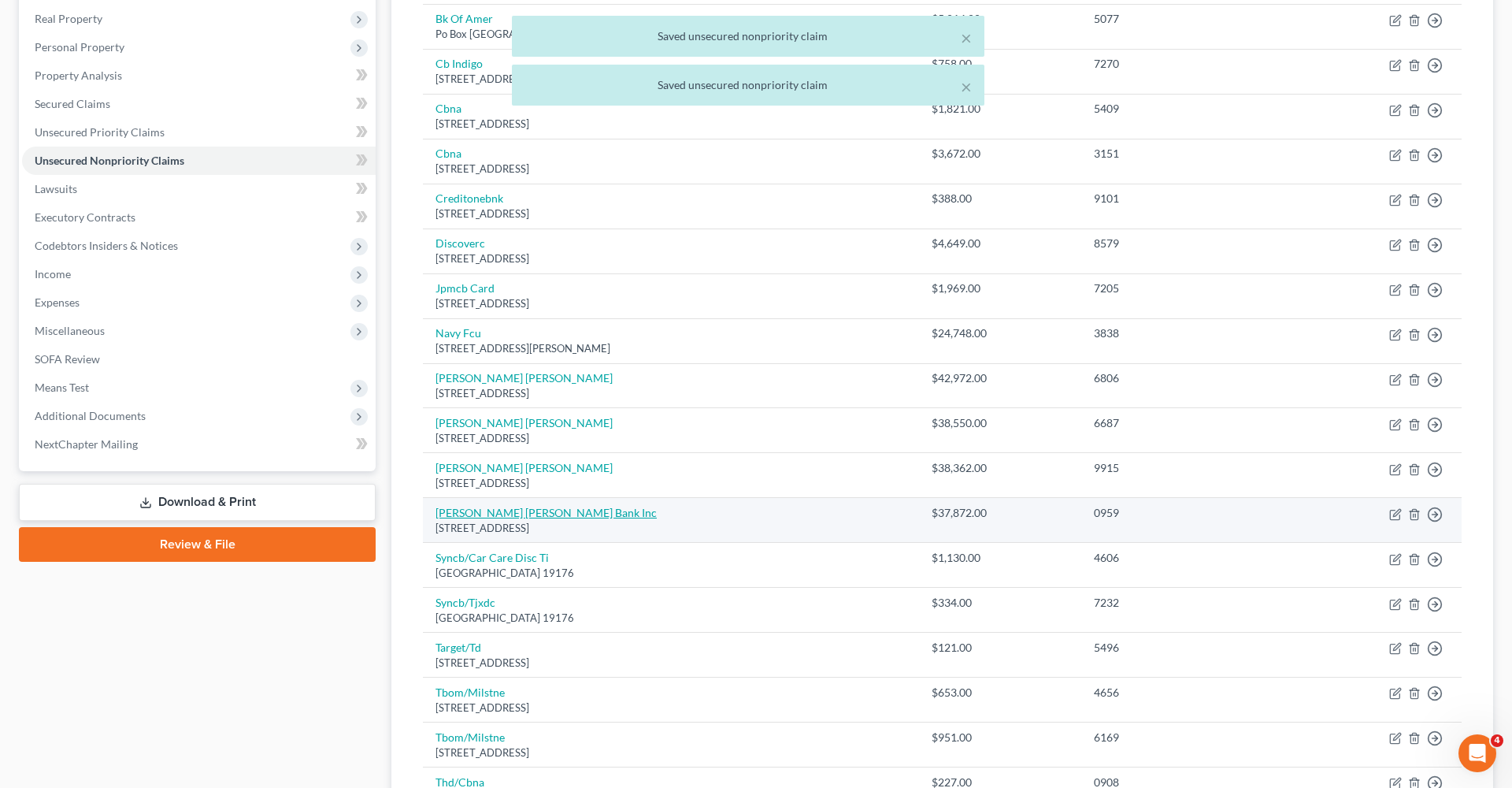
click at [510, 512] on link "Sallie Mae Bank Inc" at bounding box center [546, 512] width 221 height 13
select select "7"
select select "17"
select select "0"
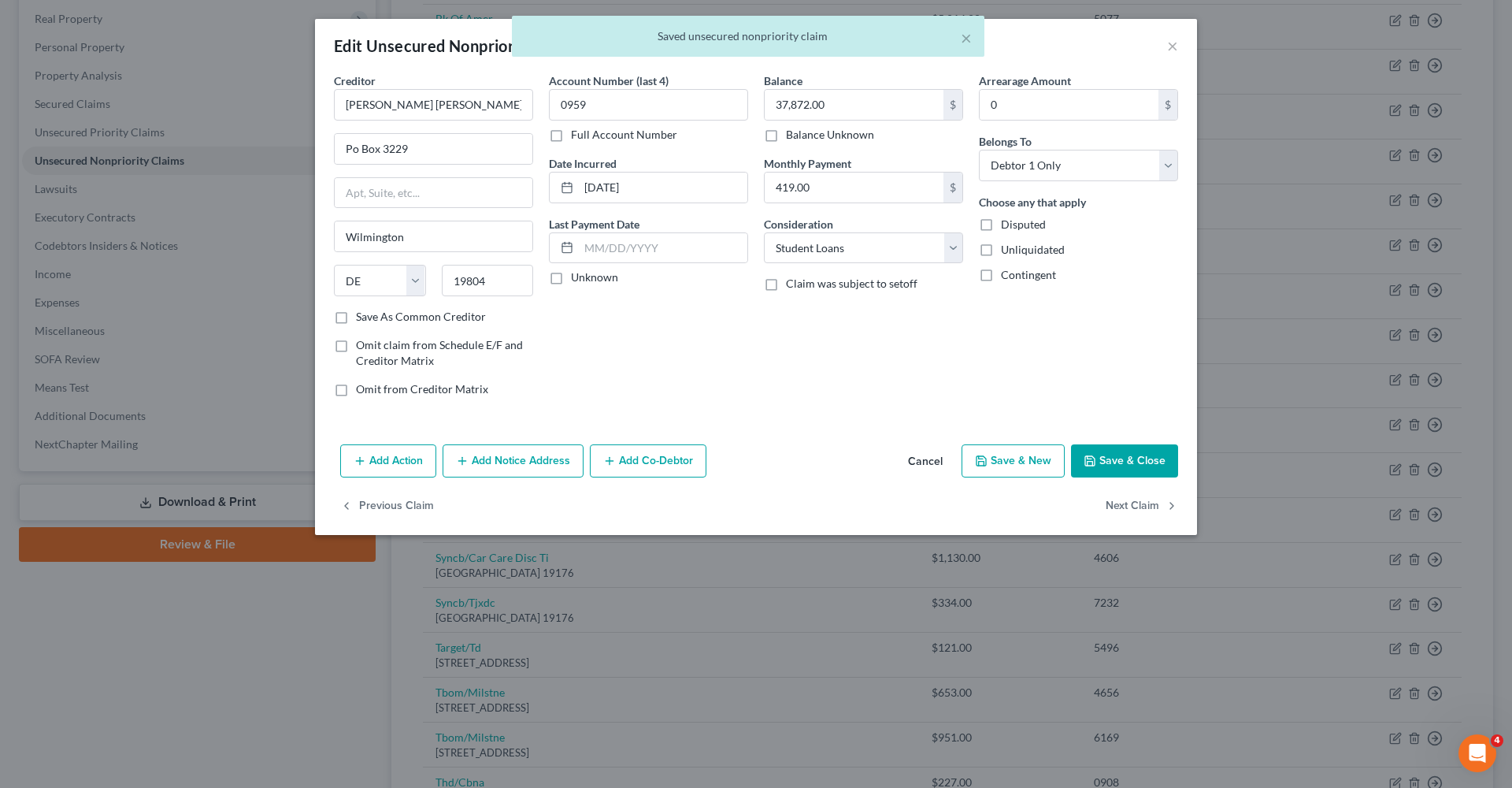
click at [1120, 465] on button "Save & Close" at bounding box center [1124, 461] width 107 height 33
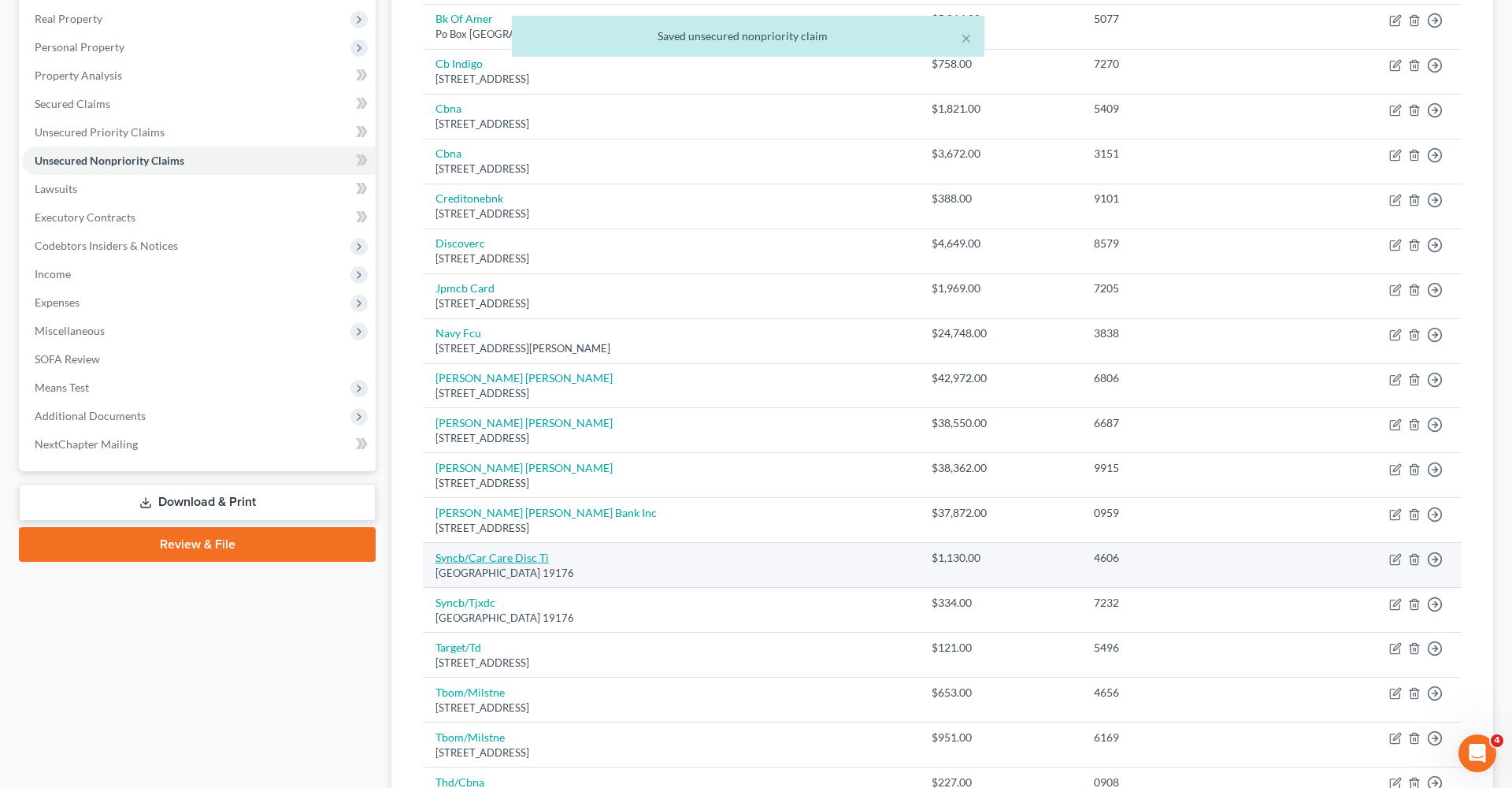
click at [452, 554] on link "Syncb/Car Care Disc Ti" at bounding box center [492, 558] width 113 height 13
select select "39"
select select "2"
select select "0"
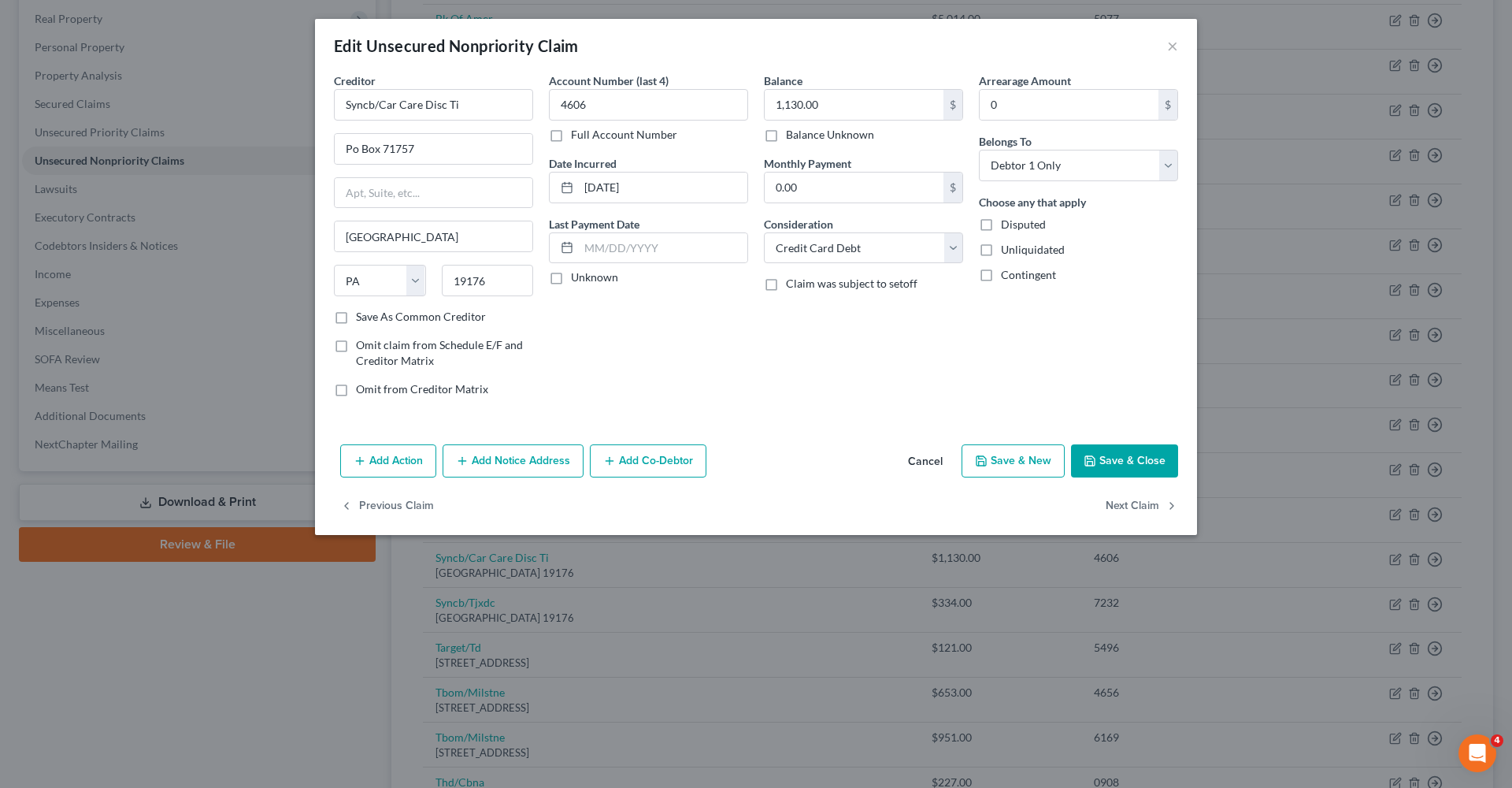
click at [1143, 466] on button "Save & Close" at bounding box center [1124, 461] width 107 height 33
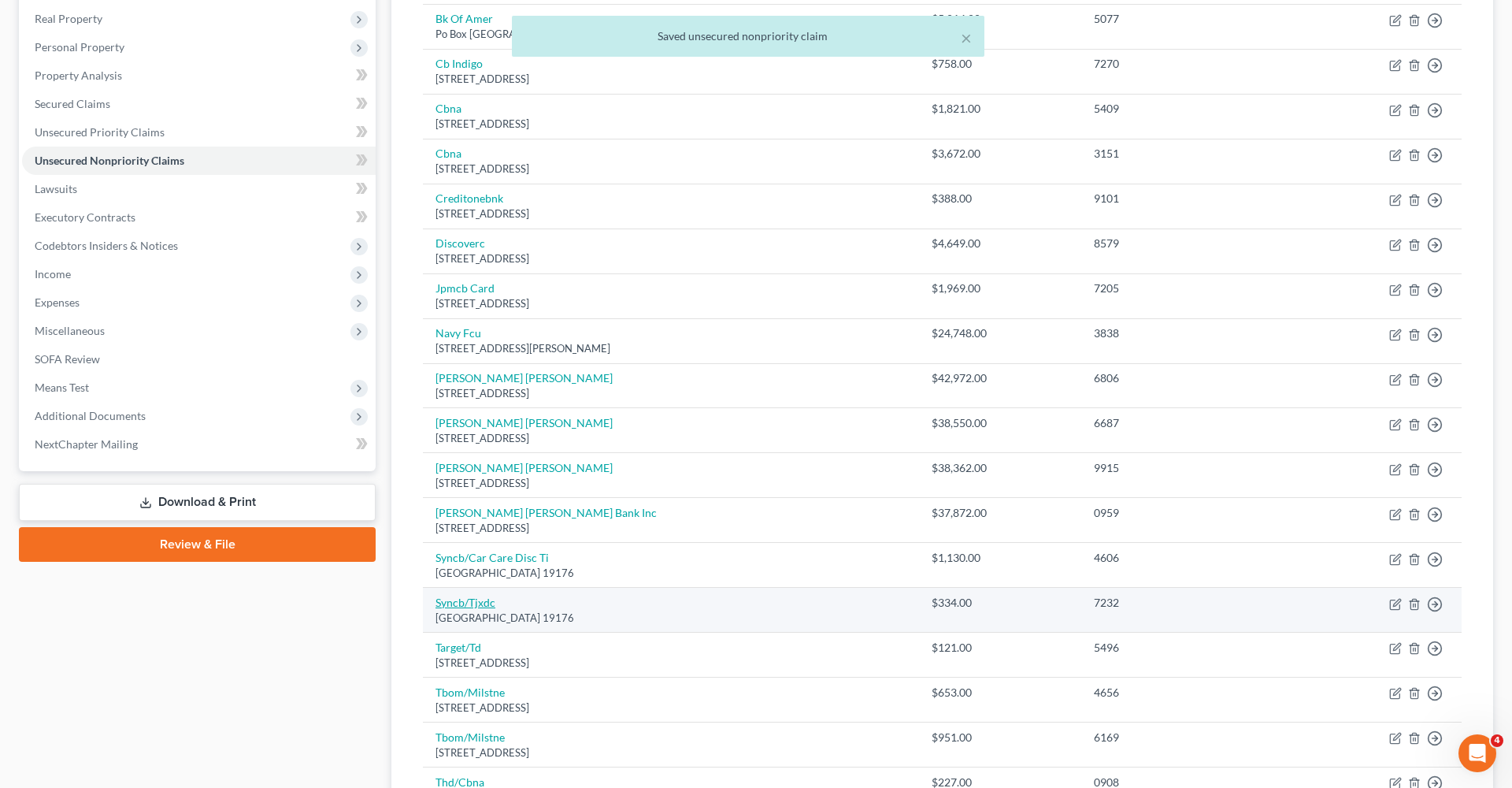
scroll to position [275, 0]
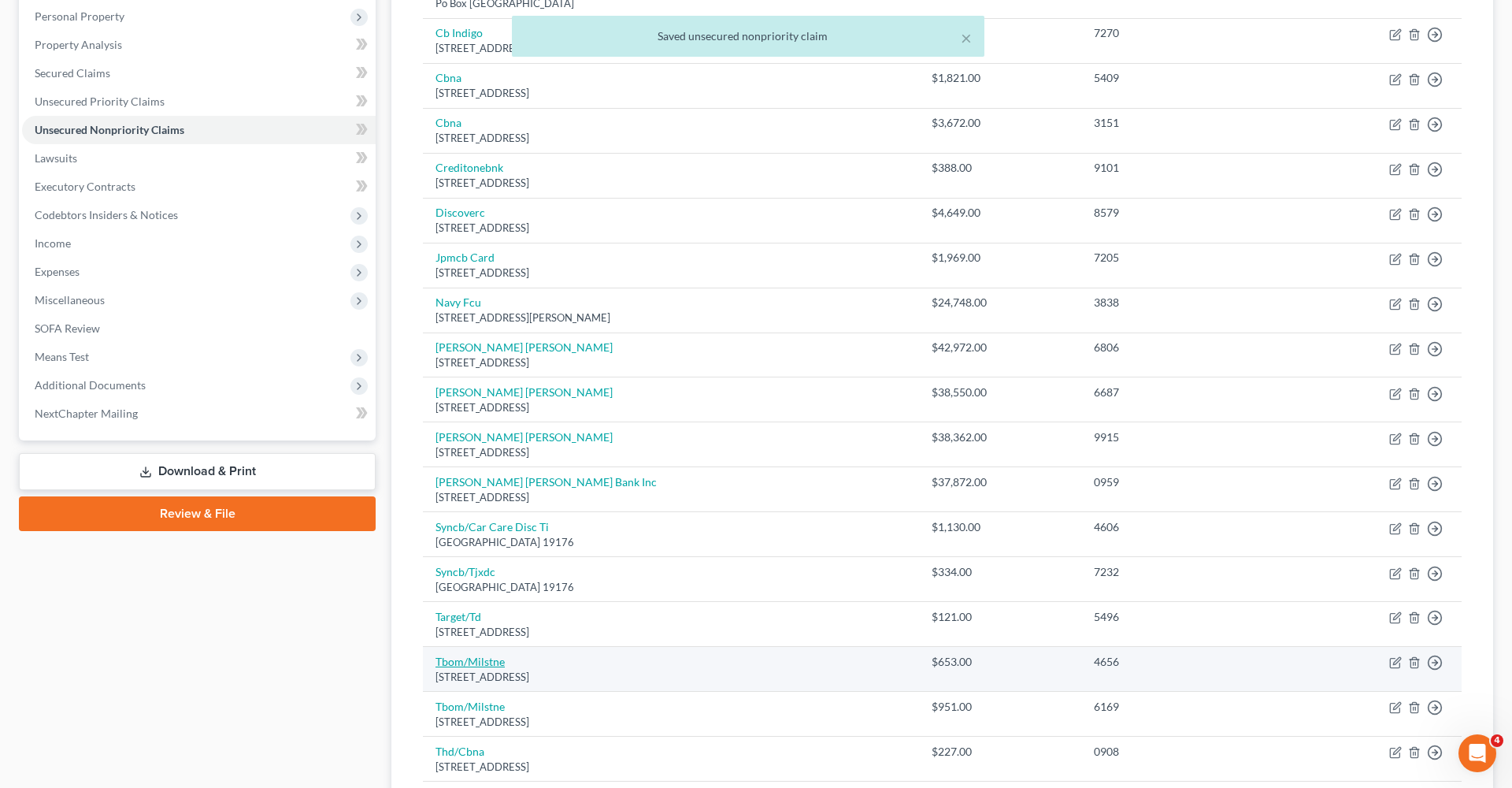
click at [465, 658] on link "Tbom/Milstne" at bounding box center [470, 662] width 70 height 13
select select "38"
select select "2"
select select "0"
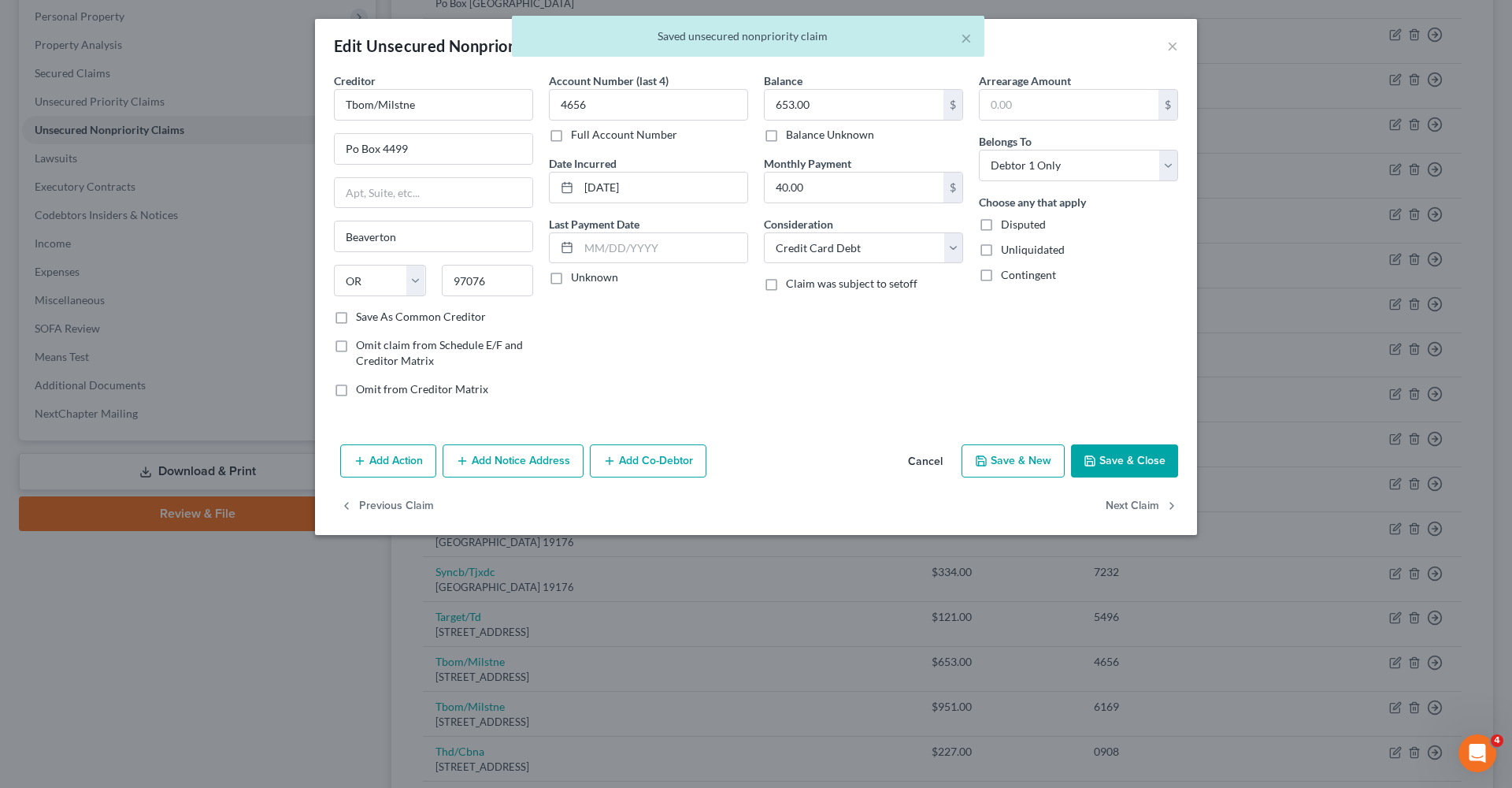
click at [1121, 465] on button "Save & Close" at bounding box center [1124, 461] width 107 height 33
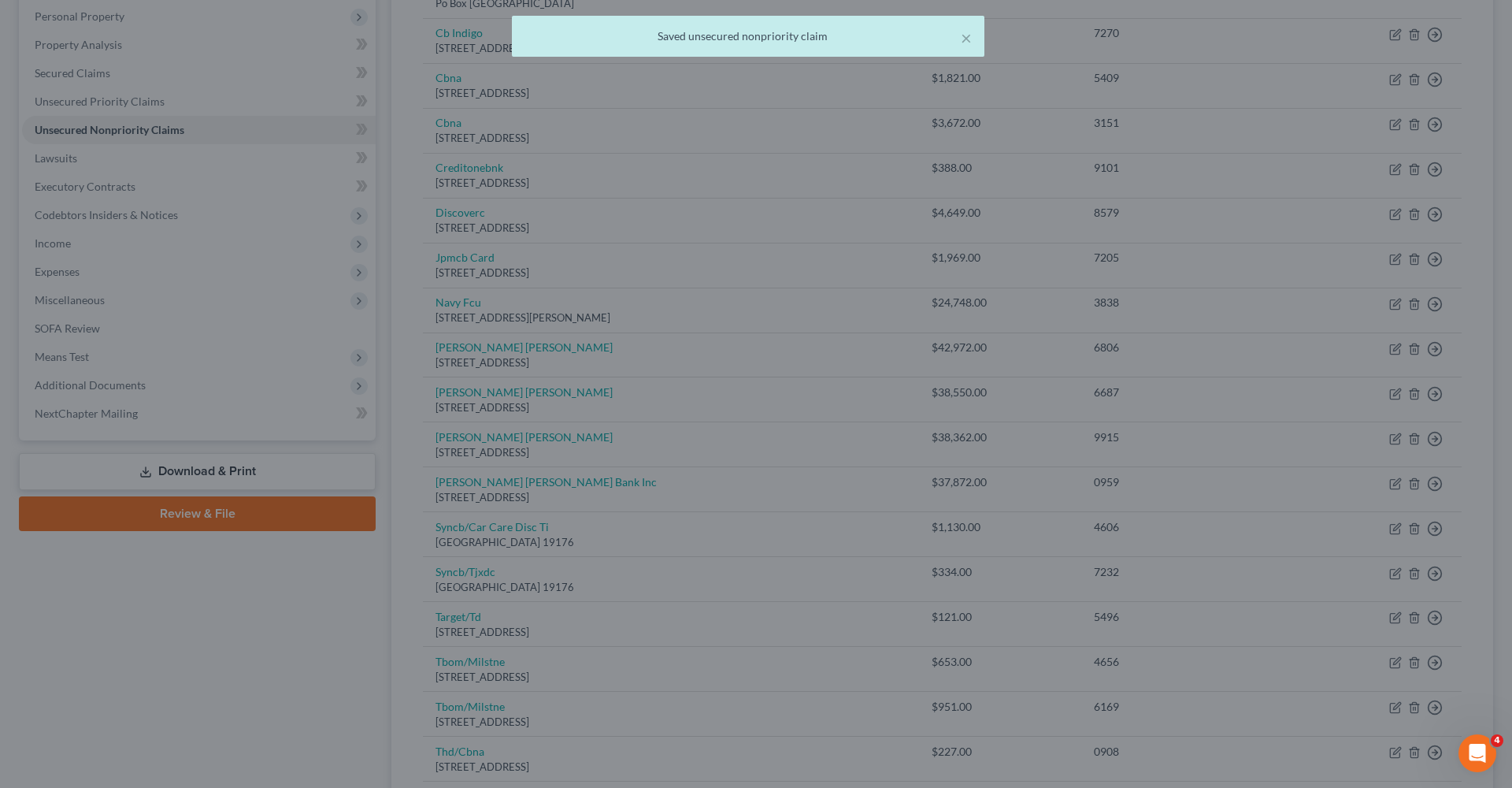
type input "0"
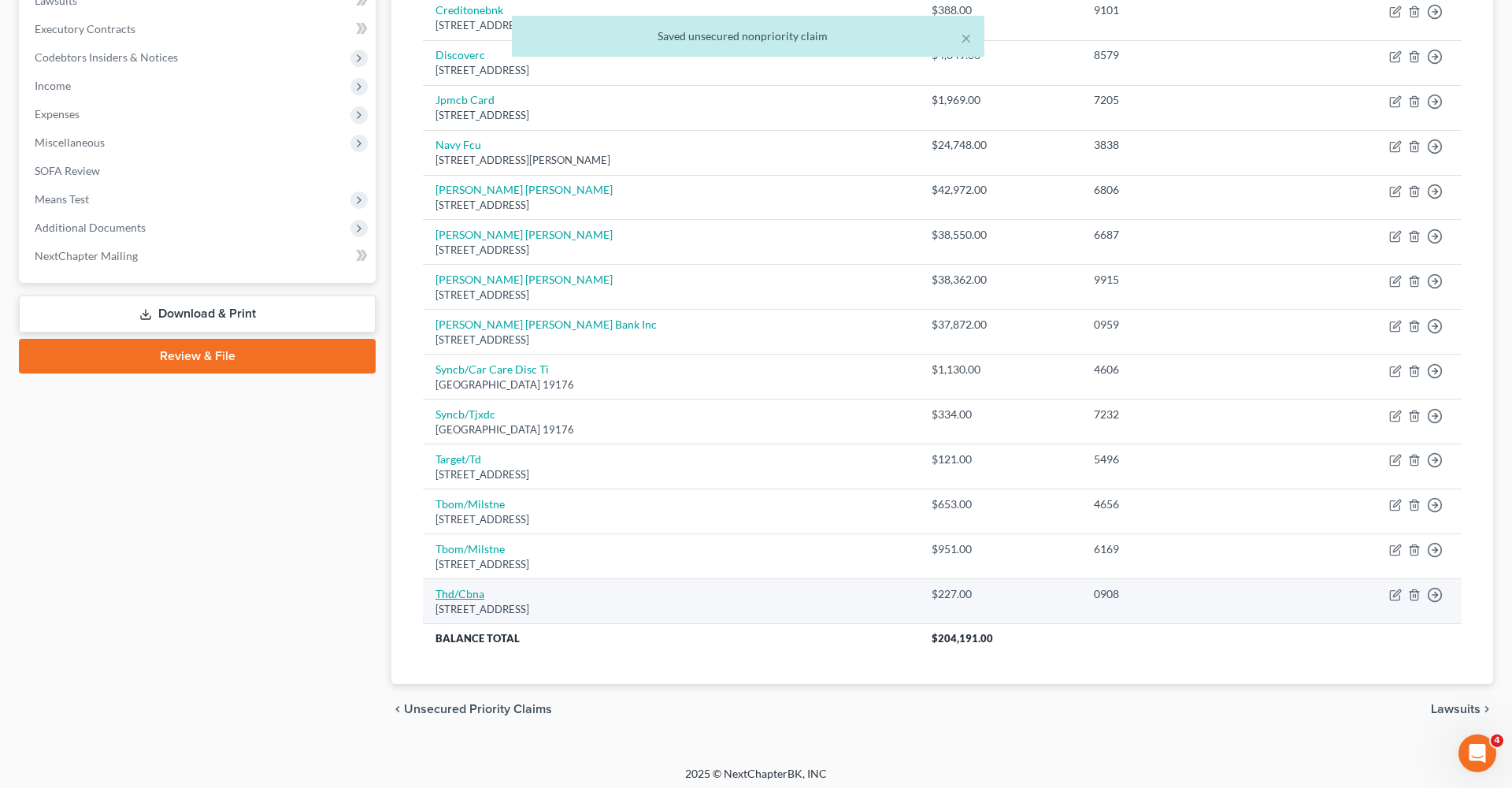
scroll to position [431, 0]
click at [472, 589] on link "Thd/Cbna" at bounding box center [460, 595] width 49 height 13
select select "43"
select select "2"
select select "0"
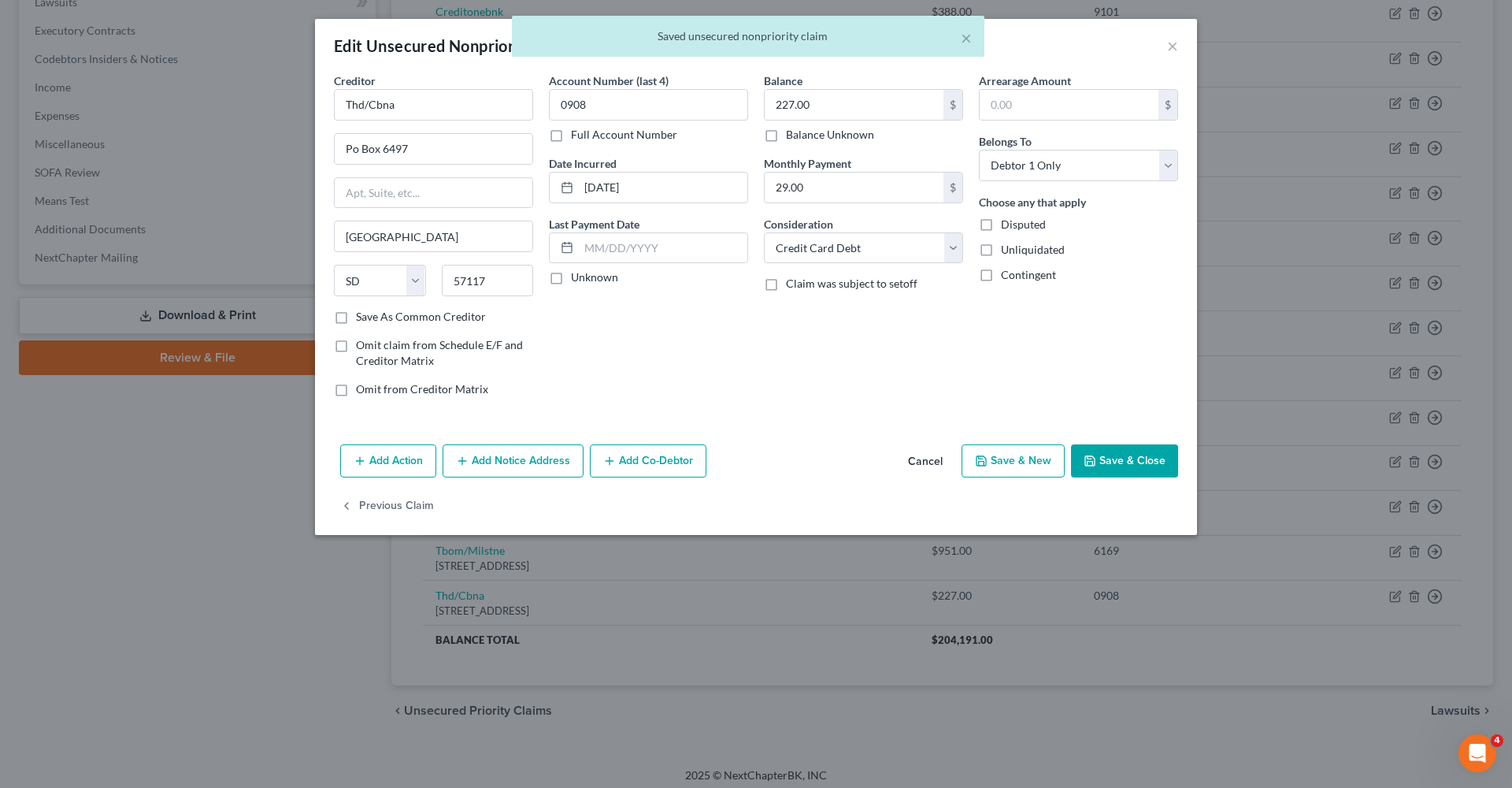
click at [1115, 464] on button "Save & Close" at bounding box center [1124, 461] width 107 height 33
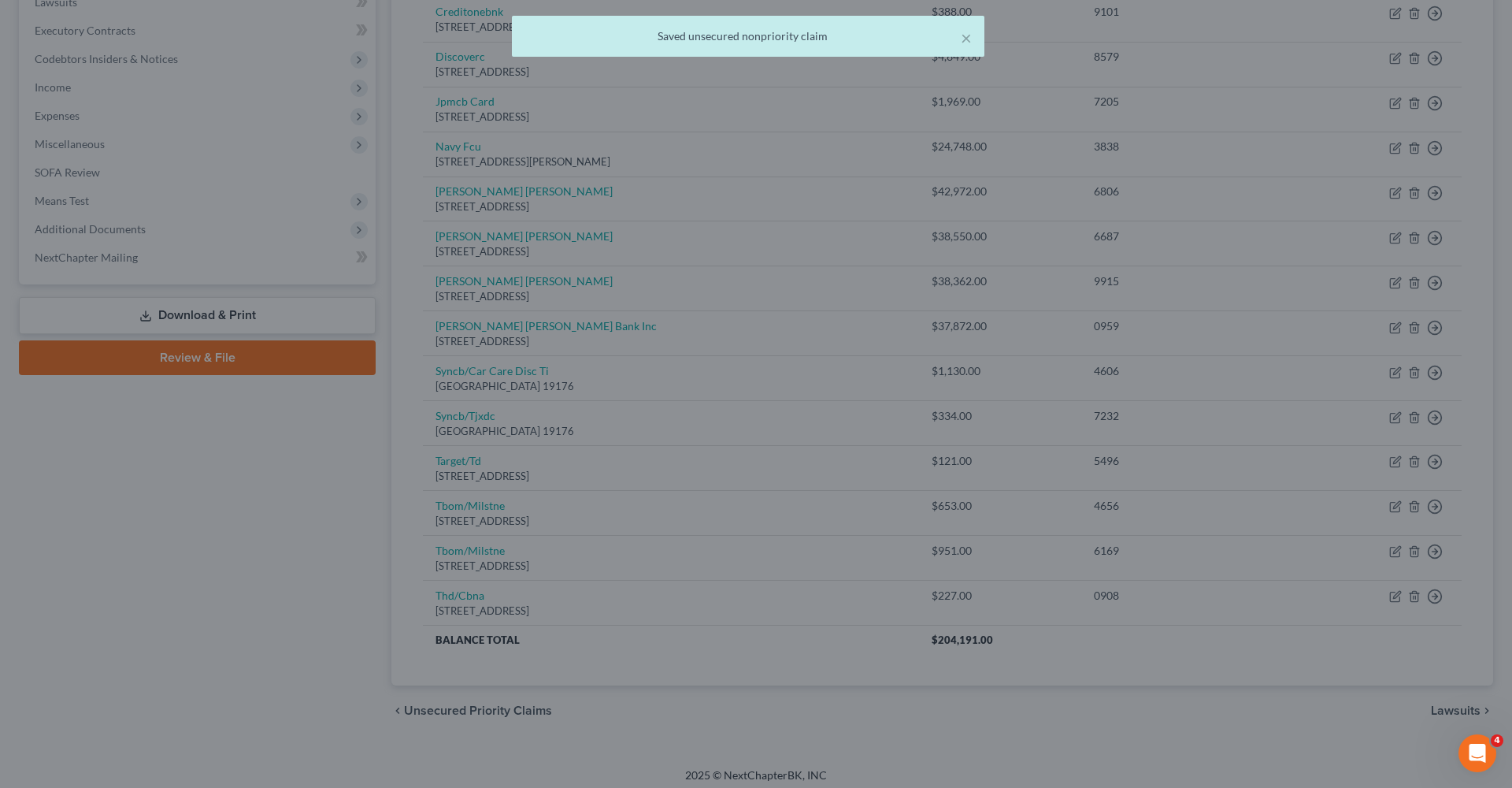
type input "0"
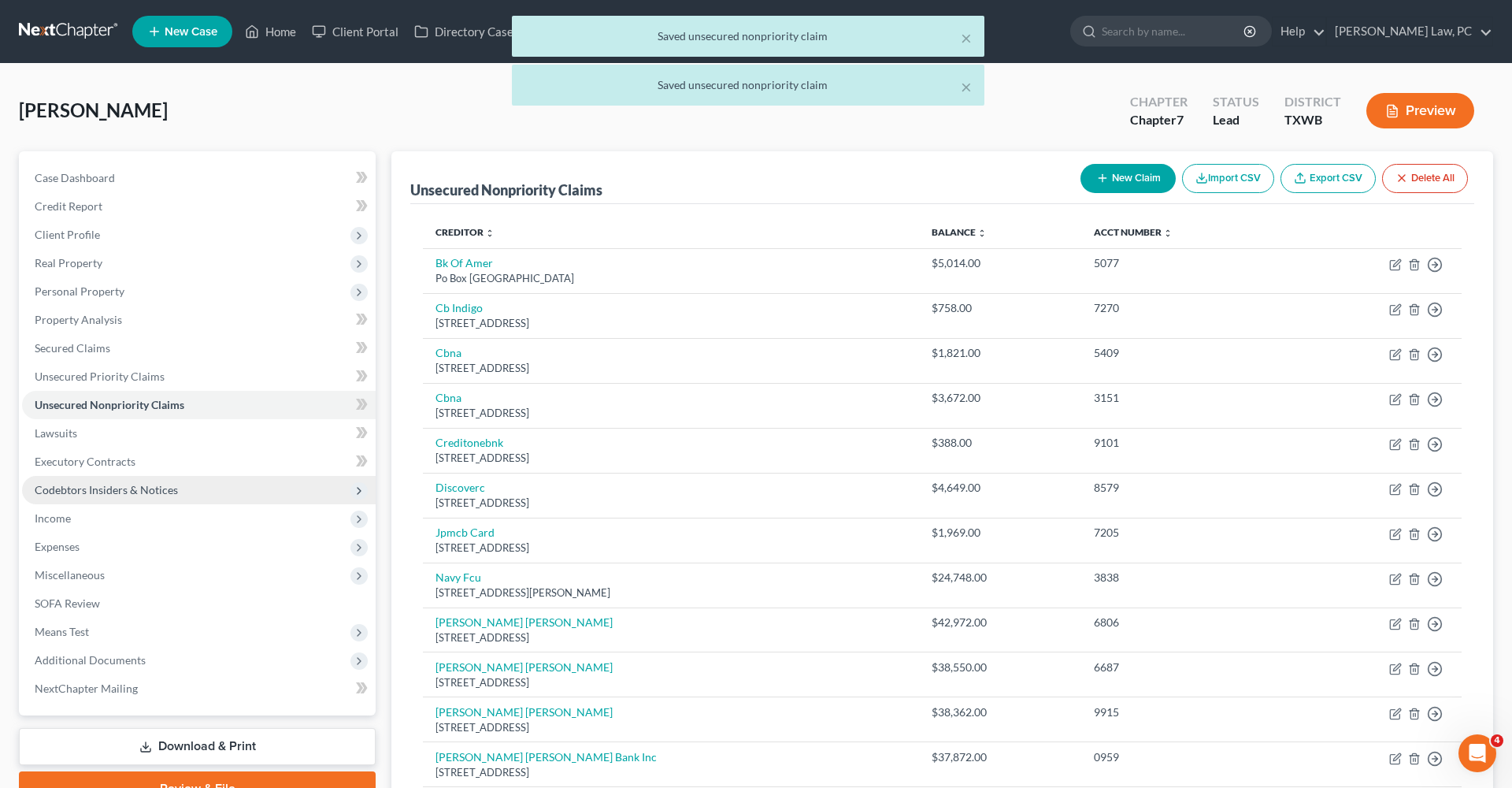
scroll to position [0, 0]
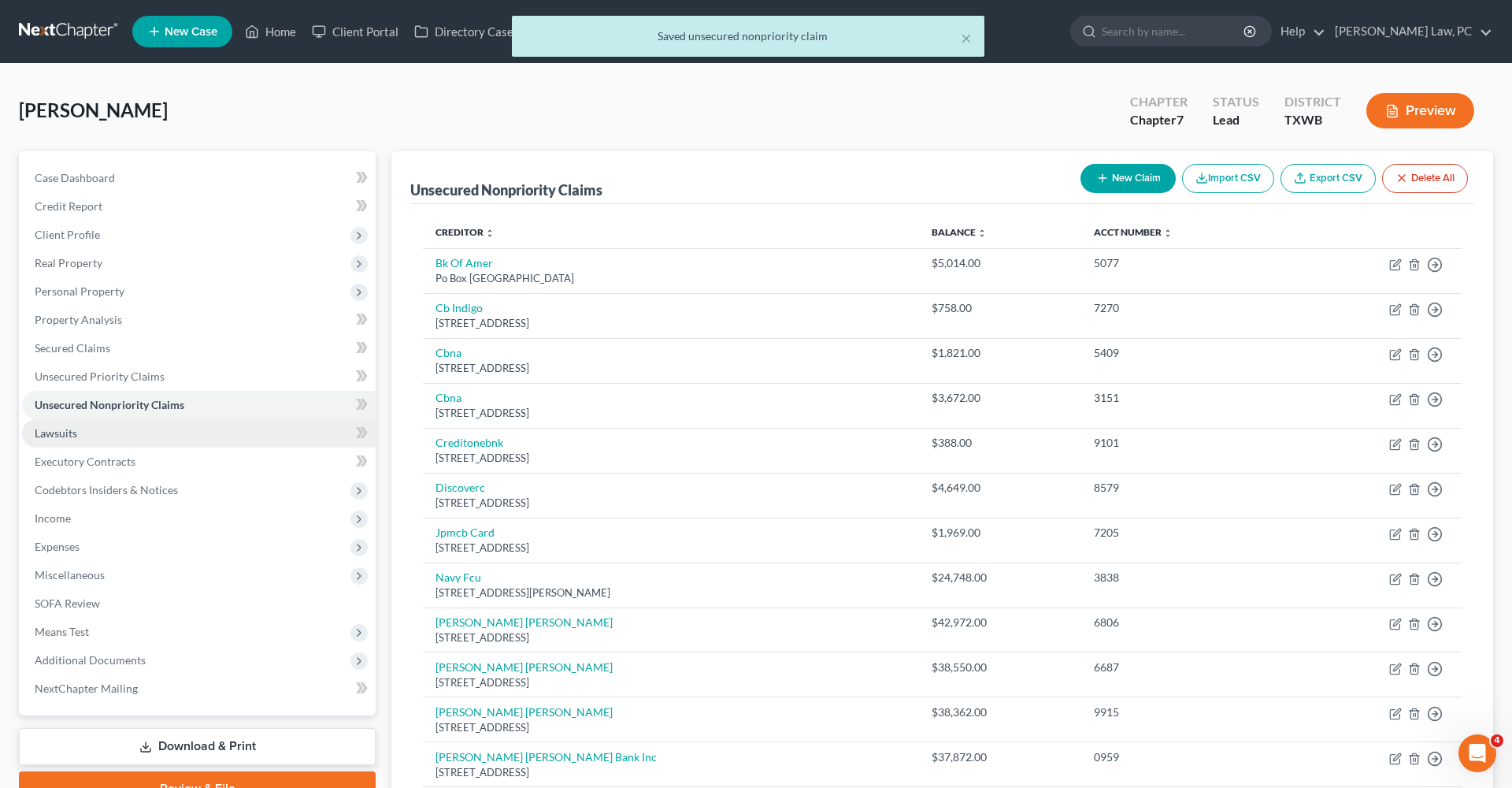
click at [35, 435] on span "Lawsuits" at bounding box center [56, 433] width 43 height 13
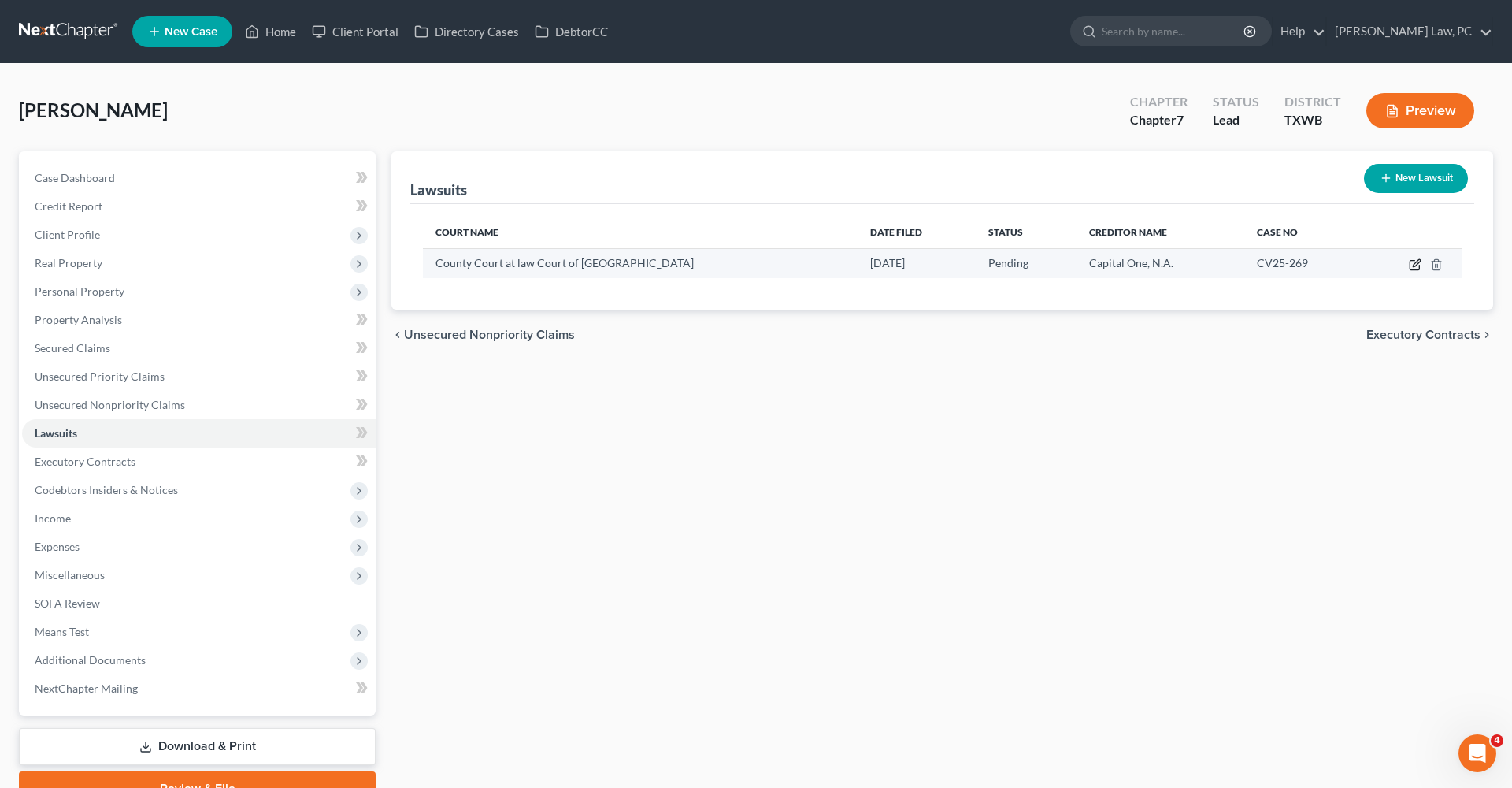
click at [1414, 265] on icon "button" at bounding box center [1416, 262] width 7 height 7
select select "45"
select select "0"
select select "4"
select select "45"
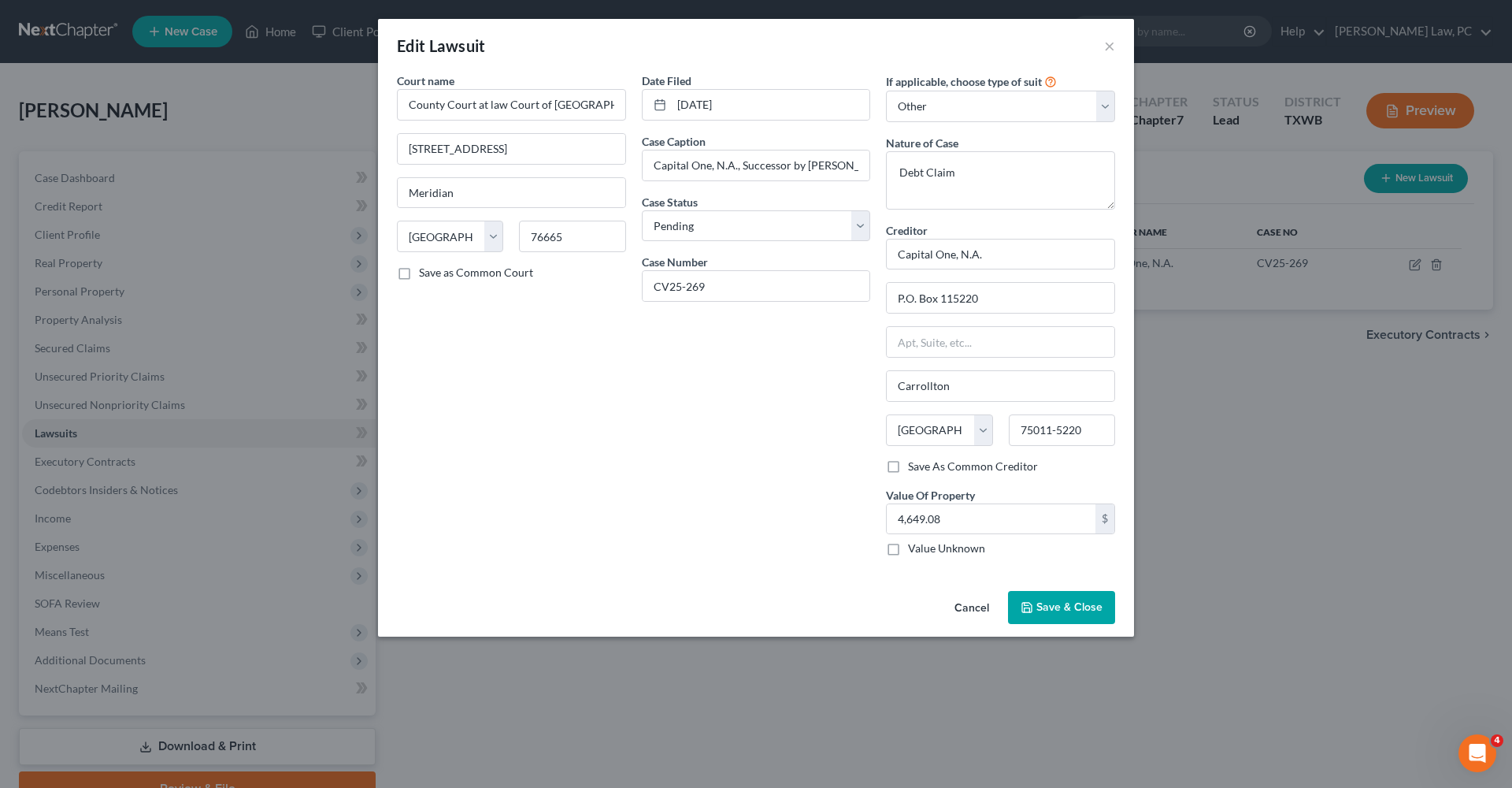
click at [1040, 614] on button "Save & Close" at bounding box center [1061, 608] width 107 height 33
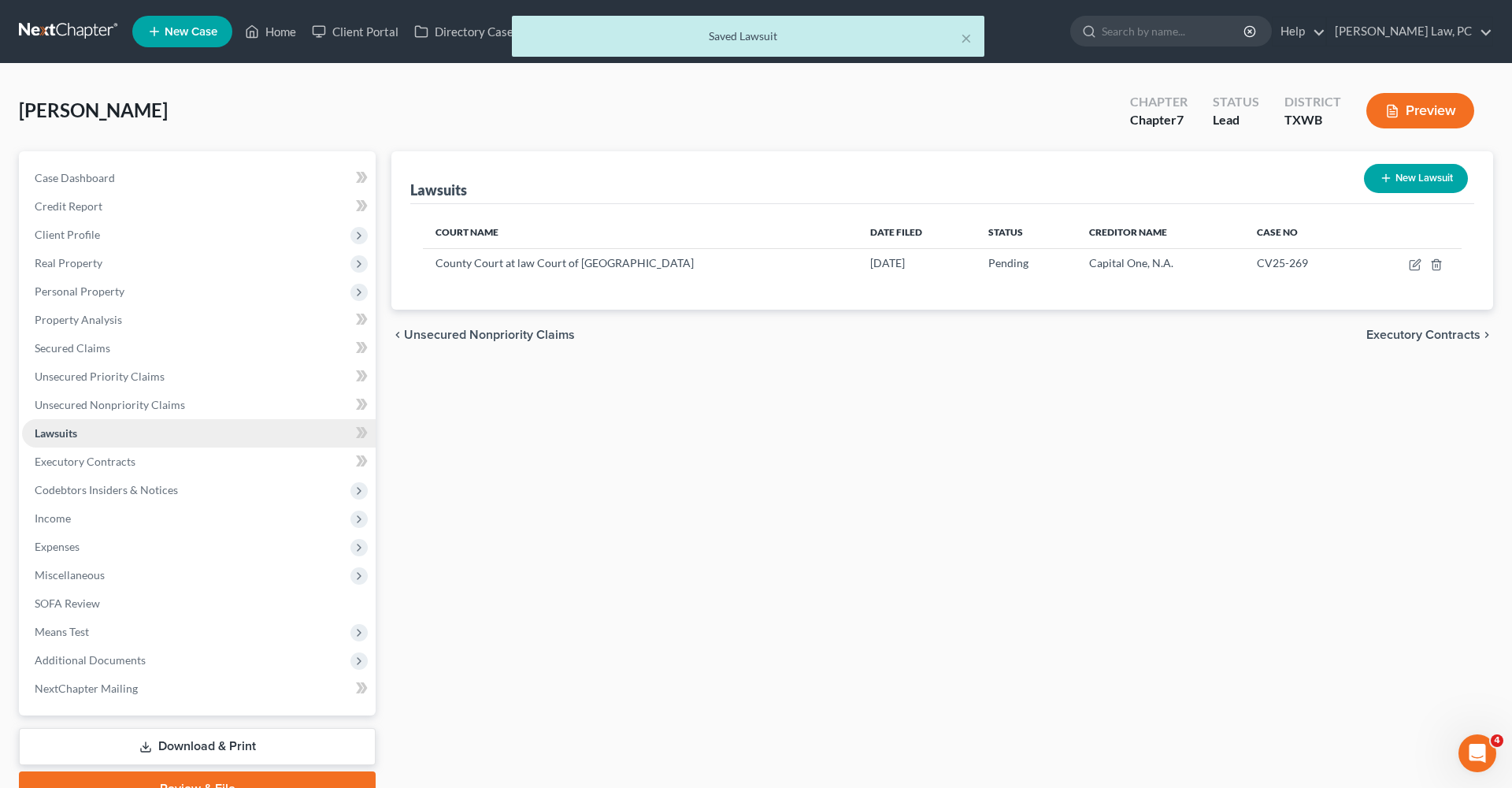
click at [59, 444] on link "Lawsuits" at bounding box center [198, 433] width 353 height 29
click at [72, 466] on span "Executory Contracts" at bounding box center [84, 461] width 101 height 13
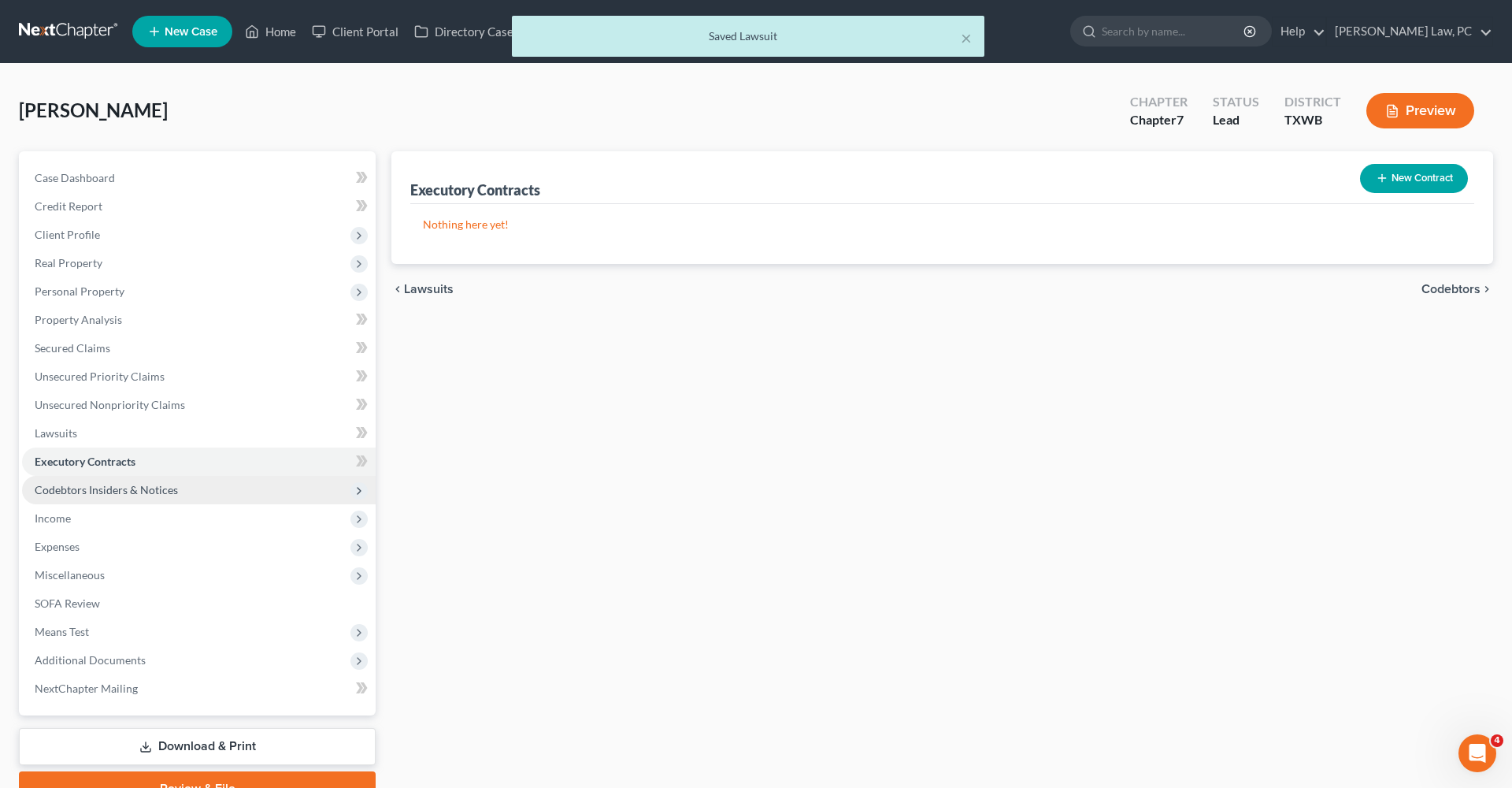
click at [99, 492] on span "Codebtors Insiders & Notices" at bounding box center [106, 490] width 143 height 13
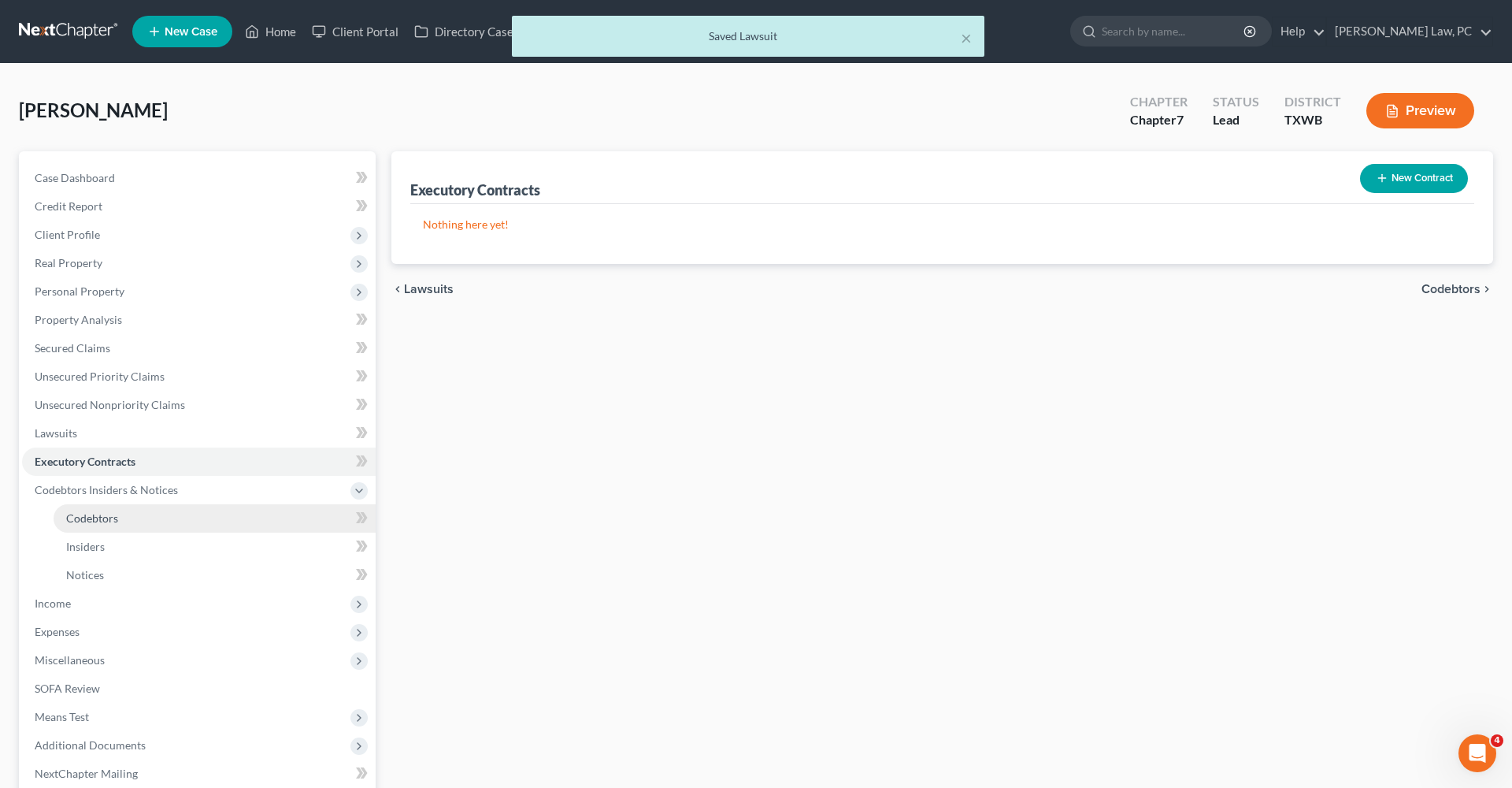
click at [100, 522] on span "Codebtors" at bounding box center [92, 518] width 52 height 13
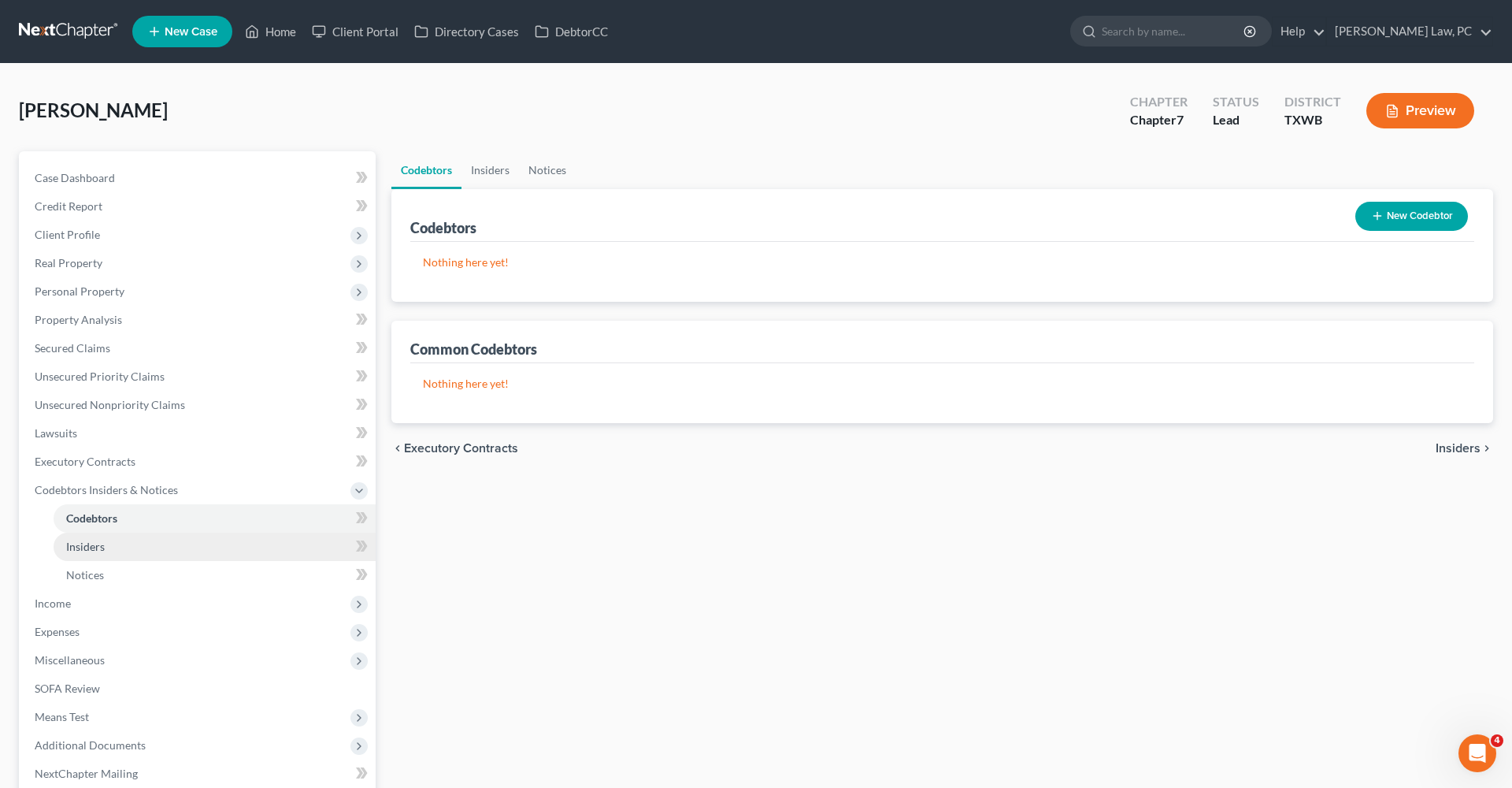
click at [84, 543] on span "Insiders" at bounding box center [85, 546] width 39 height 13
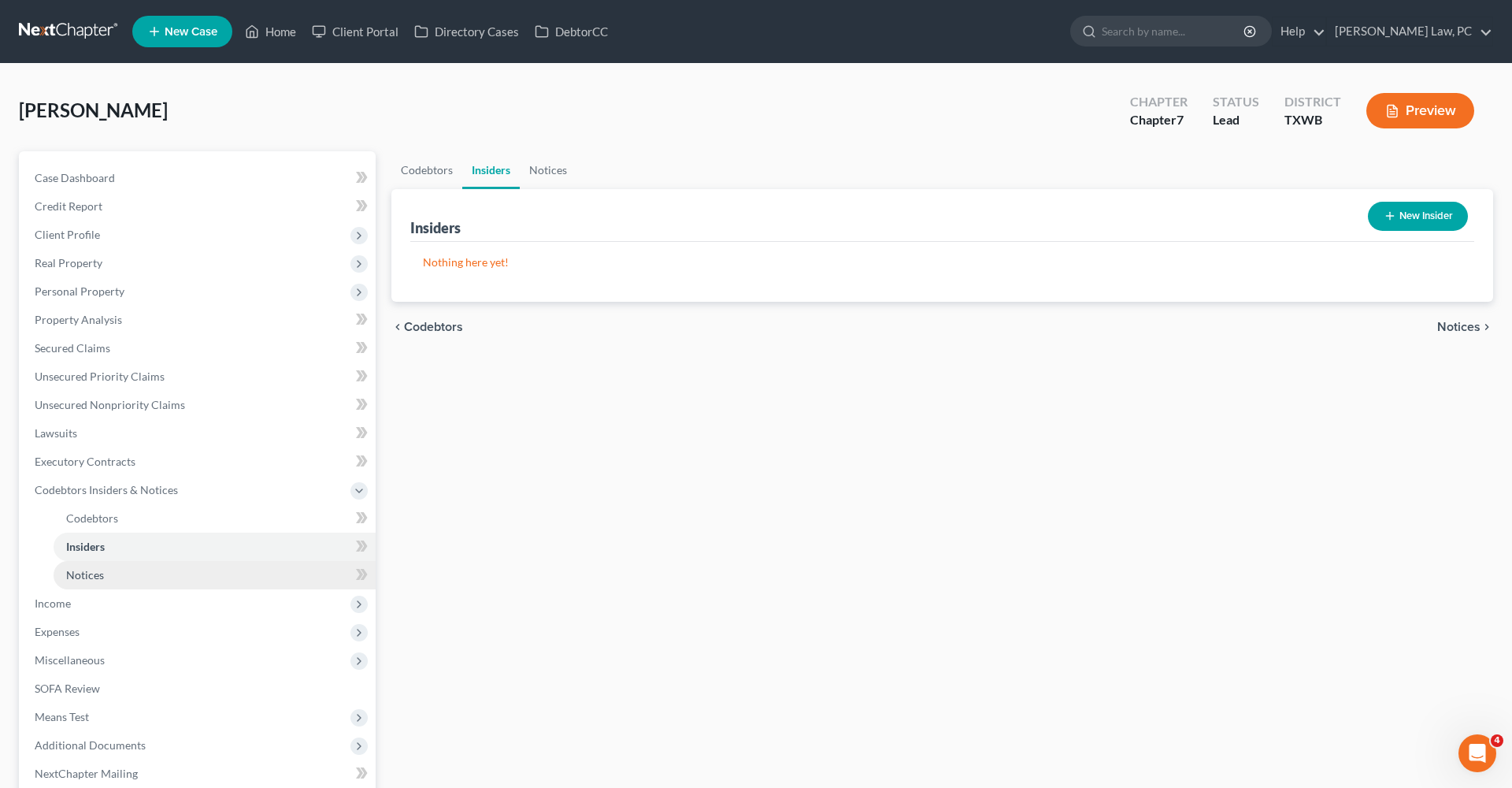
click at [93, 572] on span "Notices" at bounding box center [85, 575] width 38 height 13
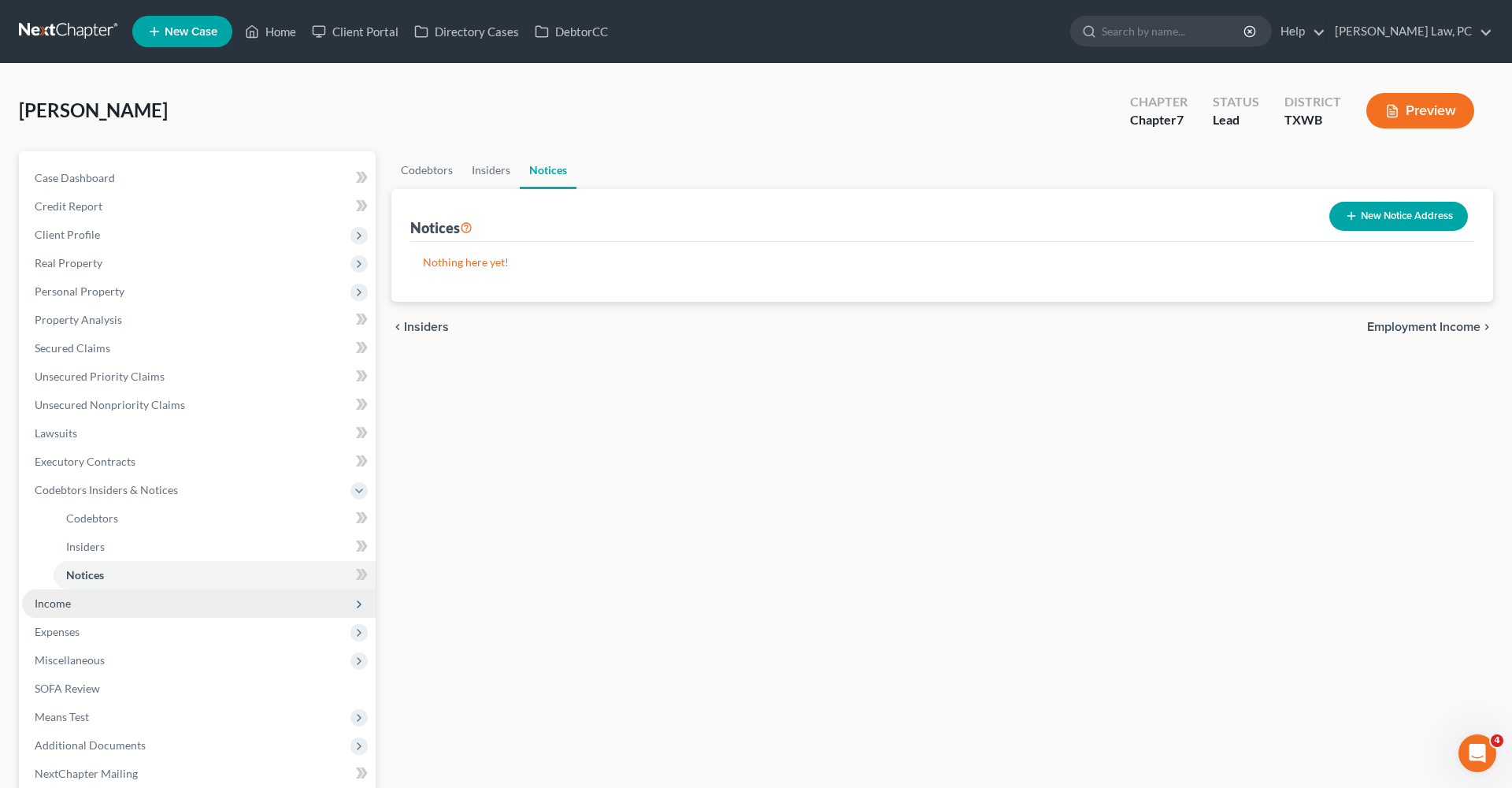
click at [59, 604] on span "Income" at bounding box center [52, 603] width 36 height 13
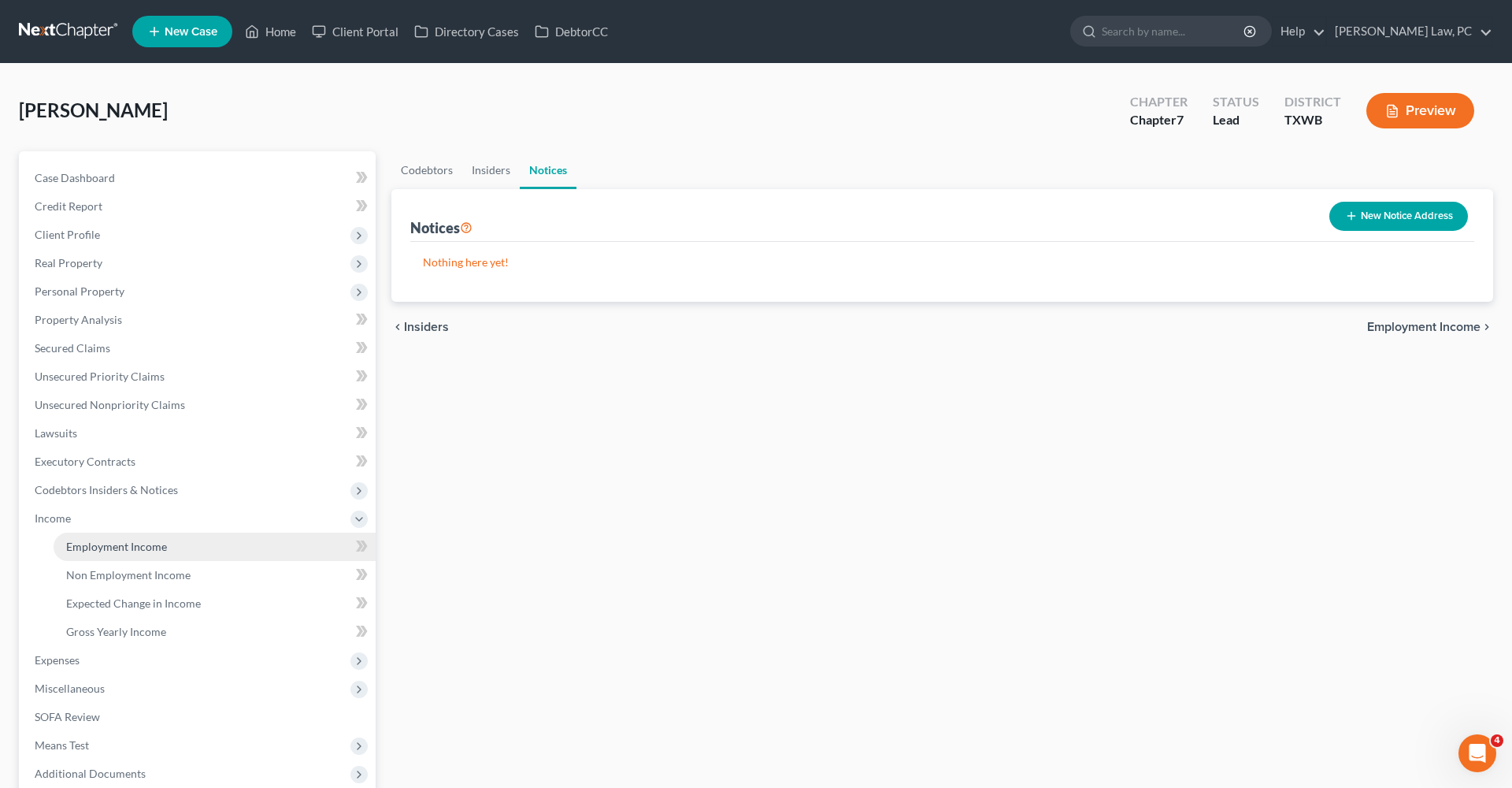
click at [118, 551] on span "Employment Income" at bounding box center [116, 546] width 101 height 13
click at [549, 167] on link "Non Employment Income" at bounding box center [583, 171] width 143 height 38
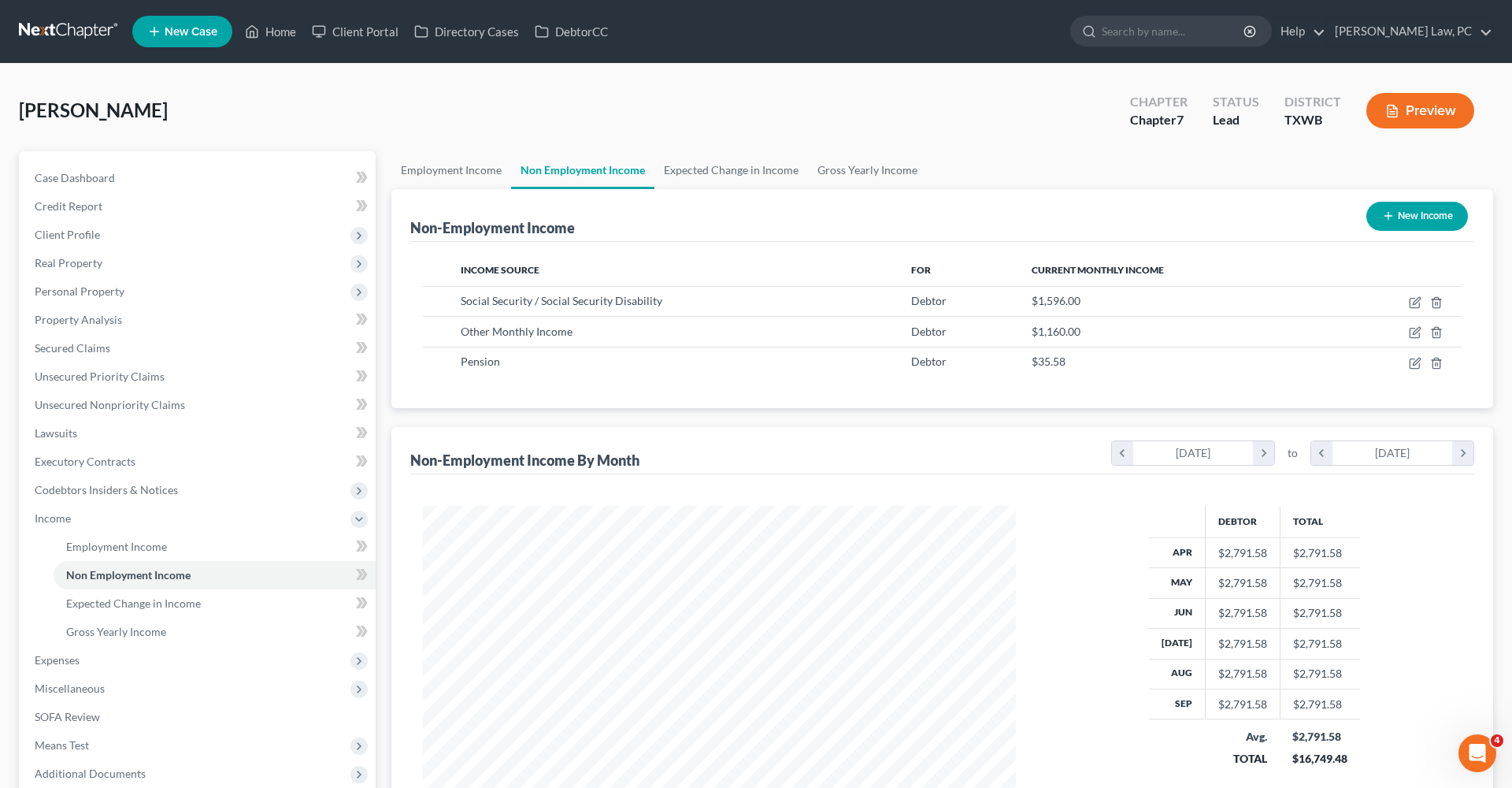
scroll to position [296, 624]
click at [1416, 302] on icon "button" at bounding box center [1414, 302] width 12 height 12
select select "4"
select select "0"
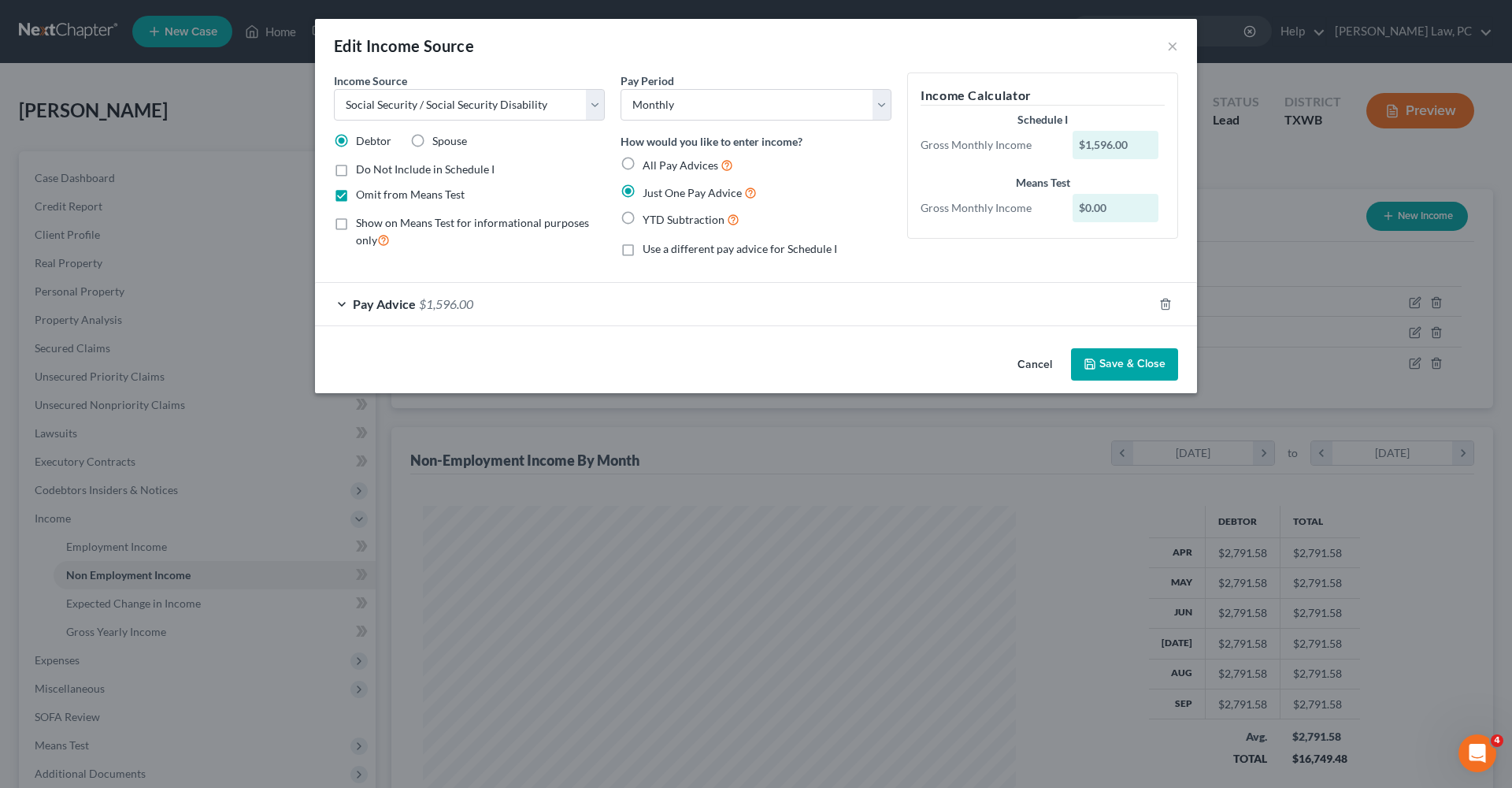
click at [1132, 353] on button "Save & Close" at bounding box center [1124, 365] width 107 height 33
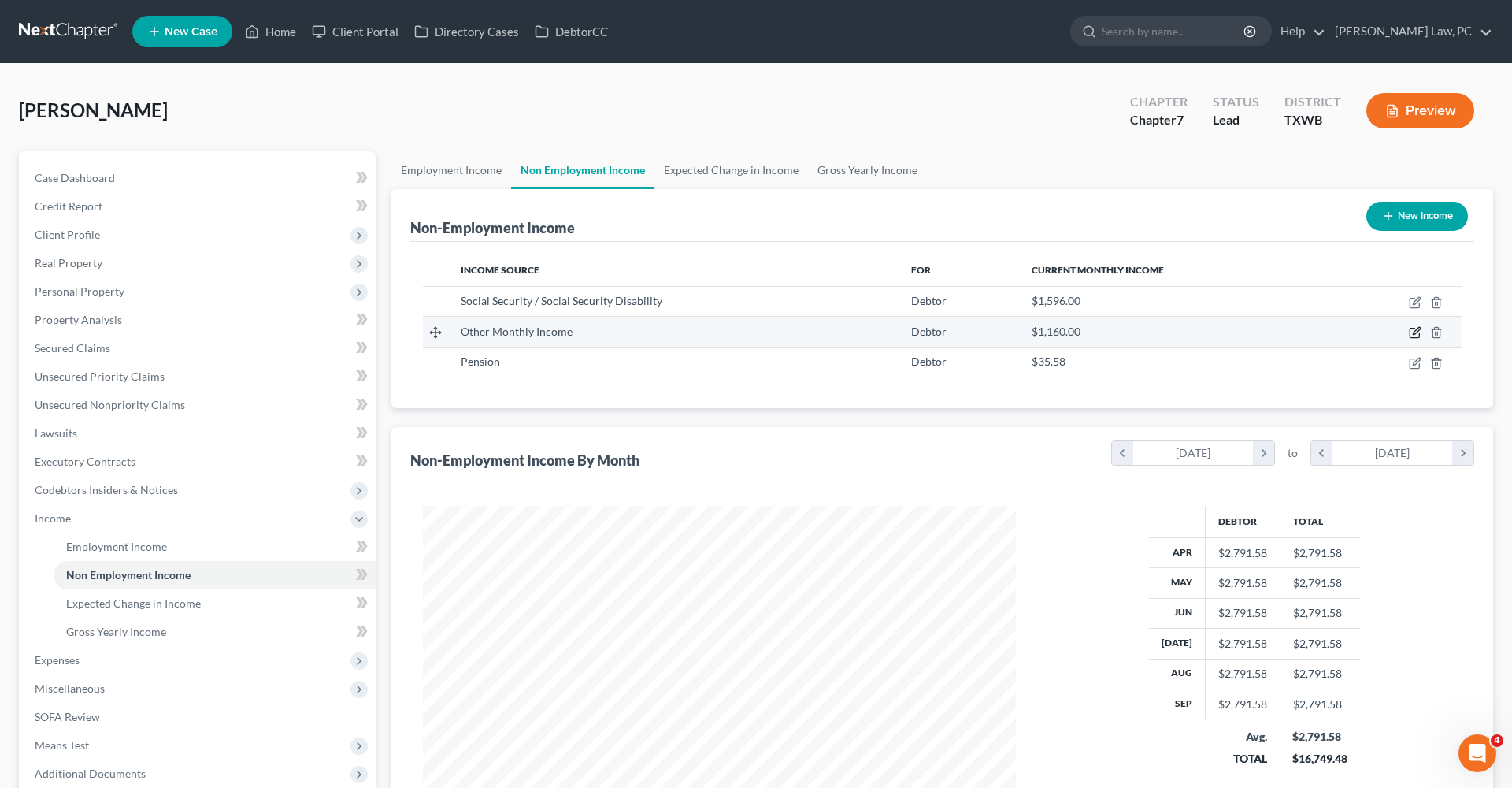
click at [1416, 334] on icon "button" at bounding box center [1416, 331] width 7 height 7
select select "13"
select select "0"
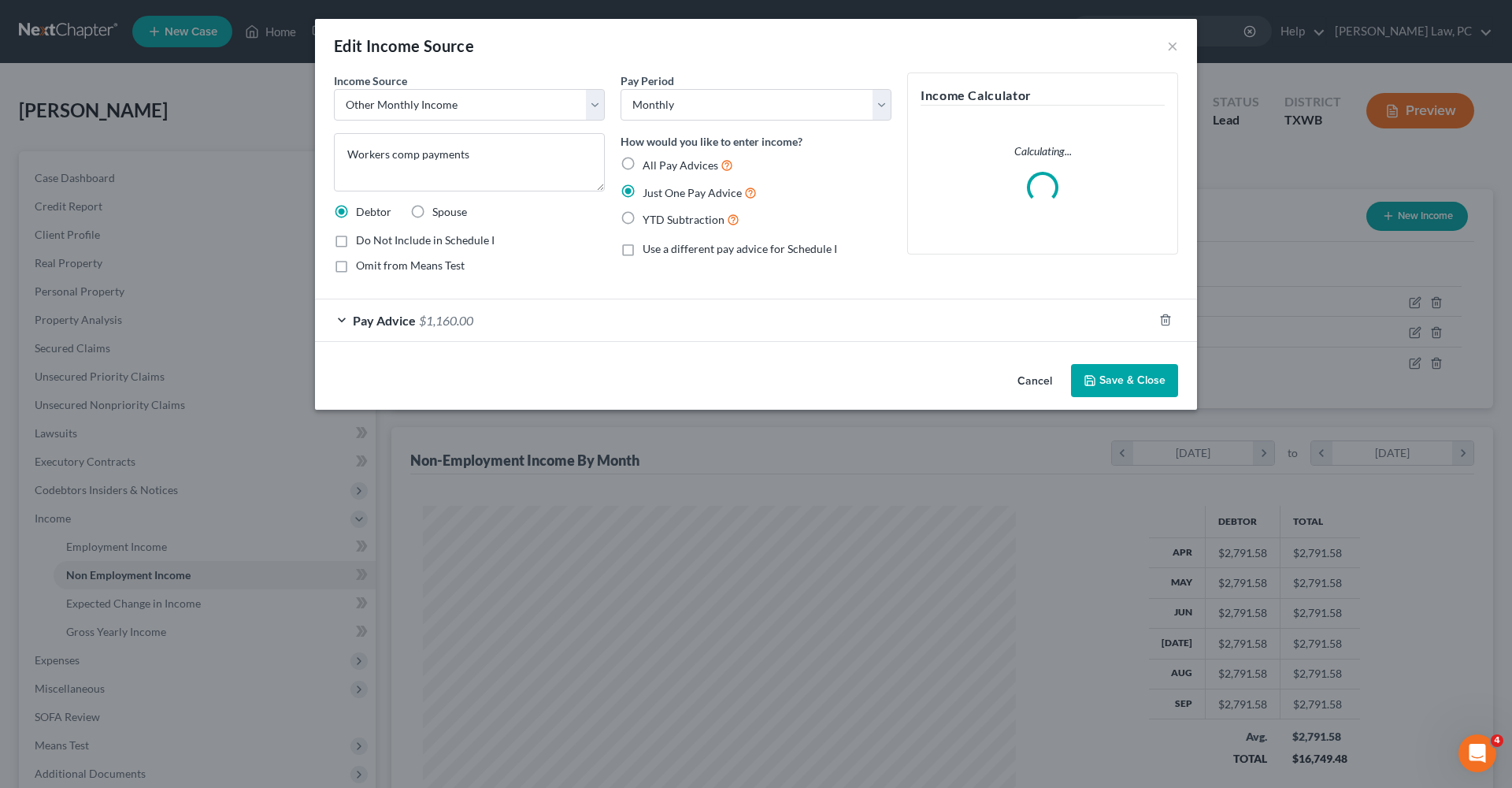
click at [729, 317] on div "Pay Advice $1,160.00" at bounding box center [733, 320] width 838 height 42
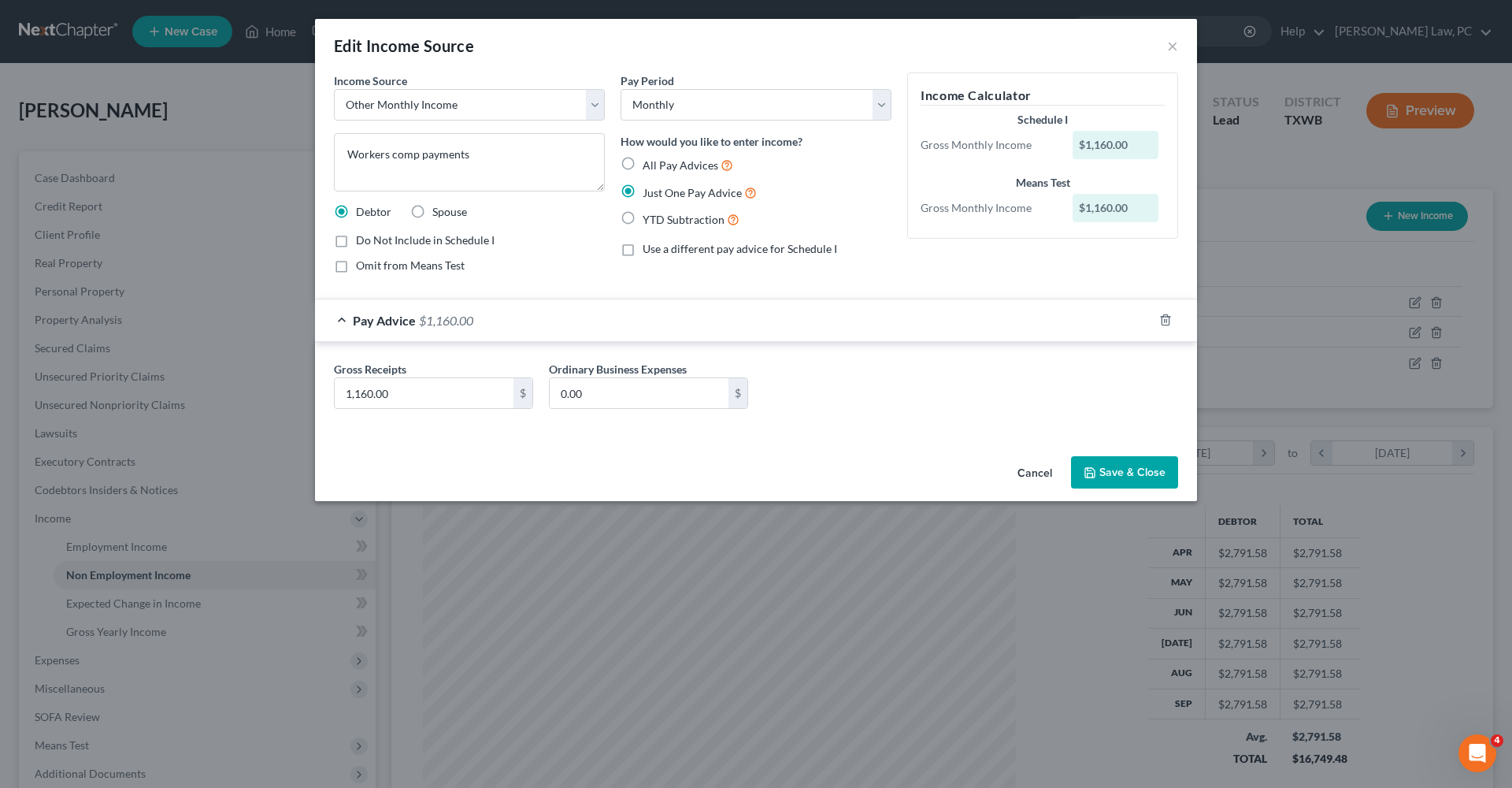
click at [1134, 477] on button "Save & Close" at bounding box center [1124, 472] width 107 height 33
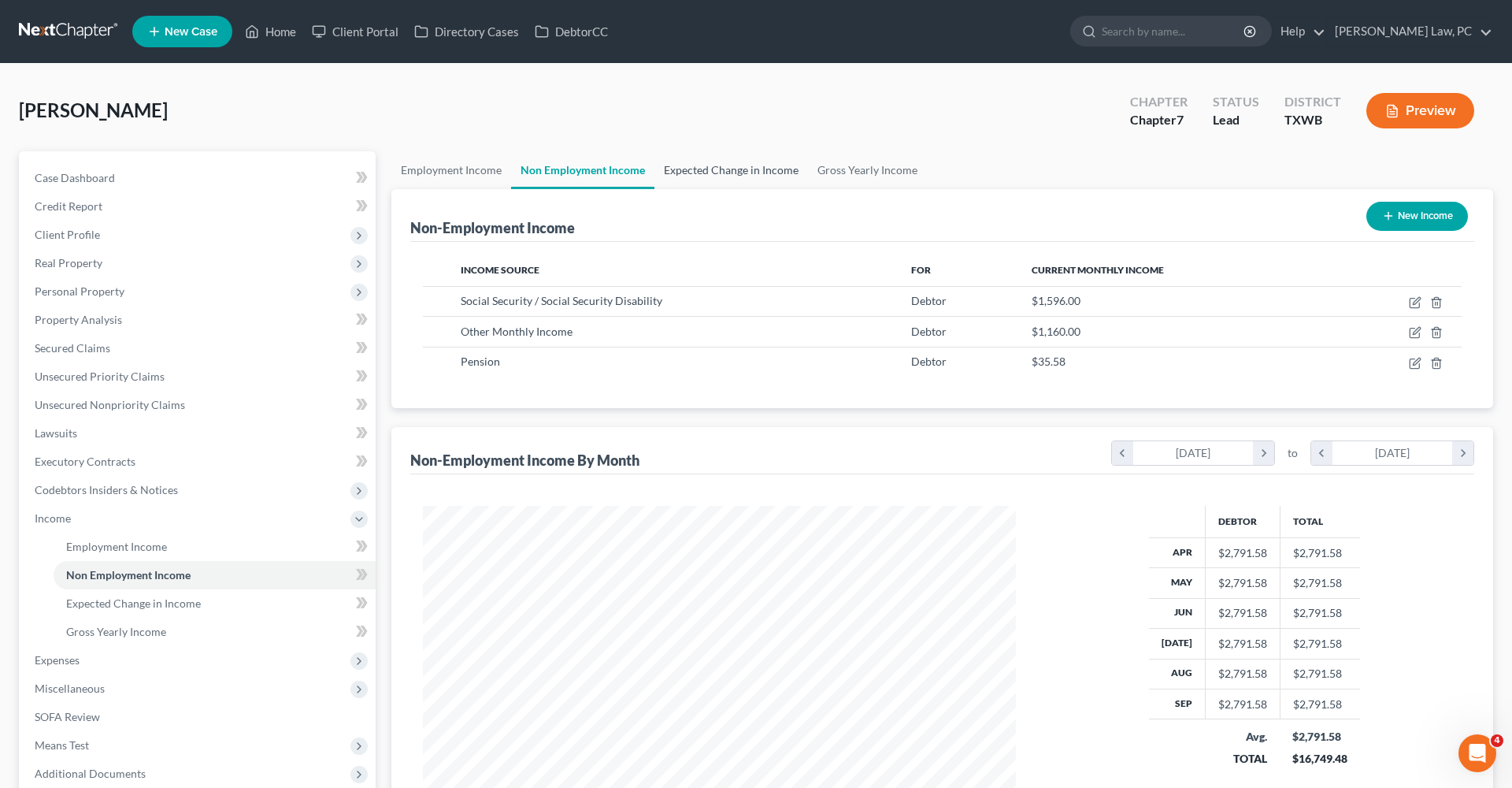
click at [720, 158] on link "Expected Change in Income" at bounding box center [731, 171] width 153 height 38
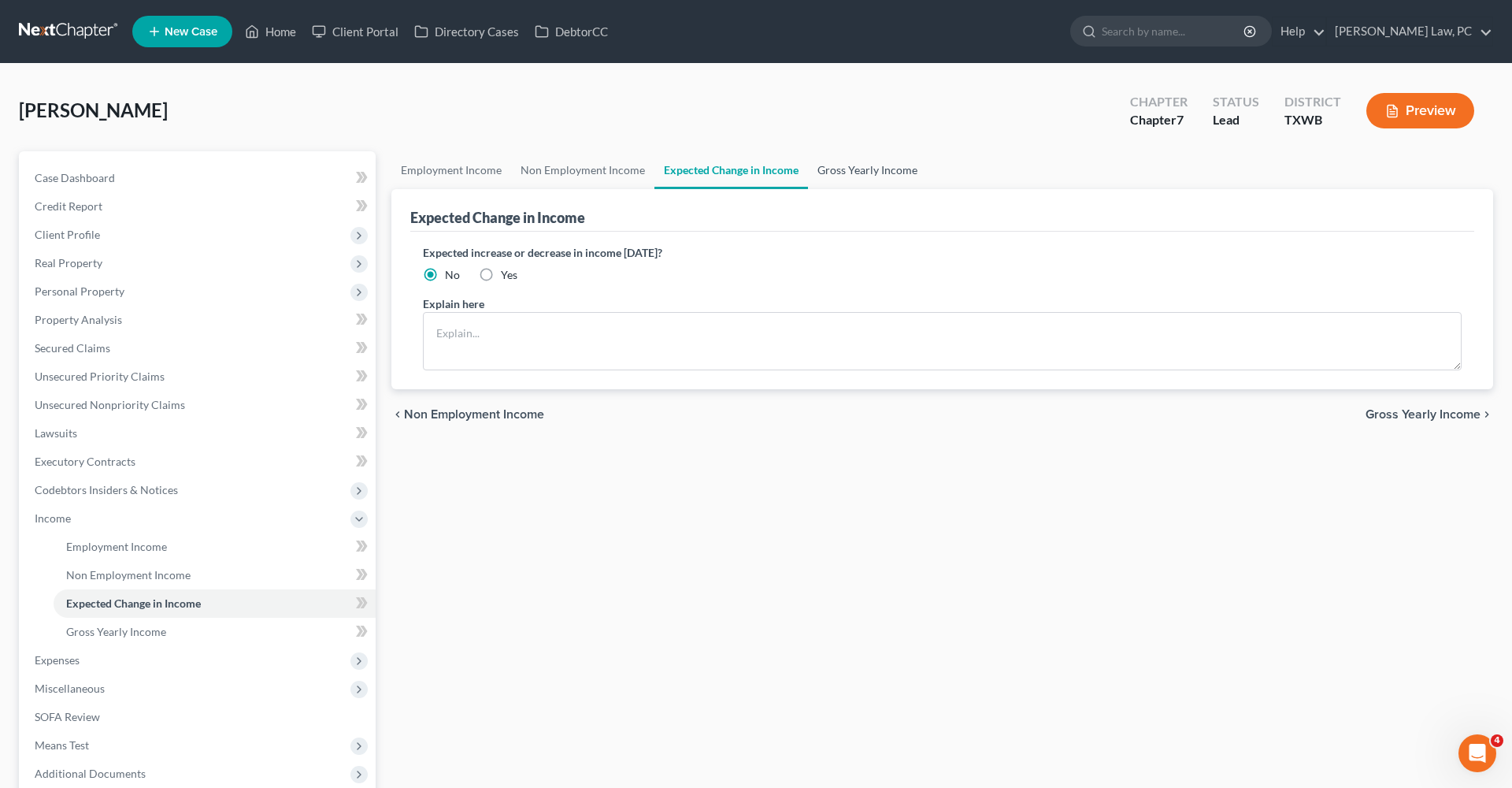
click at [871, 168] on link "Gross Yearly Income" at bounding box center [867, 171] width 119 height 38
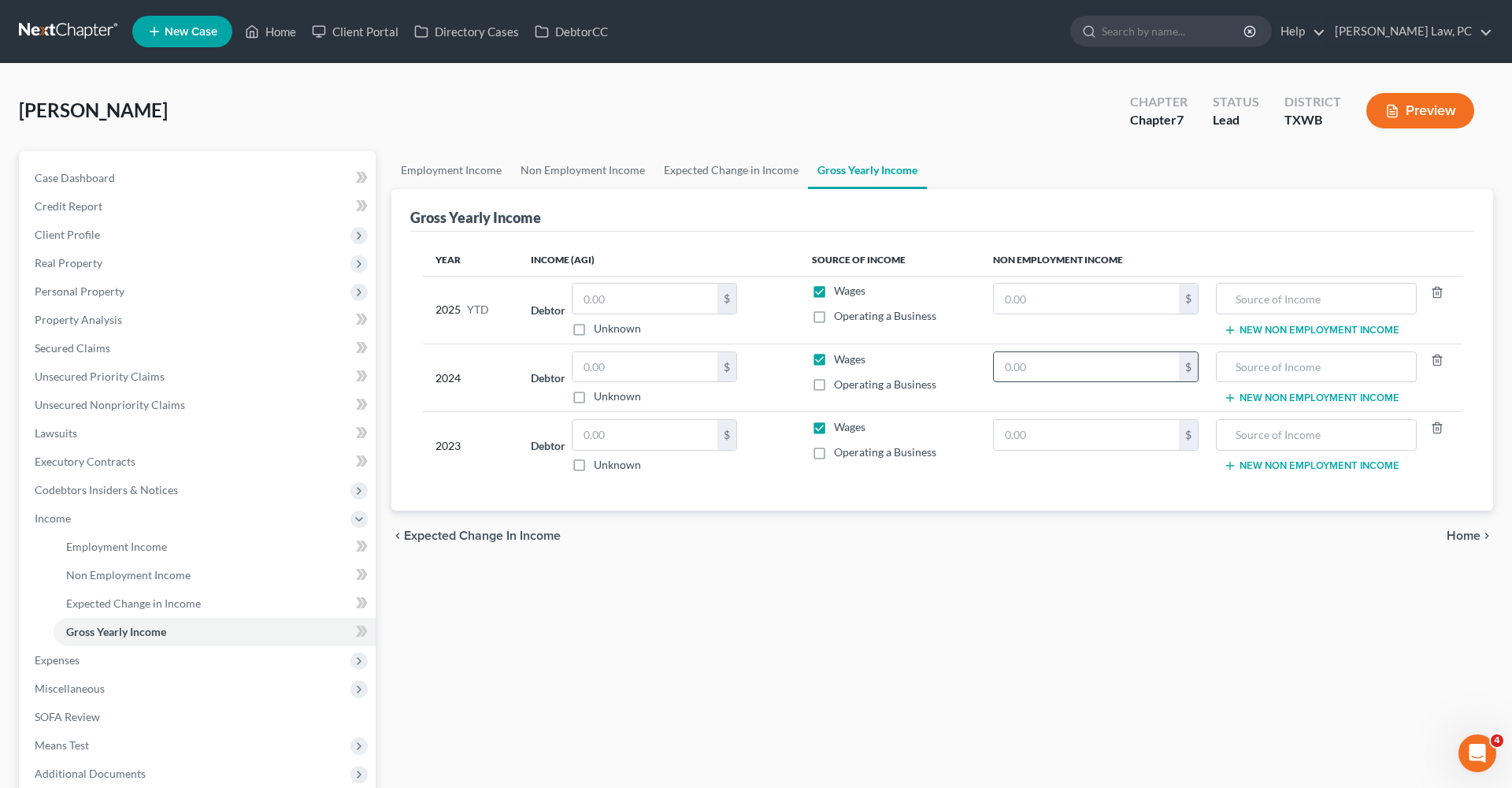
click at [1027, 369] on input "text" at bounding box center [1087, 367] width 185 height 30
type input "20,840"
click at [1246, 370] on input "text" at bounding box center [1316, 367] width 184 height 30
click at [1314, 368] on input "Social Security benefits" at bounding box center [1316, 367] width 184 height 30
drag, startPoint x: 1385, startPoint y: 362, endPoint x: 1223, endPoint y: 368, distance: 162.1
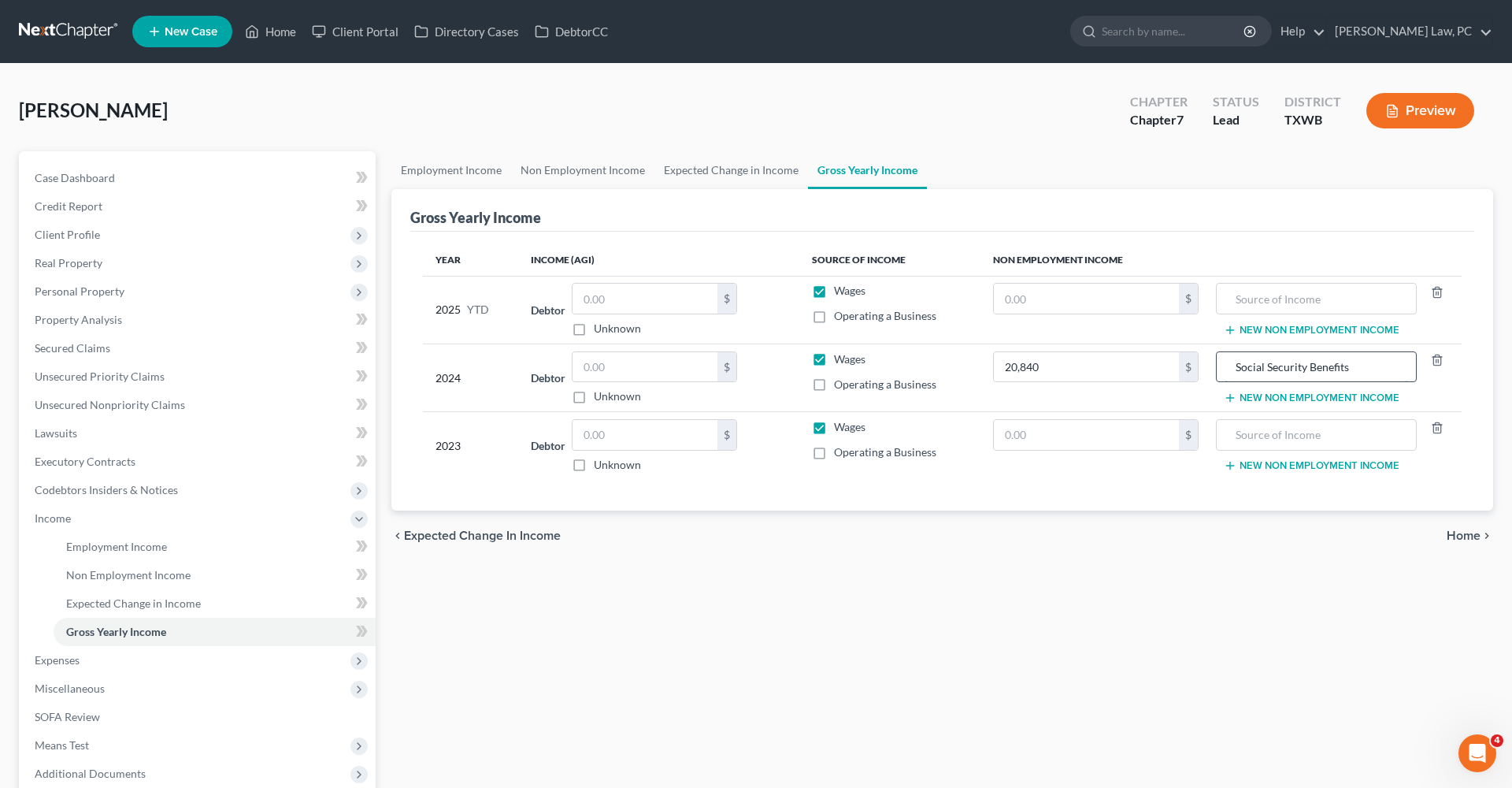
click at [1223, 368] on div "Social Security Benefits" at bounding box center [1316, 367] width 201 height 31
type input "Social Security Benefits"
click at [1261, 434] on input "text" at bounding box center [1316, 435] width 184 height 30
paste input "Social Security Benefits"
type input "Social Security Benefits"
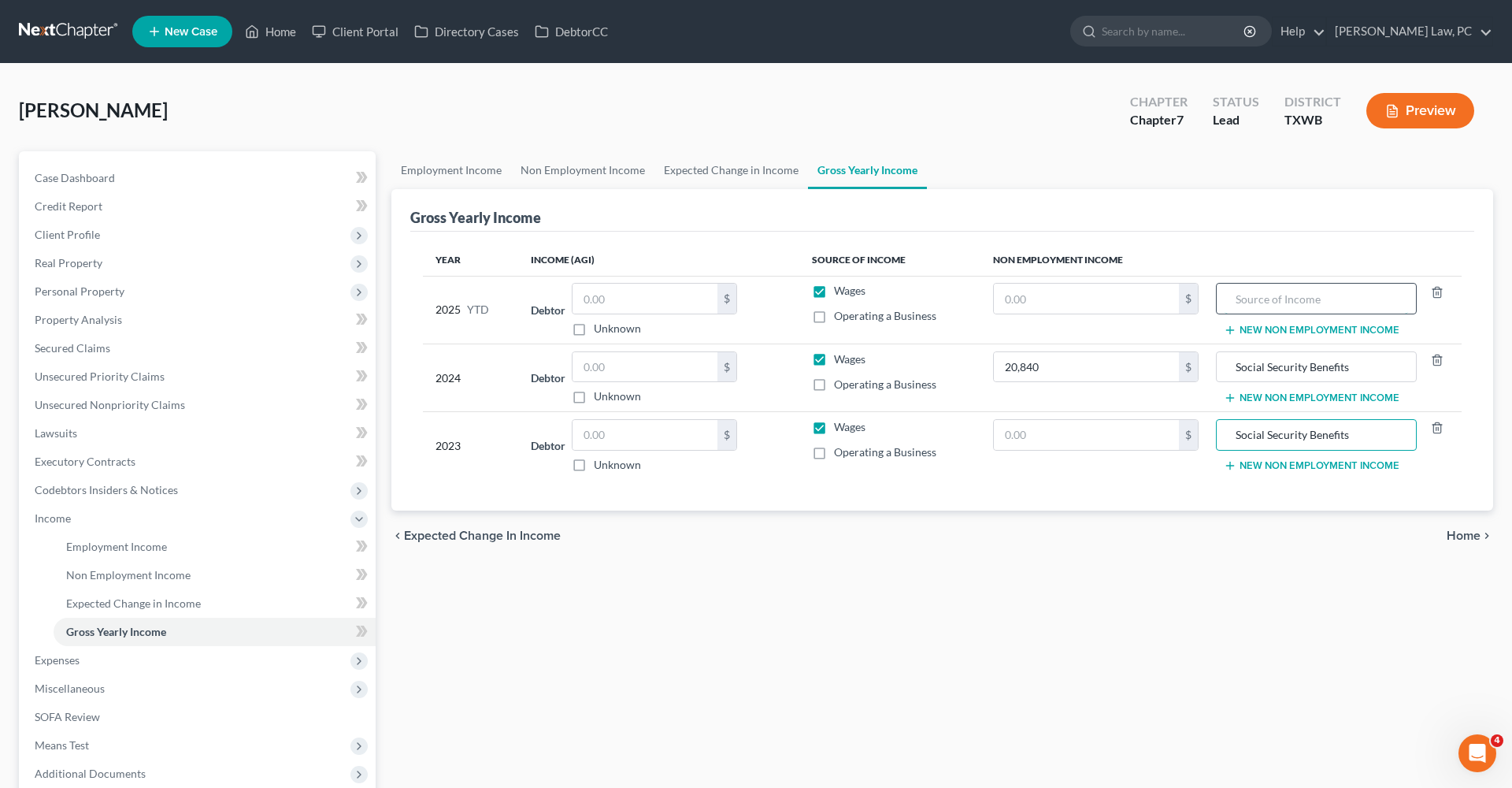
click at [1268, 293] on input "text" at bounding box center [1316, 298] width 184 height 30
paste input "Social Security Benefits"
type input "Social Security Benefits"
click at [614, 376] on input "text" at bounding box center [645, 367] width 145 height 30
click at [624, 435] on input "text" at bounding box center [645, 435] width 145 height 30
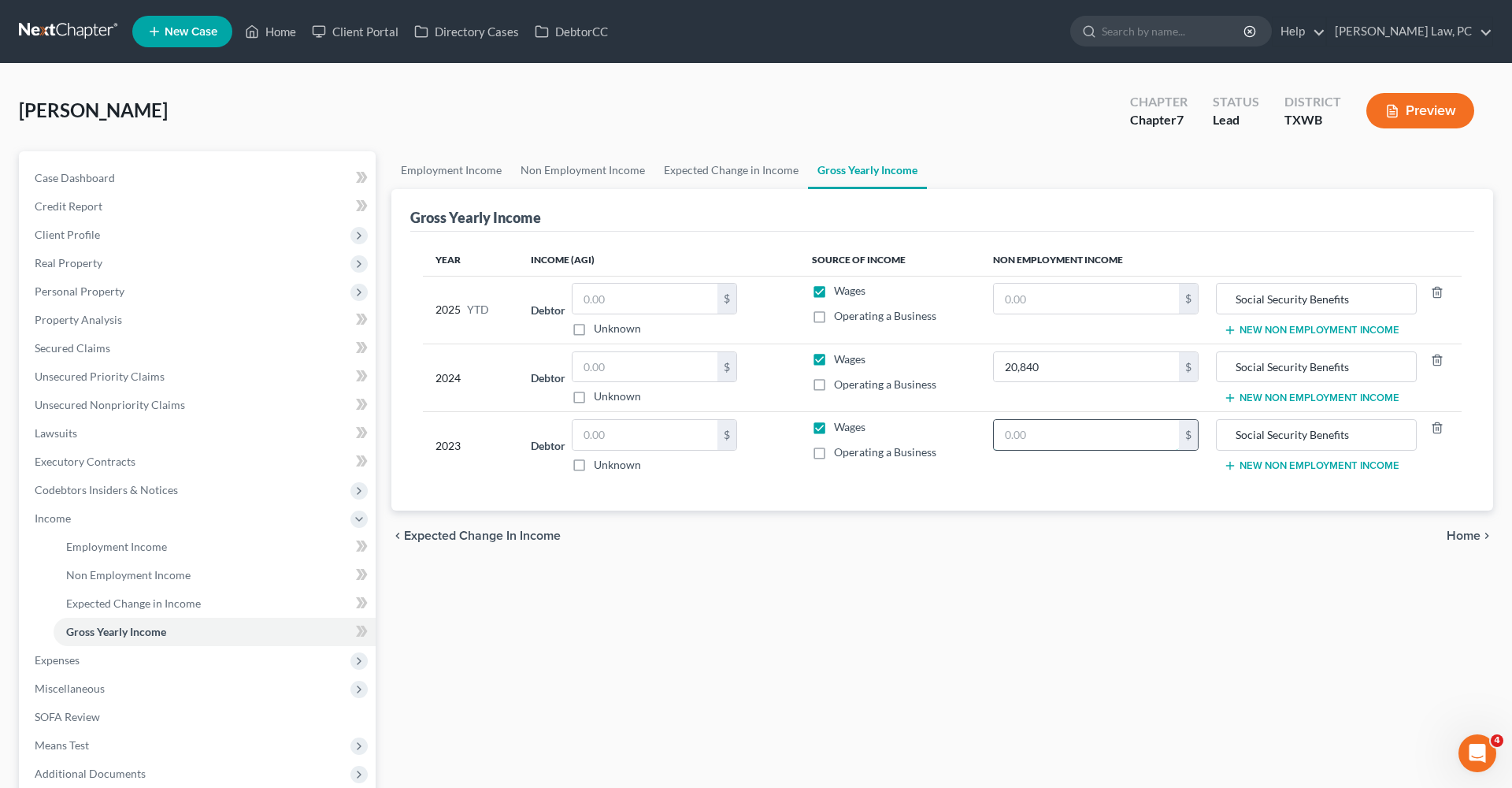
click at [1023, 429] on input "text" at bounding box center [1087, 435] width 185 height 30
type input "20,031"
click at [1019, 479] on td "20,031 $" at bounding box center [1096, 446] width 231 height 68
click at [1043, 515] on div "chevron_left Expected Change in Income Home chevron_right" at bounding box center [942, 536] width 1101 height 51
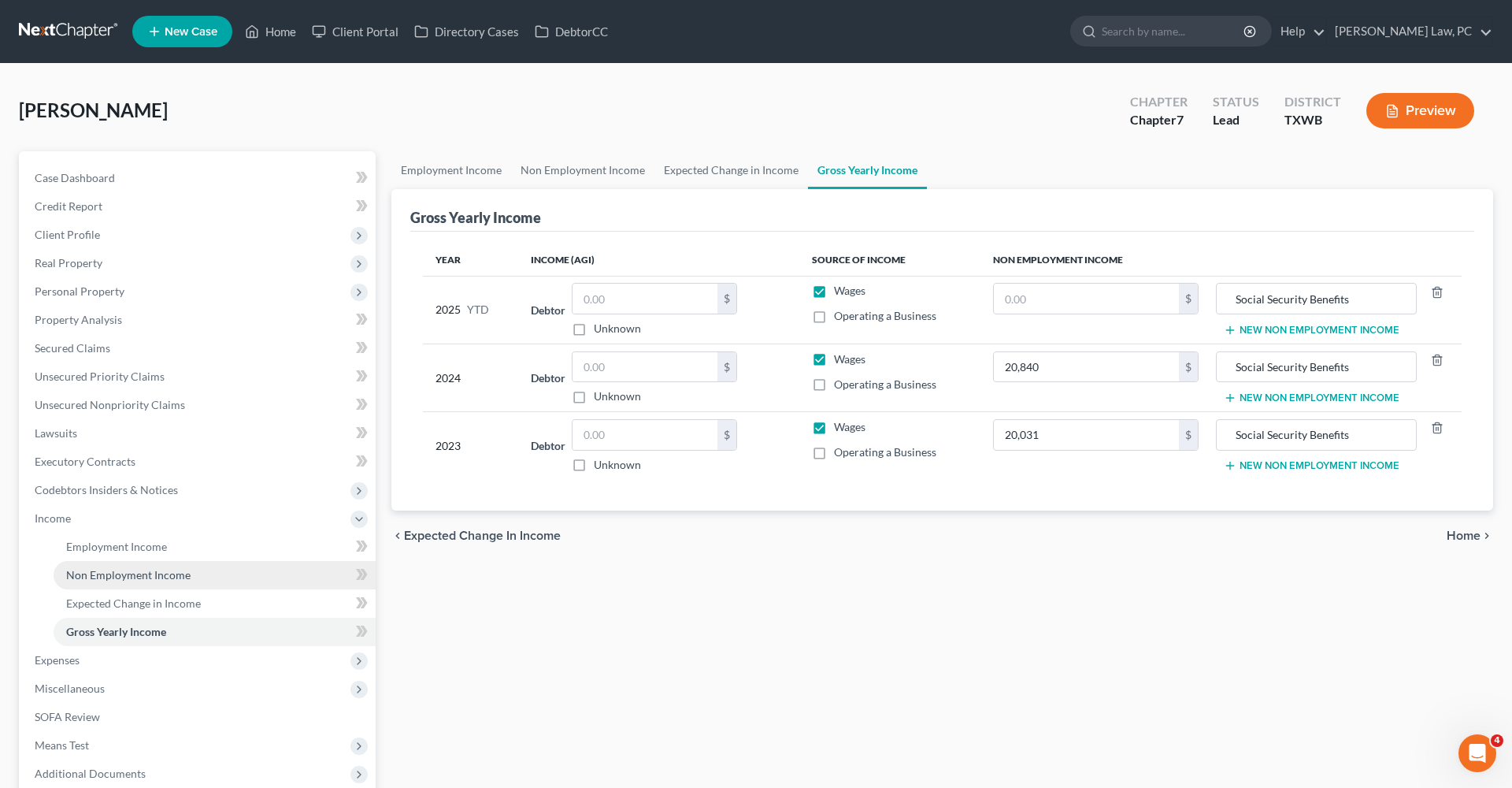
click at [97, 576] on span "Non Employment Income" at bounding box center [129, 575] width 125 height 13
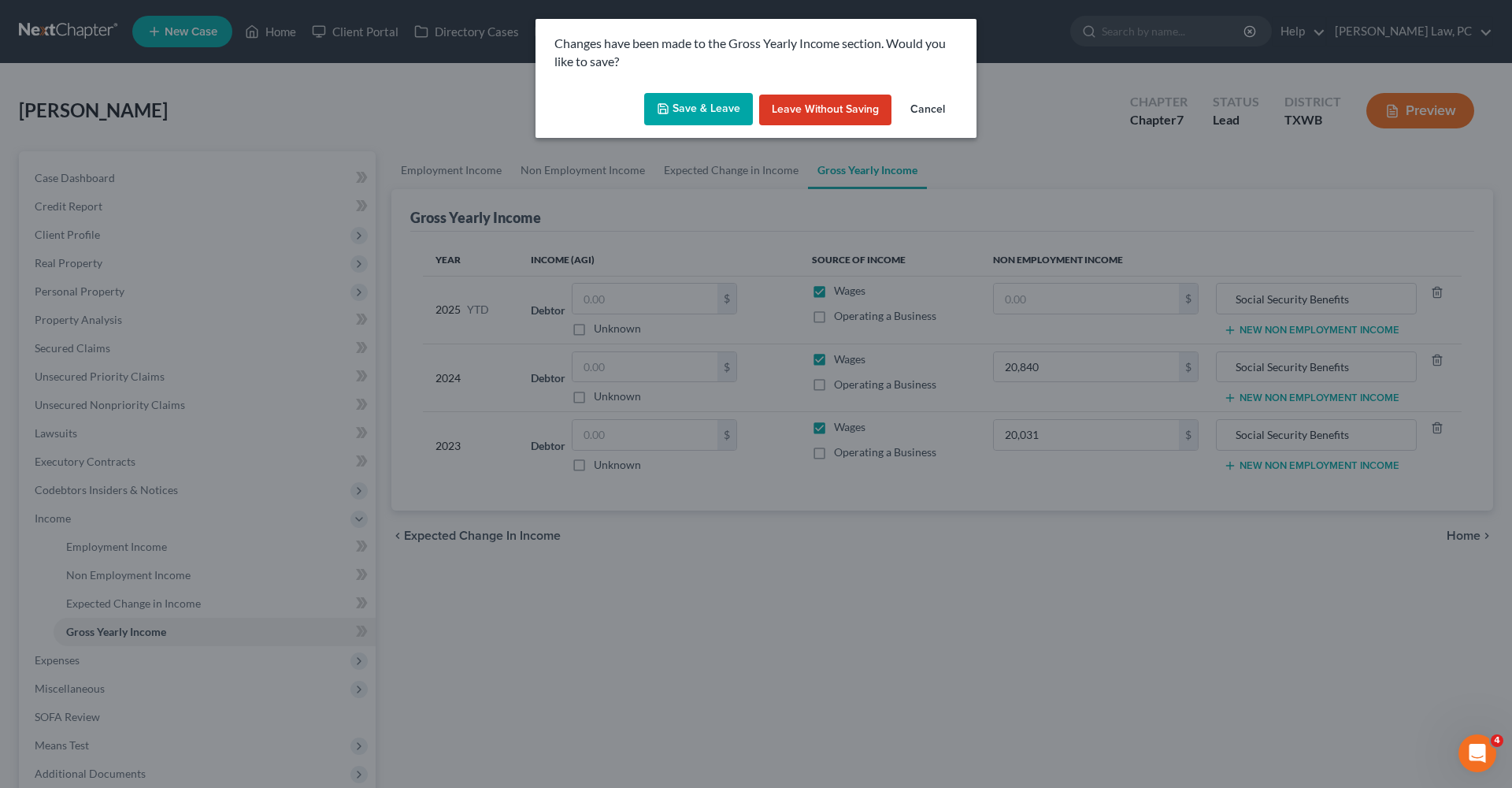
click at [700, 109] on button "Save & Leave" at bounding box center [698, 109] width 109 height 33
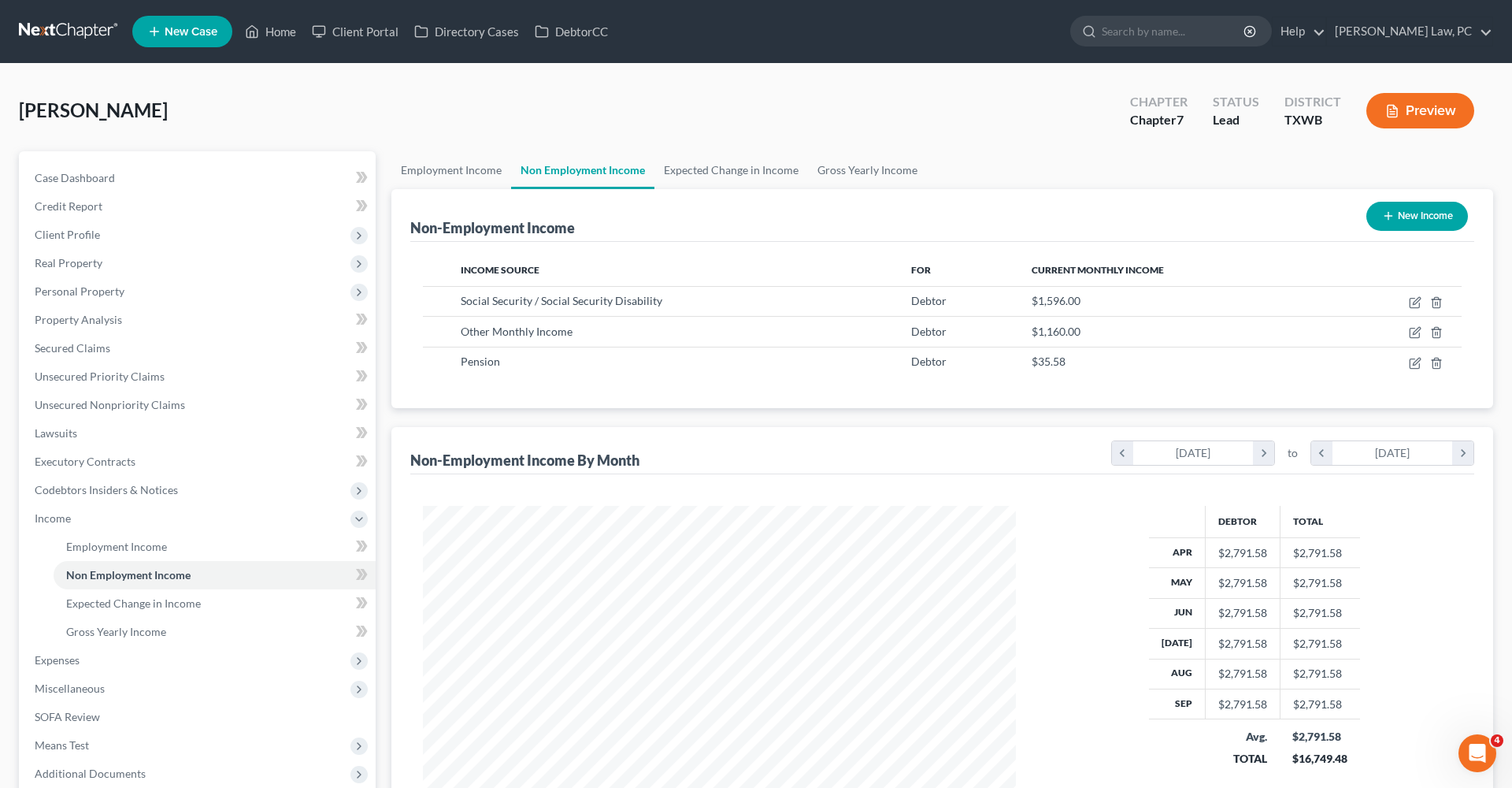
scroll to position [296, 624]
click at [126, 627] on span "Gross Yearly Income" at bounding box center [116, 631] width 100 height 13
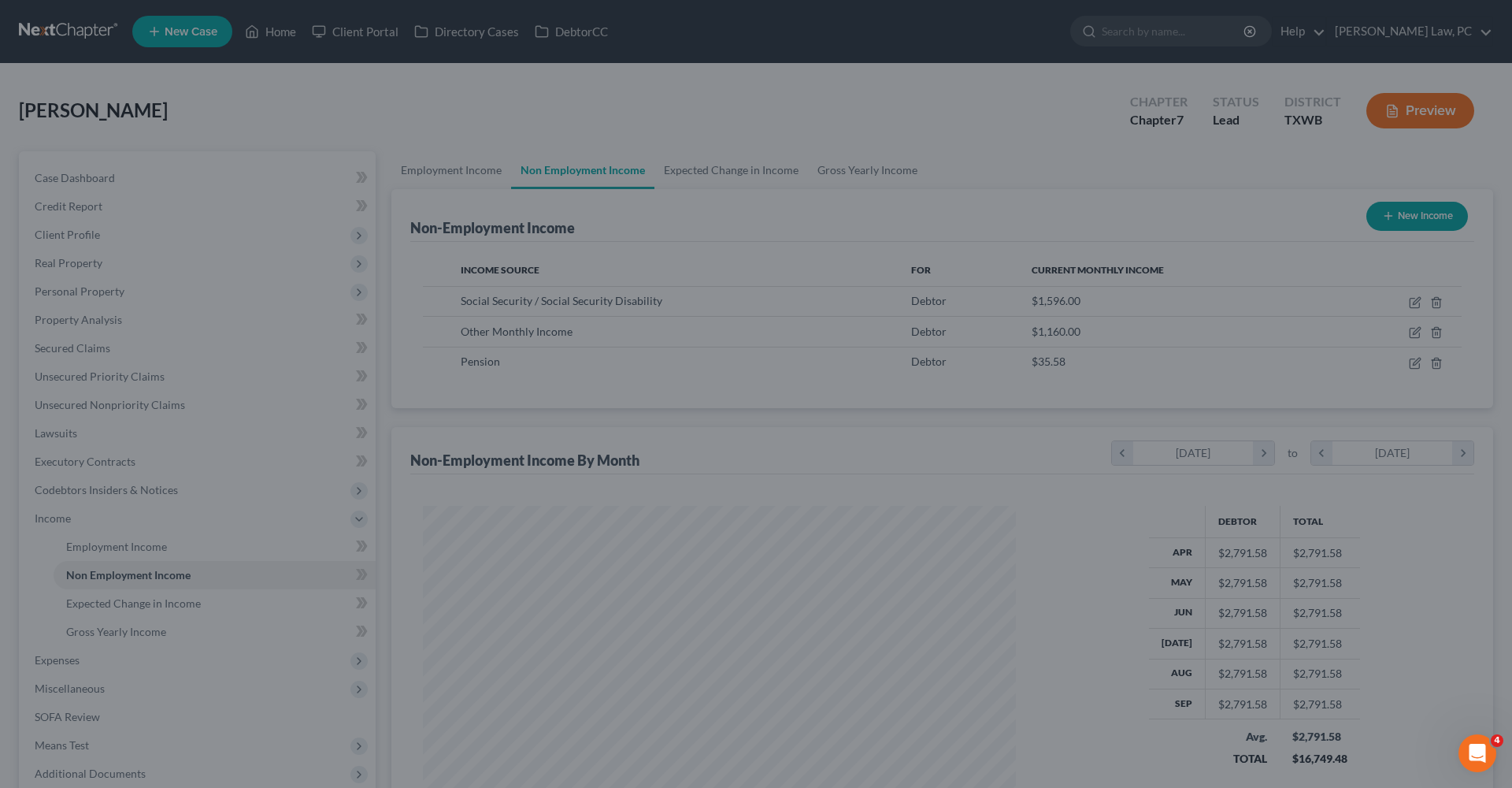
click at [757, 201] on div at bounding box center [756, 394] width 1512 height 788
click at [715, 178] on div at bounding box center [756, 394] width 1512 height 788
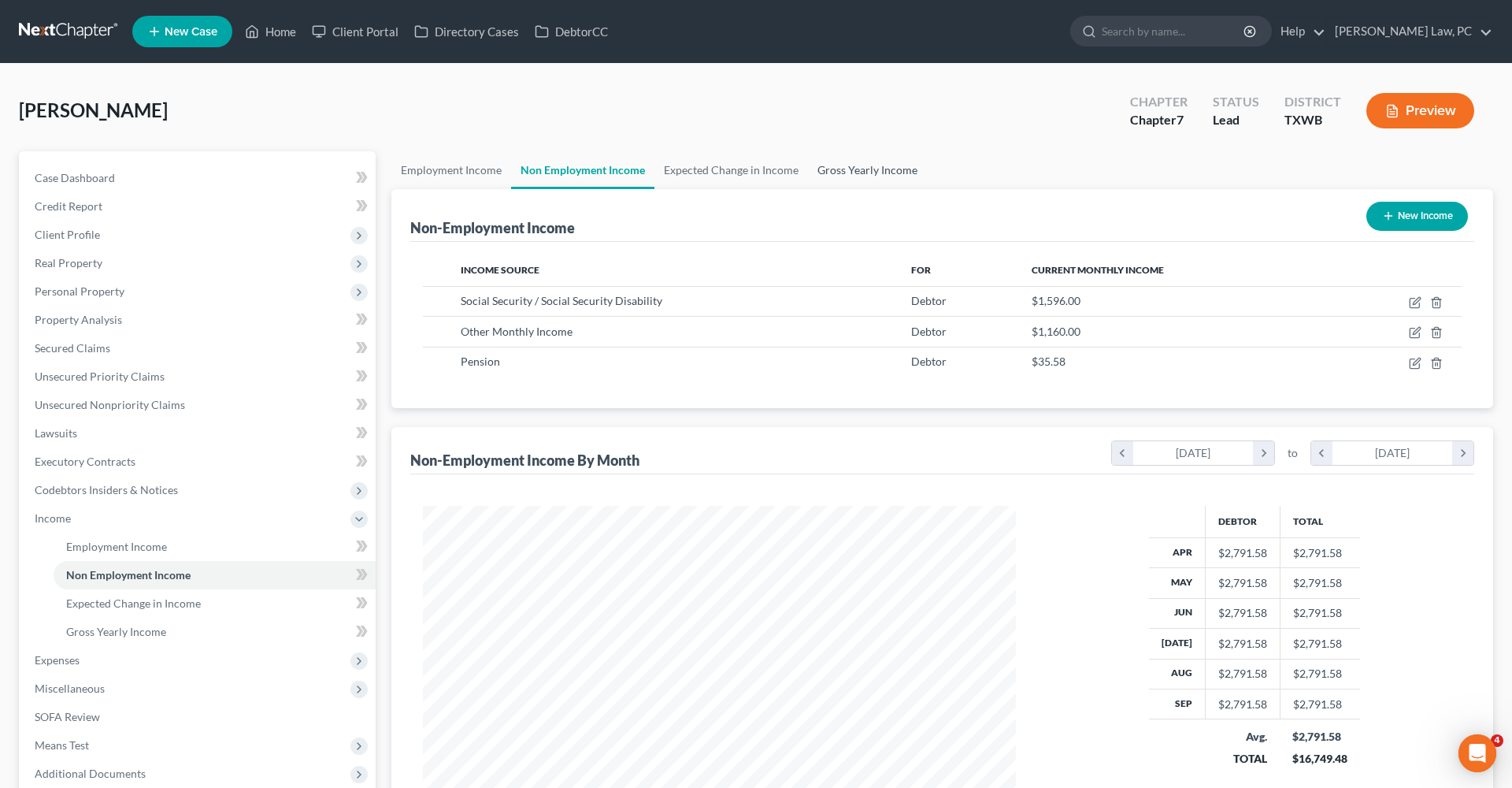
scroll to position [296, 624]
click at [868, 166] on link "Gross Yearly Income" at bounding box center [867, 171] width 119 height 38
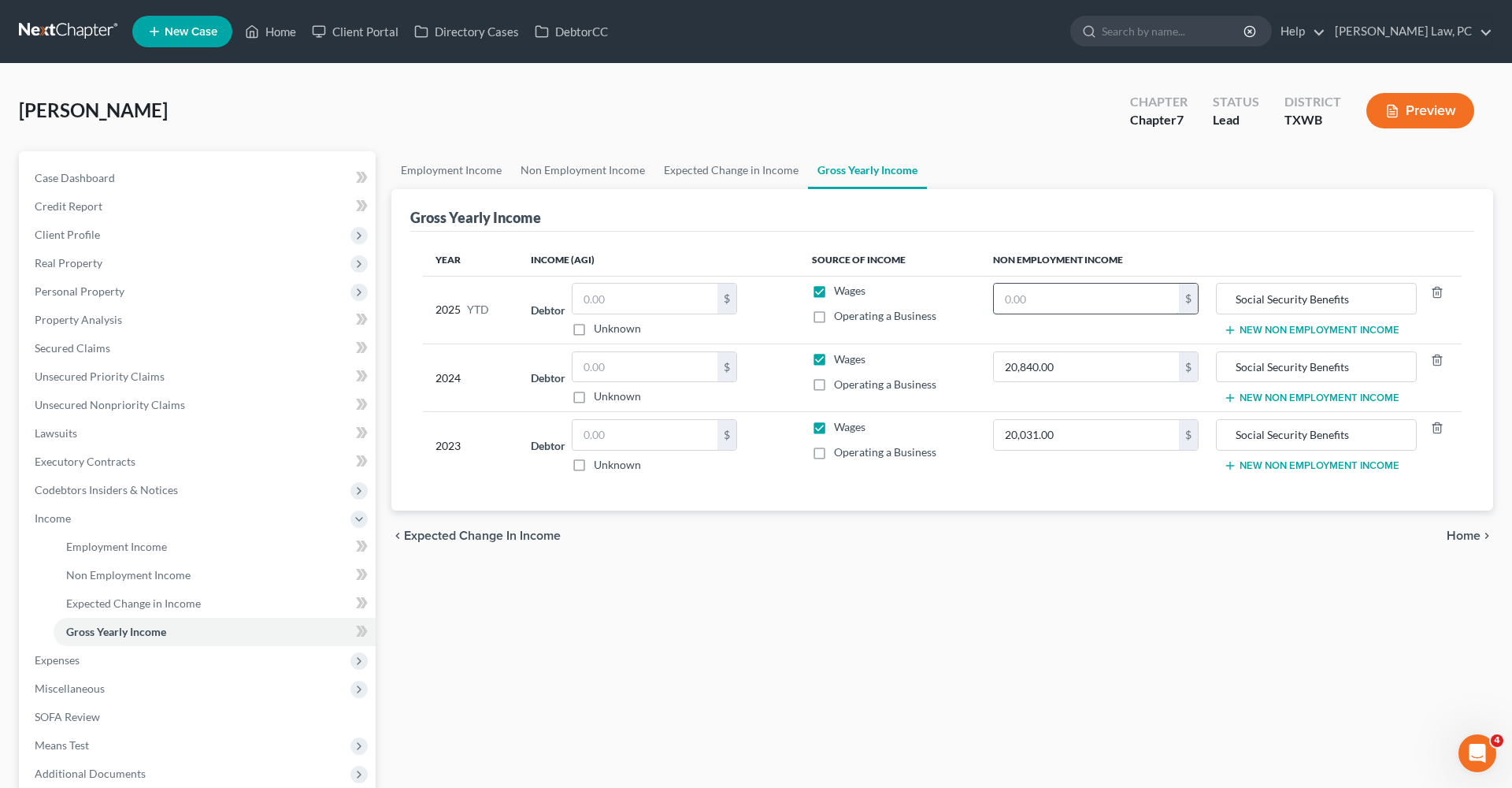
click at [1077, 308] on input "text" at bounding box center [1087, 298] width 185 height 30
click at [71, 663] on span "Expenses" at bounding box center [57, 660] width 45 height 13
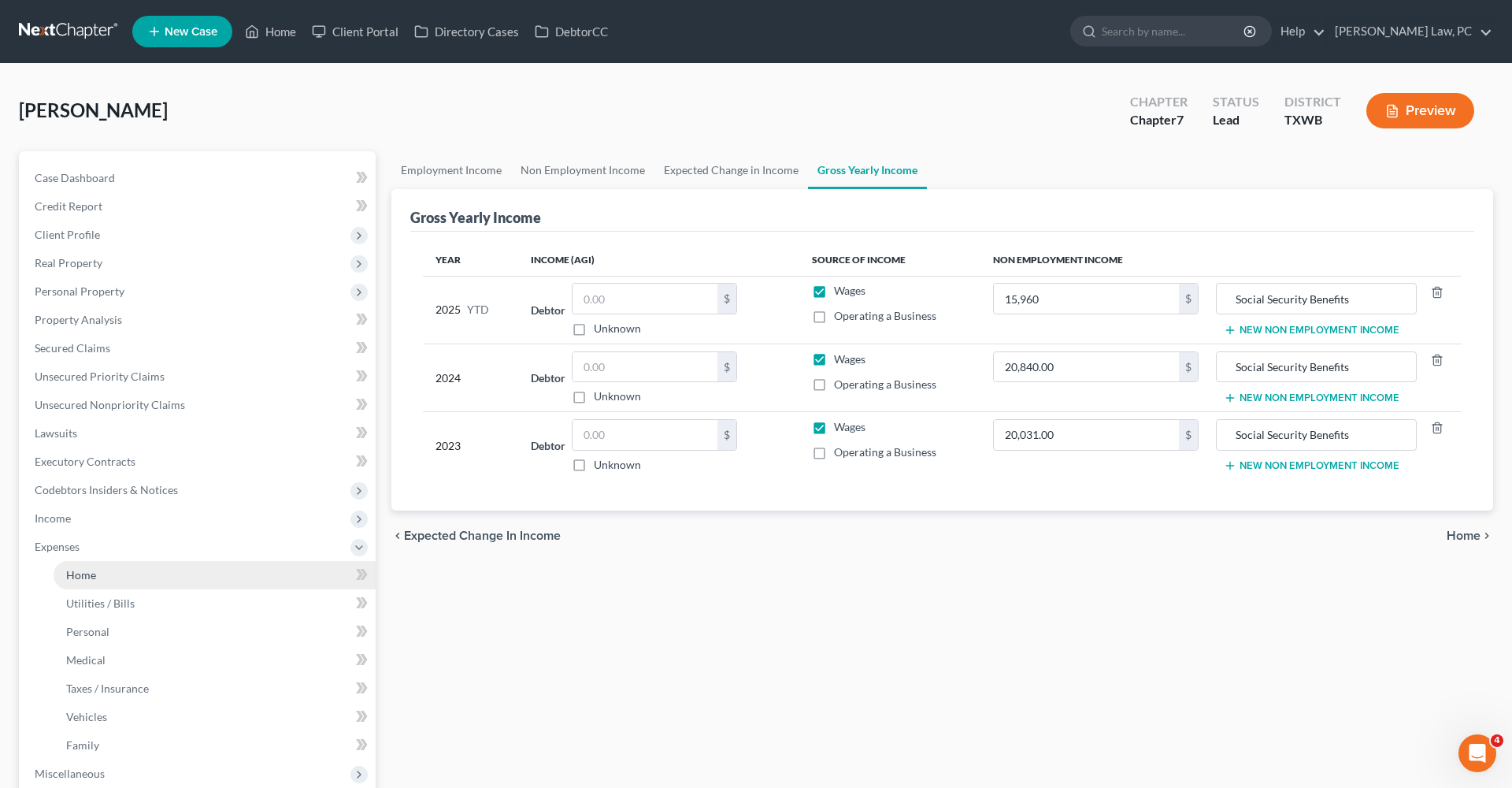
click at [89, 575] on span "Home" at bounding box center [81, 575] width 30 height 13
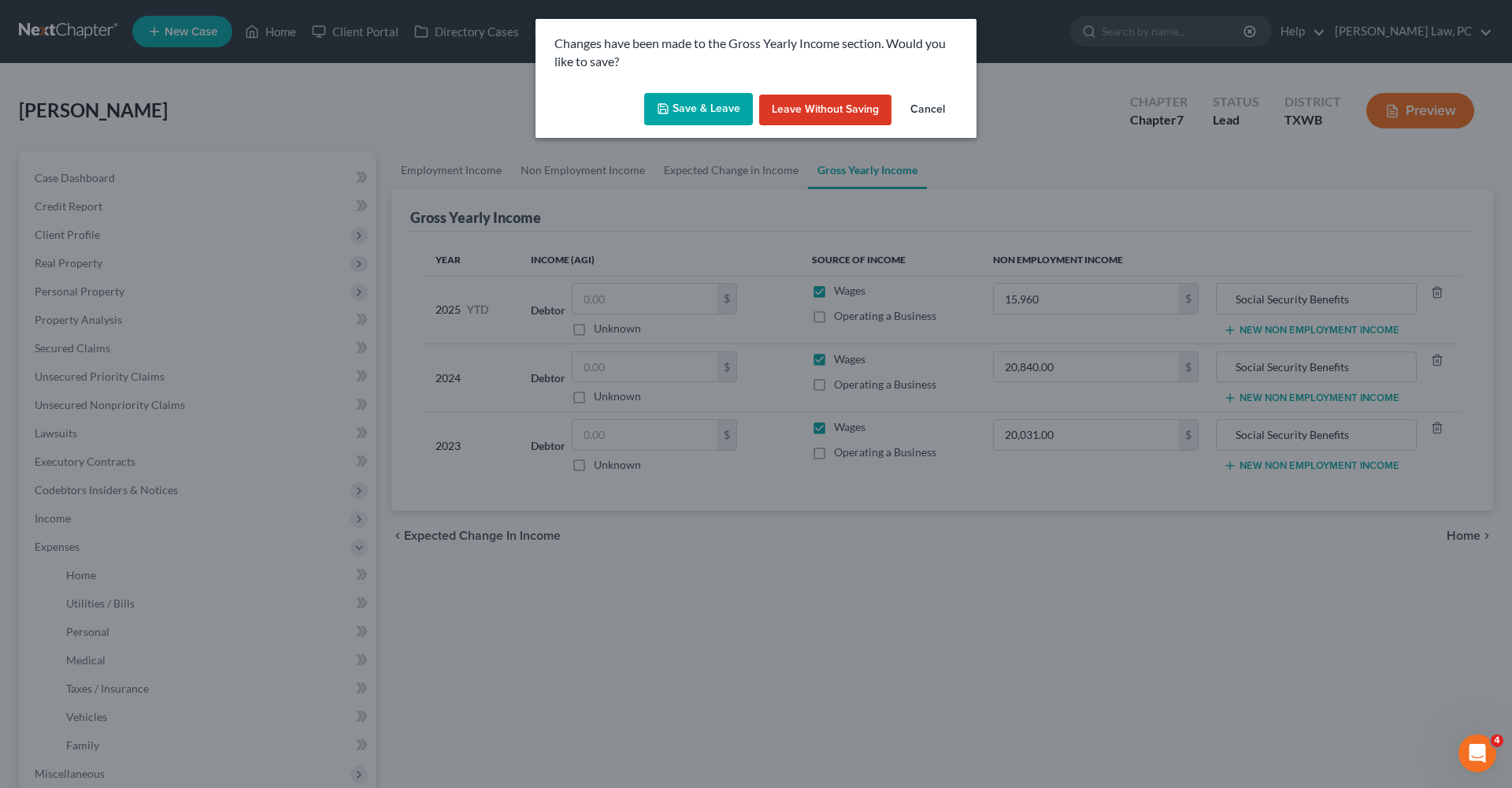
click at [719, 113] on button "Save & Leave" at bounding box center [698, 109] width 109 height 33
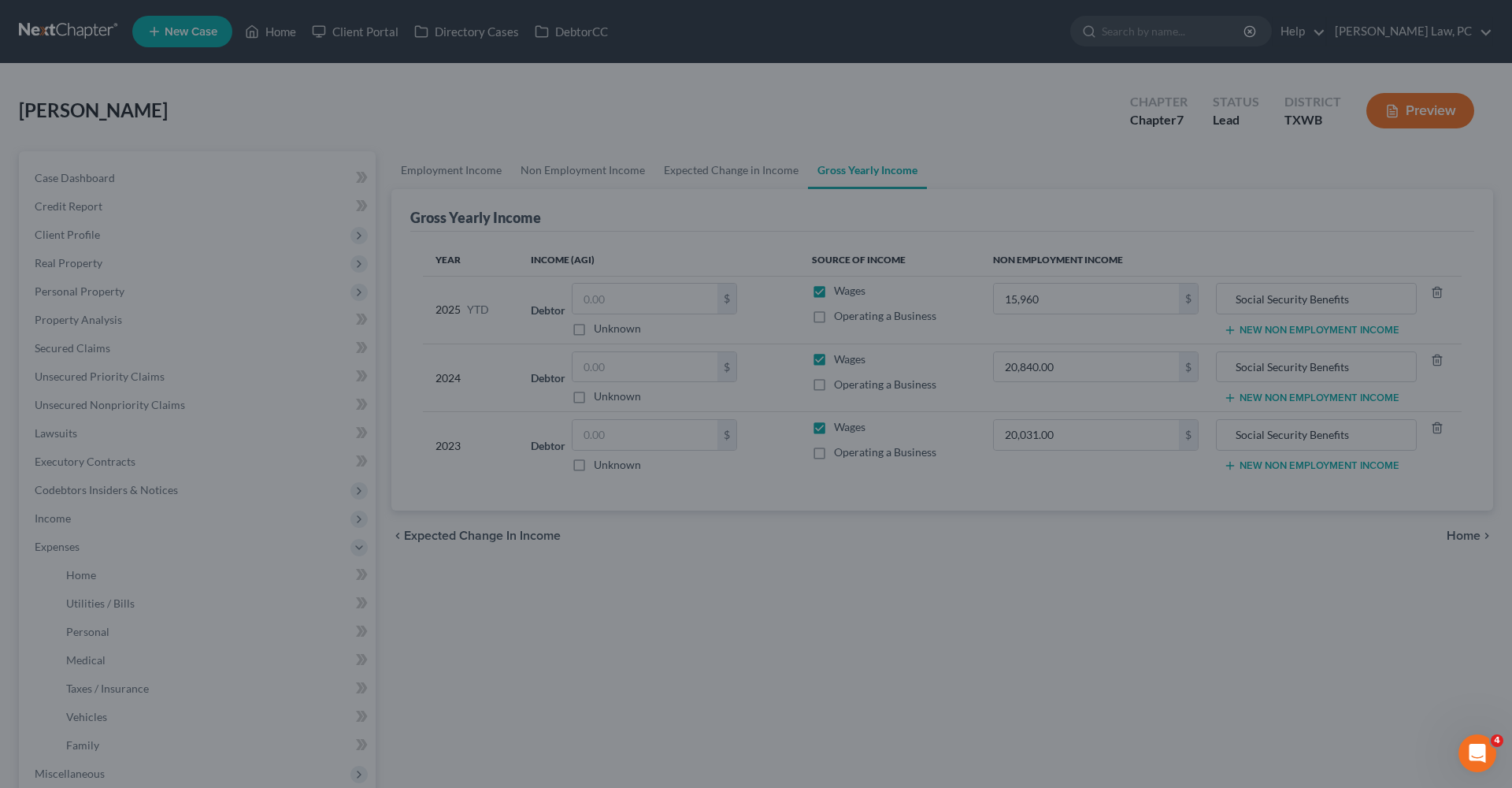
type input "15,960.00"
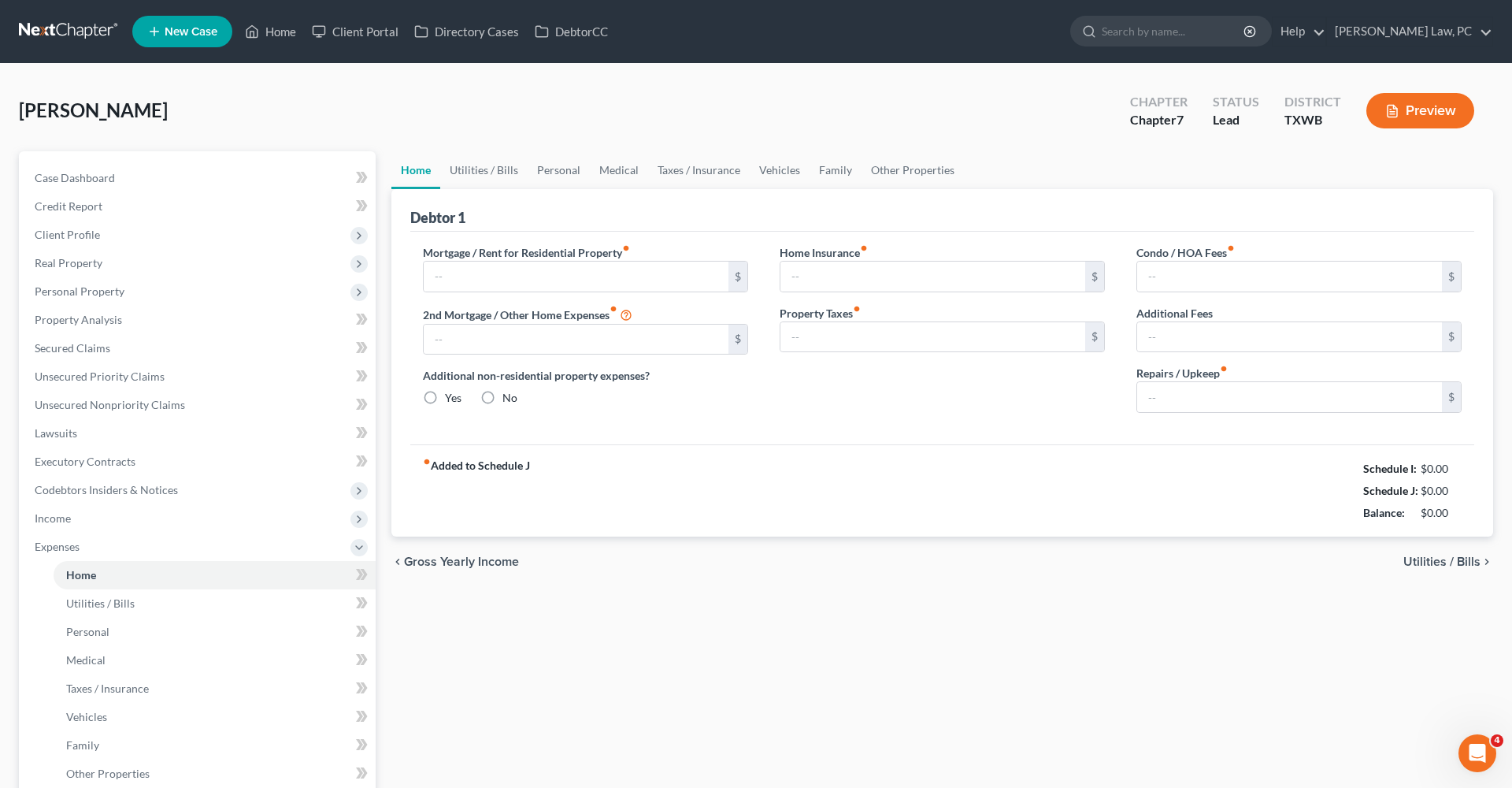
type input "925.00"
type input "86.00"
radio input "true"
type input "0.00"
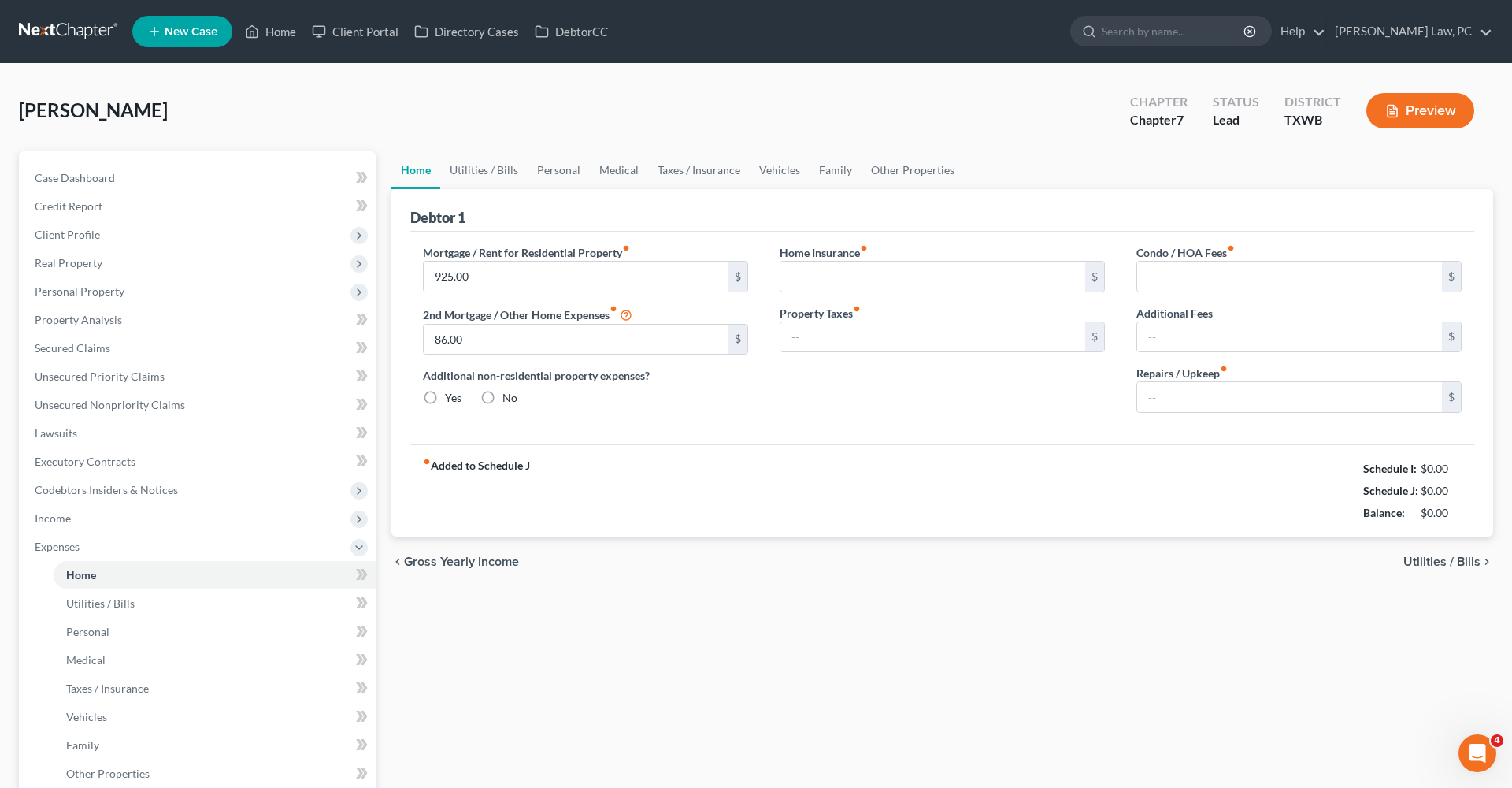
type input "0.00"
type input "50.00"
click at [483, 170] on link "Utilities / Bills" at bounding box center [484, 171] width 88 height 38
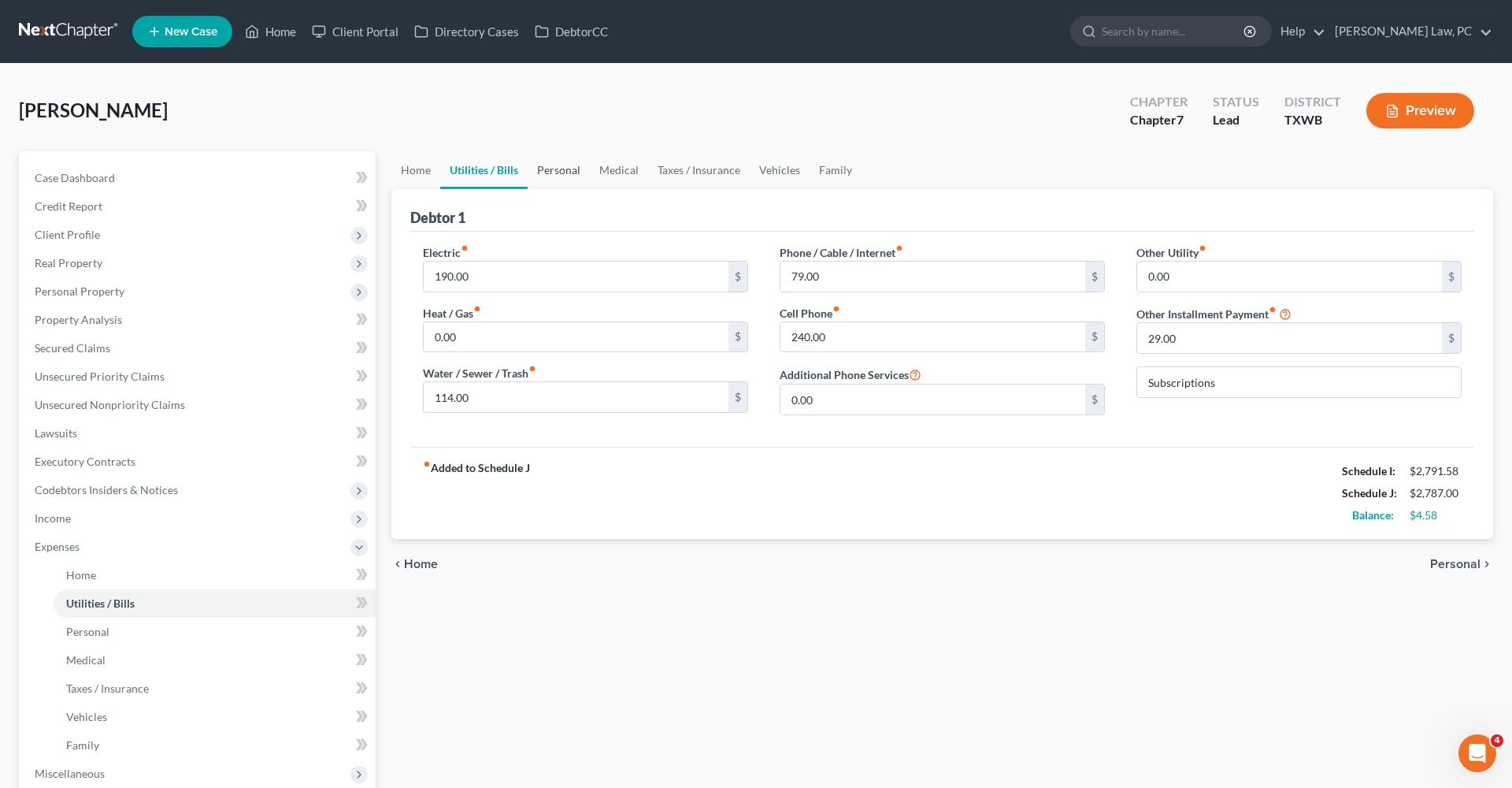
click at [555, 175] on link "Personal" at bounding box center [559, 171] width 62 height 38
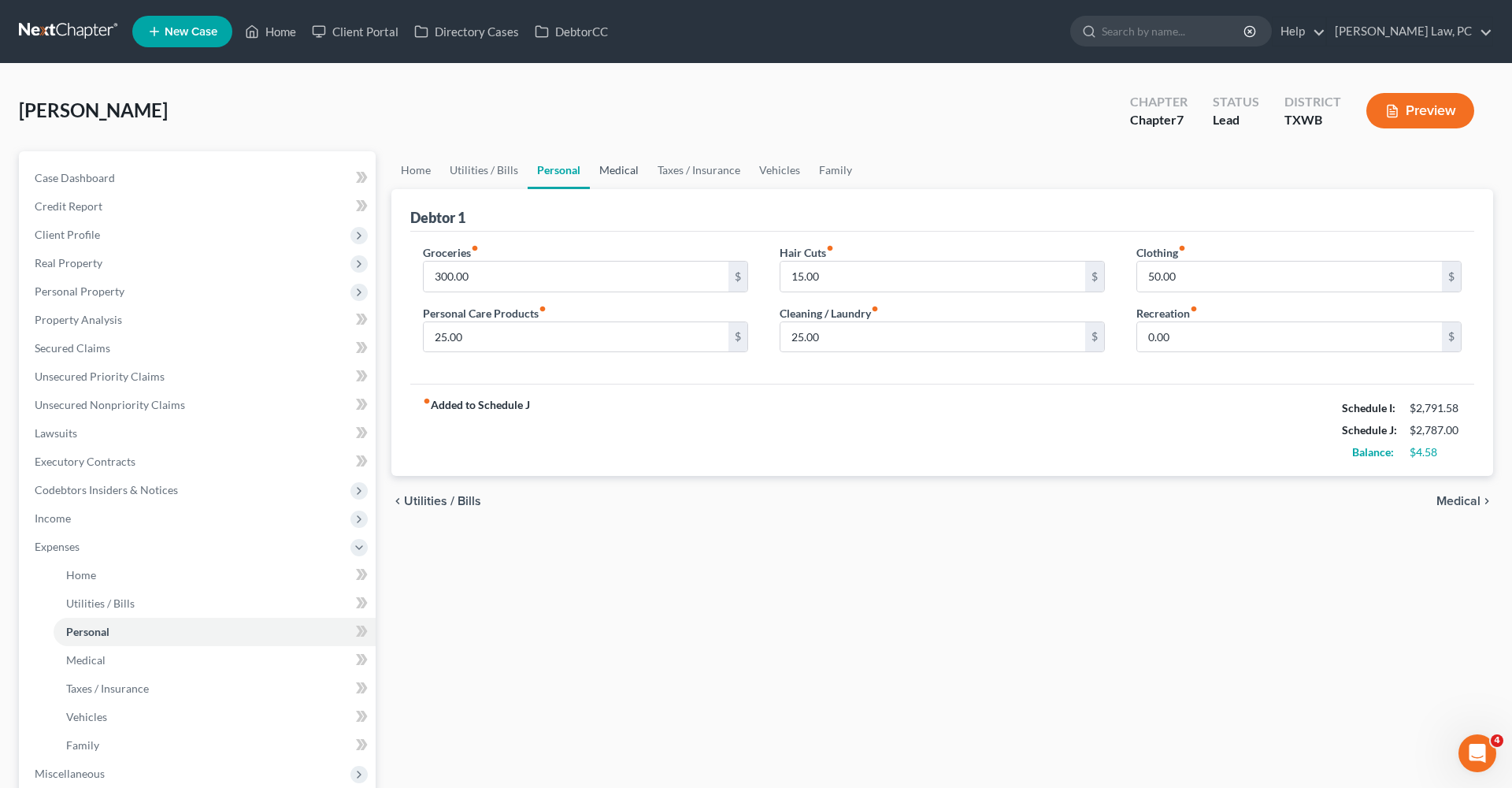
click at [624, 166] on link "Medical" at bounding box center [619, 171] width 58 height 38
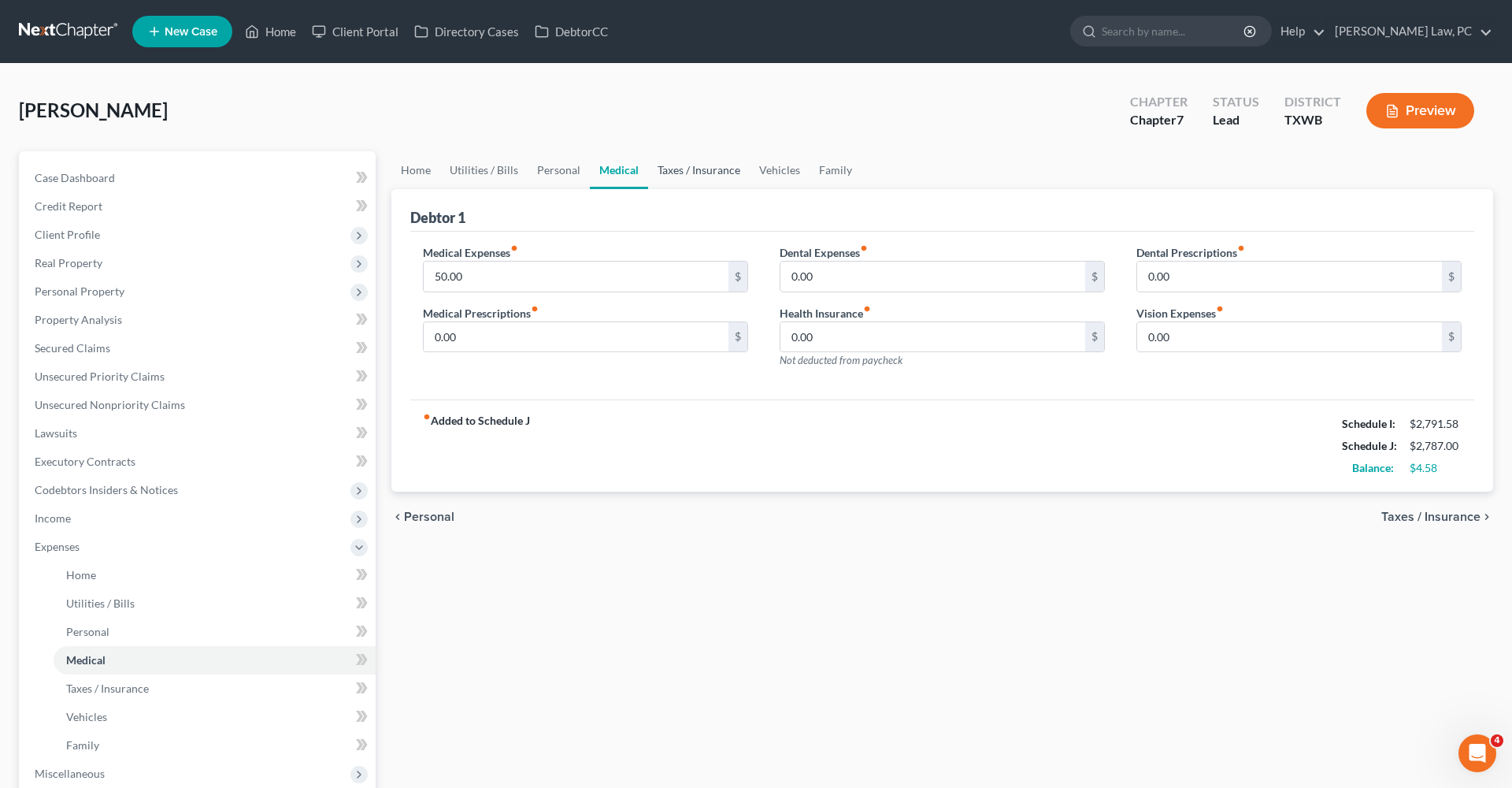
click at [675, 166] on link "Taxes / Insurance" at bounding box center [699, 171] width 102 height 38
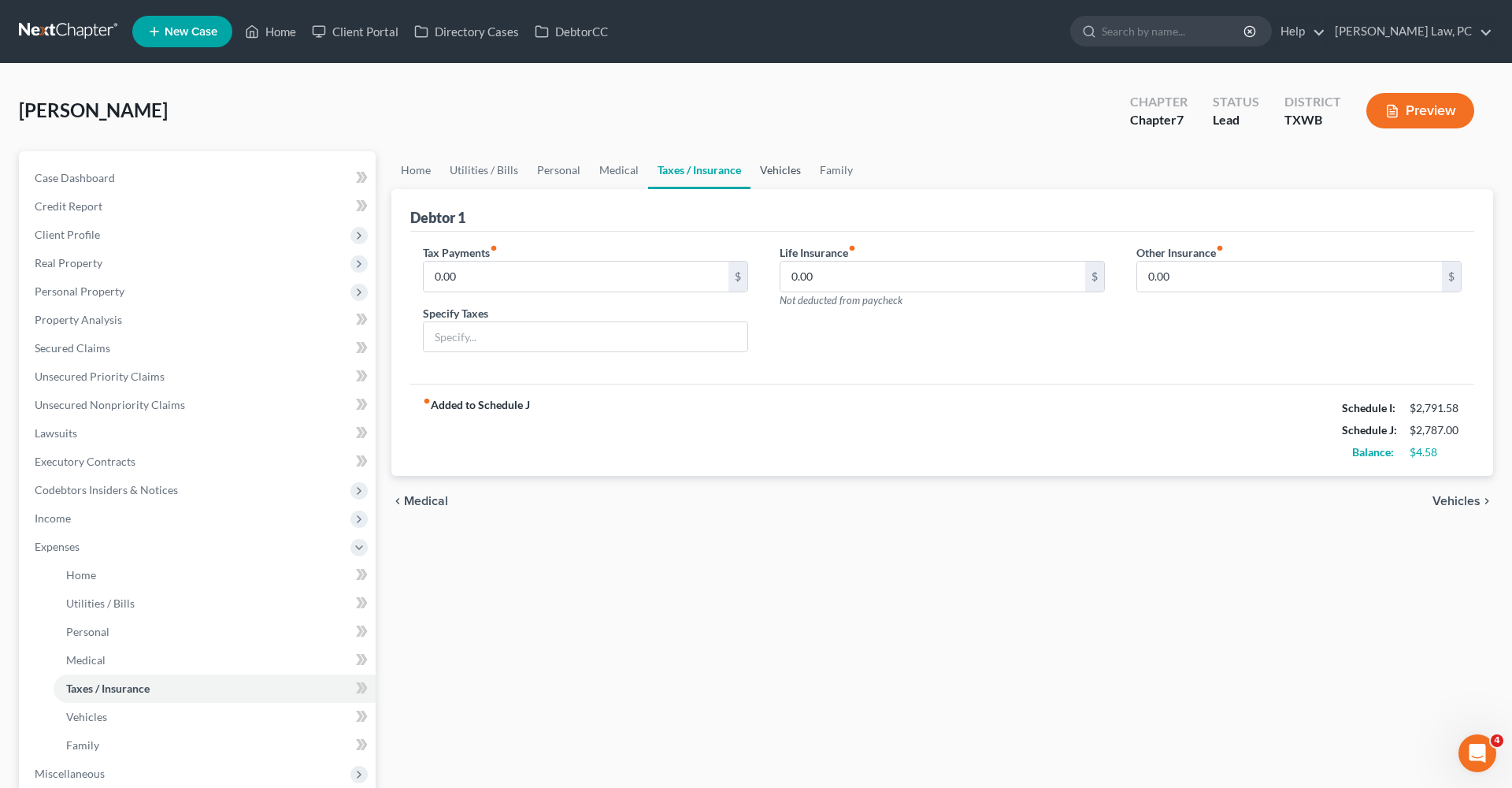
click at [772, 170] on link "Vehicles" at bounding box center [780, 171] width 60 height 38
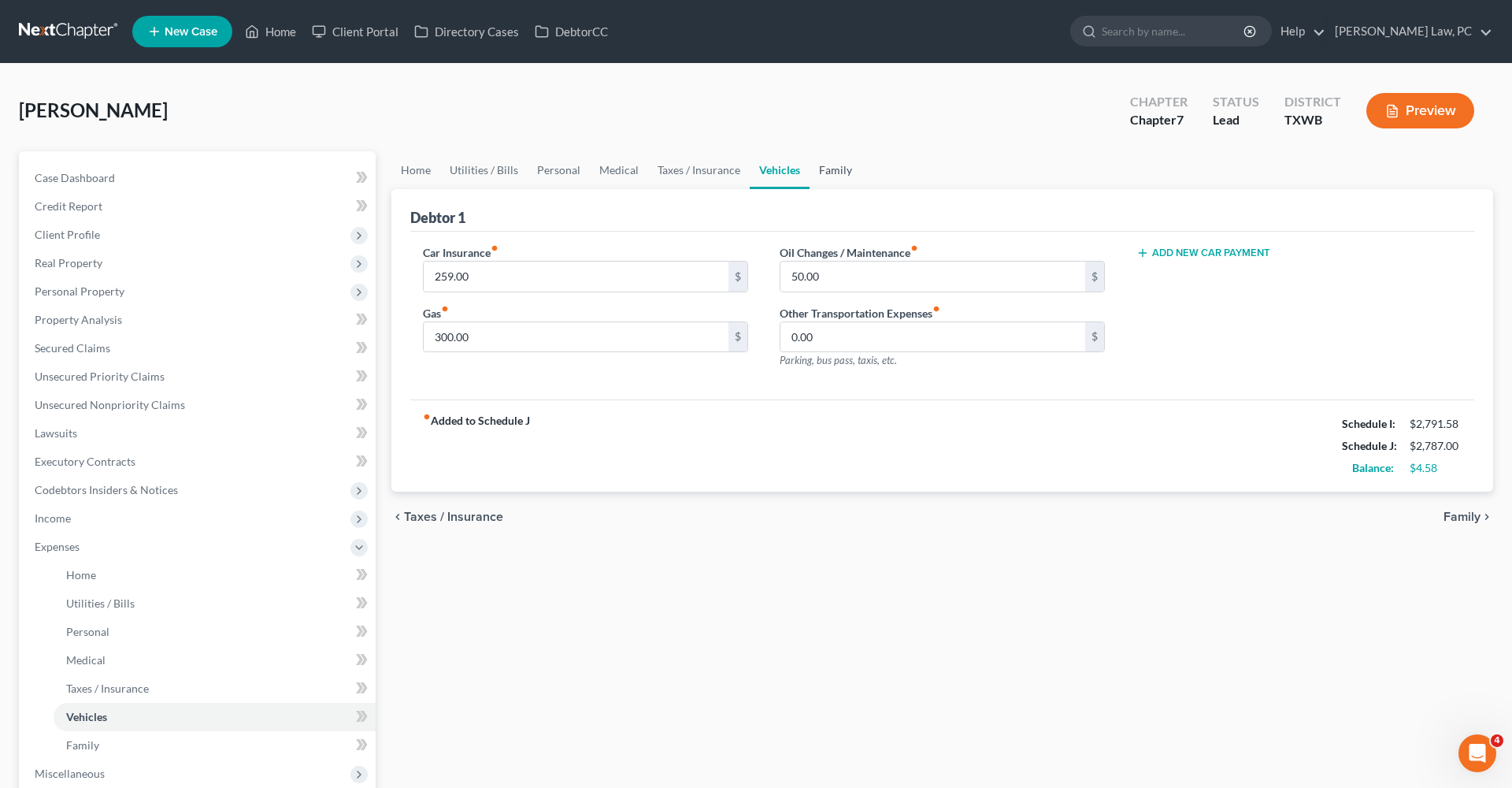
click at [836, 171] on link "Family" at bounding box center [835, 171] width 52 height 38
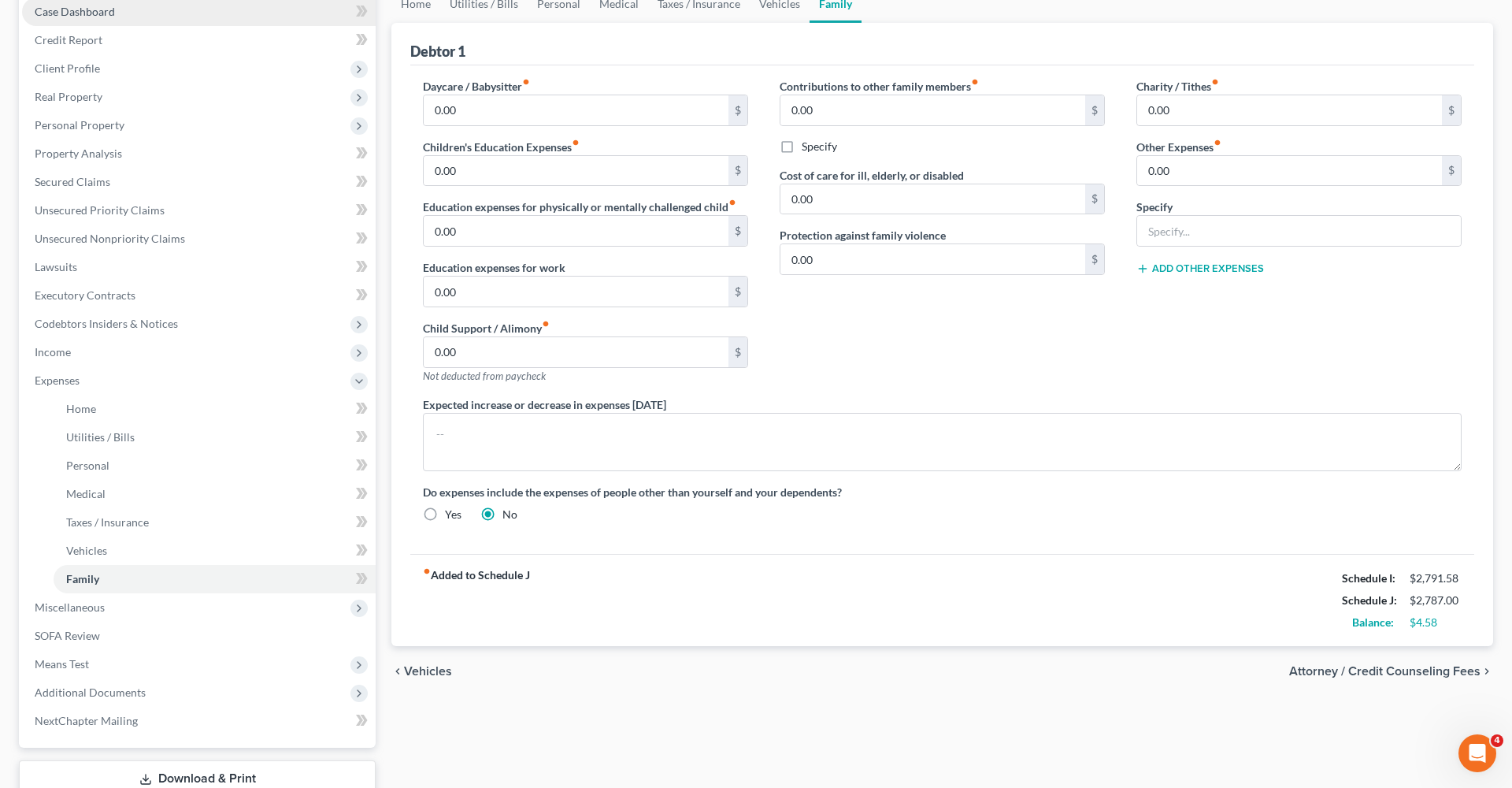
scroll to position [218, 0]
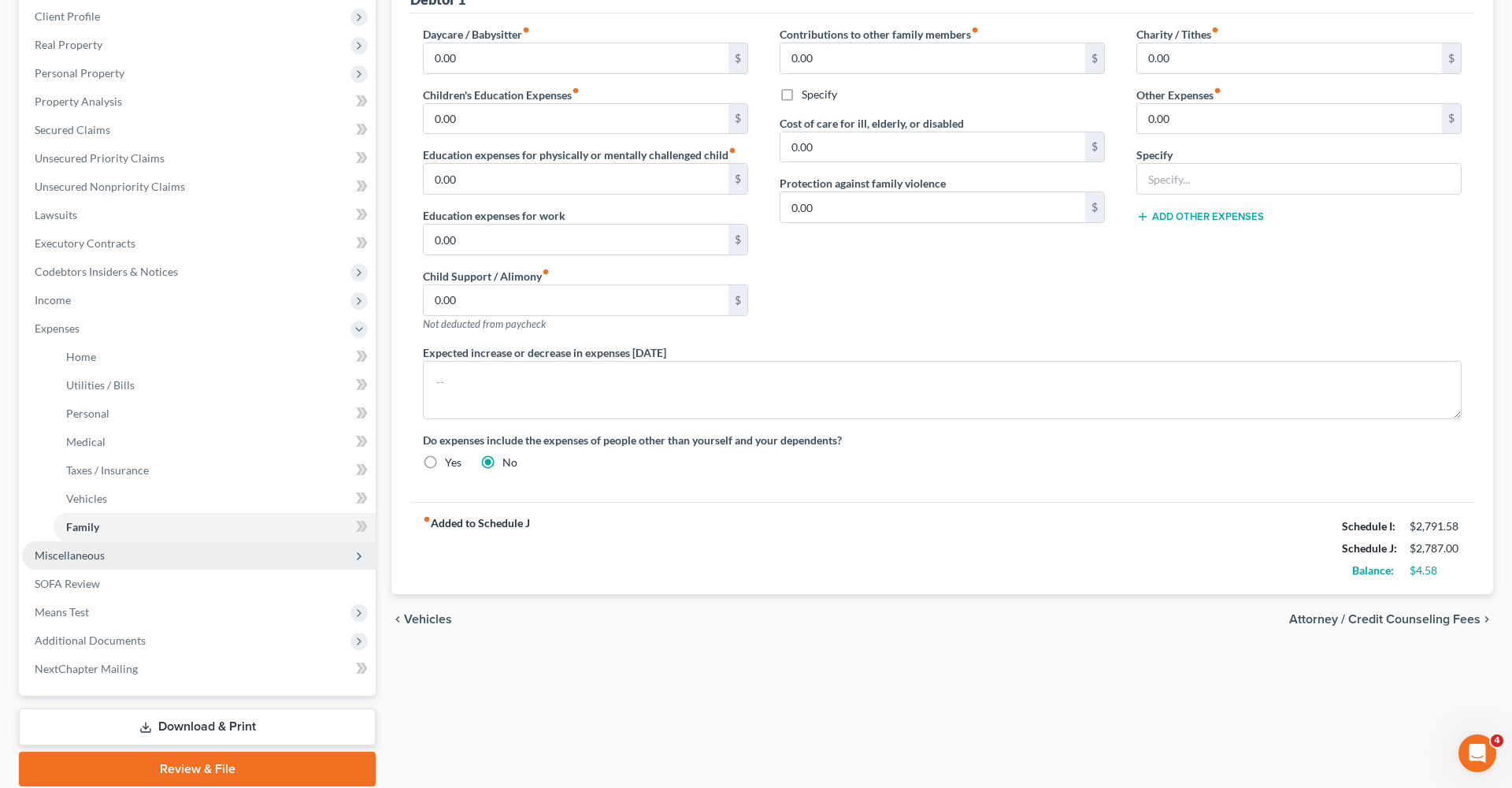
click at [70, 551] on span "Miscellaneous" at bounding box center [70, 555] width 70 height 13
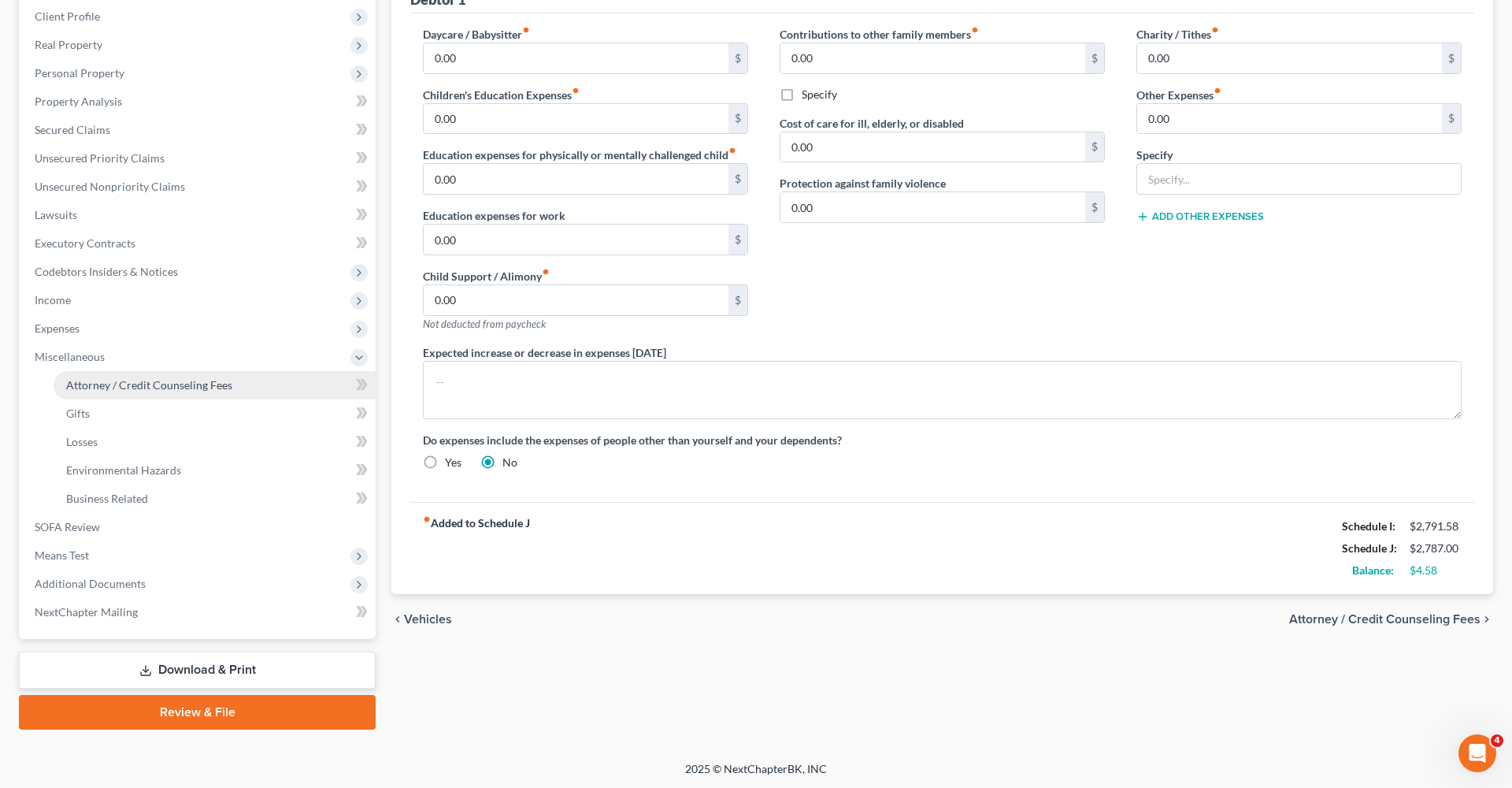
click at [151, 386] on span "Attorney / Credit Counseling Fees" at bounding box center [149, 385] width 166 height 13
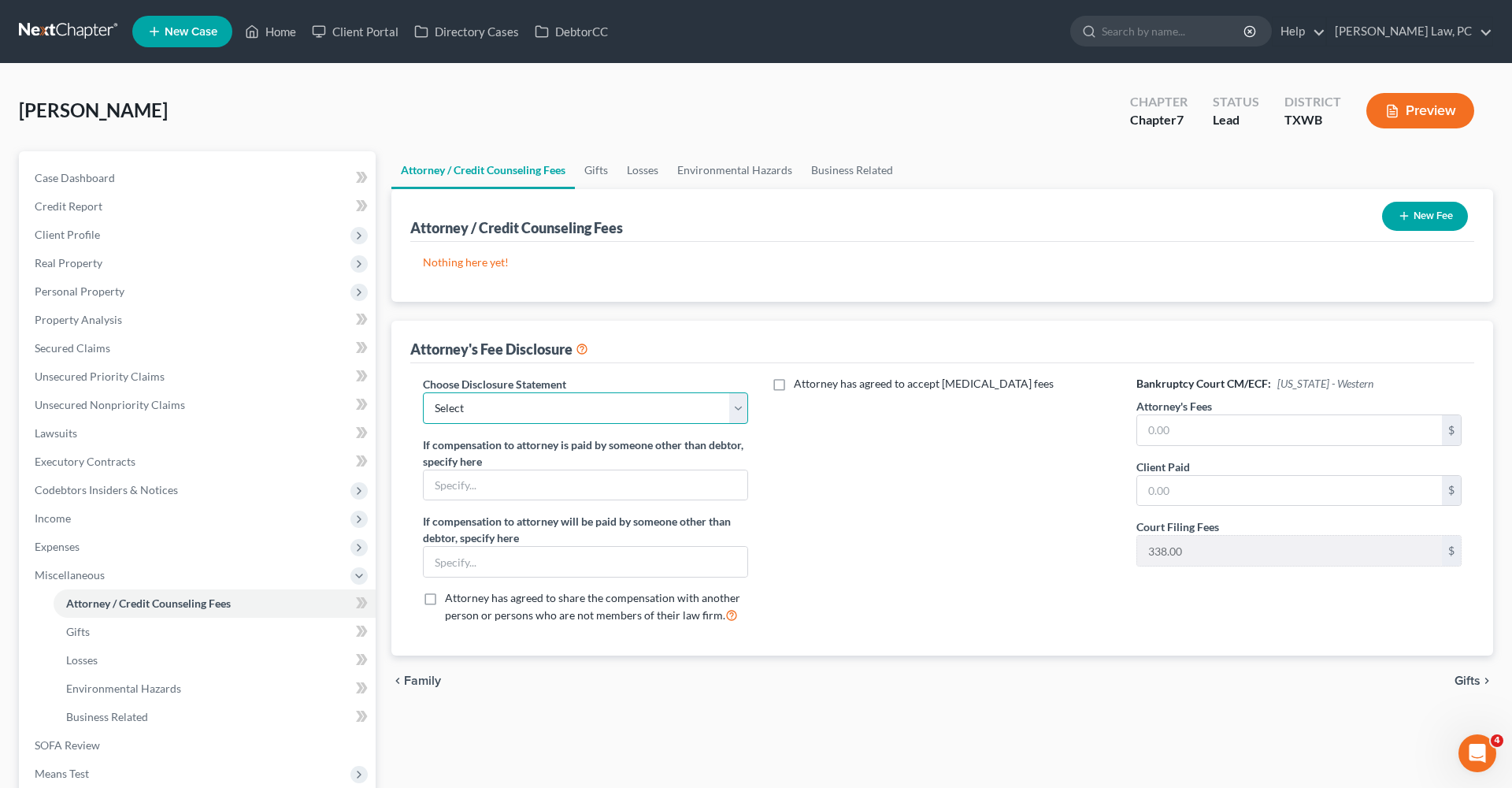
select select "4"
click at [1172, 432] on input "text" at bounding box center [1290, 430] width 305 height 30
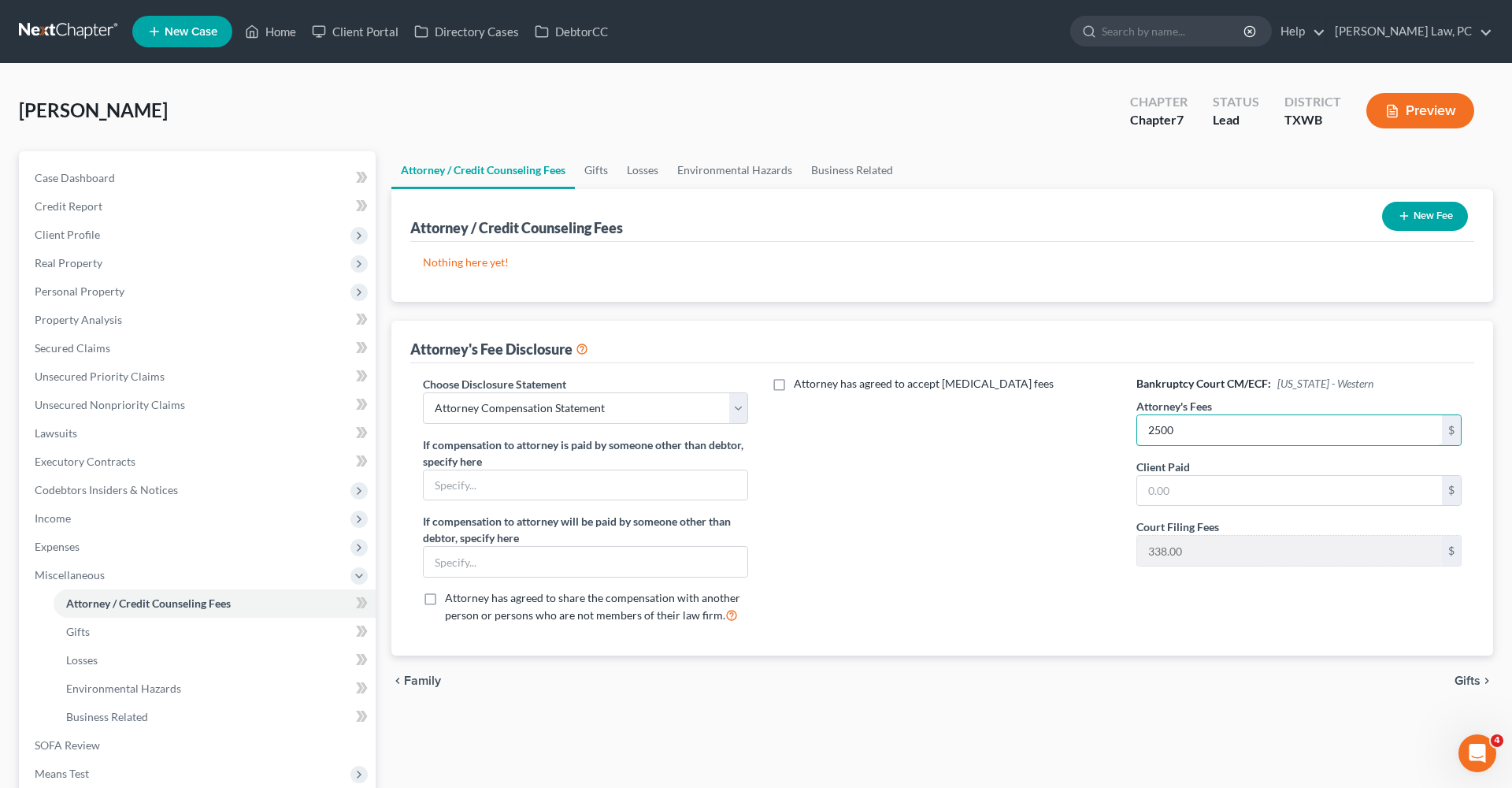
type input "2,500"
click at [1207, 498] on input "text" at bounding box center [1290, 490] width 305 height 30
type input "2,500"
click at [1417, 209] on button "New Fee" at bounding box center [1425, 216] width 86 height 30
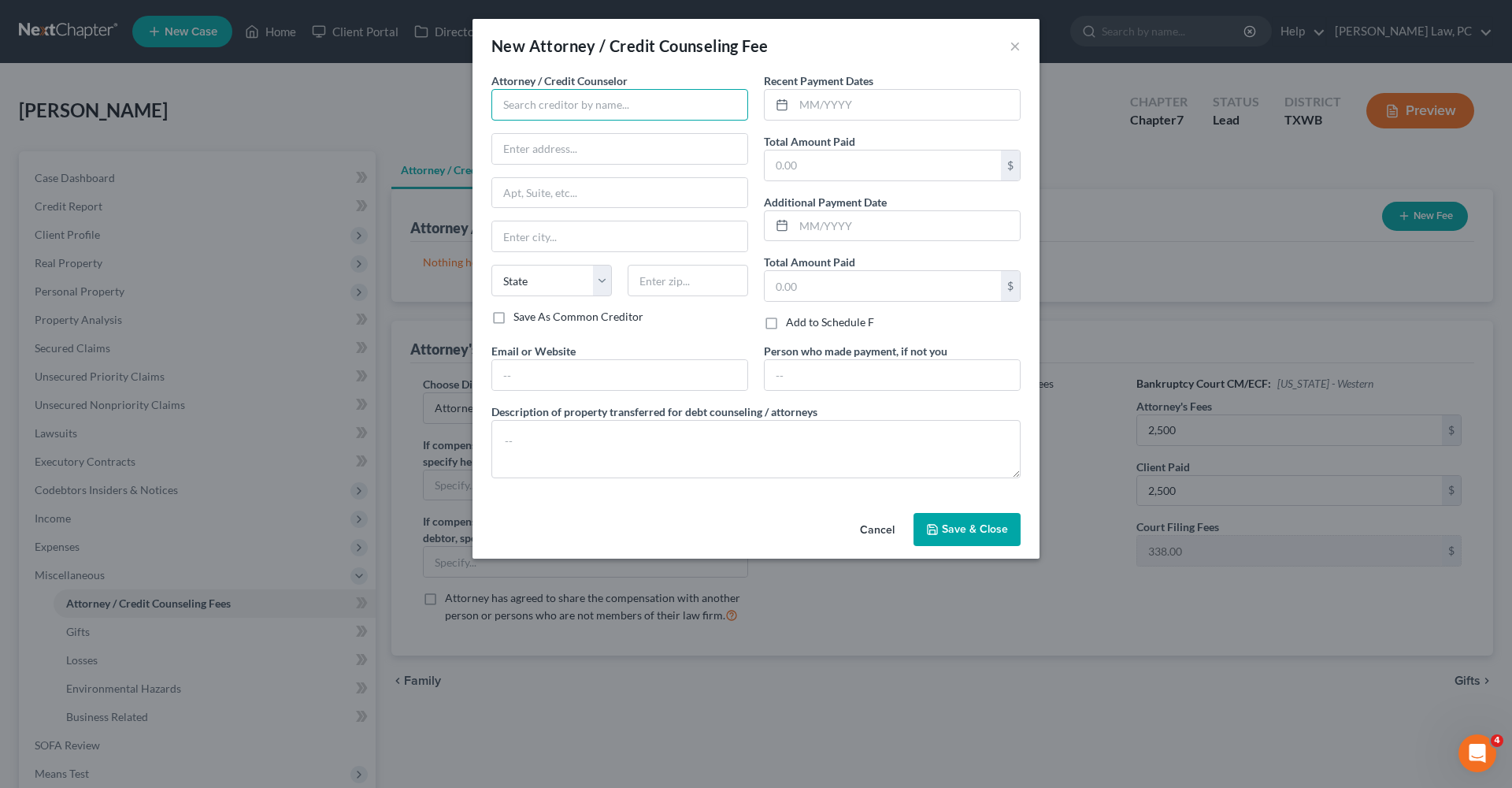
click at [605, 115] on input "text" at bounding box center [620, 105] width 257 height 31
click at [562, 137] on div "Debtorcc" at bounding box center [586, 132] width 164 height 16
type input "Debtorcc"
type input "378 Summit Ave"
type input "Jersey City"
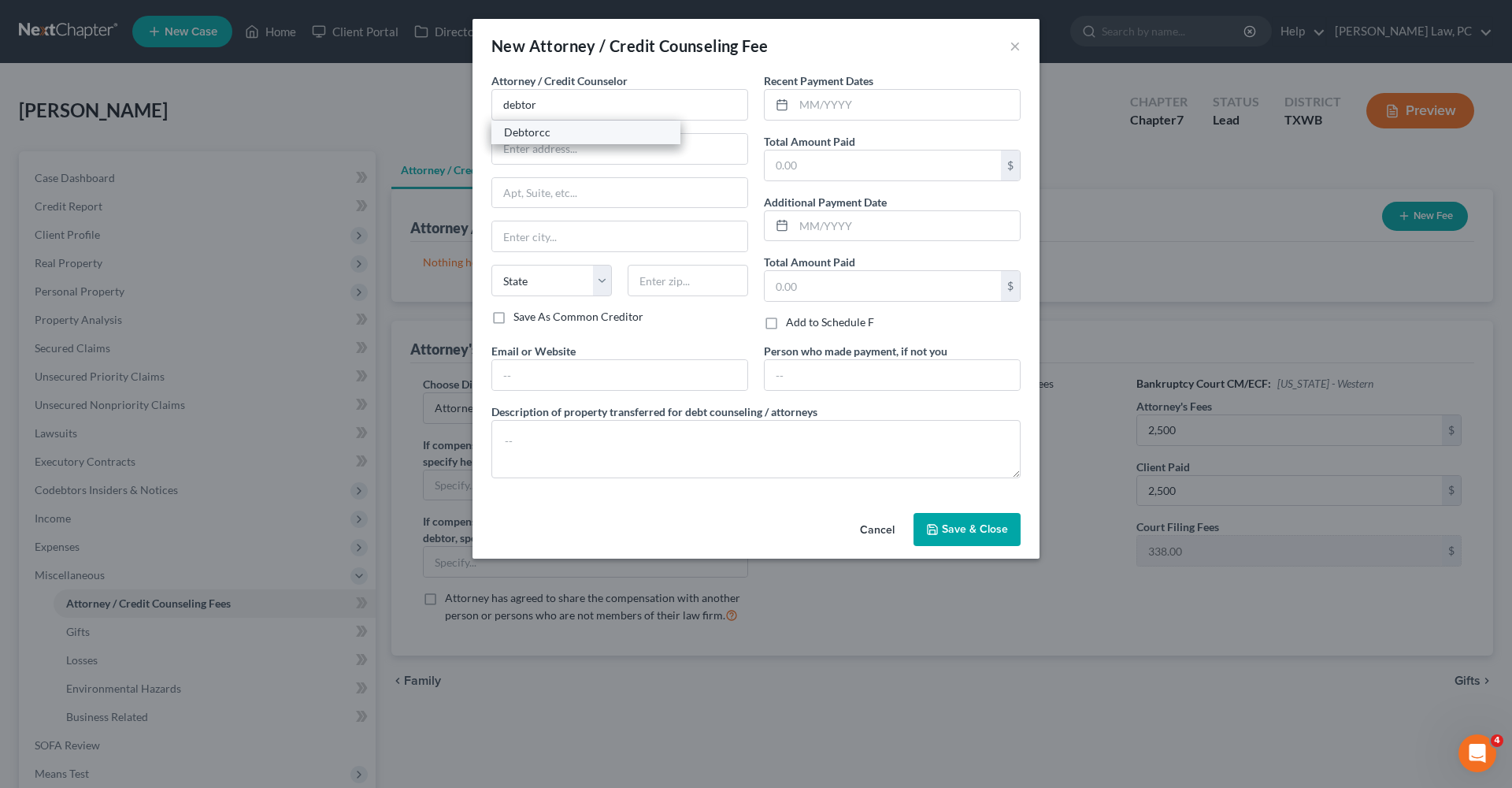
select select "33"
type input "07306"
click at [824, 117] on input "text" at bounding box center [907, 105] width 226 height 30
type input "1"
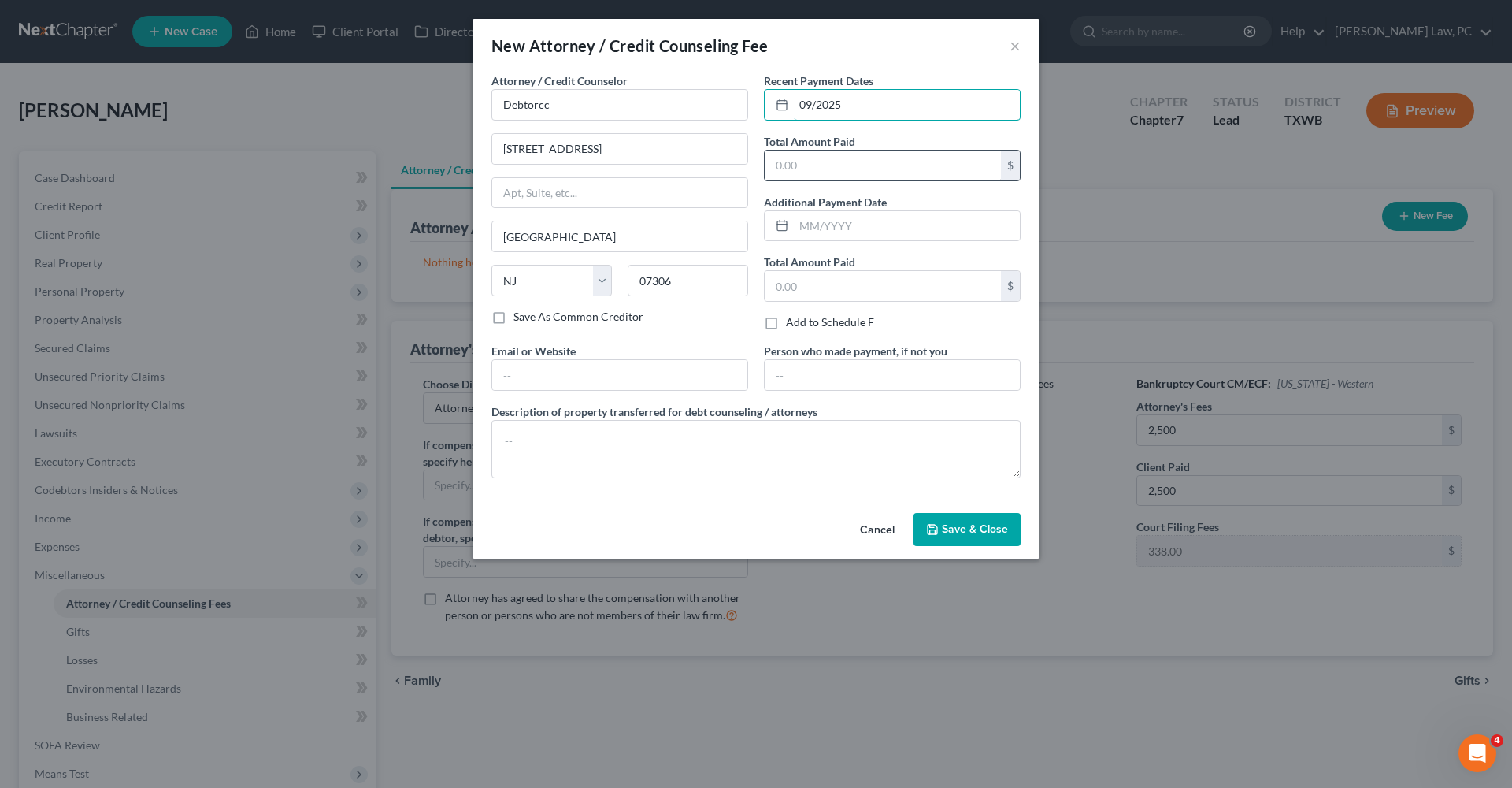
type input "09/2025"
click at [802, 164] on input "text" at bounding box center [883, 166] width 236 height 30
type input "14.95"
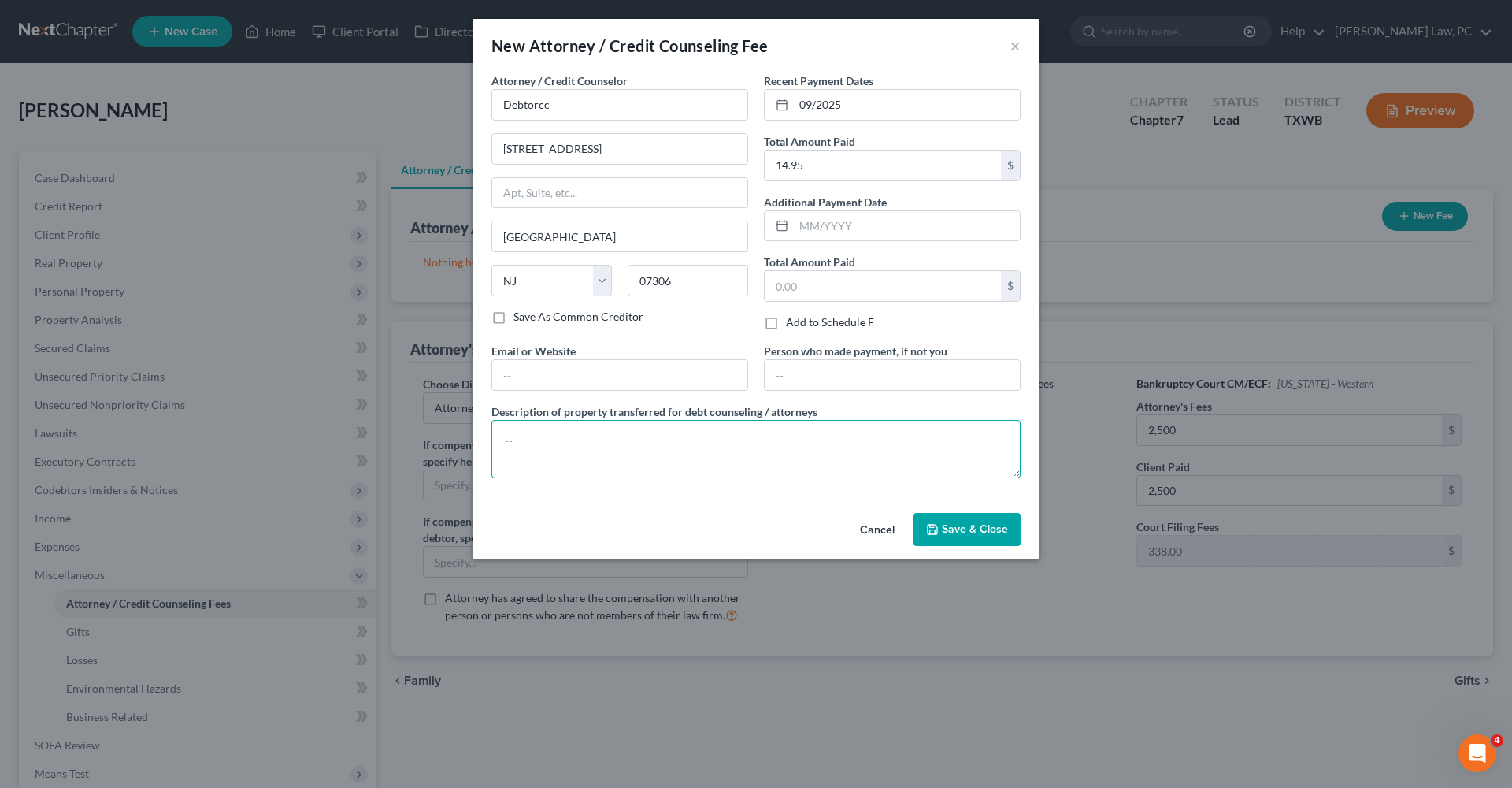
click at [597, 440] on textarea at bounding box center [756, 449] width 529 height 58
type textarea "Credit Counseling"
click at [986, 529] on span "Save & Close" at bounding box center [974, 529] width 66 height 13
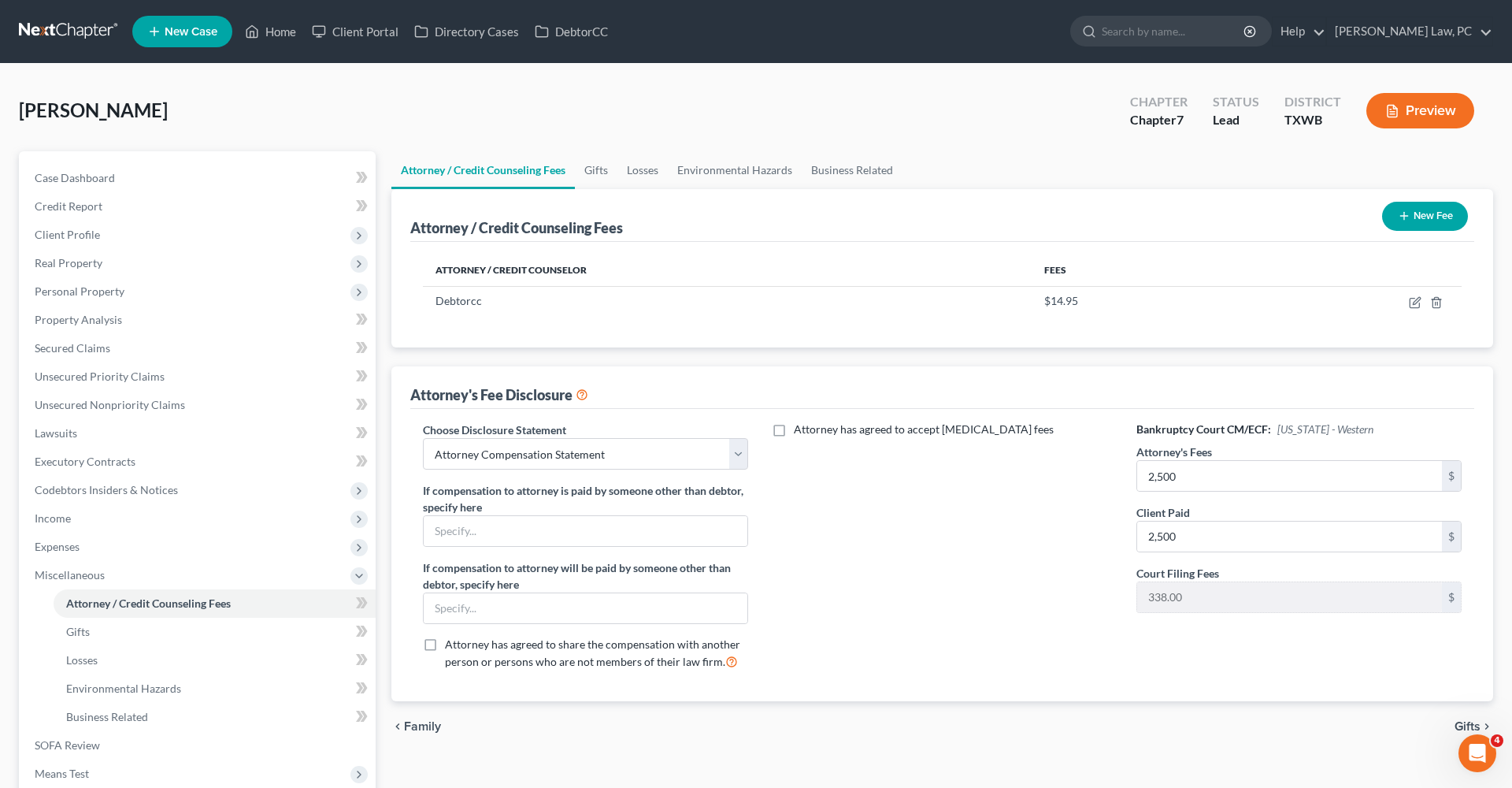
click at [1418, 218] on button "New Fee" at bounding box center [1425, 216] width 86 height 30
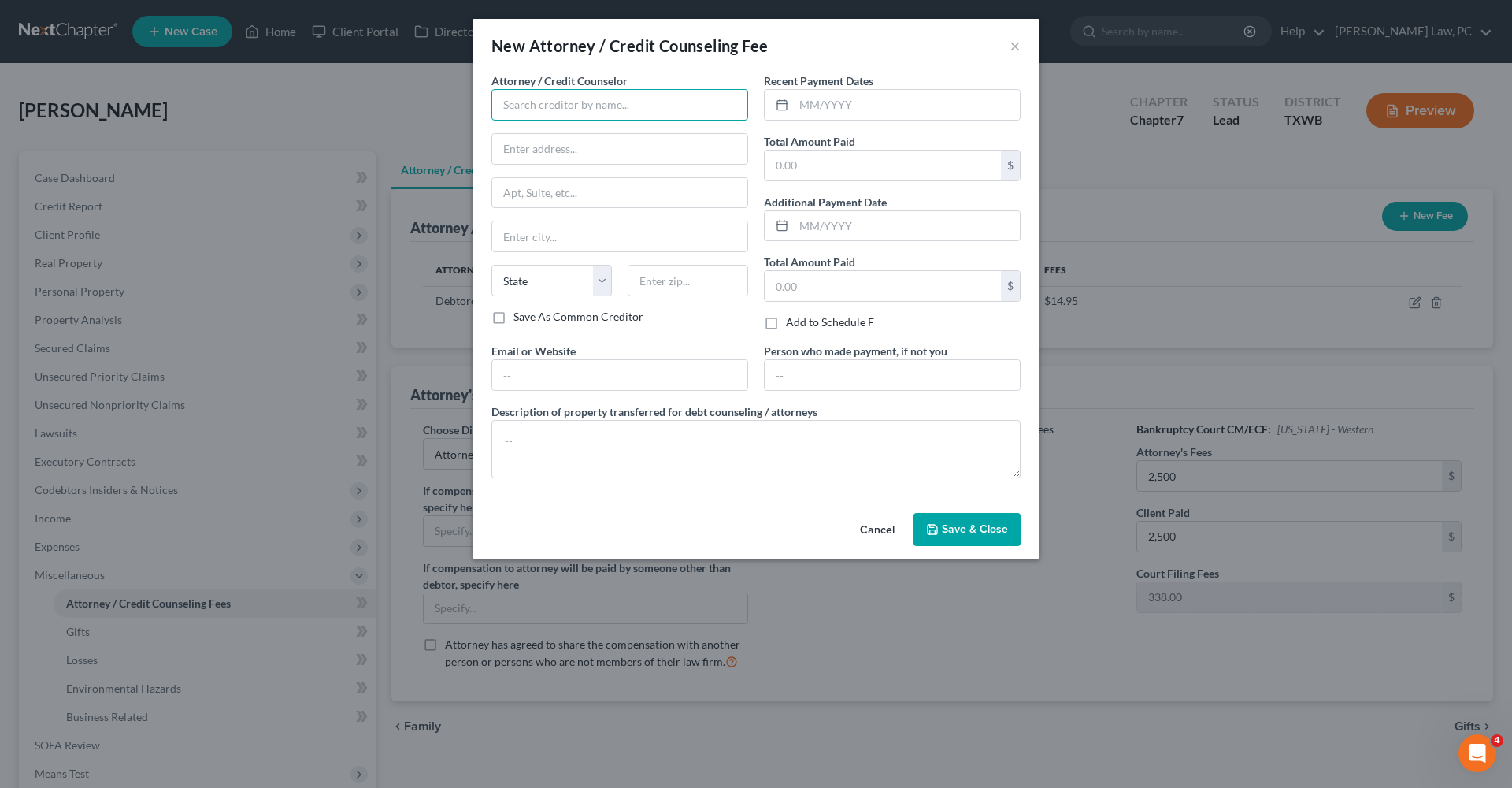
click at [617, 107] on input "text" at bounding box center [620, 105] width 257 height 31
click at [589, 134] on div "Xactus" at bounding box center [586, 132] width 164 height 16
type input "Xactus"
type input "370 Reed Road"
type input "Suite 100"
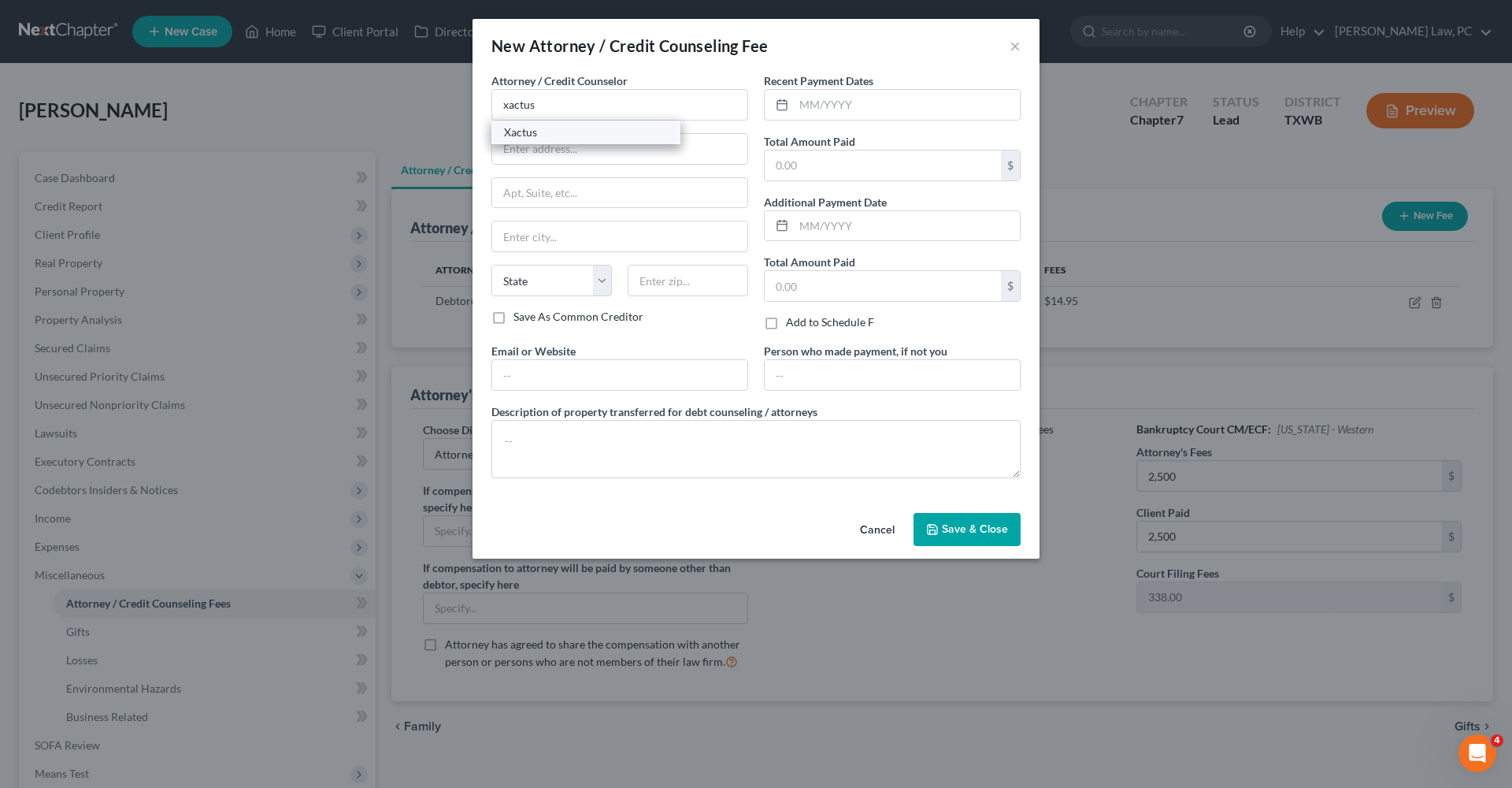
type input "Broomall"
select select "39"
type input "19008"
click at [804, 111] on input "text" at bounding box center [907, 105] width 226 height 30
type input "09/2025"
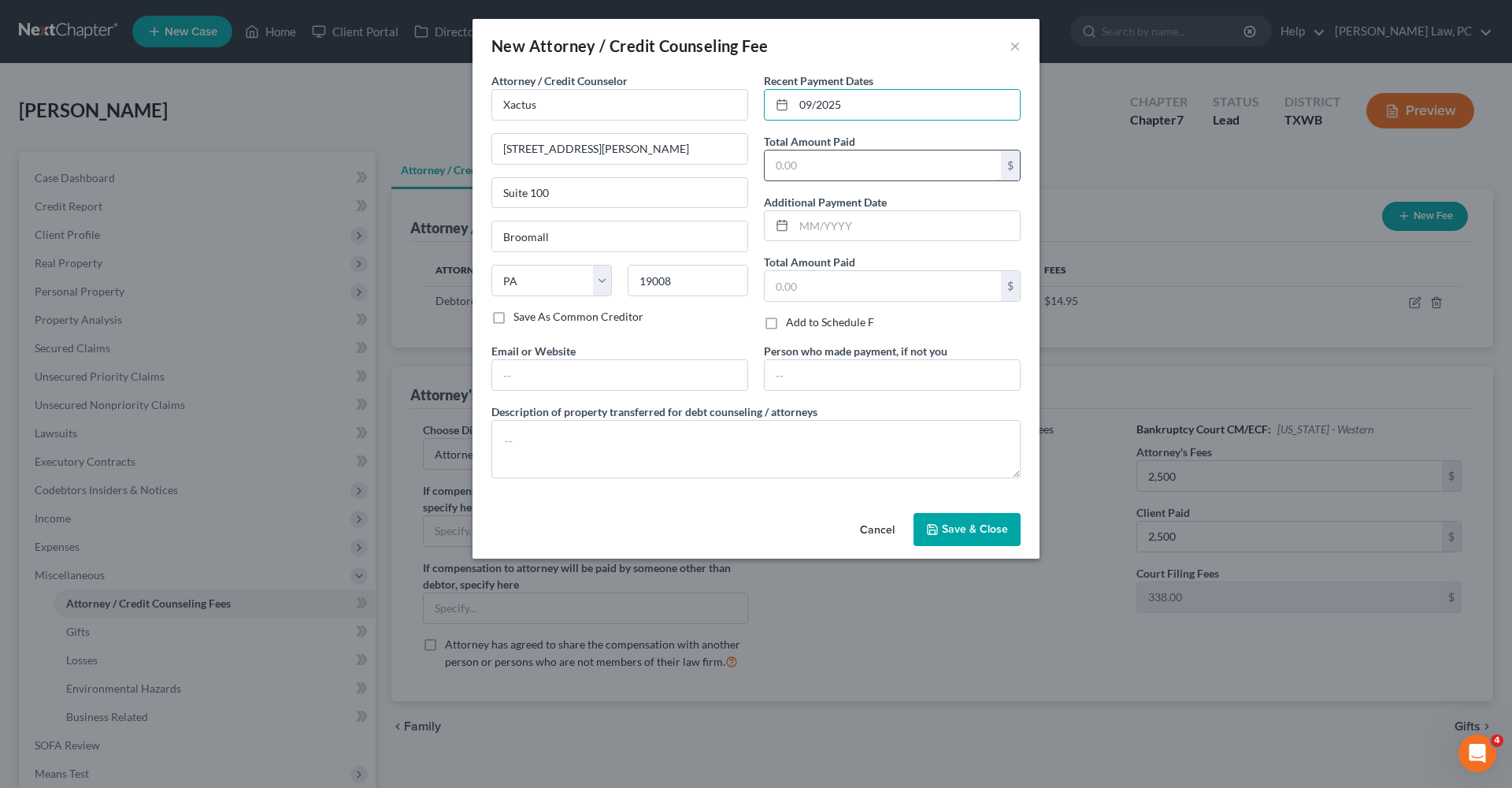
click at [807, 170] on input "text" at bounding box center [883, 166] width 236 height 30
type input "39"
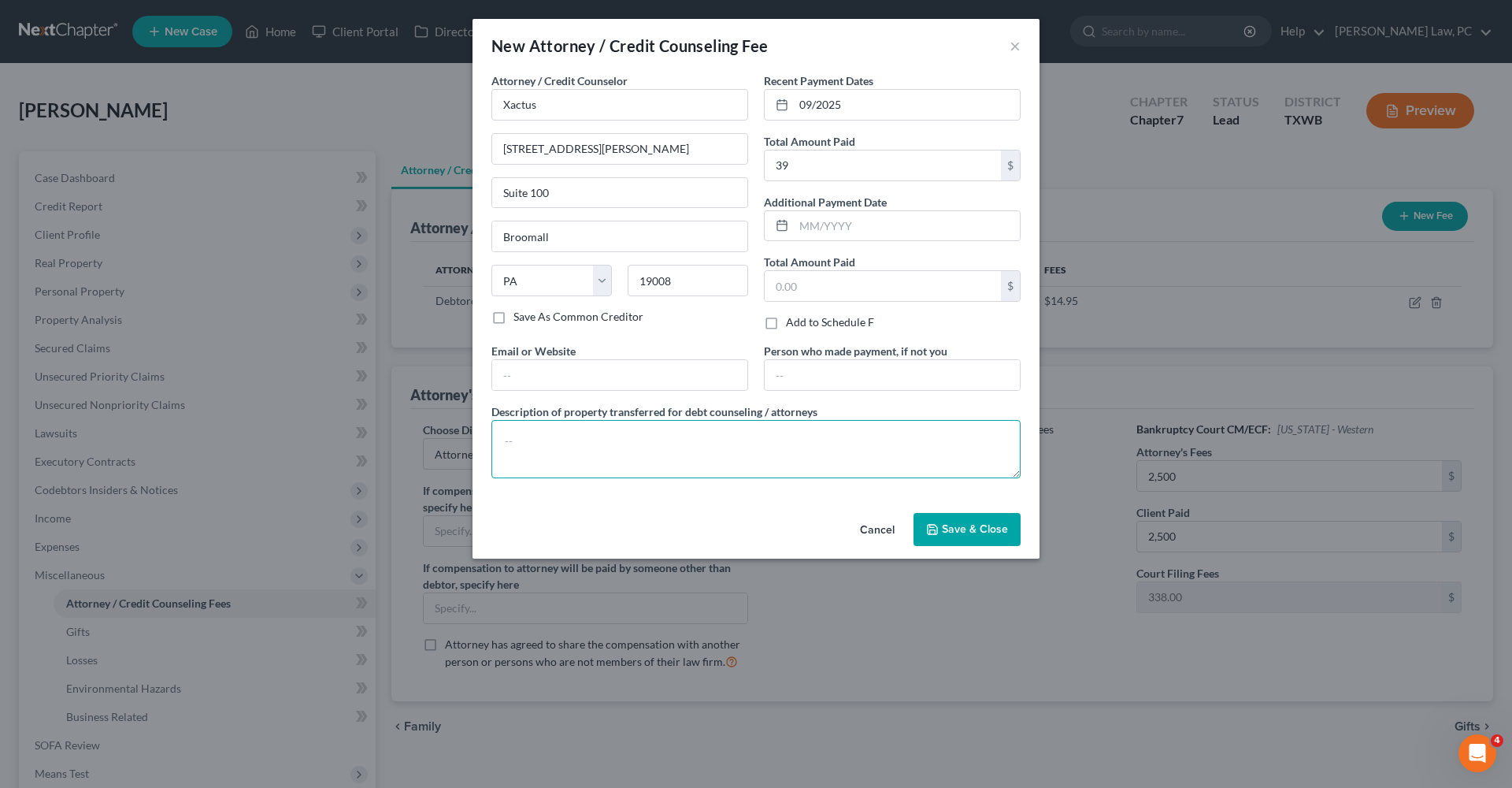
click at [538, 444] on textarea at bounding box center [756, 449] width 529 height 58
click at [545, 444] on textarea "Credit report" at bounding box center [756, 449] width 529 height 58
type textarea "Credit Report"
click at [980, 531] on span "Save & Close" at bounding box center [974, 529] width 66 height 13
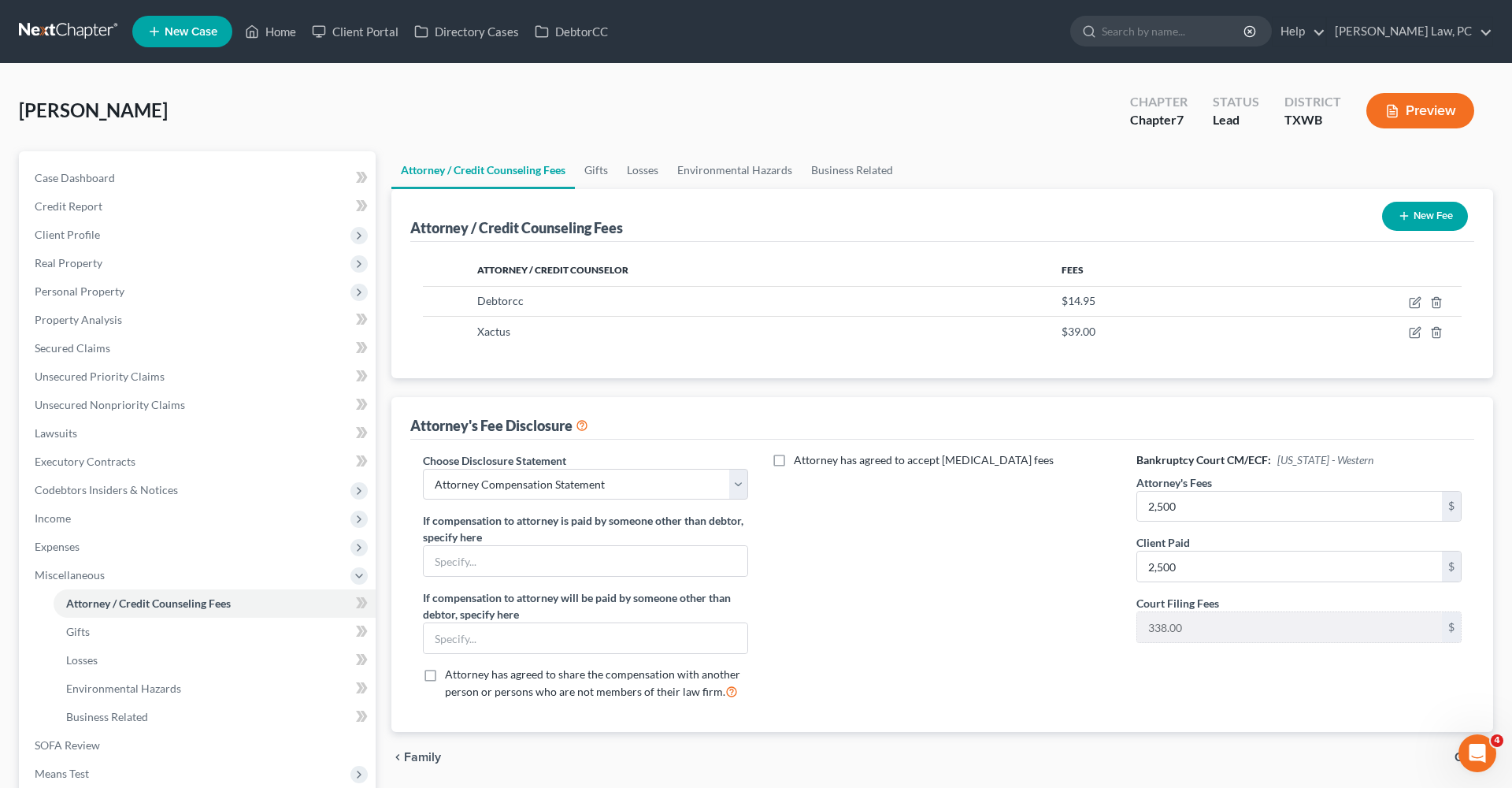
click at [1417, 212] on button "New Fee" at bounding box center [1425, 216] width 86 height 30
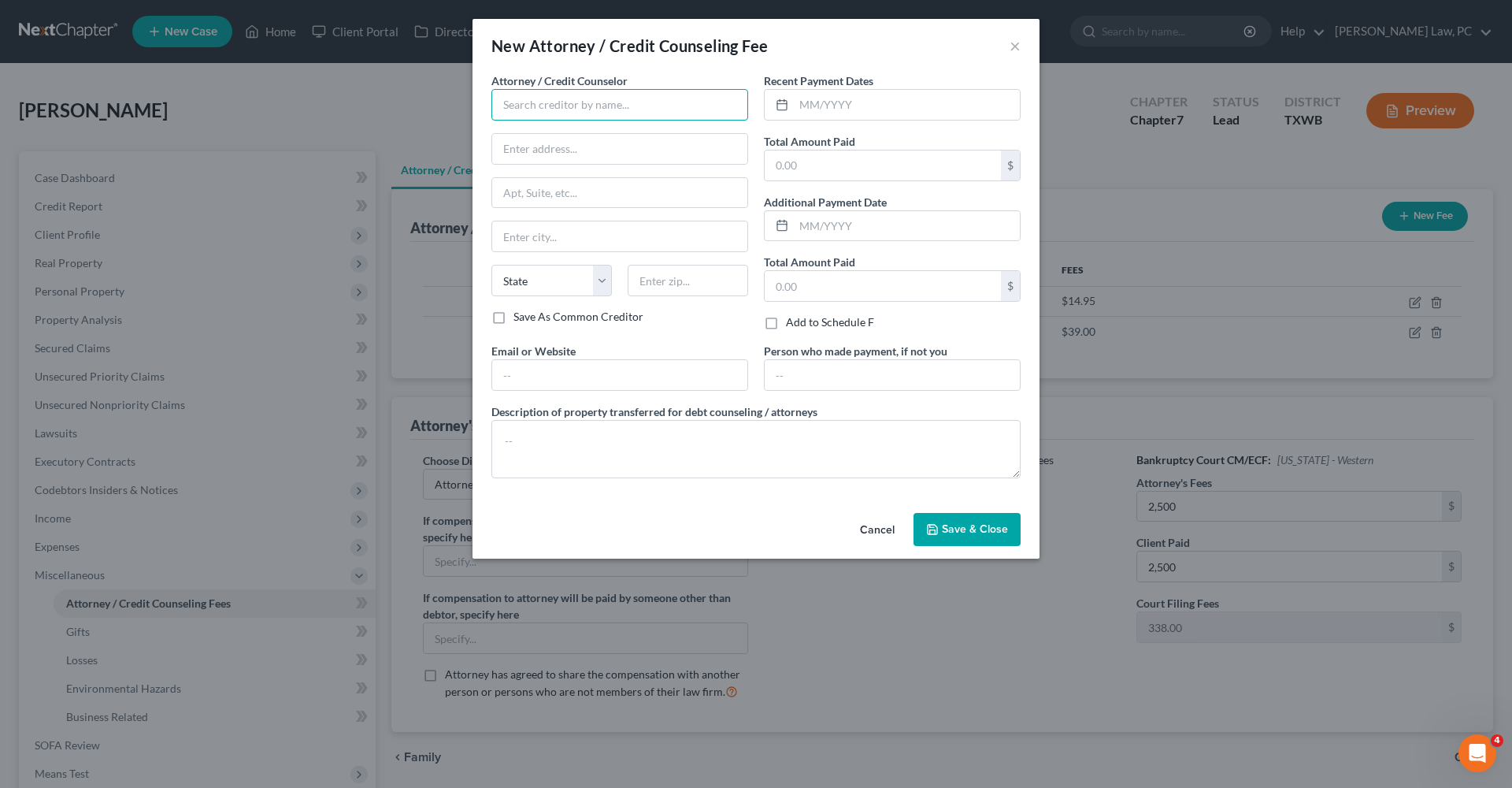
click at [595, 111] on input "text" at bounding box center [620, 105] width 257 height 31
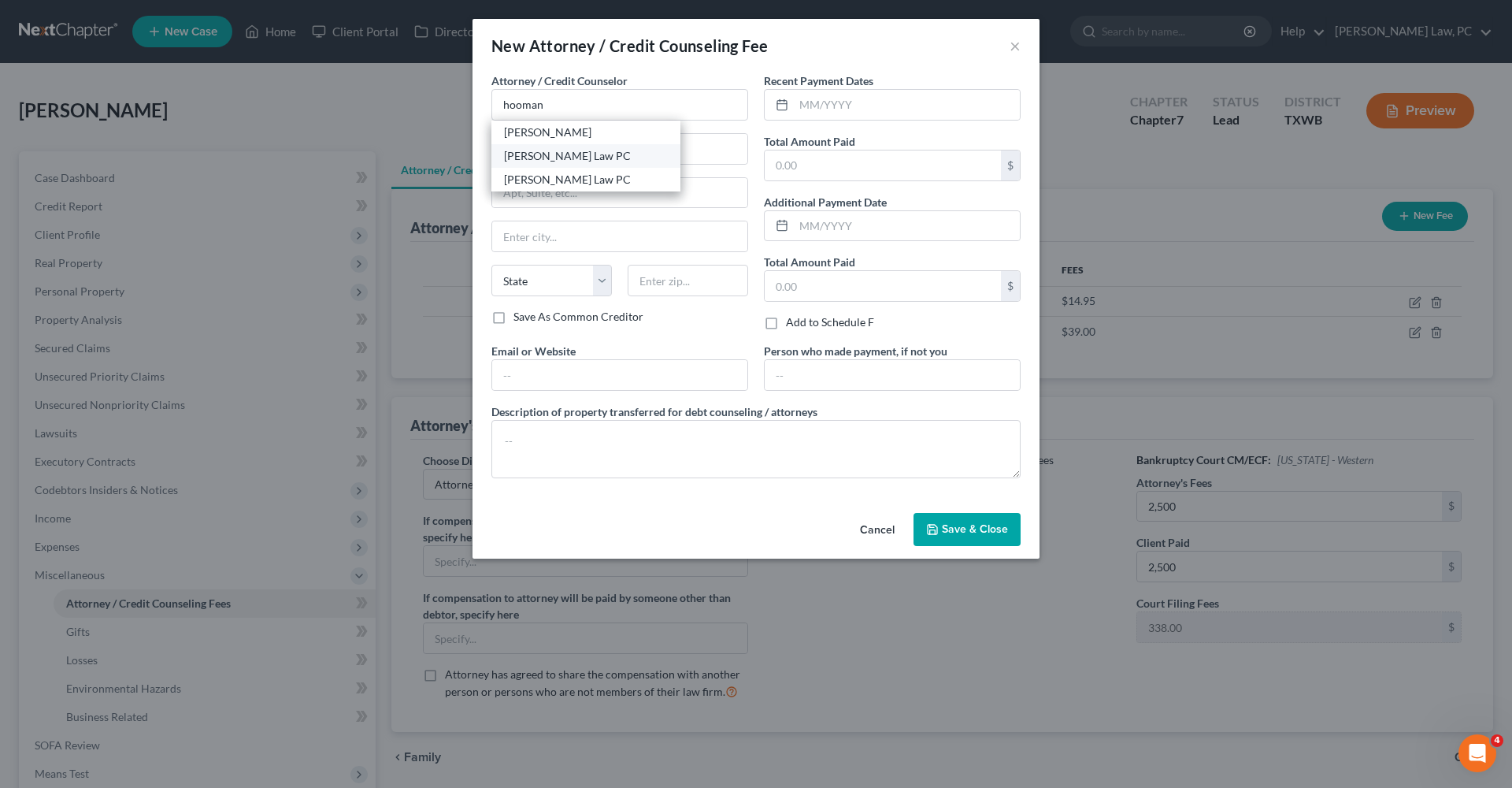
click at [585, 153] on div "Hooman Khoshnood Law PC" at bounding box center [586, 156] width 164 height 16
type input "Hooman Khoshnood Law PC"
type input "505 Huntland Dr"
type input "295"
type input "Austin"
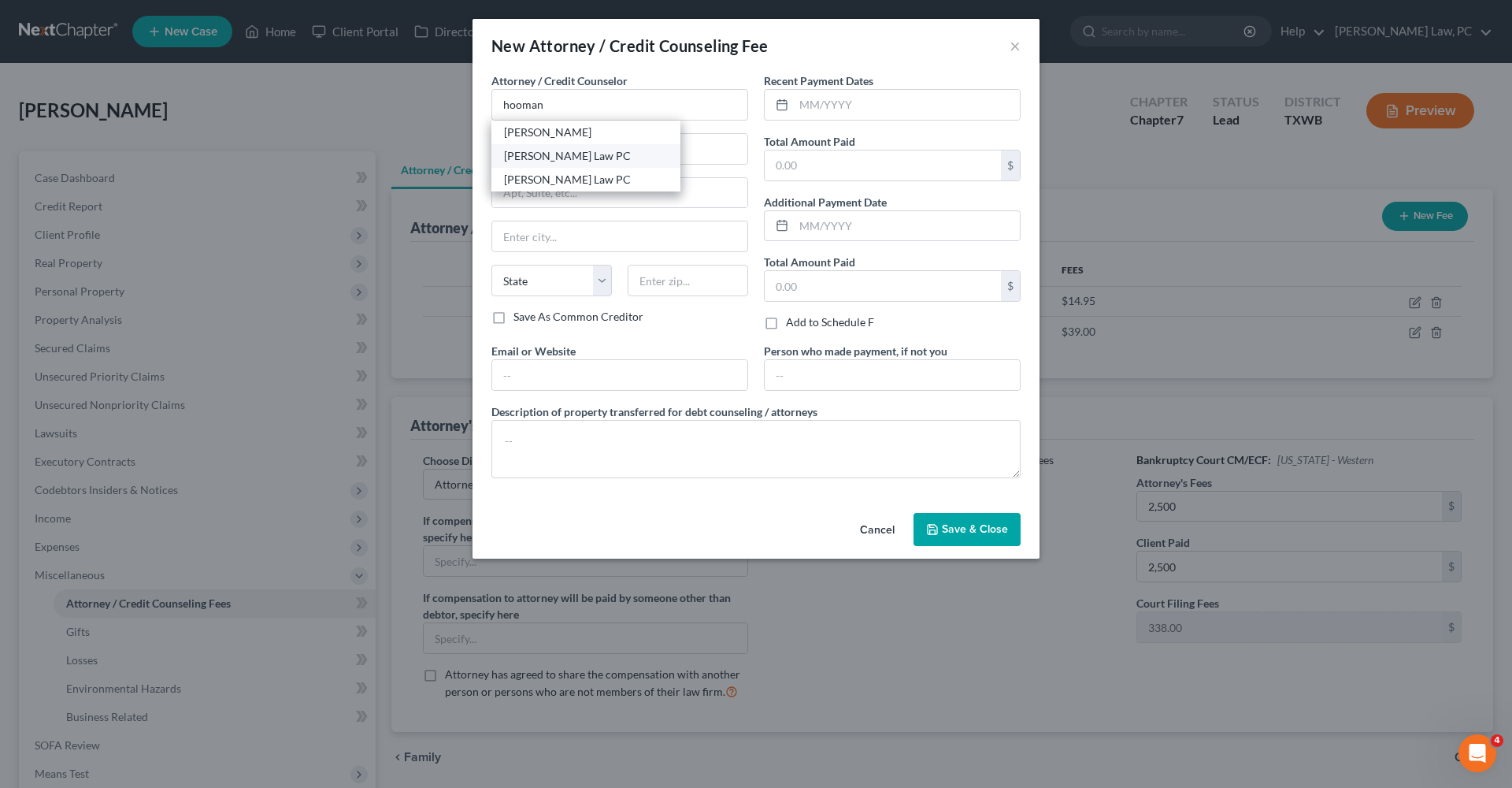
select select "45"
type input "78752"
click at [818, 107] on input "text" at bounding box center [907, 105] width 226 height 30
type input "0"
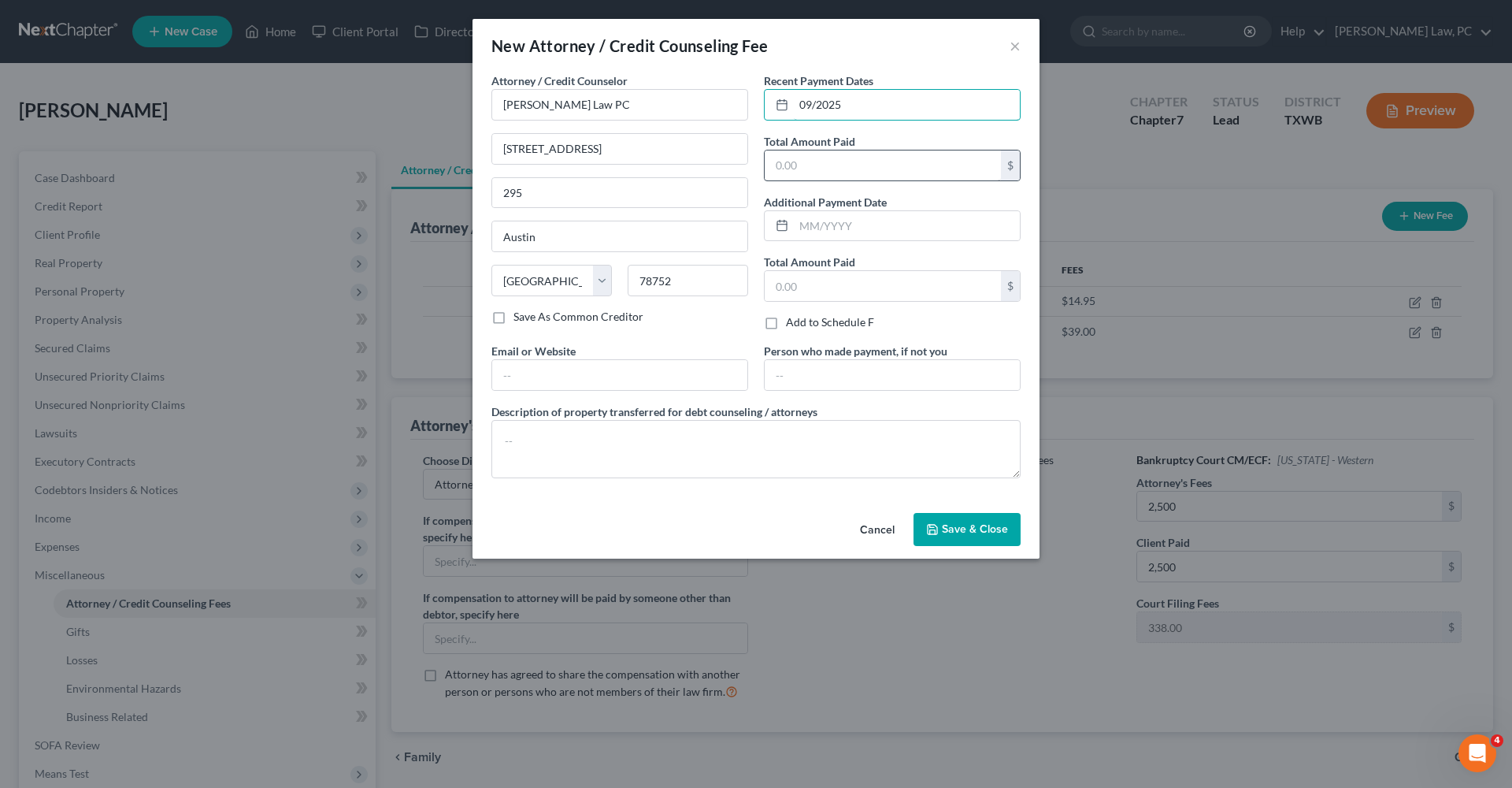
type input "09/2025"
click at [804, 161] on input "text" at bounding box center [883, 166] width 236 height 30
type input "2,500"
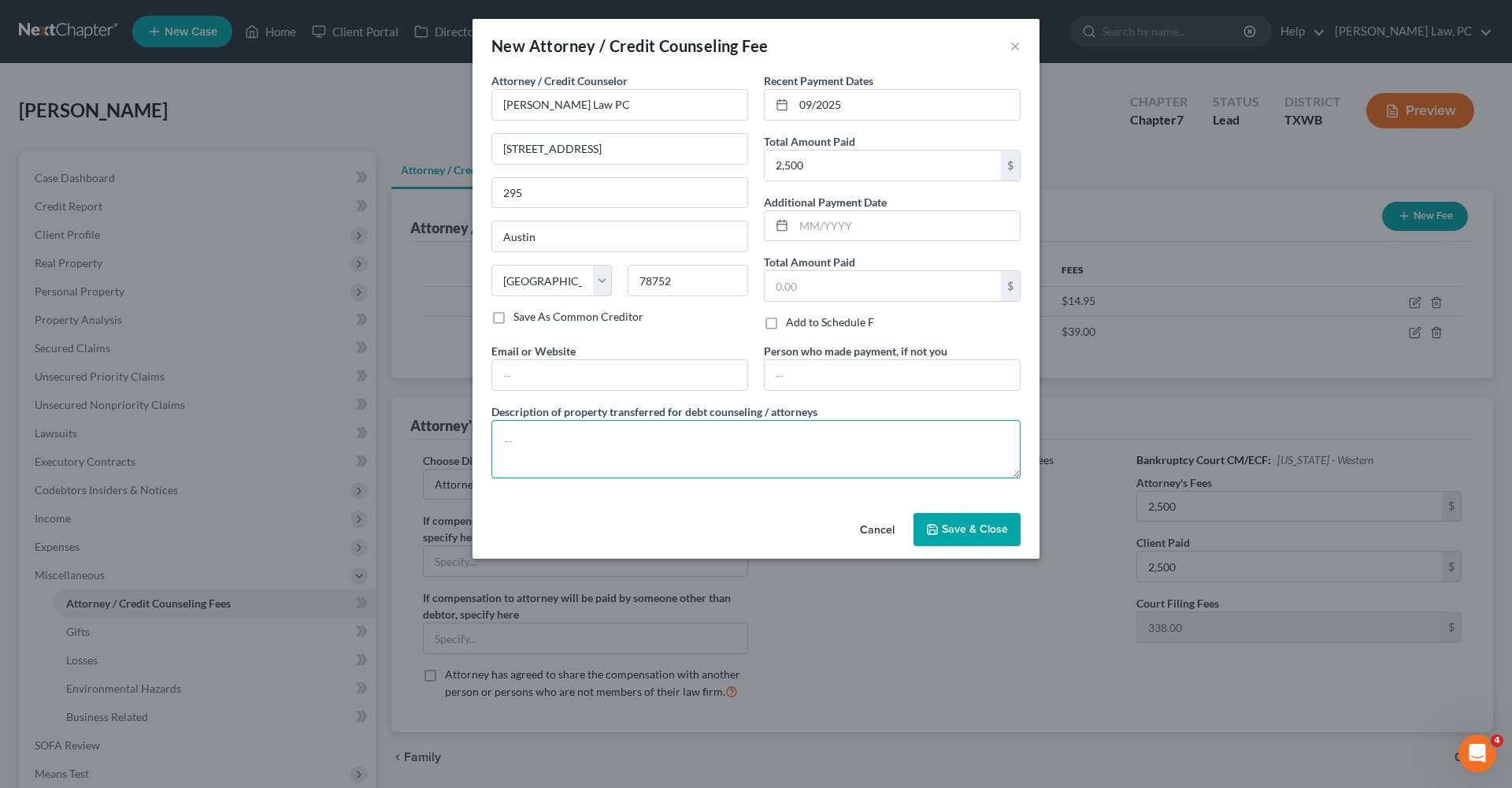
click at [579, 451] on textarea at bounding box center [756, 449] width 529 height 58
type textarea "C"
type textarea "Attorneys Fees"
click at [974, 532] on span "Save & Close" at bounding box center [974, 529] width 66 height 13
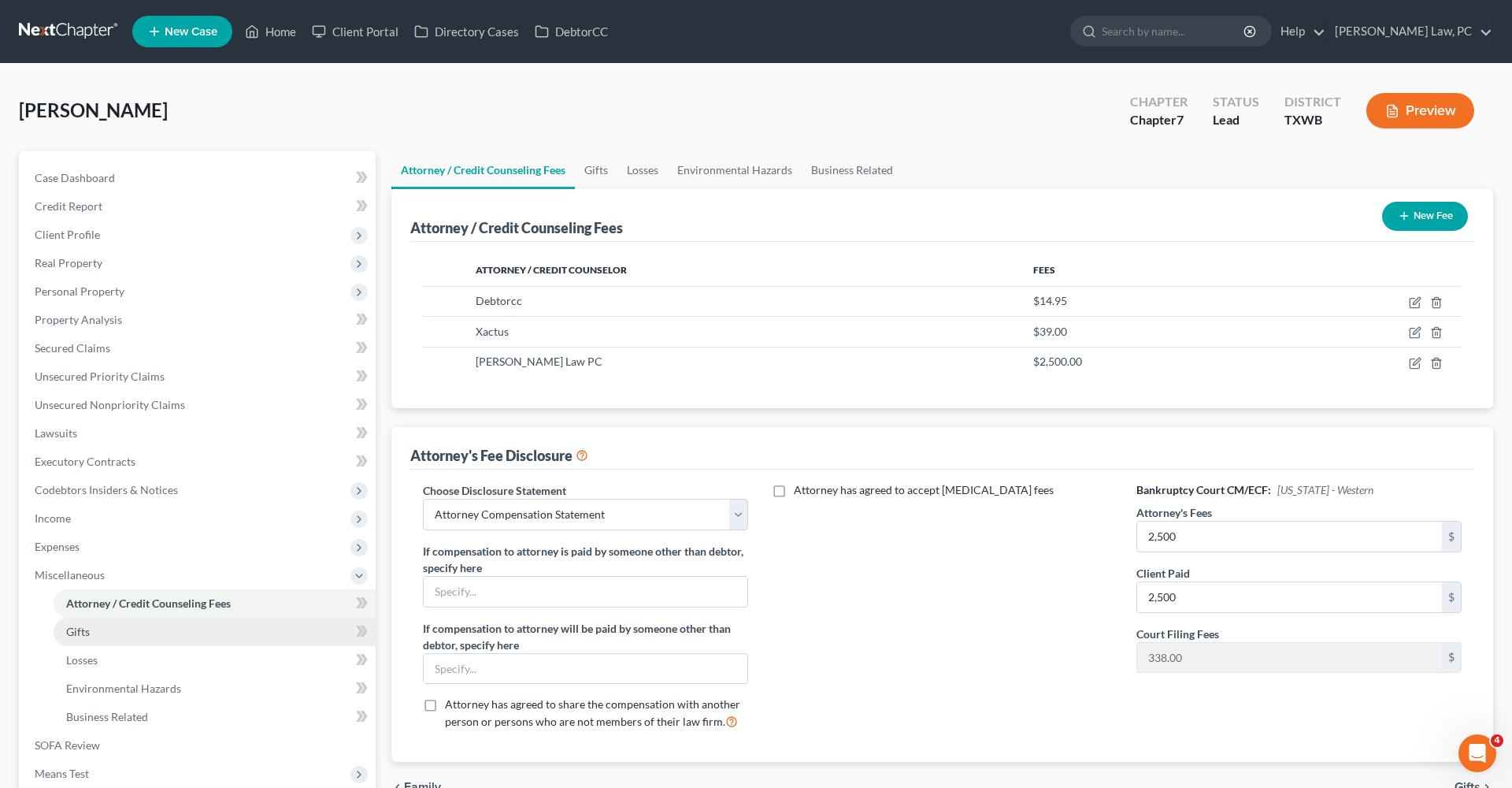
scroll to position [71, 0]
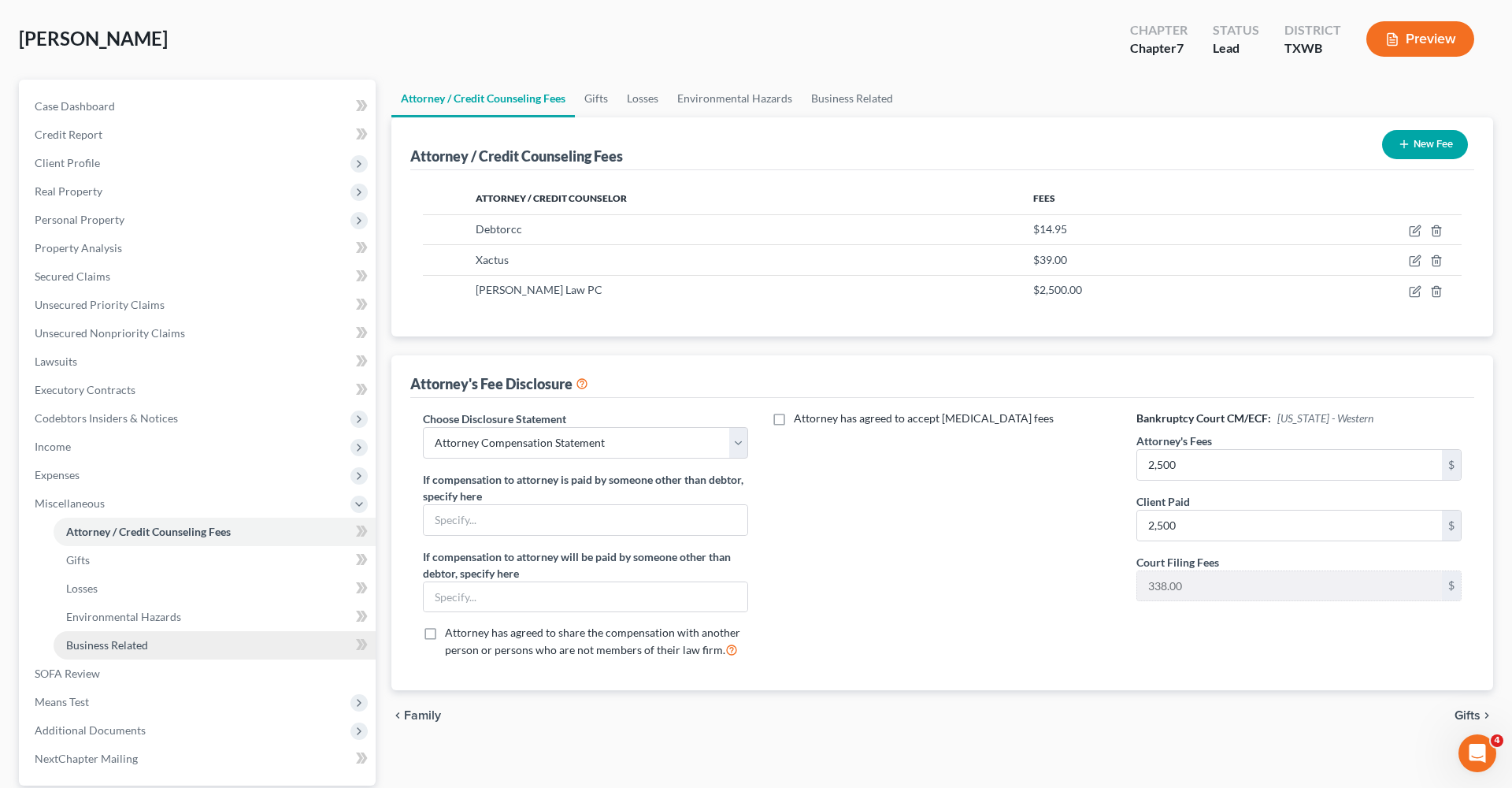
click at [98, 651] on span "Business Related" at bounding box center [107, 645] width 82 height 13
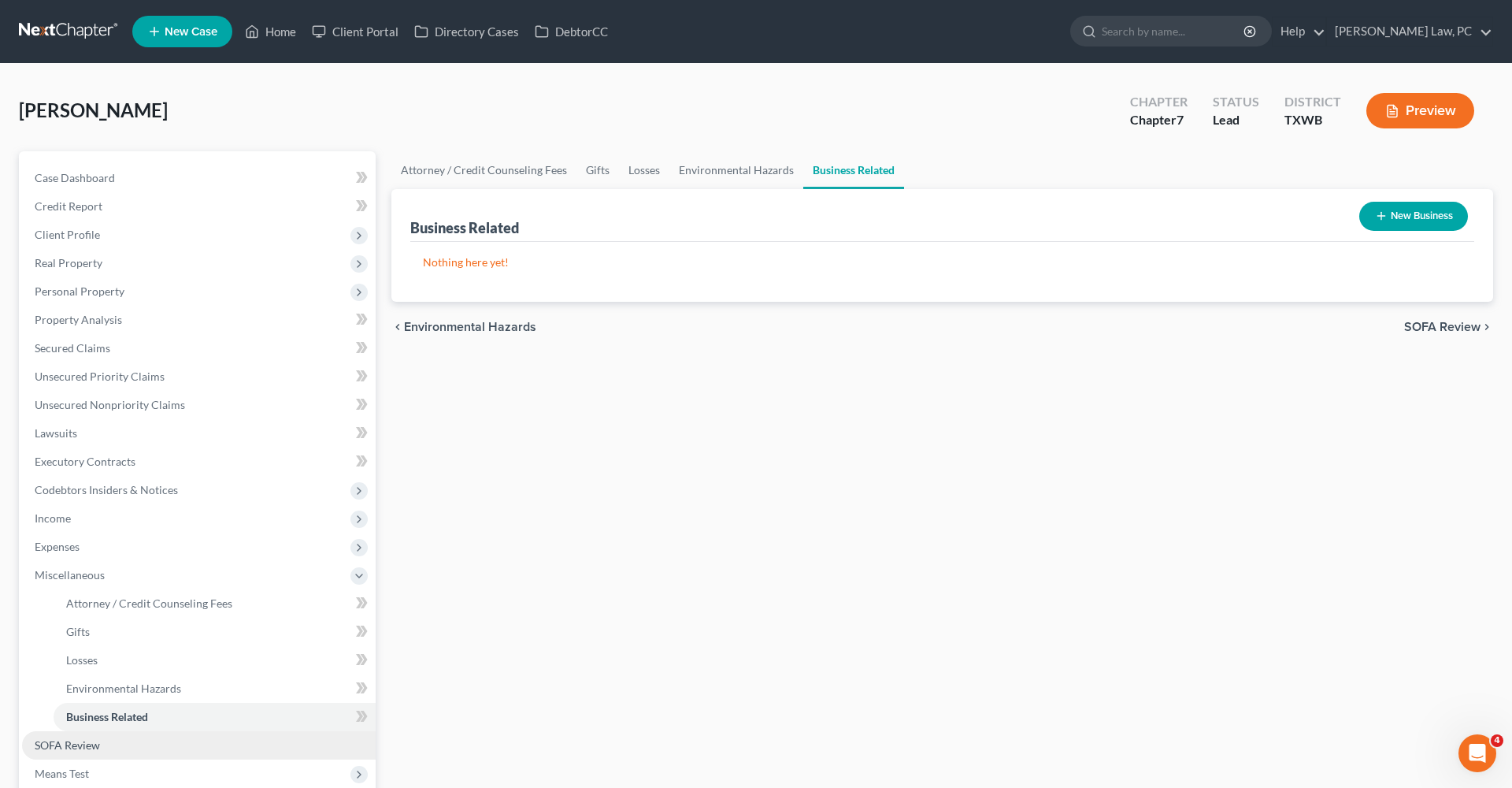
click at [70, 747] on span "SOFA Review" at bounding box center [67, 745] width 66 height 13
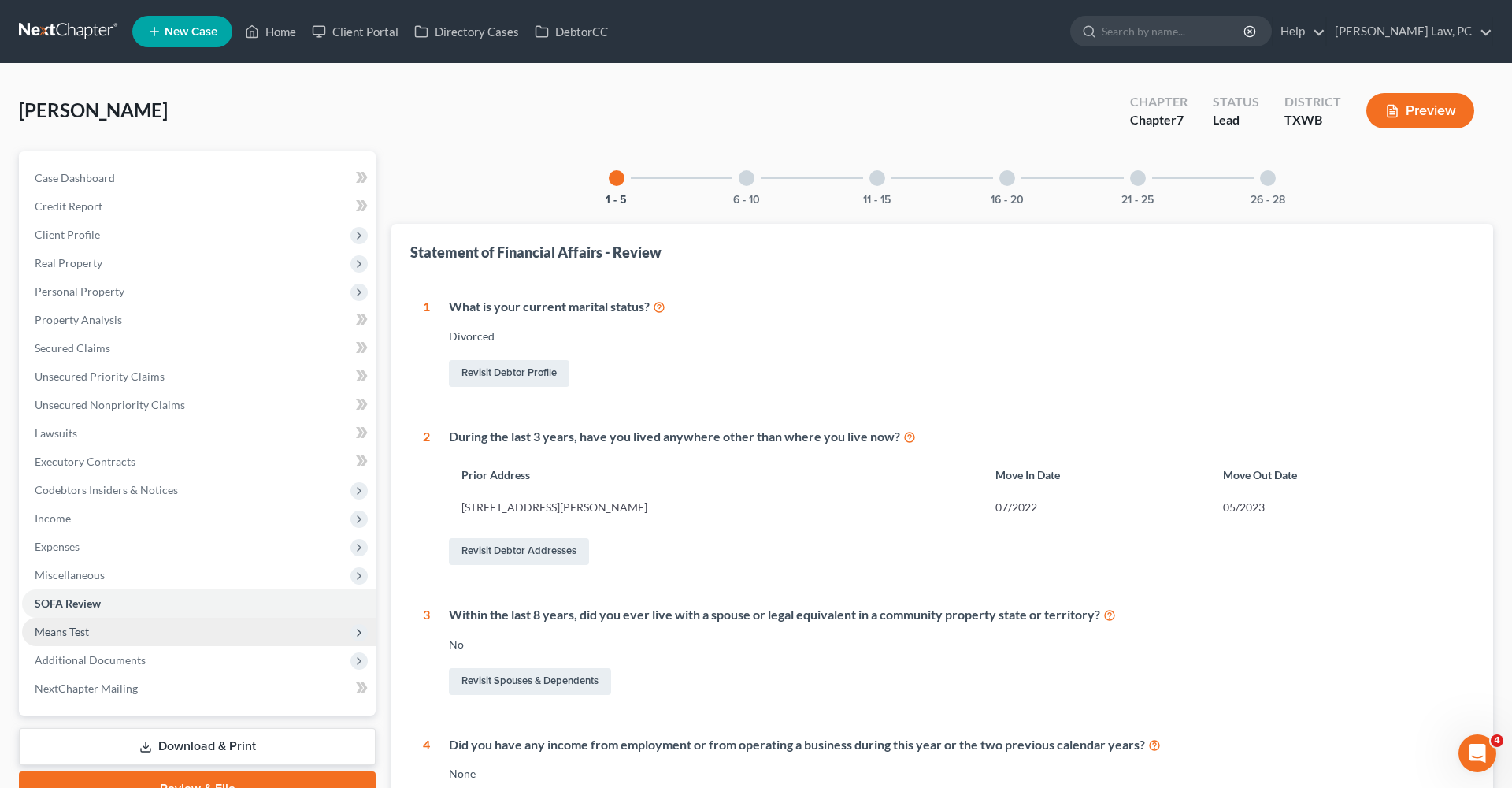
click at [61, 629] on span "Means Test" at bounding box center [61, 631] width 54 height 13
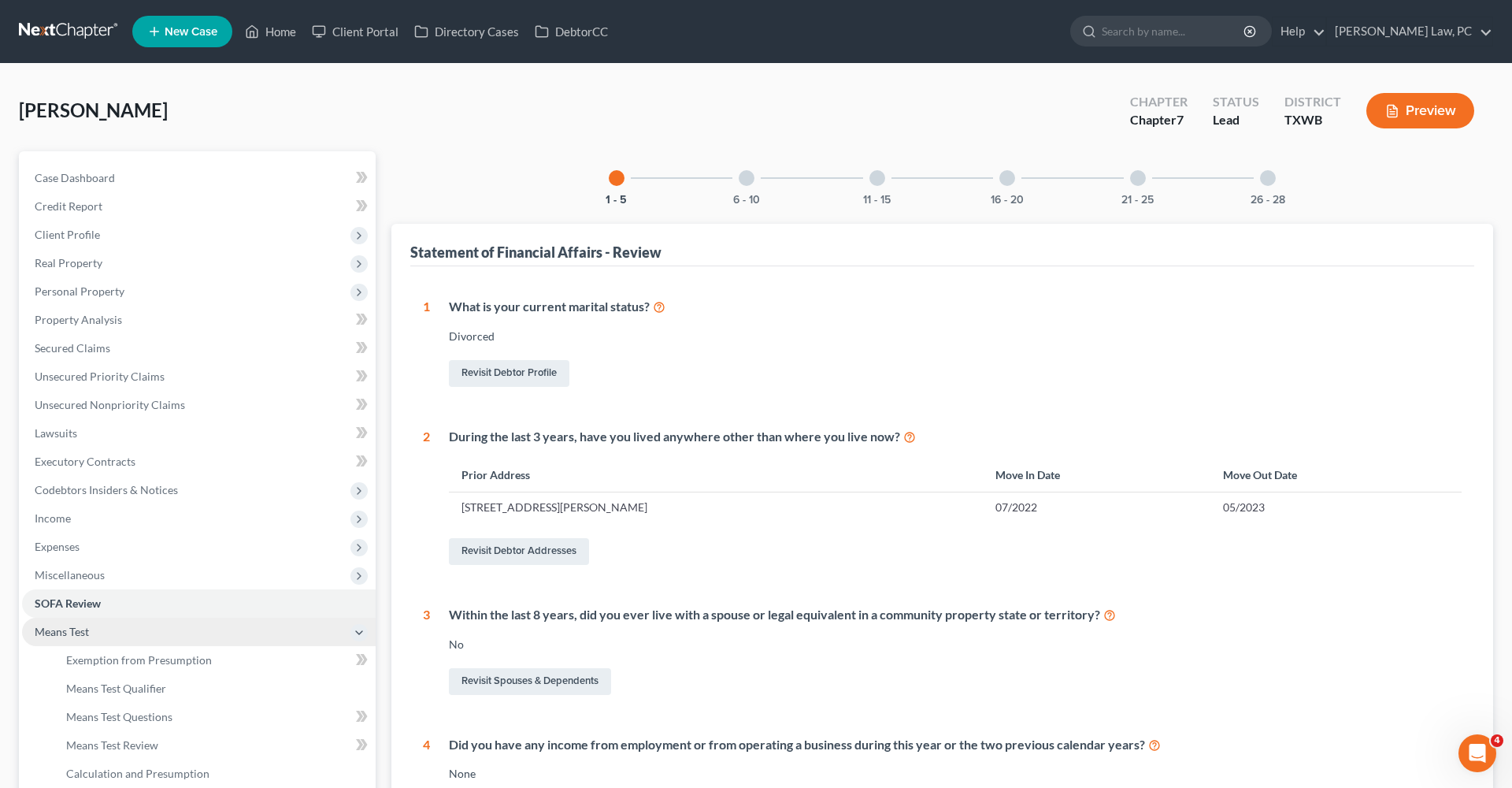
click at [69, 636] on span "Means Test" at bounding box center [61, 631] width 54 height 13
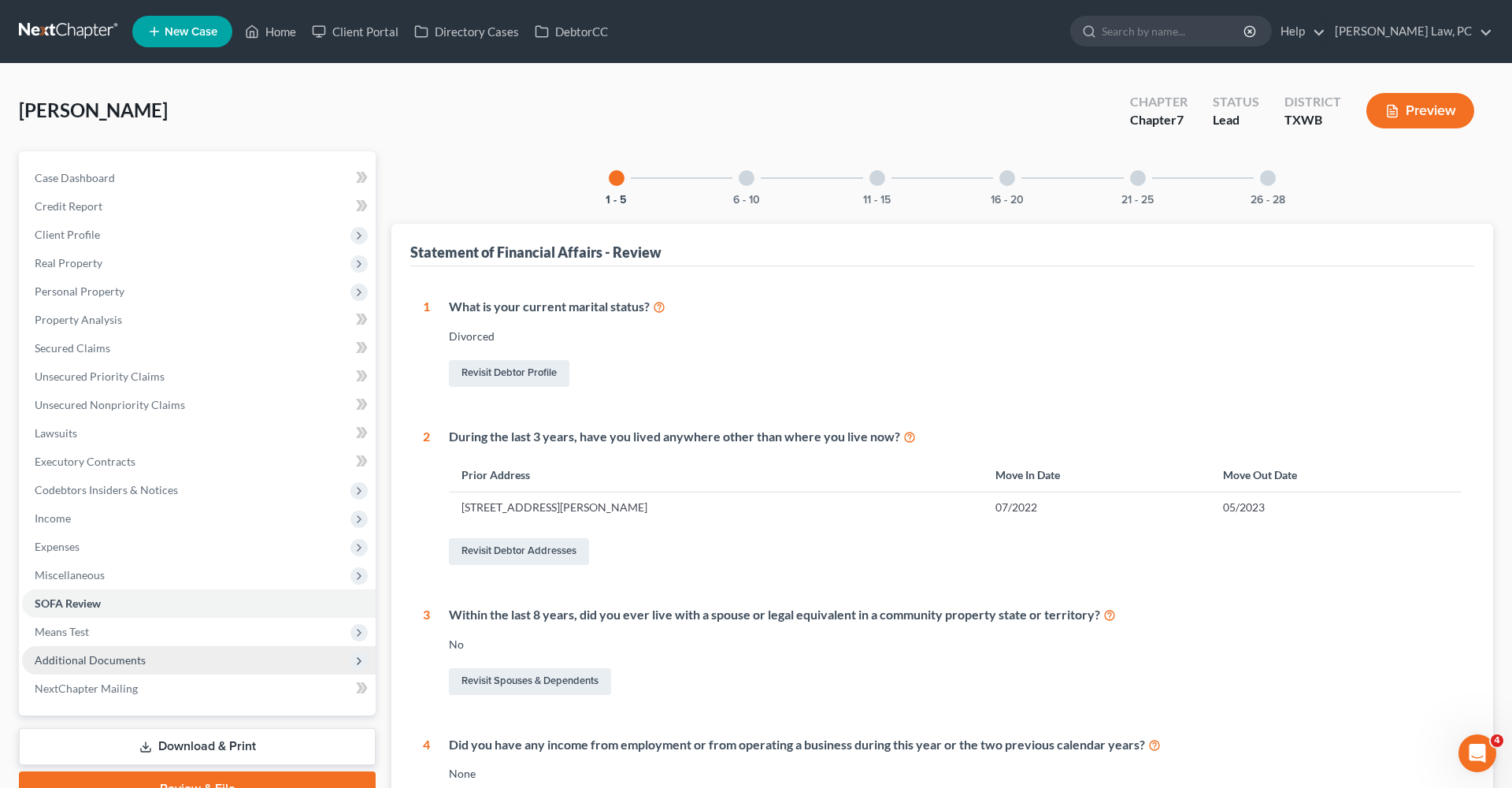
click at [104, 649] on span "Additional Documents" at bounding box center [198, 660] width 353 height 29
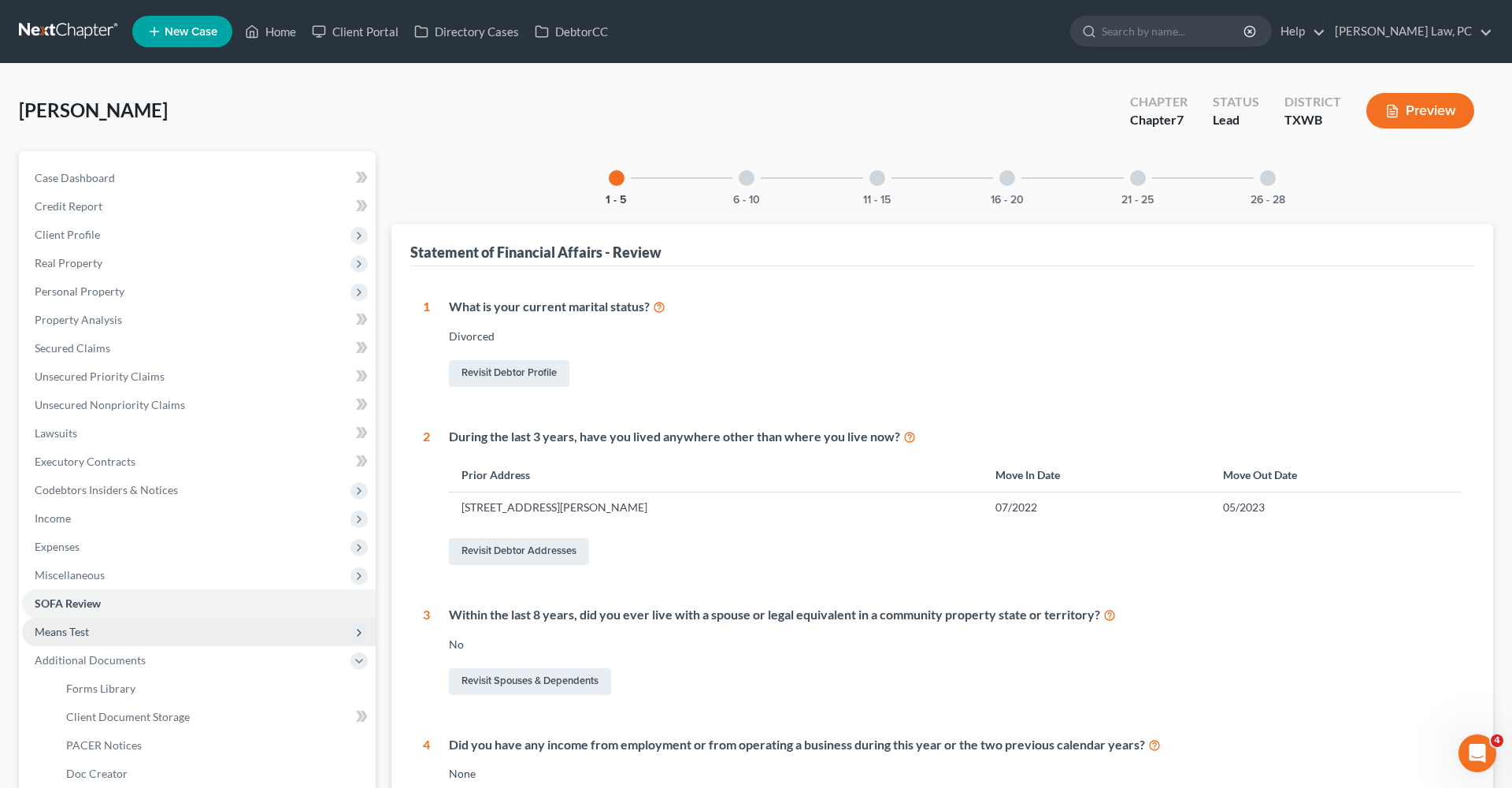
click at [75, 632] on span "Means Test" at bounding box center [61, 631] width 54 height 13
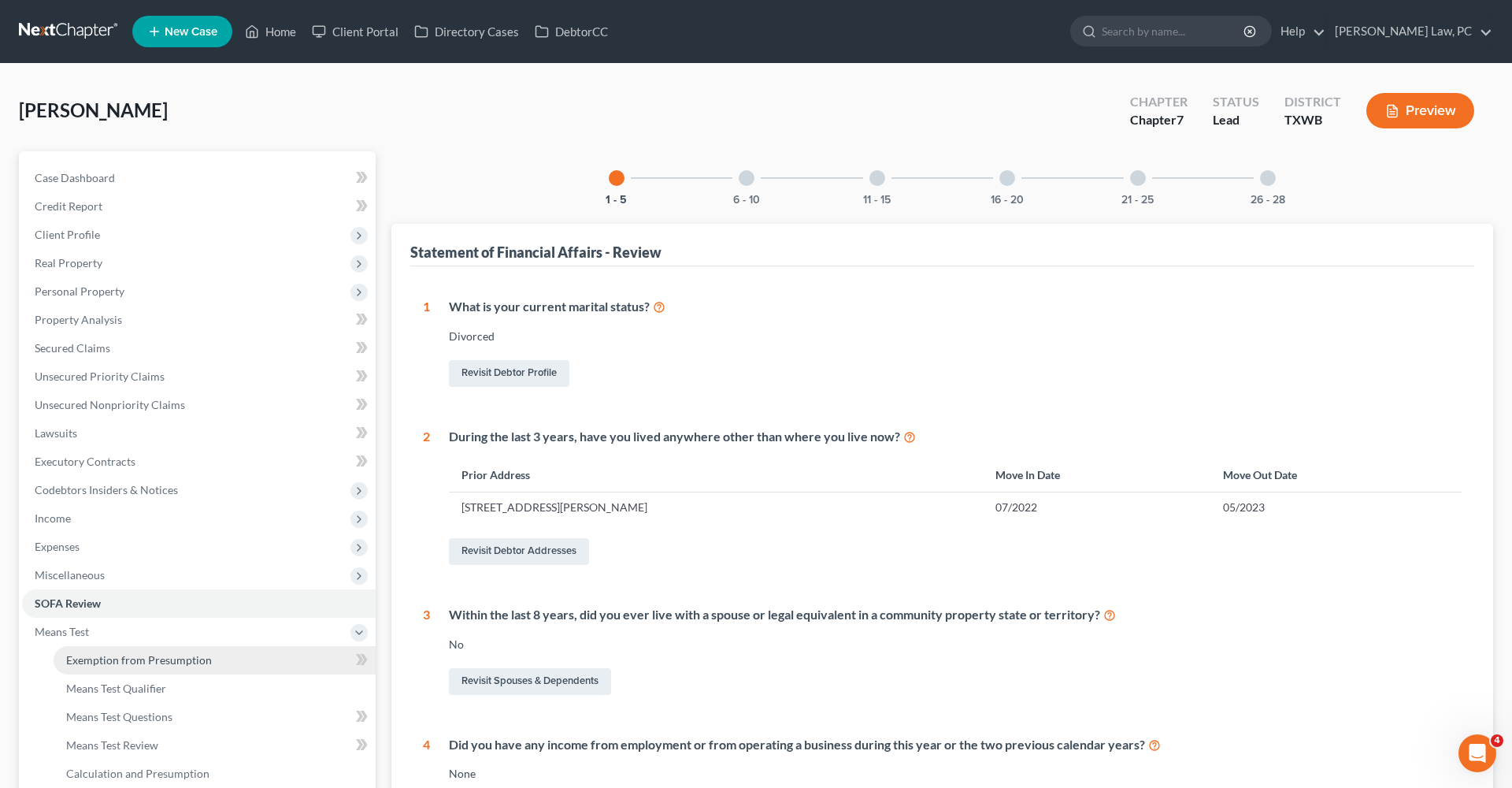
click at [107, 654] on span "Exemption from Presumption" at bounding box center [139, 660] width 146 height 13
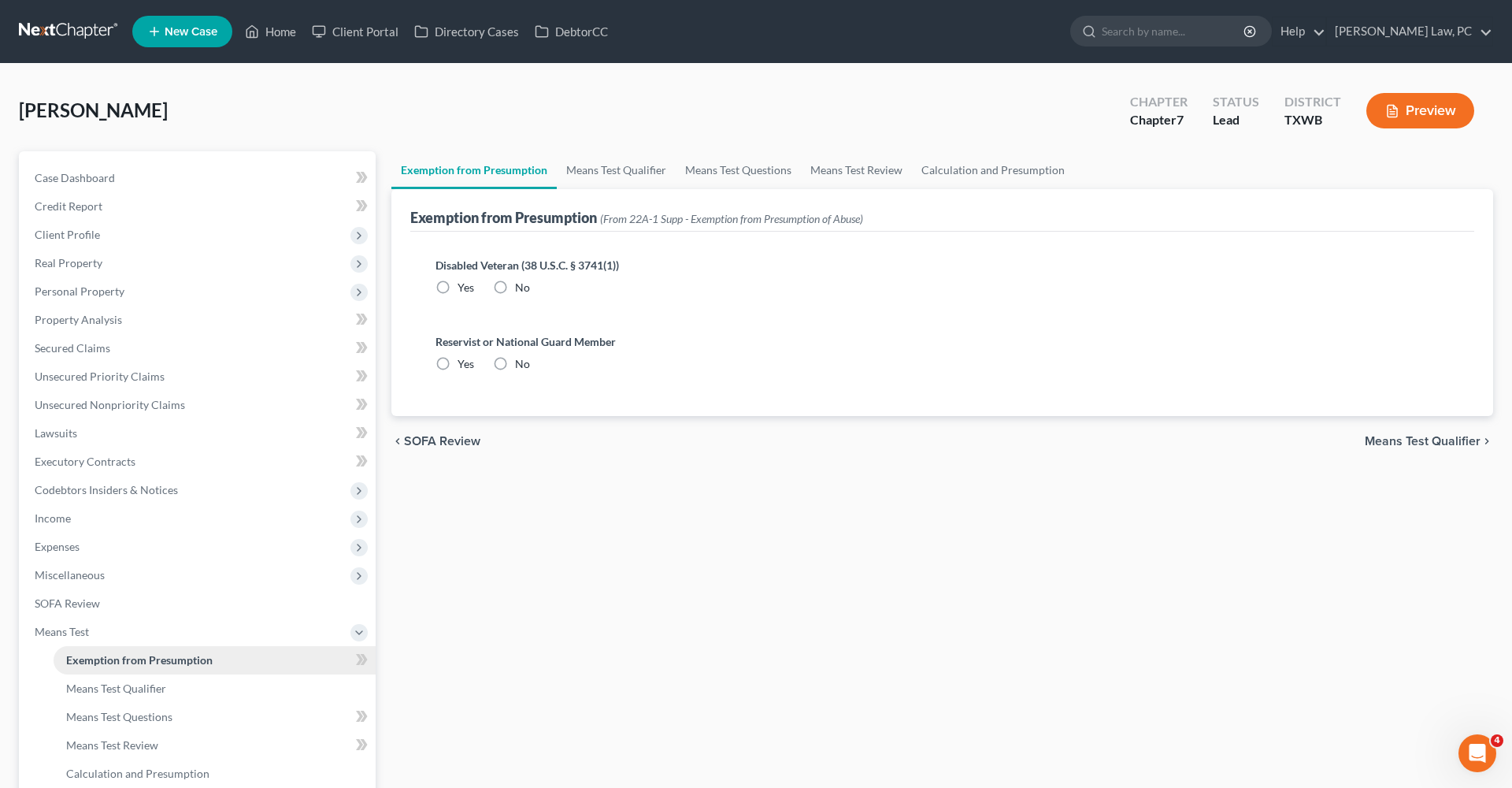
radio input "true"
click at [589, 173] on link "Means Test Qualifier" at bounding box center [615, 171] width 119 height 38
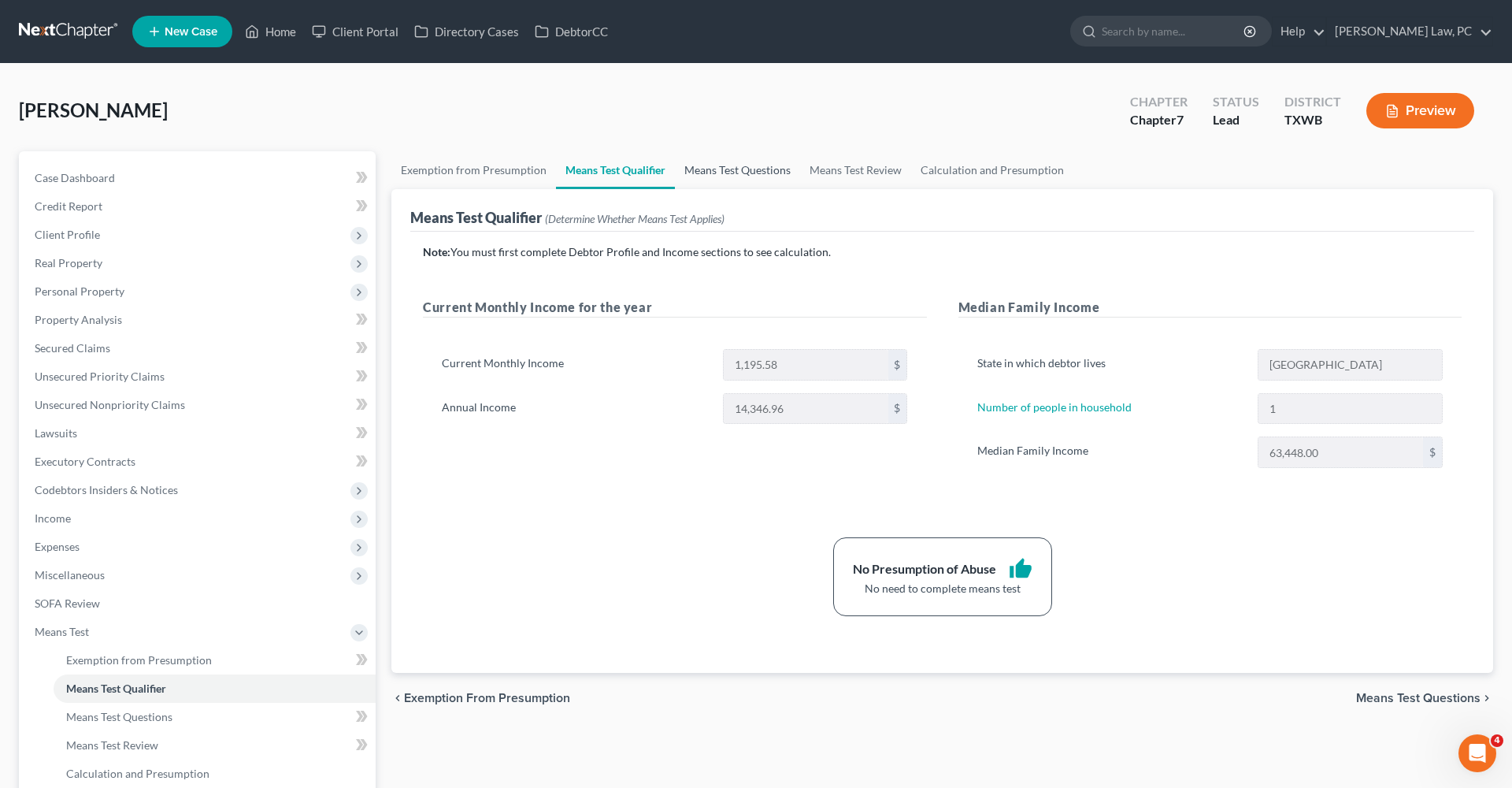
click at [735, 170] on link "Means Test Questions" at bounding box center [738, 171] width 125 height 38
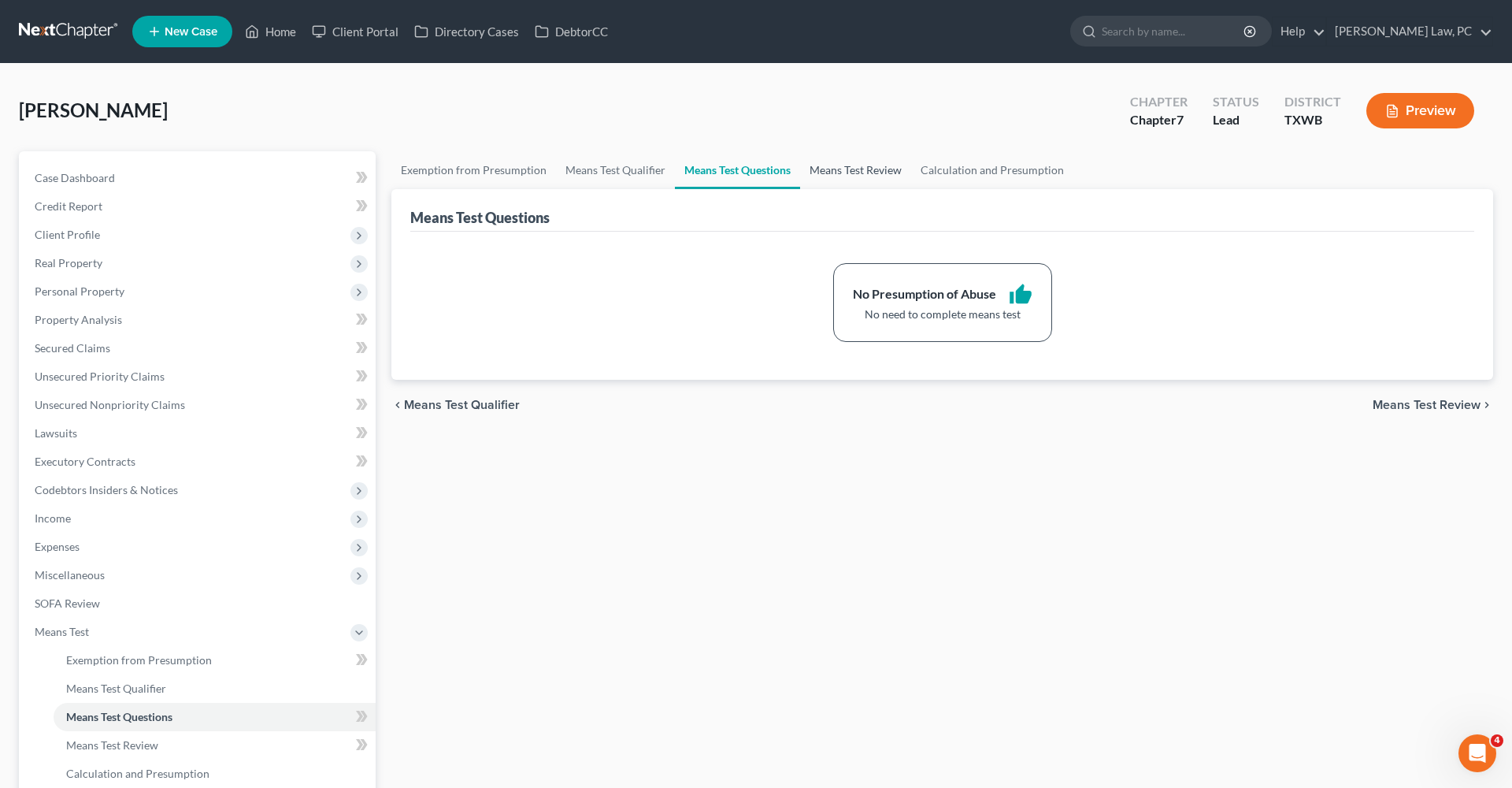
click at [850, 172] on link "Means Test Review" at bounding box center [855, 171] width 111 height 38
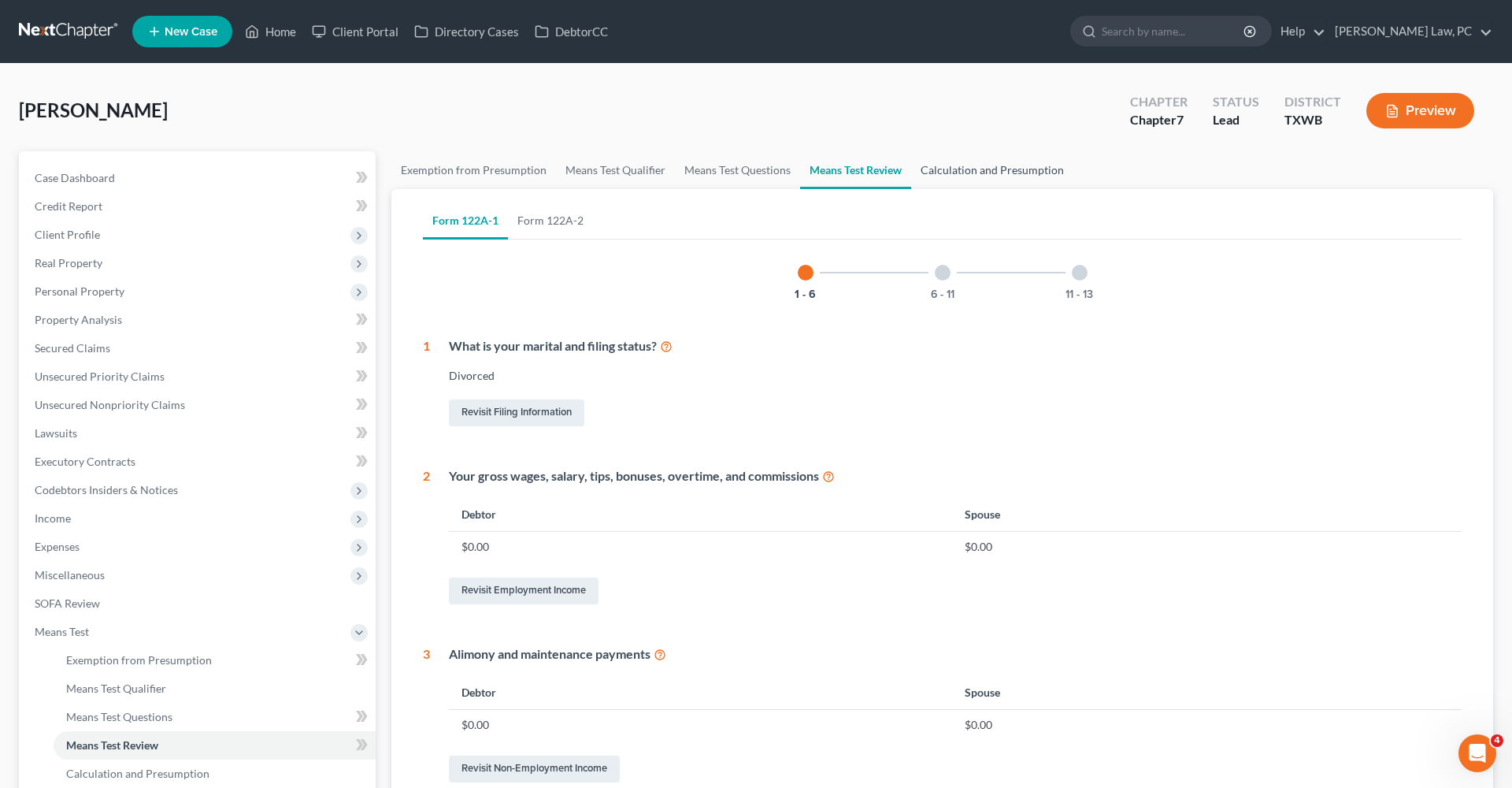
click at [953, 171] on link "Calculation and Presumption" at bounding box center [992, 171] width 162 height 38
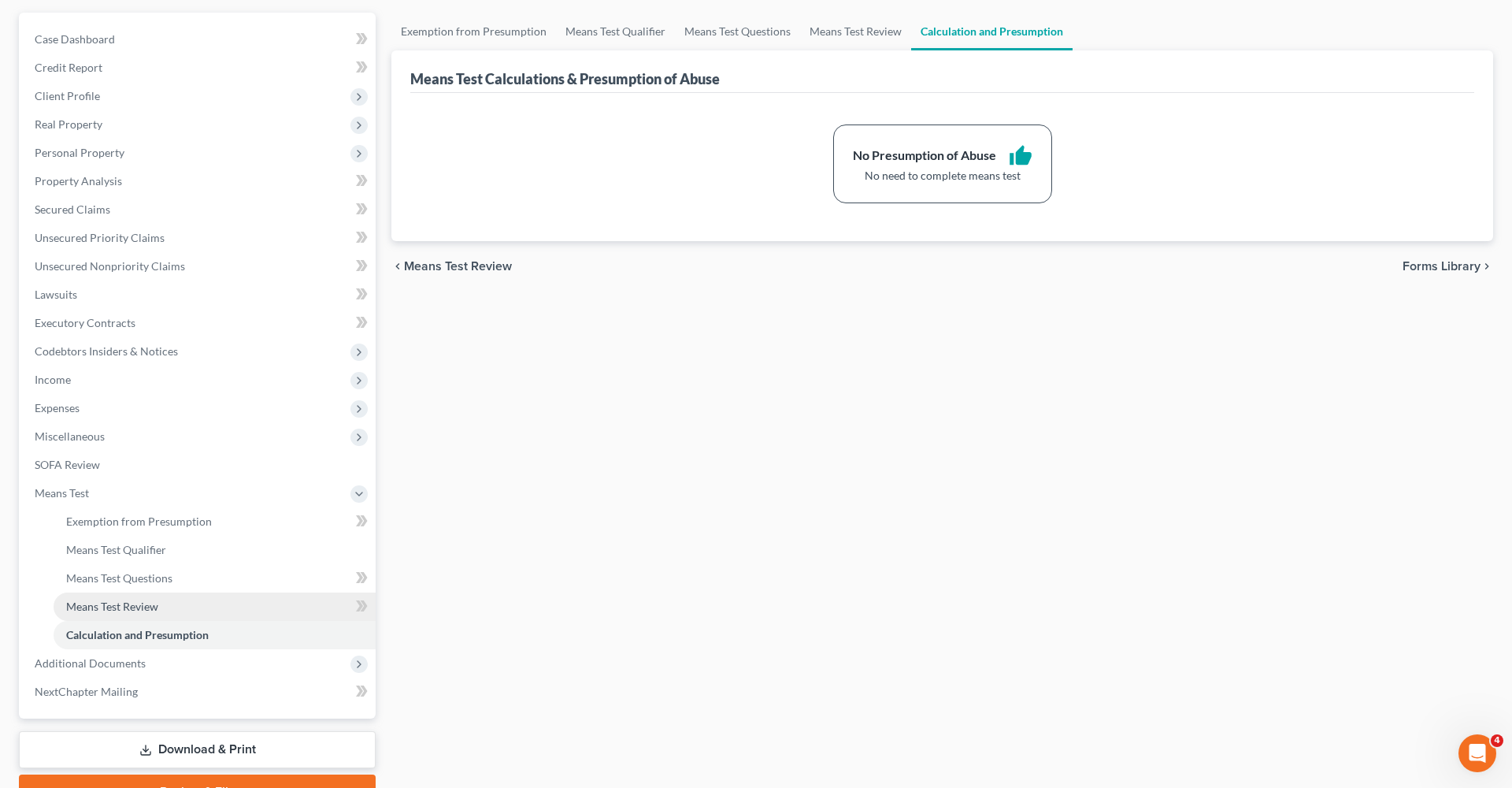
scroll to position [189, 0]
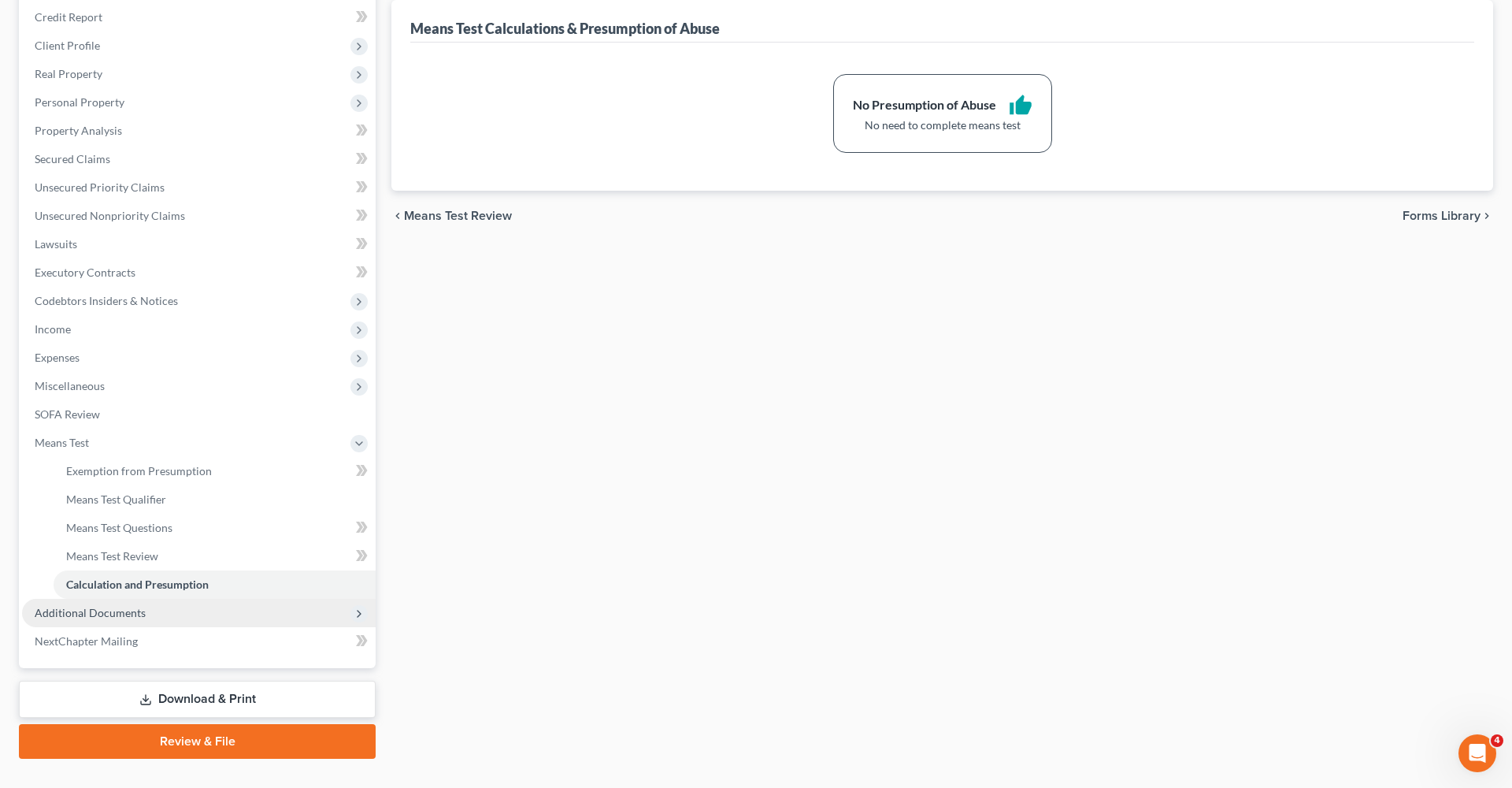
click at [94, 612] on span "Additional Documents" at bounding box center [89, 613] width 111 height 13
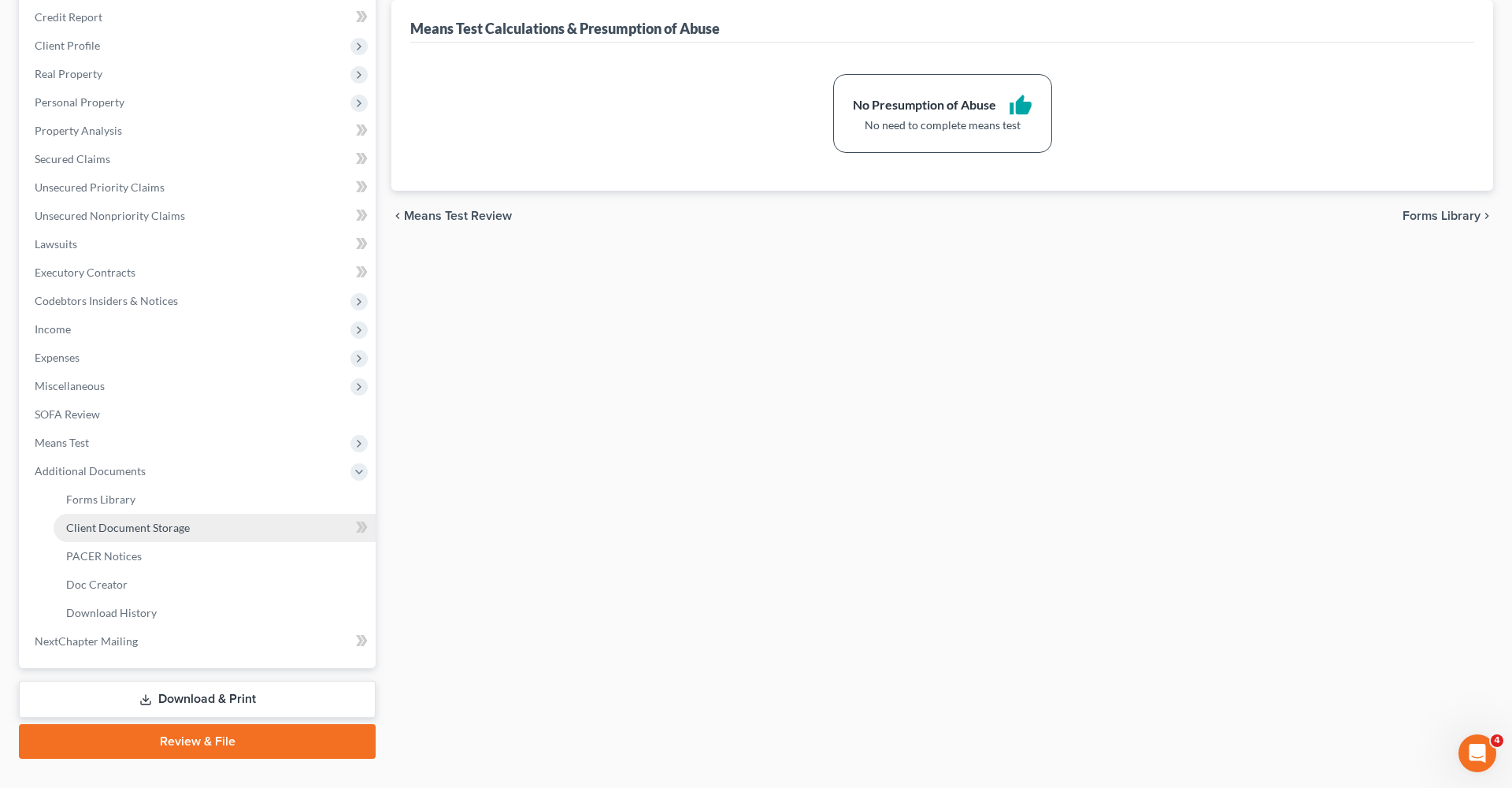
click at [158, 531] on span "Client Document Storage" at bounding box center [128, 527] width 124 height 13
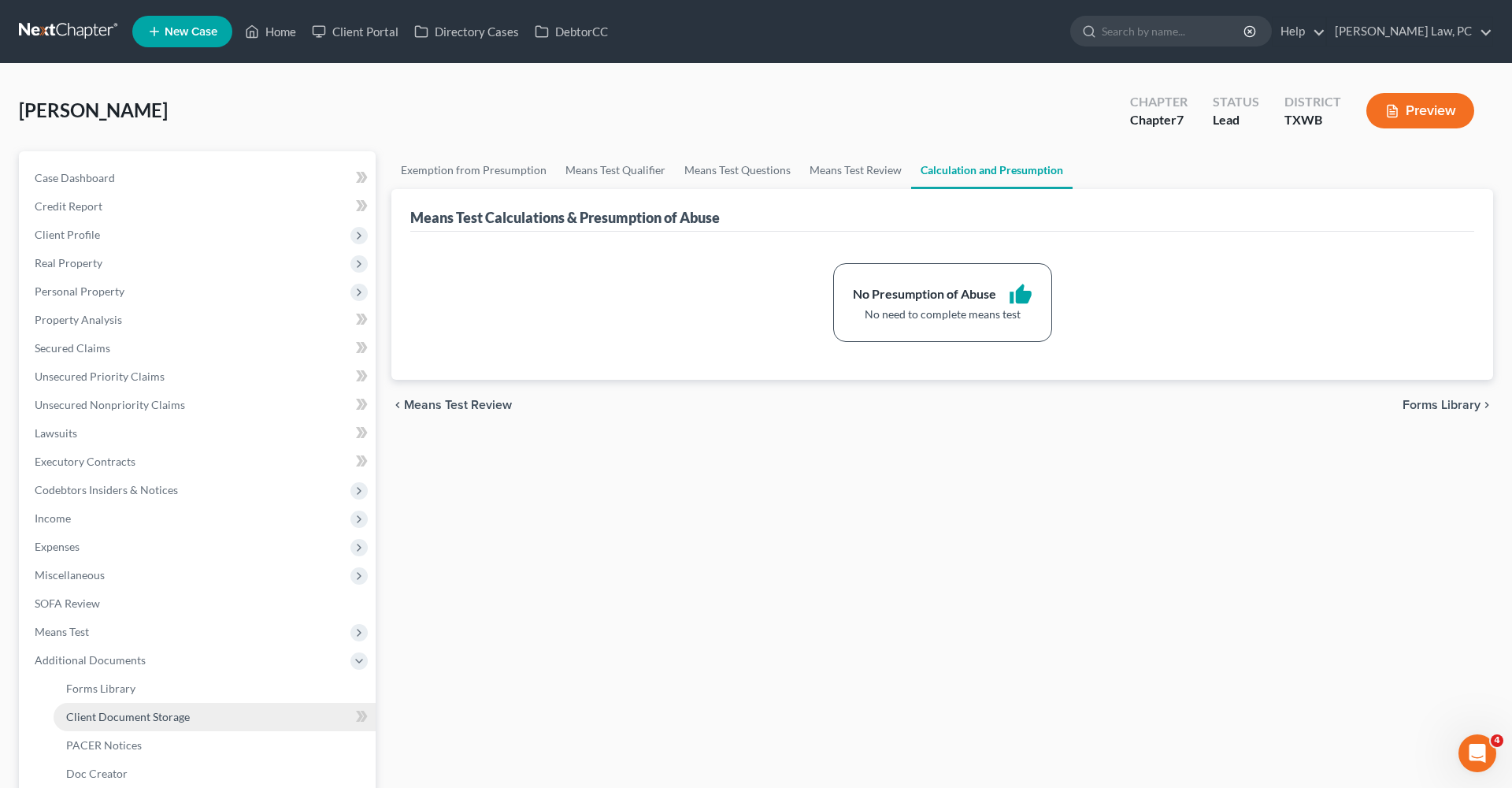
select select "0"
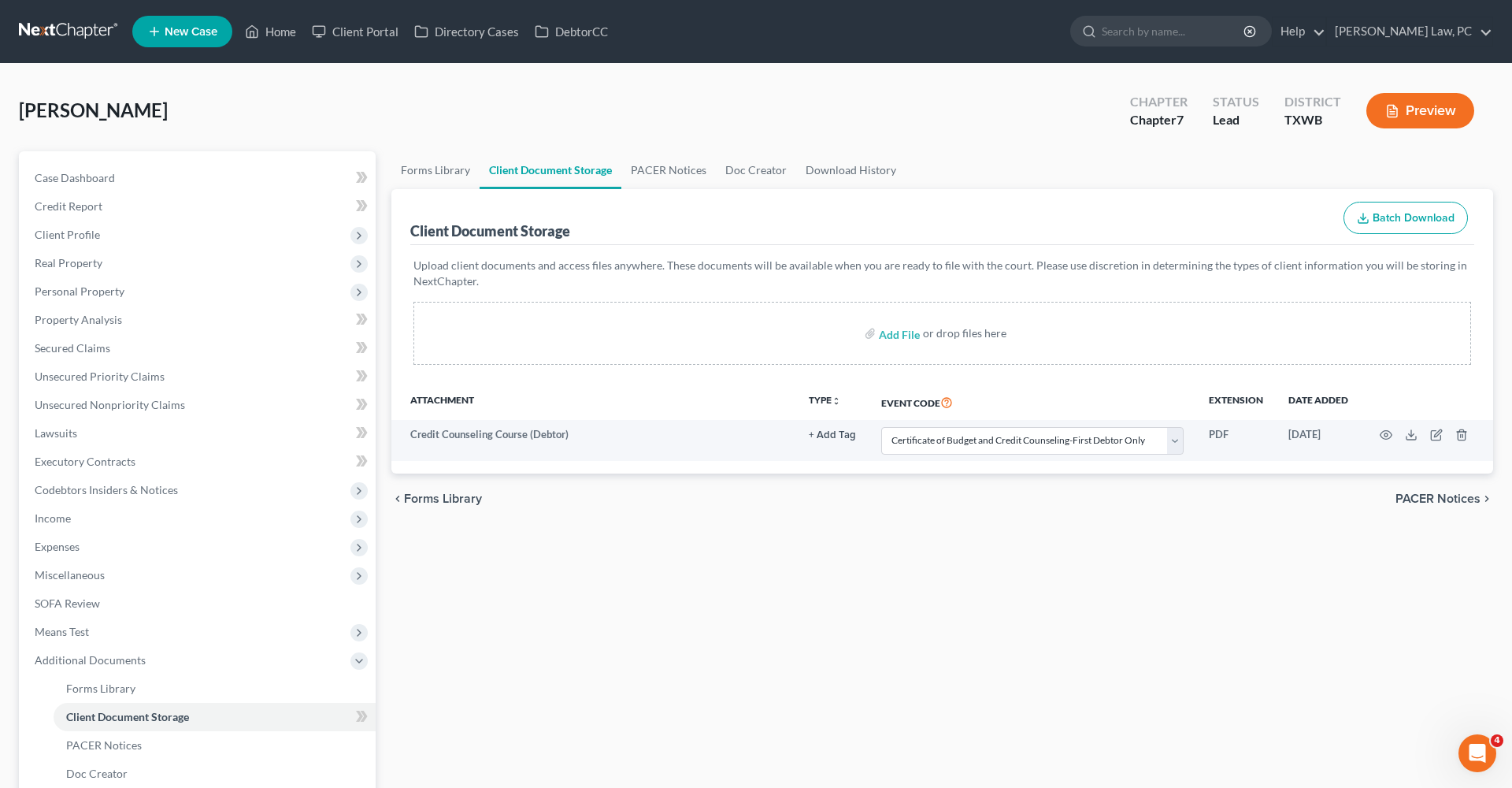
click at [61, 33] on link at bounding box center [69, 31] width 101 height 29
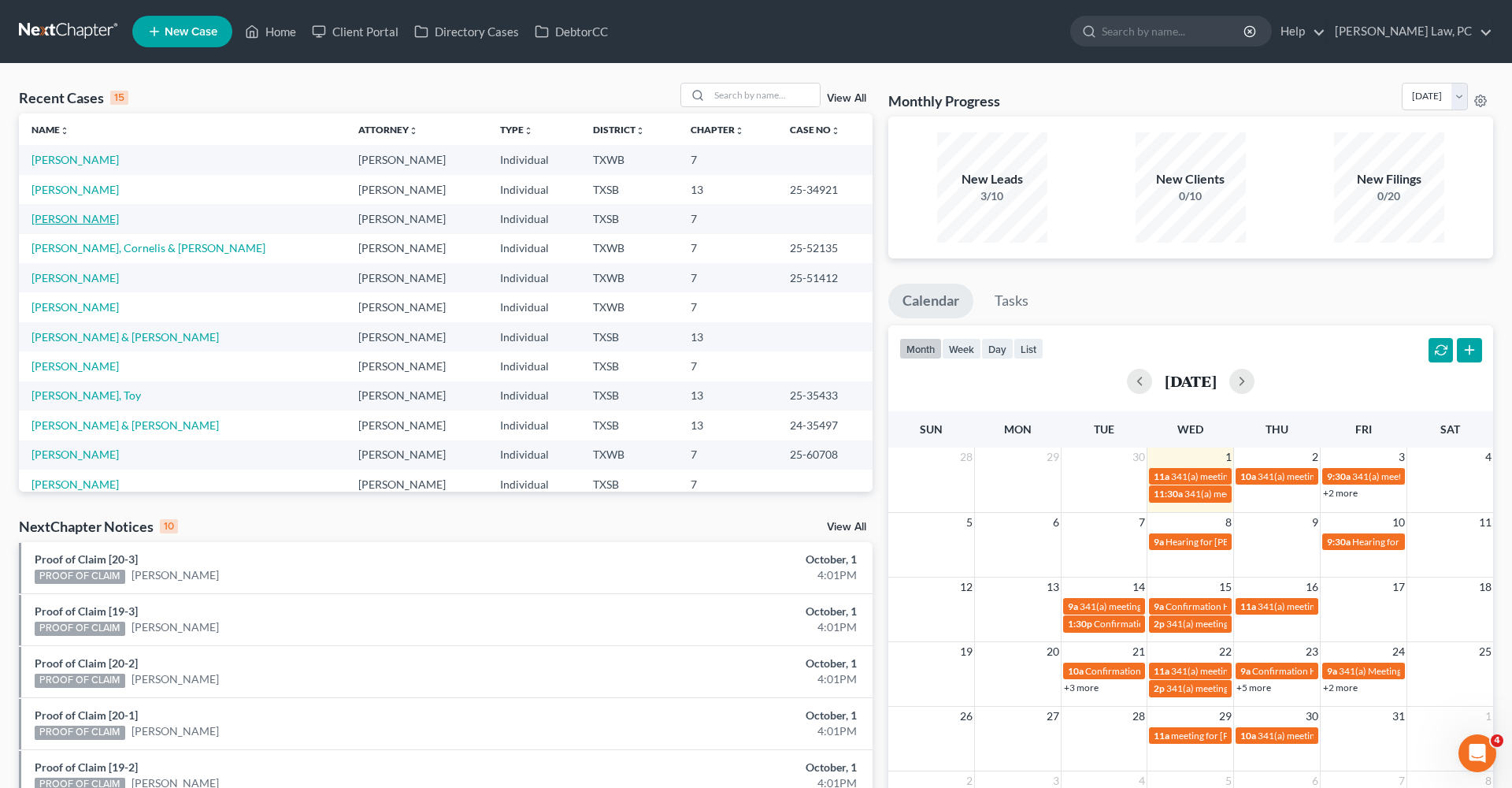
click at [107, 216] on link "[PERSON_NAME]" at bounding box center [75, 219] width 88 height 13
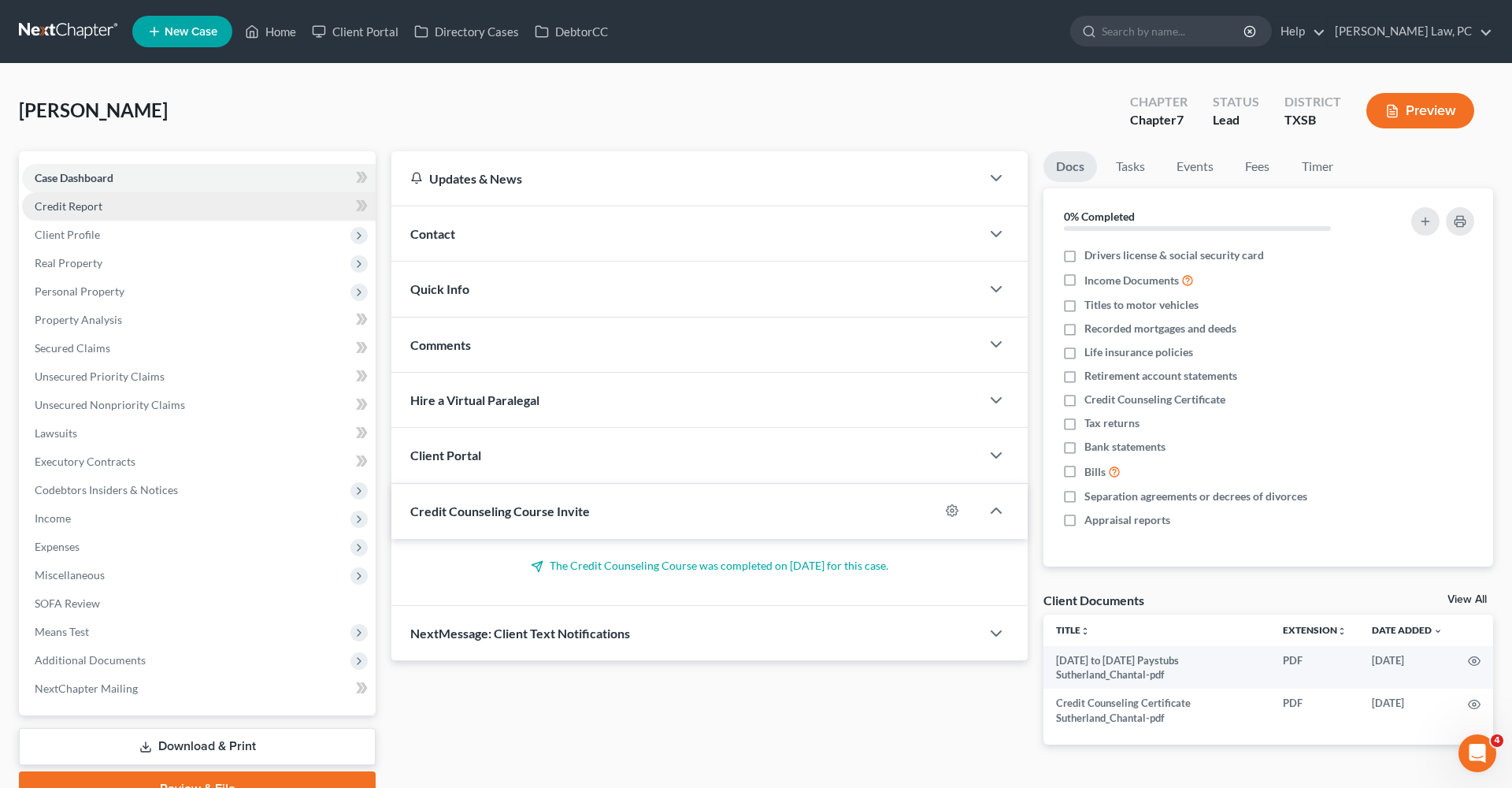
click at [66, 207] on span "Credit Report" at bounding box center [68, 206] width 68 height 13
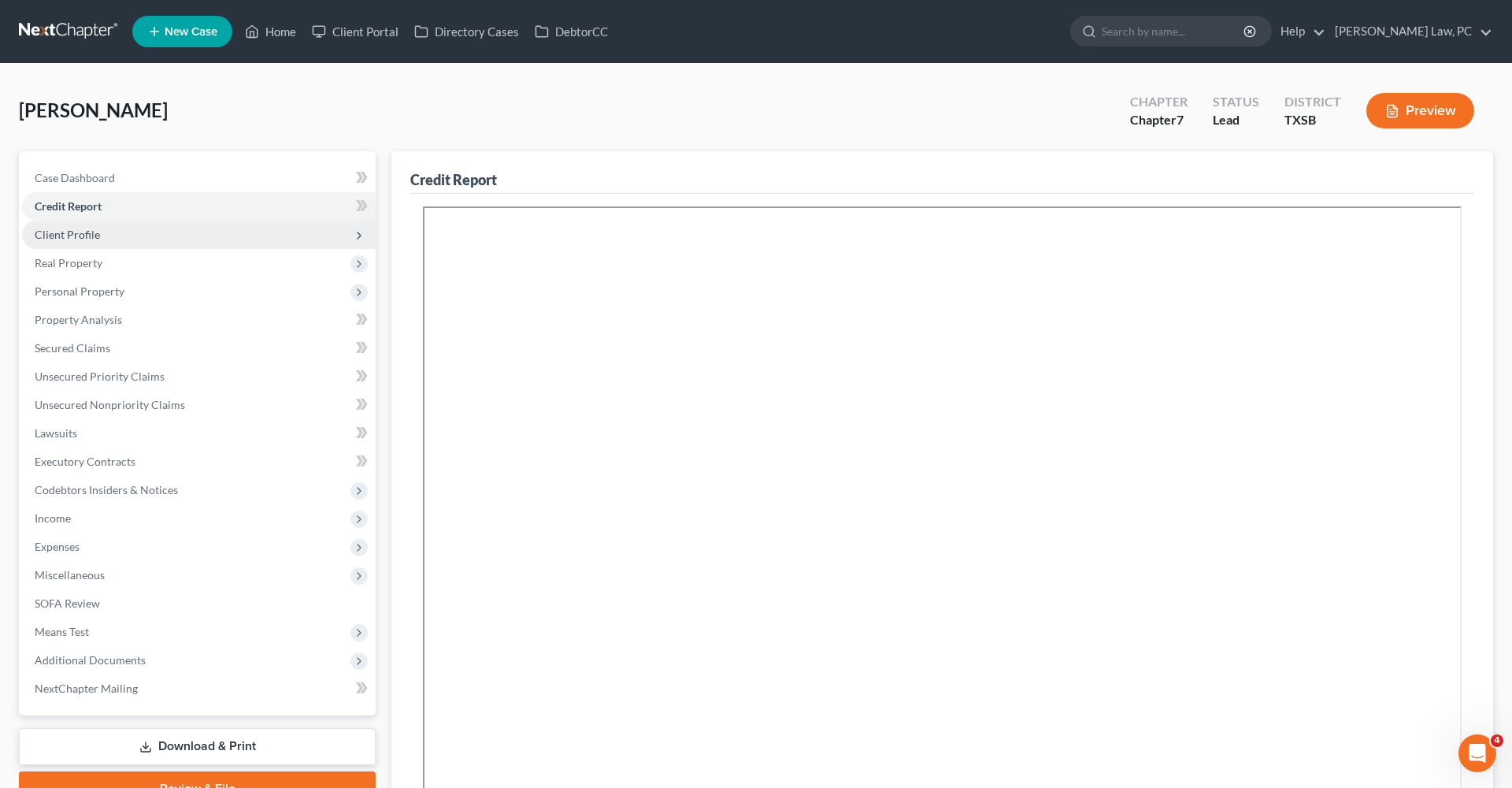
click at [79, 232] on span "Client Profile" at bounding box center [67, 235] width 66 height 13
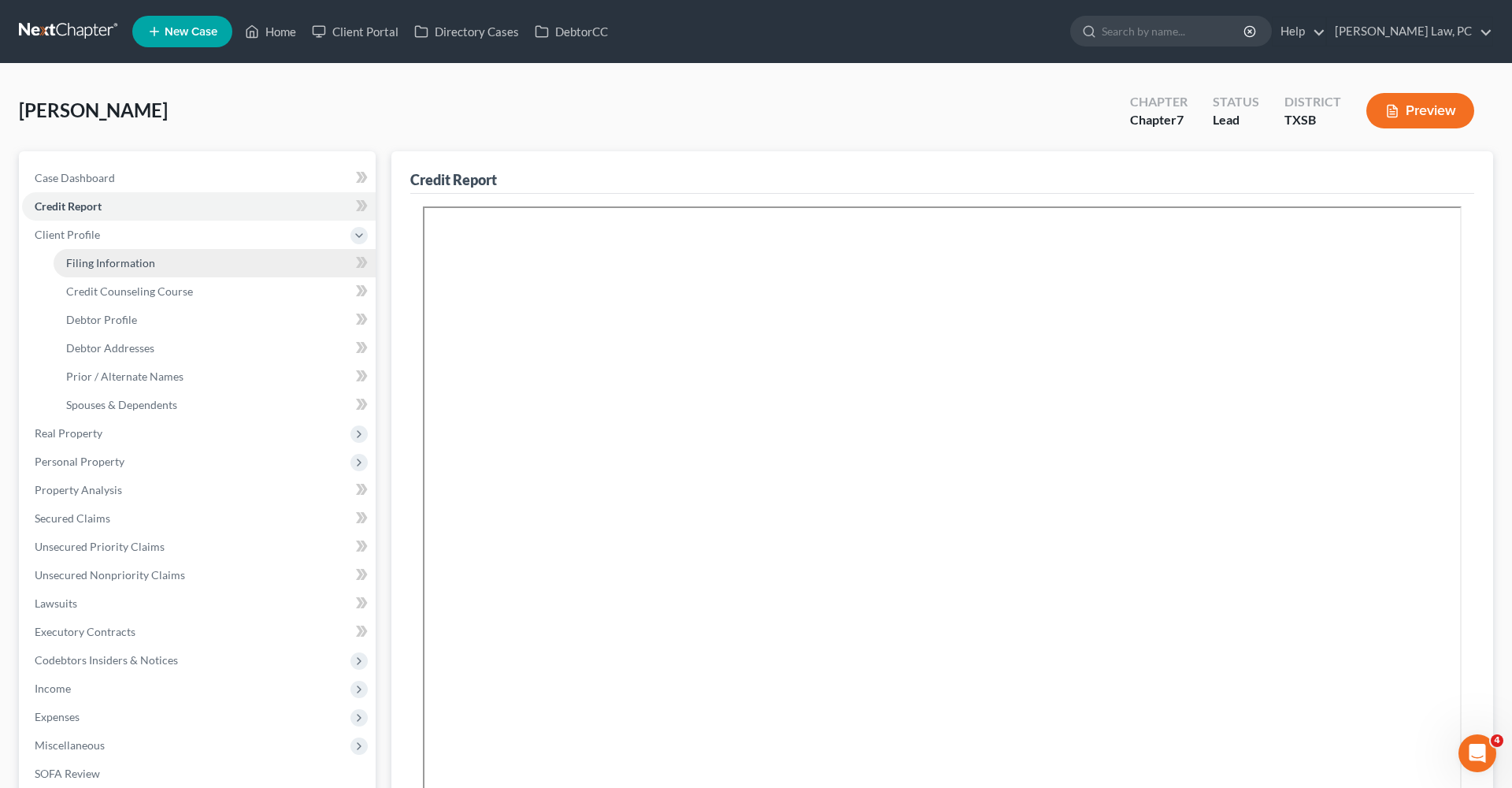
click at [112, 267] on span "Filing Information" at bounding box center [111, 262] width 89 height 13
select select "1"
select select "0"
select select "79"
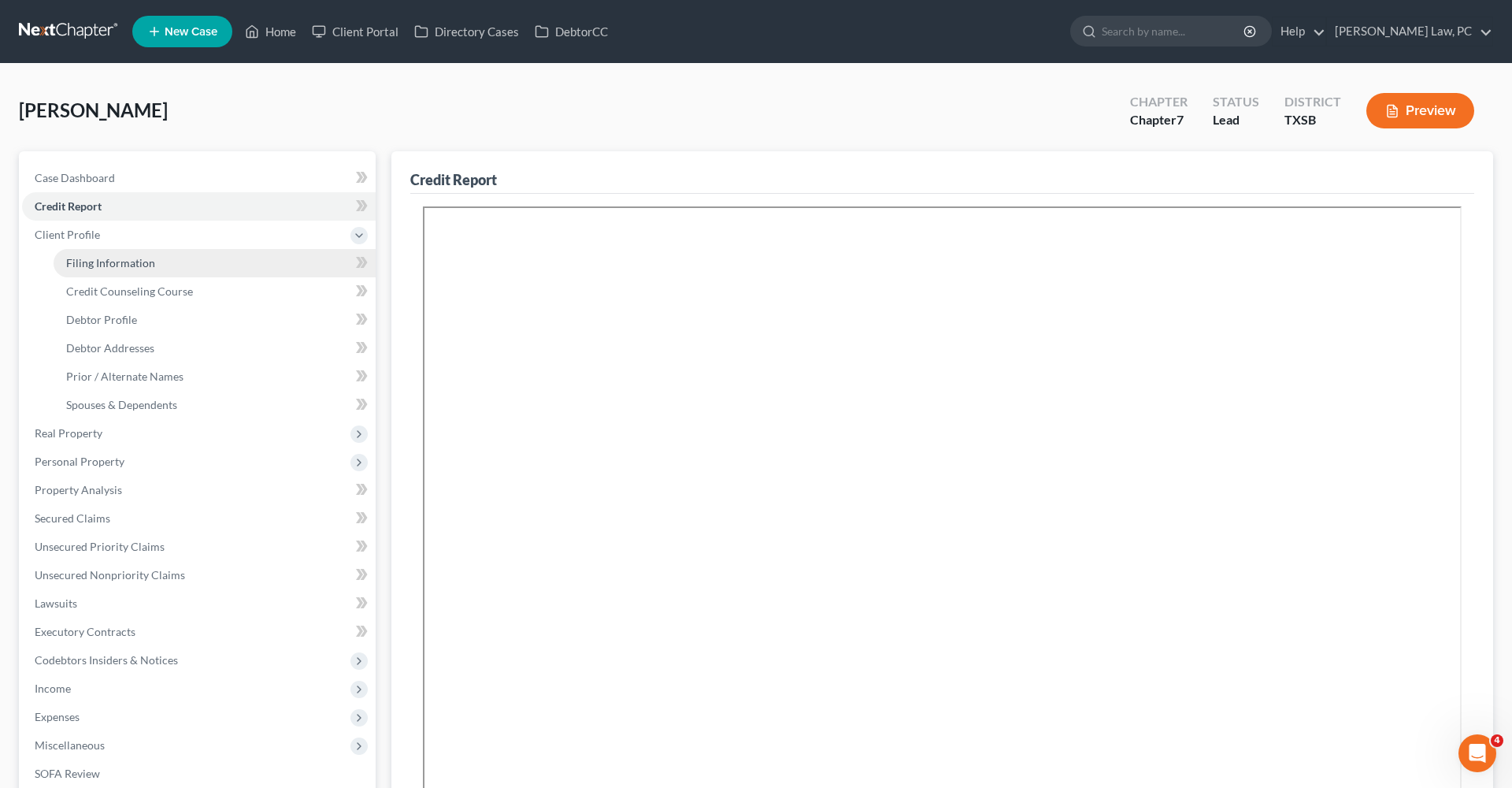
select select "0"
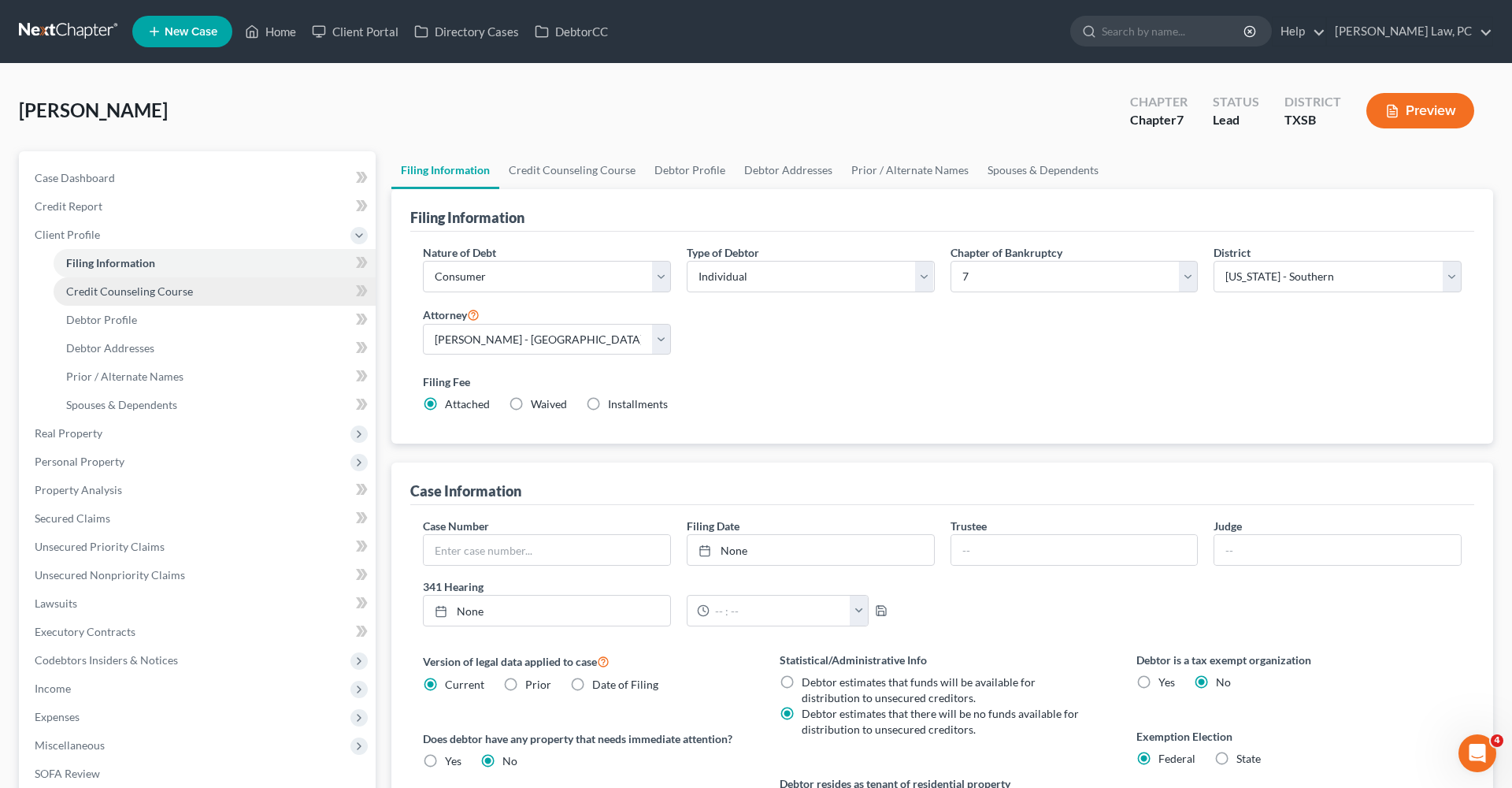
click at [131, 287] on span "Credit Counseling Course" at bounding box center [129, 291] width 127 height 13
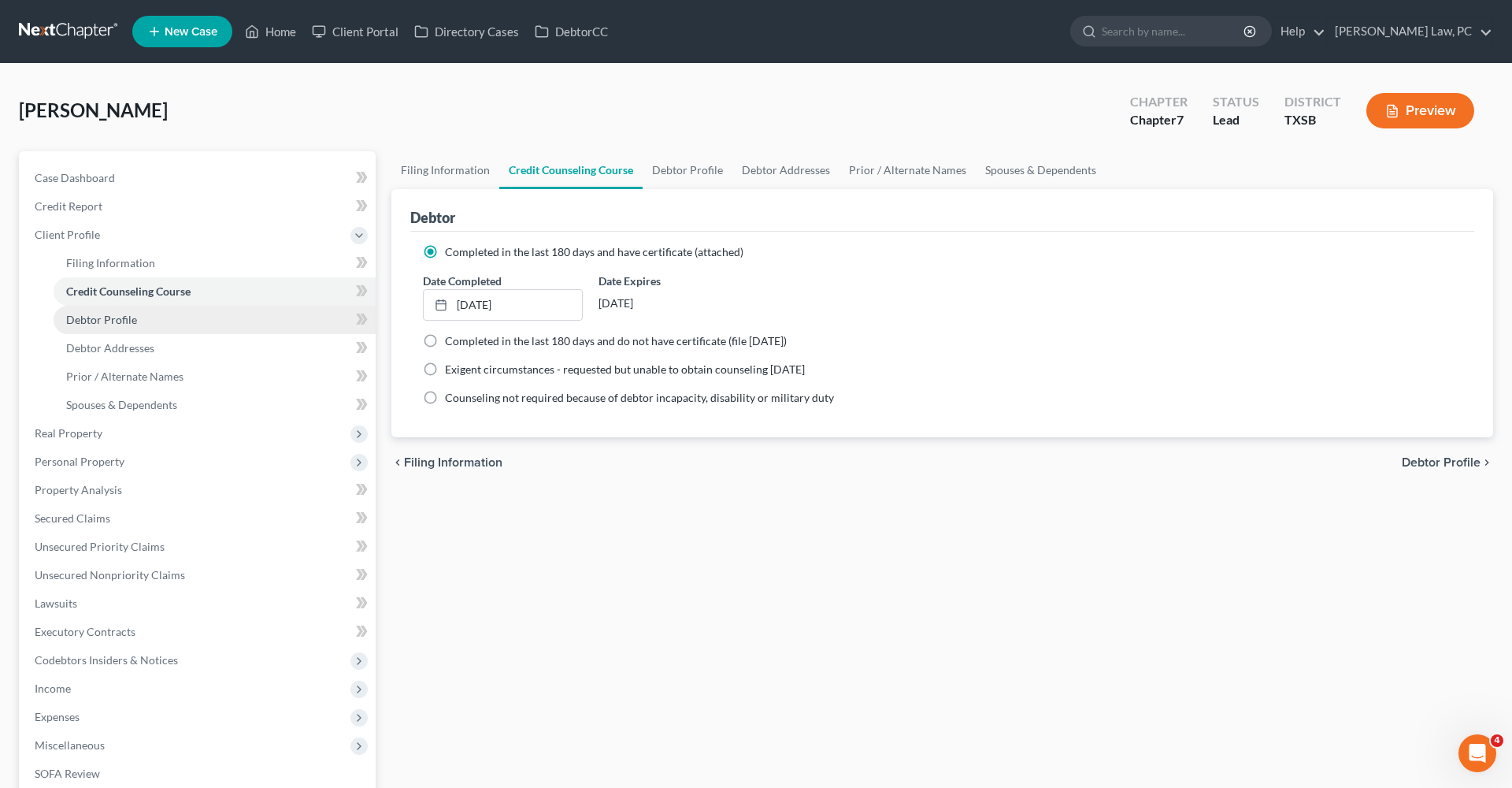
click at [98, 317] on span "Debtor Profile" at bounding box center [102, 320] width 70 height 13
select select "3"
select select "2"
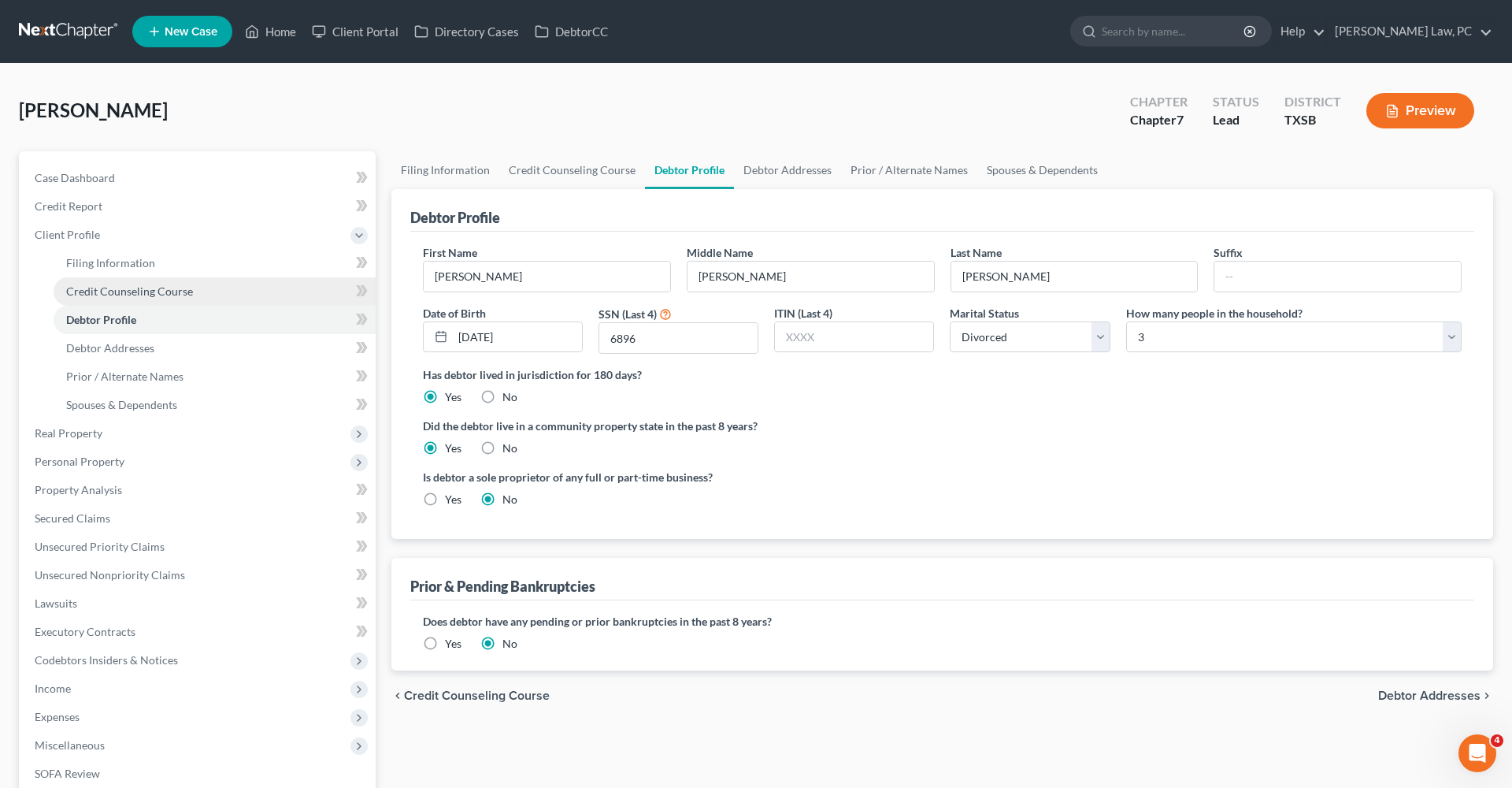
click at [137, 289] on span "Credit Counseling Course" at bounding box center [129, 291] width 127 height 13
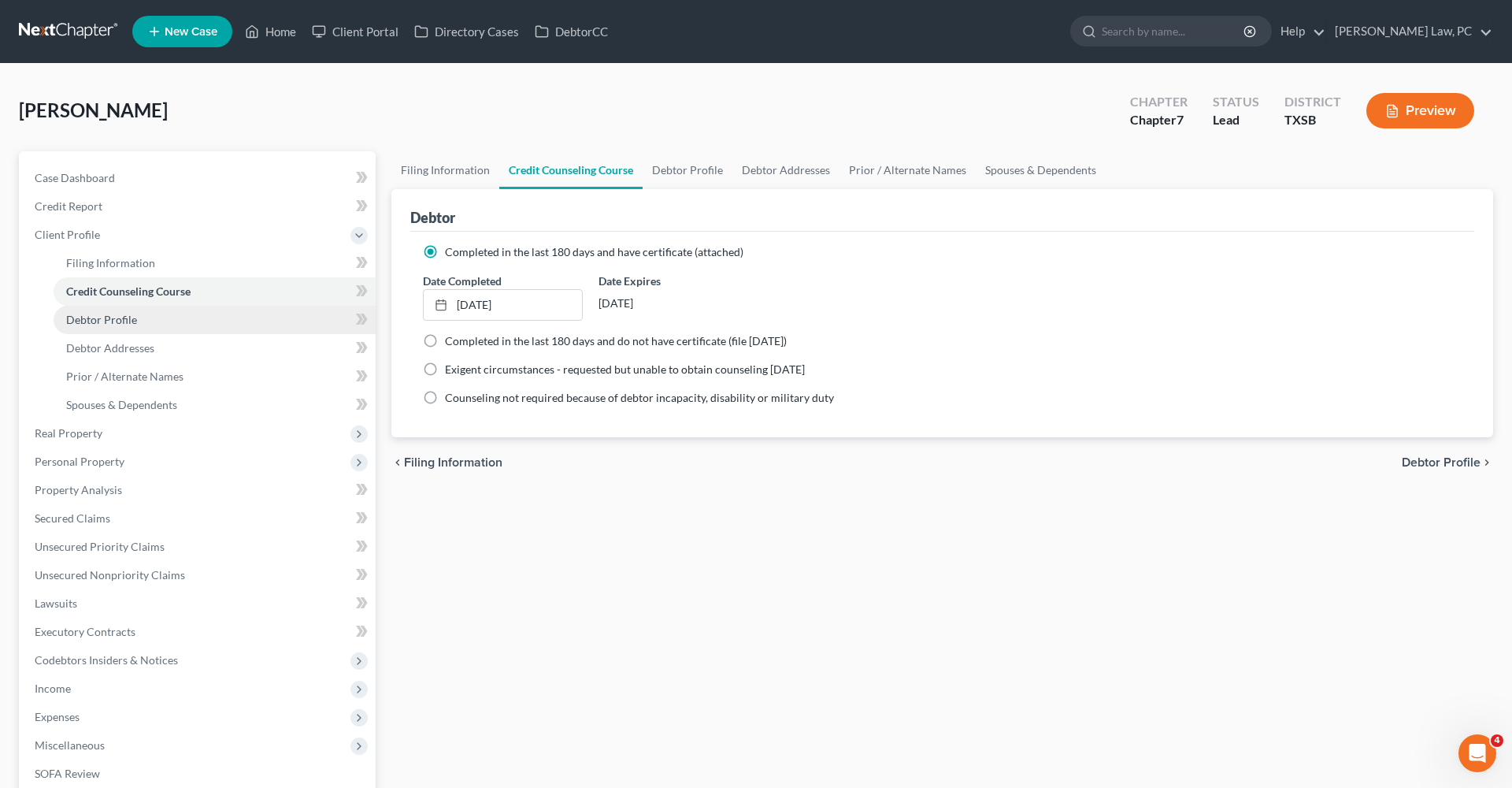
click at [119, 316] on span "Debtor Profile" at bounding box center [102, 320] width 70 height 13
select select "3"
select select "2"
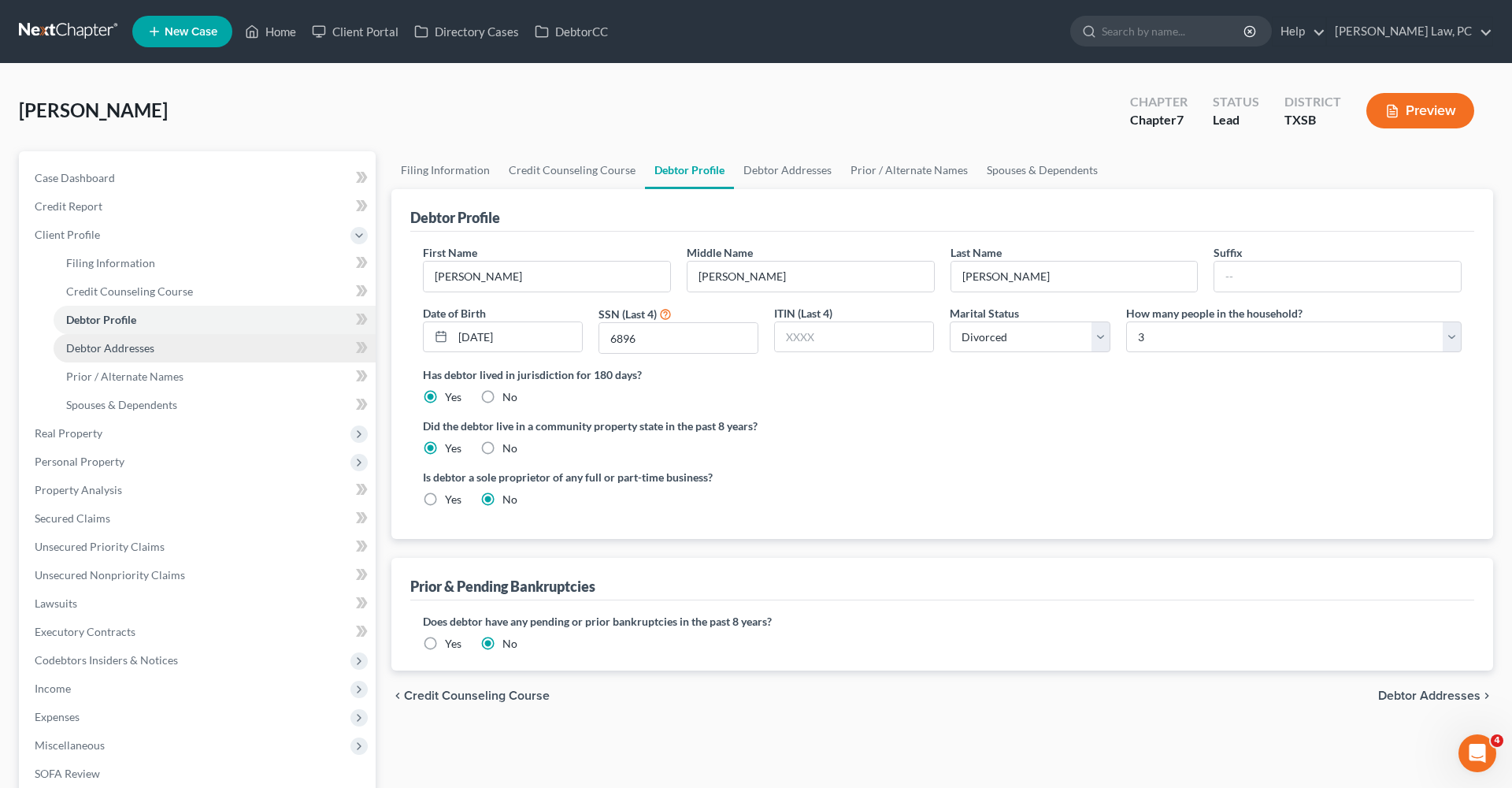
click at [100, 349] on span "Debtor Addresses" at bounding box center [111, 348] width 89 height 13
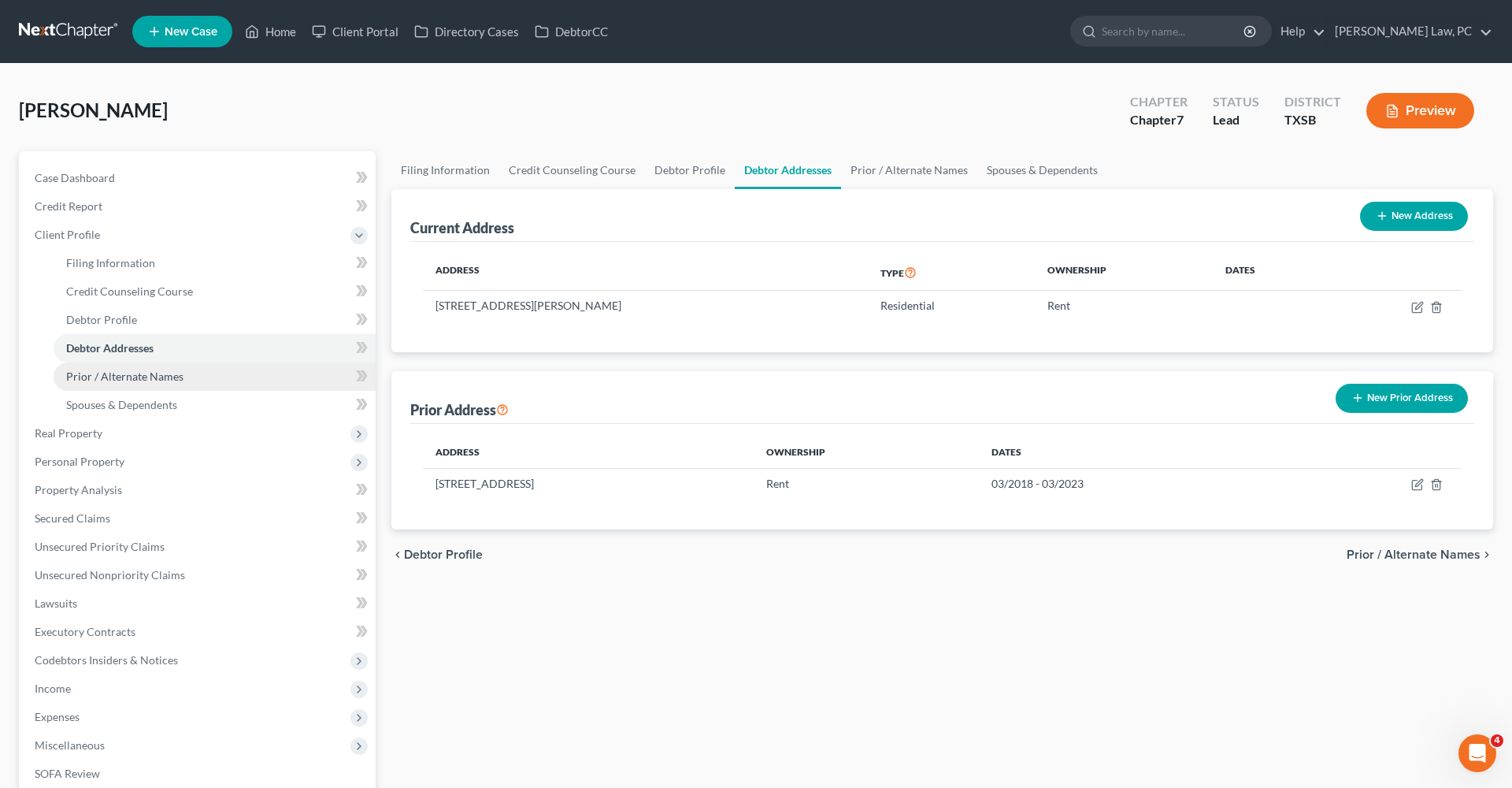
click at [146, 378] on span "Prior / Alternate Names" at bounding box center [125, 376] width 117 height 13
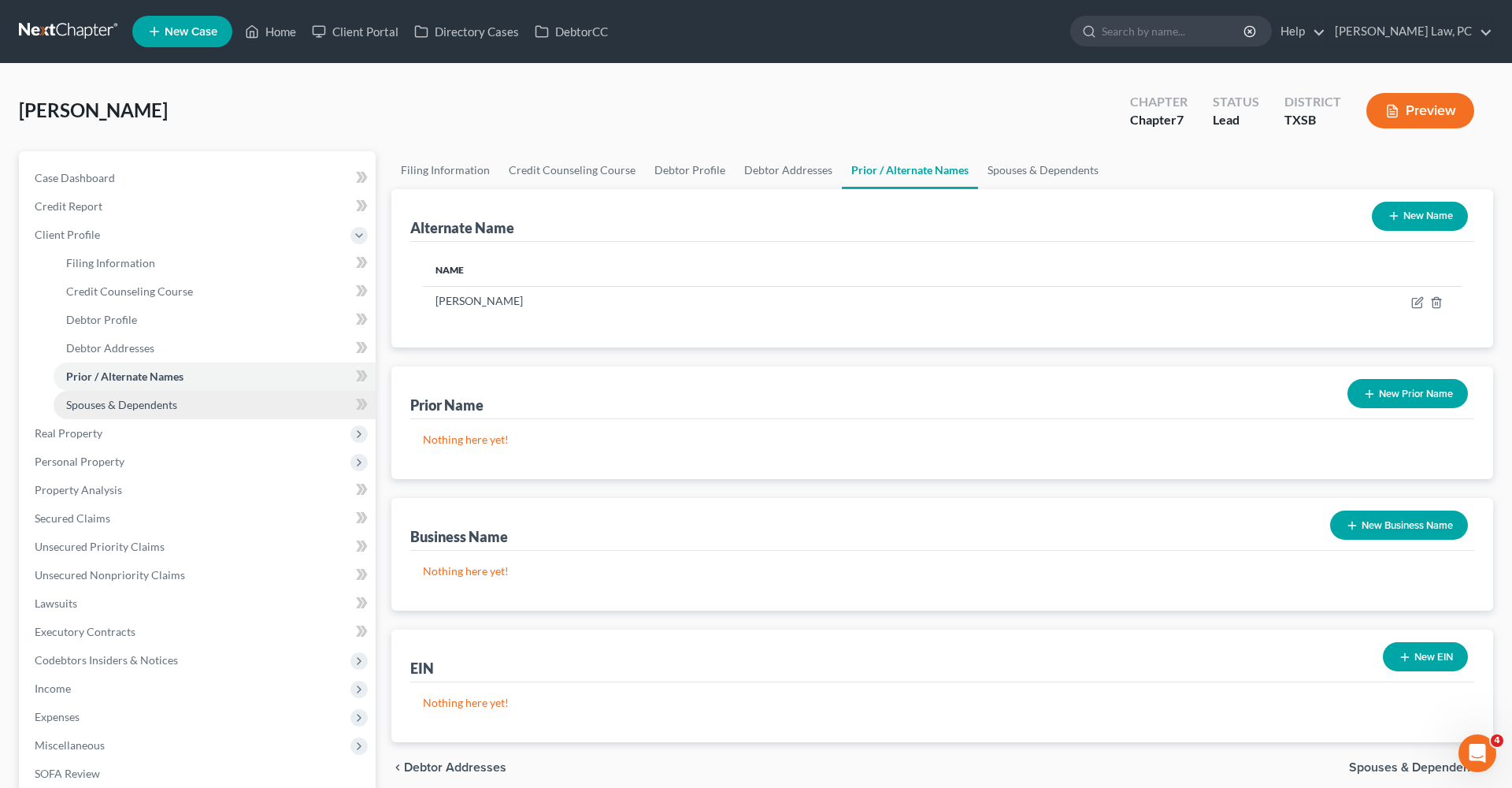
click at [152, 414] on link "Spouses & Dependents" at bounding box center [214, 405] width 322 height 29
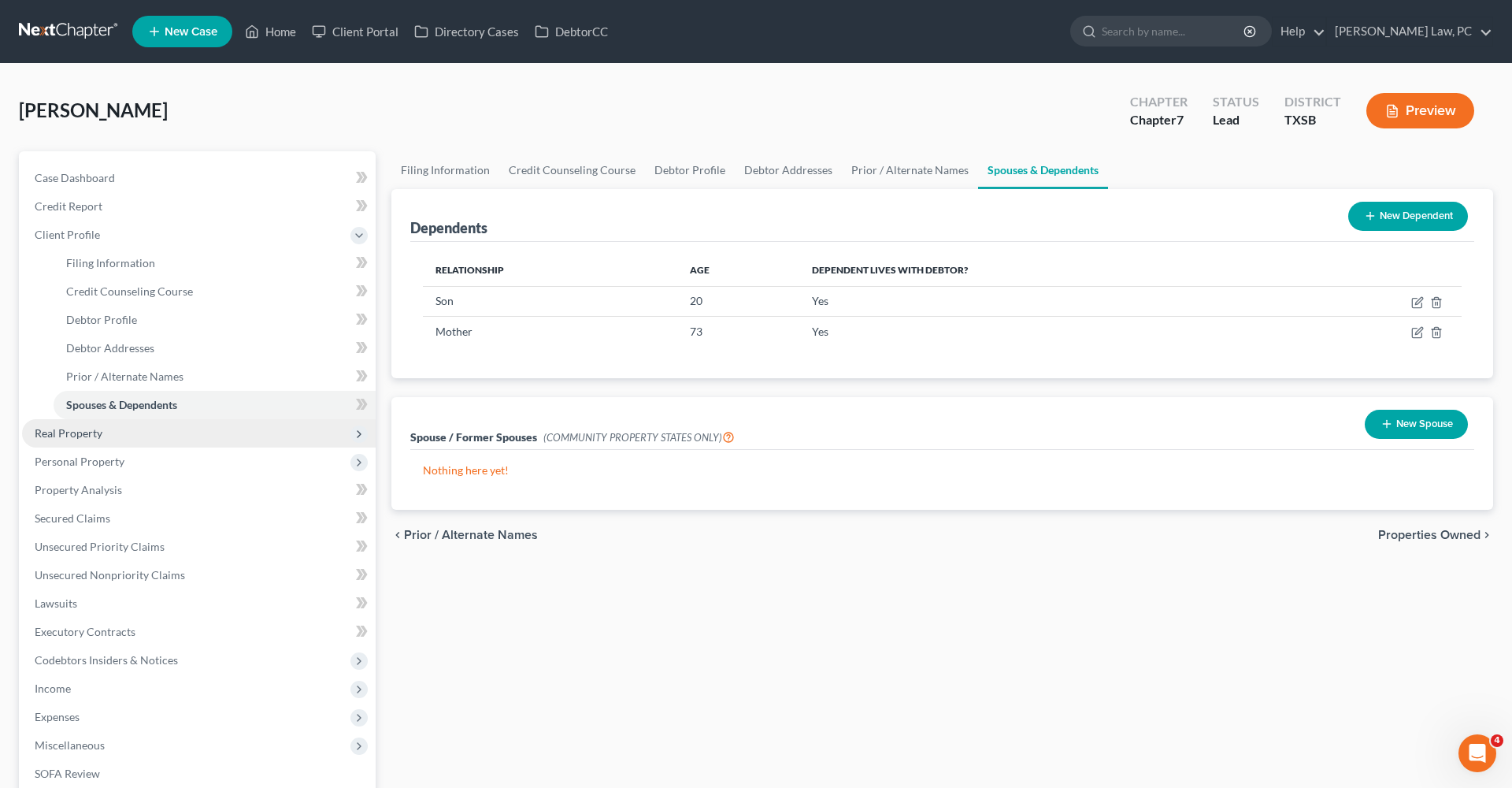
click at [51, 431] on span "Real Property" at bounding box center [68, 433] width 68 height 13
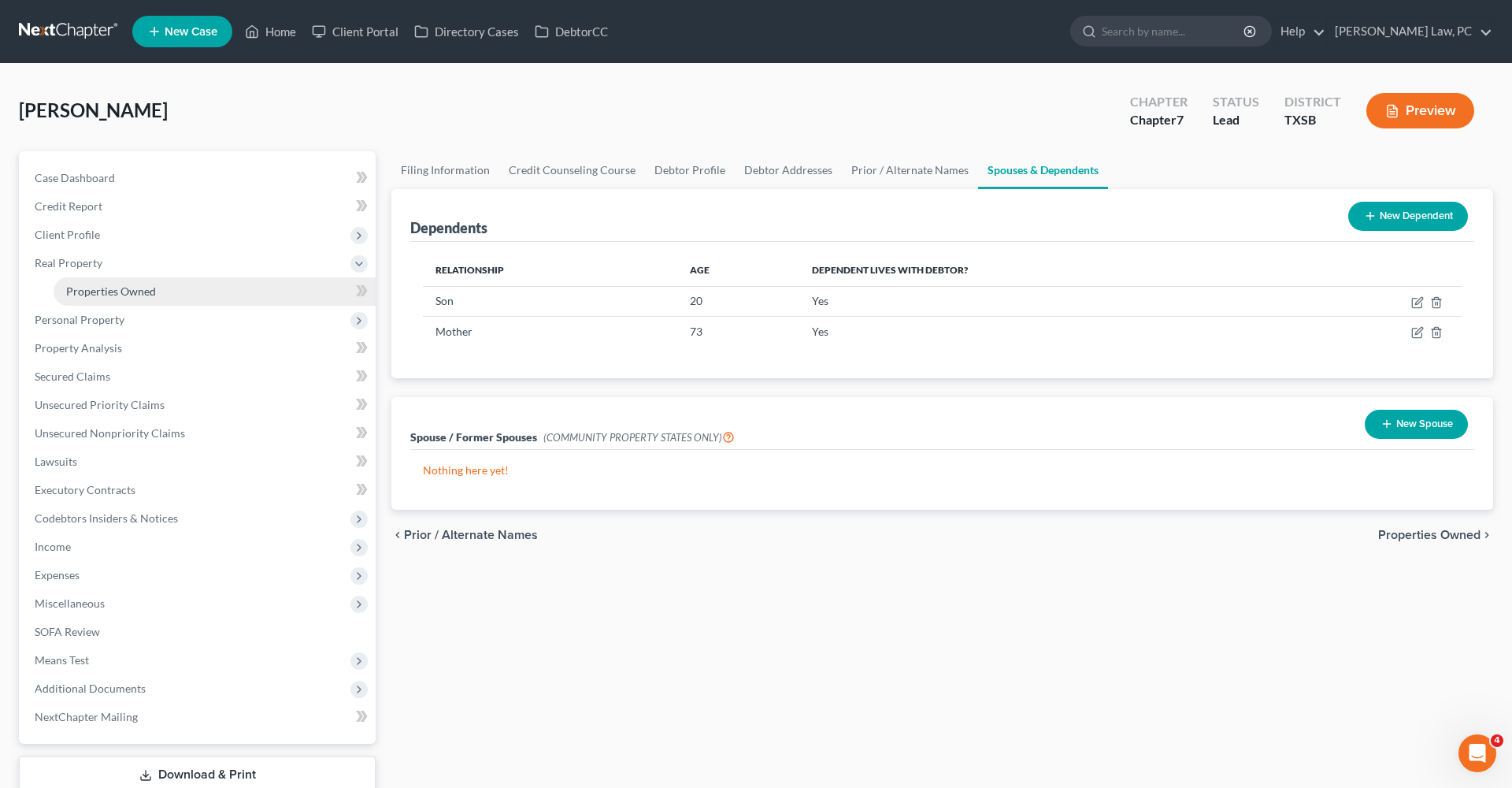
click at [136, 288] on span "Properties Owned" at bounding box center [111, 291] width 90 height 13
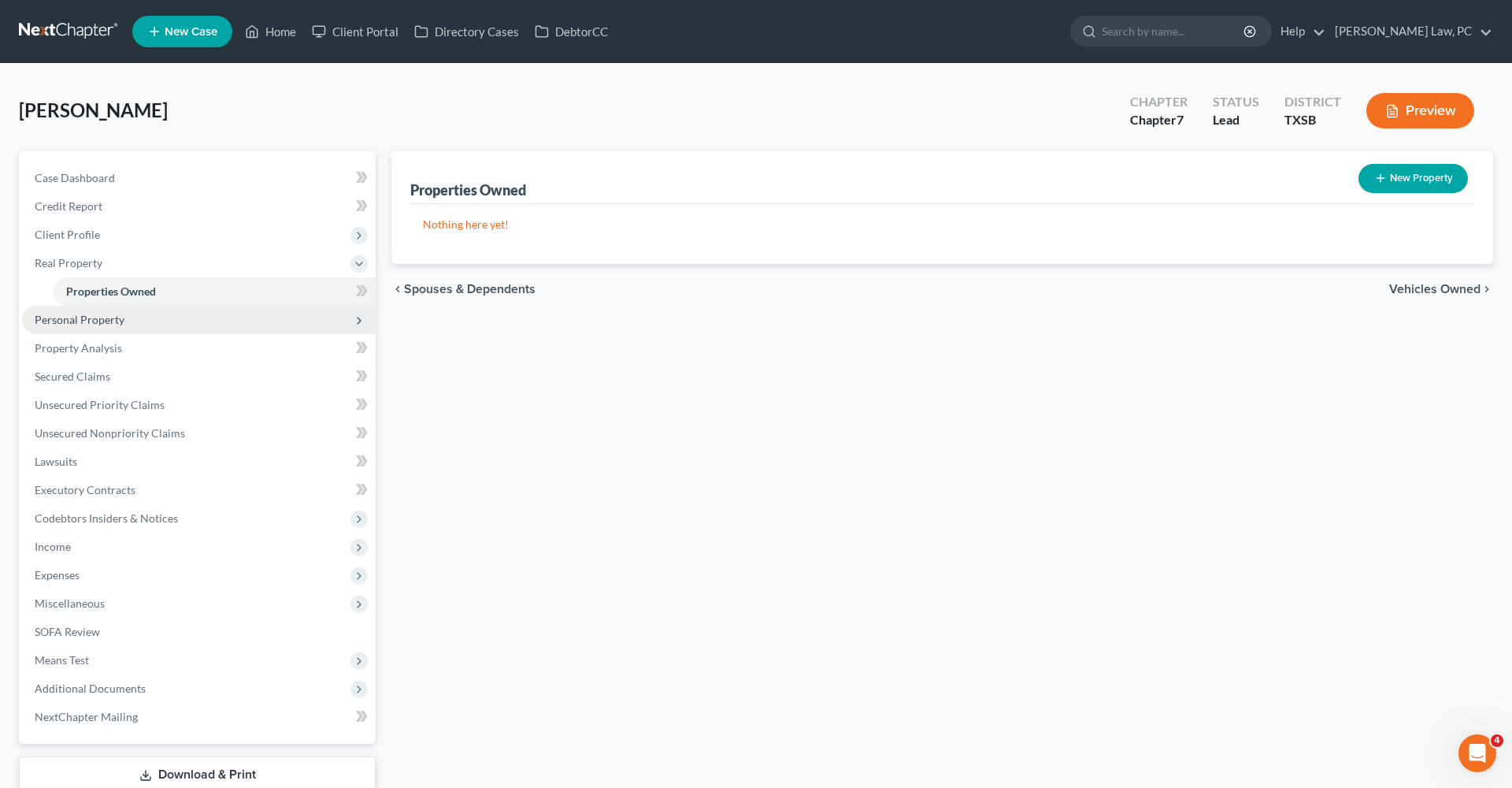
click at [103, 319] on span "Personal Property" at bounding box center [79, 320] width 90 height 13
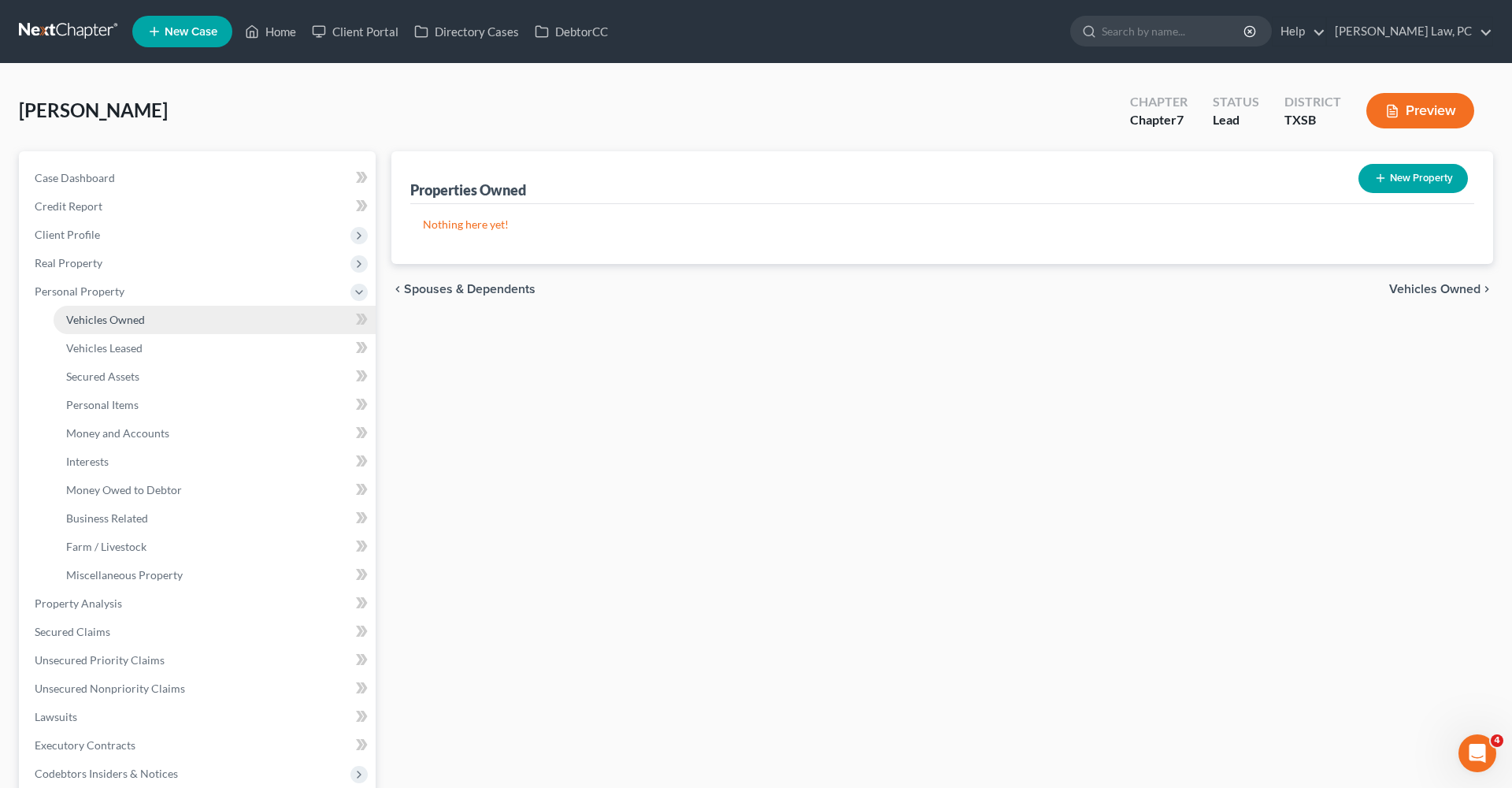
click at [108, 322] on span "Vehicles Owned" at bounding box center [106, 320] width 79 height 13
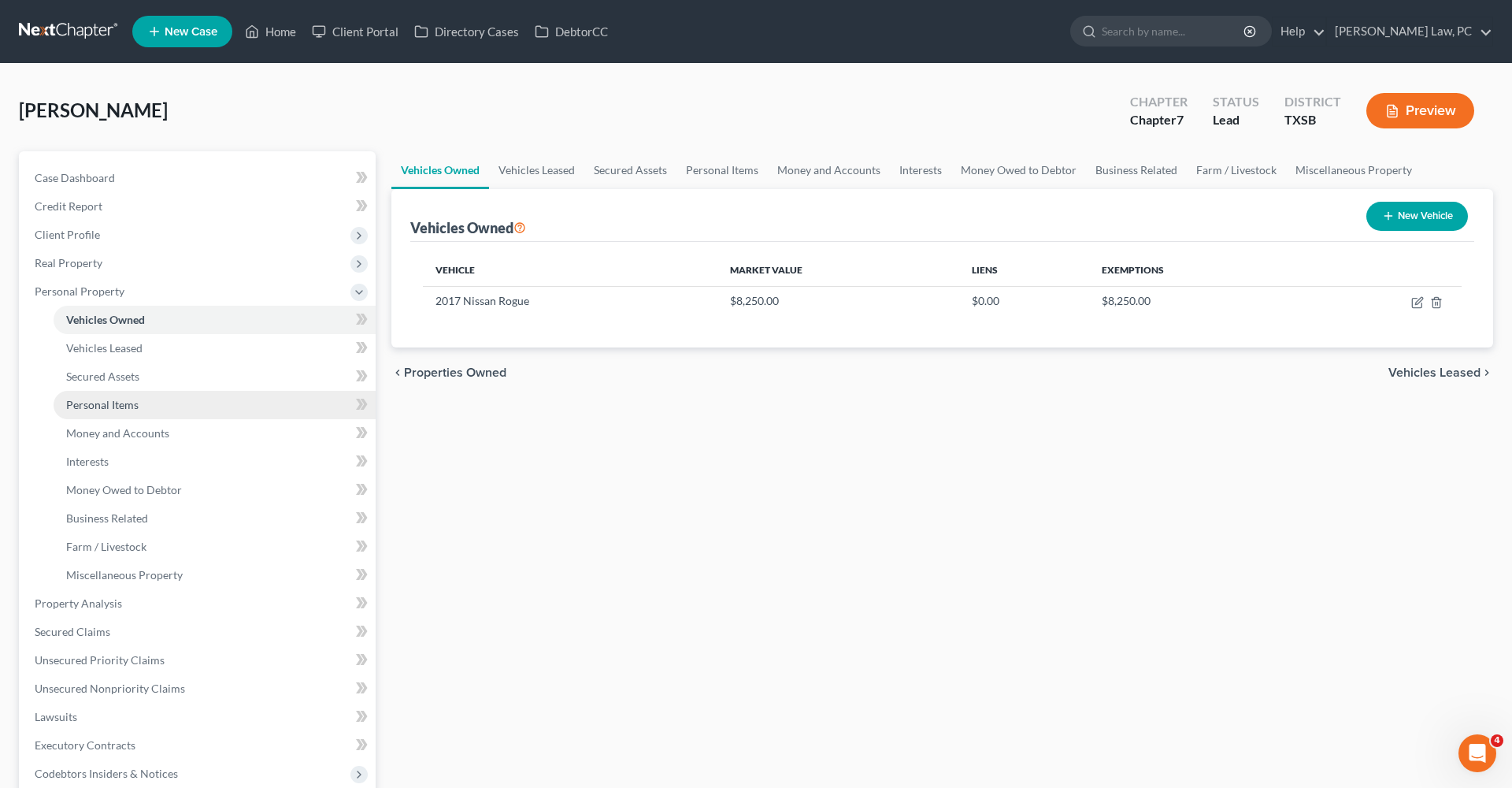
click at [125, 406] on span "Personal Items" at bounding box center [102, 404] width 72 height 13
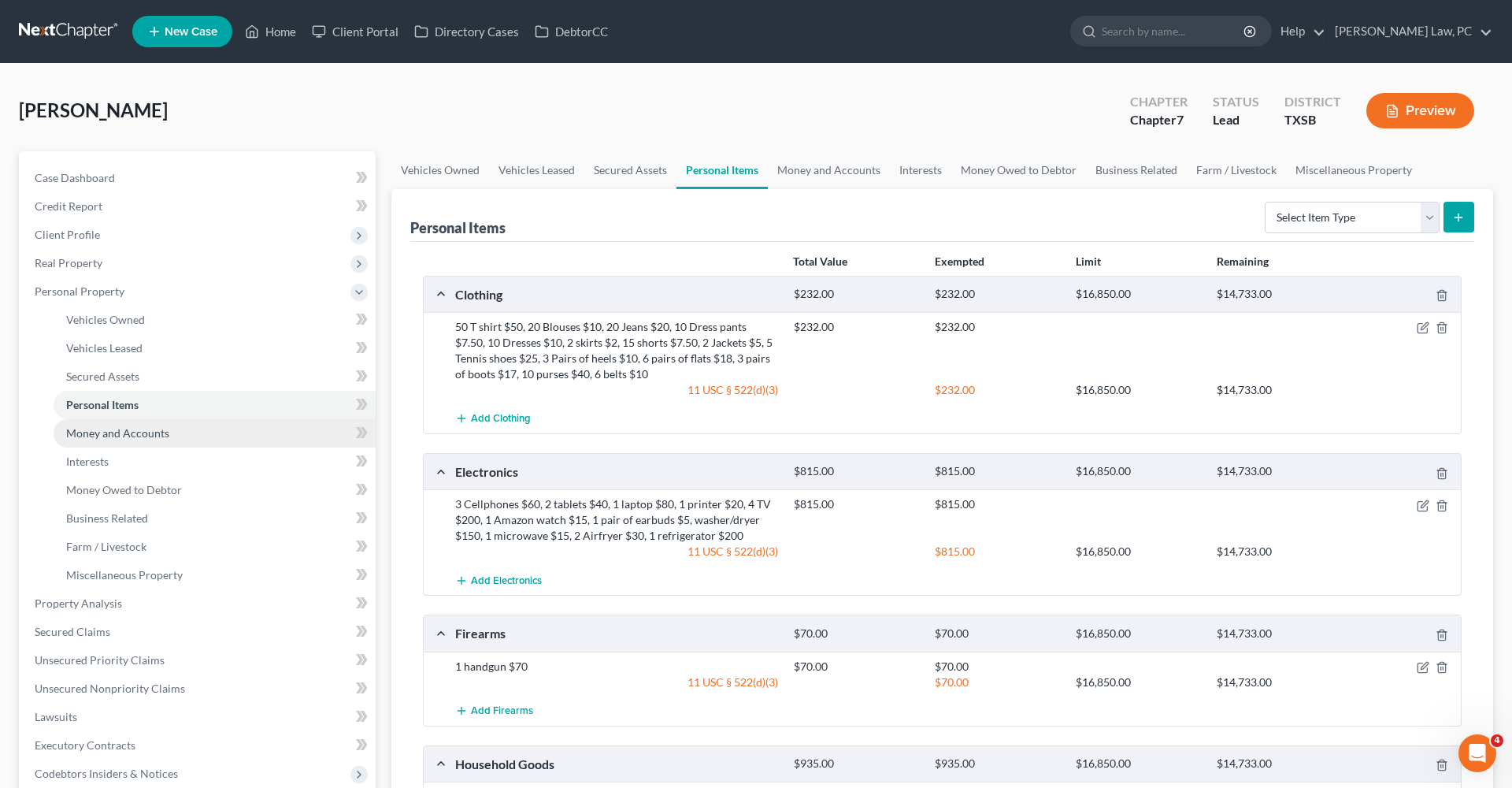
click at [137, 430] on span "Money and Accounts" at bounding box center [118, 433] width 103 height 13
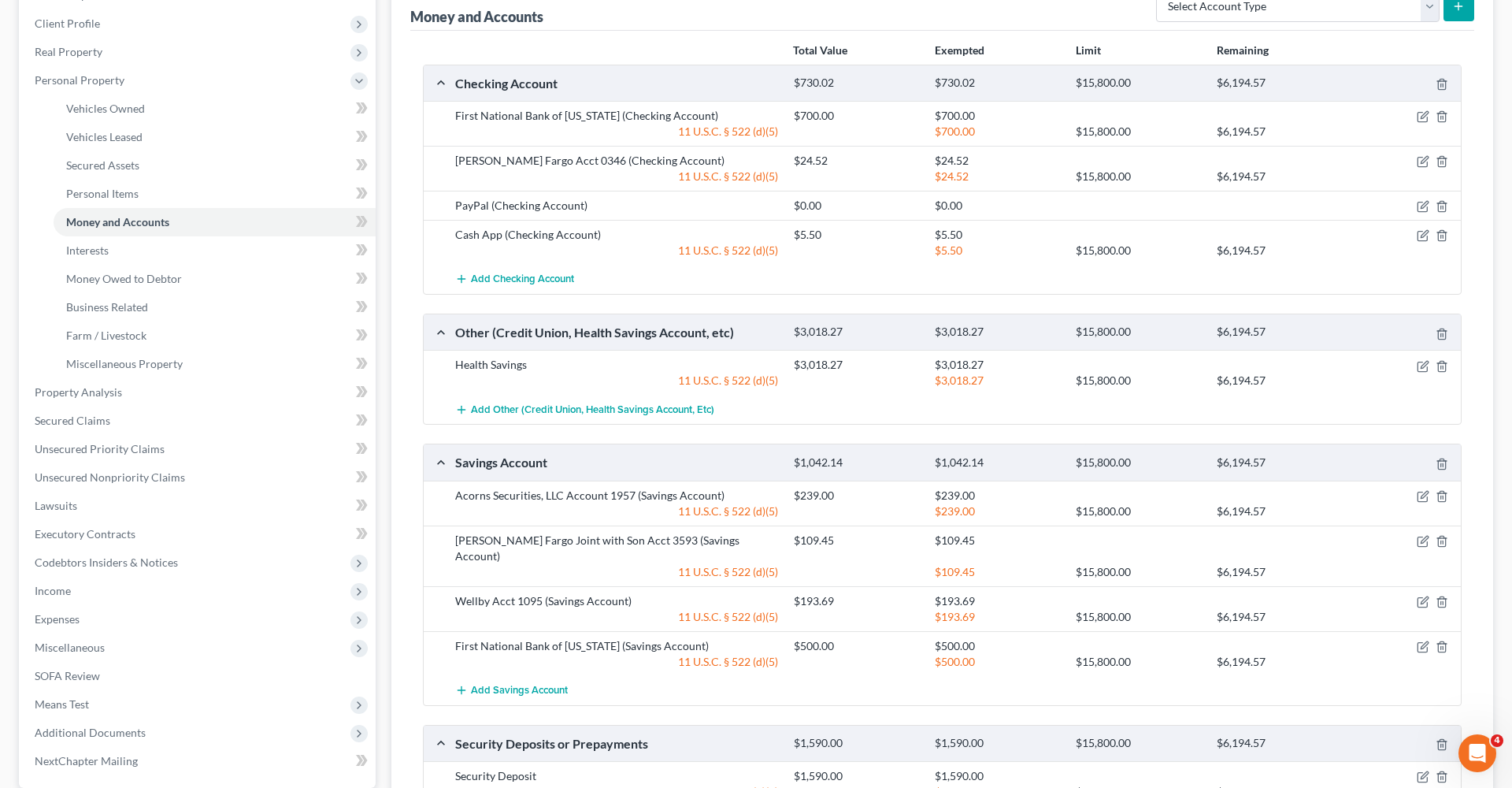
scroll to position [229, 0]
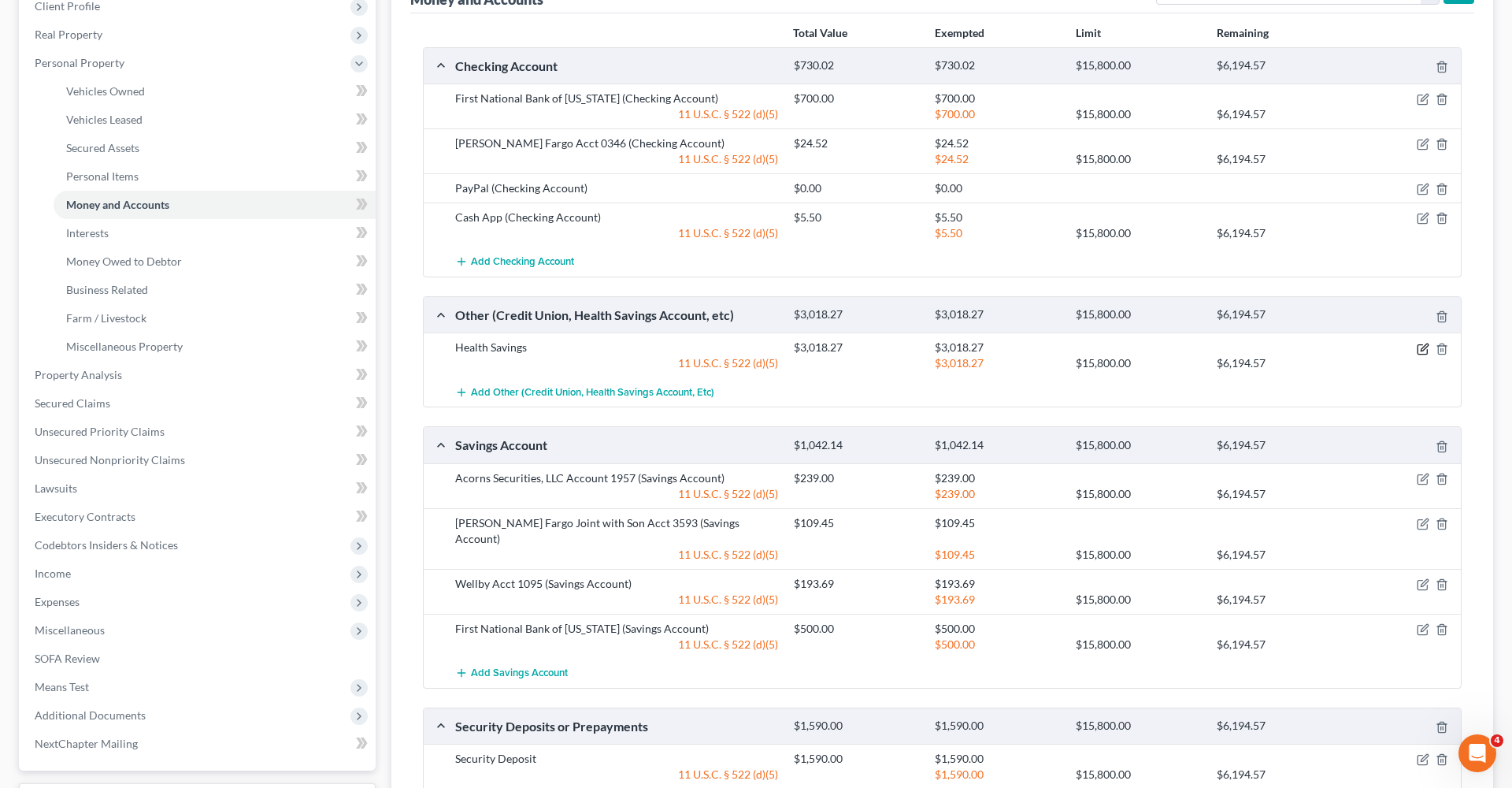
click at [1421, 348] on icon "button" at bounding box center [1423, 348] width 12 height 12
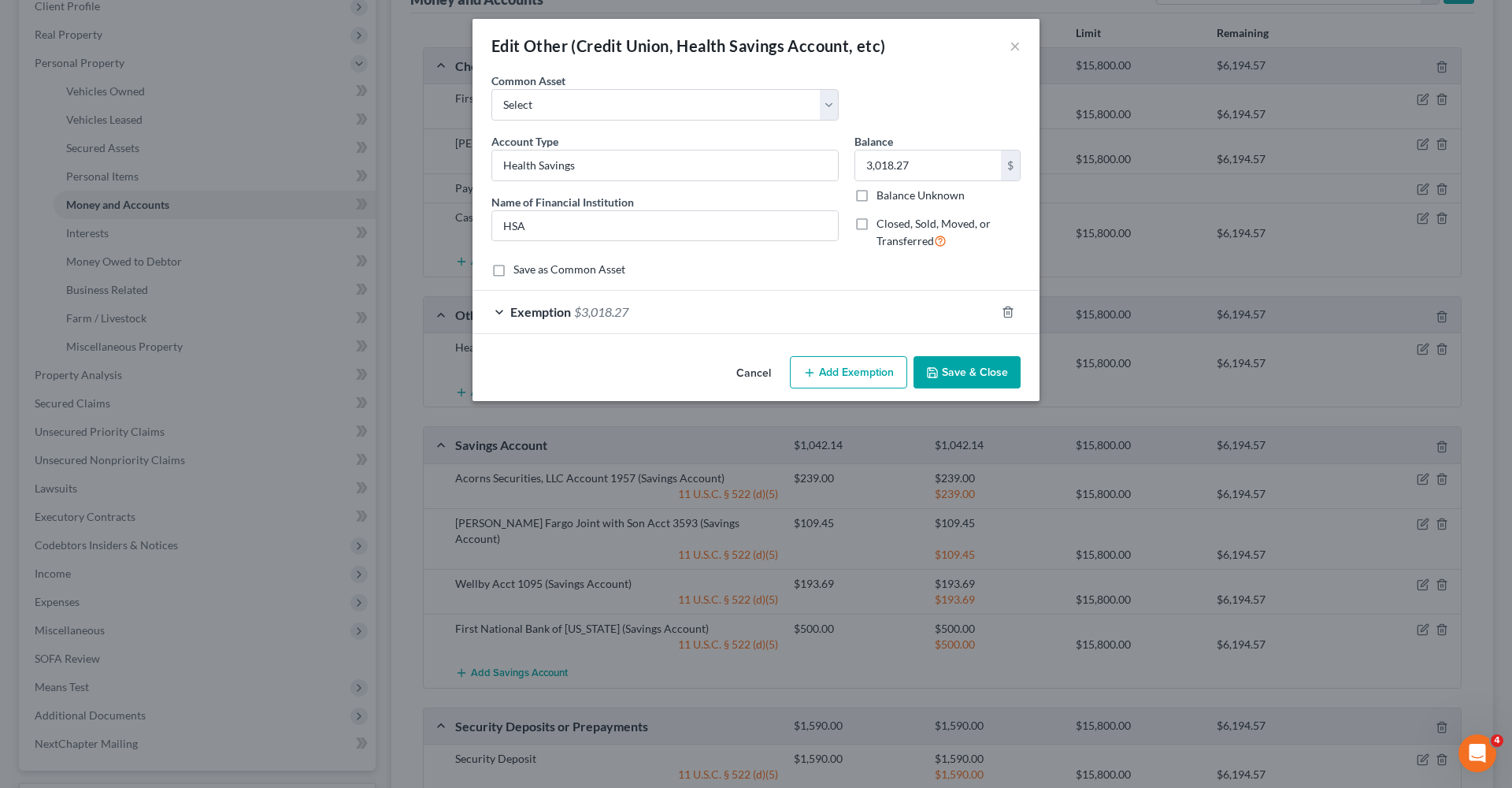
click at [668, 298] on div "Exemption $3,018.27" at bounding box center [734, 312] width 523 height 42
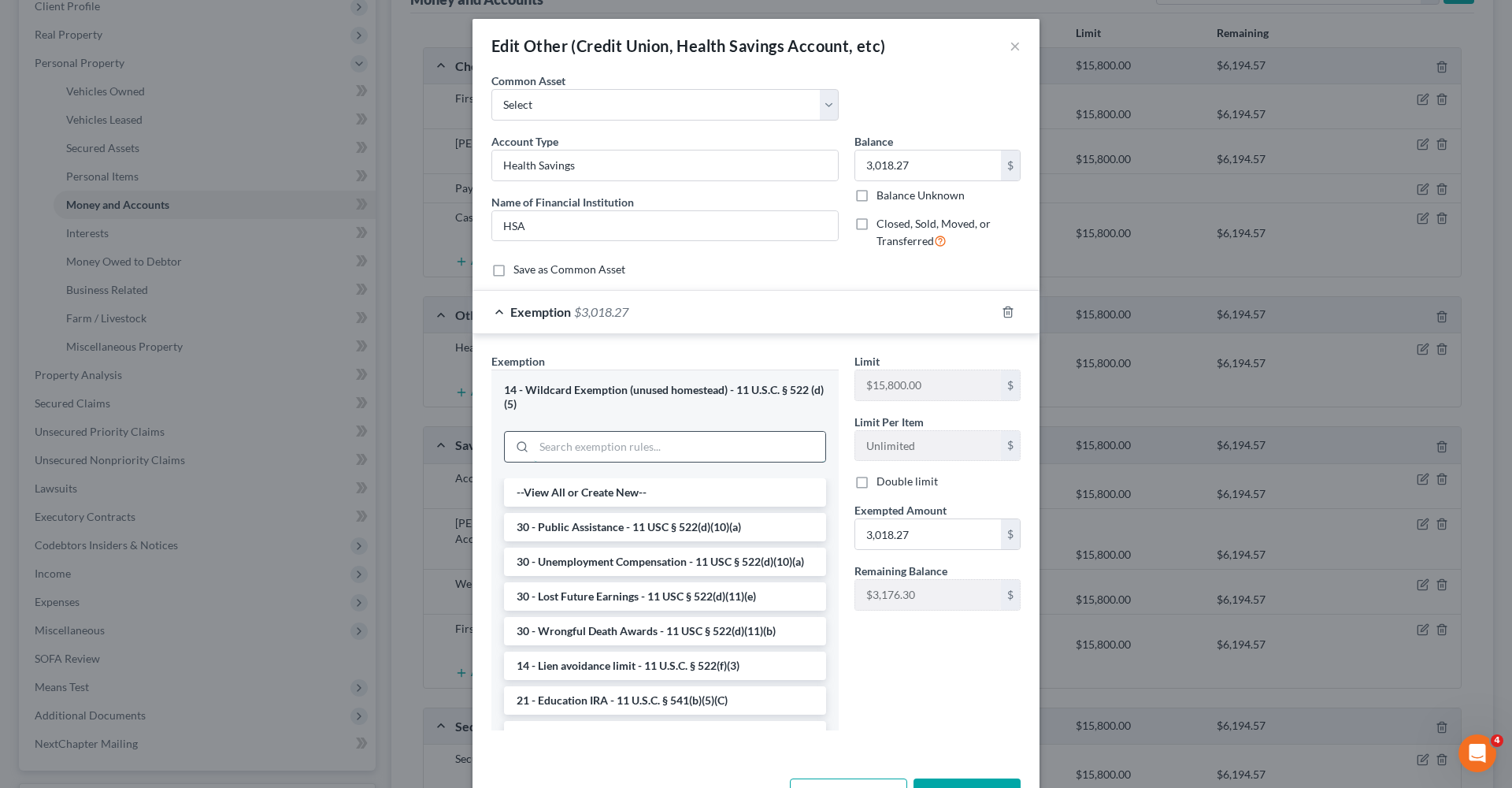
click at [606, 440] on input "search" at bounding box center [680, 447] width 292 height 30
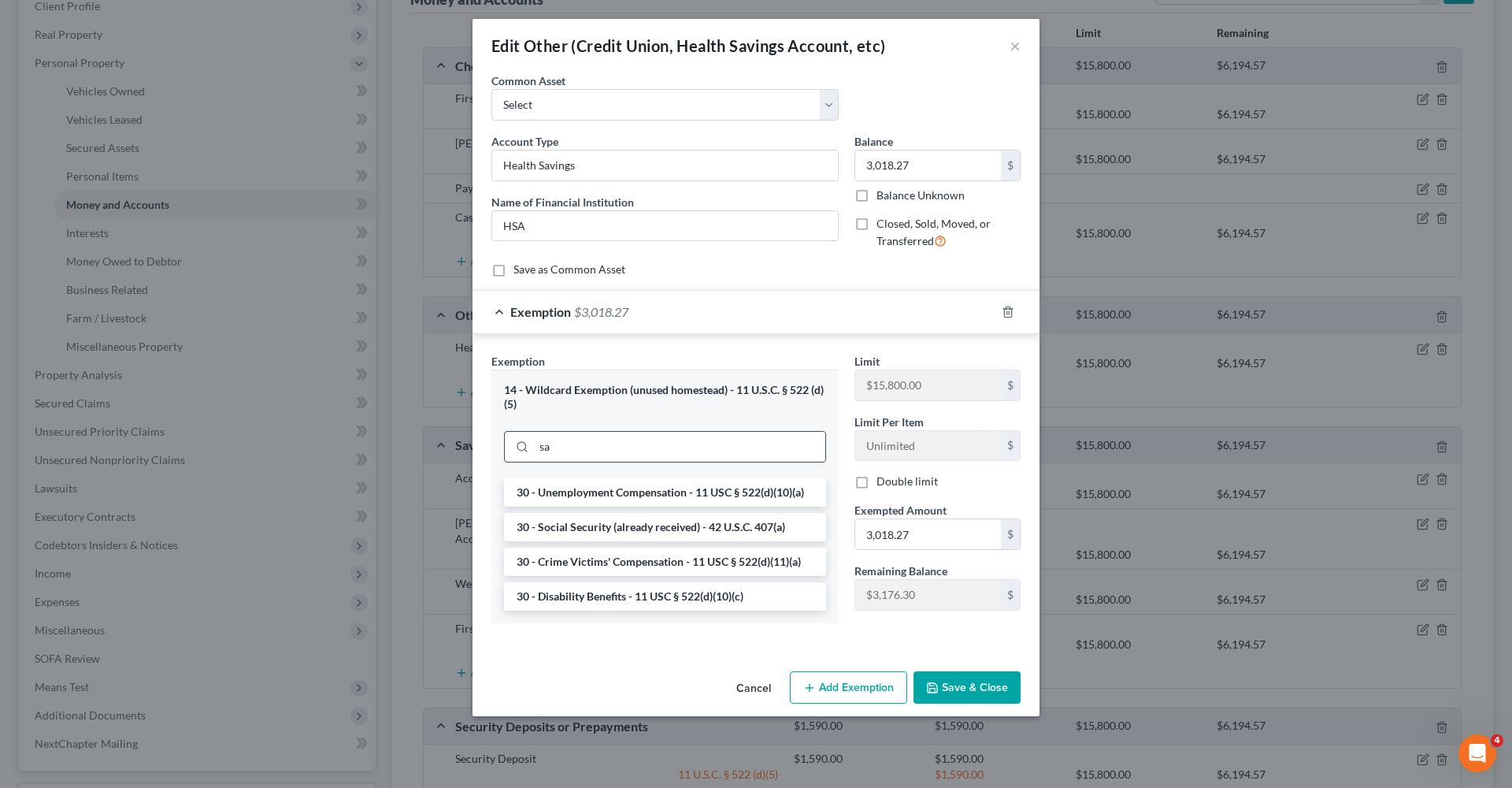
type input "s"
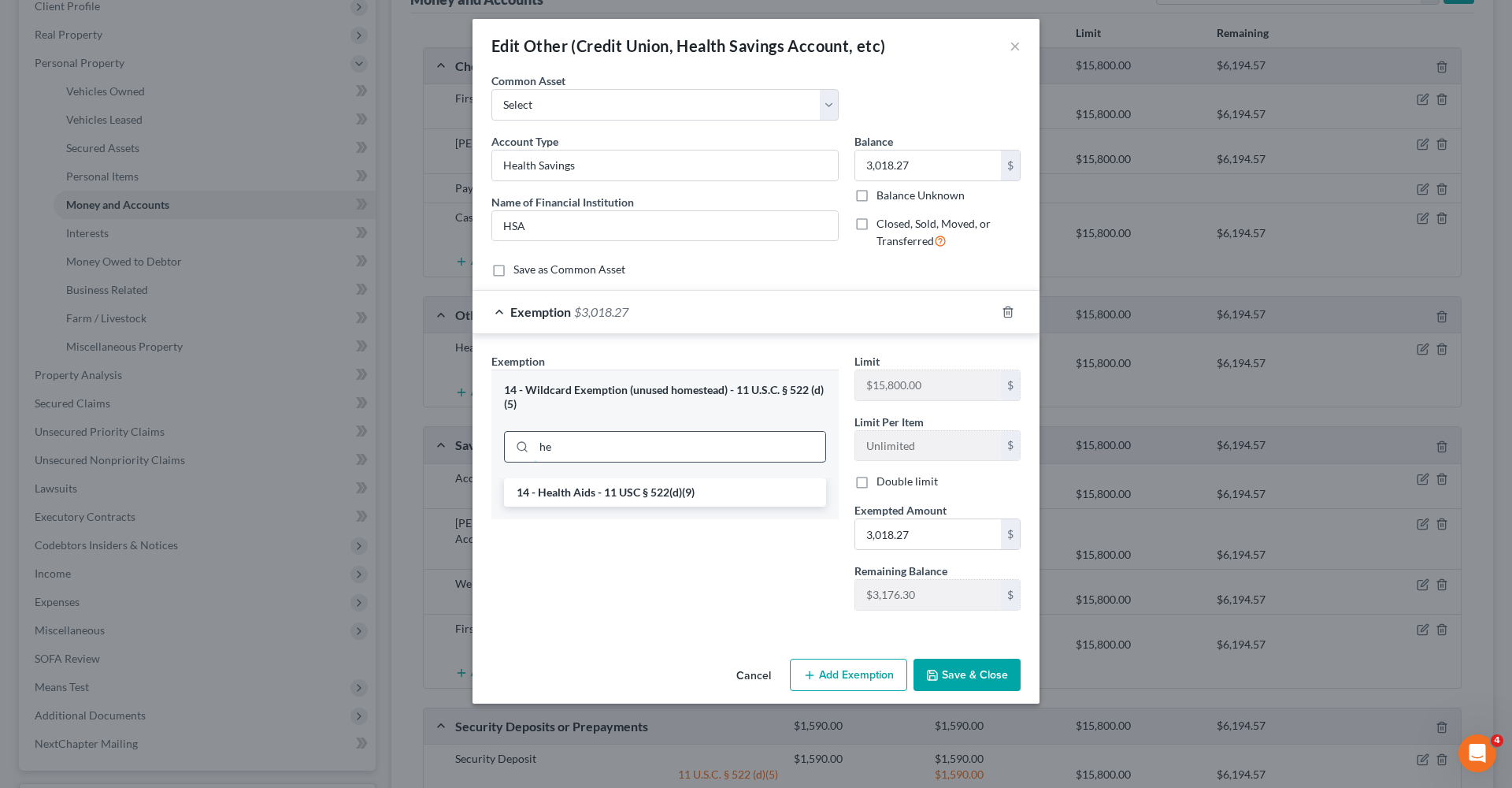
type input "h"
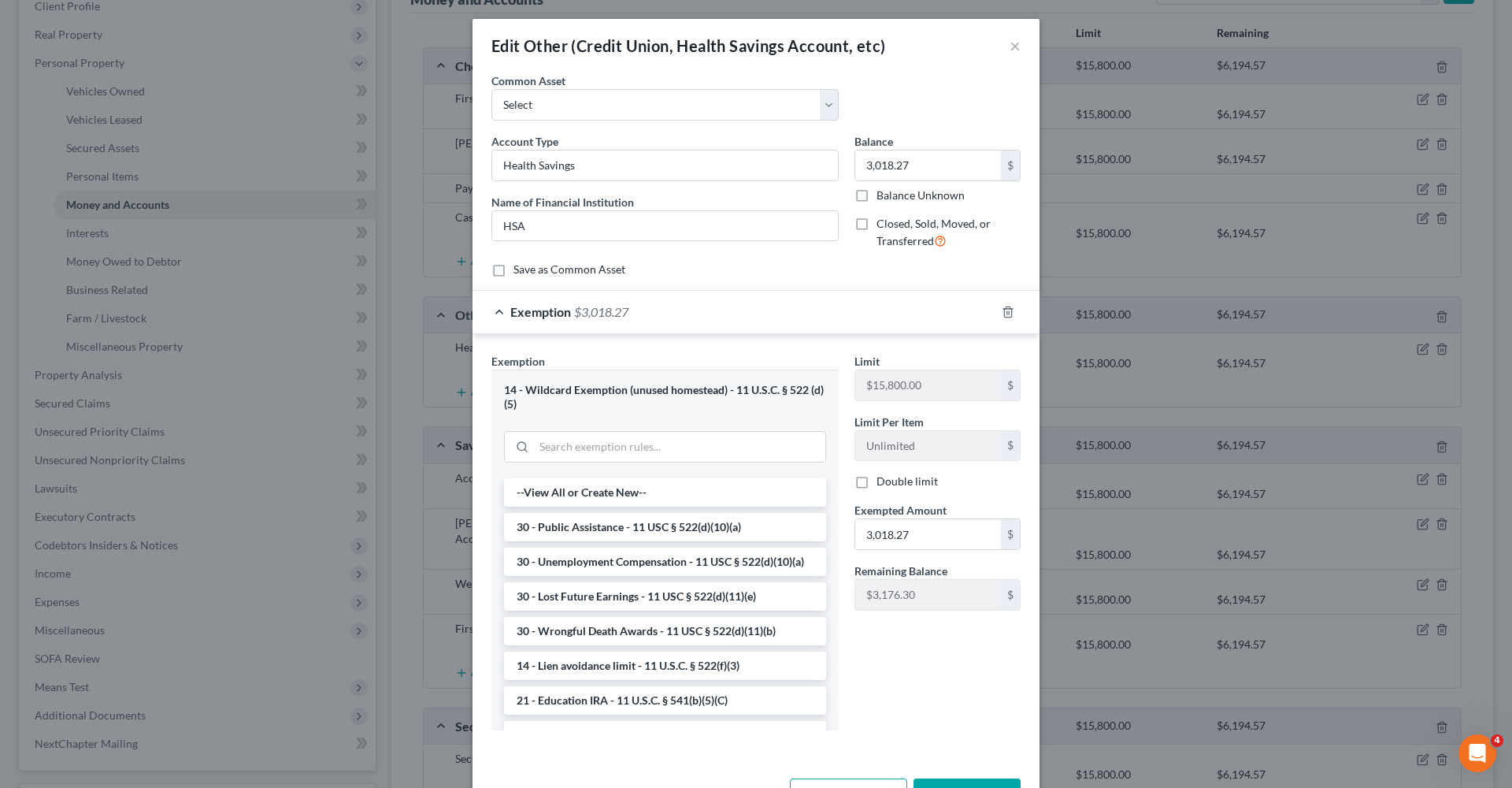
click at [872, 279] on form "An exemption set must first be selected from the Filing Information section. Co…" at bounding box center [756, 414] width 529 height 684
click at [1016, 46] on button "×" at bounding box center [1015, 45] width 11 height 19
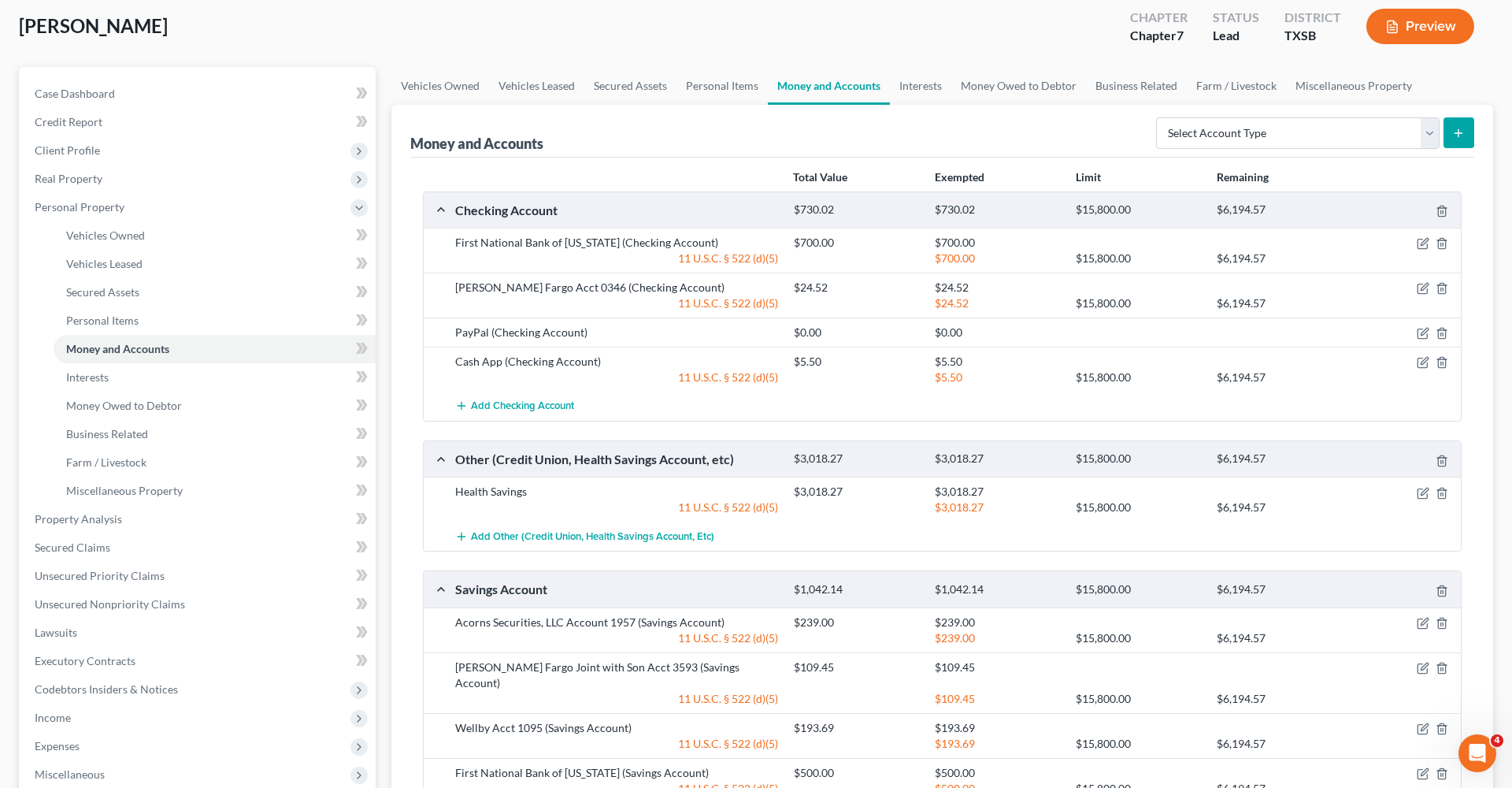
scroll to position [48, 0]
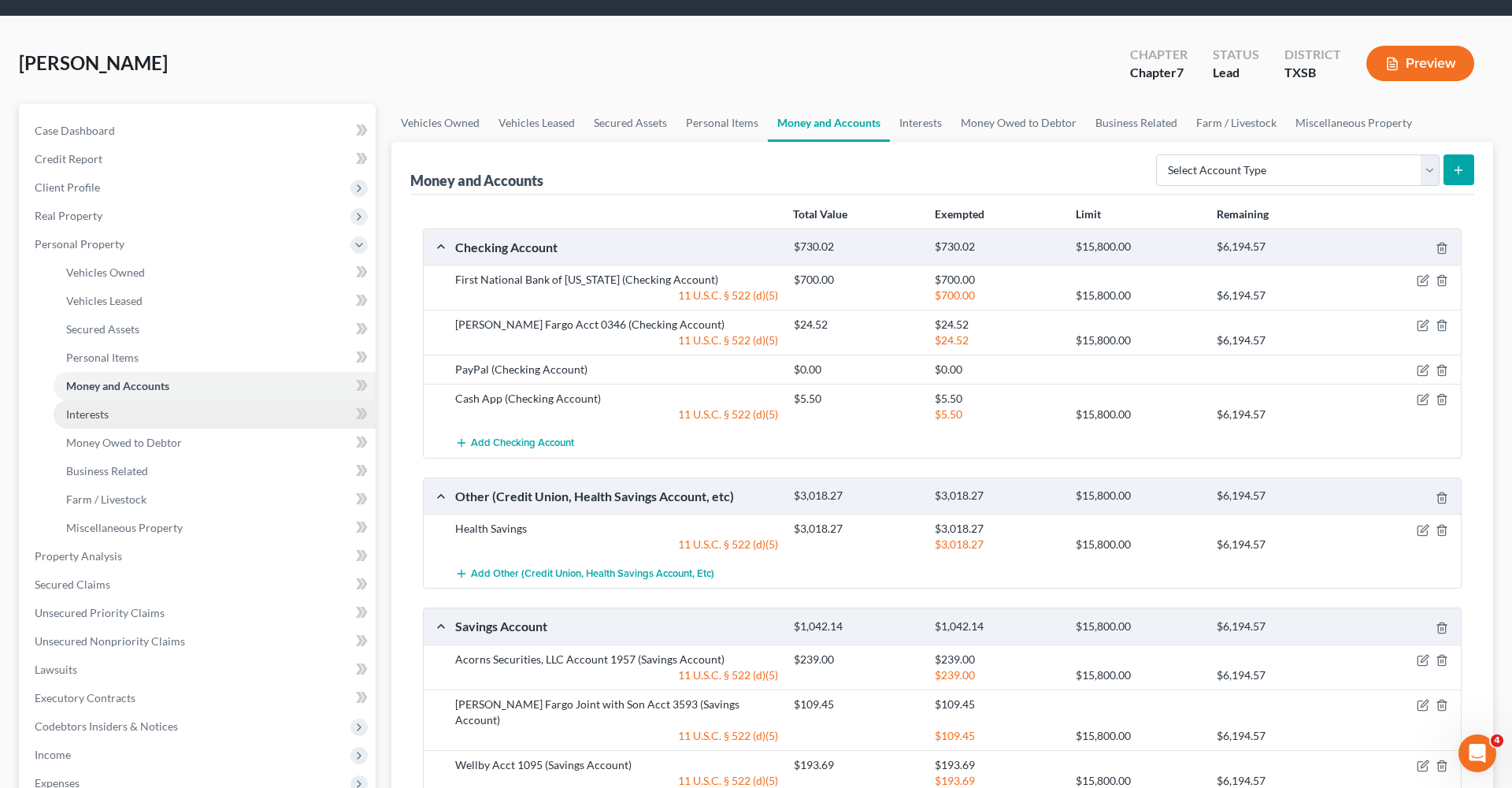
click at [95, 413] on span "Interests" at bounding box center [88, 414] width 43 height 13
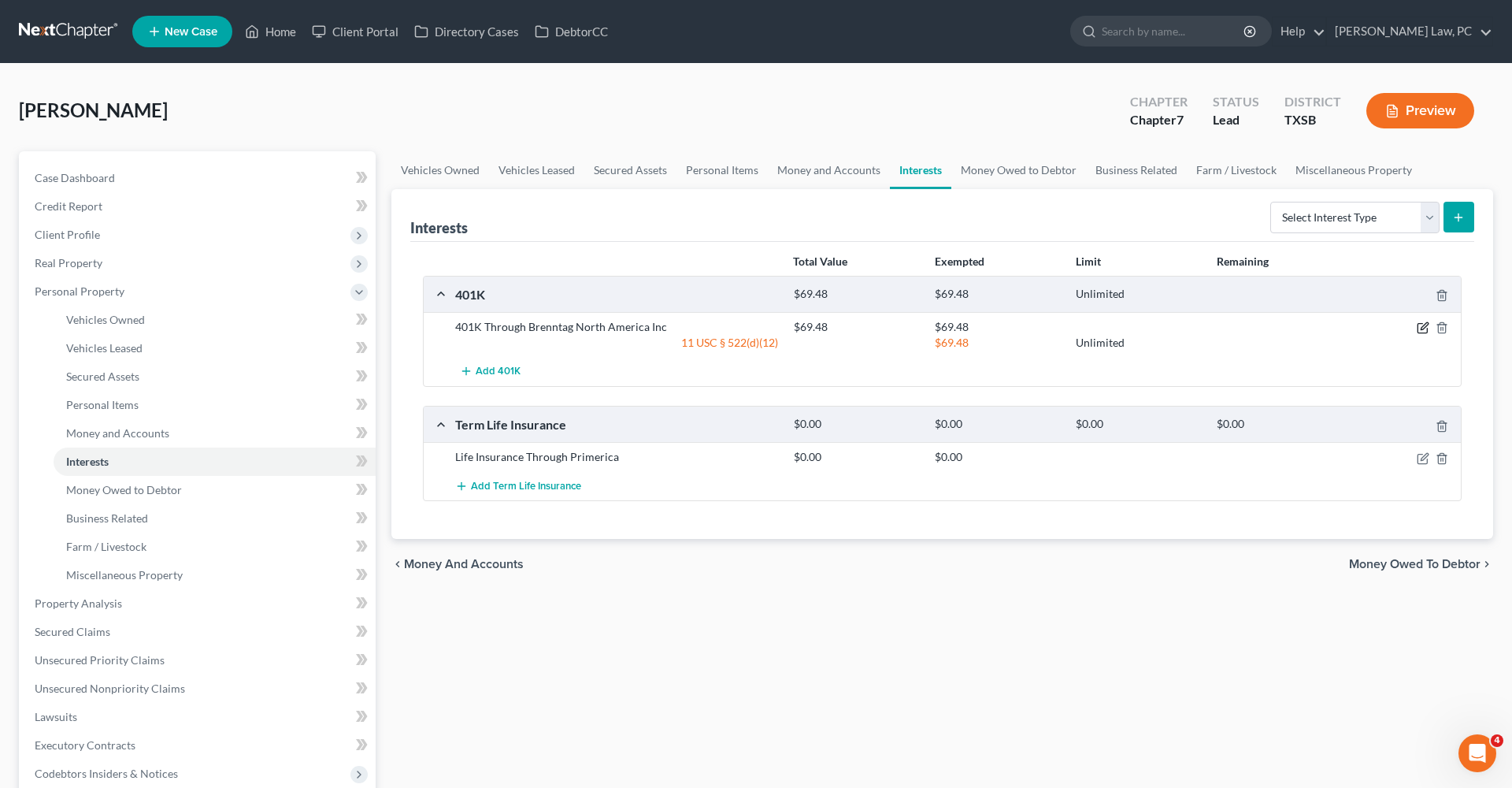
click at [1423, 325] on icon "button" at bounding box center [1424, 326] width 7 height 7
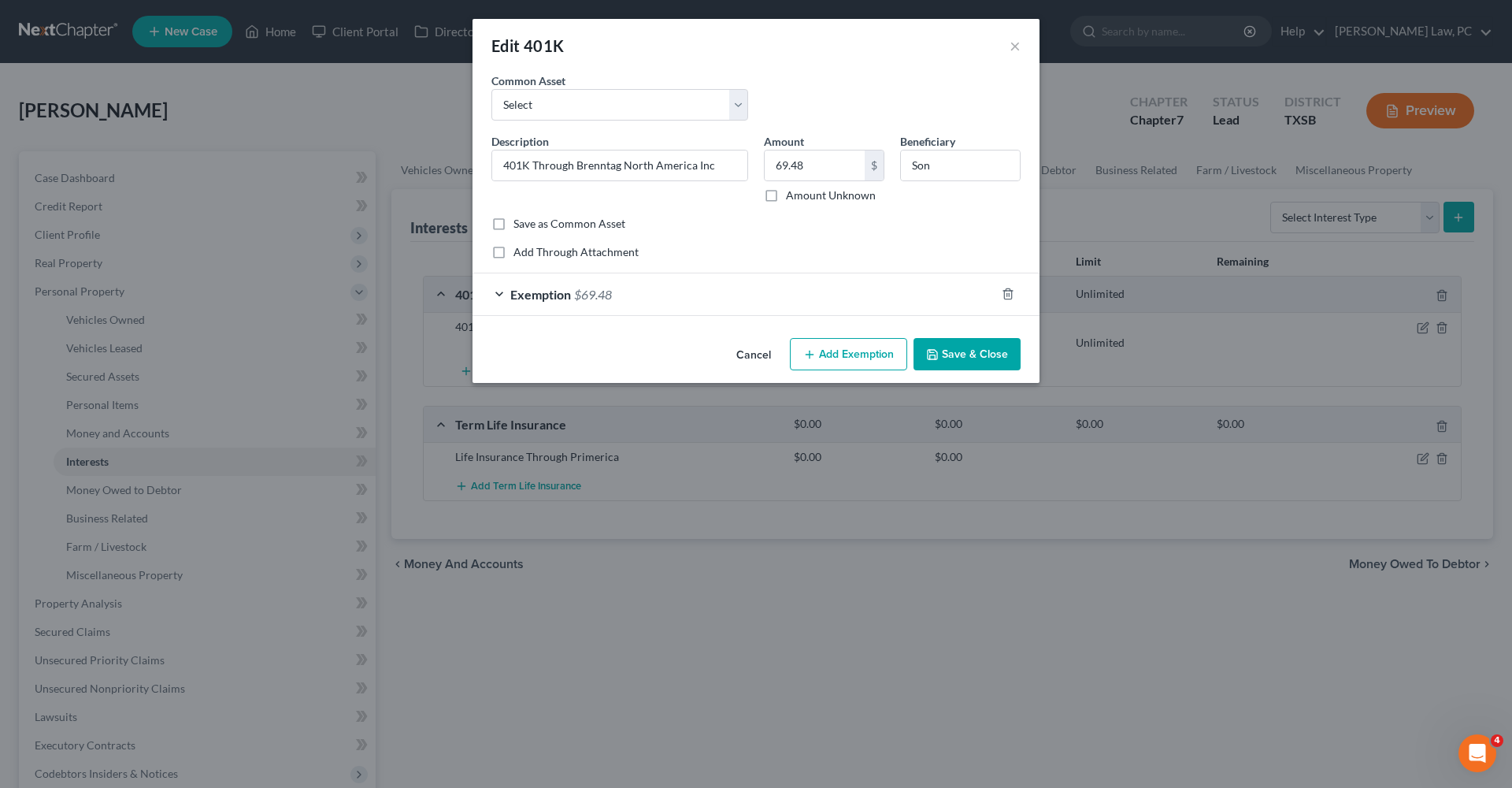
click at [621, 303] on div "Exemption $69.48" at bounding box center [734, 294] width 523 height 42
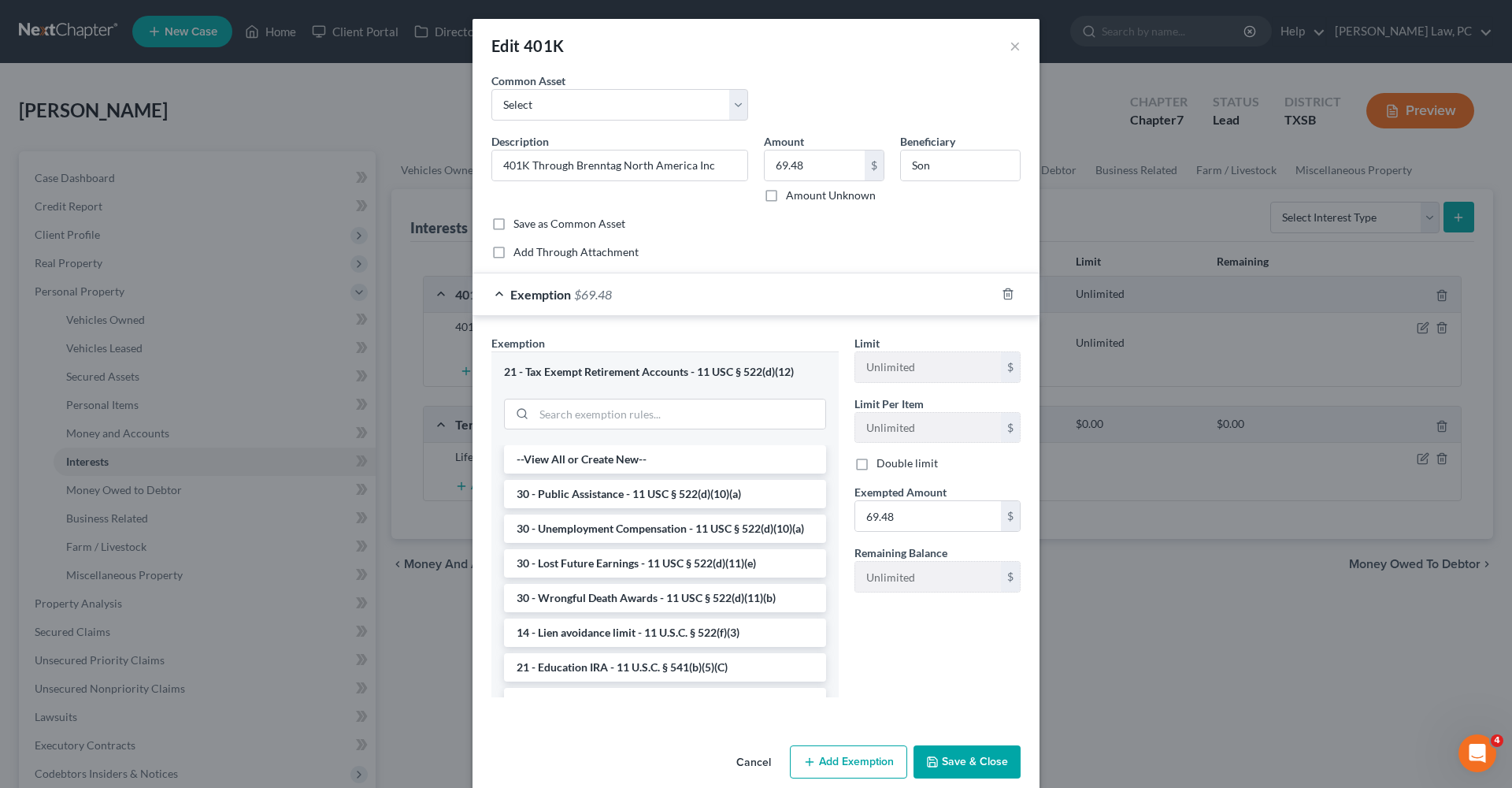
click at [952, 748] on button "Save & Close" at bounding box center [967, 762] width 107 height 33
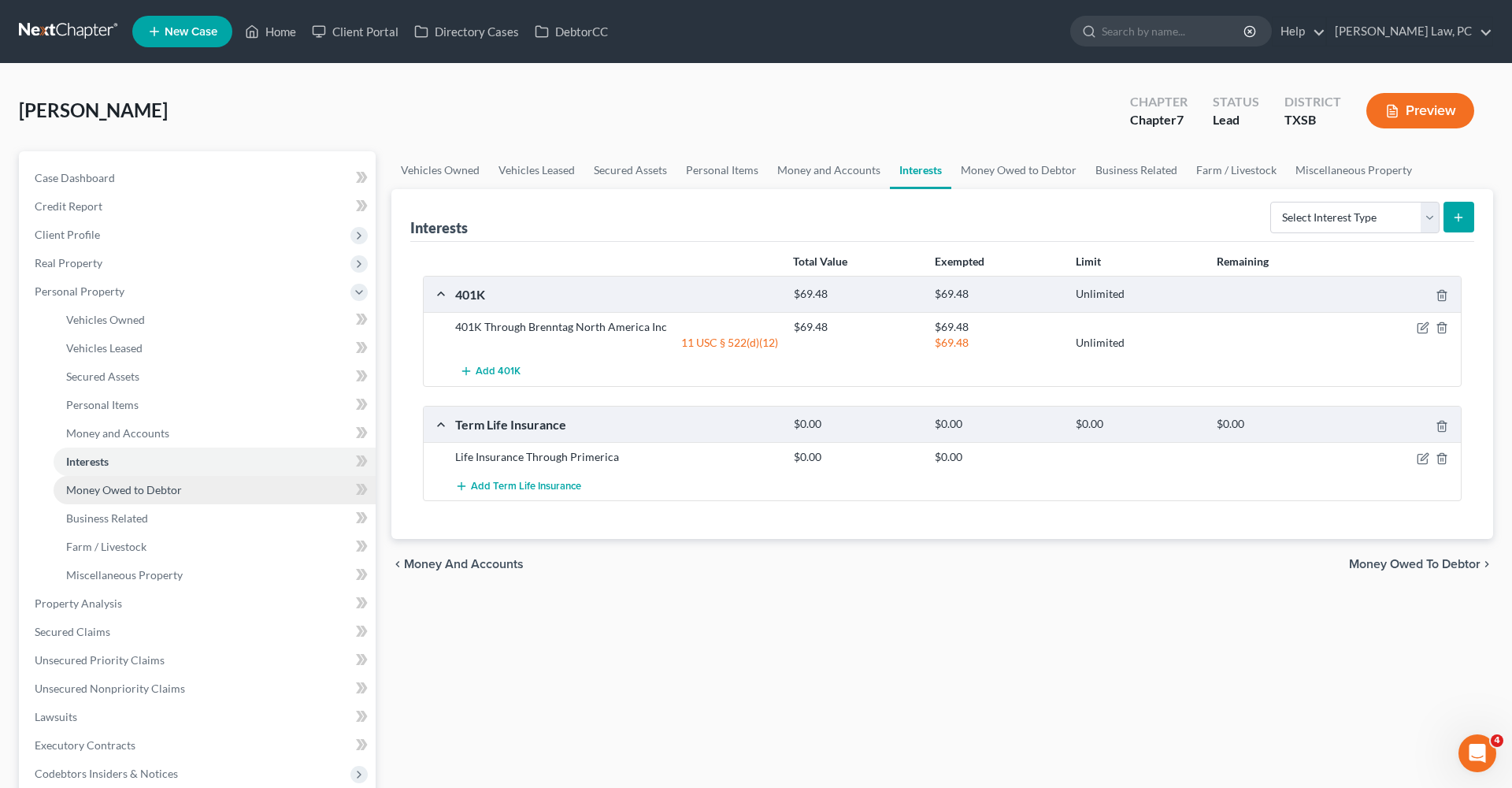
click at [113, 484] on span "Money Owed to Debtor" at bounding box center [124, 490] width 116 height 13
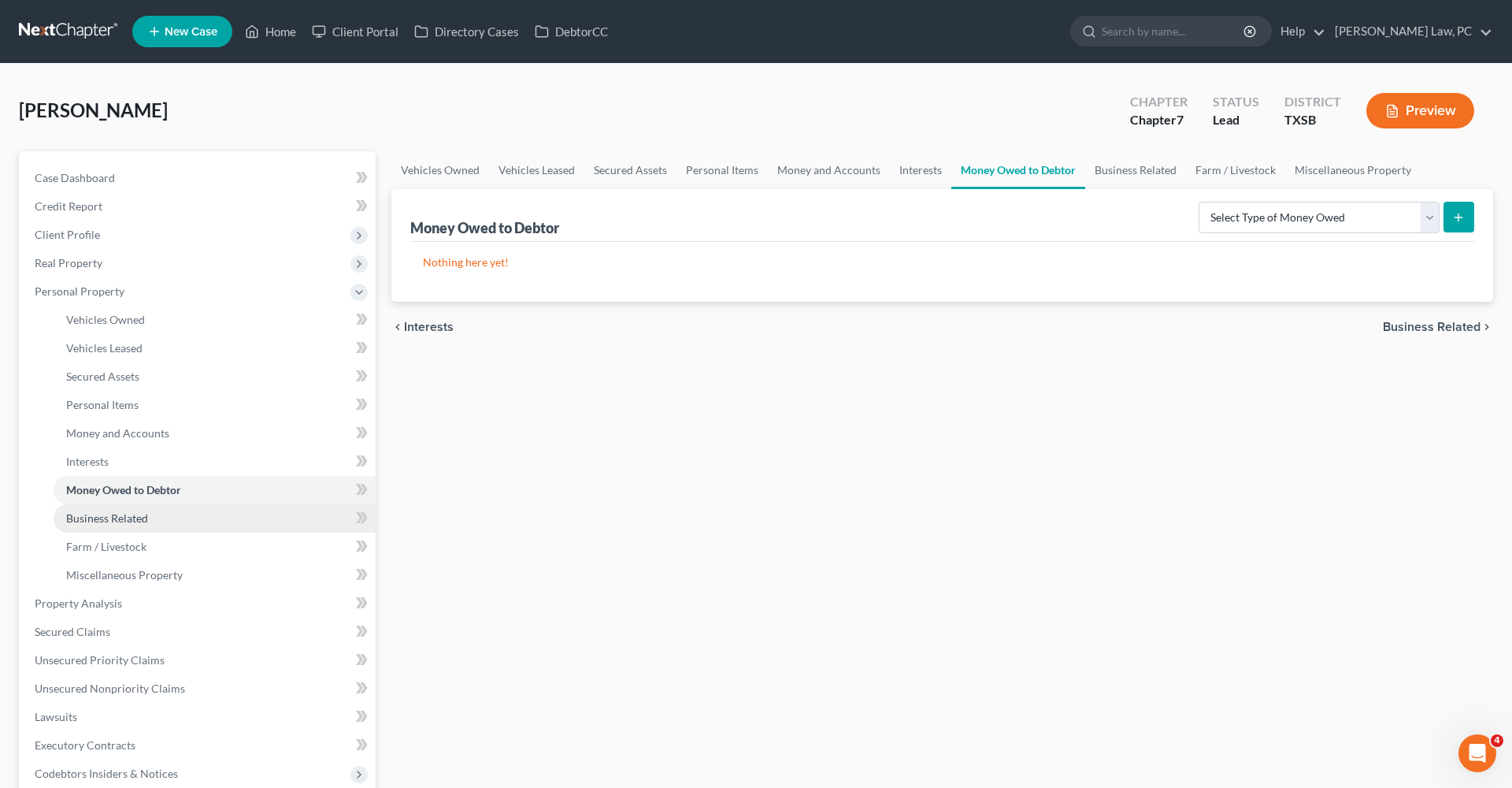
click at [132, 522] on span "Business Related" at bounding box center [107, 518] width 82 height 13
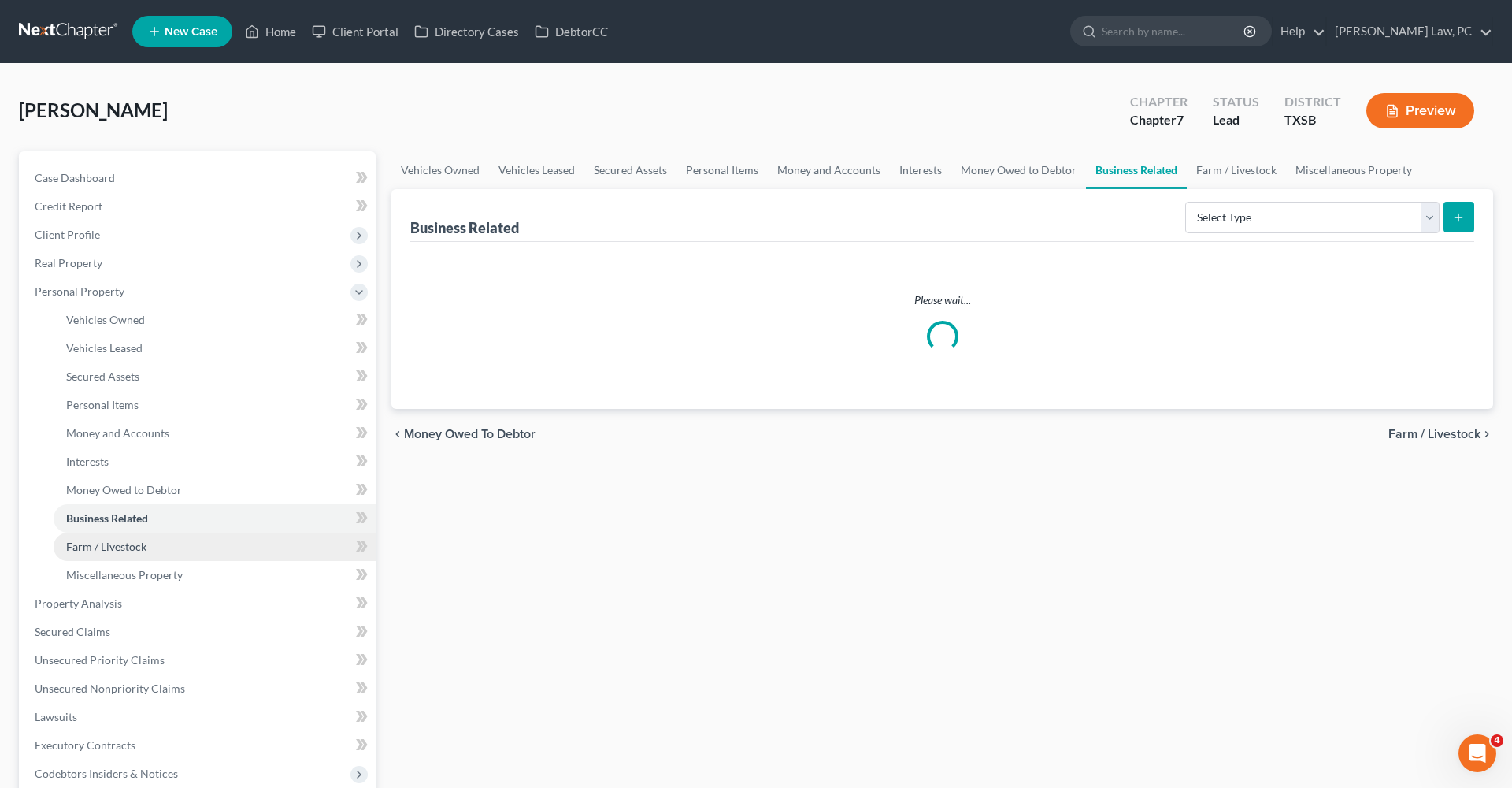
click at [134, 548] on span "Farm / Livestock" at bounding box center [107, 546] width 80 height 13
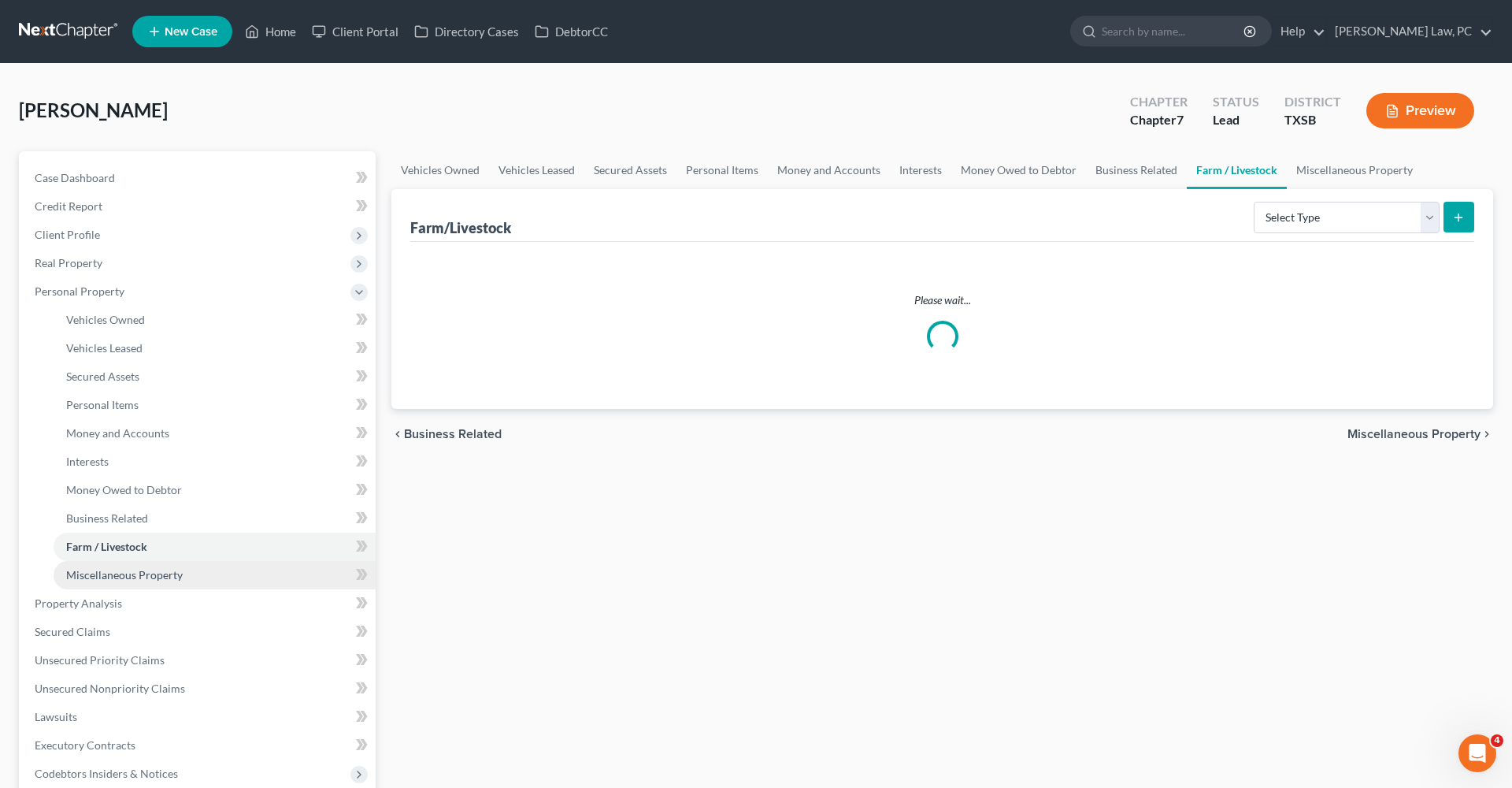
click at [143, 572] on span "Miscellaneous Property" at bounding box center [125, 575] width 116 height 13
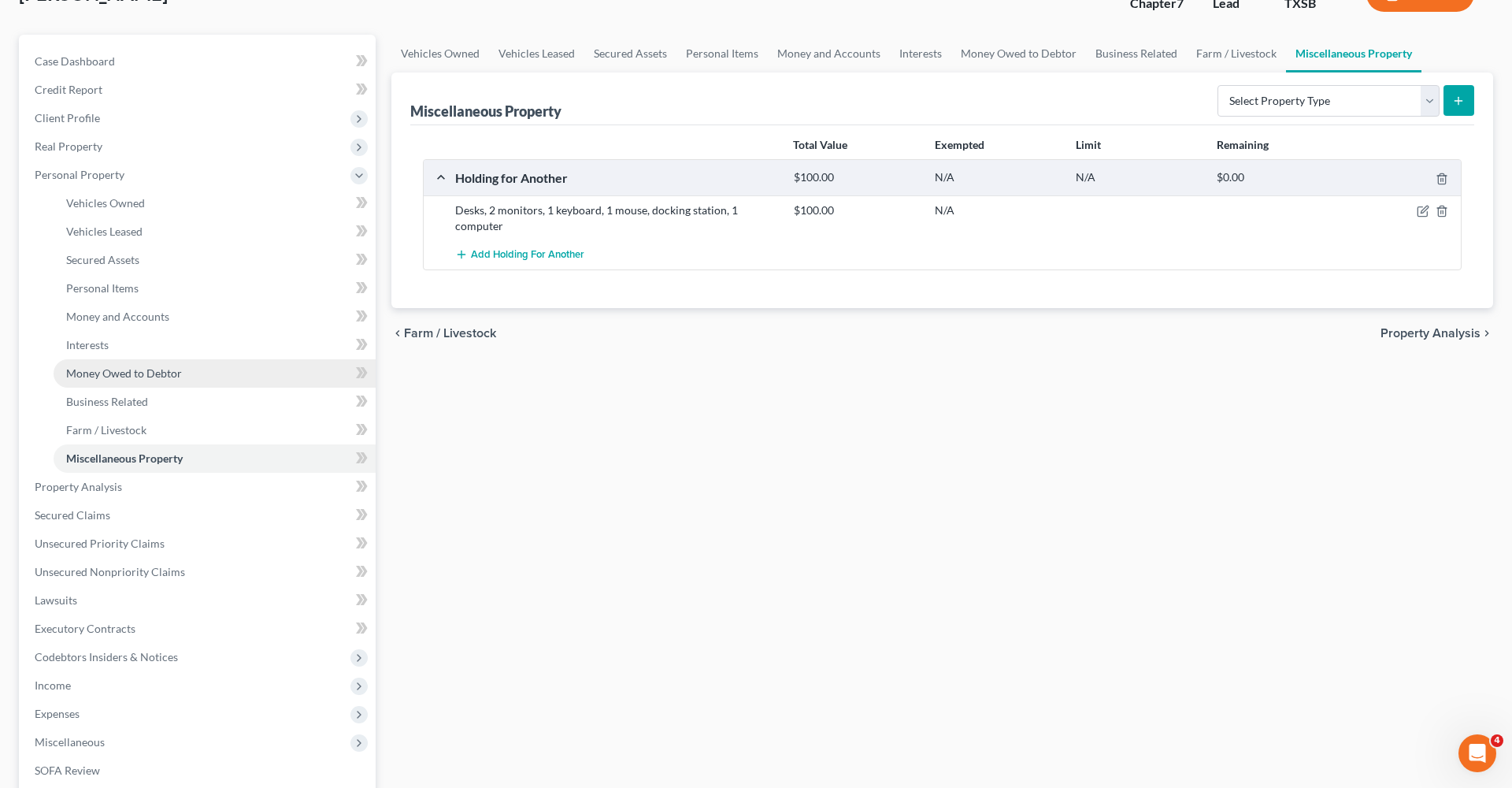
scroll to position [174, 0]
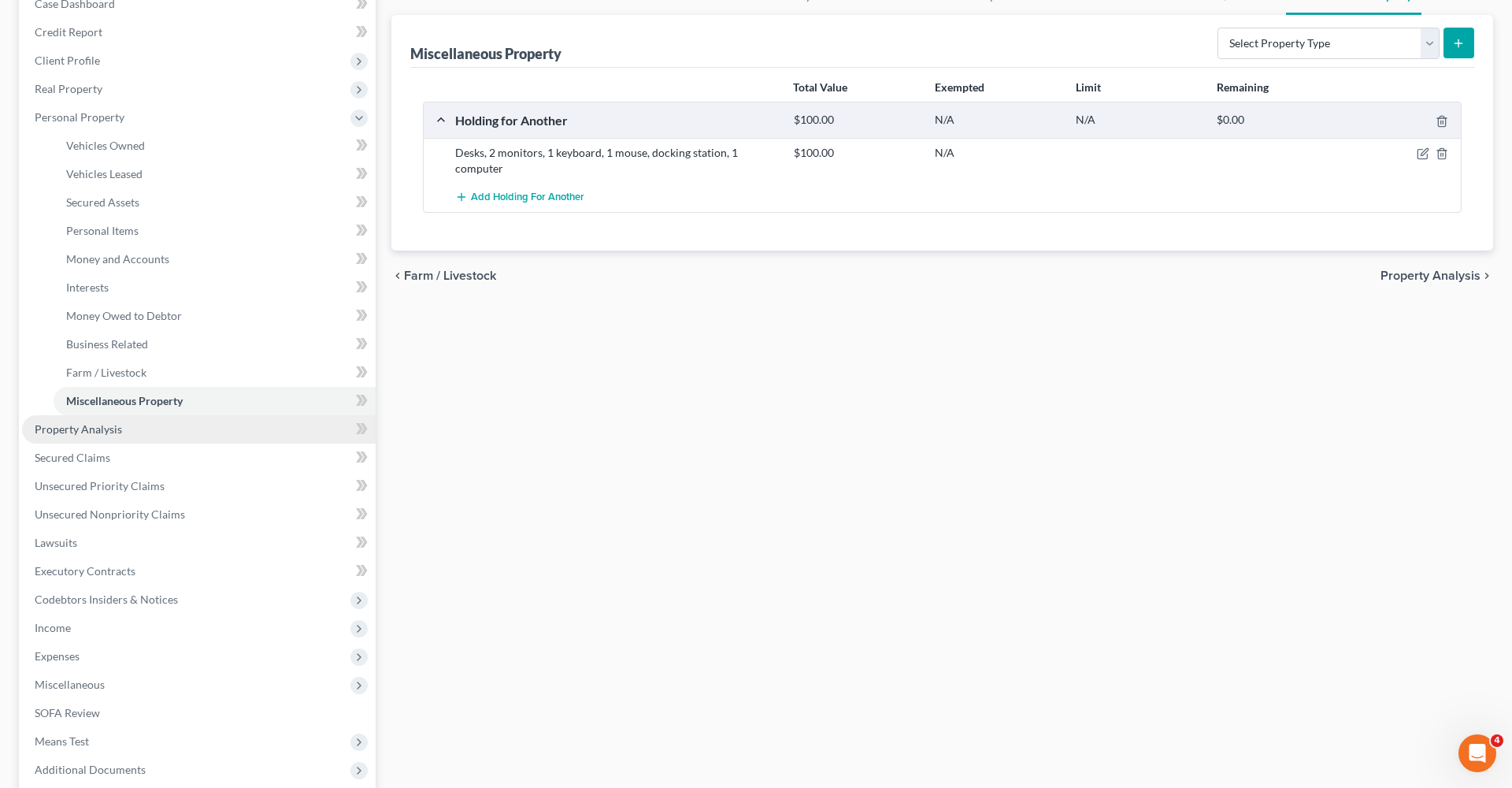
click at [98, 432] on span "Property Analysis" at bounding box center [78, 429] width 88 height 13
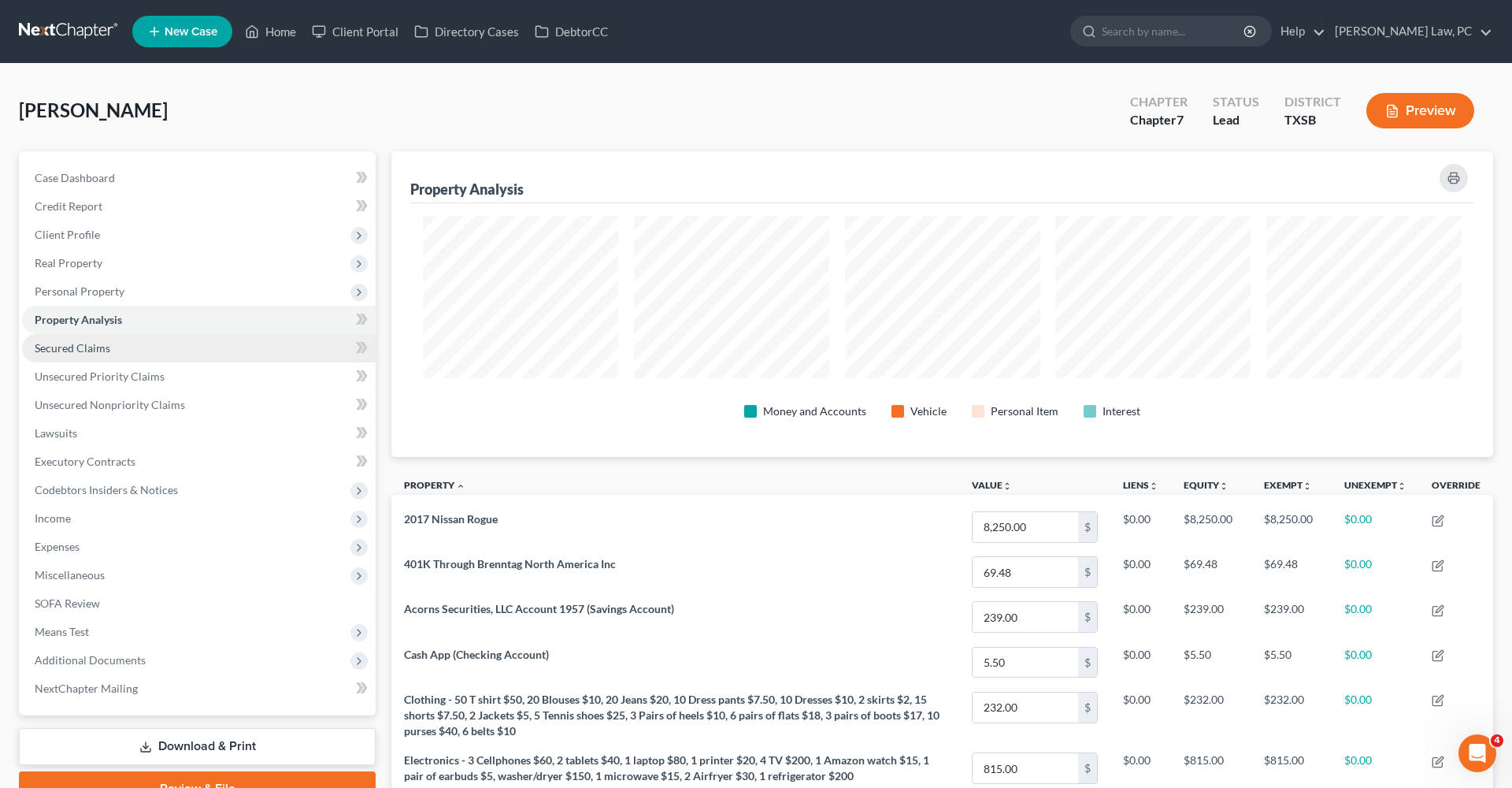
click at [93, 342] on span "Secured Claims" at bounding box center [72, 348] width 75 height 13
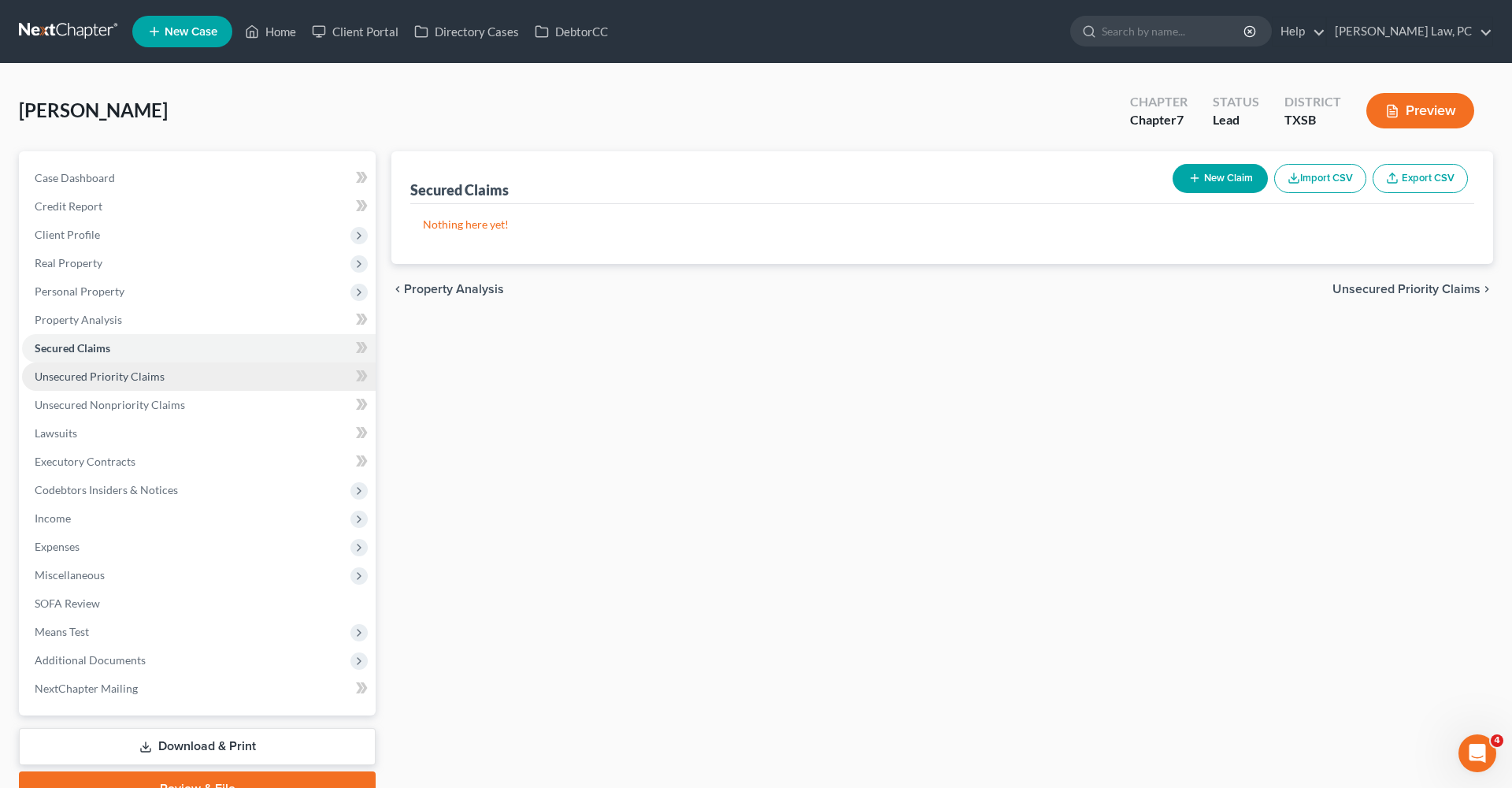
click at [131, 381] on span "Unsecured Priority Claims" at bounding box center [99, 376] width 130 height 13
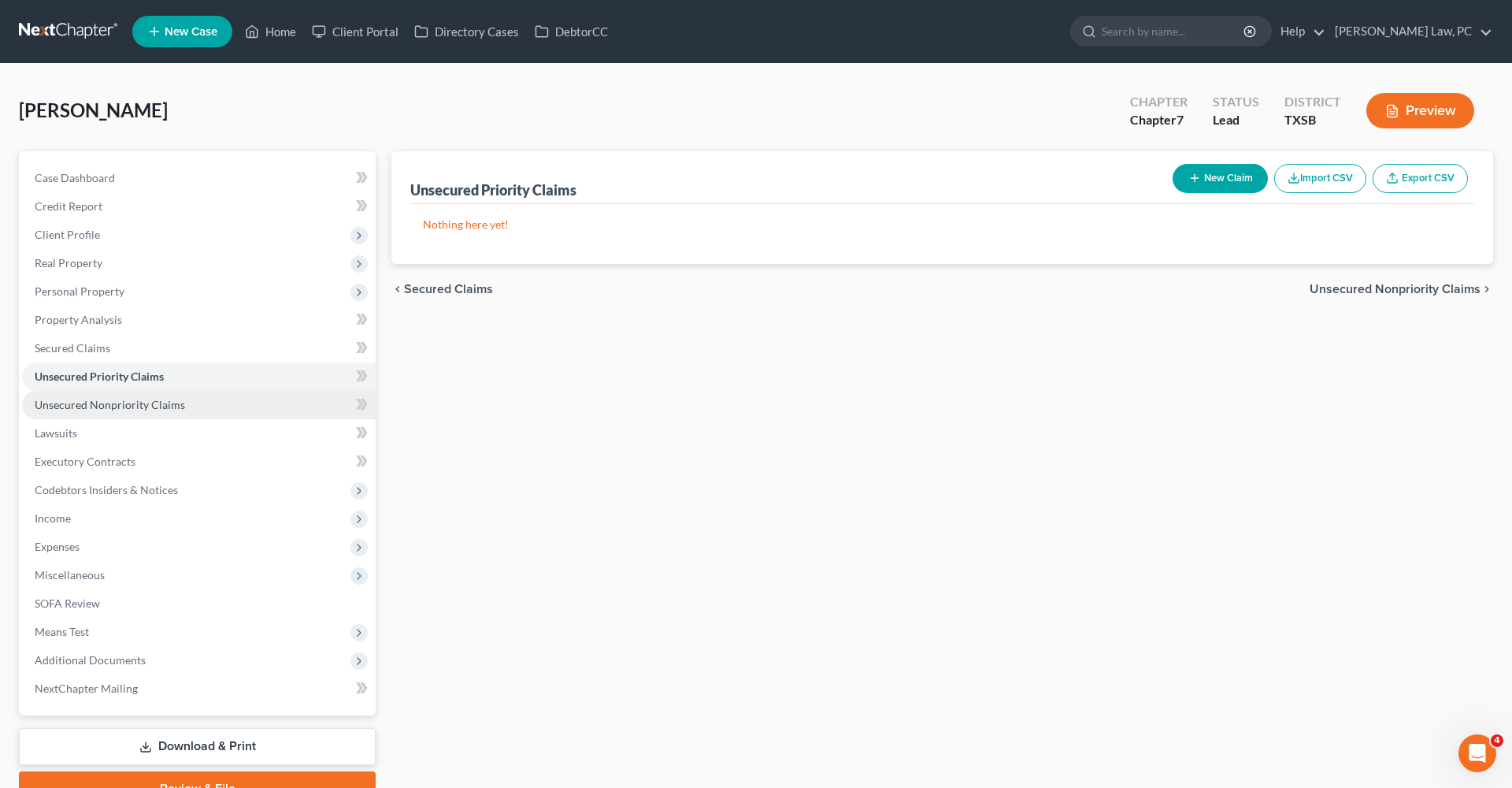
click at [144, 404] on span "Unsecured Nonpriority Claims" at bounding box center [110, 404] width 151 height 13
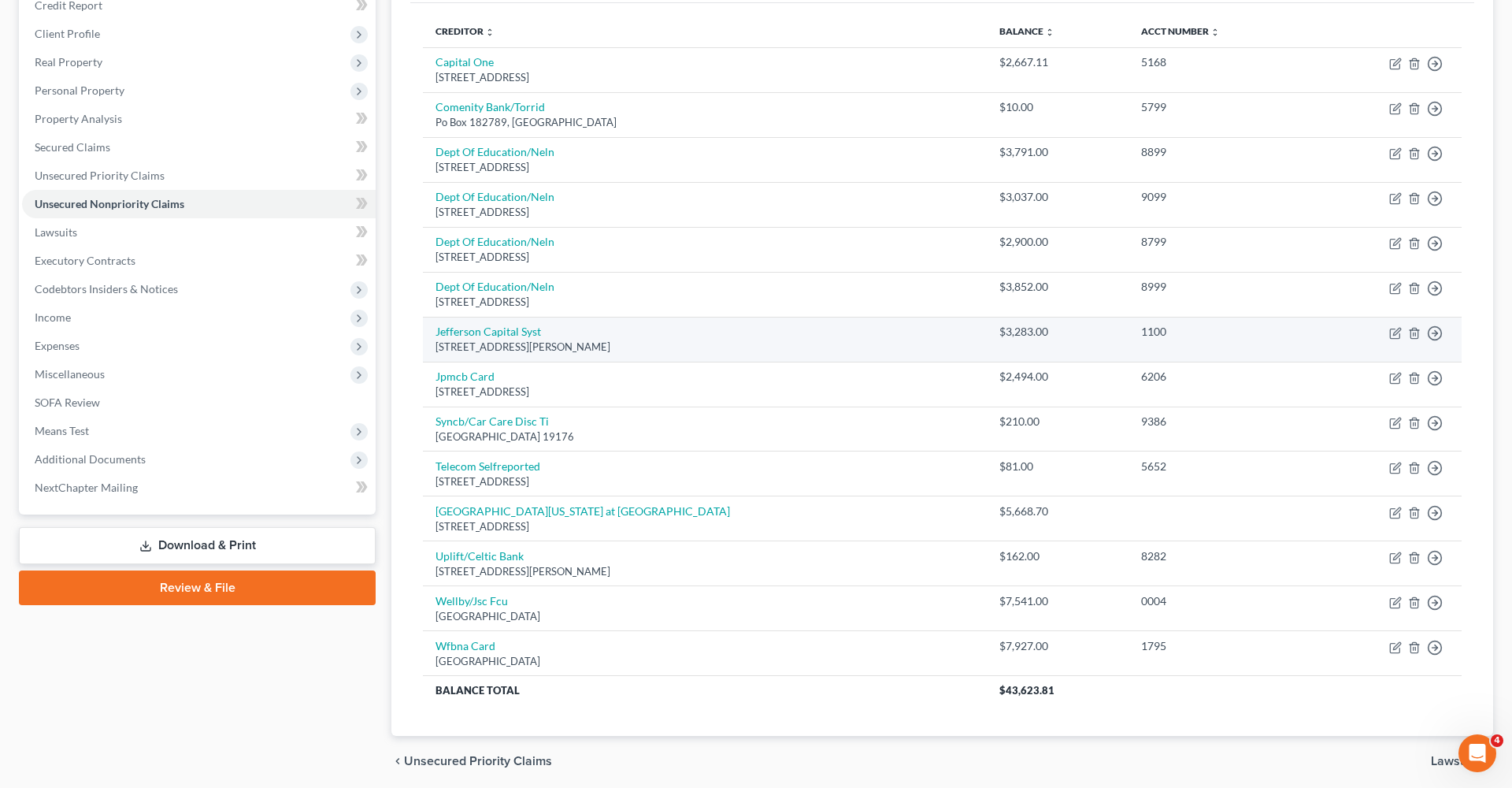
scroll to position [203, 0]
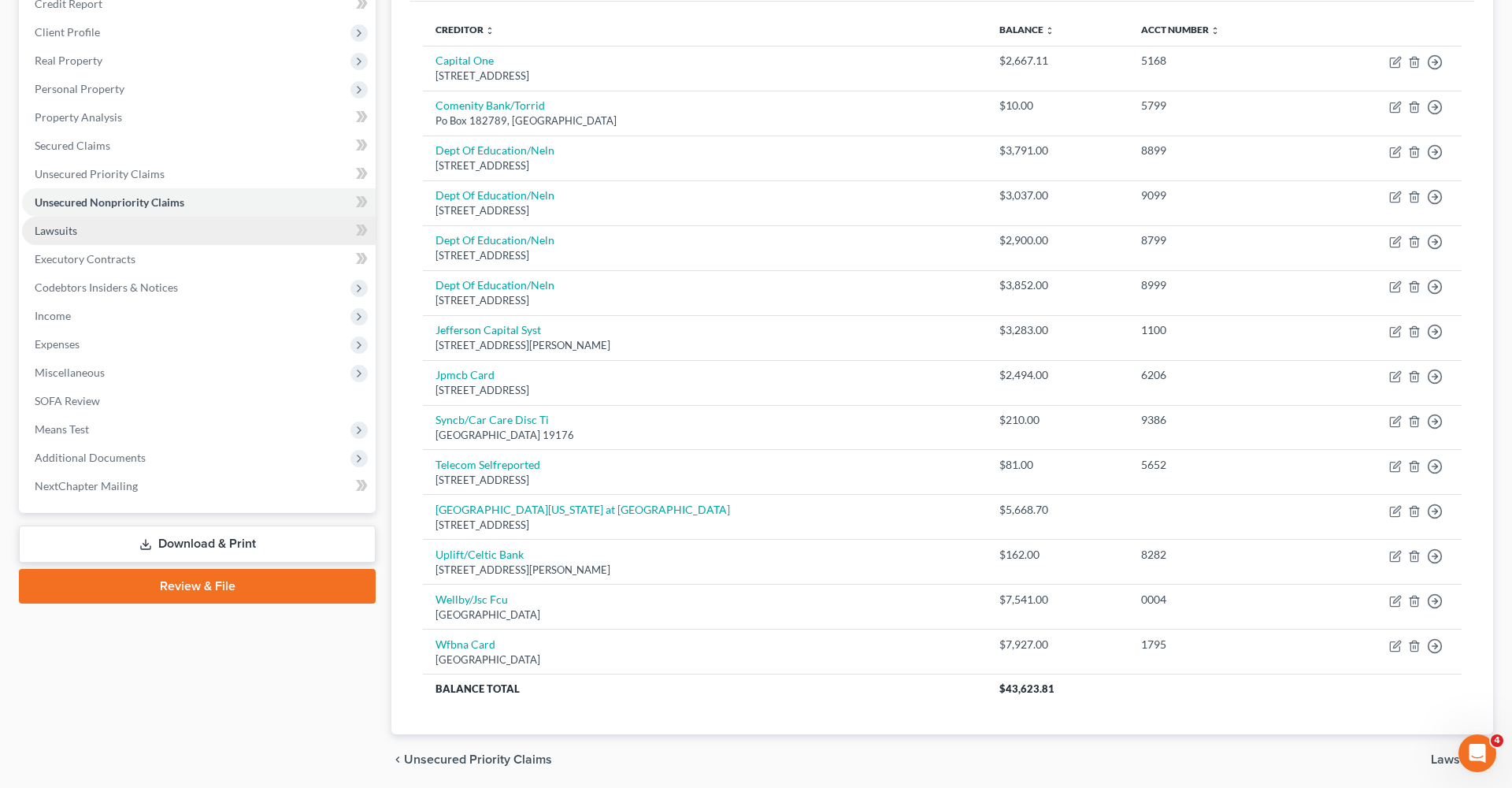
click at [61, 227] on span "Lawsuits" at bounding box center [56, 230] width 43 height 13
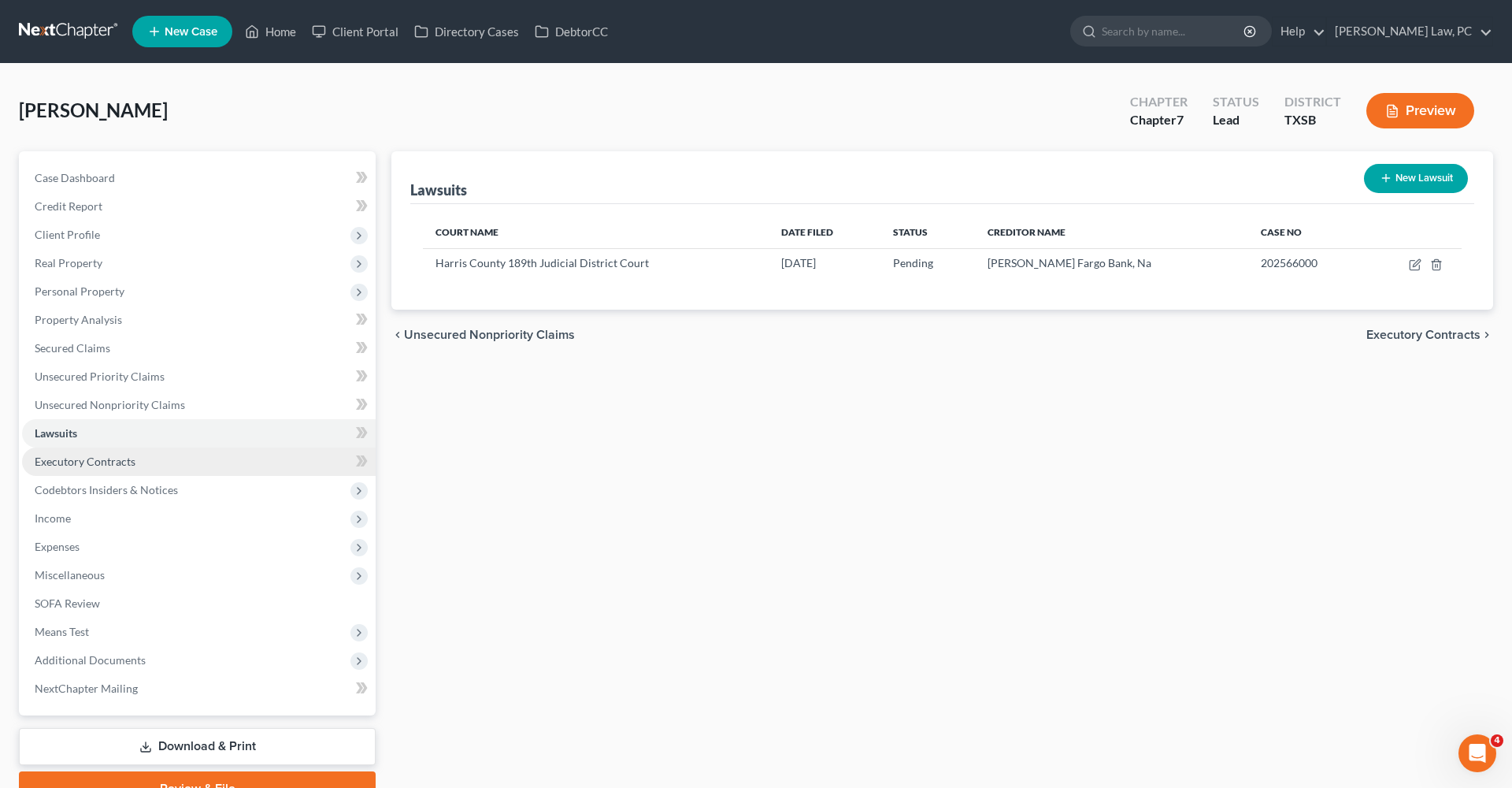
click at [101, 462] on span "Executory Contracts" at bounding box center [84, 461] width 101 height 13
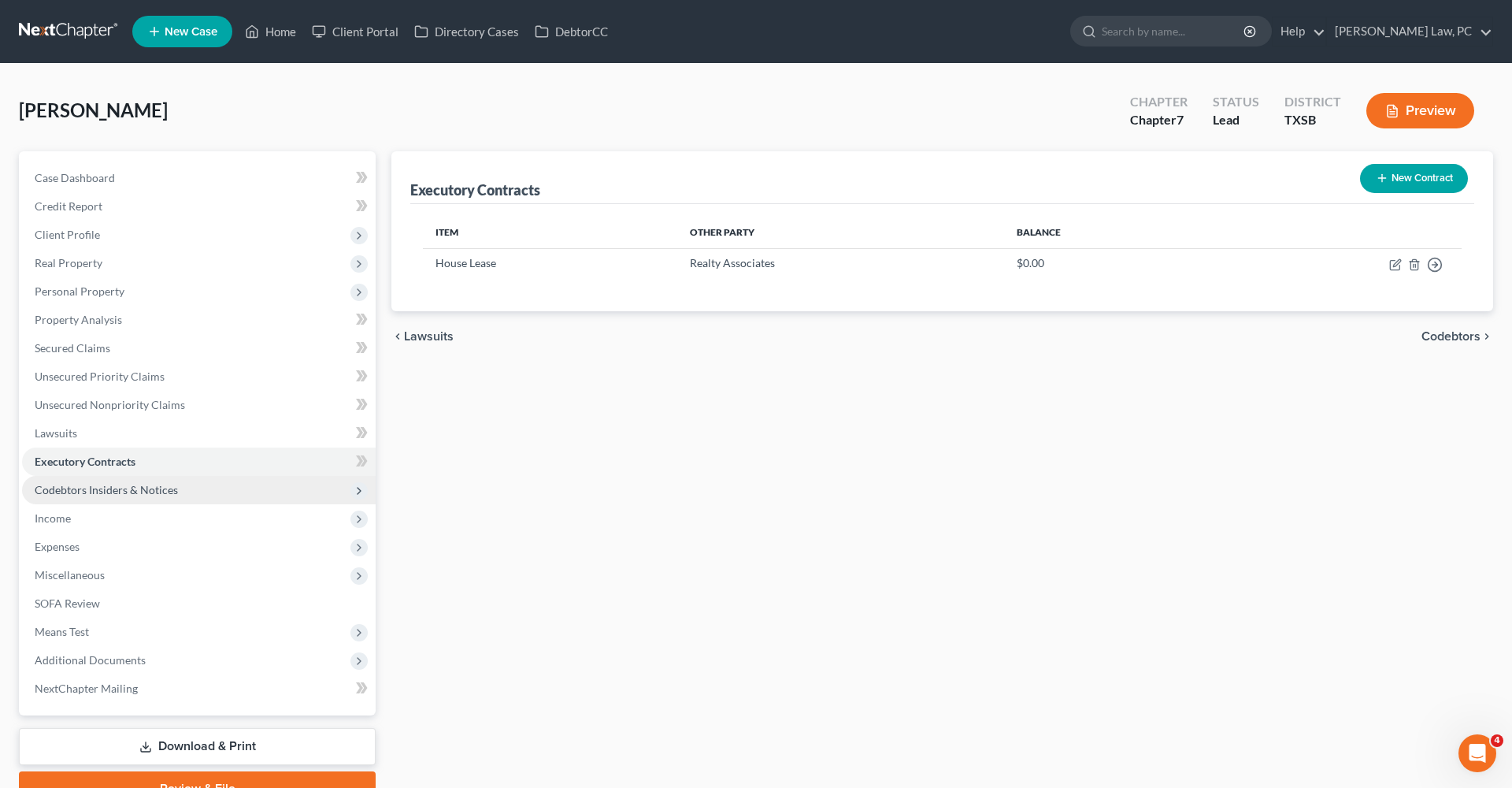
click at [120, 490] on span "Codebtors Insiders & Notices" at bounding box center [106, 490] width 143 height 13
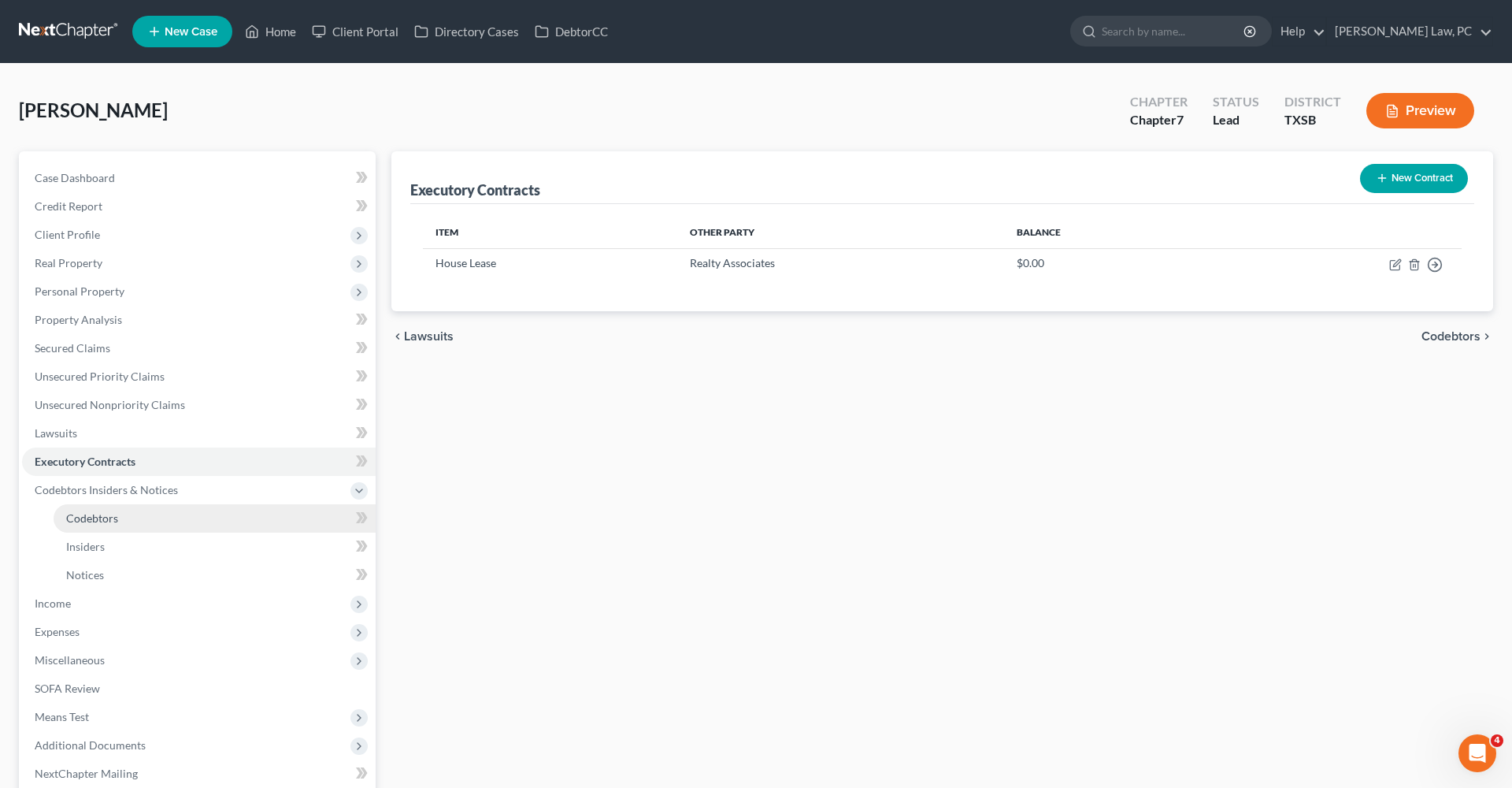
click at [93, 522] on span "Codebtors" at bounding box center [92, 518] width 52 height 13
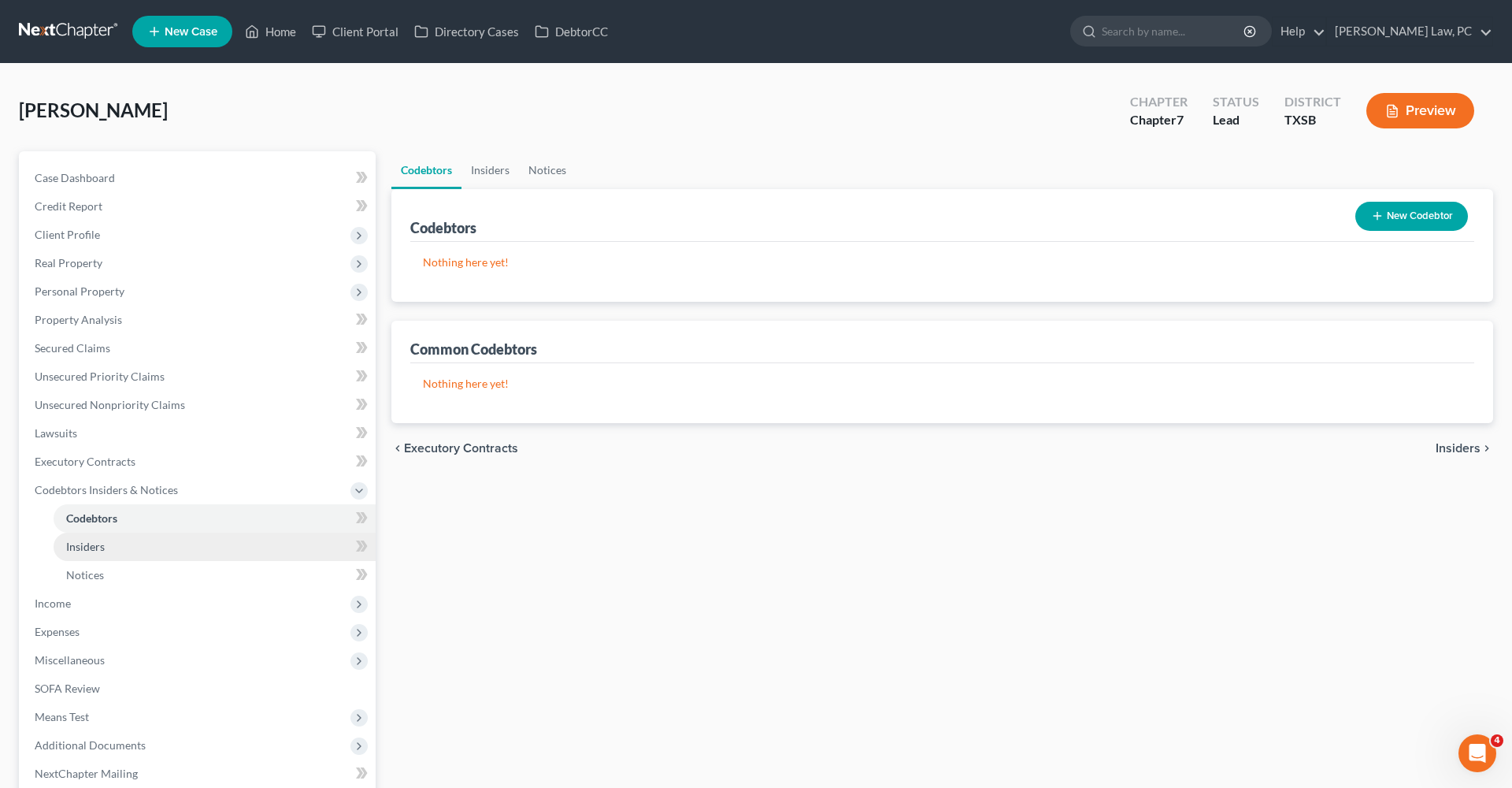
click at [107, 549] on link "Insiders" at bounding box center [214, 547] width 322 height 29
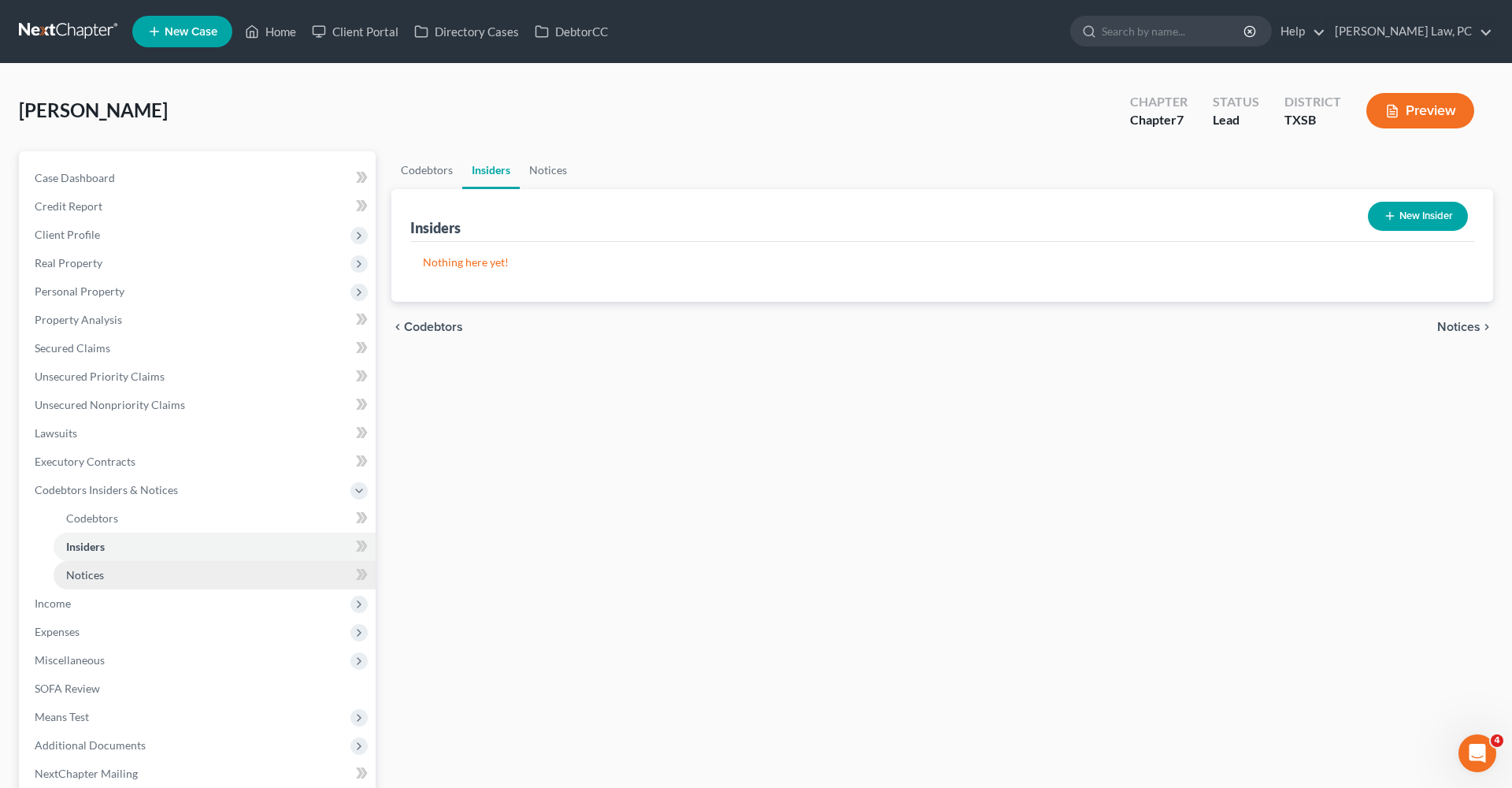
click at [108, 576] on link "Notices" at bounding box center [214, 575] width 322 height 29
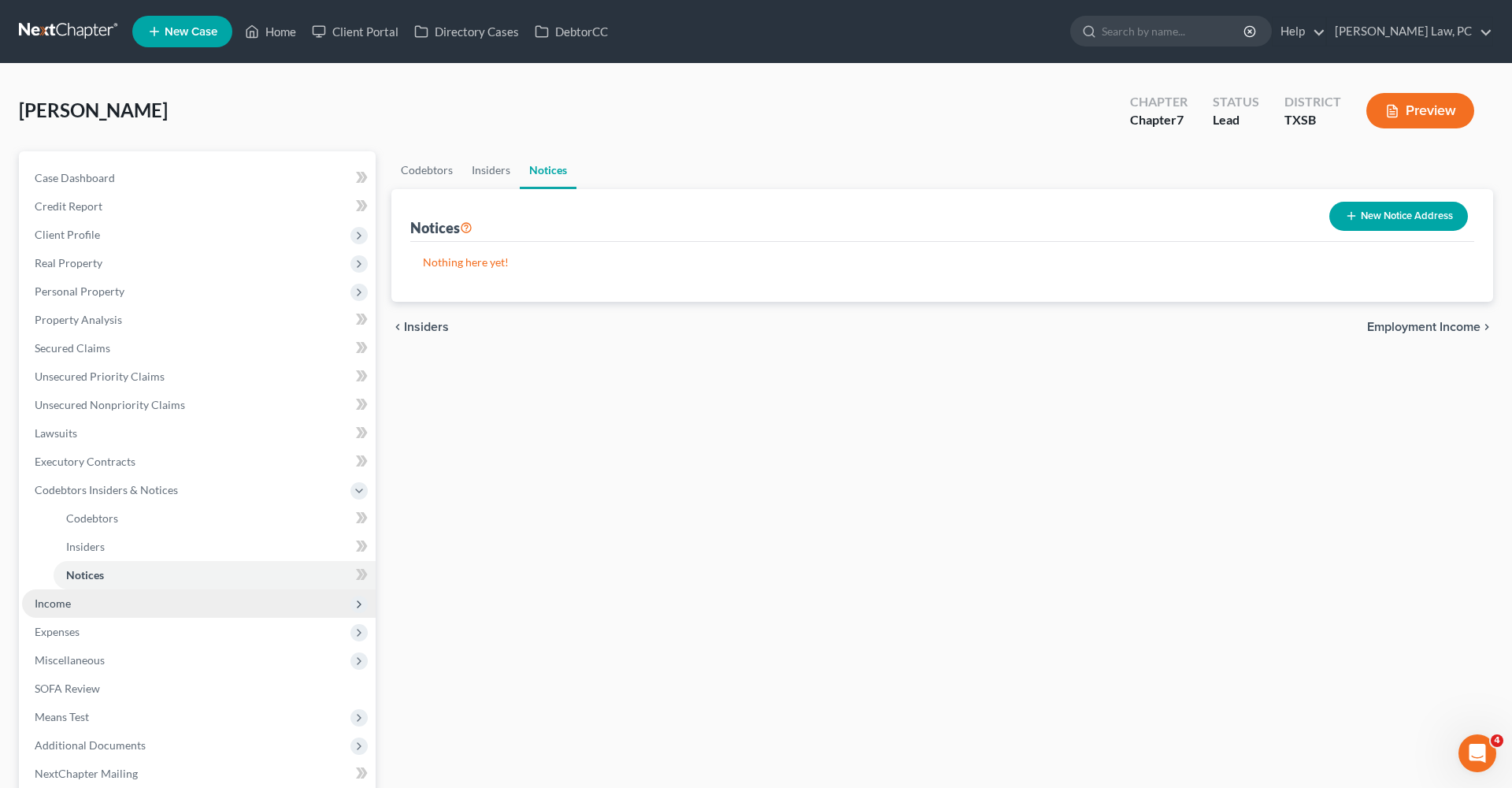
click at [70, 606] on span "Income" at bounding box center [52, 603] width 36 height 13
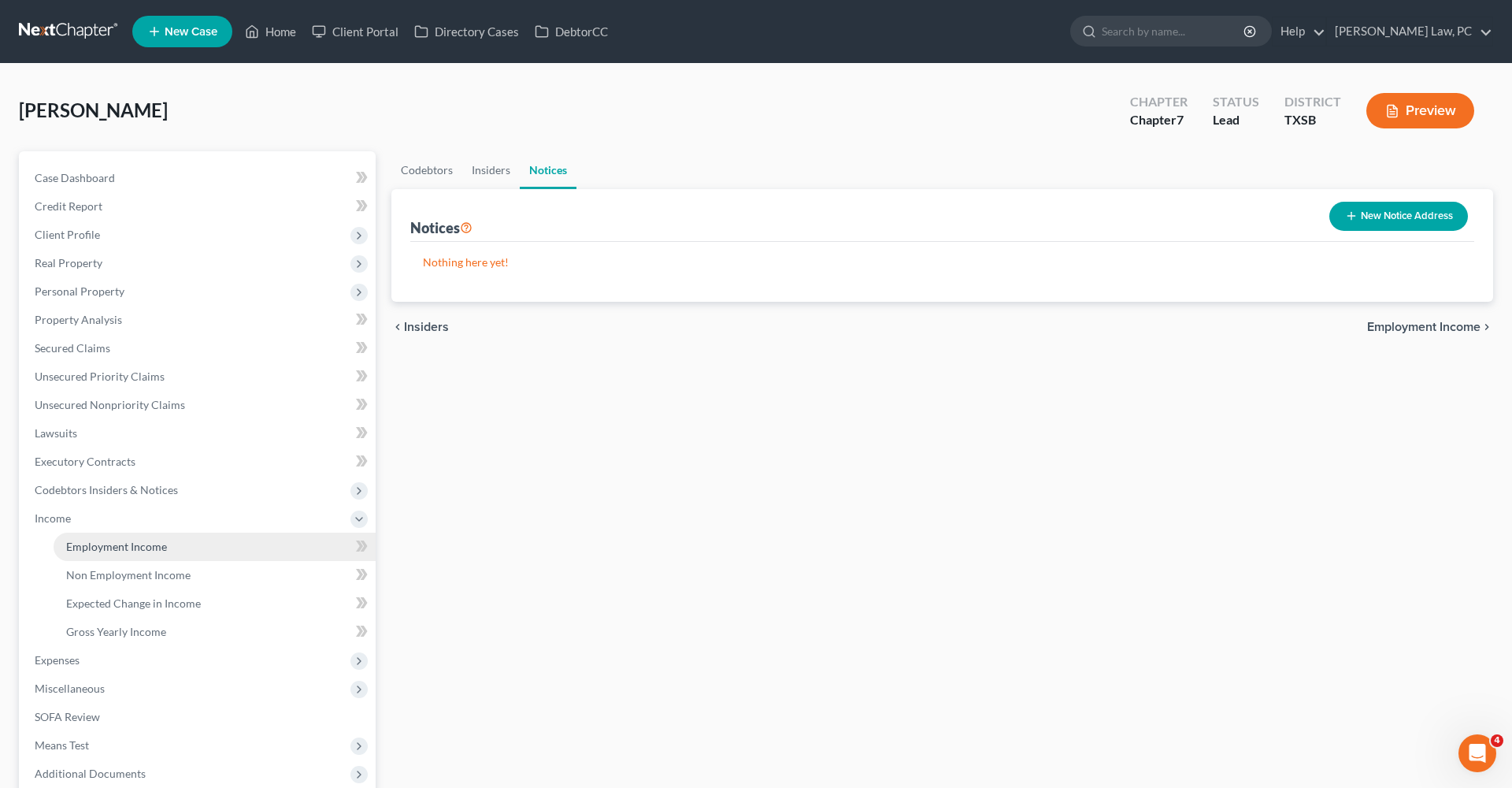
click at [141, 547] on span "Employment Income" at bounding box center [116, 546] width 101 height 13
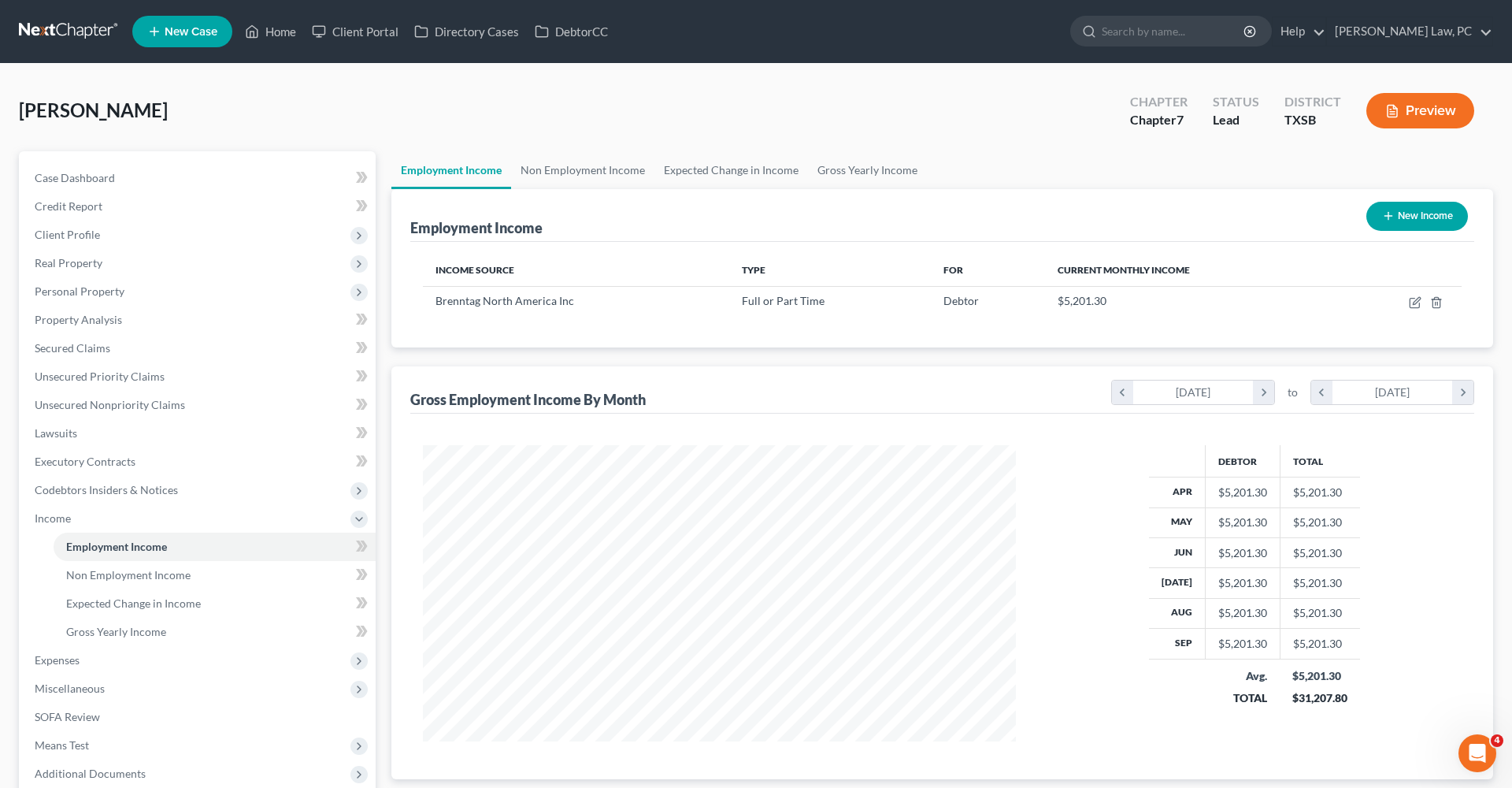
scroll to position [296, 624]
click at [1419, 297] on icon "button" at bounding box center [1416, 300] width 7 height 7
select select "0"
select select "39"
select select "2"
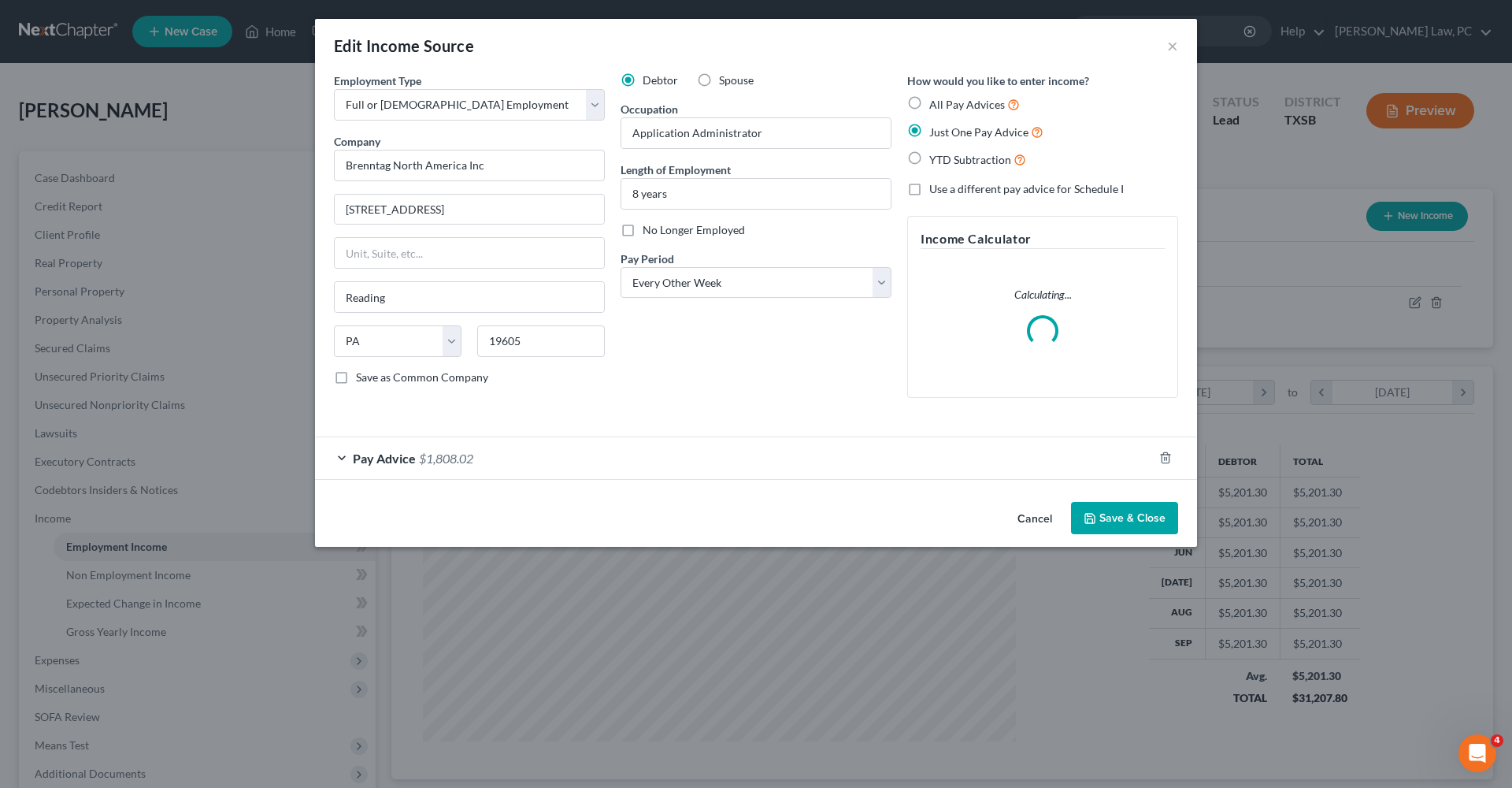
click at [1124, 513] on button "Save & Close" at bounding box center [1124, 518] width 107 height 33
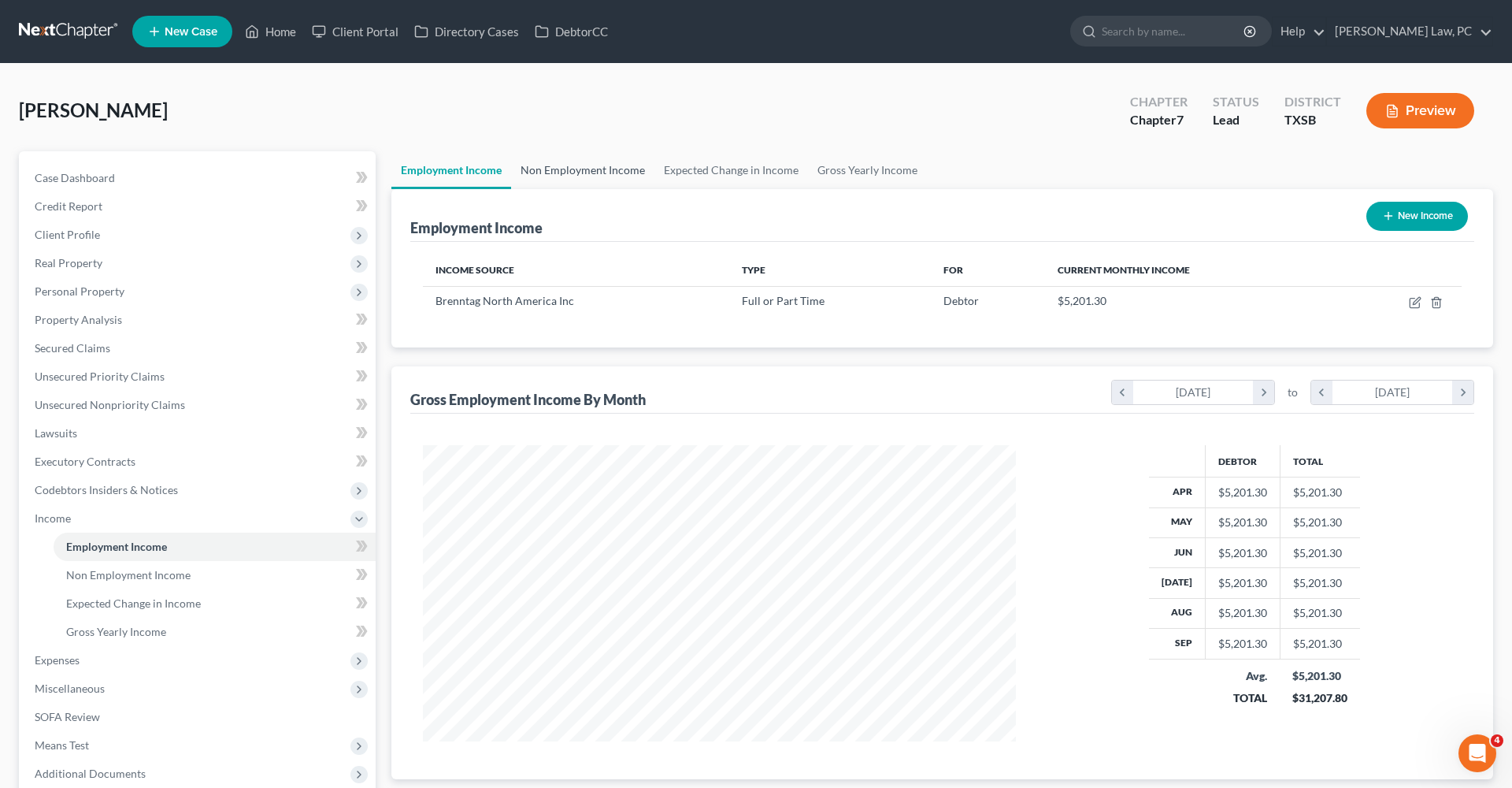
click at [588, 165] on link "Non Employment Income" at bounding box center [583, 171] width 143 height 38
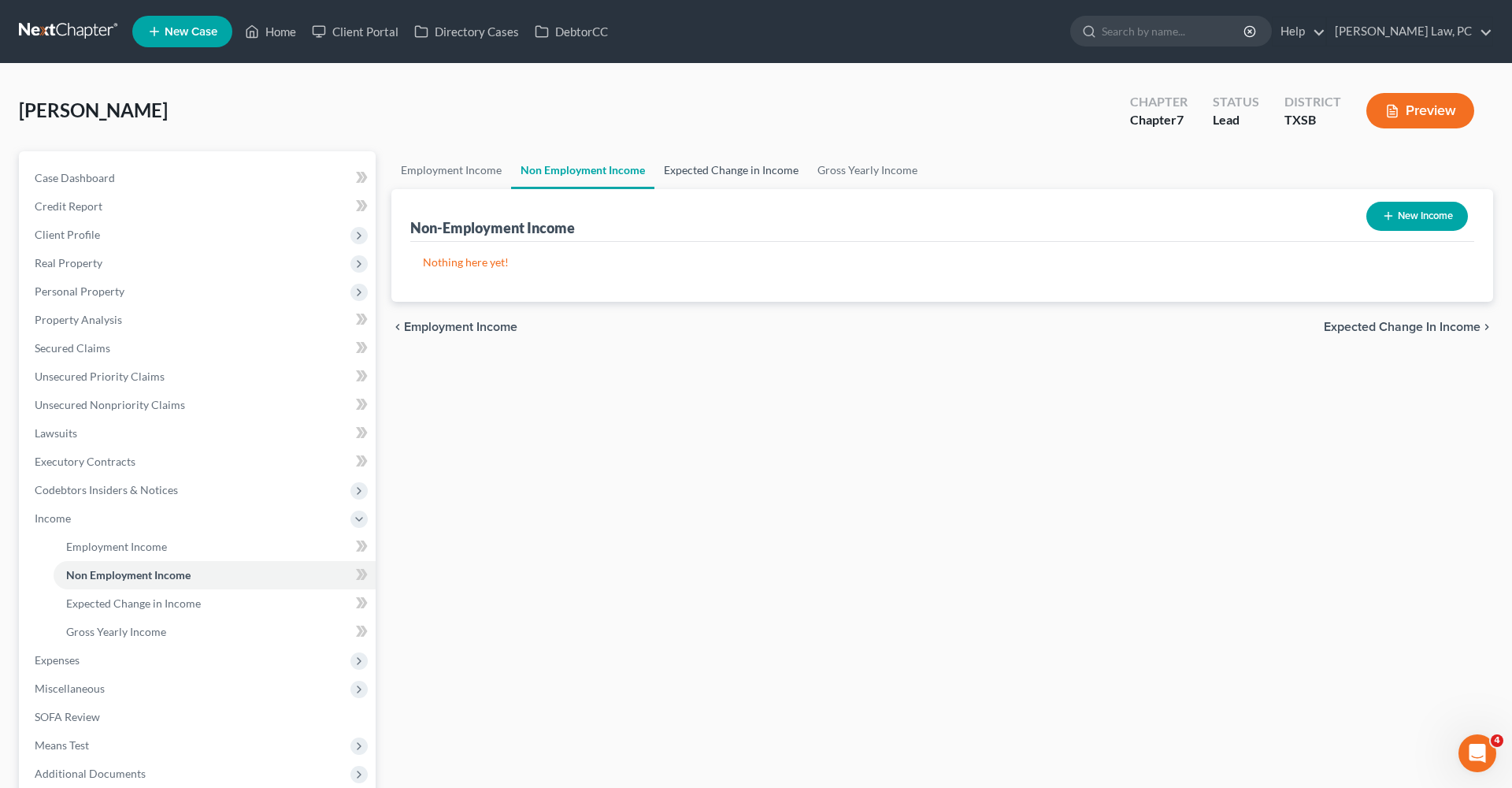
click at [701, 177] on link "Expected Change in Income" at bounding box center [731, 171] width 153 height 38
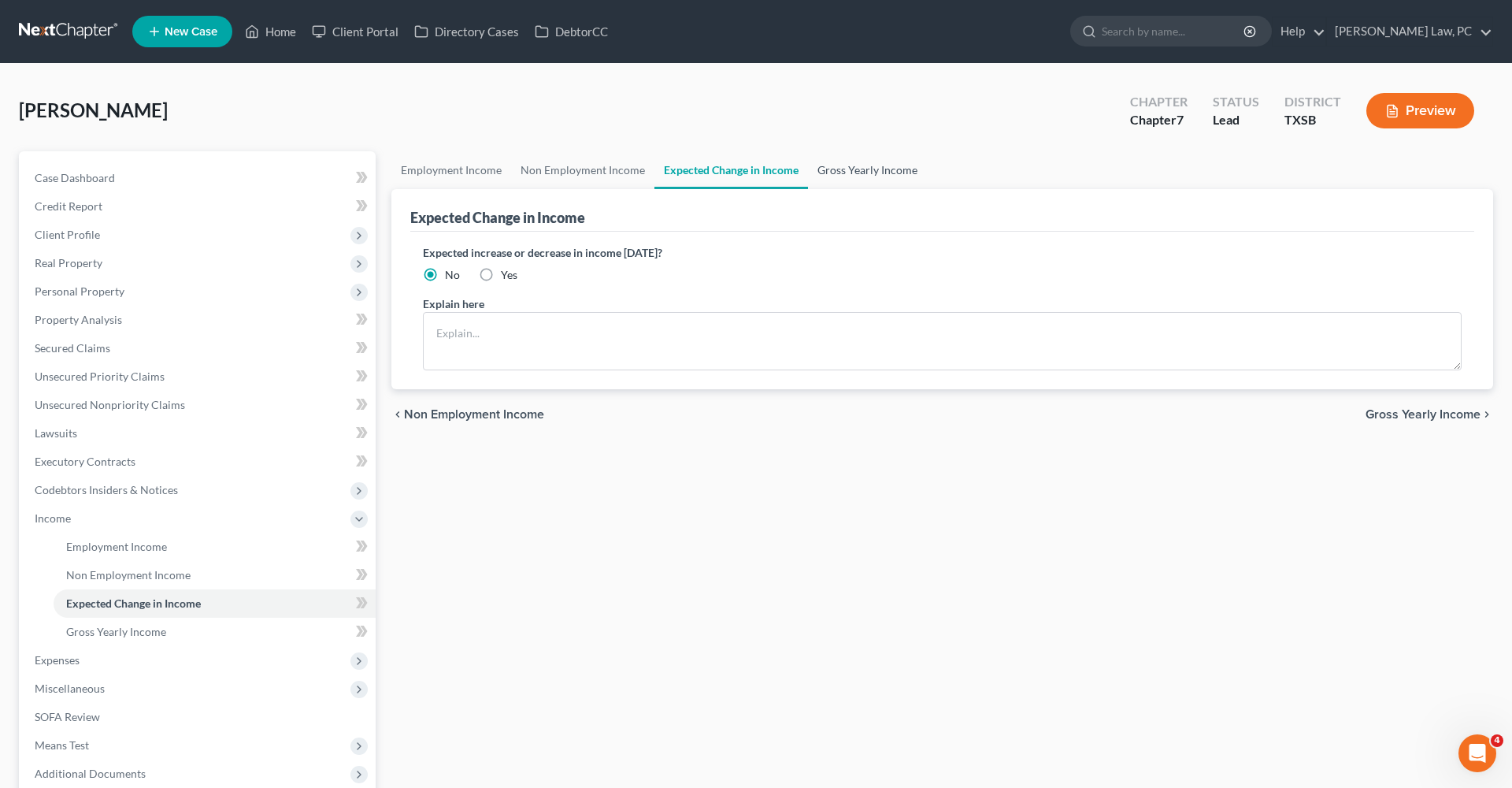
click at [847, 177] on link "Gross Yearly Income" at bounding box center [867, 171] width 119 height 38
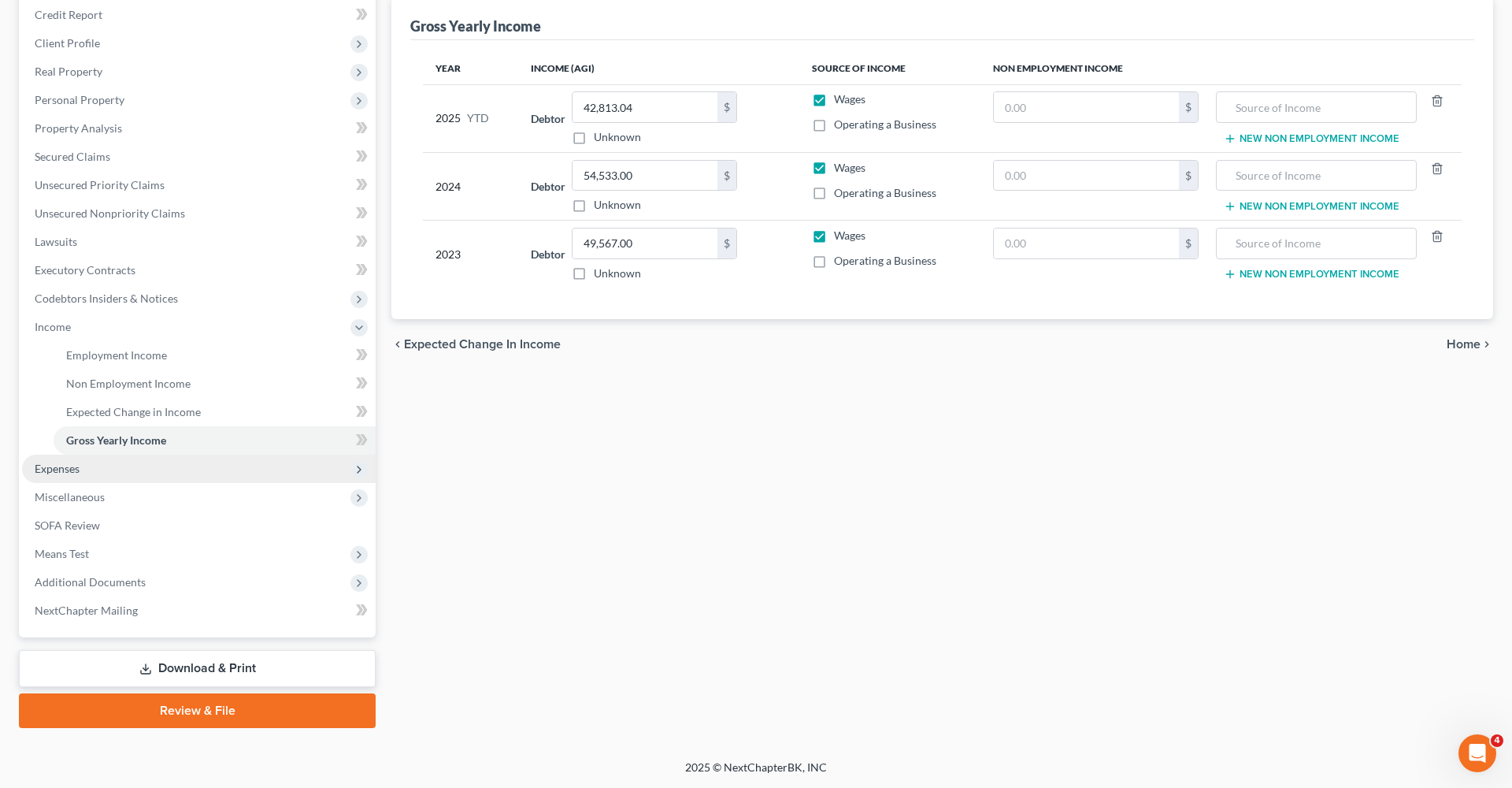
scroll to position [192, 0]
click at [57, 470] on span "Expenses" at bounding box center [57, 468] width 45 height 13
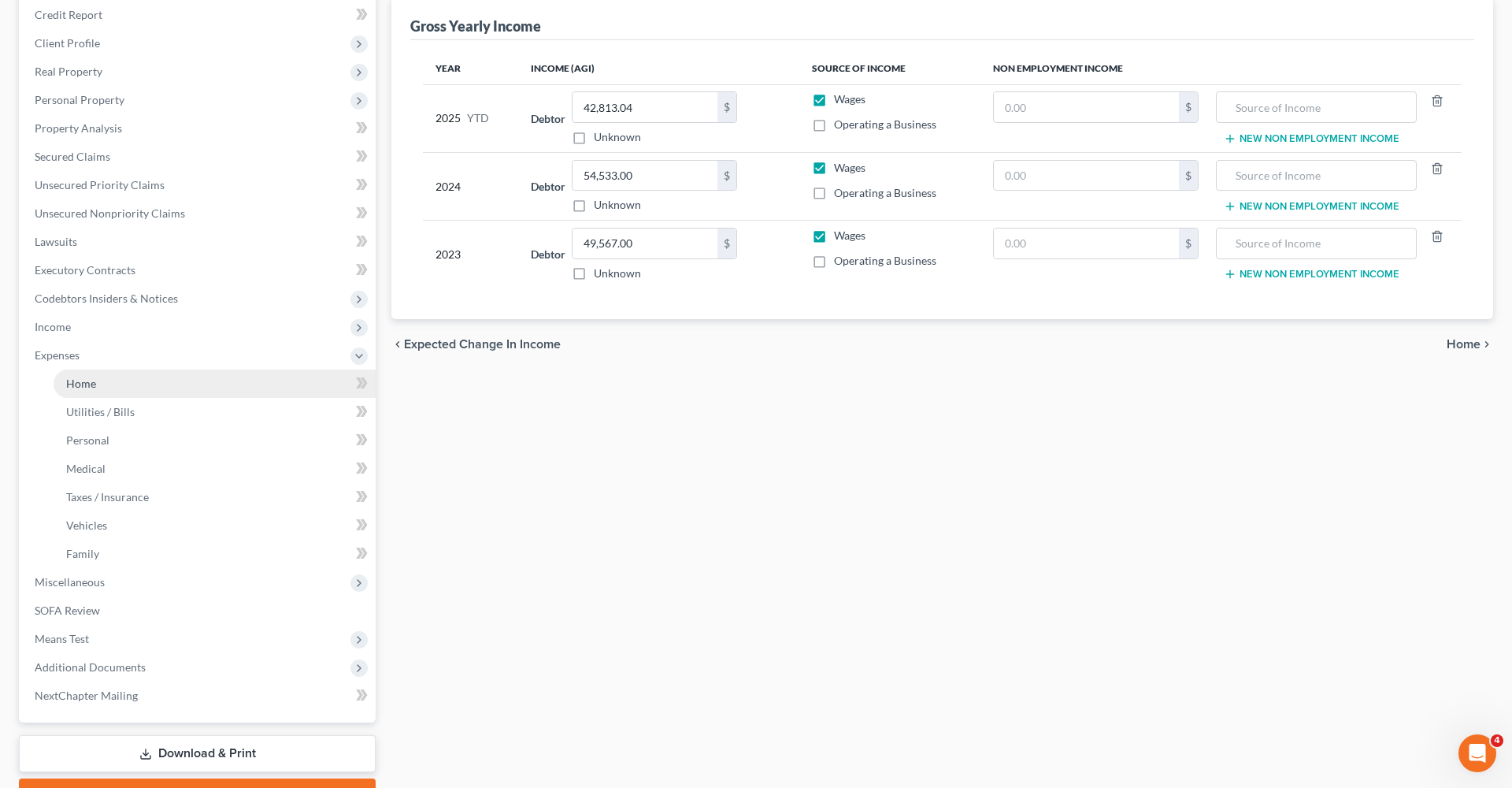
click at [105, 385] on link "Home" at bounding box center [214, 384] width 322 height 29
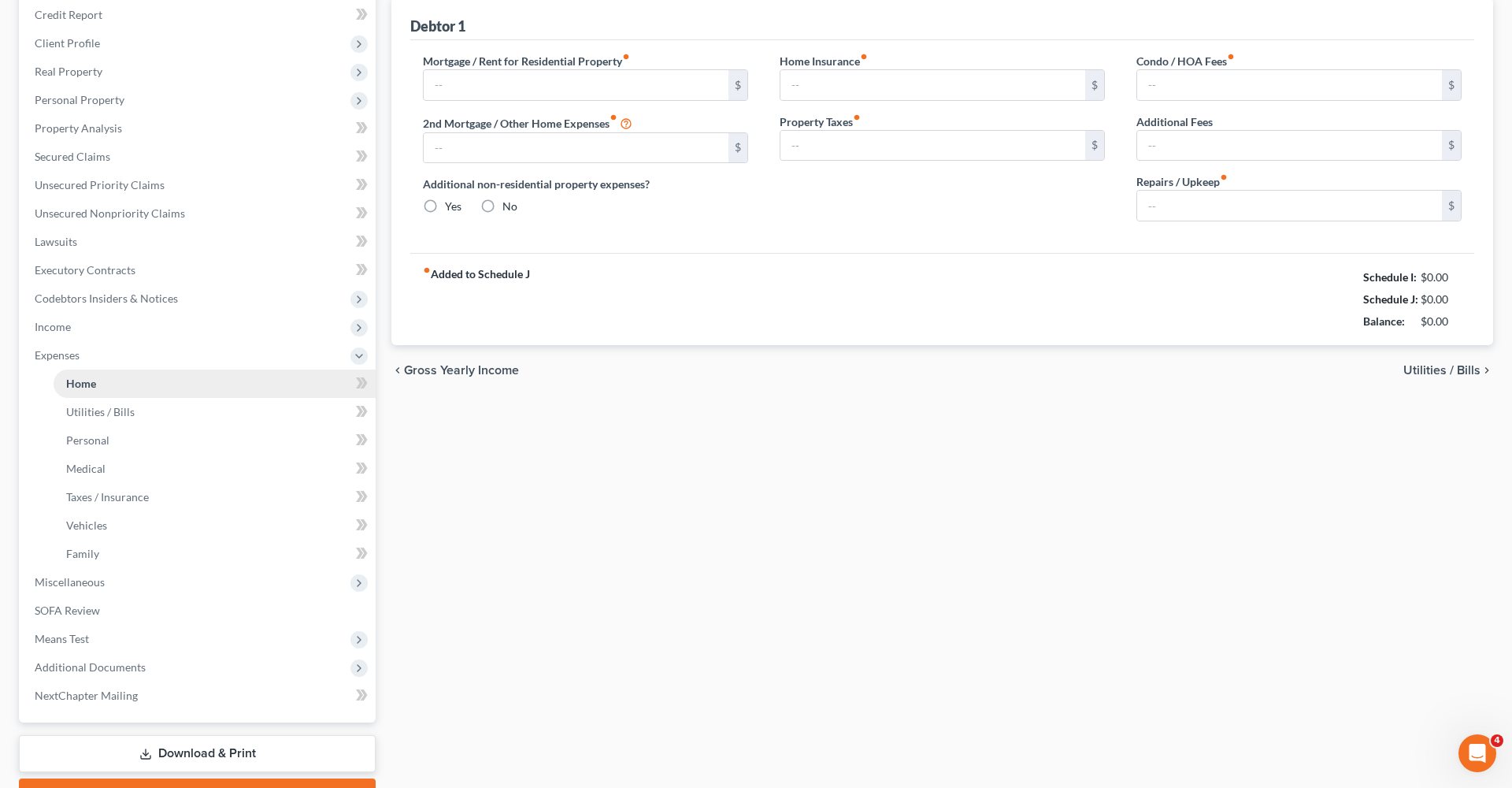
scroll to position [10, 0]
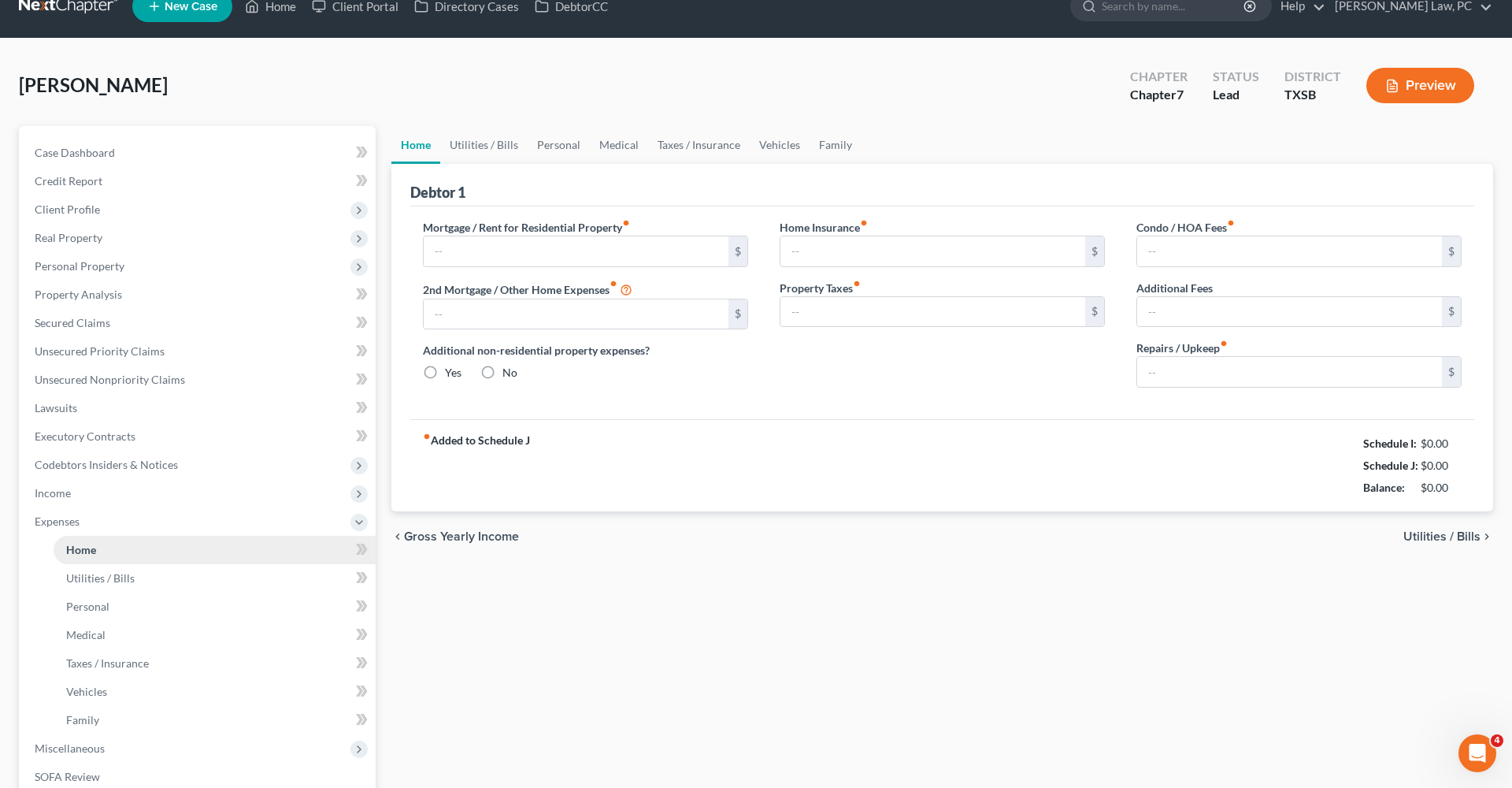
type input "1,590.00"
type input "0.00"
radio input "true"
type input "30.00"
type input "0.00"
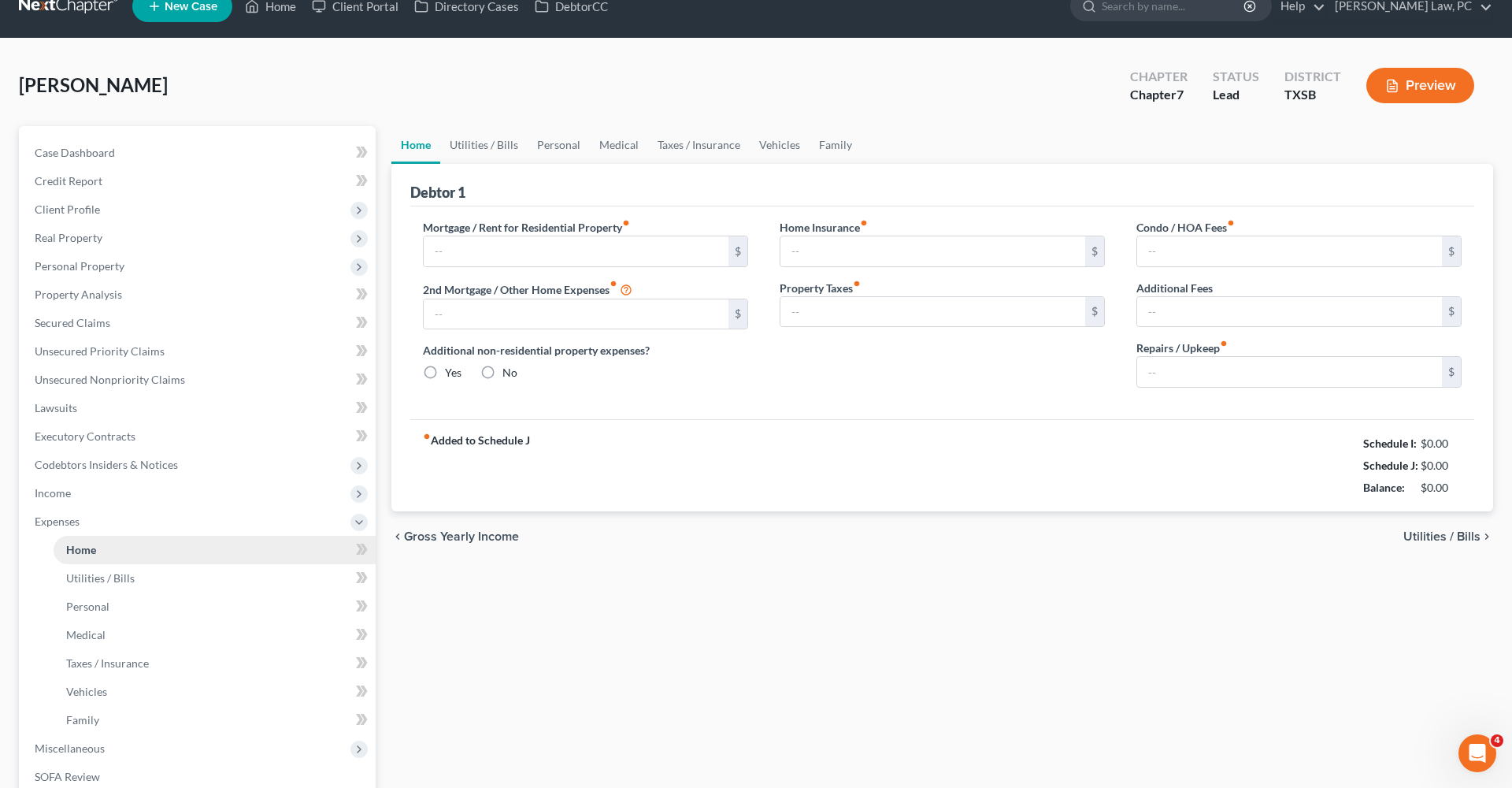
type input "0.00"
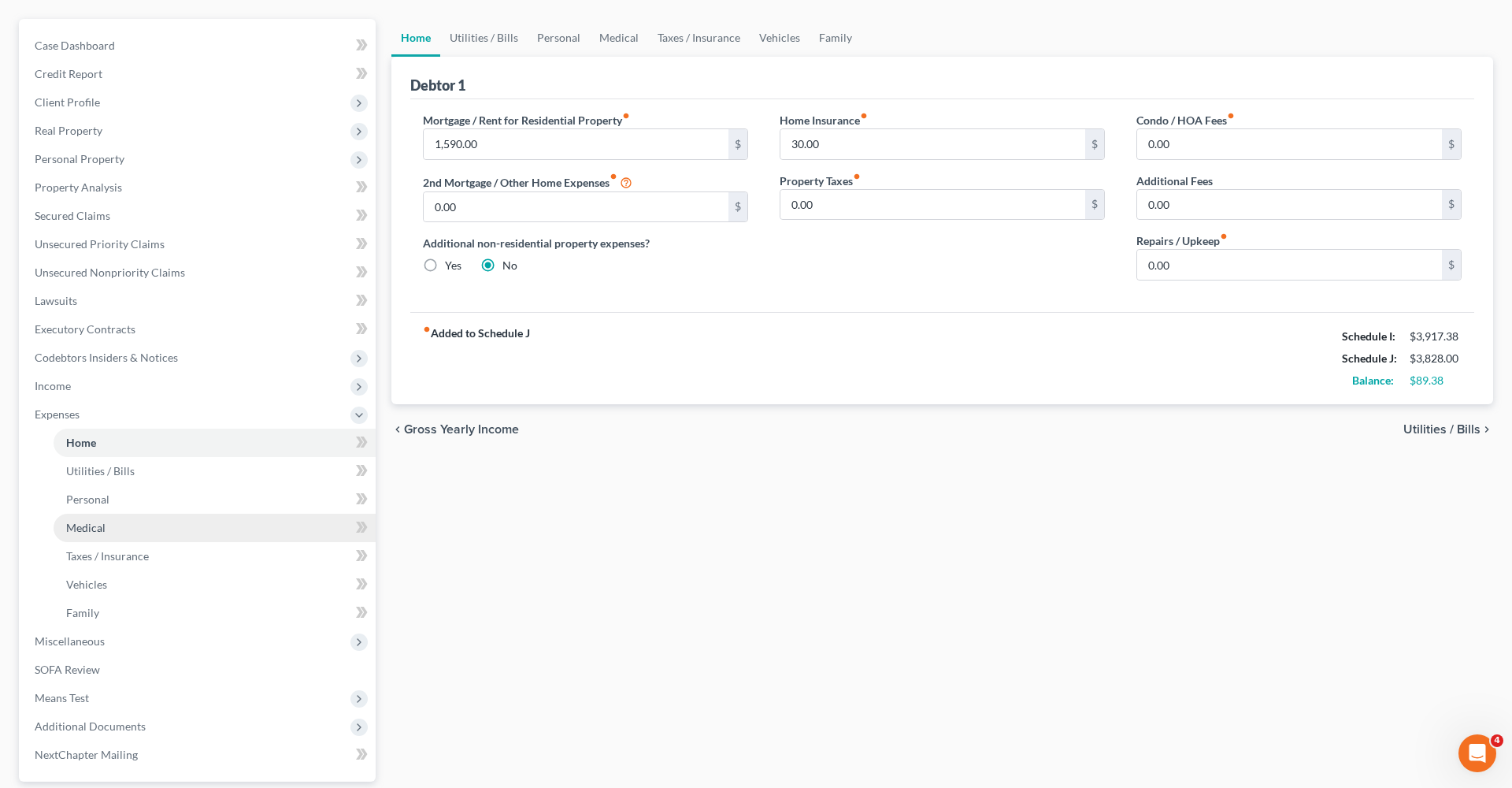
scroll to position [134, 0]
click at [547, 42] on link "Personal" at bounding box center [559, 35] width 62 height 38
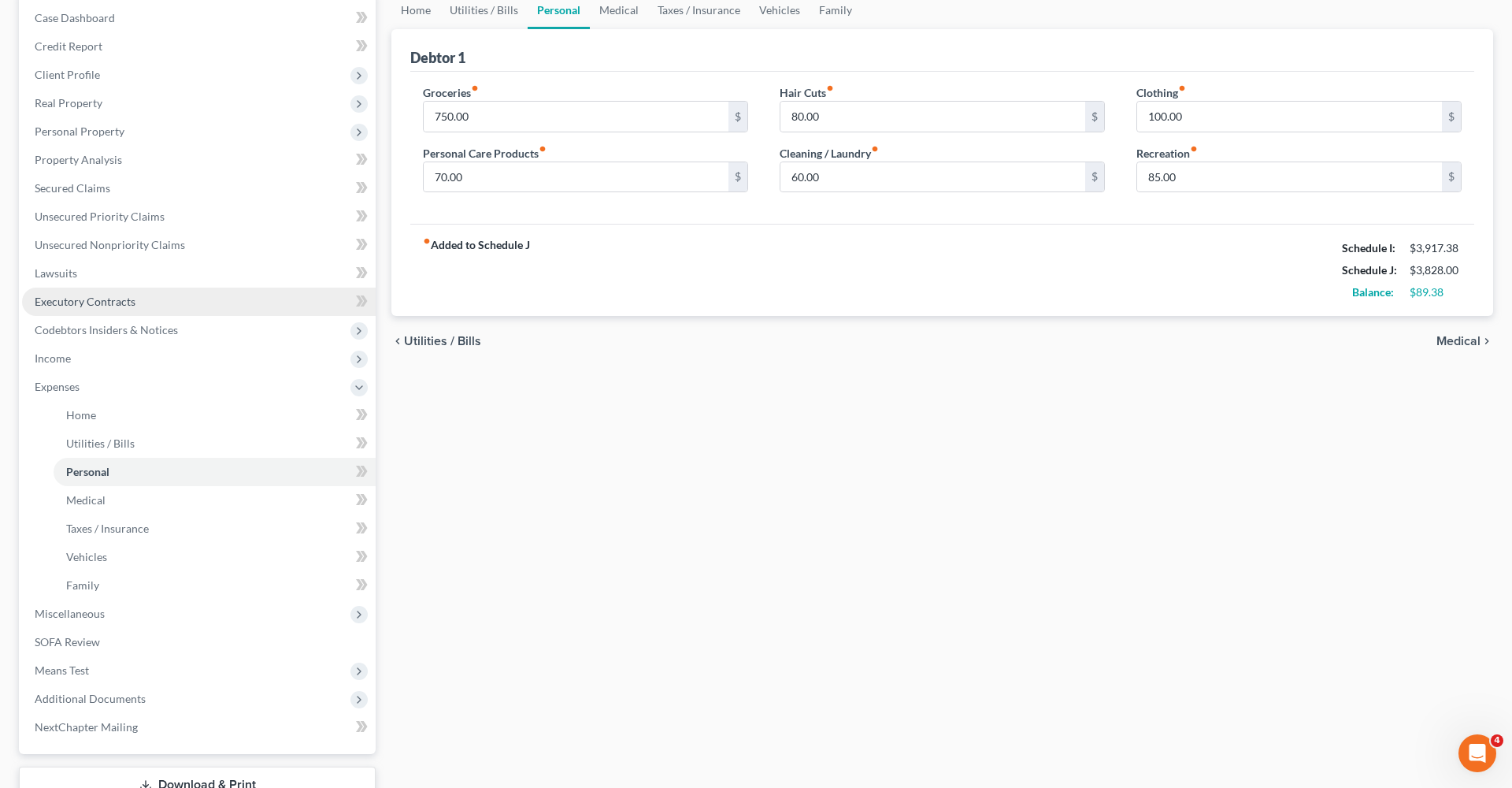
scroll to position [175, 0]
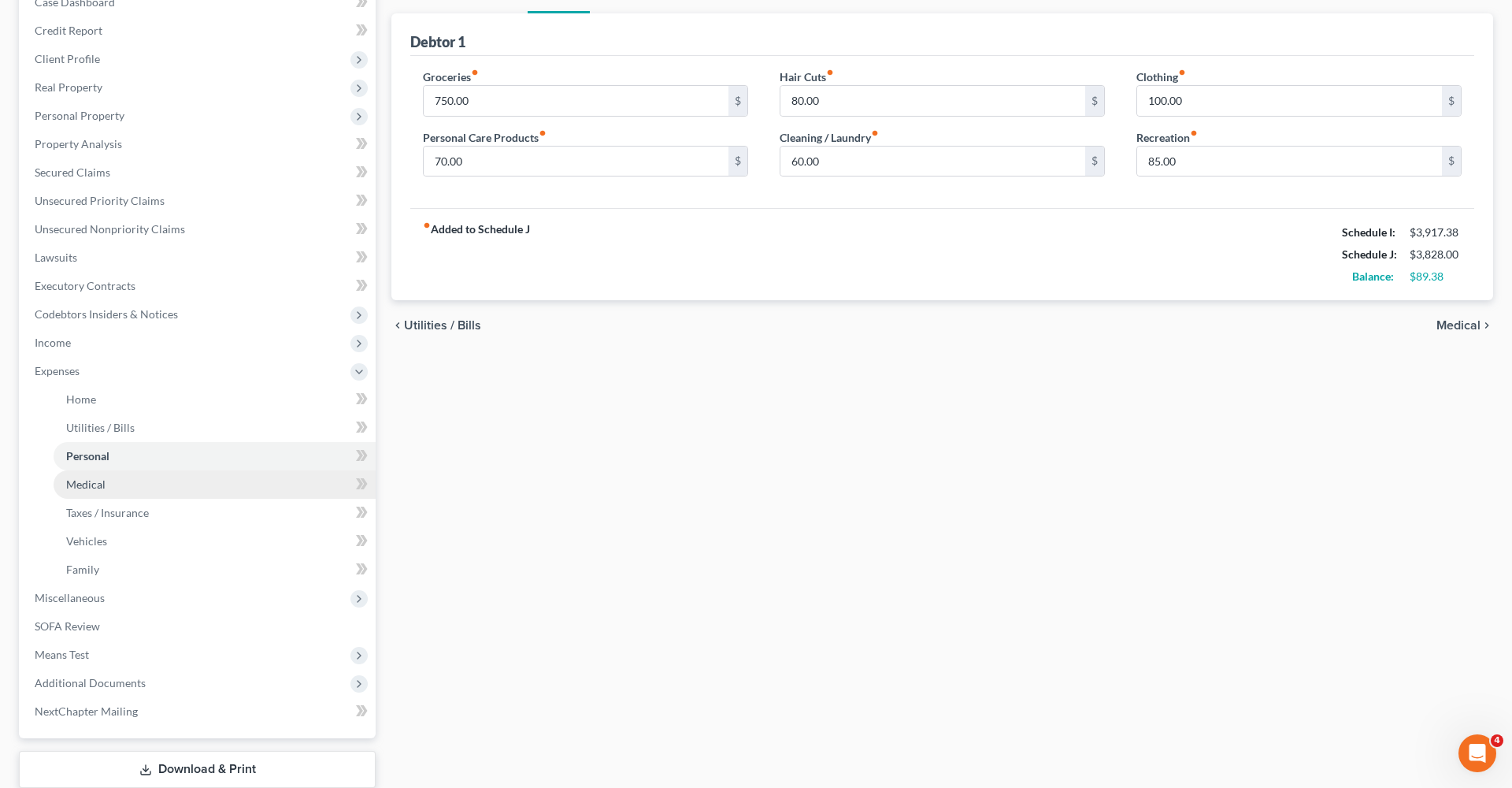
click at [96, 486] on span "Medical" at bounding box center [86, 484] width 39 height 13
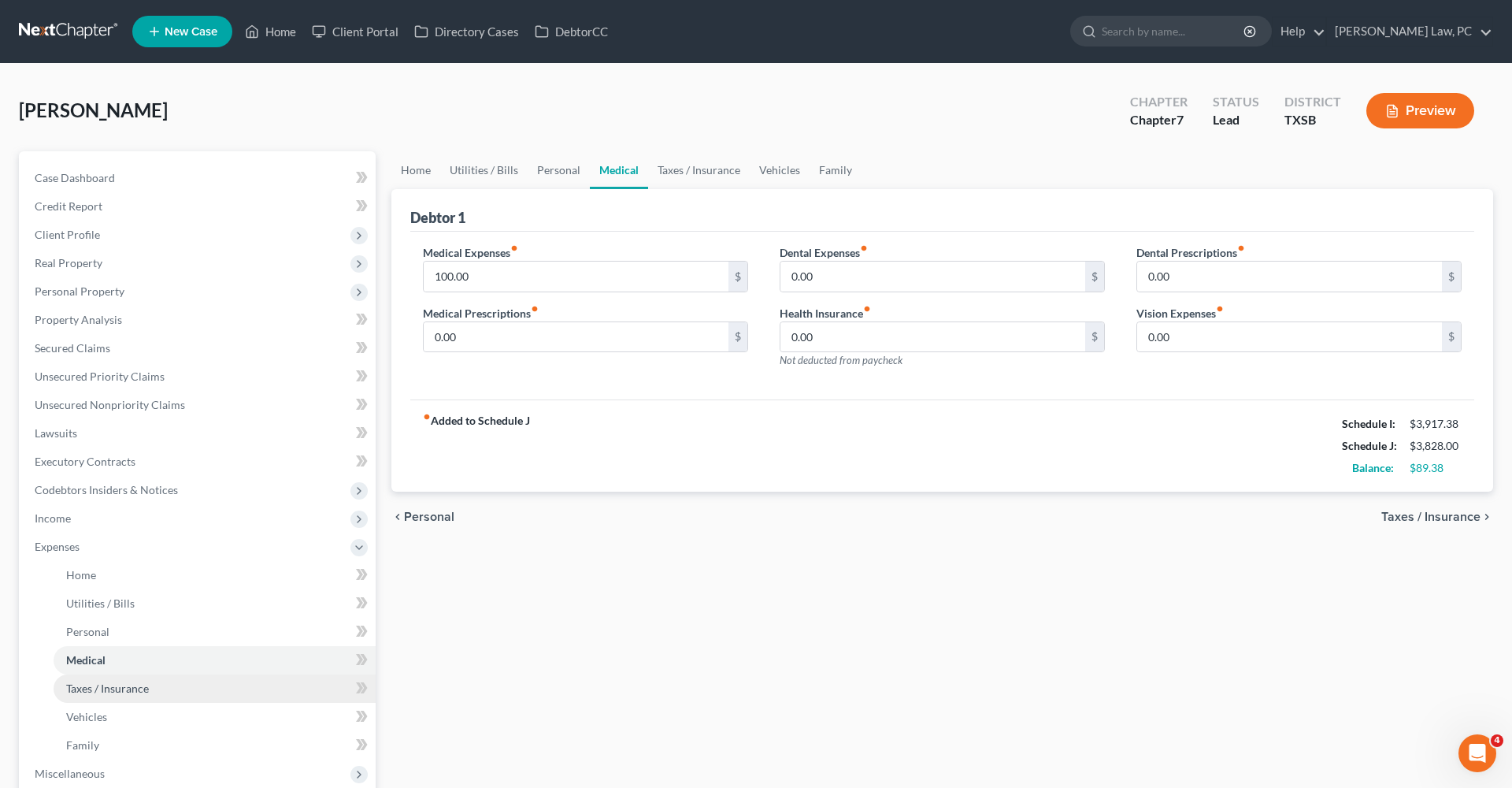
click at [116, 689] on span "Taxes / Insurance" at bounding box center [107, 688] width 83 height 13
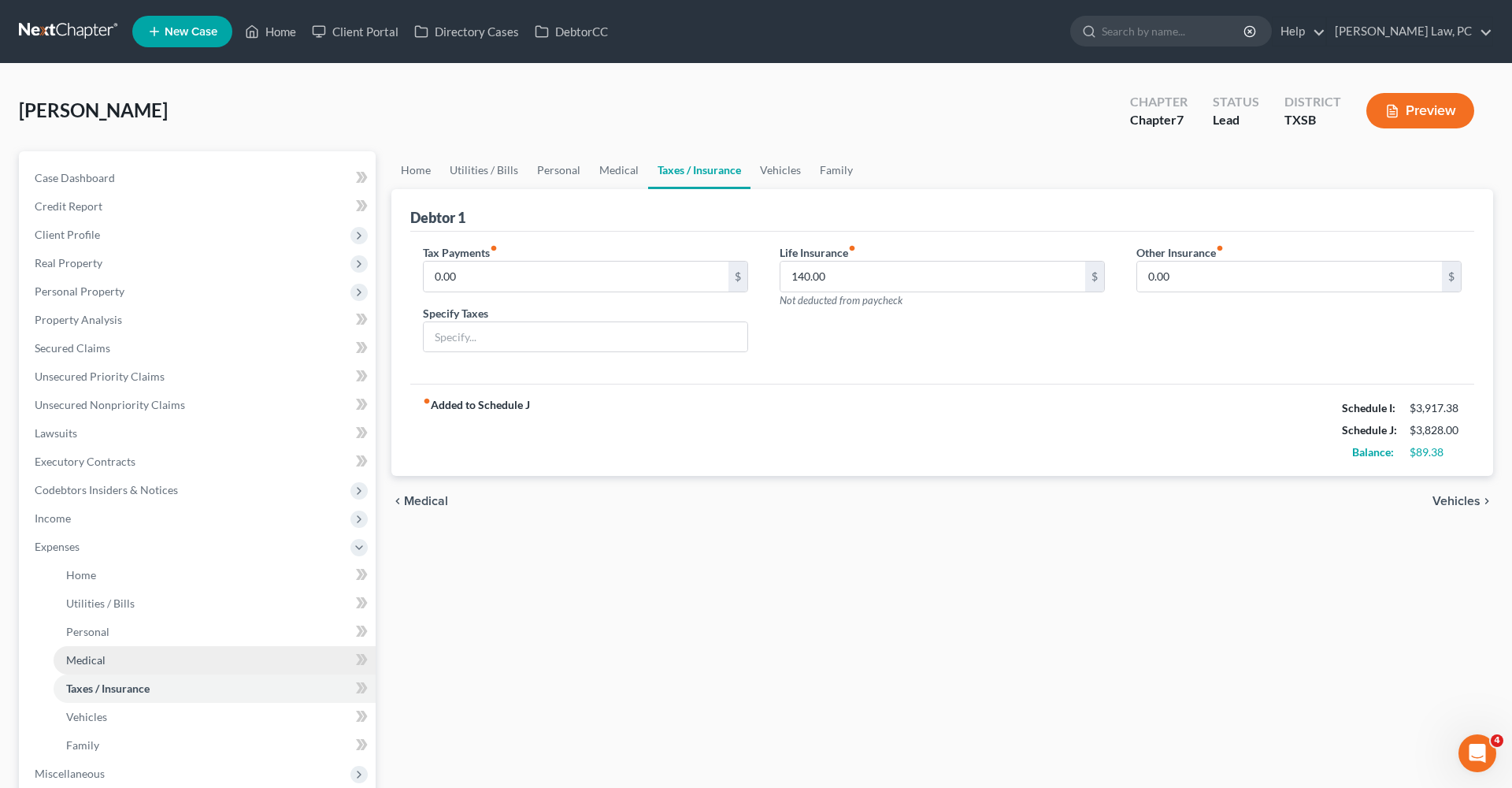
click at [97, 664] on span "Medical" at bounding box center [86, 660] width 39 height 13
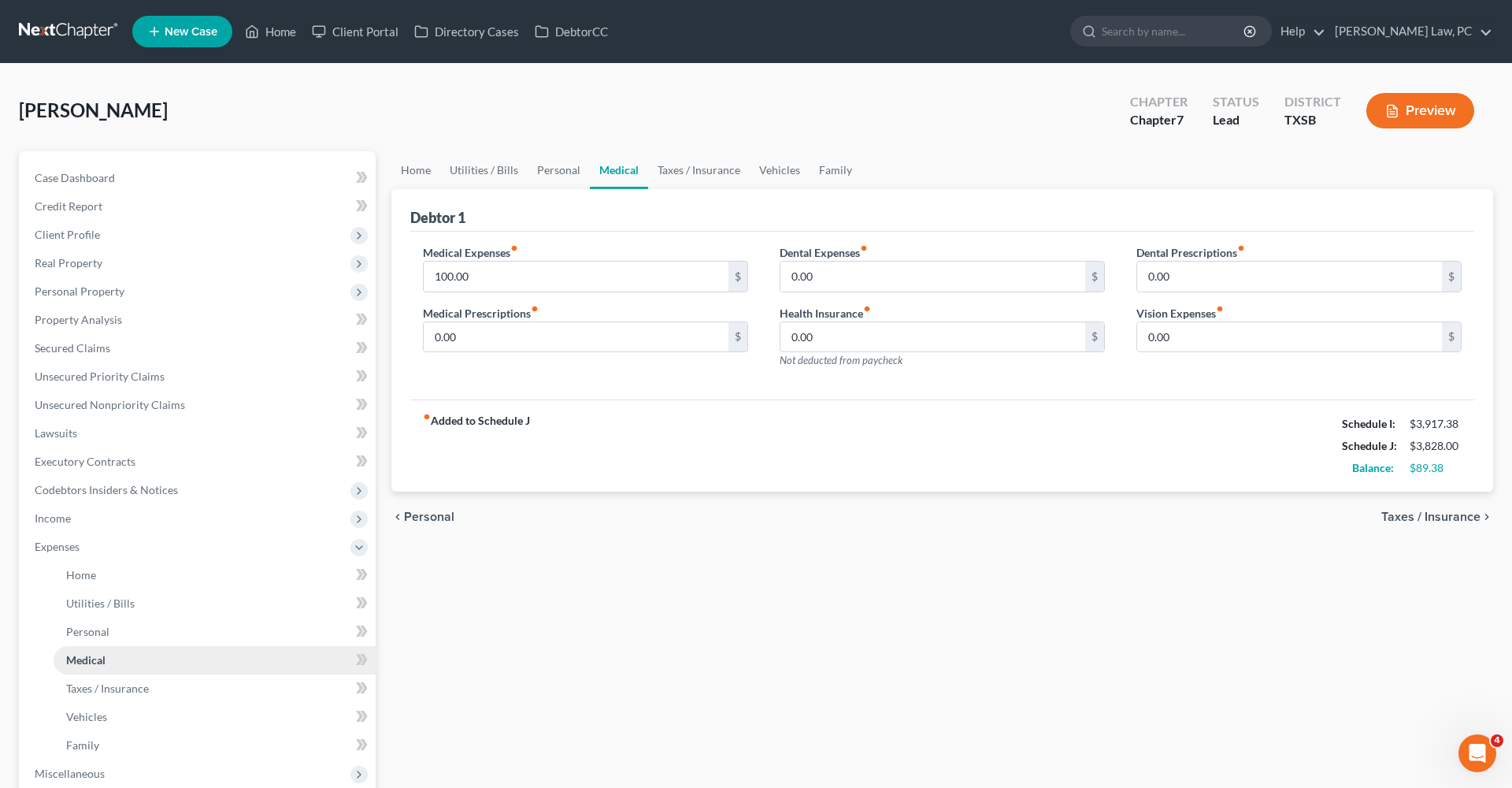
scroll to position [107, 0]
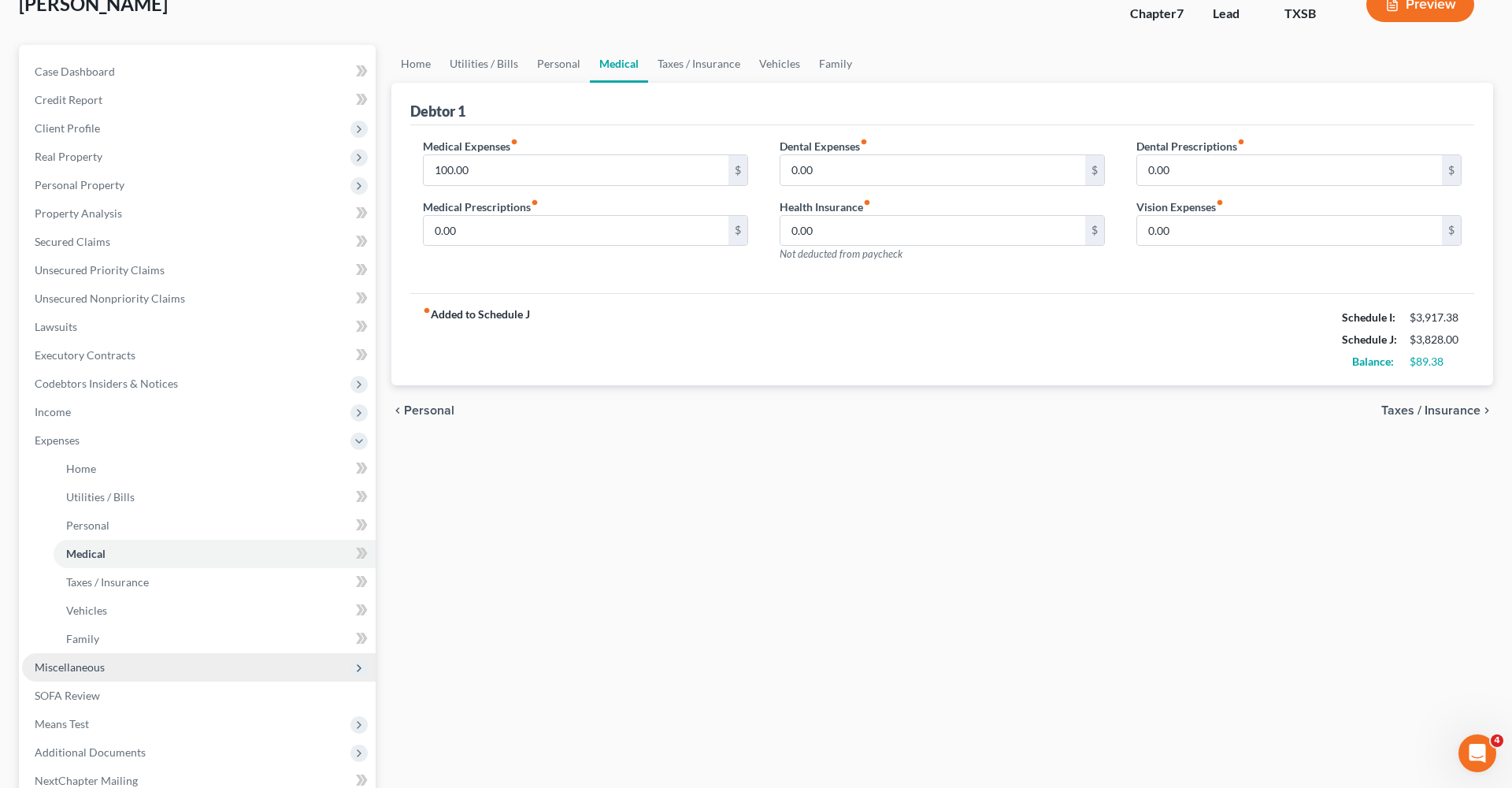
click at [93, 665] on span "Miscellaneous" at bounding box center [70, 667] width 70 height 13
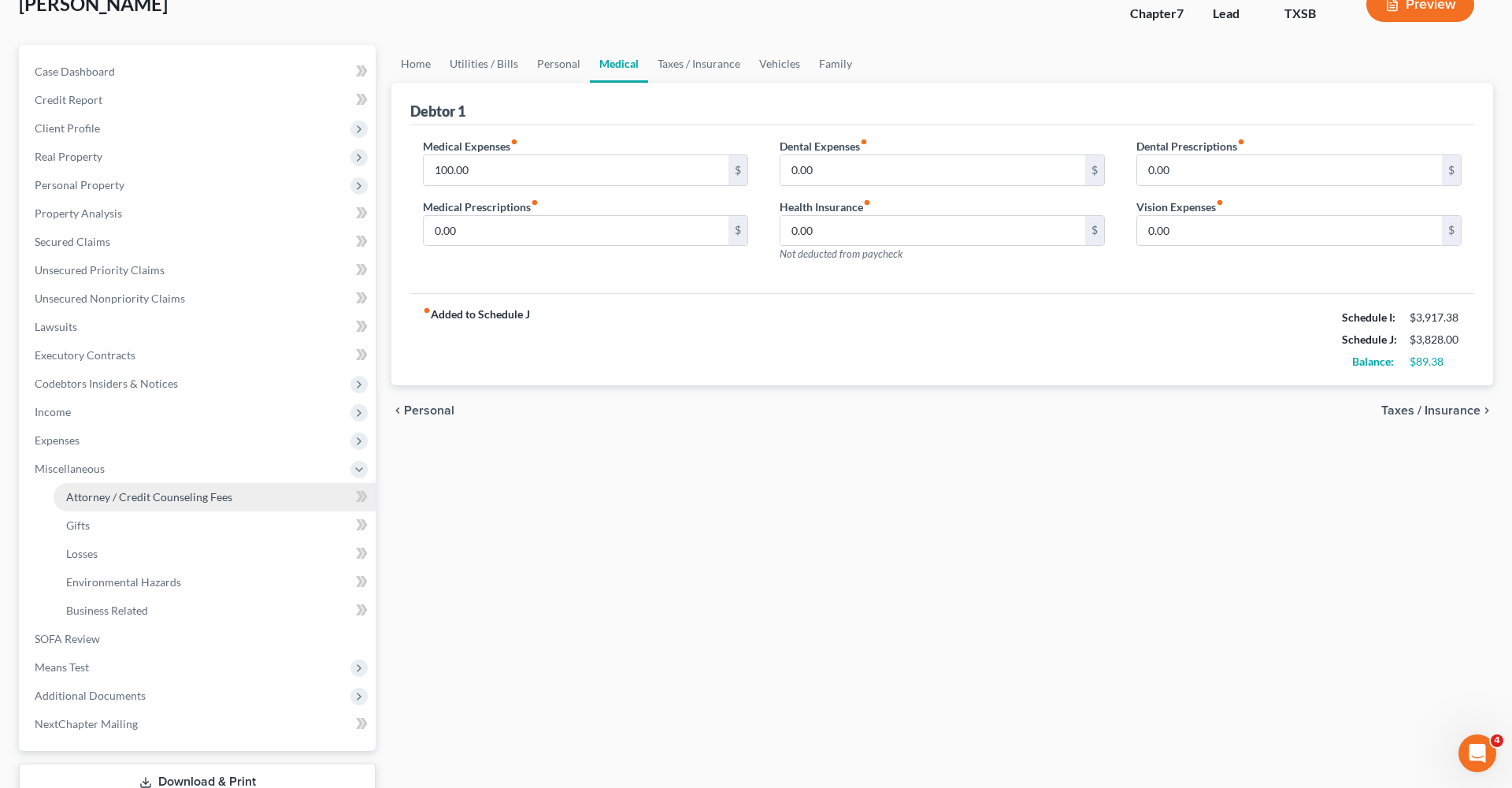
click at [137, 503] on span "Attorney / Credit Counseling Fees" at bounding box center [149, 497] width 166 height 13
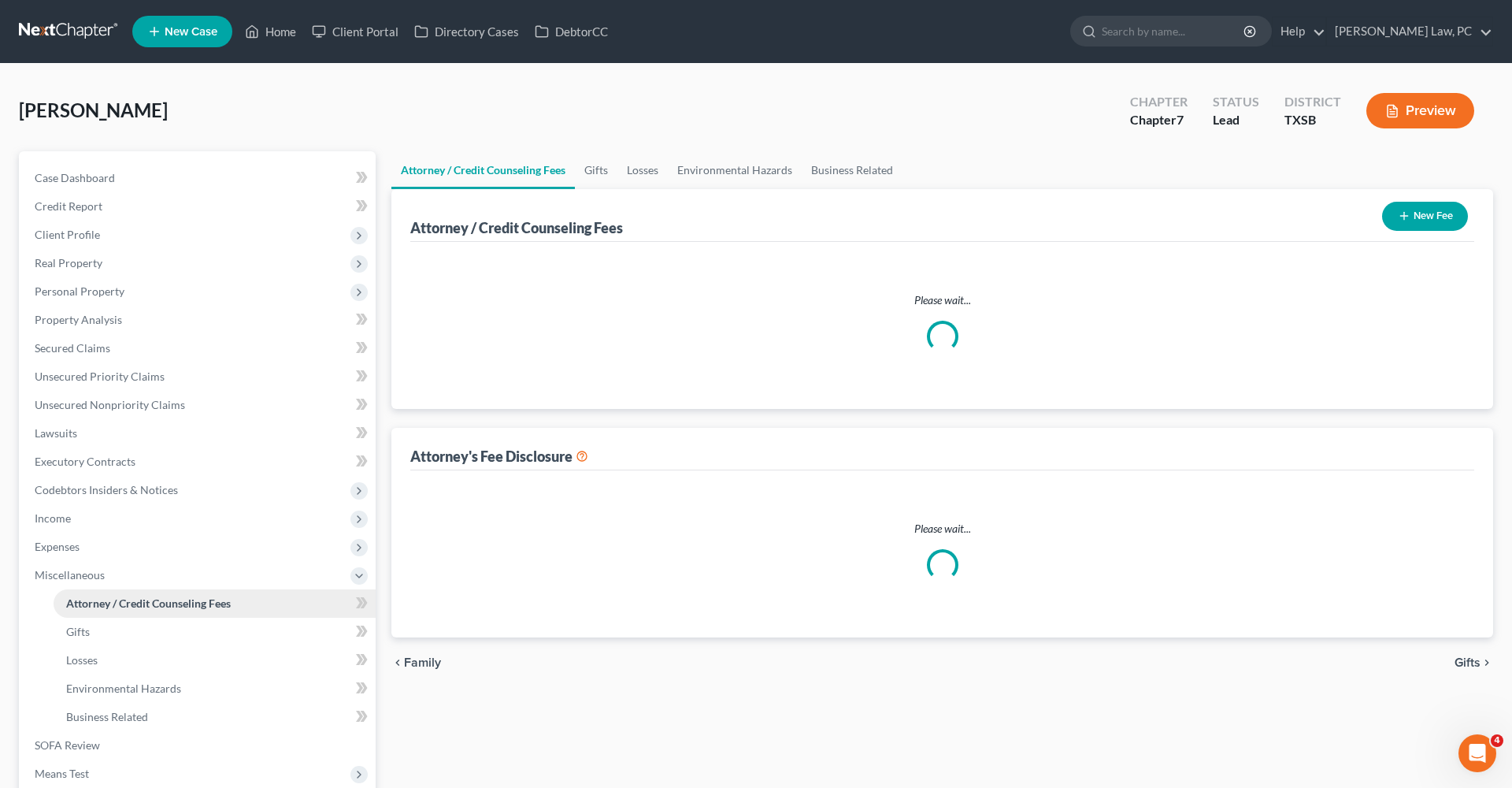
select select "4"
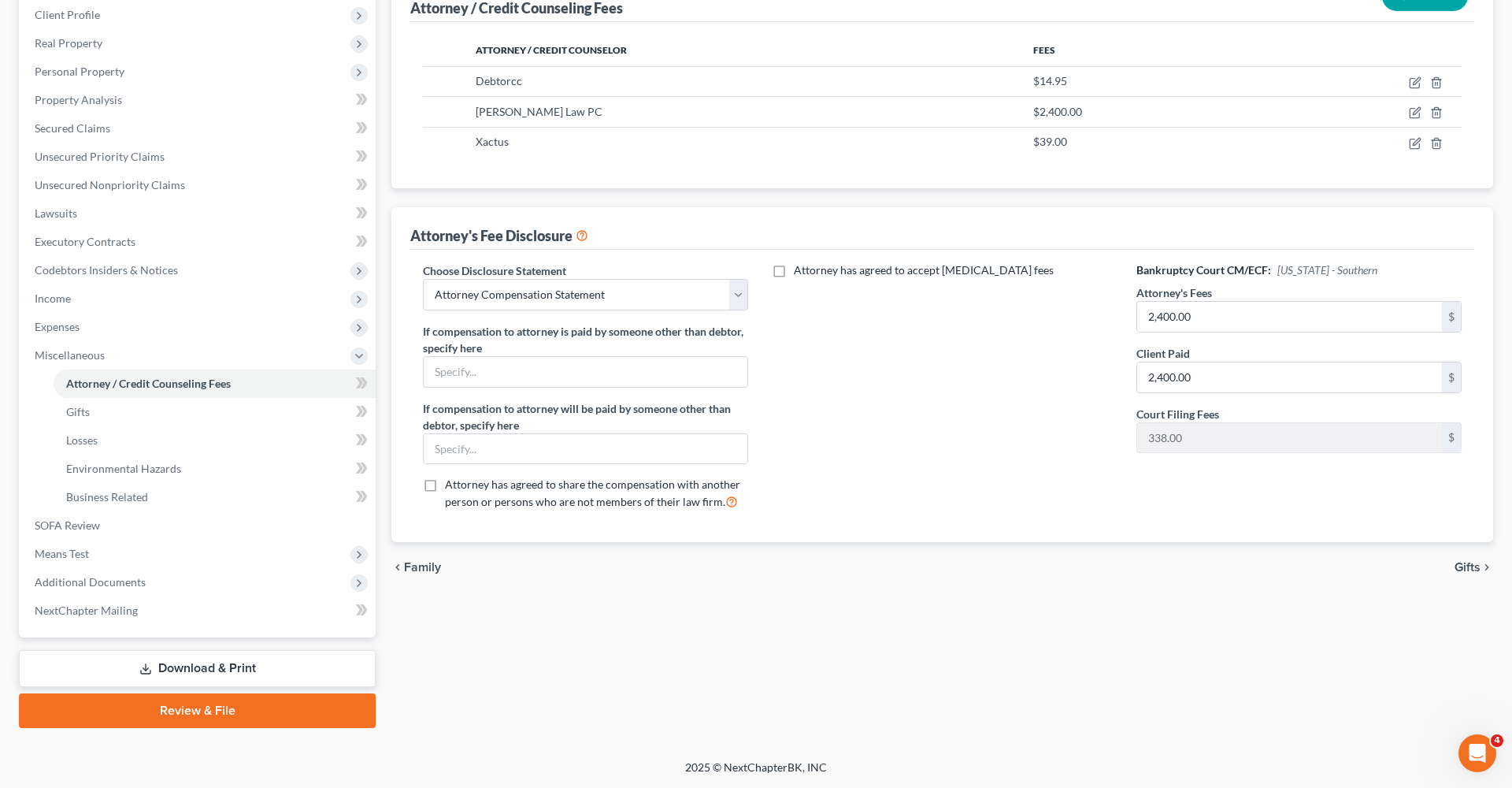
scroll to position [220, 0]
click at [194, 714] on link "Review & File" at bounding box center [197, 711] width 356 height 34
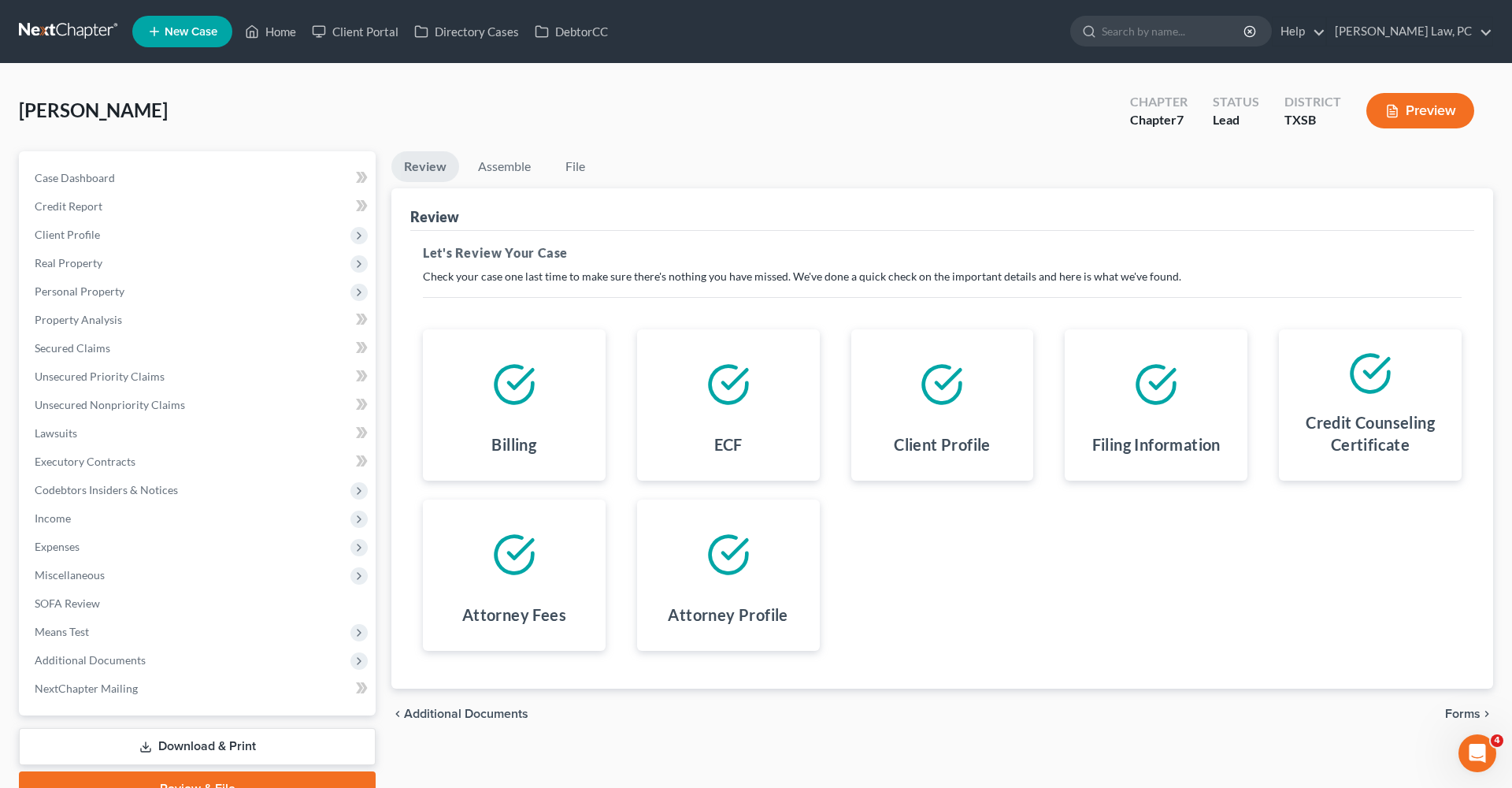
click at [1446, 722] on div "chevron_left Additional Documents Forms chevron_right" at bounding box center [942, 714] width 1101 height 51
click at [1461, 715] on span "Forms" at bounding box center [1462, 713] width 35 height 12
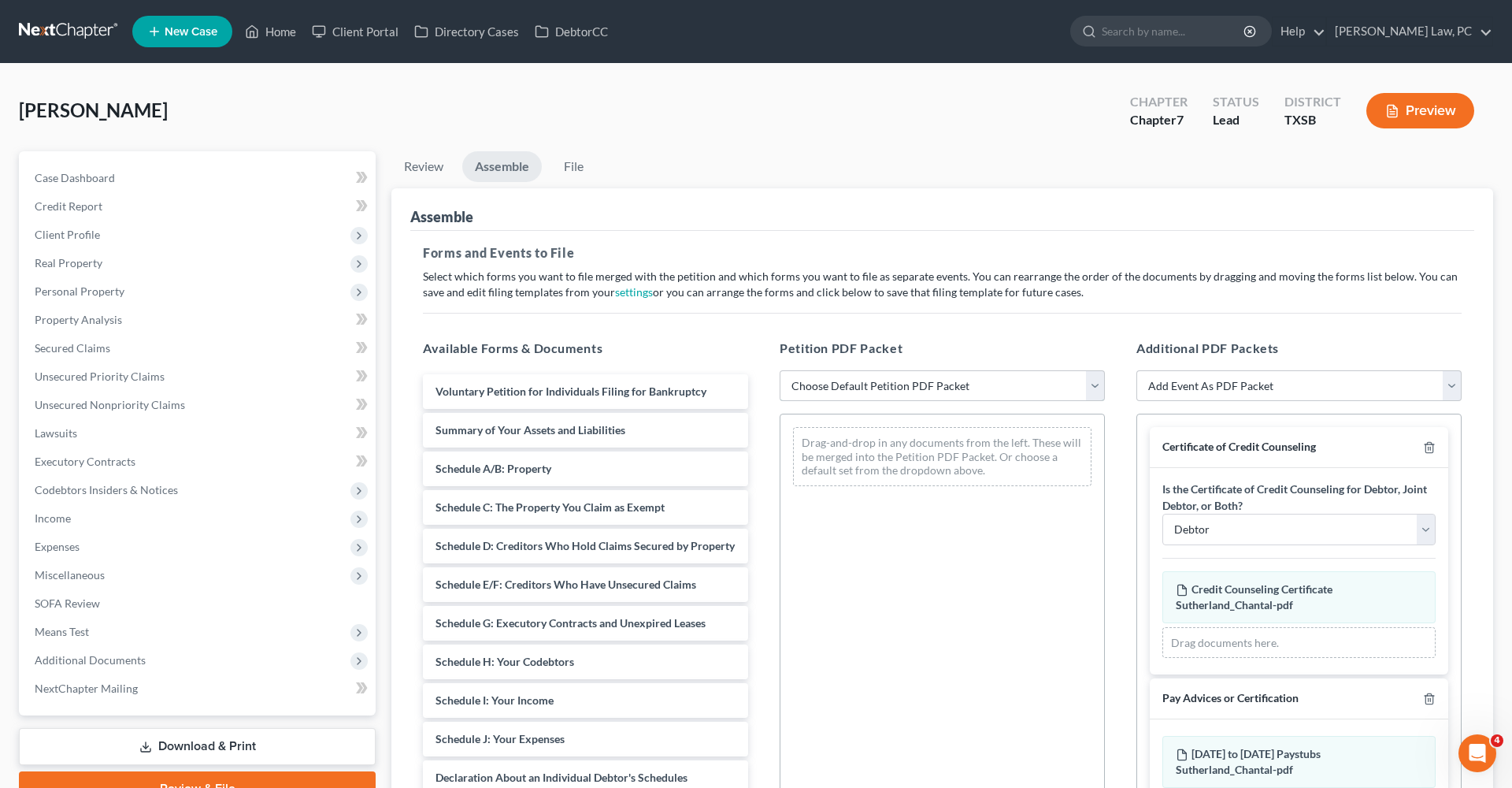
select select "1"
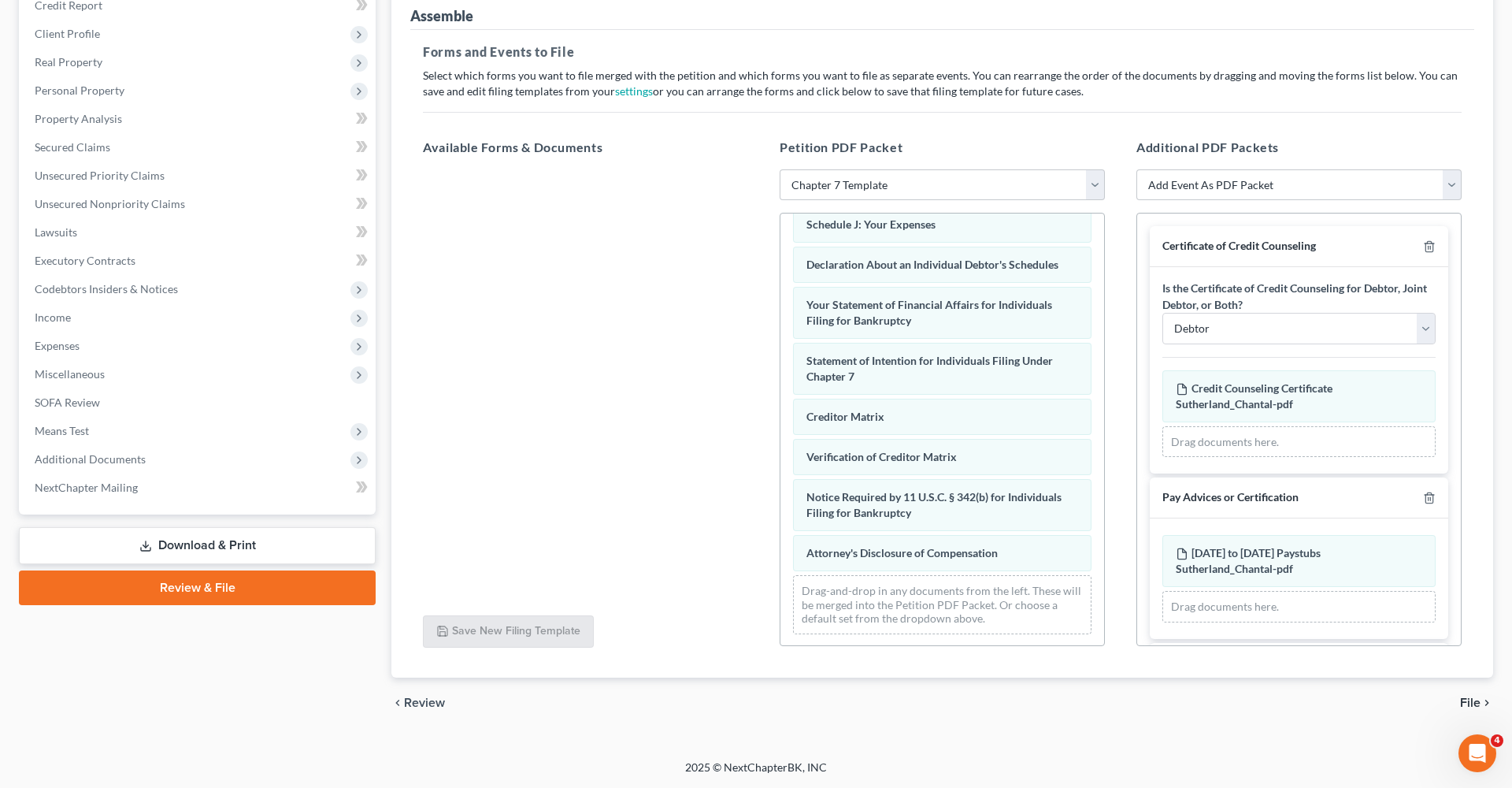
click at [1482, 704] on icon "chevron_right" at bounding box center [1487, 703] width 12 height 12
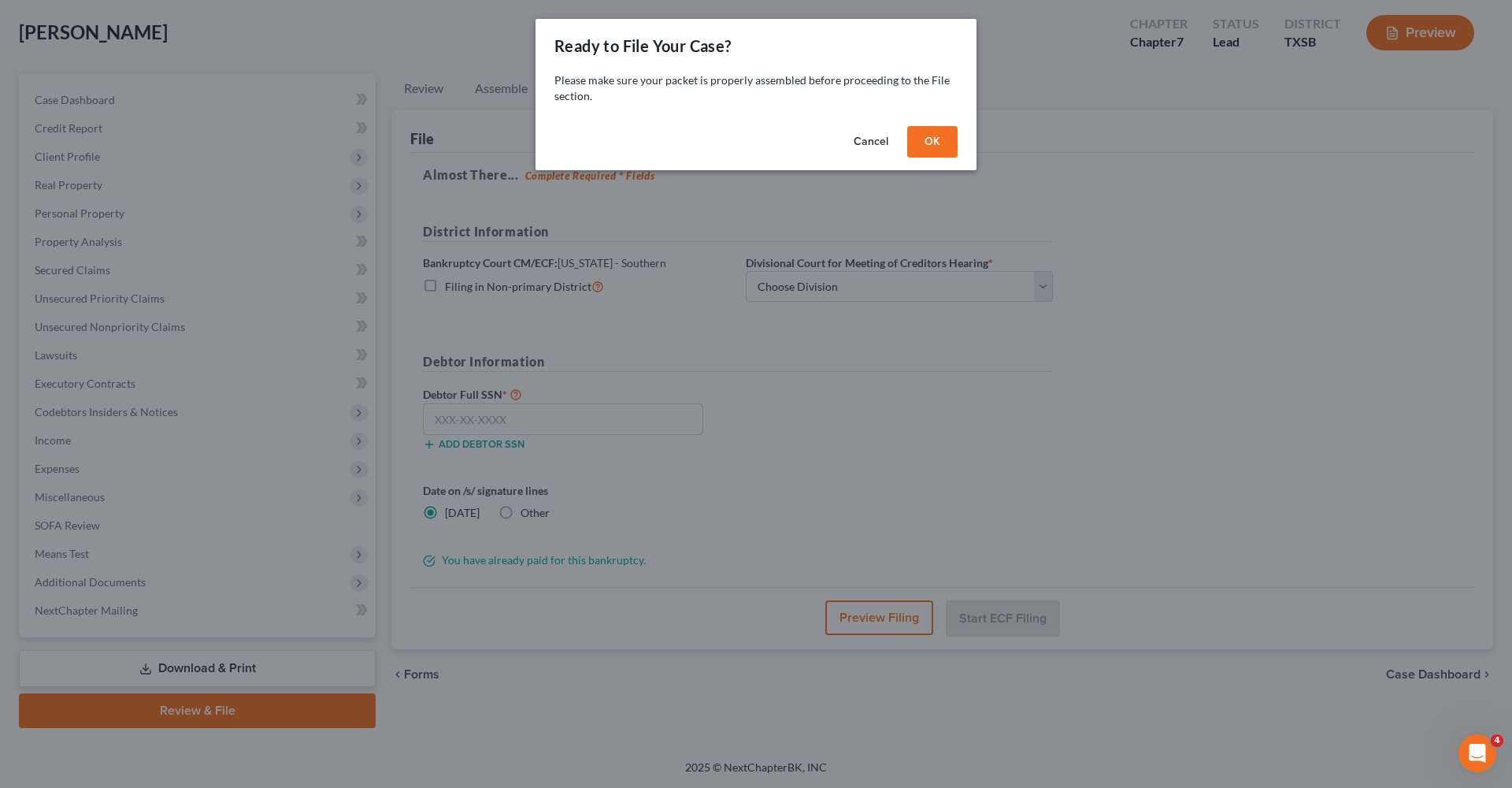
click at [936, 144] on button "OK" at bounding box center [933, 142] width 51 height 31
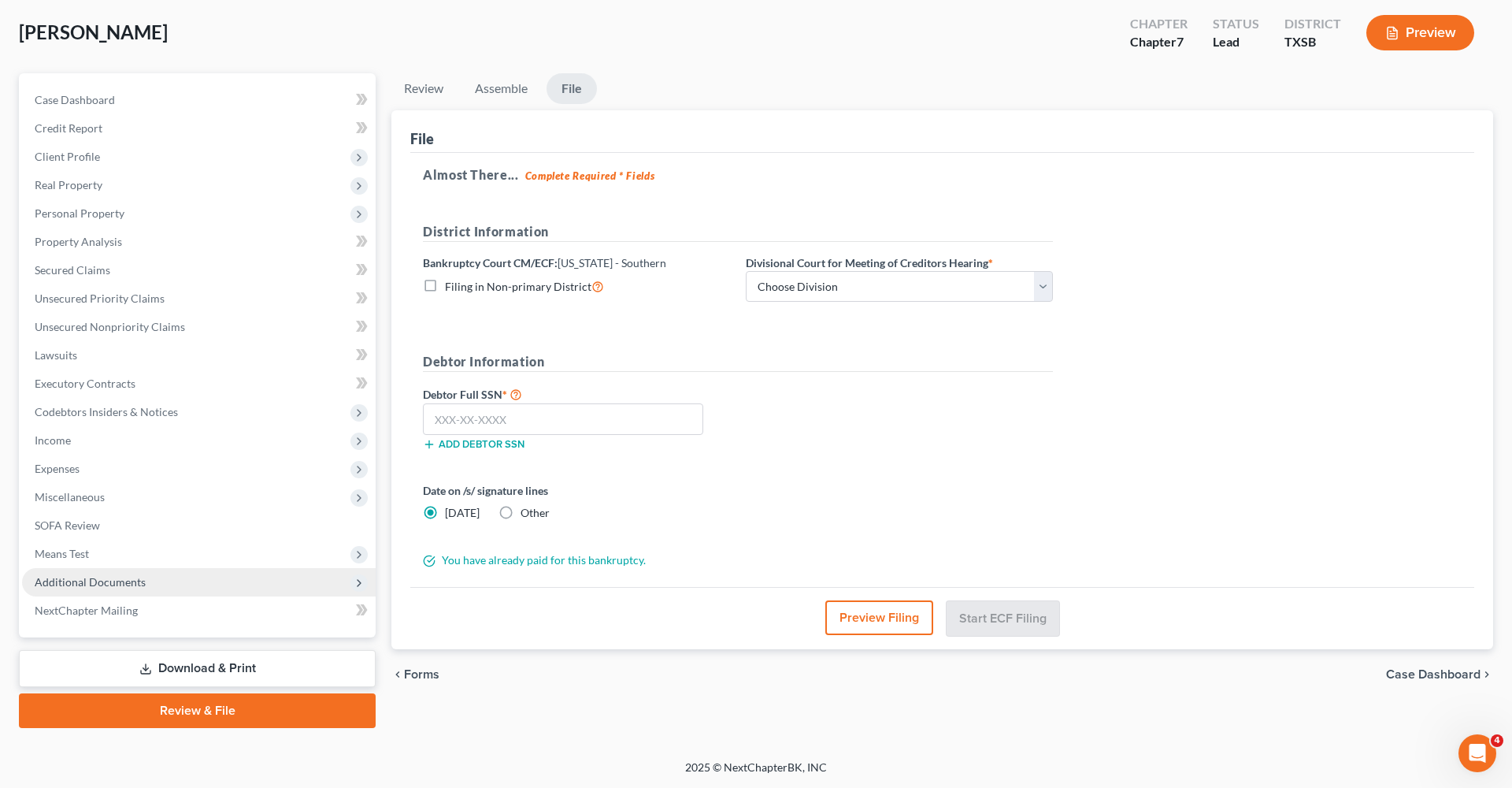
click at [82, 584] on span "Additional Documents" at bounding box center [89, 582] width 111 height 13
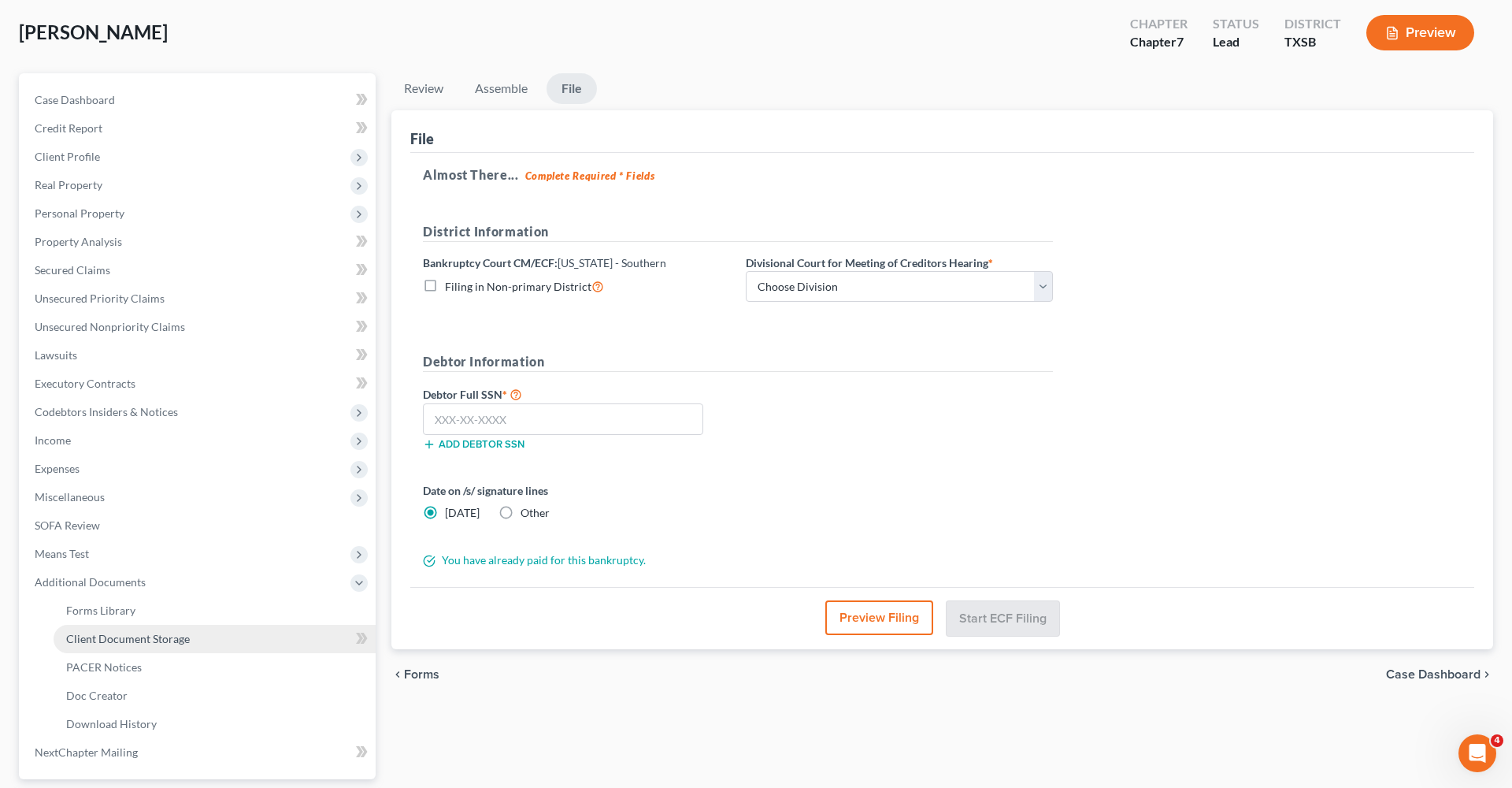
click at [156, 649] on link "Client Document Storage" at bounding box center [214, 639] width 322 height 29
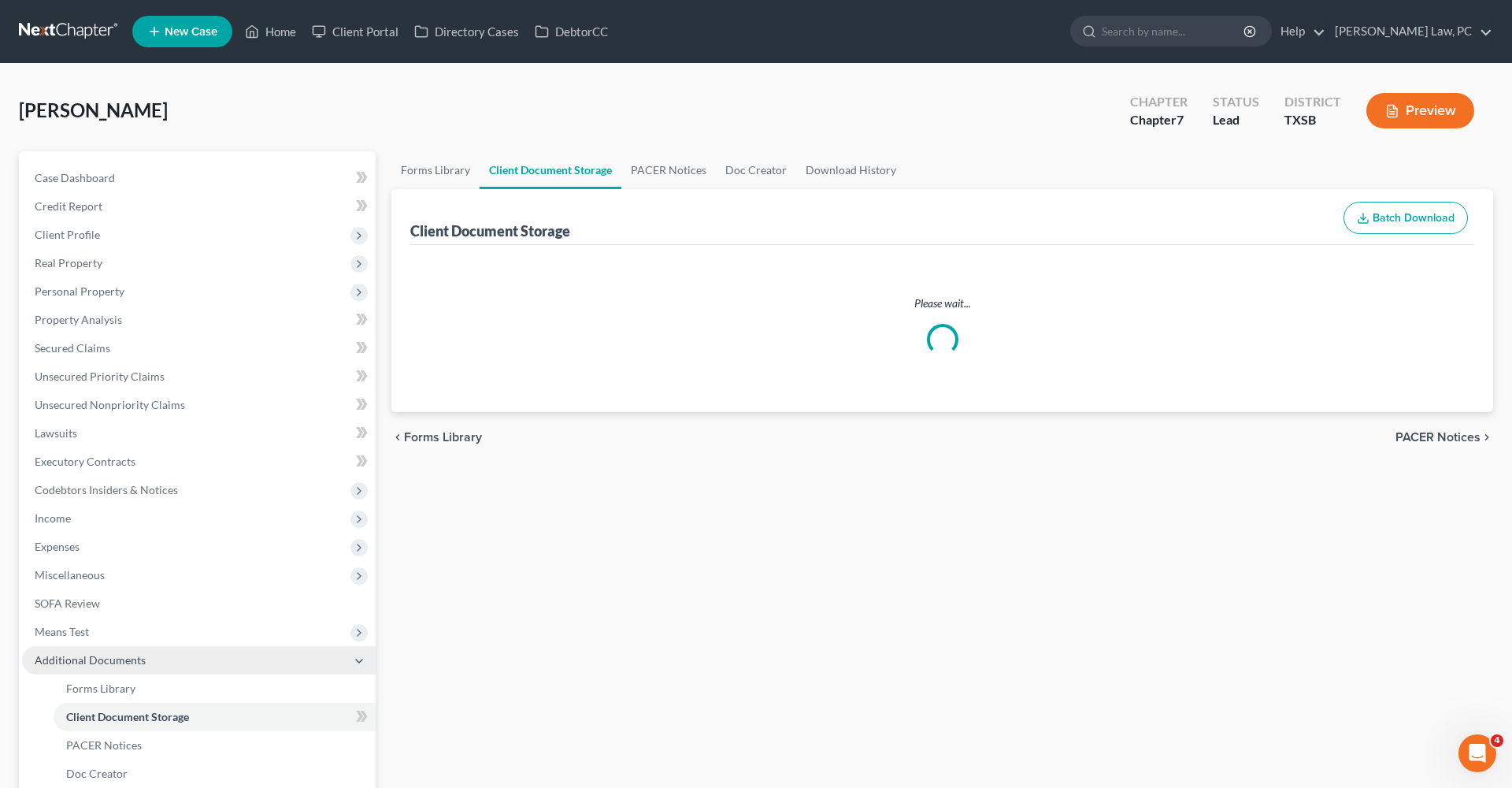
select select "8"
select select "39"
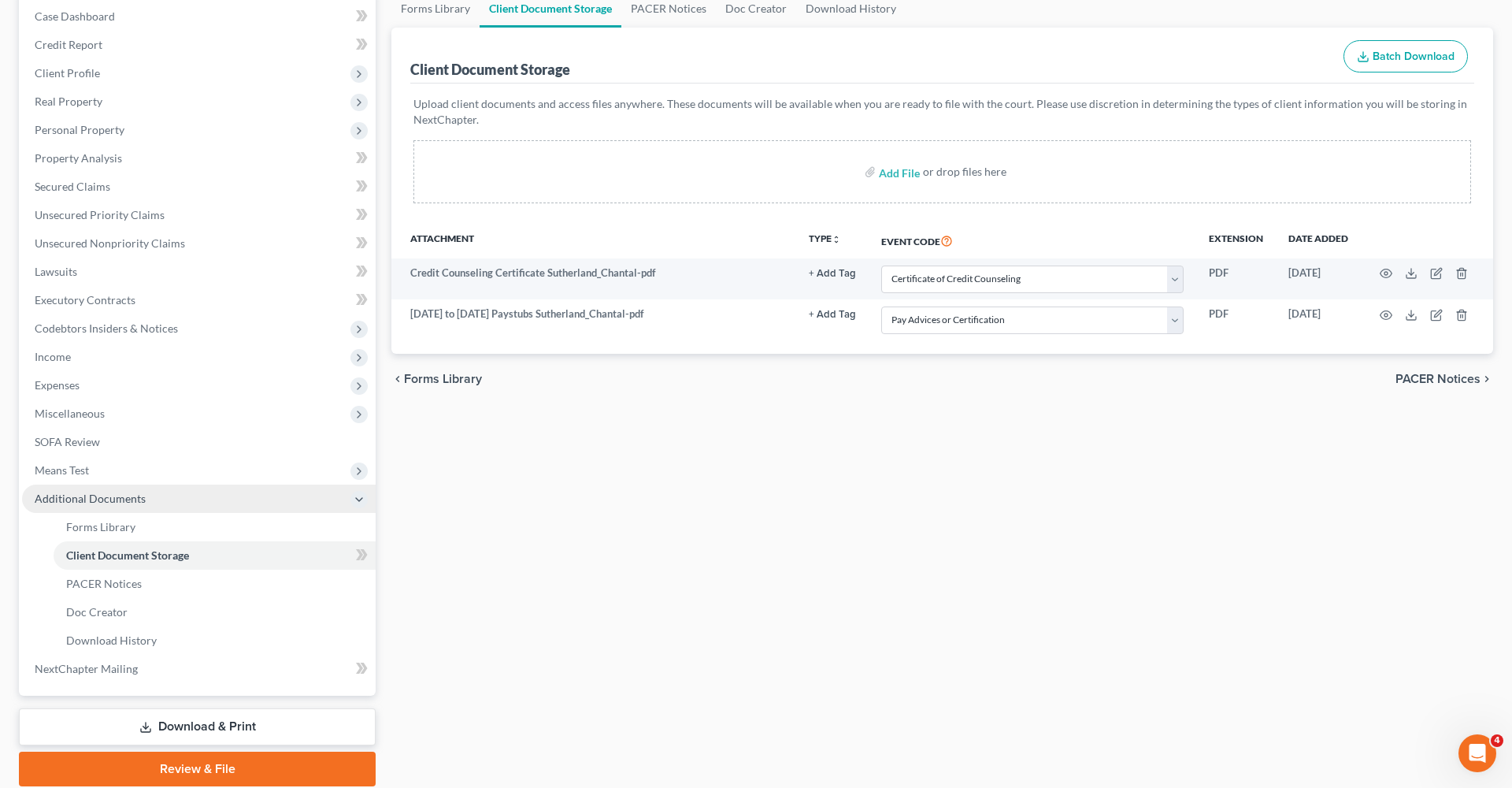
scroll to position [191, 0]
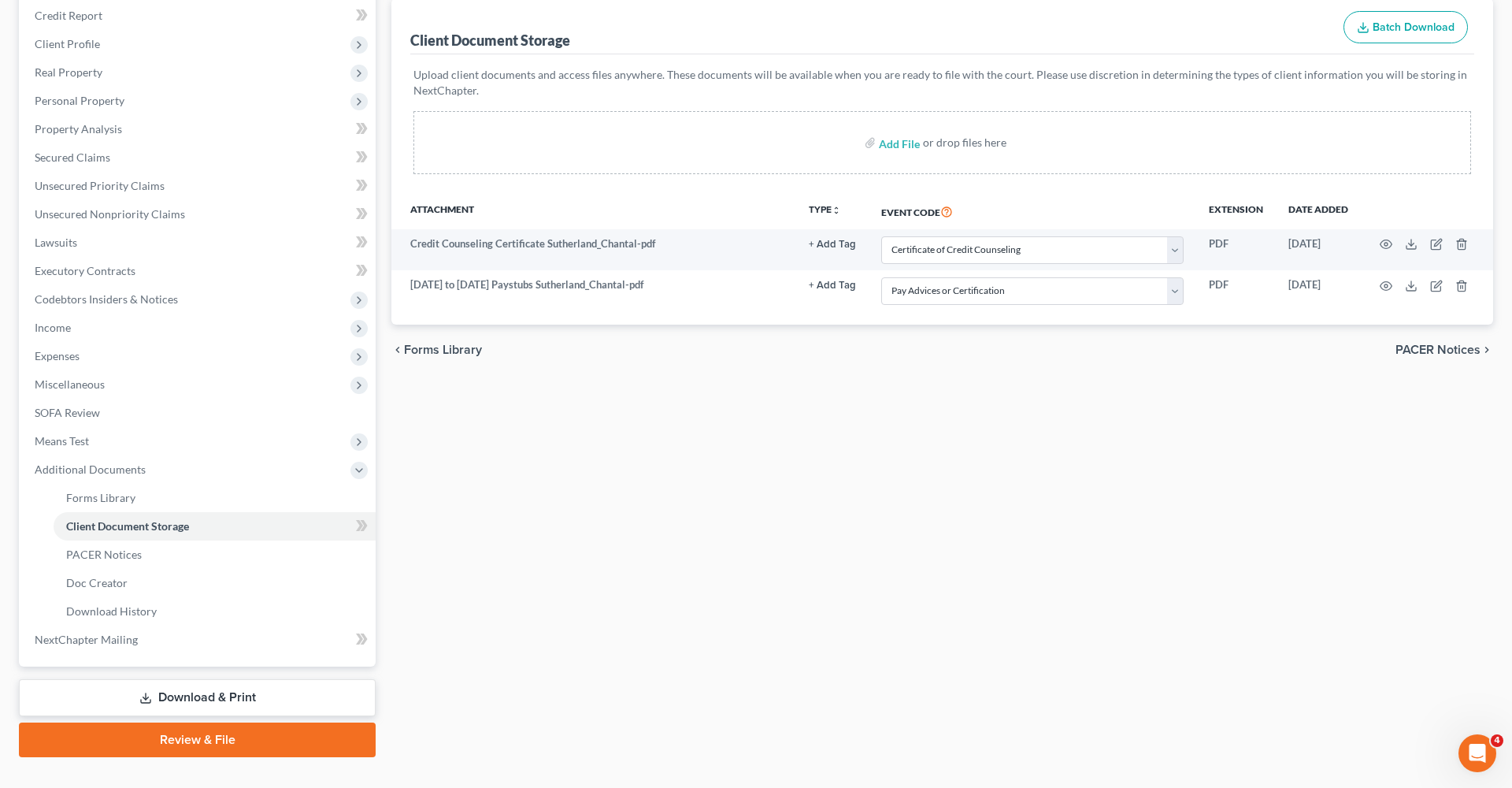
click at [212, 744] on link "Review & File" at bounding box center [197, 740] width 356 height 34
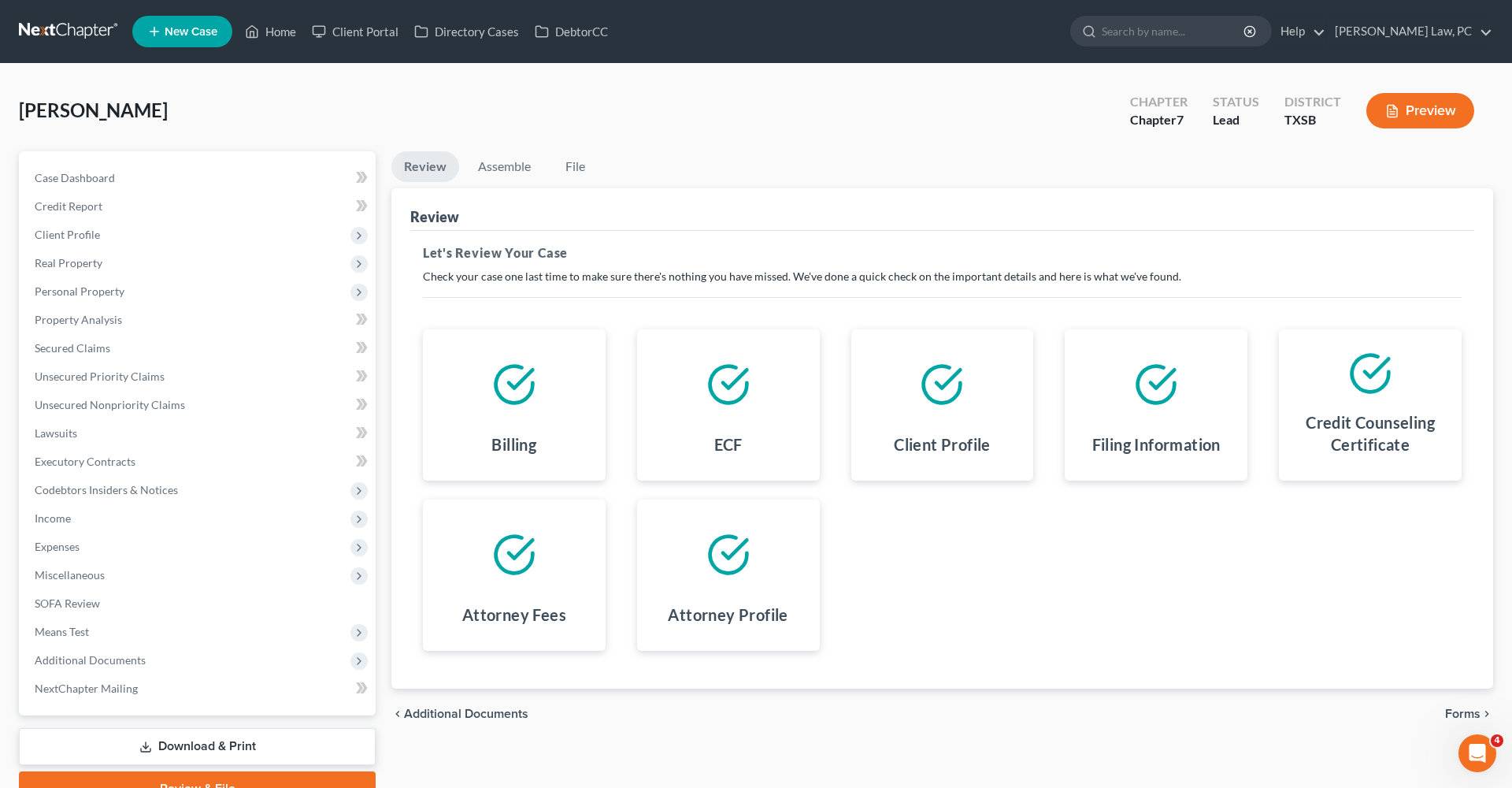
click at [1451, 700] on div "chevron_left Additional Documents Forms chevron_right" at bounding box center [942, 714] width 1101 height 51
click at [1452, 709] on span "Forms" at bounding box center [1462, 713] width 35 height 12
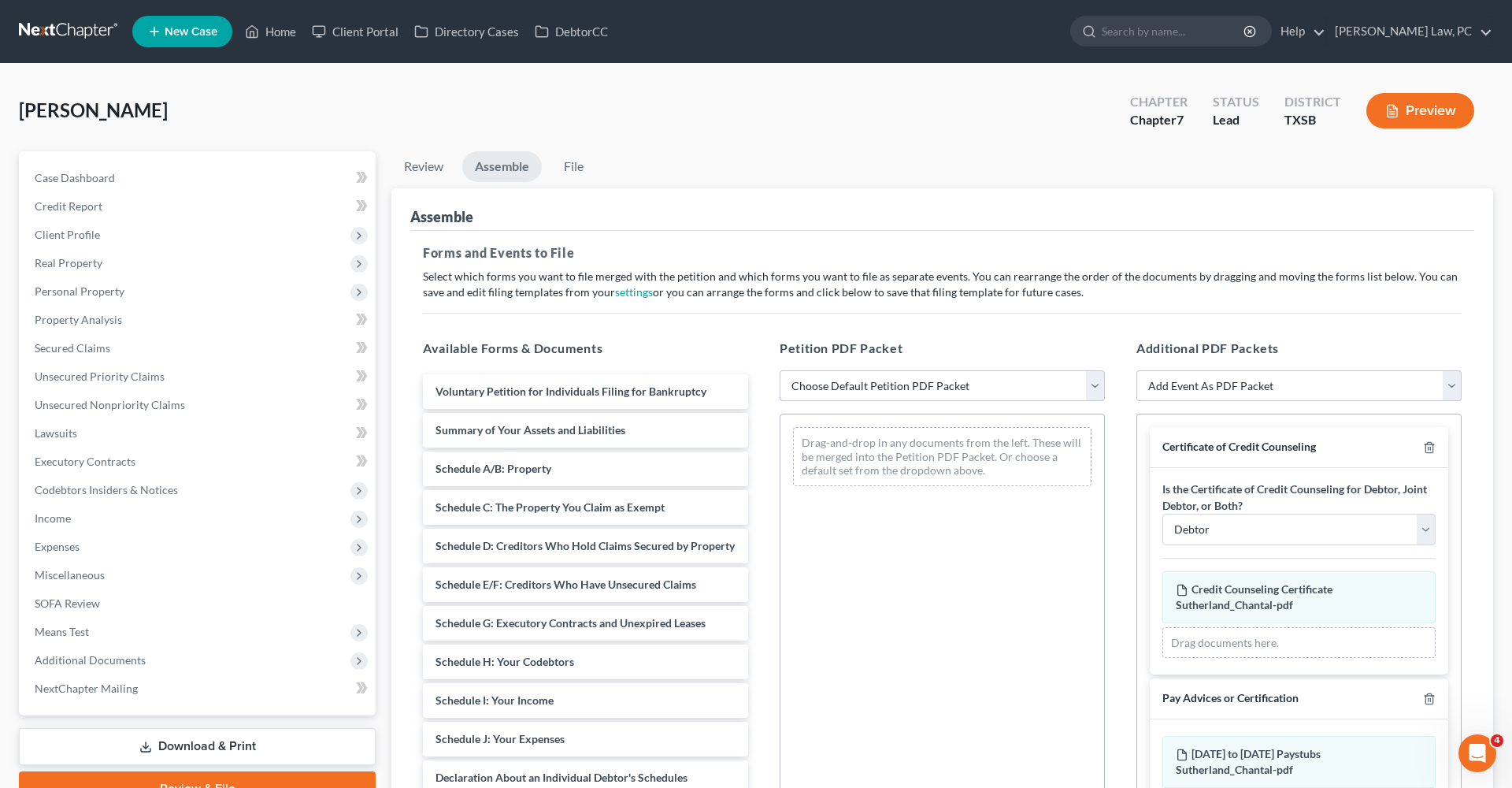
select select "1"
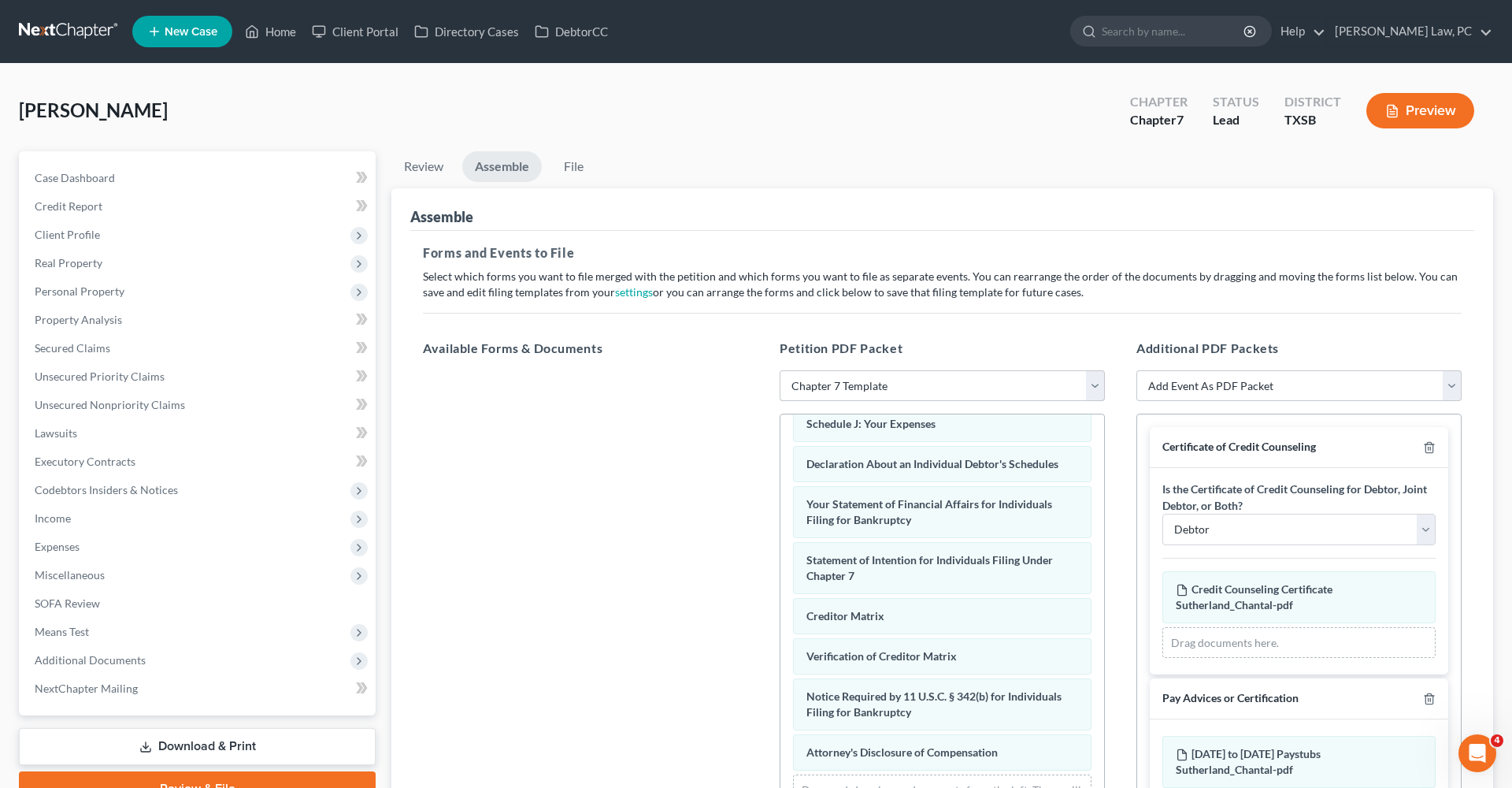
scroll to position [397, 0]
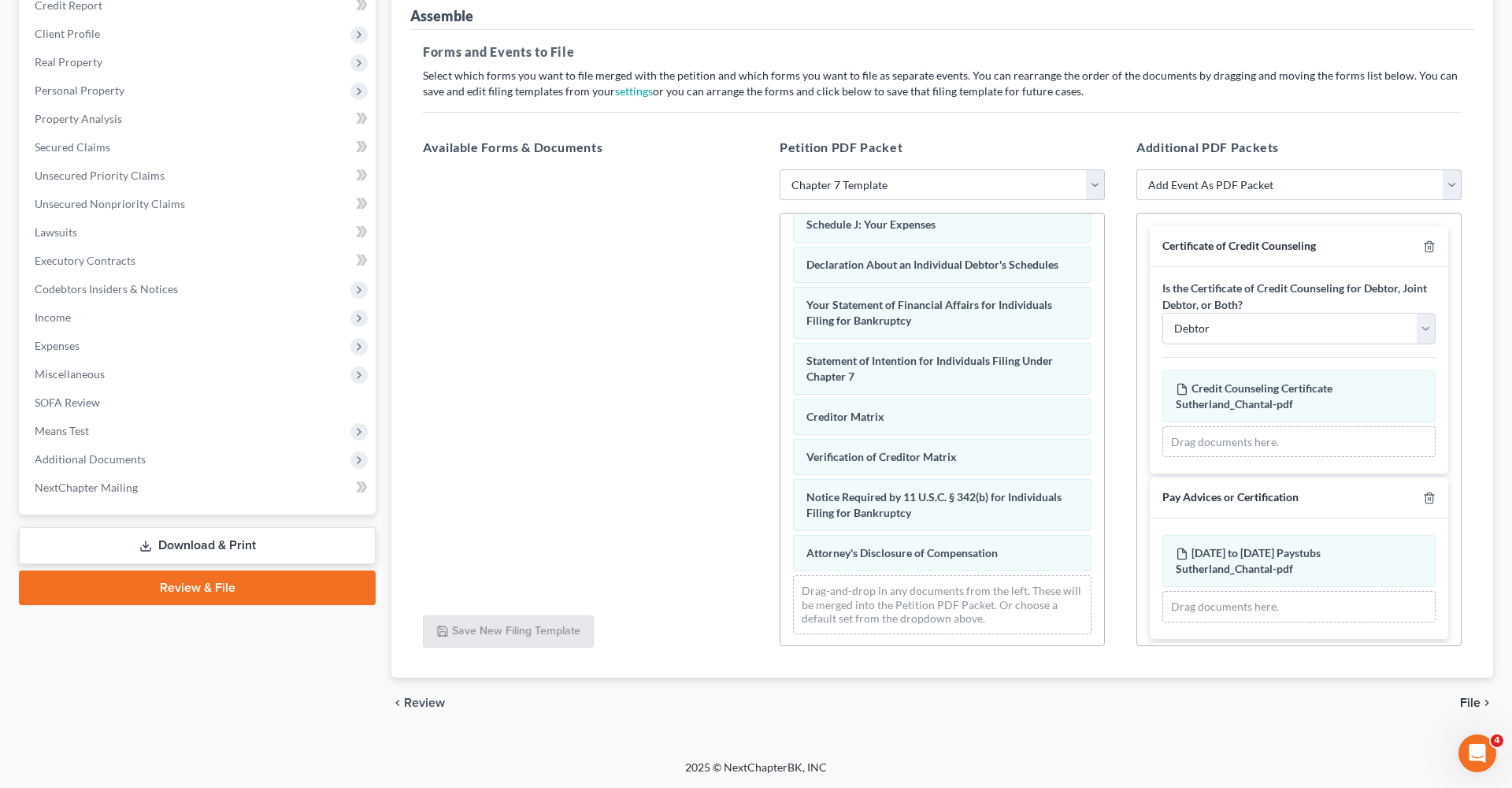
click at [1466, 706] on span "File" at bounding box center [1470, 703] width 20 height 12
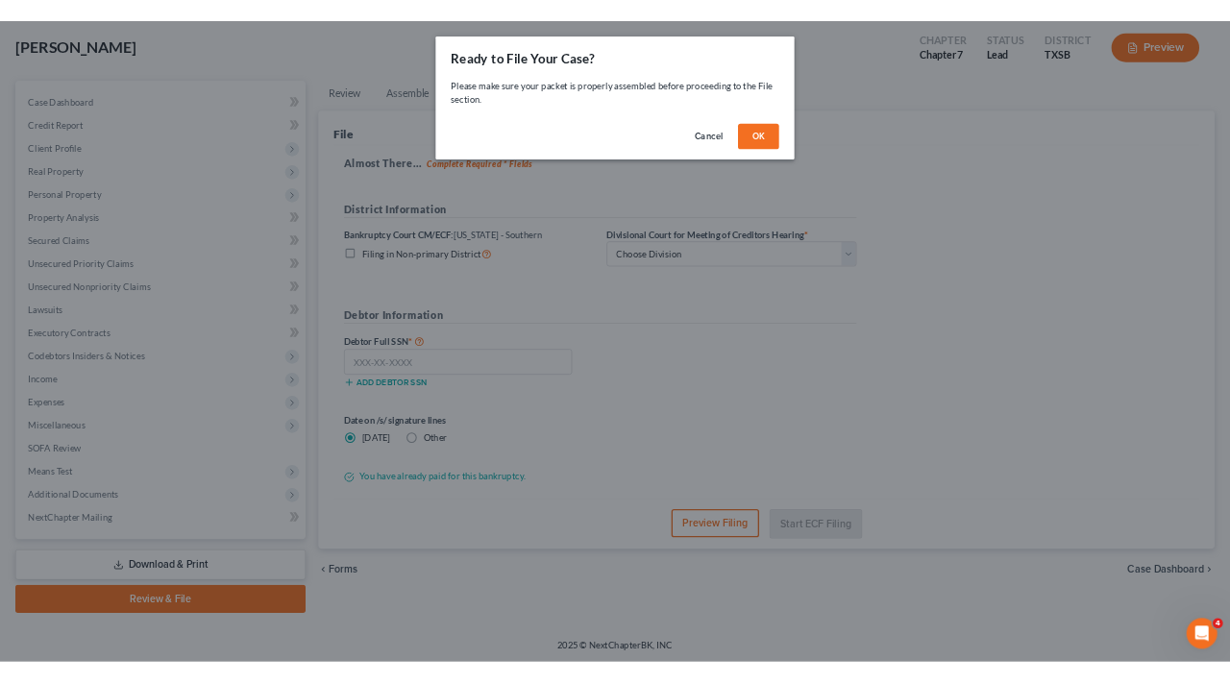
scroll to position [95, 0]
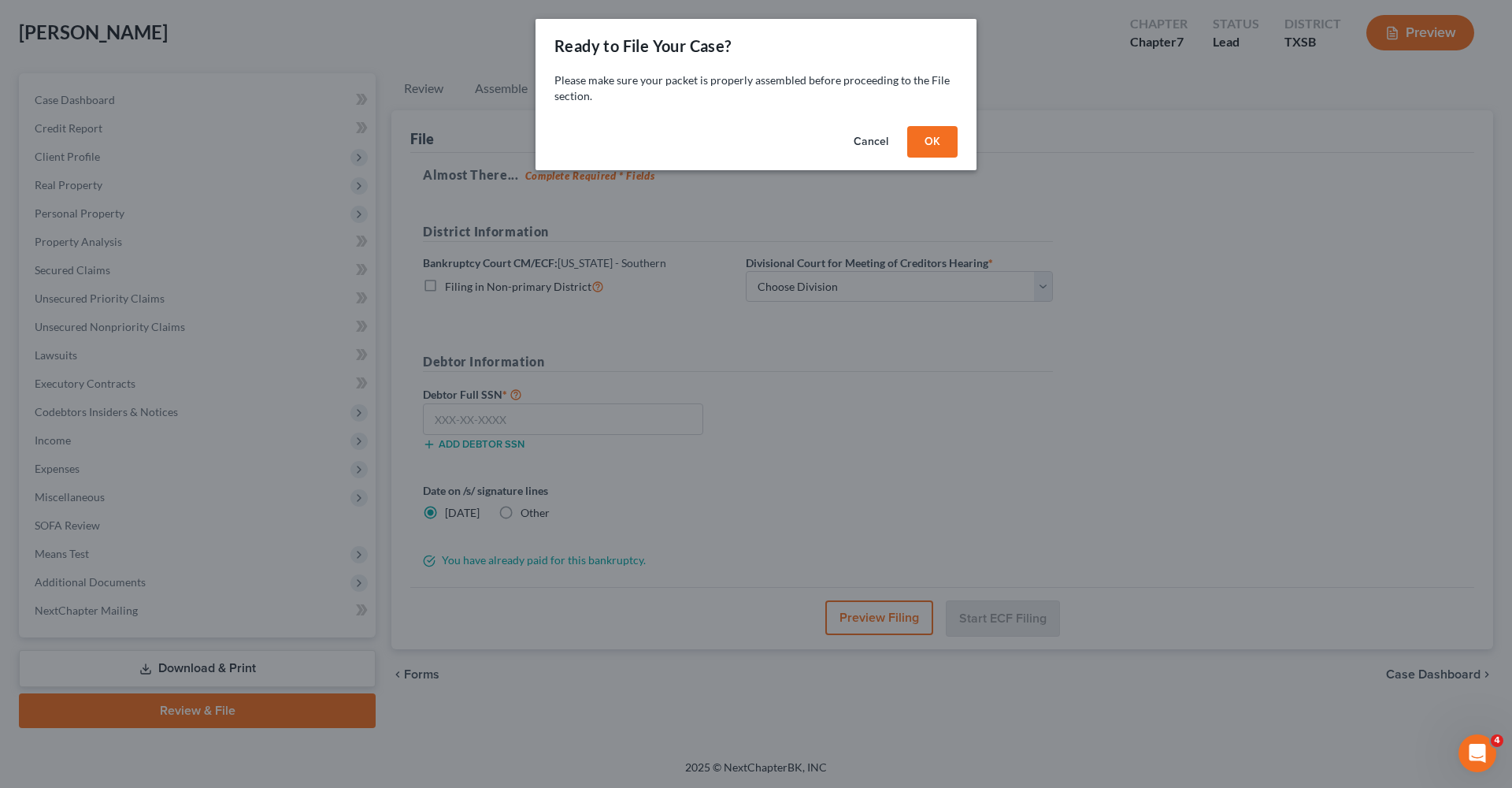
click at [933, 139] on button "OK" at bounding box center [933, 142] width 51 height 31
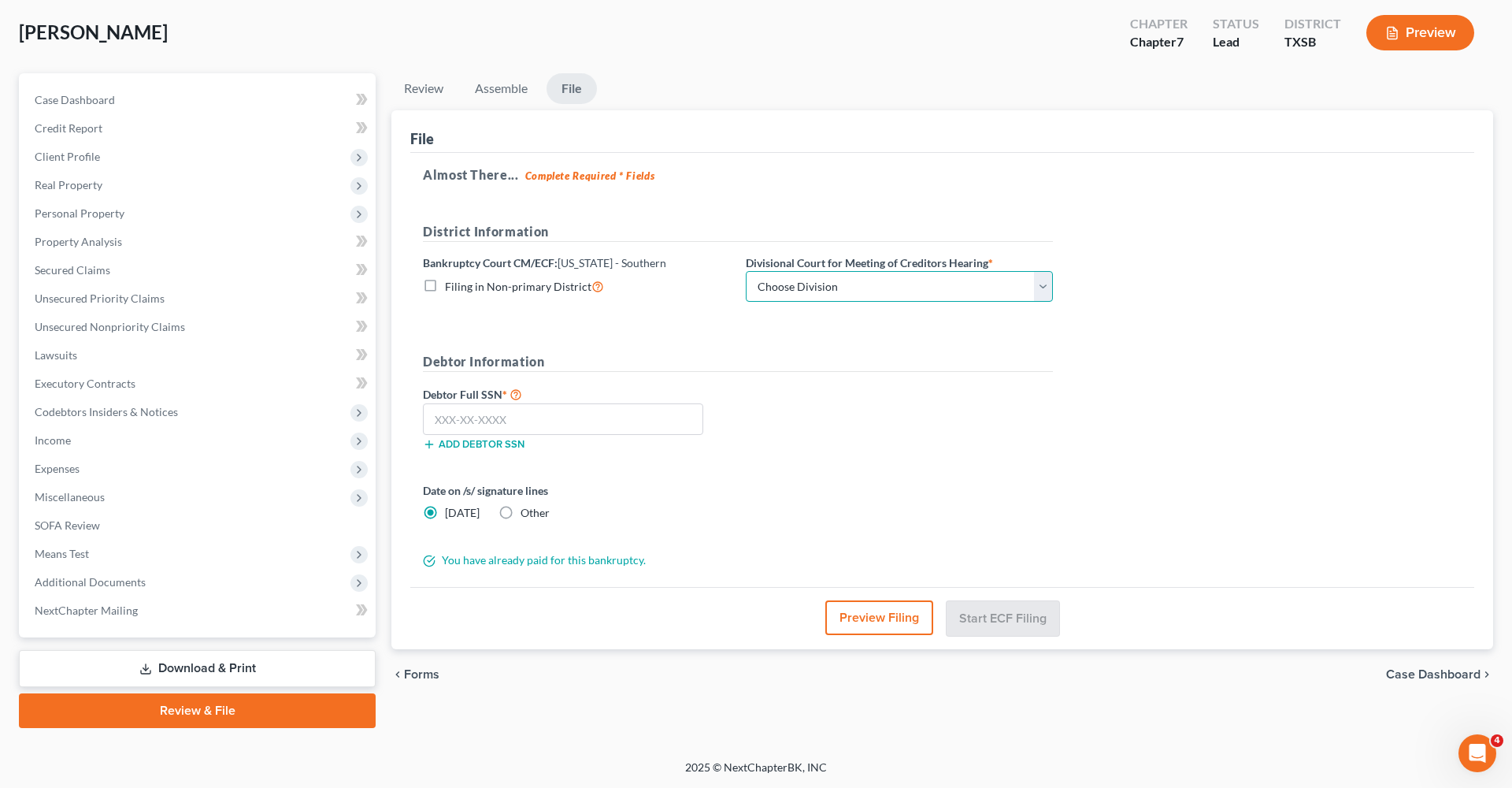
select select "3"
click at [488, 424] on input "text" at bounding box center [563, 419] width 280 height 31
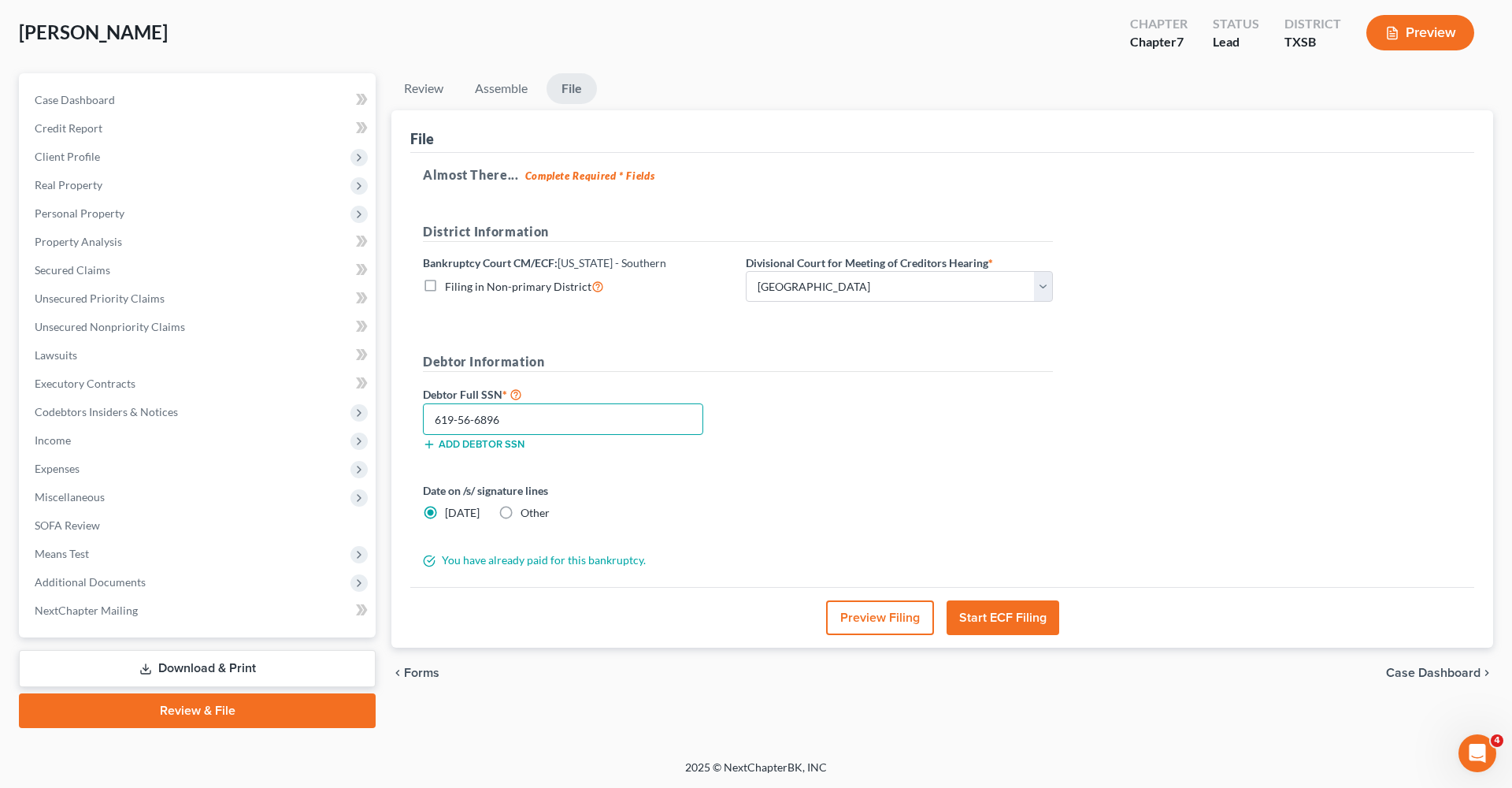
type input "619-56-6896"
click at [999, 613] on button "Start ECF Filing" at bounding box center [1002, 617] width 112 height 34
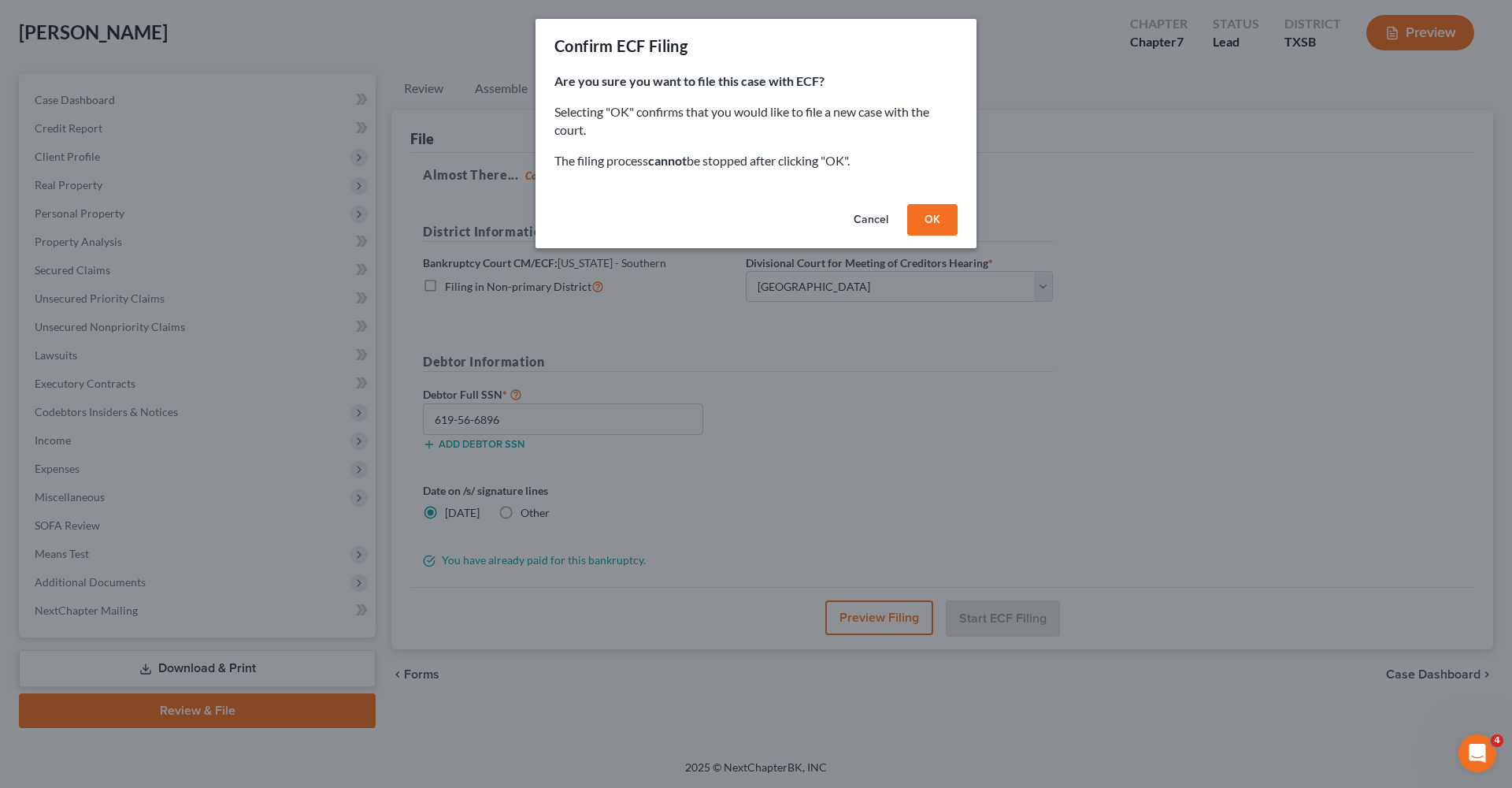
click at [940, 217] on button "OK" at bounding box center [933, 220] width 51 height 31
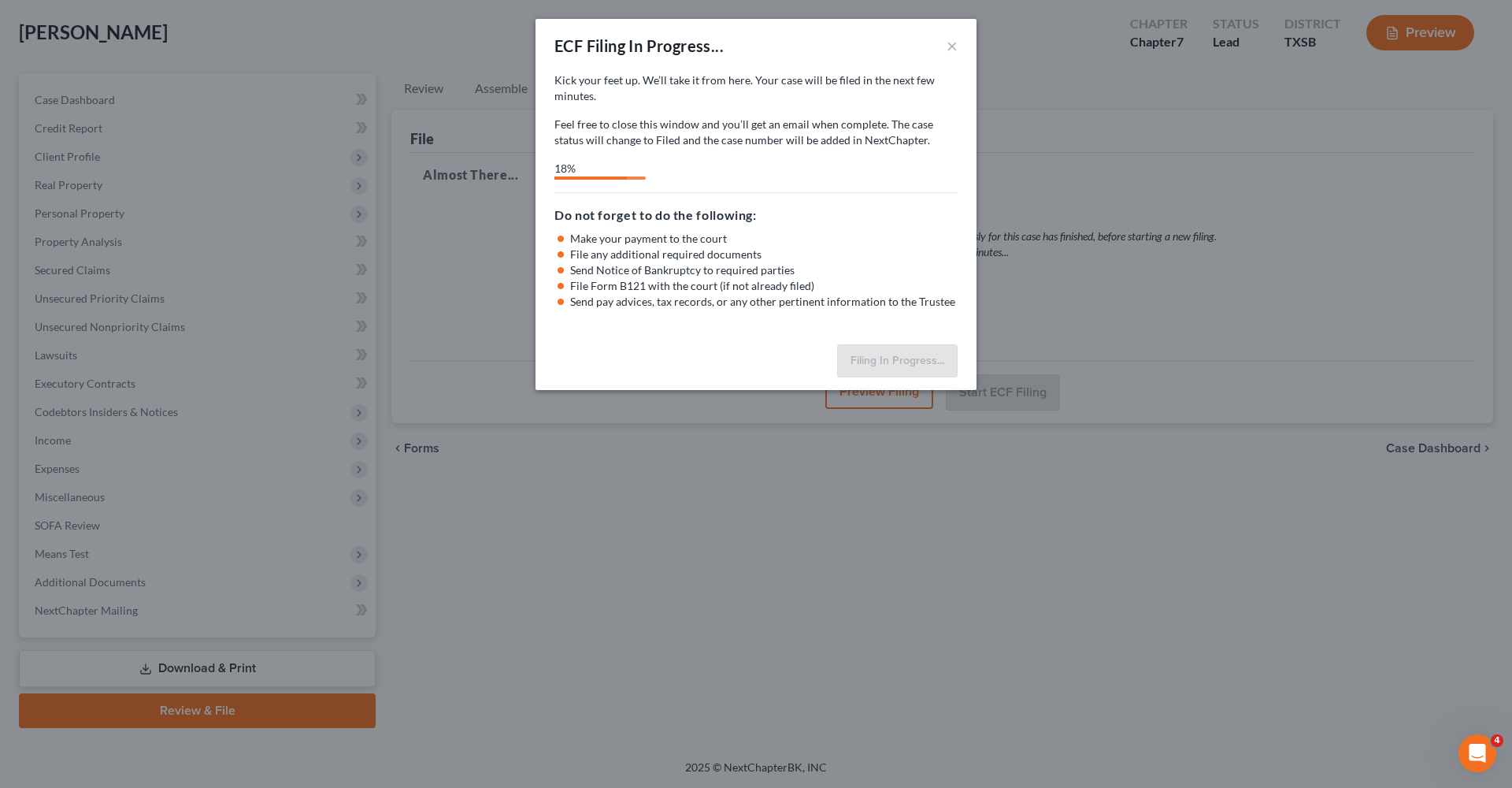
select select "3"
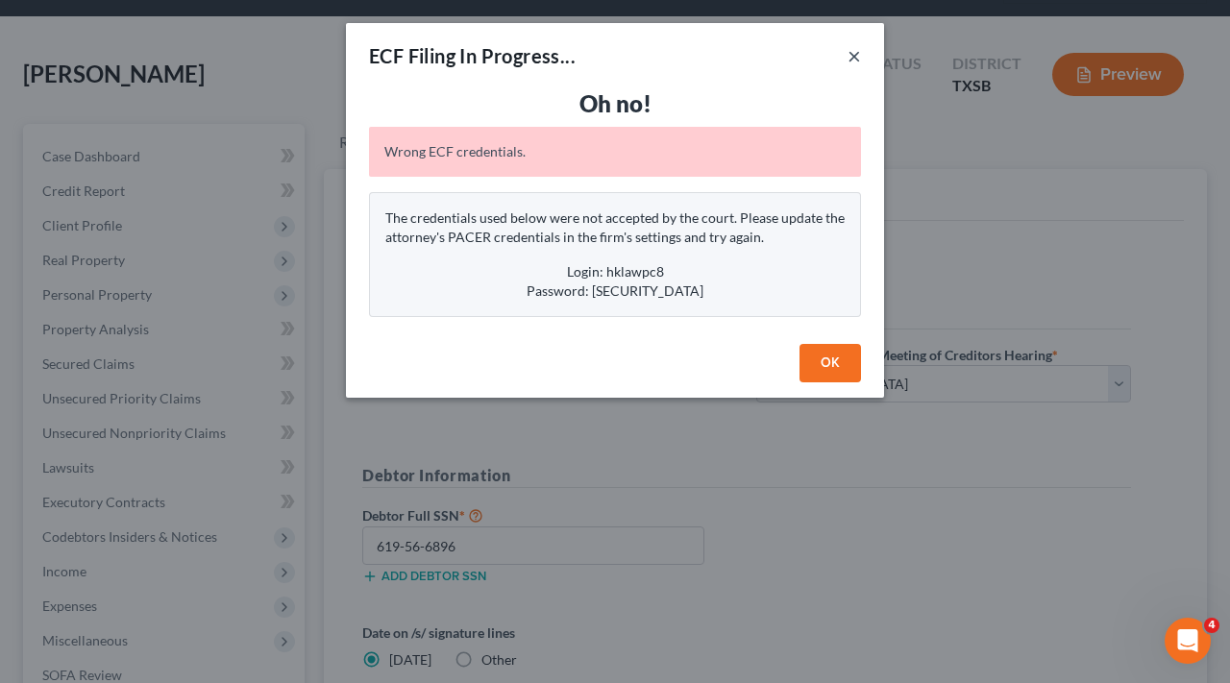
click at [851, 60] on button "×" at bounding box center [854, 55] width 13 height 23
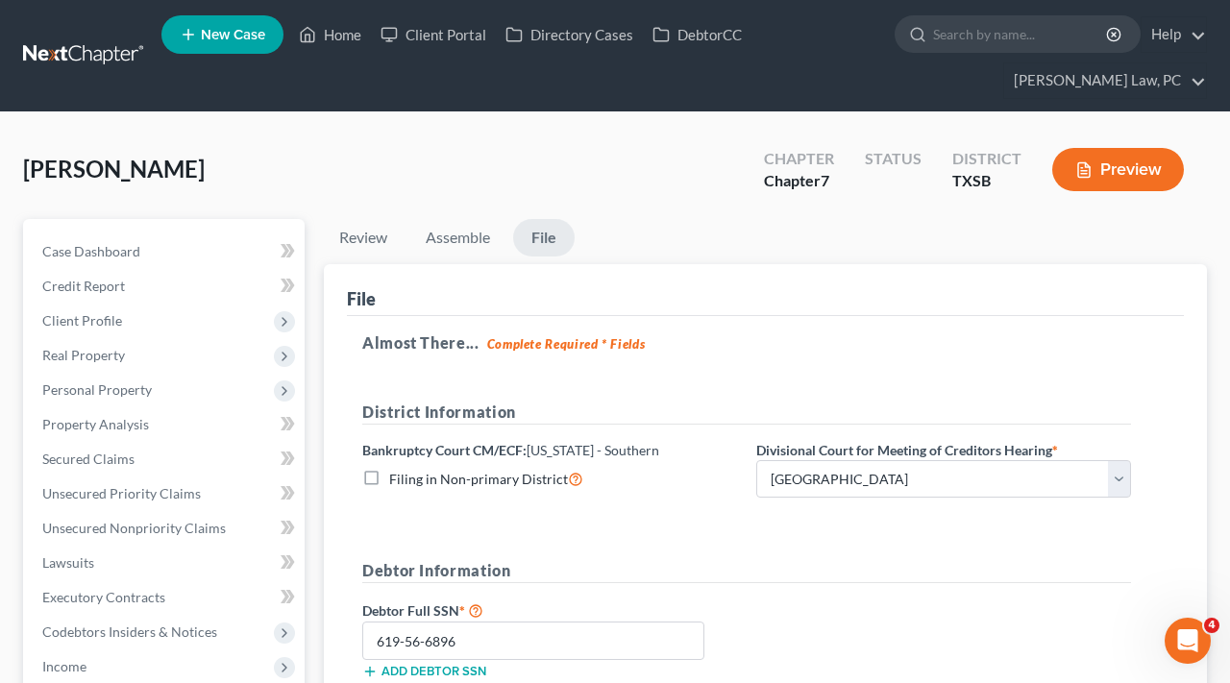
scroll to position [0, 0]
click at [1197, 84] on link "[PERSON_NAME] Law, PC" at bounding box center [1105, 80] width 202 height 35
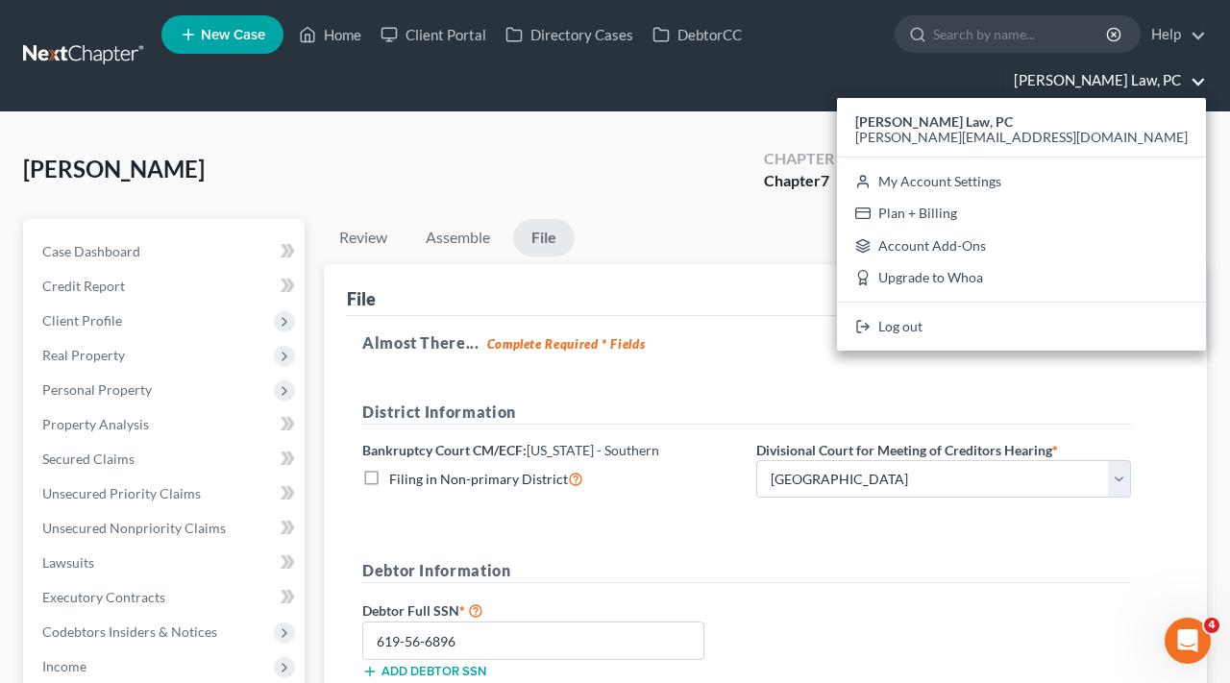
click at [854, 341] on h5 "Almost There... Complete Required * Fields" at bounding box center [765, 343] width 806 height 23
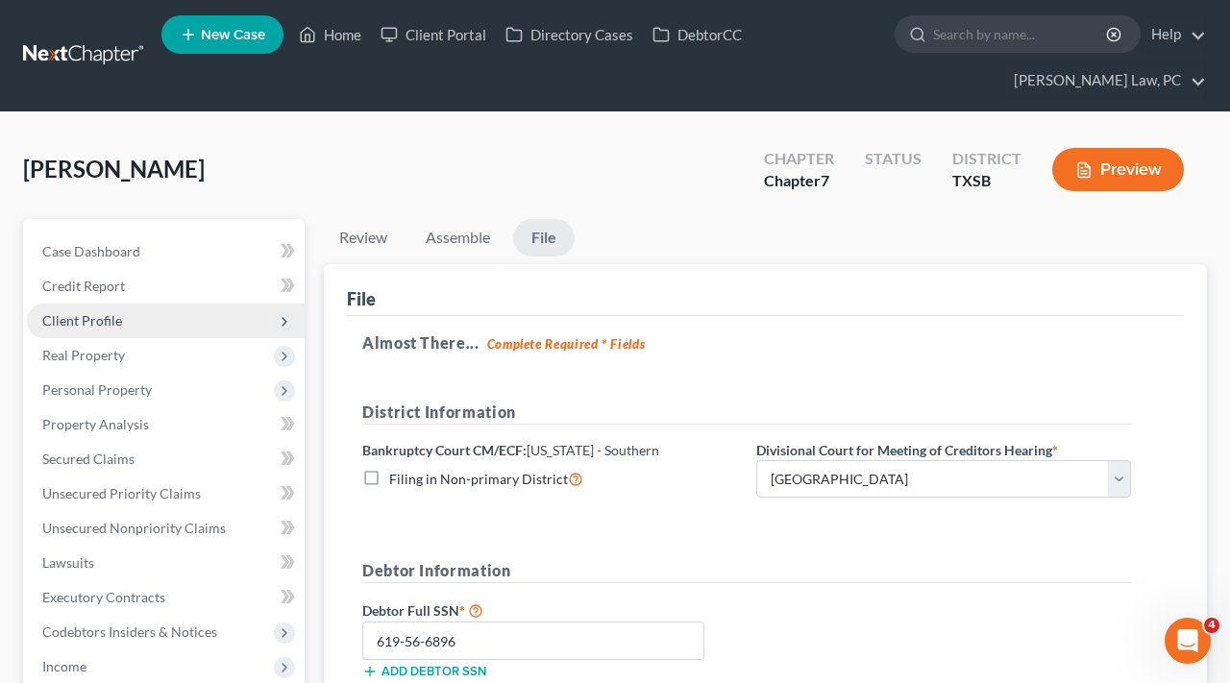
click at [101, 318] on span "Client Profile" at bounding box center [82, 320] width 80 height 16
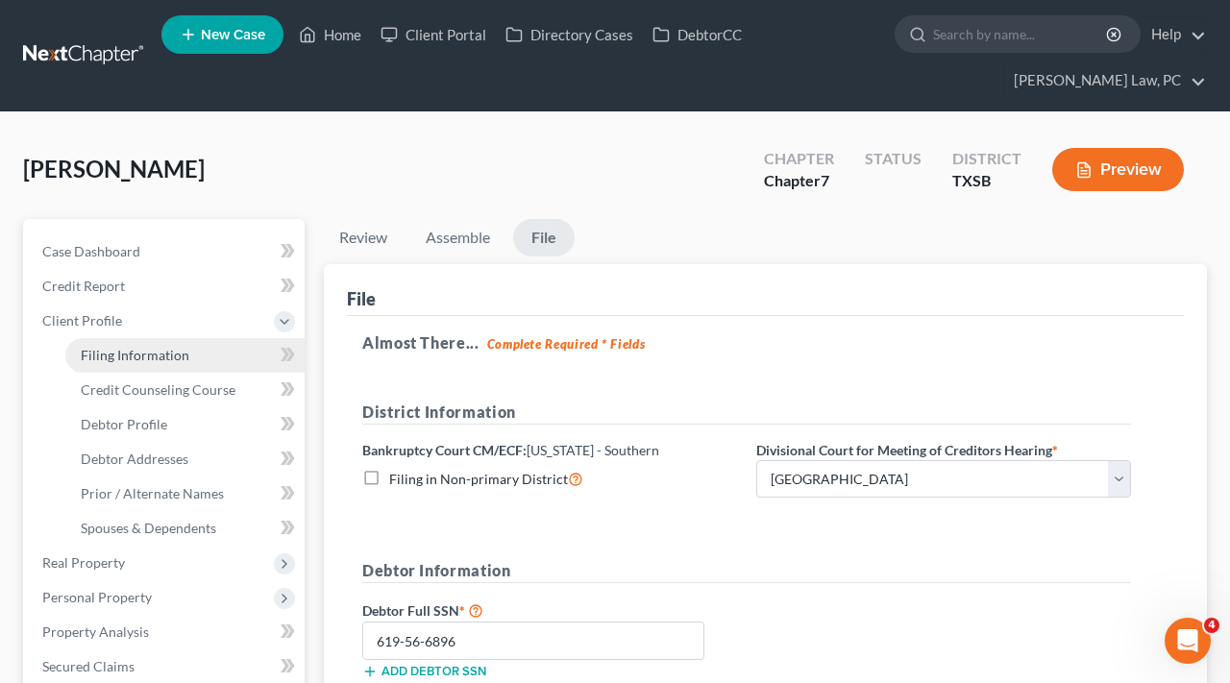
click at [124, 355] on span "Filing Information" at bounding box center [135, 355] width 109 height 16
select select "1"
select select "0"
select select "79"
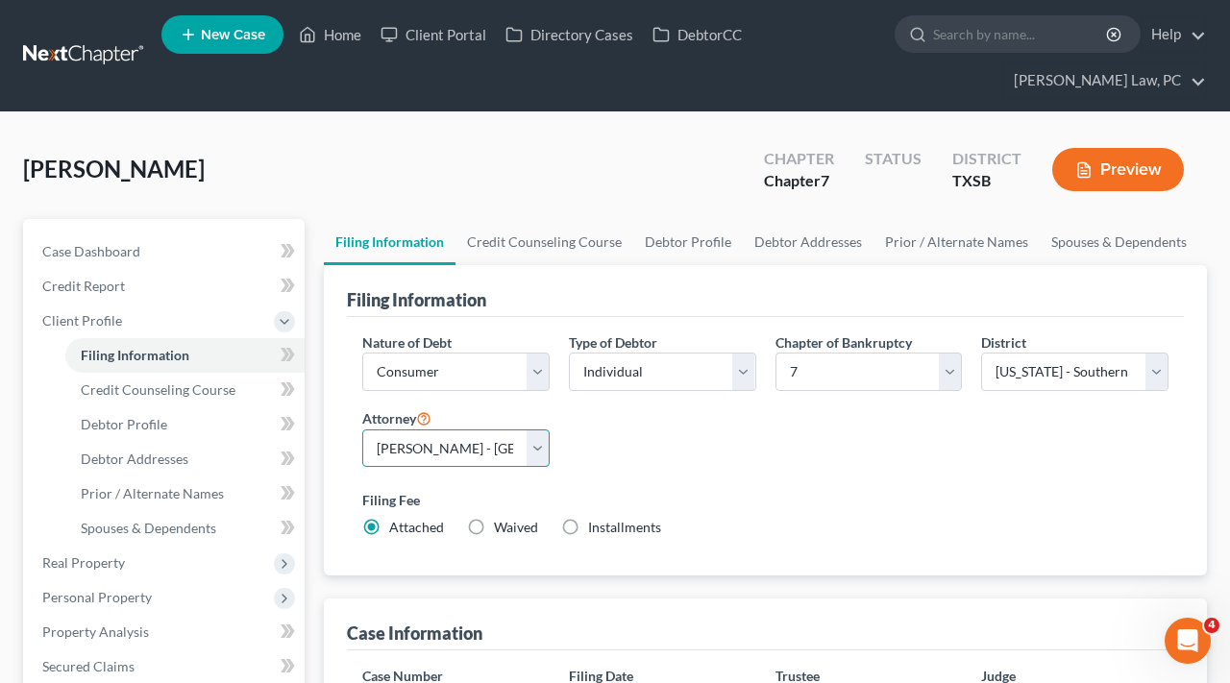
select select "2"
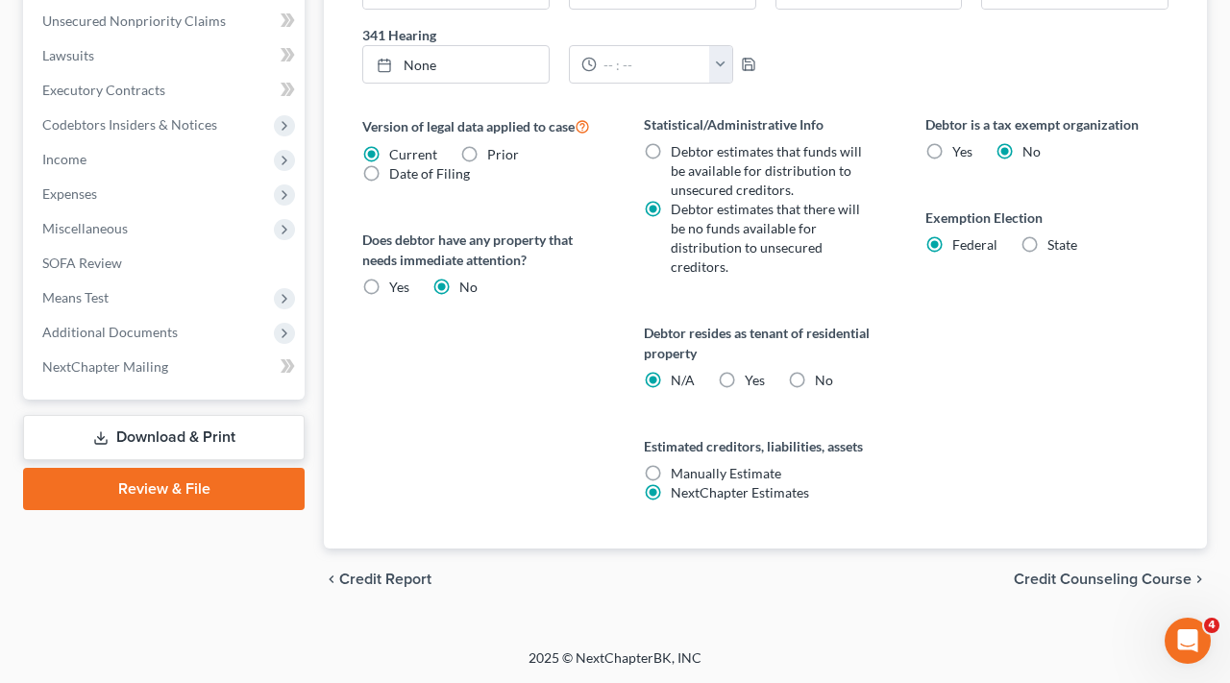
click at [200, 478] on link "Review & File" at bounding box center [164, 489] width 282 height 42
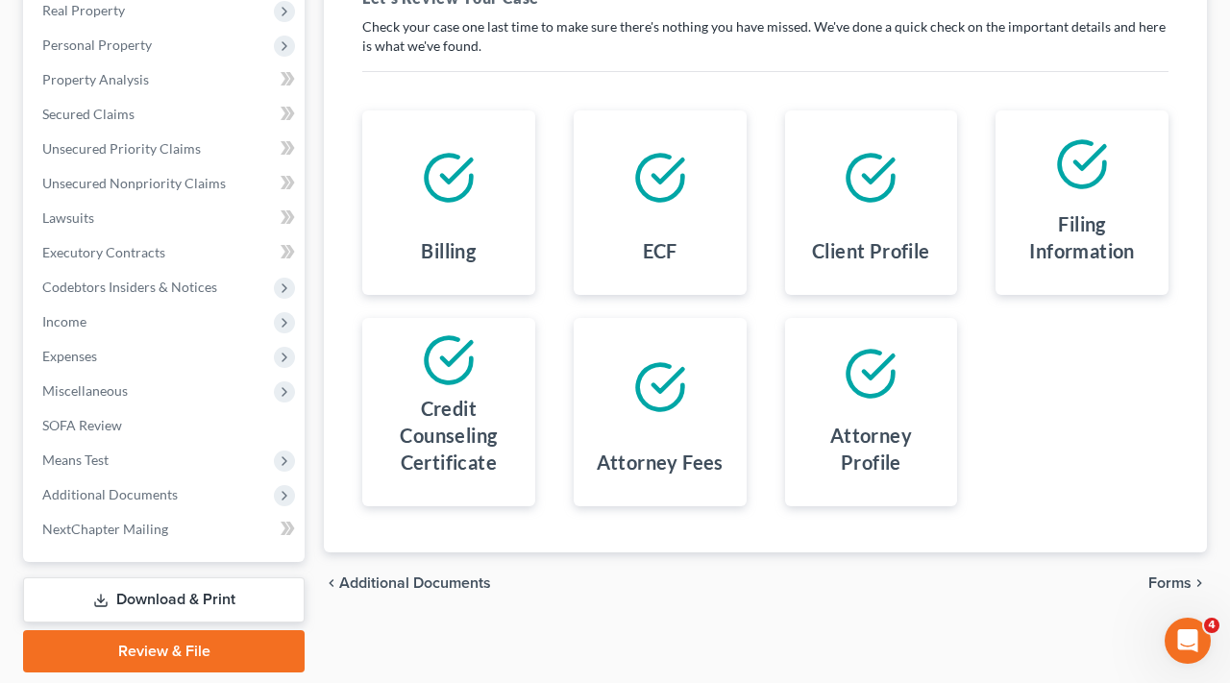
scroll to position [357, 0]
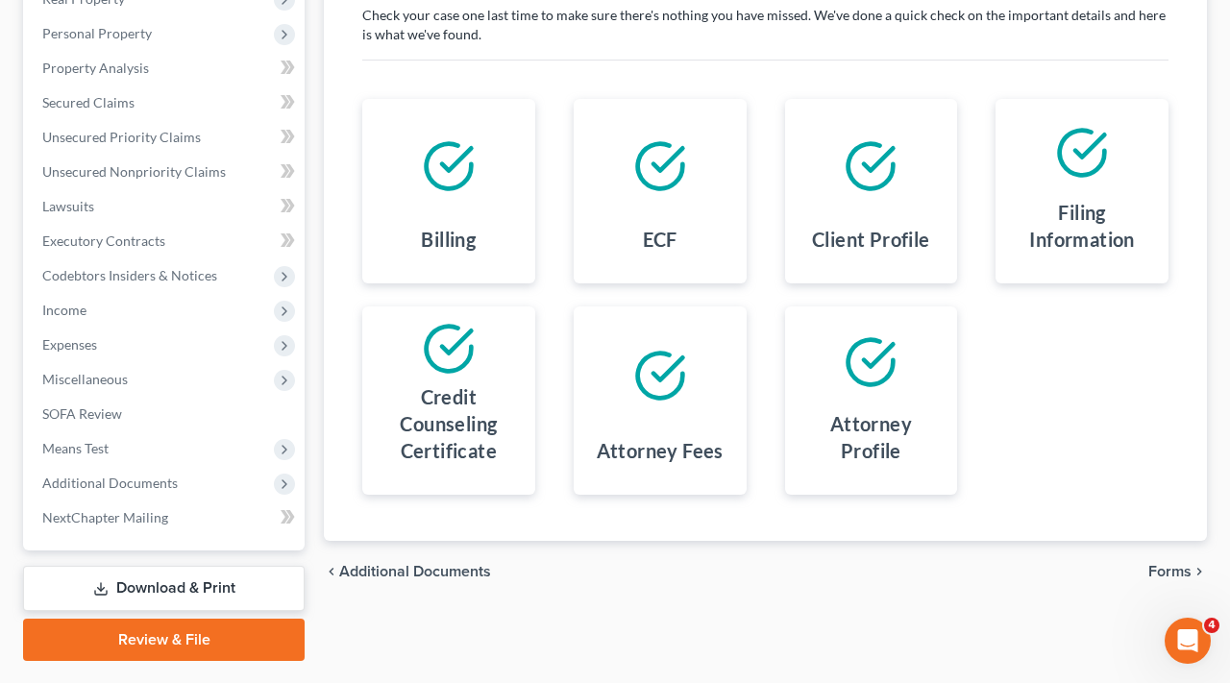
click at [1179, 568] on span "Forms" at bounding box center [1169, 571] width 43 height 15
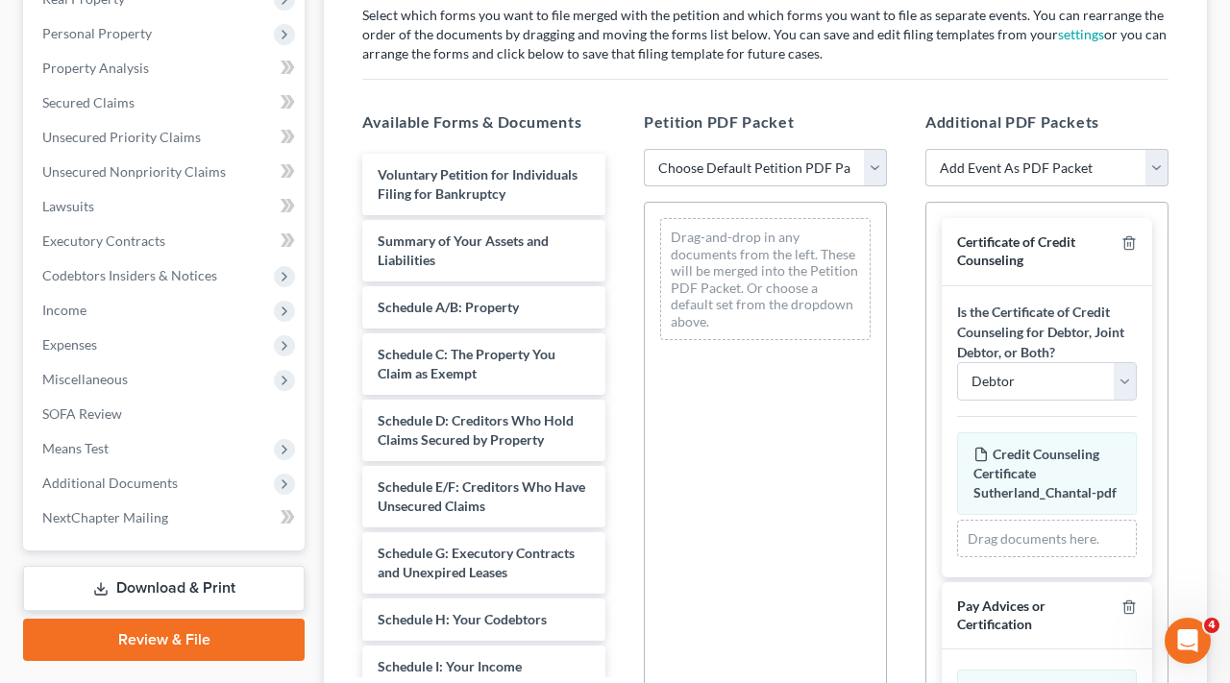
select select "1"
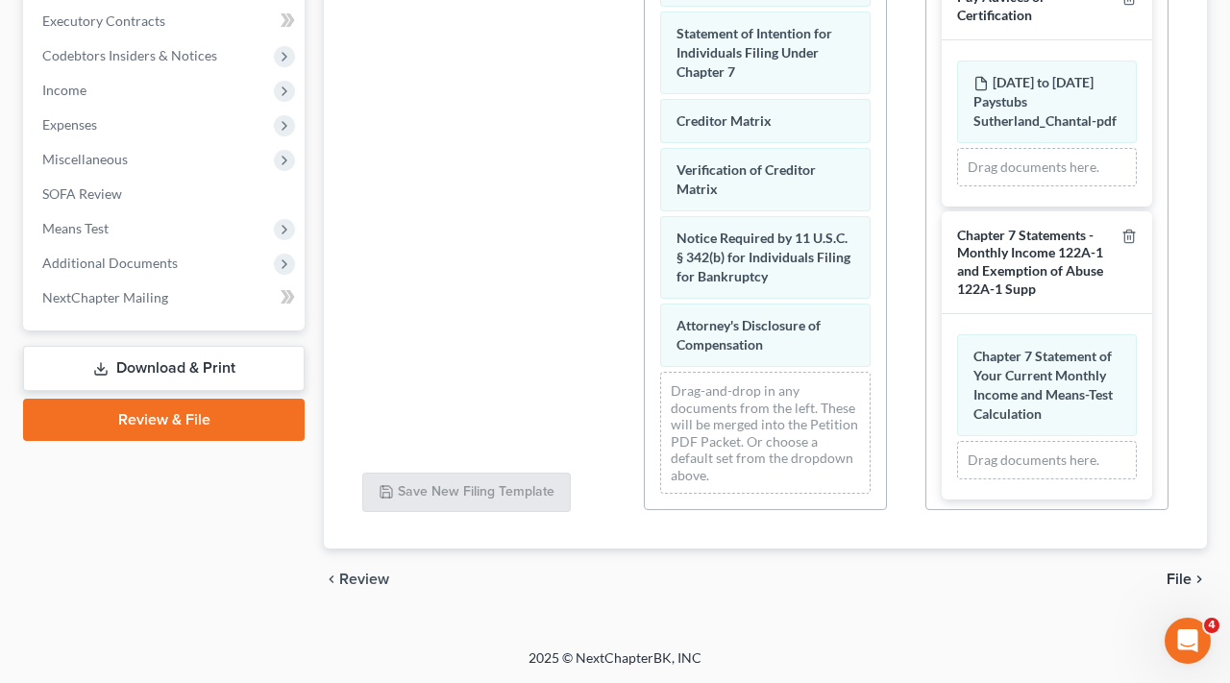
scroll to position [388, 0]
click at [1179, 580] on span "File" at bounding box center [1179, 579] width 25 height 15
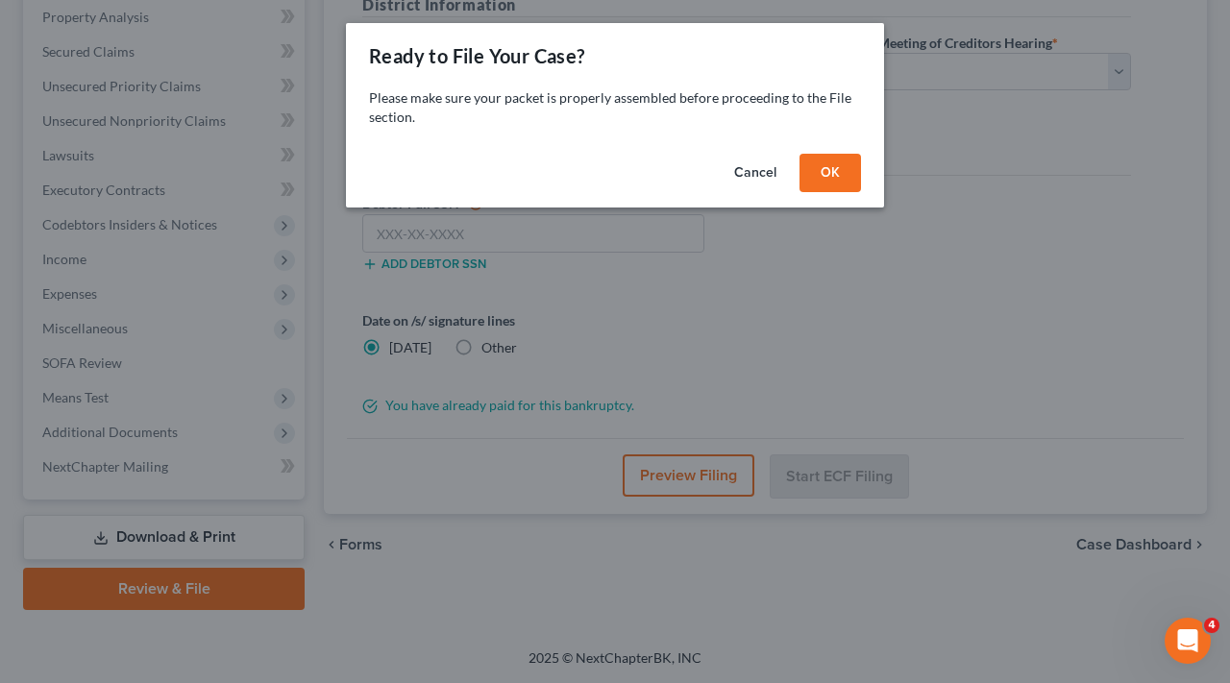
click at [848, 183] on button "OK" at bounding box center [831, 173] width 62 height 38
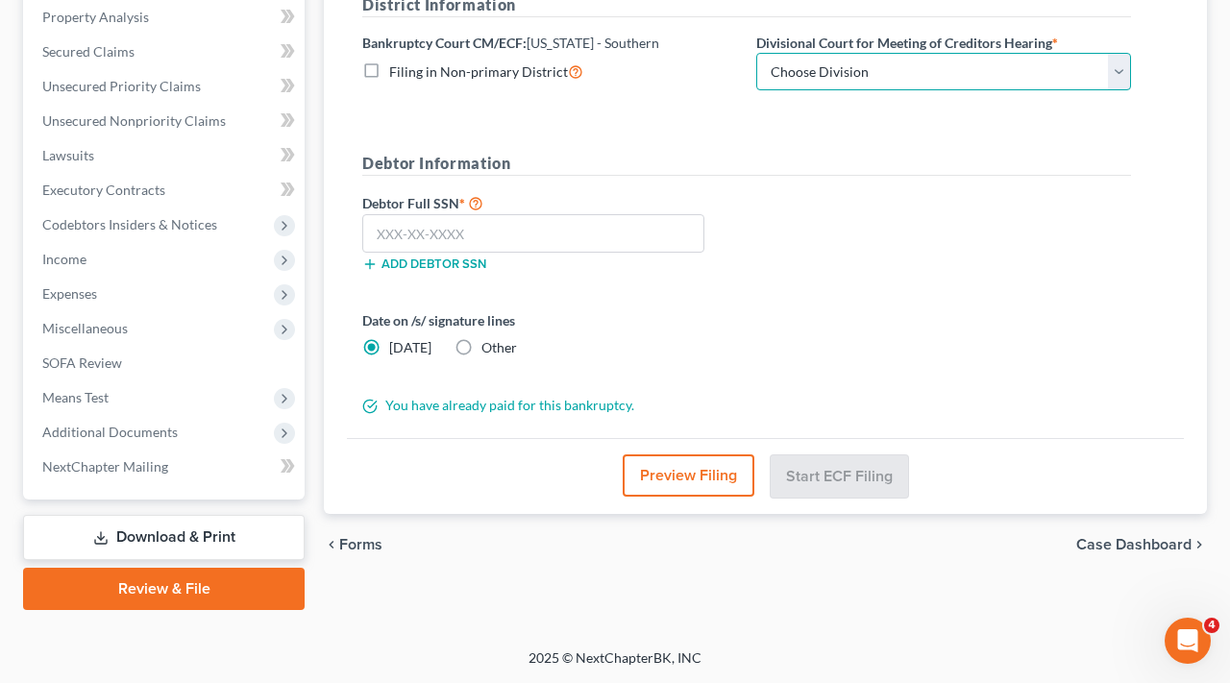
select select "3"
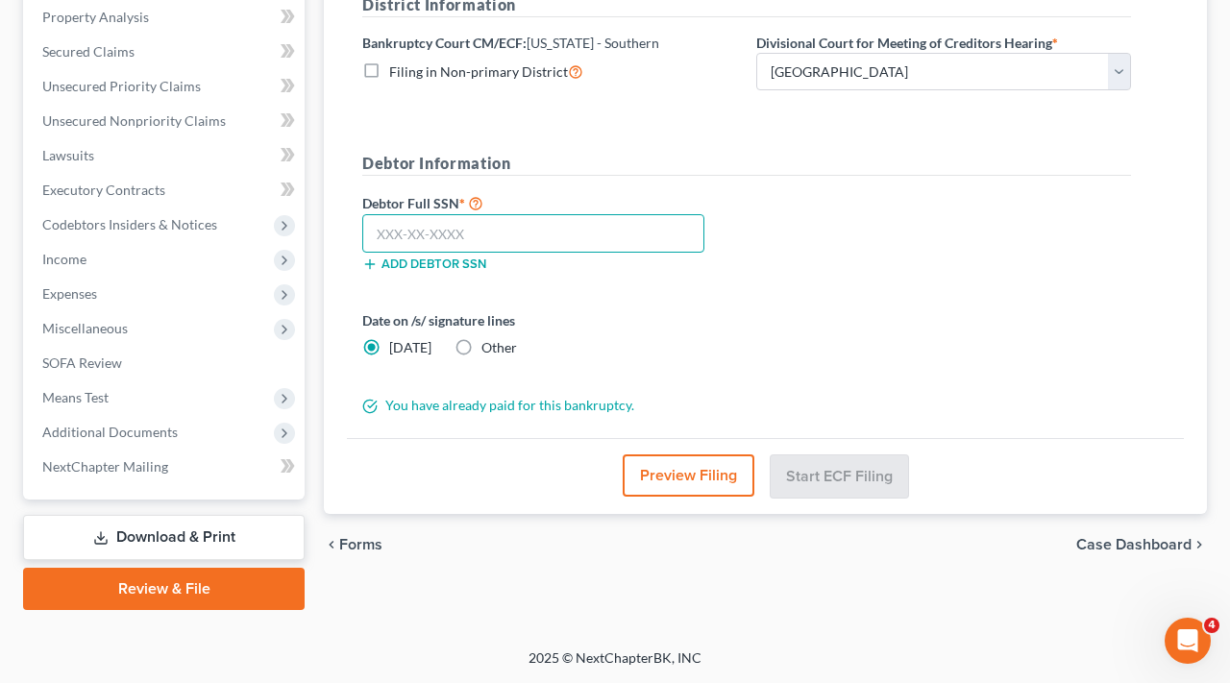
click at [421, 233] on input "text" at bounding box center [533, 233] width 342 height 38
type input "619-56-6896"
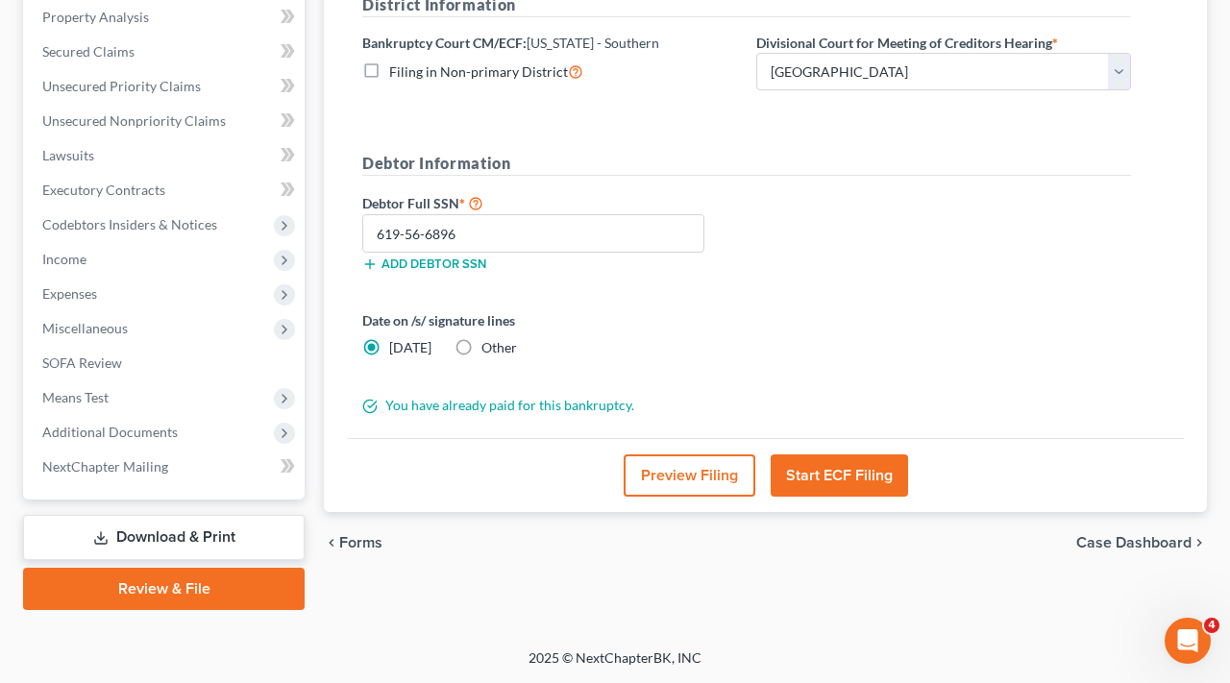
click at [840, 476] on button "Start ECF Filing" at bounding box center [839, 476] width 137 height 42
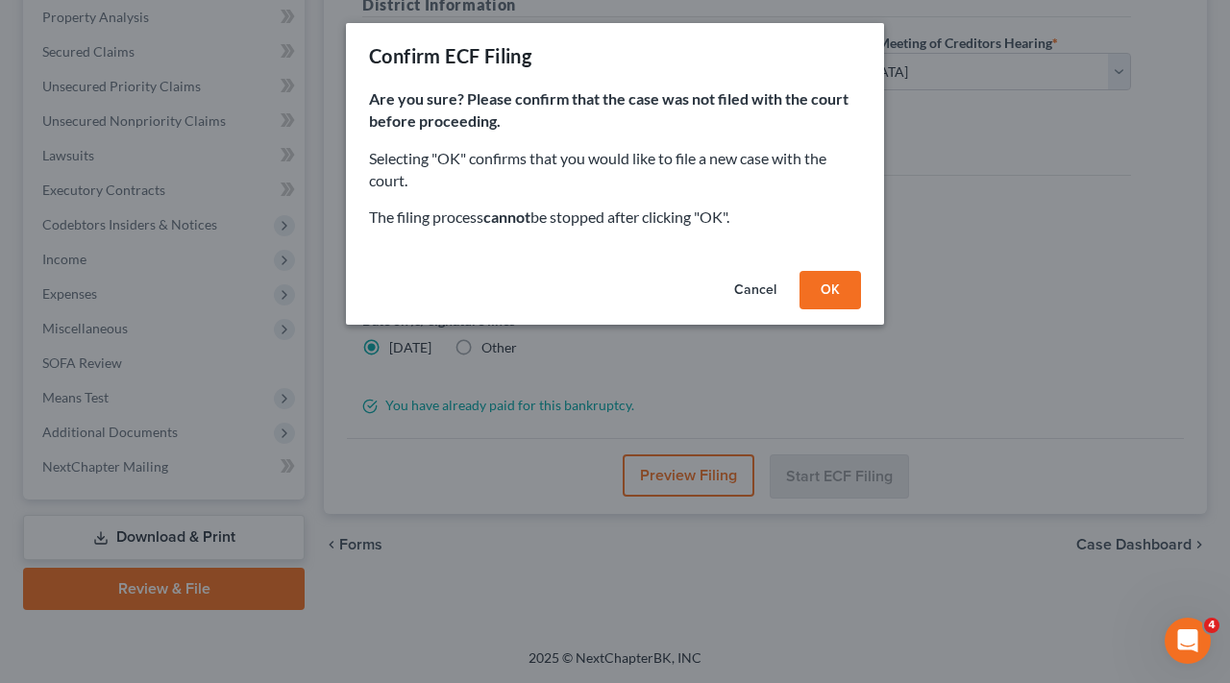
click at [753, 292] on button "Cancel" at bounding box center [755, 290] width 73 height 38
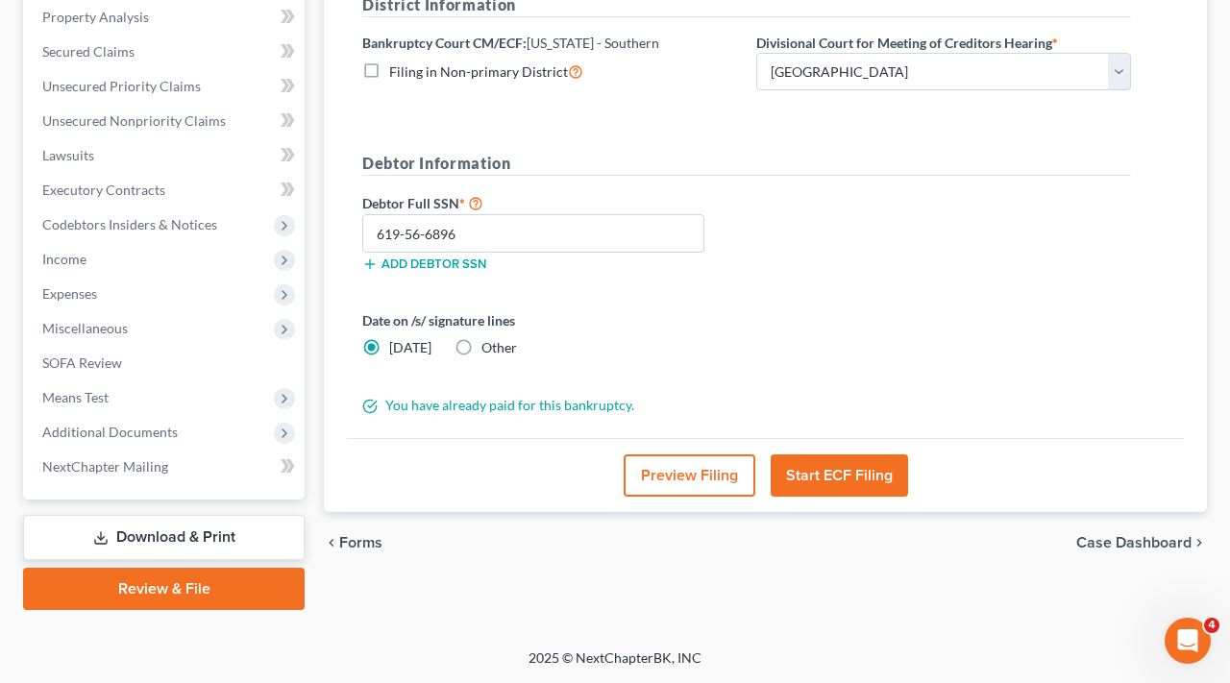
click at [843, 466] on button "Start ECF Filing" at bounding box center [839, 476] width 137 height 42
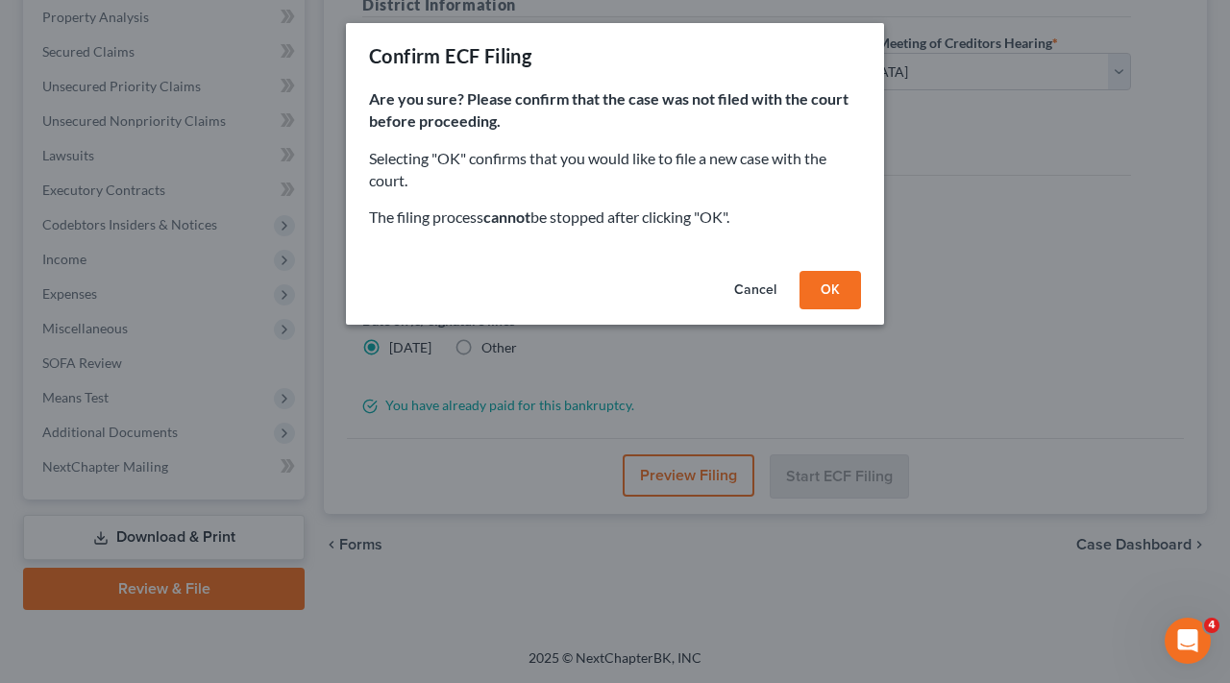
click at [829, 282] on button "OK" at bounding box center [831, 290] width 62 height 38
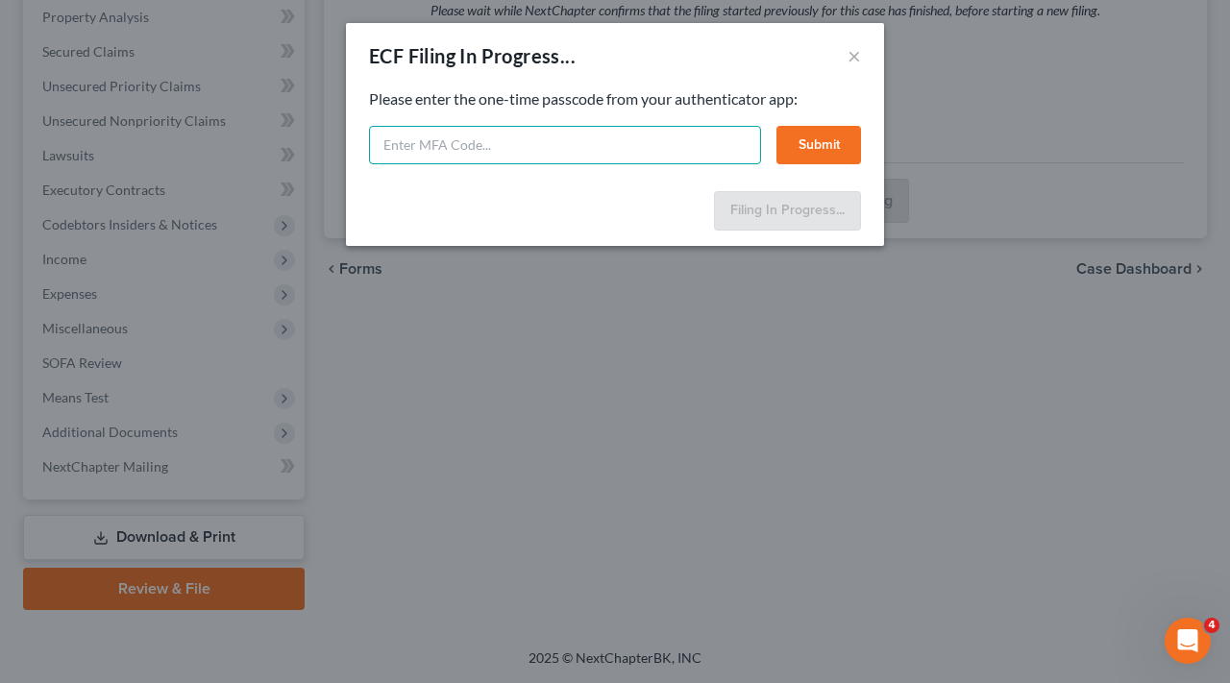
click at [442, 153] on input "text" at bounding box center [565, 145] width 392 height 38
type input "599867"
click at [814, 129] on button "Submit" at bounding box center [818, 145] width 85 height 38
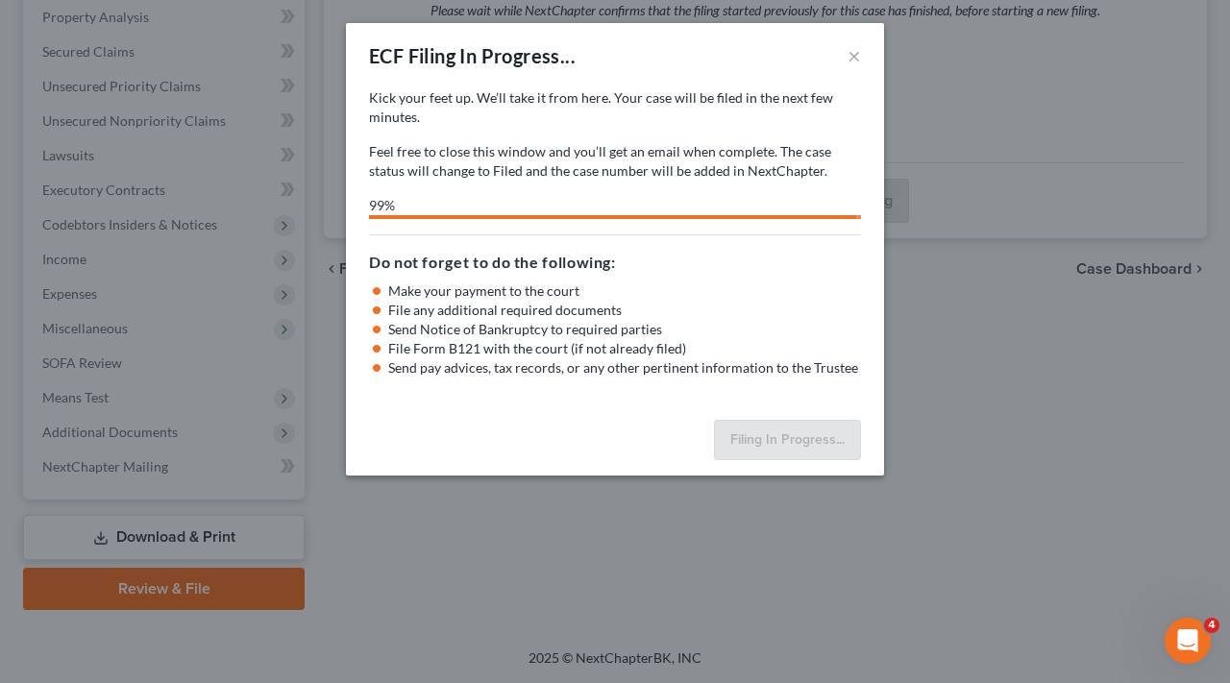
select select "3"
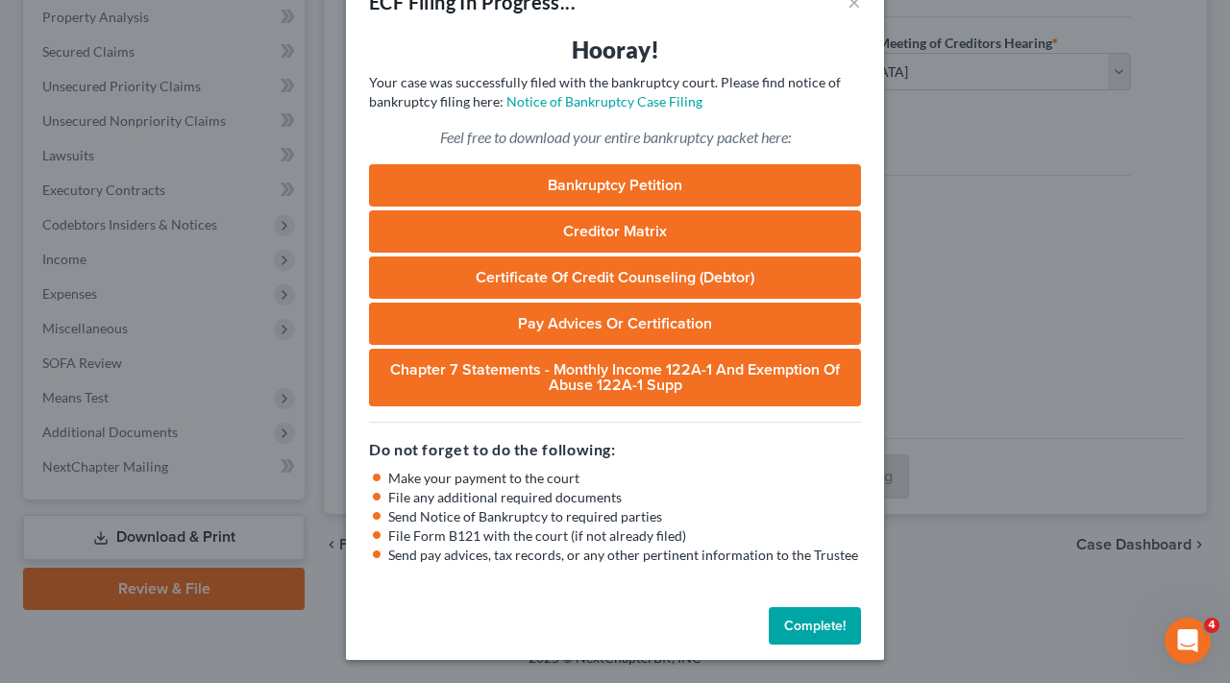
scroll to position [54, 0]
click at [797, 628] on button "Complete!" at bounding box center [815, 626] width 92 height 38
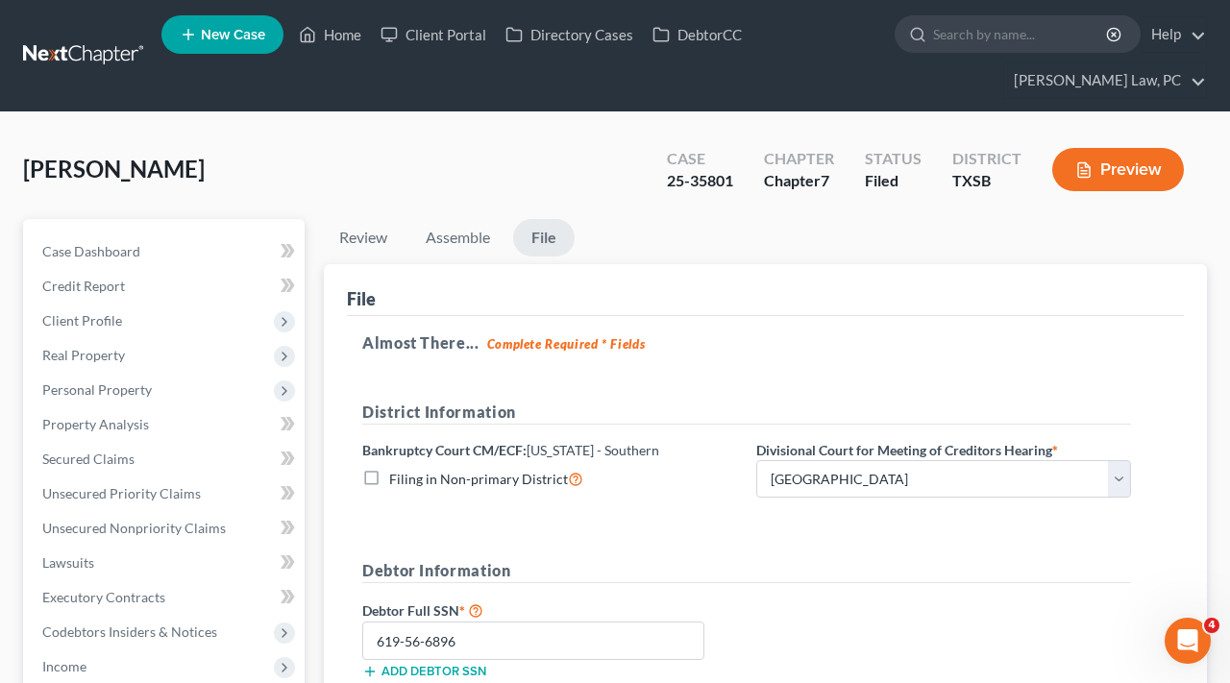
scroll to position [0, 0]
click at [74, 48] on link at bounding box center [84, 55] width 123 height 35
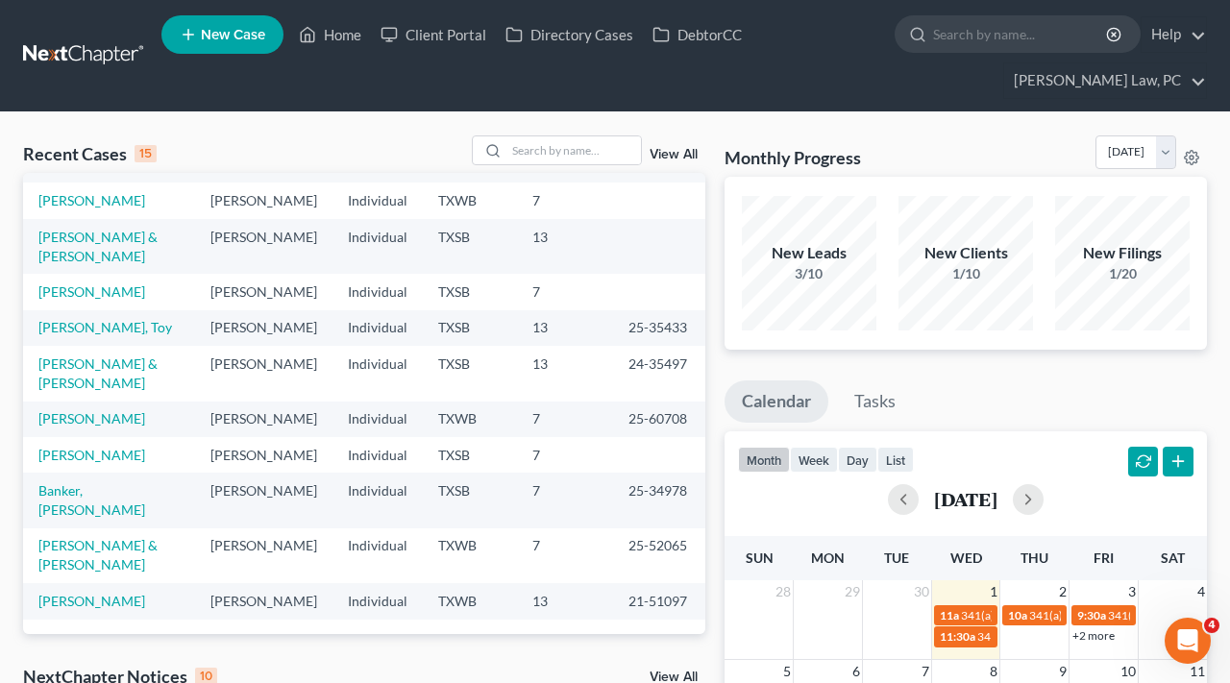
scroll to position [261, 0]
click at [99, 427] on link "[PERSON_NAME]" at bounding box center [91, 418] width 107 height 16
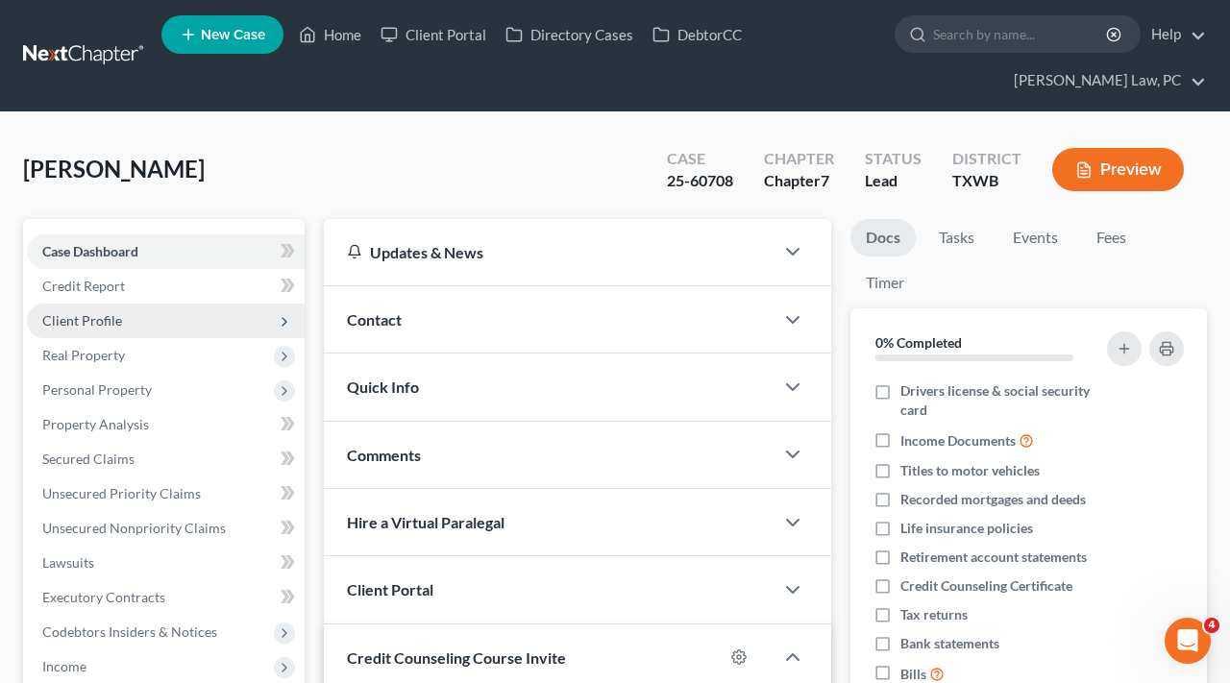
click at [93, 320] on span "Client Profile" at bounding box center [82, 320] width 80 height 16
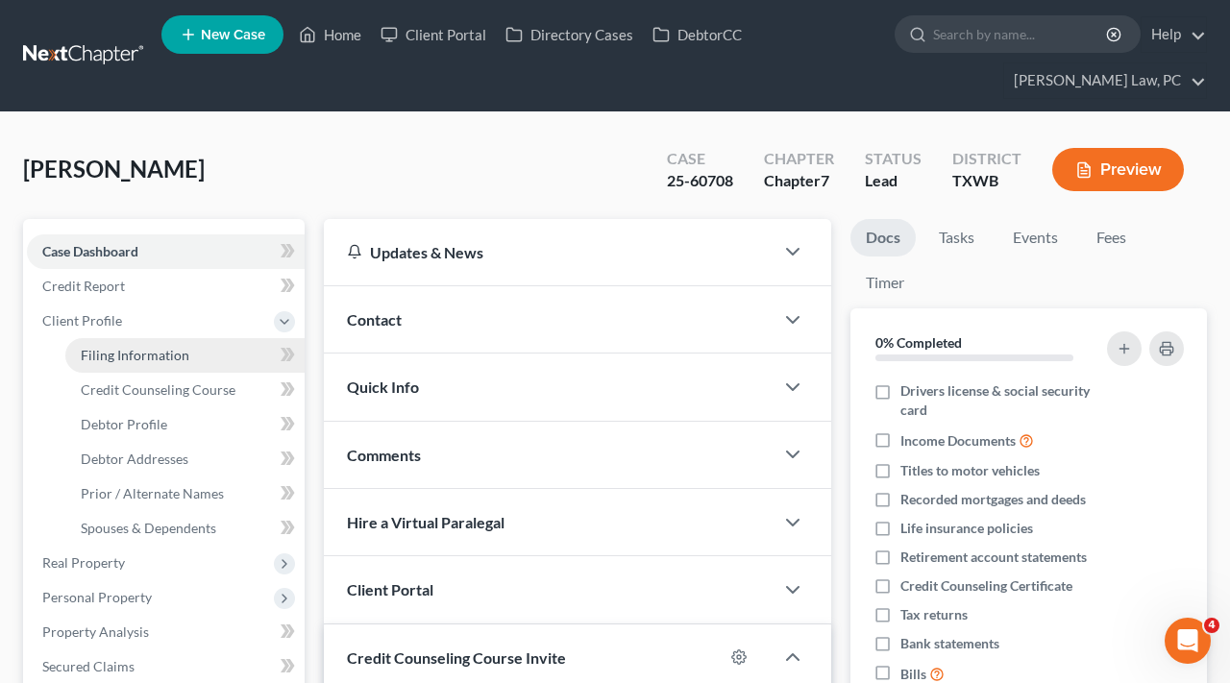
click at [104, 349] on span "Filing Information" at bounding box center [135, 355] width 109 height 16
select select "1"
select select "0"
select select "45"
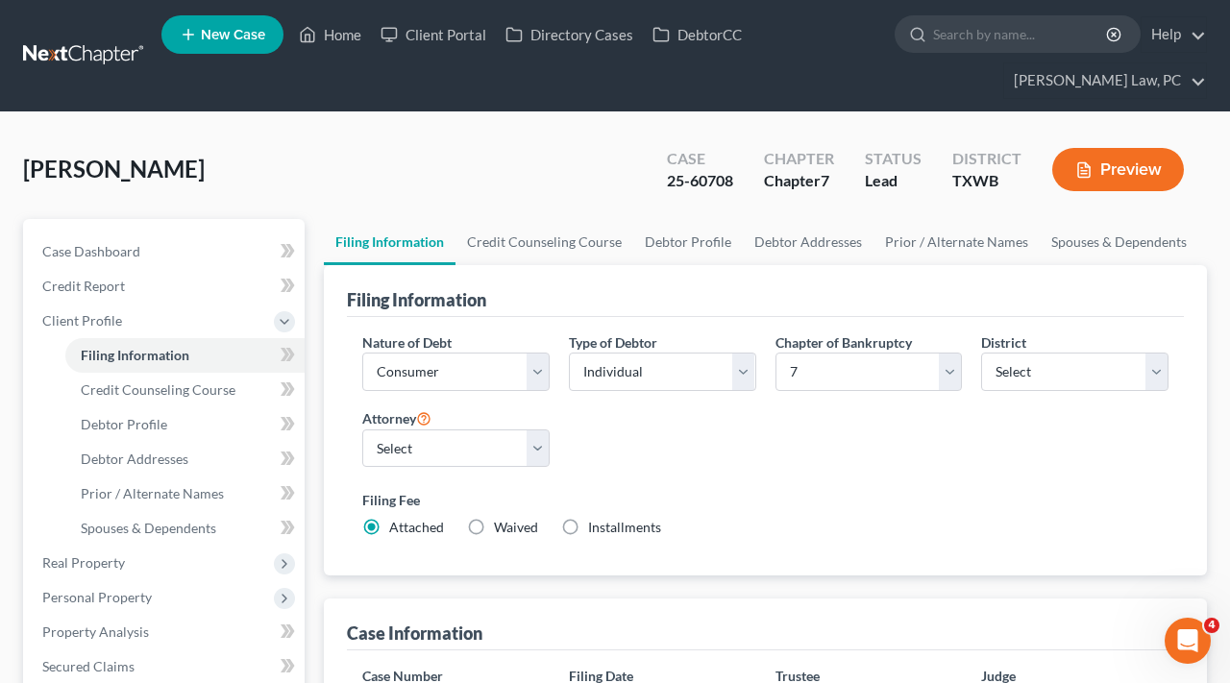
click at [73, 50] on link at bounding box center [84, 55] width 123 height 35
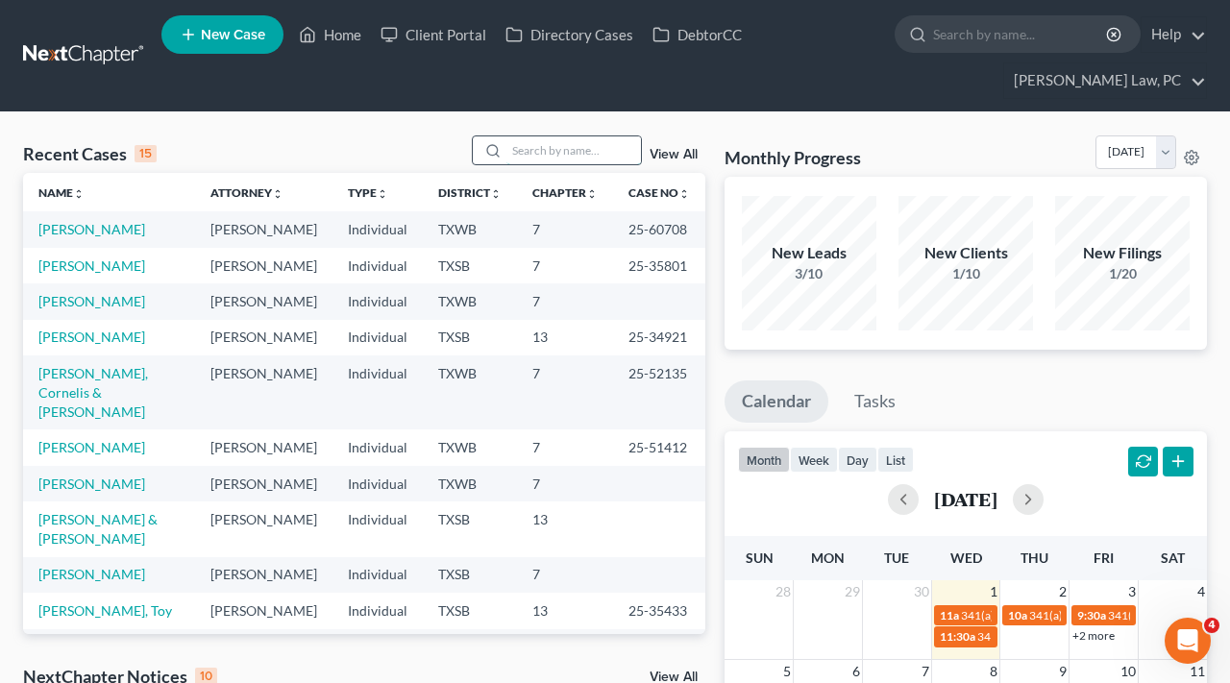
click at [541, 147] on input "search" at bounding box center [573, 150] width 135 height 28
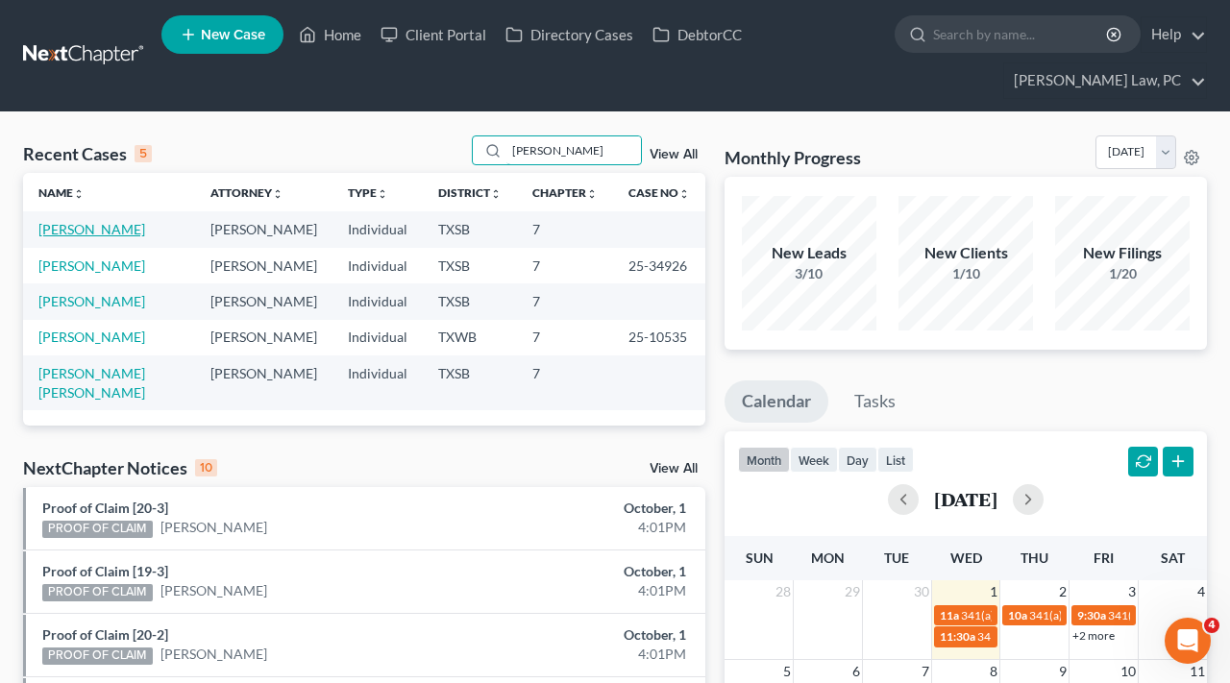
type input "[PERSON_NAME]"
click at [108, 232] on link "[PERSON_NAME]" at bounding box center [91, 229] width 107 height 16
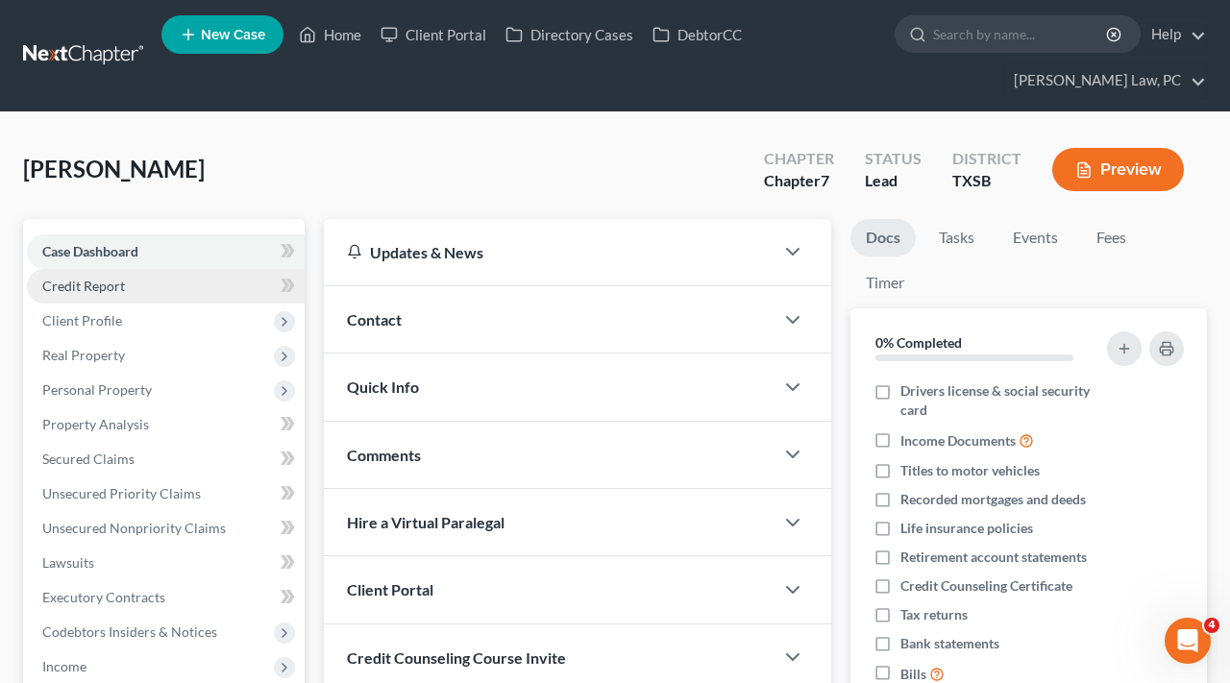
click at [104, 287] on span "Credit Report" at bounding box center [83, 286] width 83 height 16
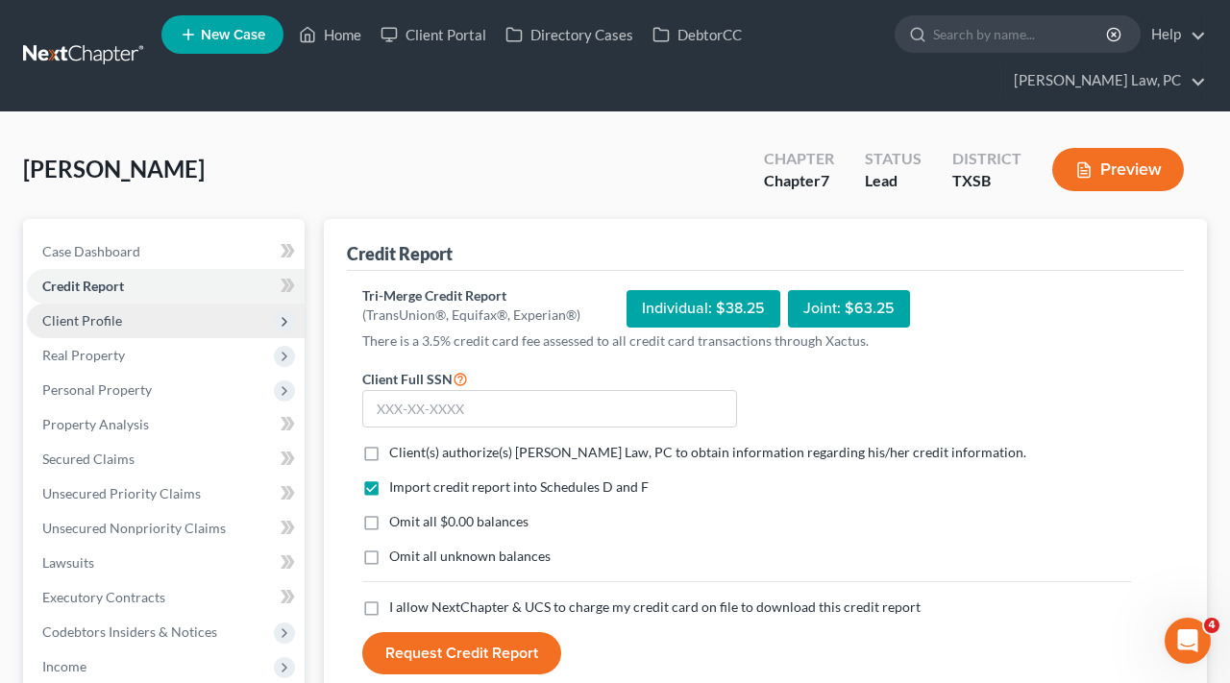
click at [111, 320] on span "Client Profile" at bounding box center [82, 320] width 80 height 16
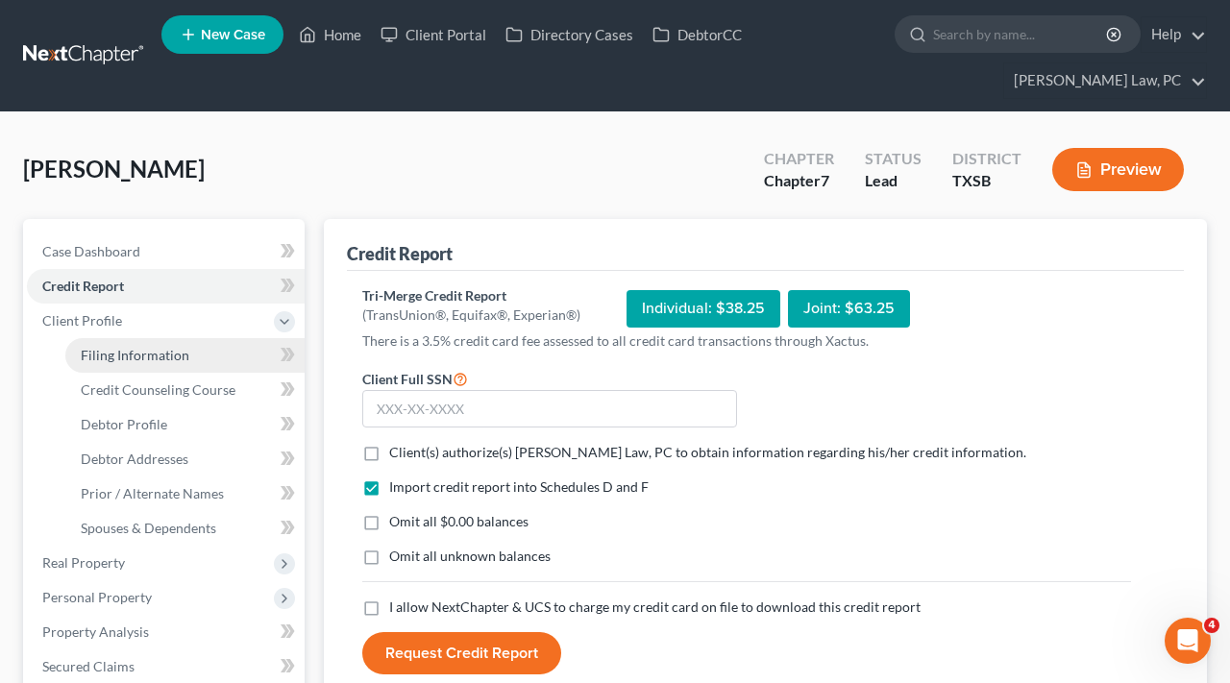
click at [125, 357] on span "Filing Information" at bounding box center [135, 355] width 109 height 16
select select "1"
select select "0"
select select "45"
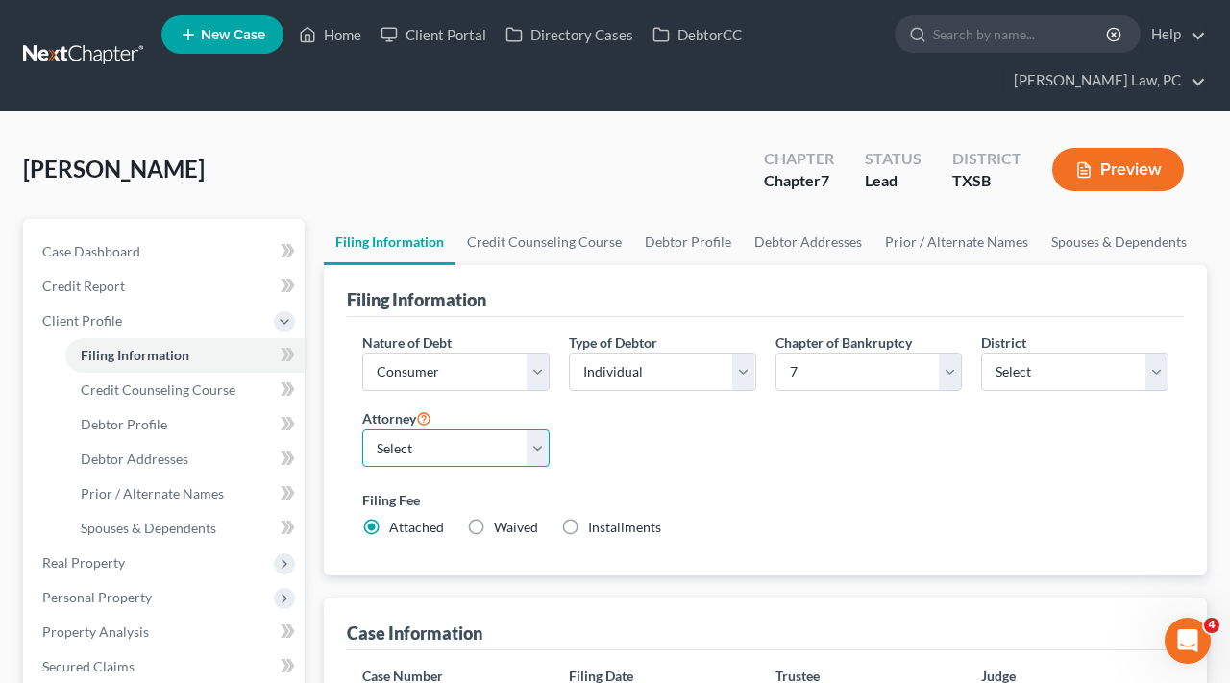
select select "2"
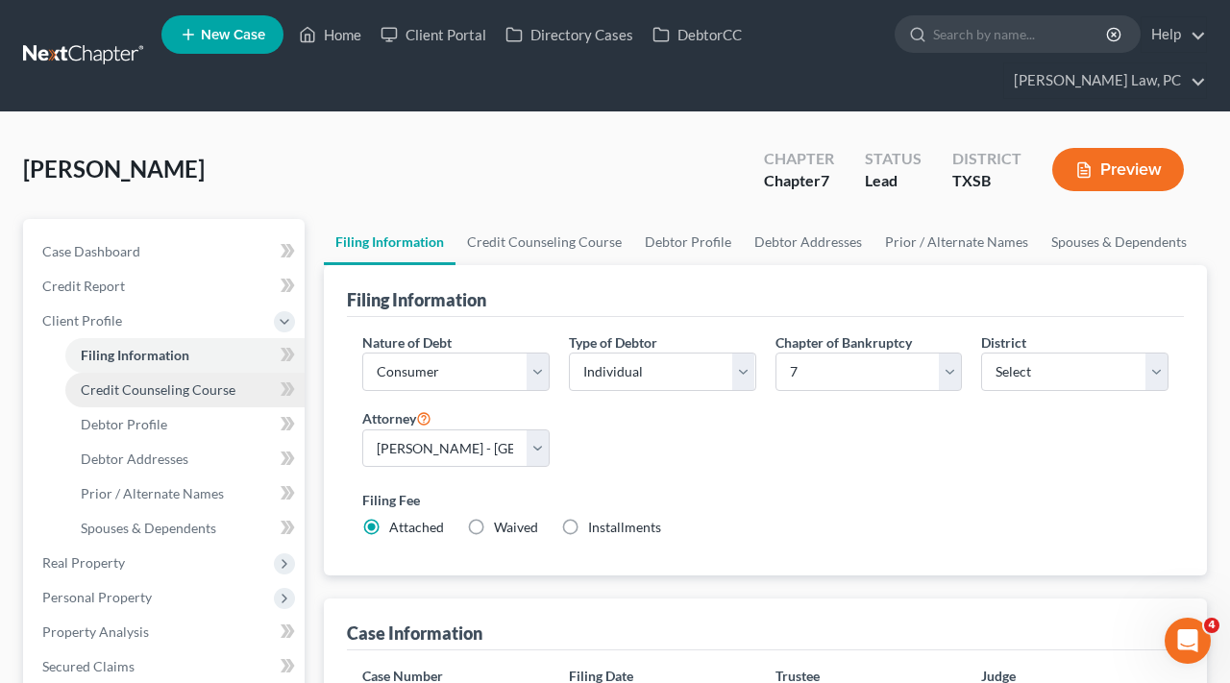
click at [180, 384] on span "Credit Counseling Course" at bounding box center [158, 390] width 155 height 16
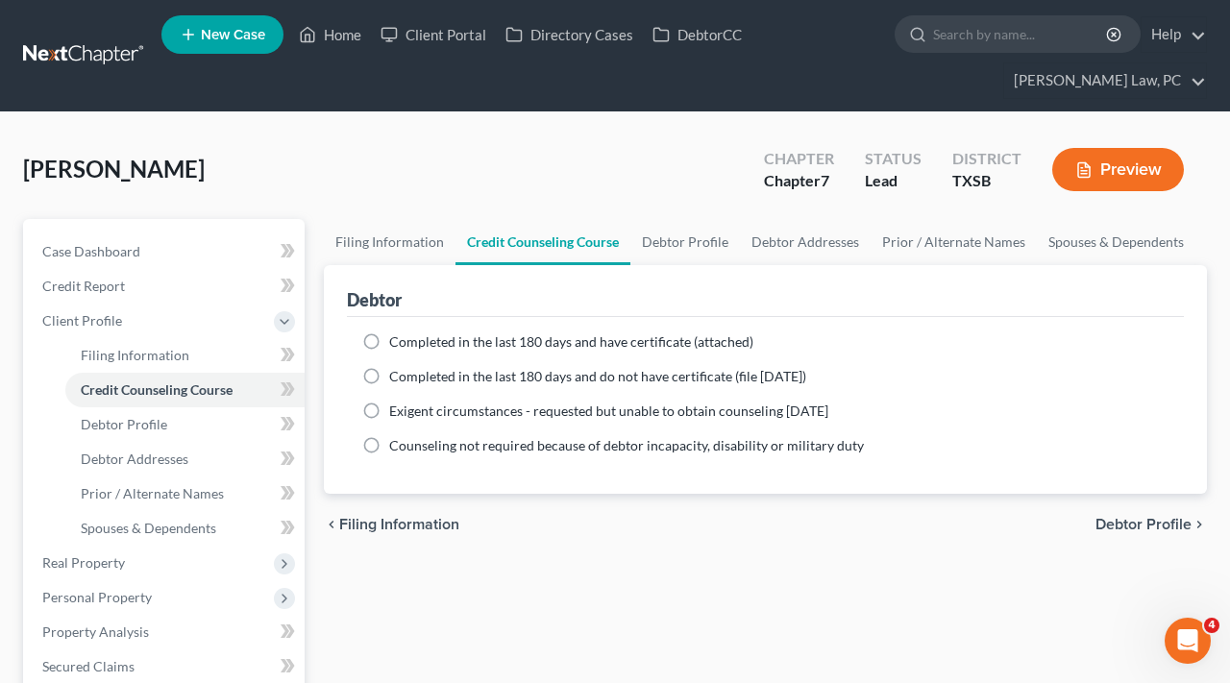
click at [406, 344] on span "Completed in the last 180 days and have certificate (attached)" at bounding box center [571, 341] width 364 height 16
click at [406, 344] on input "Completed in the last 180 days and have certificate (attached)" at bounding box center [403, 338] width 12 height 12
radio input "true"
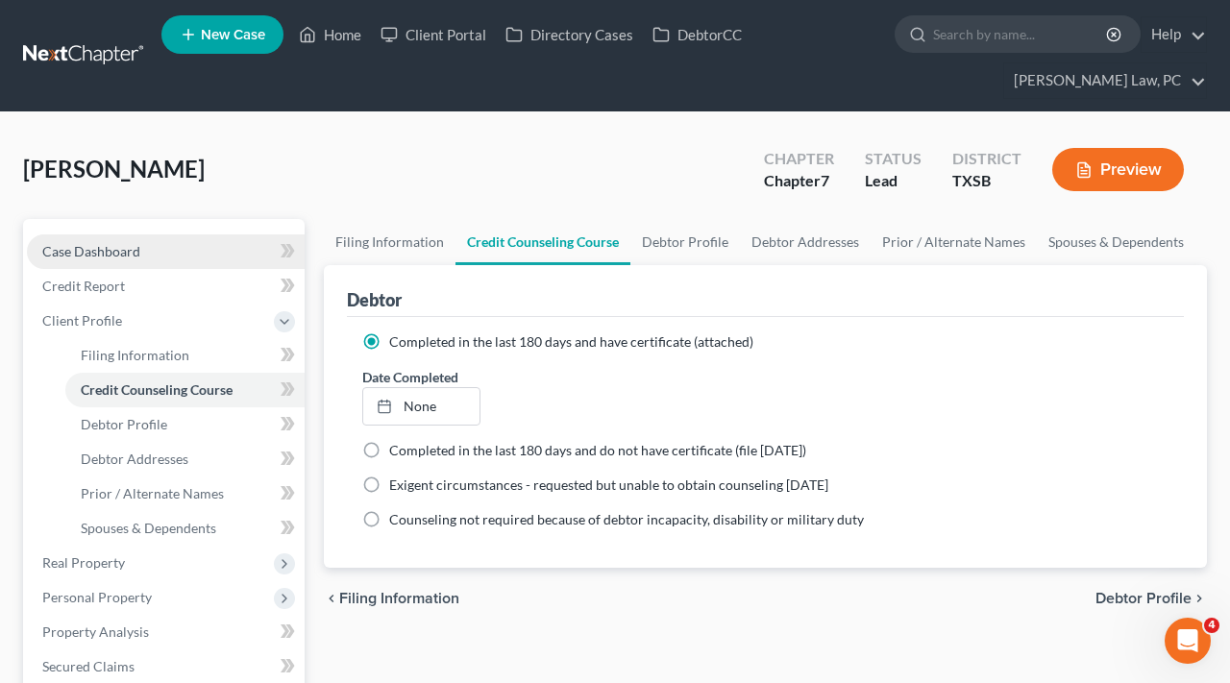
click at [105, 256] on span "Case Dashboard" at bounding box center [91, 251] width 98 height 16
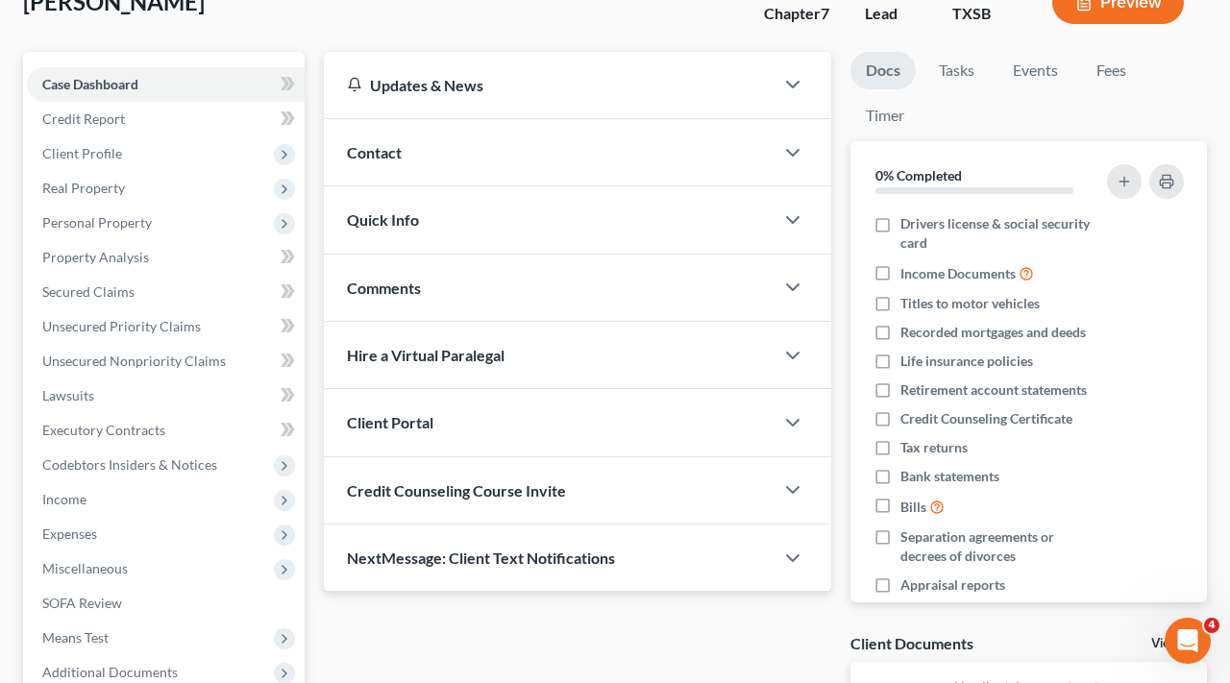
scroll to position [167, 0]
click at [414, 490] on span "Credit Counseling Course Invite" at bounding box center [456, 490] width 219 height 18
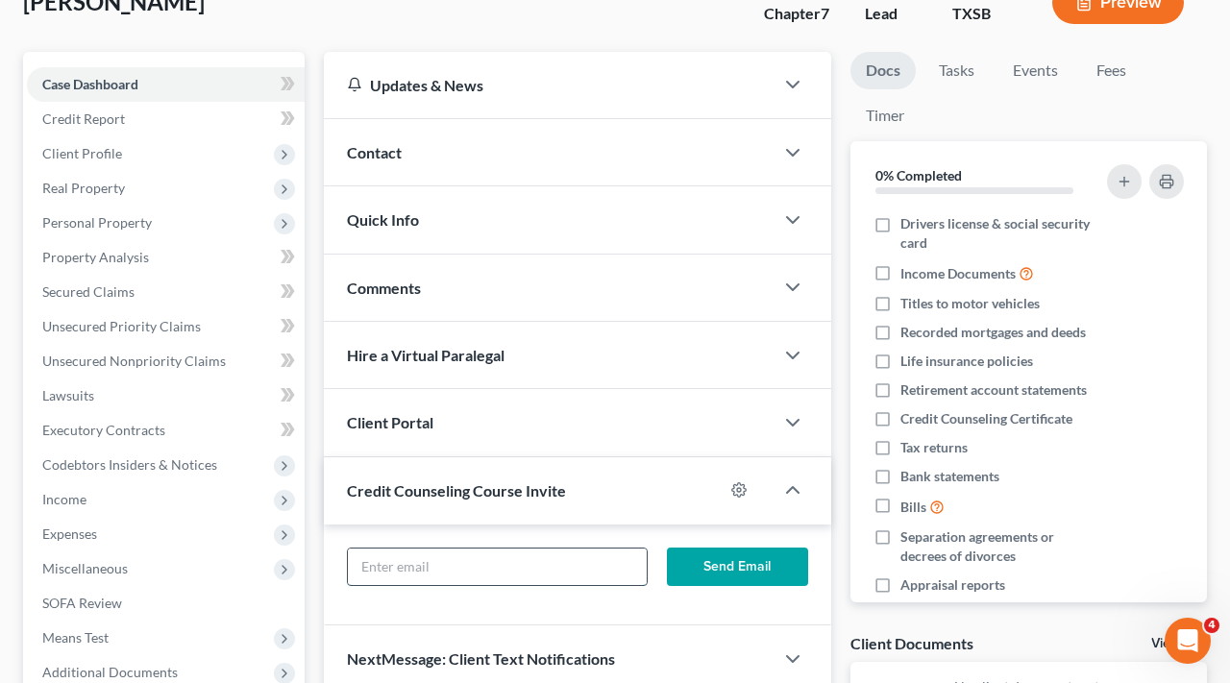
click at [423, 567] on input "text" at bounding box center [497, 567] width 299 height 37
paste input "[EMAIL_ADDRESS][DOMAIN_NAME]"
type input "[EMAIL_ADDRESS][DOMAIN_NAME]"
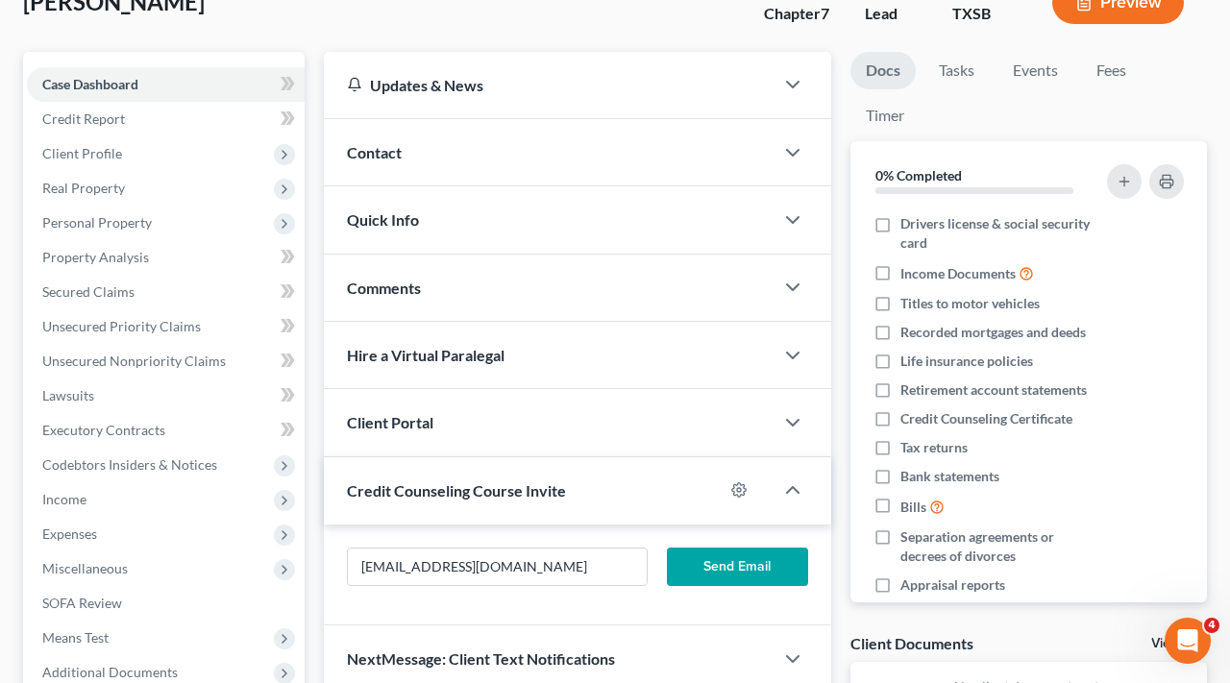
click at [751, 566] on button "Send Email" at bounding box center [737, 567] width 141 height 38
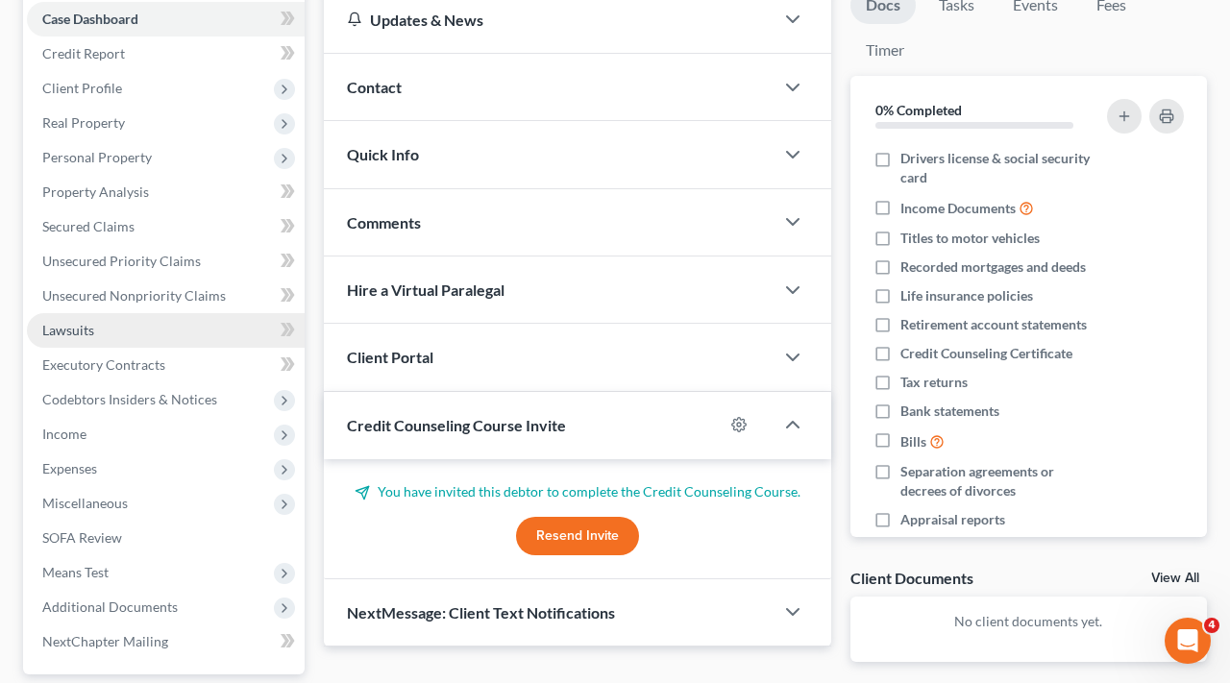
scroll to position [236, 0]
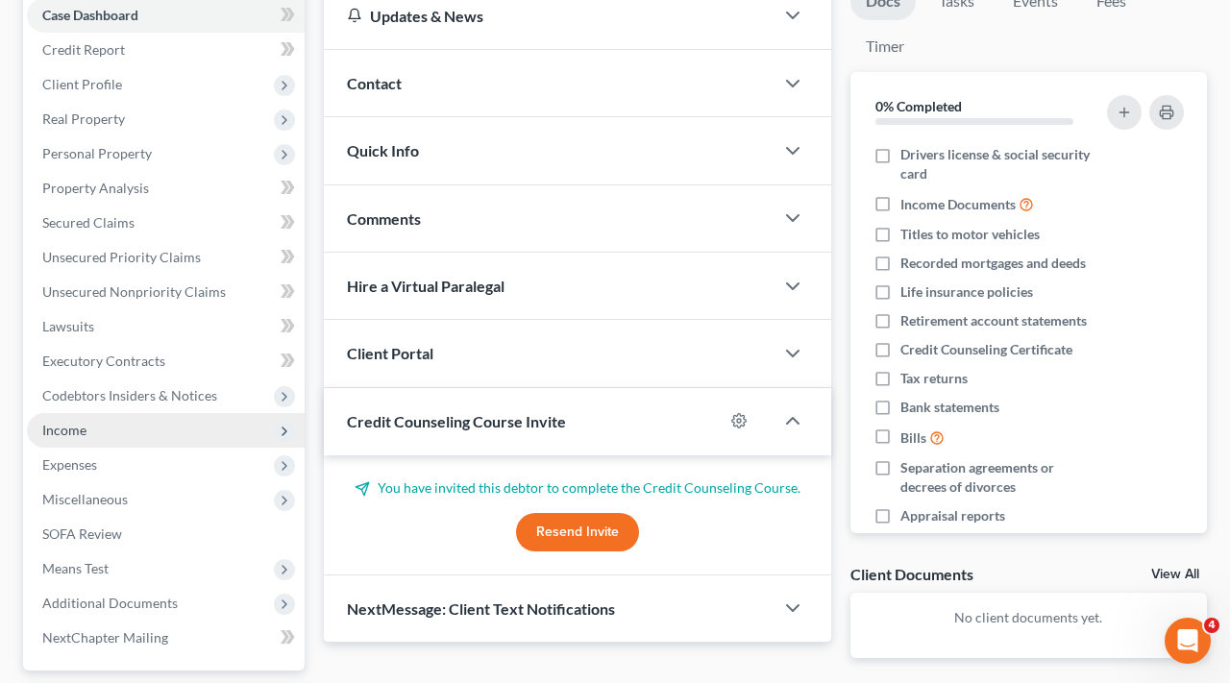
click at [49, 430] on span "Income" at bounding box center [64, 430] width 44 height 16
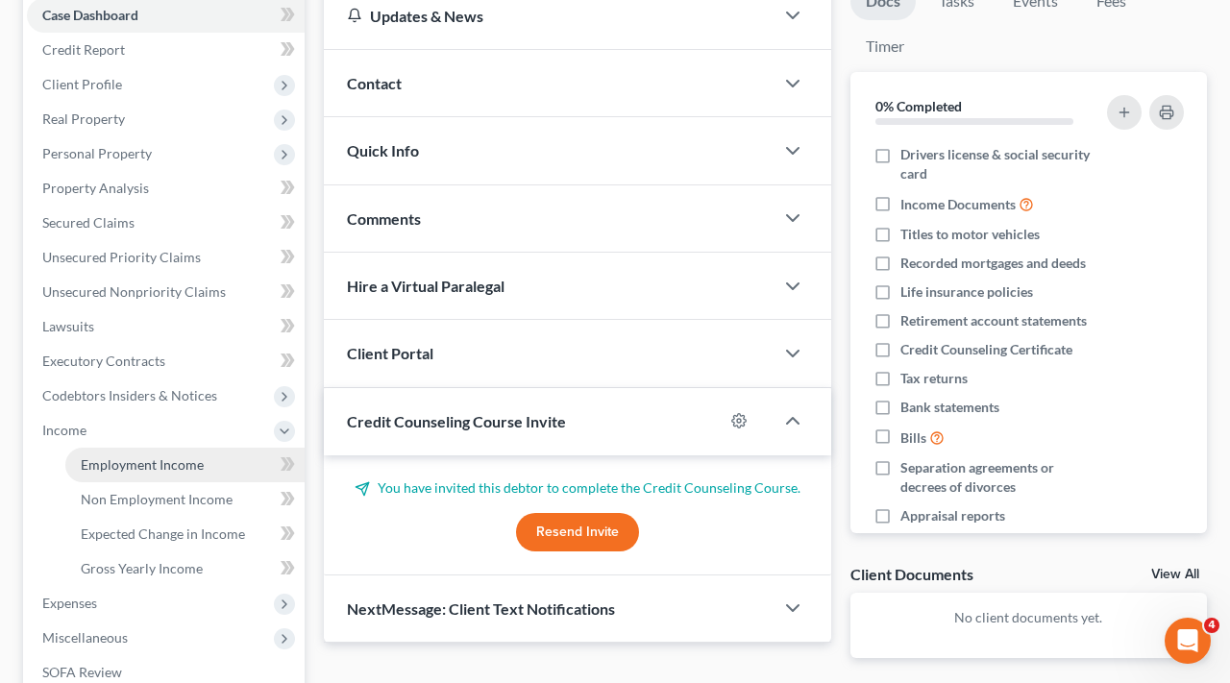
click at [161, 464] on span "Employment Income" at bounding box center [142, 464] width 123 height 16
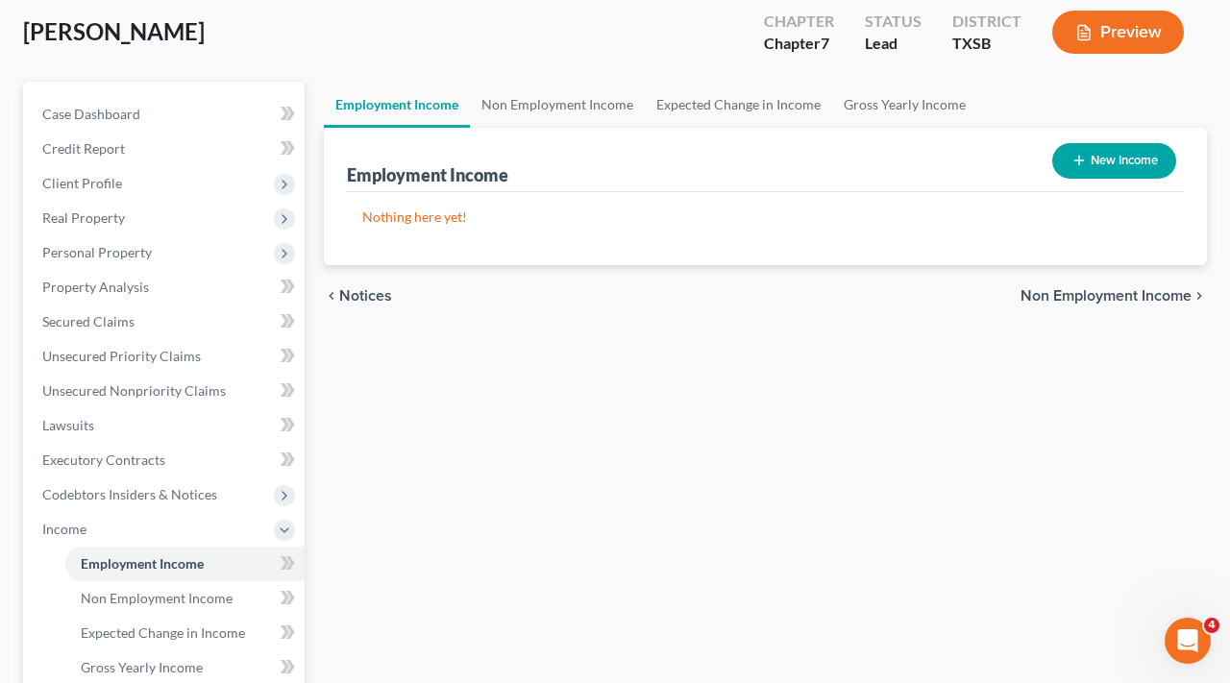
scroll to position [159, 0]
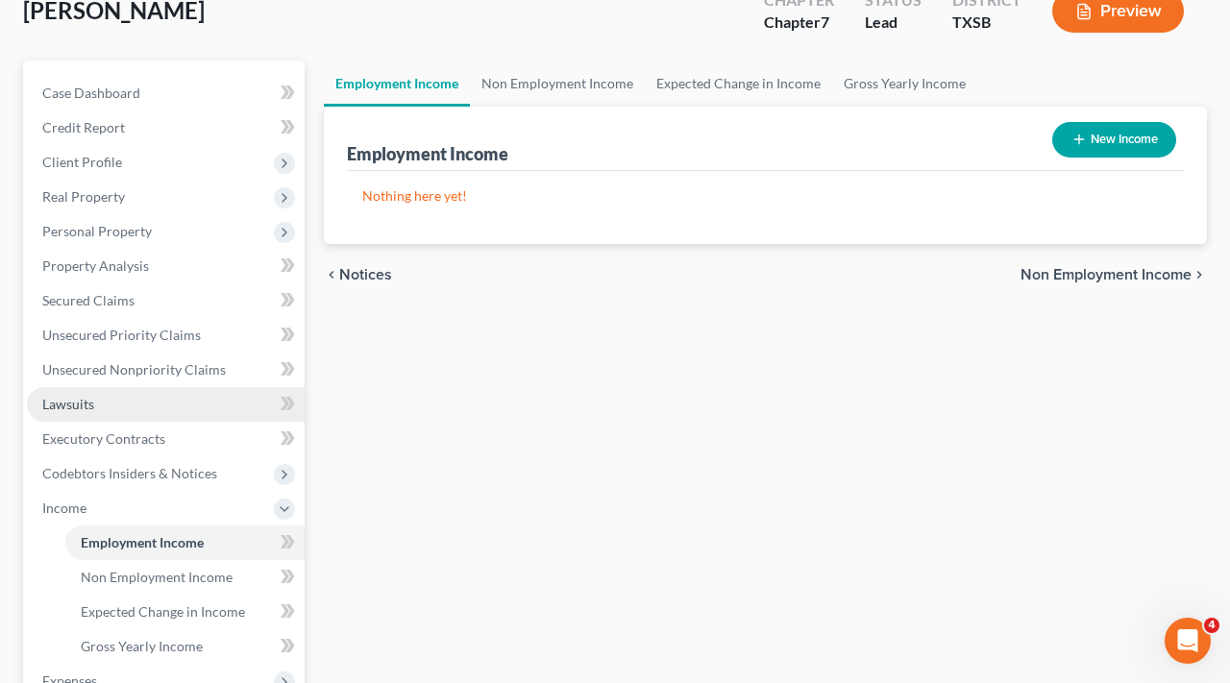
click at [53, 406] on span "Lawsuits" at bounding box center [68, 404] width 52 height 16
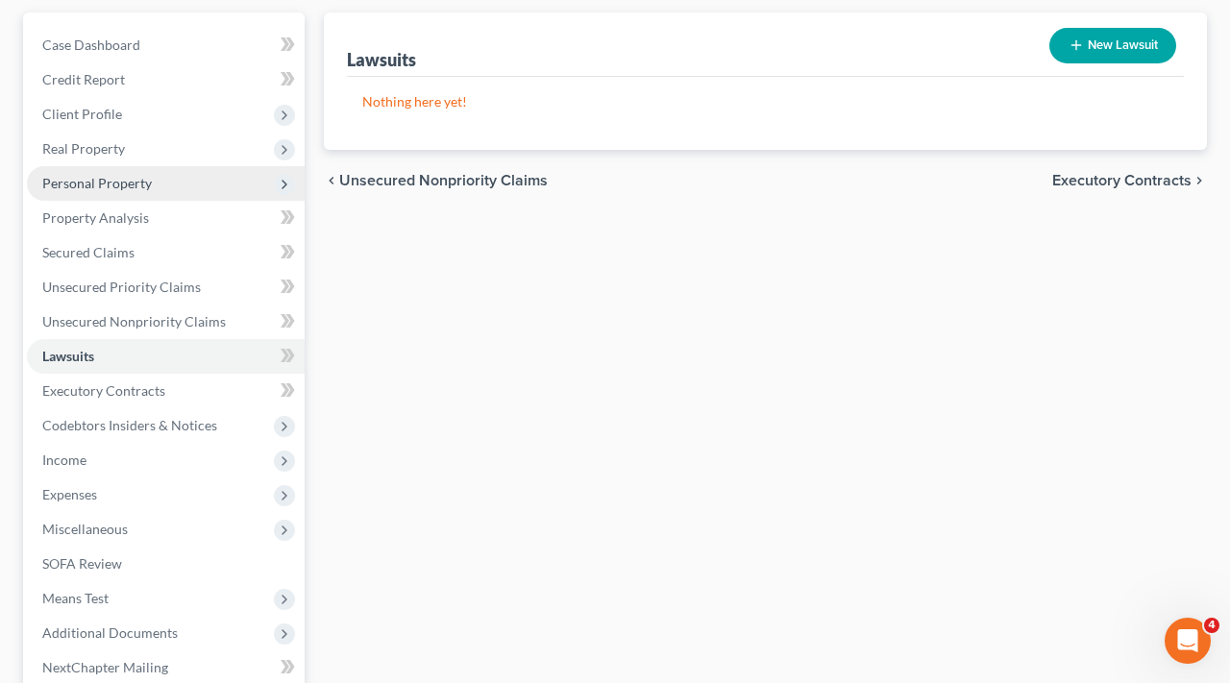
scroll to position [247, 0]
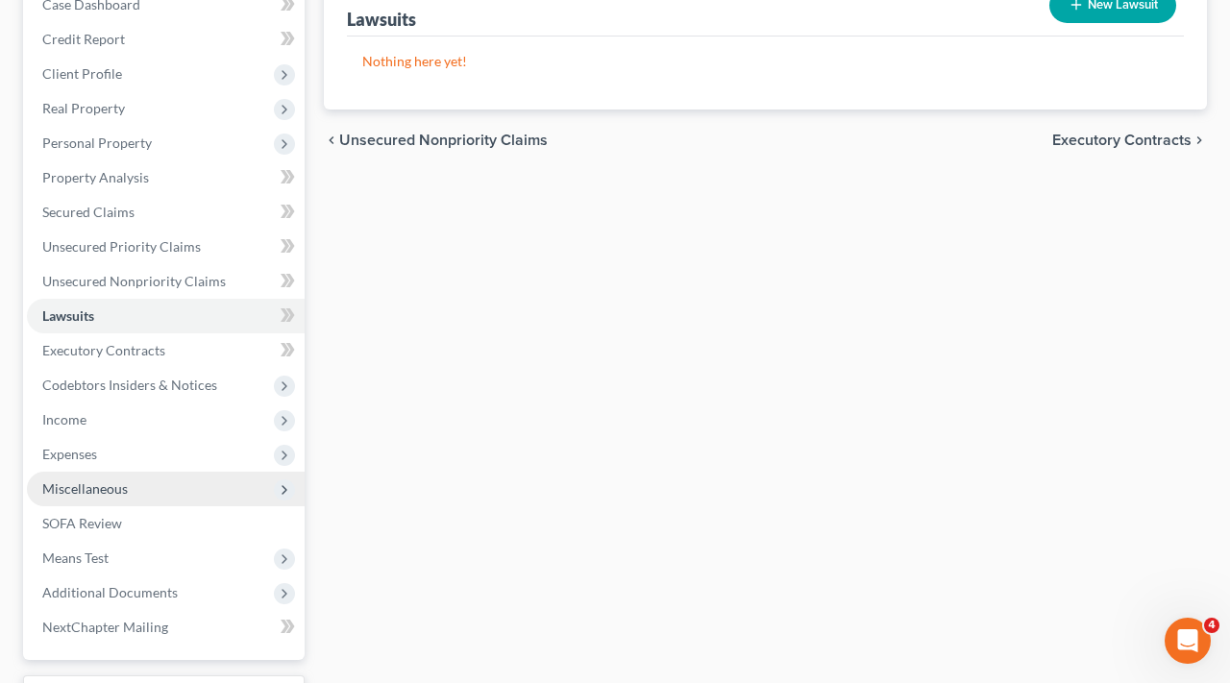
click at [80, 484] on span "Miscellaneous" at bounding box center [85, 488] width 86 height 16
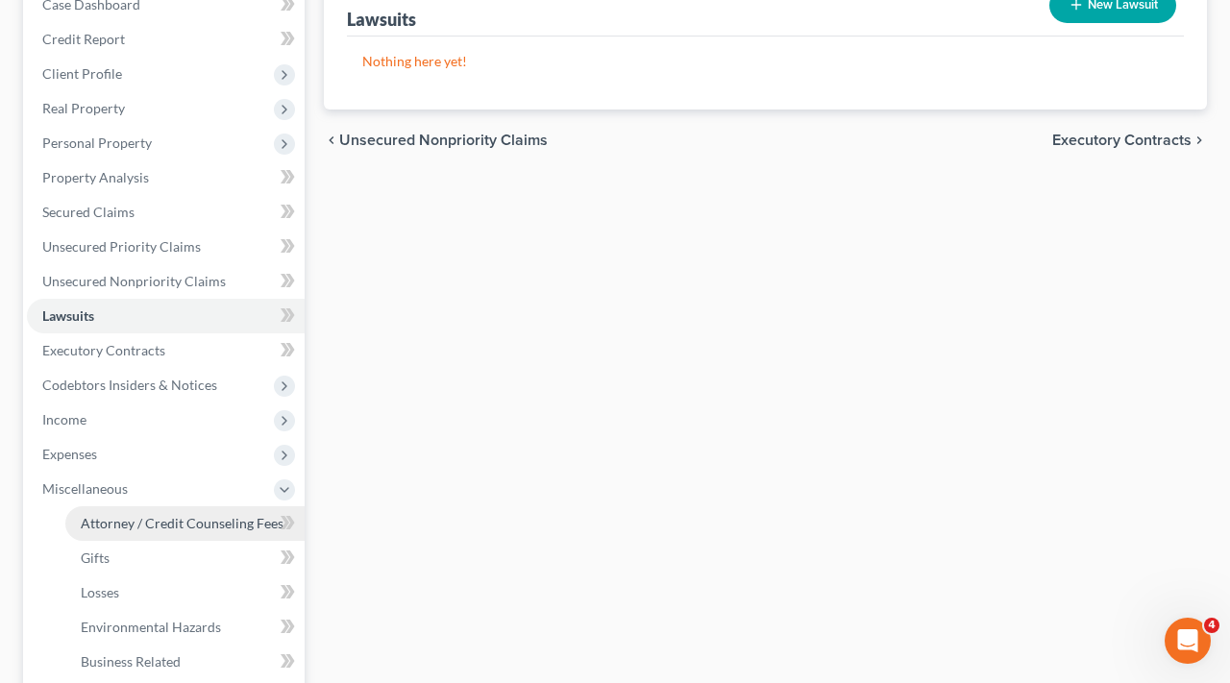
click at [149, 537] on link "Attorney / Credit Counseling Fees" at bounding box center [184, 523] width 239 height 35
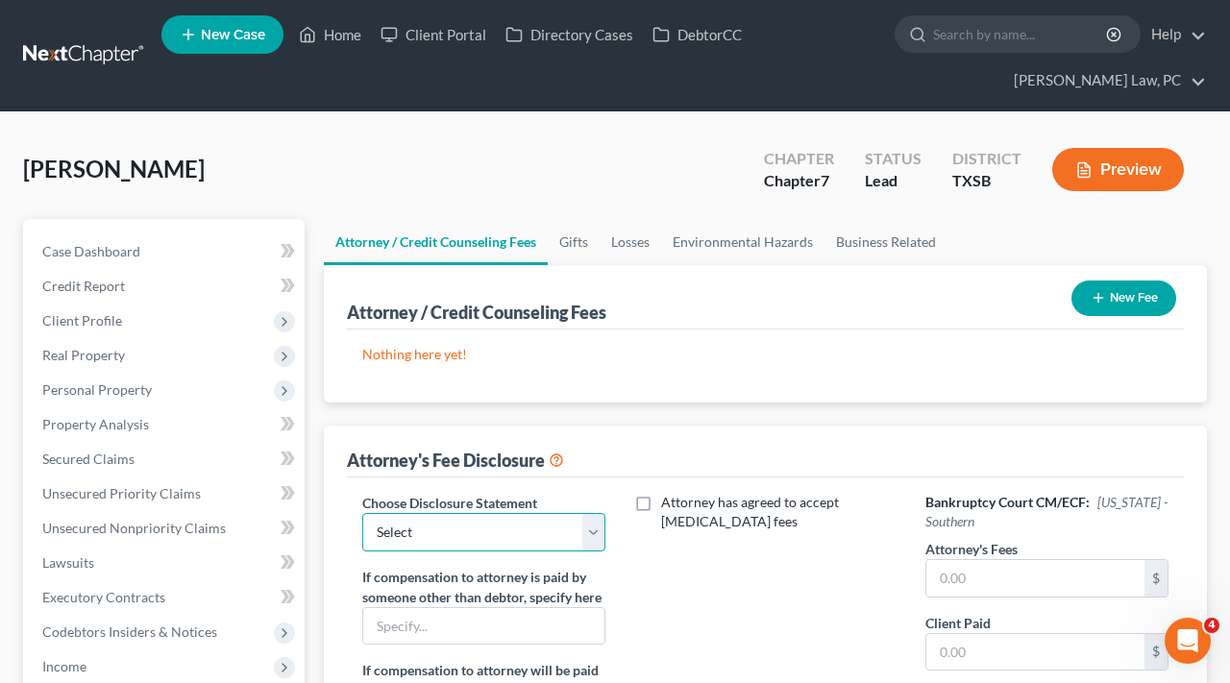
select select "4"
